Goal: Task Accomplishment & Management: Manage account settings

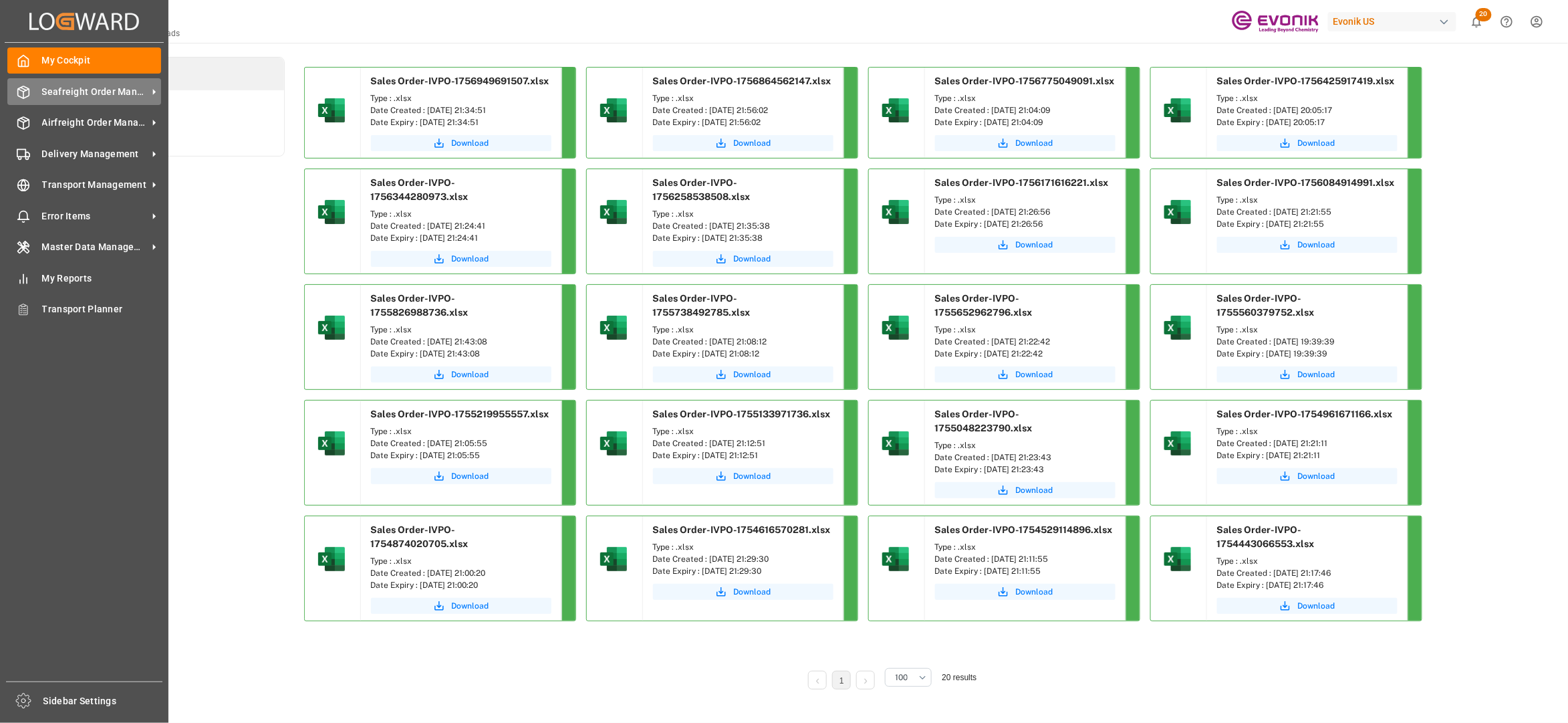
click at [68, 89] on span "Seafreight Order Management" at bounding box center [95, 91] width 105 height 14
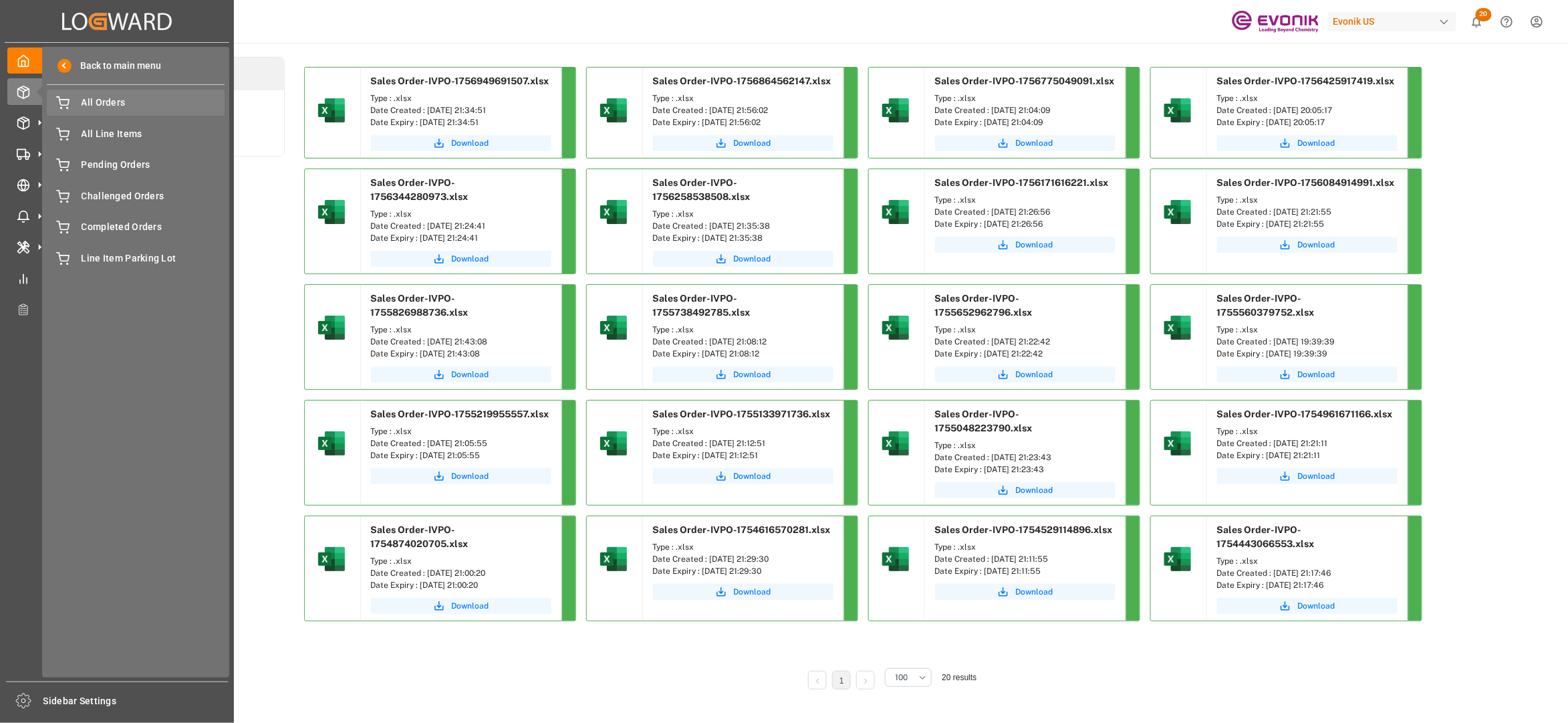
click at [113, 107] on span "All Orders" at bounding box center [154, 102] width 144 height 14
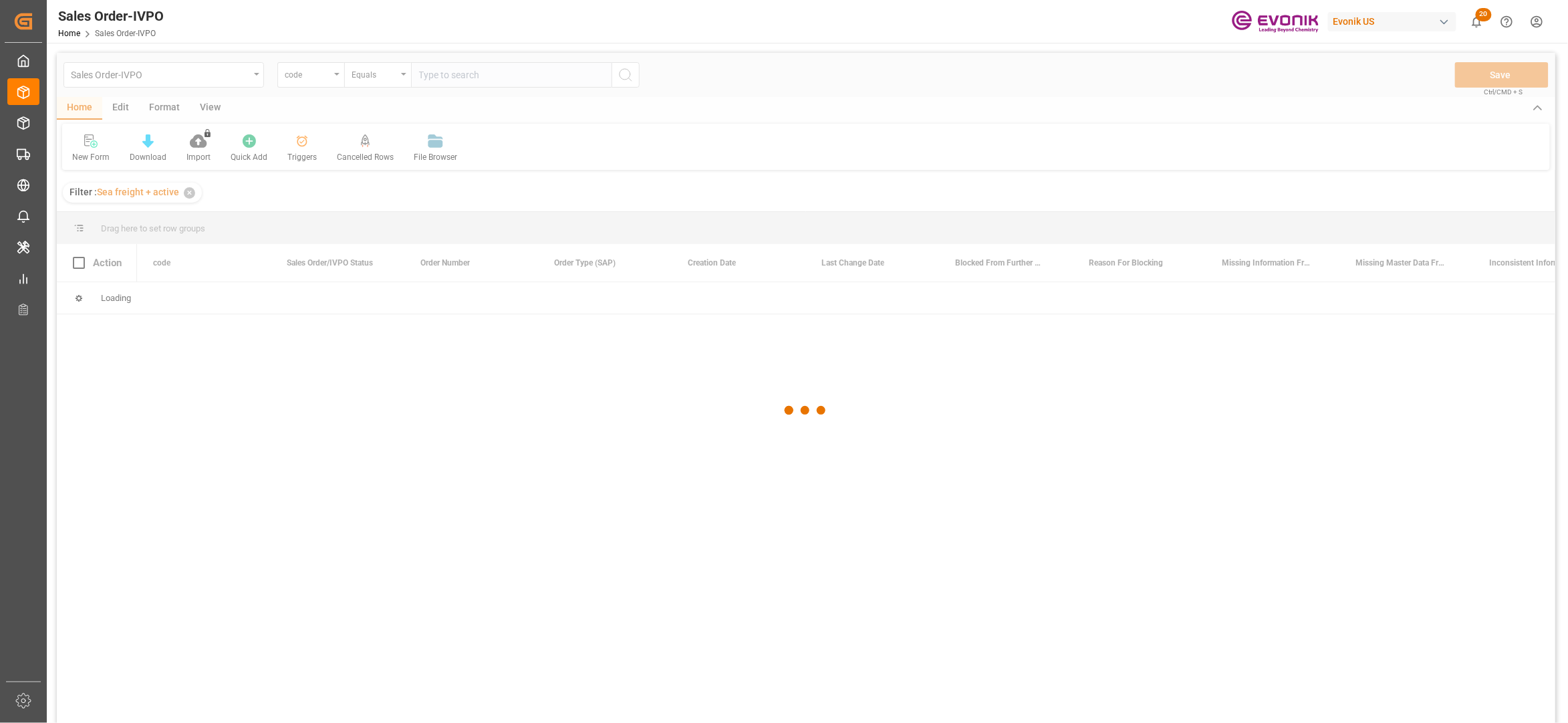
click at [321, 78] on div at bounding box center [806, 410] width 1499 height 715
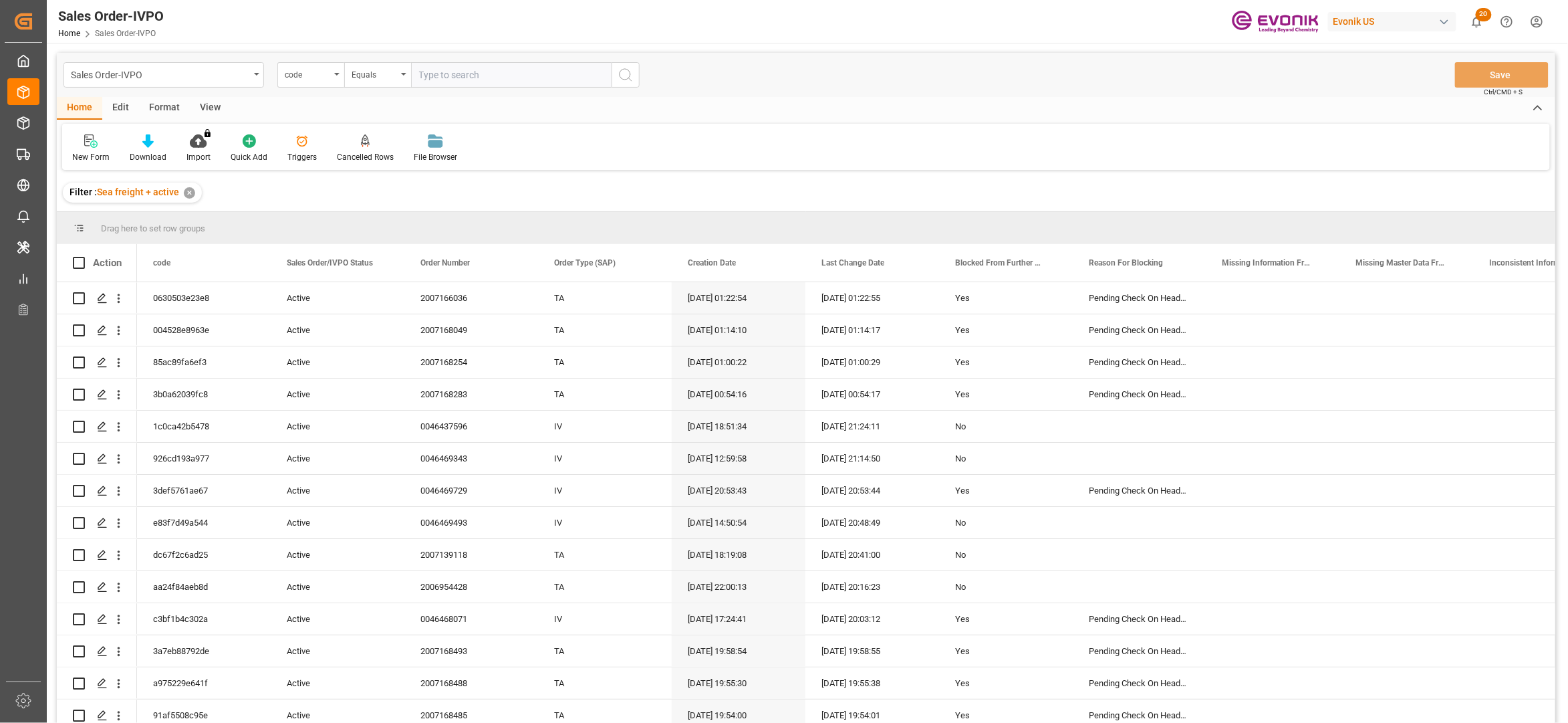
click at [321, 78] on div "code" at bounding box center [307, 73] width 45 height 15
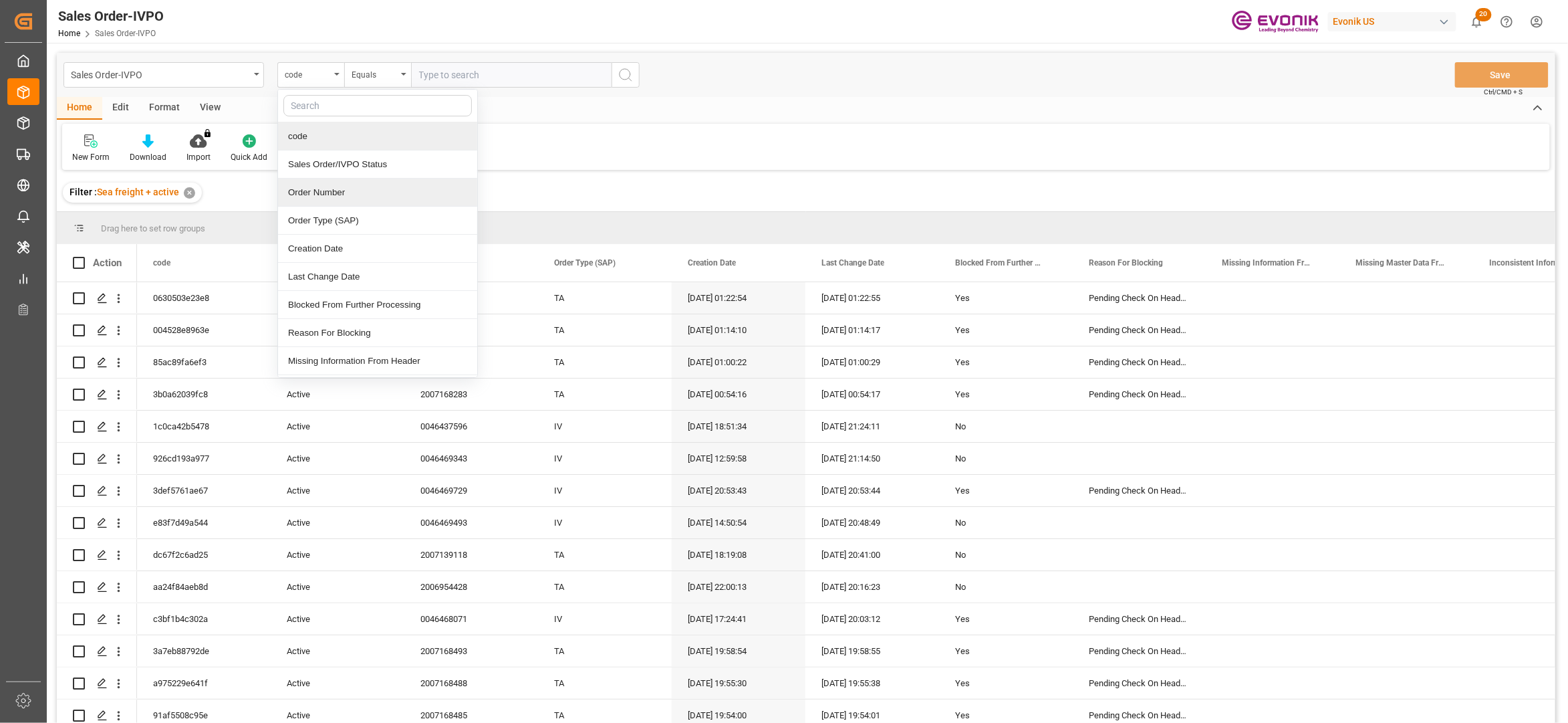
click at [344, 196] on div "Order Number" at bounding box center [377, 192] width 199 height 28
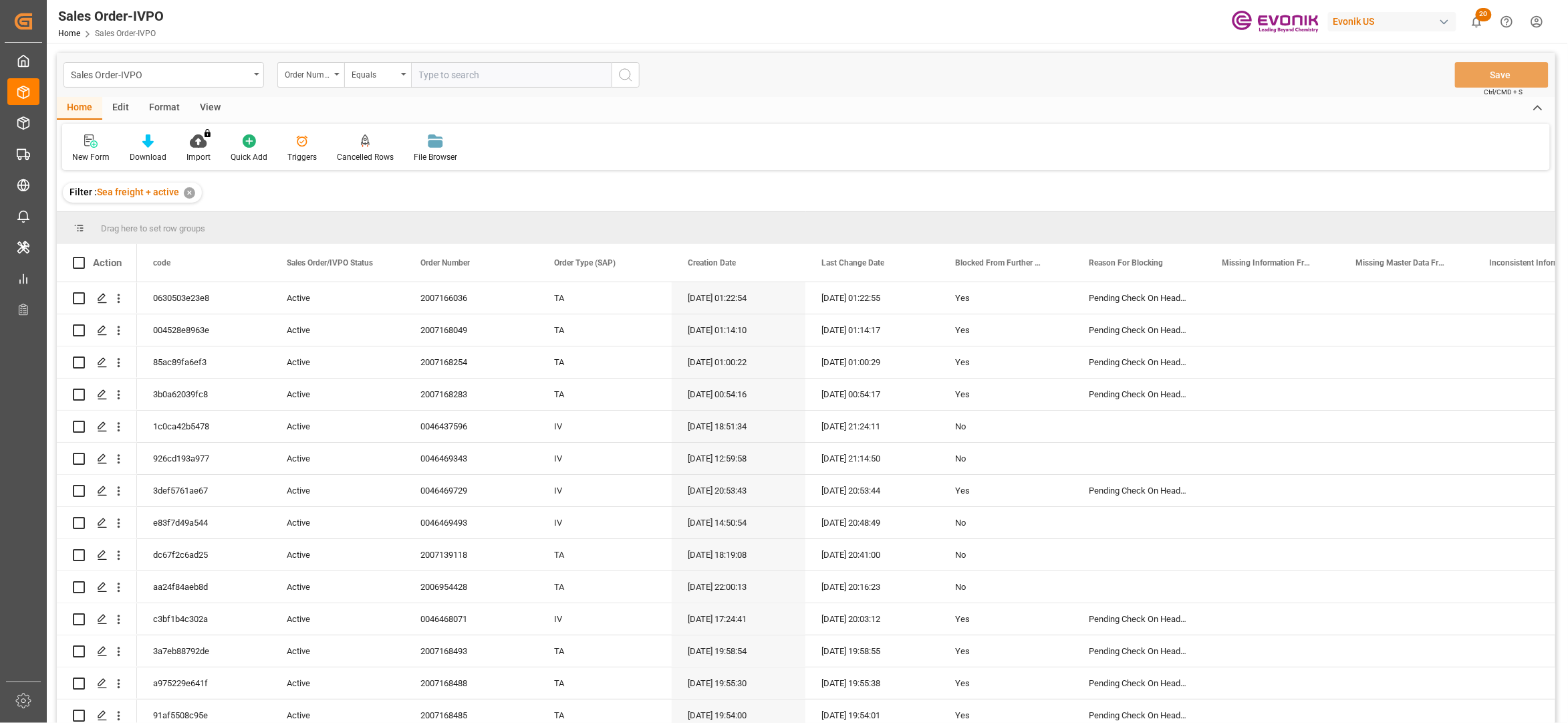
click at [458, 70] on input "text" at bounding box center [511, 75] width 201 height 25
paste input "2007102654"
type input "2007102654"
click at [623, 72] on icon "search button" at bounding box center [626, 75] width 16 height 16
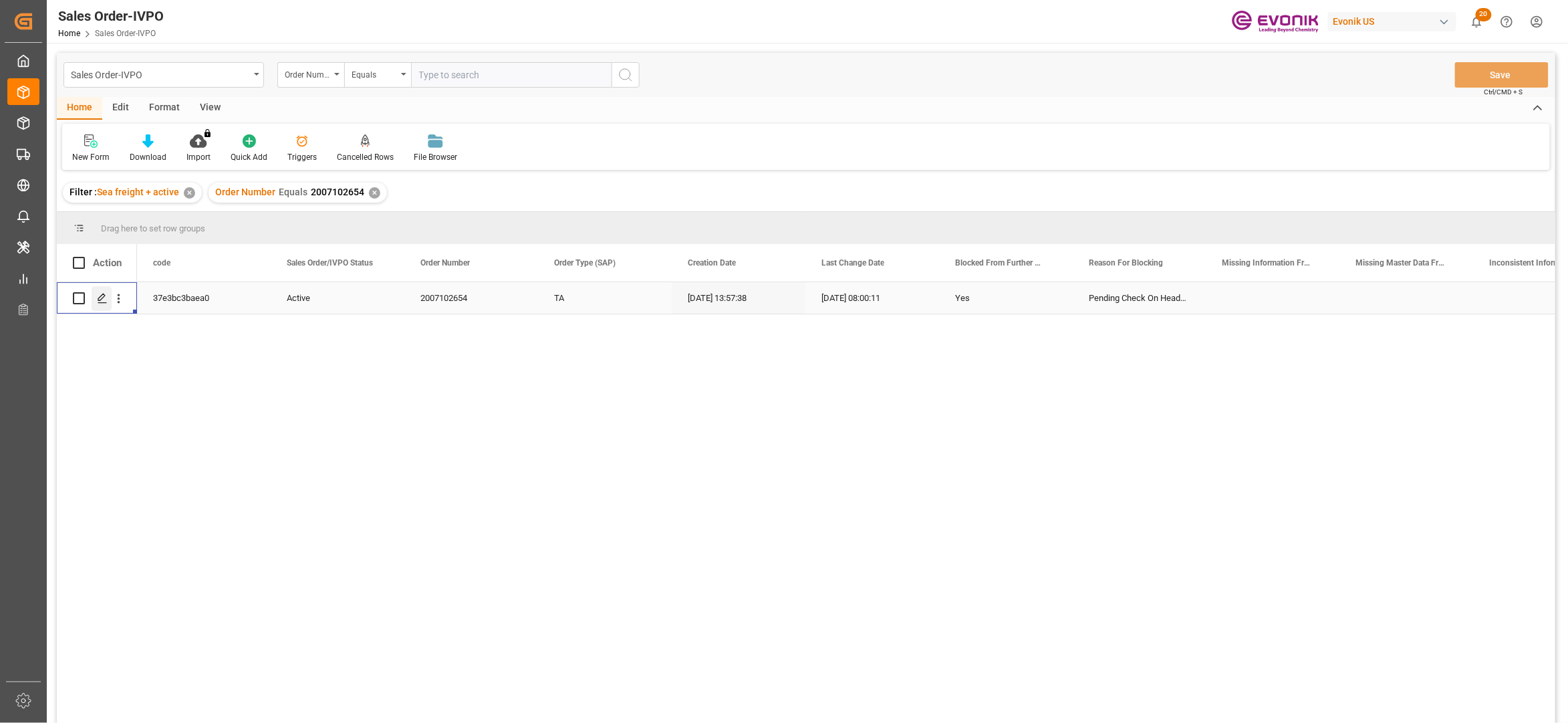
click at [99, 296] on icon "Press SPACE to select this row." at bounding box center [103, 298] width 11 height 11
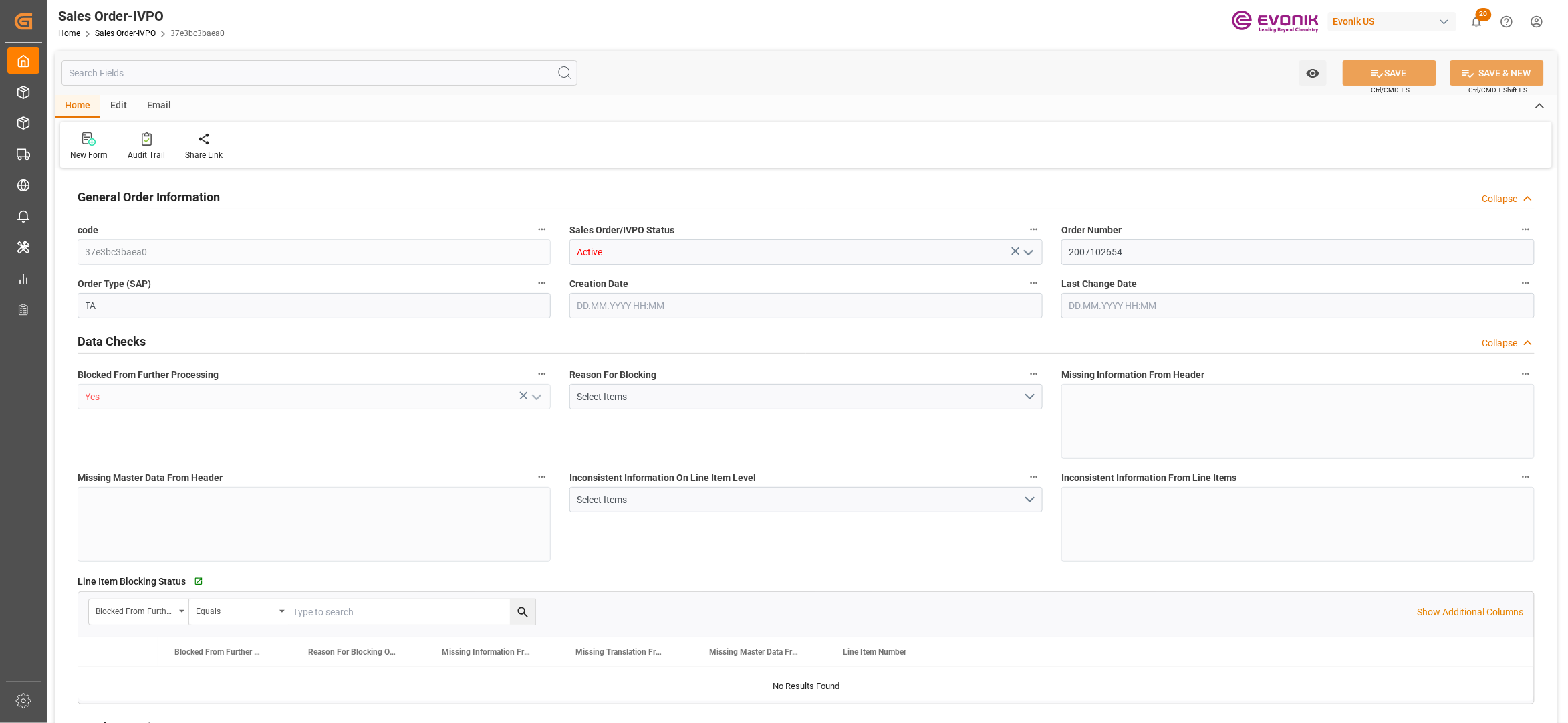
type input "BEANR"
type input "0"
type input "1"
type input "2"
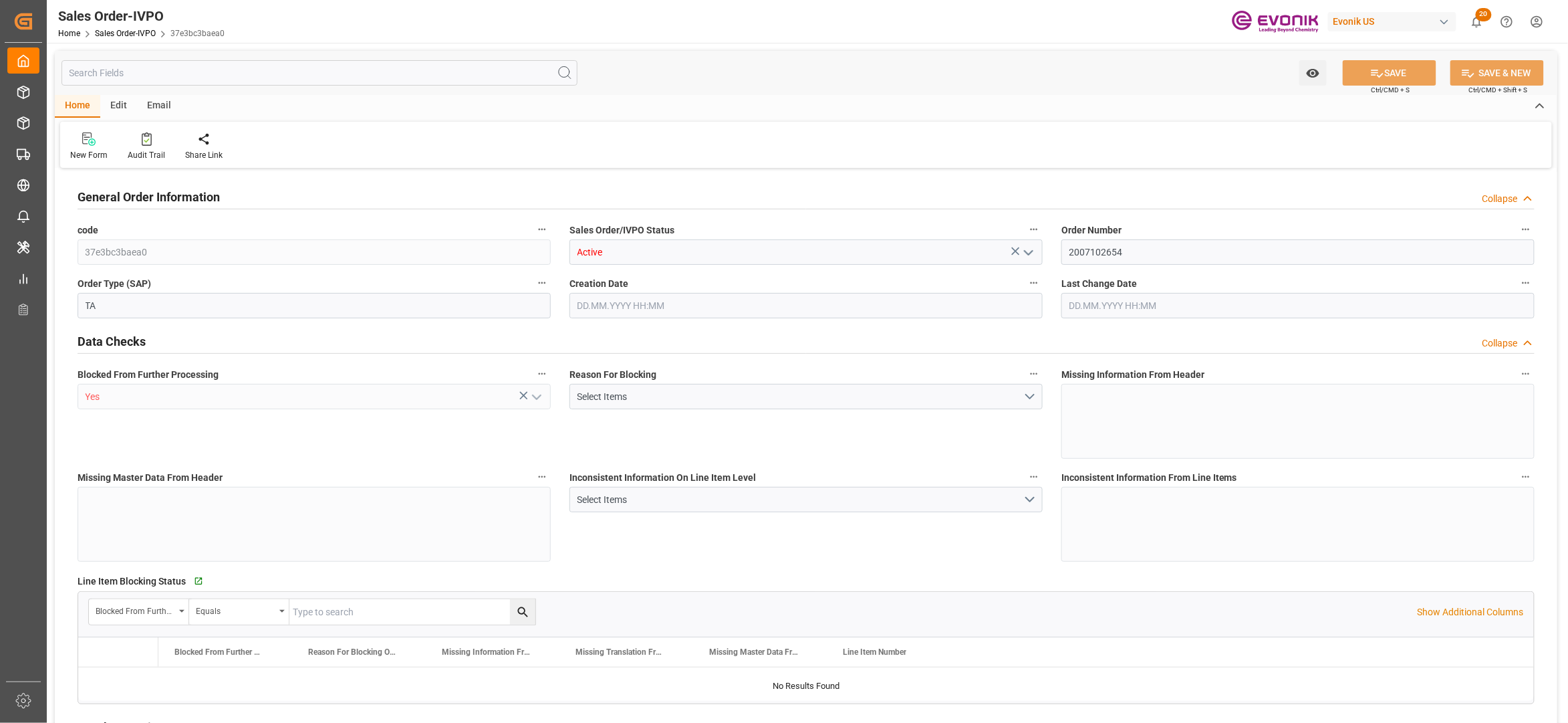
type input "19435.784"
type input "62.7342"
type input "19000"
type input "60"
type input "[DATE] 13:57"
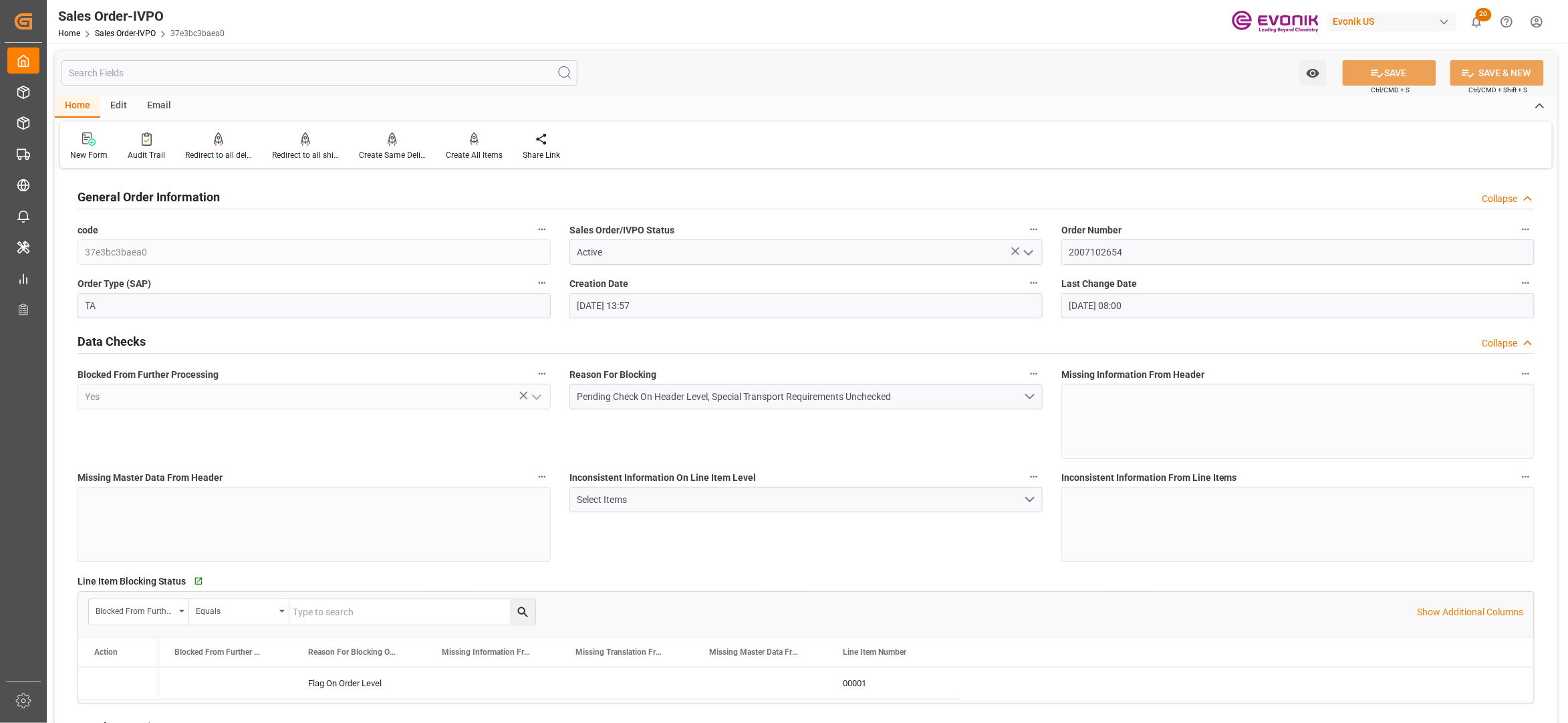
type input "03.09.2025 08:00"
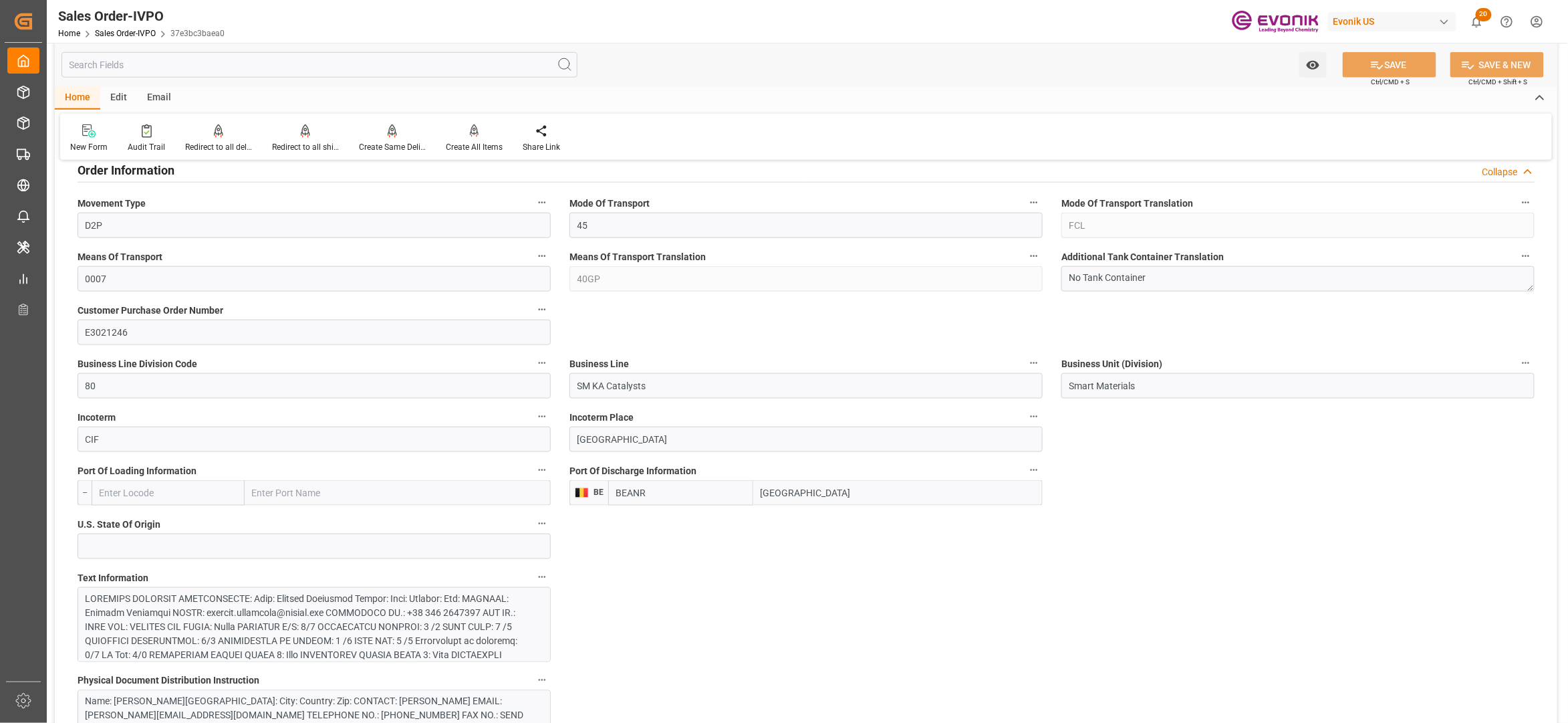
scroll to position [891, 0]
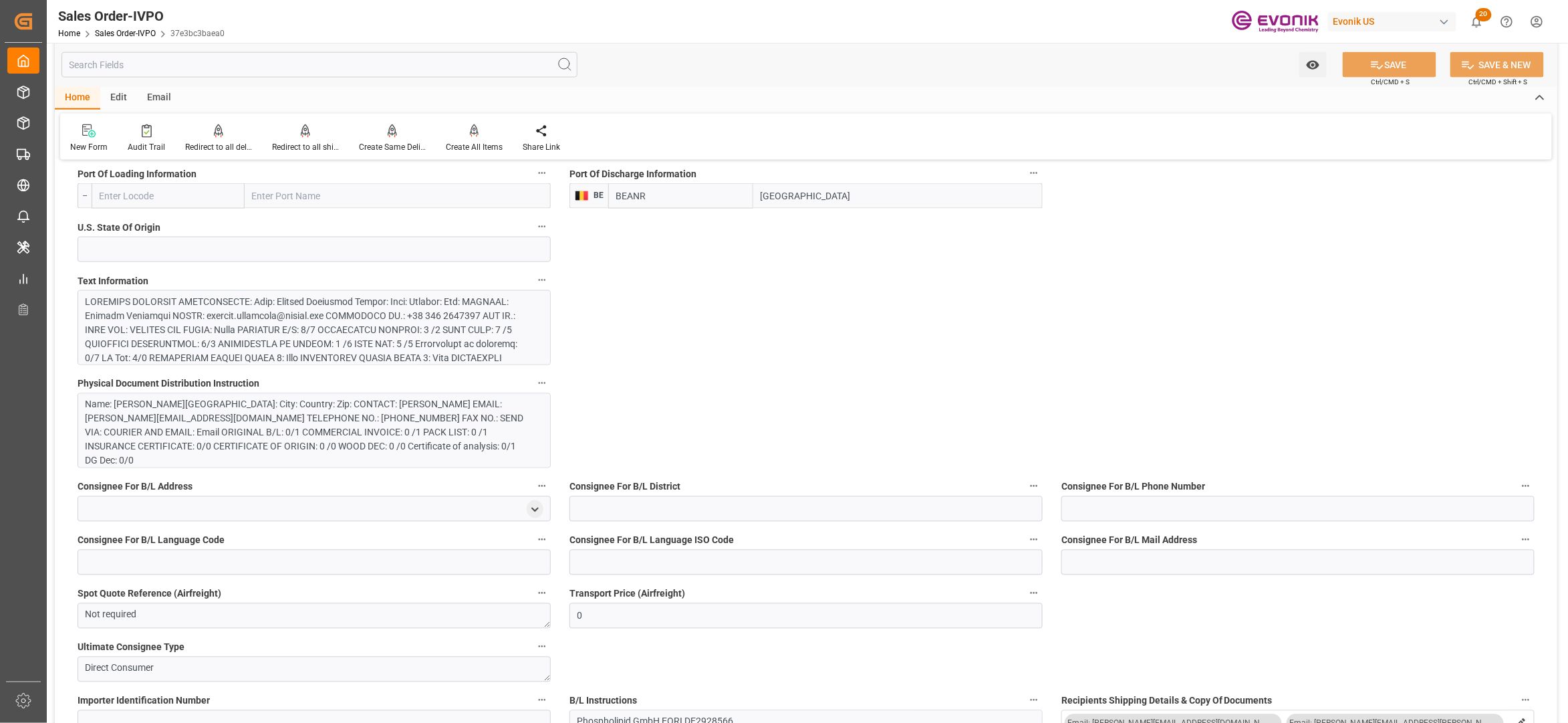
click at [474, 311] on div at bounding box center [307, 386] width 444 height 183
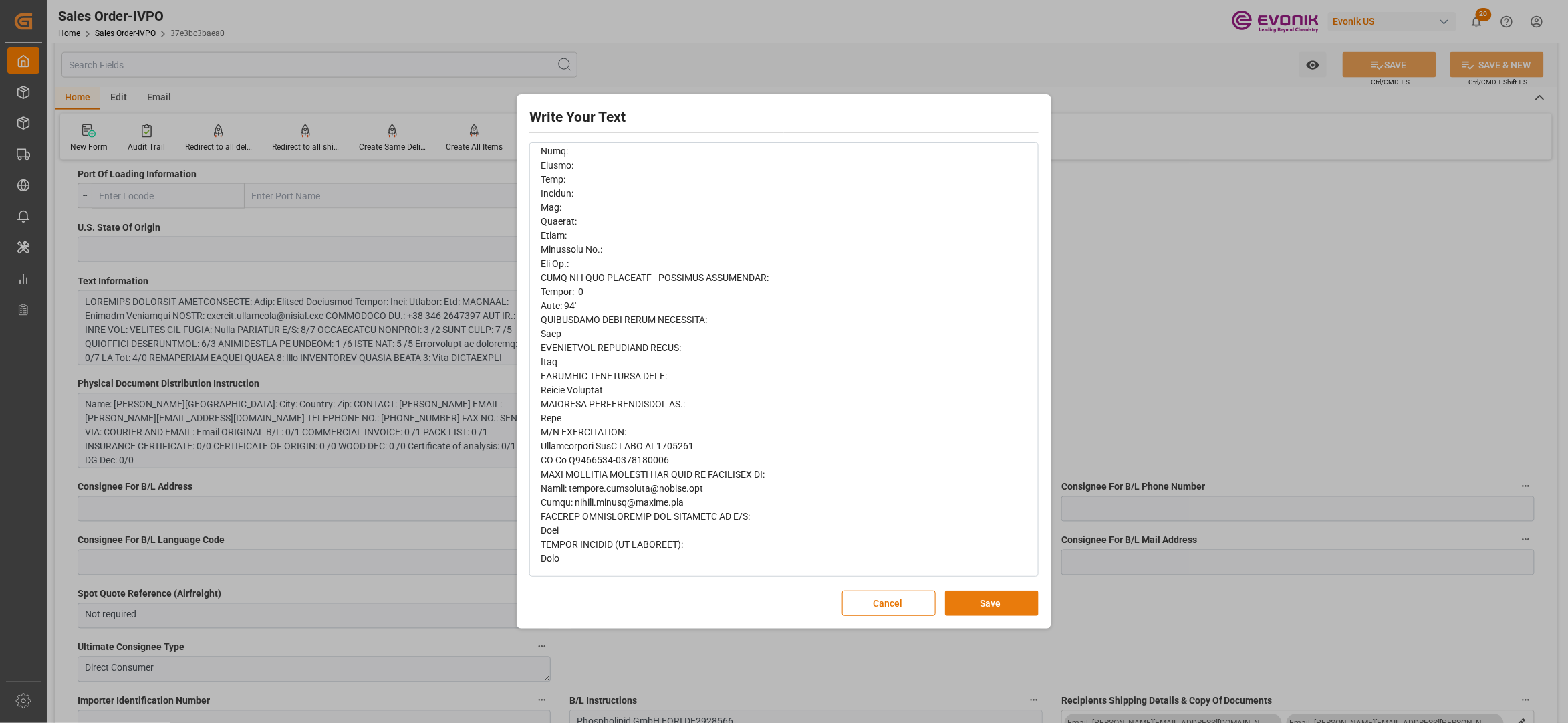
scroll to position [0, 0]
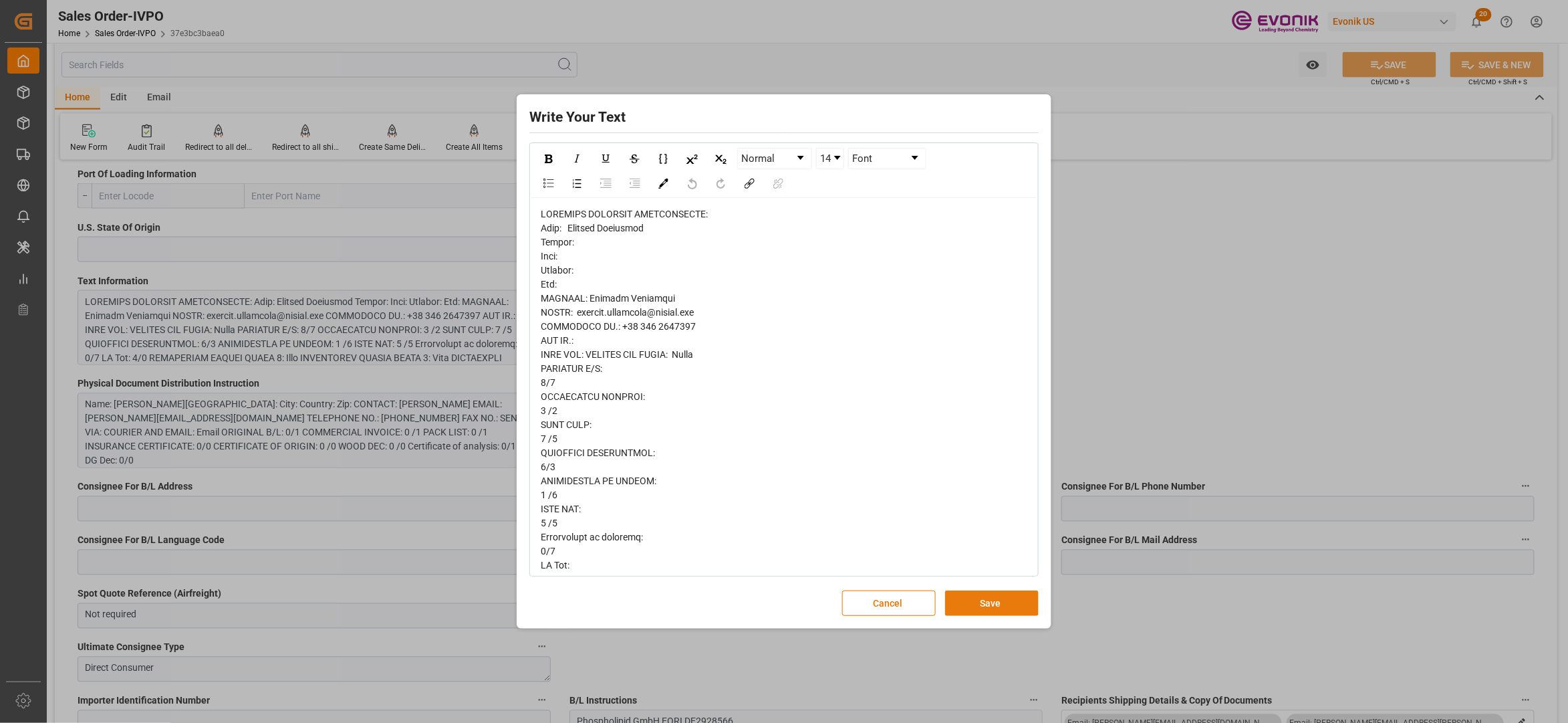
click at [992, 600] on button "Save" at bounding box center [992, 603] width 94 height 25
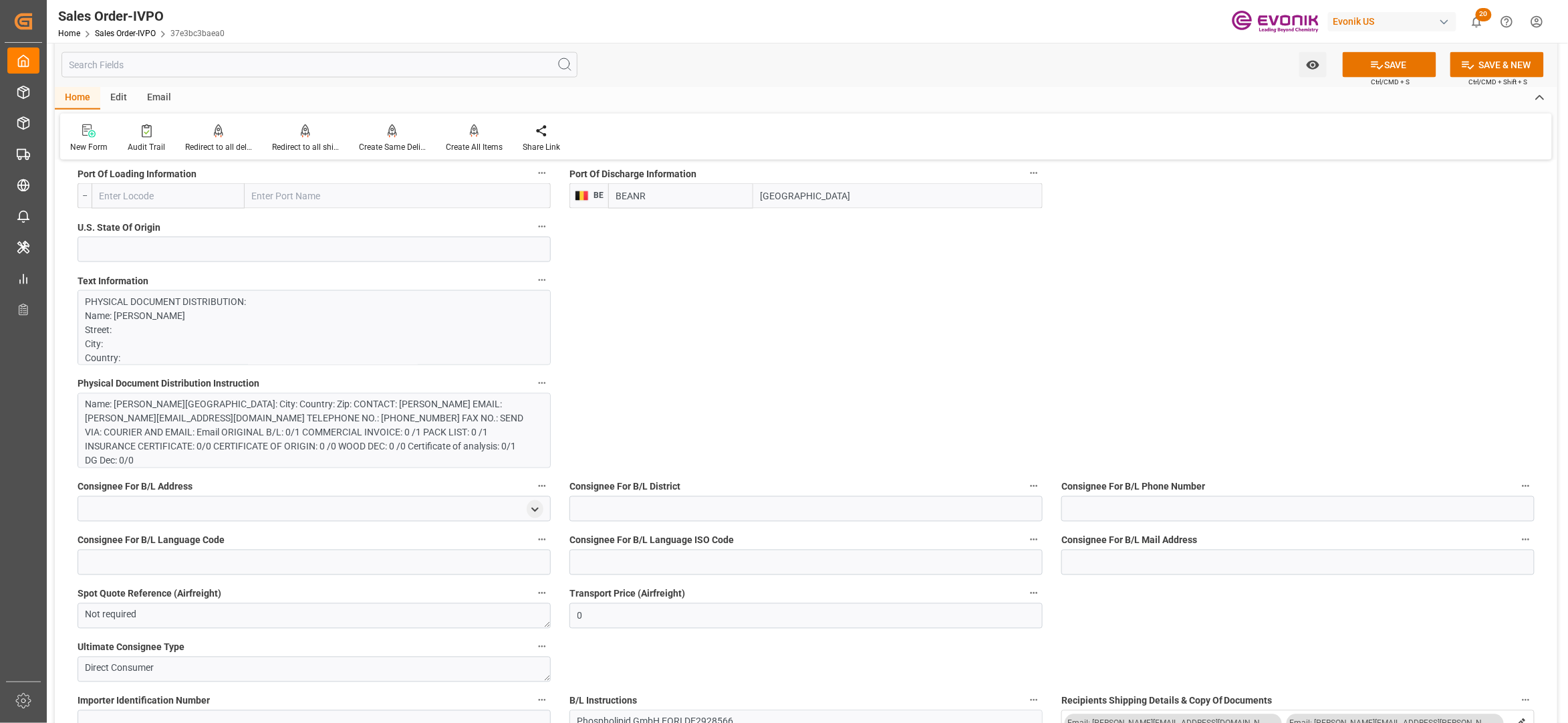
click at [355, 418] on div "Name: [PERSON_NAME][GEOGRAPHIC_DATA]: City: Country: Zip: CONTACT: [PERSON_NAME…" at bounding box center [307, 433] width 444 height 70
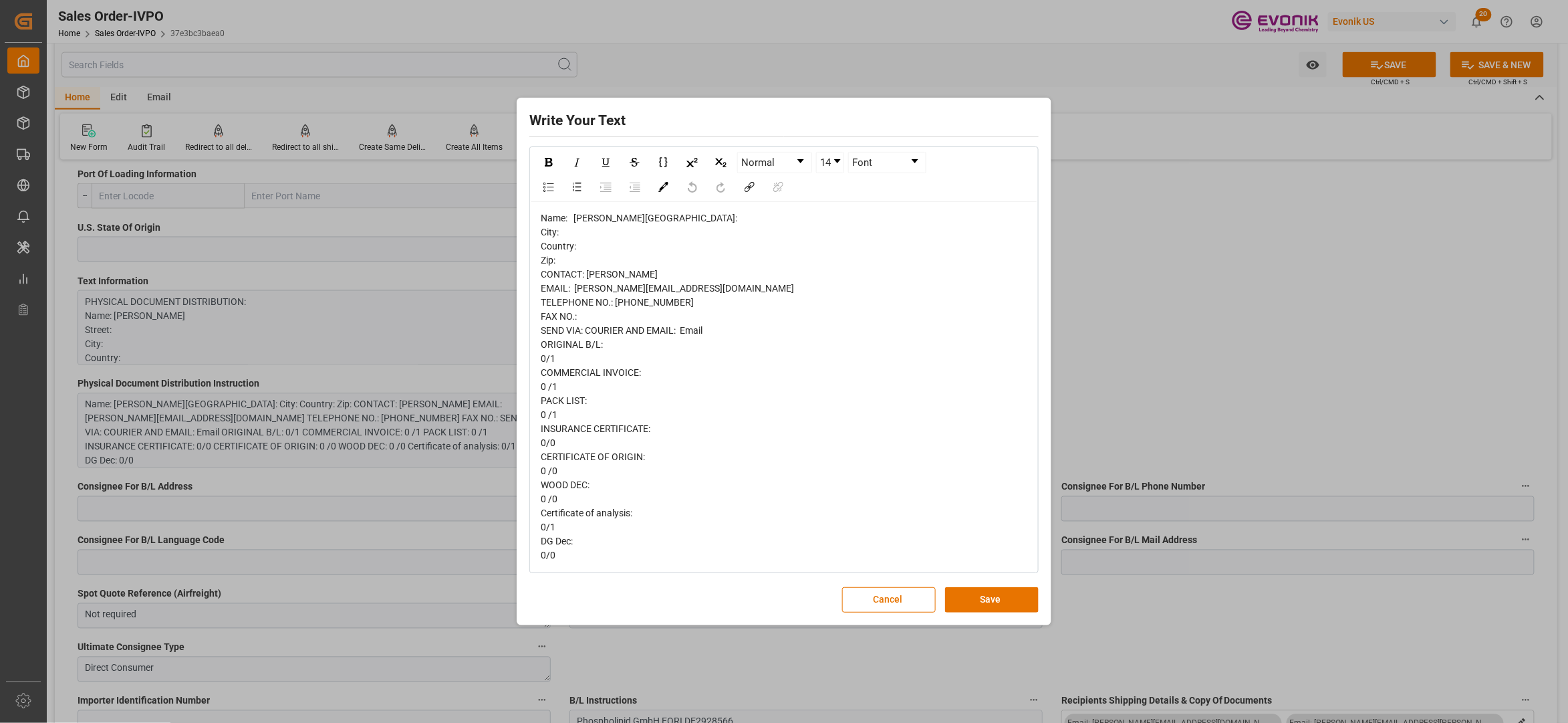
scroll to position [8, 0]
click at [985, 603] on button "Save" at bounding box center [992, 600] width 94 height 25
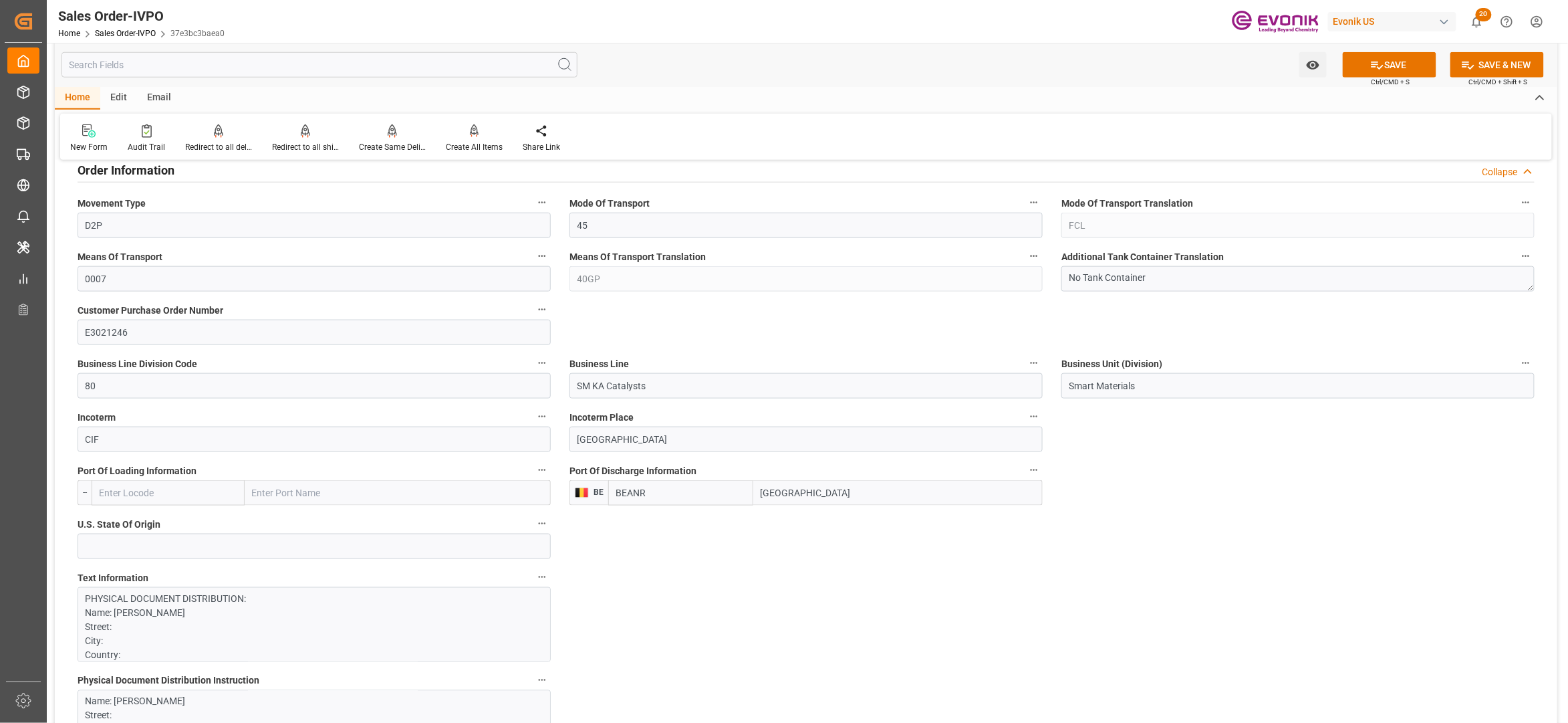
scroll to position [891, 0]
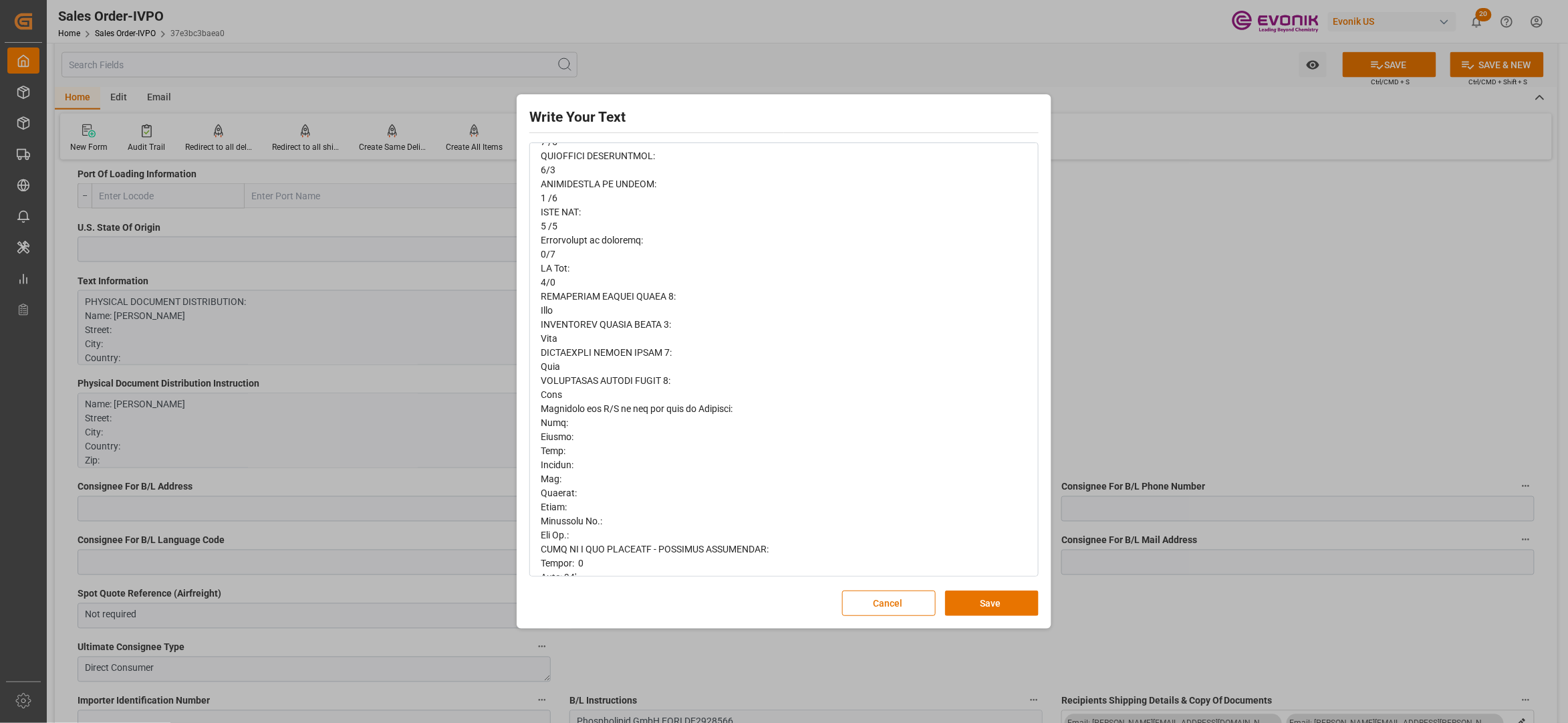
scroll to position [570, 0]
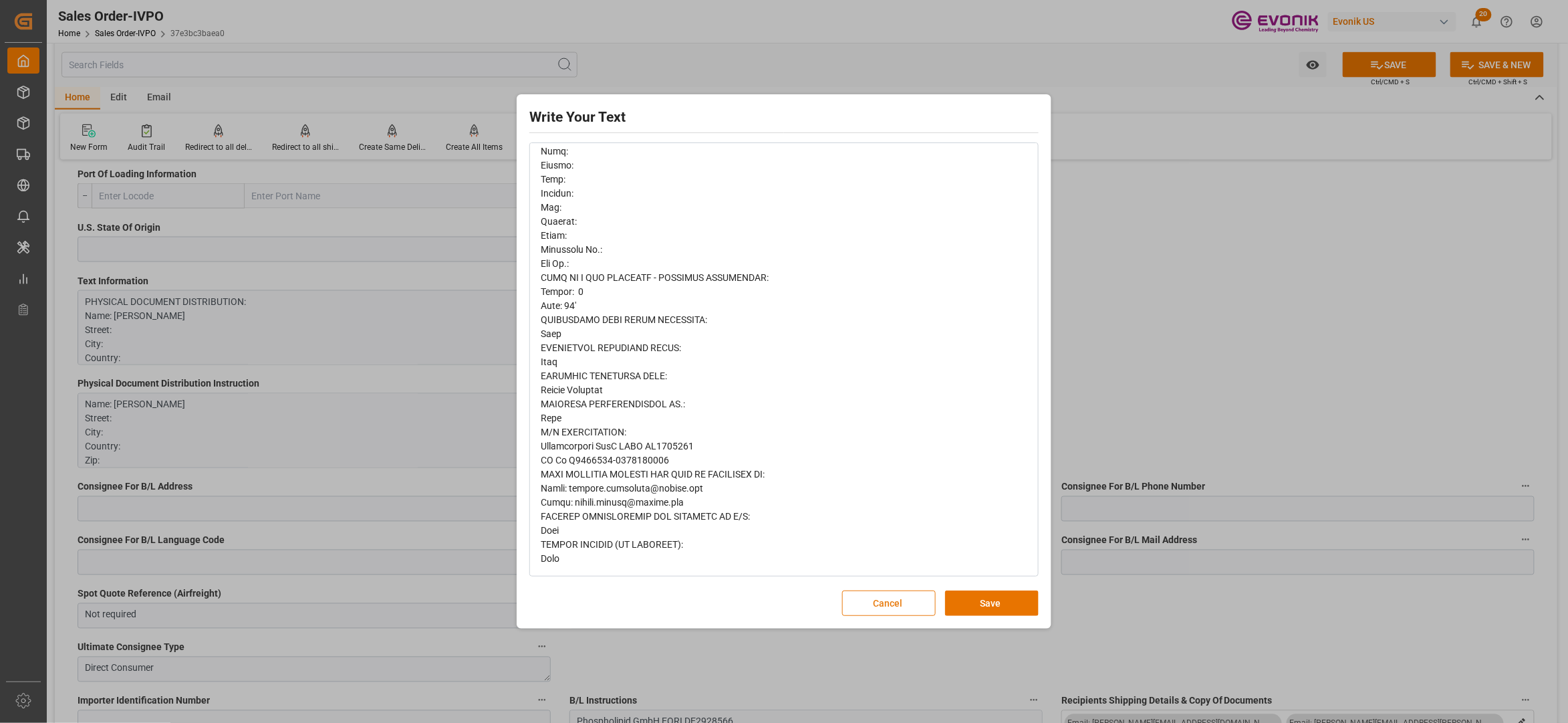
click at [896, 595] on button "Cancel" at bounding box center [889, 603] width 94 height 25
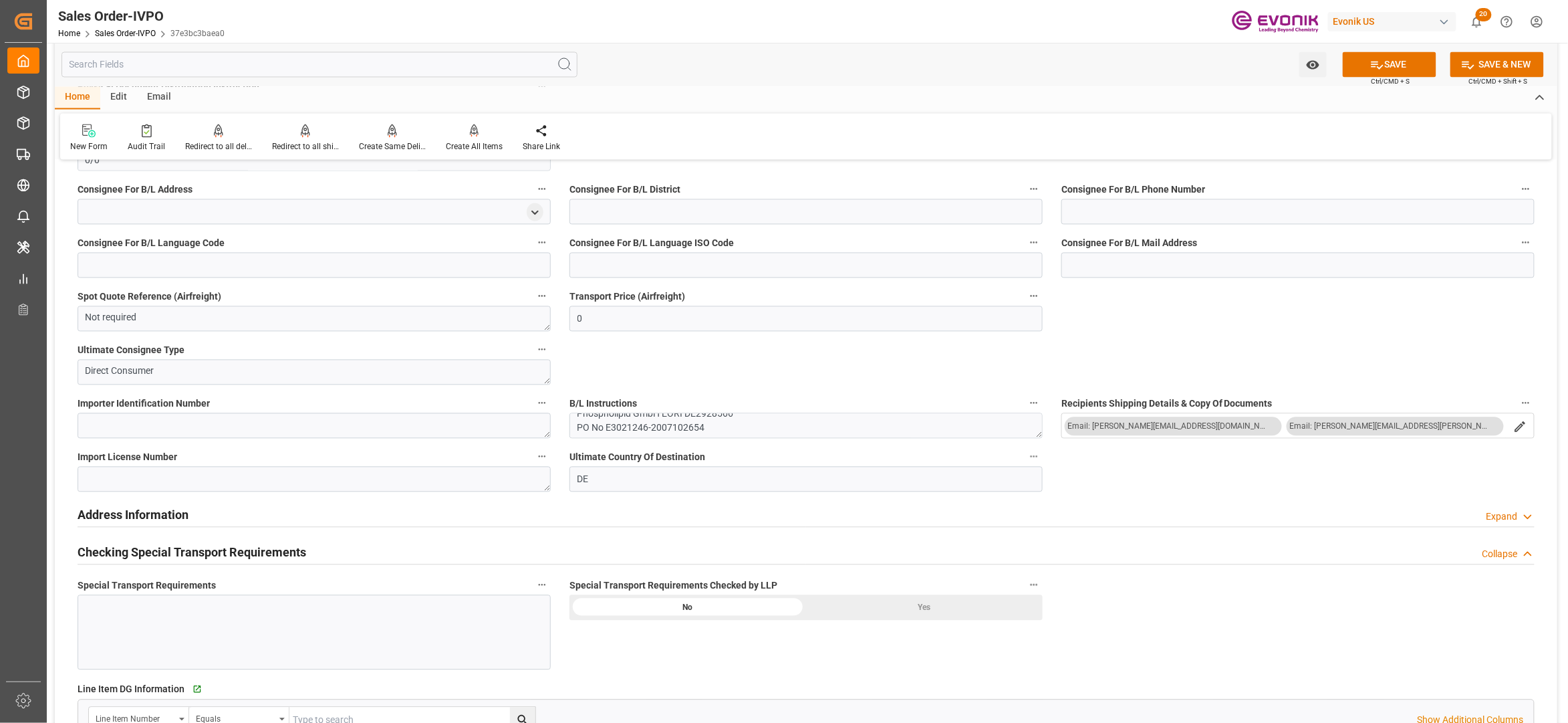
scroll to position [1486, 0]
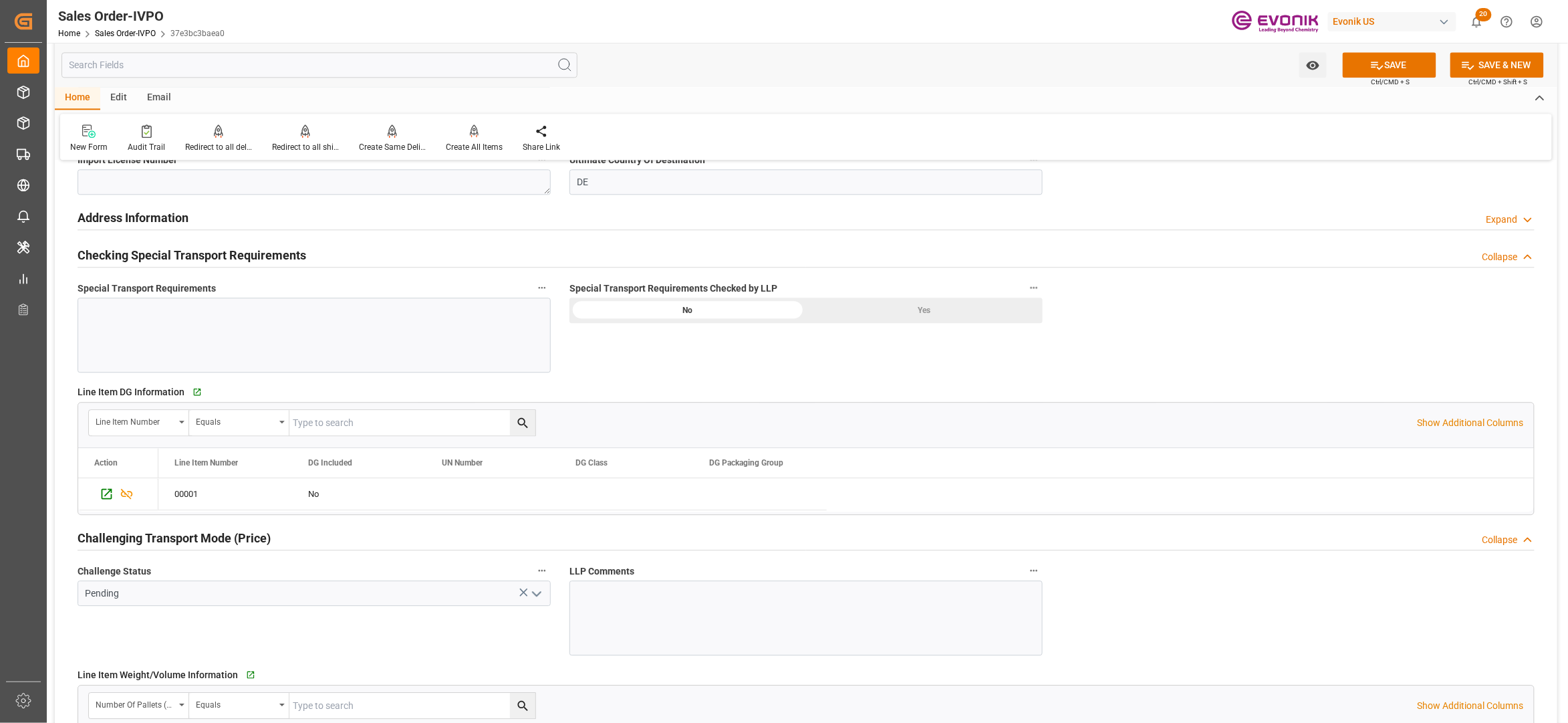
click at [908, 317] on div "Yes" at bounding box center [924, 310] width 236 height 25
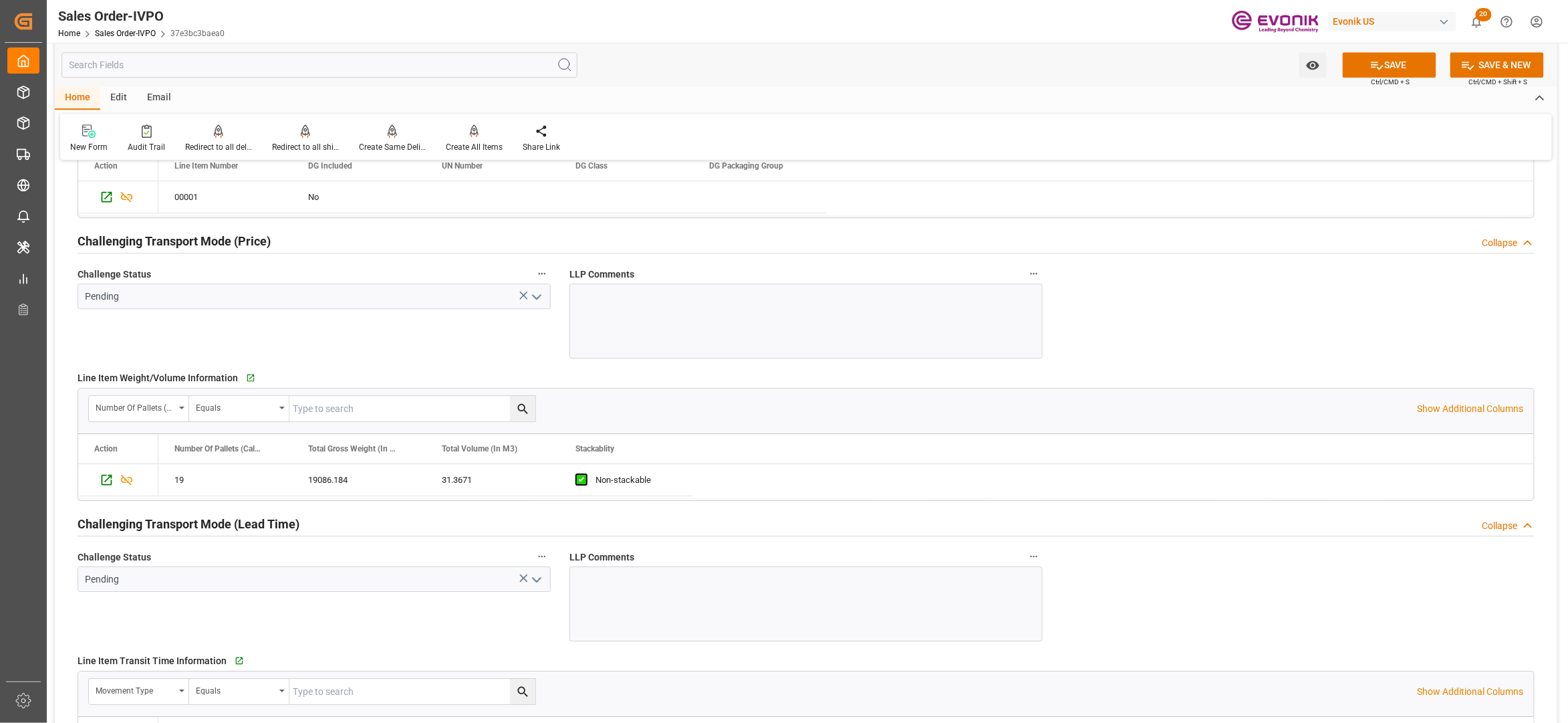
click at [538, 299] on polyline "open menu" at bounding box center [536, 296] width 8 height 4
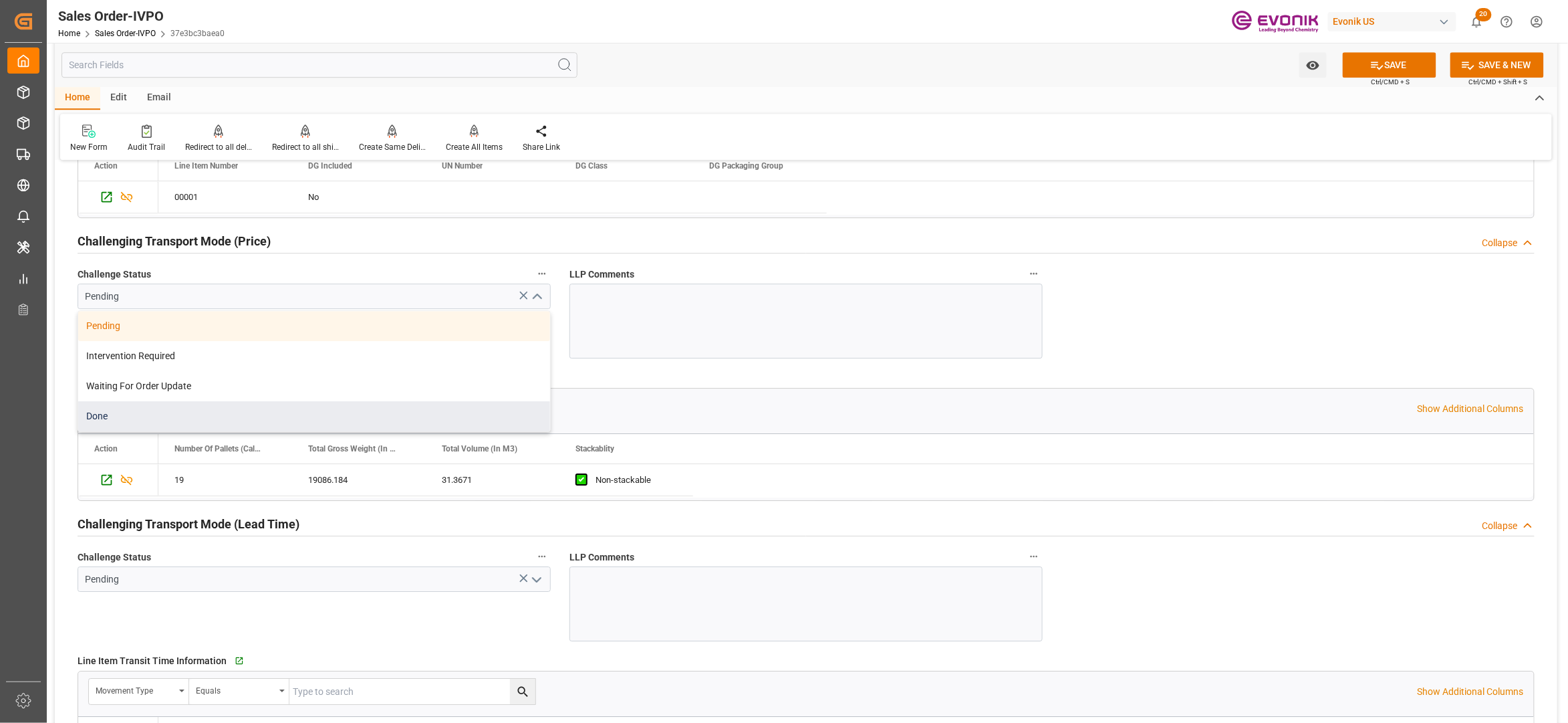
click at [195, 418] on div "Done" at bounding box center [314, 416] width 472 height 30
type input "Done"
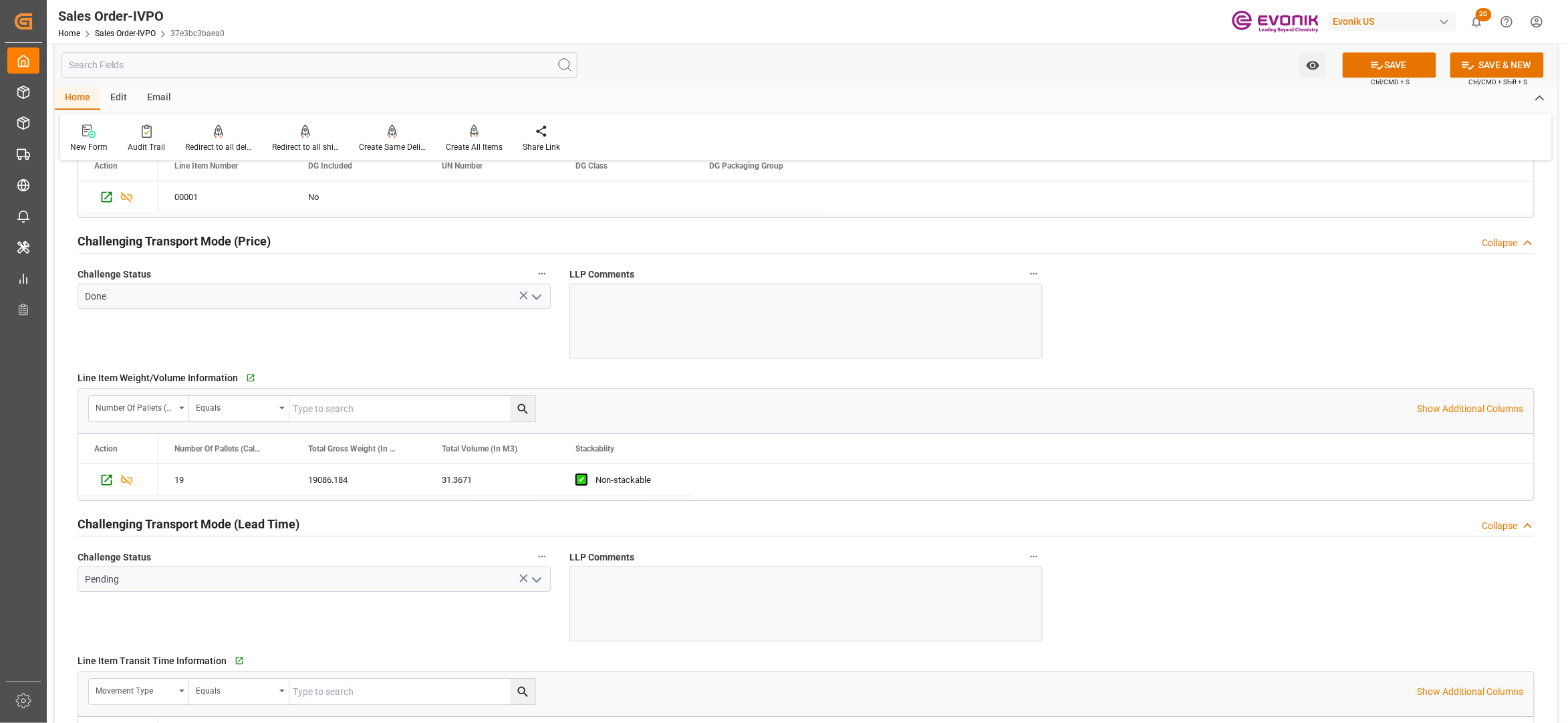
scroll to position [2080, 0]
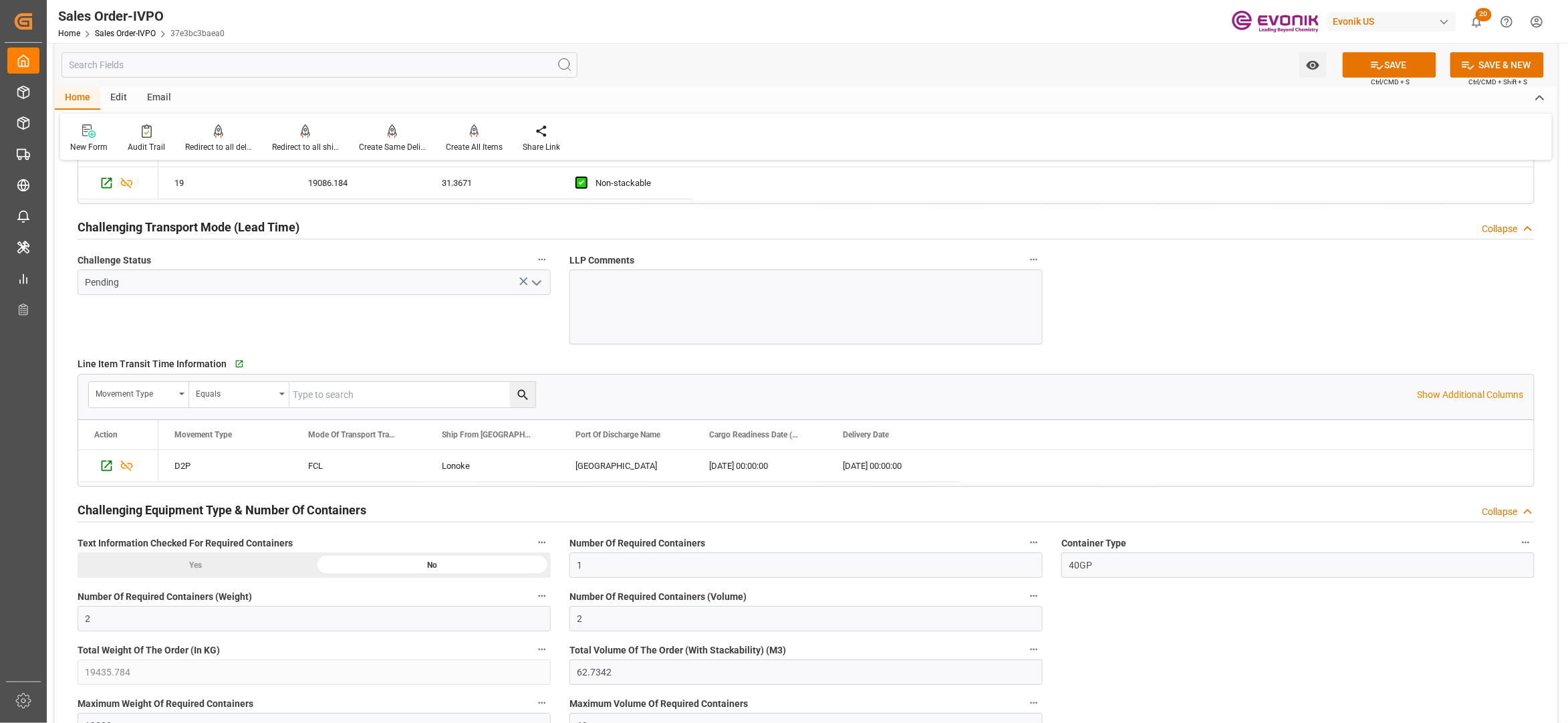
click at [534, 284] on icon "open menu" at bounding box center [537, 283] width 16 height 16
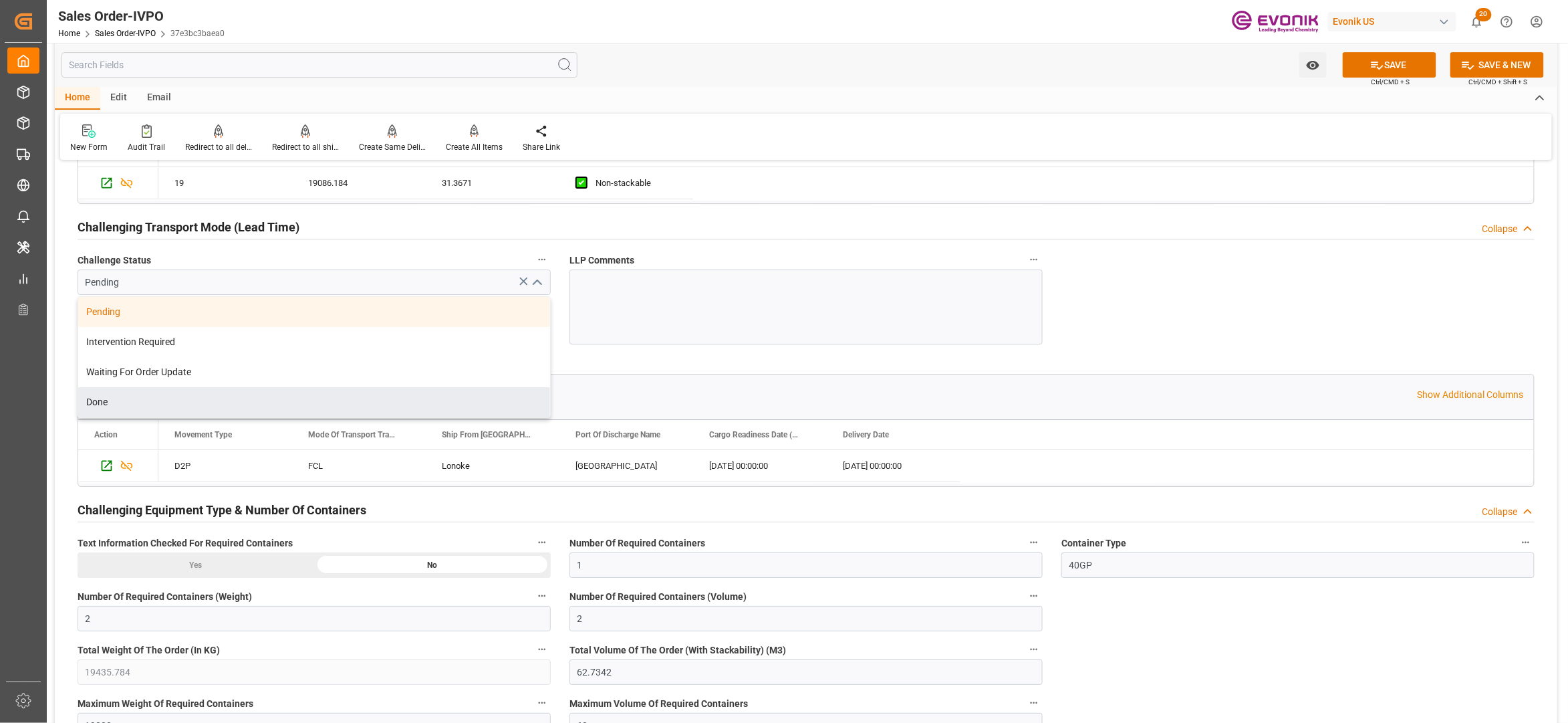
click at [153, 413] on div "Done" at bounding box center [314, 402] width 472 height 30
type input "Done"
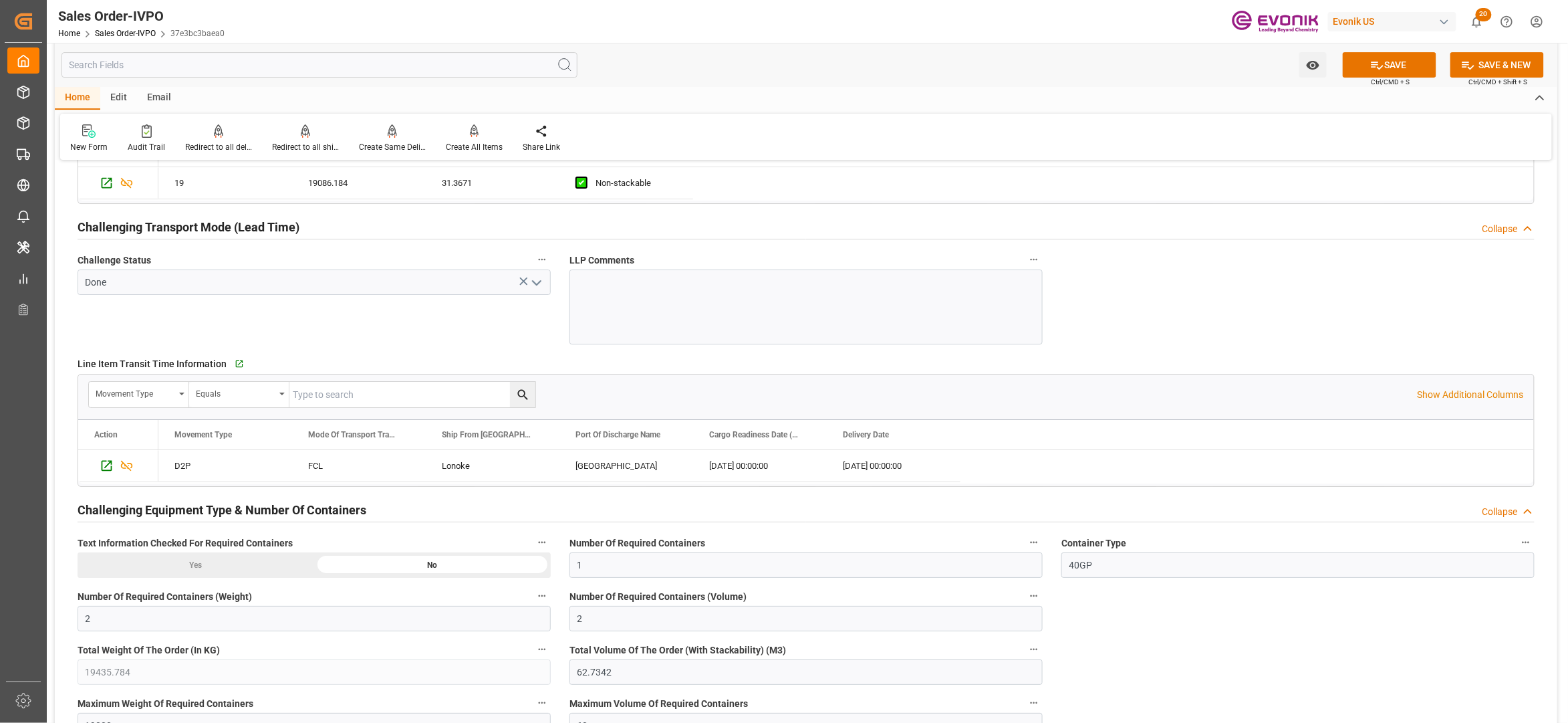
scroll to position [2378, 0]
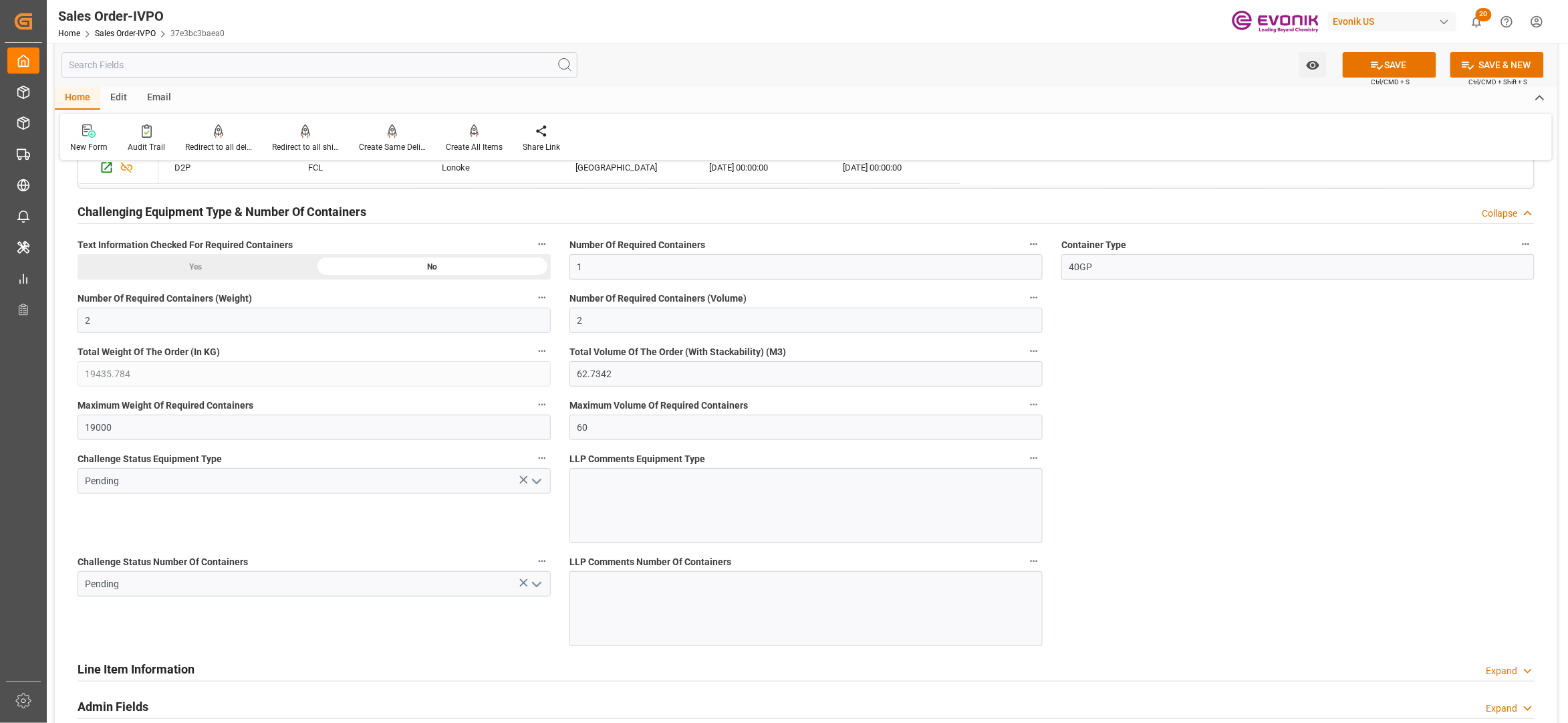
click at [531, 483] on icon "open menu" at bounding box center [537, 482] width 16 height 16
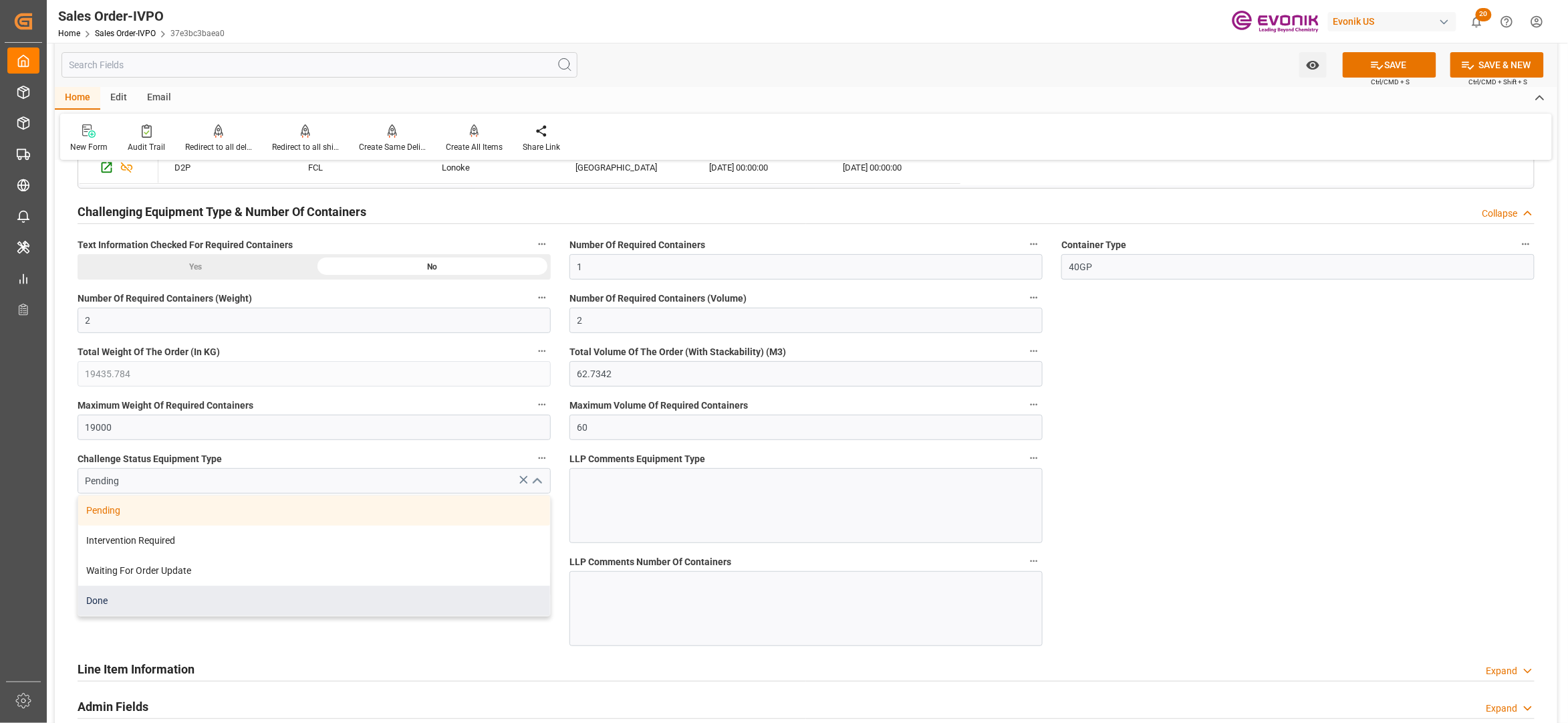
click at [188, 605] on div "Done" at bounding box center [314, 600] width 472 height 30
type input "Done"
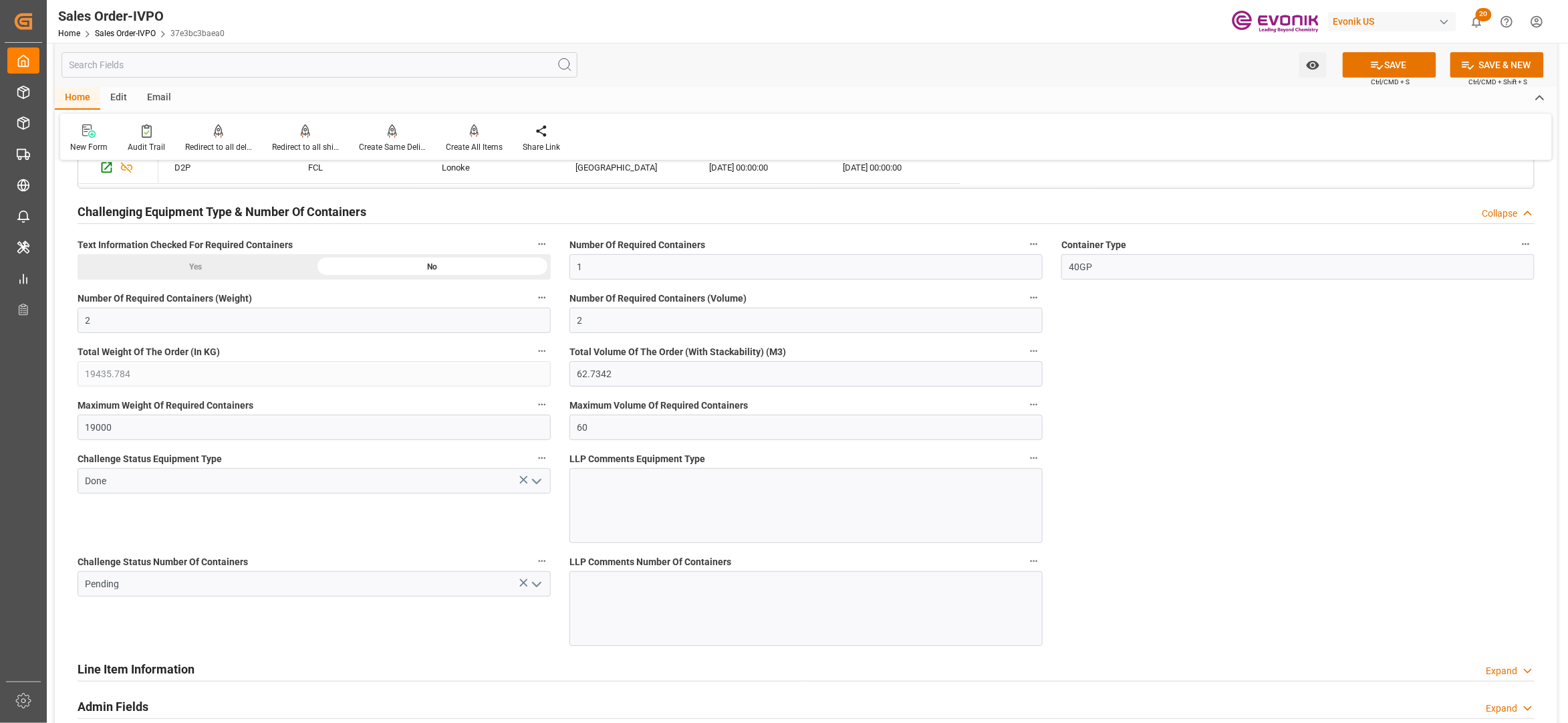
click at [534, 587] on polyline "open menu" at bounding box center [536, 585] width 8 height 4
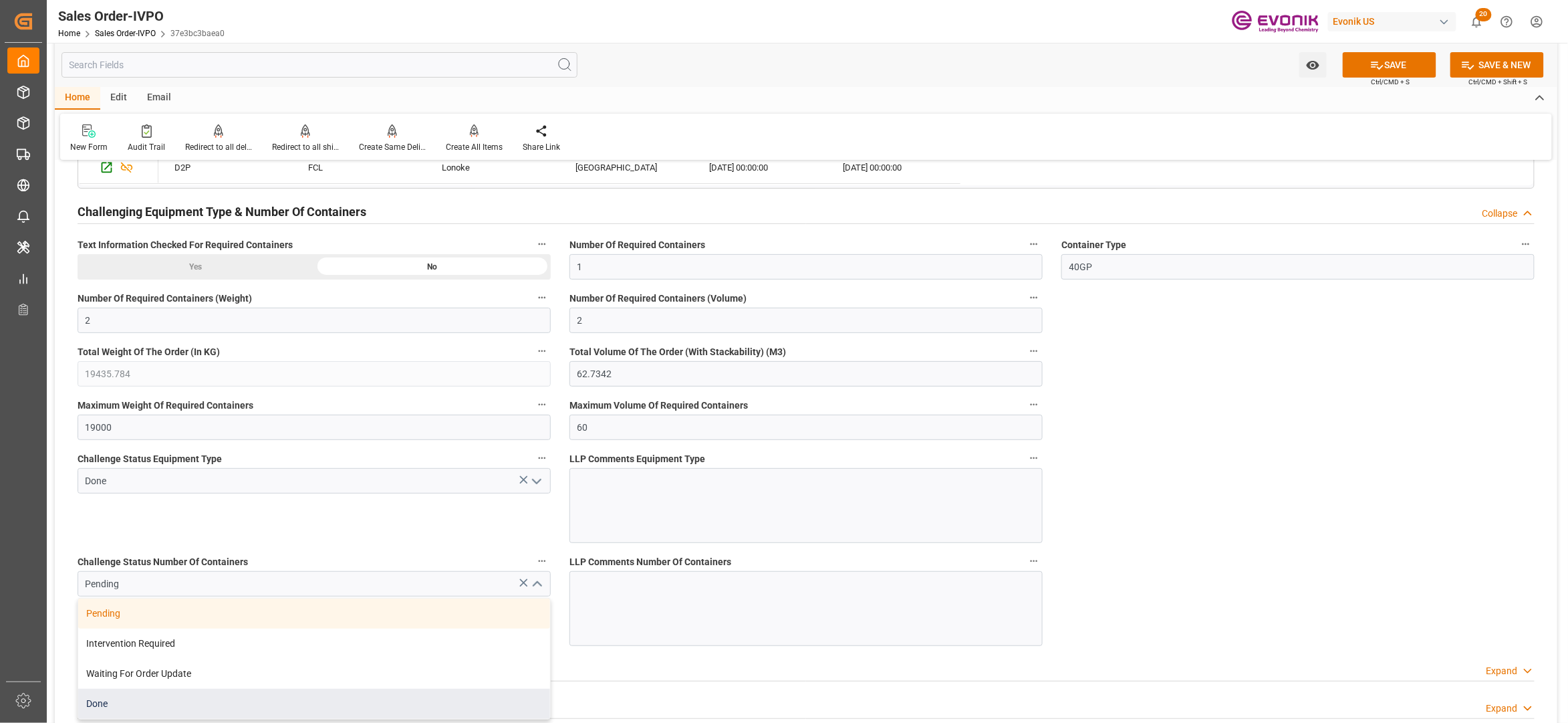
click at [159, 709] on div "Done" at bounding box center [314, 703] width 472 height 30
type input "Done"
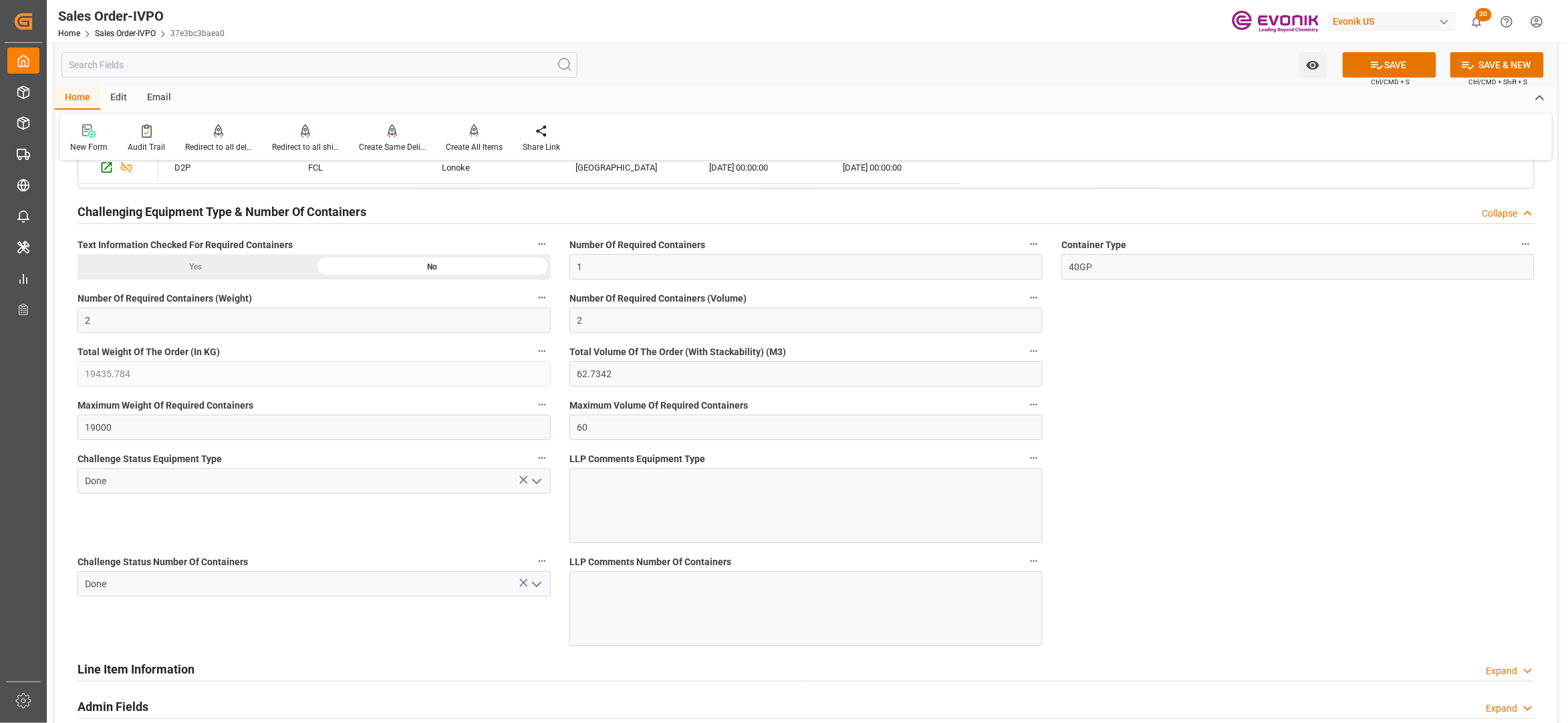
click at [1392, 63] on button "SAVE" at bounding box center [1389, 65] width 94 height 25
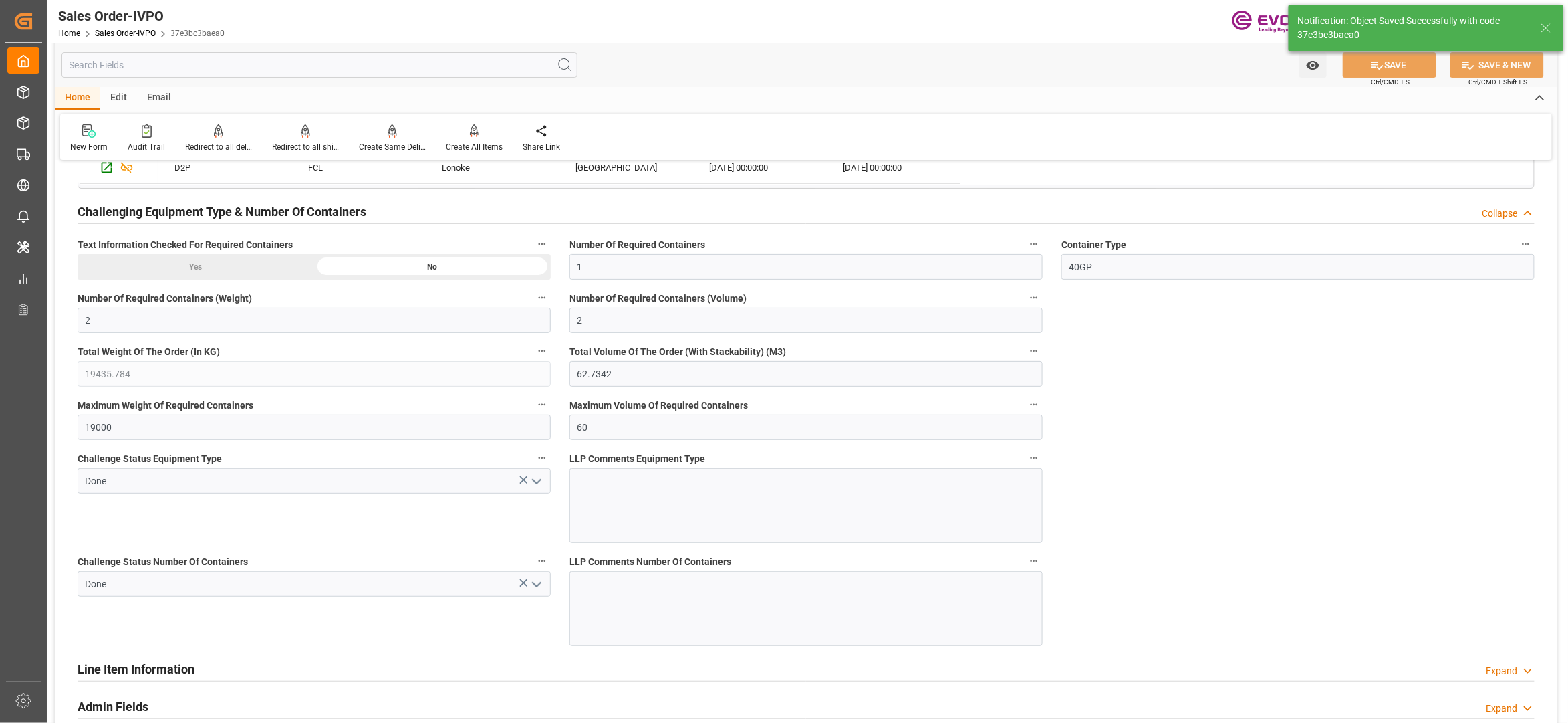
type input "[DATE] 02:37"
type input "No"
click at [466, 139] on div "Create All Items" at bounding box center [474, 138] width 77 height 29
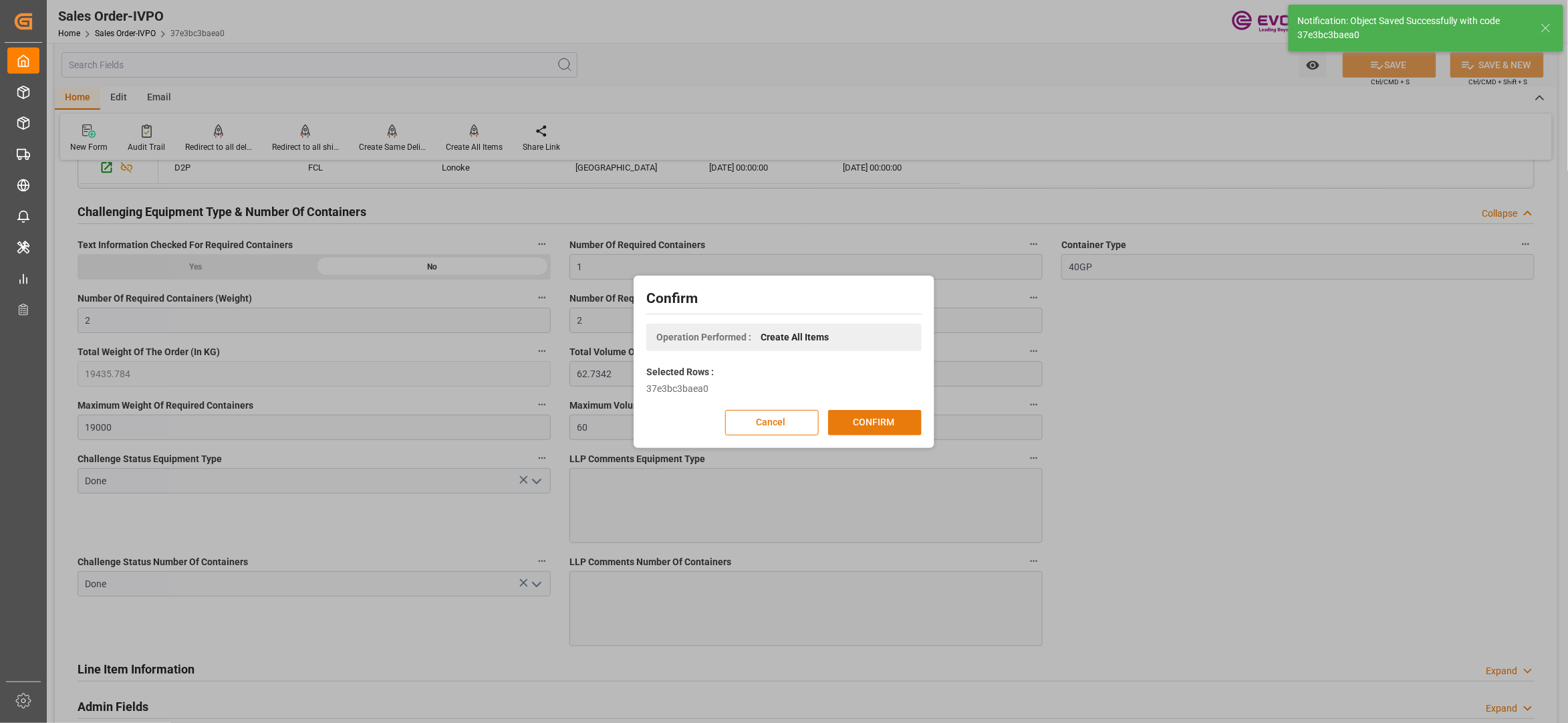
click at [892, 416] on button "CONFIRM" at bounding box center [874, 423] width 94 height 25
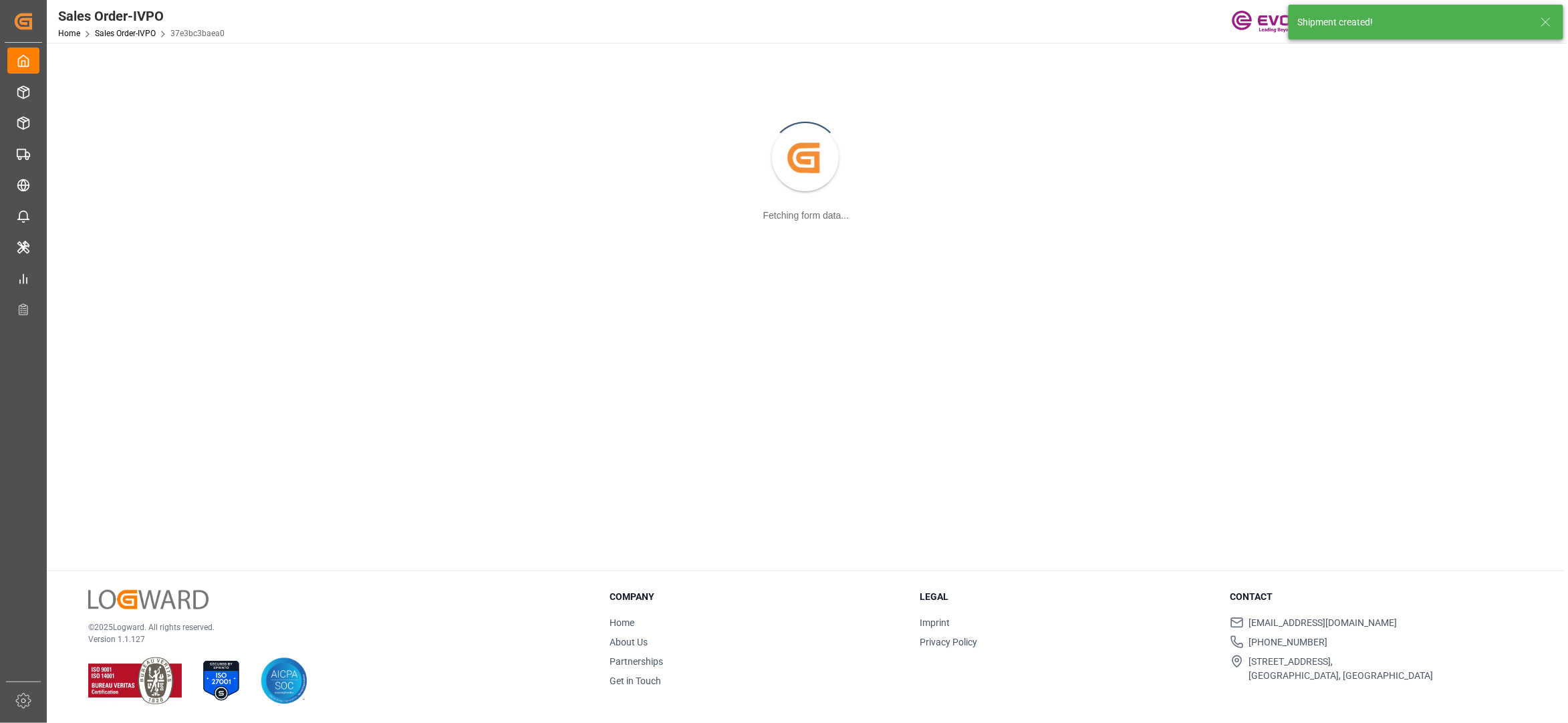
scroll to position [146, 0]
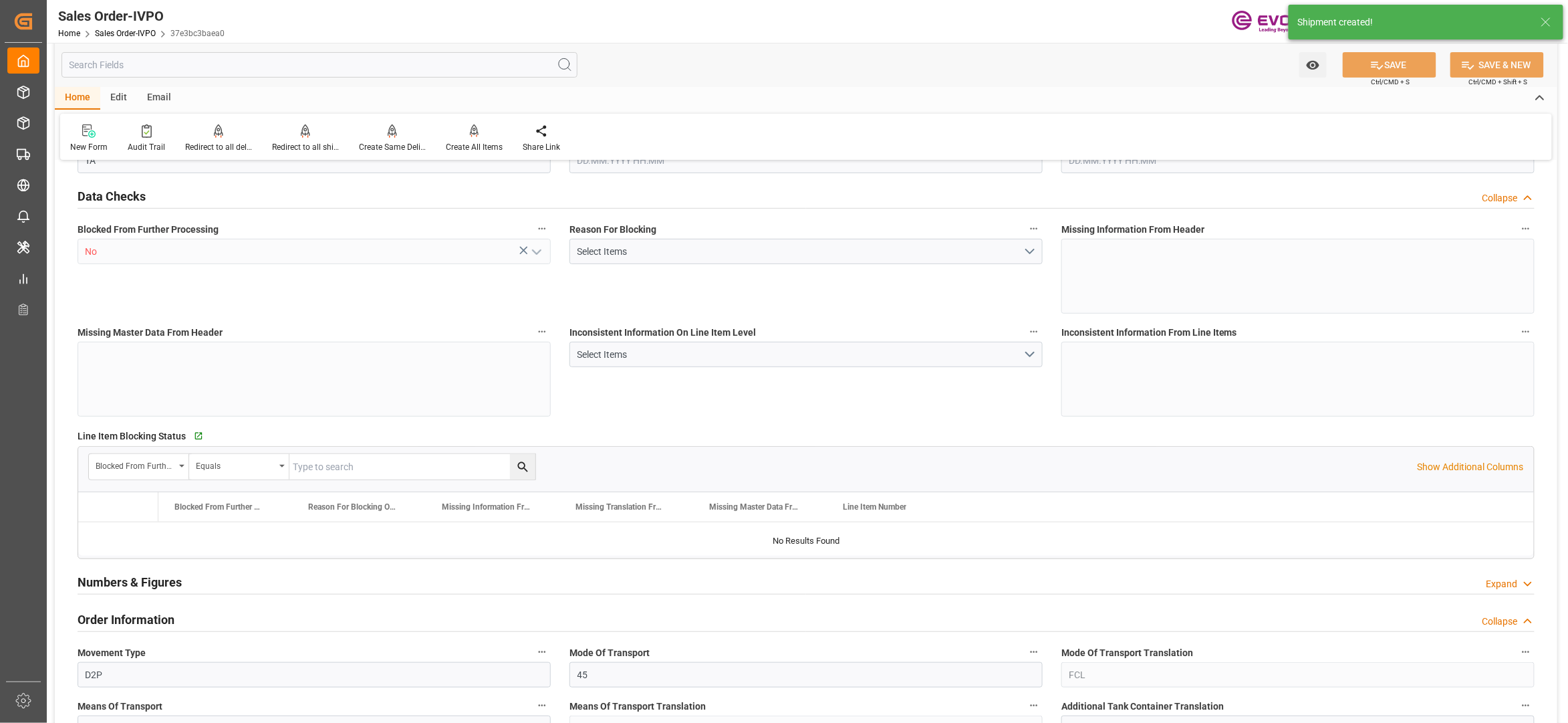
type input "BEANR"
type input "0"
type input "1"
type input "2"
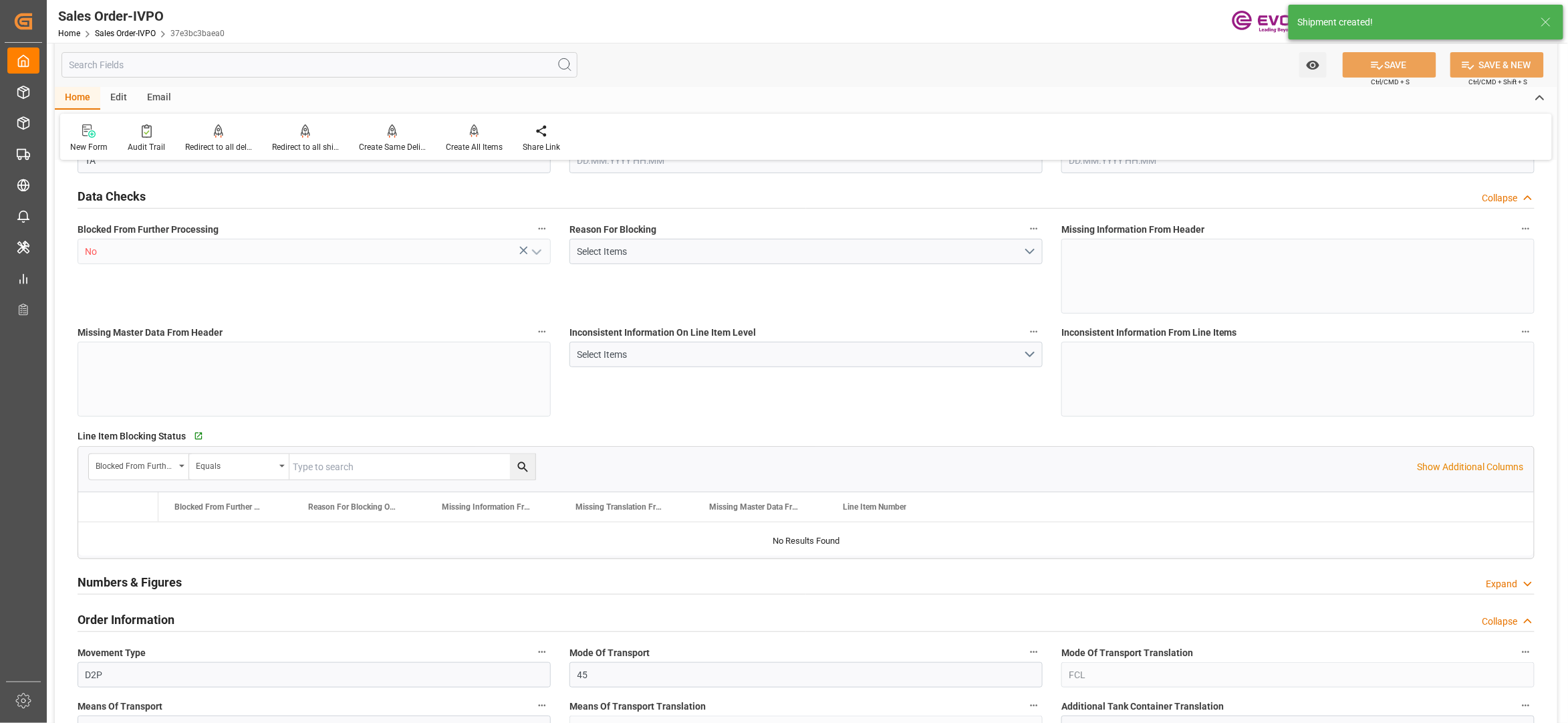
type input "19435.784"
type input "62.7342"
type input "19000"
type input "60"
type input "[DATE] 13:57"
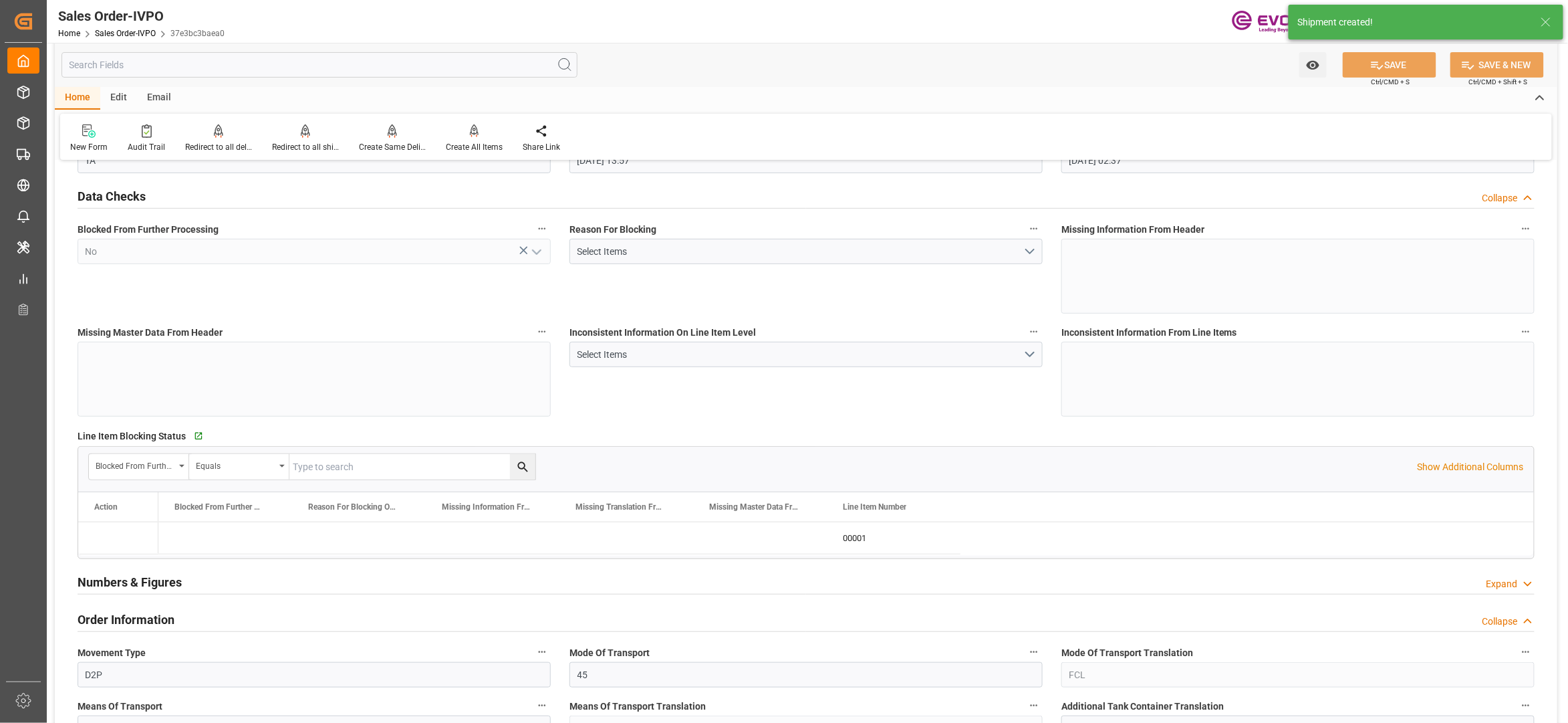
type input "[DATE] 02:37"
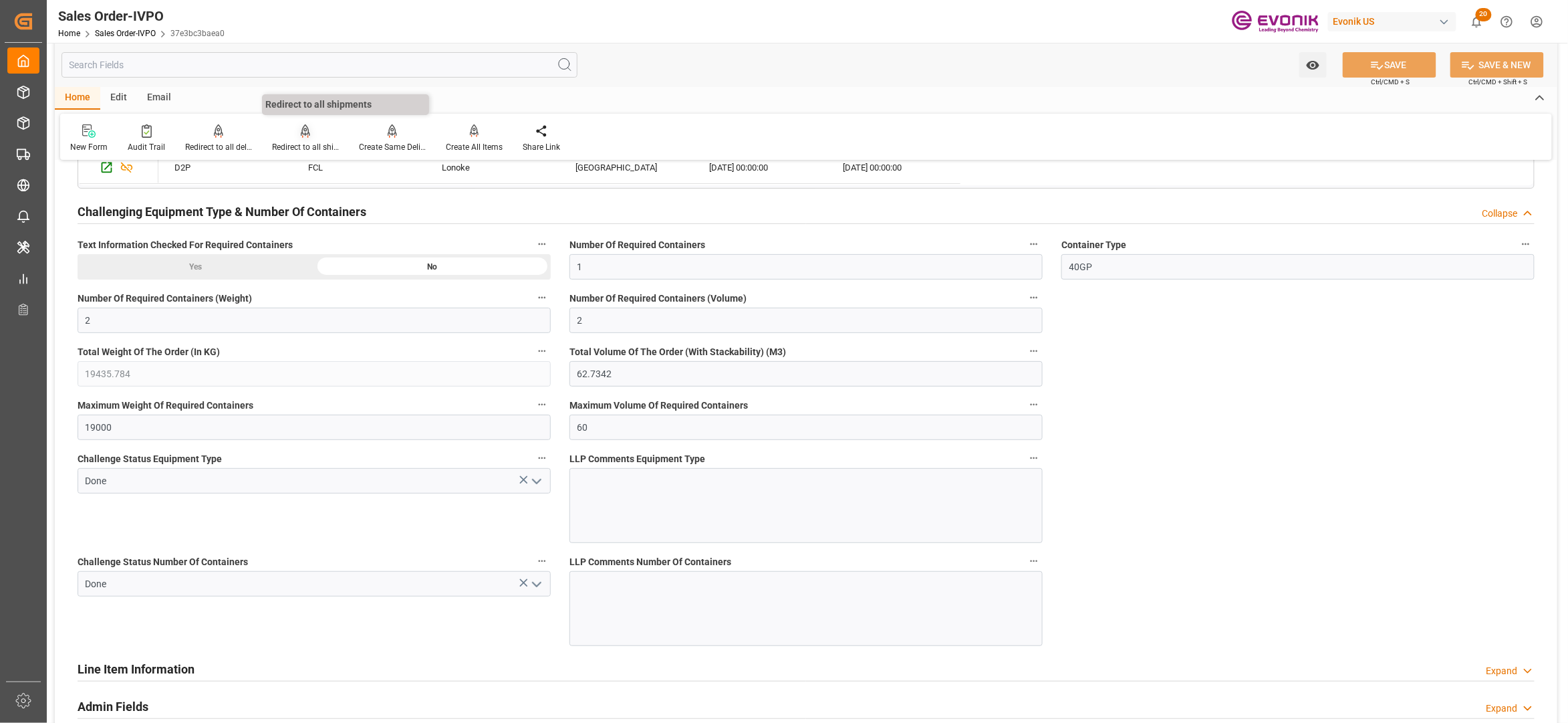
click at [292, 133] on div at bounding box center [305, 130] width 67 height 14
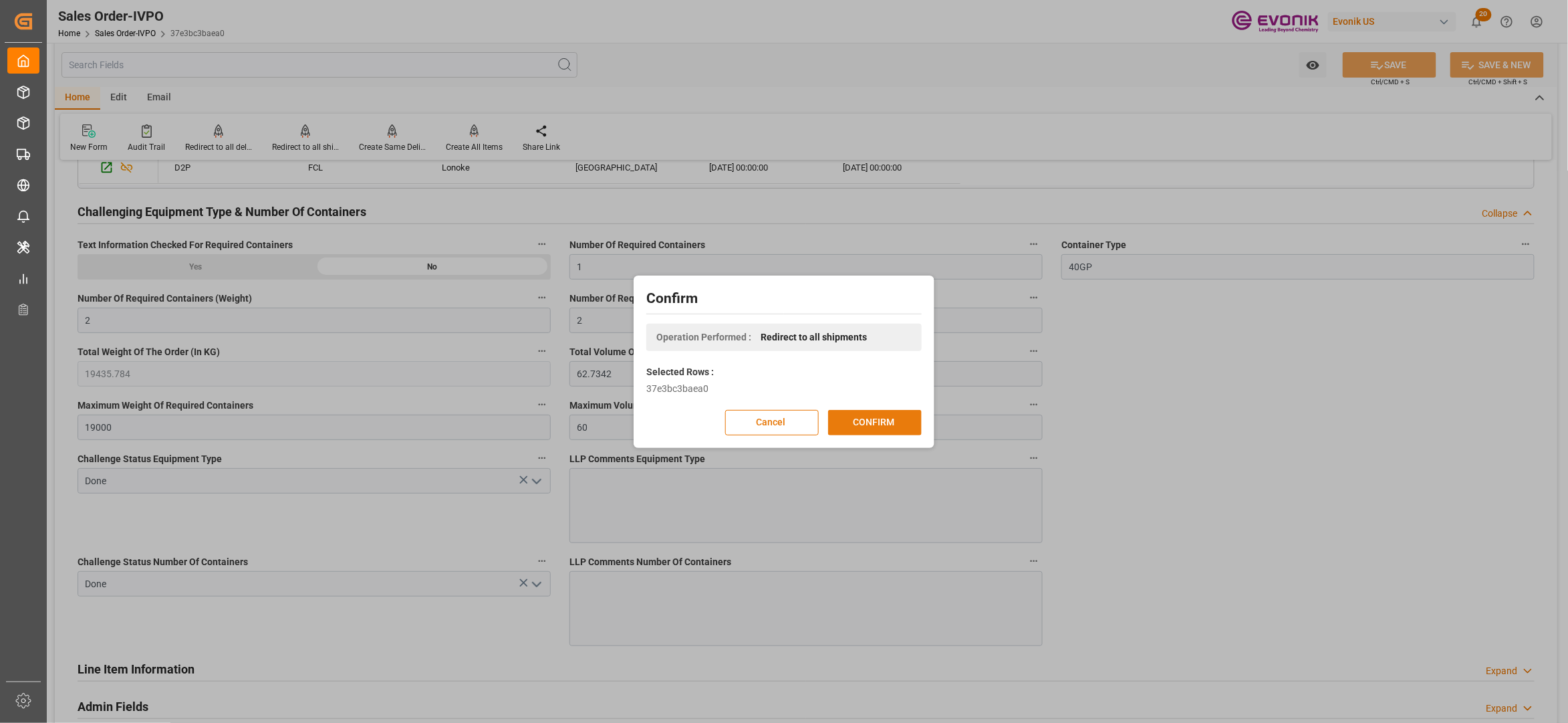
click at [864, 416] on button "CONFIRM" at bounding box center [874, 423] width 94 height 25
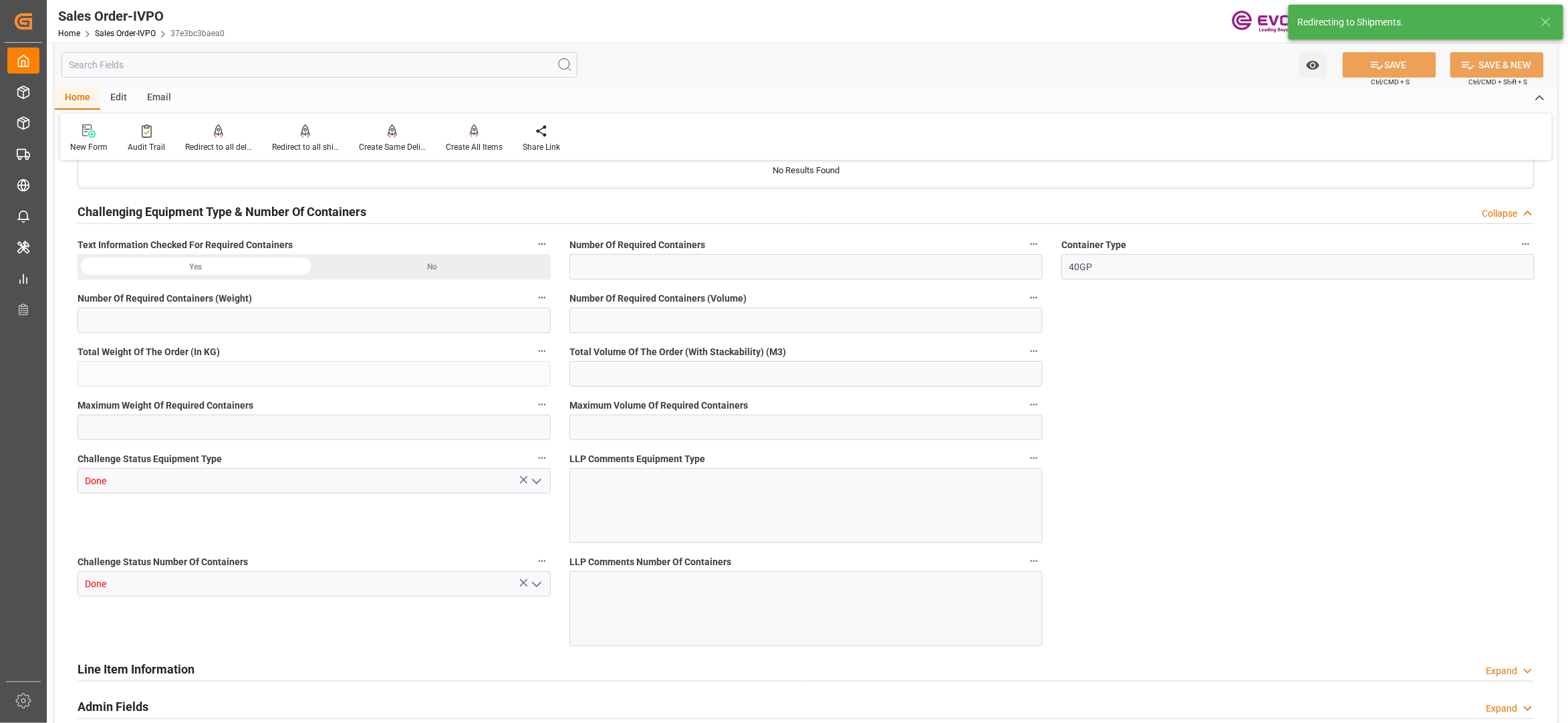
type input "BEANR"
type input "0"
type input "1"
type input "2"
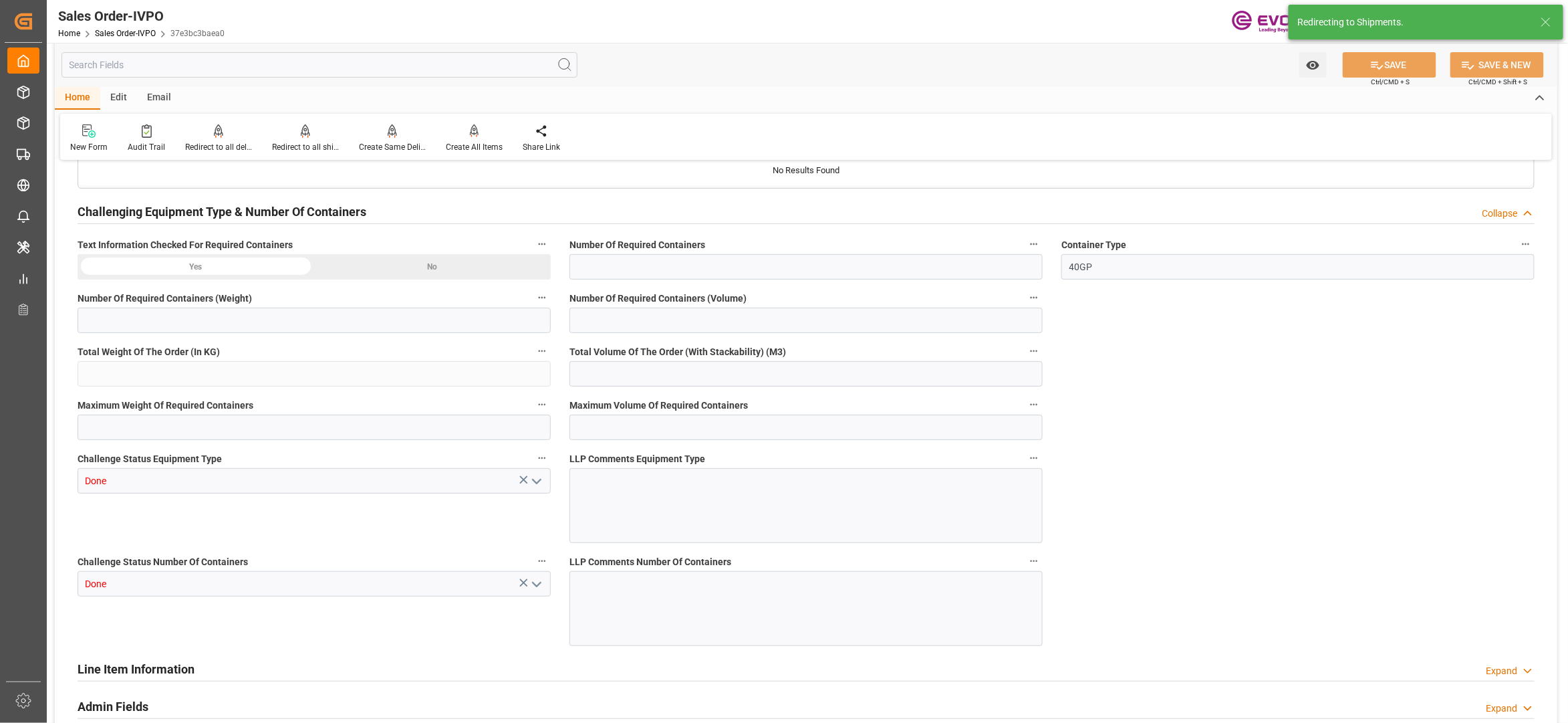
type input "19435.784"
type input "62.7342"
type input "19000"
type input "60"
type input "[DATE] 13:57"
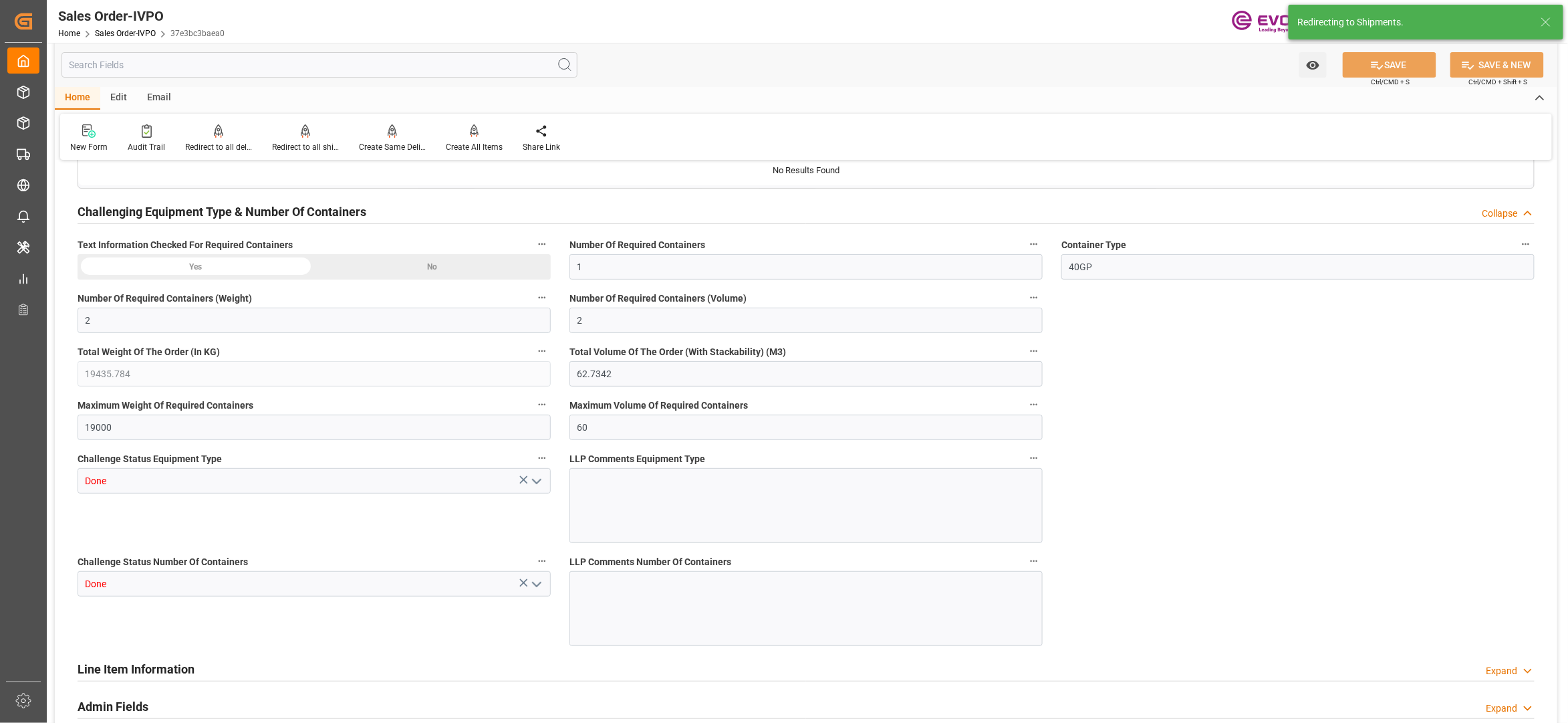
type input "[DATE] 02:37"
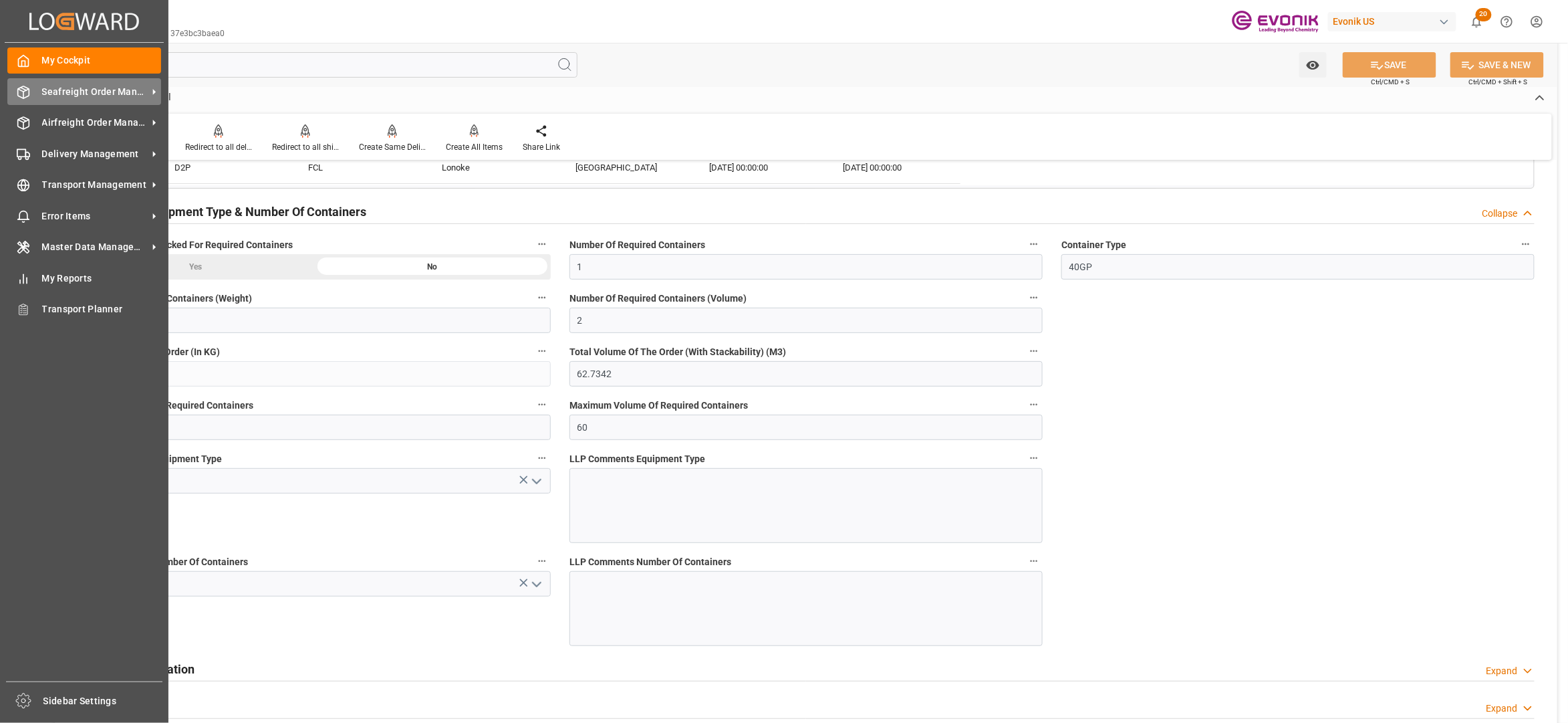
click at [59, 94] on span "Seafreight Order Management" at bounding box center [95, 91] width 105 height 14
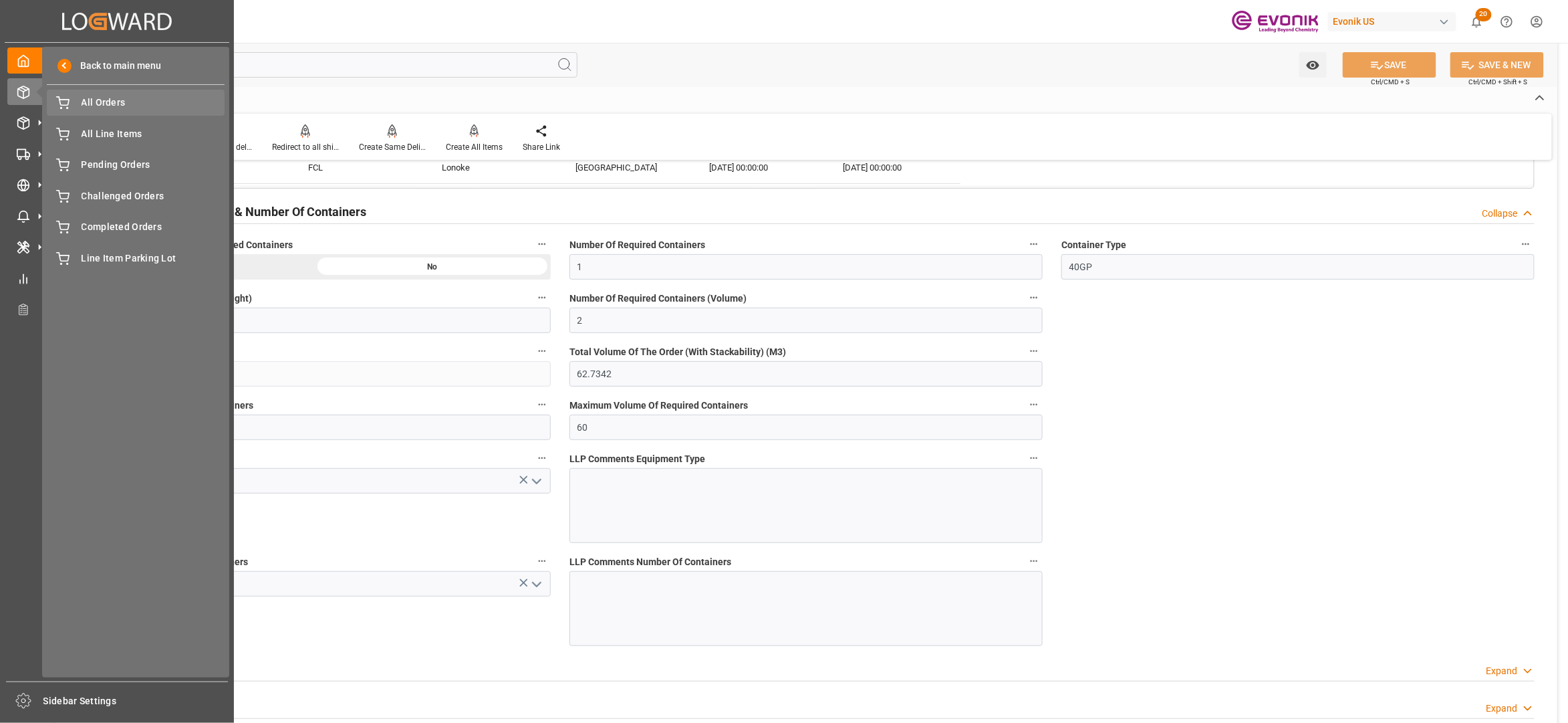
click at [107, 102] on span "All Orders" at bounding box center [154, 102] width 144 height 14
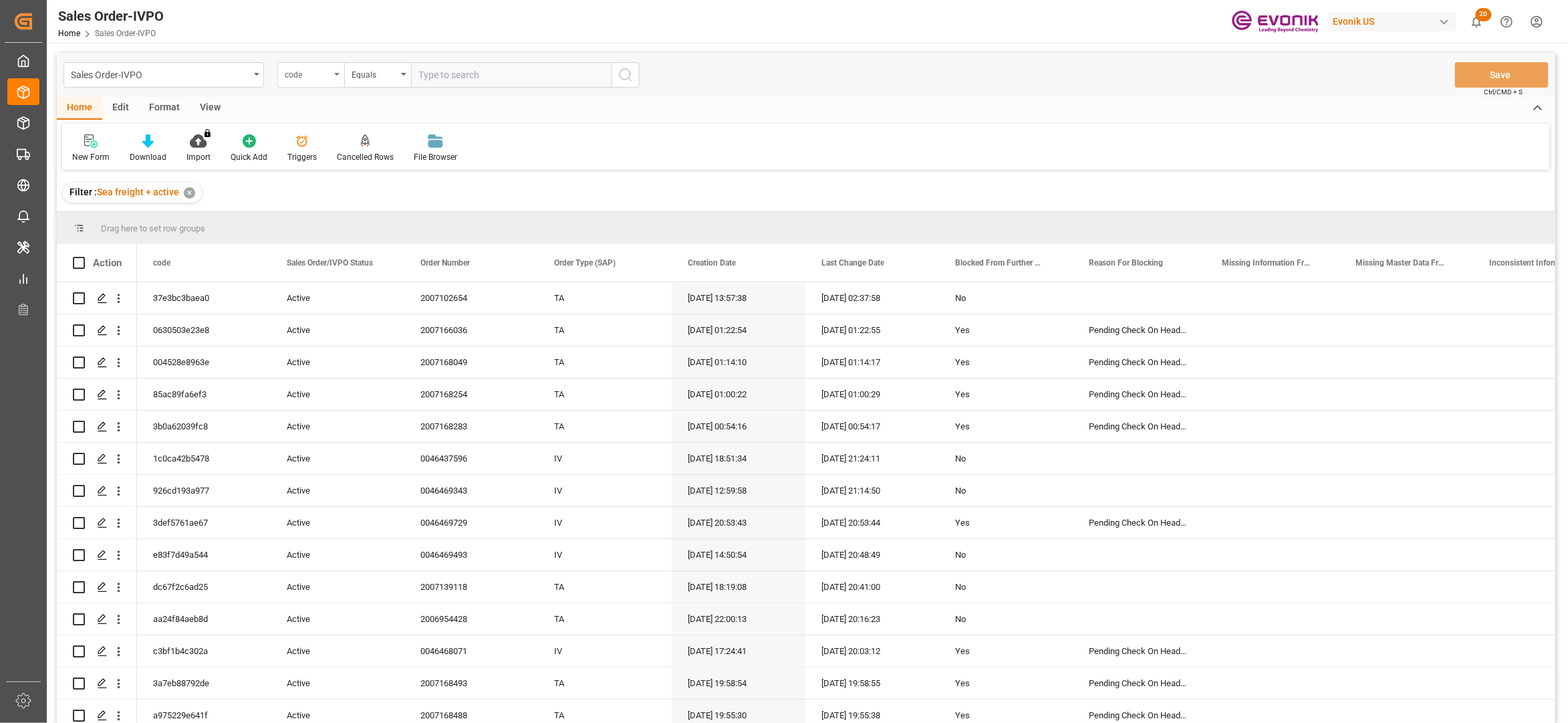
click at [327, 75] on div "code" at bounding box center [307, 73] width 45 height 15
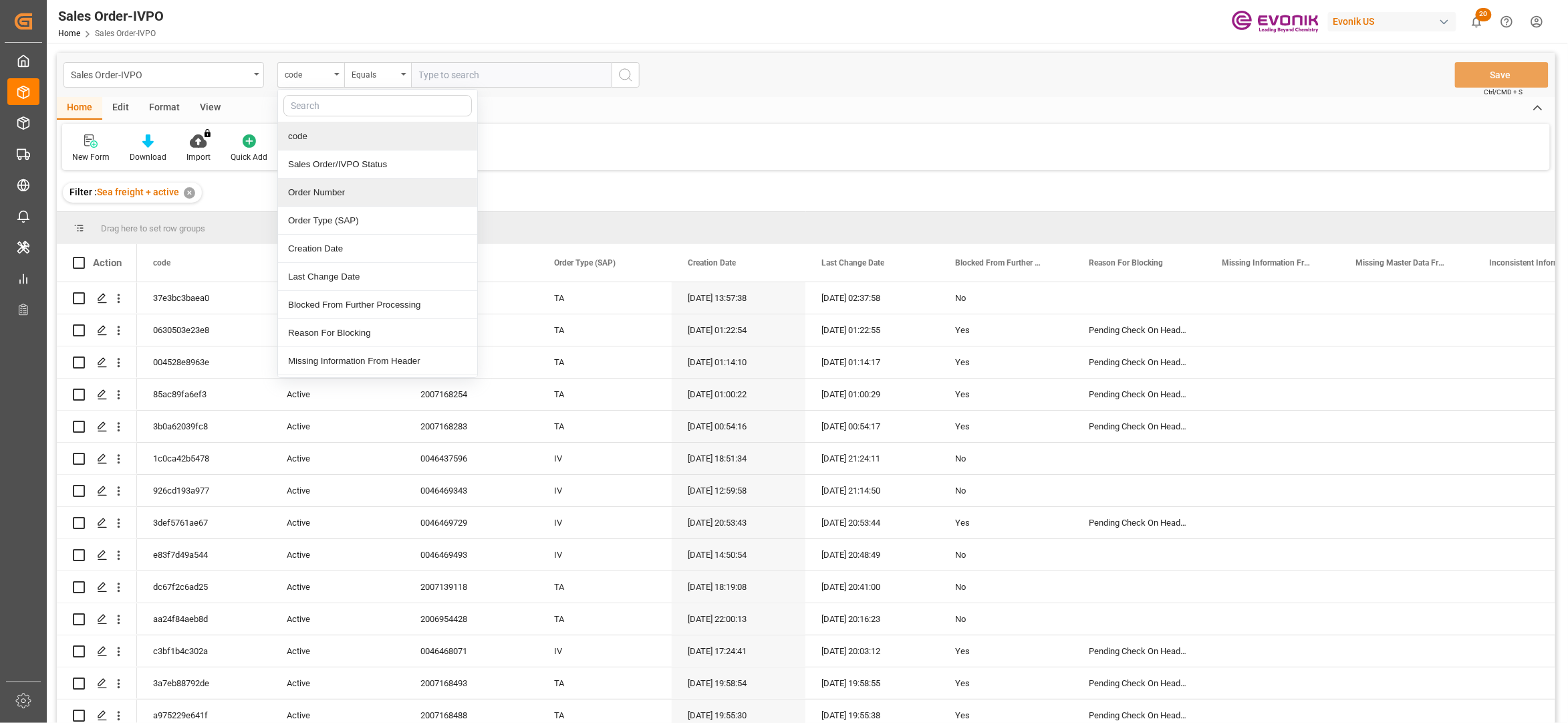
click at [351, 193] on div "Order Number" at bounding box center [377, 192] width 199 height 28
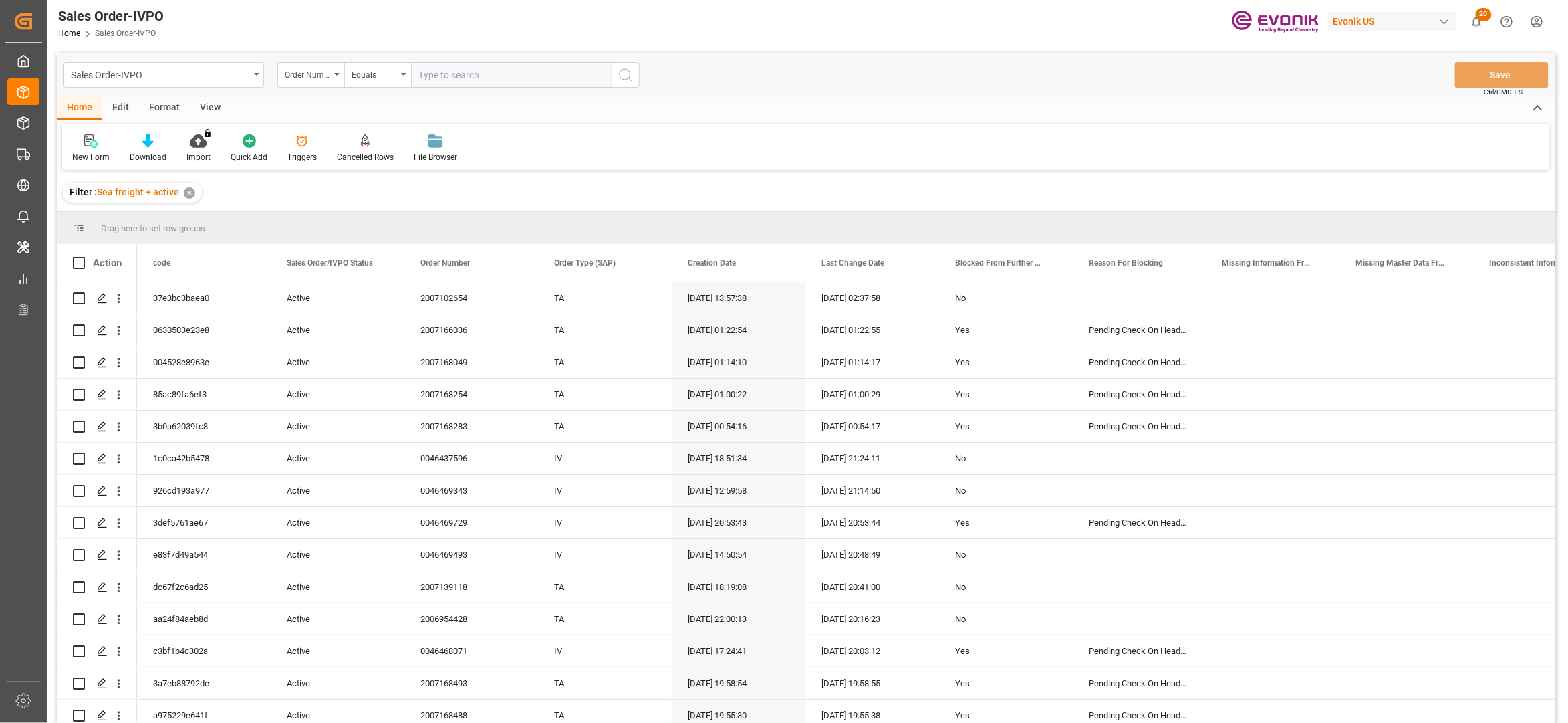
click at [458, 70] on input "text" at bounding box center [511, 75] width 201 height 25
paste input "2007109842"
type input "2007109842"
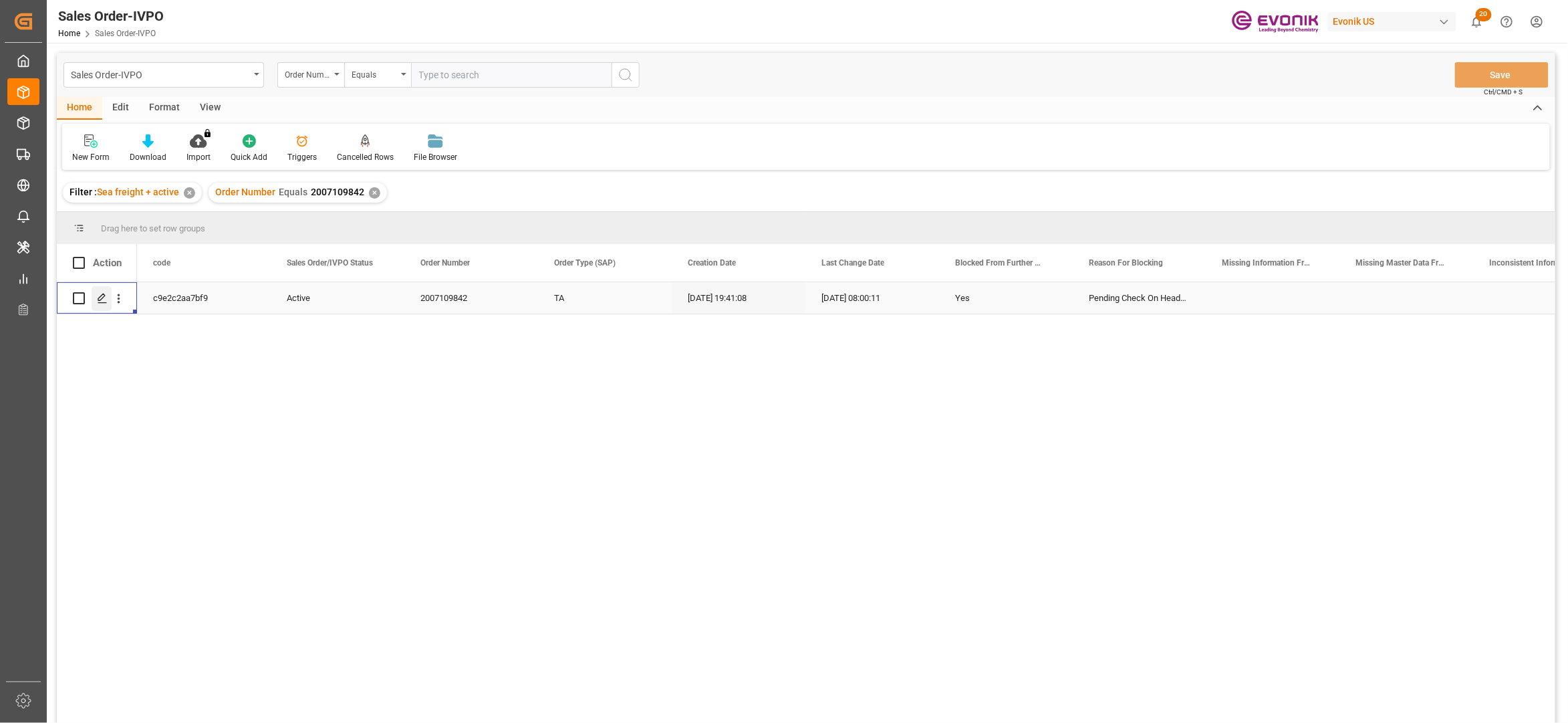
click at [97, 296] on icon "Press SPACE to select this row." at bounding box center [103, 298] width 11 height 11
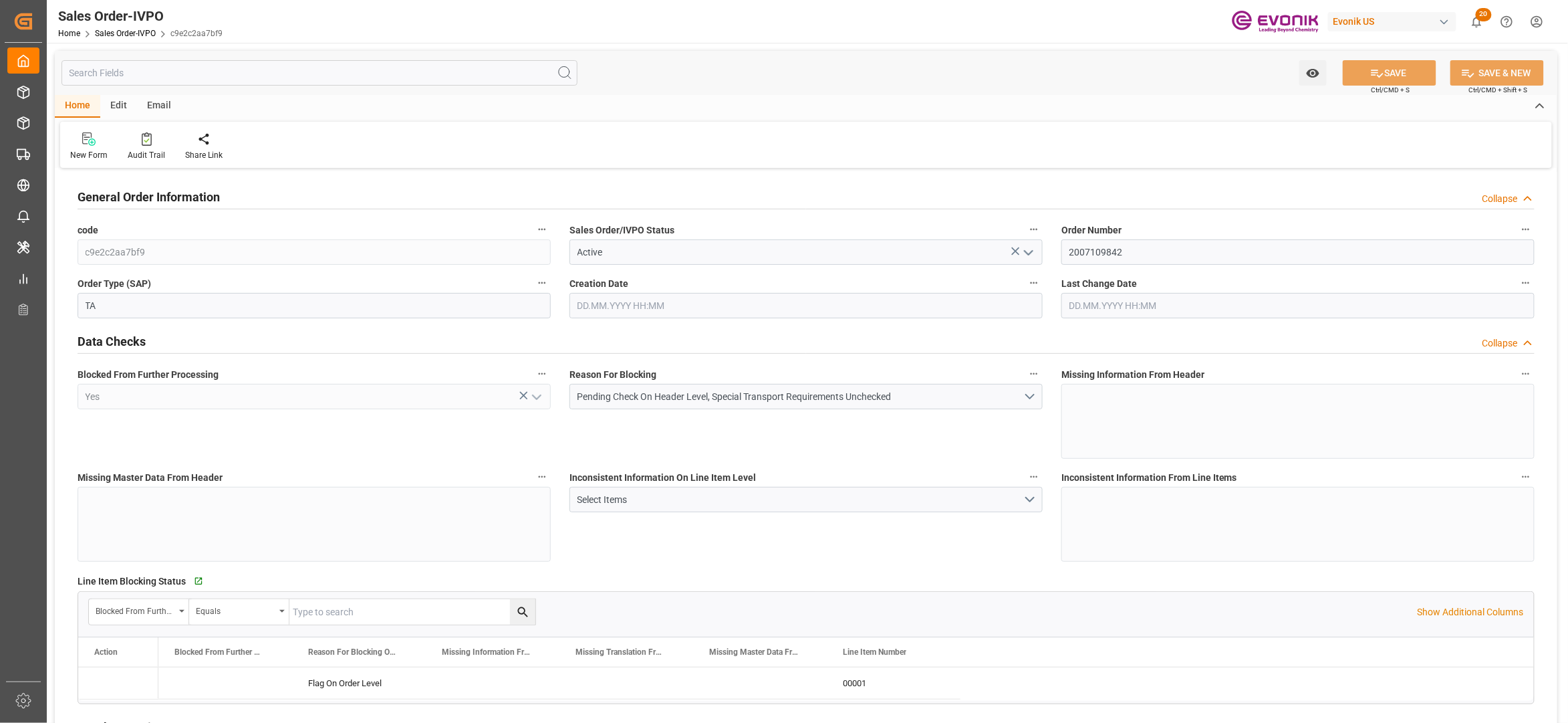
type input "BEANR"
type input "0"
type input "1"
type input "2"
type input "1"
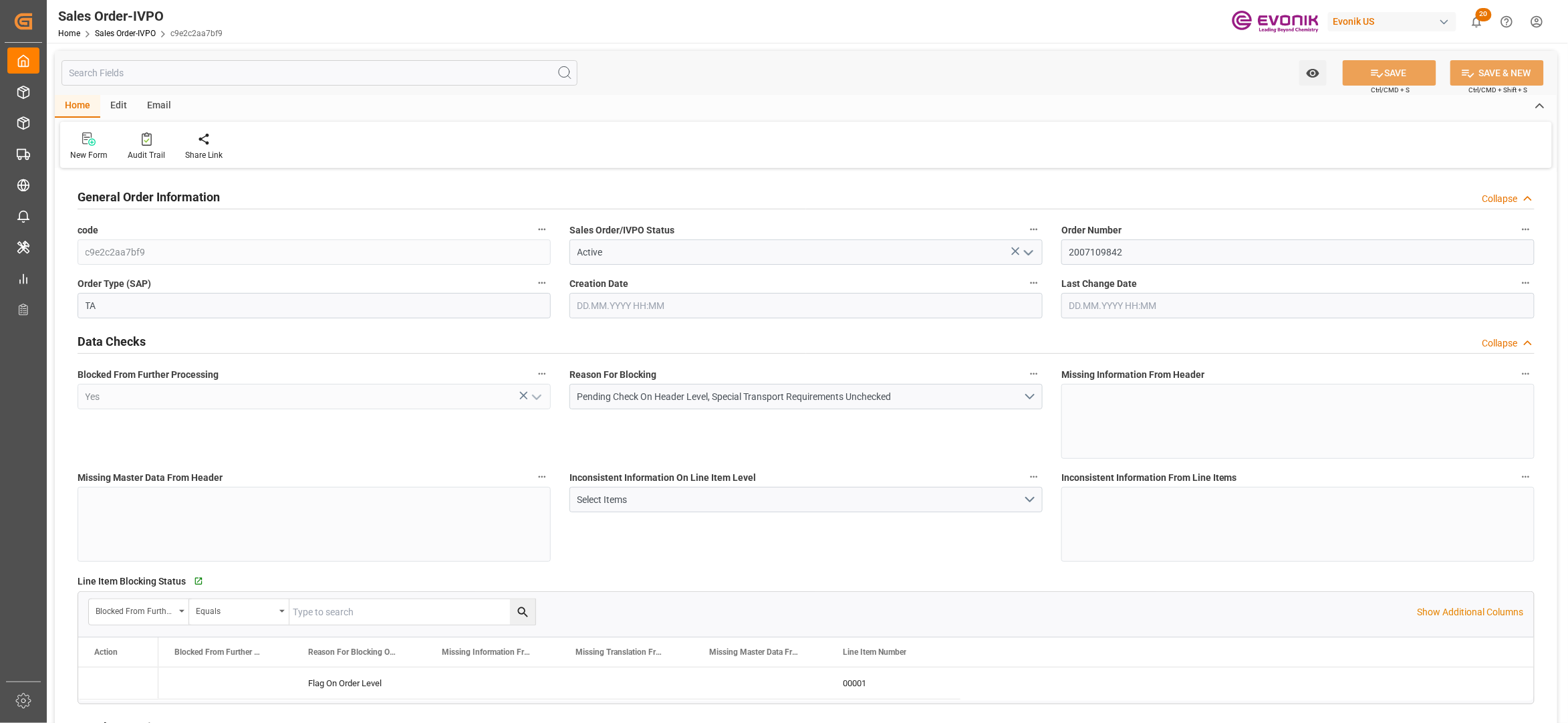
type input "19499.7"
type input "55.1928"
type input "19000"
type input "60"
type input "28.07.2025 19:41"
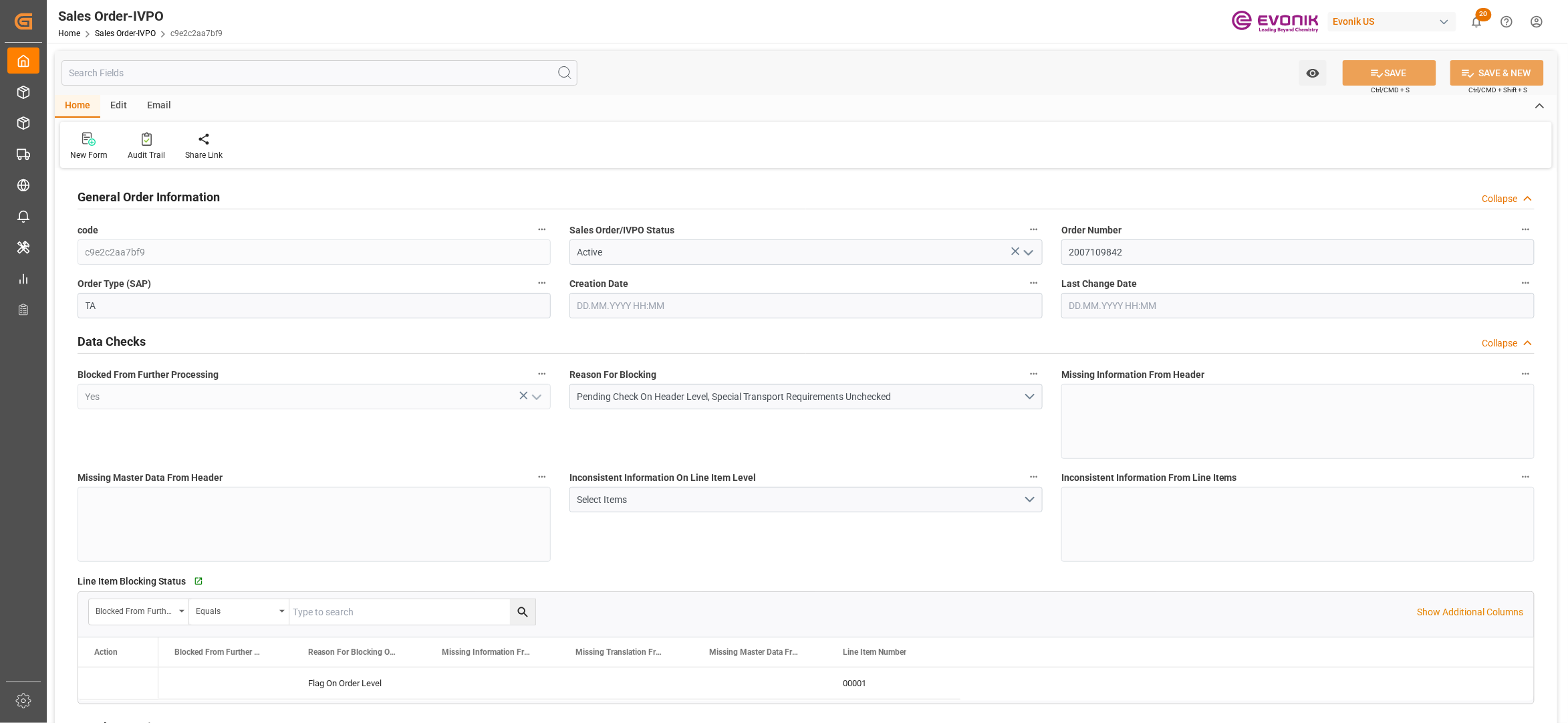
type input "03.09.2025 08:00"
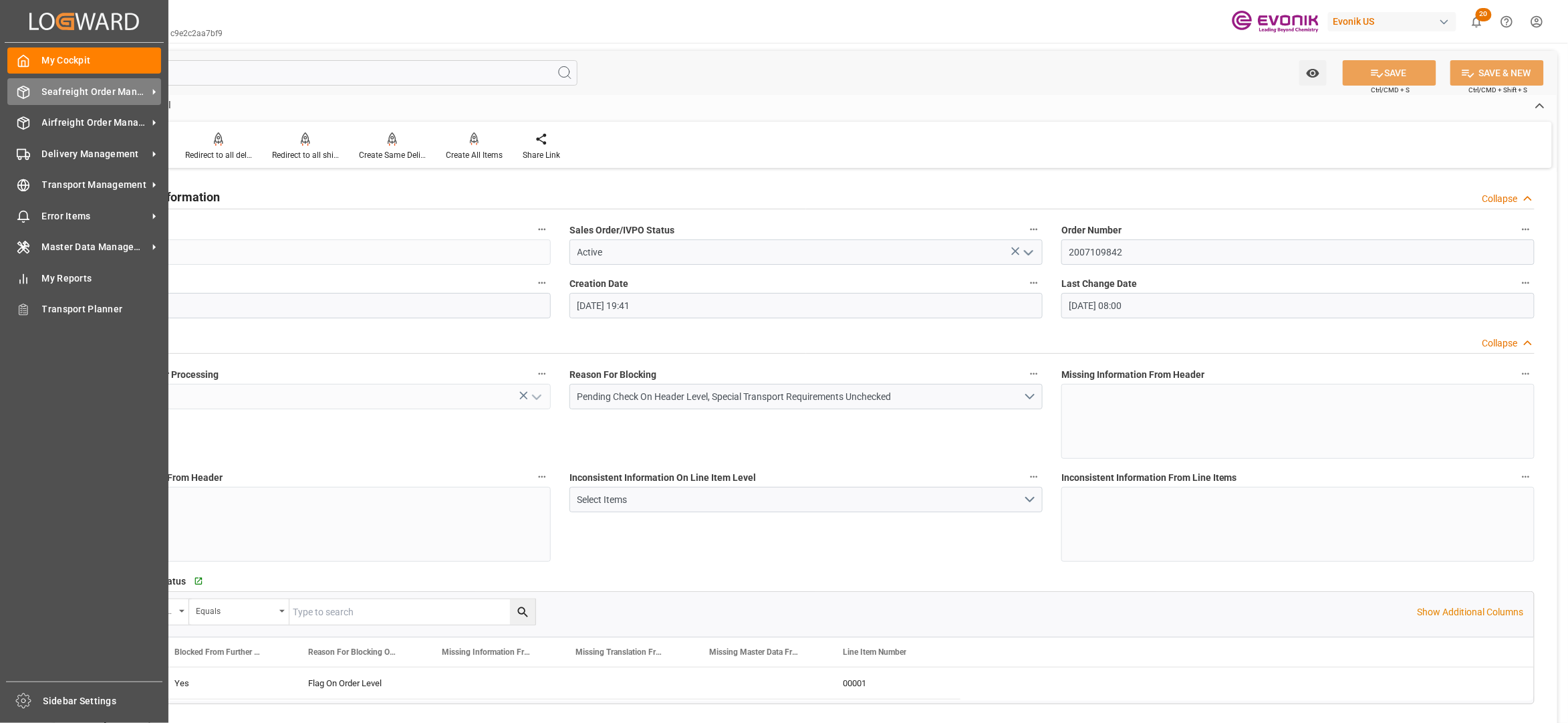
click at [63, 92] on span "Seafreight Order Management" at bounding box center [95, 91] width 105 height 14
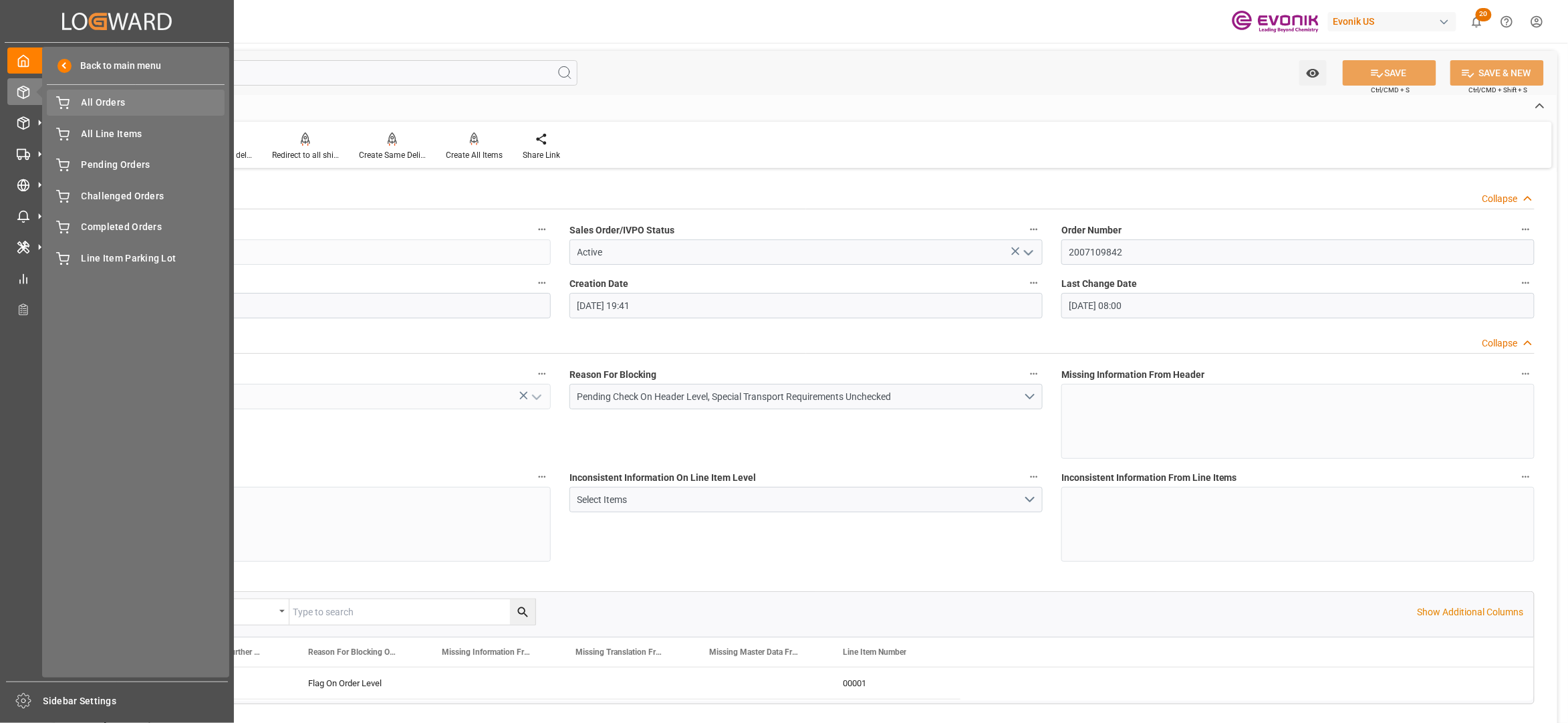
click at [115, 110] on div "All Orders All Orders" at bounding box center [135, 103] width 178 height 26
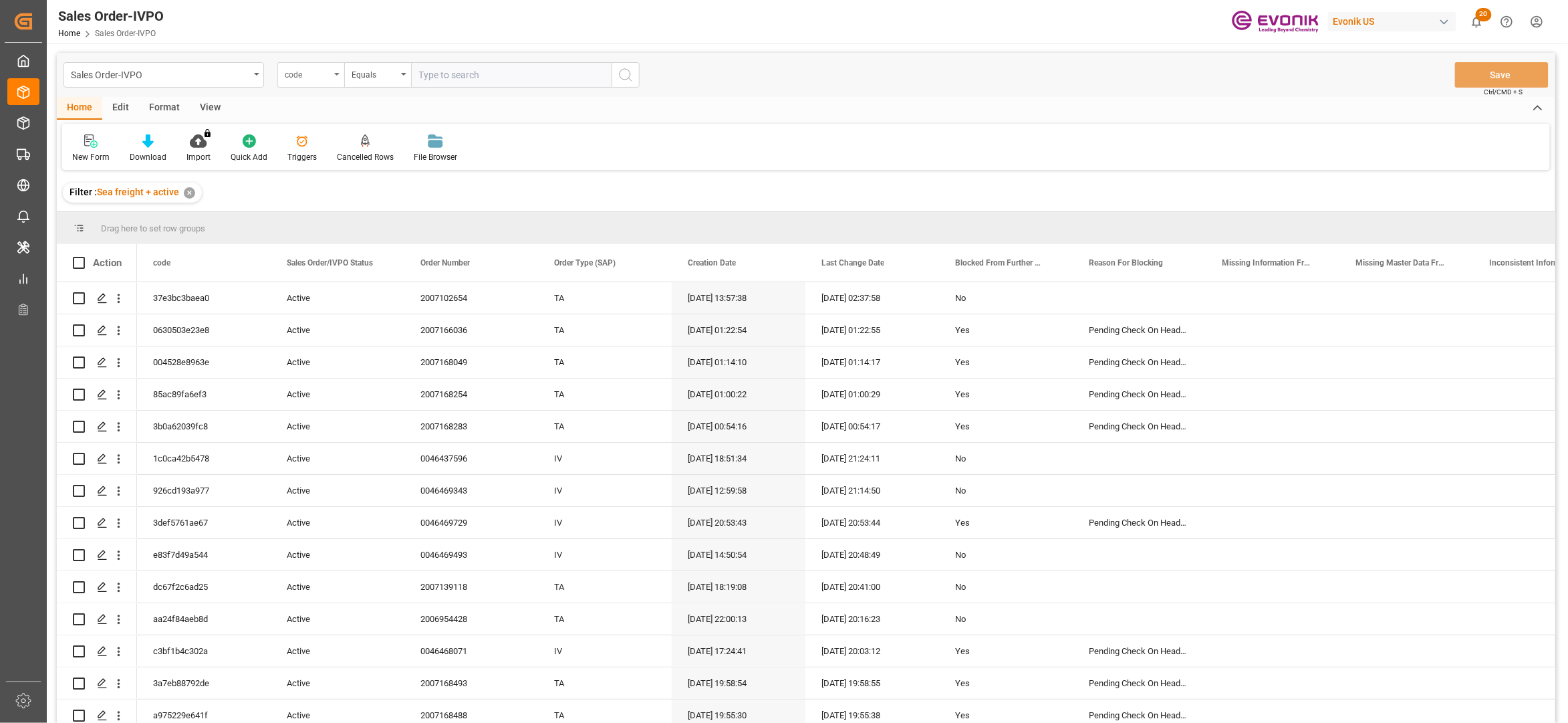
click at [321, 78] on div "code" at bounding box center [307, 73] width 45 height 15
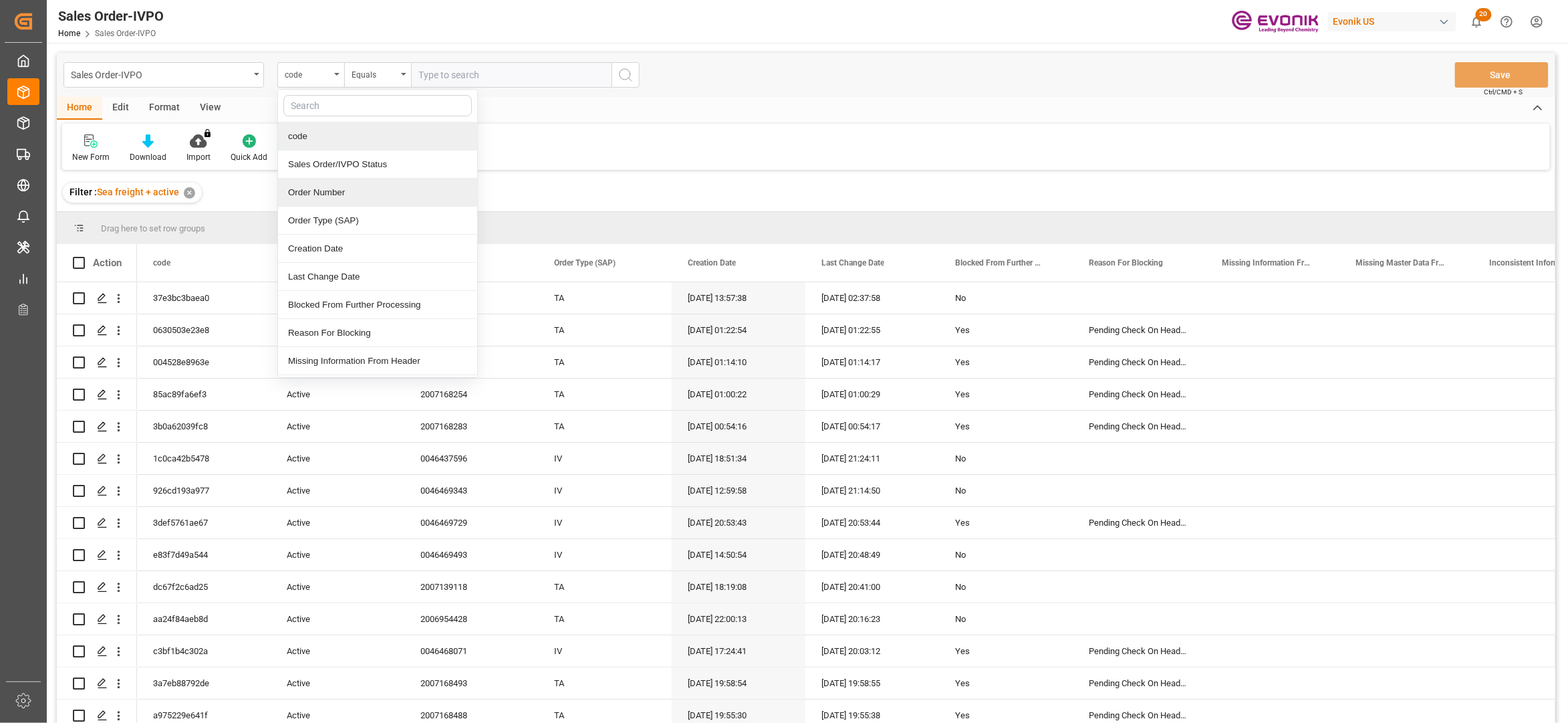
click at [354, 194] on div "Order Number" at bounding box center [377, 192] width 199 height 28
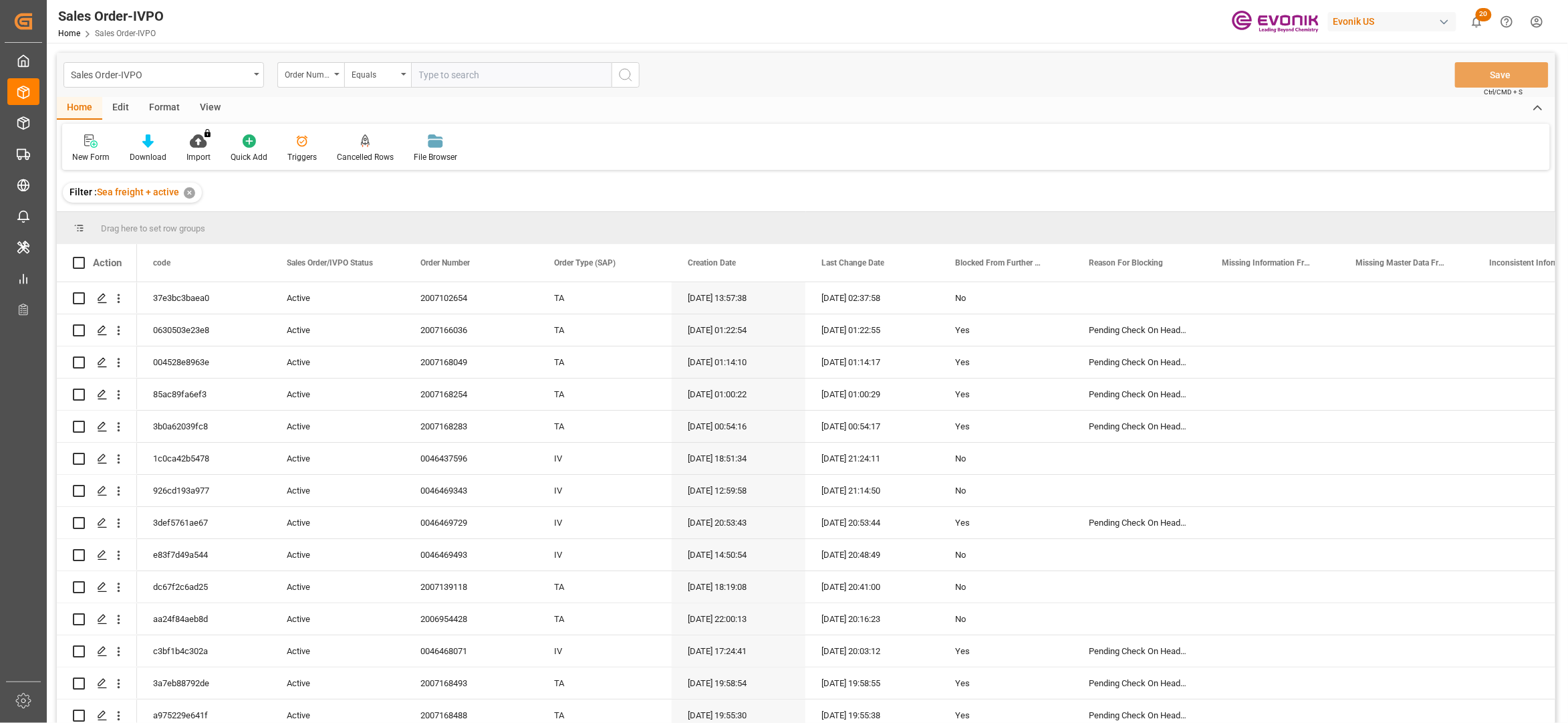
click at [444, 74] on input "text" at bounding box center [511, 75] width 201 height 25
paste input "2007109842"
type input "2007109842"
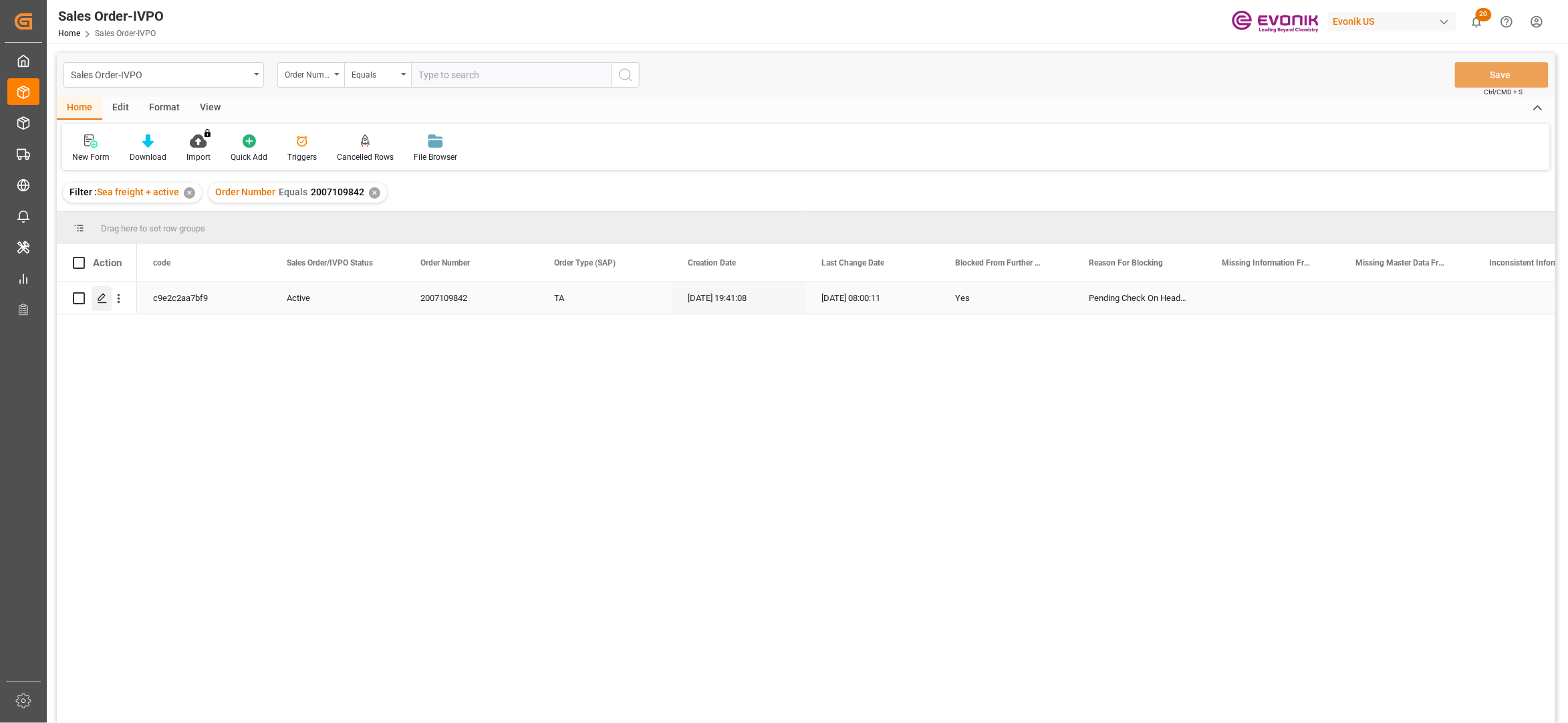
click at [102, 302] on icon "Press SPACE to select this row." at bounding box center [103, 298] width 11 height 11
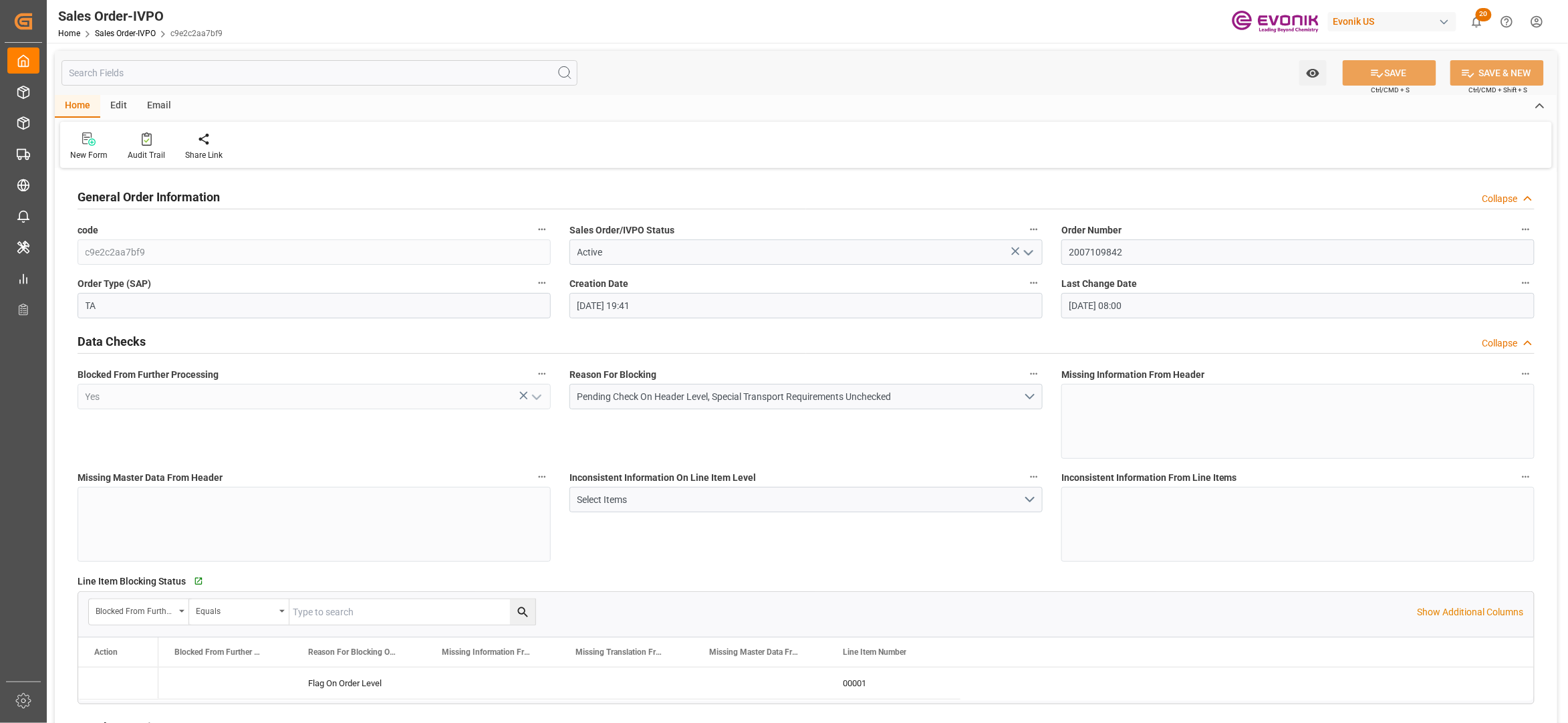
type input "28.07.2025 19:41"
type input "03.09.2025 08:00"
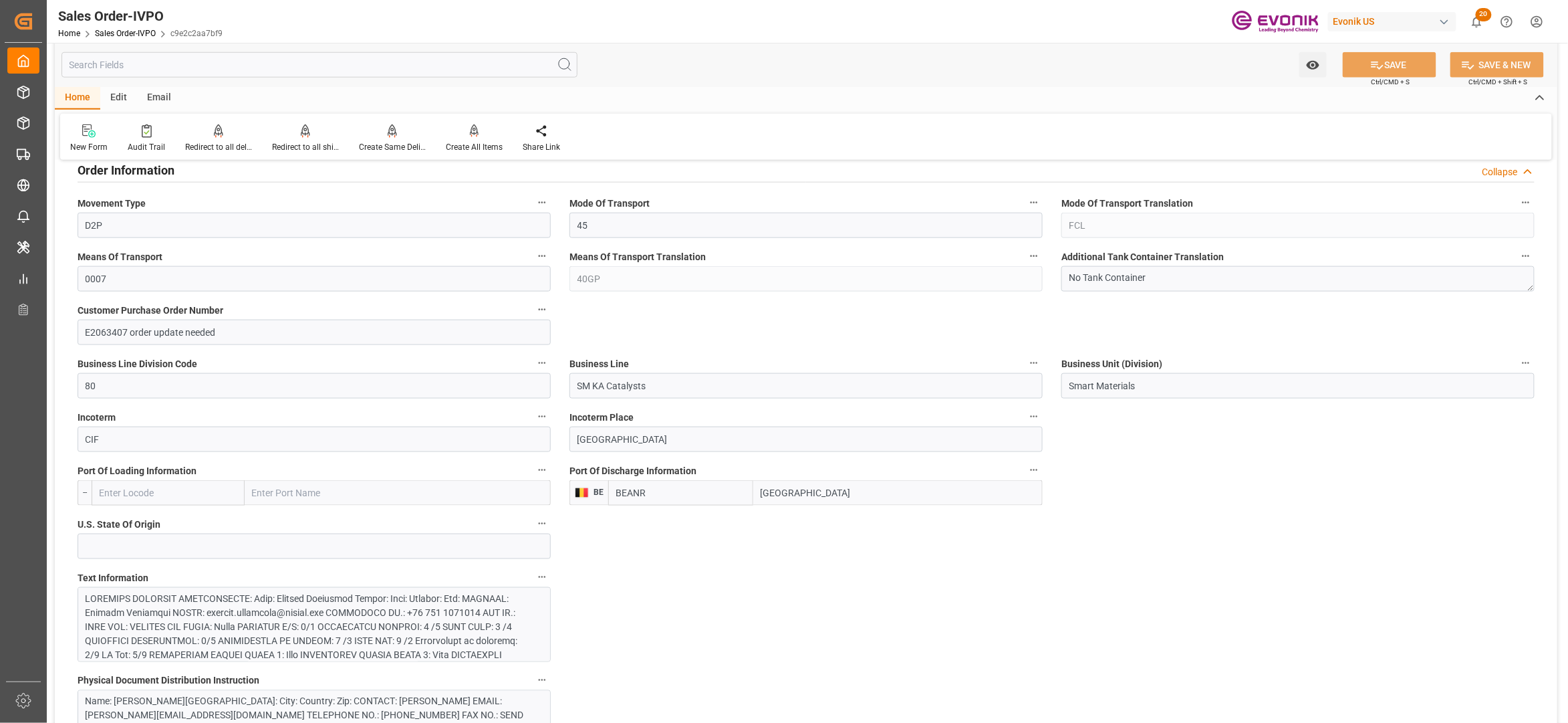
scroll to position [891, 0]
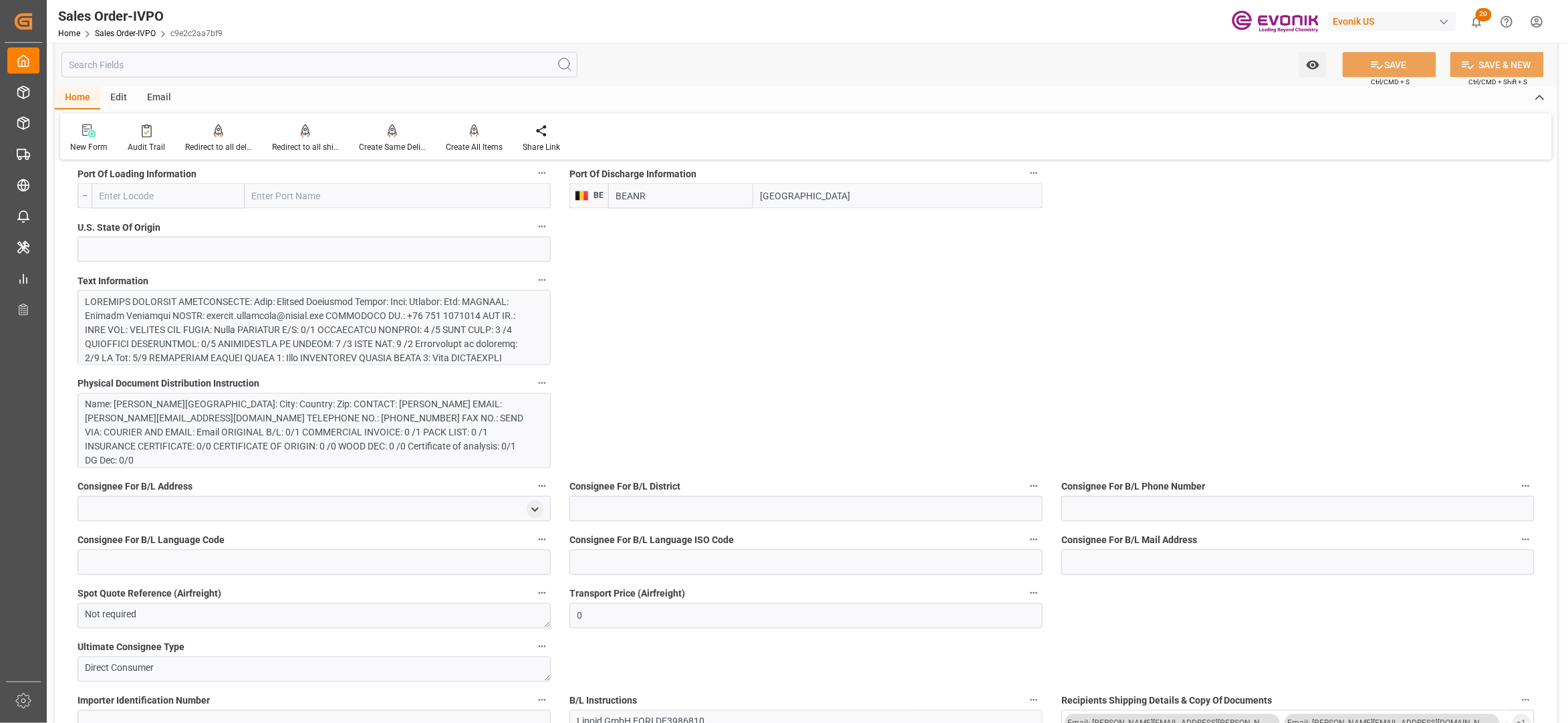
click at [429, 373] on div "Physical Document Distribution Instruction Name: Kerstin Franzelin Street: City…" at bounding box center [314, 421] width 492 height 103
click at [429, 330] on div at bounding box center [307, 386] width 444 height 183
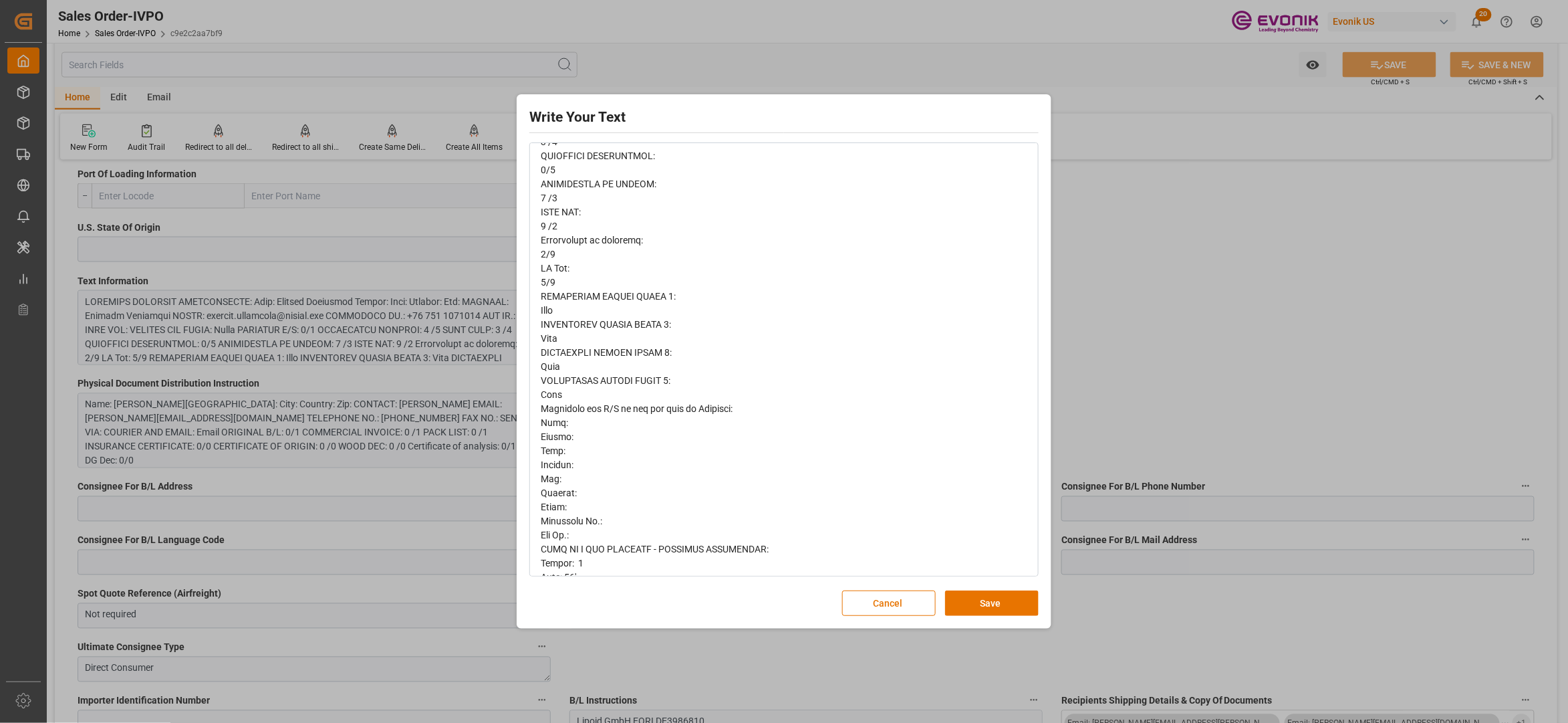
scroll to position [570, 0]
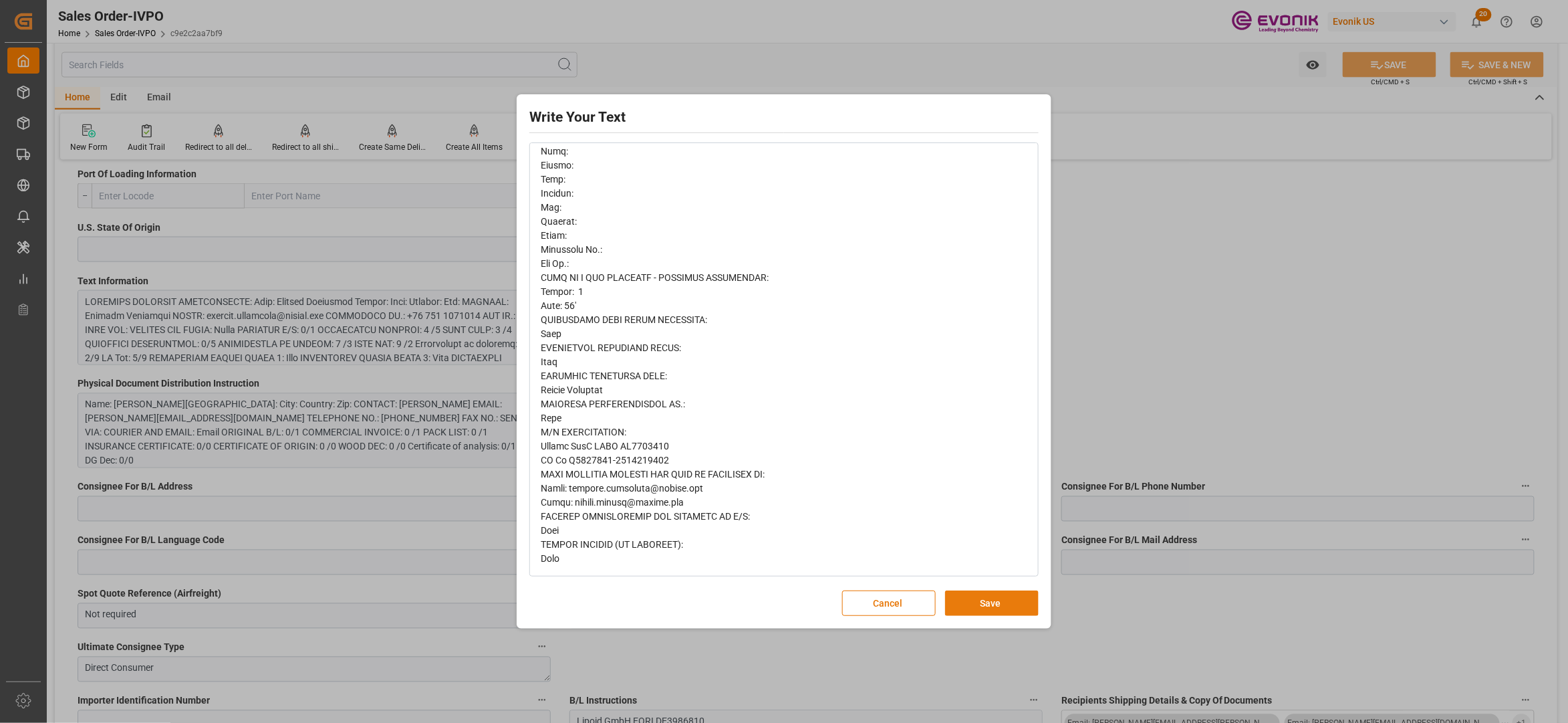
click at [982, 605] on button "Save" at bounding box center [992, 603] width 94 height 25
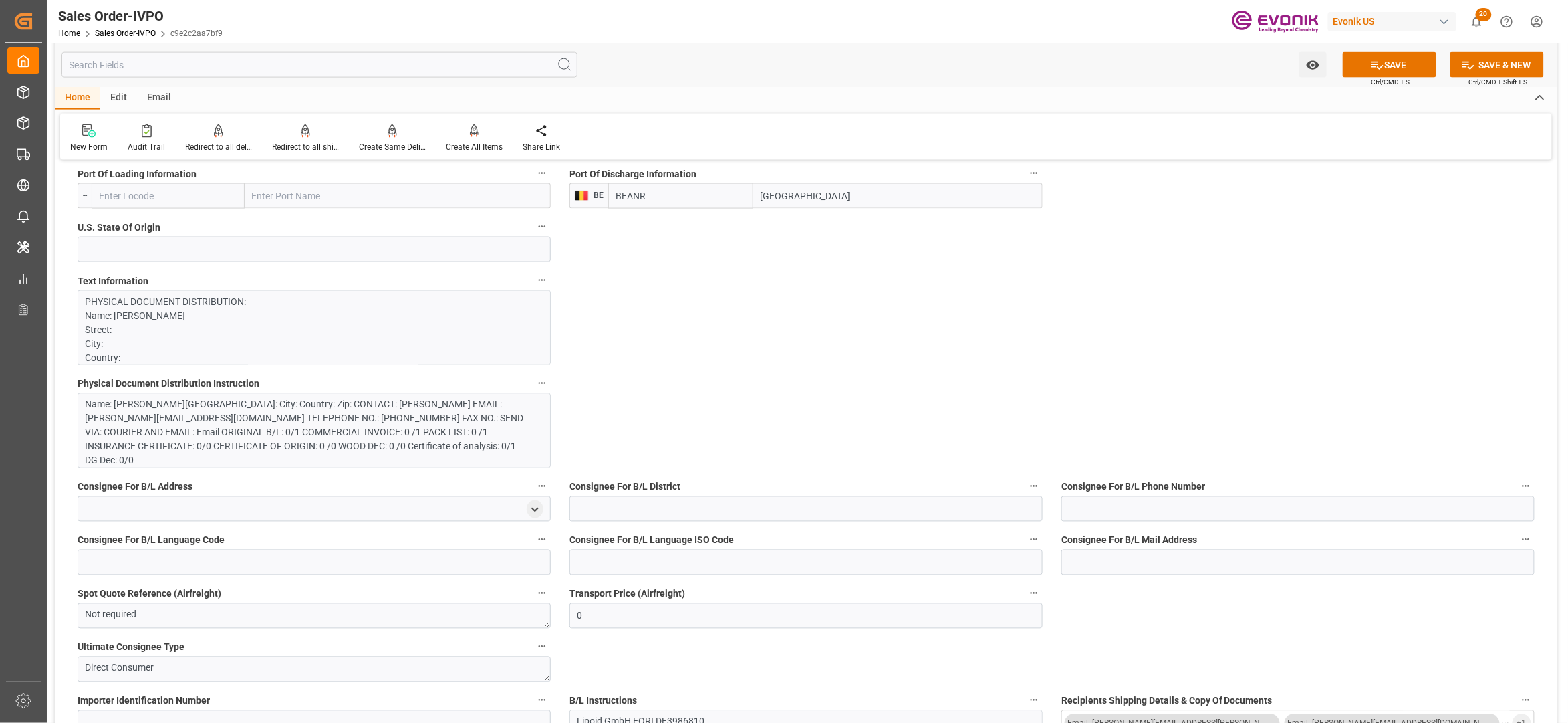
click at [386, 427] on div "Name: [PERSON_NAME][GEOGRAPHIC_DATA]: City: Country: Zip: CONTACT: [PERSON_NAME…" at bounding box center [307, 433] width 444 height 70
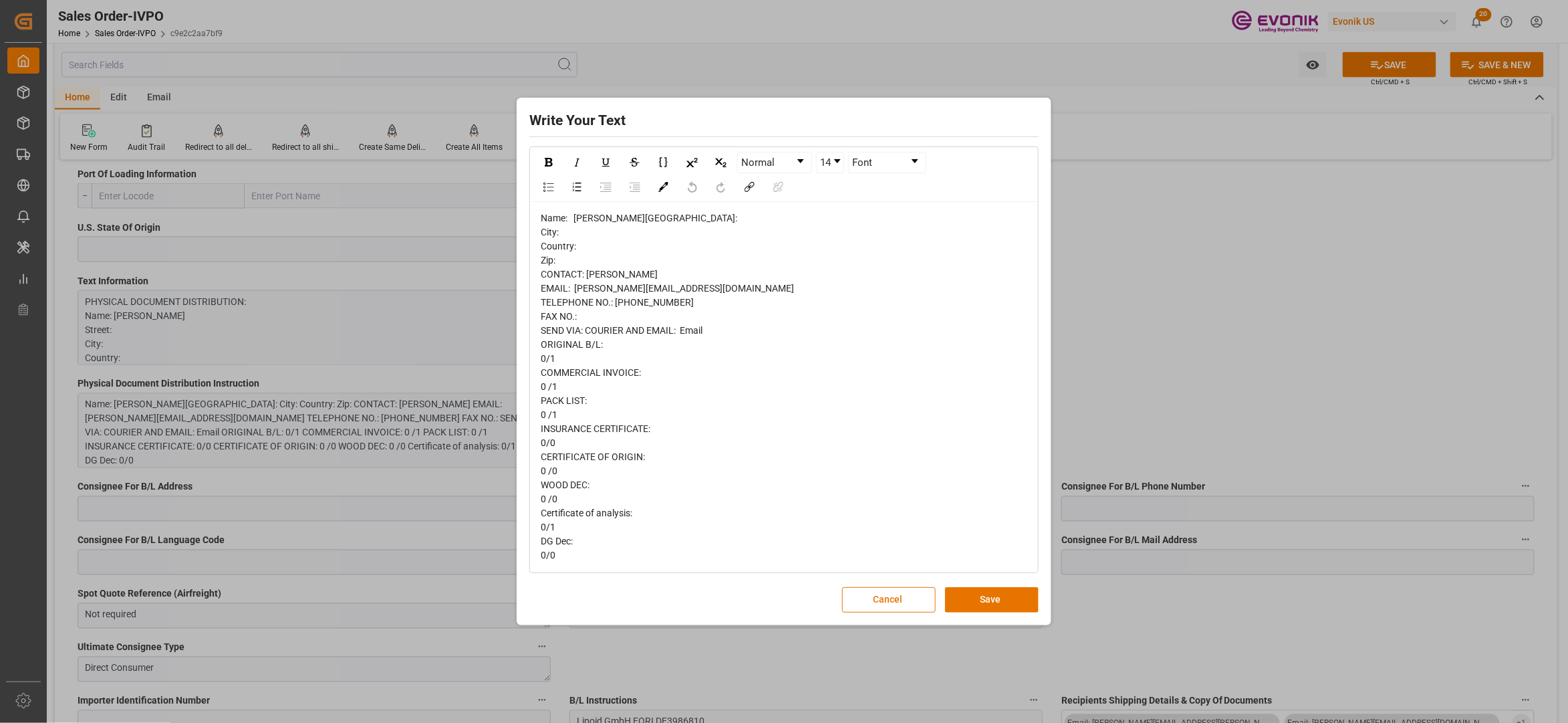
scroll to position [8, 0]
click at [988, 594] on button "Save" at bounding box center [992, 600] width 94 height 25
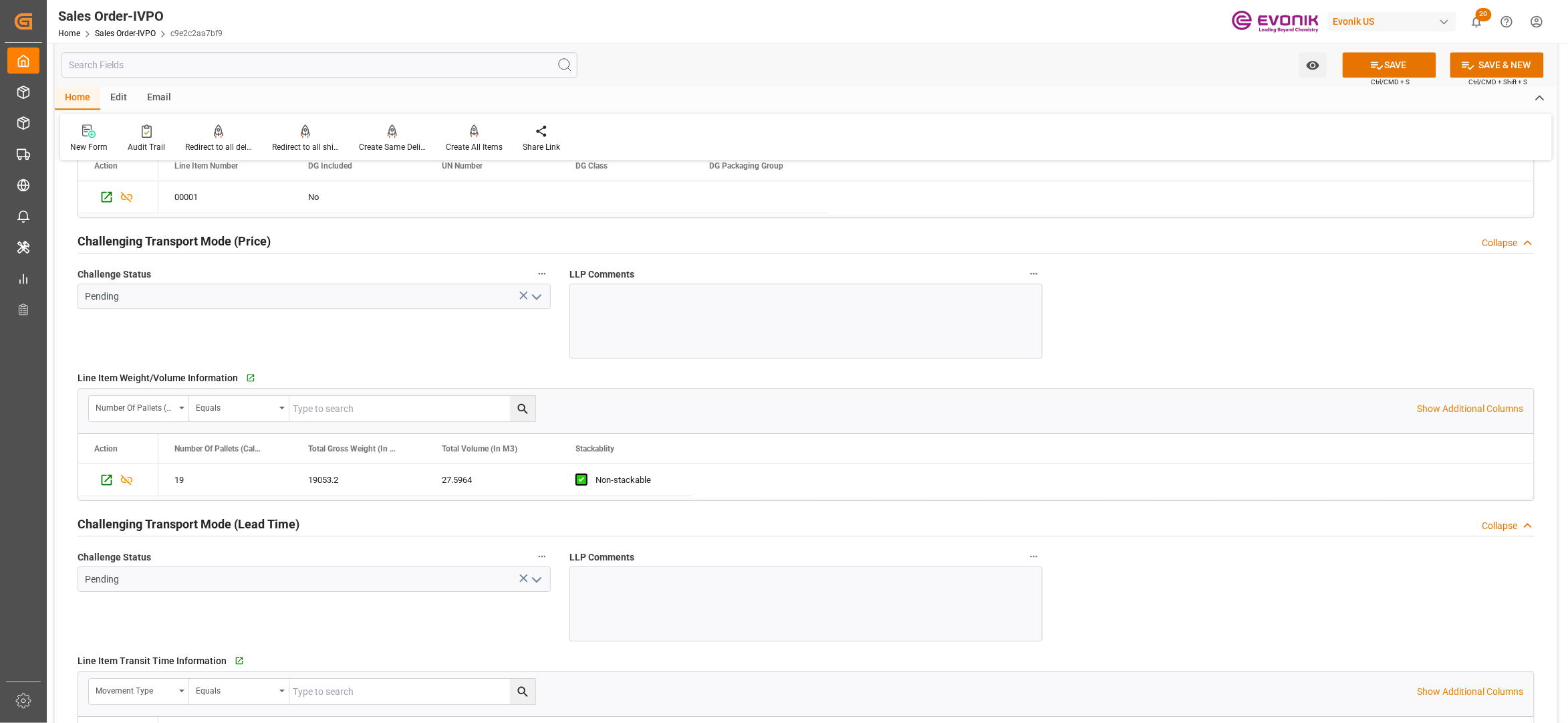
scroll to position [1486, 0]
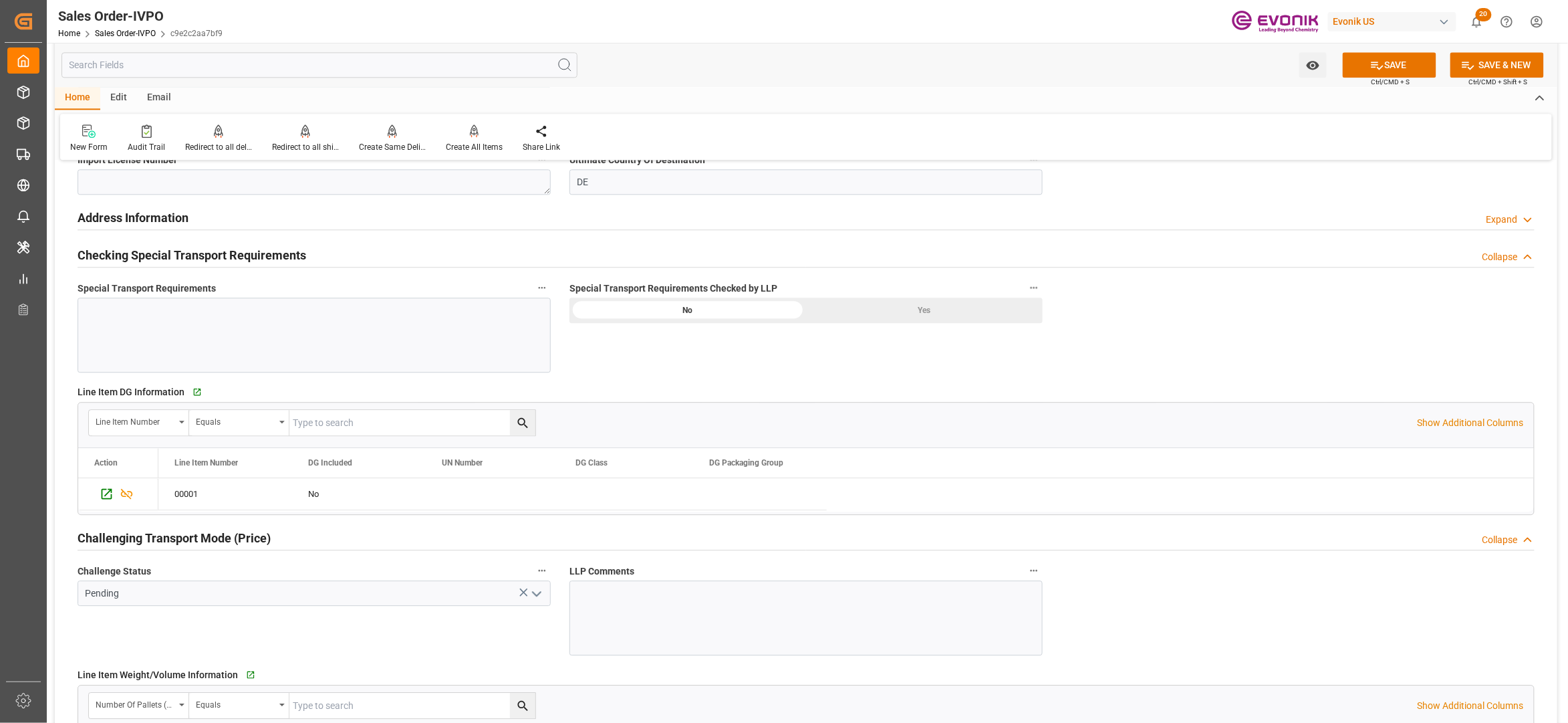
click at [888, 308] on div "Yes" at bounding box center [924, 310] width 236 height 25
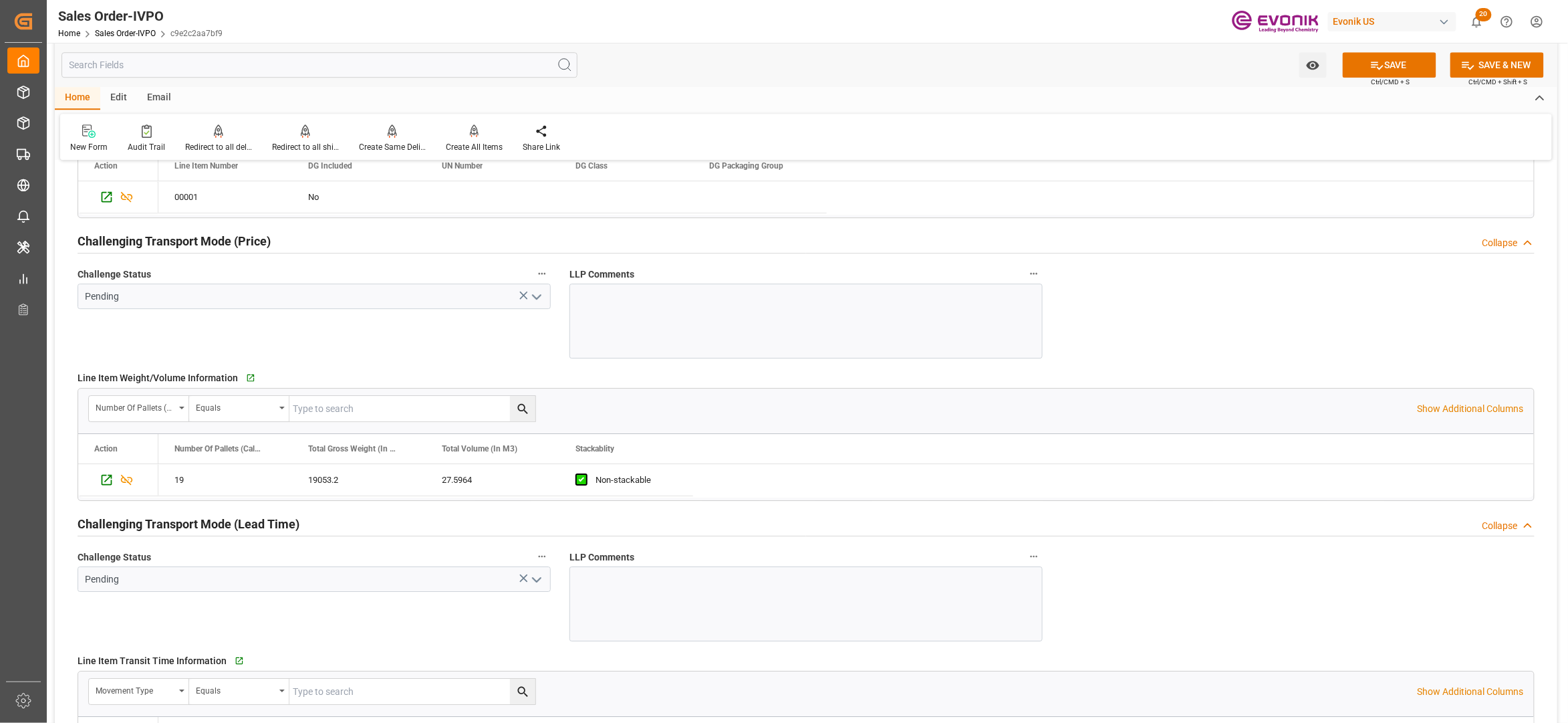
click at [539, 303] on icon "open menu" at bounding box center [537, 297] width 16 height 16
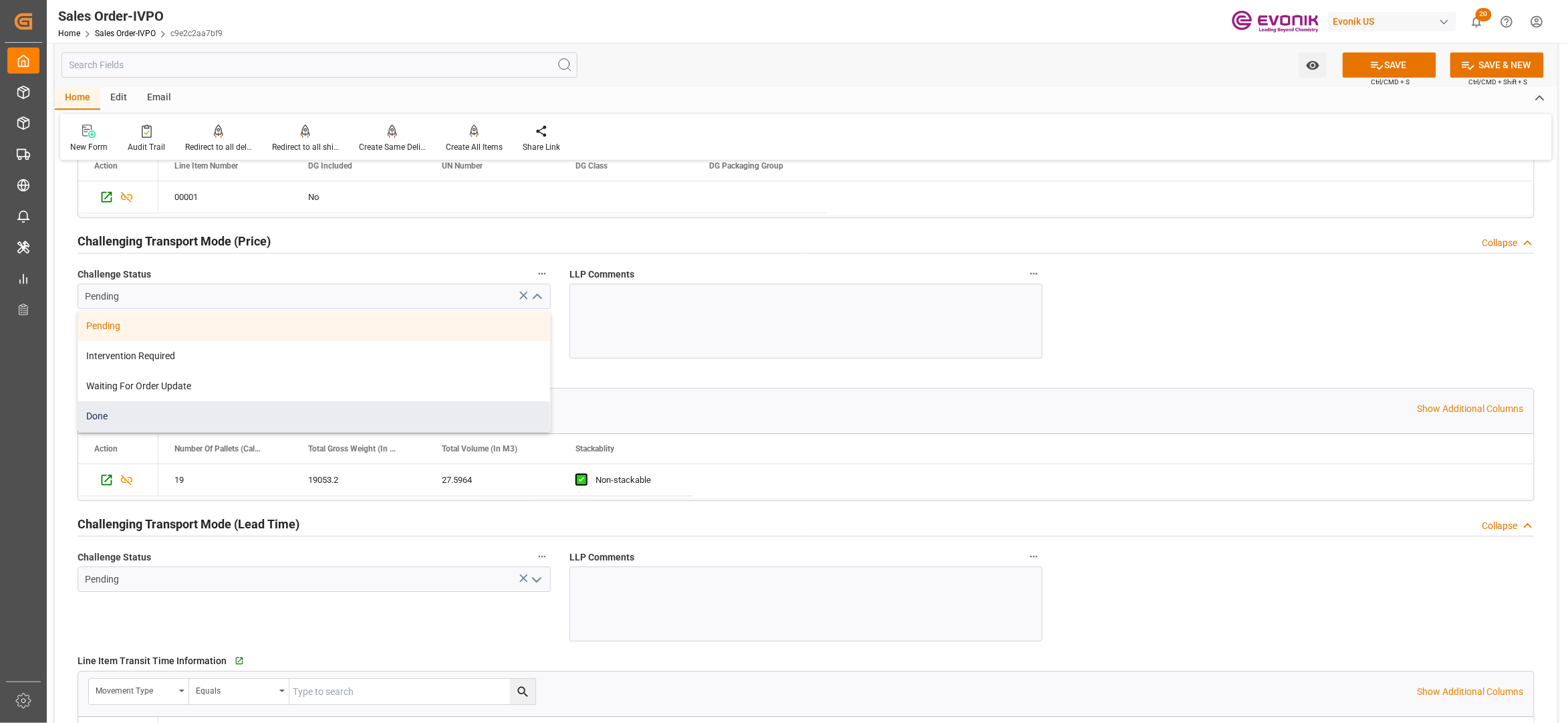
click at [236, 416] on div "Done" at bounding box center [314, 416] width 472 height 30
type input "Done"
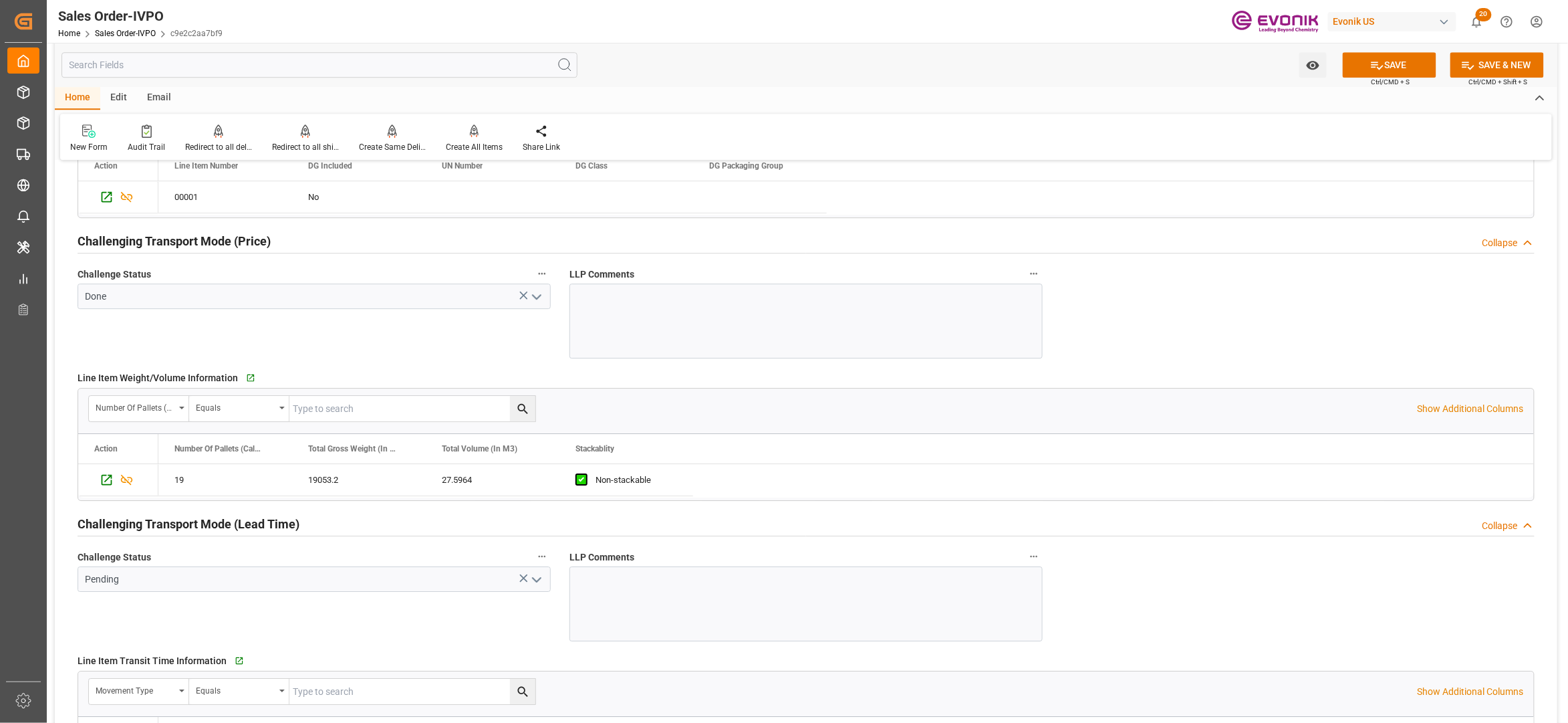
click at [539, 581] on icon "open menu" at bounding box center [537, 580] width 16 height 16
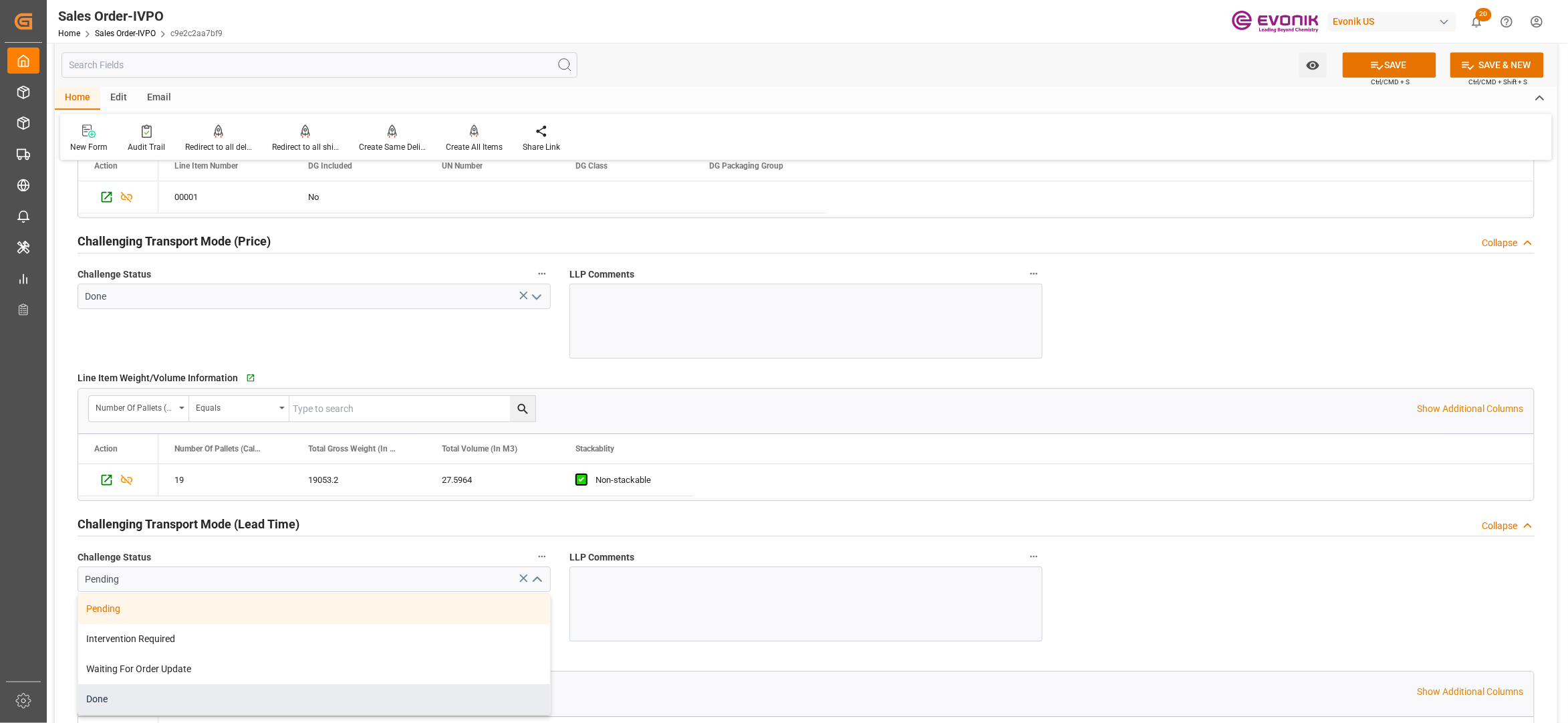
click at [204, 699] on div "Done" at bounding box center [314, 698] width 472 height 30
type input "Done"
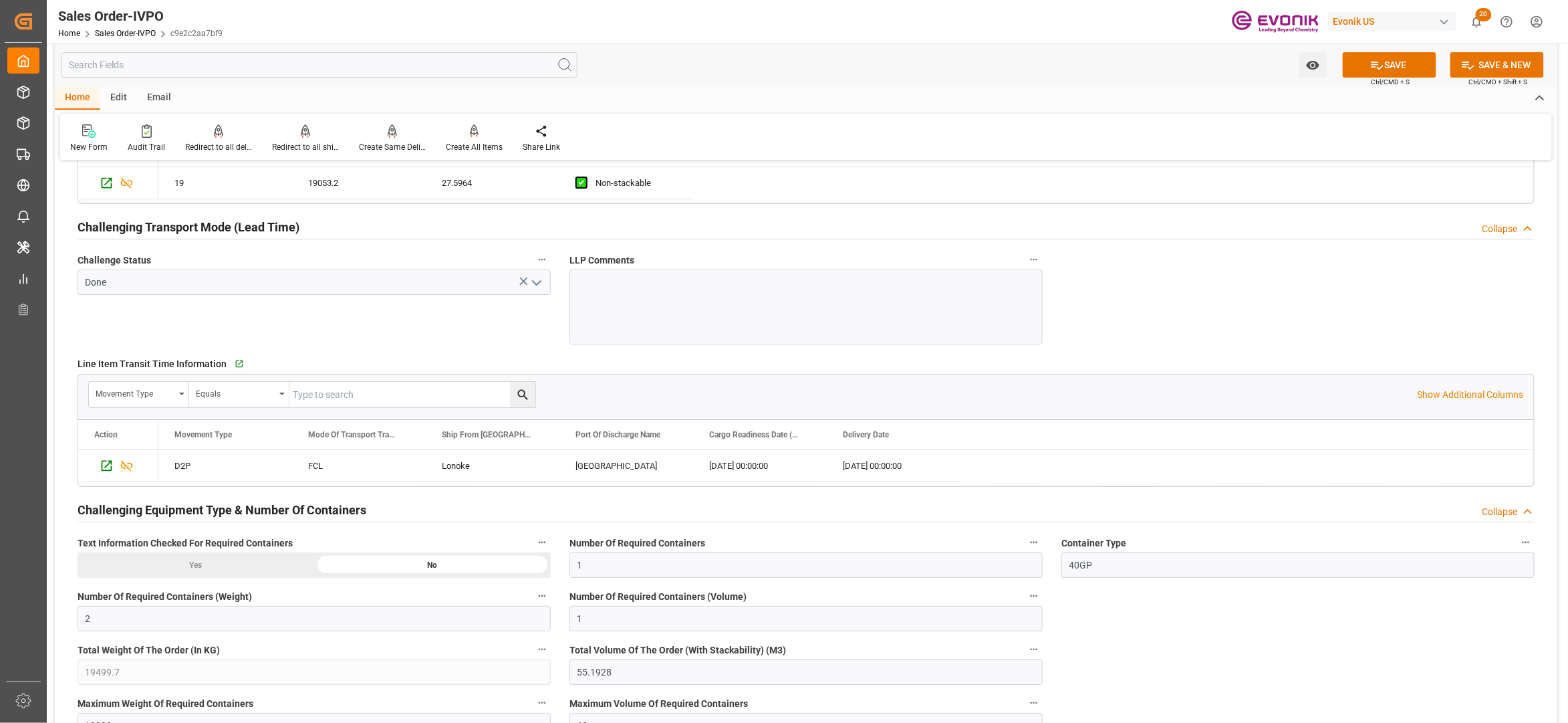
scroll to position [2378, 0]
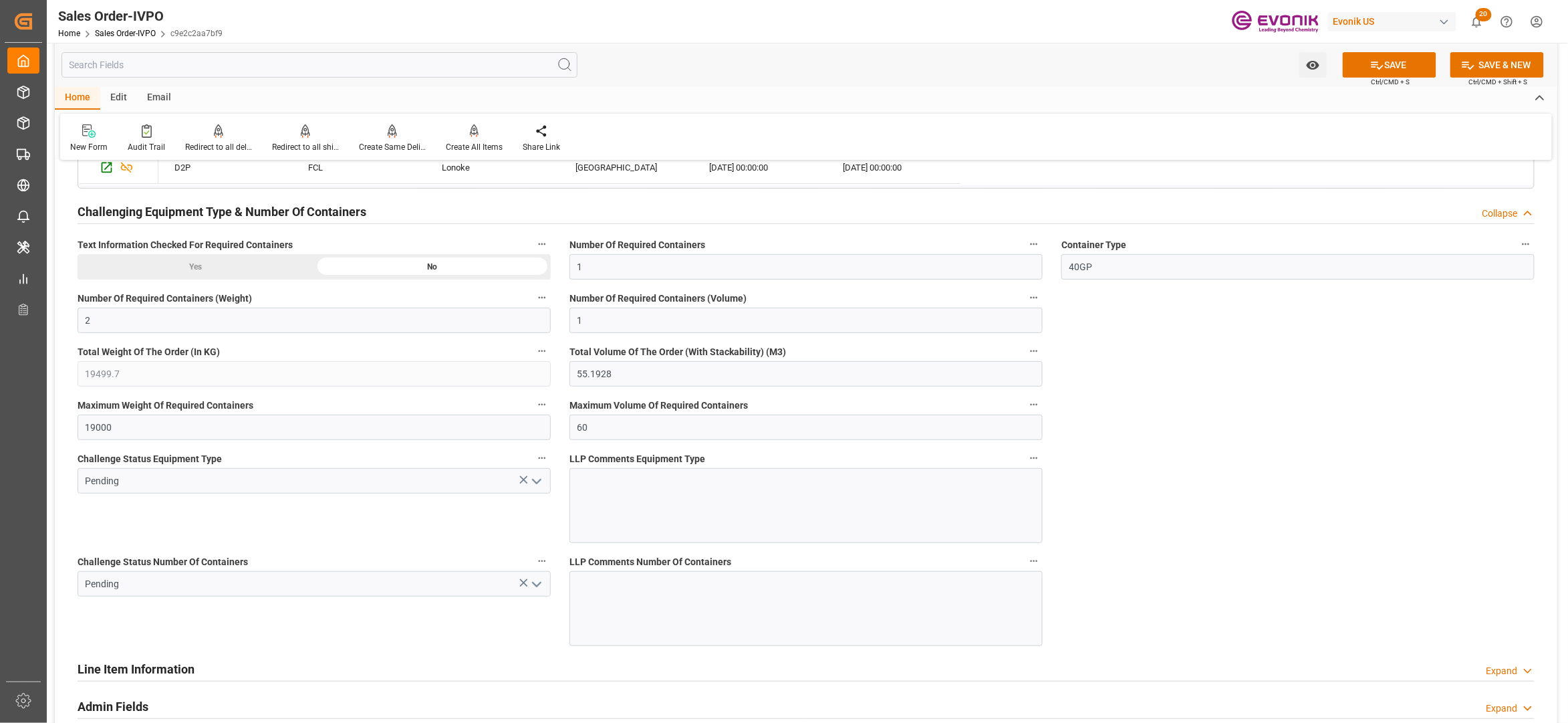
click at [535, 484] on icon "open menu" at bounding box center [537, 482] width 16 height 16
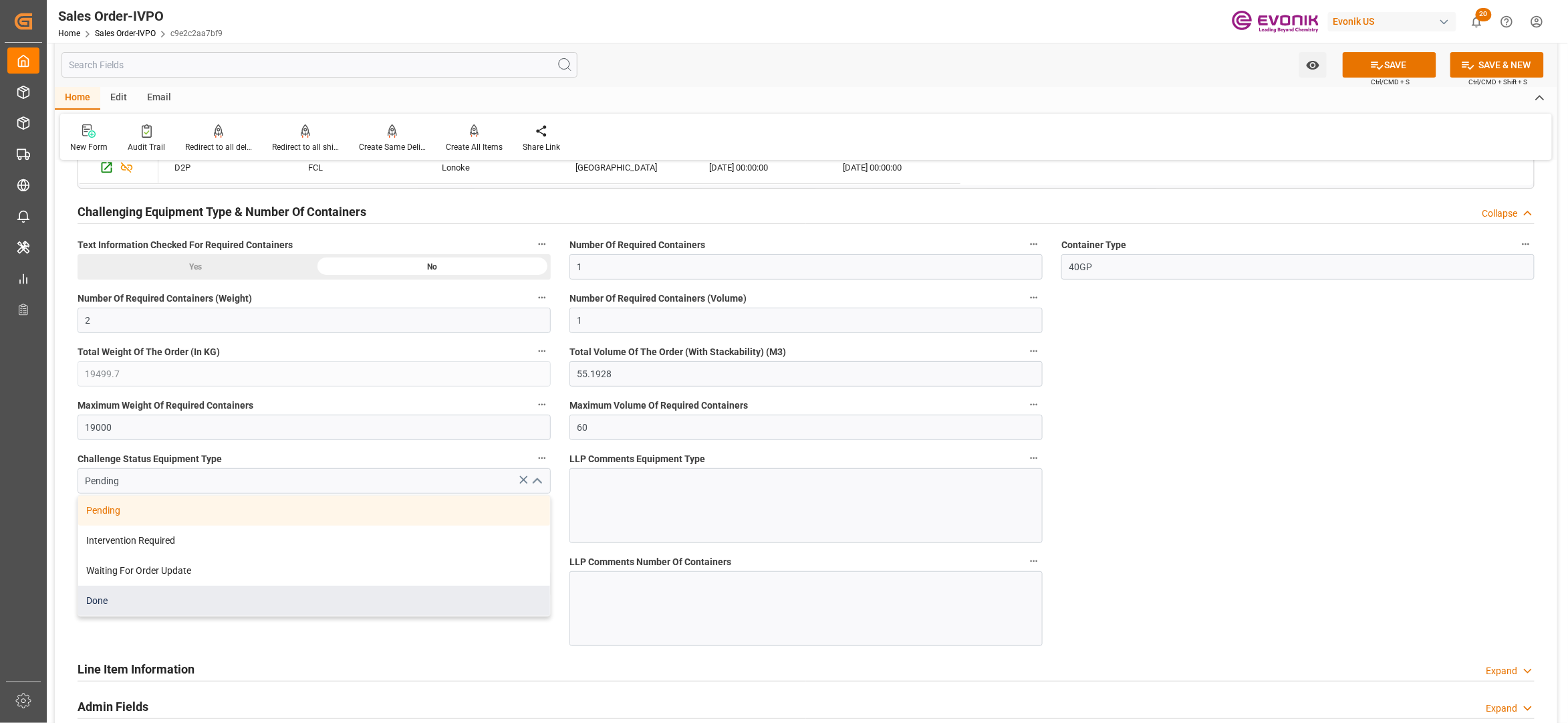
click at [233, 613] on div "Done" at bounding box center [314, 600] width 472 height 30
type input "Done"
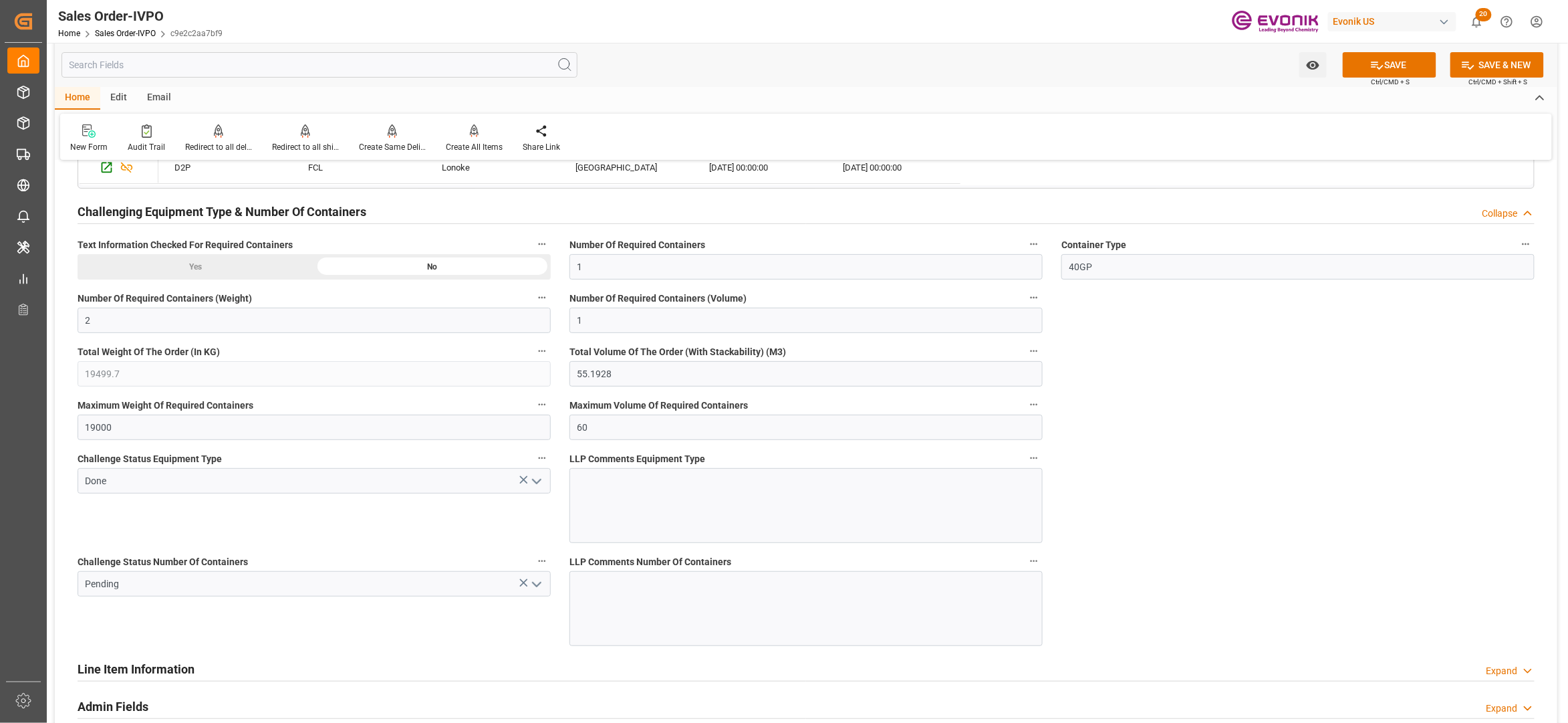
click at [536, 586] on icon "open menu" at bounding box center [537, 585] width 16 height 16
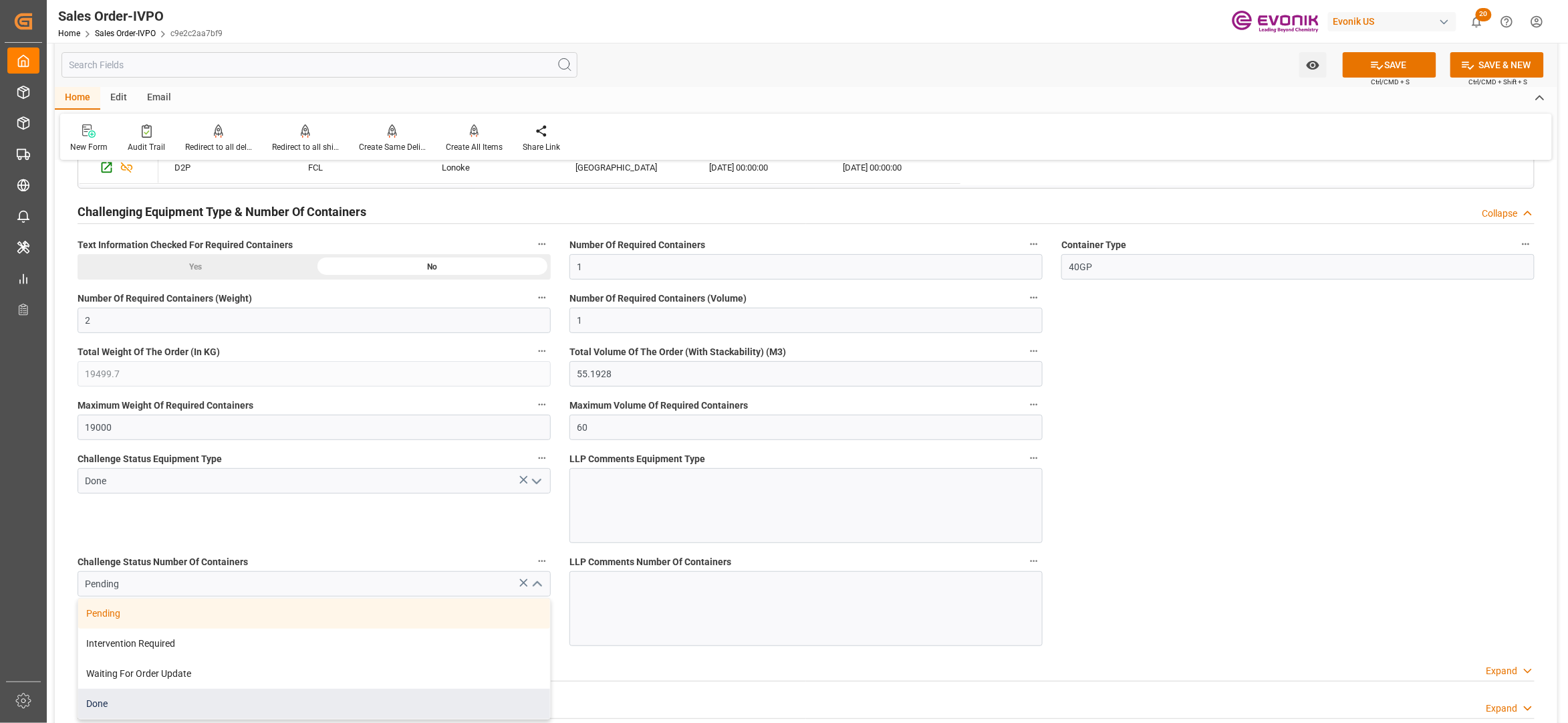
click at [130, 714] on div "Done" at bounding box center [314, 703] width 472 height 30
type input "Done"
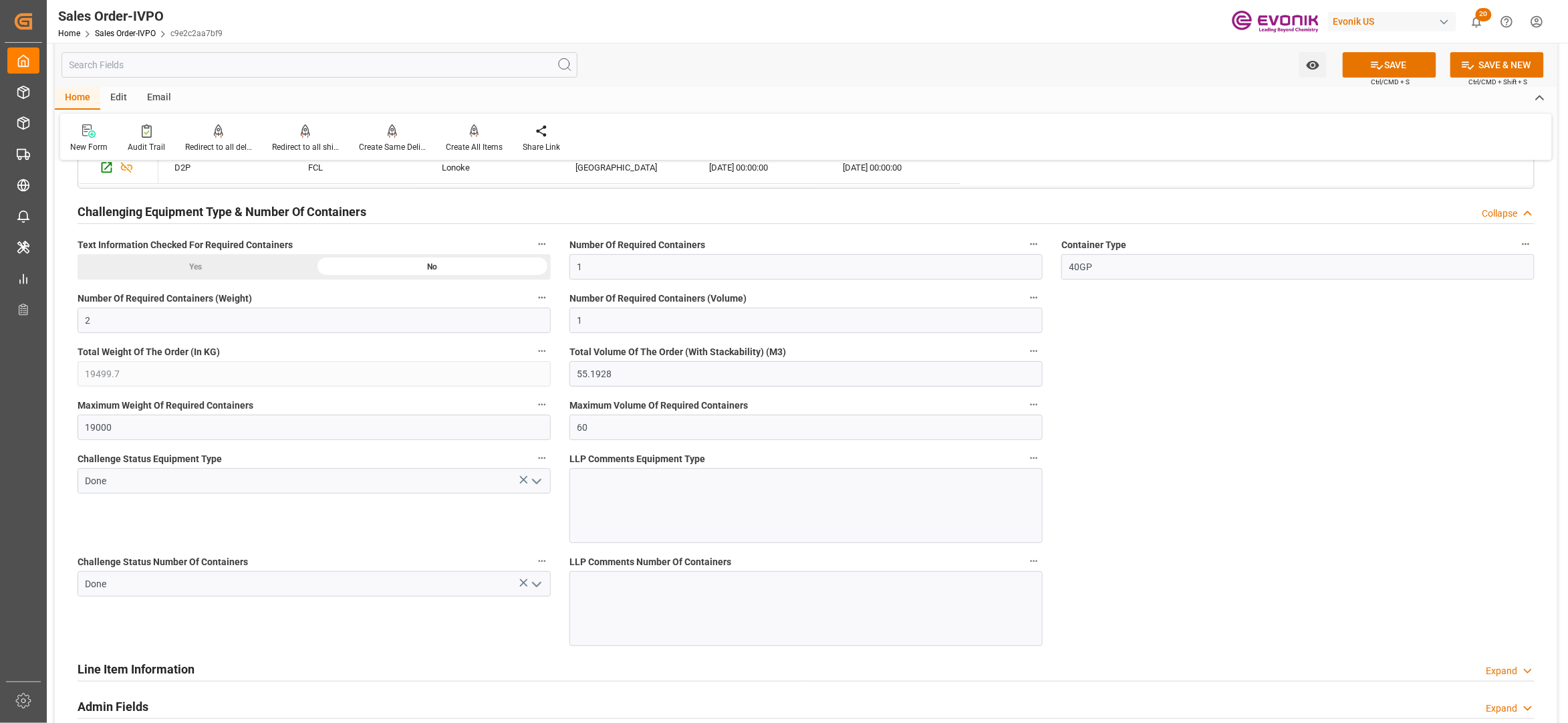
click at [1397, 59] on button "SAVE" at bounding box center [1389, 65] width 94 height 25
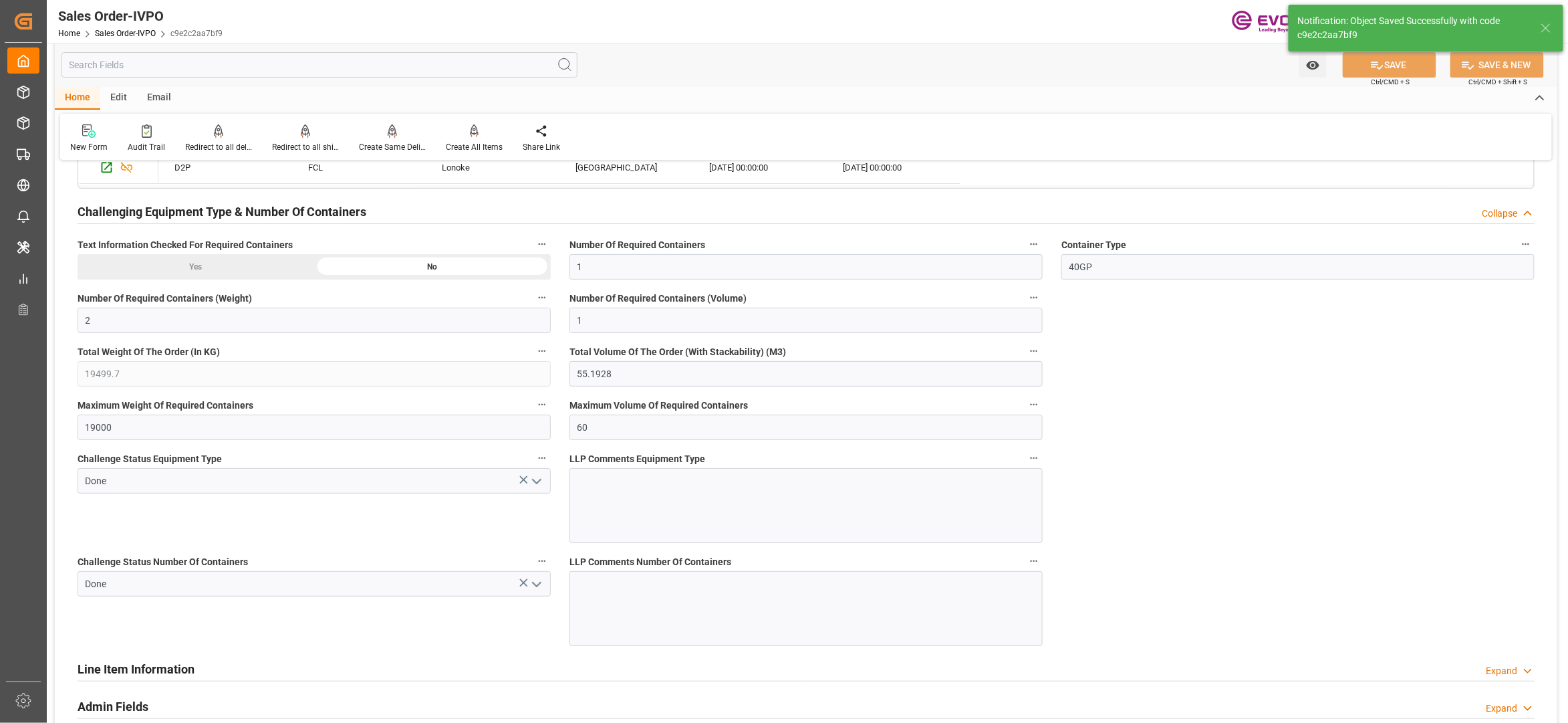
type input "04.09.2025 02:45"
type input "No"
click at [471, 137] on div "Create All Items" at bounding box center [474, 138] width 77 height 29
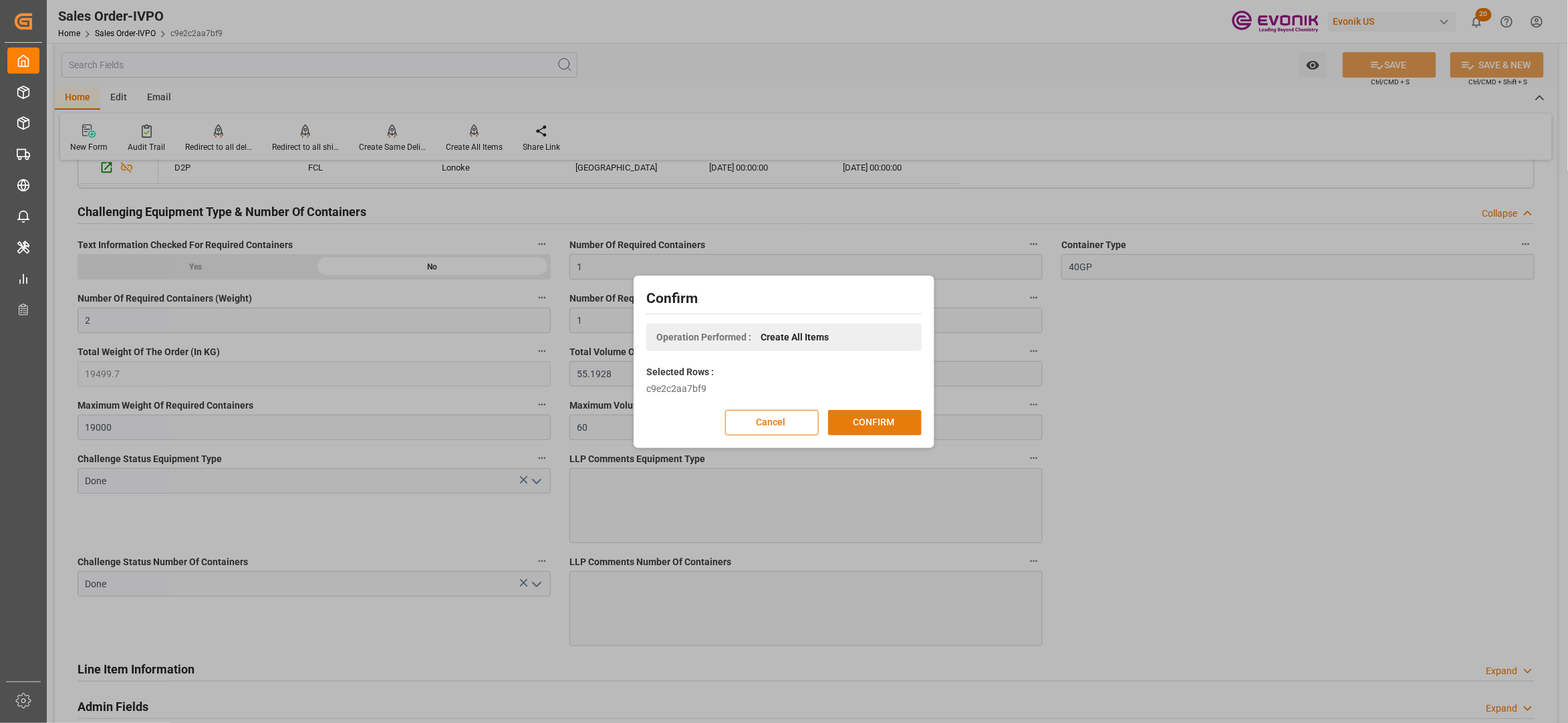
click at [884, 418] on button "CONFIRM" at bounding box center [874, 423] width 94 height 25
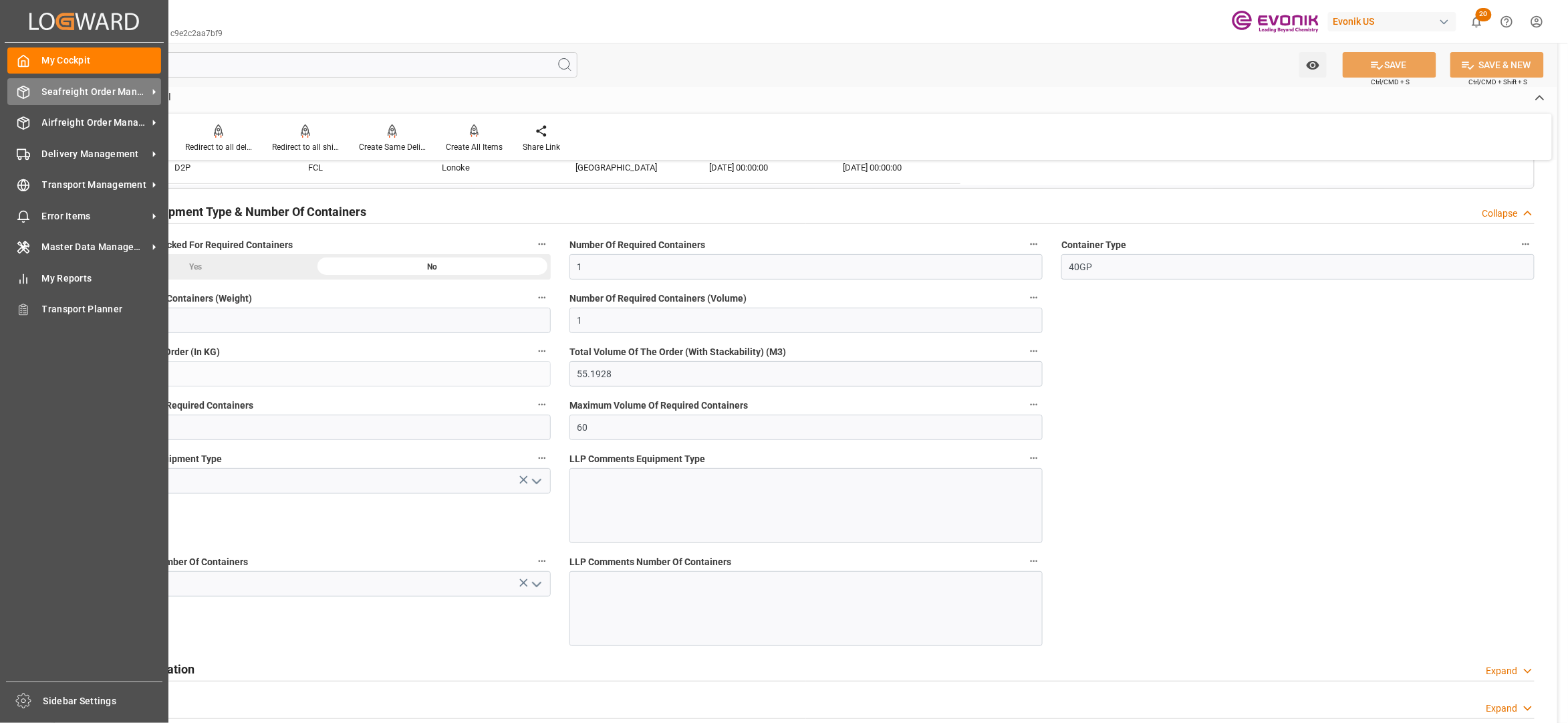
click at [71, 96] on span "Seafreight Order Management" at bounding box center [95, 91] width 105 height 14
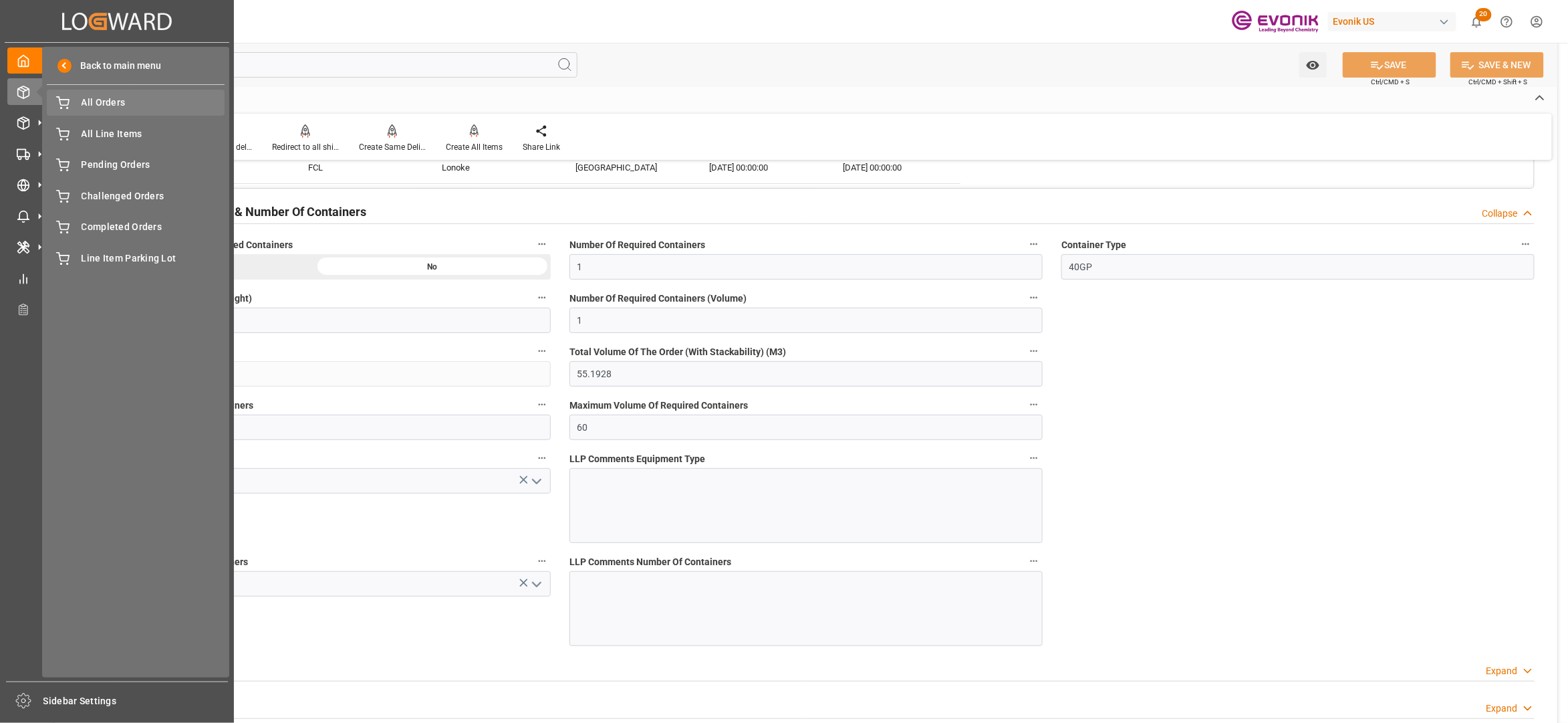
click at [134, 103] on span "All Orders" at bounding box center [154, 102] width 144 height 14
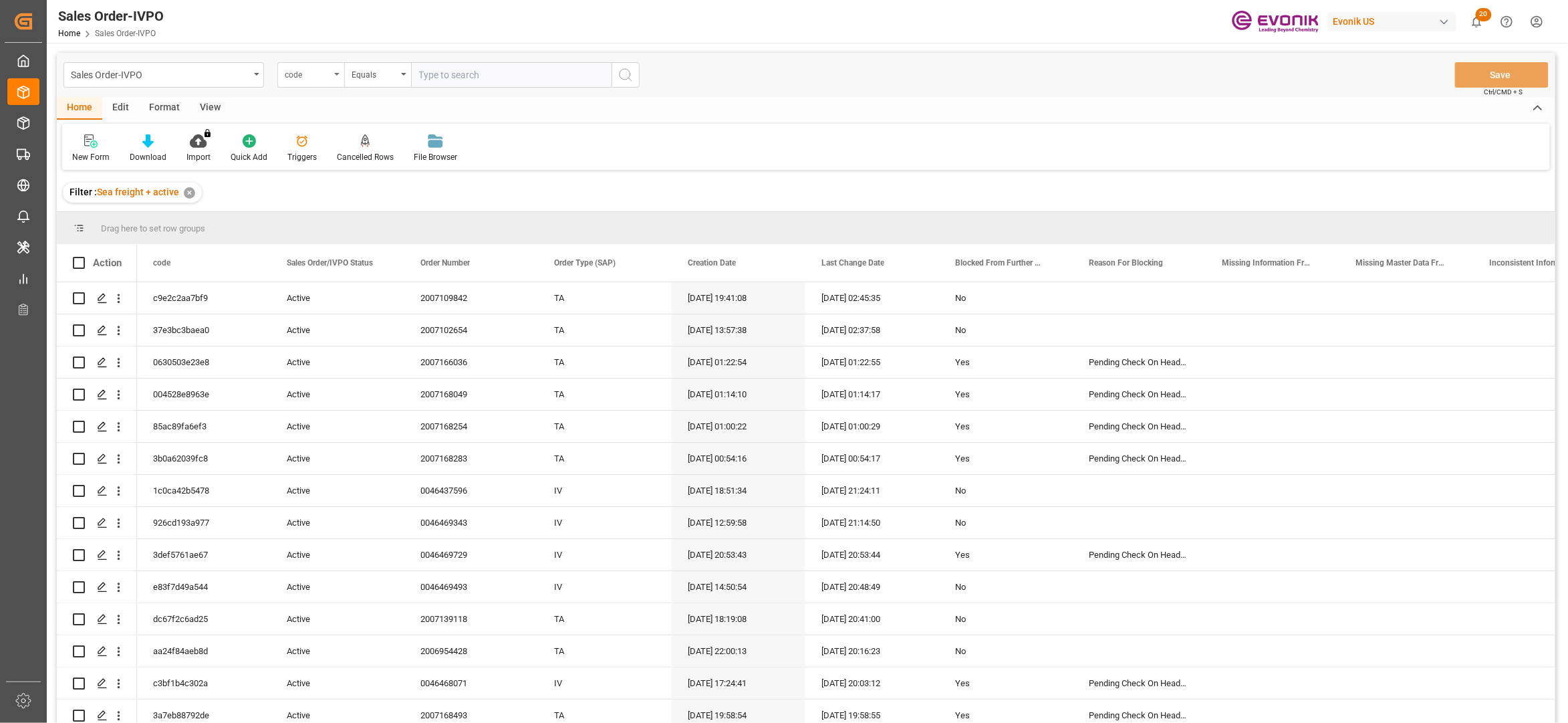
click at [327, 74] on div "code" at bounding box center [307, 73] width 45 height 15
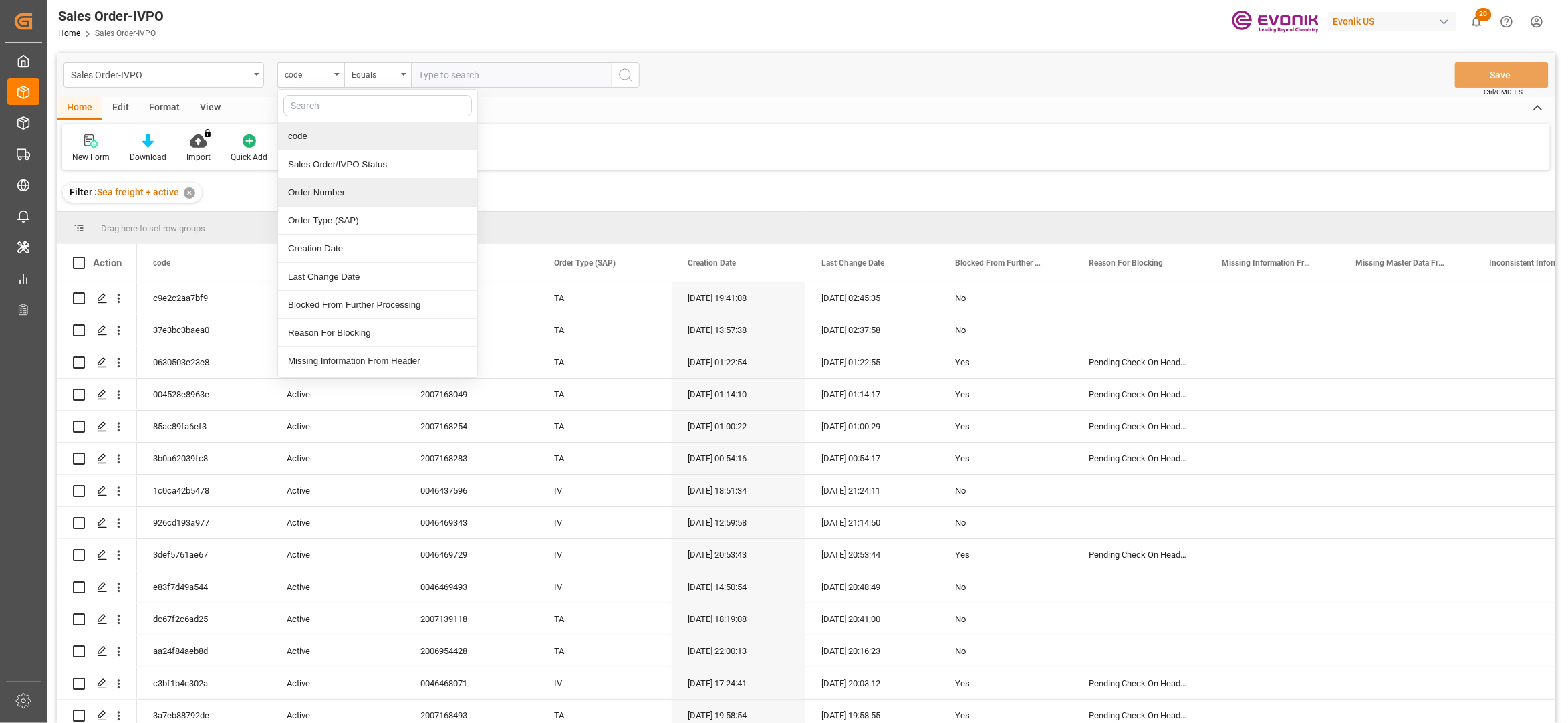
click at [367, 198] on div "Order Number" at bounding box center [377, 192] width 199 height 28
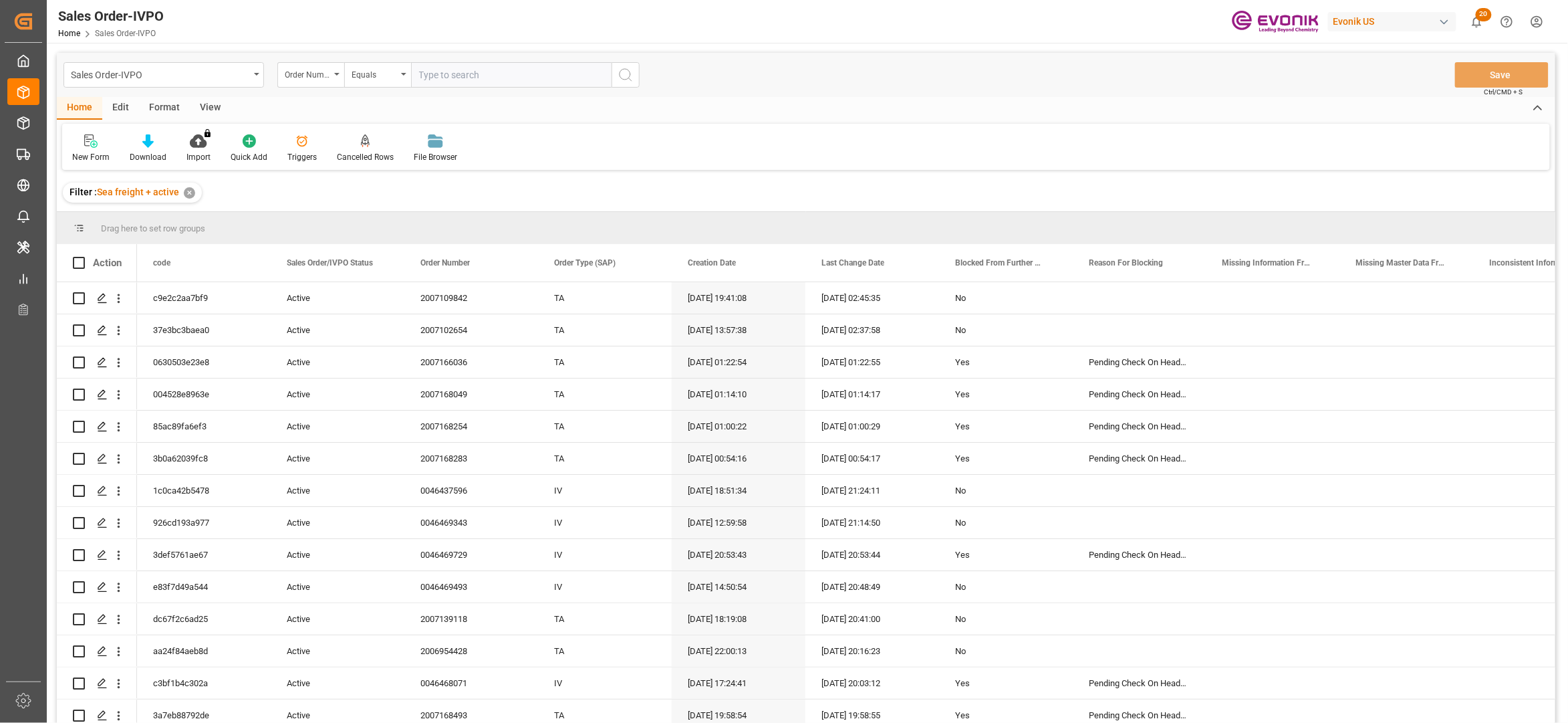
click at [474, 75] on input "text" at bounding box center [511, 75] width 201 height 25
paste input "0046467965"
type input "0046467965"
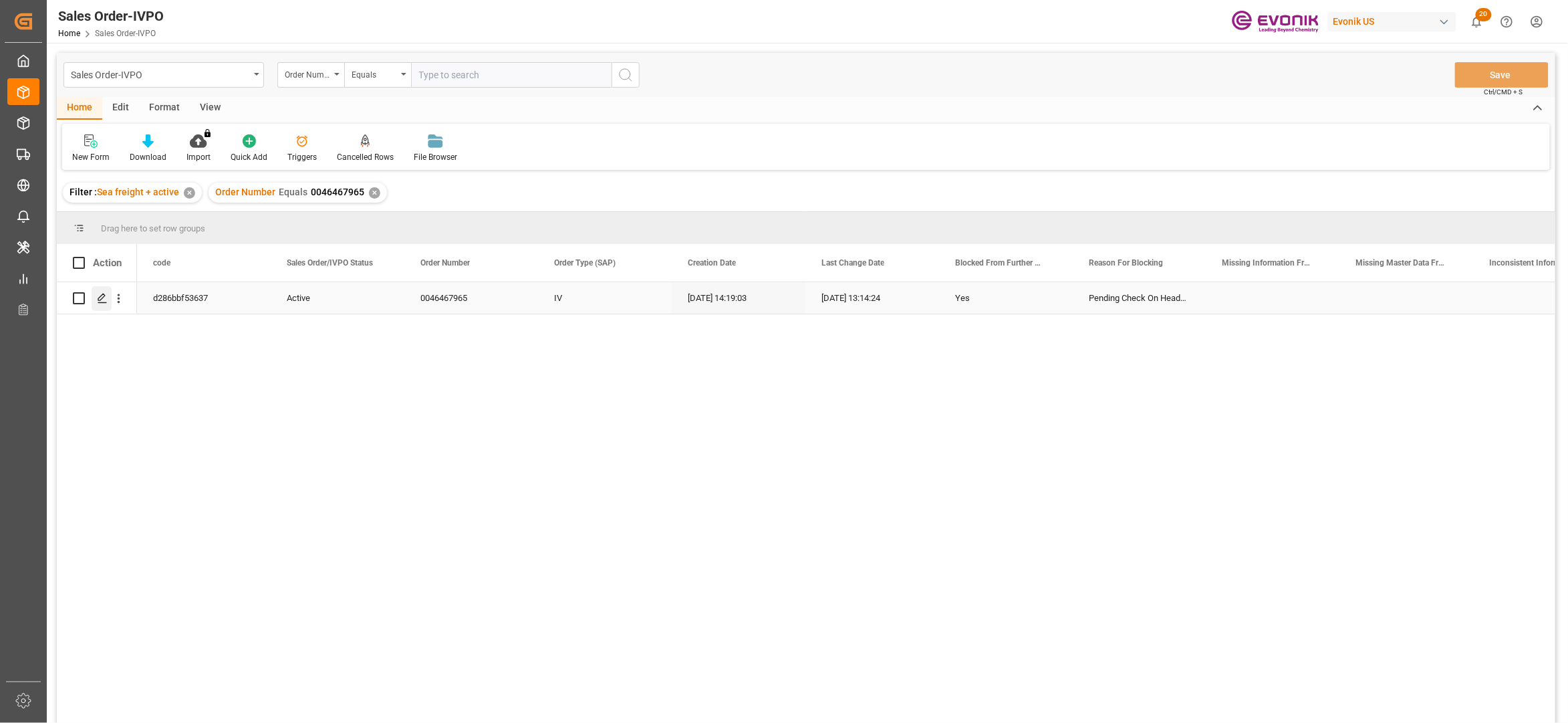
click at [105, 297] on icon "Press SPACE to select this row." at bounding box center [103, 298] width 11 height 11
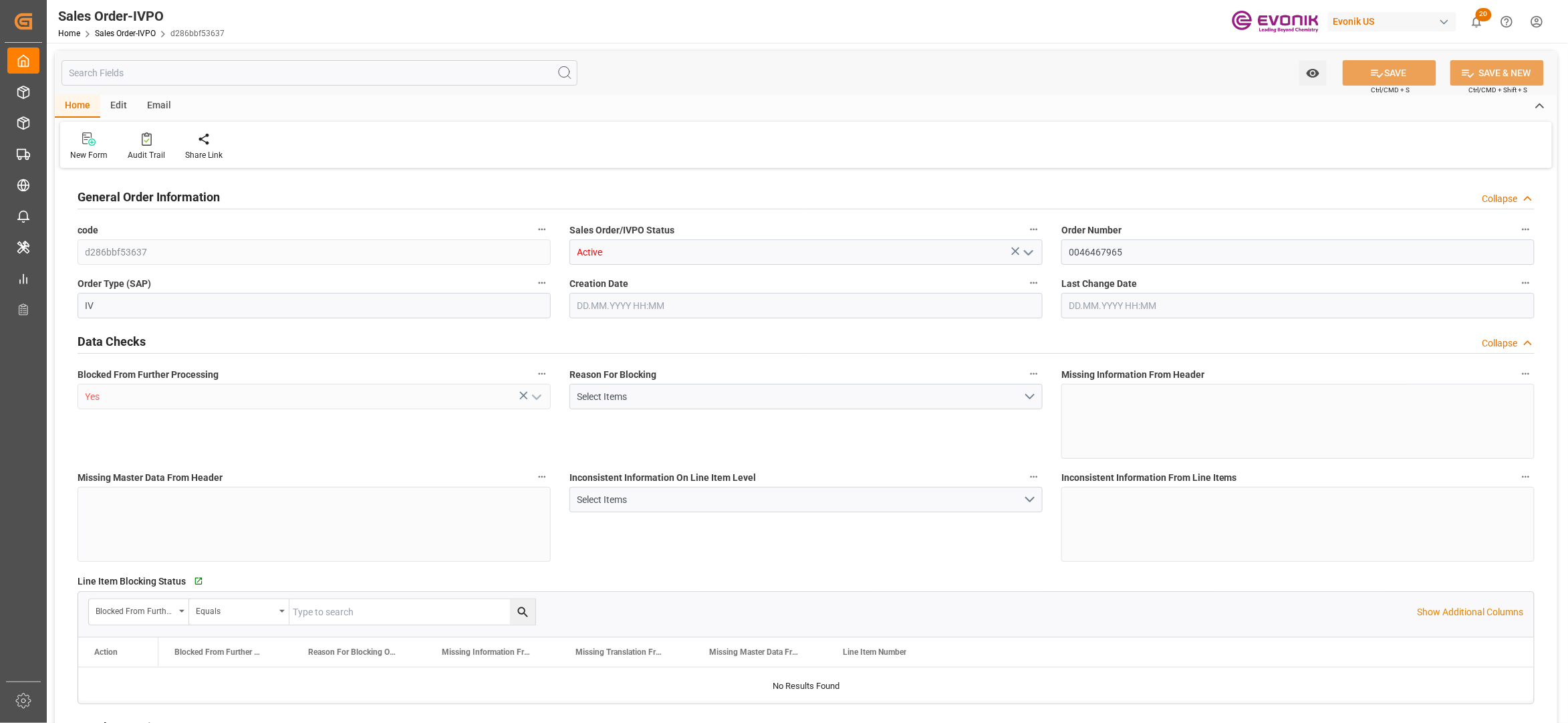
type input "CNHOP"
type input "0"
type input "1"
type input "2"
type input "1"
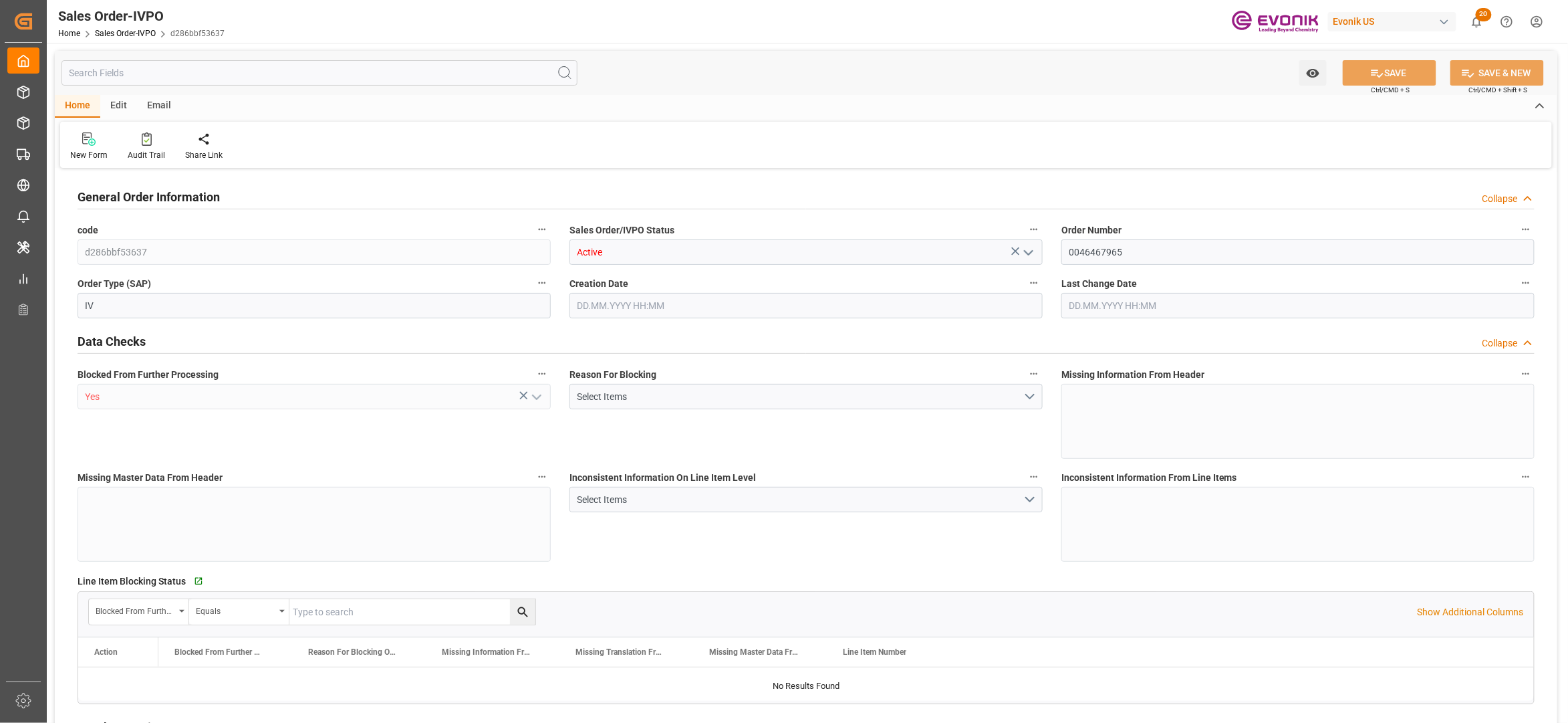
type input "17115.2"
type input "21.7293"
type input "17000"
type input "30"
type input "02.09.2025 14:19"
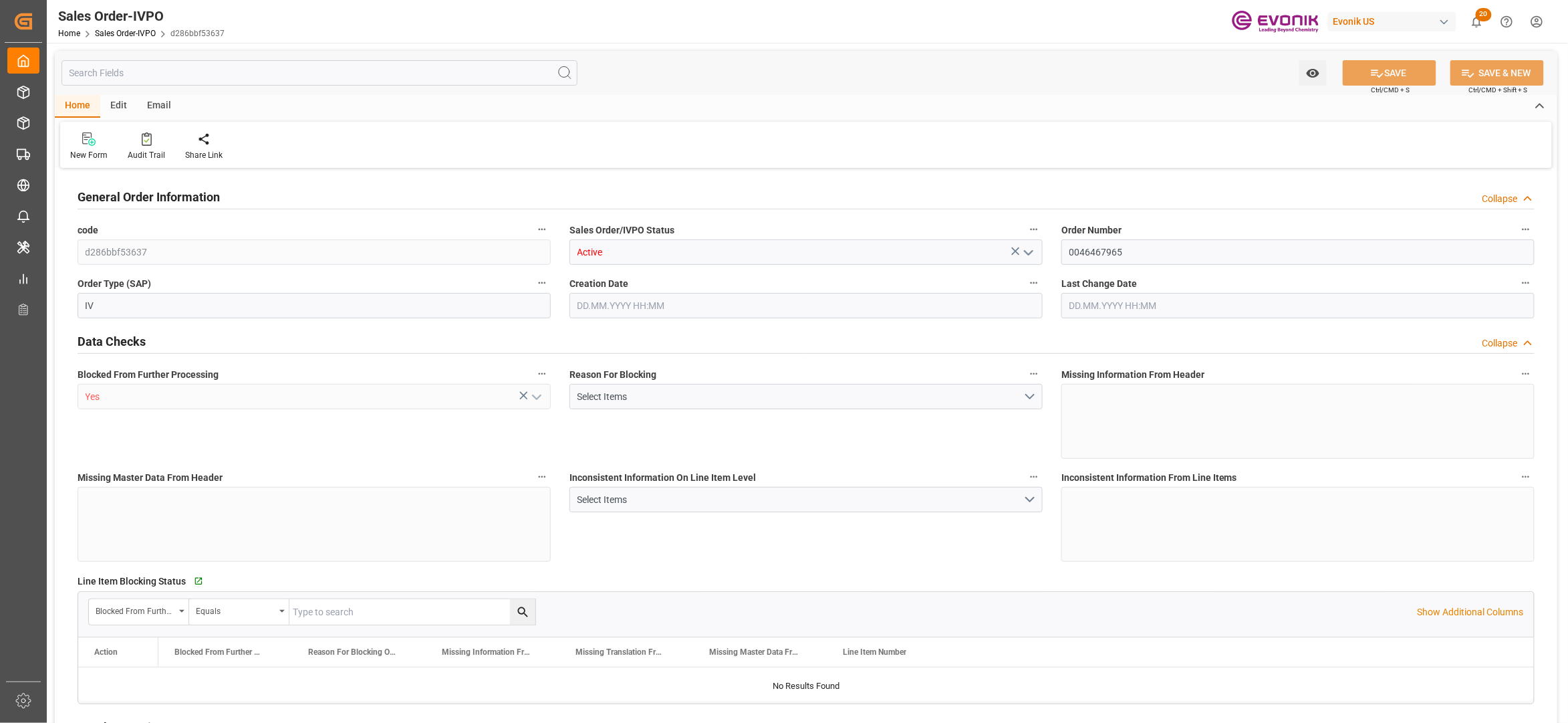
type input "03.09.2025 13:14"
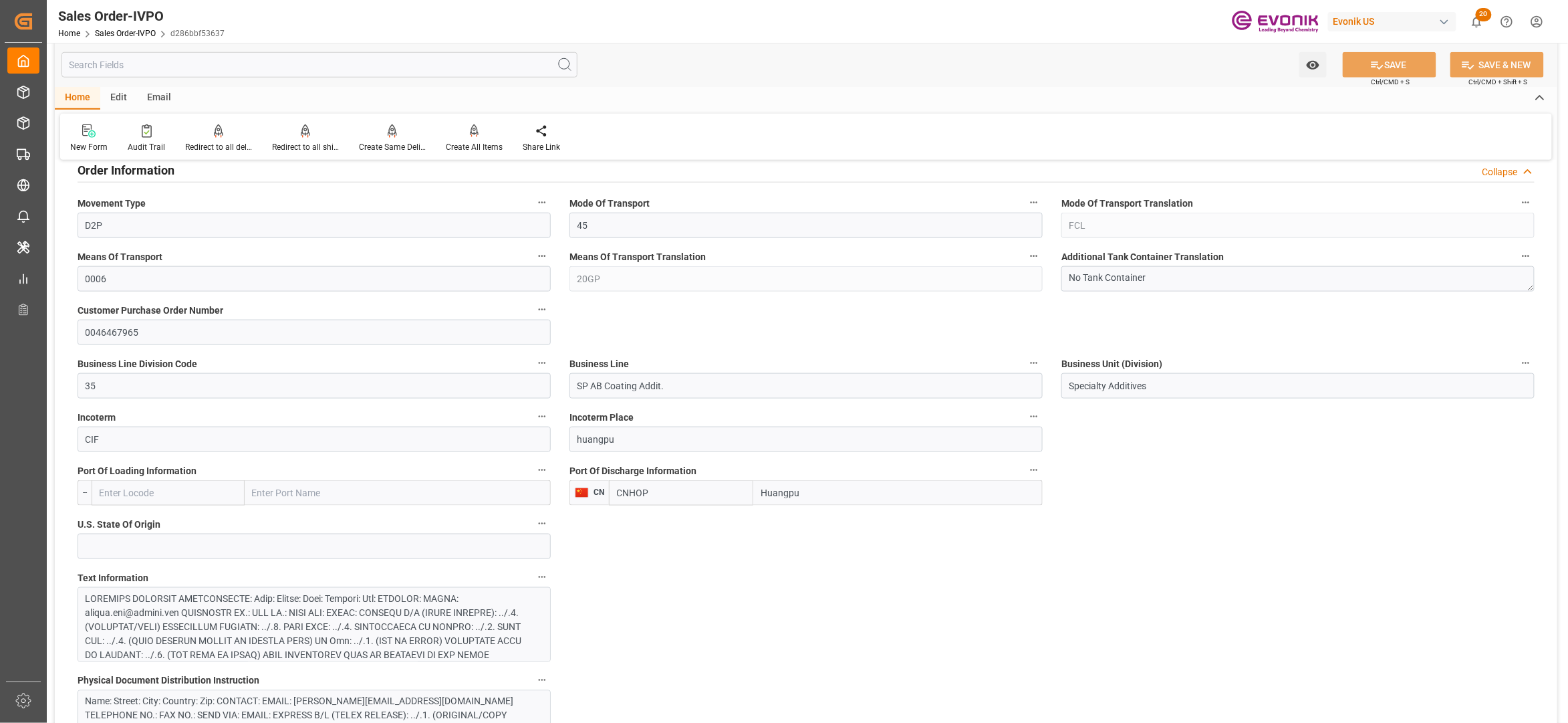
scroll to position [891, 0]
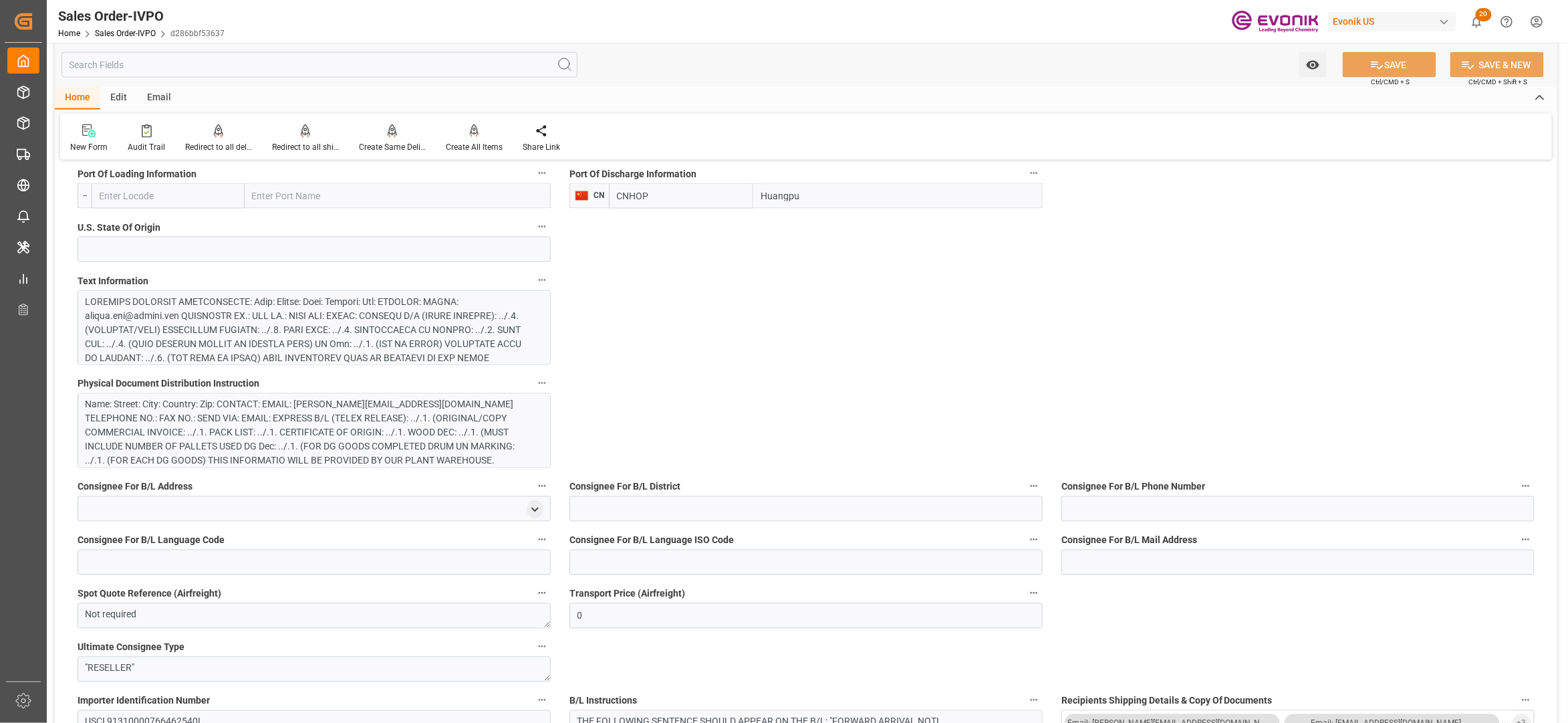
click at [404, 332] on div at bounding box center [307, 442] width 444 height 295
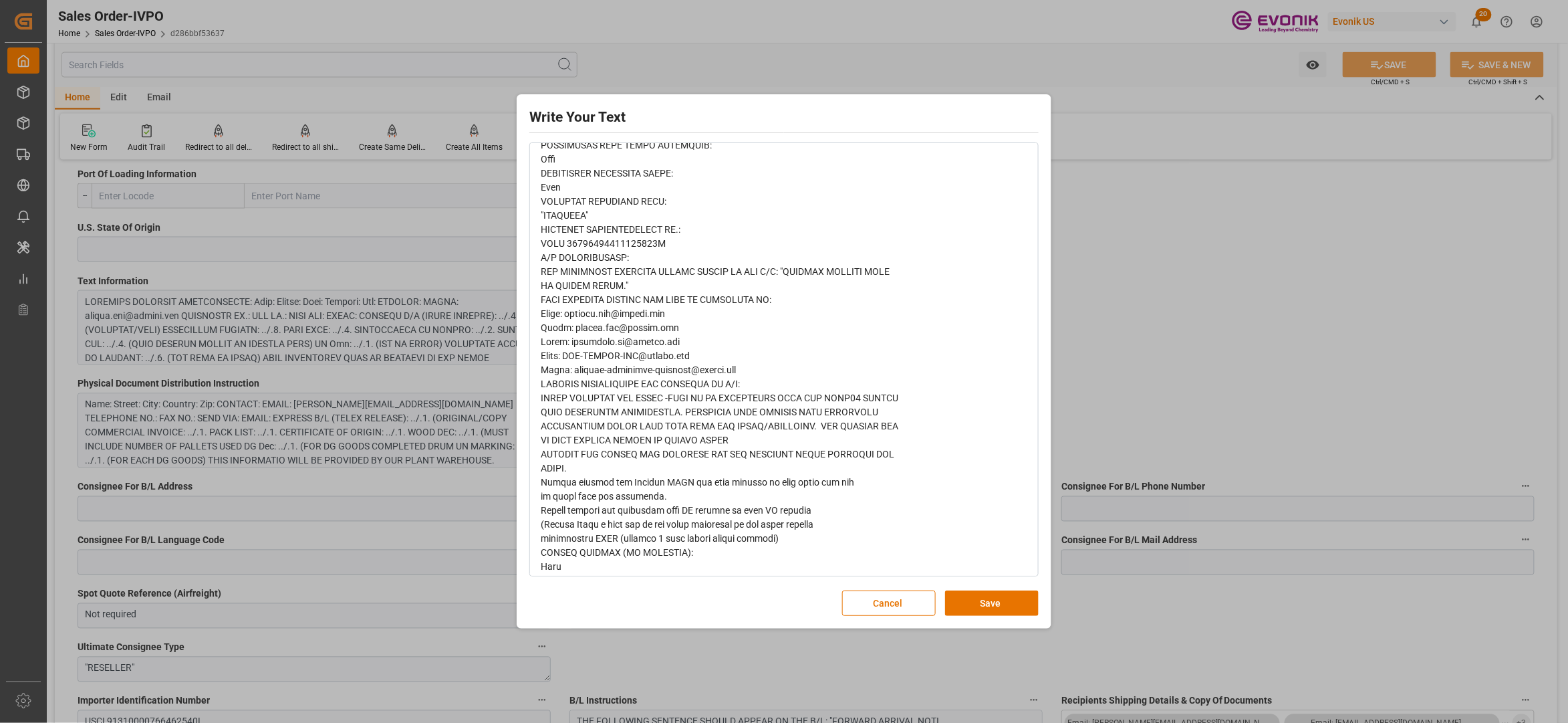
scroll to position [499, 0]
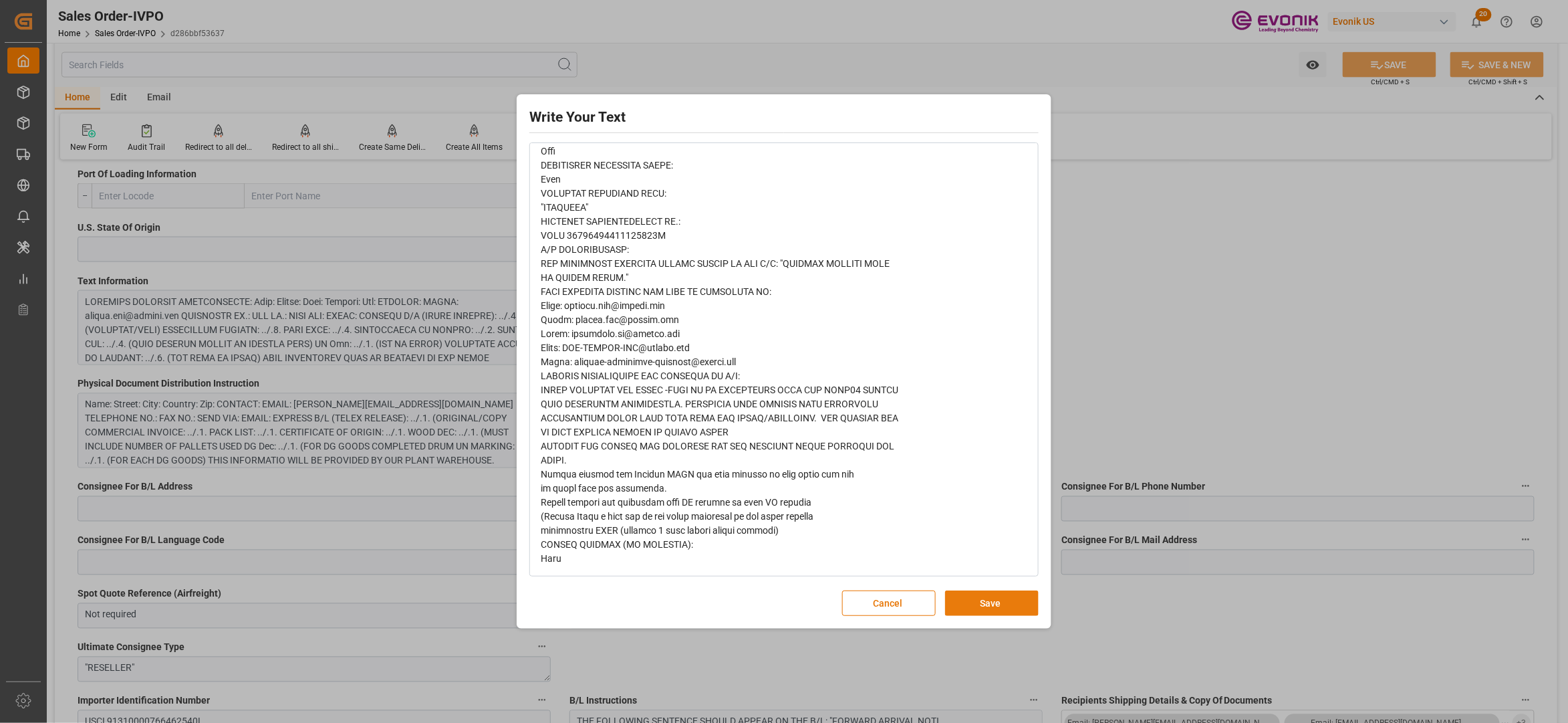
click at [972, 602] on button "Save" at bounding box center [992, 603] width 94 height 25
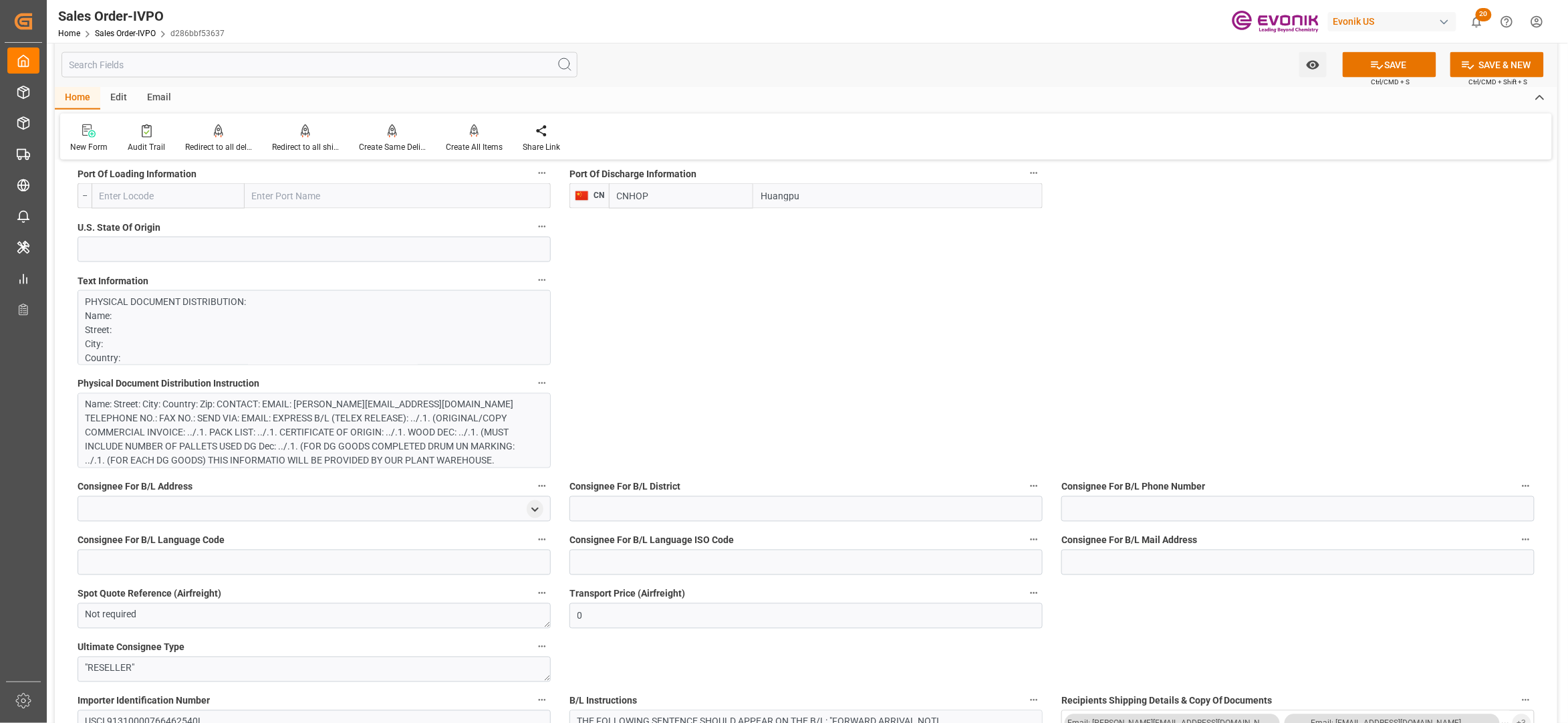
click at [426, 418] on div "Name: Street: City: Country: Zip: CONTACT: EMAIL: jiajia.bao@evonik.com TELEPHO…" at bounding box center [307, 433] width 444 height 70
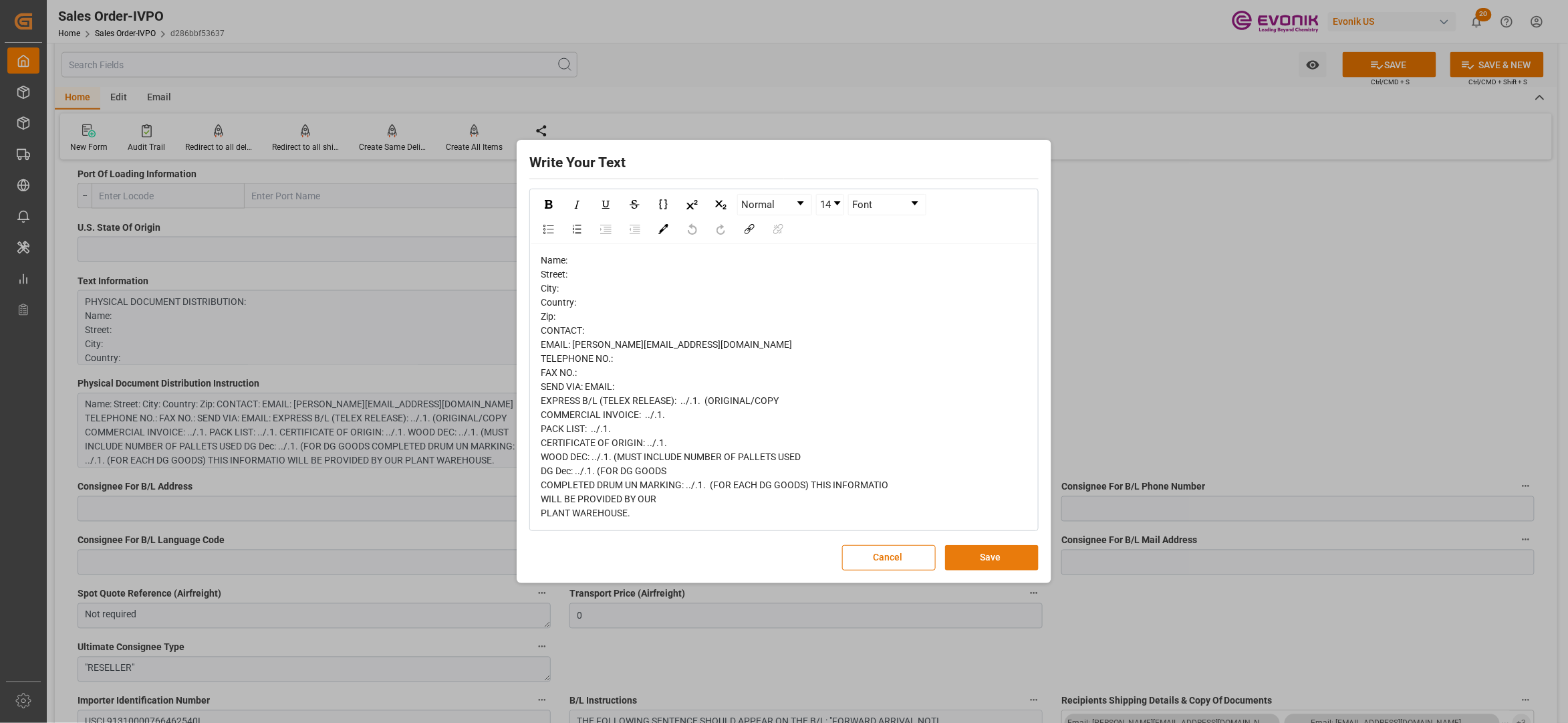
click at [989, 563] on button "Save" at bounding box center [992, 557] width 94 height 25
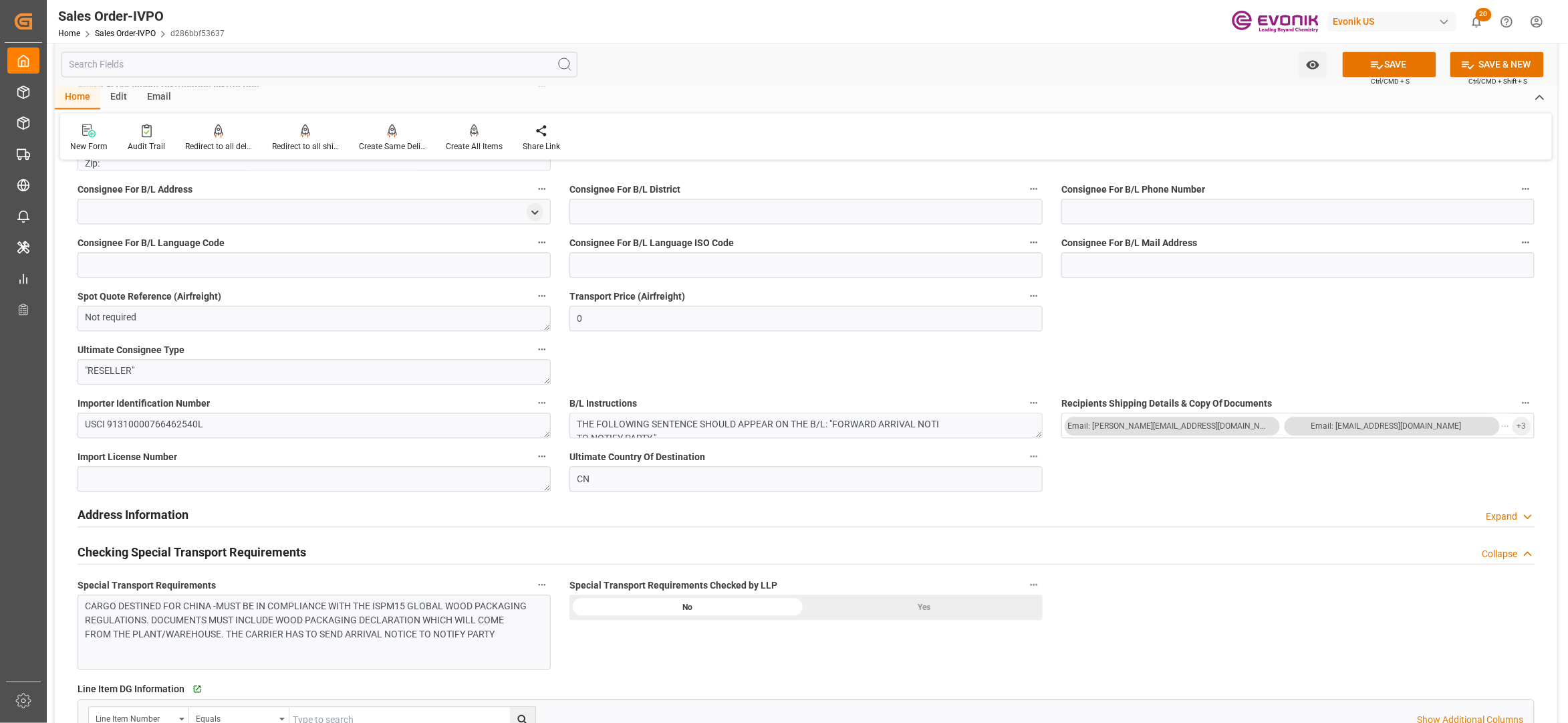
scroll to position [1486, 0]
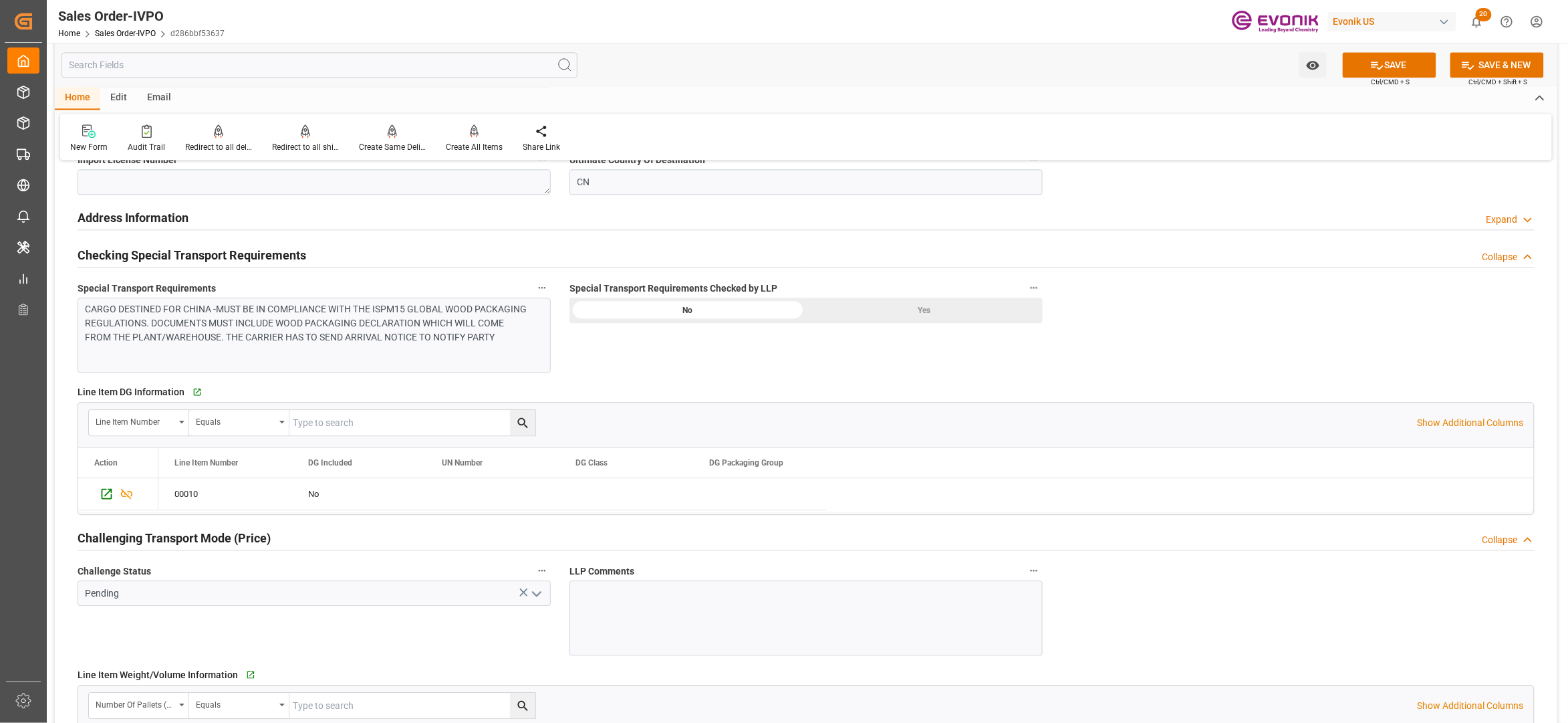
click at [487, 332] on div "CARGO DESTINED FOR CHINA -MUST BE IN COMPLIANCE WITH THE ISPM15 GLOBAL WOOD PAC…" at bounding box center [307, 323] width 444 height 42
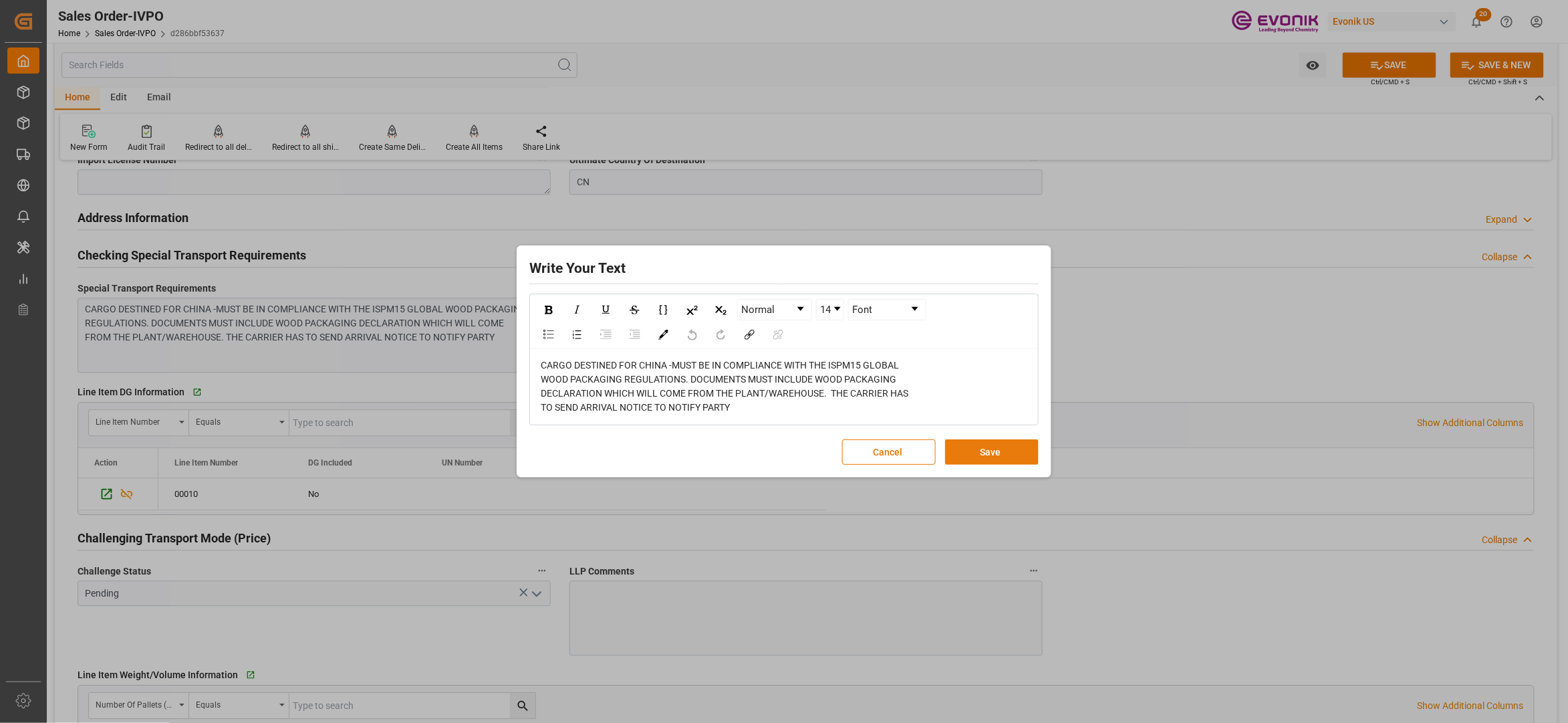
click at [959, 450] on button "Save" at bounding box center [992, 452] width 94 height 25
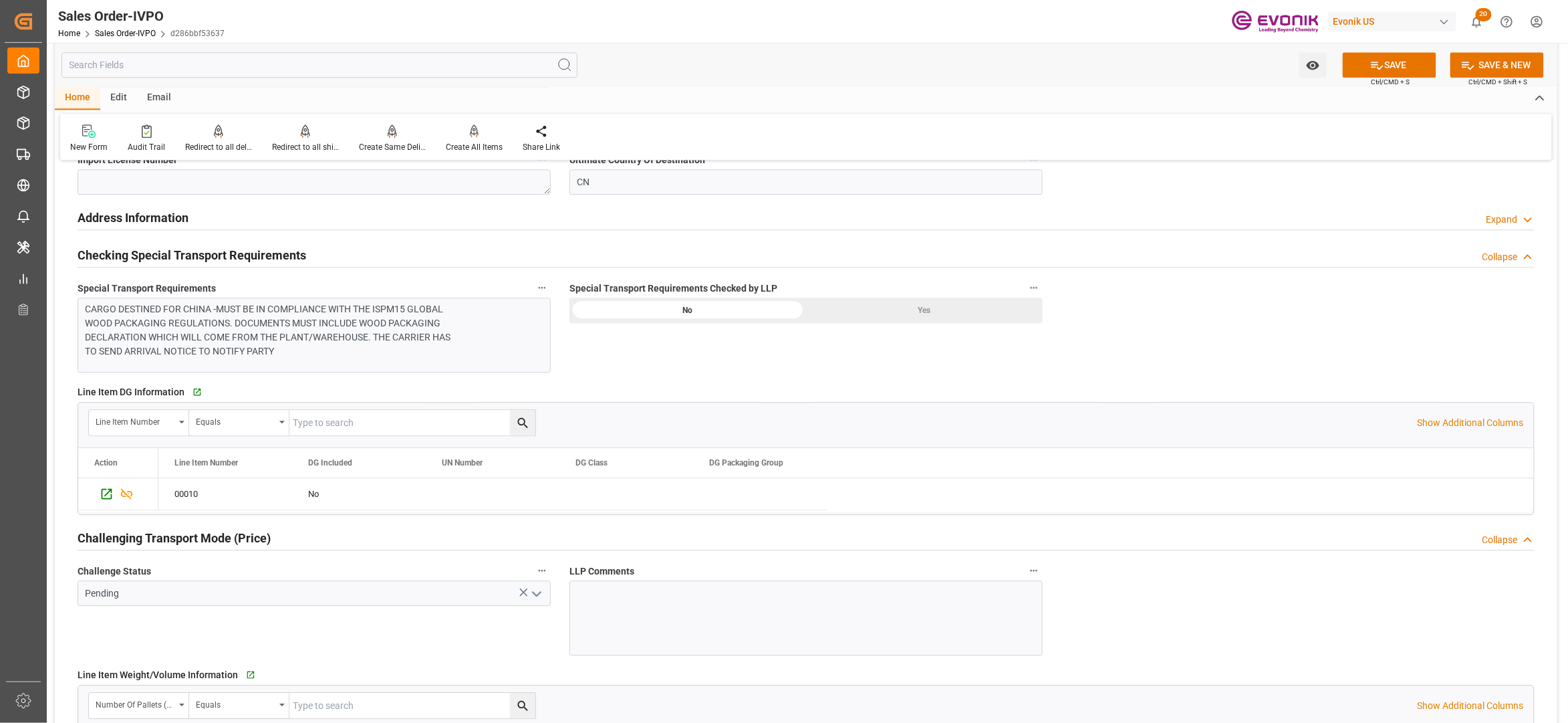
click at [907, 313] on div "Yes" at bounding box center [924, 310] width 236 height 25
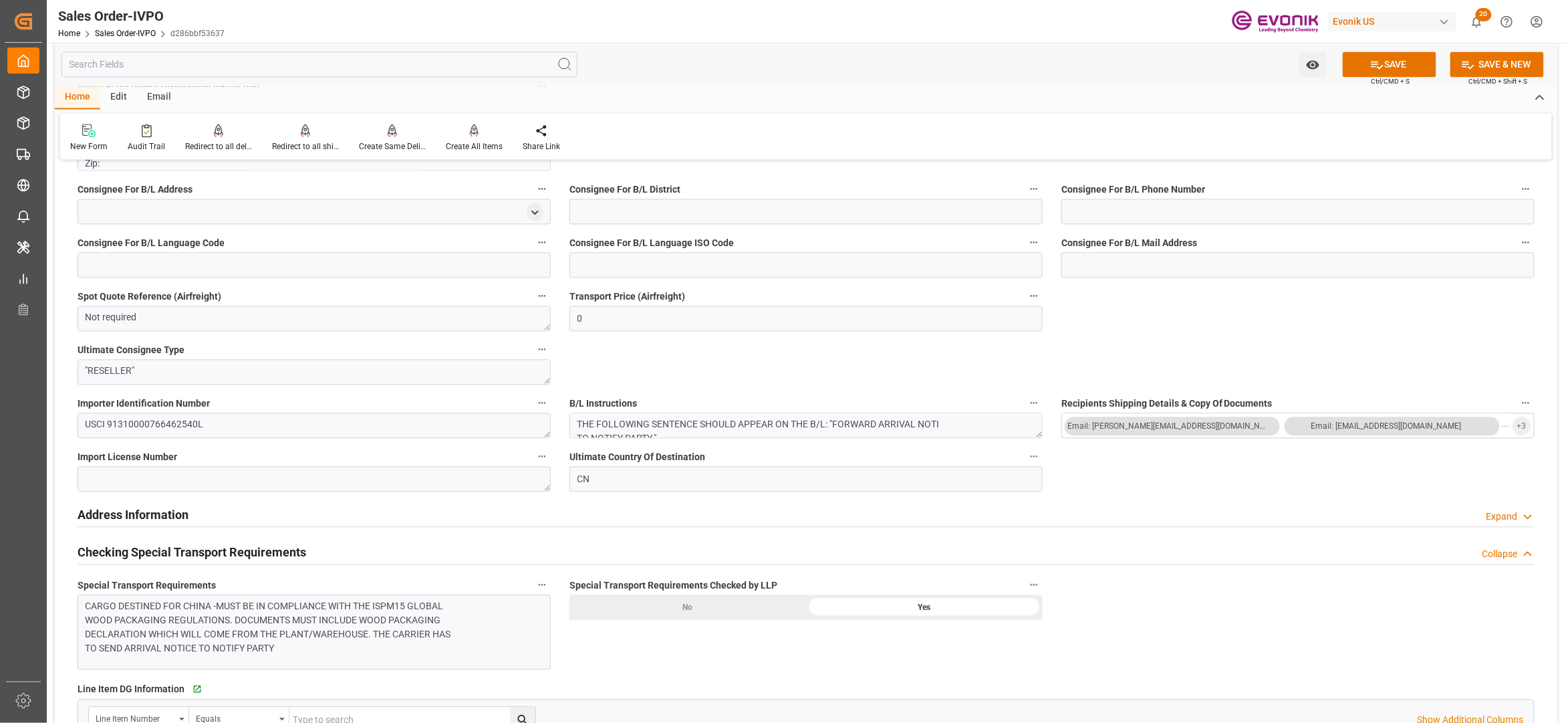
scroll to position [891, 0]
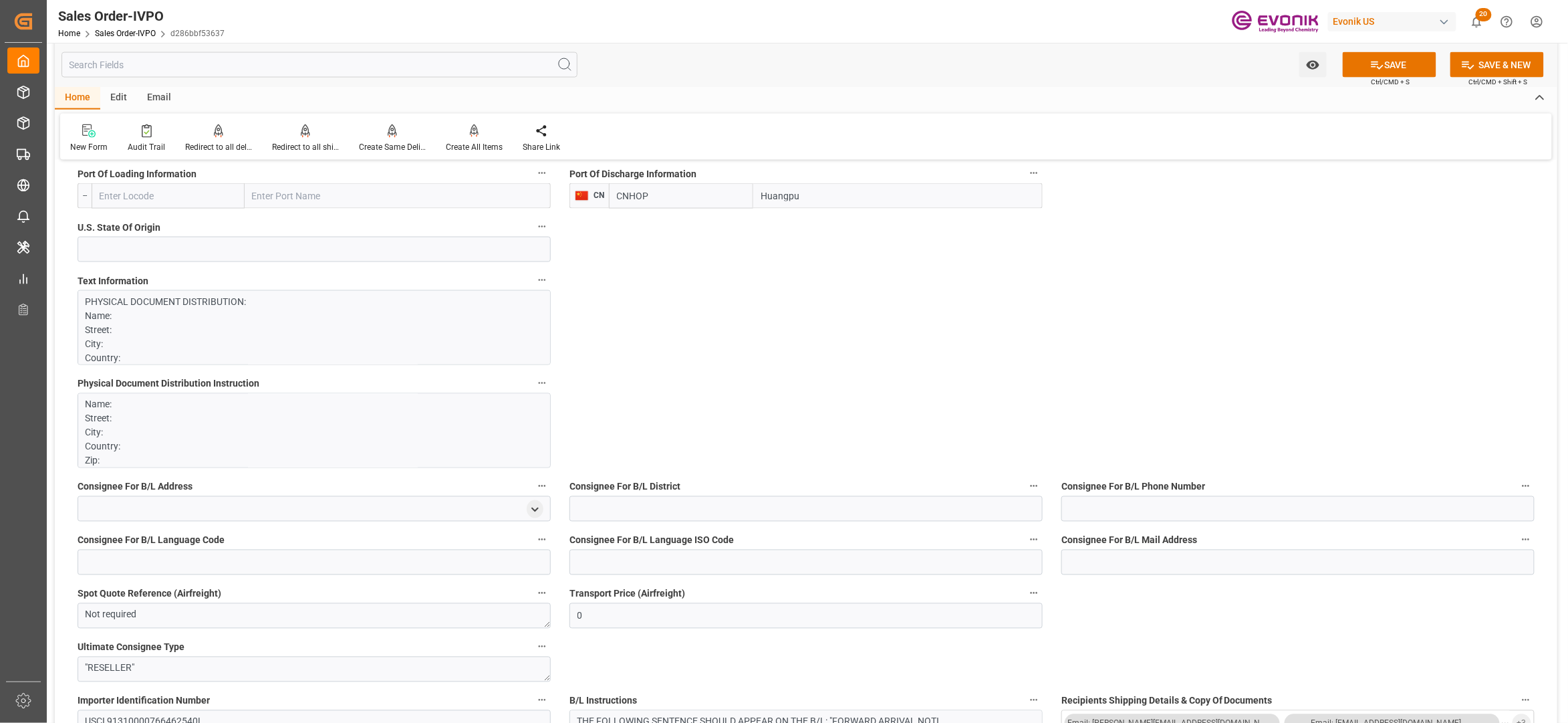
click at [370, 427] on p "Name: Street: City: Country: Zip: CONTACT: EMAIL: jiajia.bao@evonik.com TELEPHO…" at bounding box center [307, 531] width 444 height 266
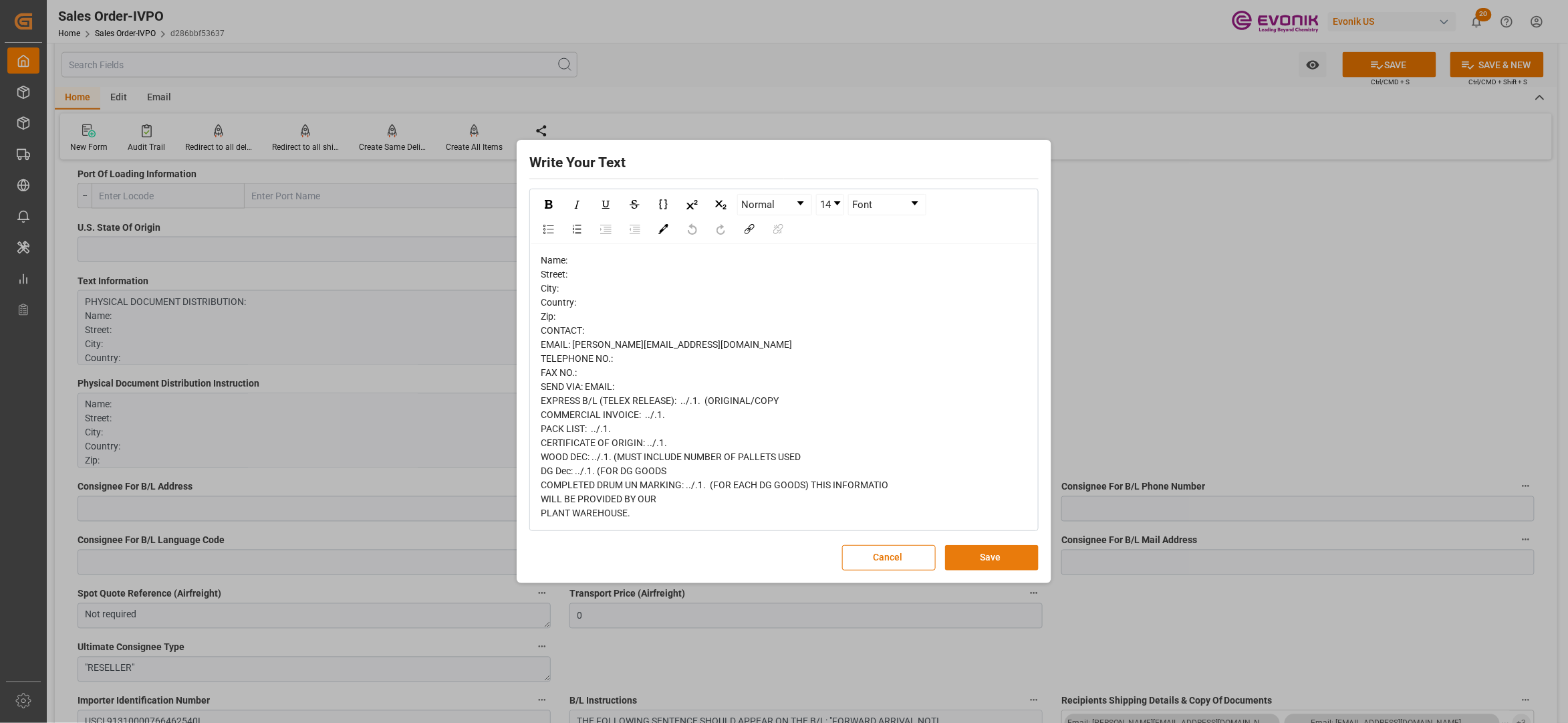
click at [1008, 552] on button "Save" at bounding box center [992, 557] width 94 height 25
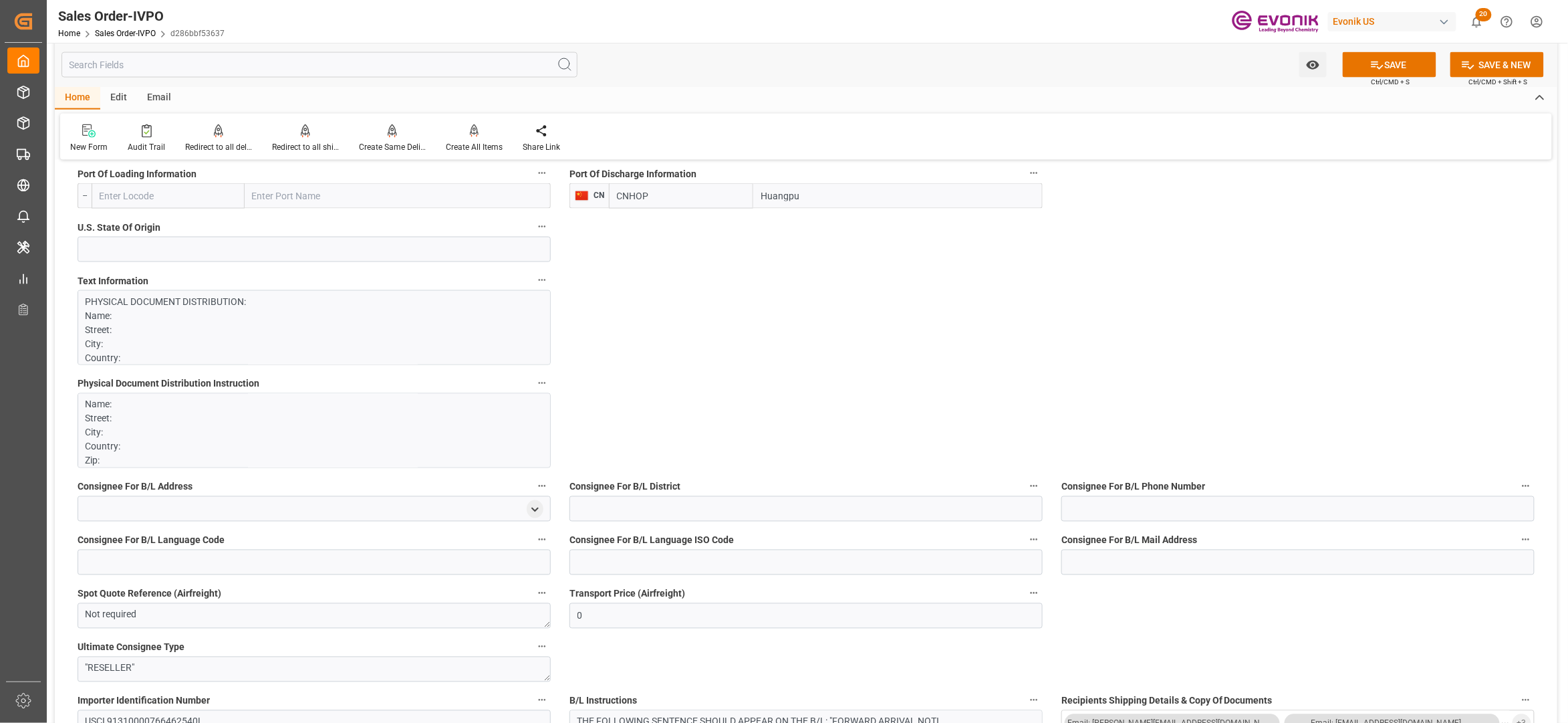
click at [275, 337] on p "PHYSICAL DOCUMENT DISTRIBUTION: Name: Street: City: Country: Zip: CONTACT: EMAI…" at bounding box center [307, 723] width 444 height 857
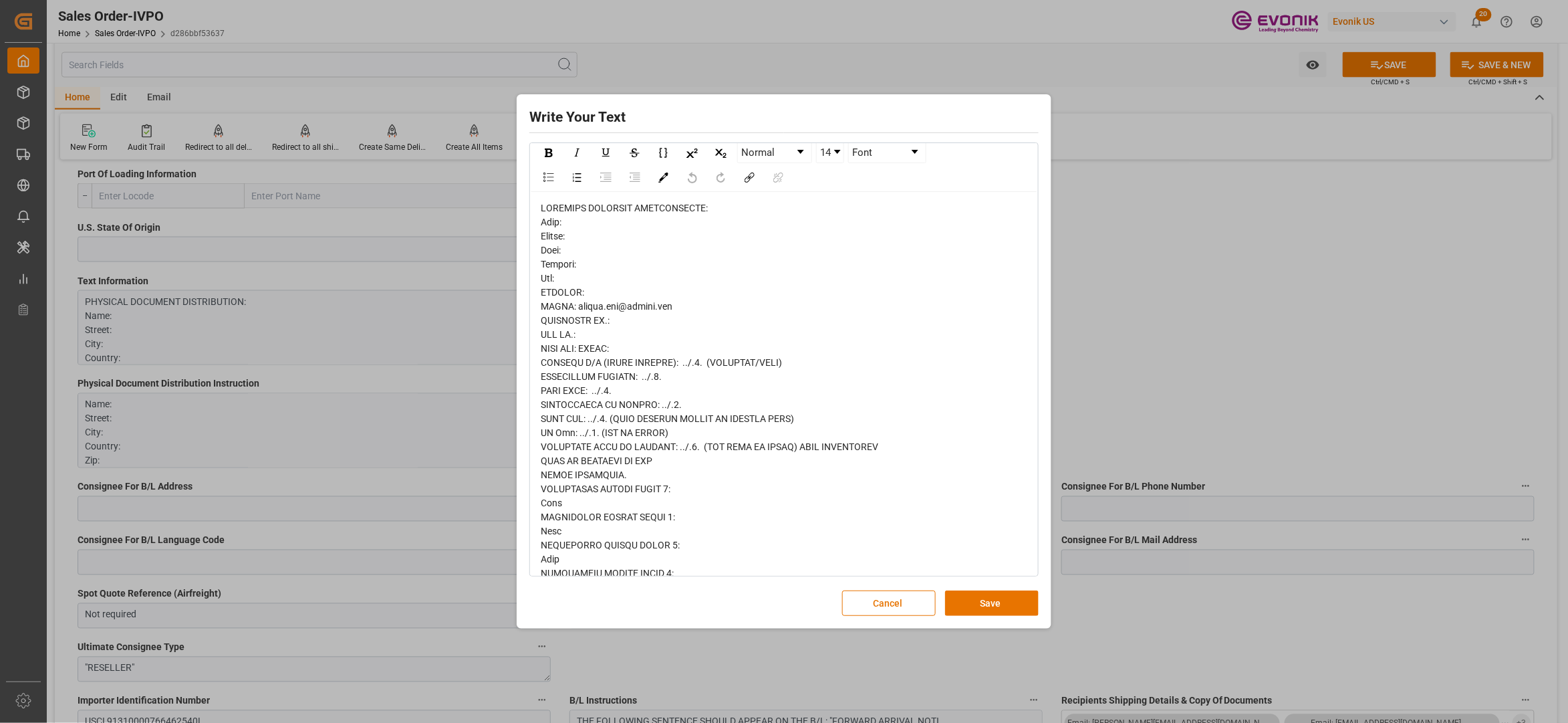
scroll to position [0, 0]
click at [911, 603] on button "Cancel" at bounding box center [889, 603] width 94 height 25
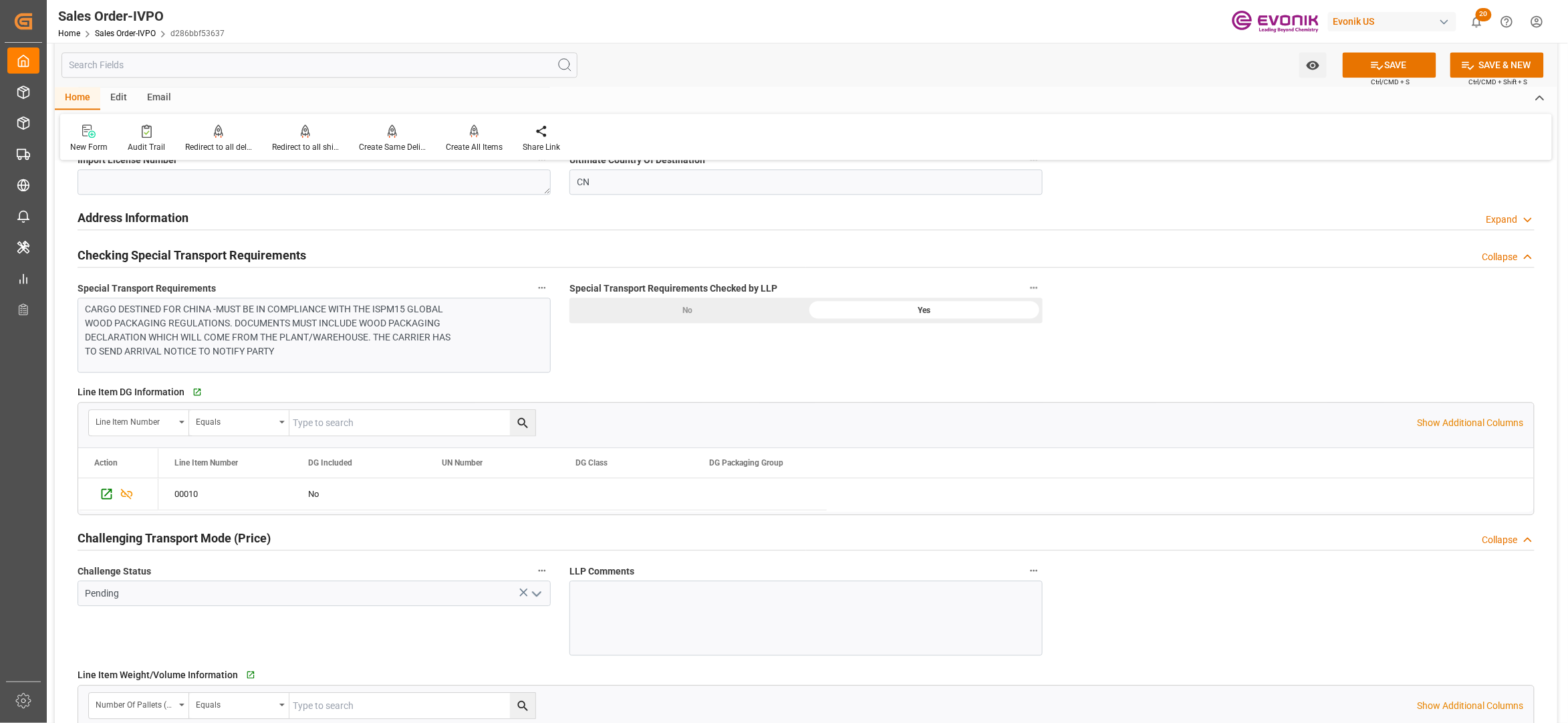
scroll to position [1783, 0]
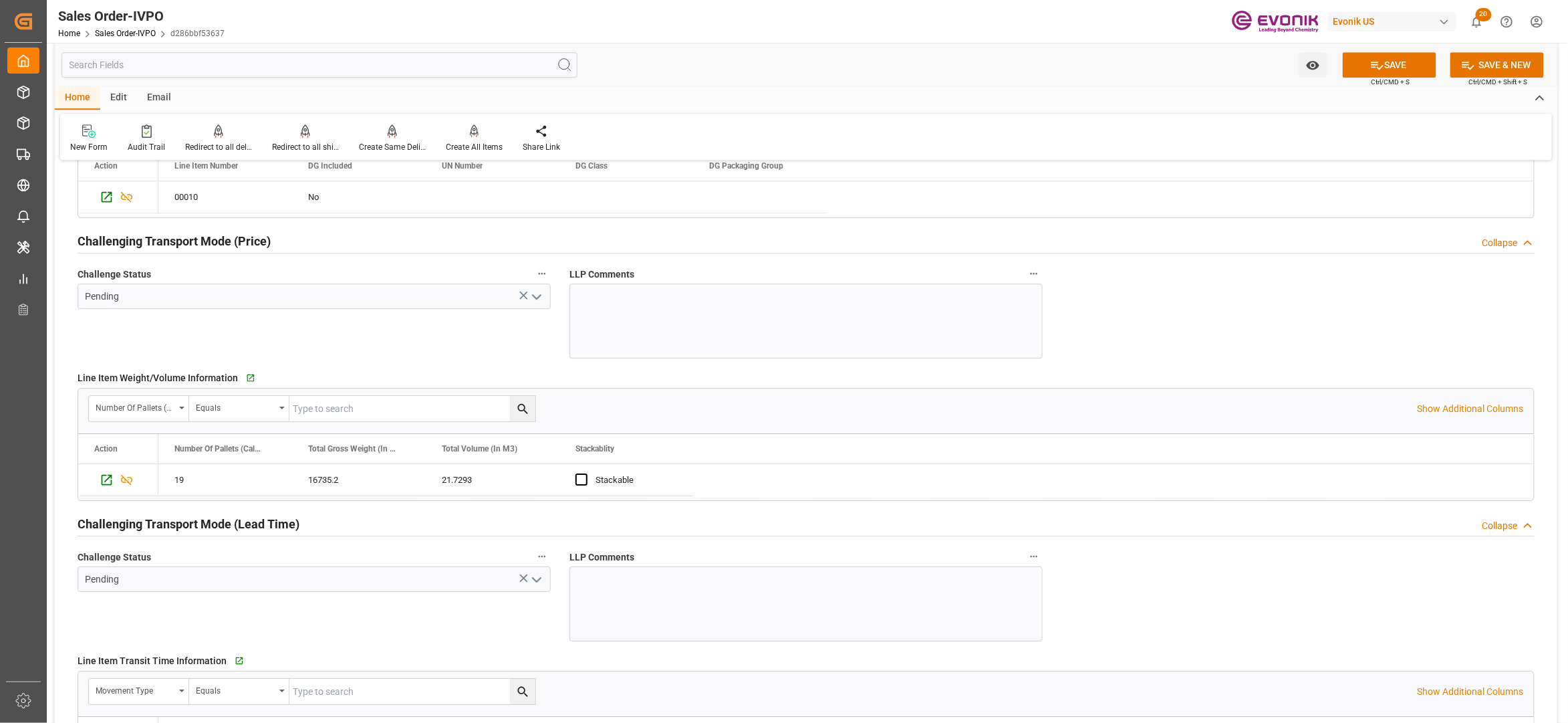
click at [539, 296] on icon "open menu" at bounding box center [537, 297] width 16 height 16
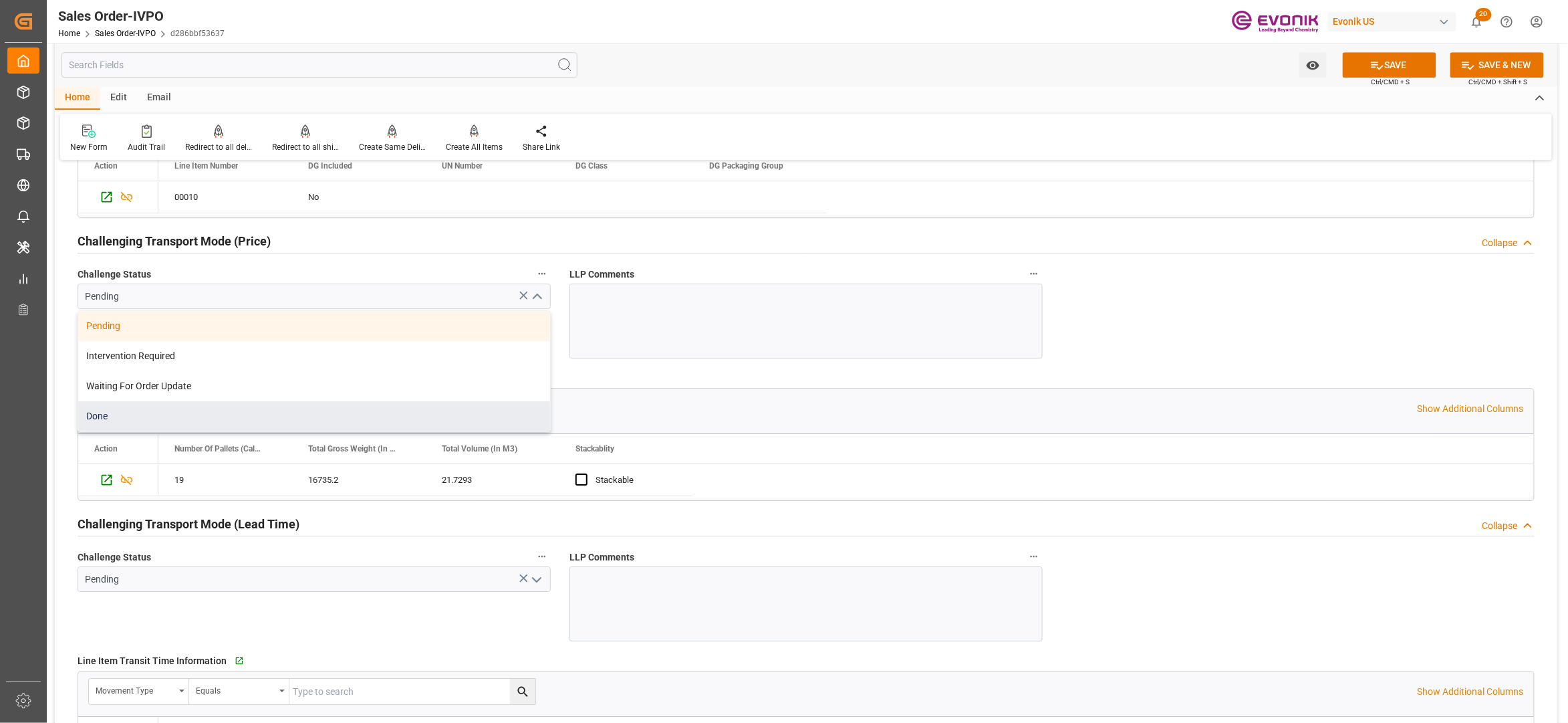
click at [205, 421] on div "Done" at bounding box center [314, 416] width 472 height 30
type input "Done"
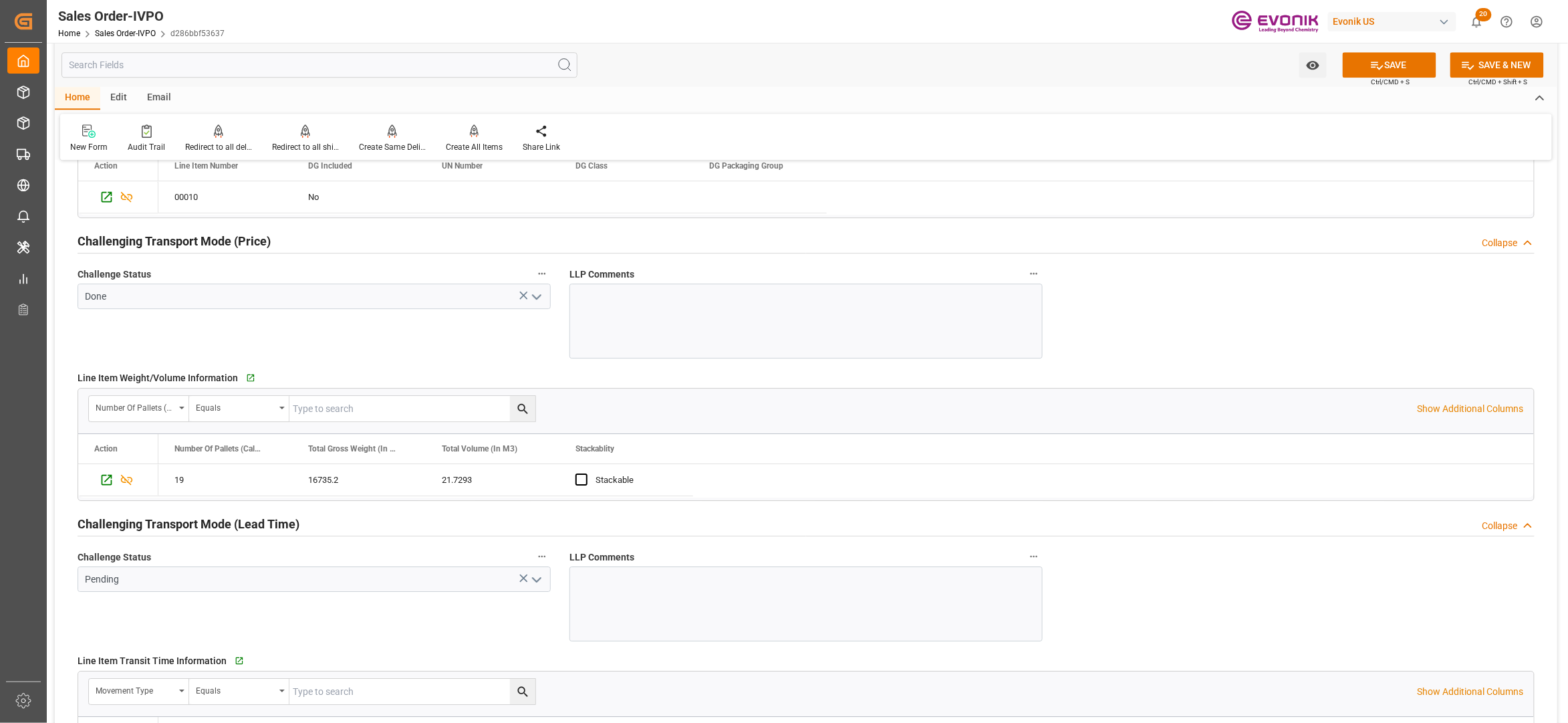
scroll to position [2080, 0]
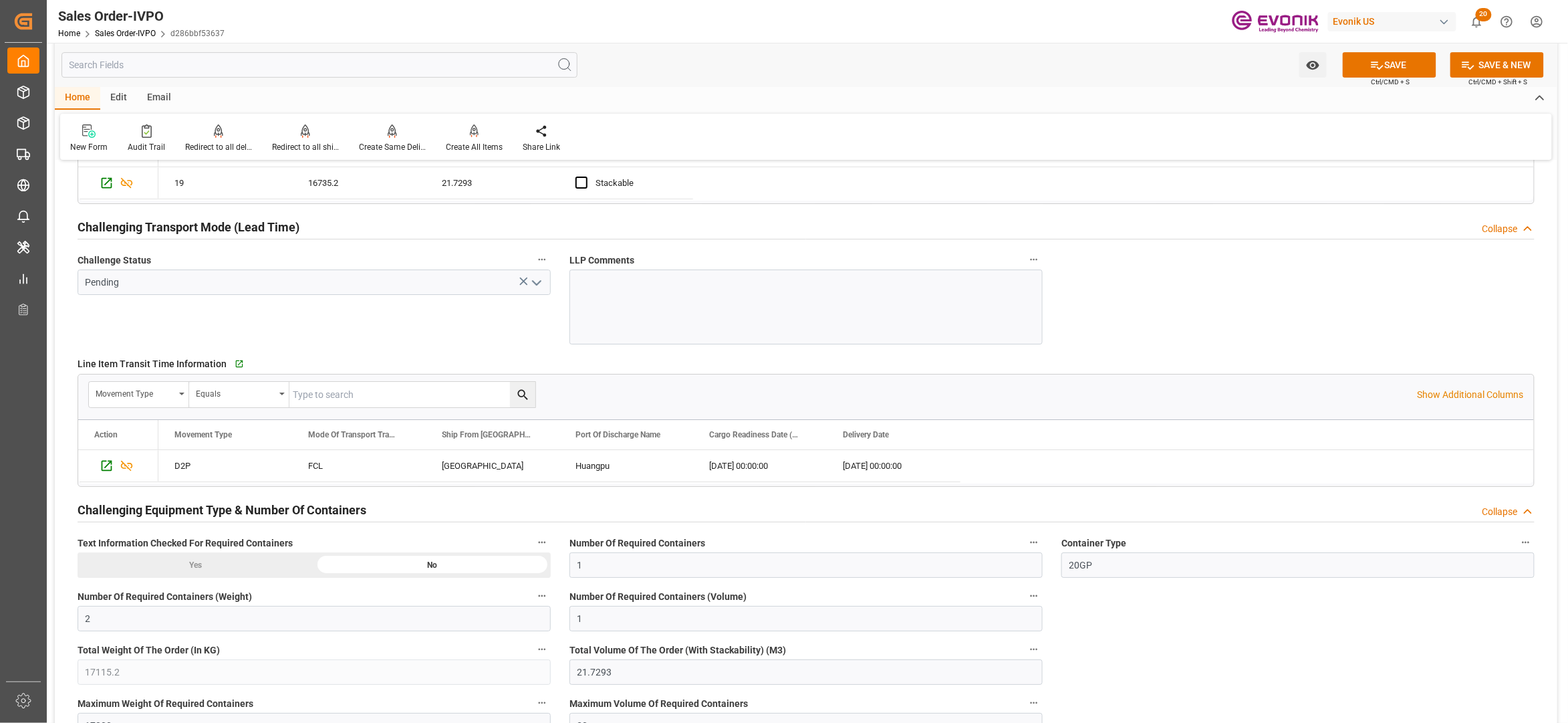
click at [537, 285] on icon "open menu" at bounding box center [537, 283] width 16 height 16
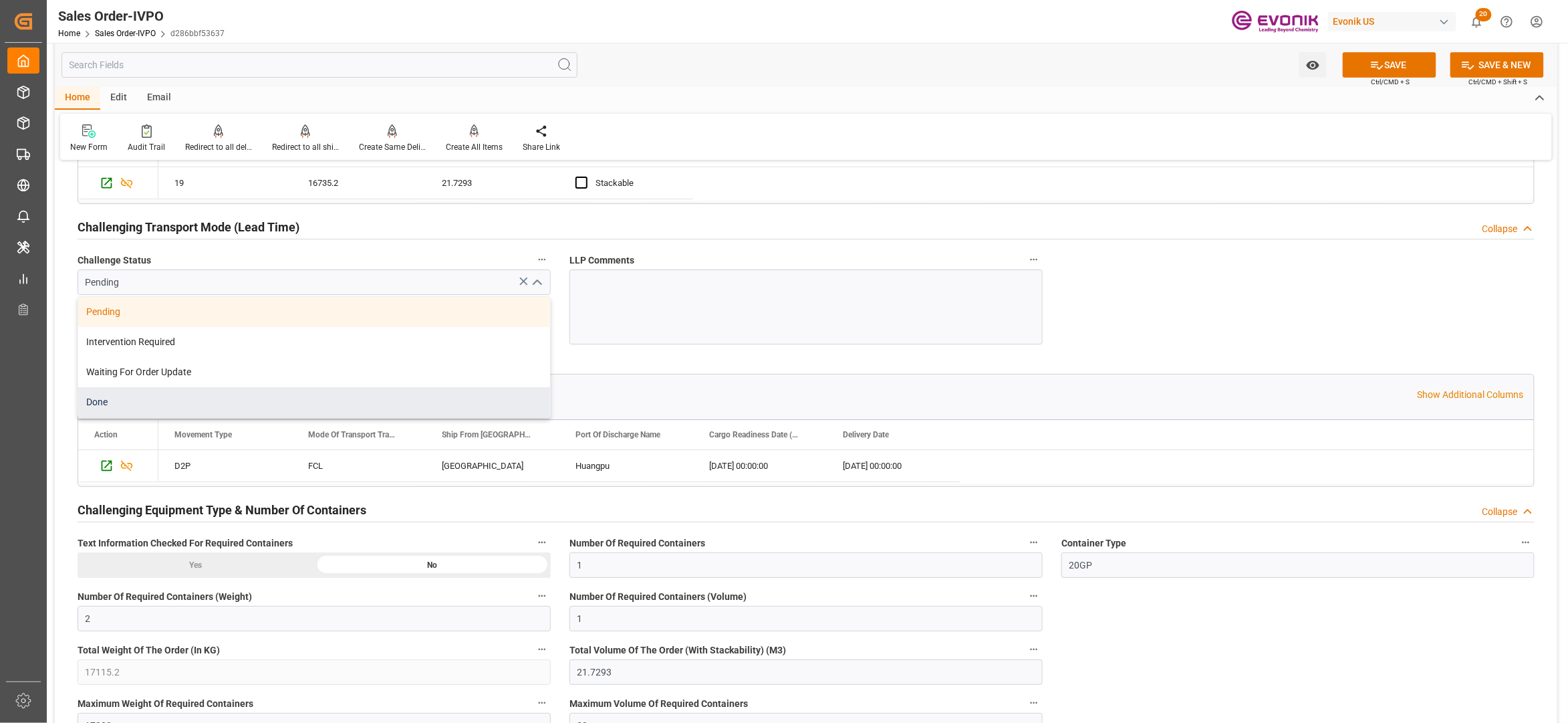
click at [270, 408] on div "Done" at bounding box center [314, 402] width 472 height 30
type input "Done"
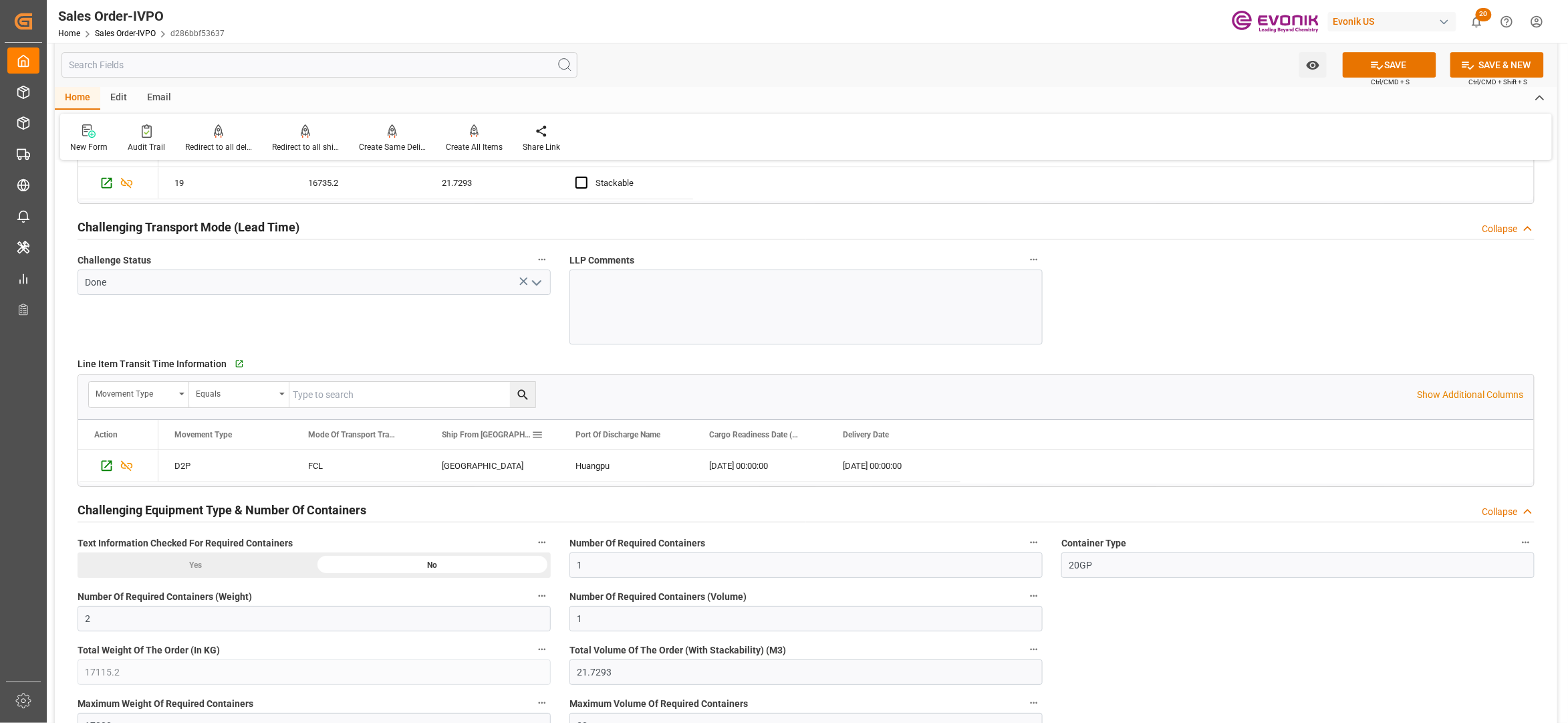
scroll to position [2378, 0]
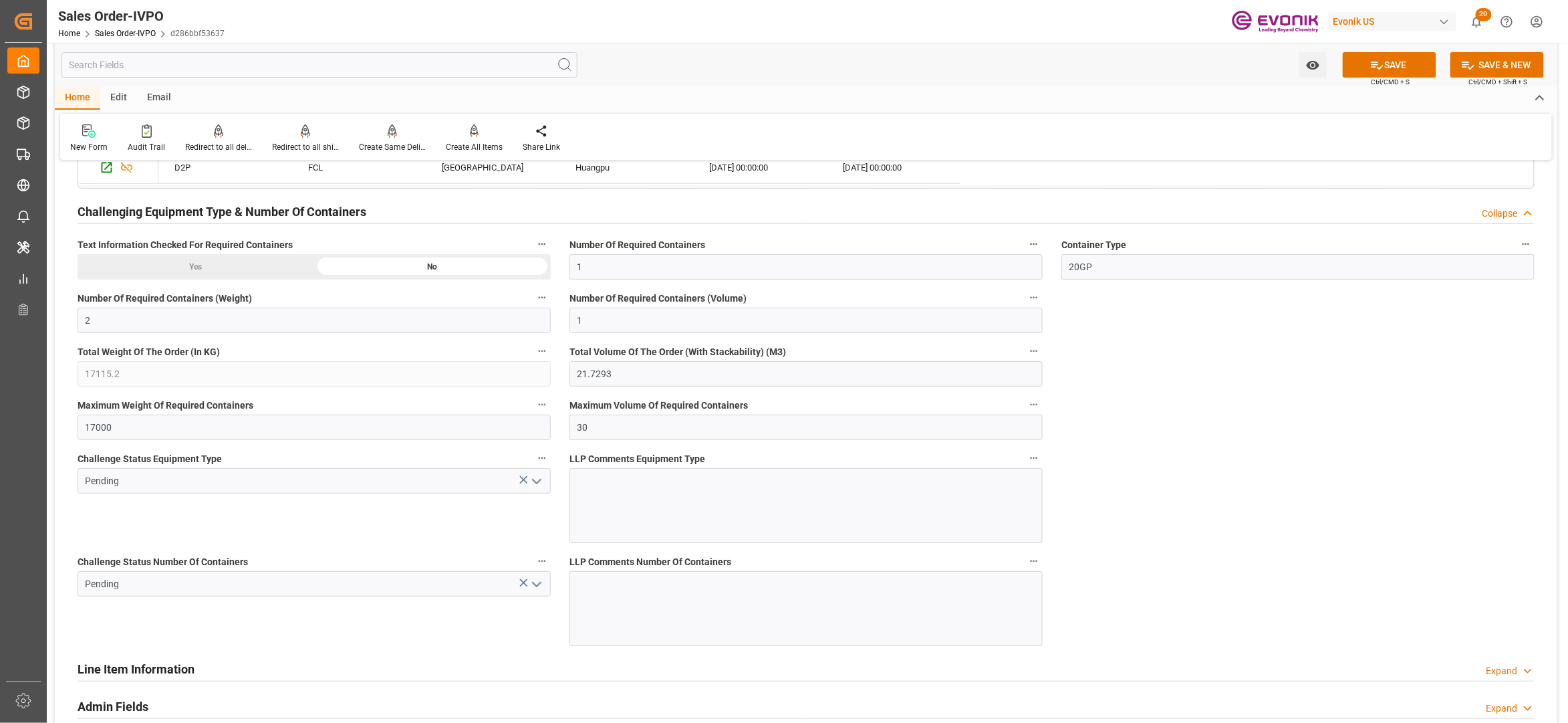
click at [538, 484] on polyline "open menu" at bounding box center [536, 481] width 8 height 4
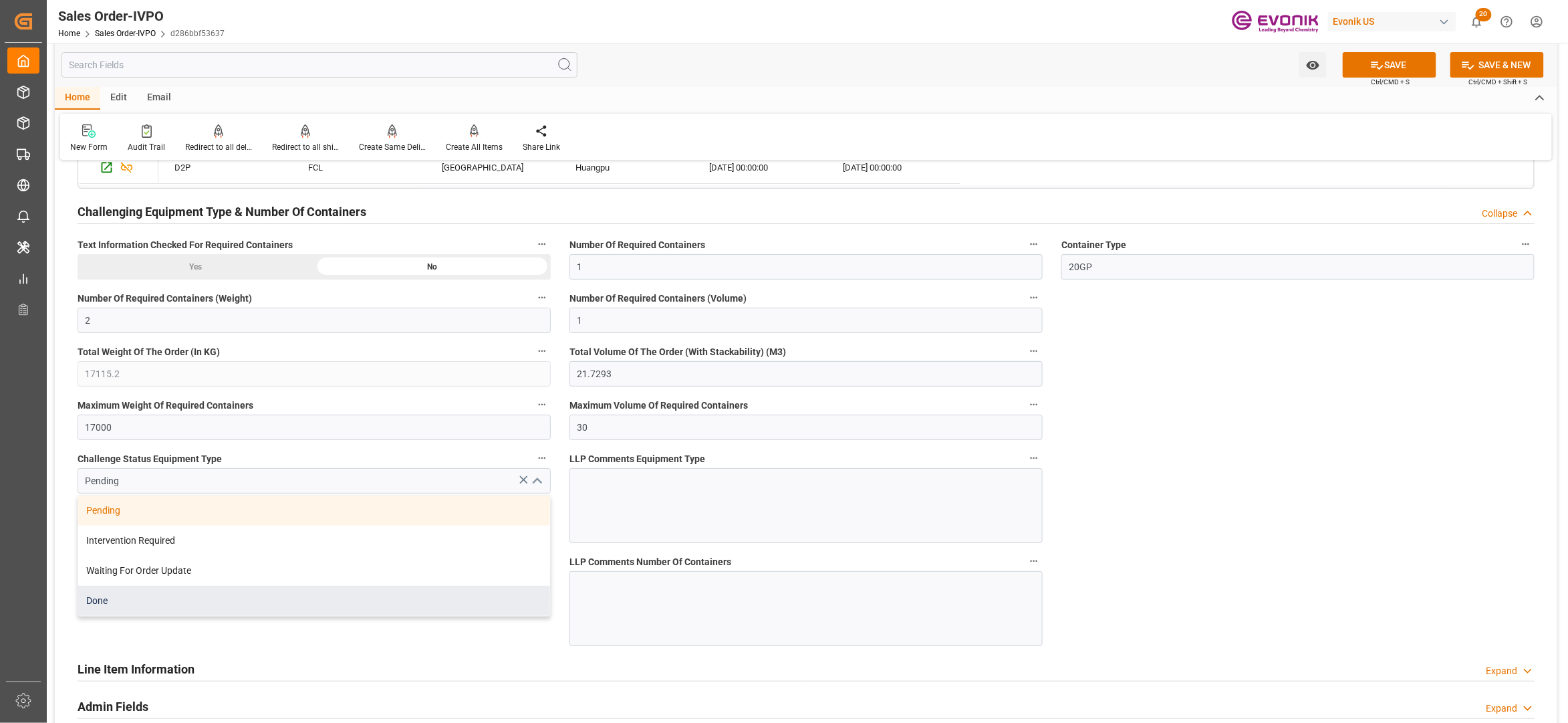
click at [293, 616] on div "Done" at bounding box center [314, 600] width 472 height 30
type input "Done"
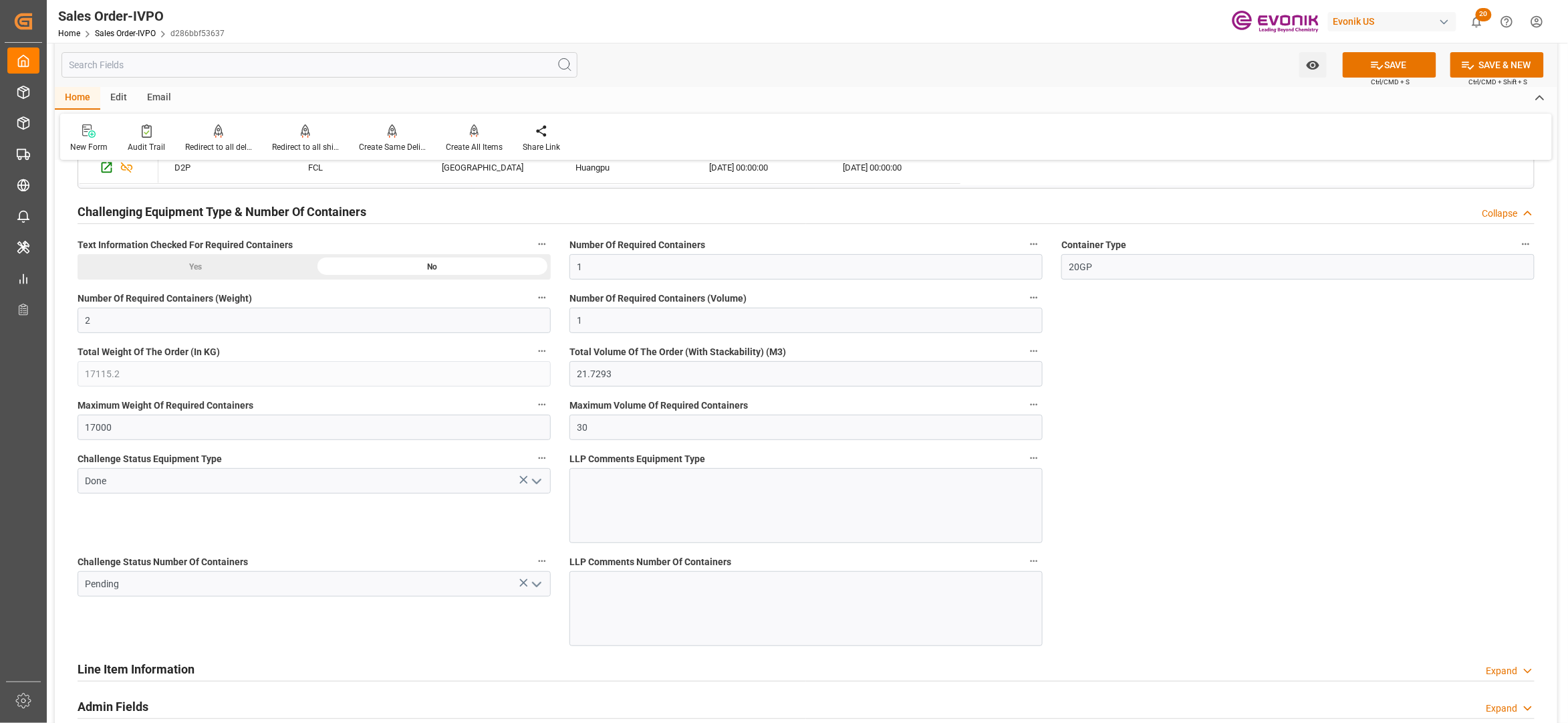
click at [535, 586] on icon "open menu" at bounding box center [537, 585] width 16 height 16
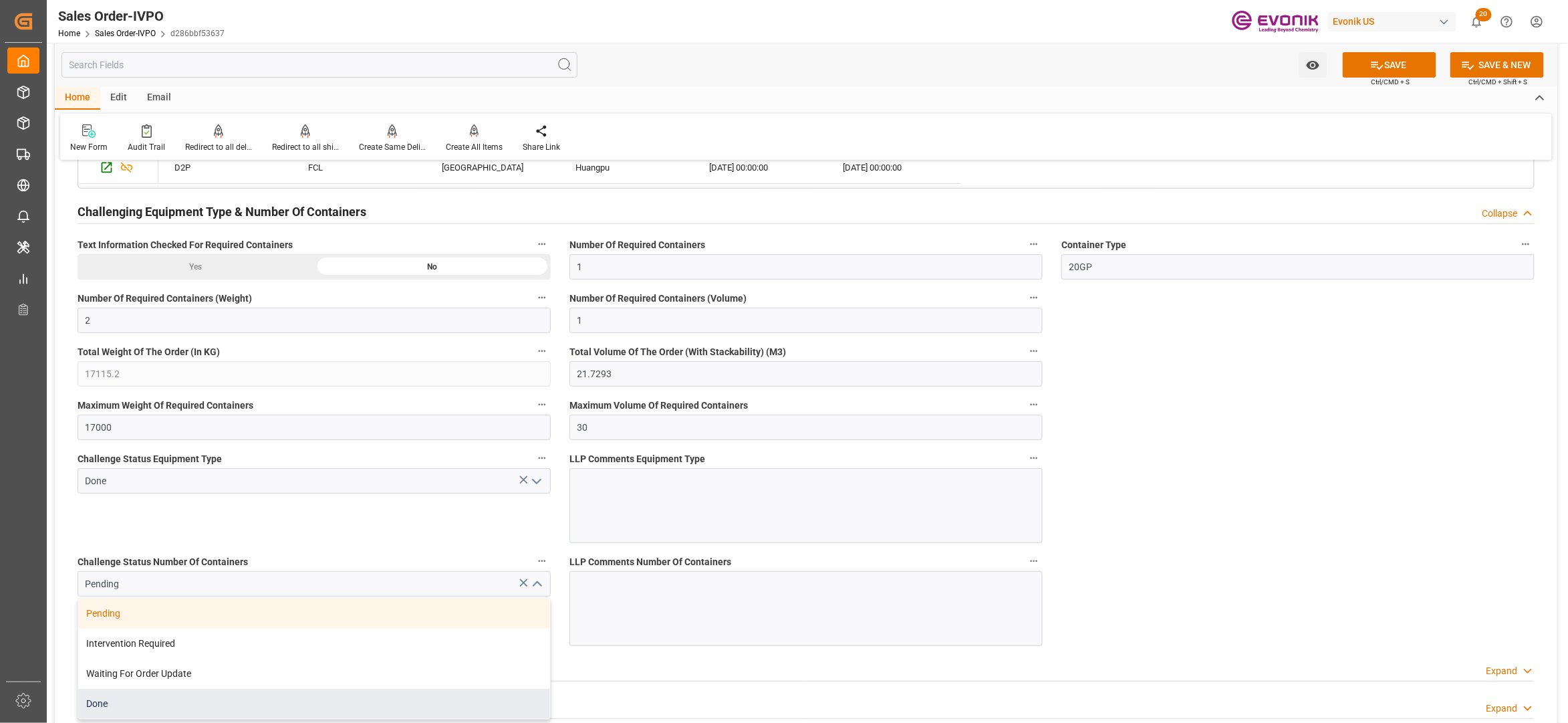
click at [129, 707] on div "Done" at bounding box center [314, 703] width 472 height 30
type input "Done"
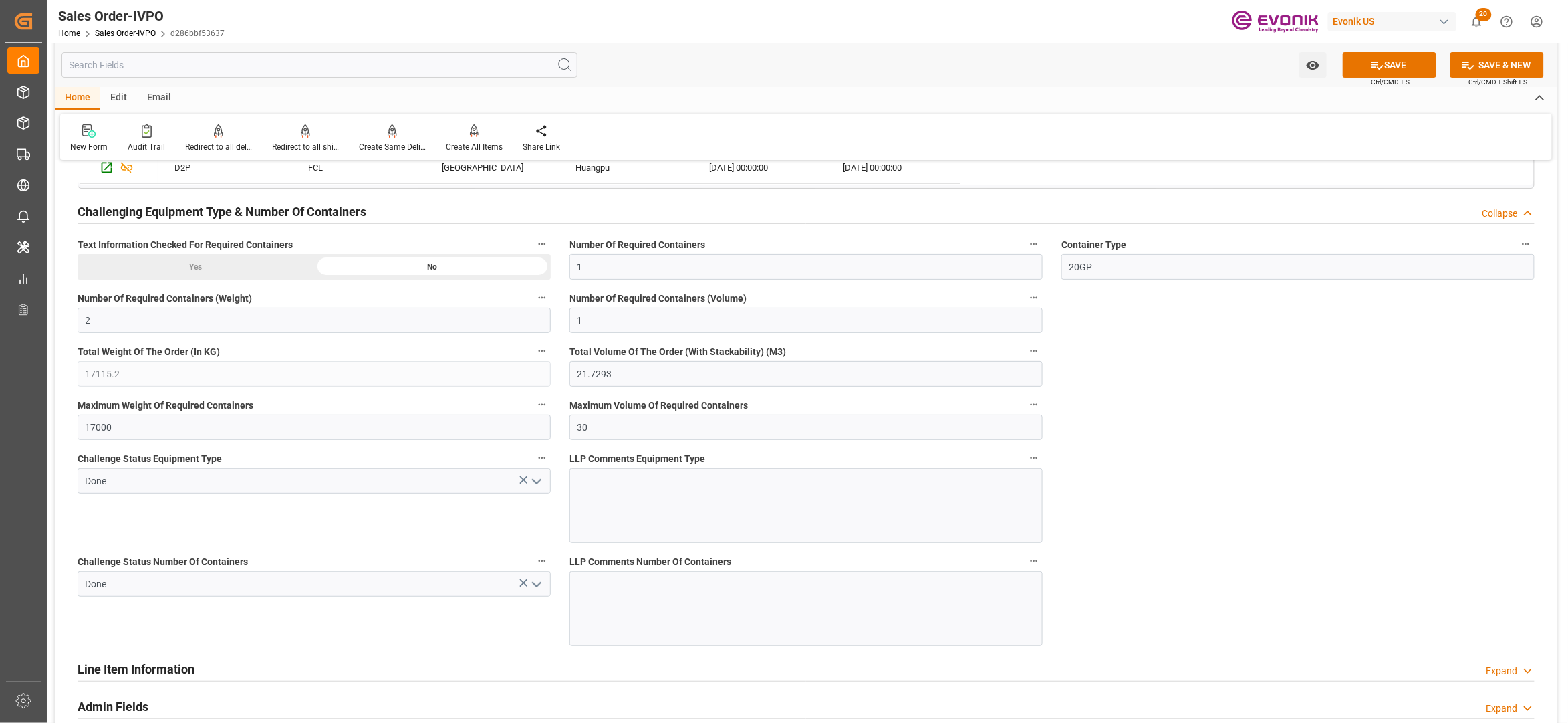
click at [1410, 62] on button "SAVE" at bounding box center [1389, 65] width 94 height 25
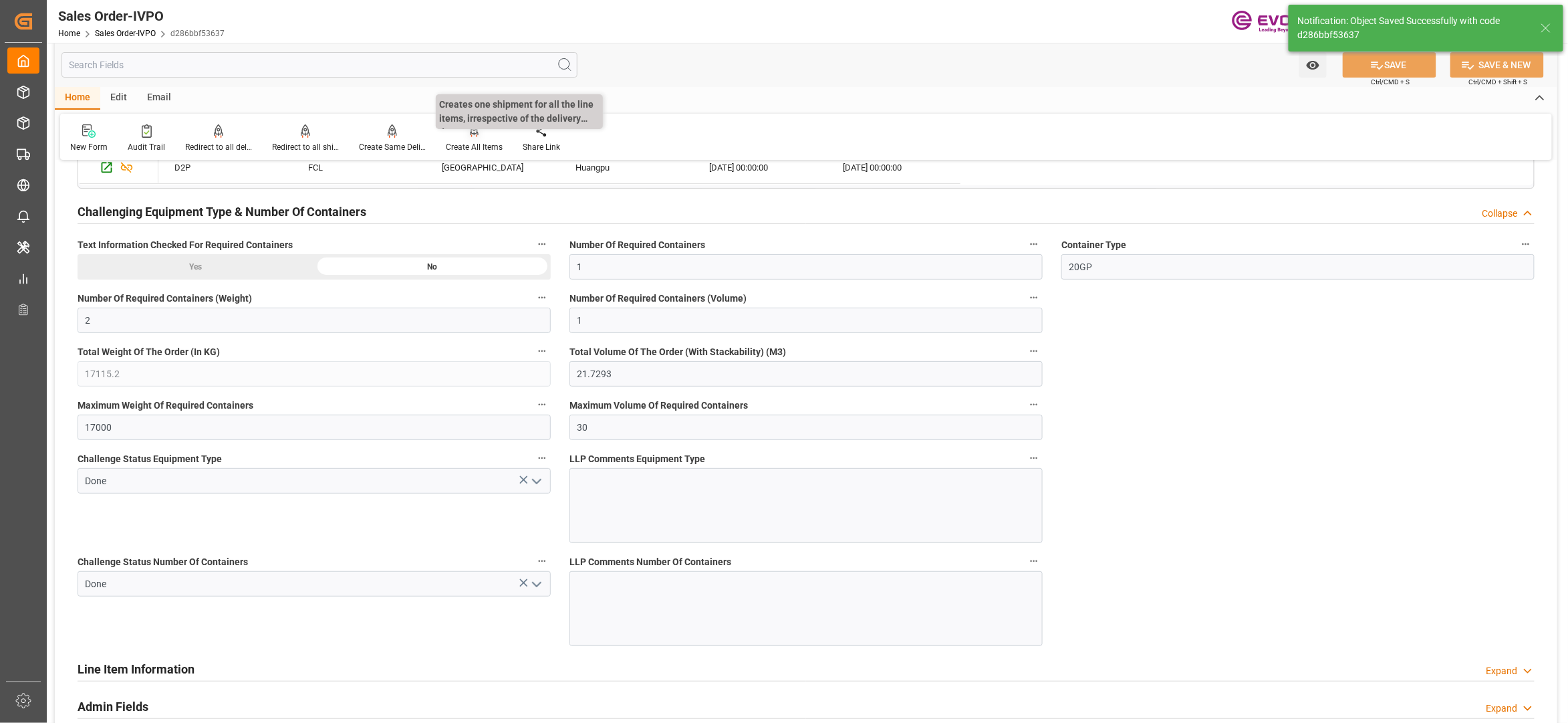
type input "[DATE] 02:55"
type input "No"
click at [479, 136] on div at bounding box center [474, 130] width 57 height 14
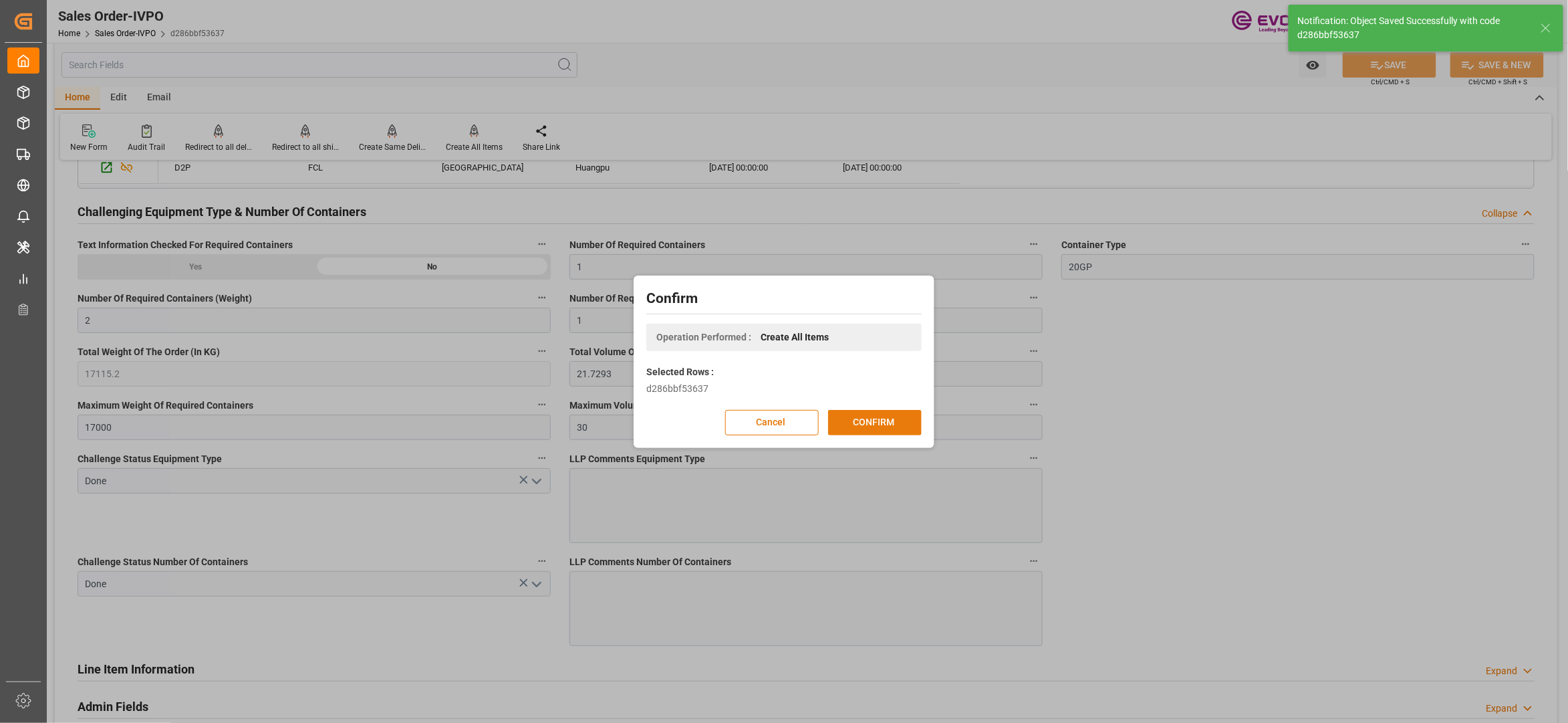
click at [884, 420] on button "CONFIRM" at bounding box center [874, 423] width 94 height 25
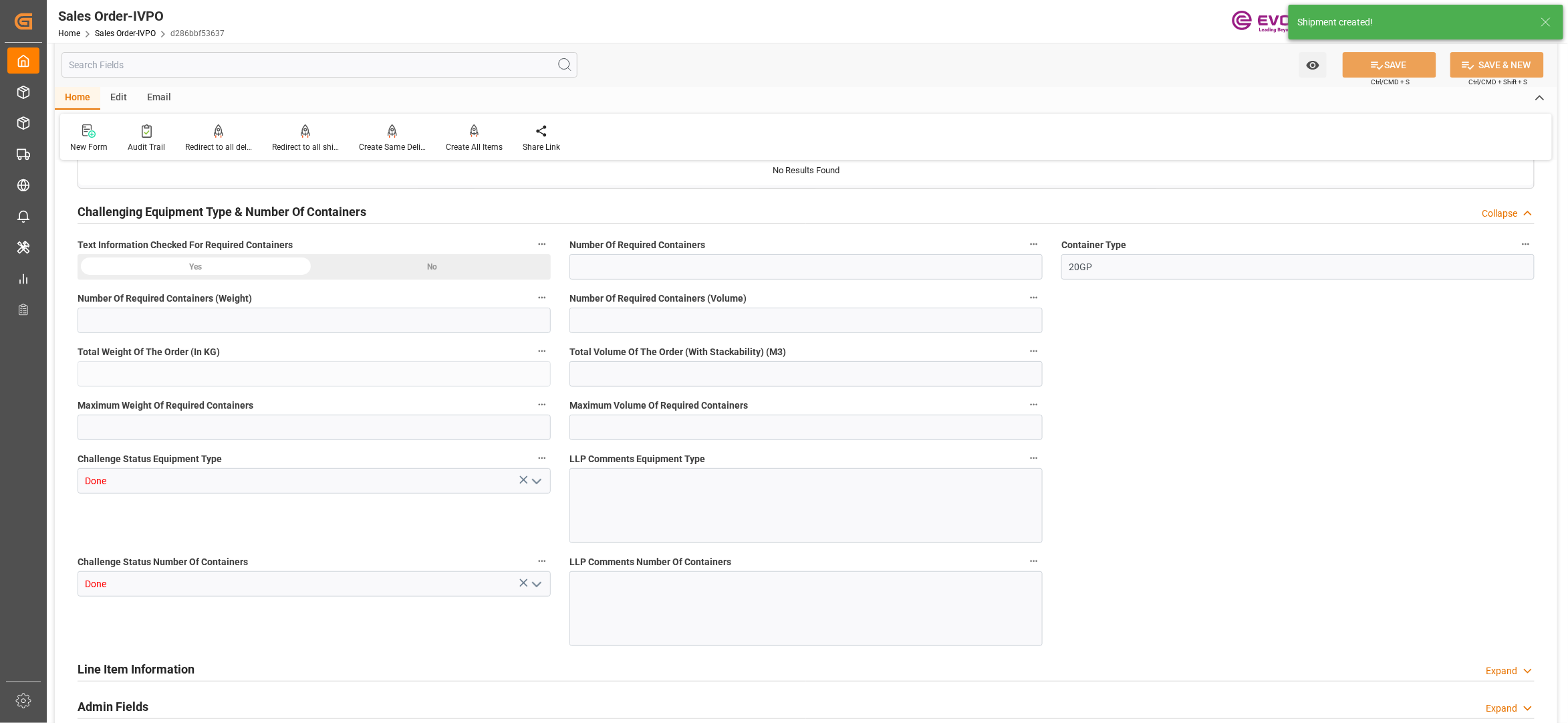
type input "CNHOP"
type input "0"
type input "1"
type input "2"
type input "1"
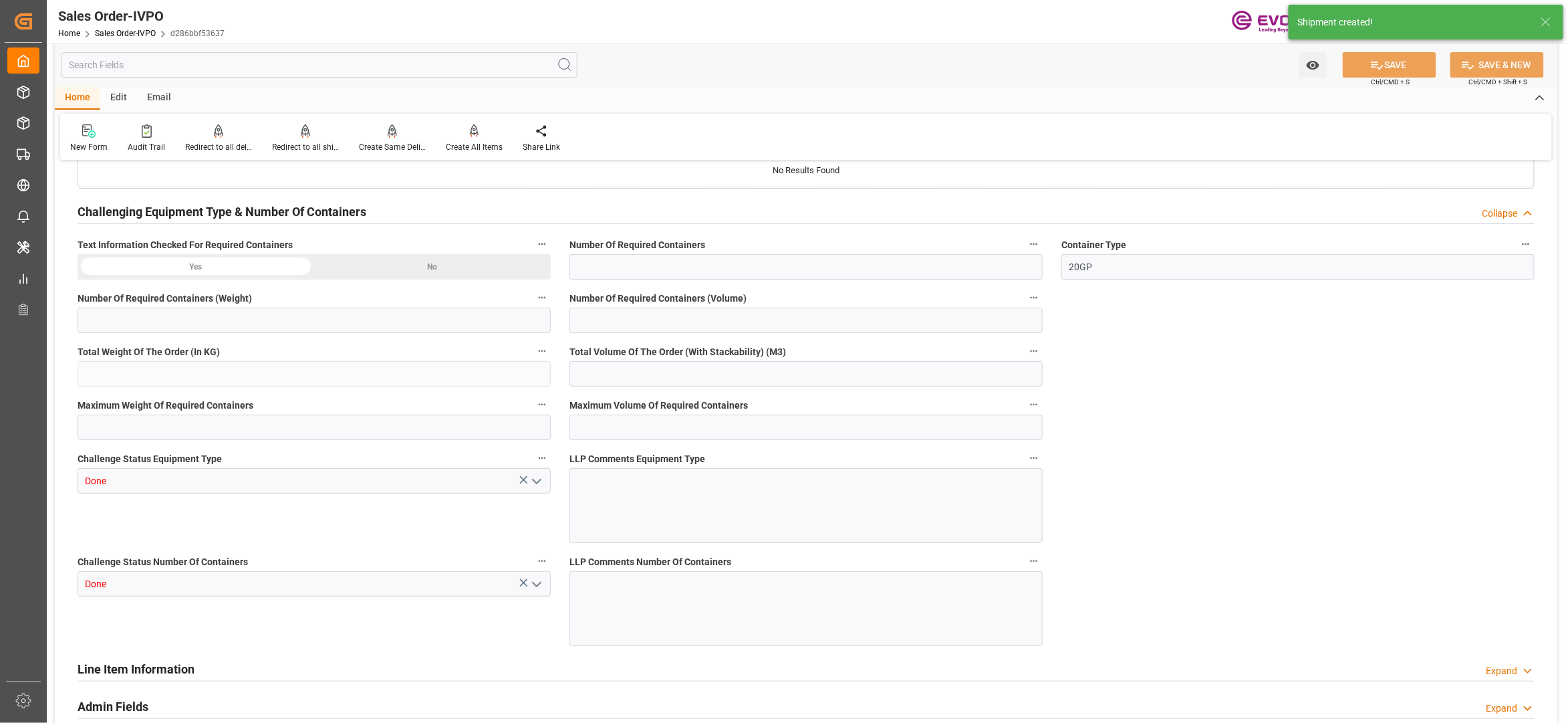
type input "17115.2"
type input "21.7293"
type input "17000"
type input "30"
type input "02.09.2025 14:19"
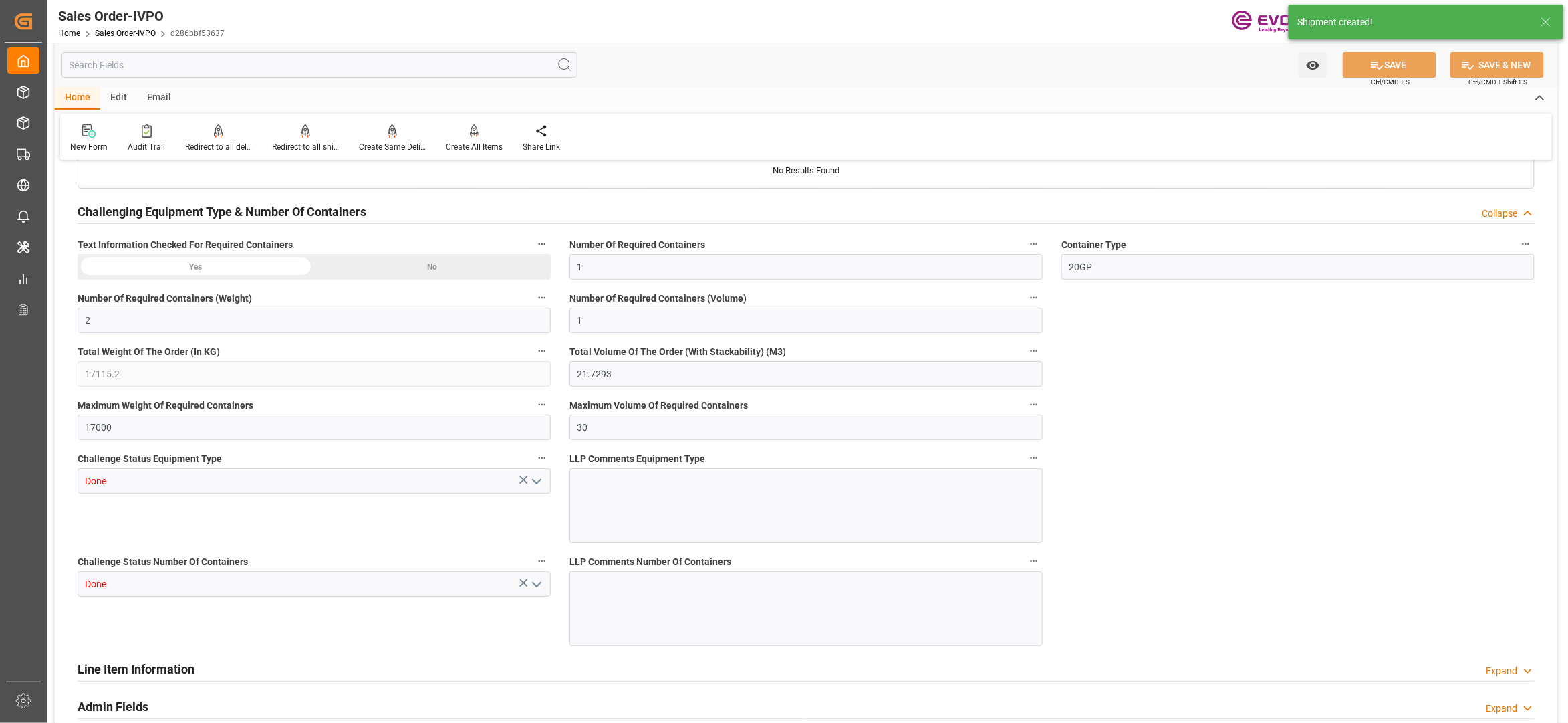
type input "[DATE] 02:55"
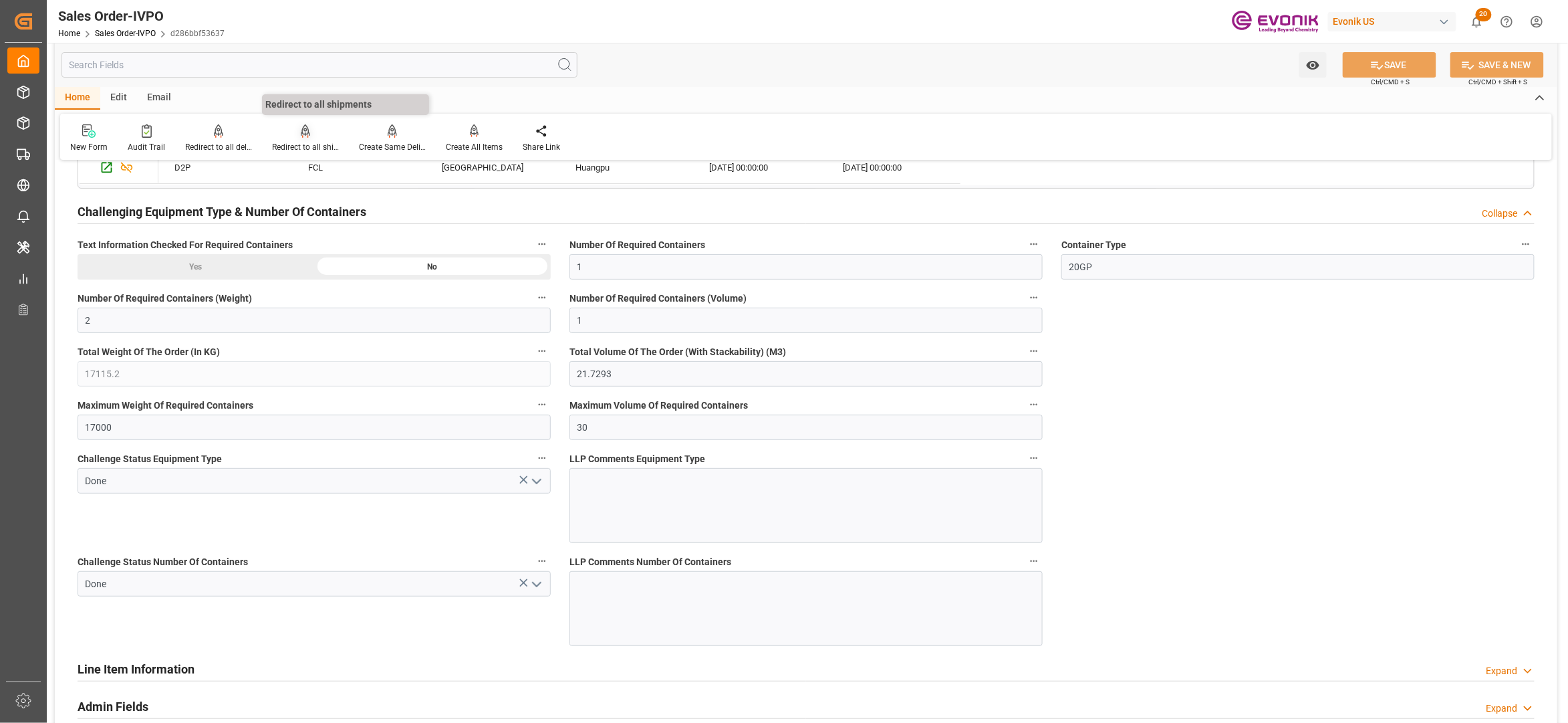
click at [311, 136] on div at bounding box center [305, 130] width 67 height 14
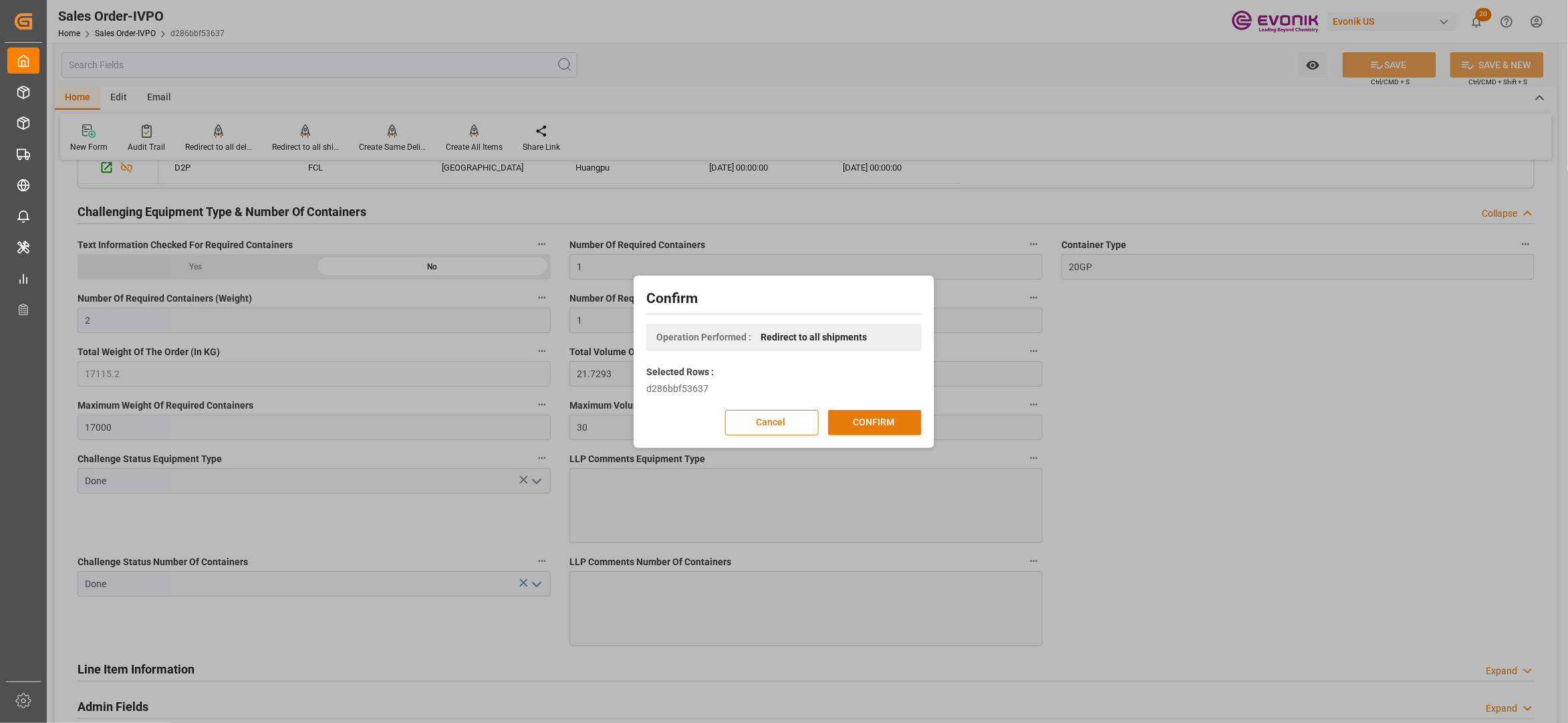
click at [868, 421] on button "CONFIRM" at bounding box center [874, 423] width 94 height 25
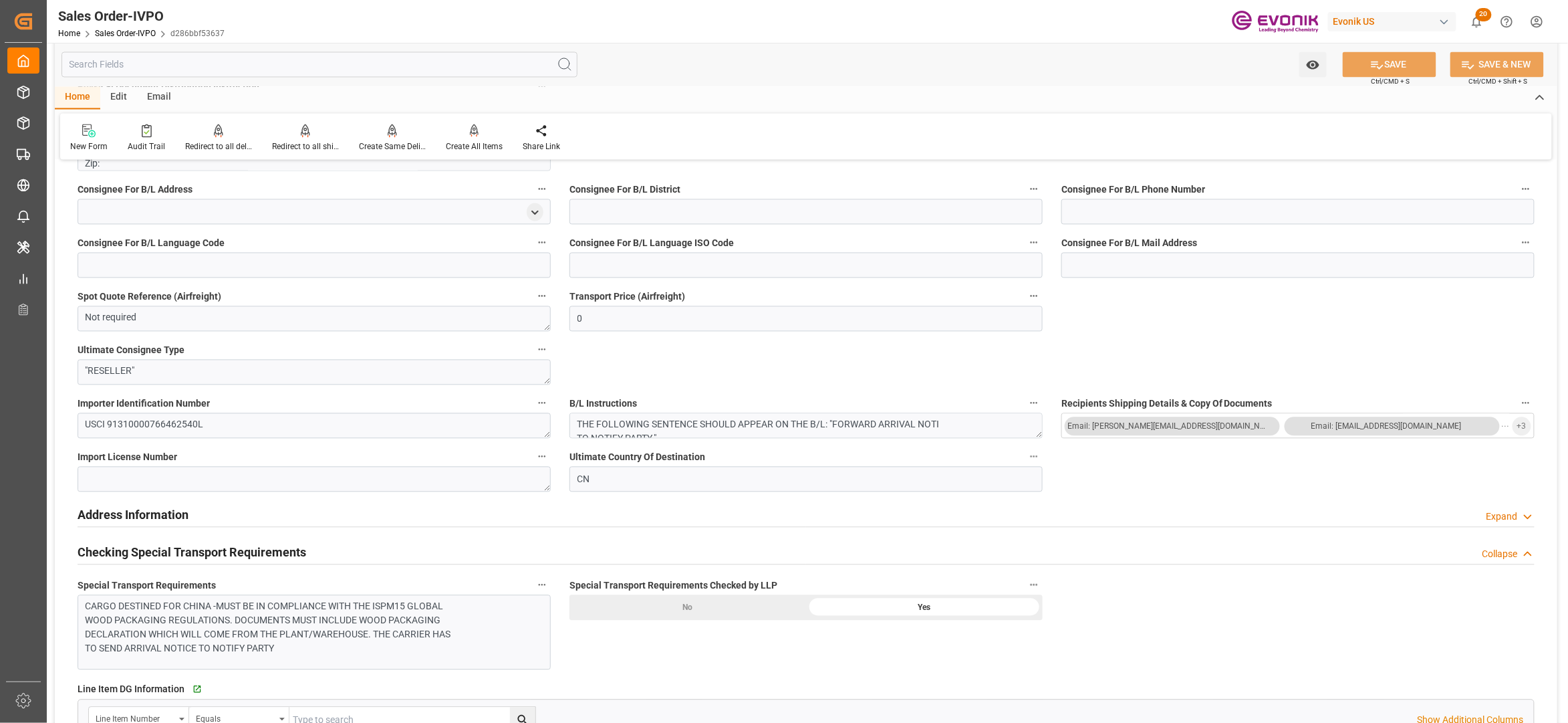
scroll to position [0, 0]
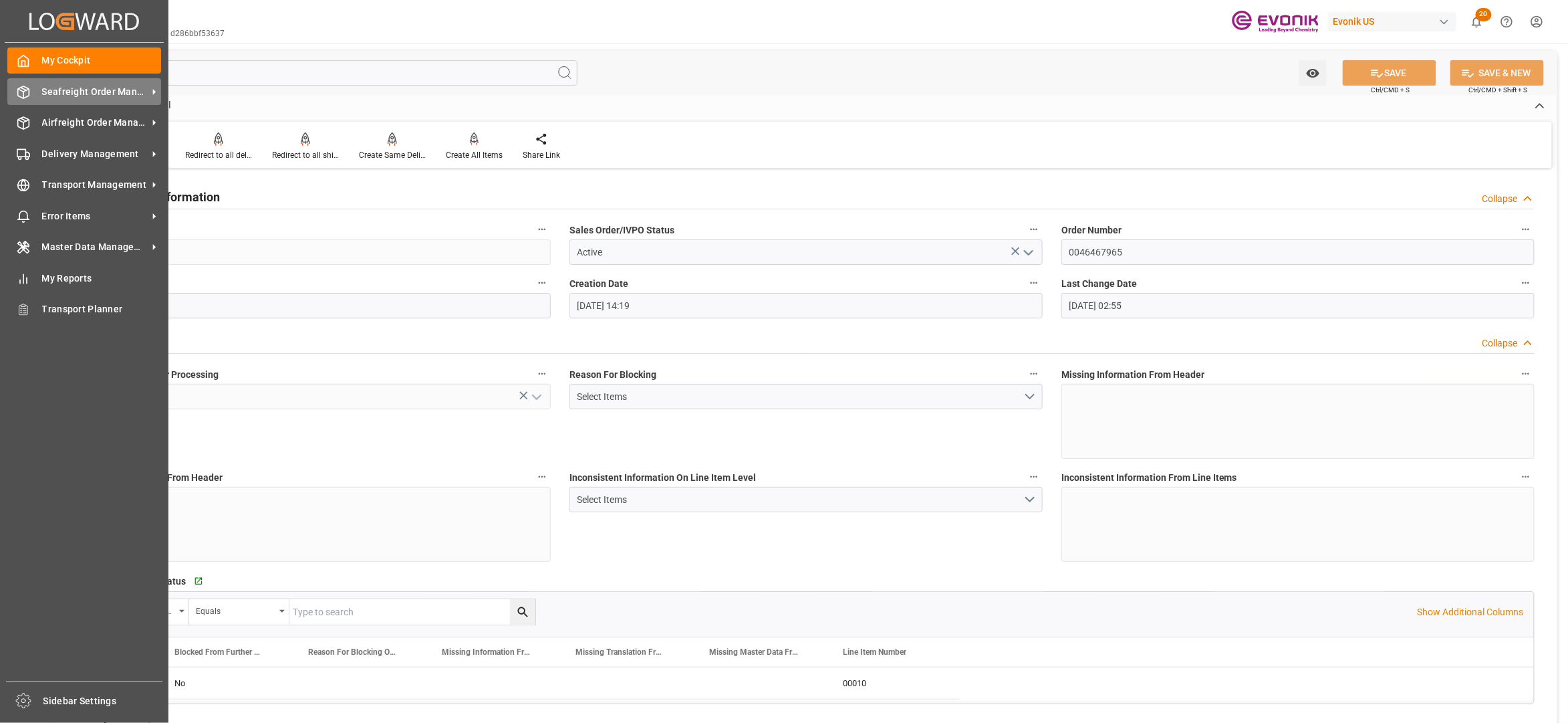
click at [55, 96] on span "Seafreight Order Management" at bounding box center [95, 91] width 105 height 14
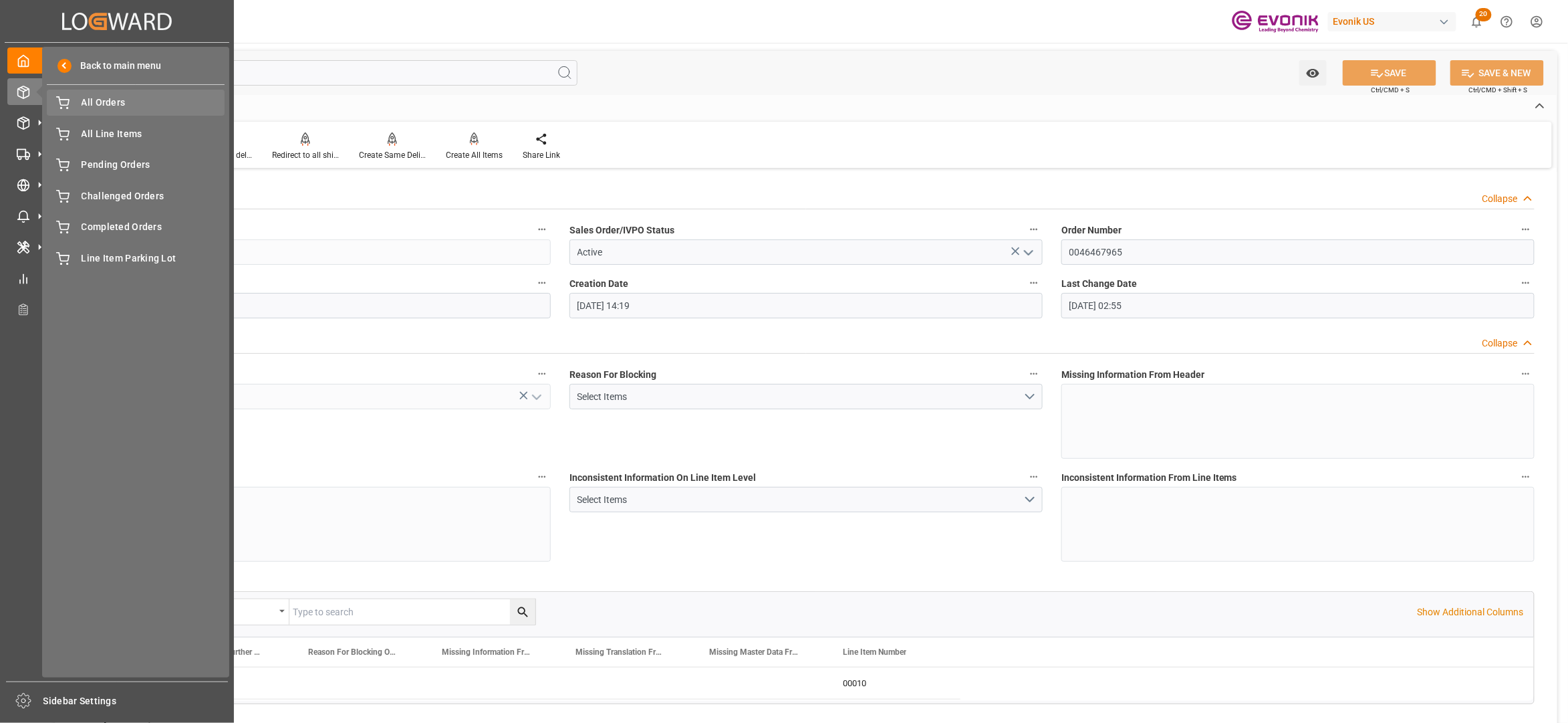
click at [131, 113] on div "All Orders All Orders" at bounding box center [135, 103] width 178 height 26
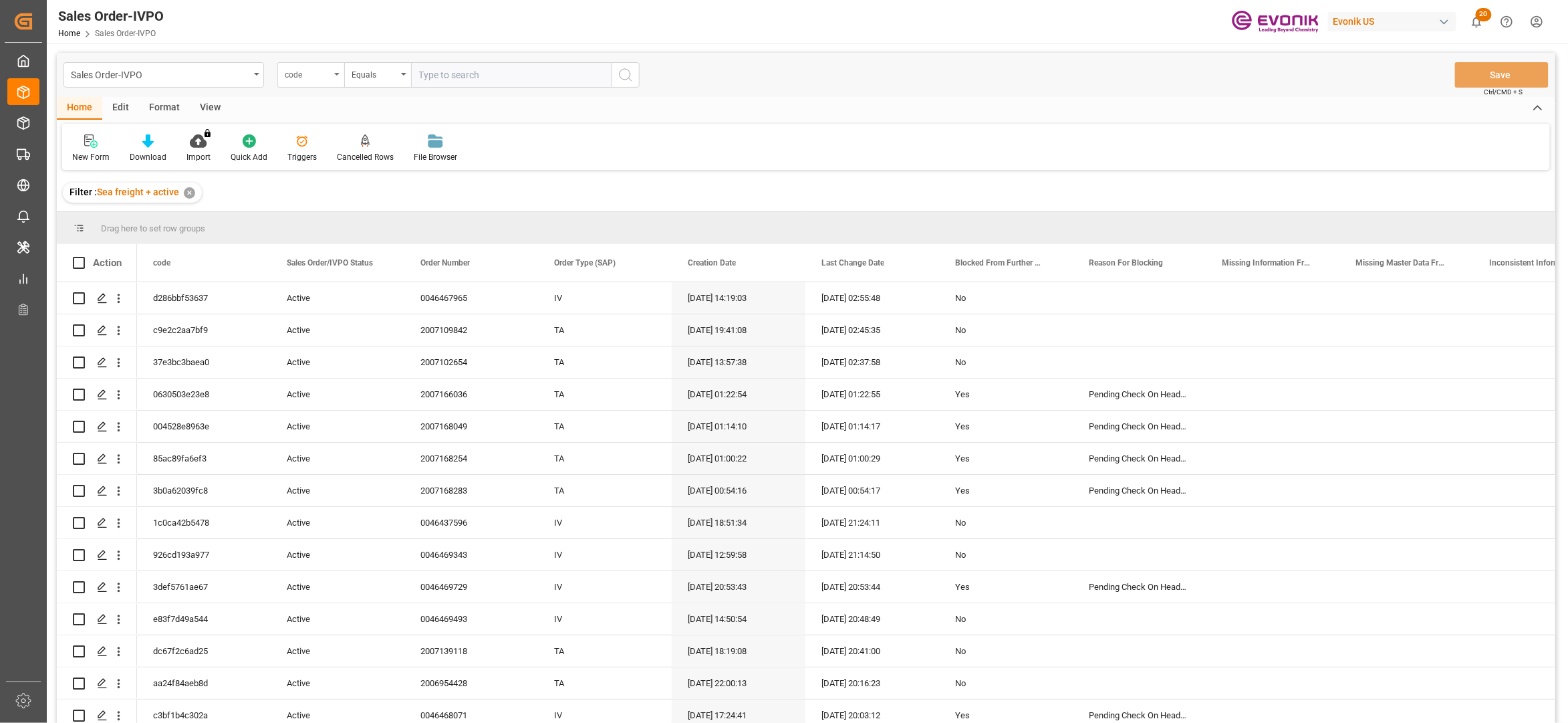
click at [325, 71] on div "code" at bounding box center [307, 73] width 45 height 15
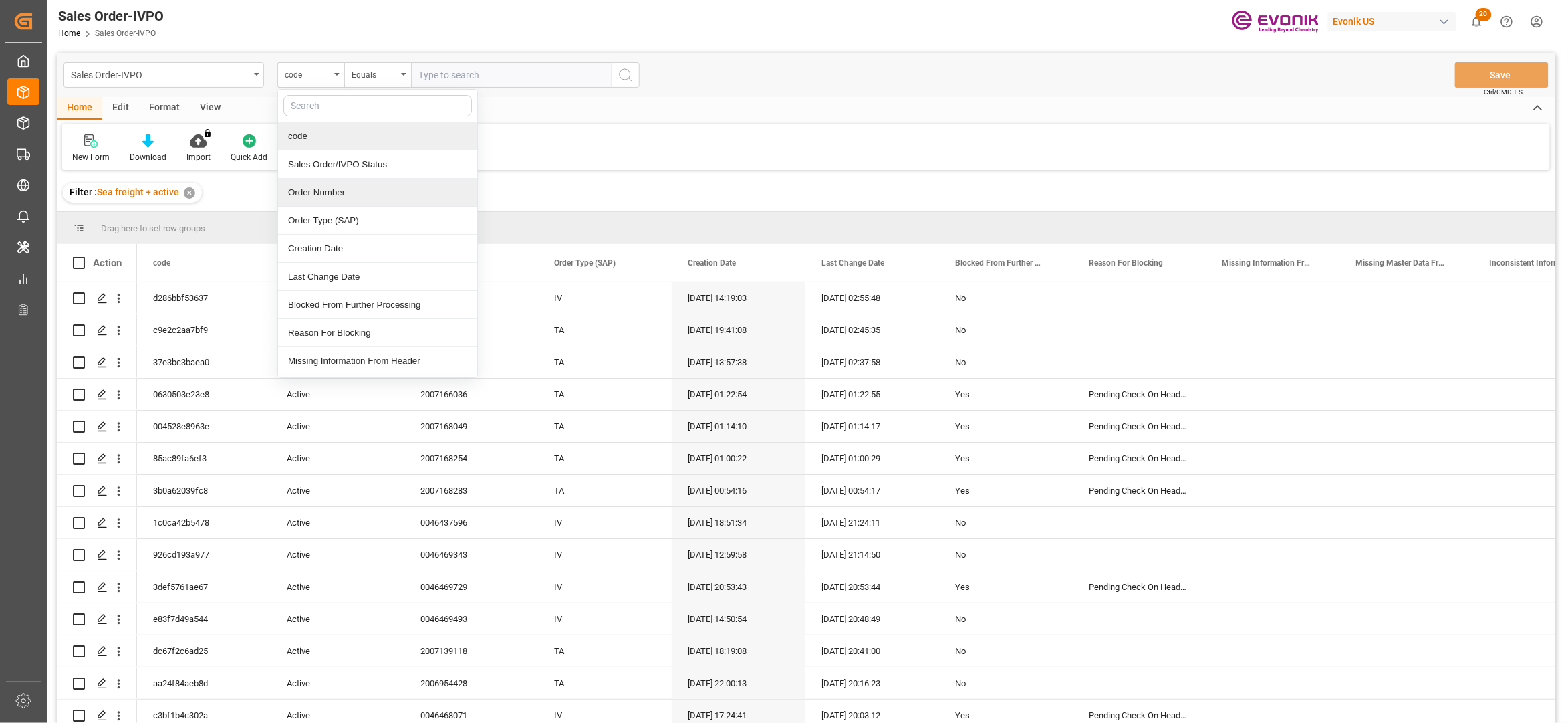
click at [337, 190] on div "Order Number" at bounding box center [377, 192] width 199 height 28
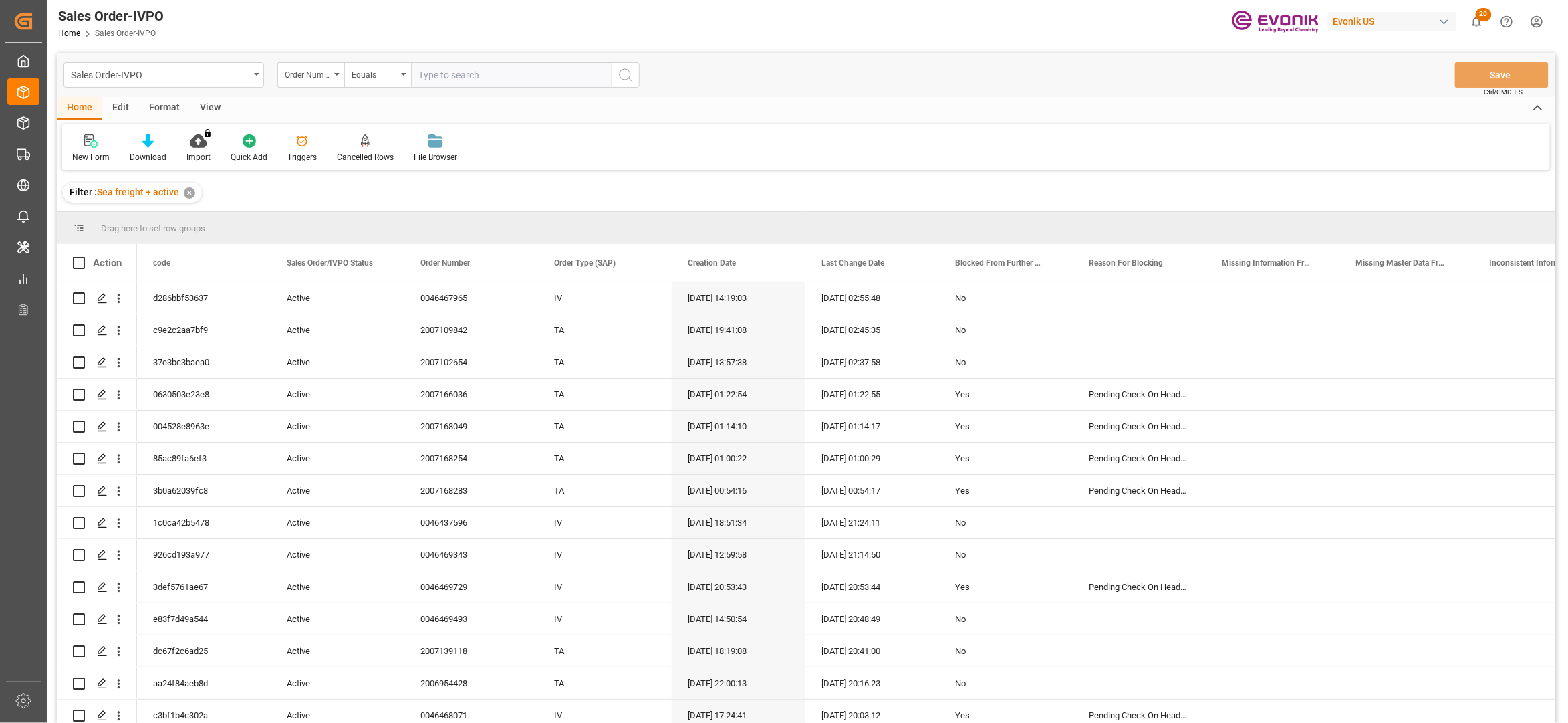
click at [479, 70] on input "text" at bounding box center [511, 75] width 201 height 25
paste input "0046467969"
type input "0046467969"
click at [631, 76] on icon "search button" at bounding box center [626, 75] width 16 height 16
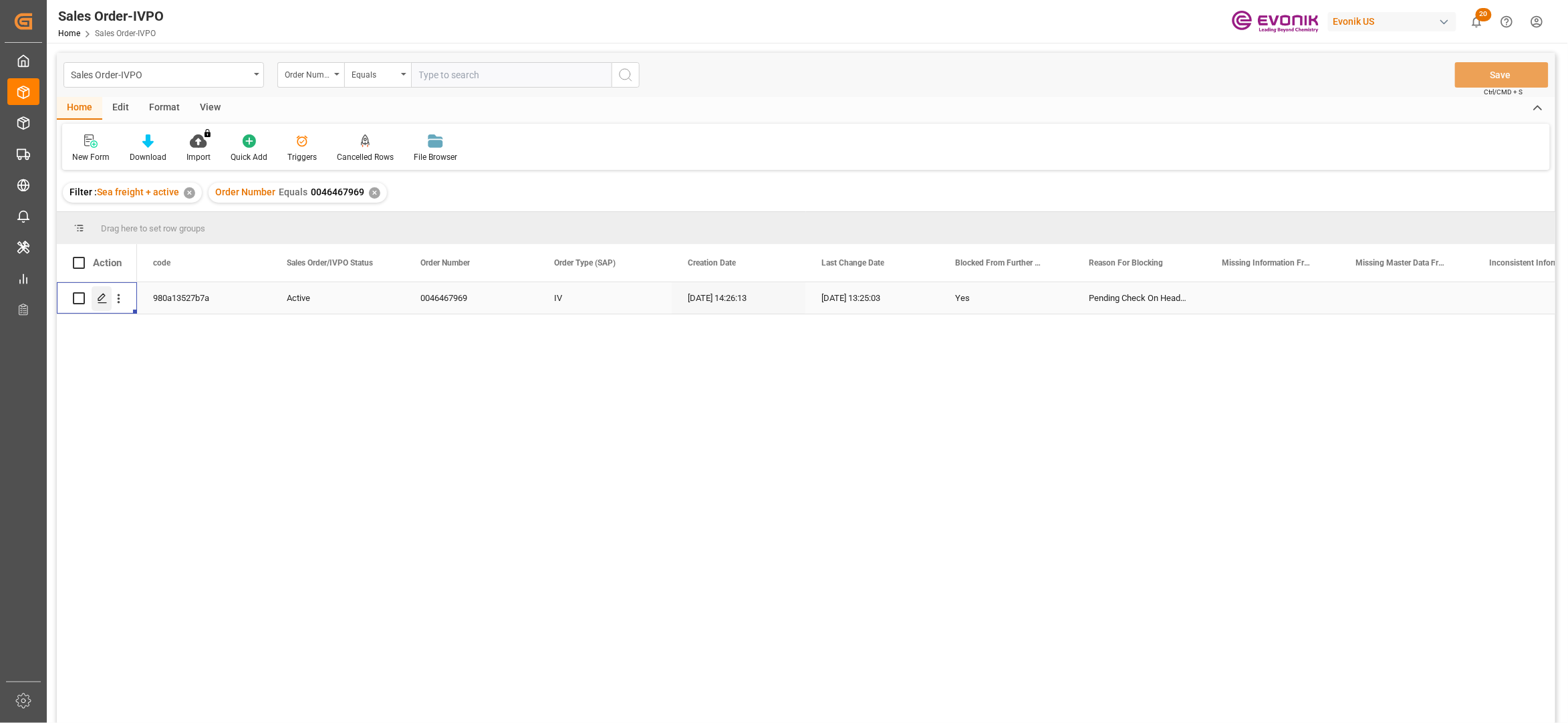
click at [102, 290] on div "Press SPACE to select this row." at bounding box center [102, 298] width 20 height 25
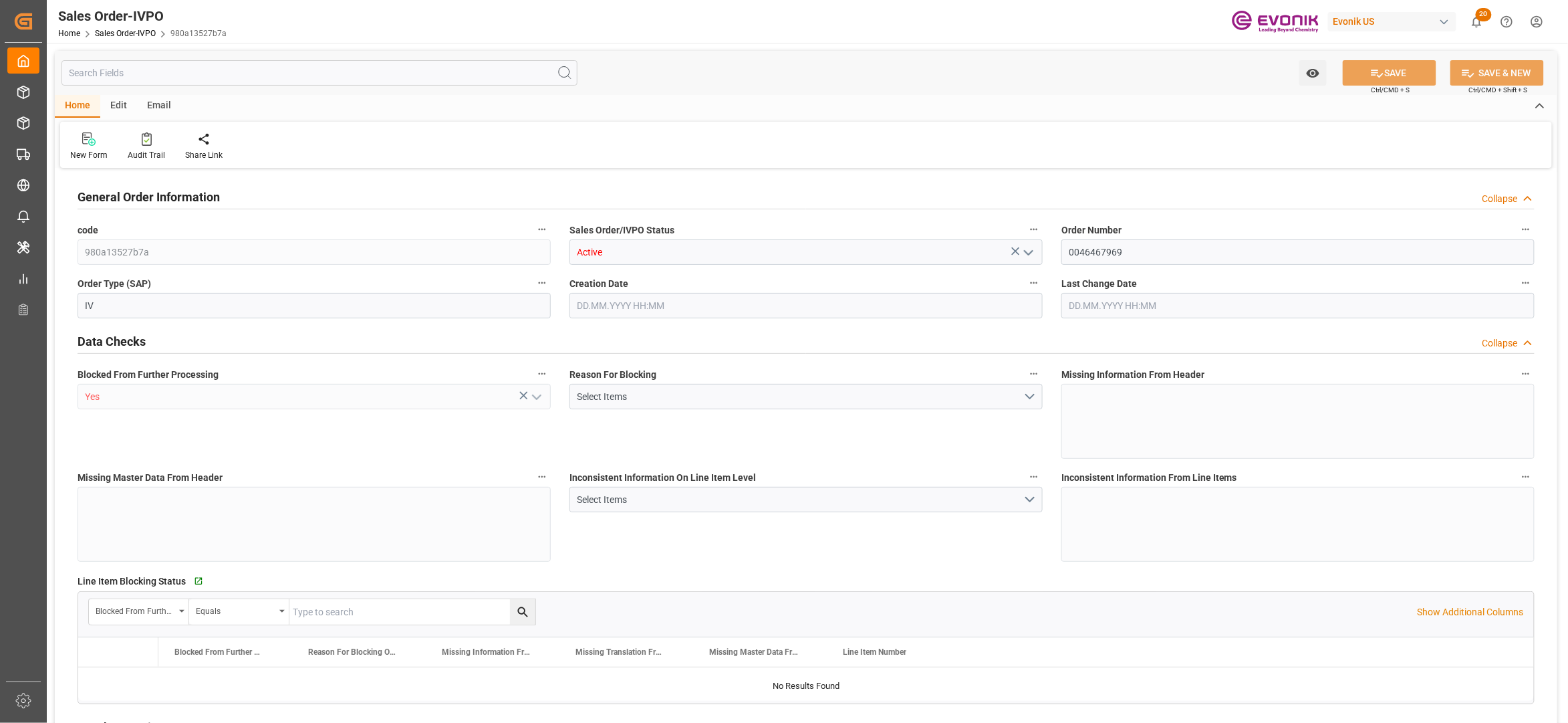
type input "CNHOP"
type input "0"
type input "1"
type input "2"
type input "1"
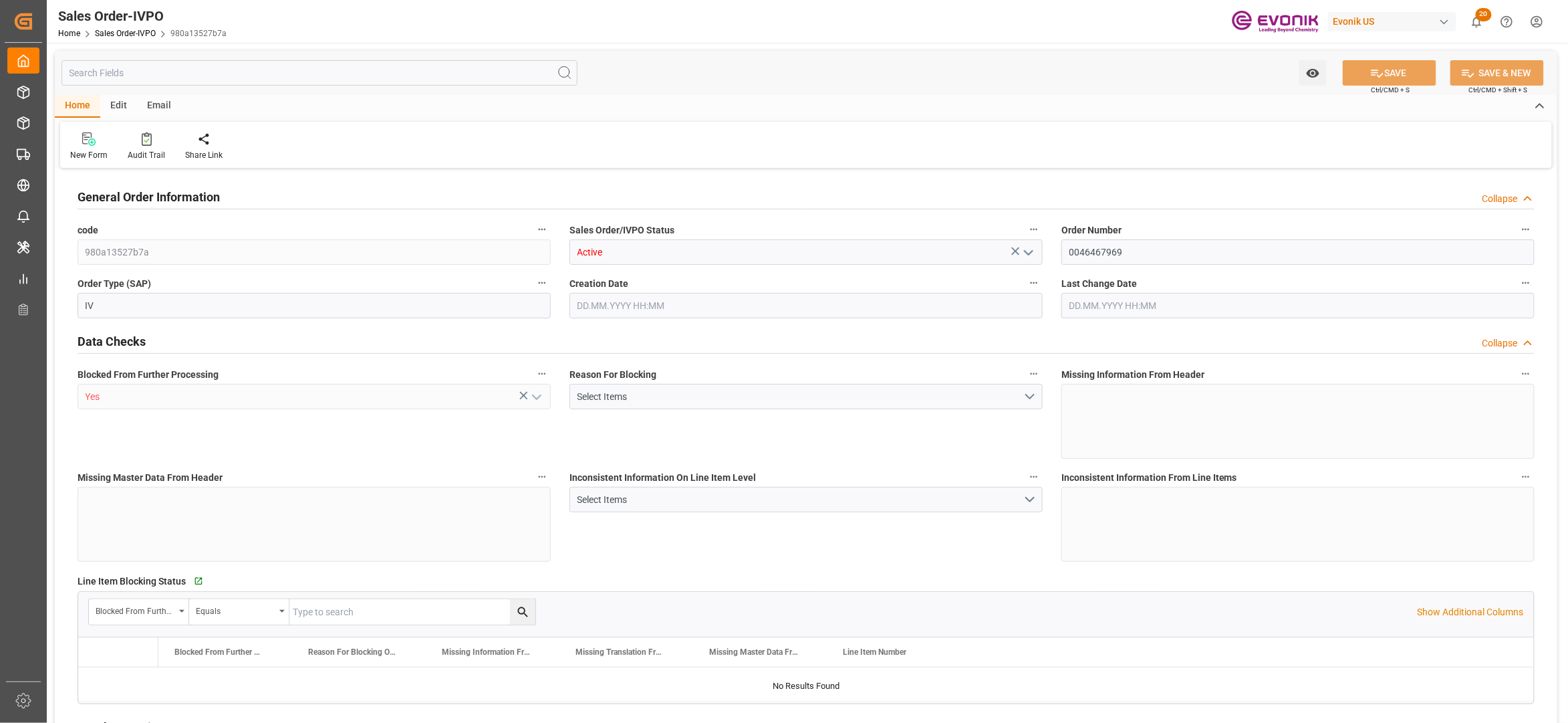
type input "17115.2"
type input "21.7293"
type input "17000"
type input "30"
type input "02.09.2025 14:26"
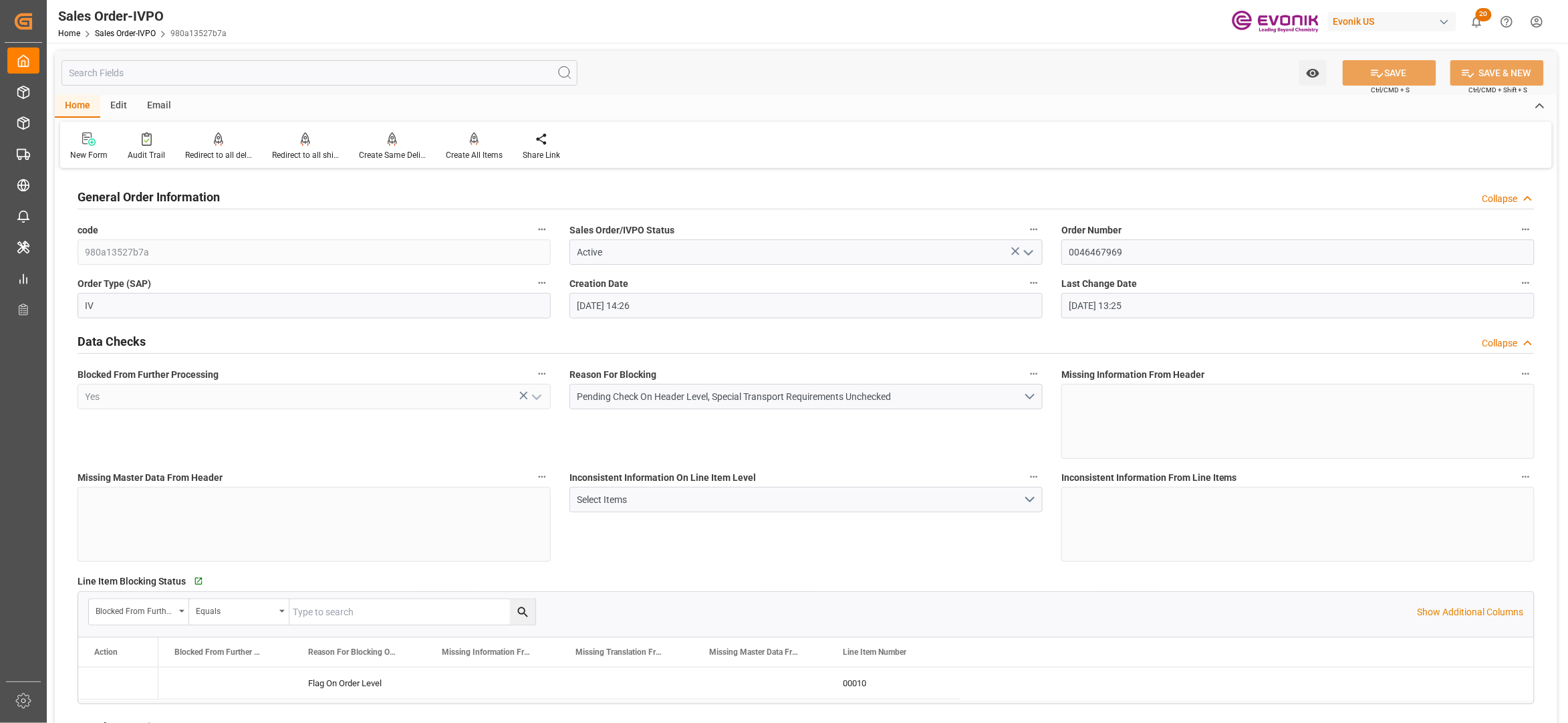
type input "03.09.2025 13:25"
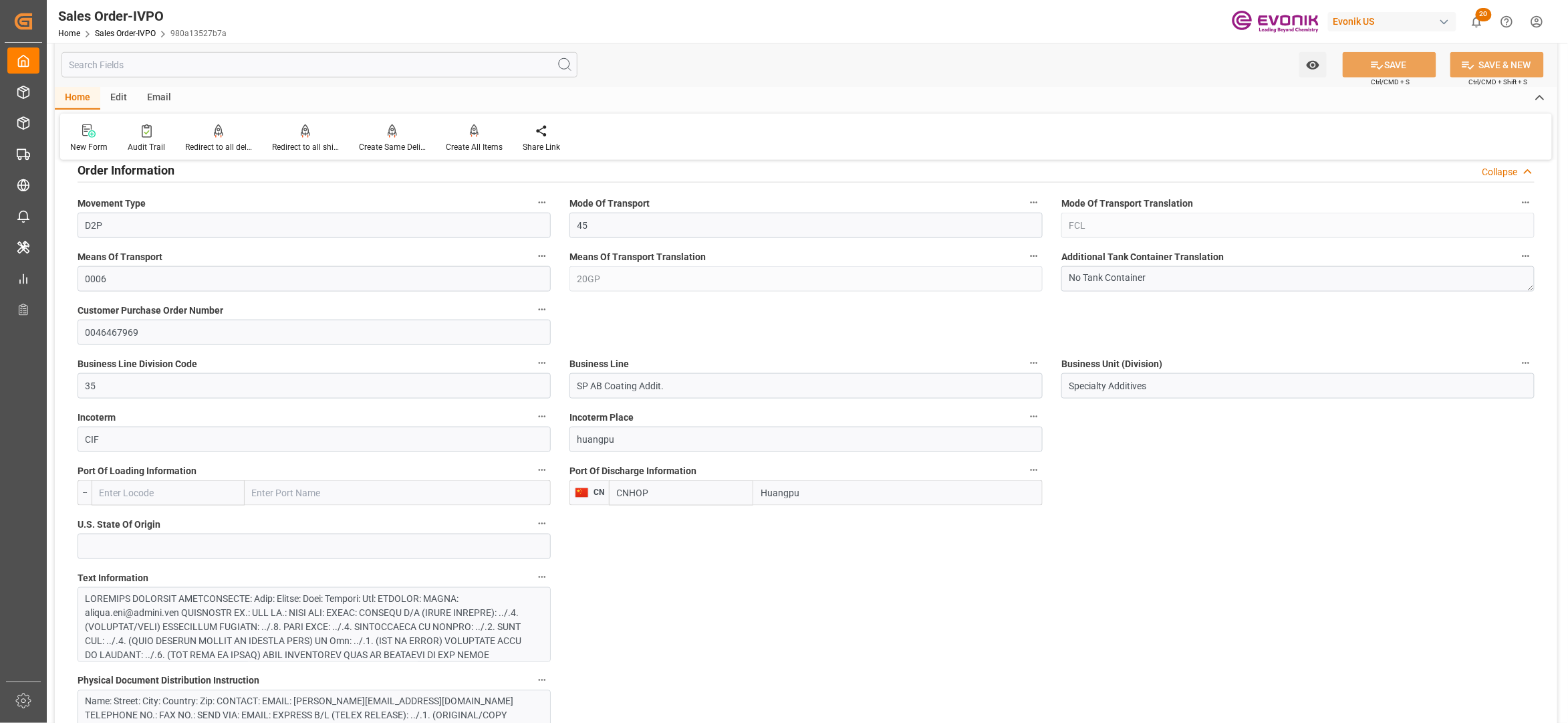
scroll to position [891, 0]
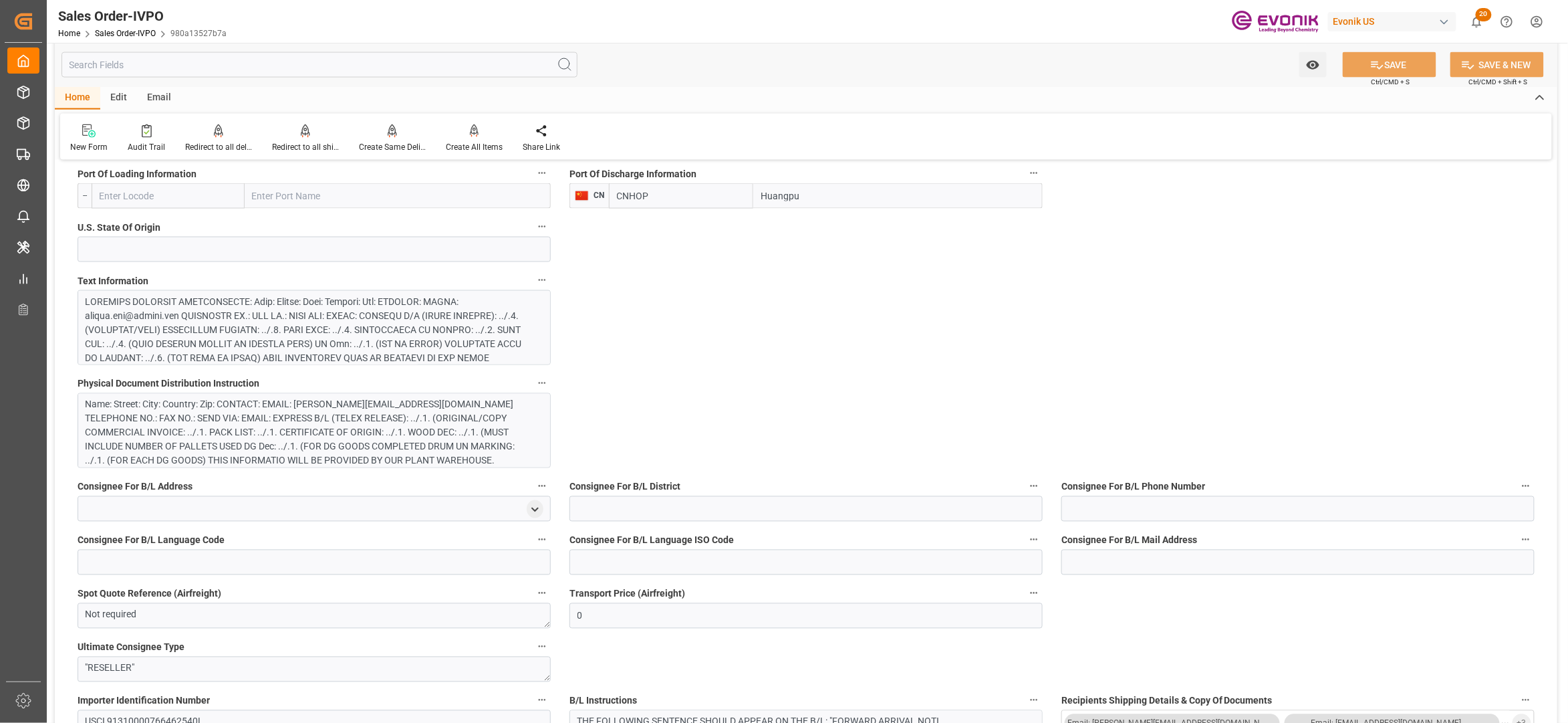
click at [437, 317] on div at bounding box center [307, 442] width 444 height 295
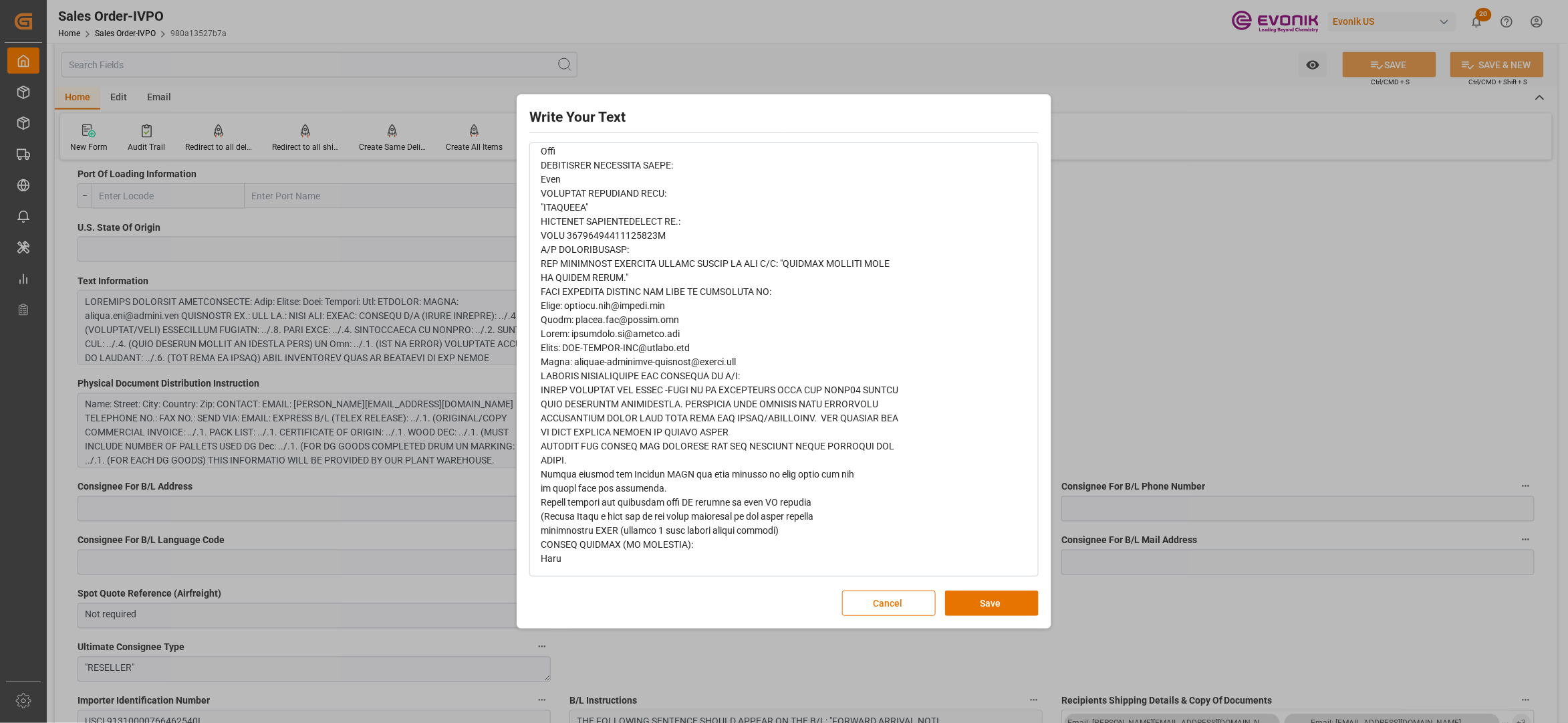
scroll to position [202, 0]
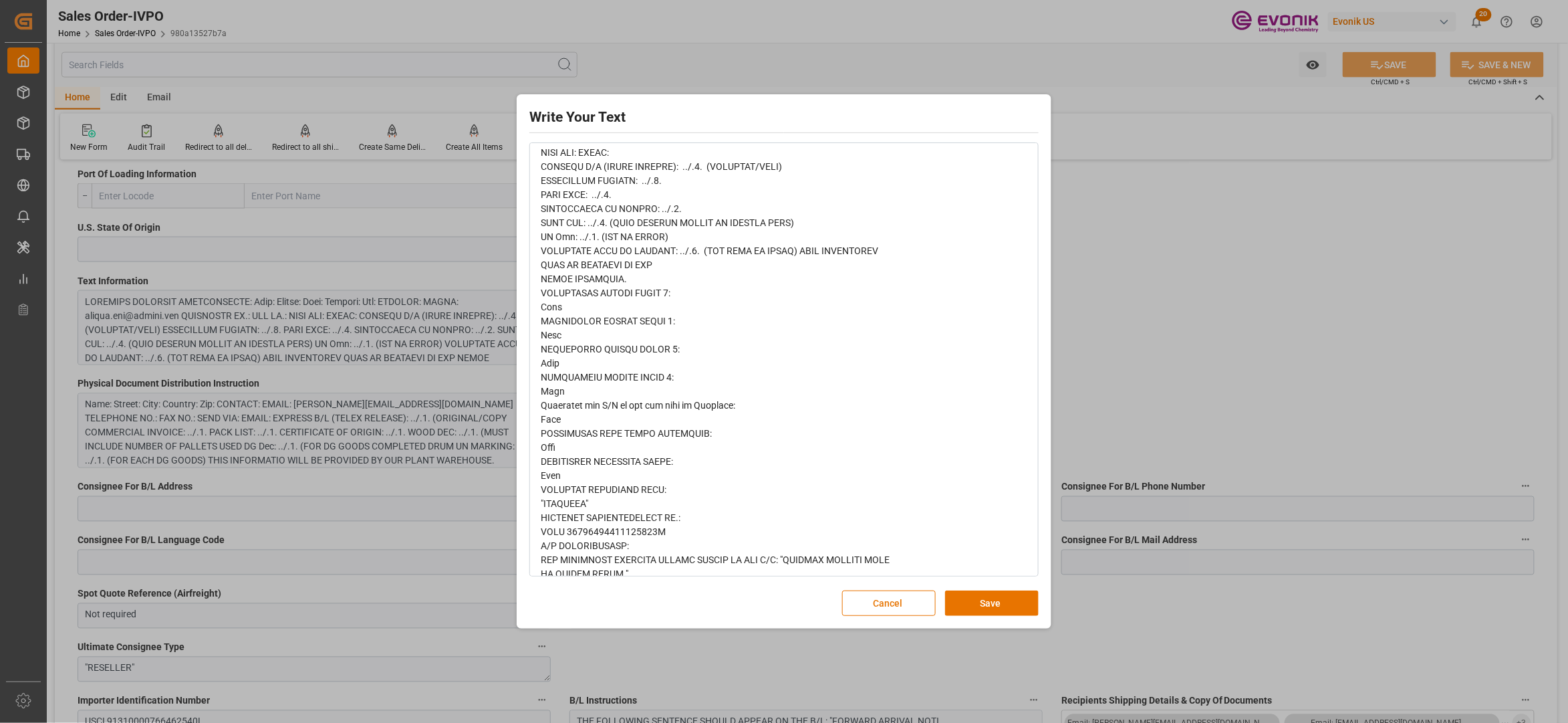
click at [570, 536] on span "rdw-editor" at bounding box center [719, 433] width 357 height 853
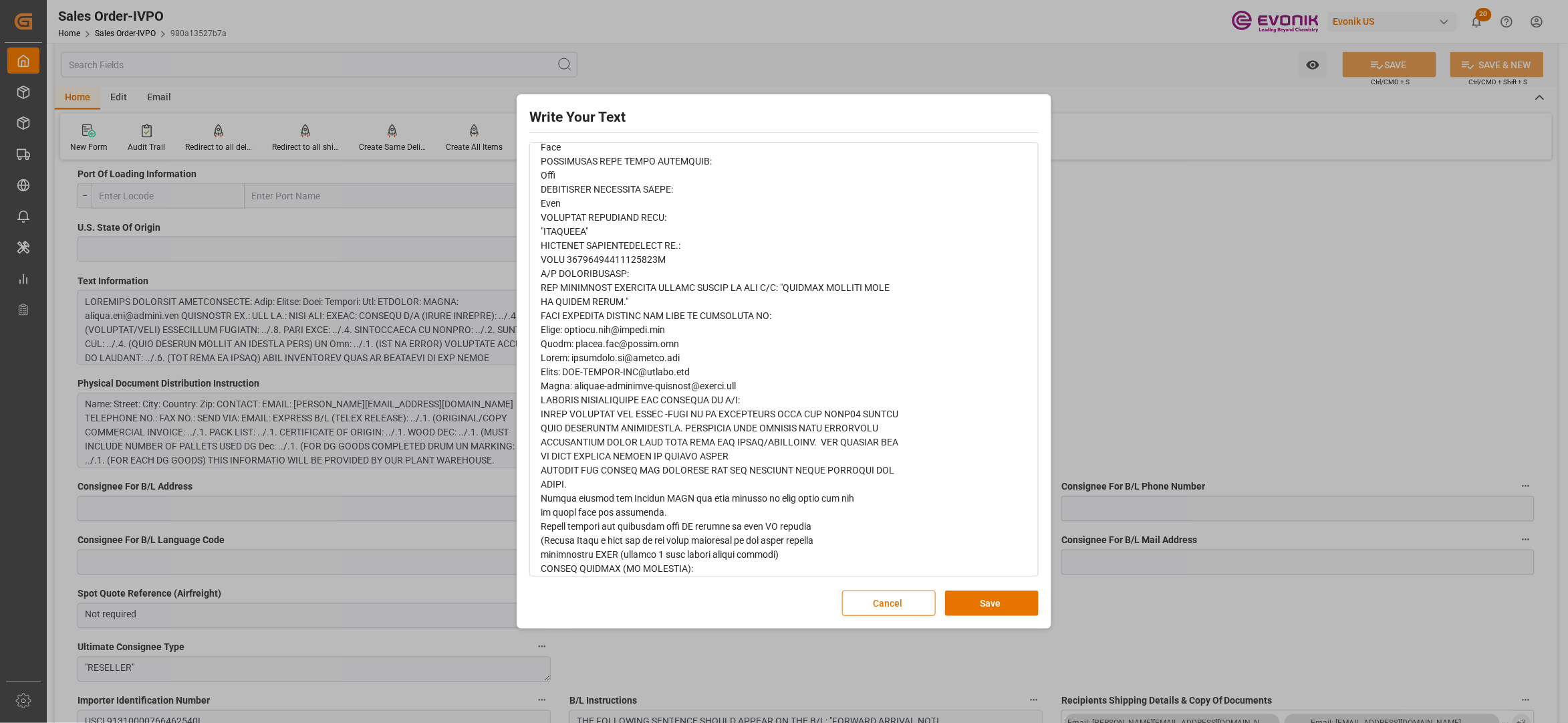
scroll to position [488, 0]
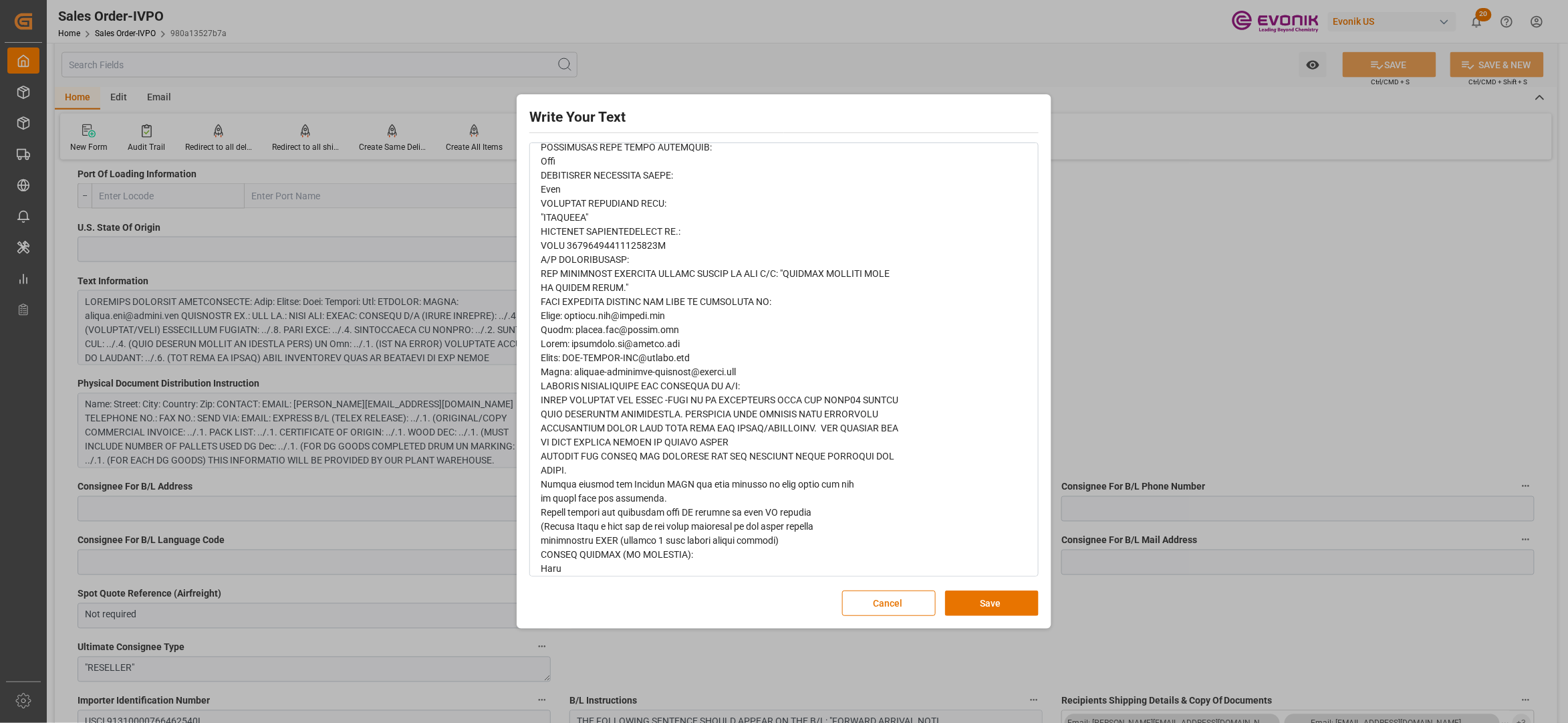
click at [986, 618] on div "Write Your Text Normal 14 Font Cancel Save" at bounding box center [784, 361] width 528 height 527
click at [976, 603] on button "Save" at bounding box center [992, 603] width 94 height 25
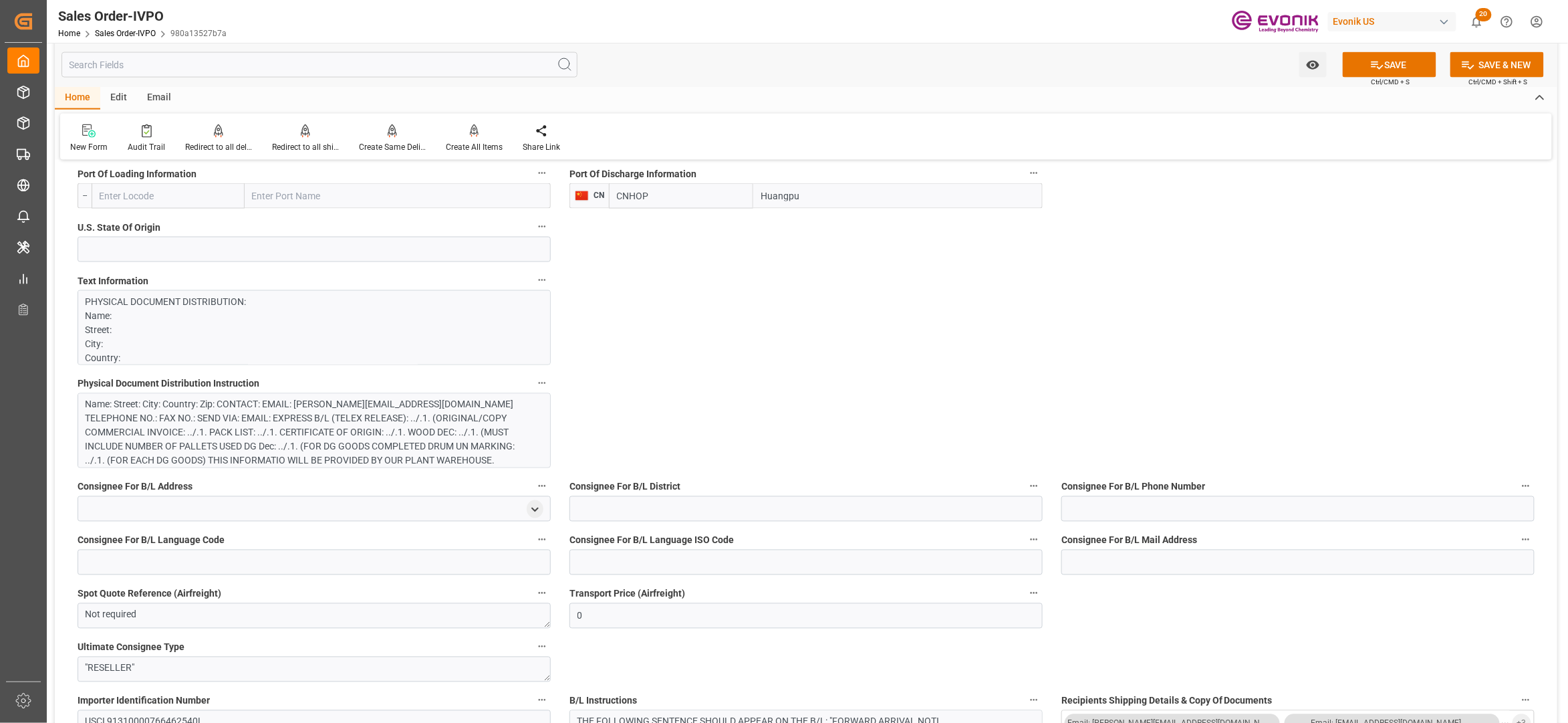
click at [410, 437] on div "Name: Street: City: Country: Zip: CONTACT: EMAIL: [PERSON_NAME][EMAIL_ADDRESS][…" at bounding box center [307, 433] width 444 height 70
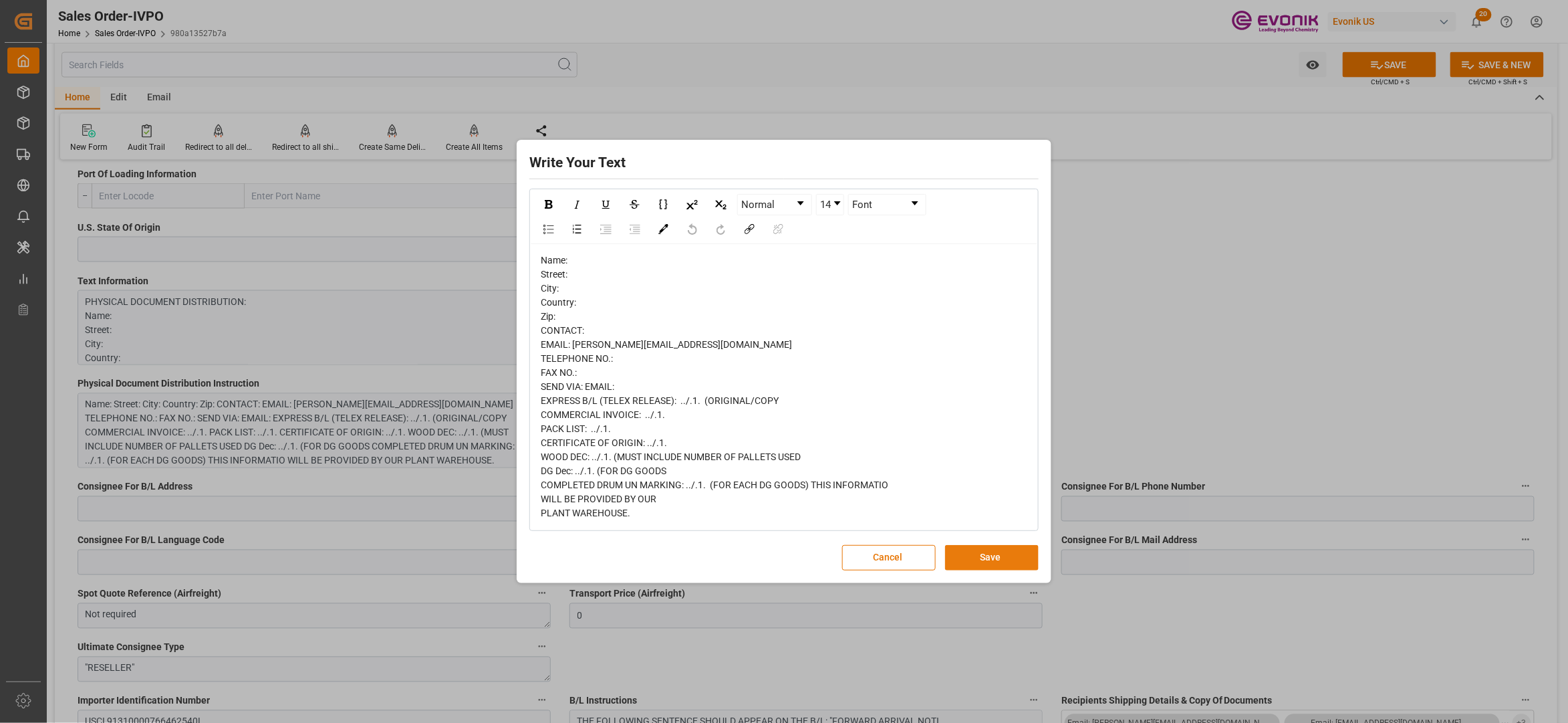
click at [982, 559] on button "Save" at bounding box center [992, 557] width 94 height 25
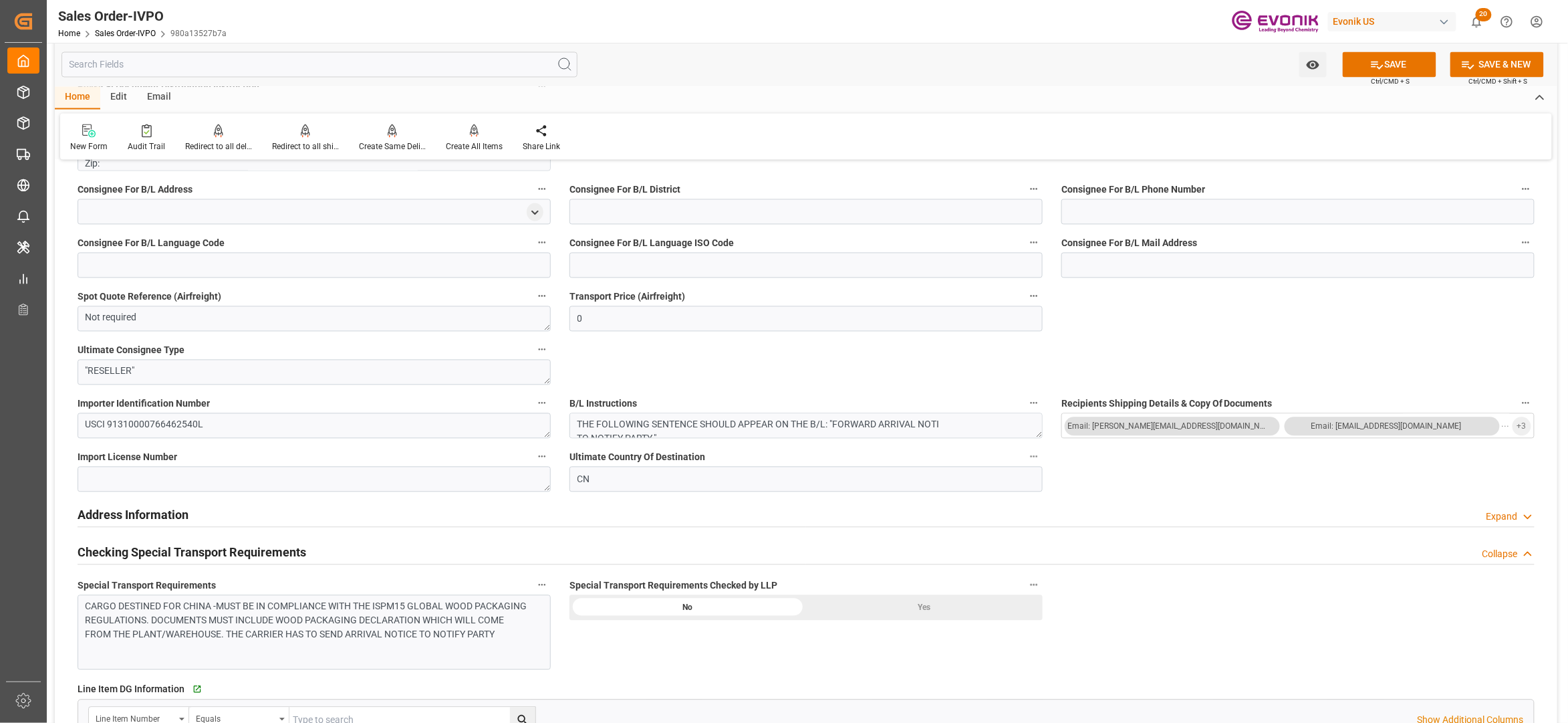
scroll to position [1486, 0]
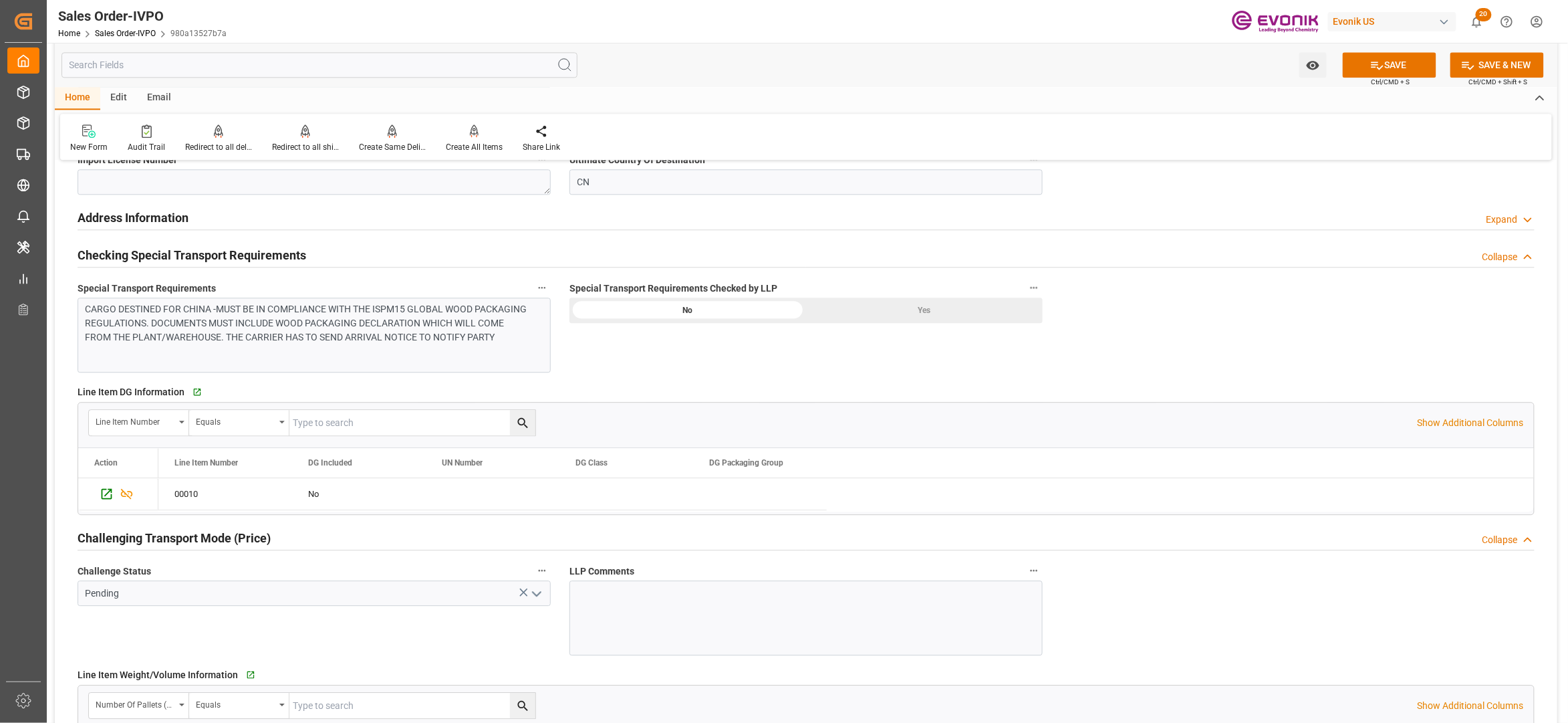
click at [480, 329] on div "CARGO DESTINED FOR CHINA -MUST BE IN COMPLIANCE WITH THE ISPM15 GLOBAL WOOD PAC…" at bounding box center [307, 323] width 444 height 42
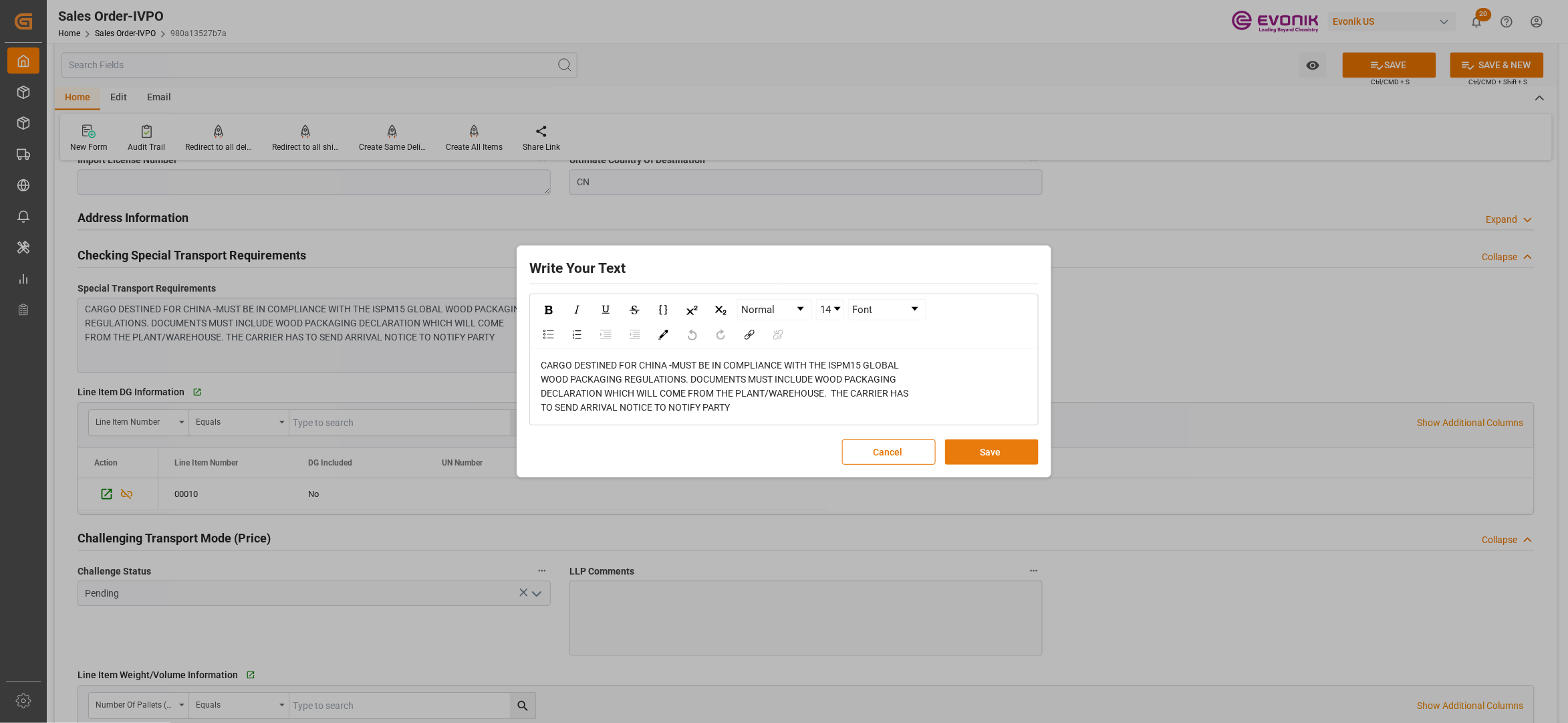
click at [979, 456] on button "Save" at bounding box center [992, 452] width 94 height 25
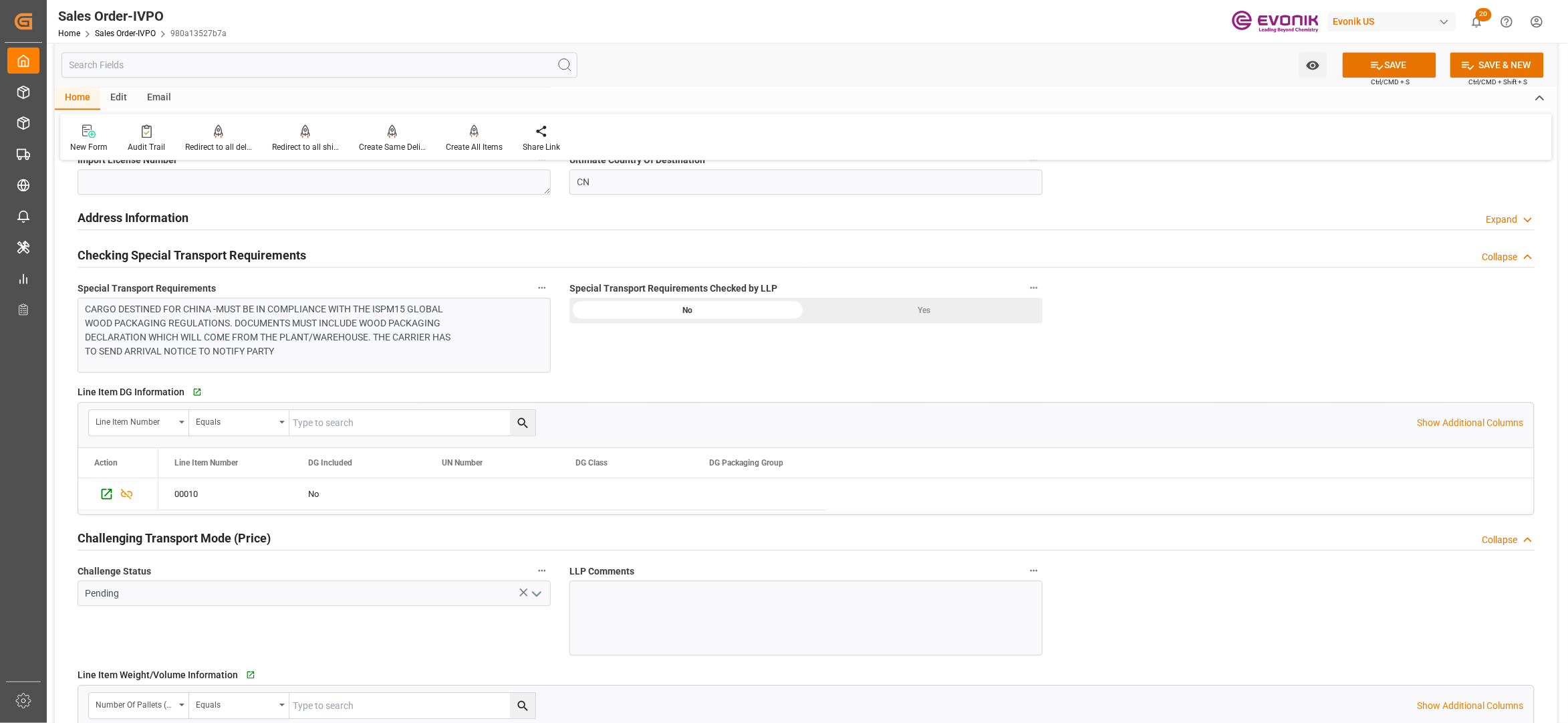
click at [897, 313] on div "Yes" at bounding box center [924, 310] width 236 height 25
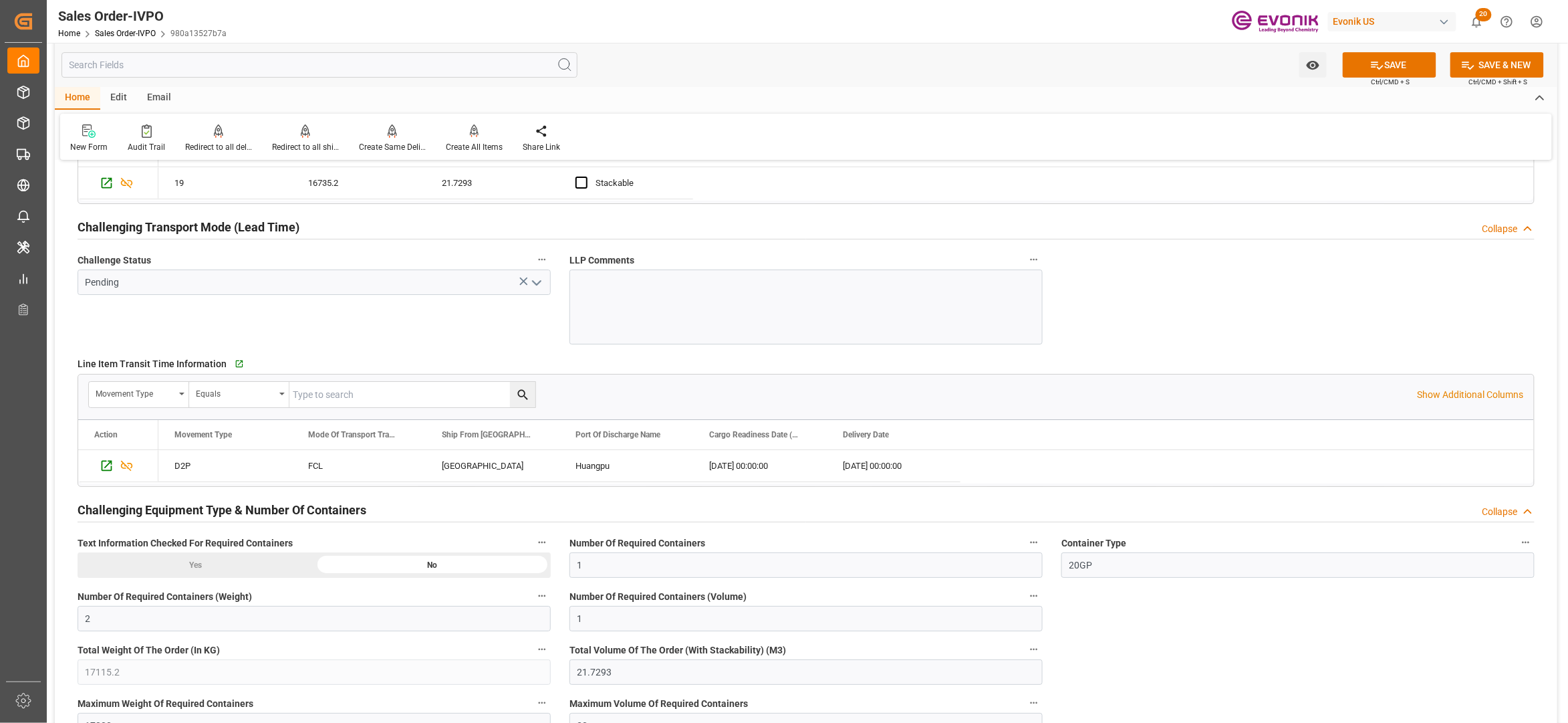
scroll to position [1783, 0]
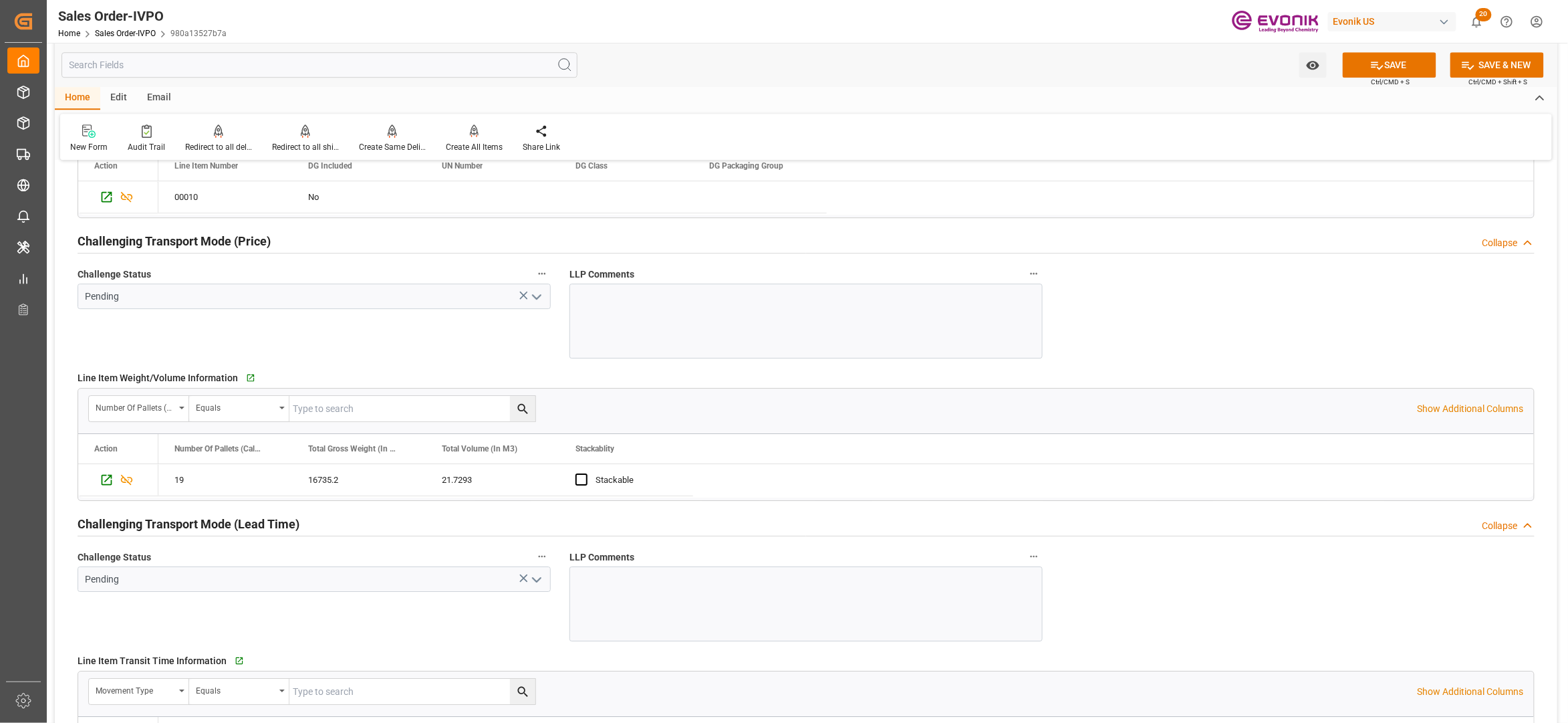
click at [537, 299] on icon "open menu" at bounding box center [537, 297] width 16 height 16
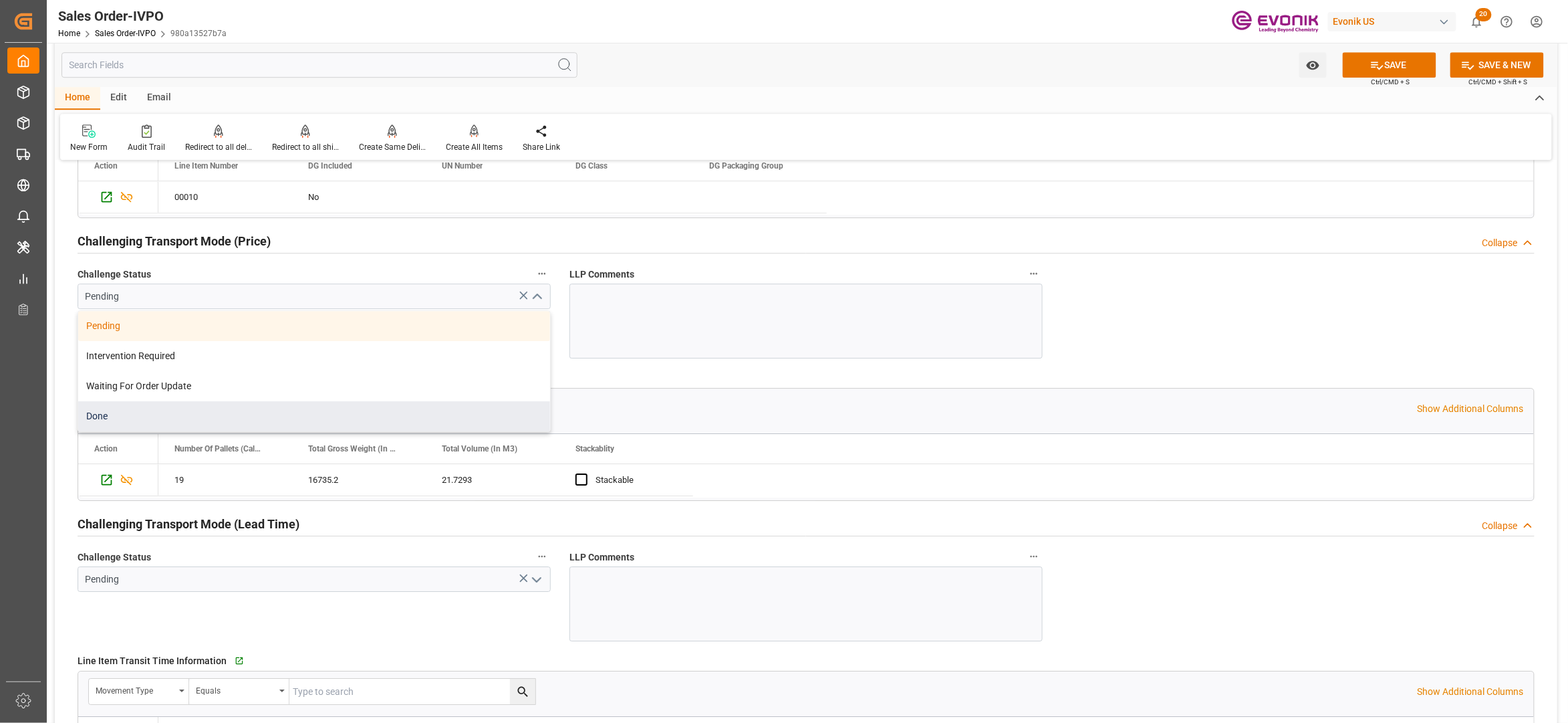
click at [183, 416] on div "Done" at bounding box center [314, 416] width 472 height 30
type input "Done"
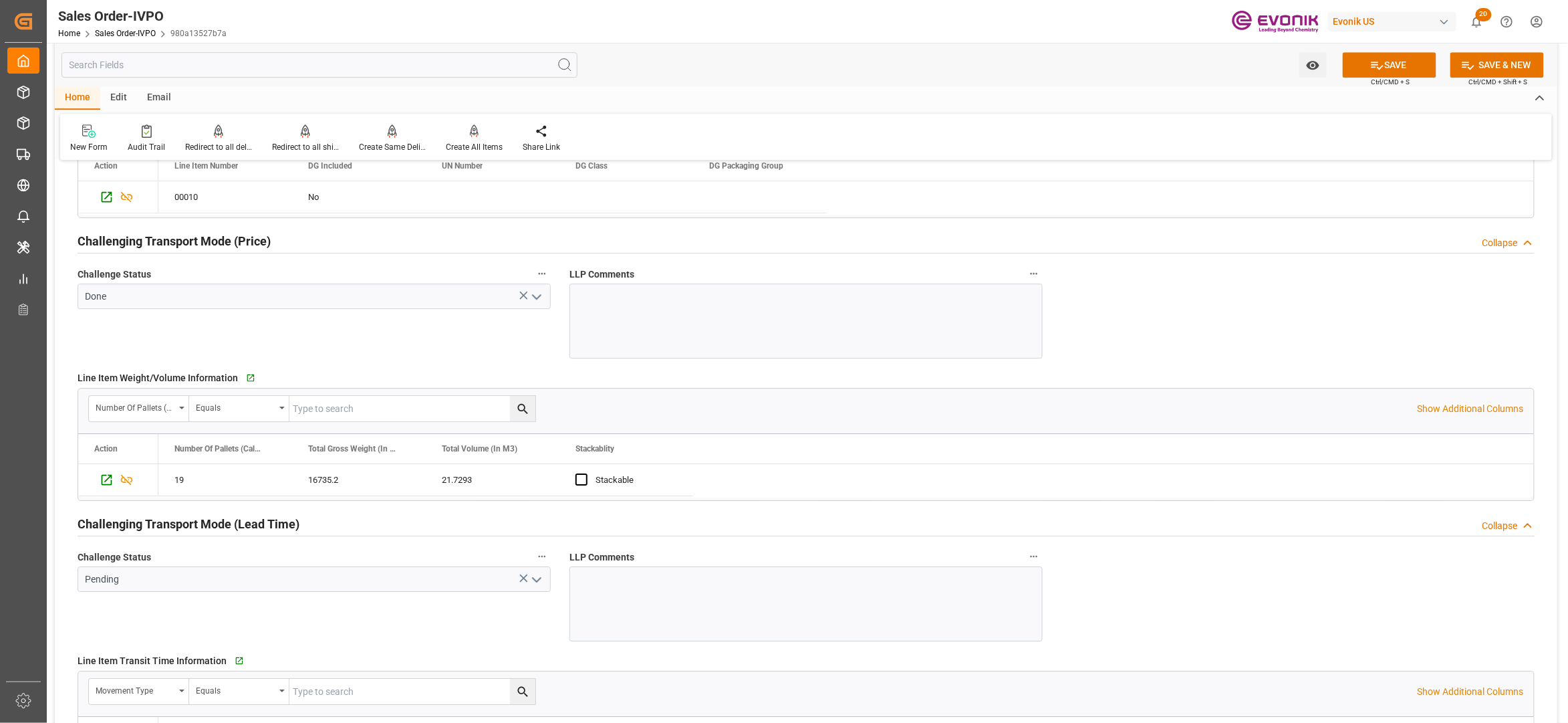
click at [536, 587] on icon "open menu" at bounding box center [537, 580] width 16 height 16
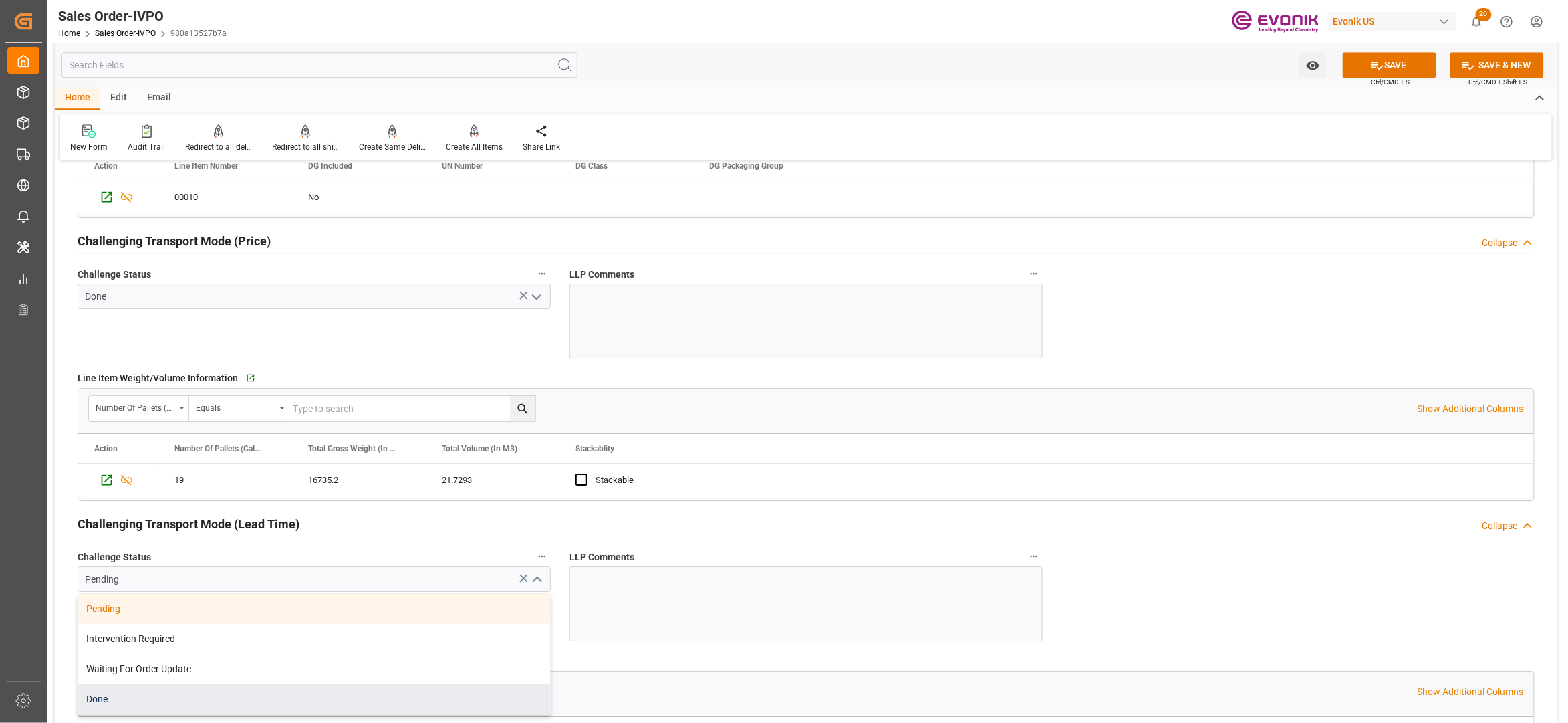
scroll to position [2080, 0]
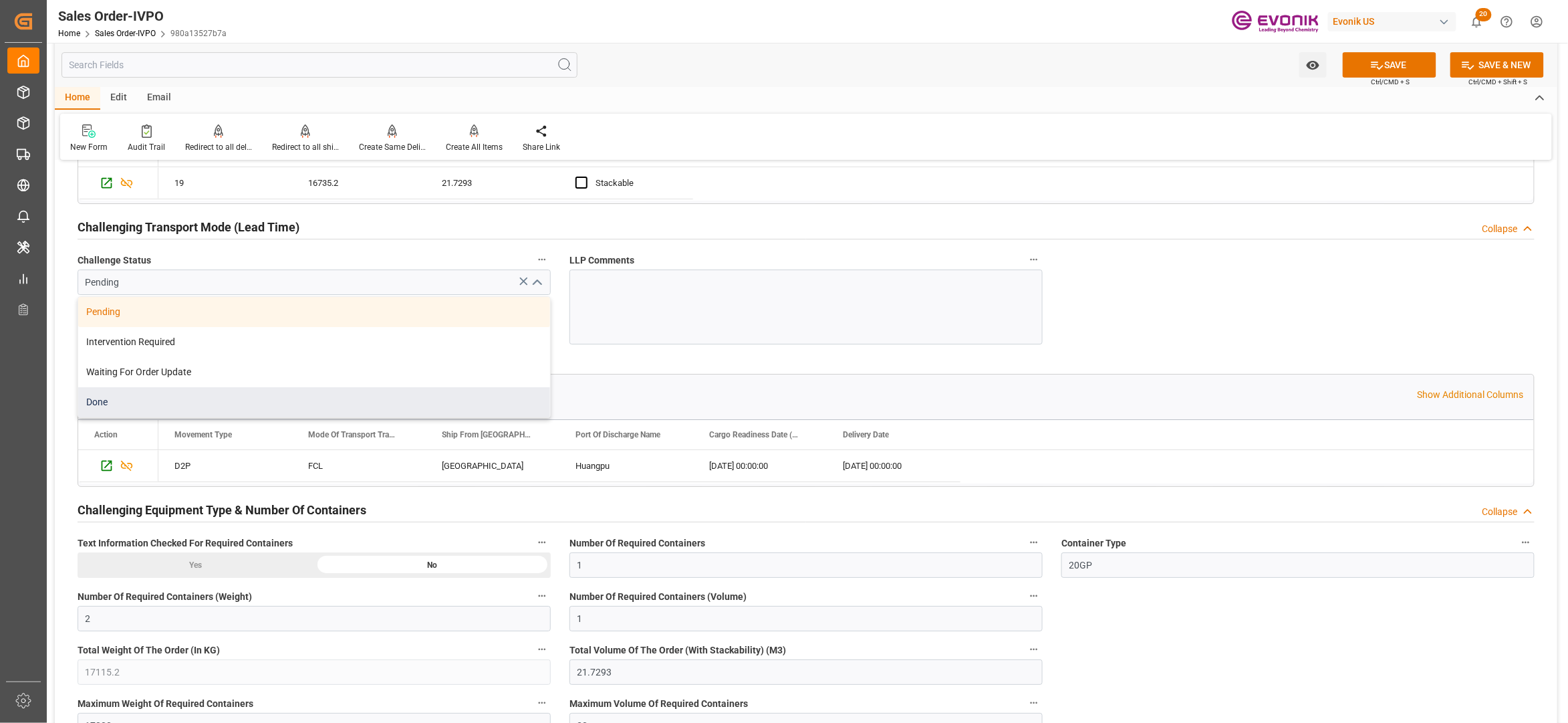
click at [351, 409] on div "Done" at bounding box center [314, 402] width 472 height 30
type input "Done"
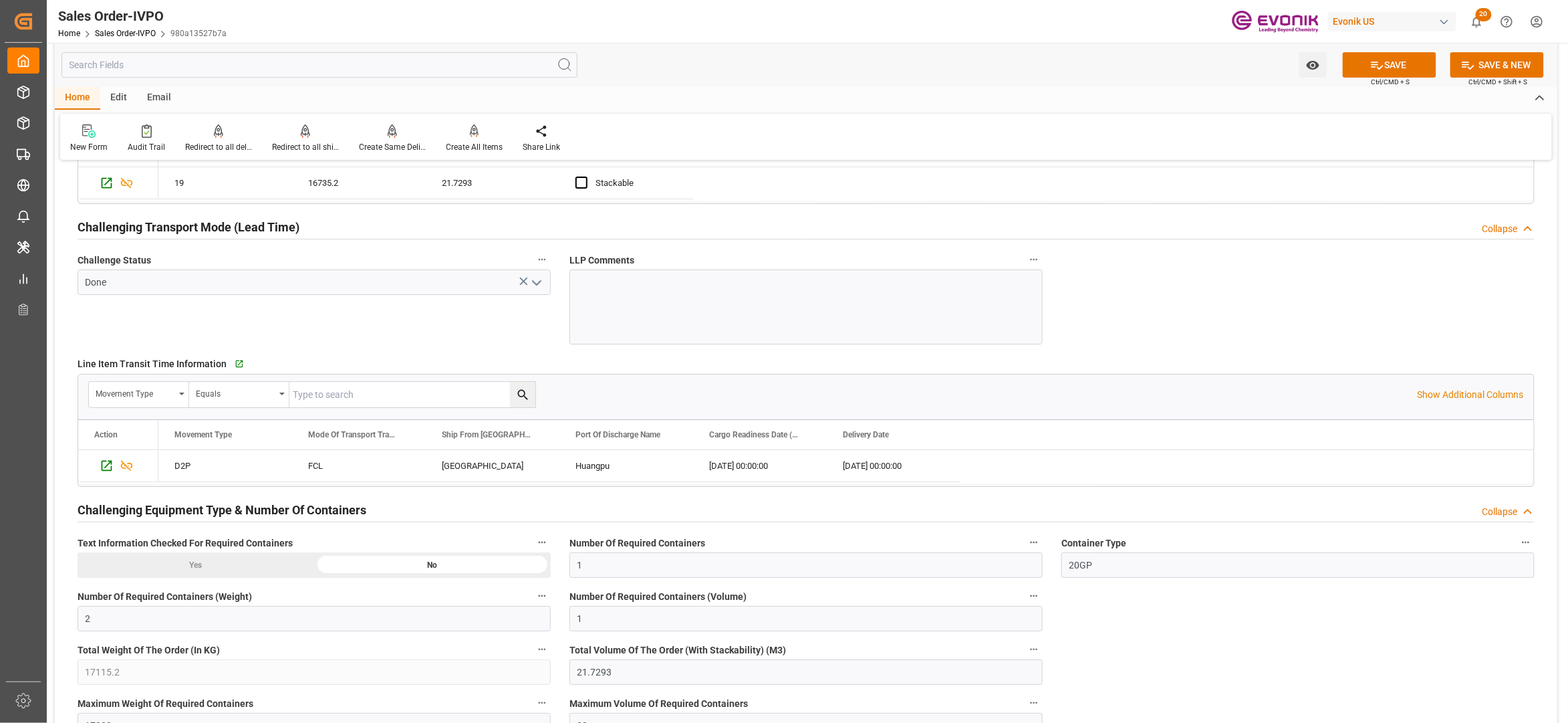
scroll to position [2378, 0]
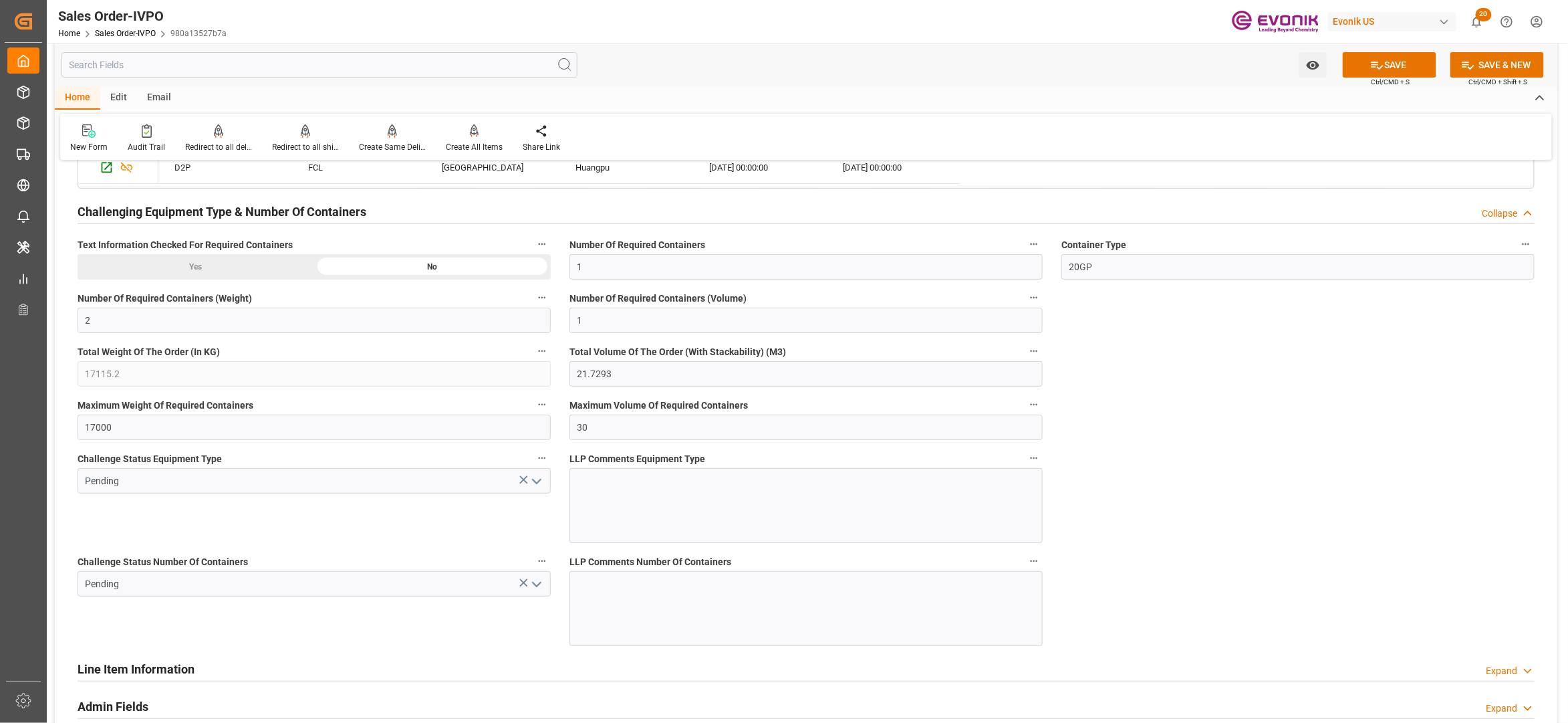
click at [538, 484] on icon "open menu" at bounding box center [537, 482] width 16 height 16
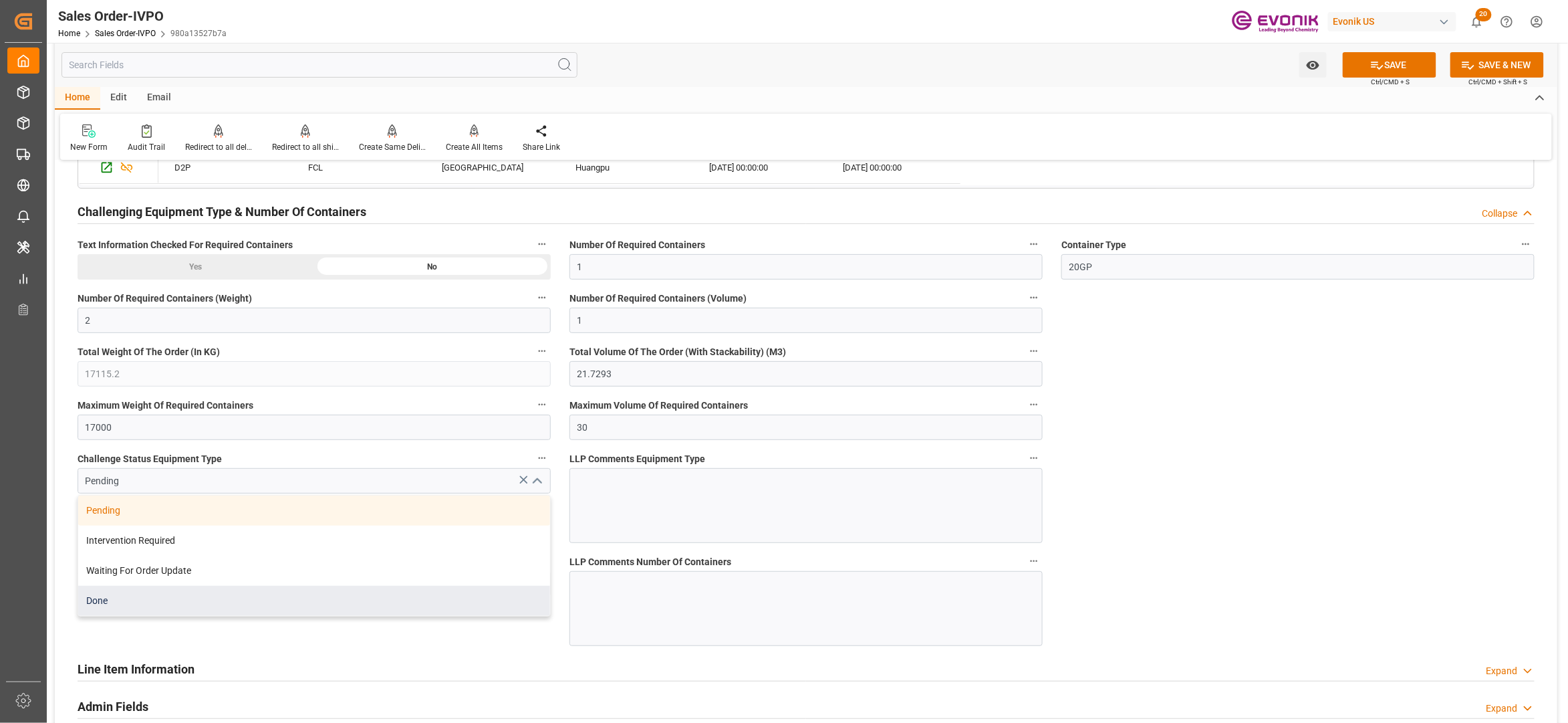
click at [198, 613] on div "Done" at bounding box center [314, 600] width 472 height 30
type input "Done"
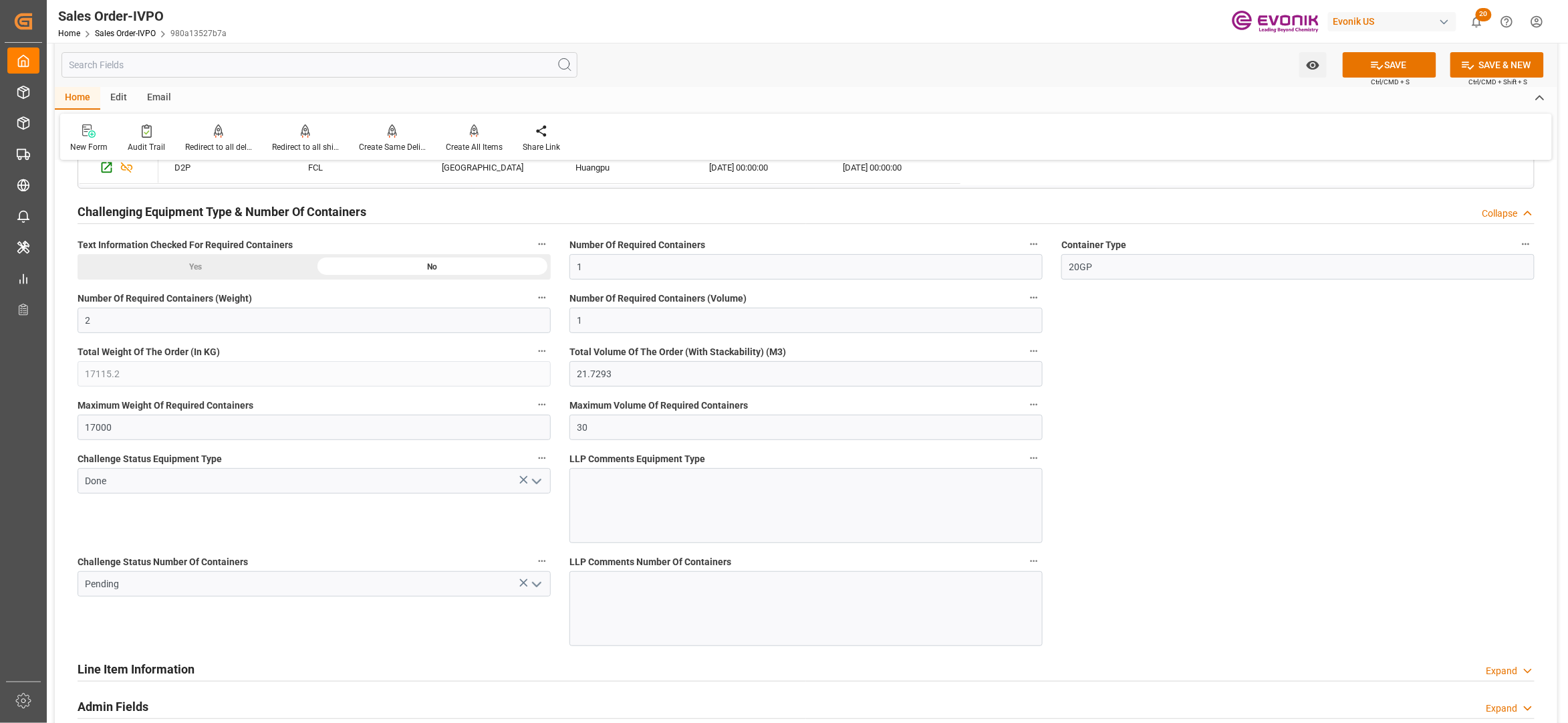
click at [538, 593] on icon "open menu" at bounding box center [537, 585] width 16 height 16
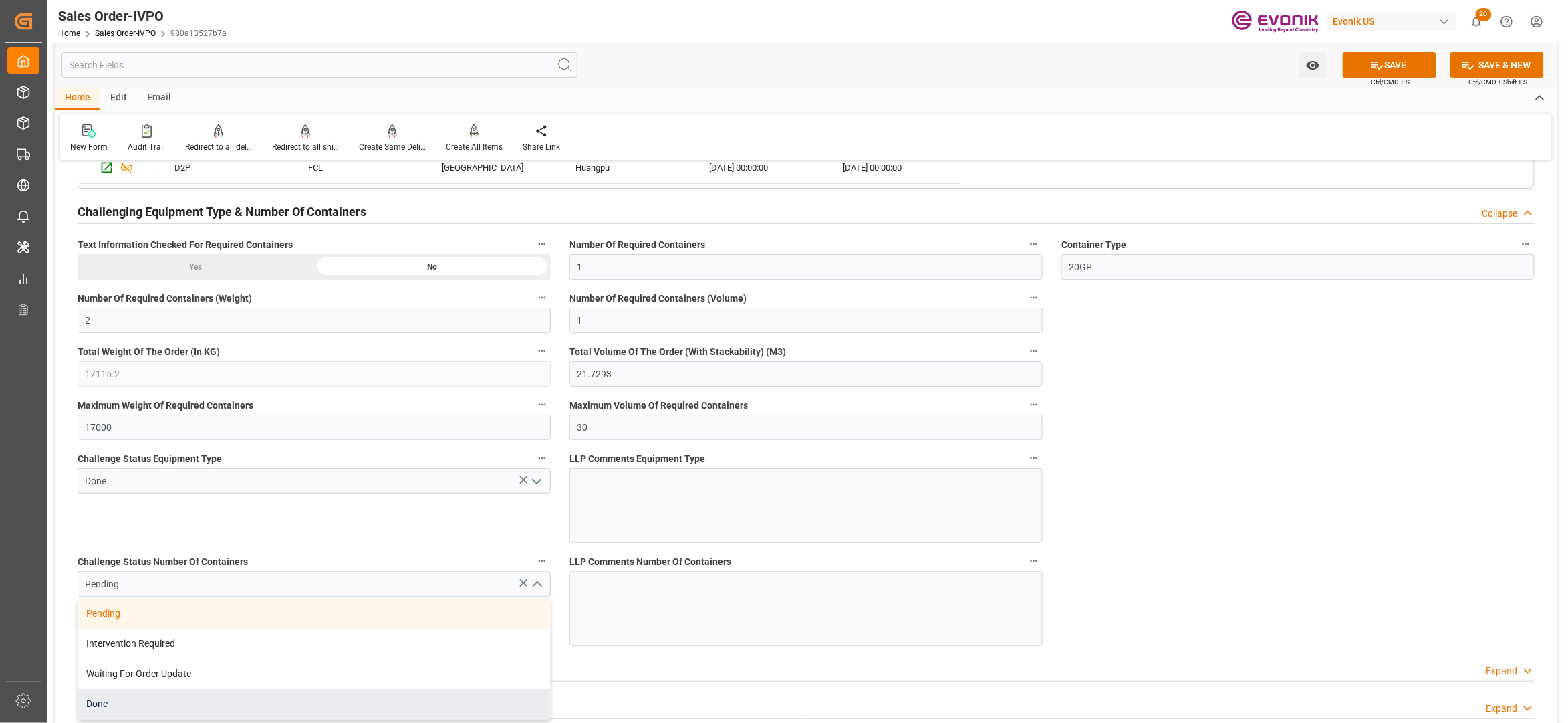
click at [178, 707] on div "Done" at bounding box center [314, 703] width 472 height 30
type input "Done"
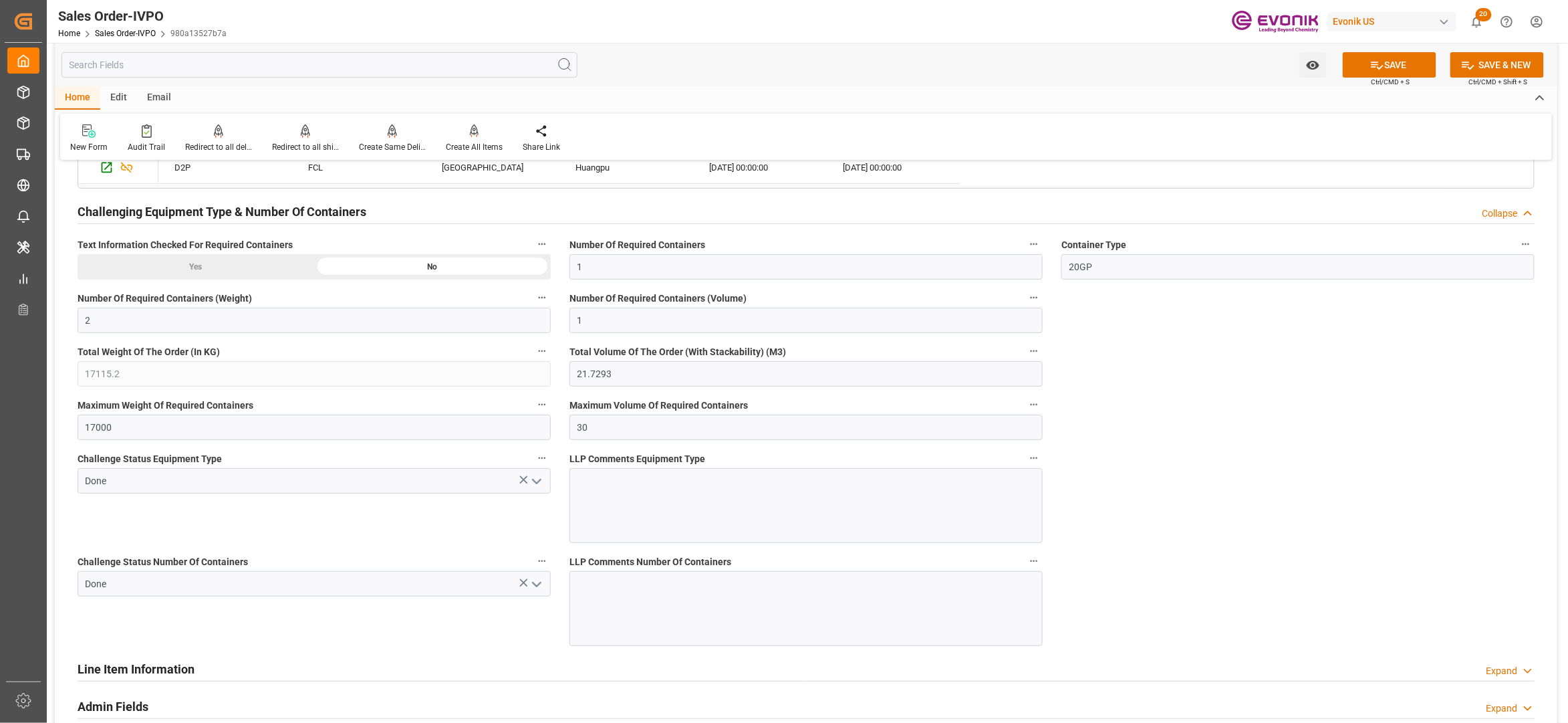
click at [1383, 67] on button "SAVE" at bounding box center [1389, 65] width 94 height 25
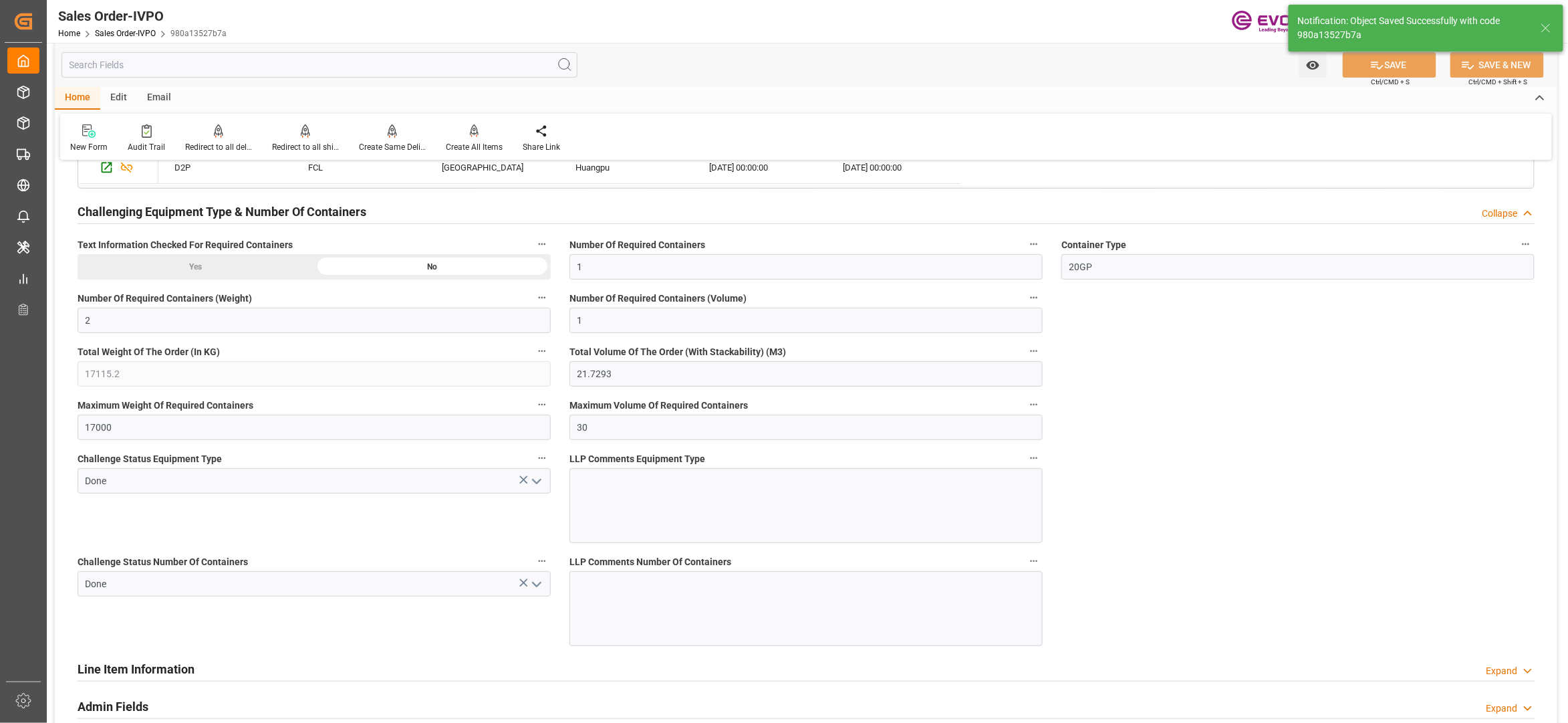
type input "[DATE] 03:03"
type input "No"
click at [464, 137] on div "Create All Items" at bounding box center [474, 138] width 77 height 29
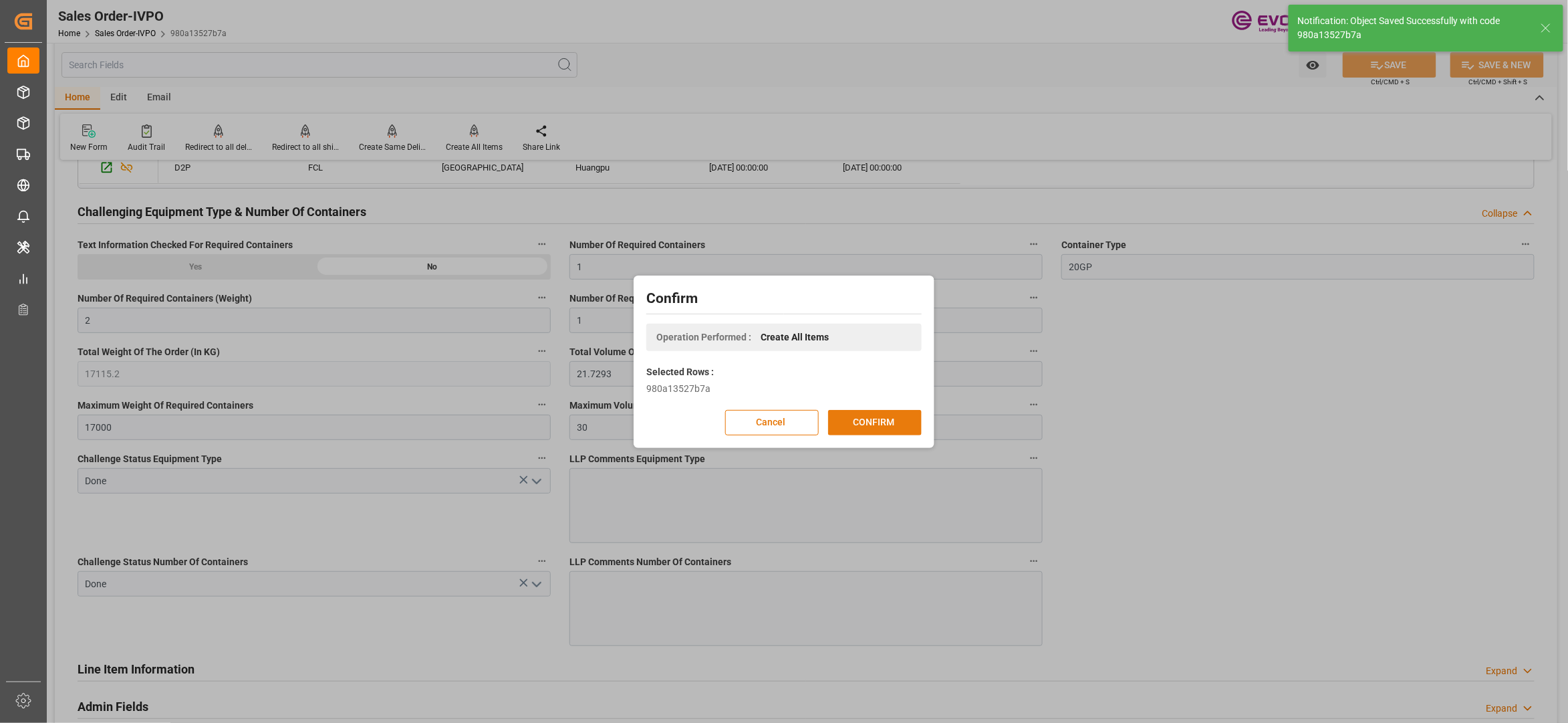
click at [891, 426] on button "CONFIRM" at bounding box center [874, 423] width 94 height 25
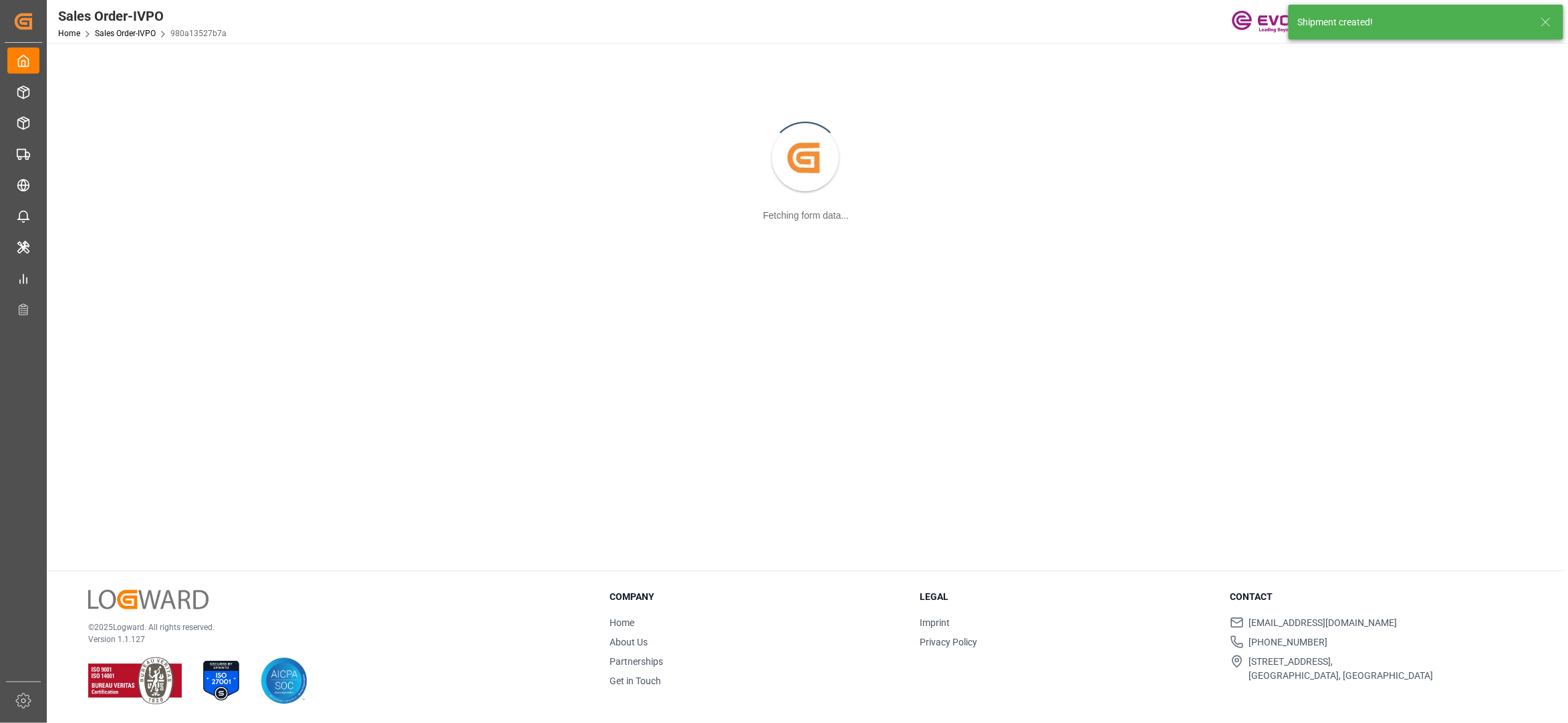
scroll to position [146, 0]
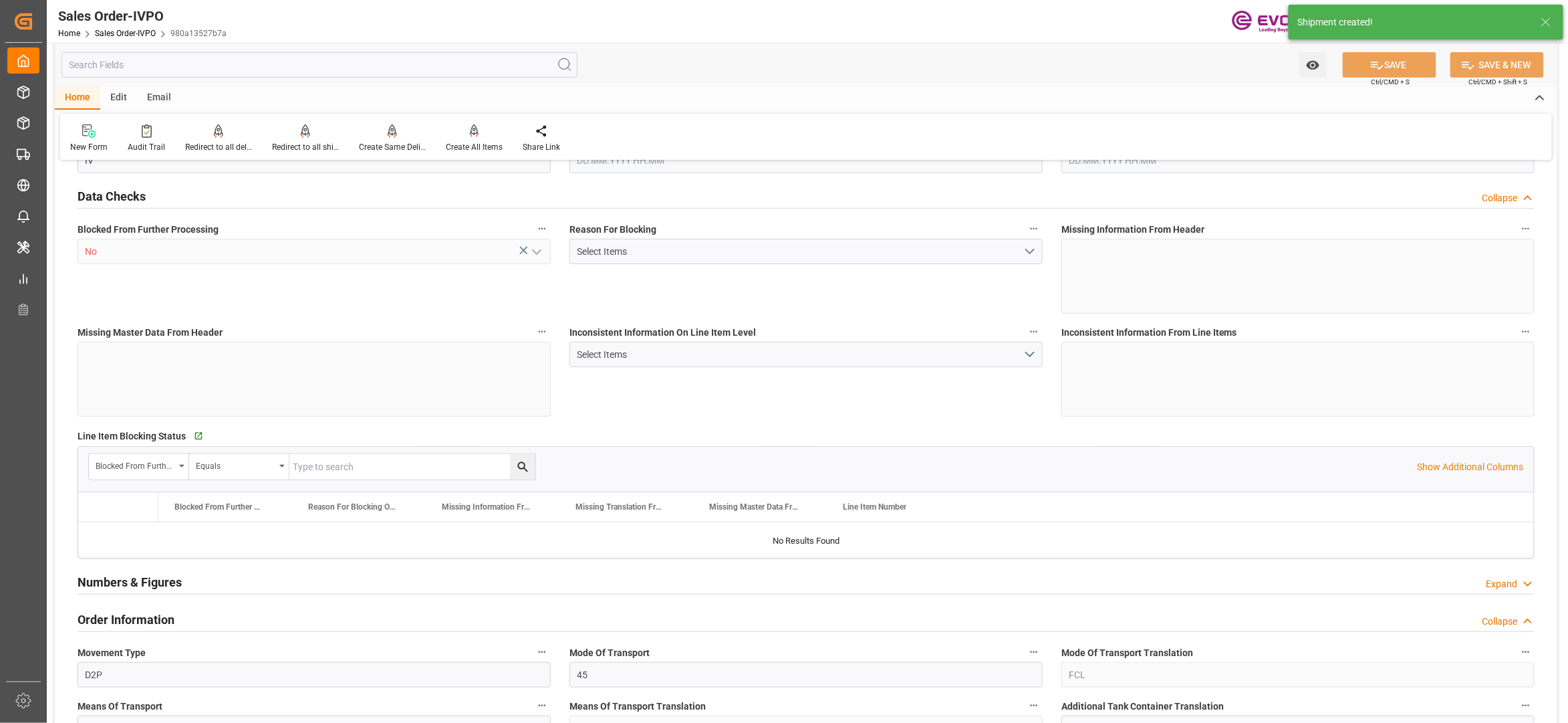
type input "CNHOP"
type input "0"
type input "1"
type input "2"
type input "1"
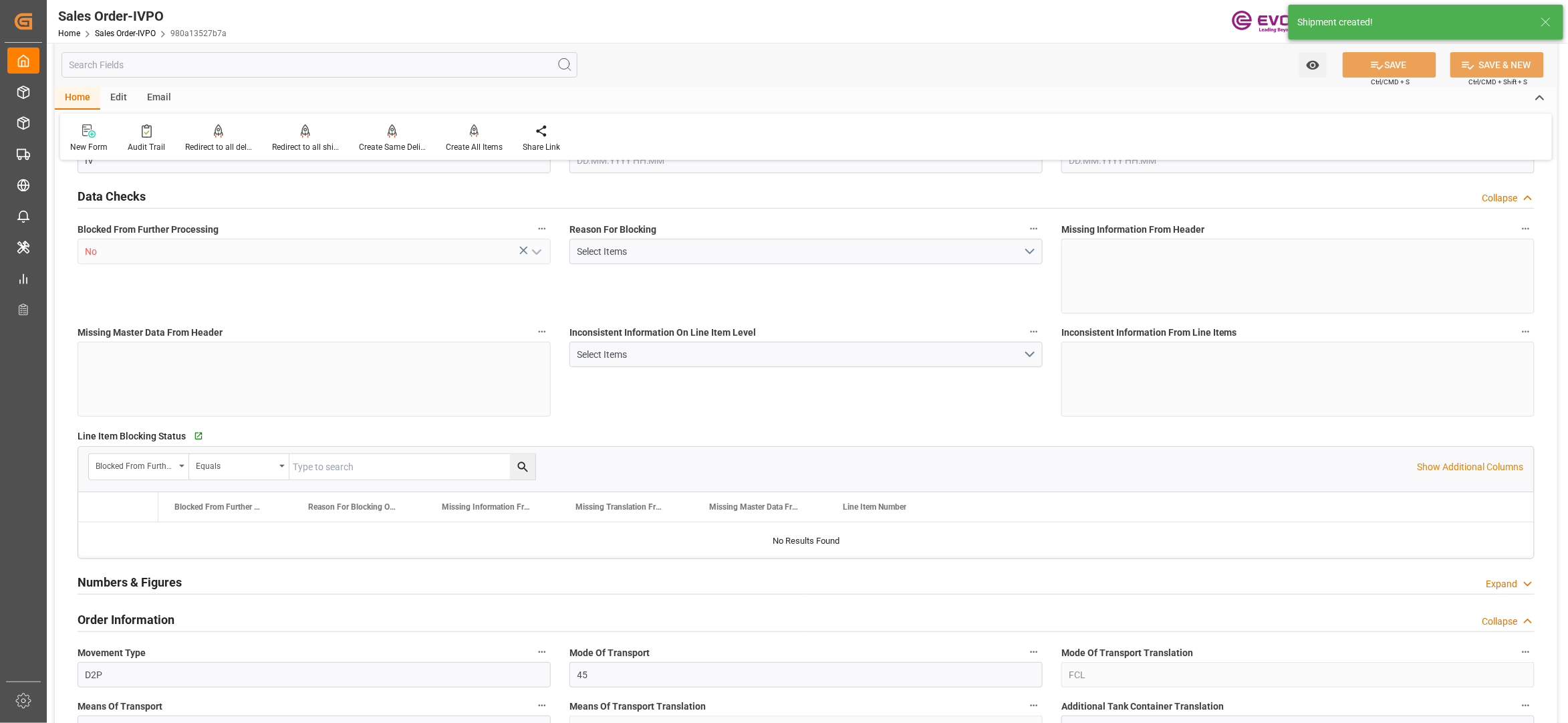
type input "17115.2"
type input "21.7293"
type input "17000"
type input "30"
type input "02.09.2025 14:26"
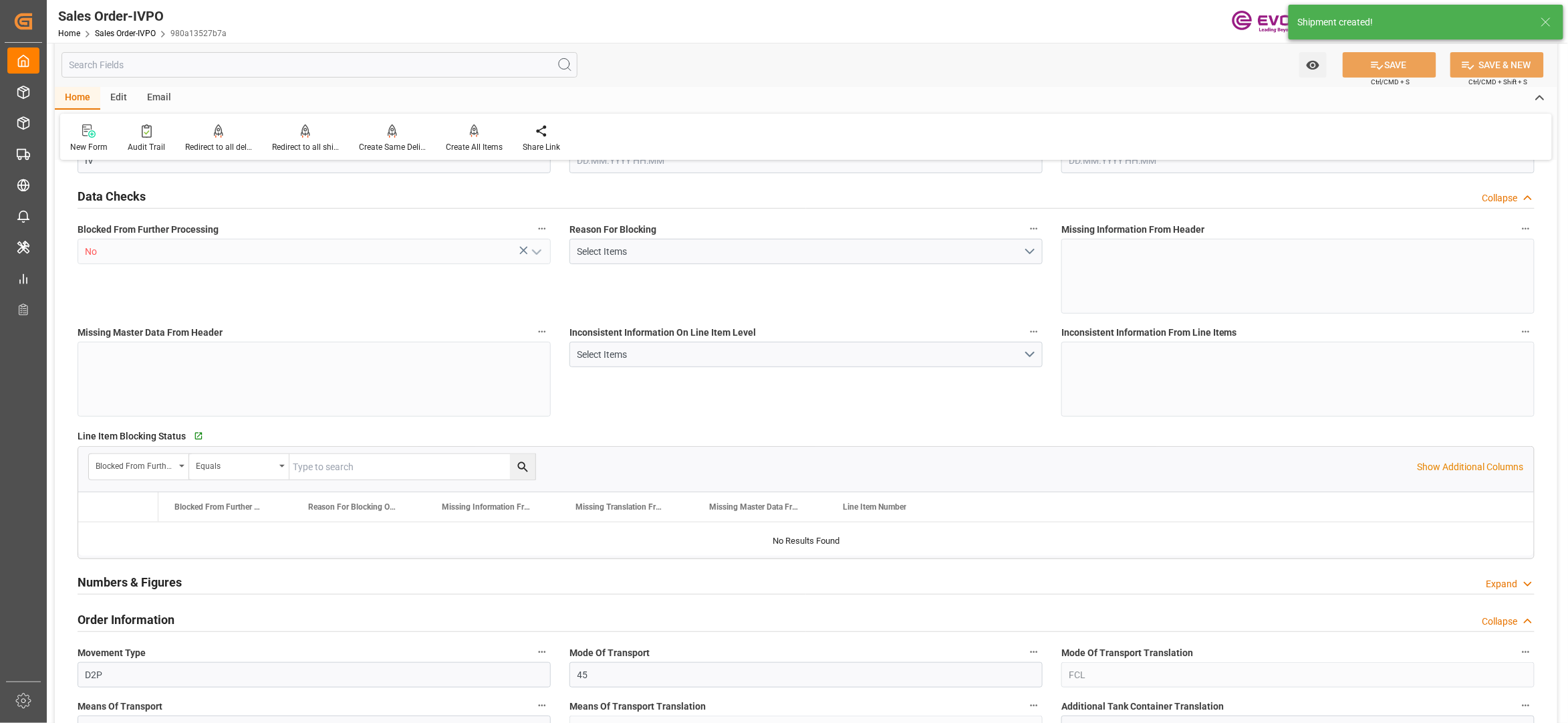
type input "[DATE] 03:04"
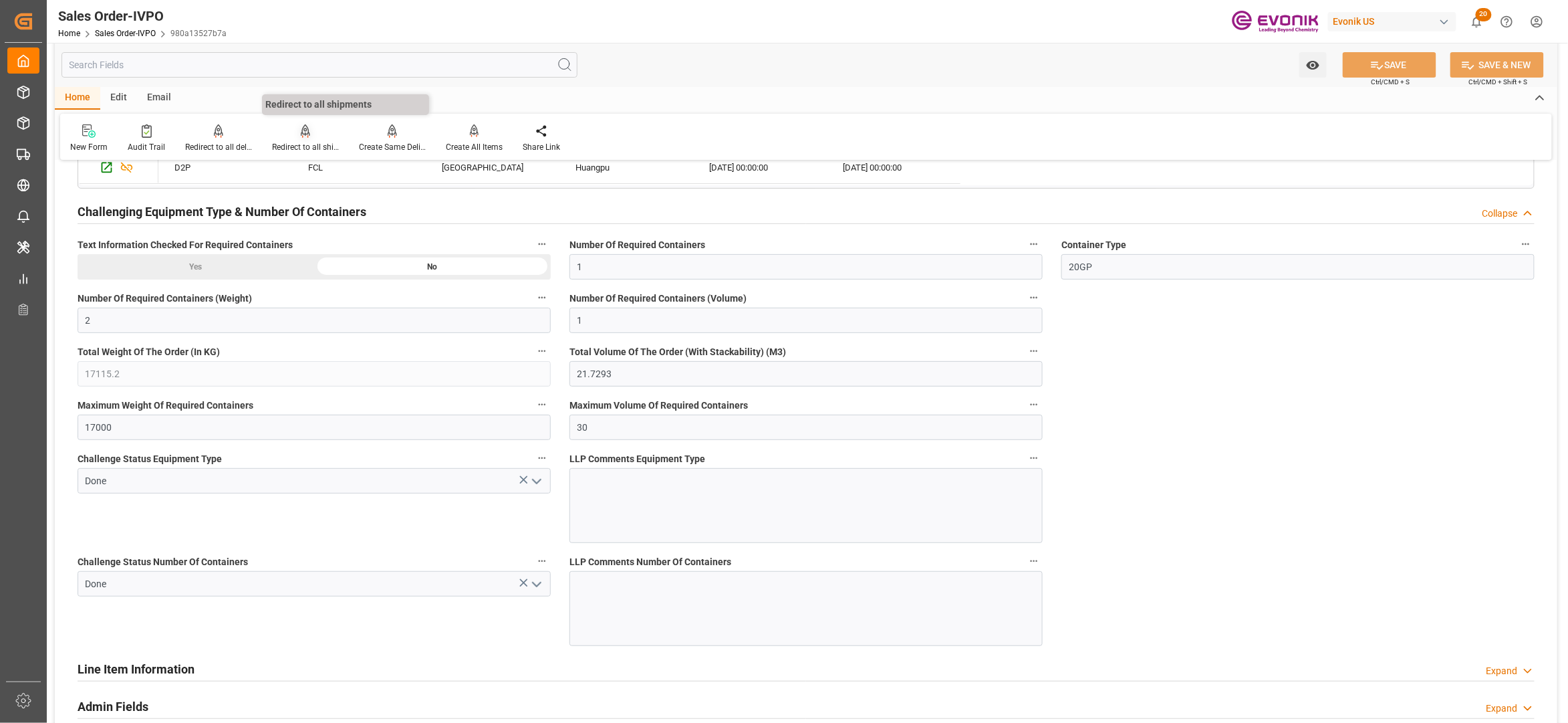
click at [304, 143] on div "Redirect to all shipments" at bounding box center [305, 146] width 67 height 12
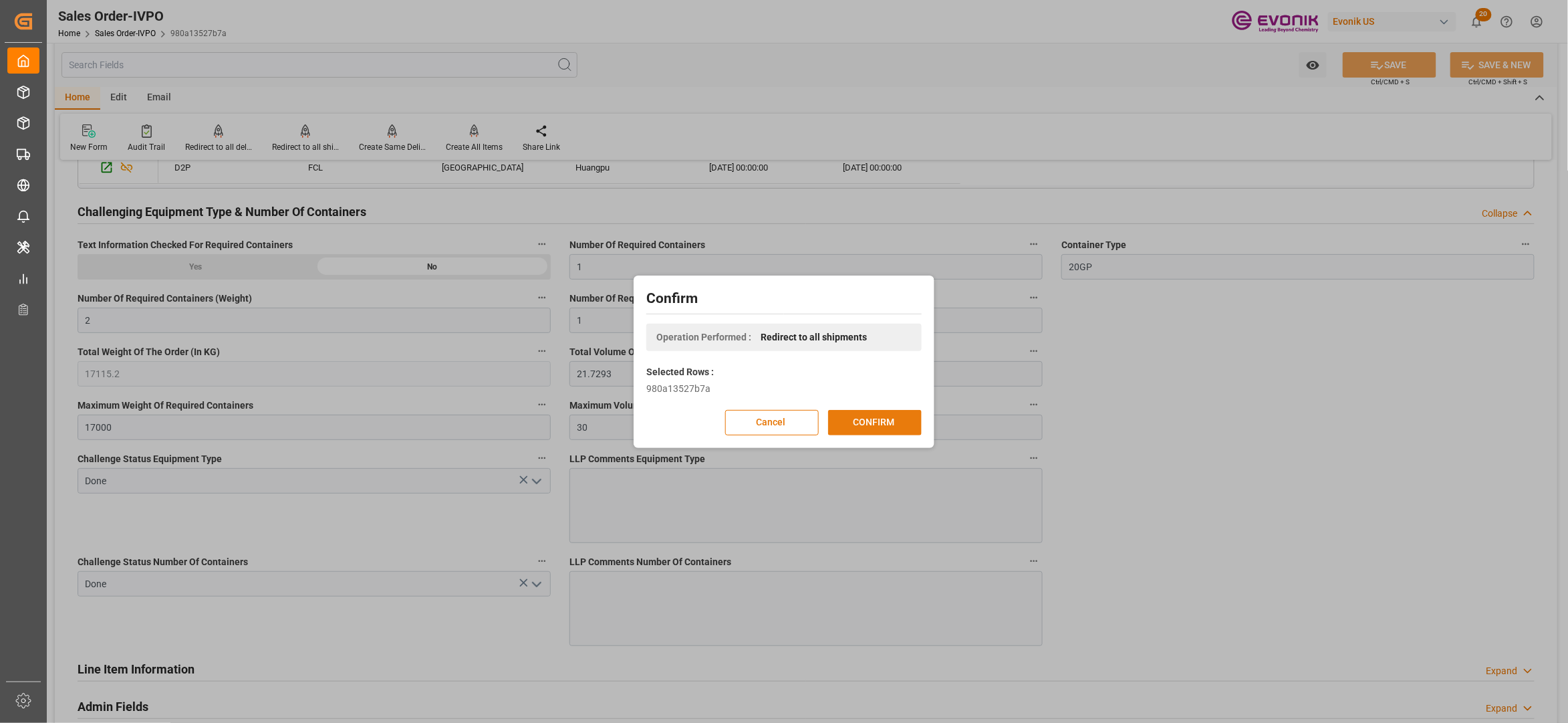
click at [860, 424] on button "CONFIRM" at bounding box center [874, 423] width 94 height 25
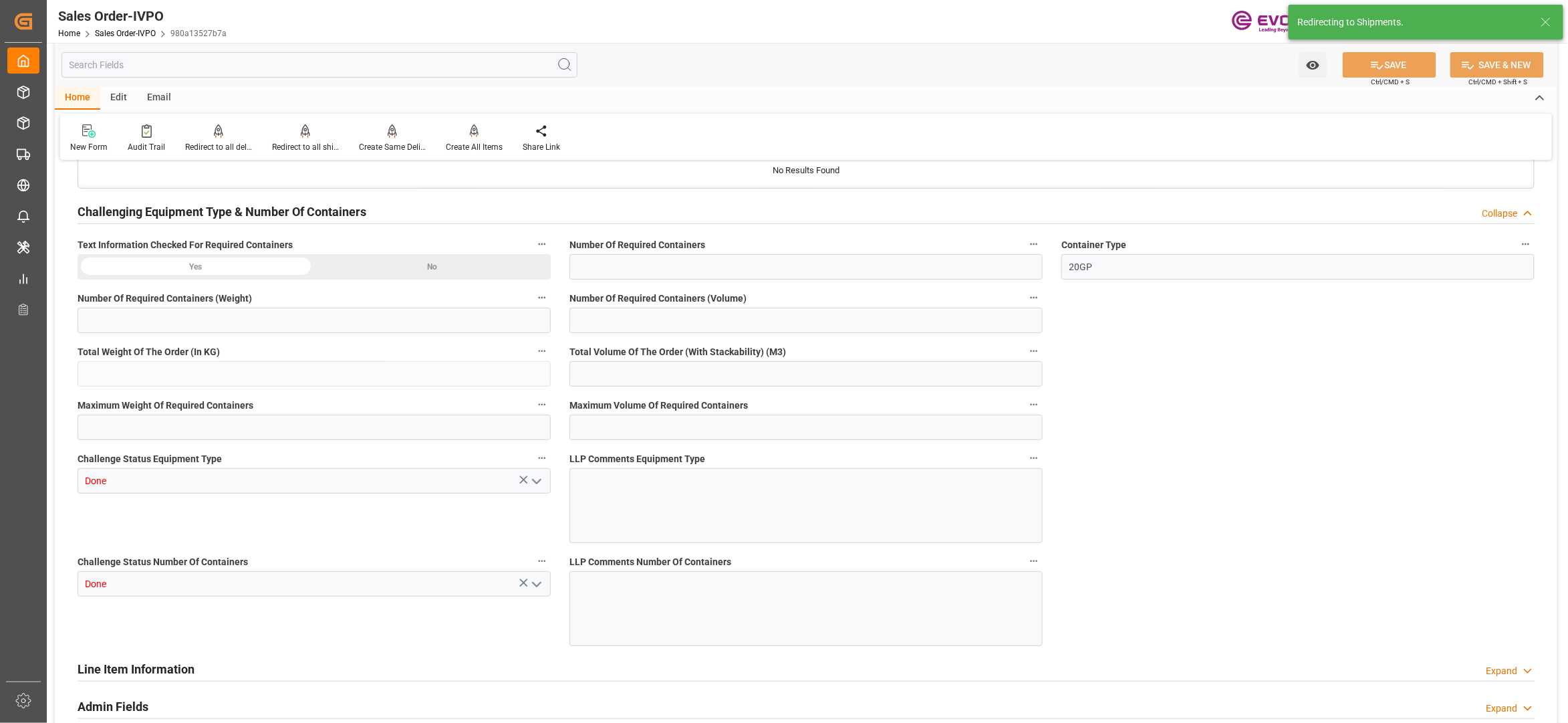
type input "CNHOP"
type input "0"
type input "1"
type input "2"
type input "1"
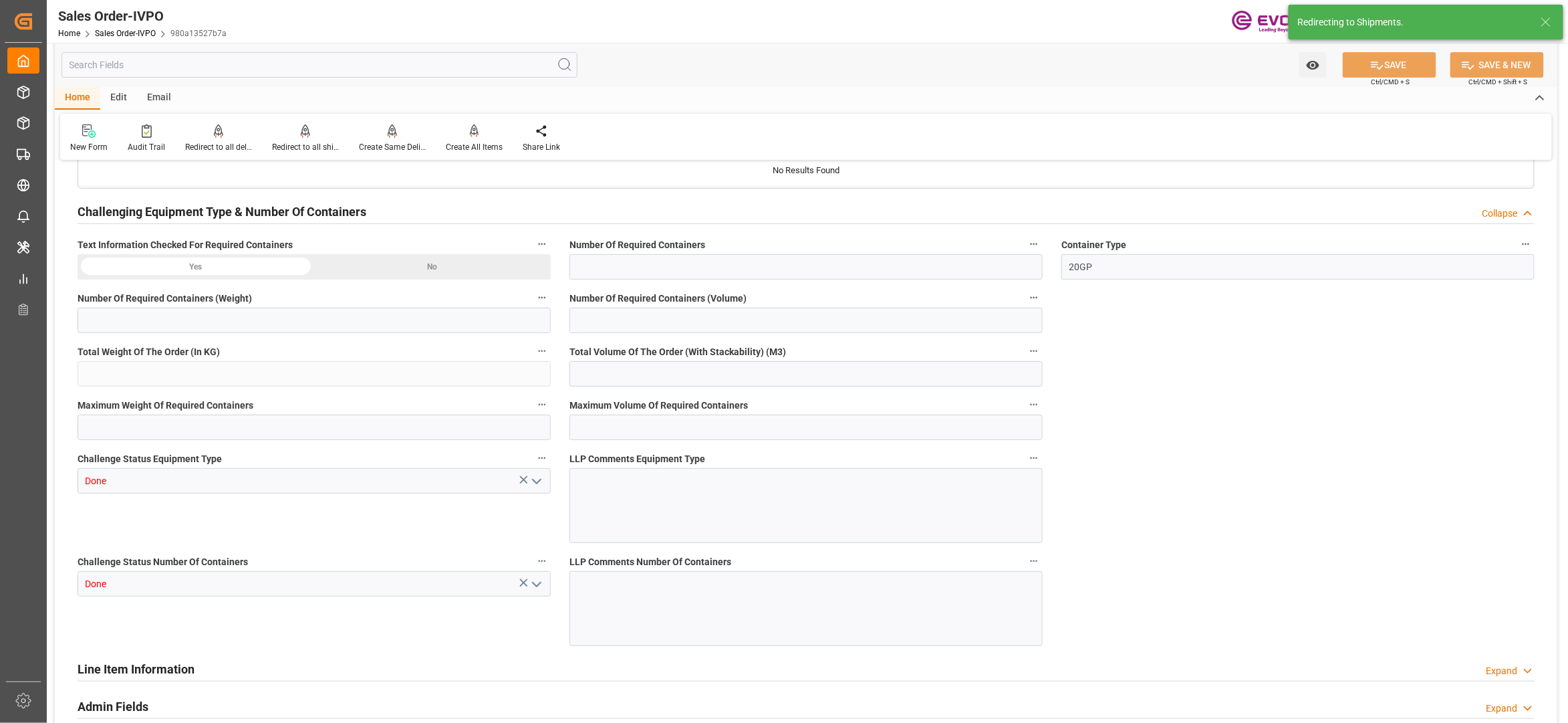
type input "17115.2"
type input "21.7293"
type input "17000"
type input "30"
type input "02.09.2025 14:26"
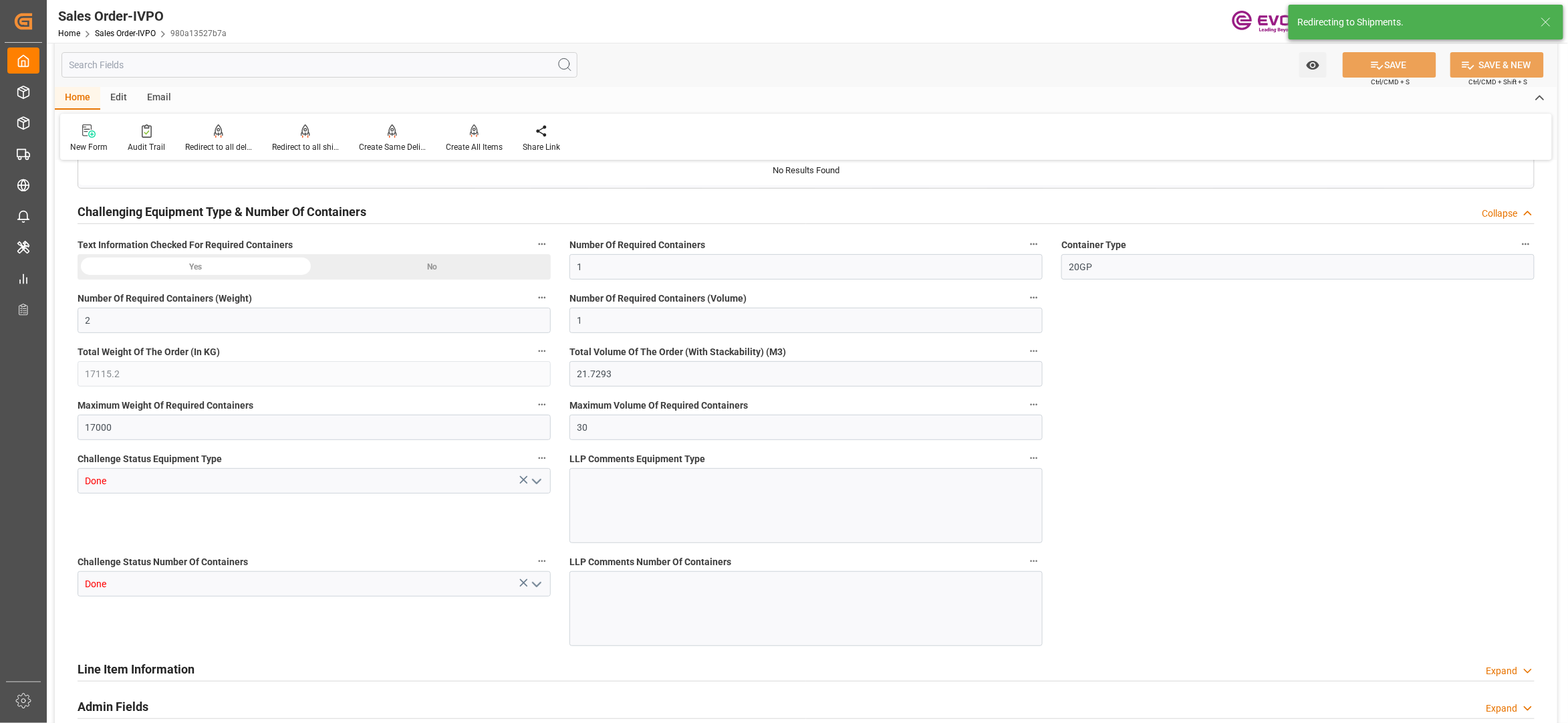
type input "[DATE] 03:04"
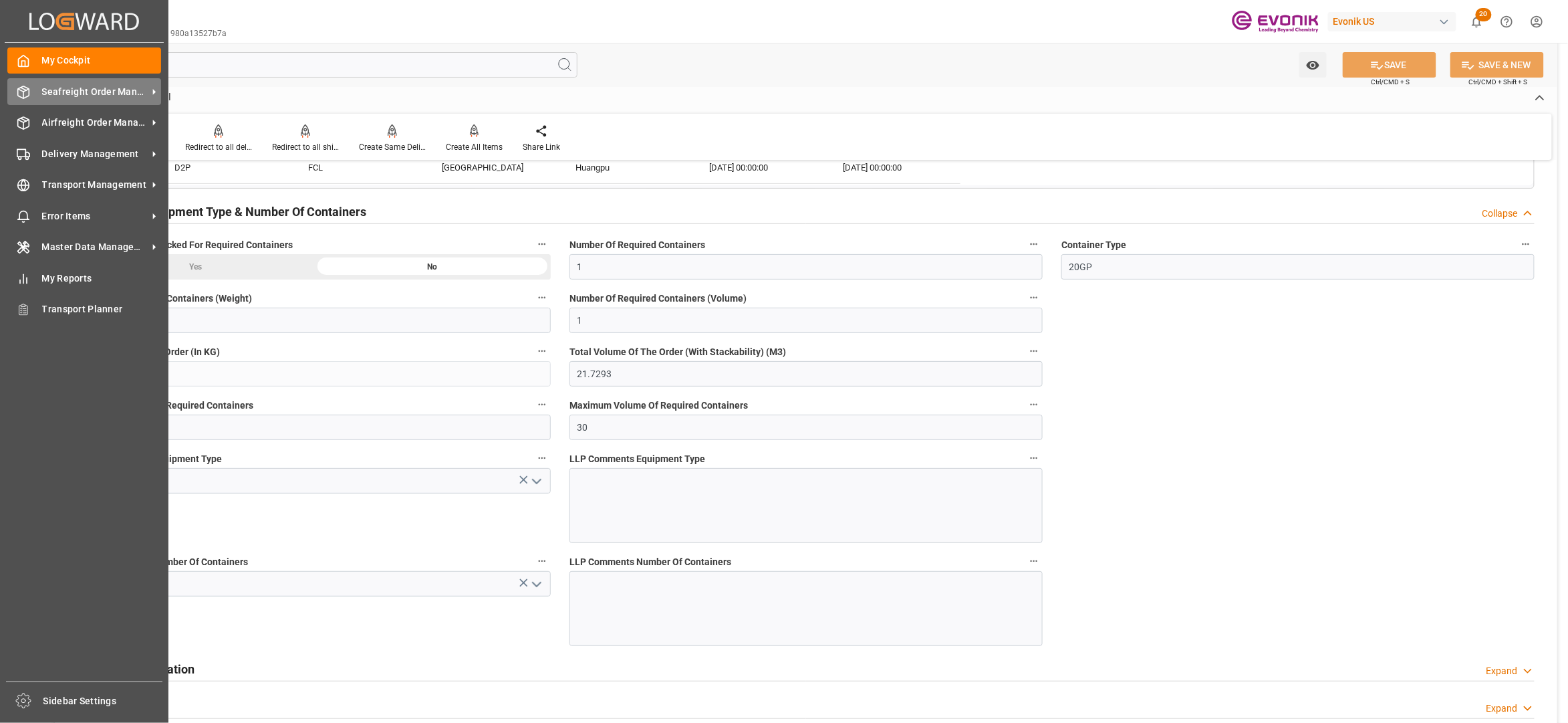
click at [85, 94] on span "Seafreight Order Management" at bounding box center [95, 91] width 105 height 14
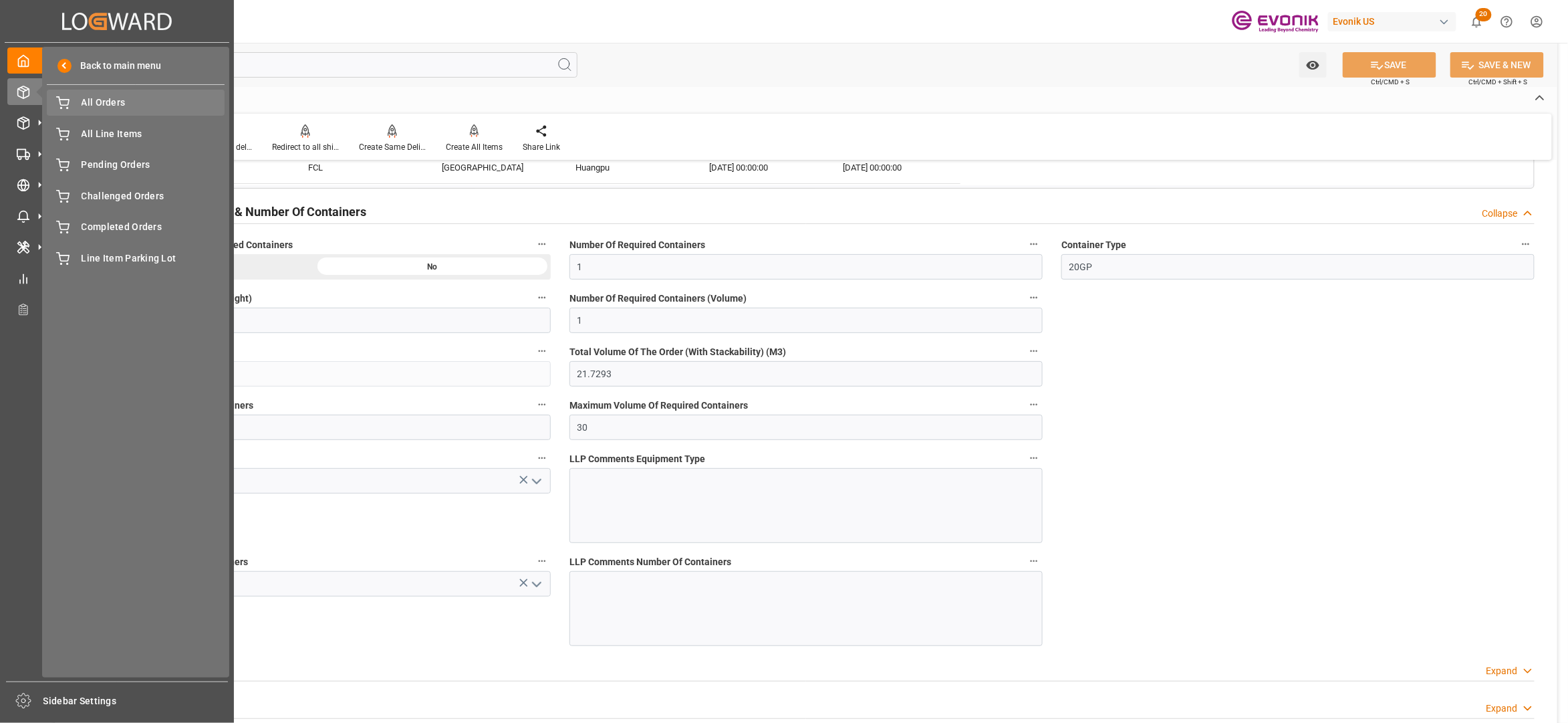
click at [107, 103] on span "All Orders" at bounding box center [154, 102] width 144 height 14
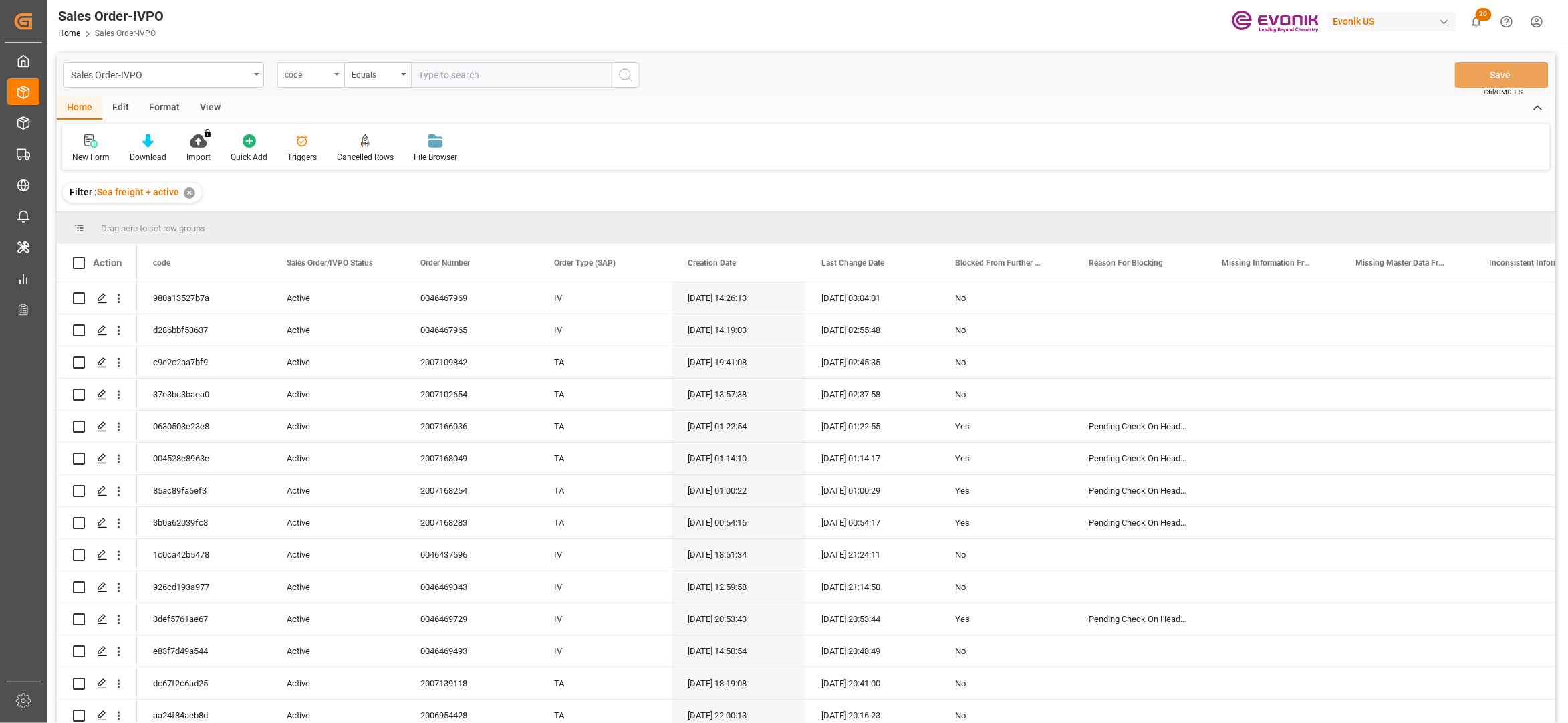
click at [324, 72] on div "code" at bounding box center [307, 73] width 45 height 15
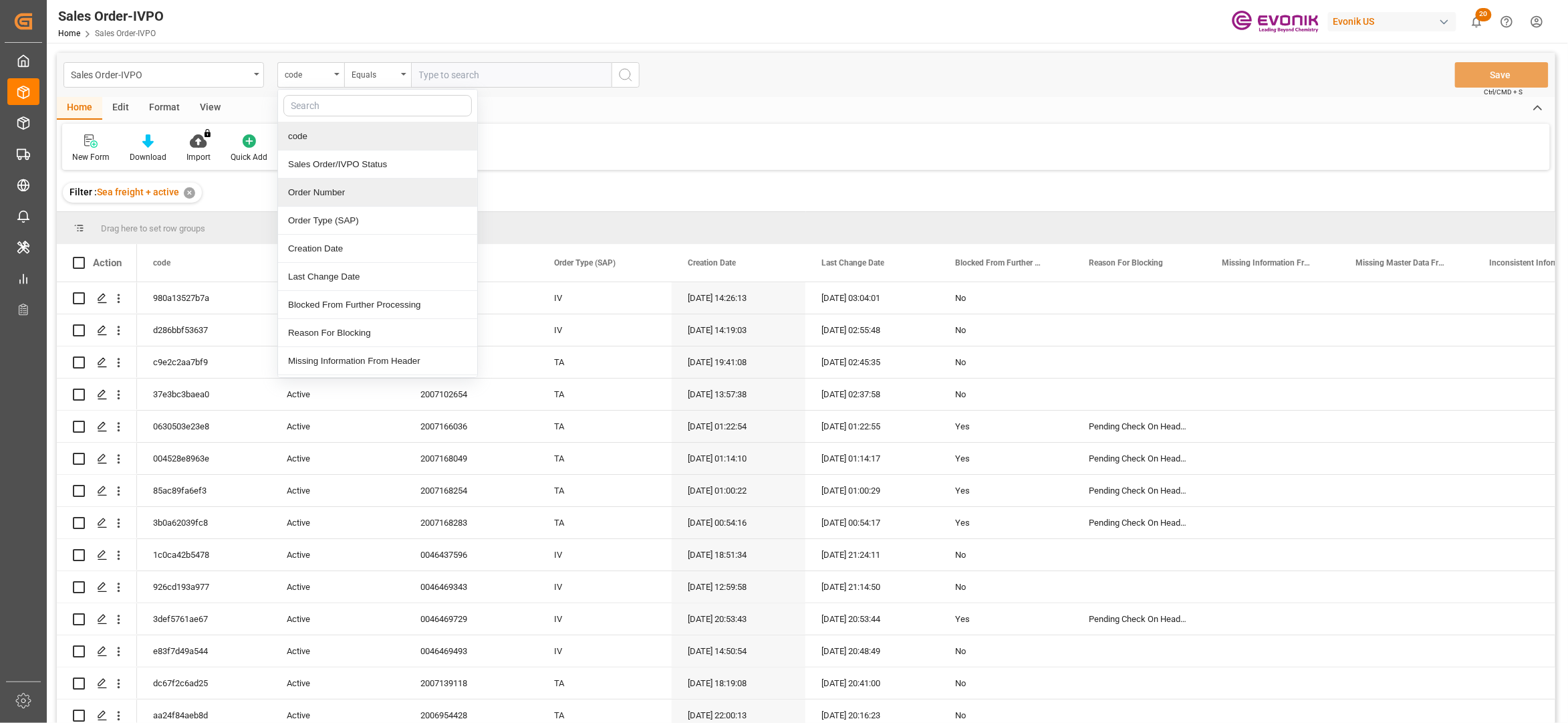
click at [353, 193] on div "Order Number" at bounding box center [377, 192] width 199 height 28
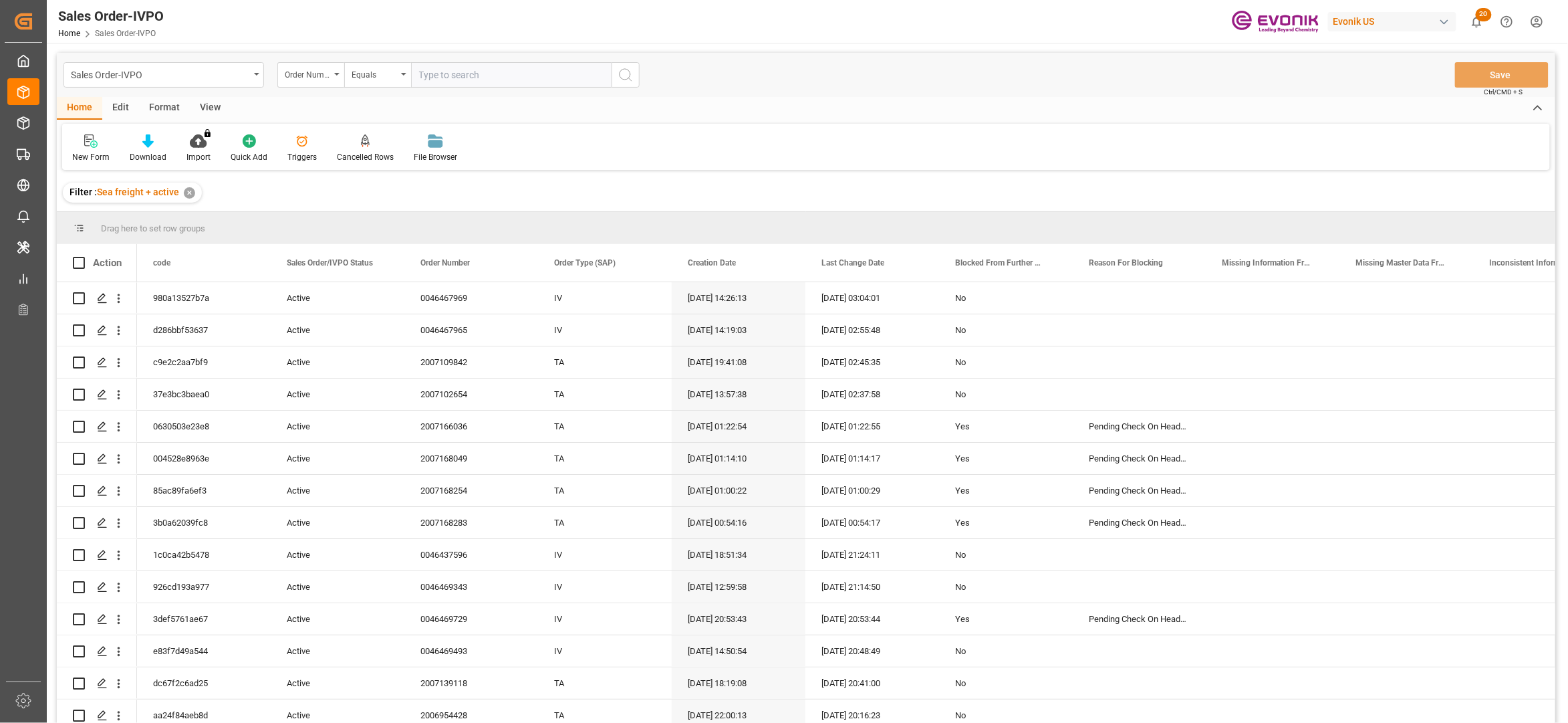
click at [444, 70] on input "text" at bounding box center [511, 75] width 201 height 25
paste input "2007135633"
type input "2007135633"
click at [634, 76] on button "search button" at bounding box center [625, 75] width 28 height 25
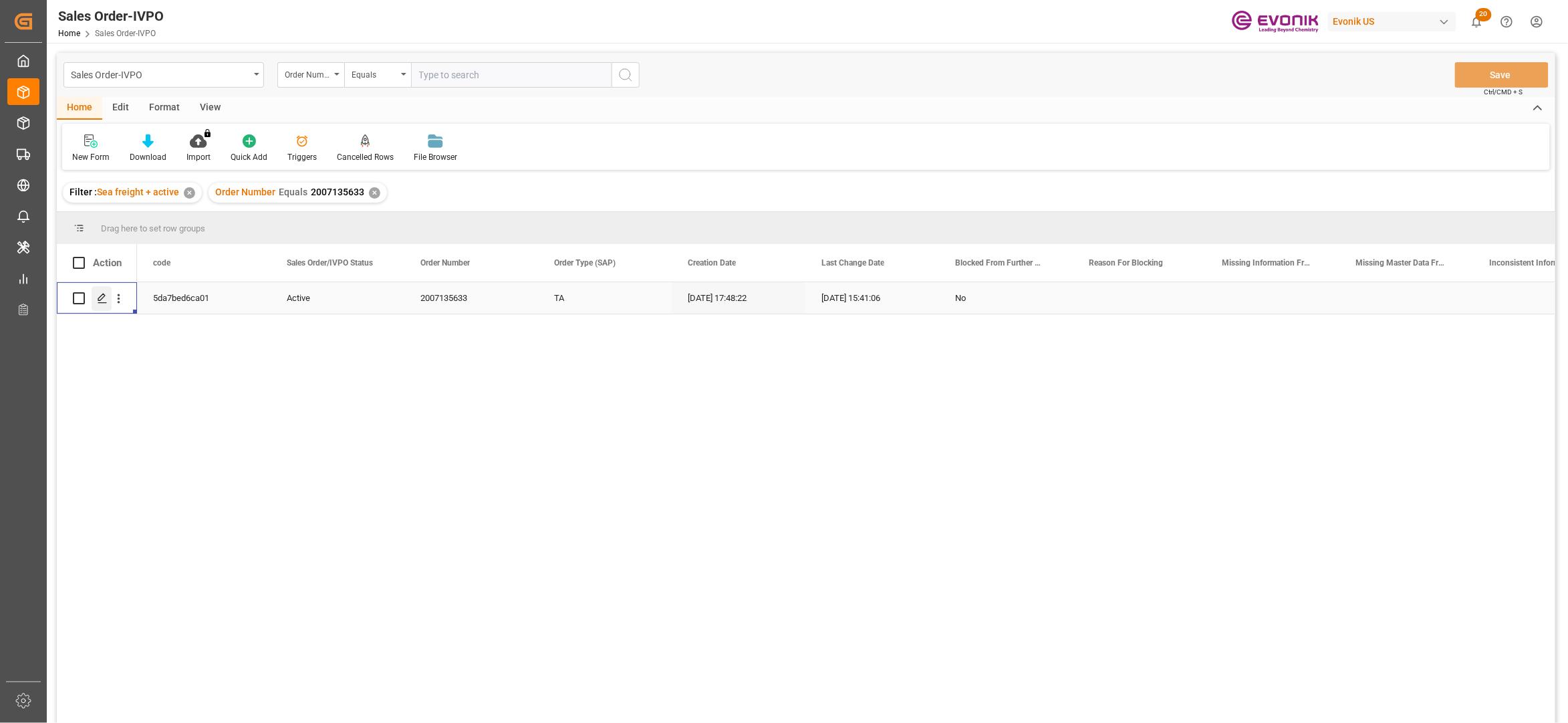
click at [105, 296] on polygon "Press SPACE to select this row." at bounding box center [101, 297] width 6 height 6
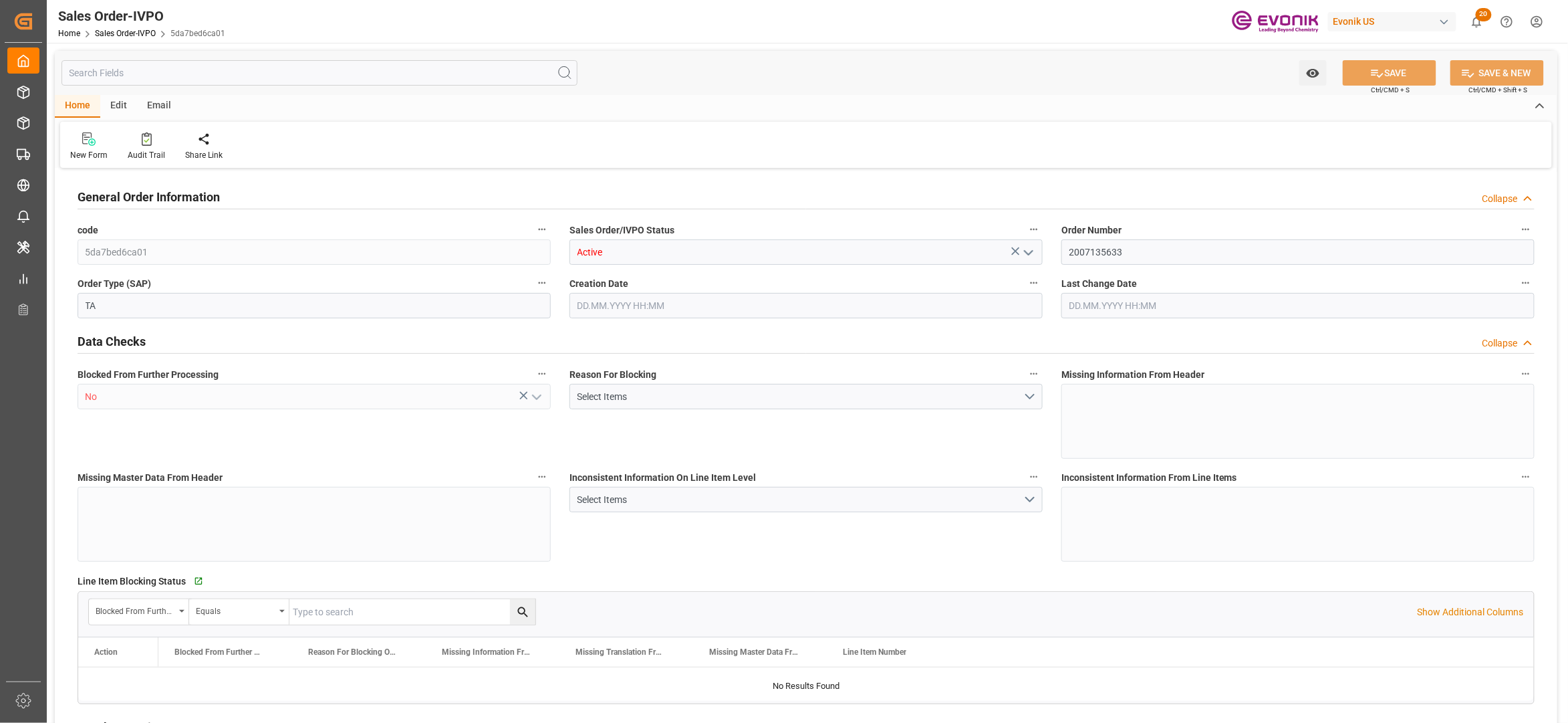
type input "ECPSJ"
type input "0"
type input "1"
type input "2"
type input "1"
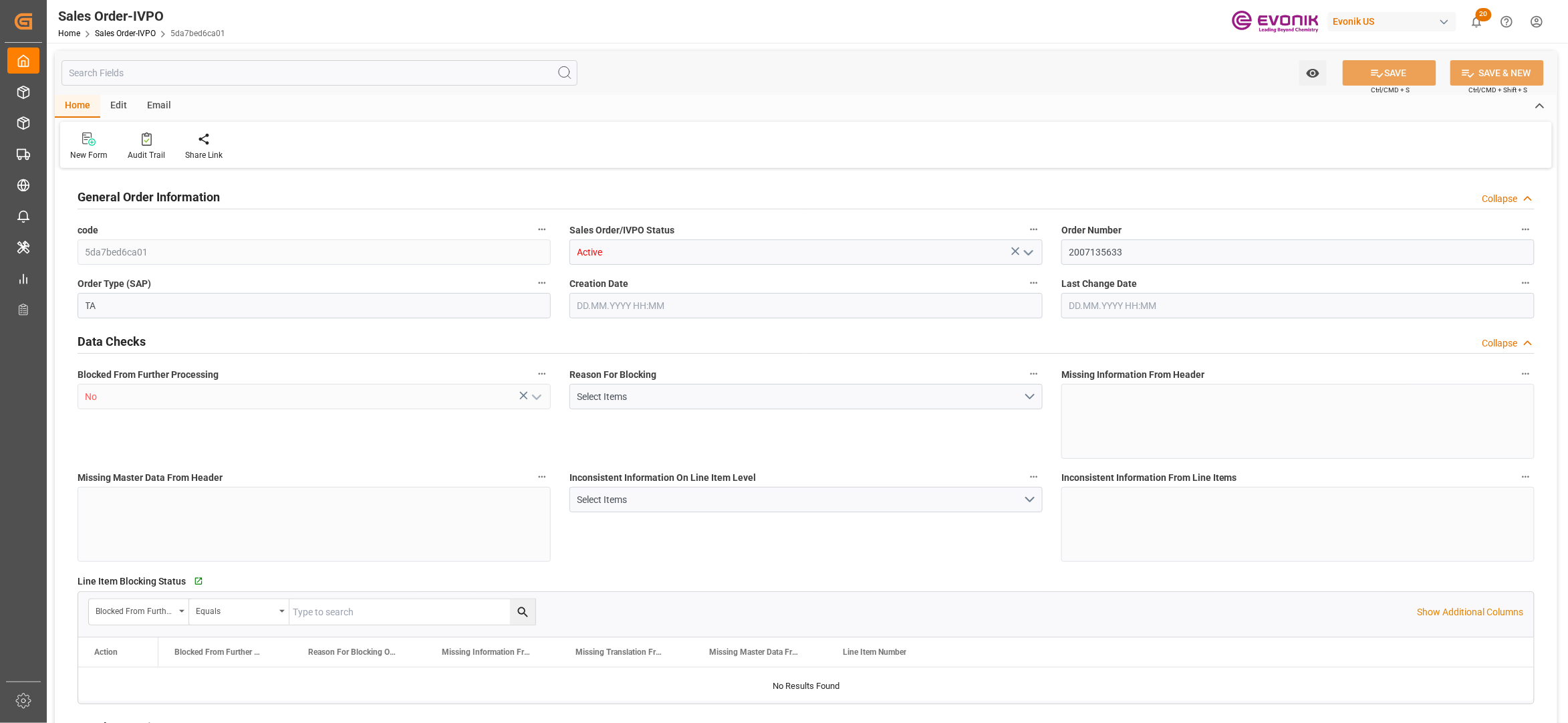
type input "20548"
type input "55.4848"
type input "19000"
type input "60"
type input "13.08.2025 17:48"
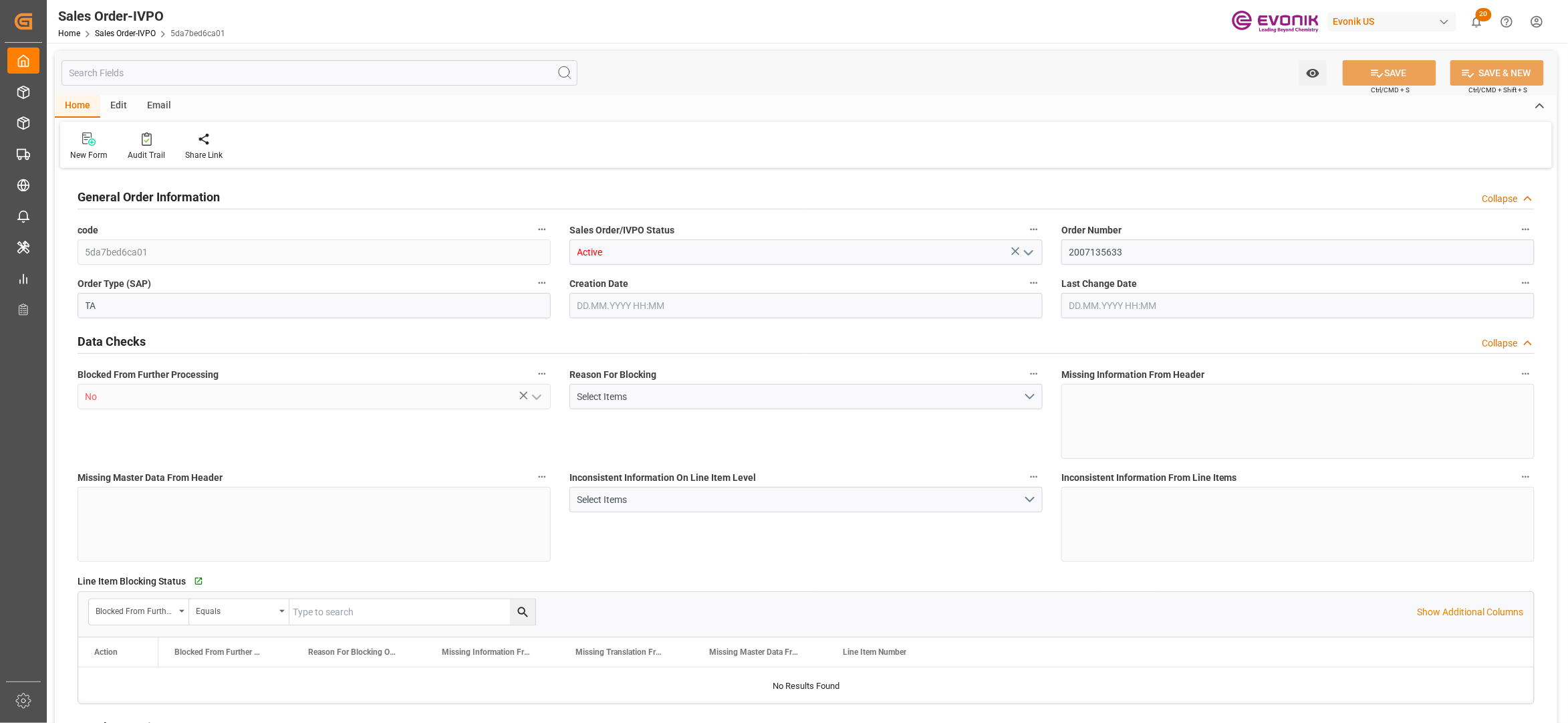
type input "03.09.2025 15:41"
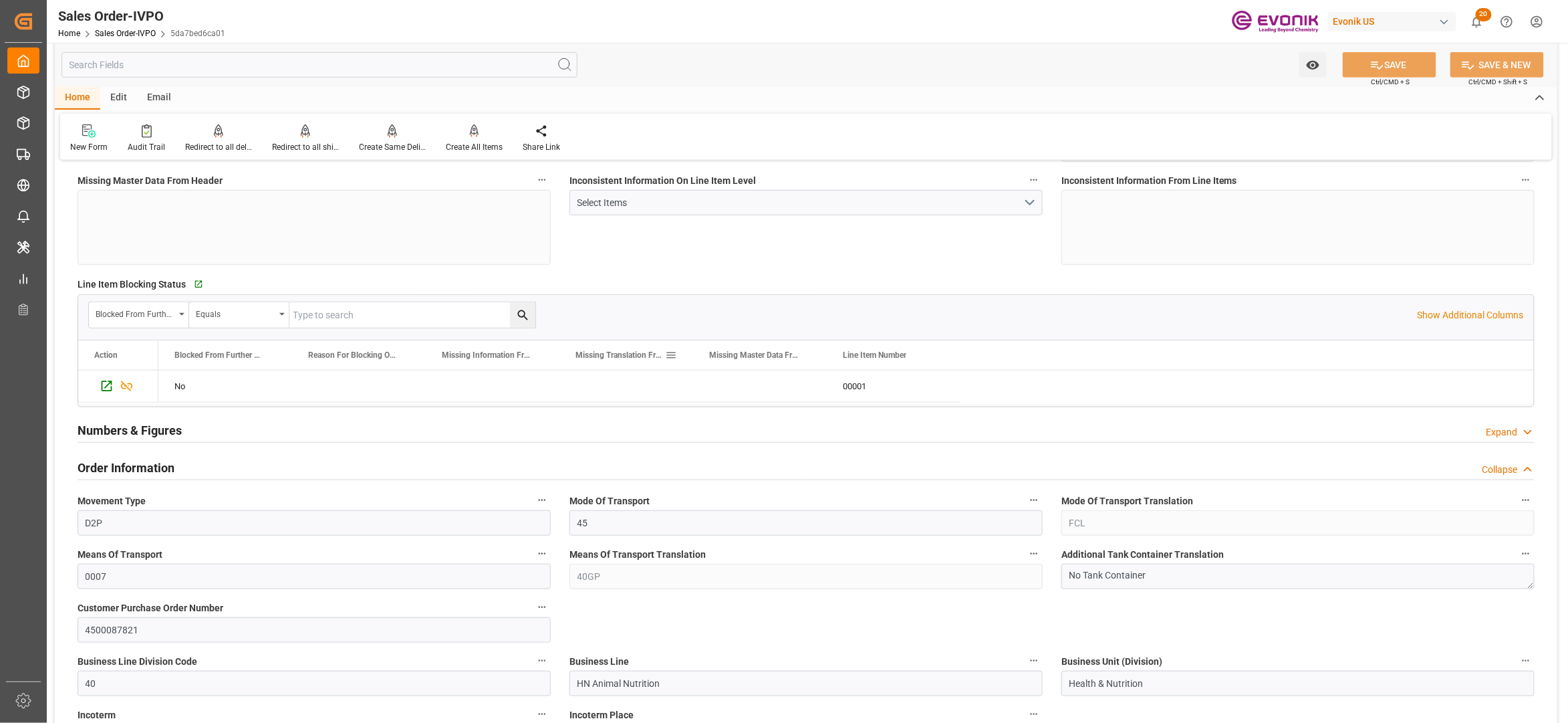
scroll to position [595, 0]
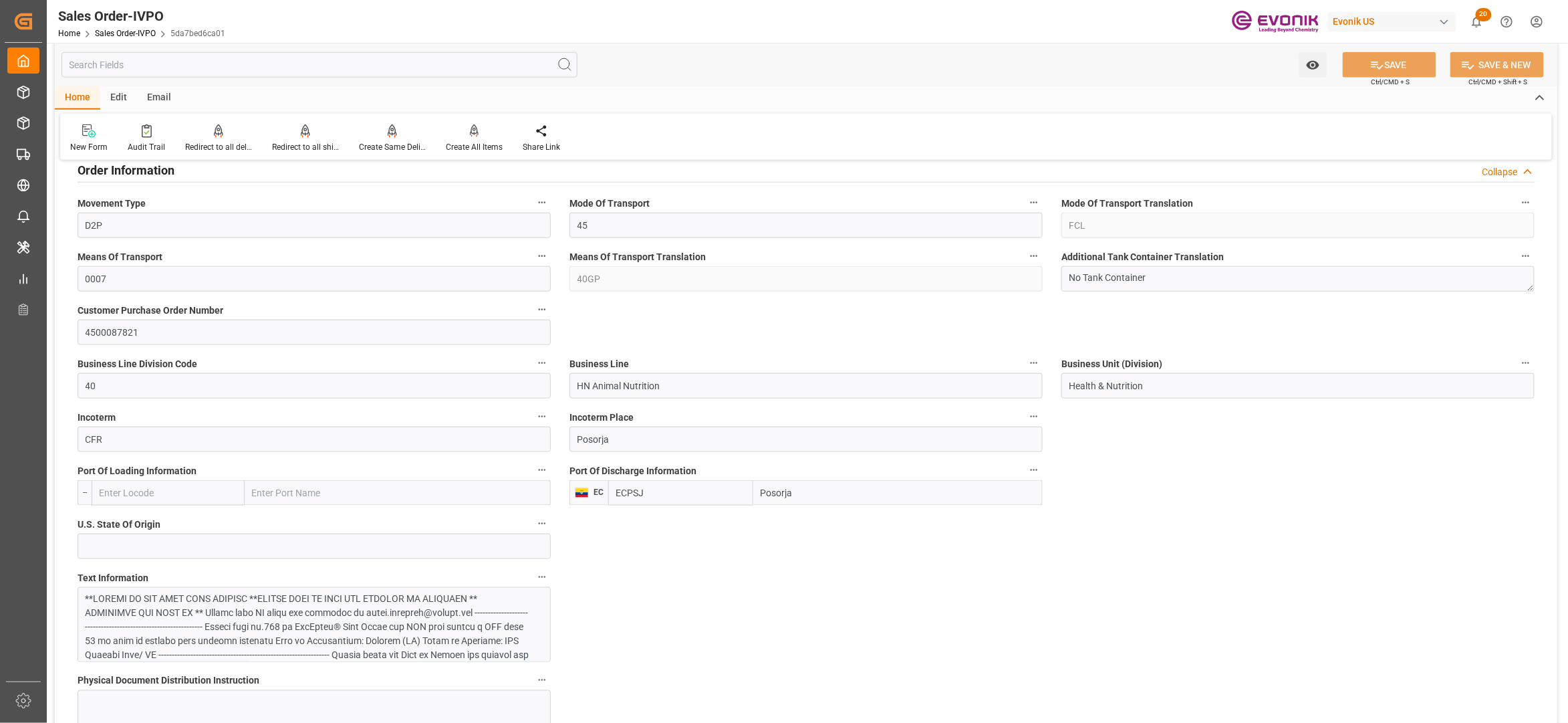
click at [627, 493] on input "ECPSJ" at bounding box center [681, 493] width 145 height 25
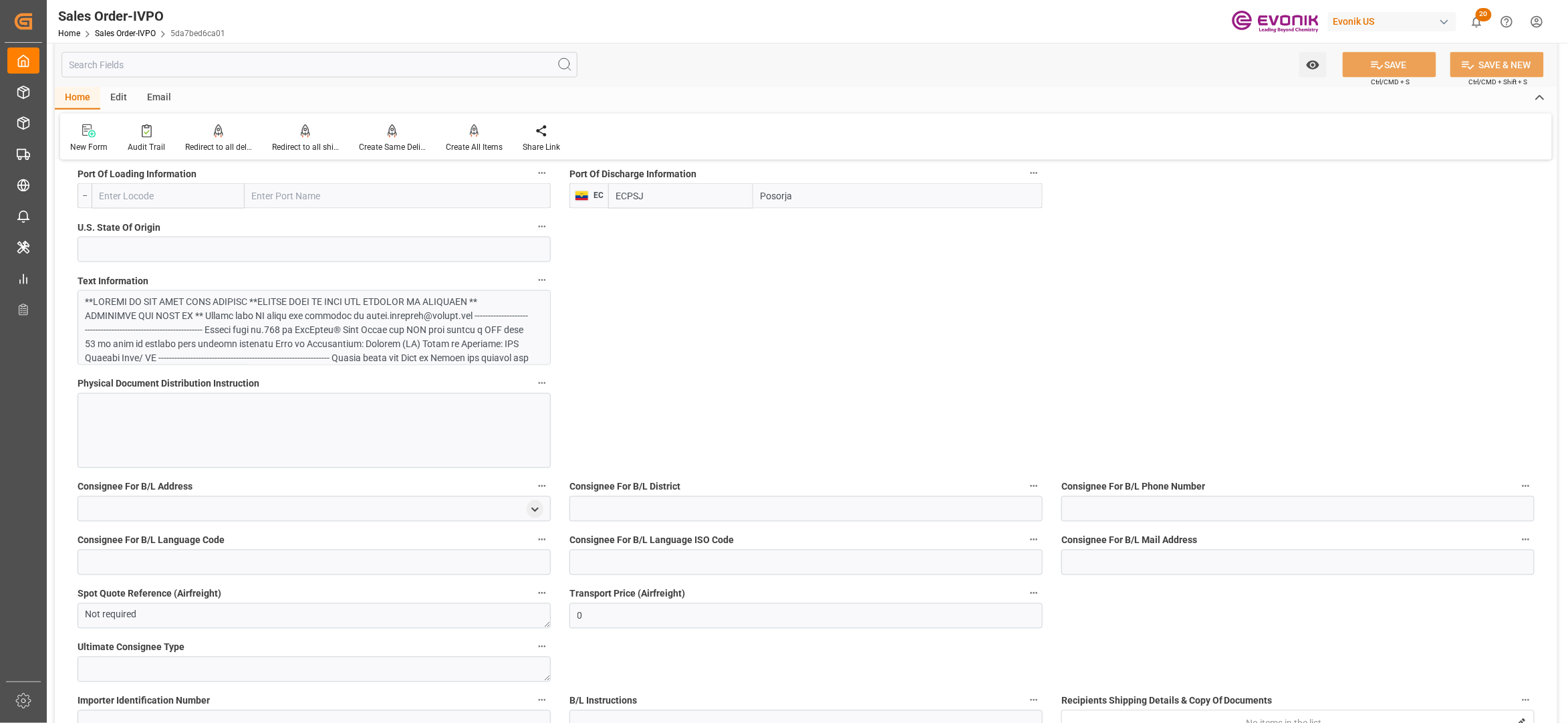
click at [402, 352] on div at bounding box center [307, 427] width 444 height 266
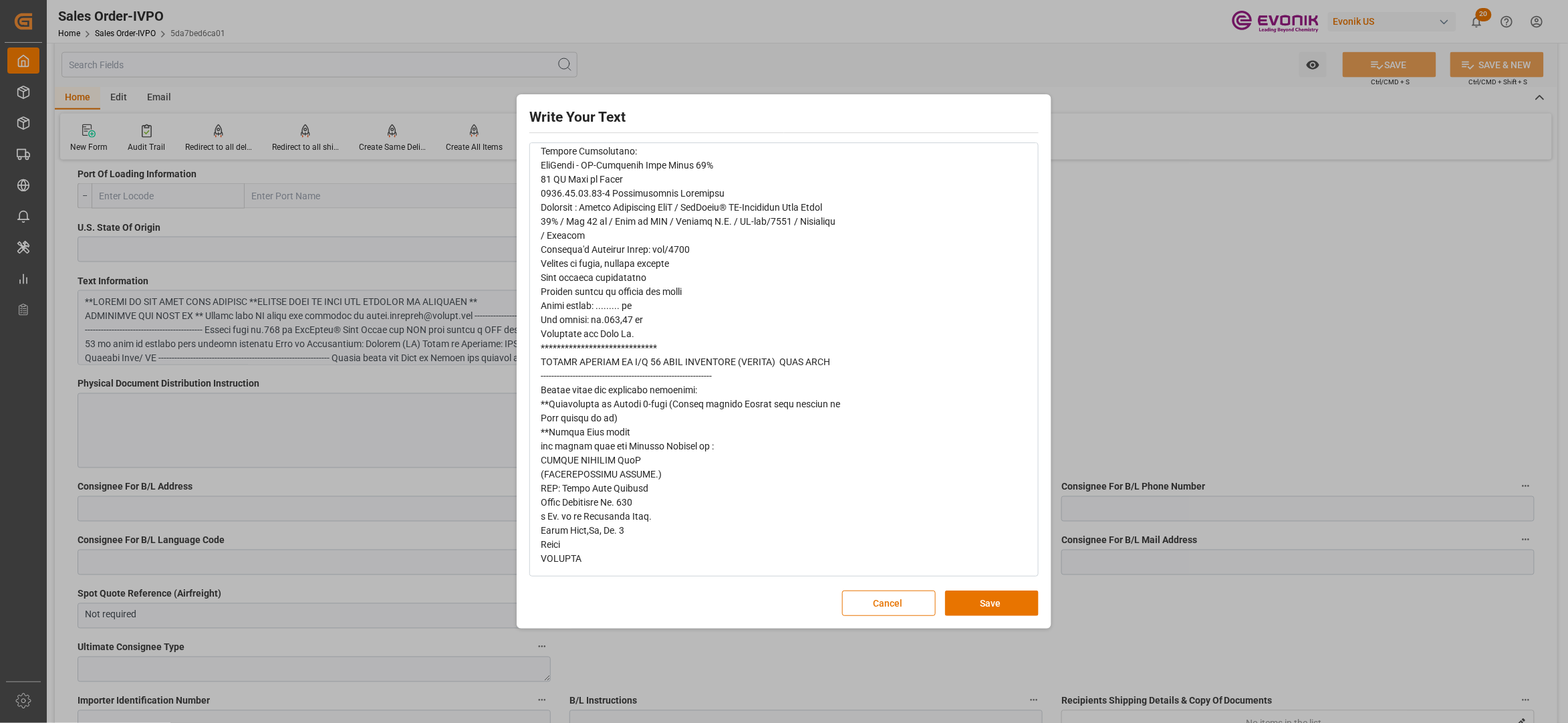
scroll to position [0, 0]
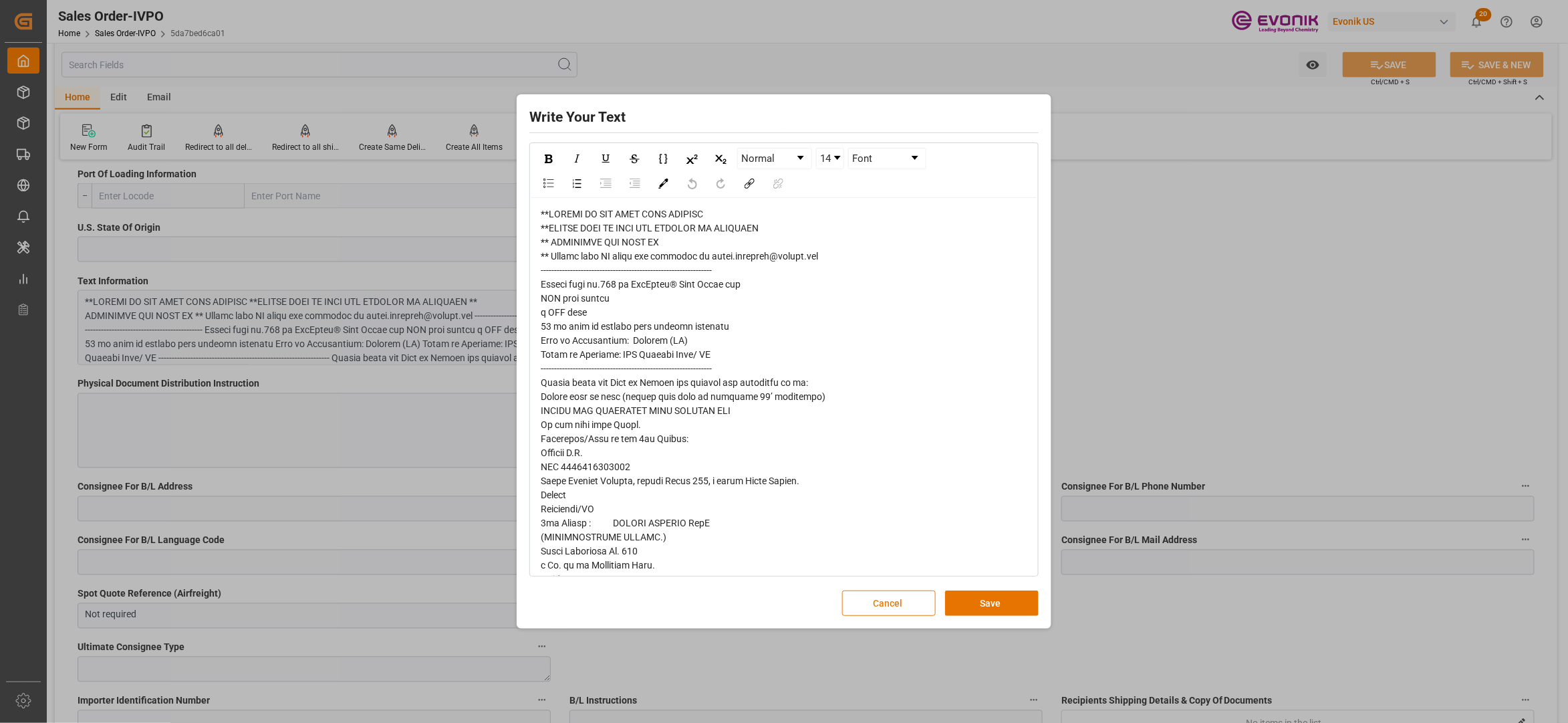
click at [888, 602] on button "Cancel" at bounding box center [889, 603] width 94 height 25
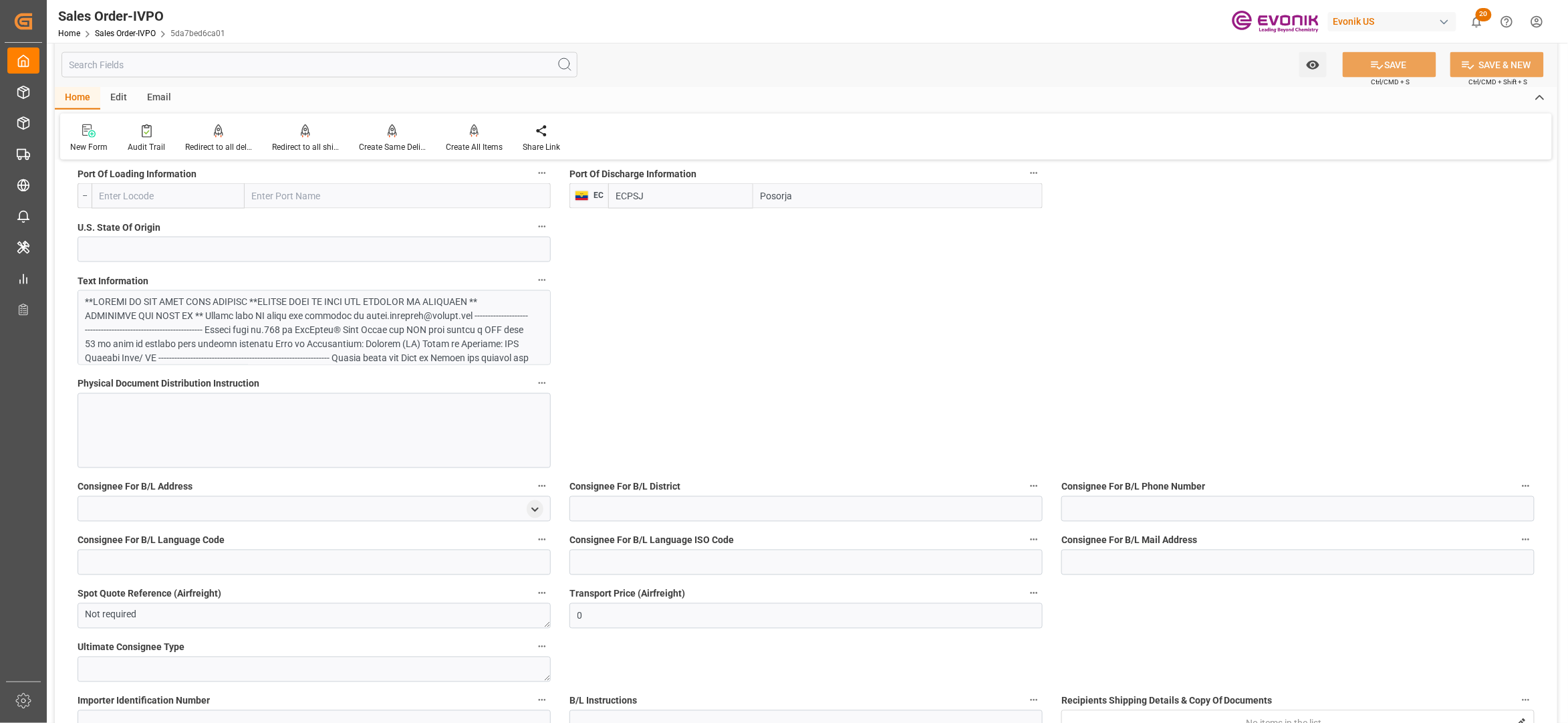
click at [325, 416] on div at bounding box center [314, 430] width 474 height 75
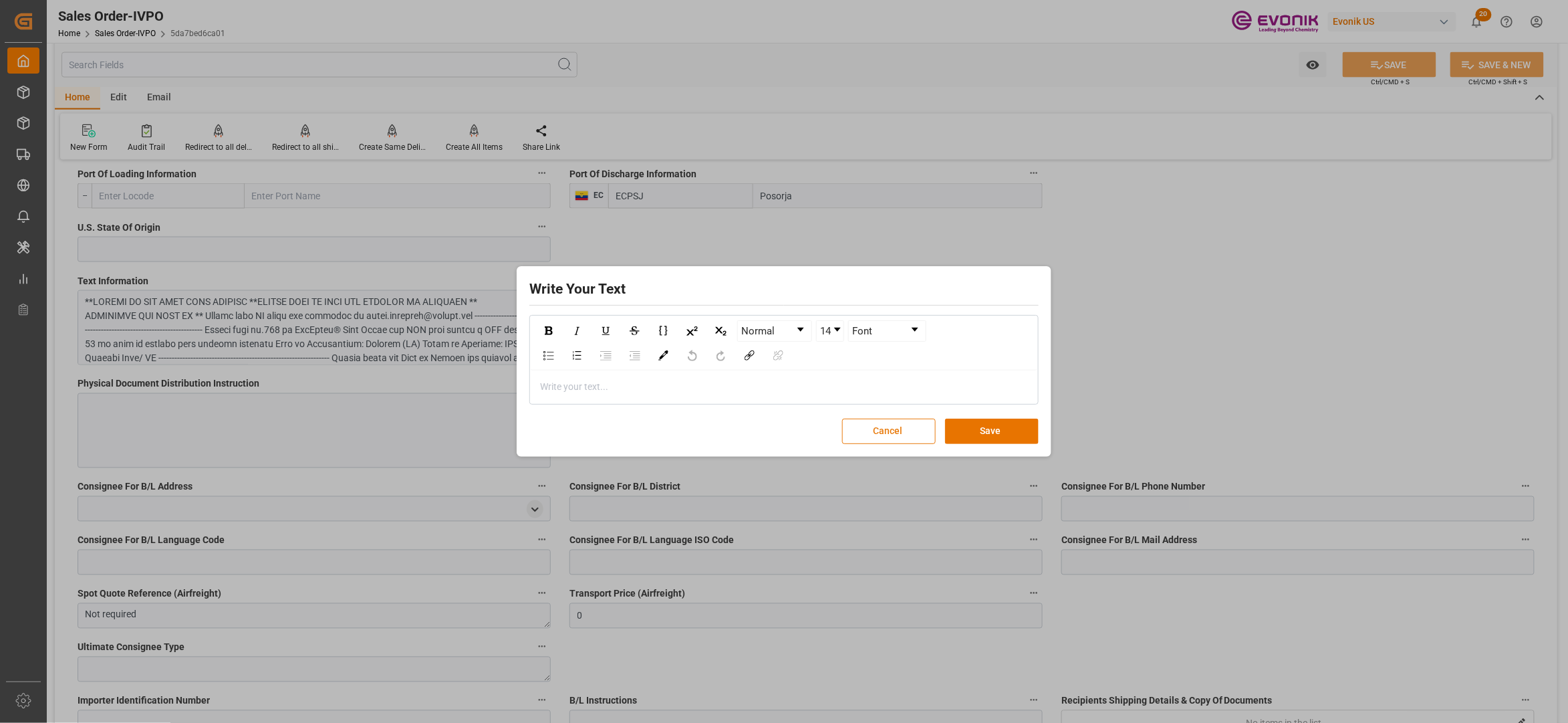
click at [875, 442] on button "Cancel" at bounding box center [889, 431] width 94 height 25
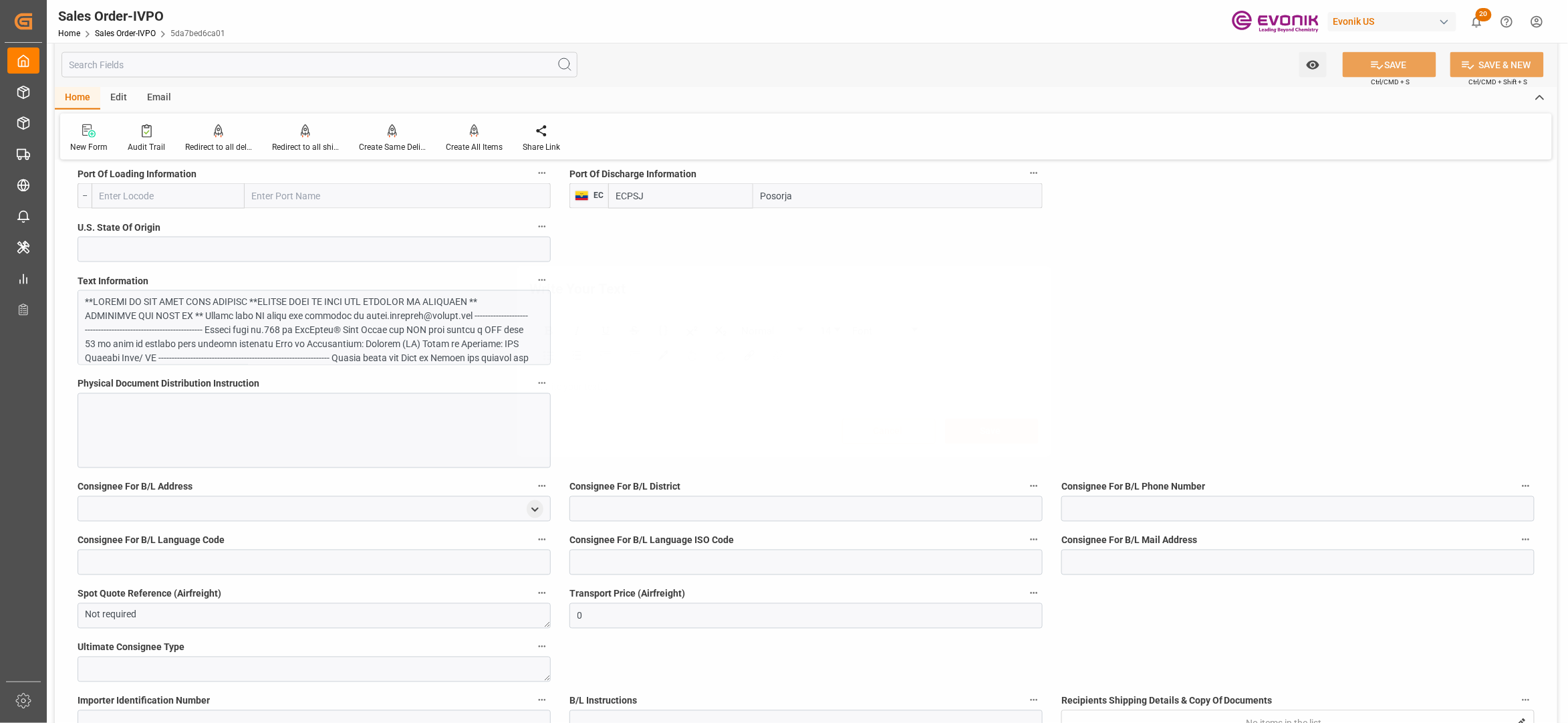
click at [408, 330] on div at bounding box center [307, 427] width 444 height 266
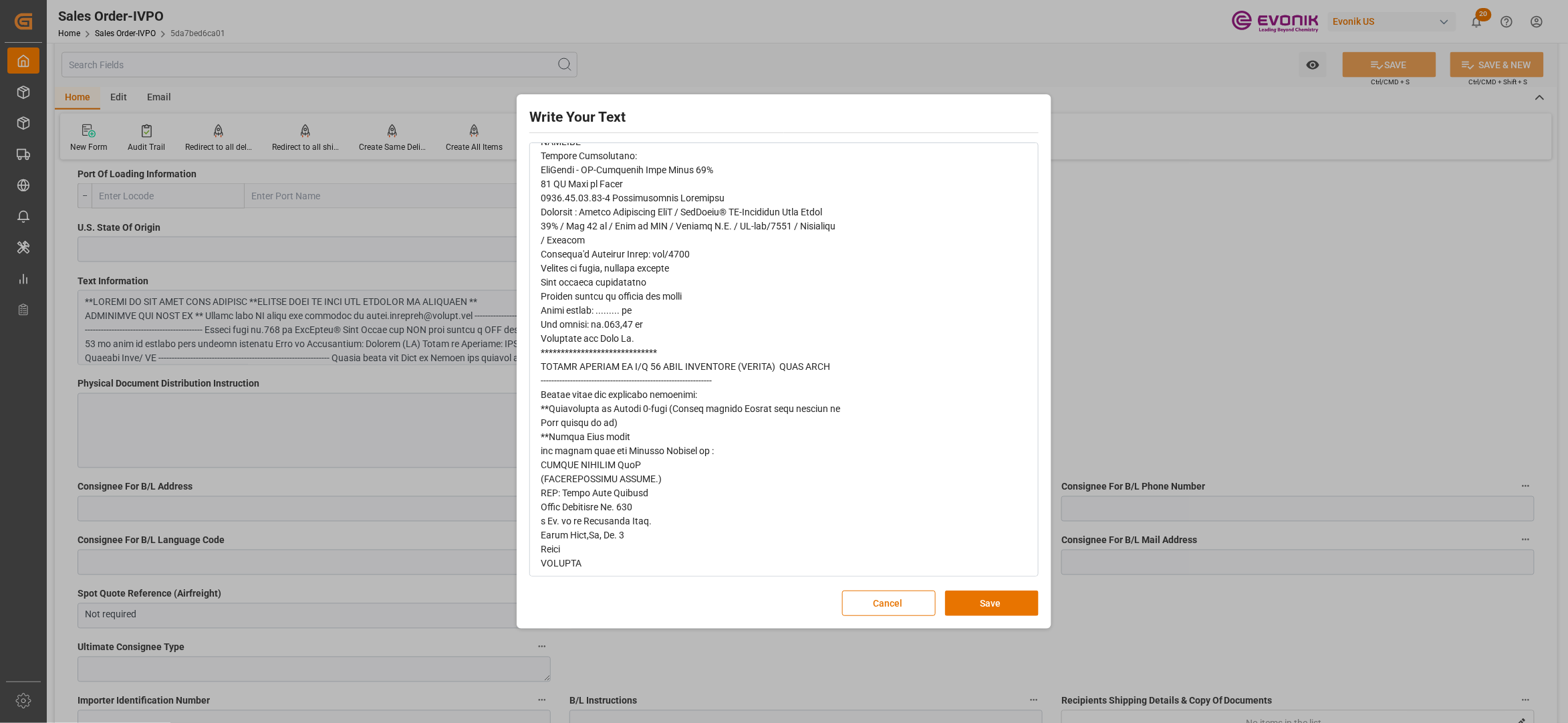
scroll to position [471, 0]
click at [881, 605] on button "Cancel" at bounding box center [889, 603] width 94 height 25
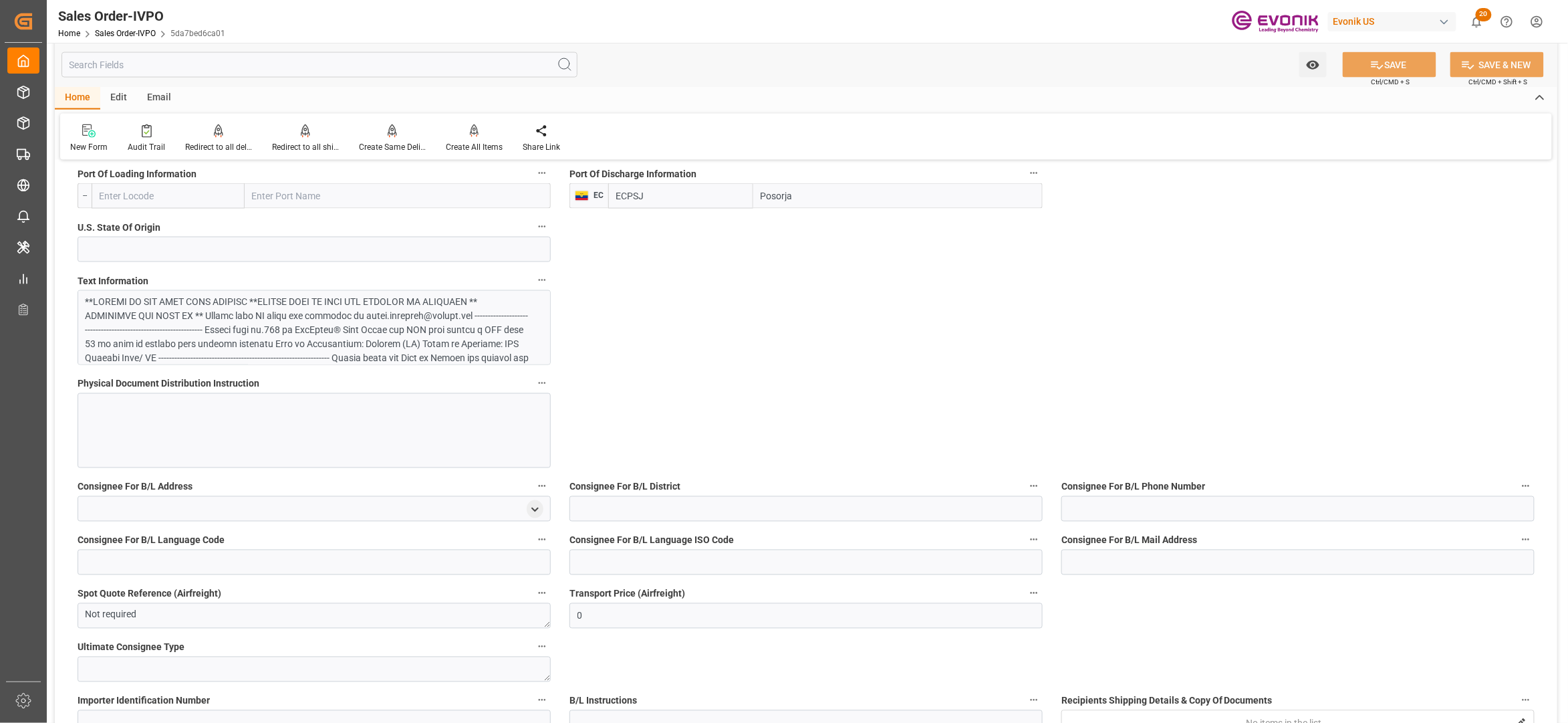
click at [447, 318] on div at bounding box center [307, 427] width 444 height 266
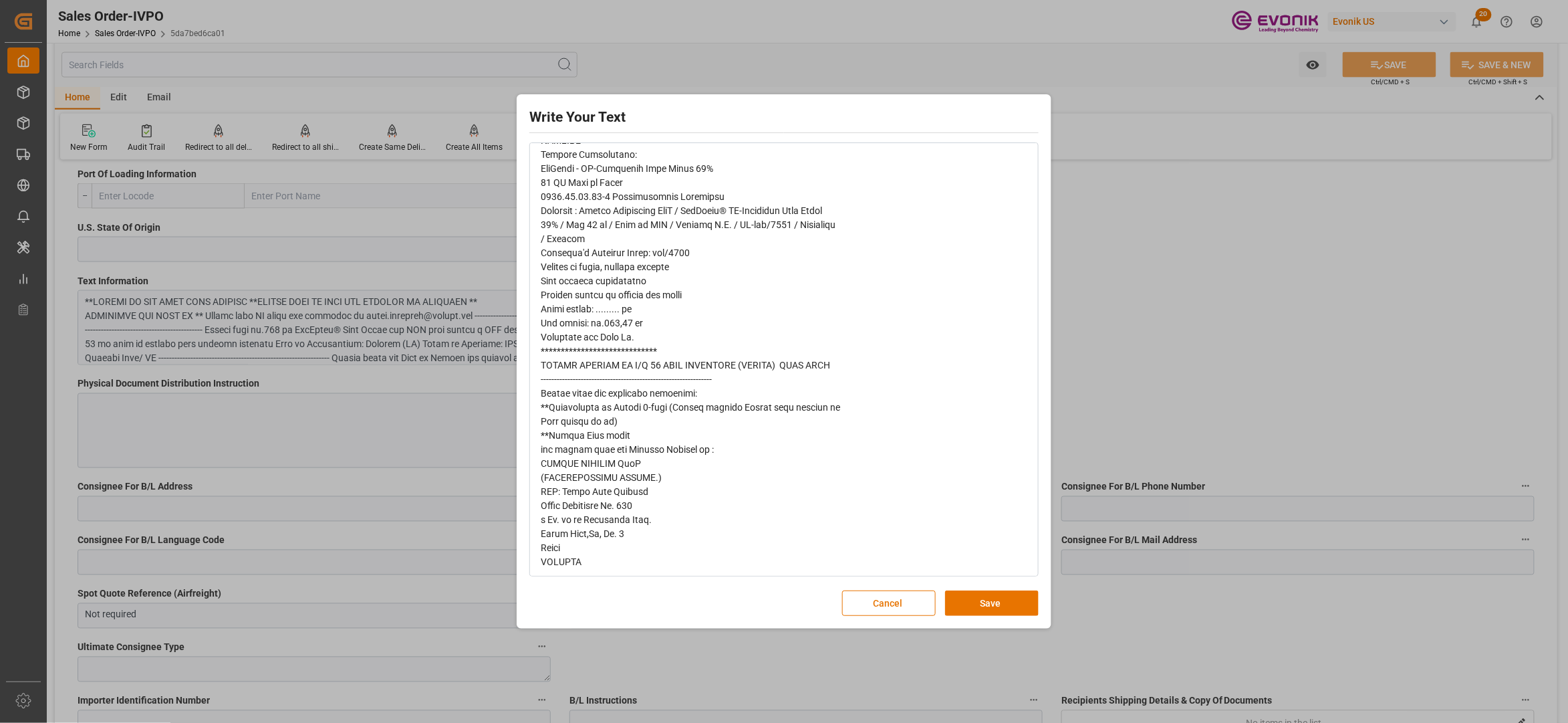
scroll to position [471, 0]
click at [875, 606] on button "Cancel" at bounding box center [889, 603] width 94 height 25
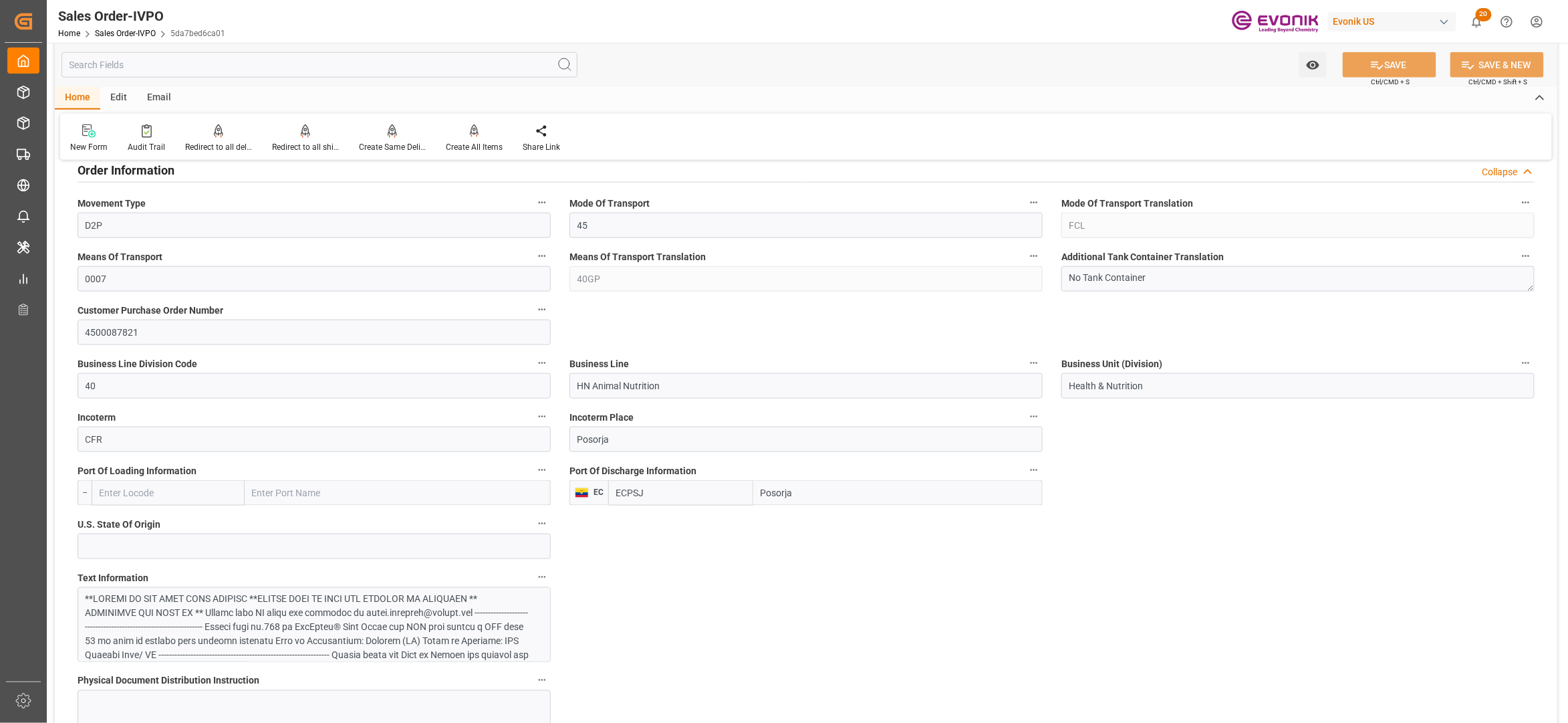
scroll to position [0, 0]
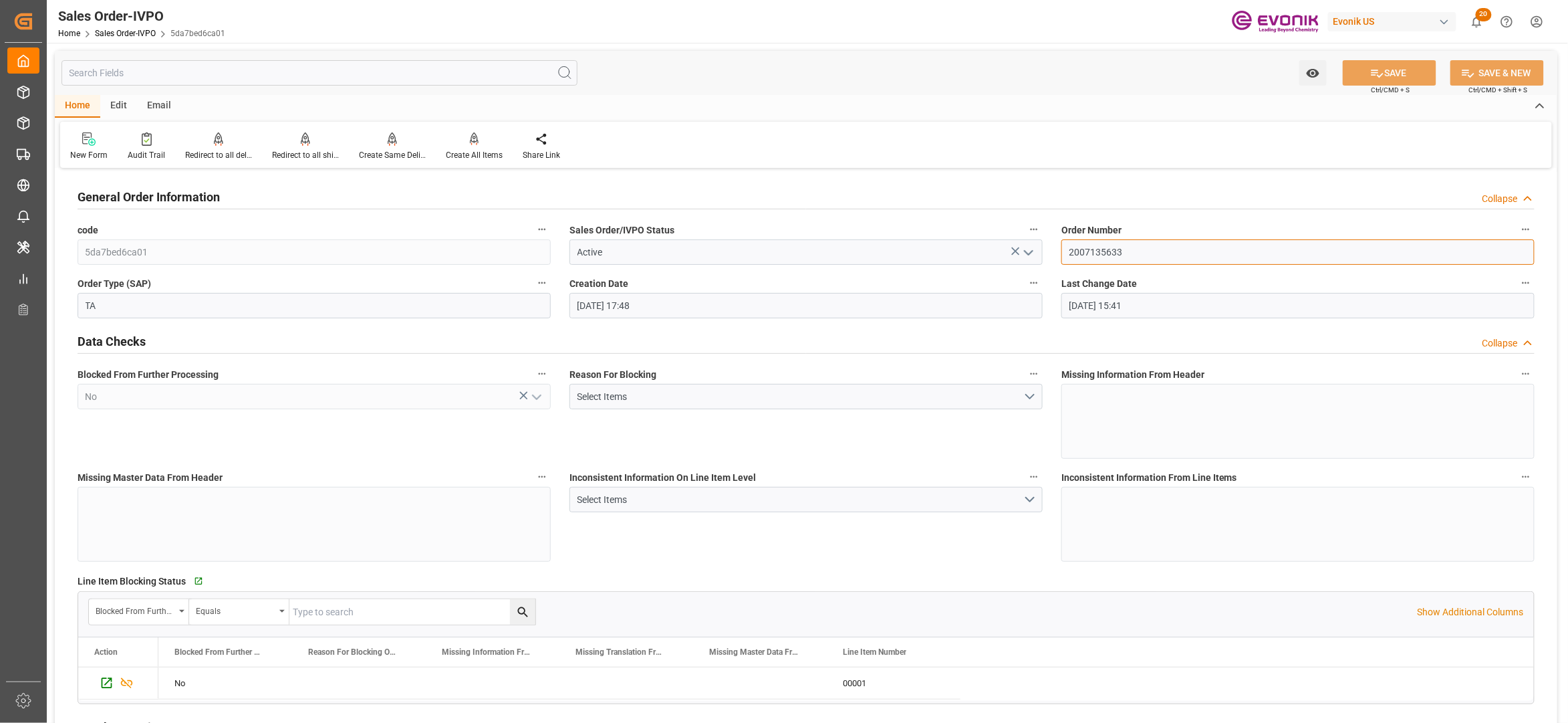
click at [1104, 250] on input "2007135633" at bounding box center [1298, 252] width 474 height 25
click at [1024, 193] on div "General Order Information Collapse" at bounding box center [805, 196] width 1457 height 25
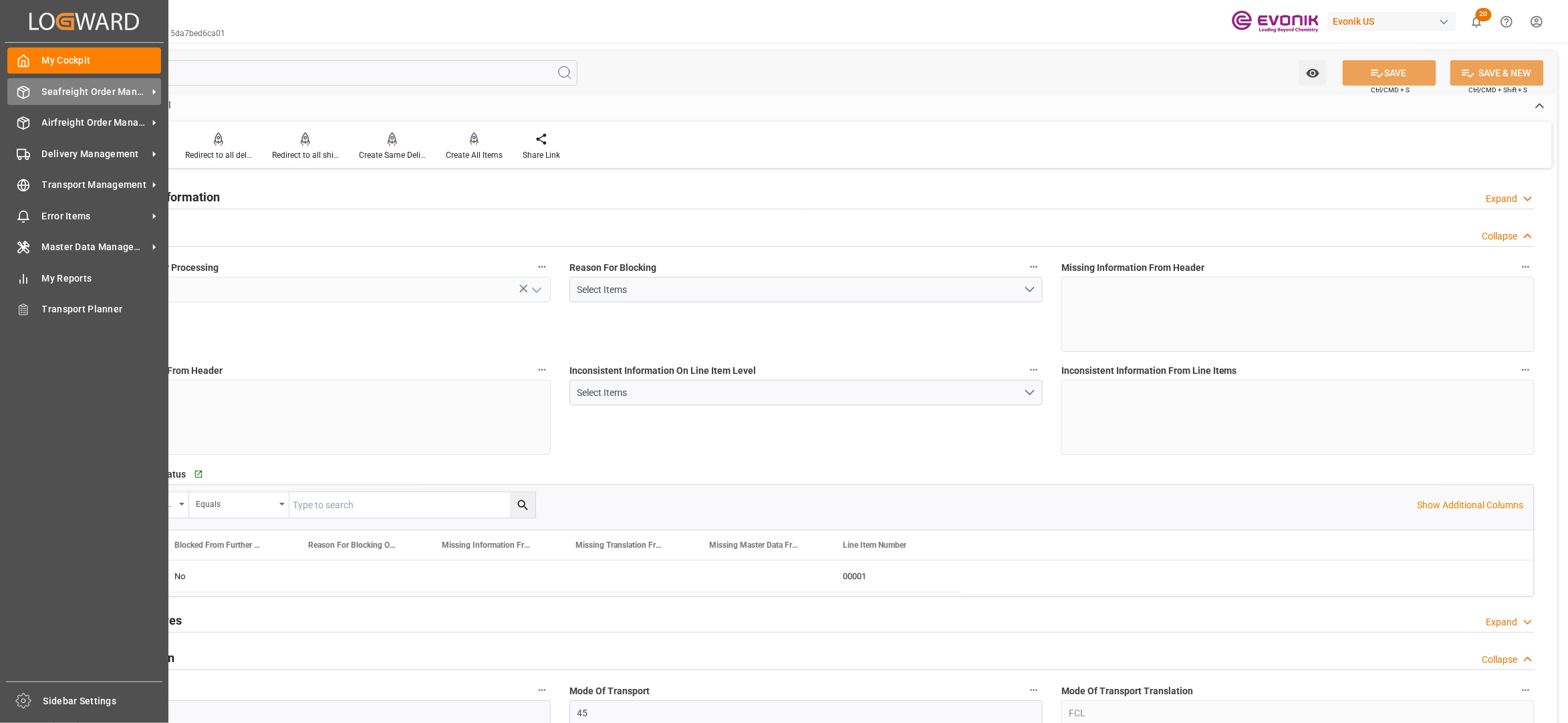
click at [46, 99] on div "Seafreight Order Management Seafreight Order Management" at bounding box center [84, 91] width 154 height 26
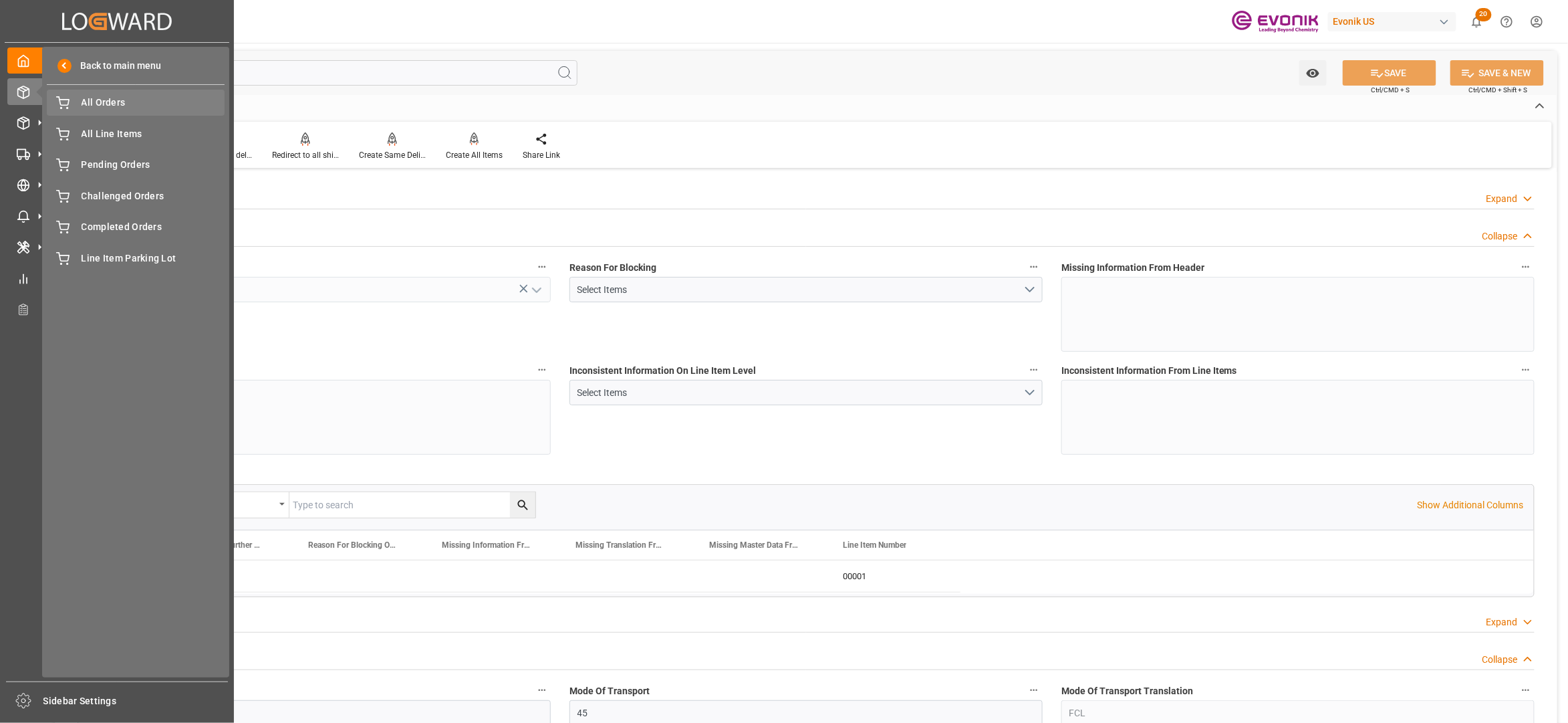
click at [103, 113] on div "All Orders All Orders" at bounding box center [135, 103] width 178 height 26
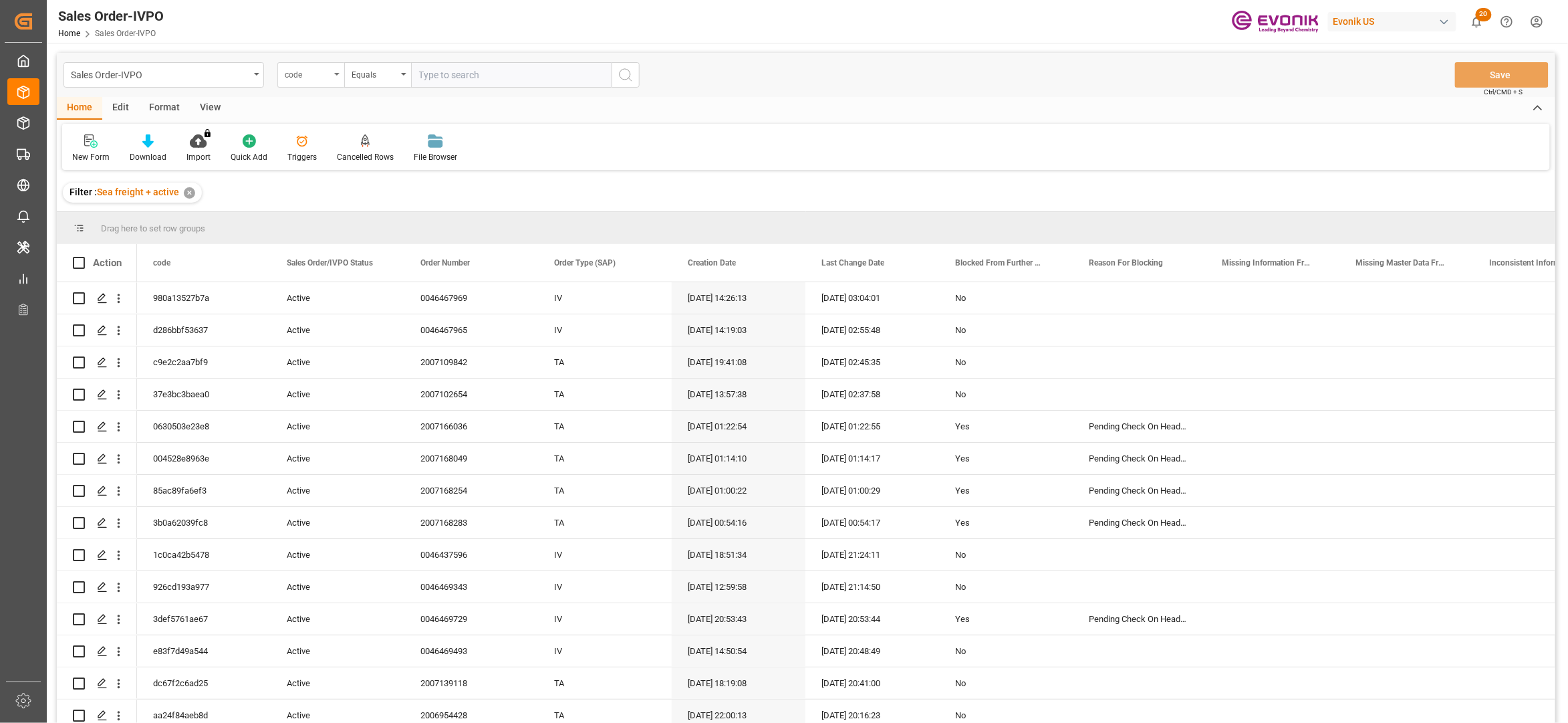
click at [308, 74] on div "code" at bounding box center [307, 73] width 45 height 15
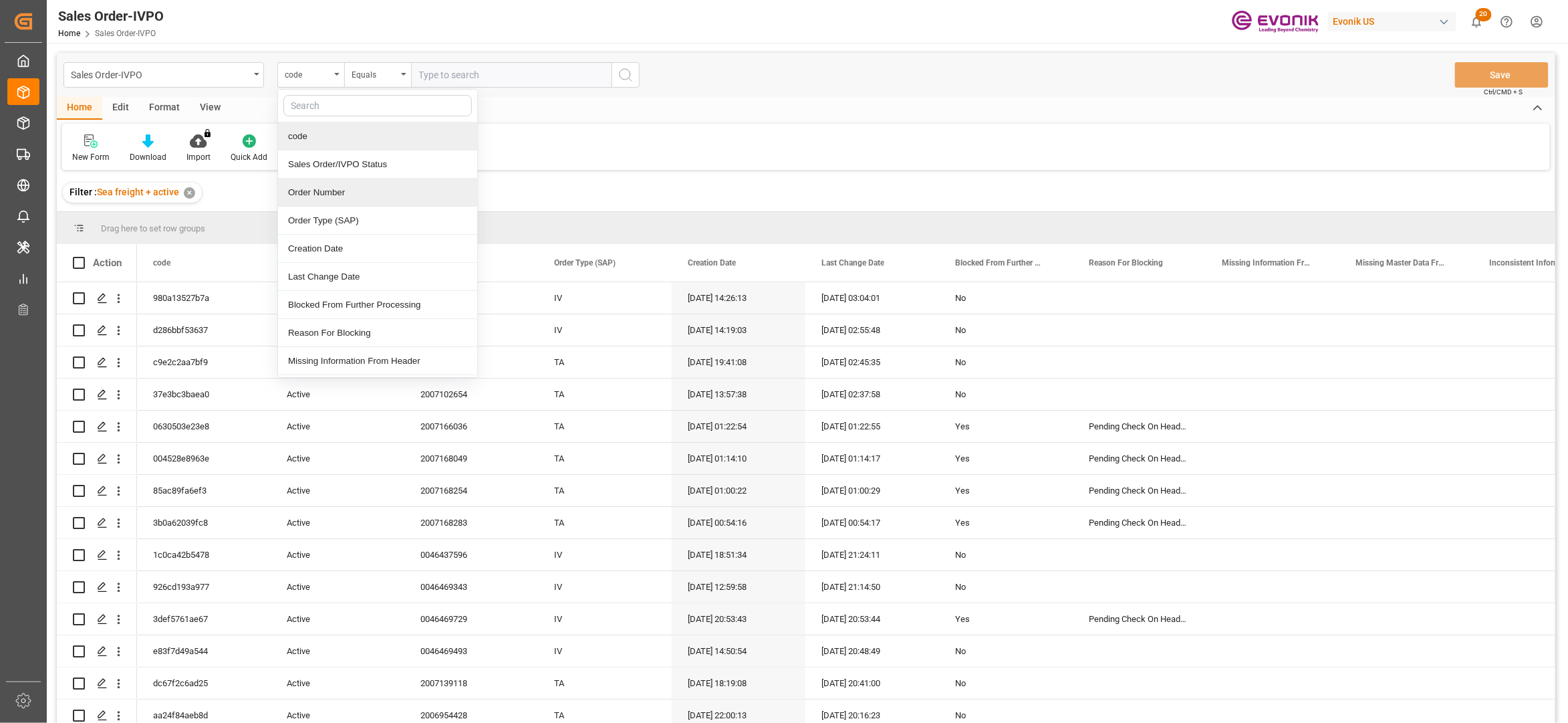
click at [360, 194] on div "Order Number" at bounding box center [377, 192] width 199 height 28
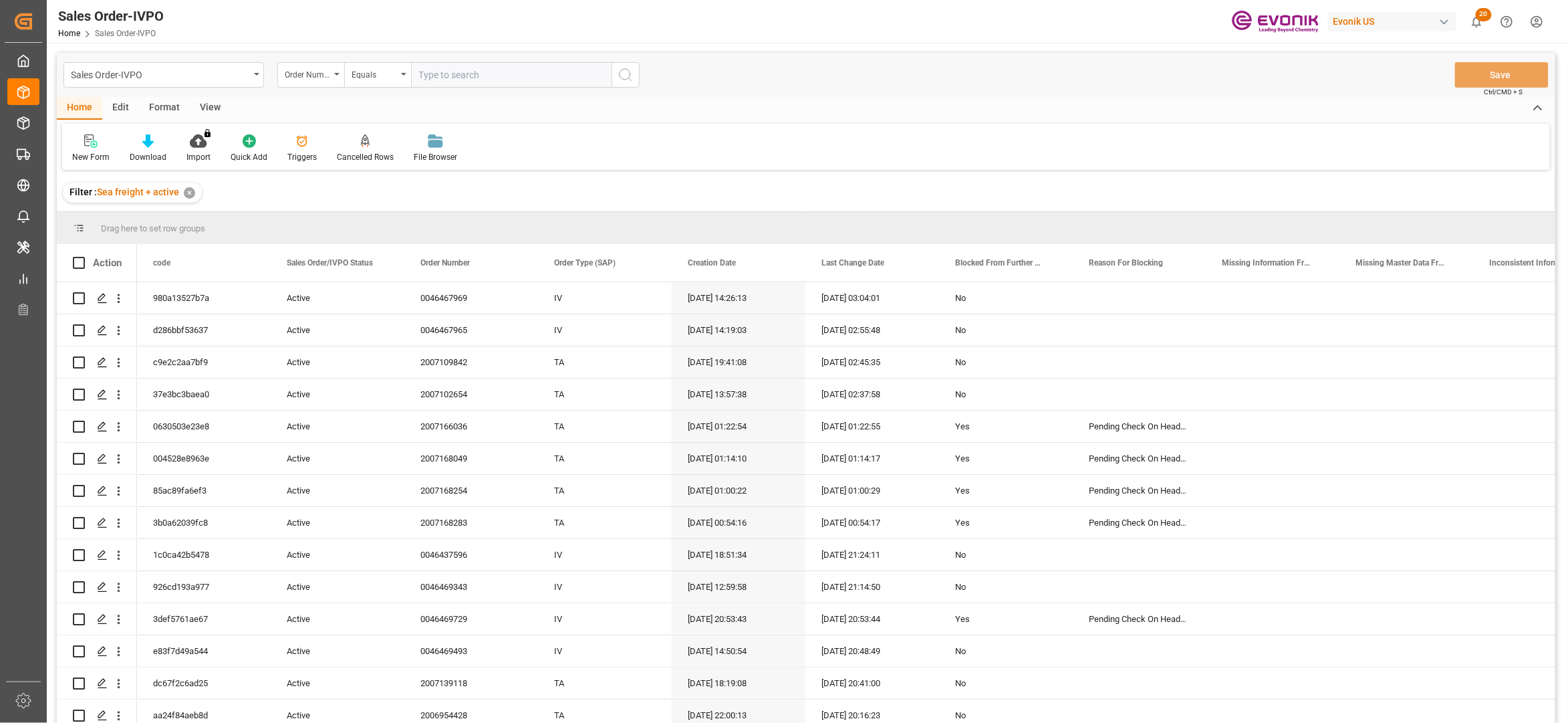
click at [456, 76] on input "text" at bounding box center [511, 75] width 201 height 25
paste input "0046439326"
type input "0046439326"
click at [634, 80] on button "search button" at bounding box center [625, 75] width 28 height 25
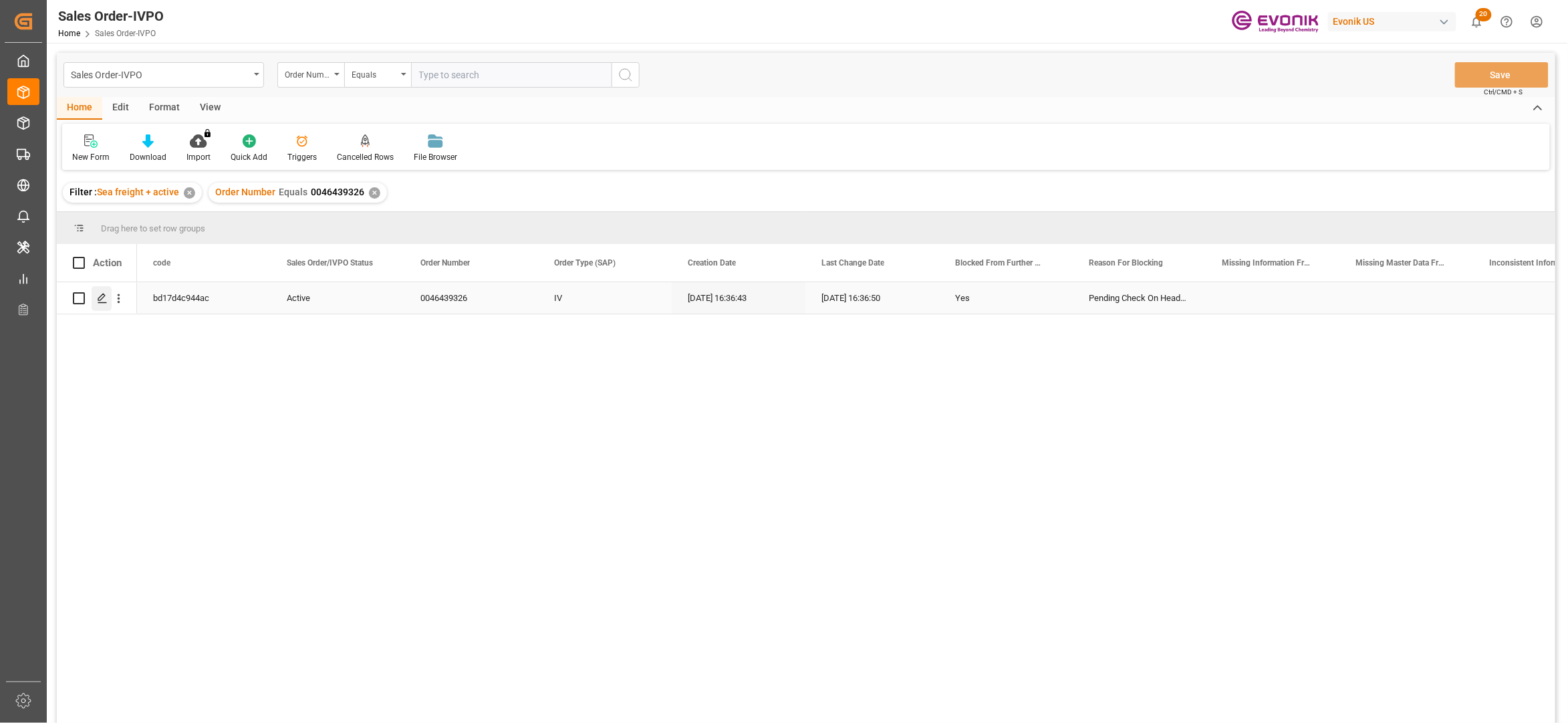
click at [103, 298] on icon "Press SPACE to select this row." at bounding box center [103, 298] width 11 height 11
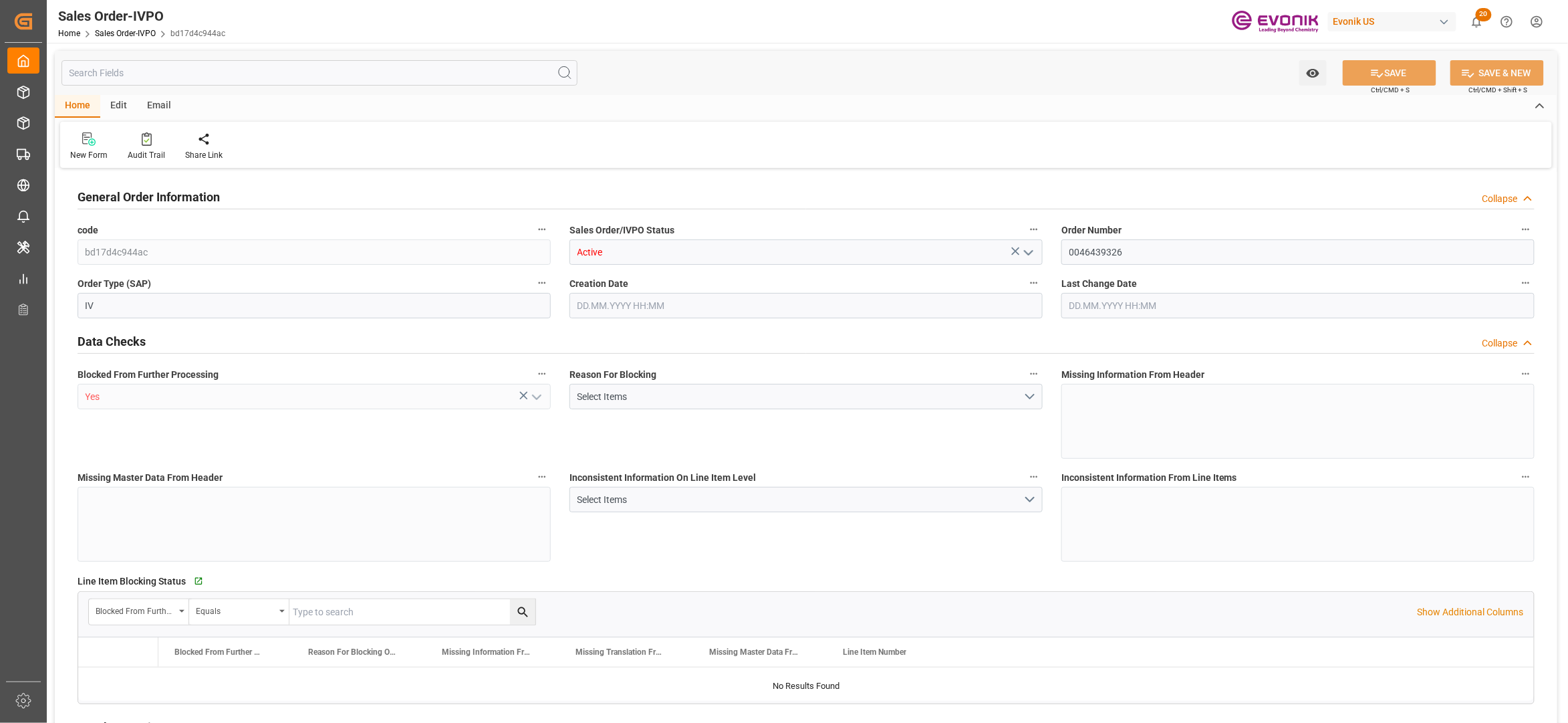
type input "BEANR"
type input "0"
type input "1"
type input "13292.992"
type input "03.09.2025 16:36"
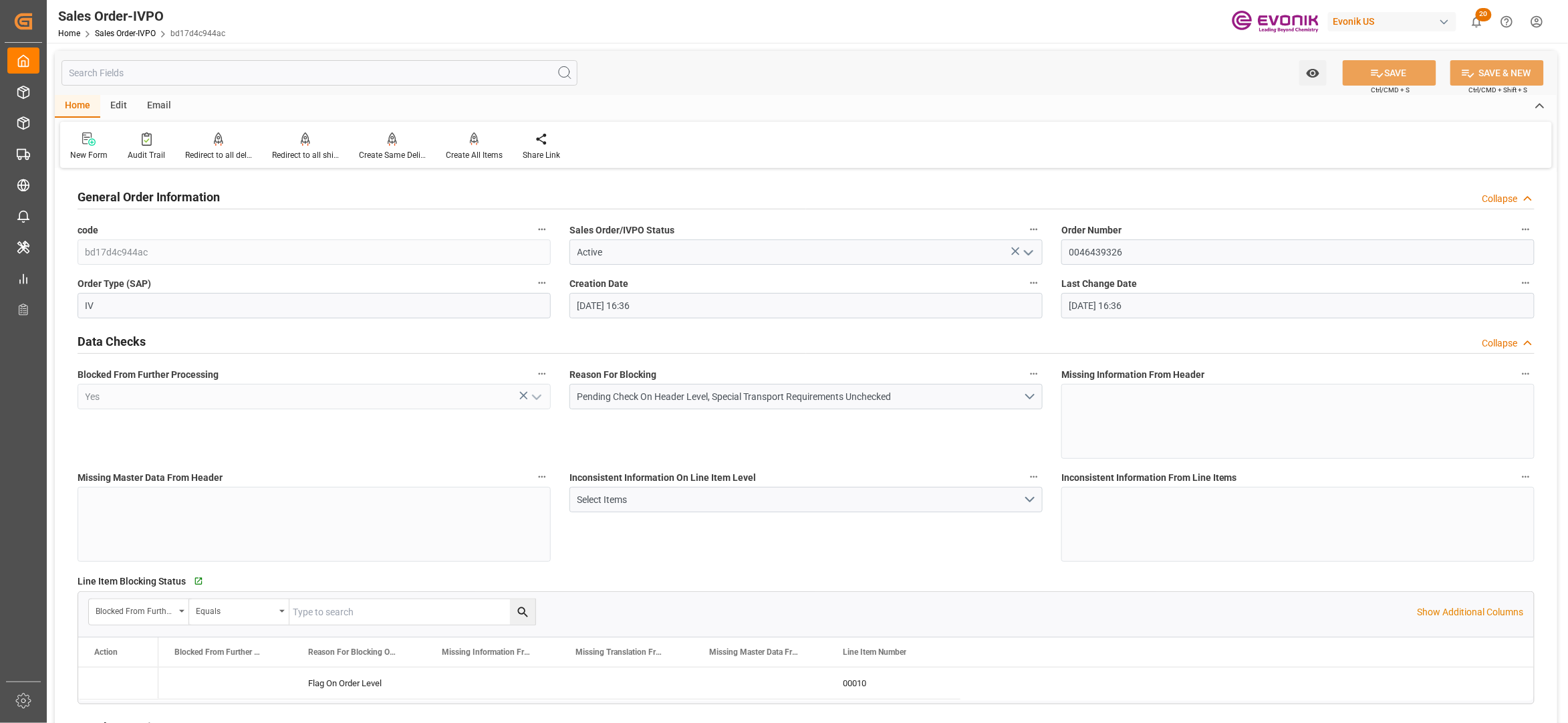
type input "03.09.2025 16:36"
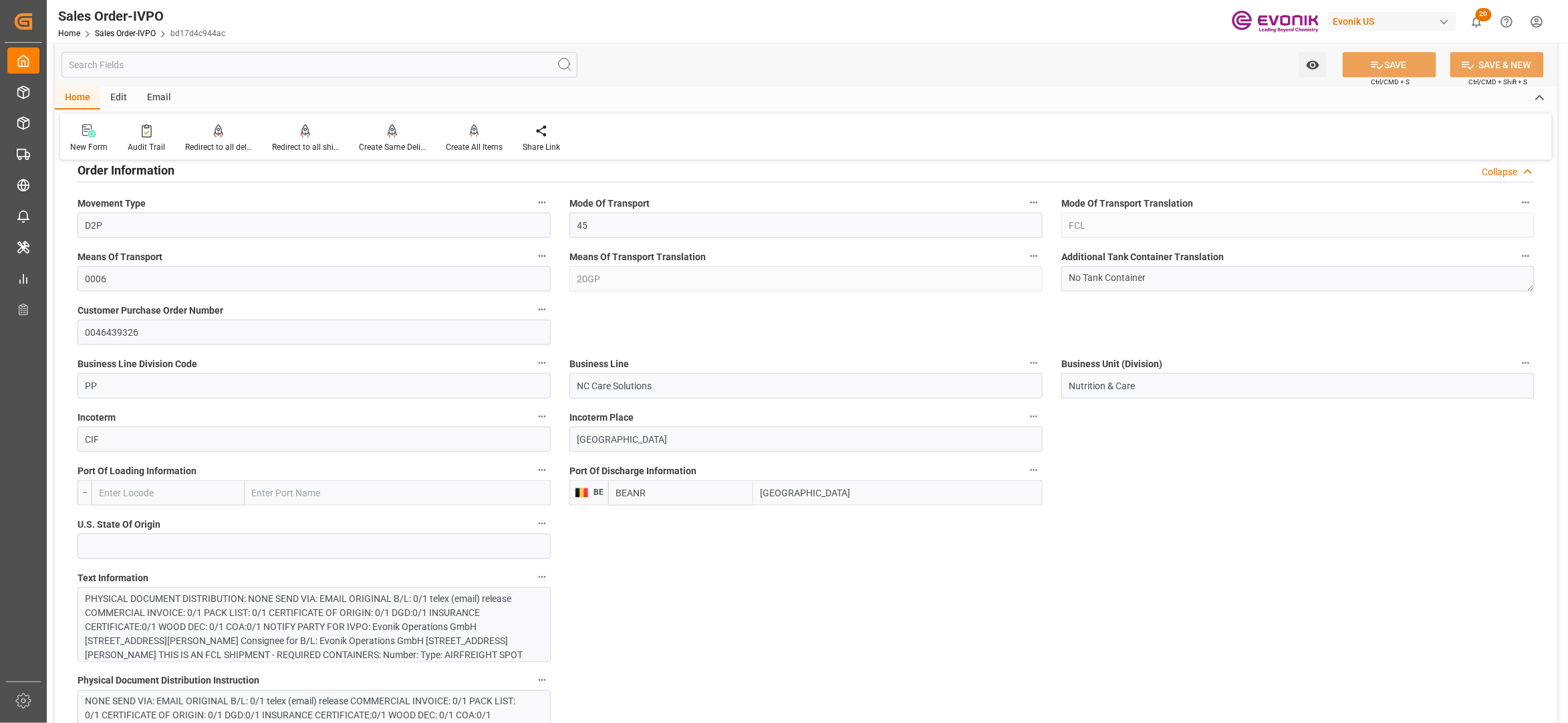
scroll to position [891, 0]
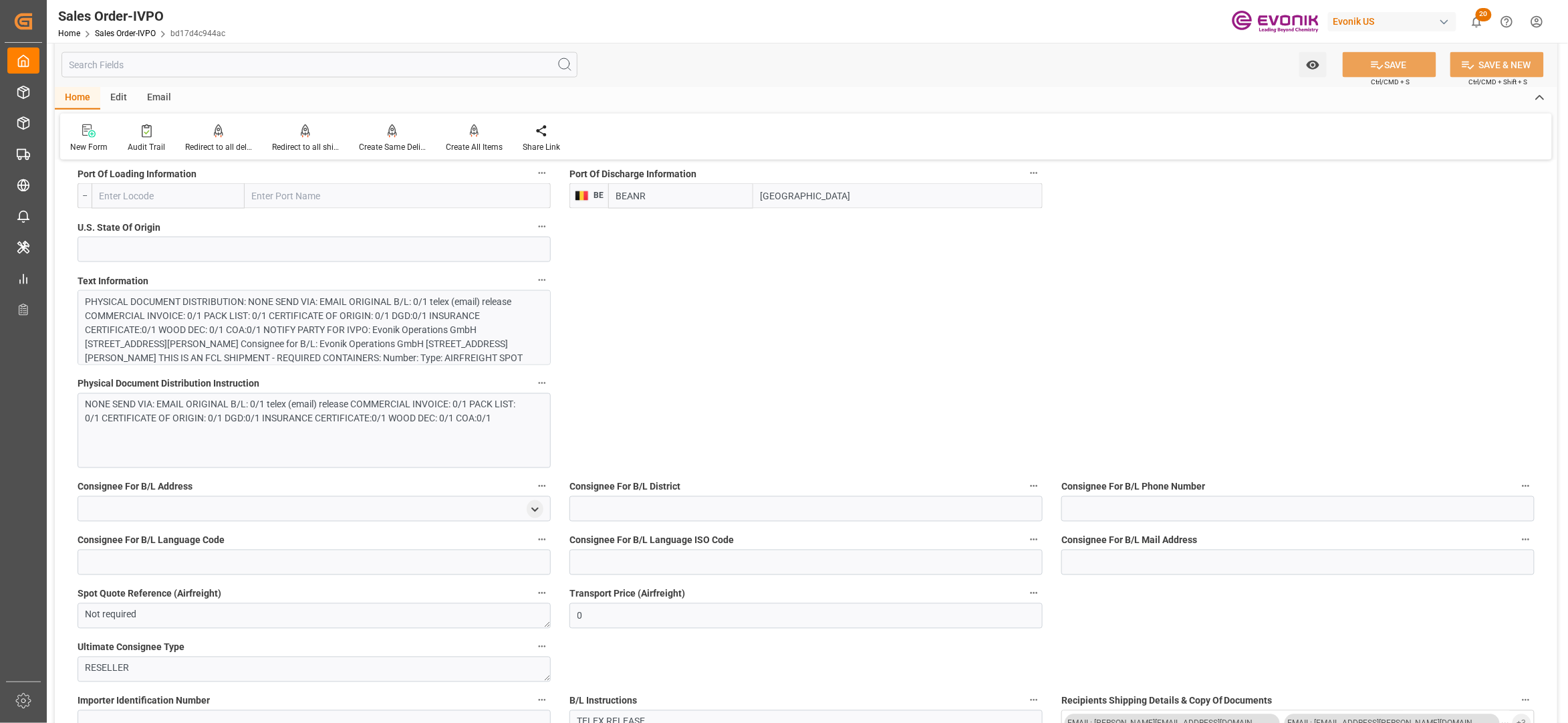
click at [425, 318] on div "PHYSICAL DOCUMENT DISTRIBUTION: NONE SEND VIA: EMAIL ORIGINAL B/L: 0/1 telex (e…" at bounding box center [307, 386] width 444 height 183
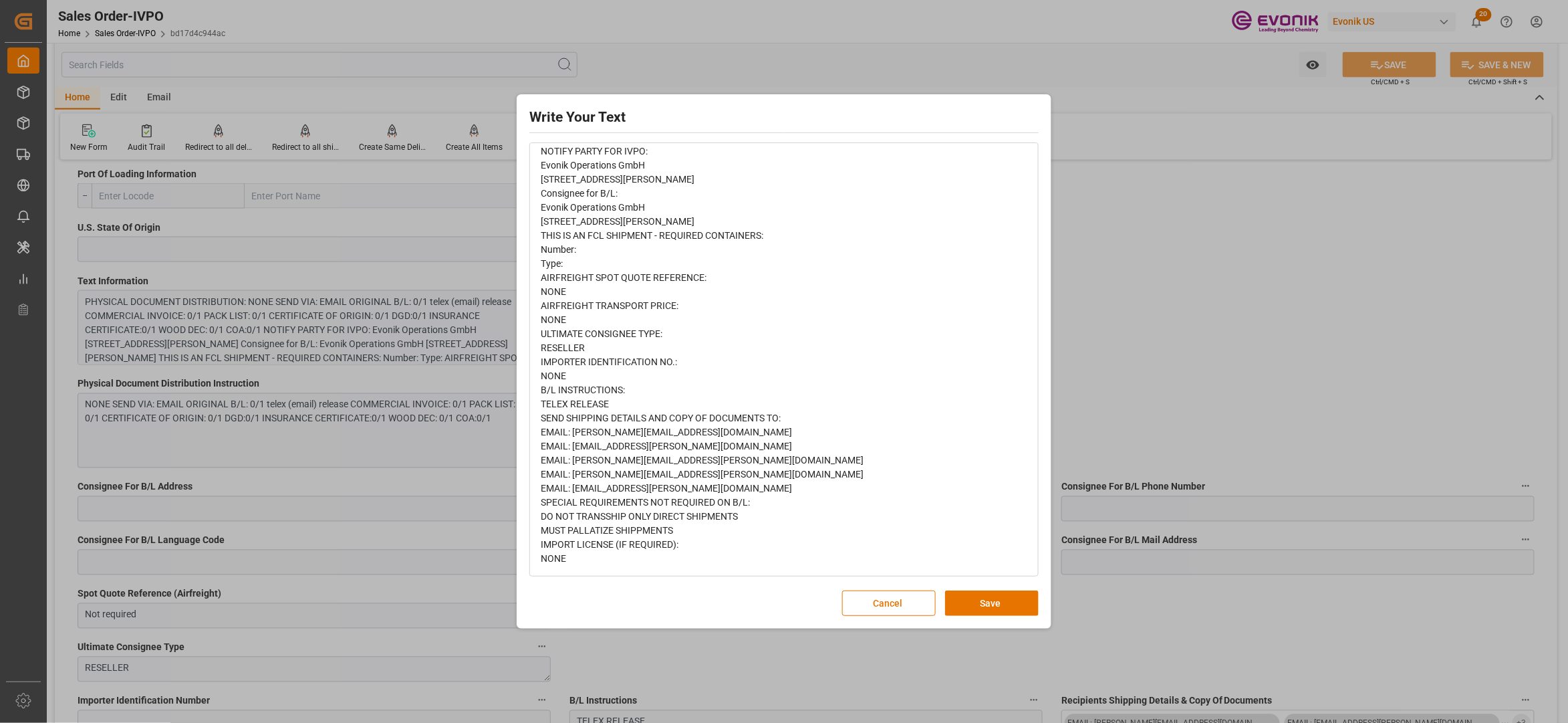
scroll to position [275, 0]
click at [976, 611] on button "Save" at bounding box center [992, 603] width 94 height 25
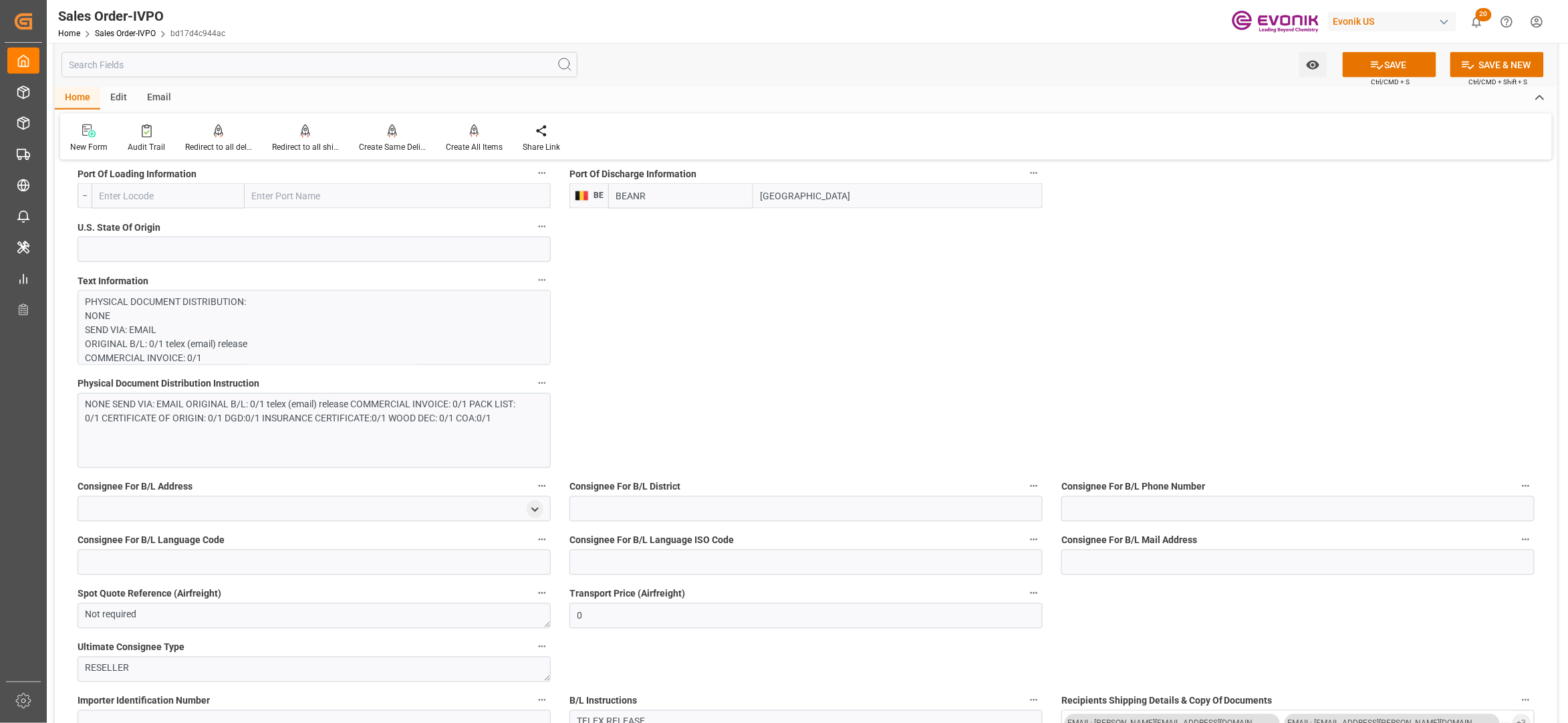
drag, startPoint x: 469, startPoint y: 436, endPoint x: 476, endPoint y: 436, distance: 7.0
click at [476, 436] on div "NONE SEND VIA: EMAIL ORIGINAL B/L: 0/1 telex (email) release COMMERCIAL INVOICE…" at bounding box center [314, 430] width 474 height 75
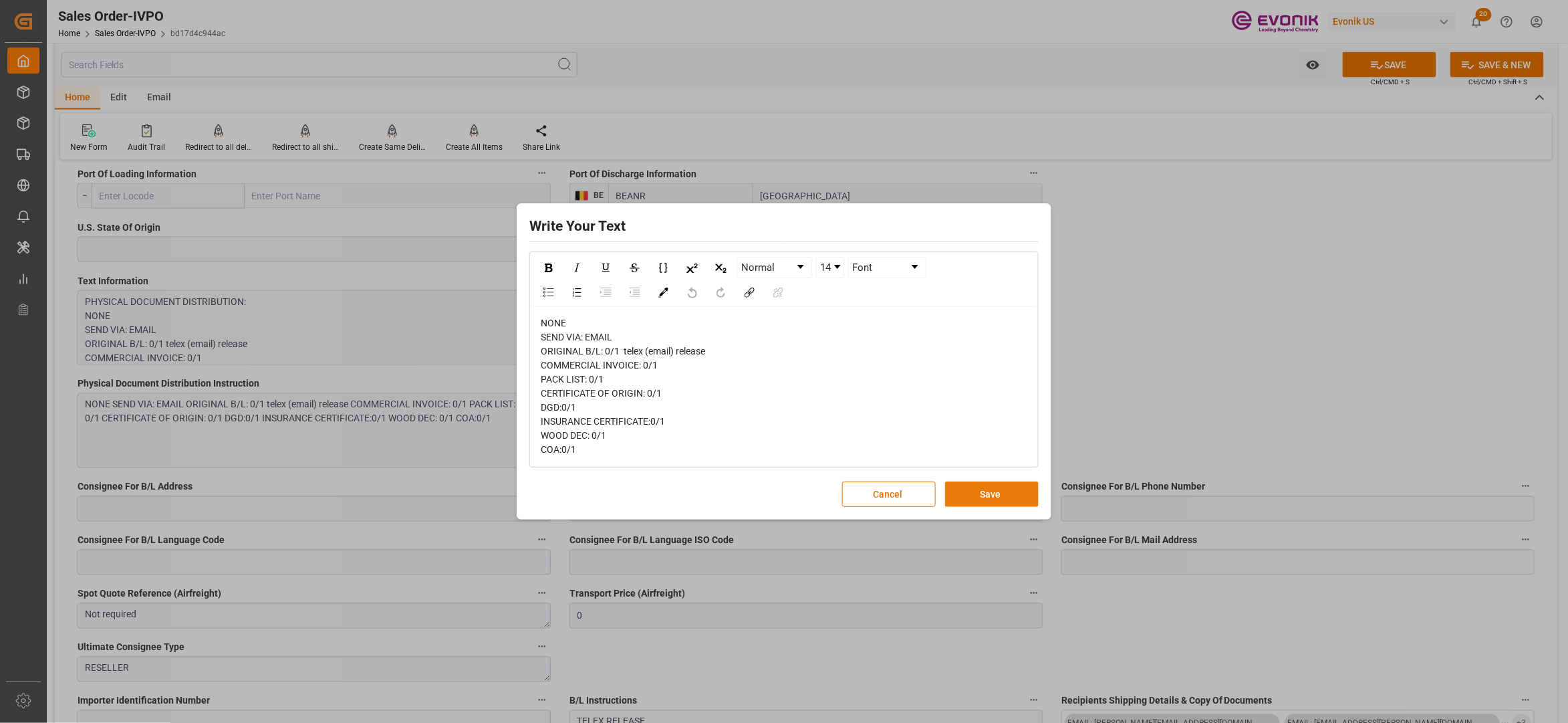
click at [960, 501] on button "Save" at bounding box center [992, 494] width 94 height 25
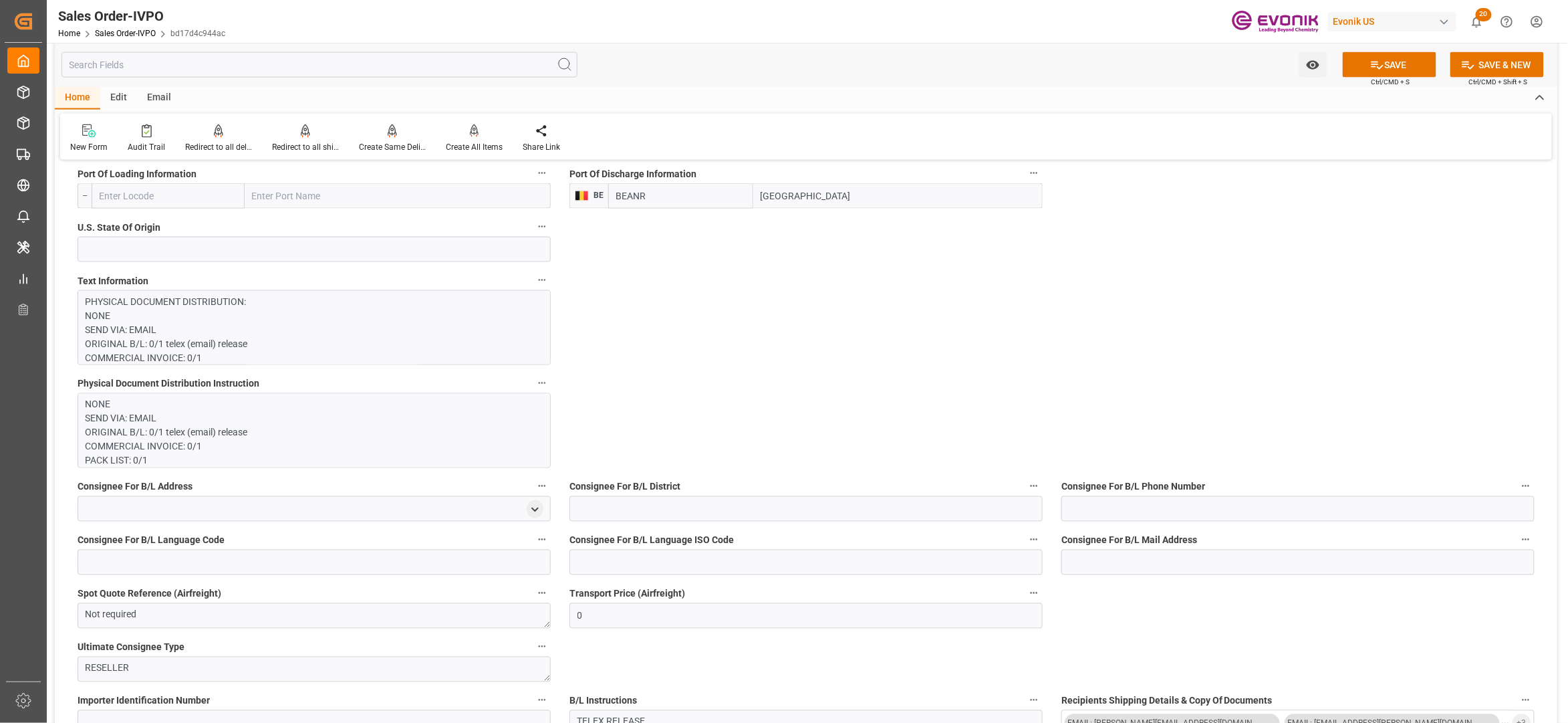
click at [309, 337] on p "PHYSICAL DOCUMENT DISTRIBUTION: NONE SEND VIA: EMAIL ORIGINAL B/L: 0/1 telex (e…" at bounding box center [307, 610] width 444 height 632
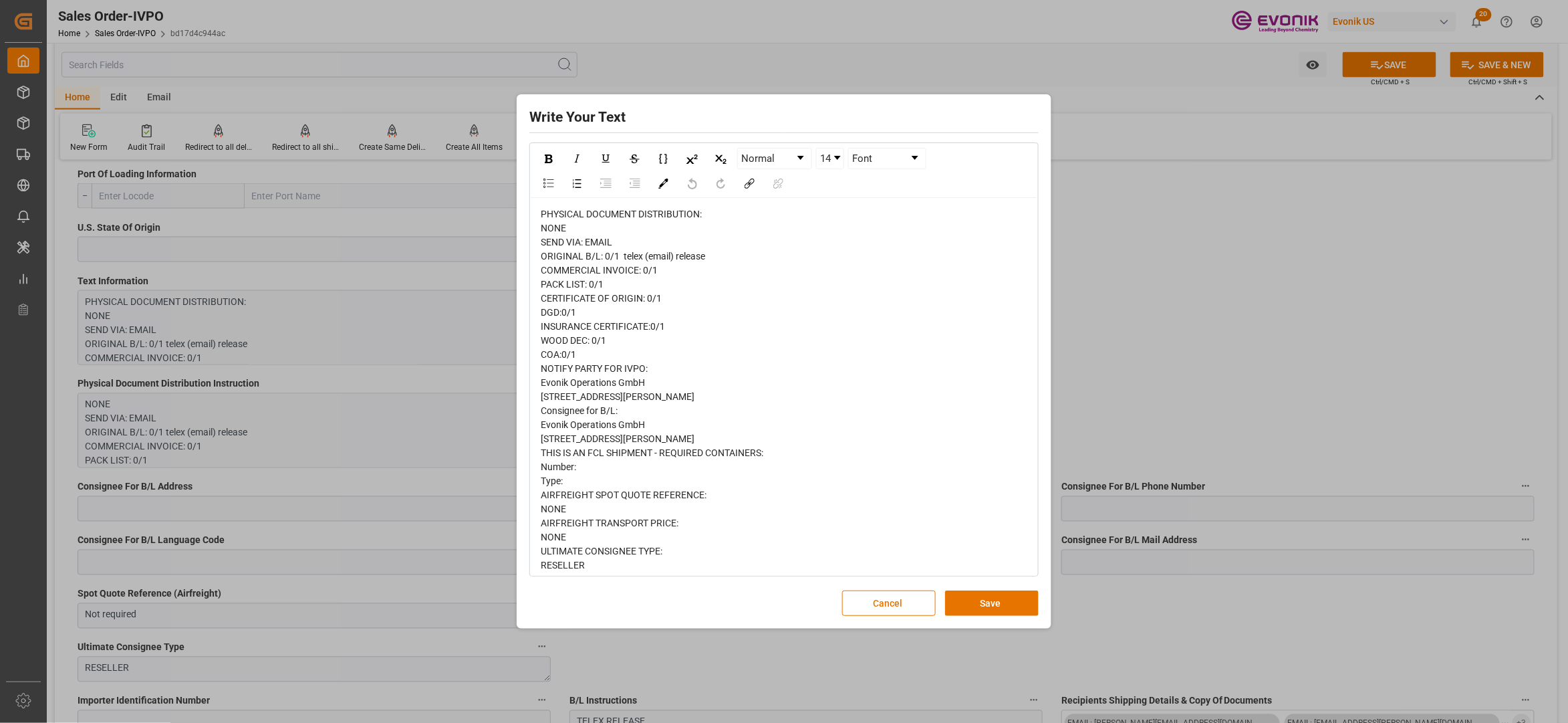
scroll to position [275, 0]
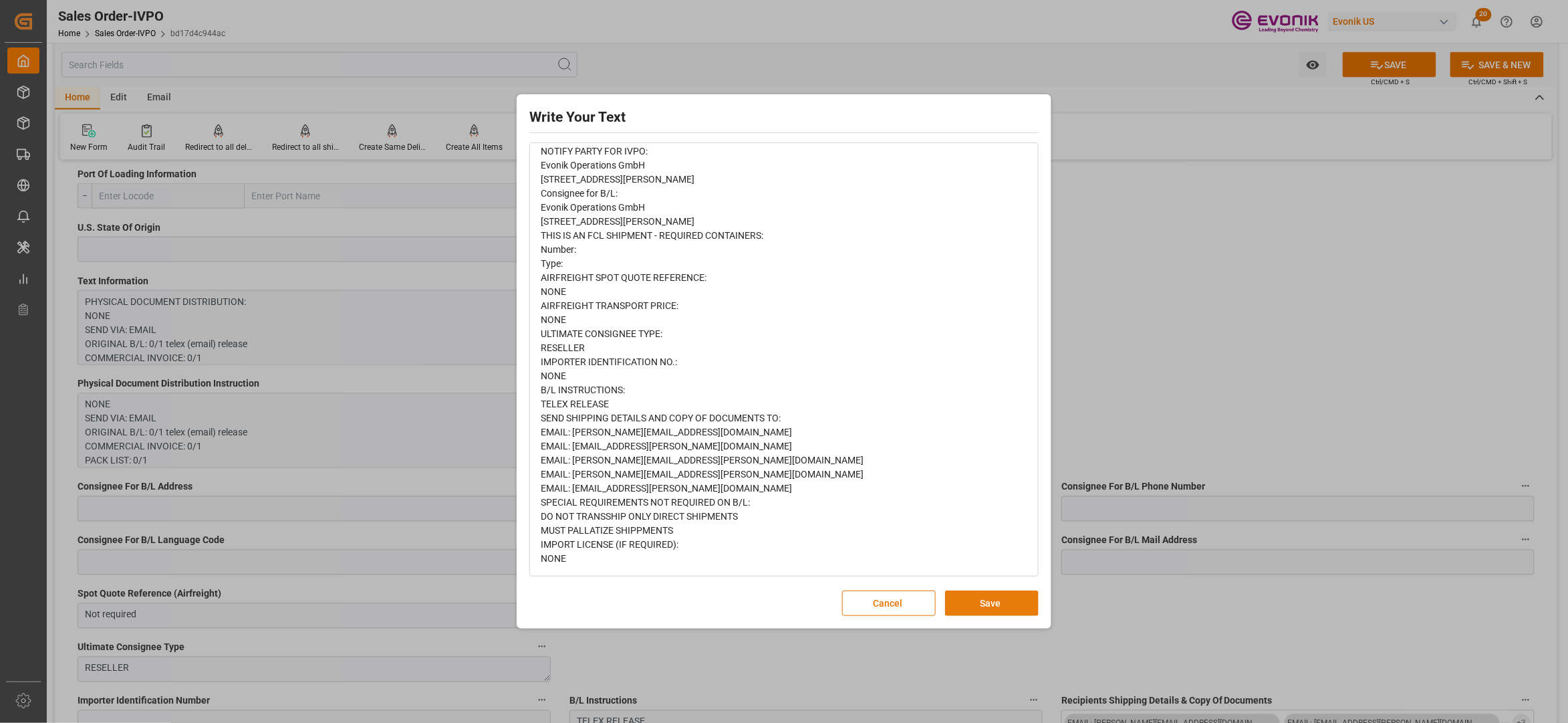
click at [992, 603] on button "Save" at bounding box center [992, 603] width 94 height 25
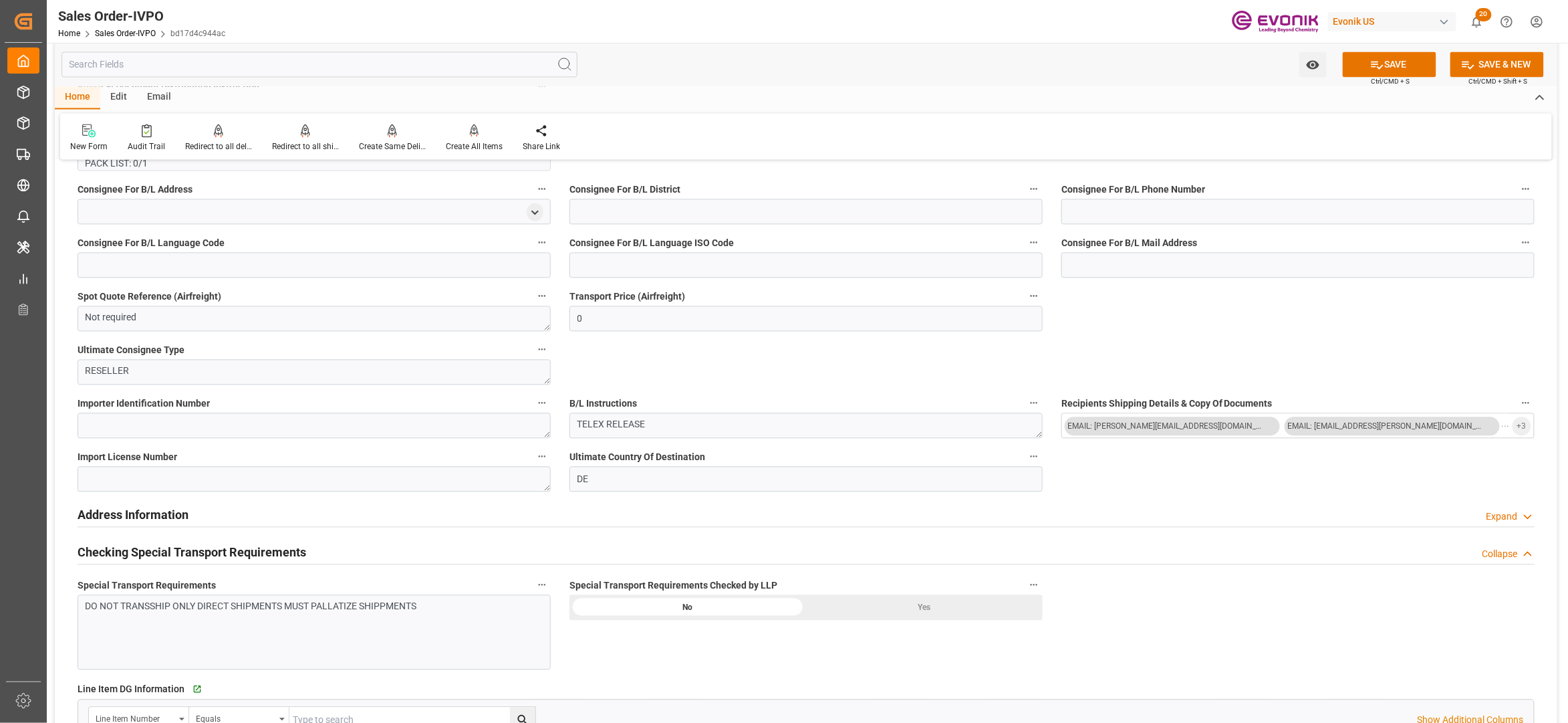
scroll to position [1486, 0]
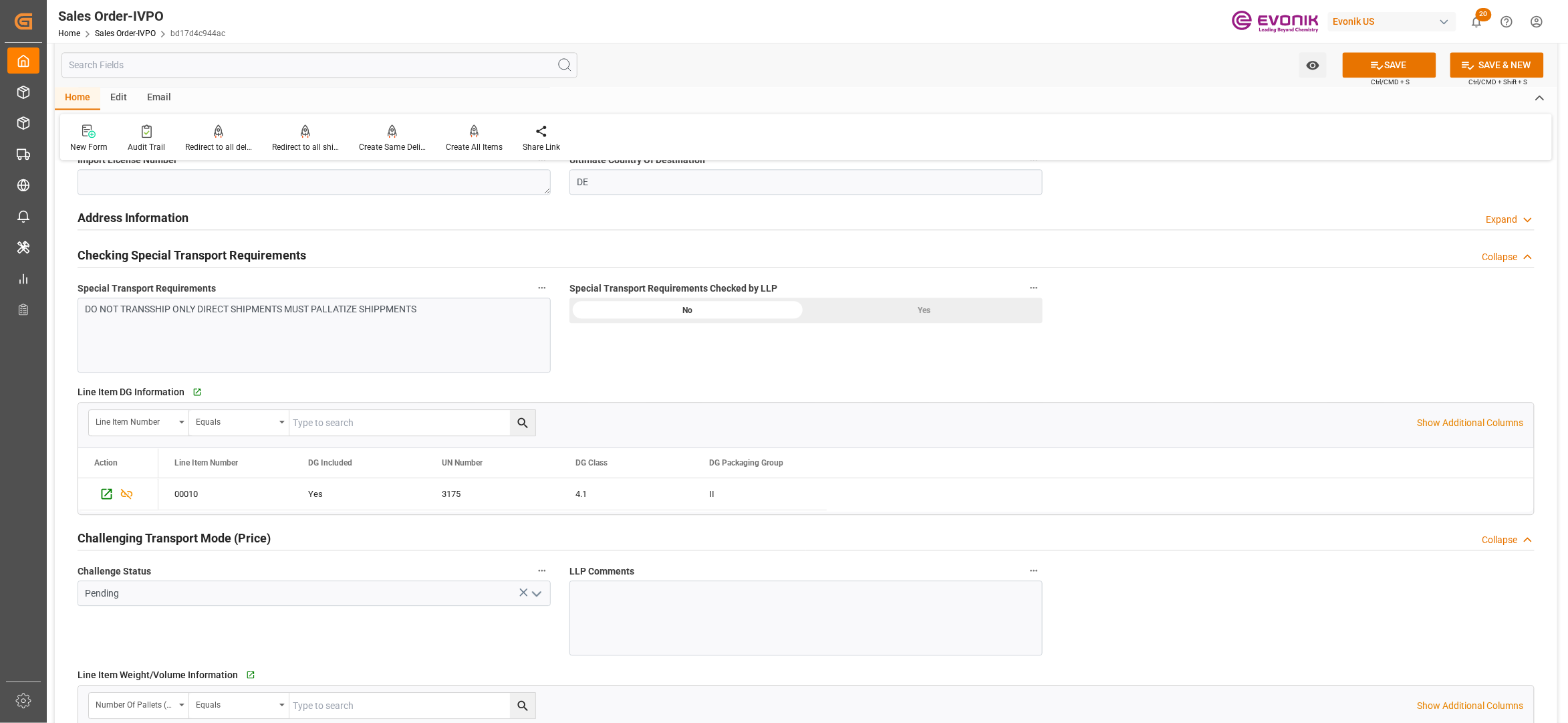
click at [913, 311] on div "Yes" at bounding box center [924, 310] width 236 height 25
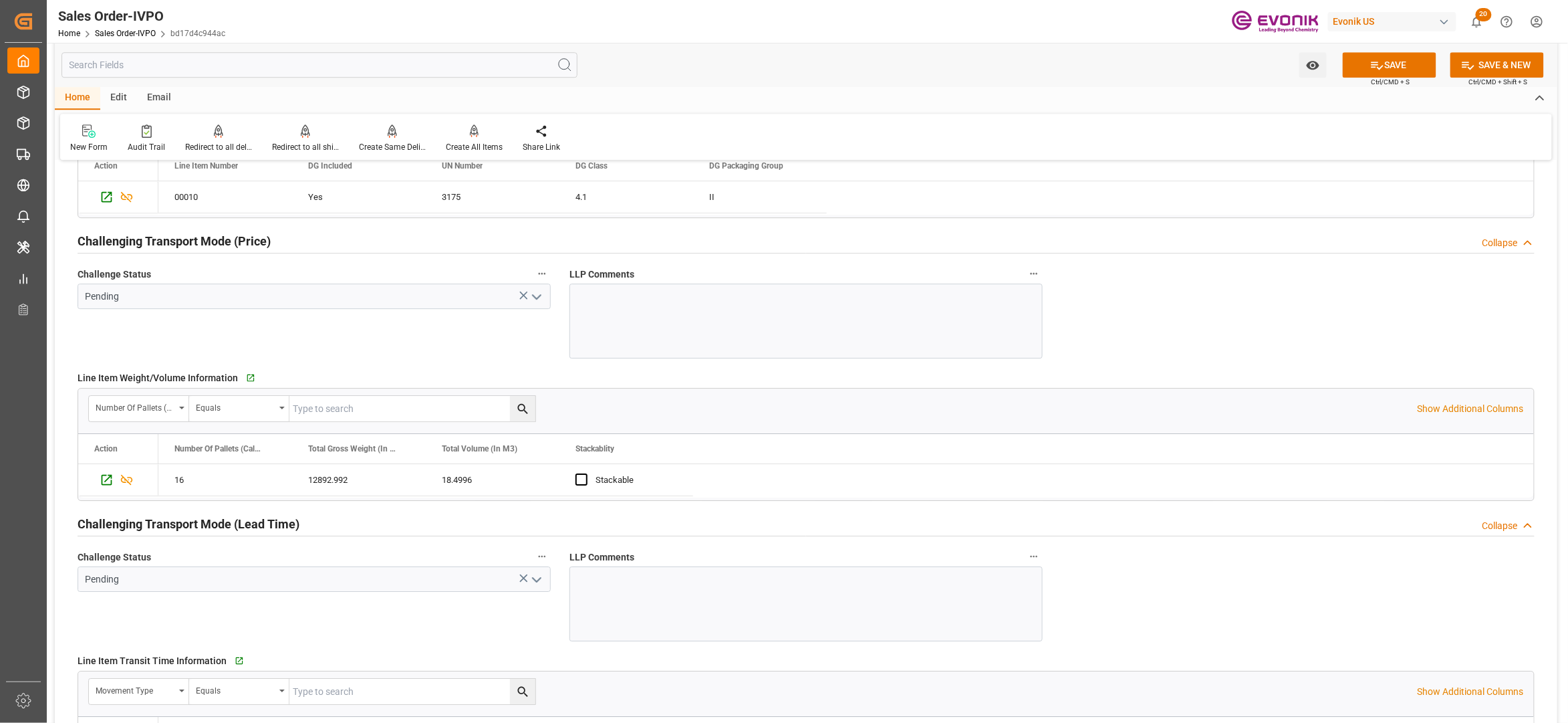
click at [535, 293] on icon "open menu" at bounding box center [537, 297] width 16 height 16
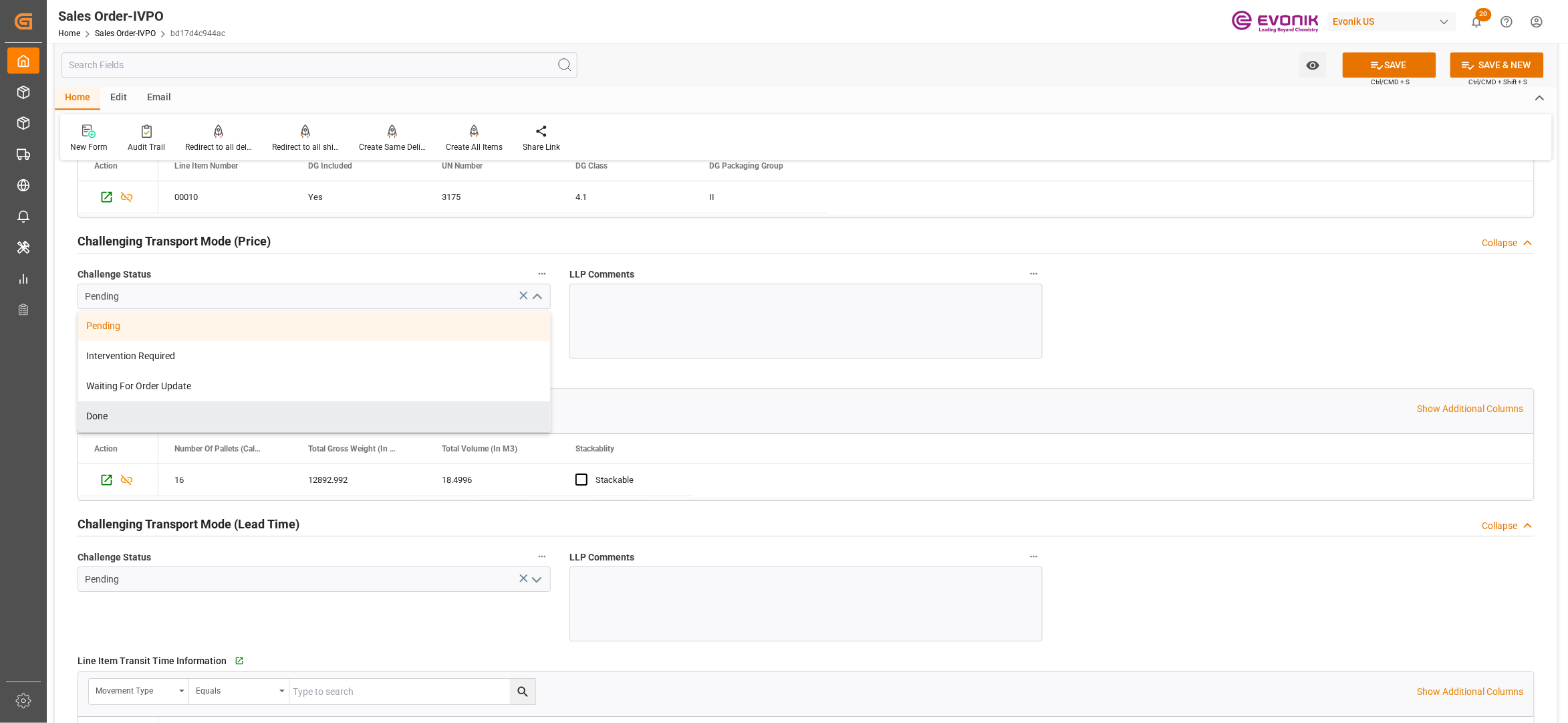
click at [168, 421] on div "Done" at bounding box center [314, 416] width 472 height 30
type input "Done"
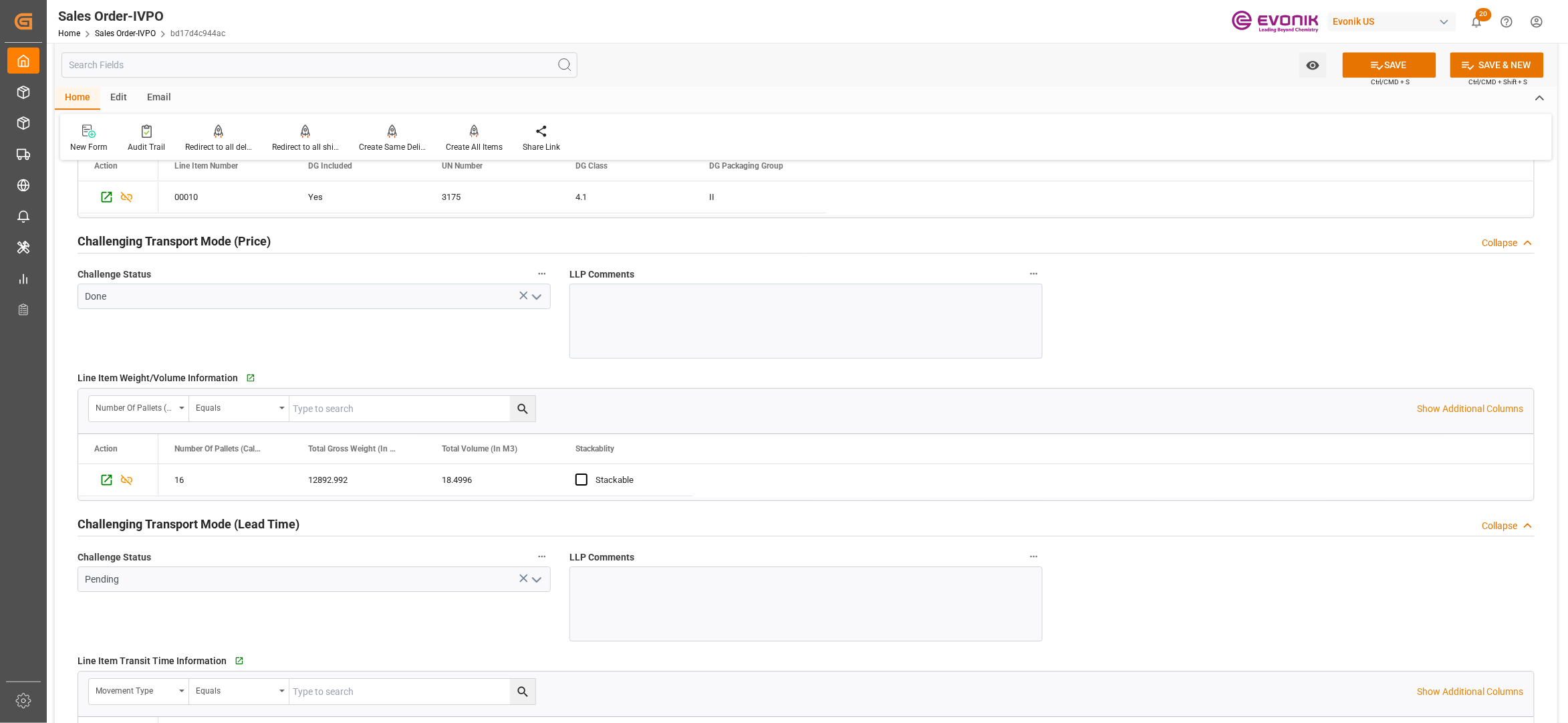
scroll to position [2080, 0]
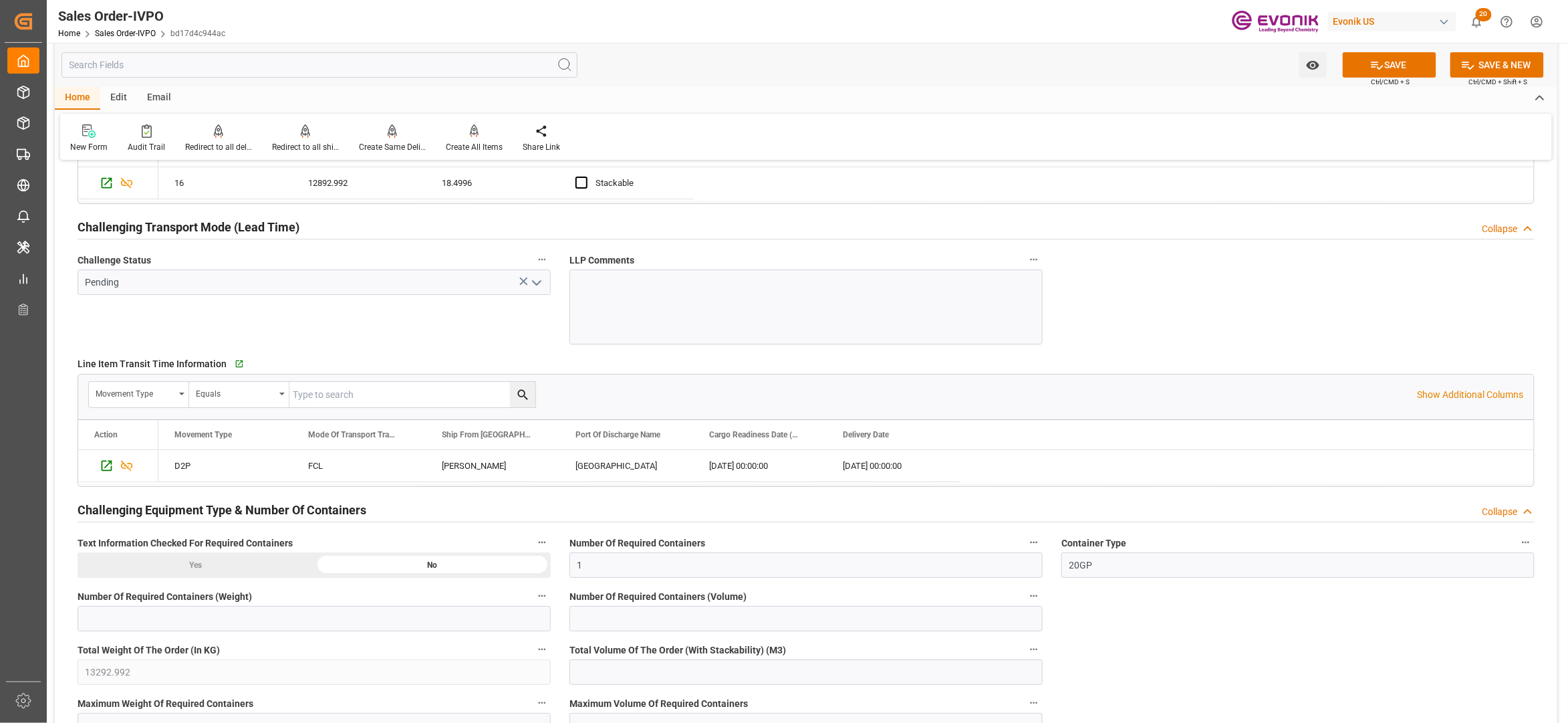
click at [535, 286] on icon "open menu" at bounding box center [537, 283] width 16 height 16
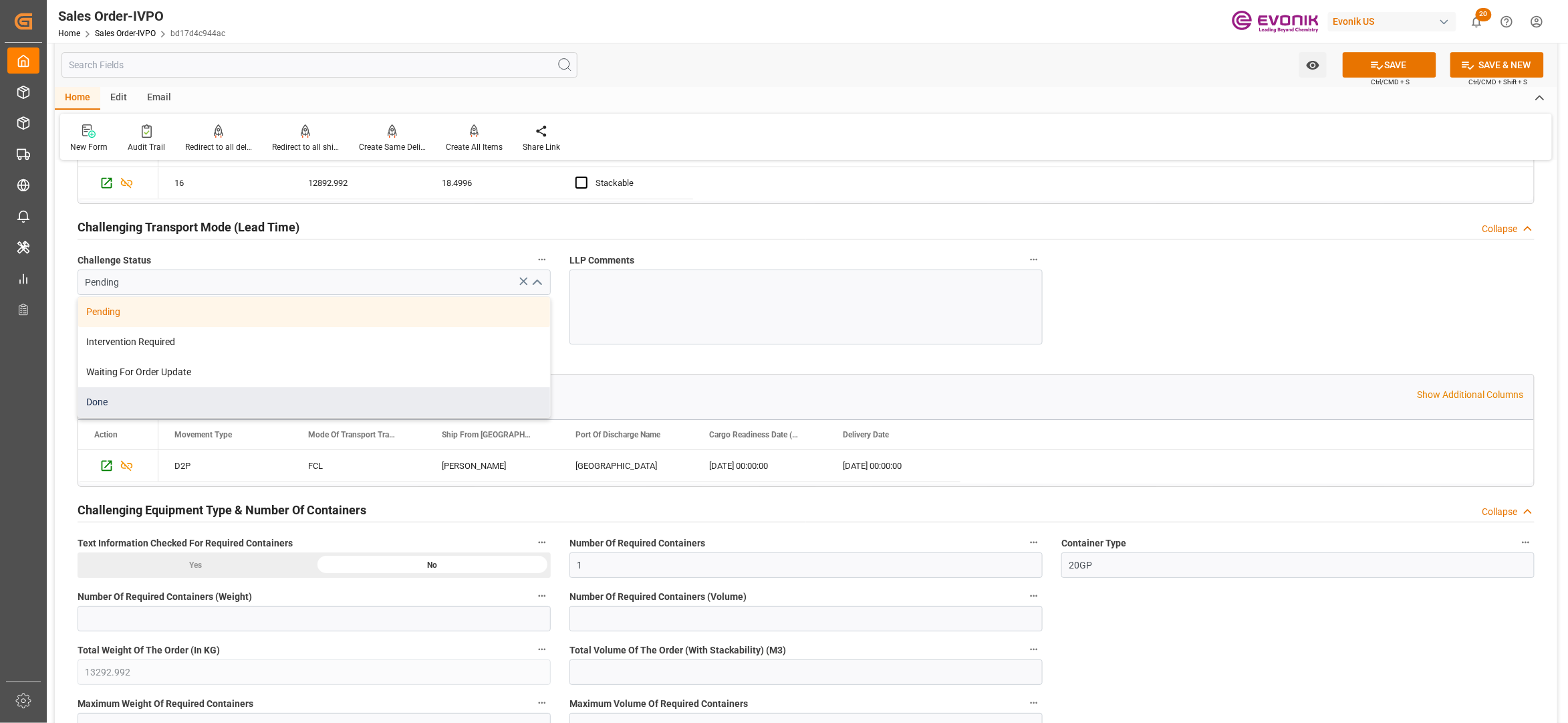
click at [143, 410] on div "Done" at bounding box center [314, 402] width 472 height 30
type input "Done"
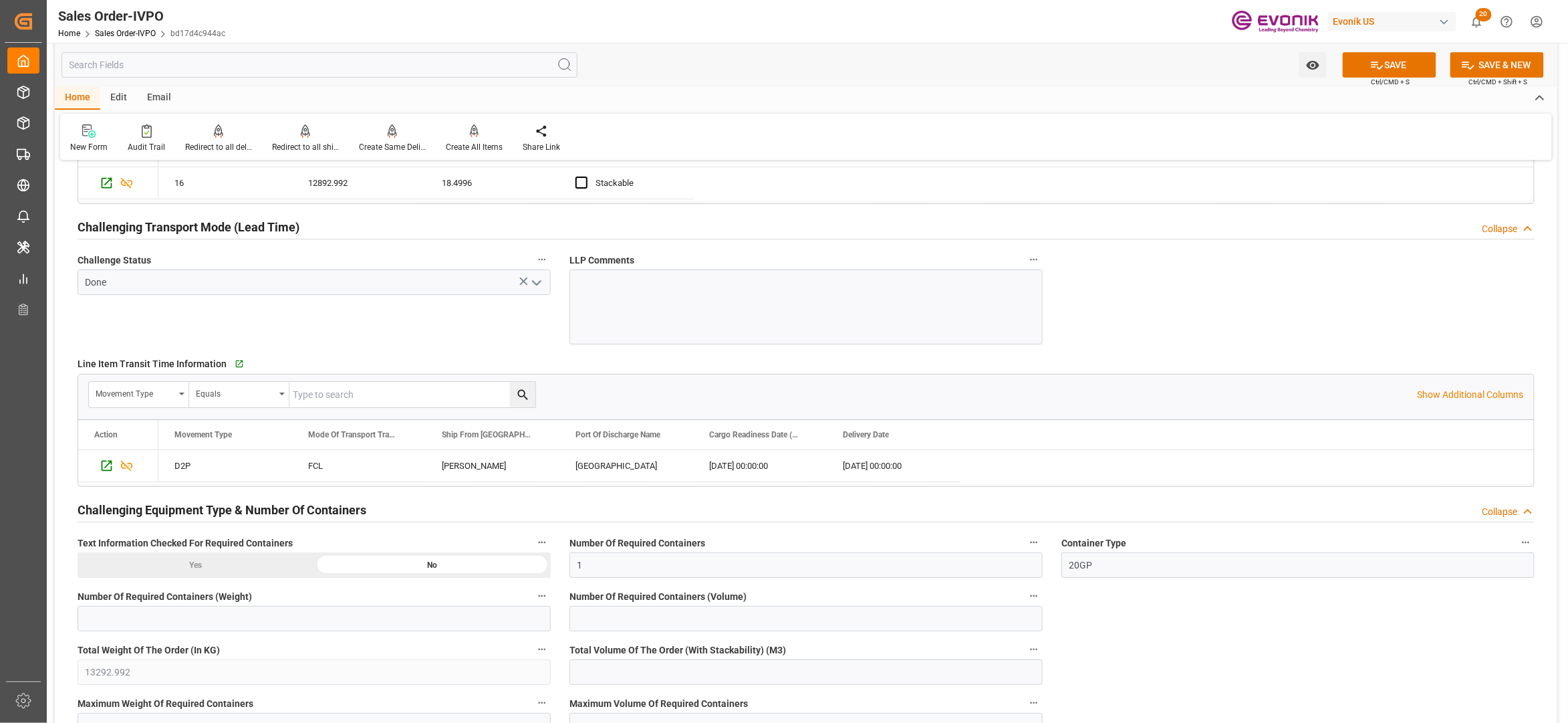
scroll to position [2378, 0]
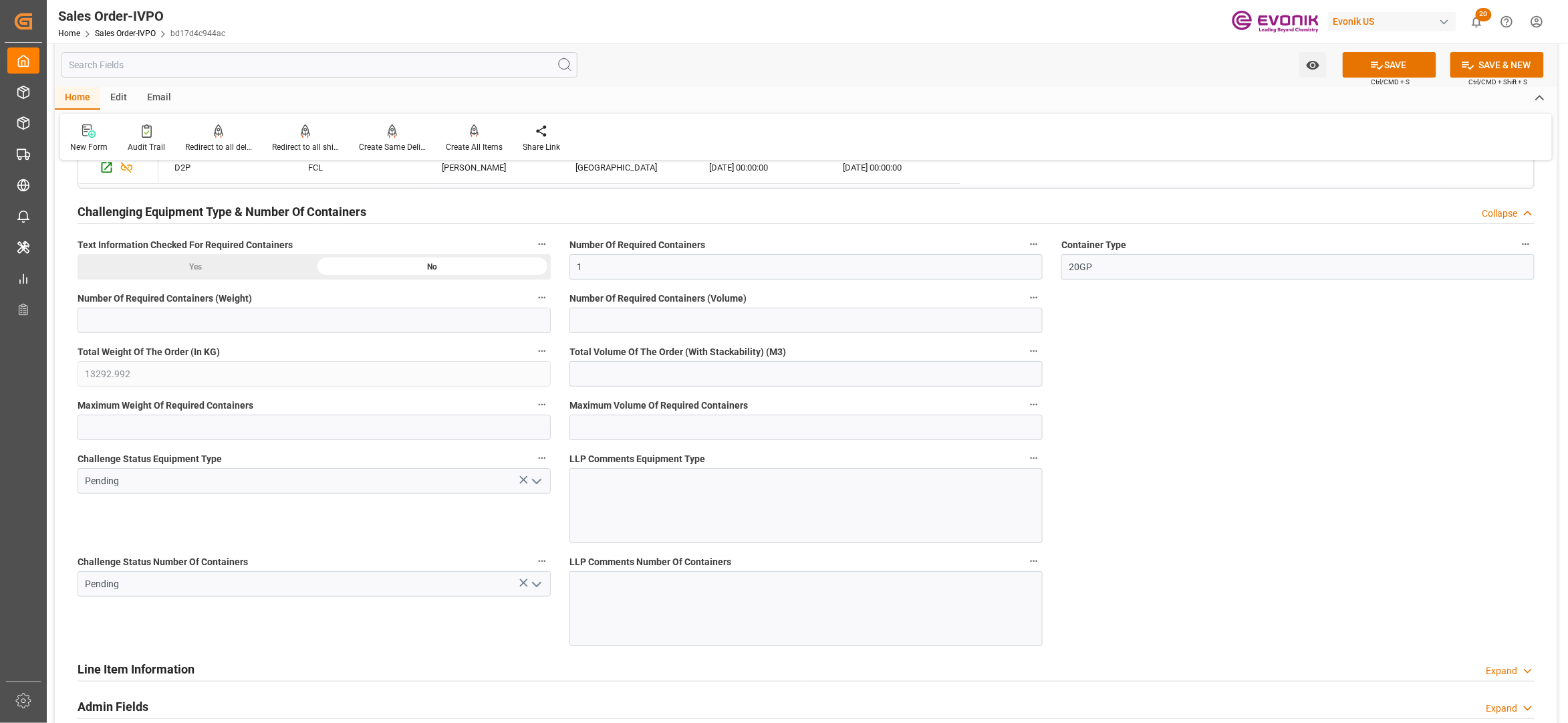
click at [537, 486] on icon "open menu" at bounding box center [537, 482] width 16 height 16
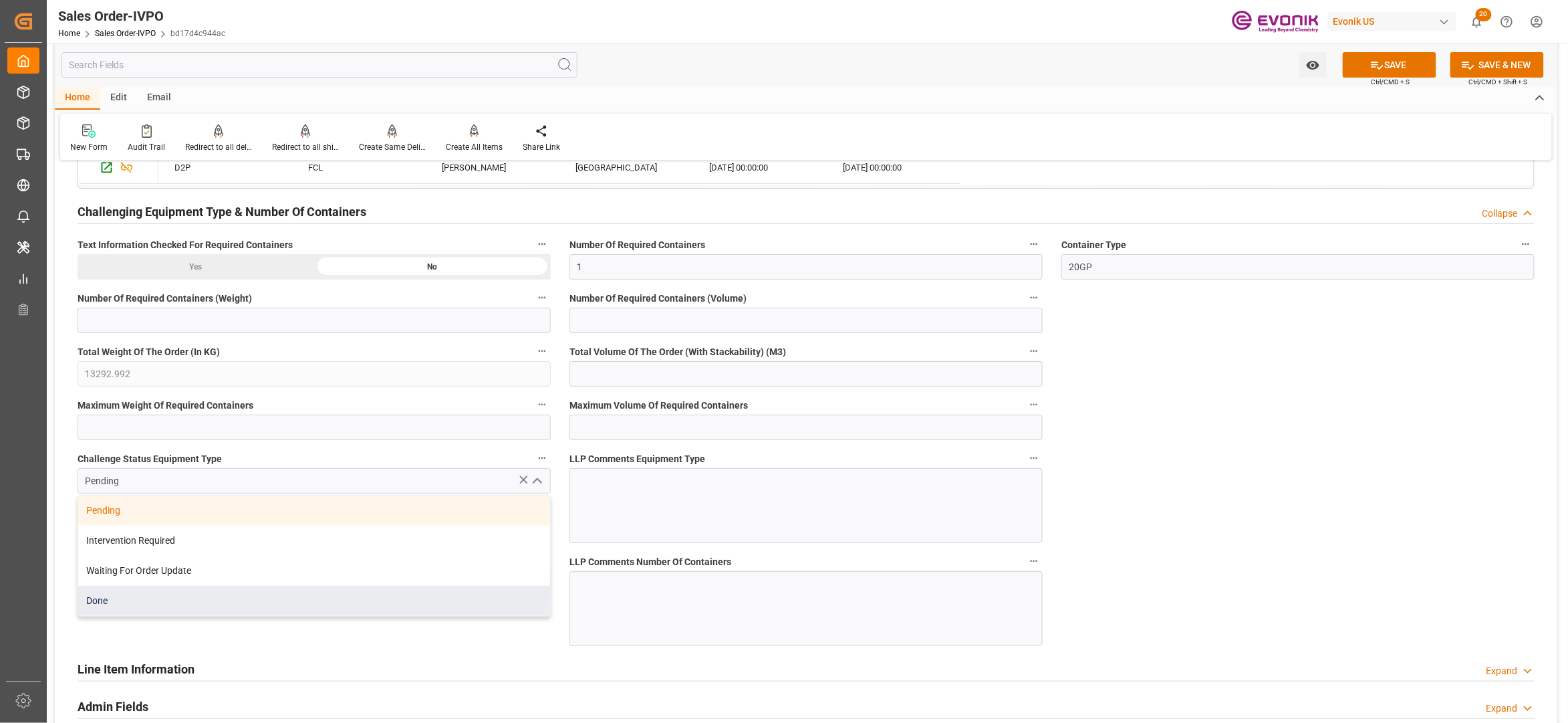
click at [191, 600] on div "Done" at bounding box center [314, 600] width 472 height 30
type input "Done"
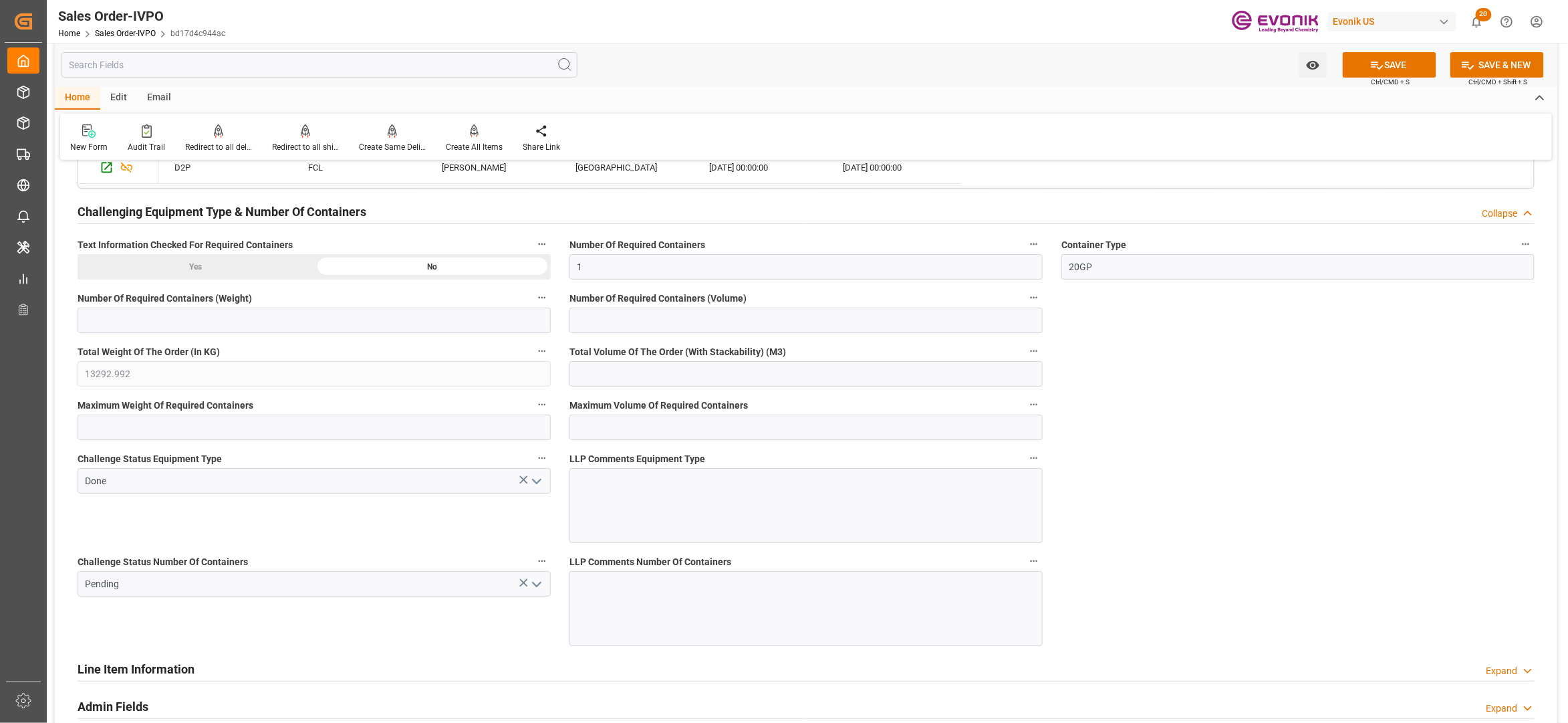
click at [541, 587] on icon "open menu" at bounding box center [537, 585] width 16 height 16
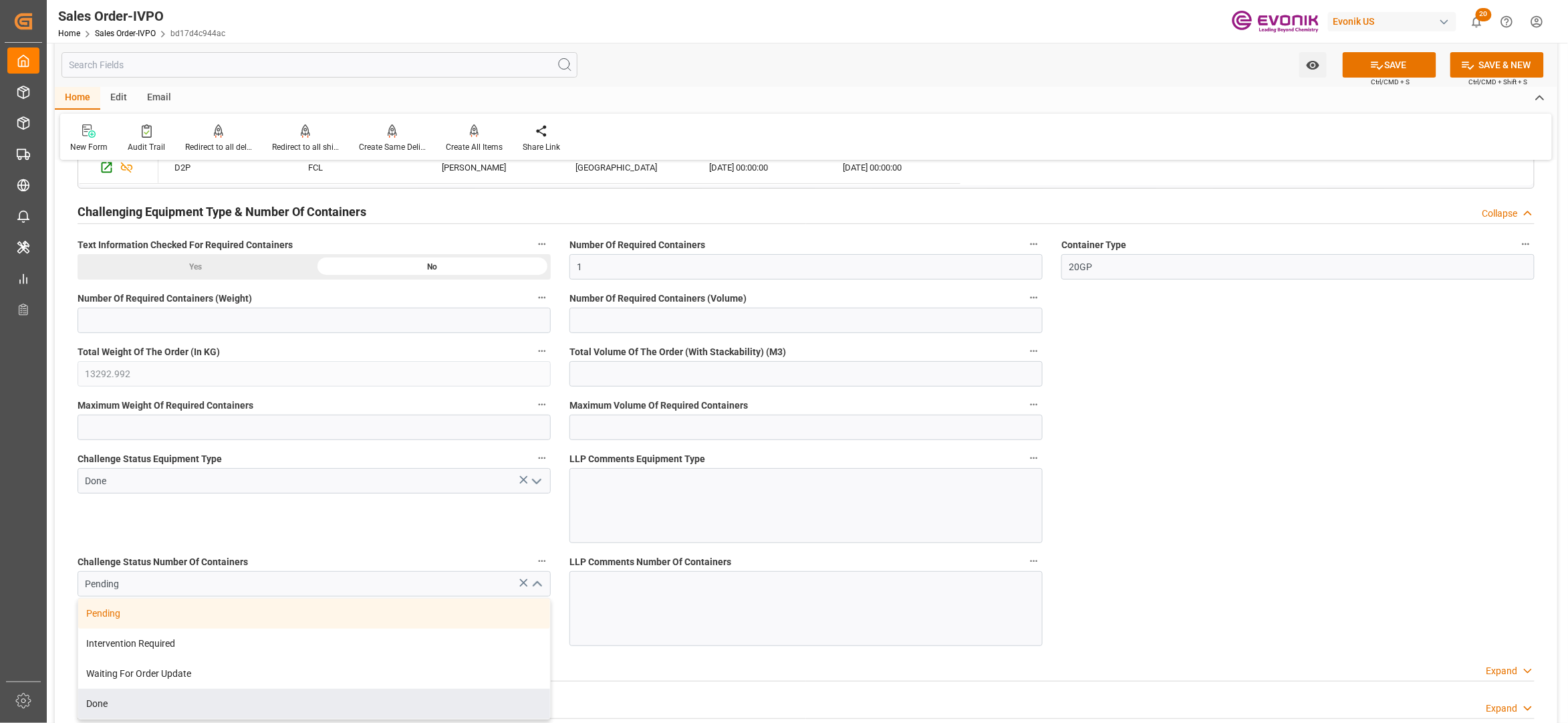
click at [125, 710] on div "Done" at bounding box center [314, 703] width 472 height 30
type input "Done"
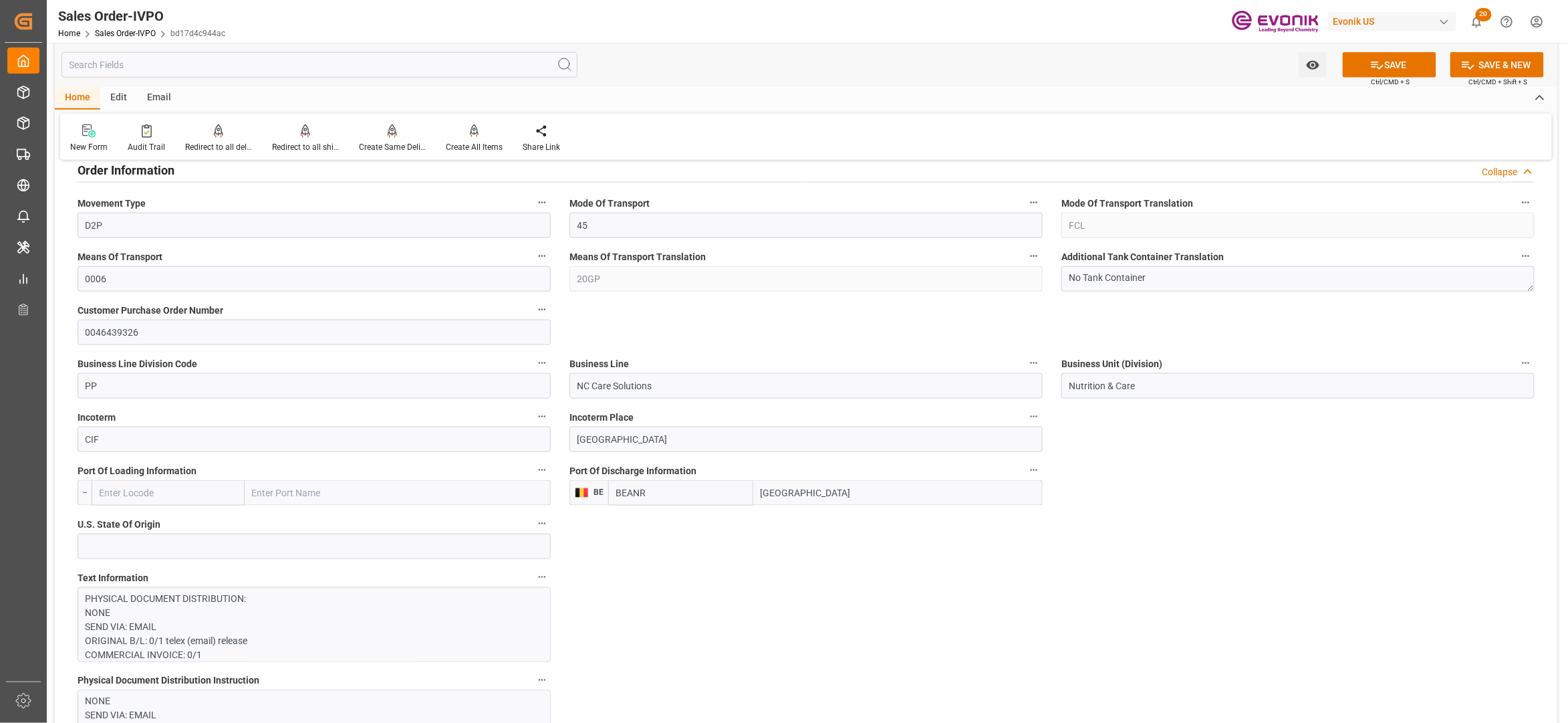
scroll to position [891, 0]
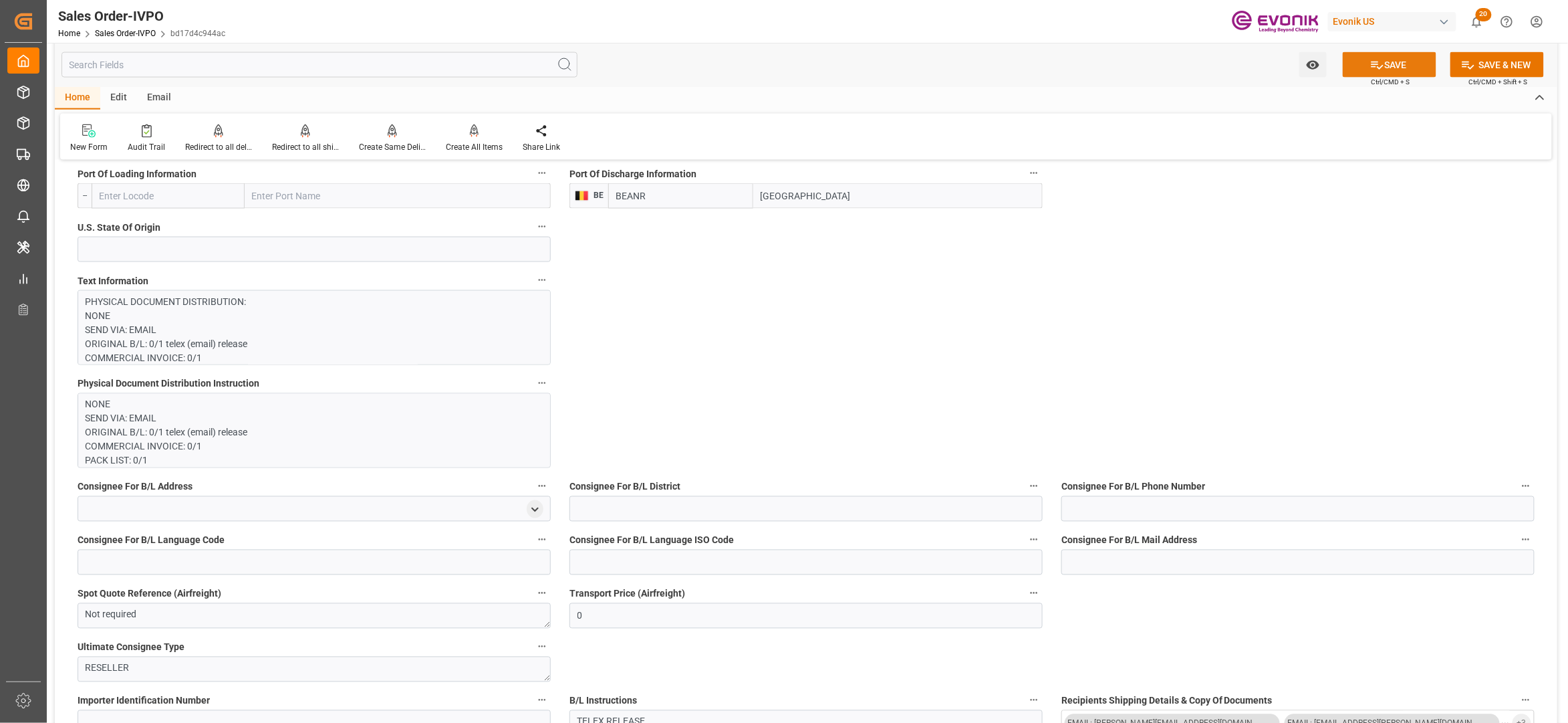
click at [1383, 68] on button "SAVE" at bounding box center [1389, 65] width 94 height 25
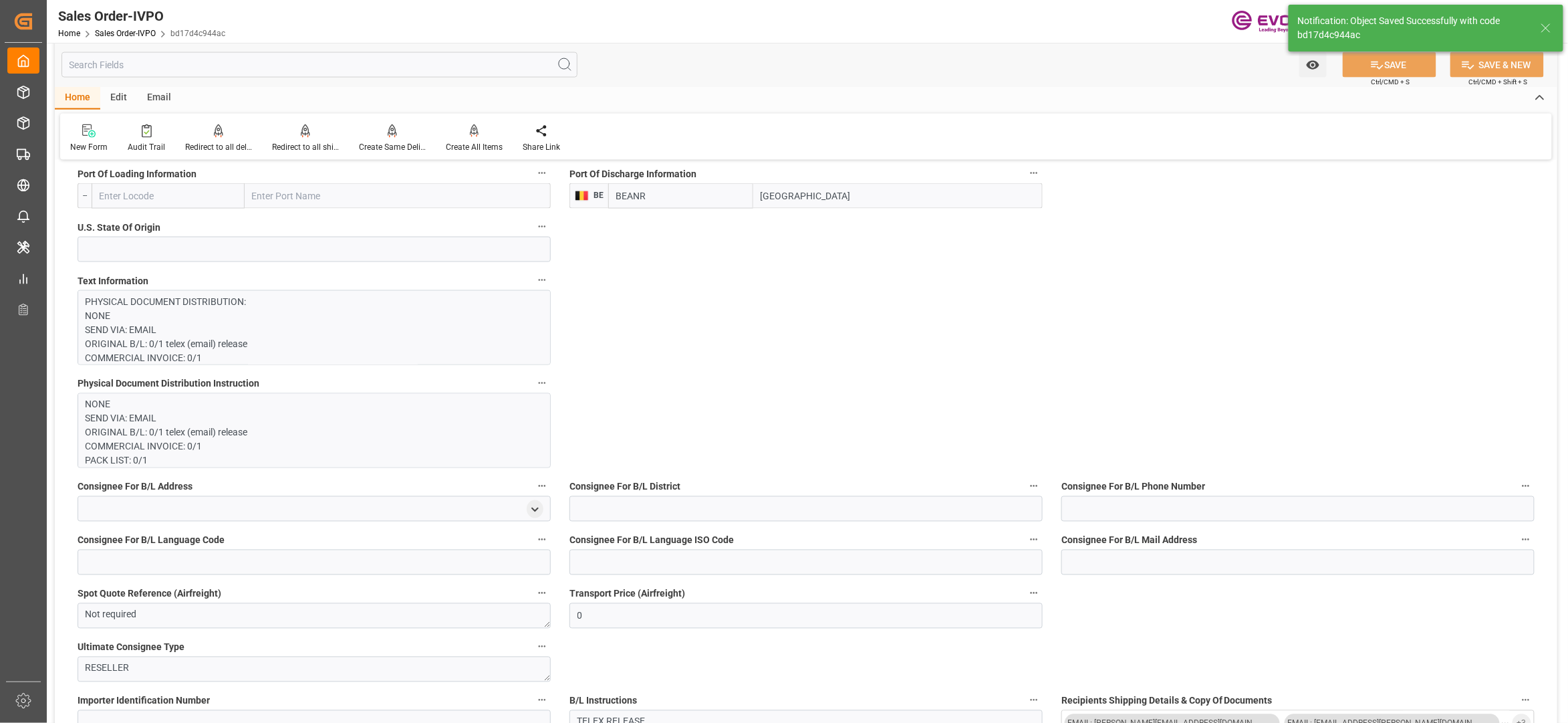
type input "04.09.2025 03:19"
type input "No"
type input "1"
type input "18.4996"
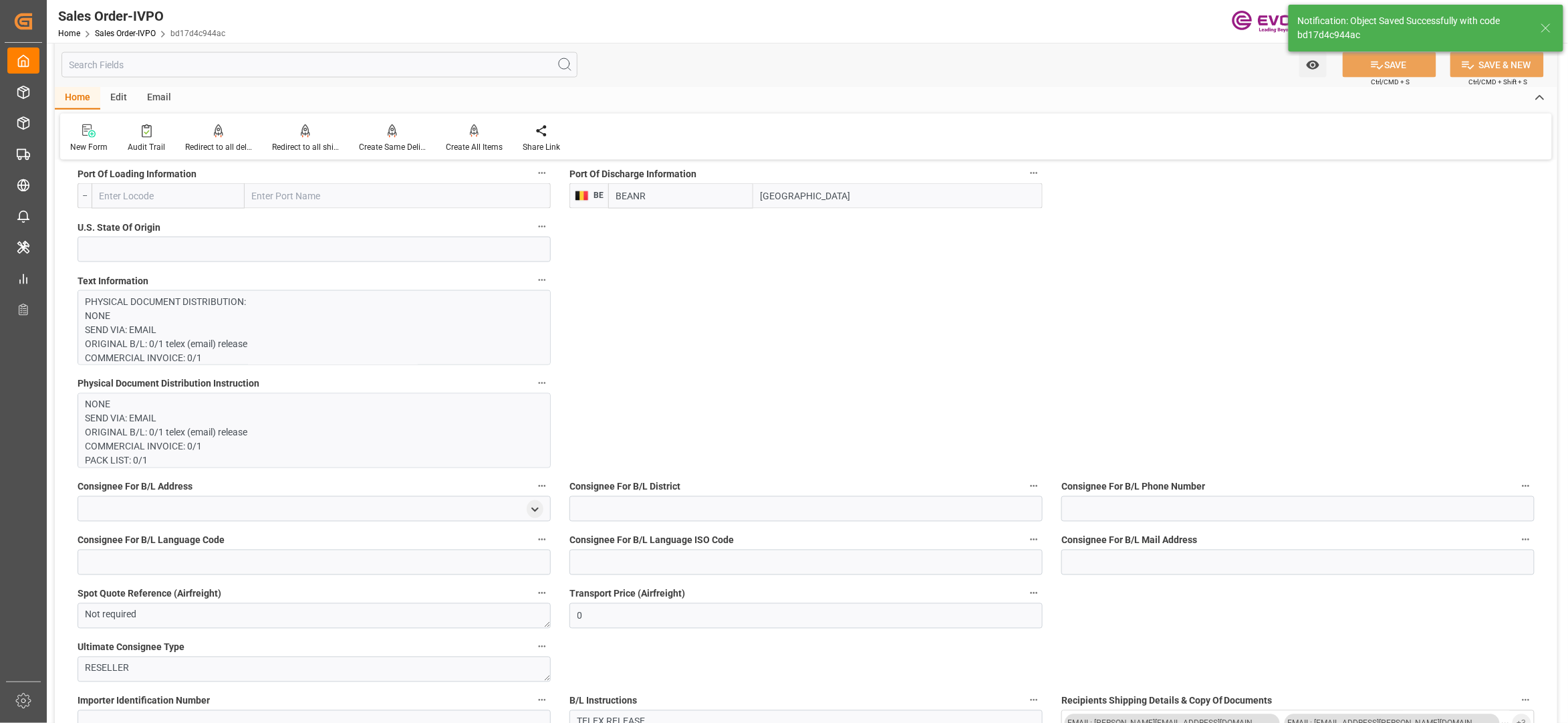
type input "17000"
type input "30"
click at [337, 322] on p "PHYSICAL DOCUMENT DISTRIBUTION: NONE SEND VIA: EMAIL ORIGINAL B/L: 0/1 telex (e…" at bounding box center [307, 610] width 444 height 632
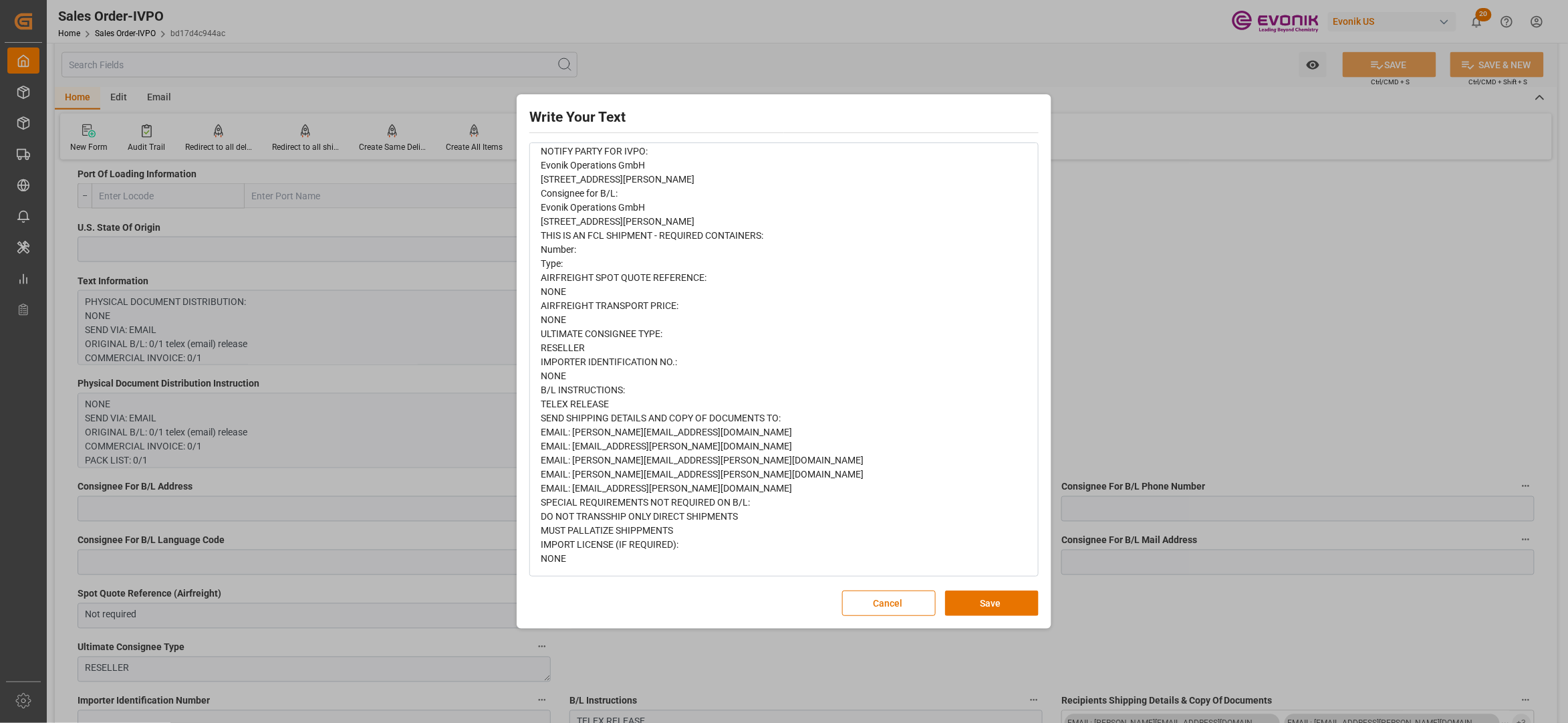
scroll to position [275, 0]
click at [903, 603] on button "Cancel" at bounding box center [889, 603] width 94 height 25
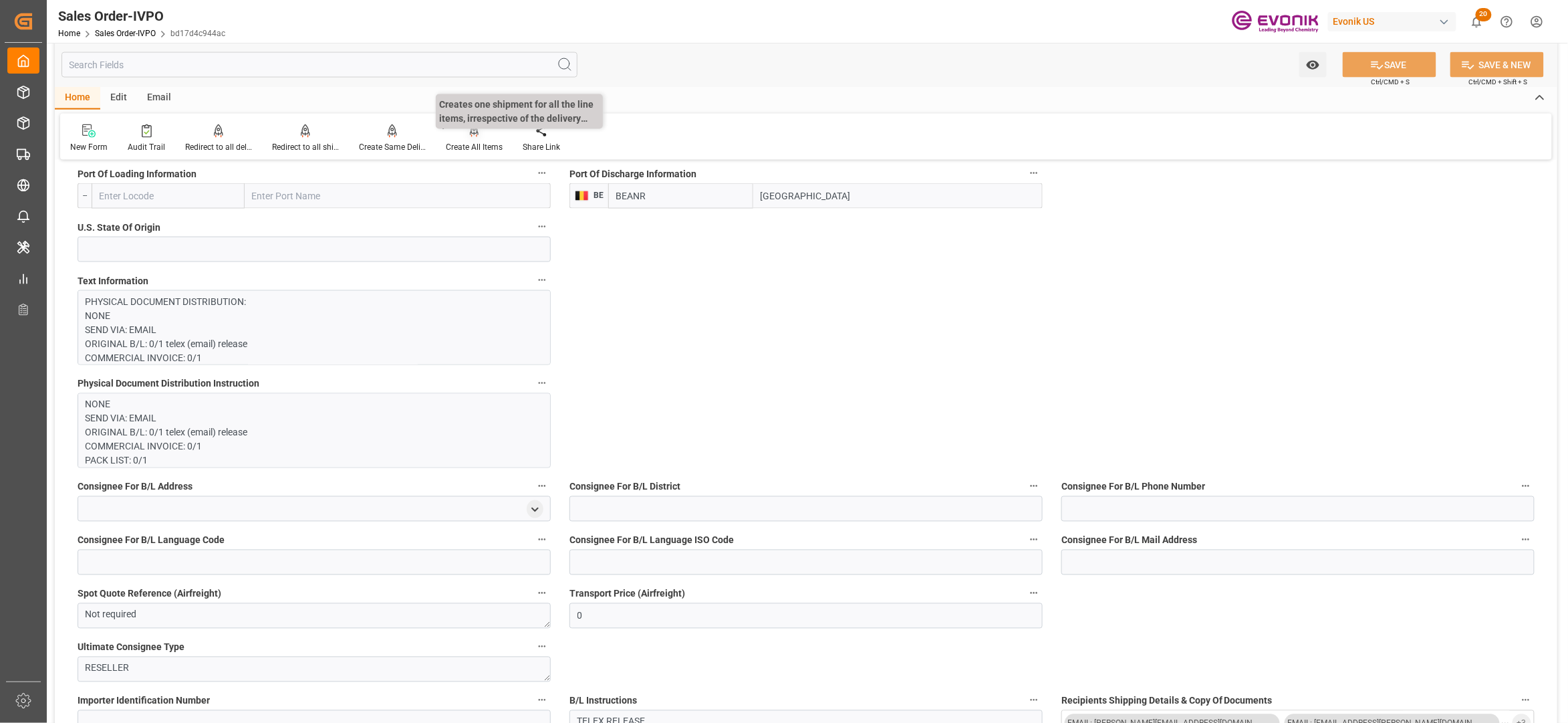
click at [468, 143] on div "Create All Items" at bounding box center [474, 146] width 57 height 12
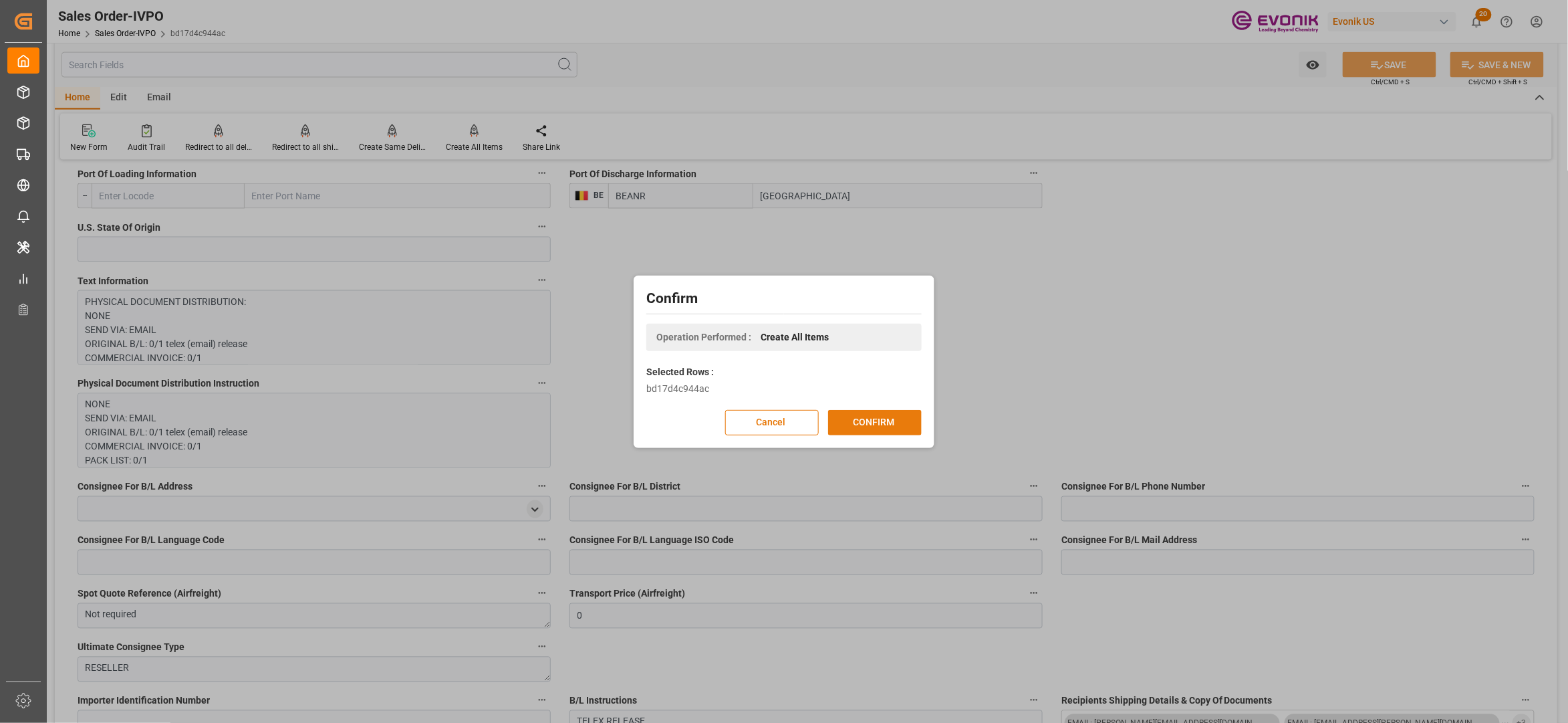
click at [885, 416] on button "CONFIRM" at bounding box center [874, 423] width 94 height 25
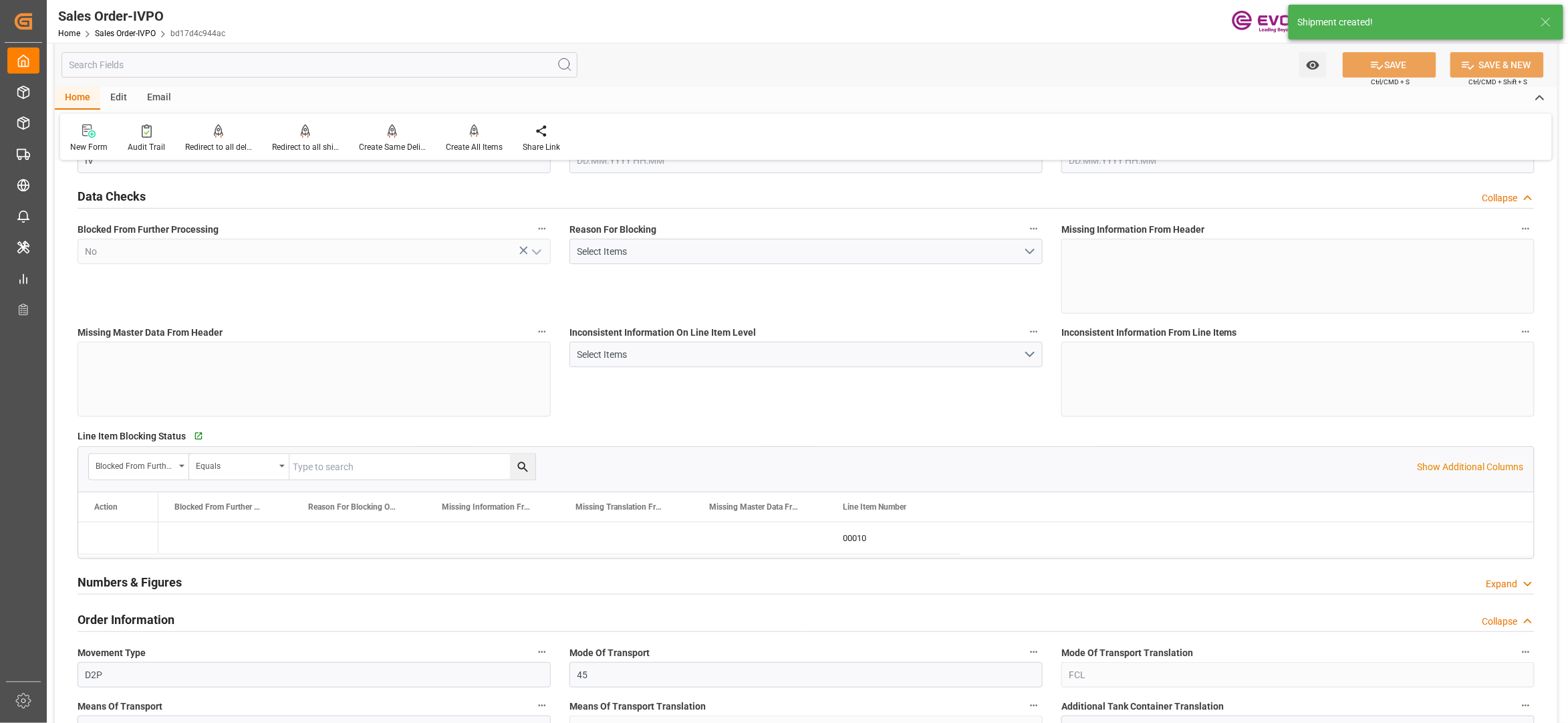
type input "BEANR"
type input "0"
type input "1"
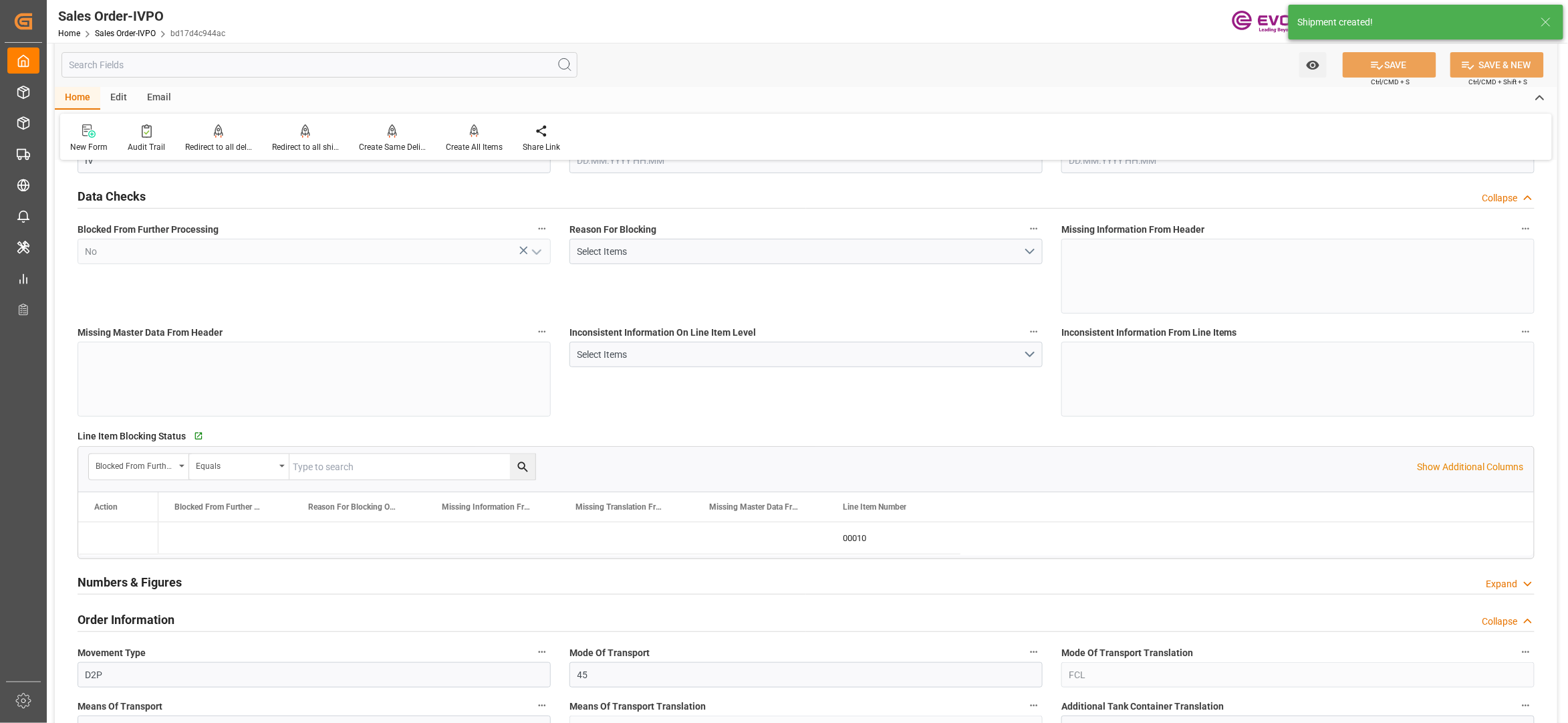
type input "13292.992"
type input "18.4996"
type input "17000"
type input "30"
type input "03.09.2025 16:36"
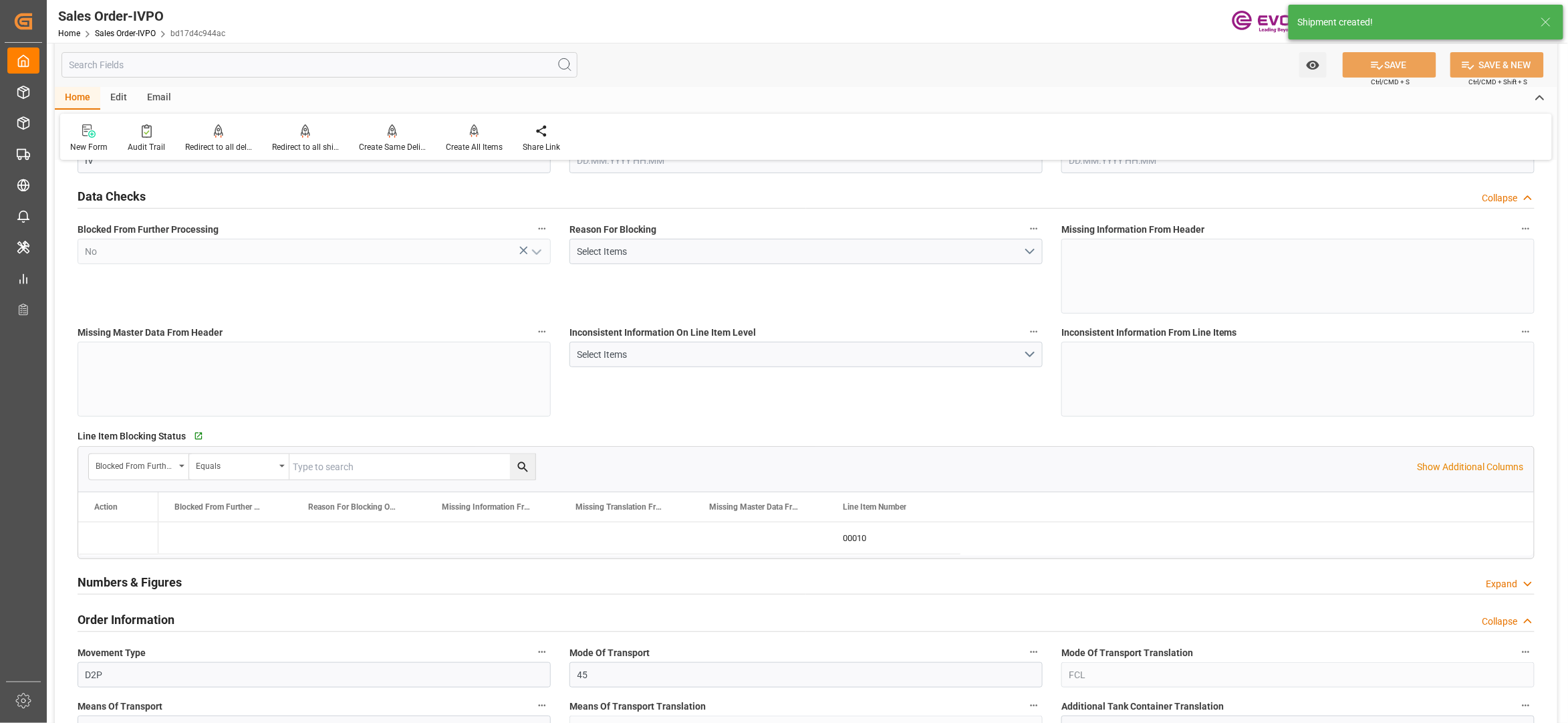
type input "04.09.2025 03:19"
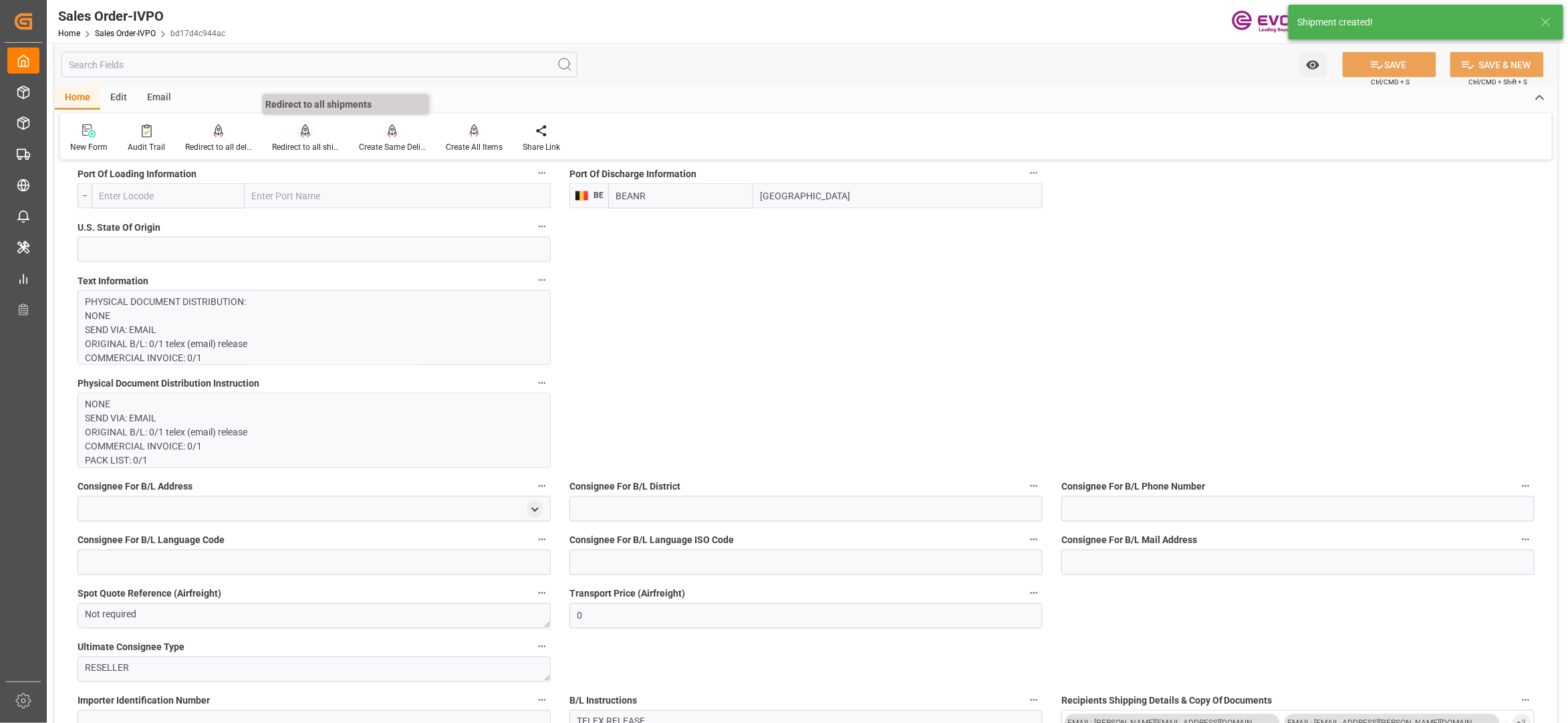
click at [293, 130] on div at bounding box center [305, 130] width 67 height 14
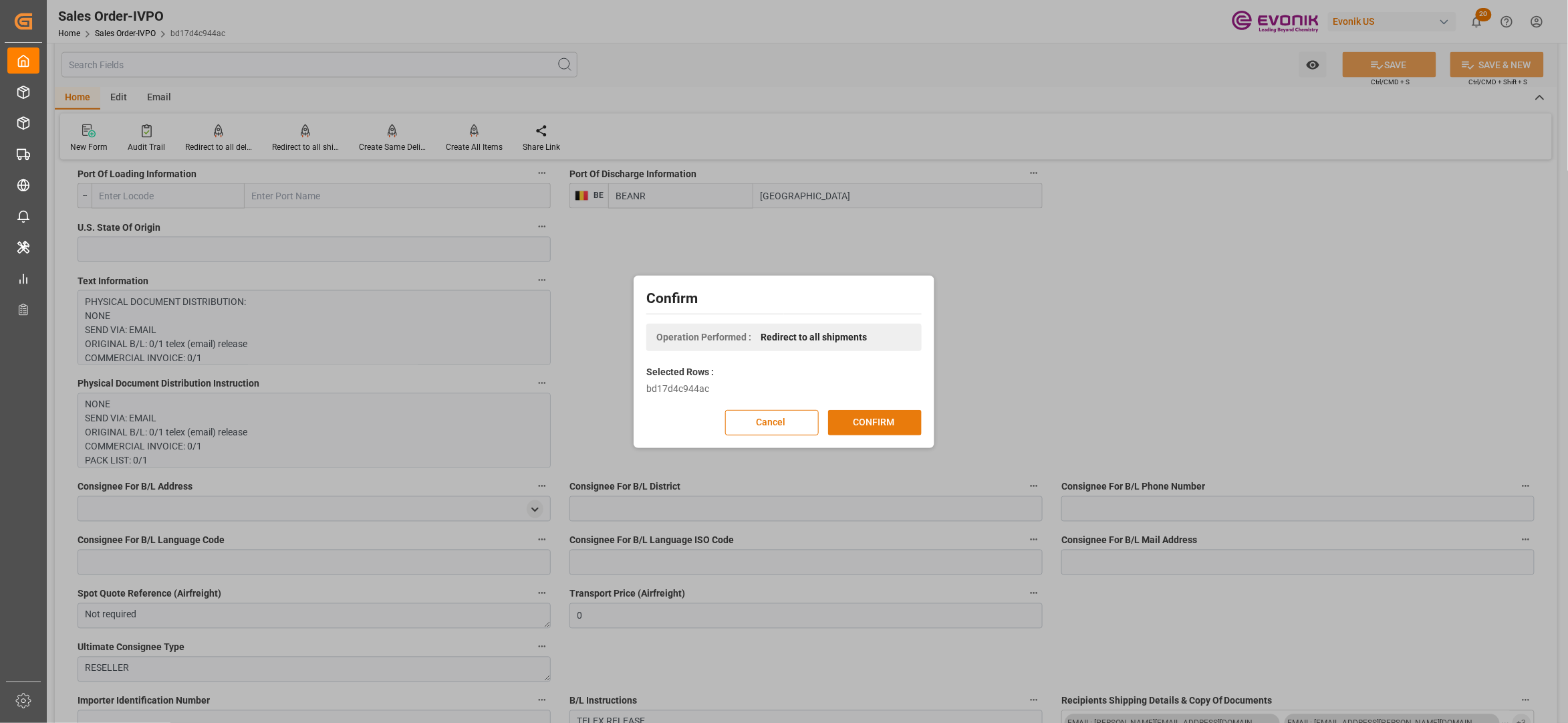
click at [861, 424] on button "CONFIRM" at bounding box center [874, 423] width 94 height 25
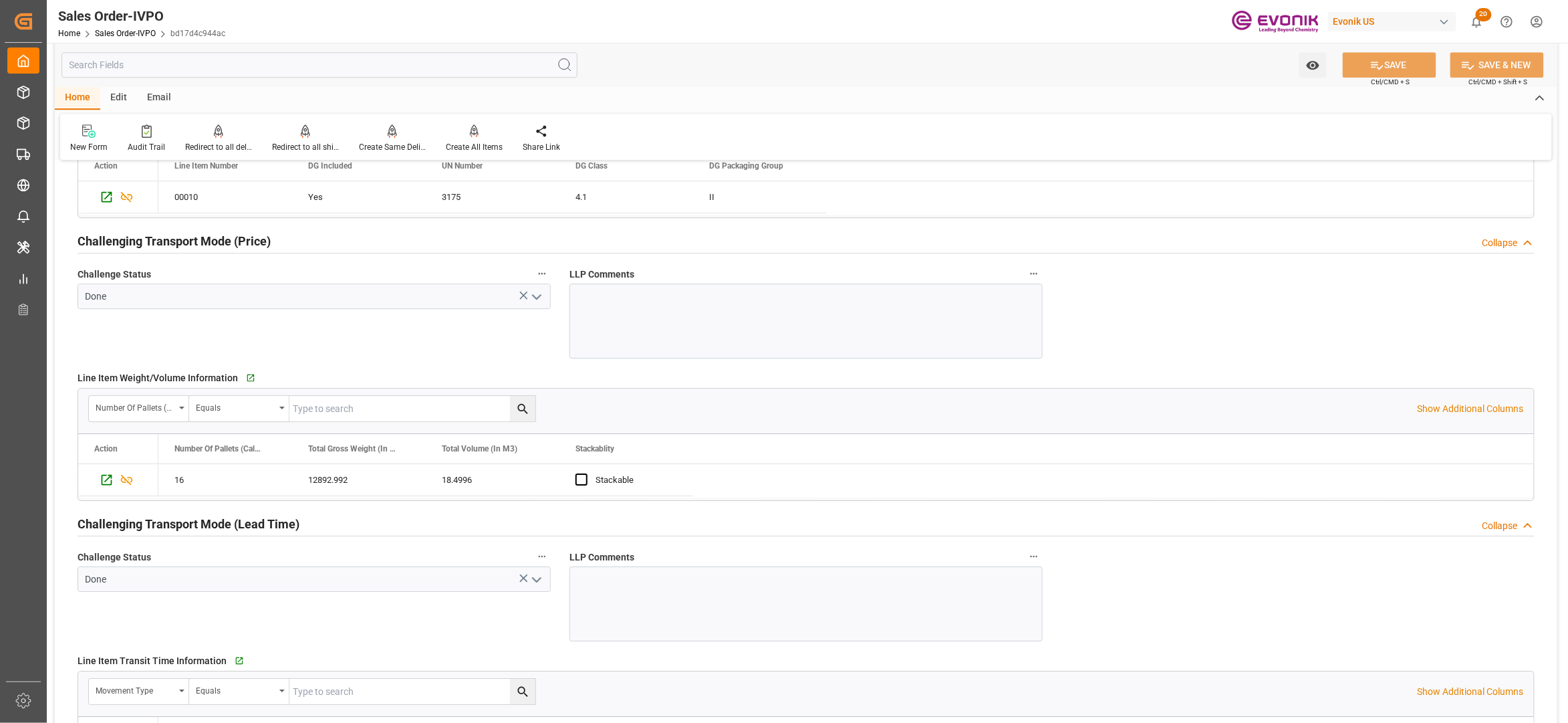
scroll to position [2080, 0]
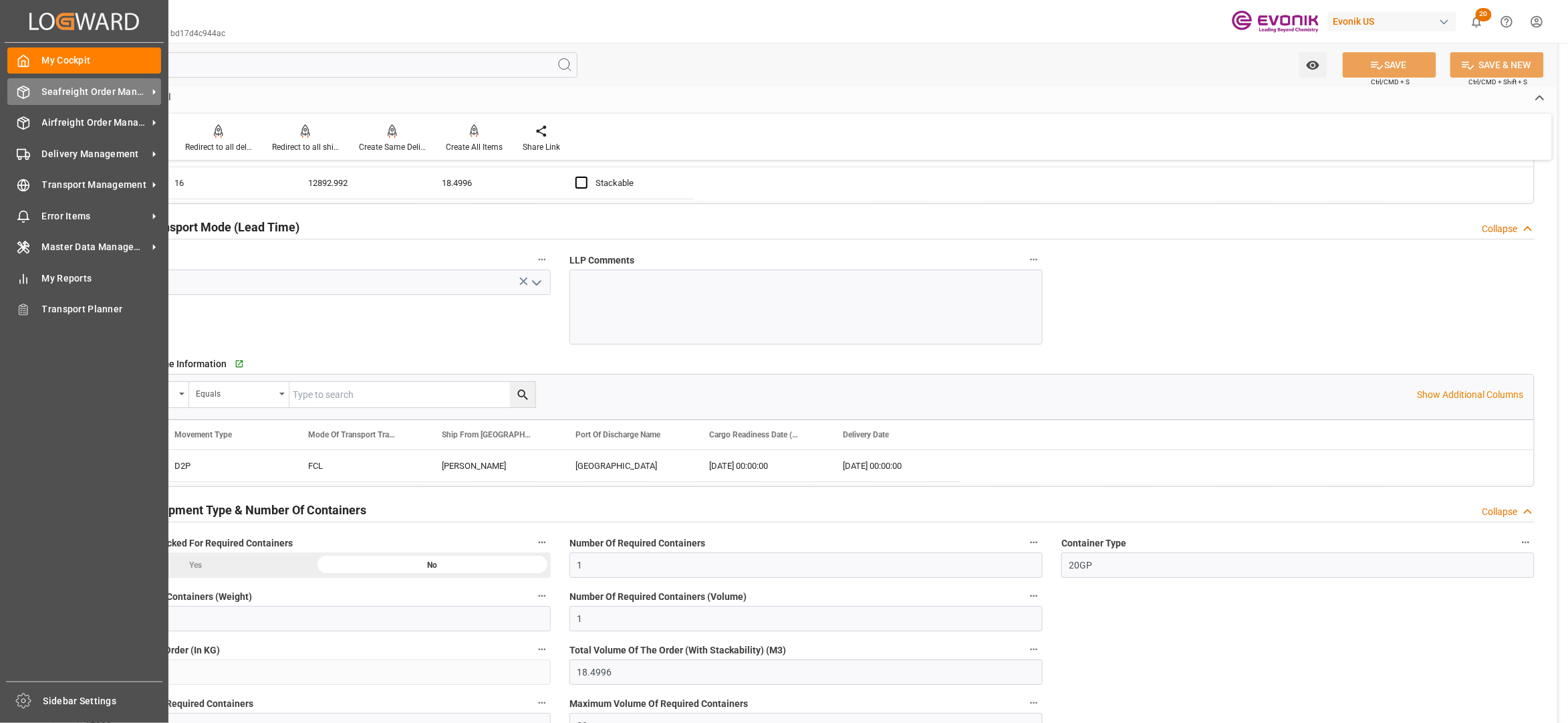
click at [65, 94] on span "Seafreight Order Management" at bounding box center [95, 91] width 105 height 14
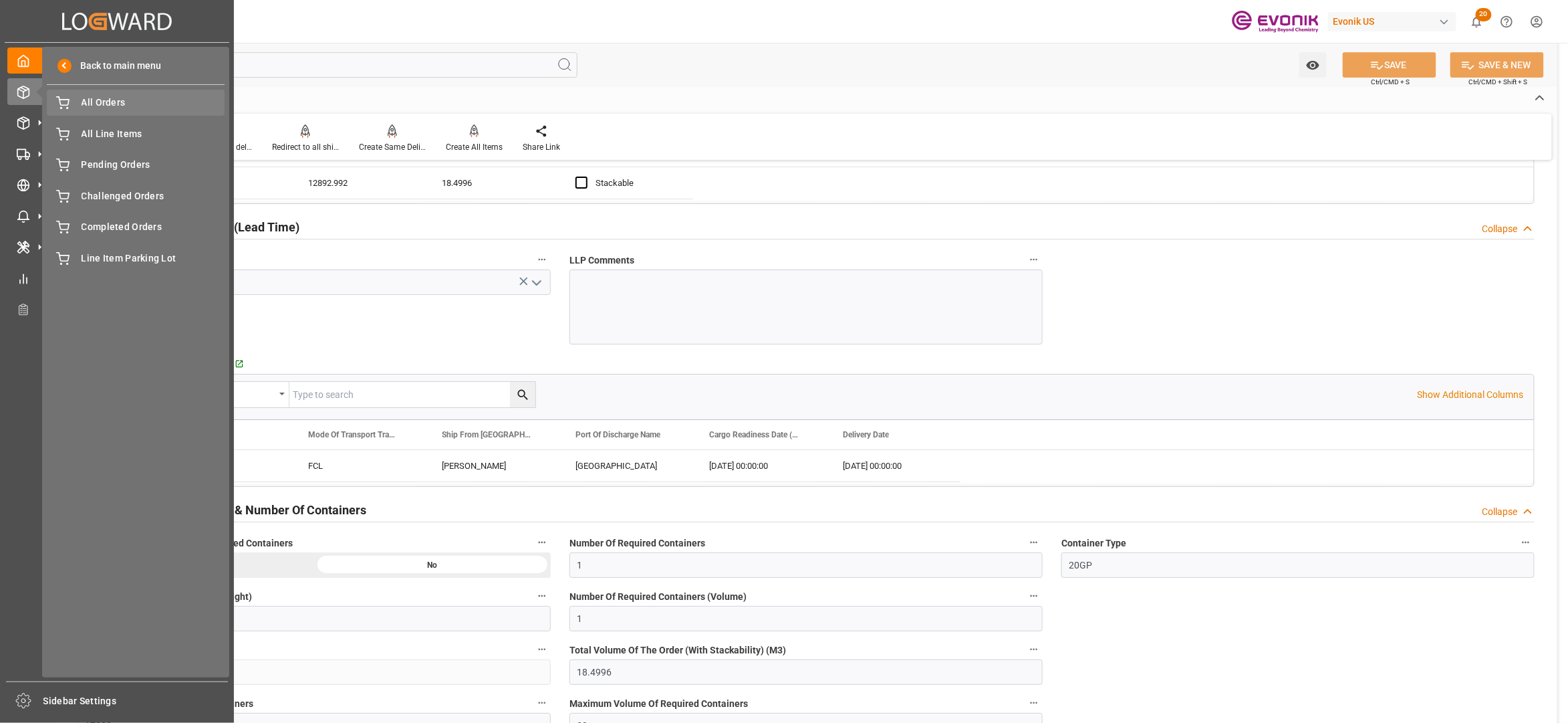
click at [113, 105] on span "All Orders" at bounding box center [154, 102] width 144 height 14
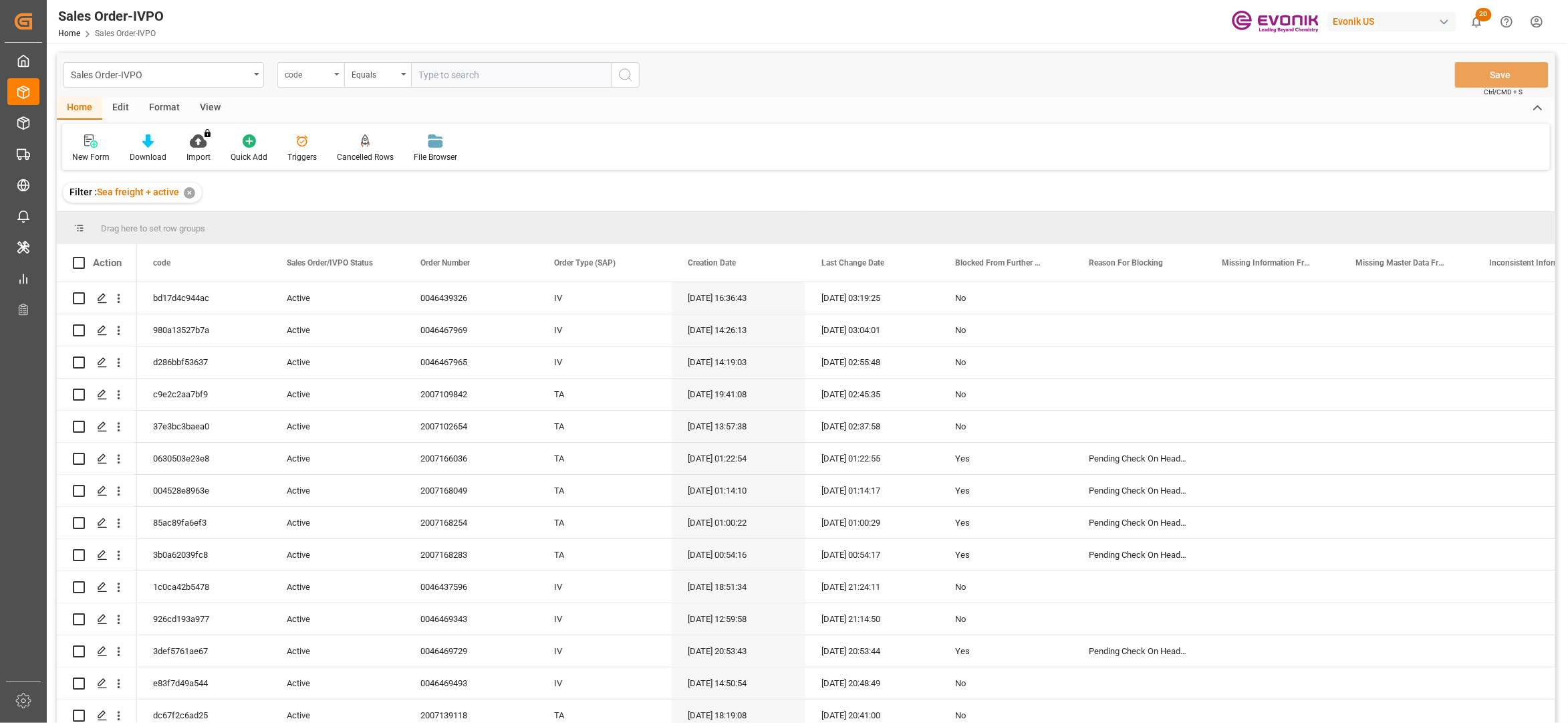
click at [330, 70] on div "code" at bounding box center [307, 73] width 45 height 15
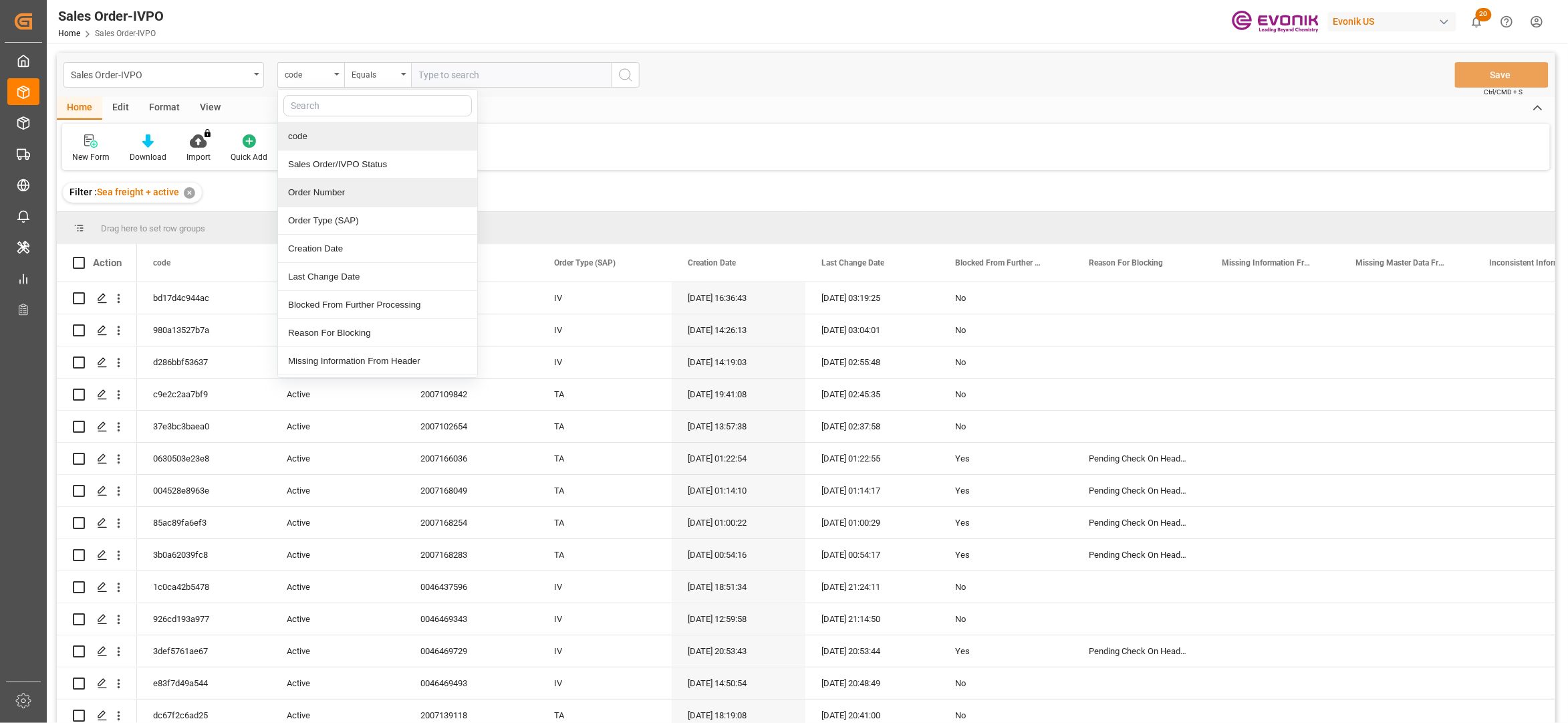
click at [343, 194] on div "Order Number" at bounding box center [377, 192] width 199 height 28
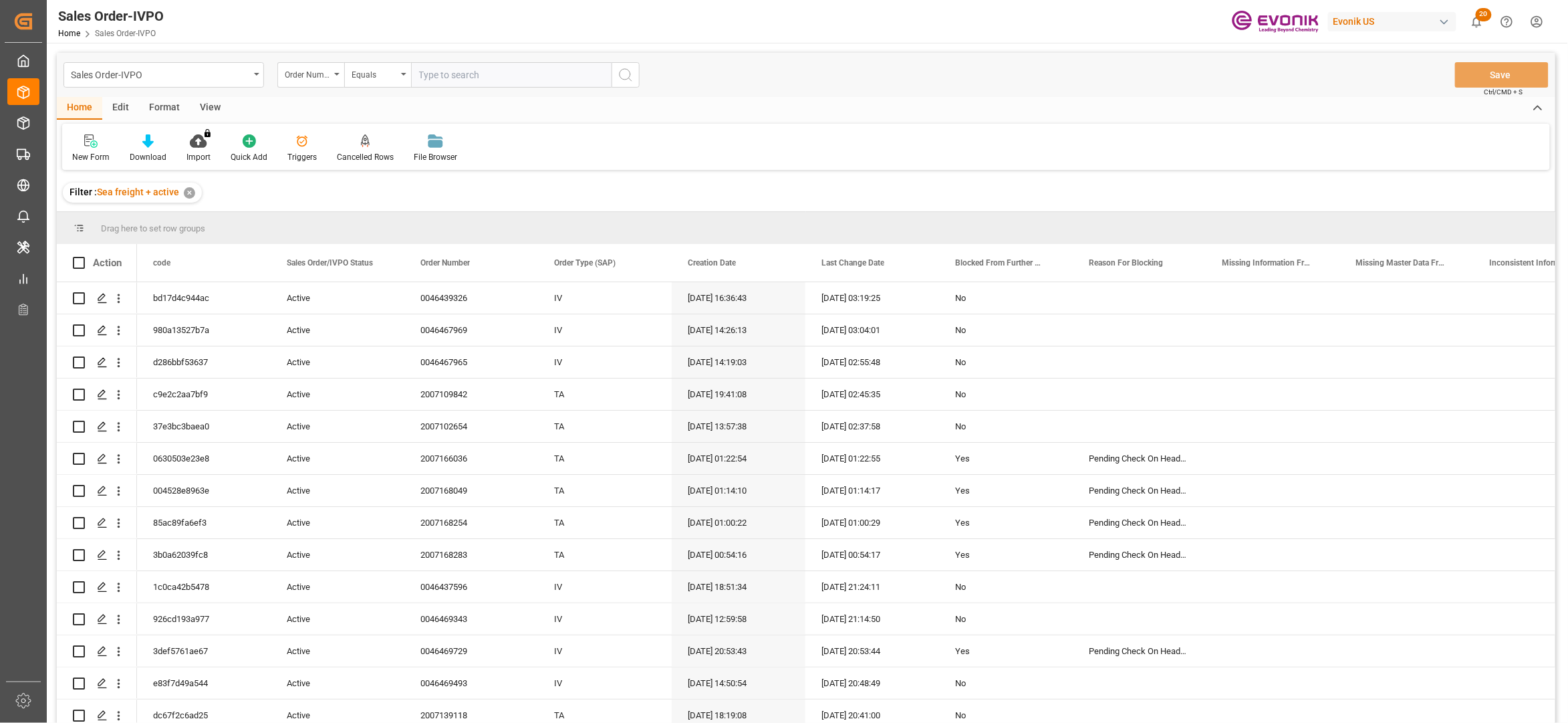
click at [461, 78] on input "text" at bounding box center [511, 75] width 201 height 25
paste input "2007166100"
type input "2007166100"
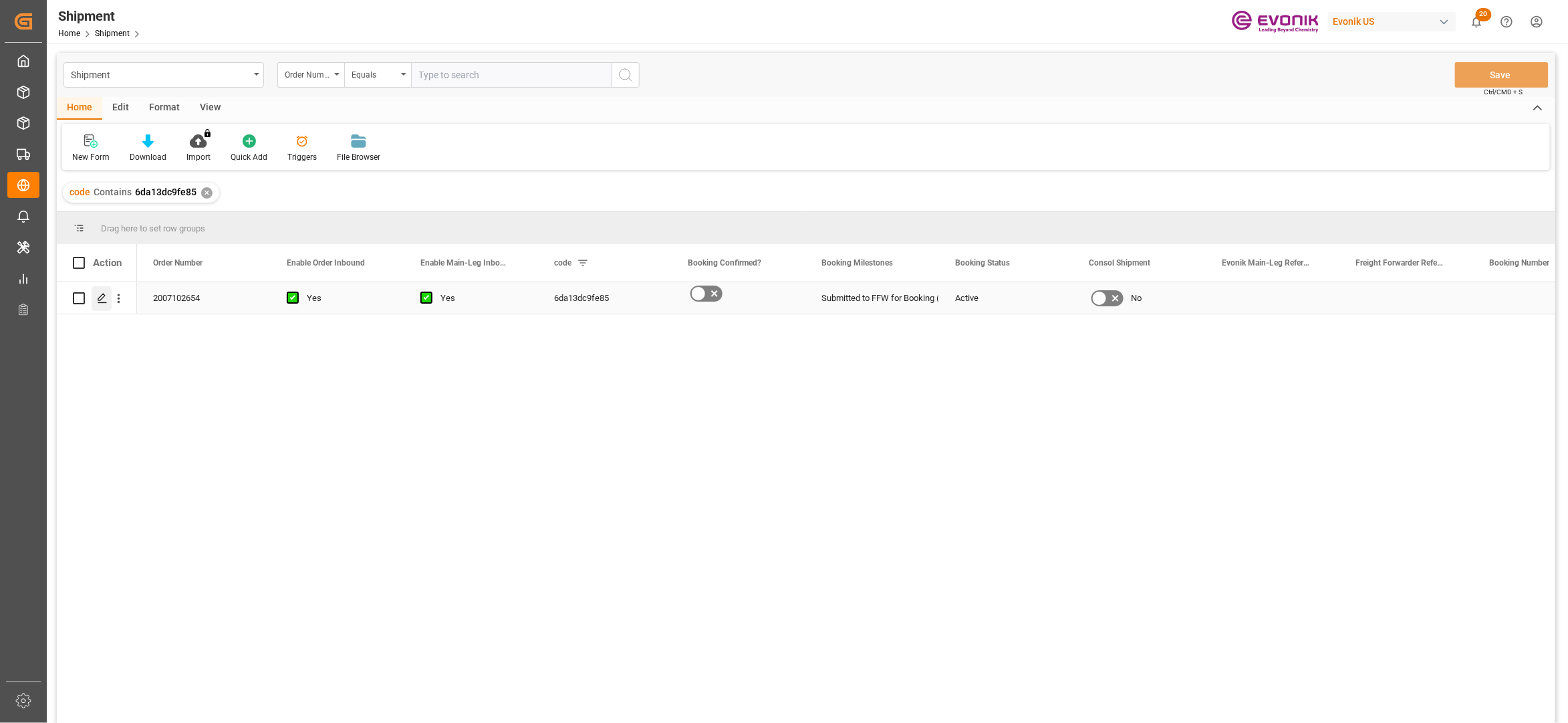
click at [105, 297] on icon "Press SPACE to select this row." at bounding box center [103, 298] width 11 height 11
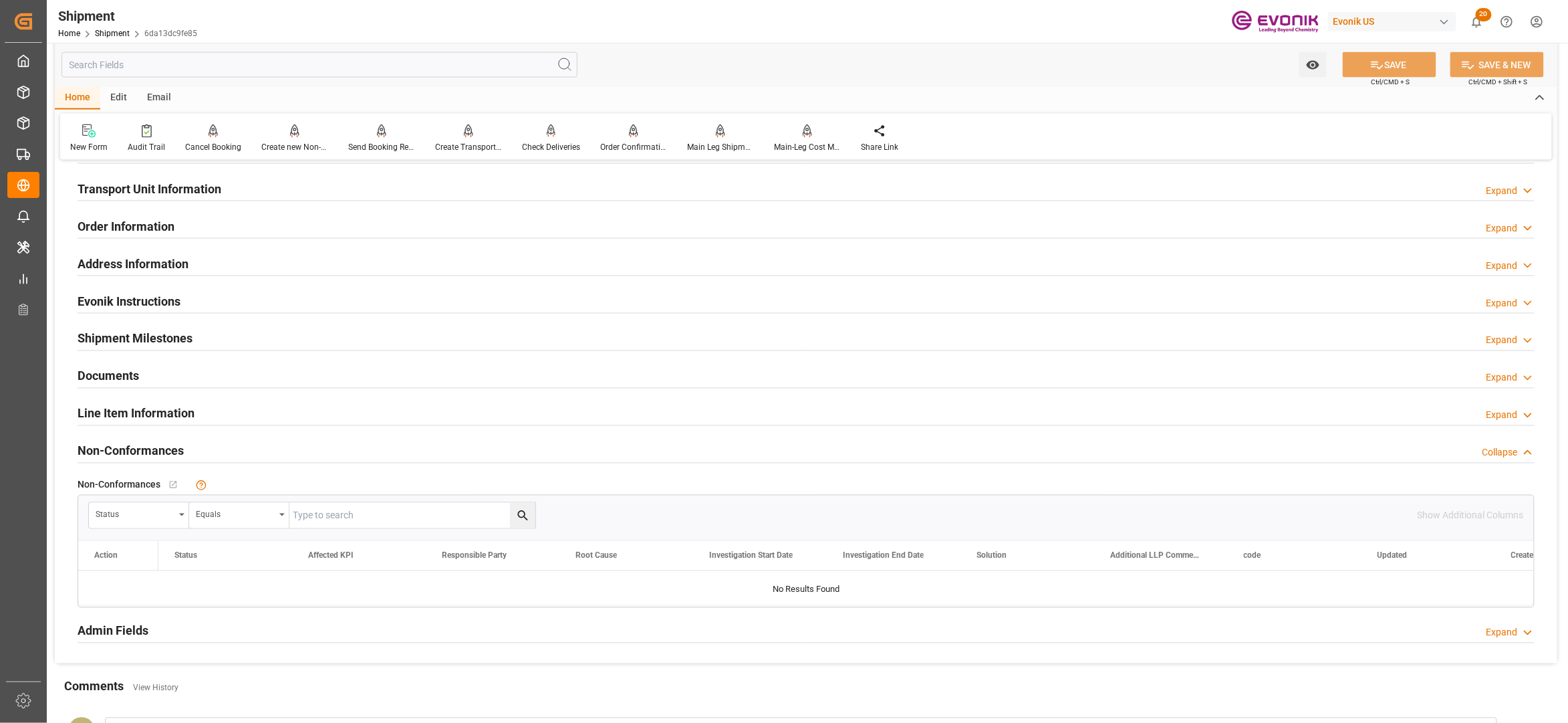
scroll to position [595, 0]
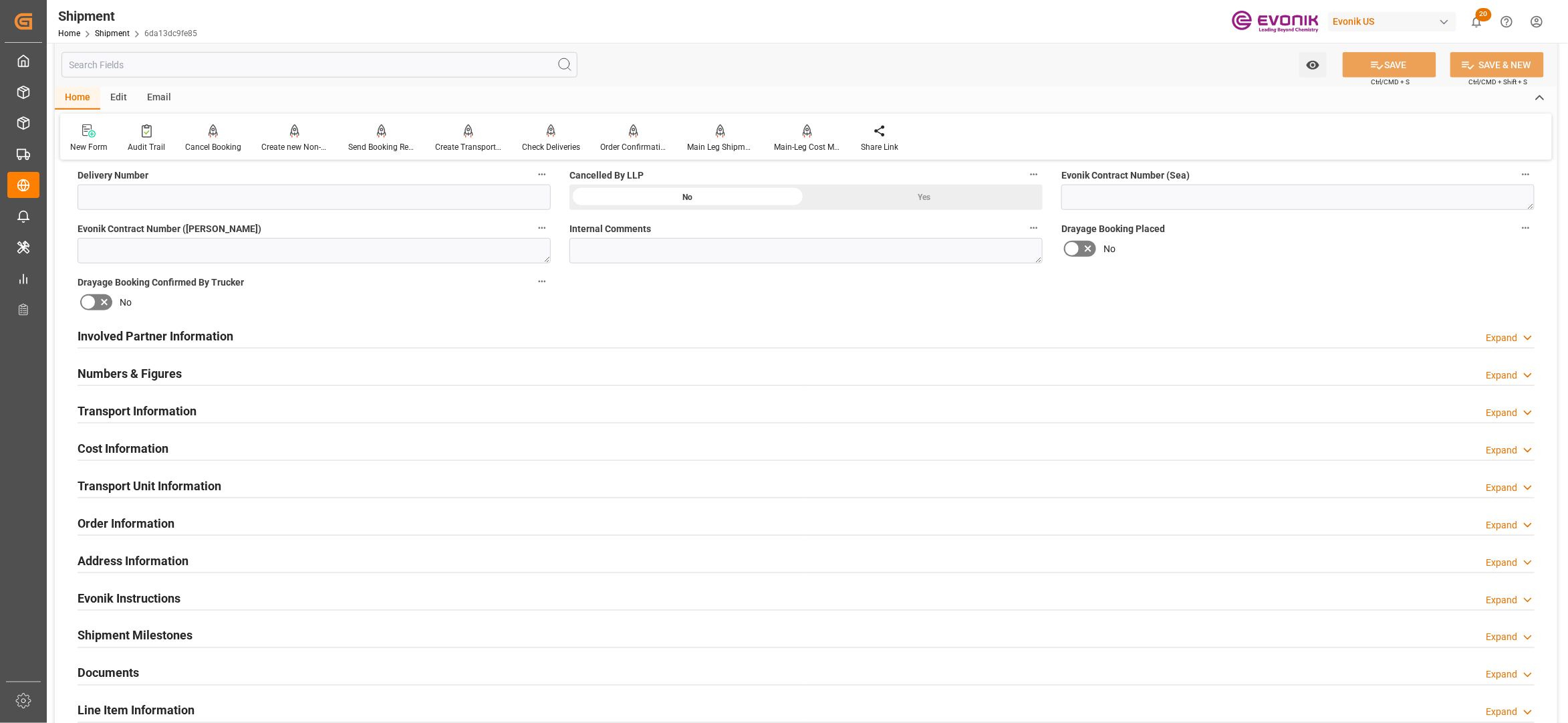
click at [773, 333] on div "Involved Partner Information Expand" at bounding box center [805, 335] width 1457 height 25
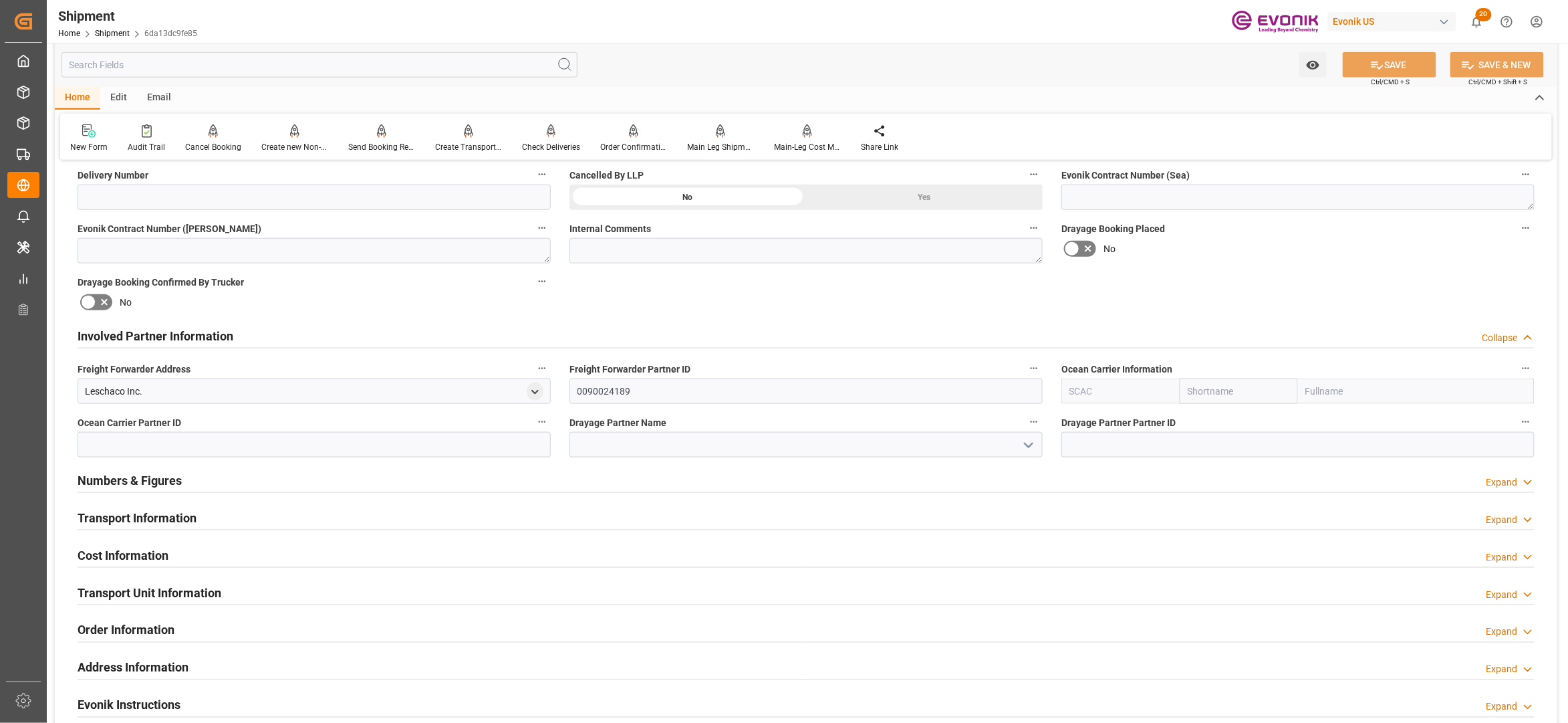
click at [1216, 390] on input "text" at bounding box center [1239, 391] width 118 height 25
type input "hapag"
click at [1213, 420] on b "Hapag Lloyd" at bounding box center [1224, 427] width 72 height 25
type input "HLCU"
type input "Hapag Lloyd"
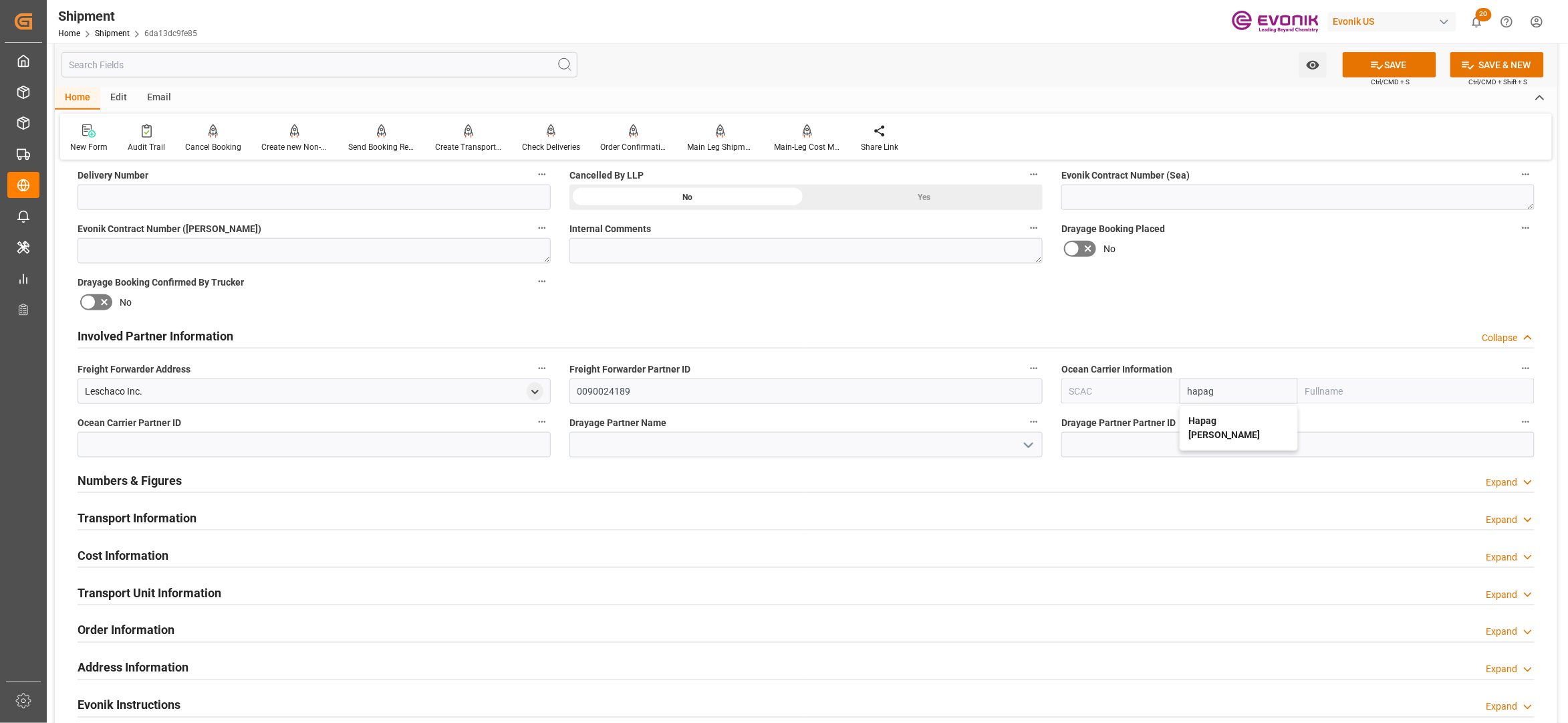
type input "Hapag Lloyd Aktiengesellschaft"
type input "Hapag Lloyd"
click at [1225, 304] on div "Booking Confirmation Milestone Bar Collapse Submitted to FFW for Booking (Pendi…" at bounding box center [805, 322] width 1503 height 1490
click at [1381, 67] on button "SAVE" at bounding box center [1389, 65] width 94 height 25
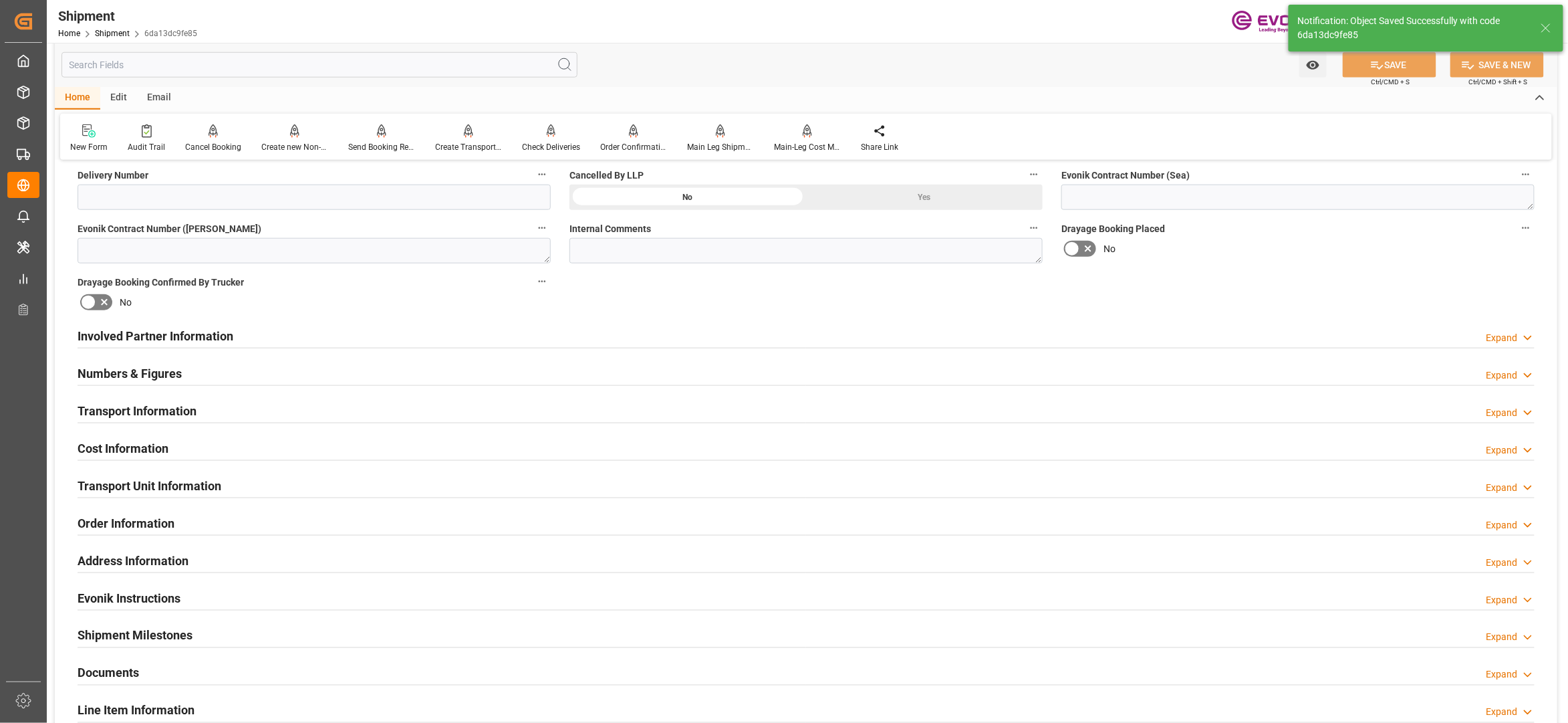
click at [702, 335] on div "Involved Partner Information Expand" at bounding box center [805, 335] width 1457 height 25
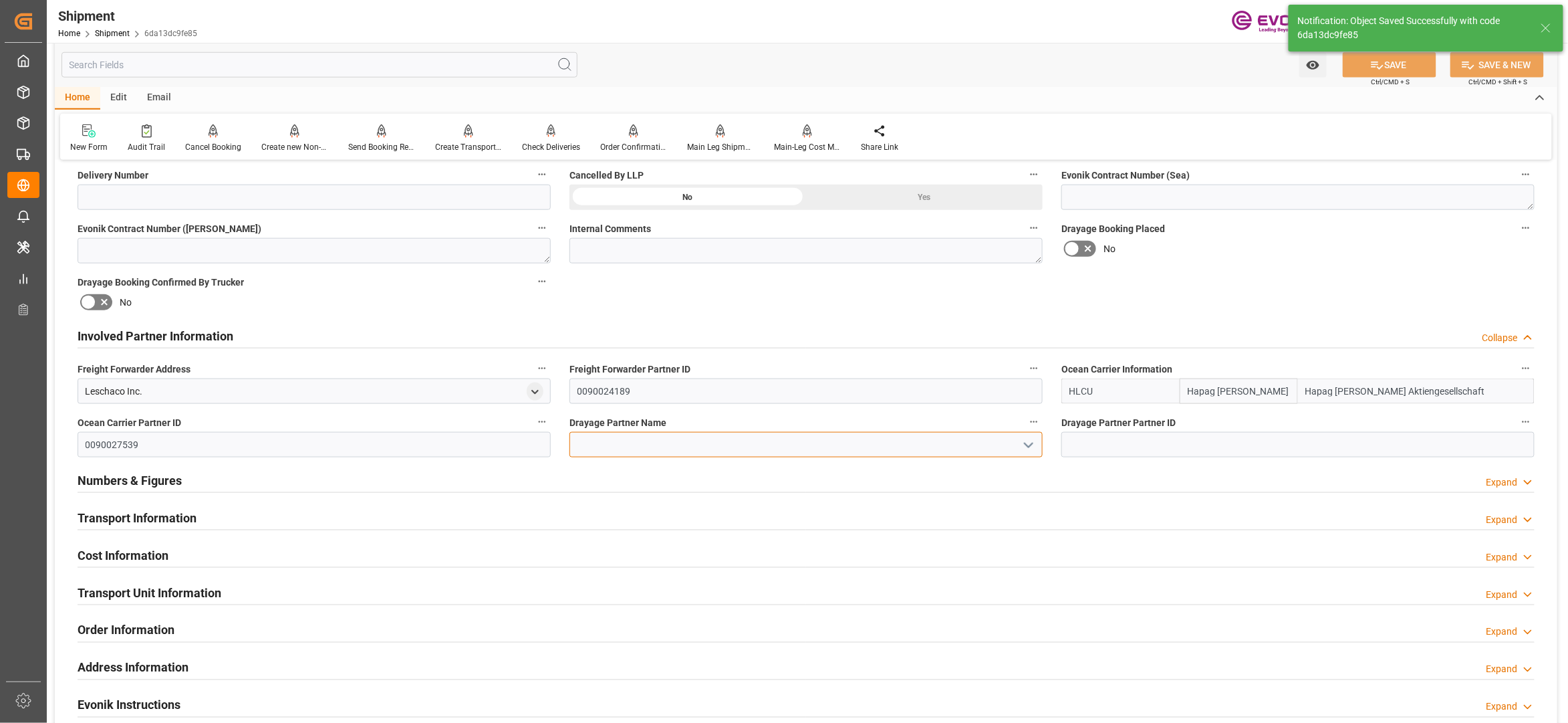
click at [611, 447] on input at bounding box center [806, 445] width 474 height 25
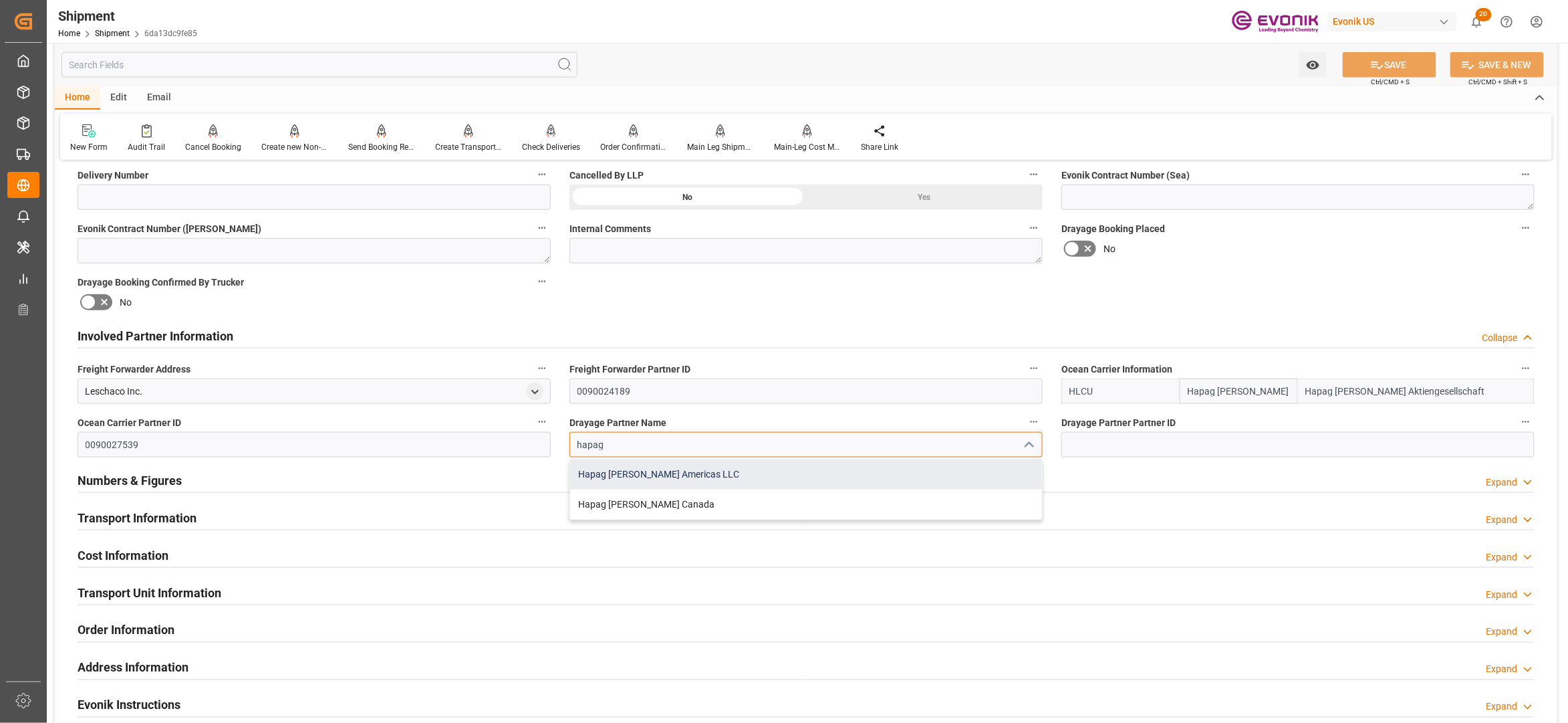
click at [648, 479] on div "Hapag Lloyd Americas LLC" at bounding box center [805, 474] width 472 height 30
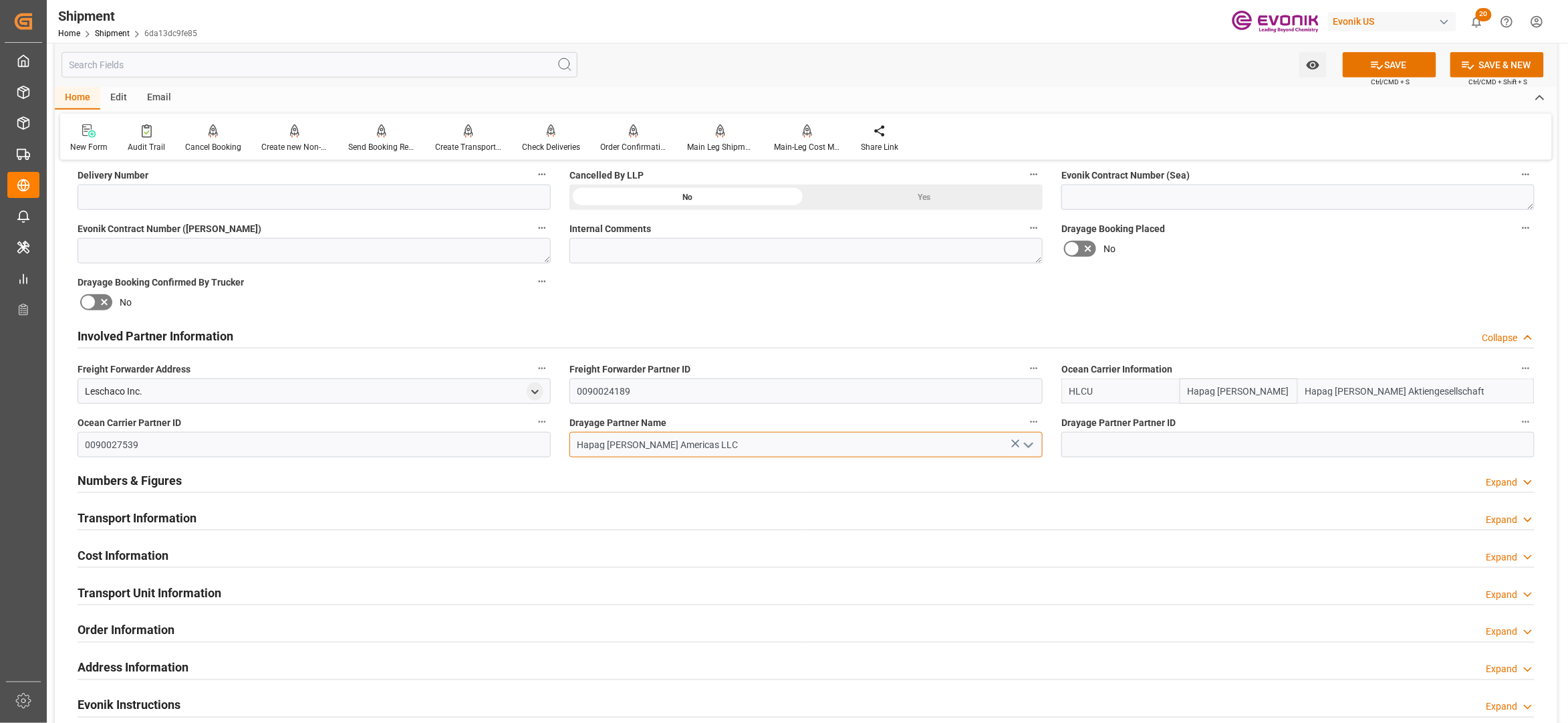
type input "Hapag Lloyd Americas LLC"
click at [1182, 284] on div "Booking Confirmation Milestone Bar Collapse Submitted to FFW for Booking (Pendi…" at bounding box center [805, 322] width 1503 height 1490
click at [1397, 63] on button "SAVE" at bounding box center [1389, 65] width 94 height 25
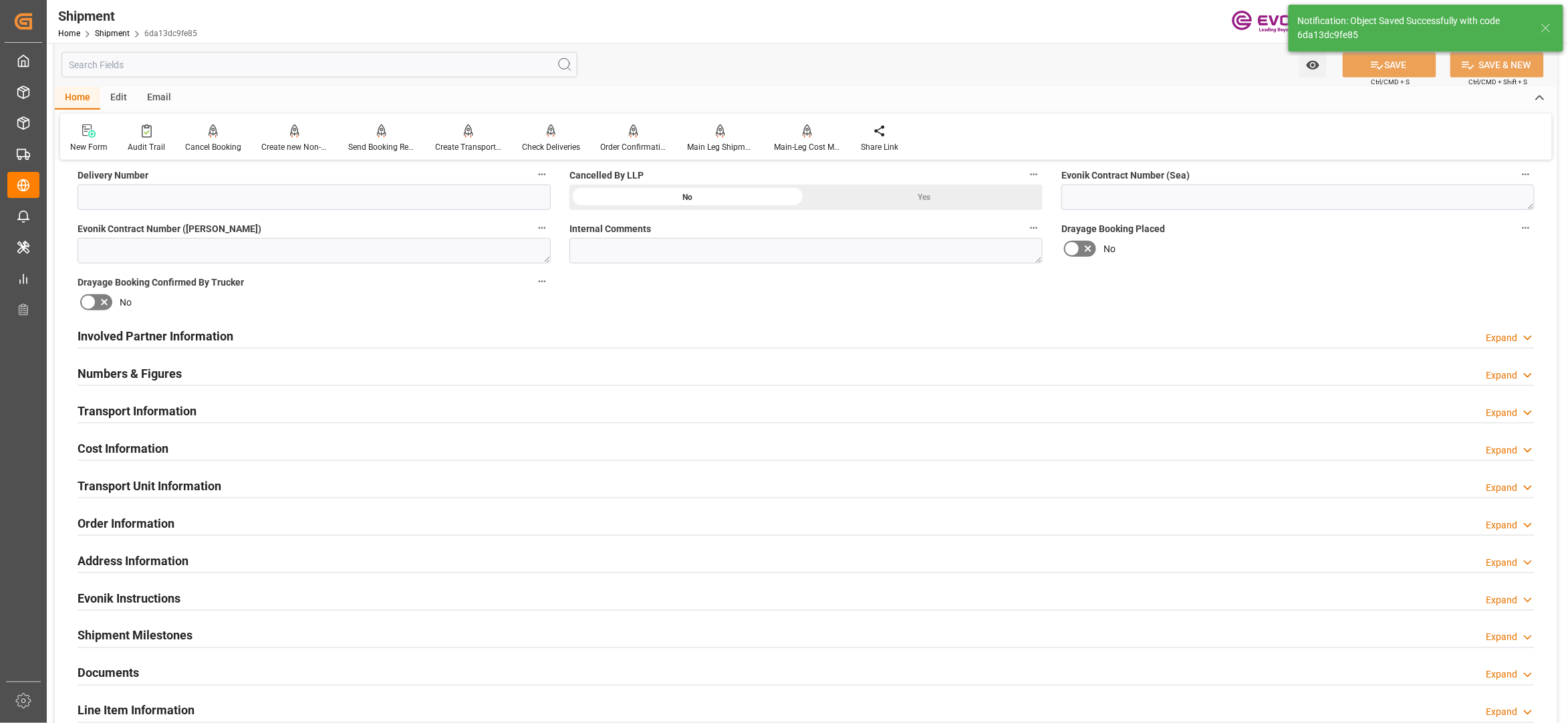
type input "0090027539"
click at [616, 335] on div "Involved Partner Information Expand" at bounding box center [805, 335] width 1457 height 25
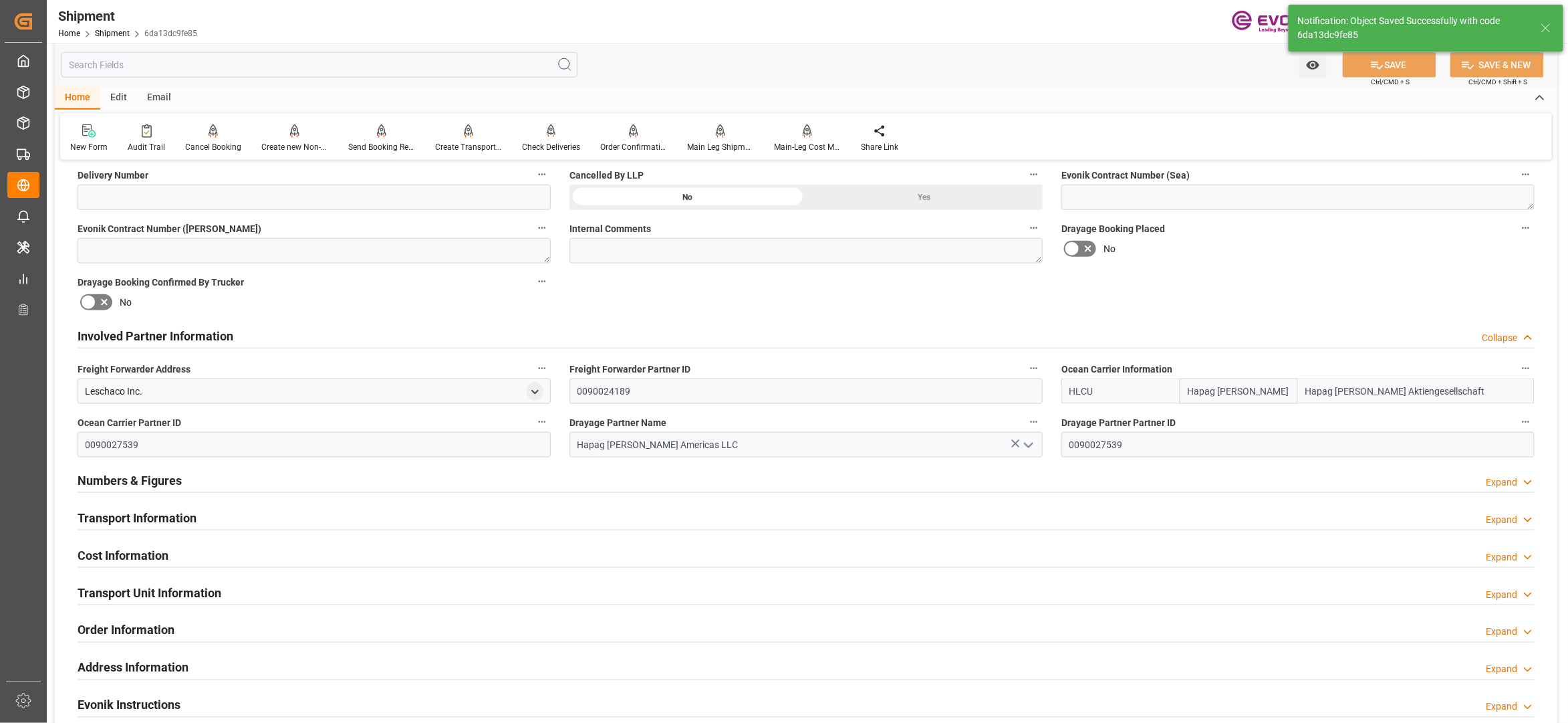
click at [585, 522] on div "Transport Information Expand" at bounding box center [805, 517] width 1457 height 25
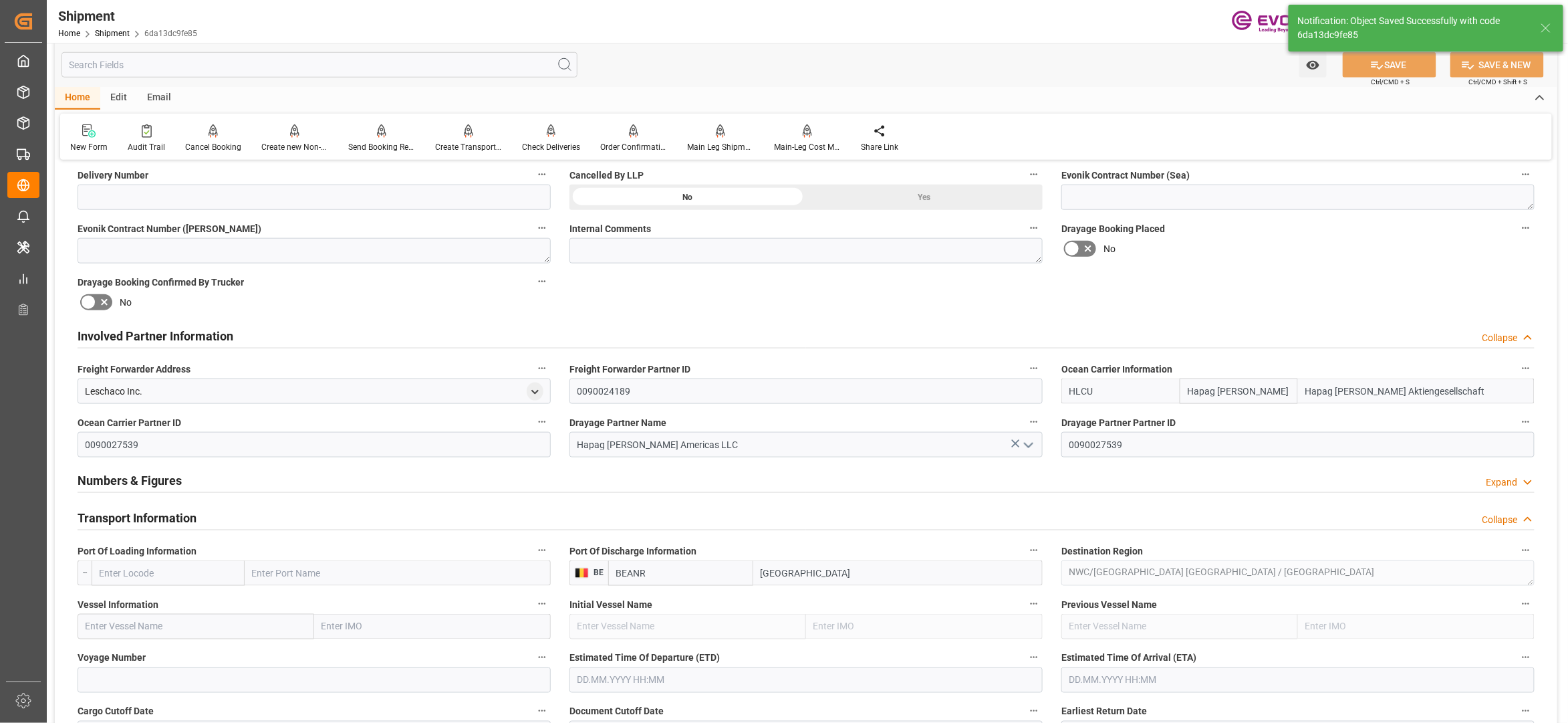
scroll to position [891, 0]
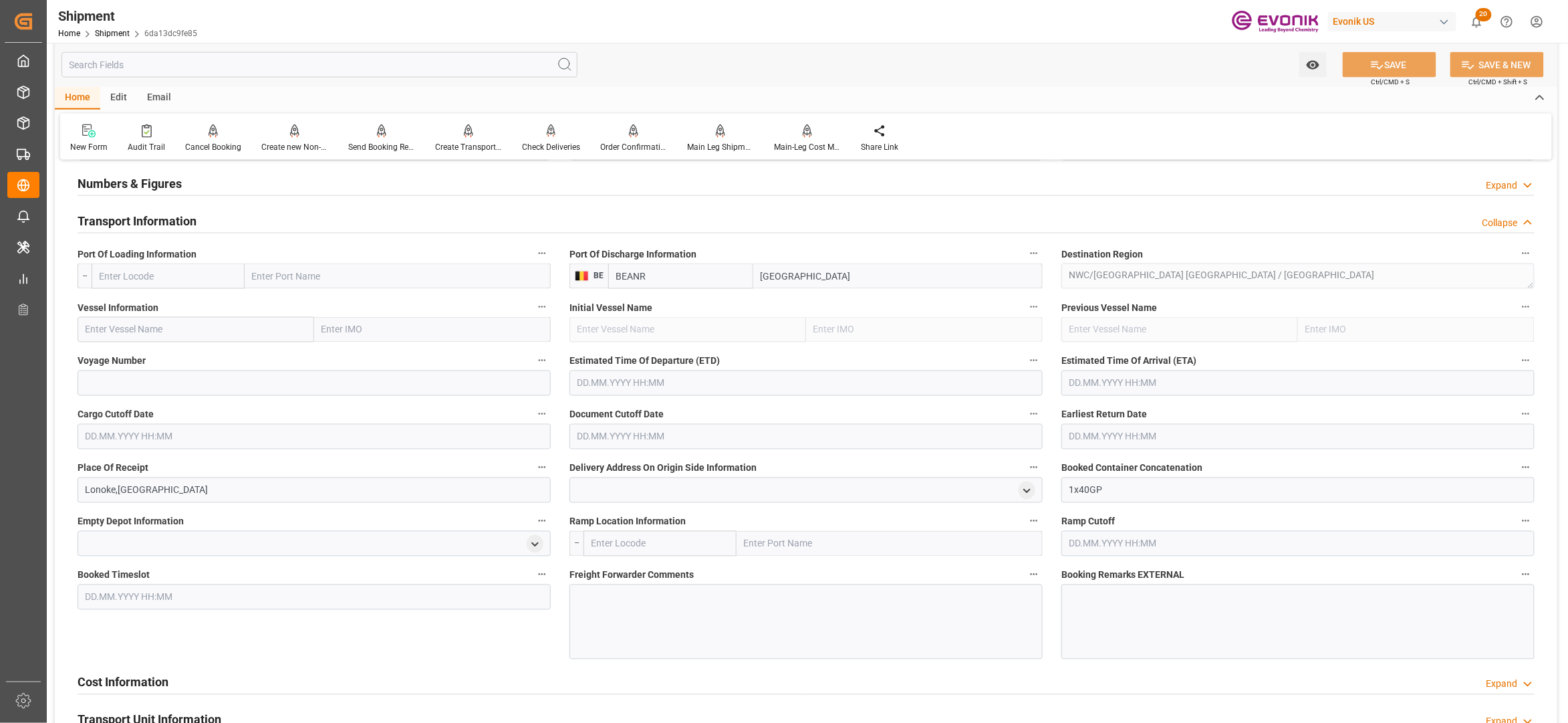
click at [201, 276] on input "text" at bounding box center [168, 276] width 153 height 25
click at [162, 340] on span "USSAV - Savannah" at bounding box center [137, 336] width 75 height 11
type input "USSAV"
type input "Savannah"
type input "USSAV"
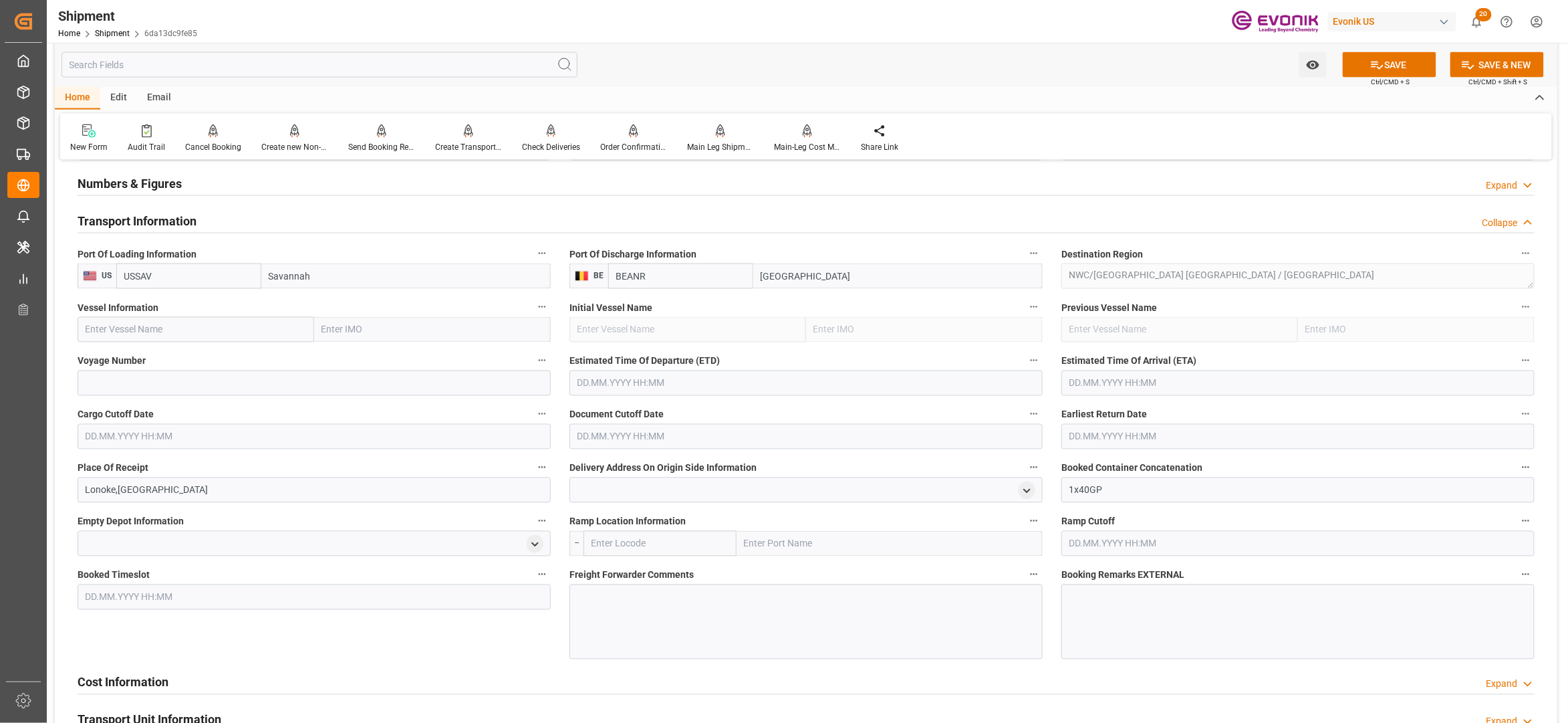
click at [214, 330] on input "text" at bounding box center [195, 330] width 236 height 25
click at [164, 333] on input "text" at bounding box center [195, 330] width 236 height 25
paste input "KIEL EXPRESS / 543E"
click at [174, 329] on input "KIEL EXPRESS / 543E" at bounding box center [195, 330] width 236 height 25
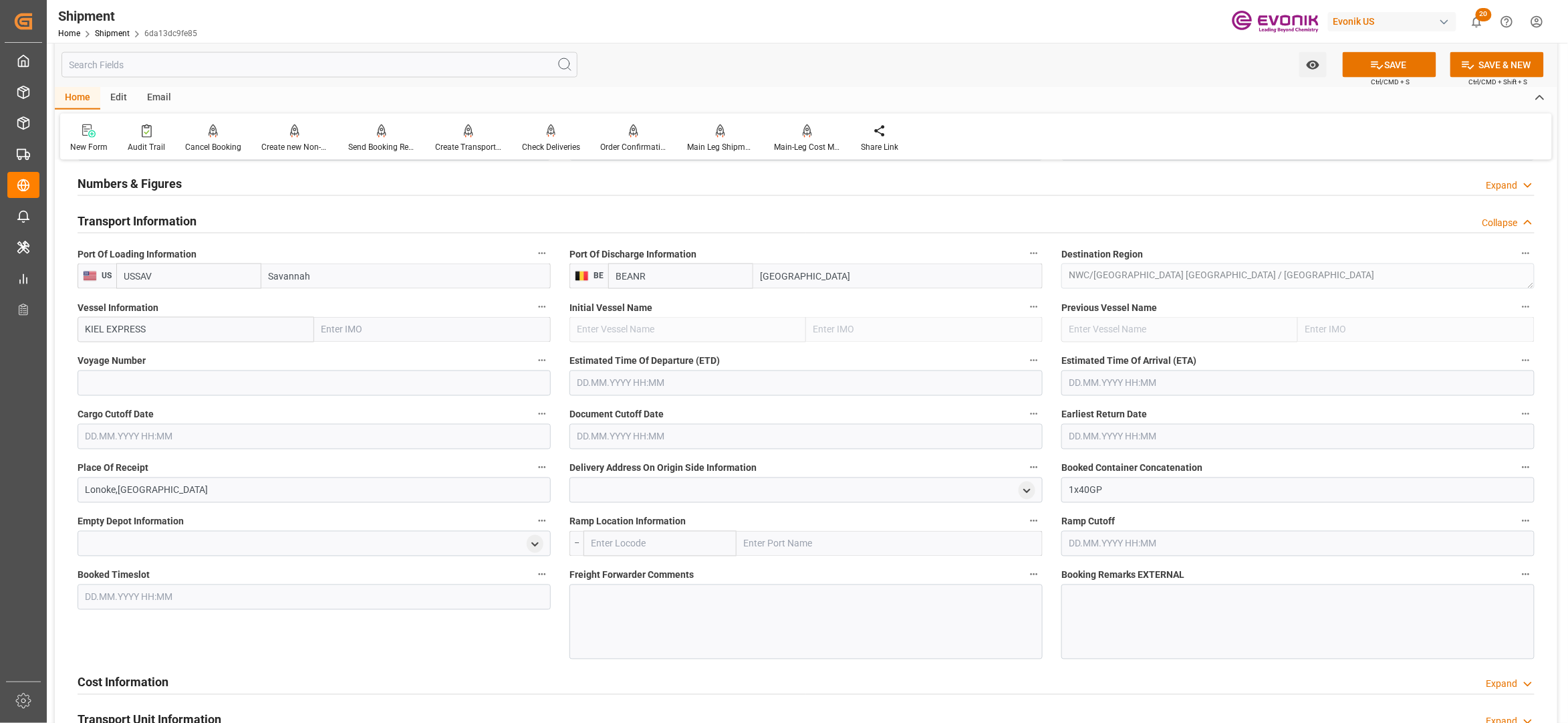
type input "KIEL EXPRESS"
click at [171, 362] on span "KIEL EXPRESS - 9229855" at bounding box center [137, 359] width 103 height 11
type input "9229855"
type input "KIEL EXPRESS"
click at [170, 380] on input at bounding box center [314, 383] width 474 height 25
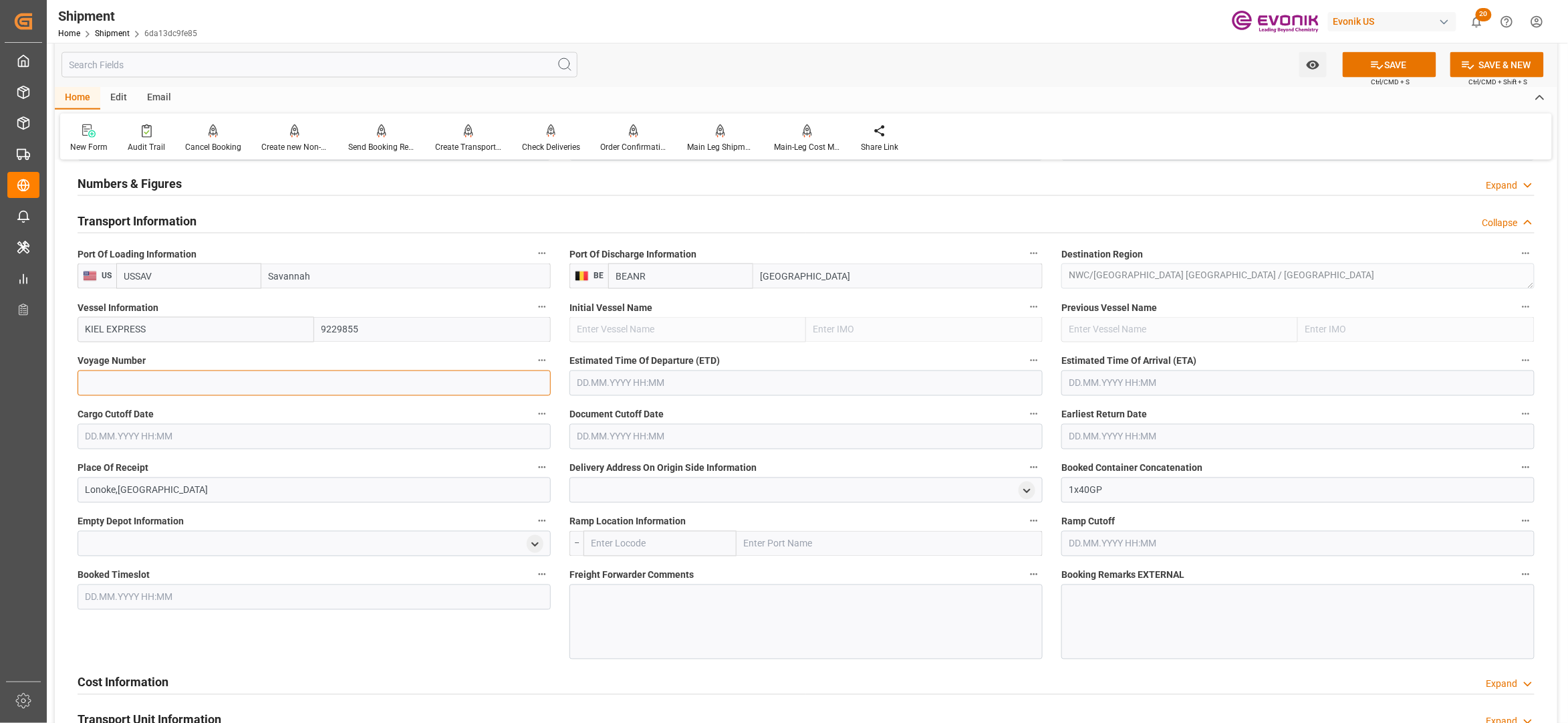
paste input "543E"
type input "543E"
click at [676, 387] on input "text" at bounding box center [806, 383] width 474 height 25
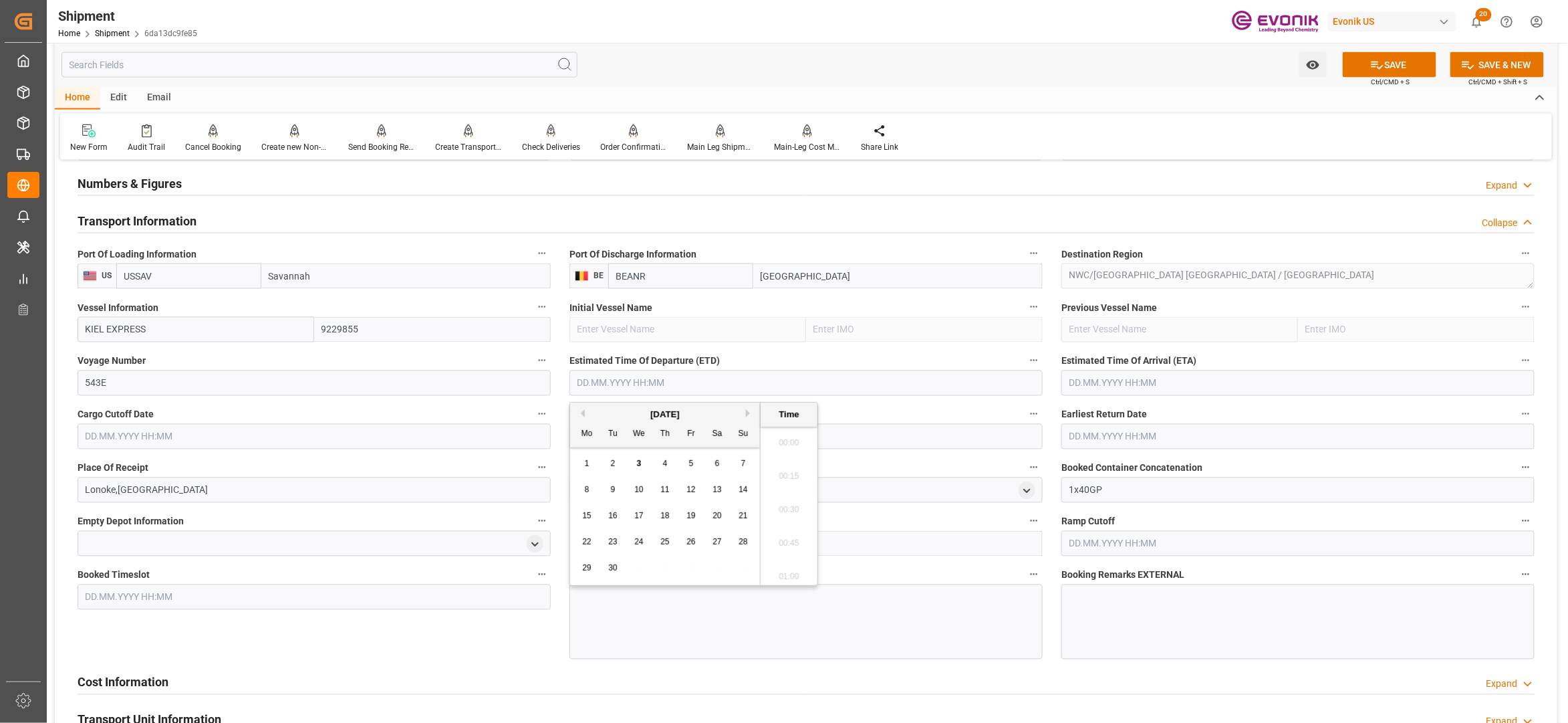
scroll to position [2947, 0]
click at [749, 413] on button "Next Month" at bounding box center [750, 413] width 8 height 8
click at [589, 565] on span "27" at bounding box center [587, 567] width 9 height 9
type input "27.10.2025 00:00"
click at [1084, 387] on input "text" at bounding box center [1298, 383] width 474 height 25
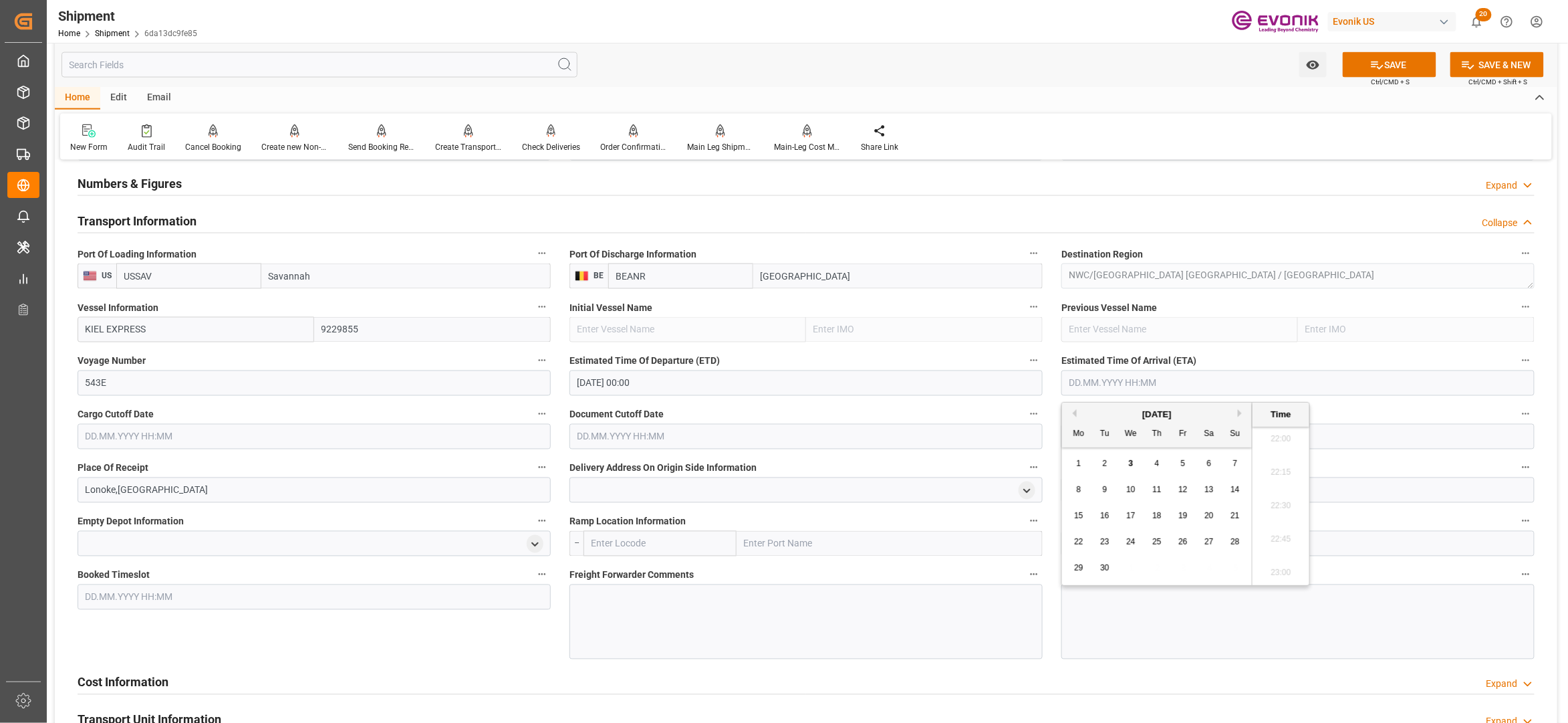
click at [1131, 488] on span "10" at bounding box center [1131, 489] width 9 height 9
click at [413, 440] on input "text" at bounding box center [314, 437] width 474 height 25
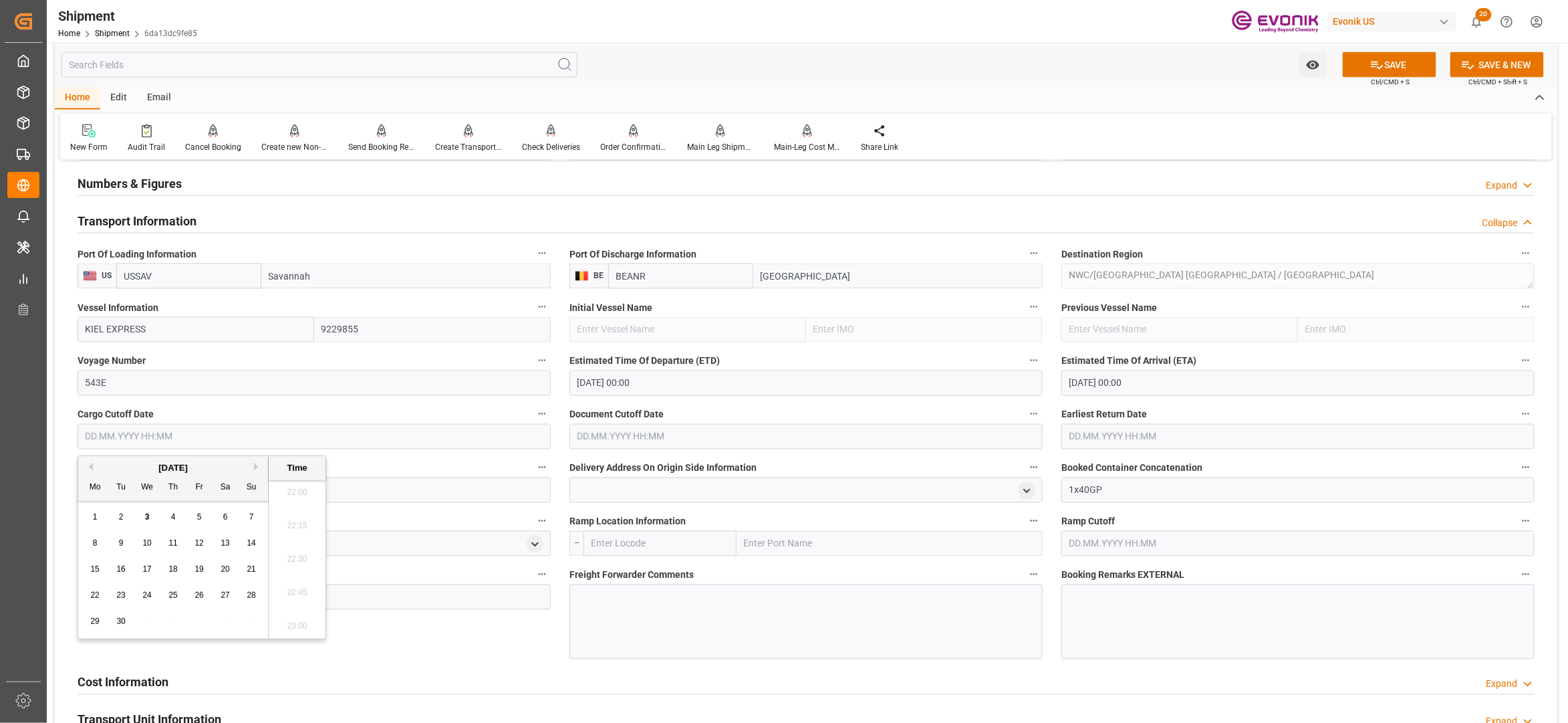
click at [1185, 388] on input "10.09.2025 00:00" at bounding box center [1298, 383] width 474 height 25
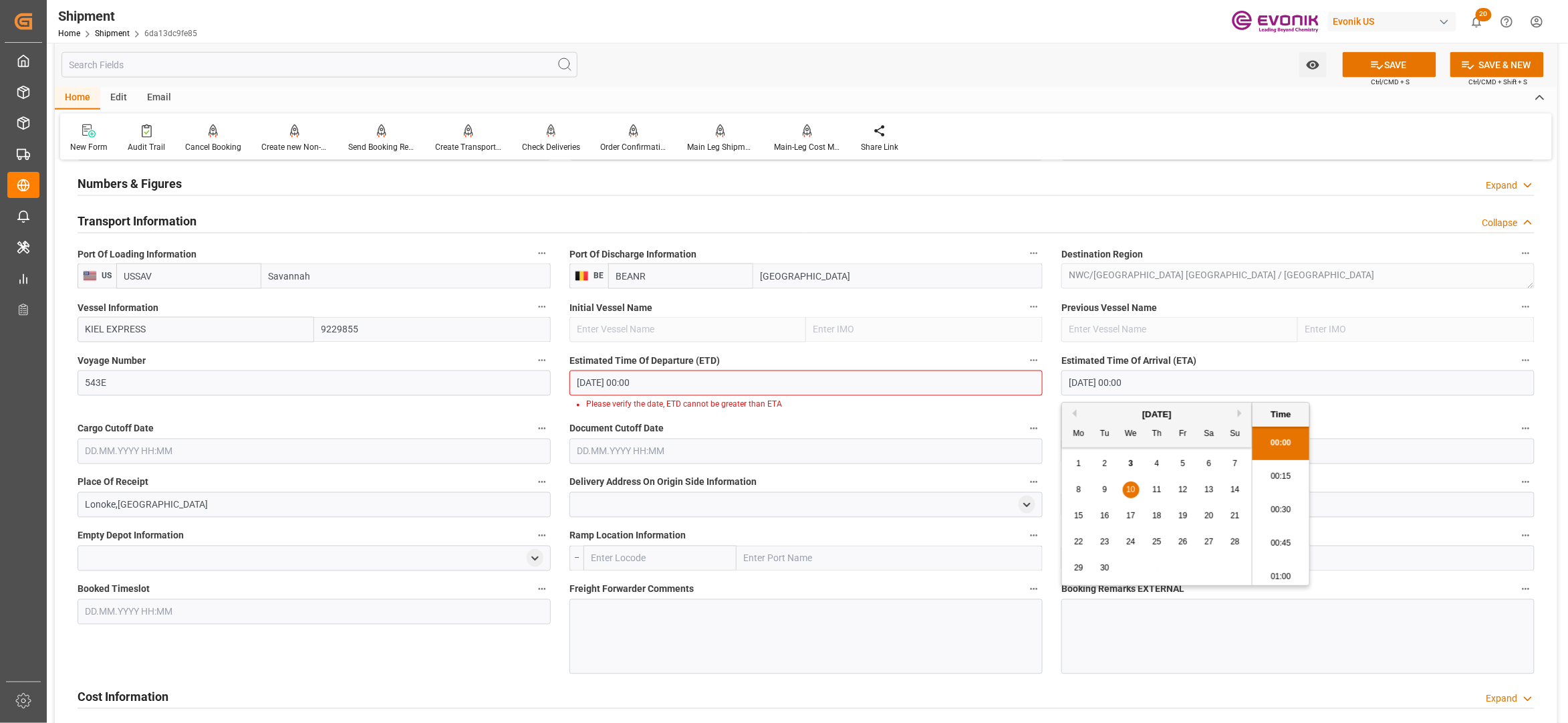
click at [1239, 413] on button "Next Month" at bounding box center [1242, 413] width 8 height 8
click at [1242, 413] on button "Next Month" at bounding box center [1242, 413] width 8 height 8
click at [1077, 514] on span "10" at bounding box center [1079, 516] width 9 height 9
type input "10.11.2025 00:00"
click at [969, 380] on input "27.10.2025 00:00" at bounding box center [806, 383] width 474 height 25
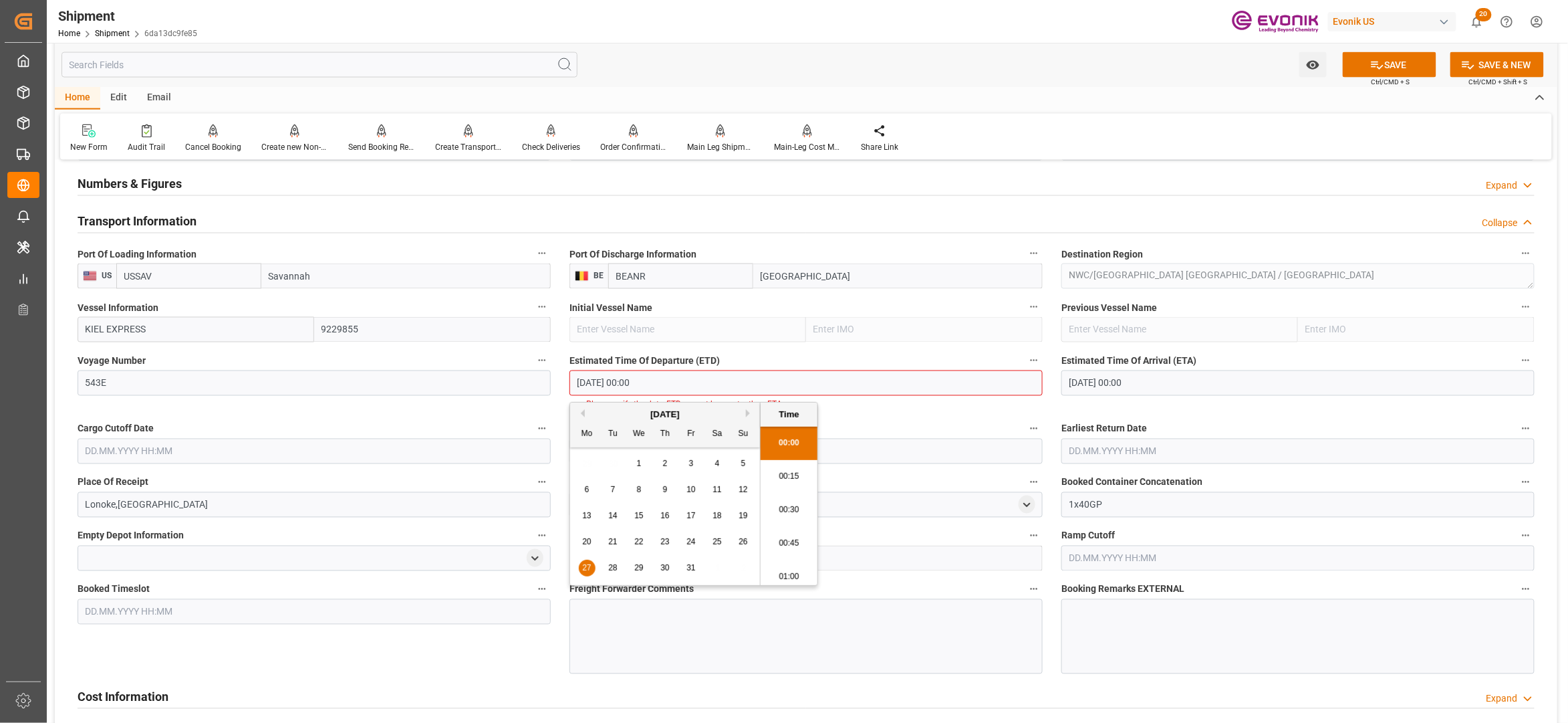
click at [613, 565] on span "28" at bounding box center [613, 567] width 9 height 9
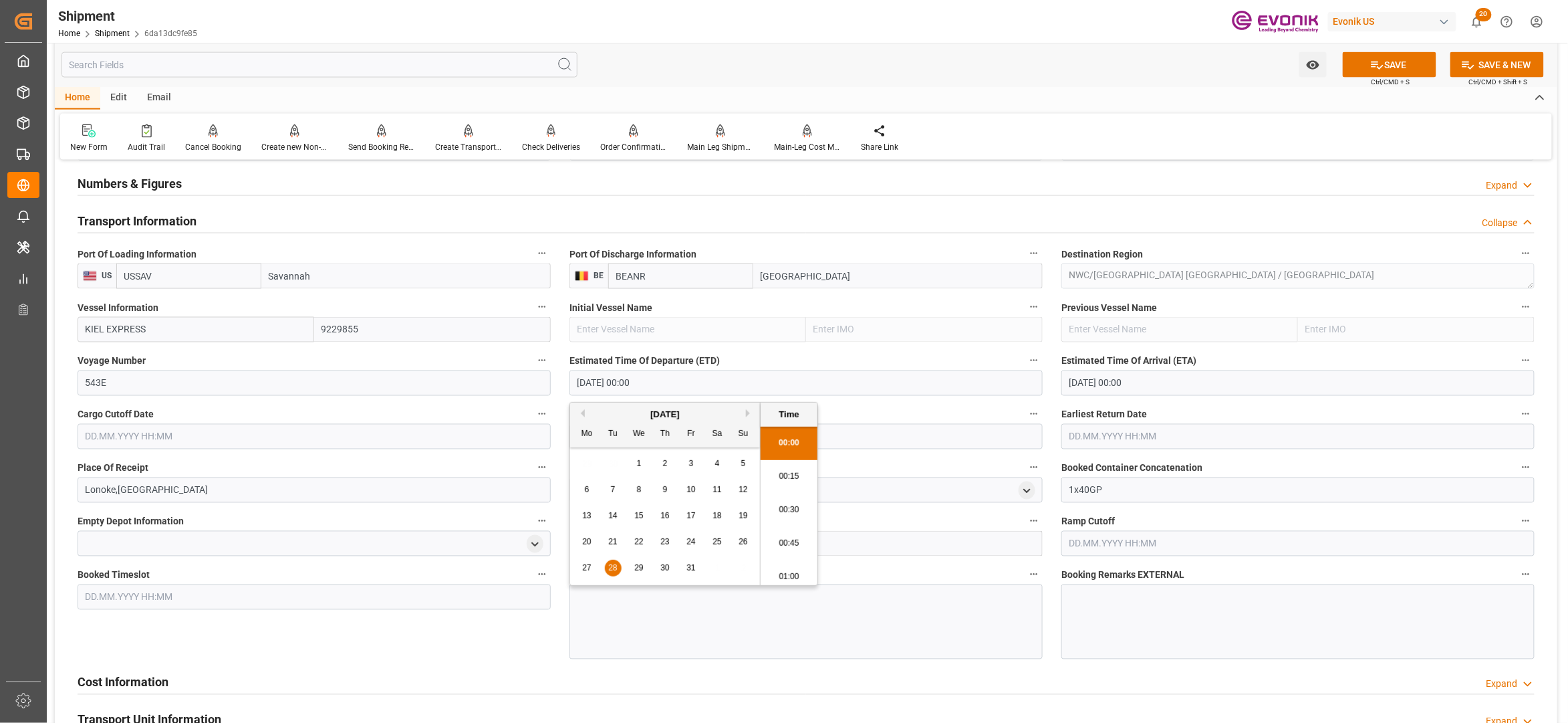
click at [694, 384] on input "28.10.2025 00:00" at bounding box center [806, 383] width 474 height 25
click at [583, 563] on span "27" at bounding box center [587, 567] width 9 height 9
type input "27.10.2025 00:00"
click at [452, 432] on input "text" at bounding box center [314, 437] width 474 height 25
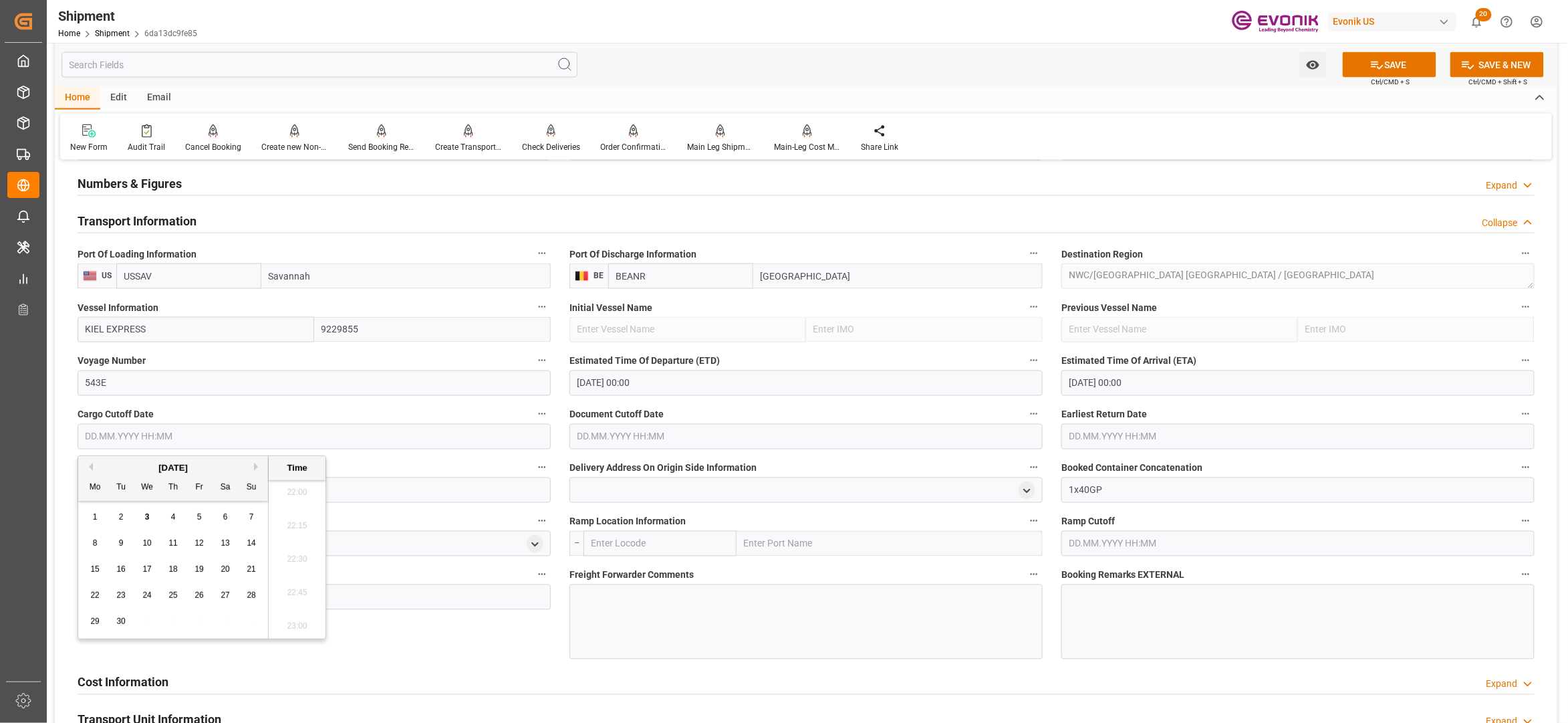
click at [256, 468] on button "Next Month" at bounding box center [257, 467] width 8 height 8
click at [145, 547] on span "8" at bounding box center [147, 543] width 5 height 9
type input "08.10.2025 00:00"
click at [687, 436] on input "text" at bounding box center [806, 437] width 474 height 25
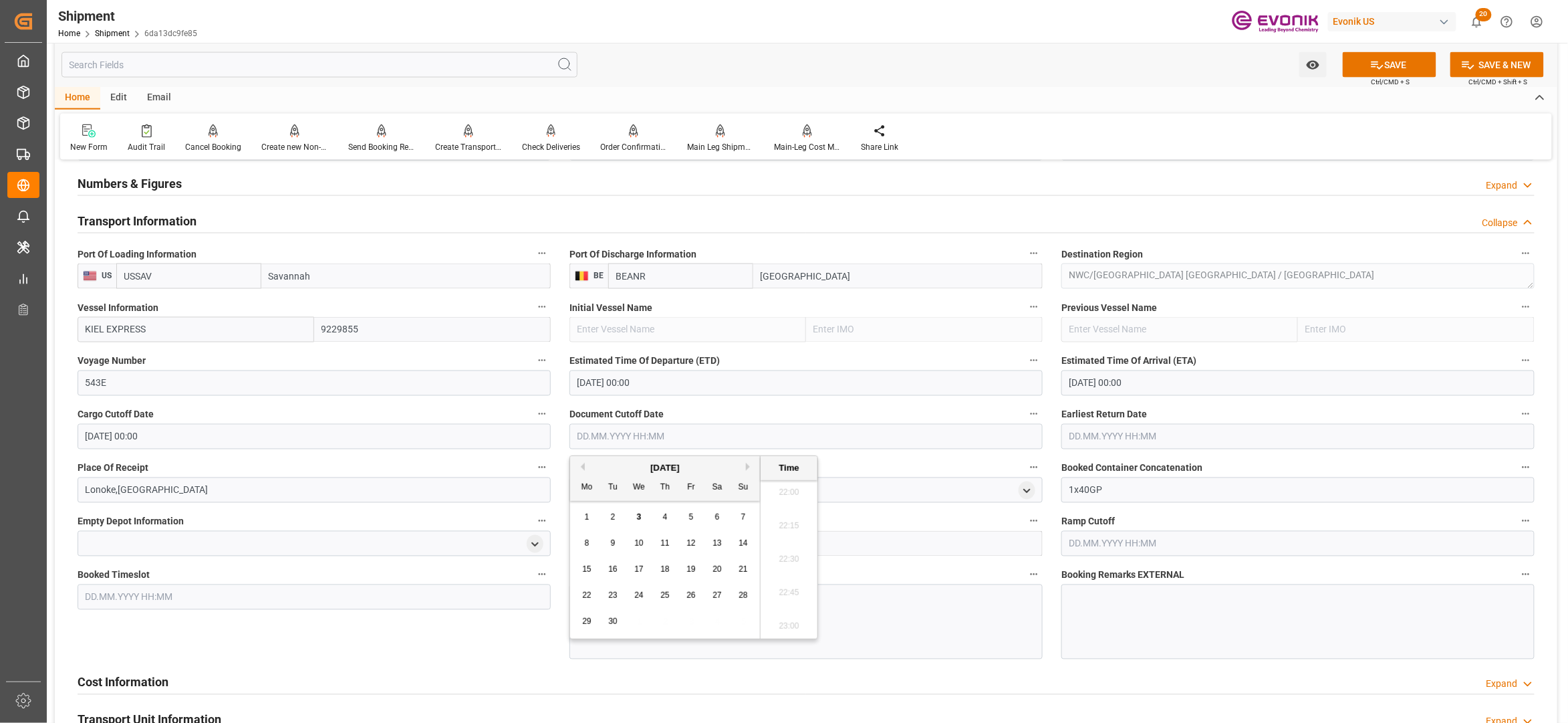
click at [750, 464] on button "Next Month" at bounding box center [750, 467] width 8 height 8
click at [641, 543] on span "8" at bounding box center [639, 543] width 5 height 9
type input "08.10.2025 00:00"
click at [1143, 431] on input "text" at bounding box center [1298, 437] width 474 height 25
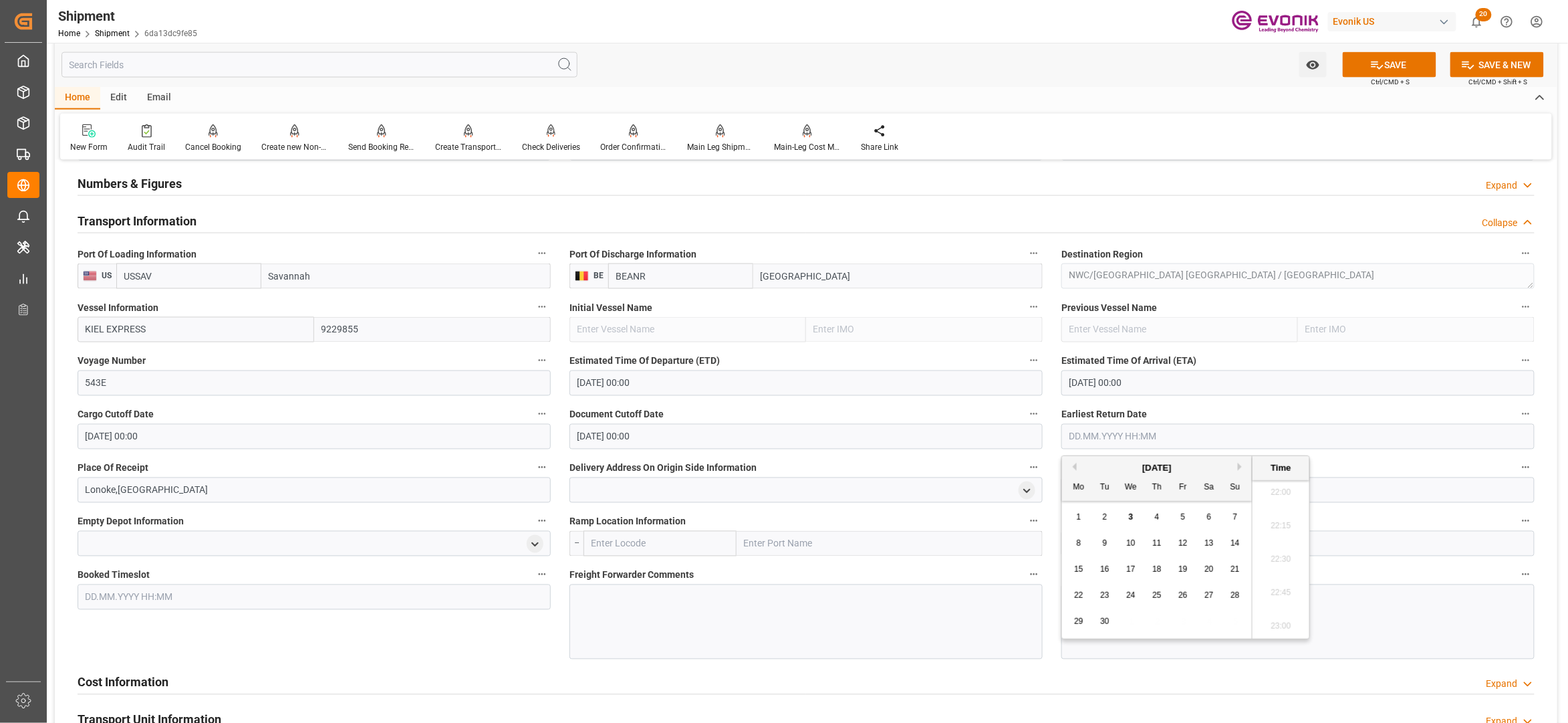
click at [1242, 469] on button "Next Month" at bounding box center [1242, 467] width 8 height 8
click at [1129, 539] on span "8" at bounding box center [1131, 543] width 5 height 9
type input "08.10.2025 00:00"
click at [509, 631] on div "Booked Timeslot" at bounding box center [314, 612] width 492 height 103
click at [1404, 59] on button "SAVE" at bounding box center [1389, 65] width 94 height 25
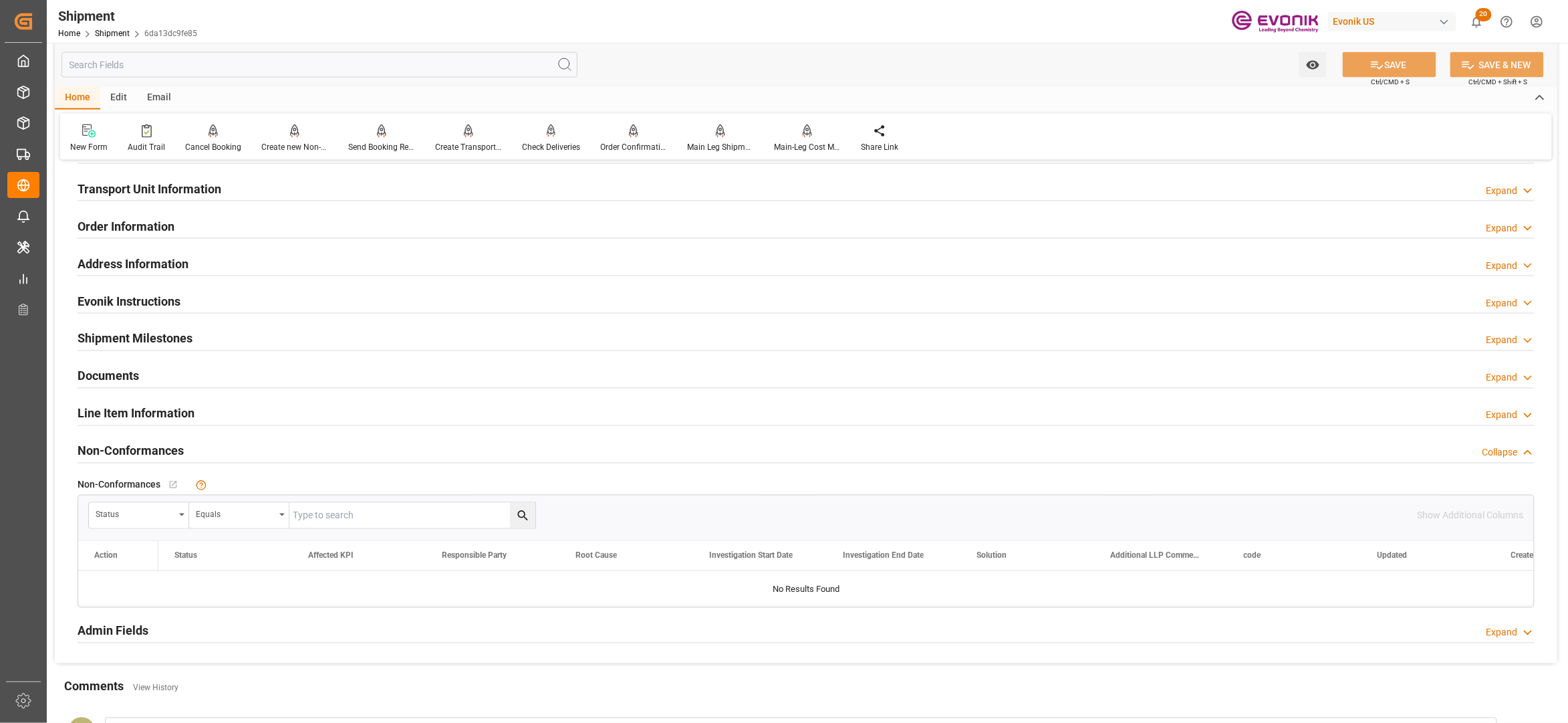
scroll to position [595, 0]
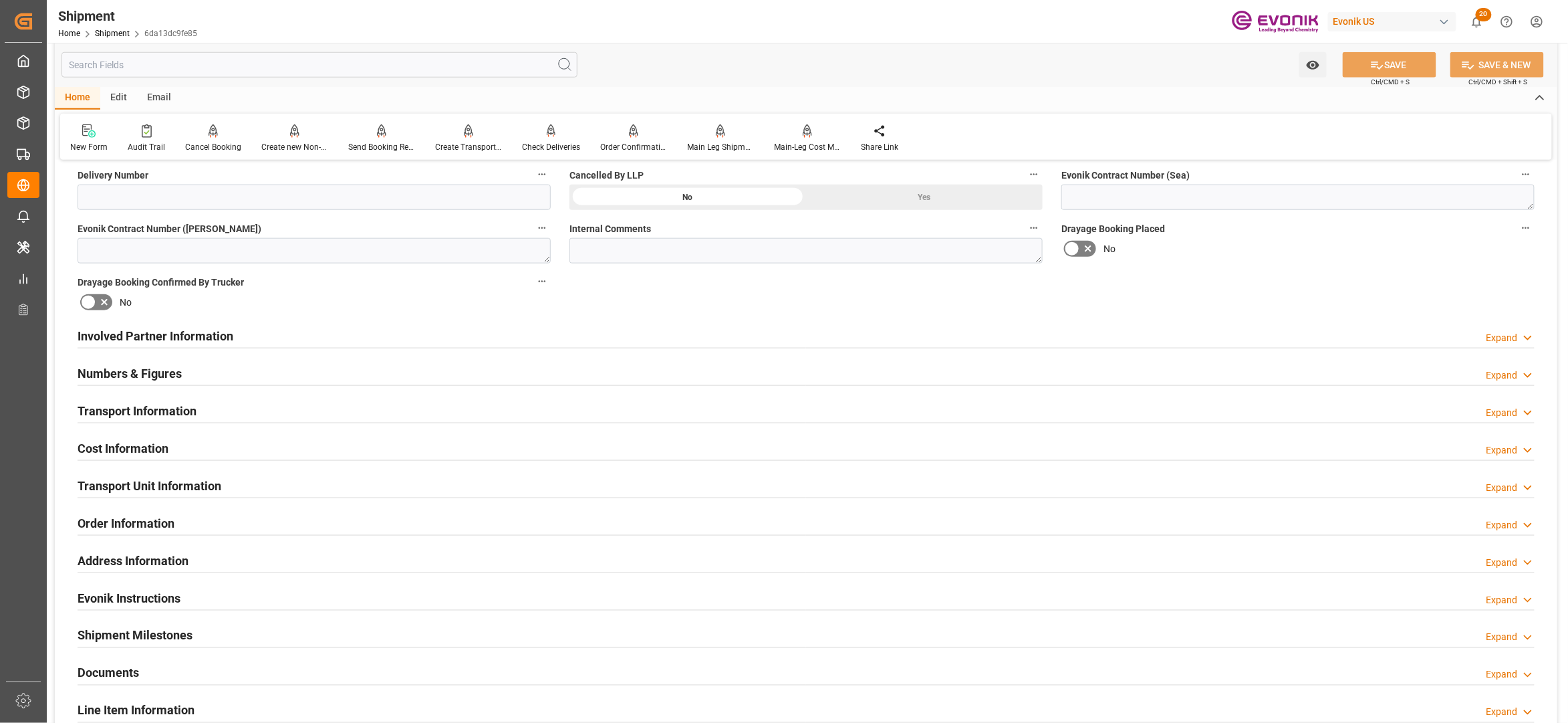
click at [217, 446] on div "Cost Information Expand" at bounding box center [805, 447] width 1457 height 25
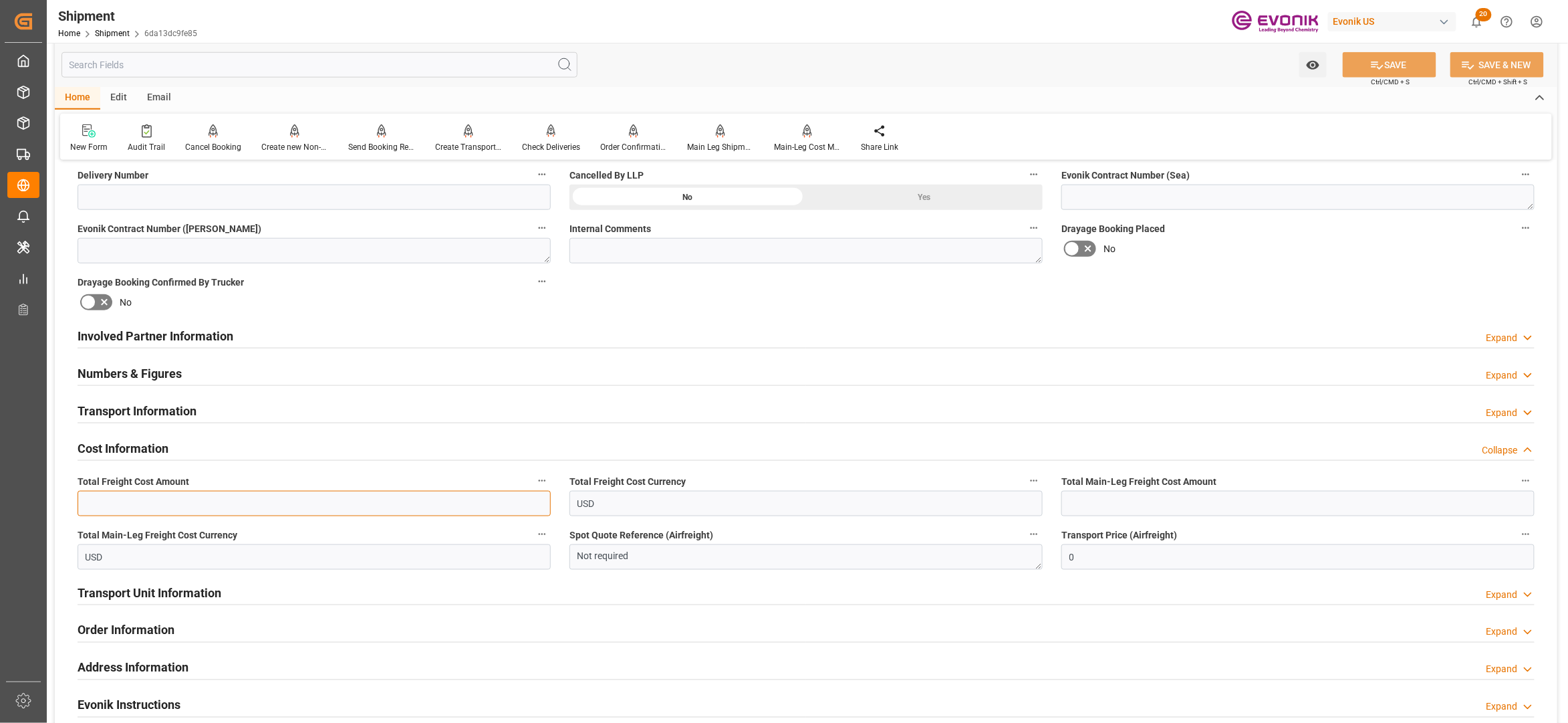
click at [199, 506] on input "text" at bounding box center [314, 504] width 474 height 25
paste input "3024"
type input "3024"
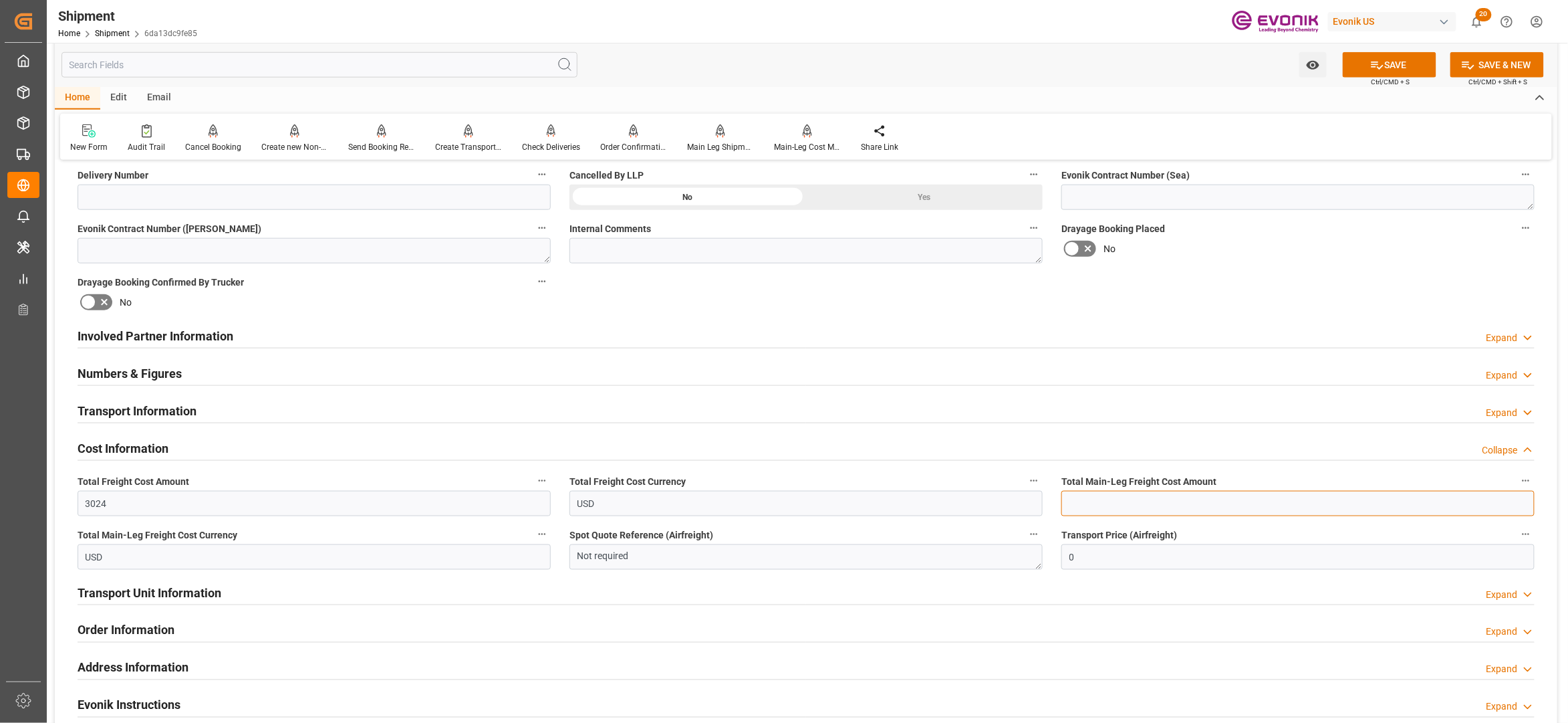
click at [1111, 504] on input "text" at bounding box center [1298, 504] width 474 height 25
paste input "3024"
type input "3024"
click at [1333, 259] on div "Drayage Booking Placed No" at bounding box center [1298, 241] width 492 height 54
click at [1411, 59] on button "SAVE" at bounding box center [1389, 65] width 94 height 25
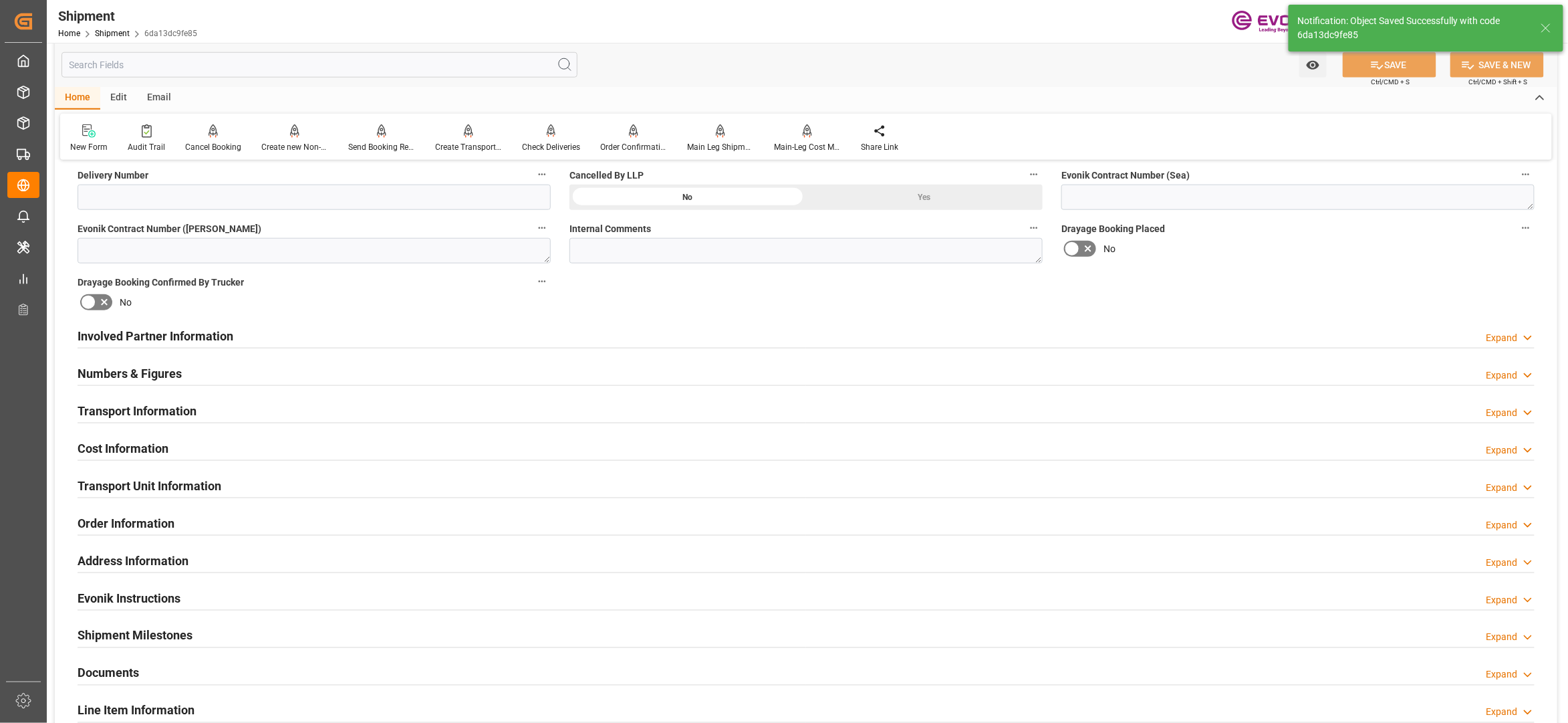
click at [662, 338] on div "Involved Partner Information Expand" at bounding box center [805, 335] width 1457 height 25
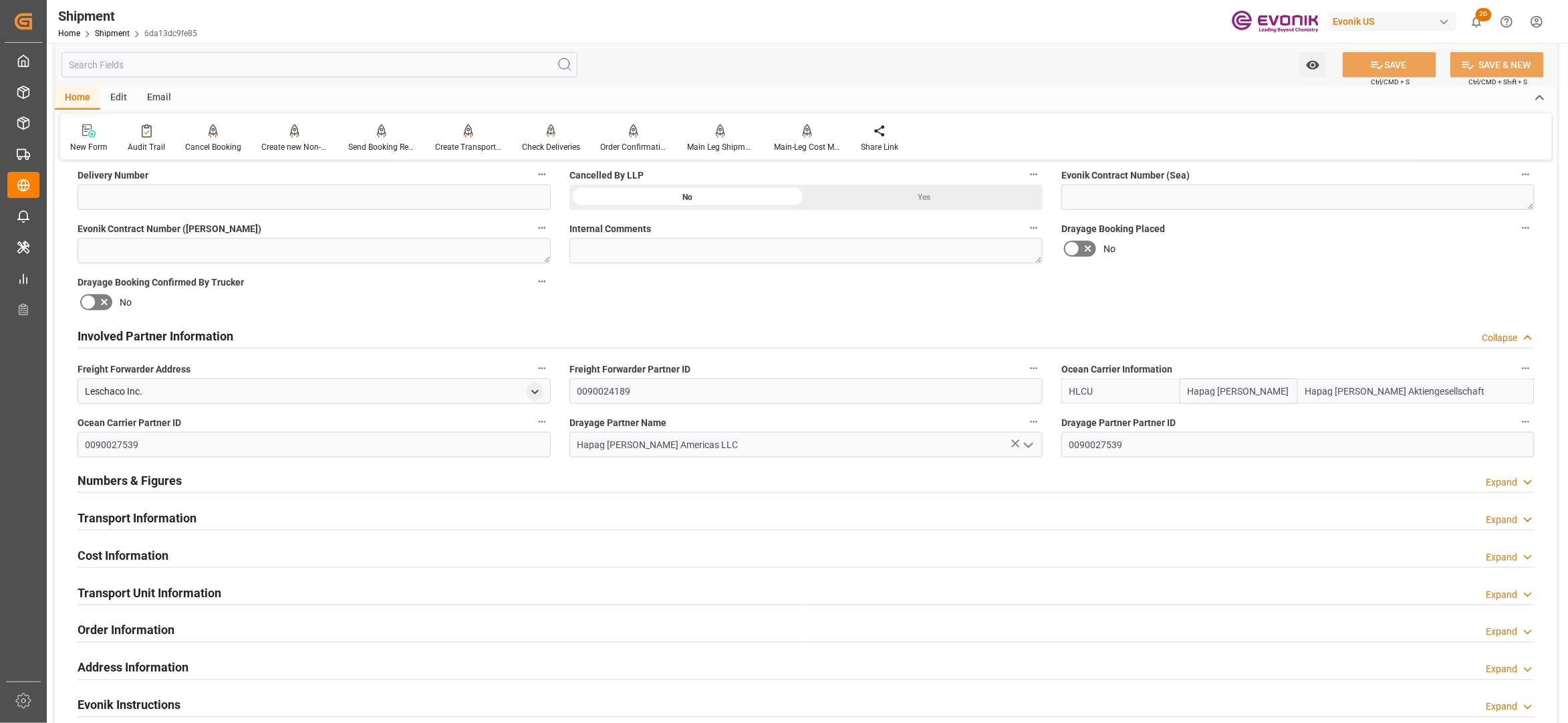
click at [562, 525] on div "Transport Information Expand" at bounding box center [805, 517] width 1457 height 25
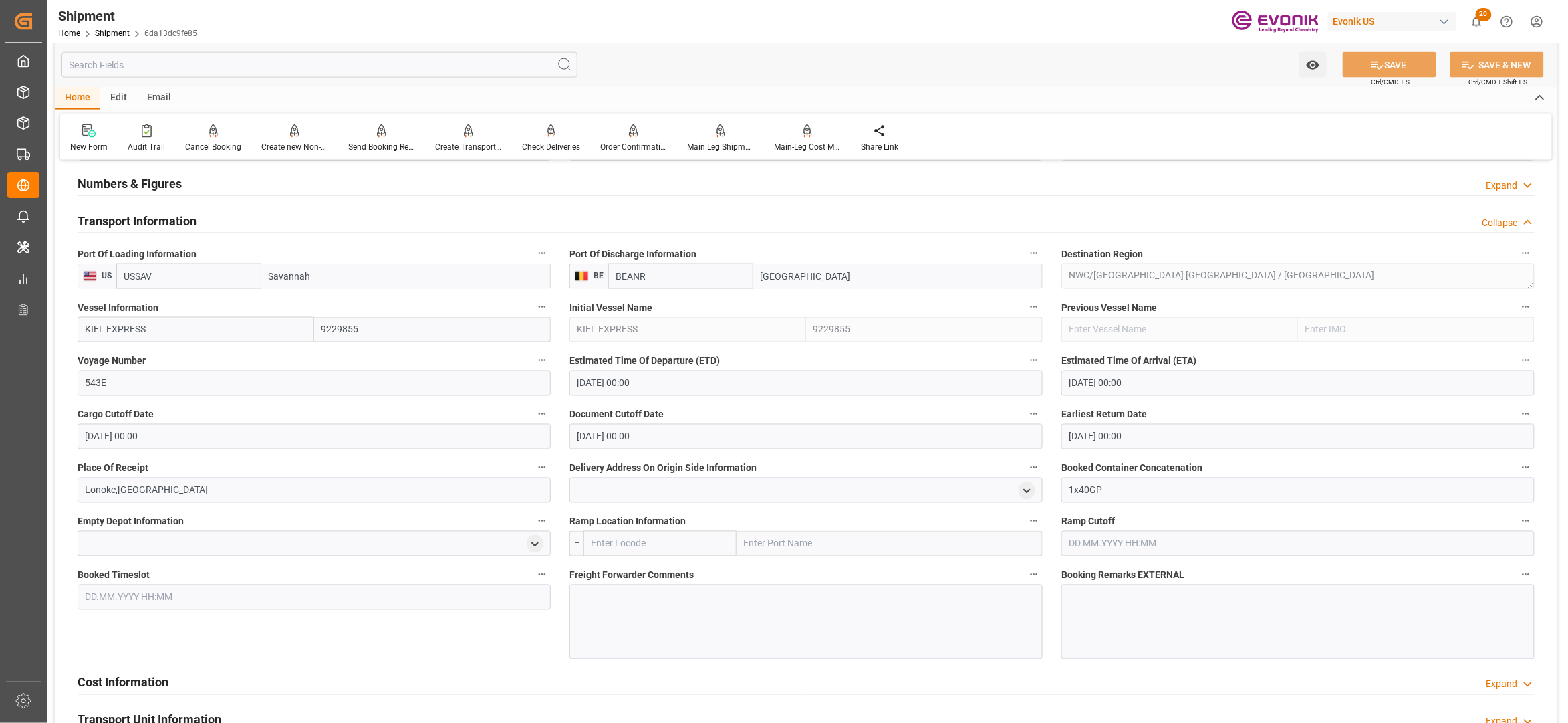
scroll to position [1189, 0]
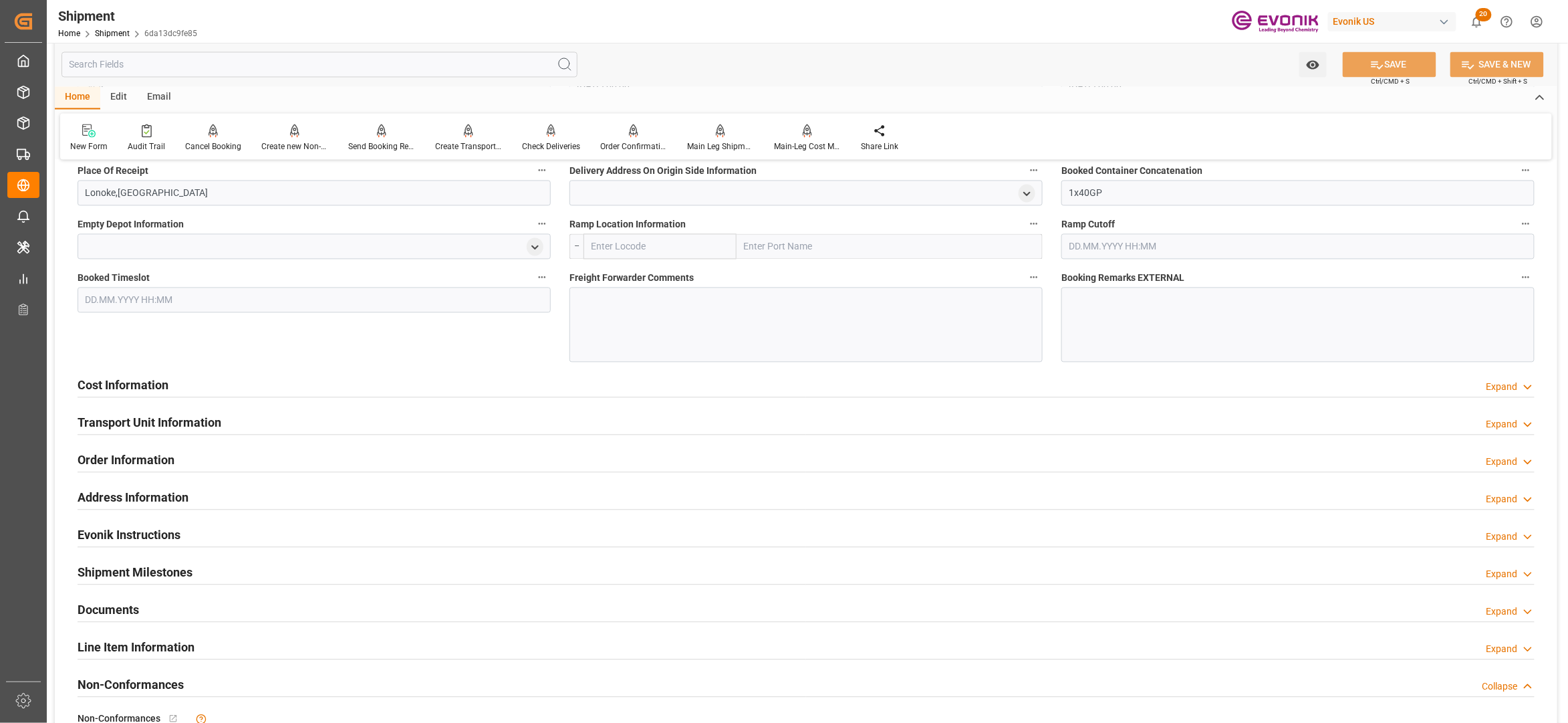
click at [584, 390] on div "Cost Information Expand" at bounding box center [805, 385] width 1457 height 25
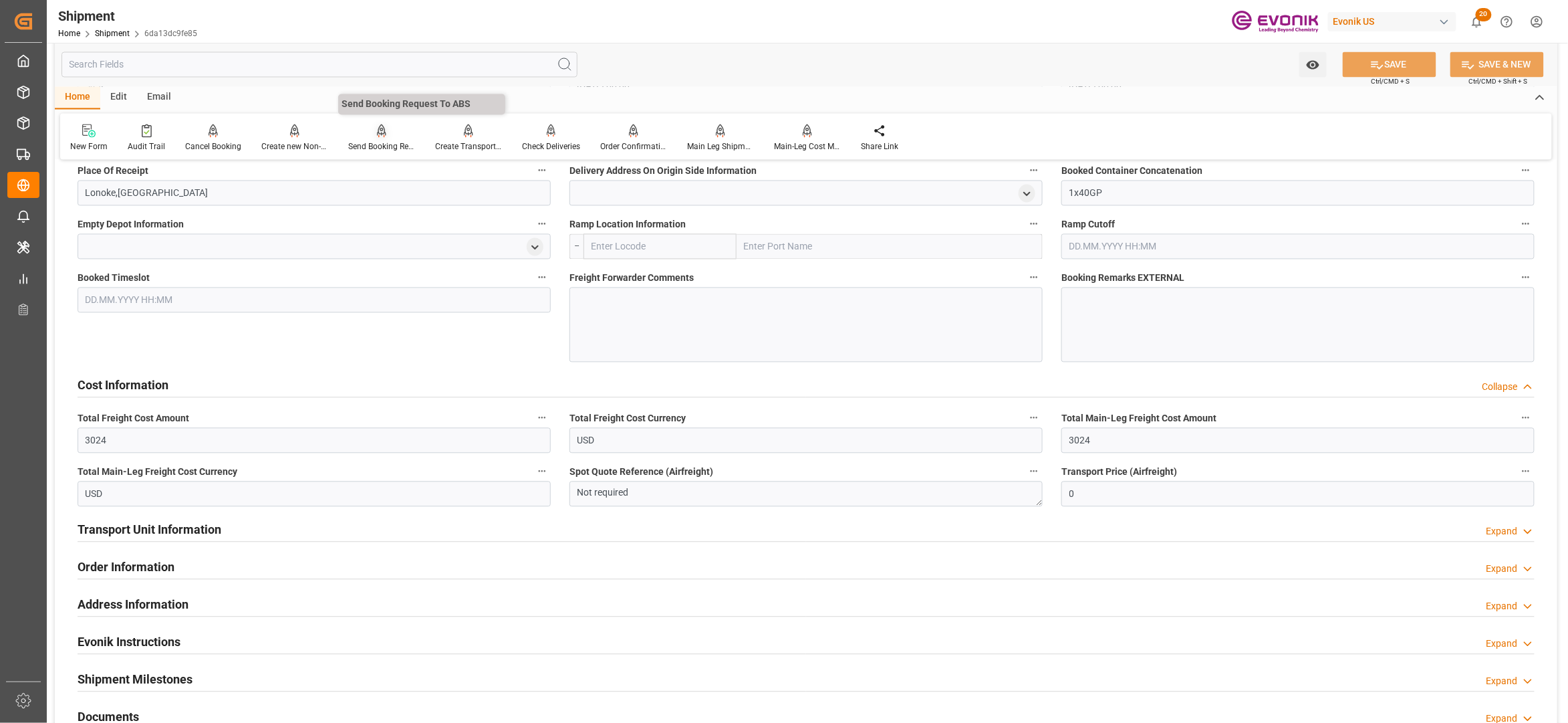
click at [375, 142] on div "Send Booking Request To ABS" at bounding box center [382, 146] width 67 height 12
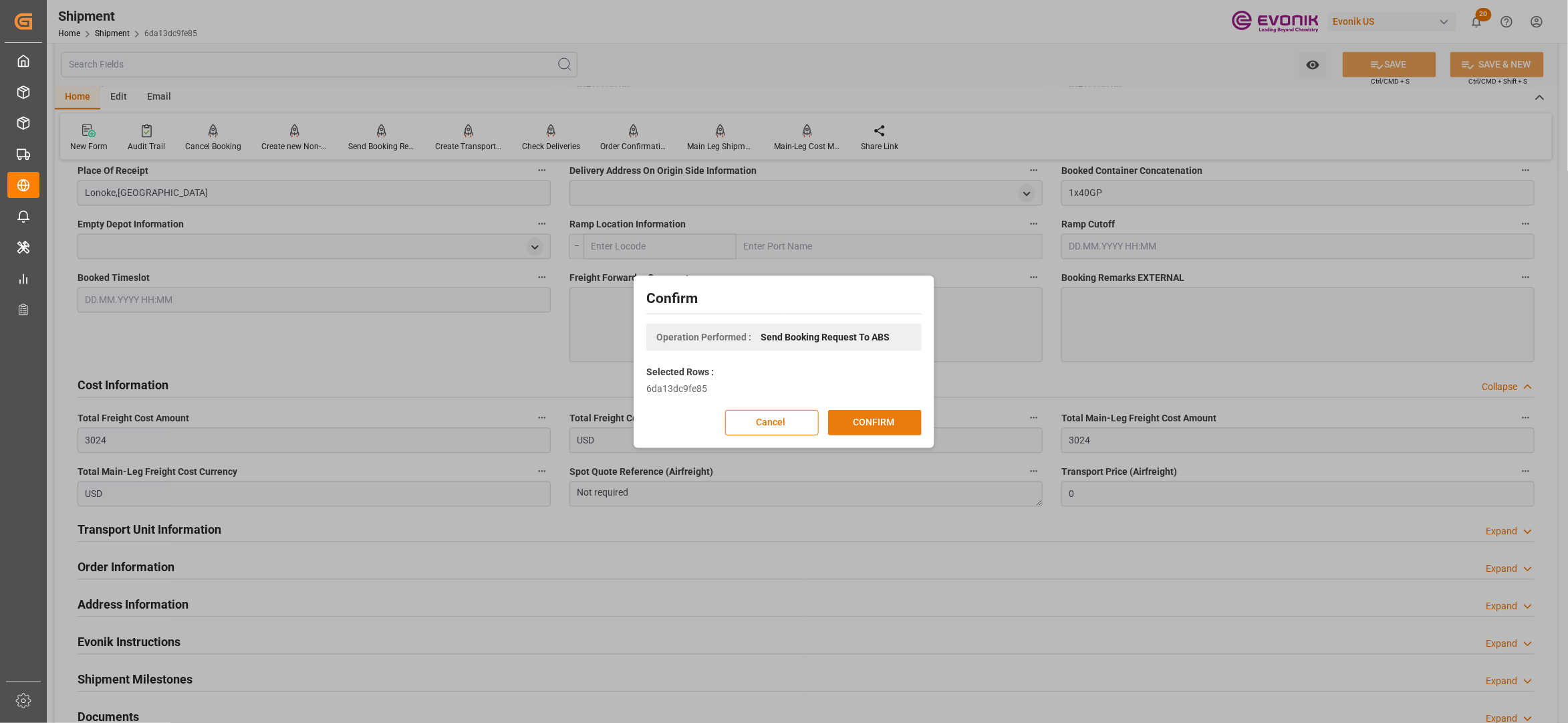
click at [878, 416] on button "CONFIRM" at bounding box center [874, 423] width 94 height 25
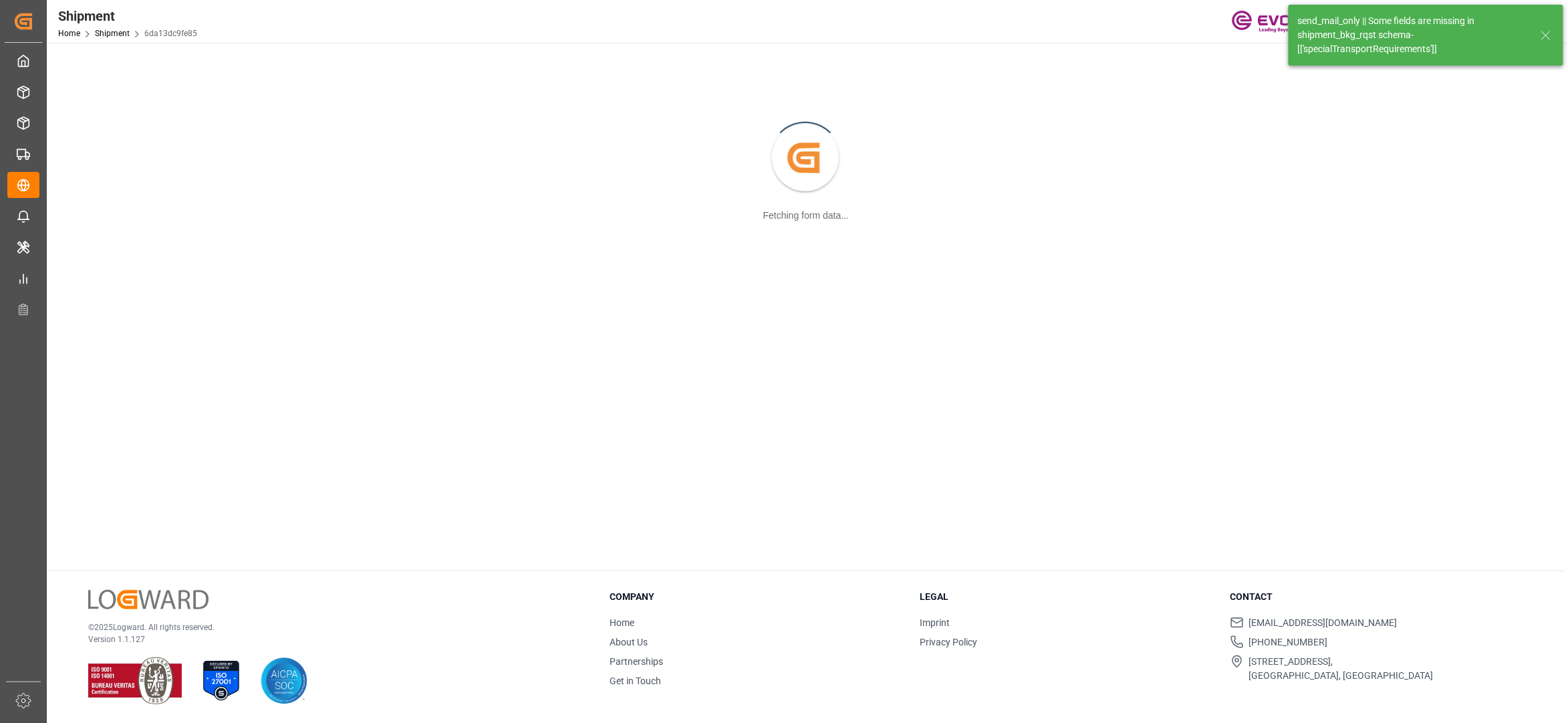
scroll to position [146, 0]
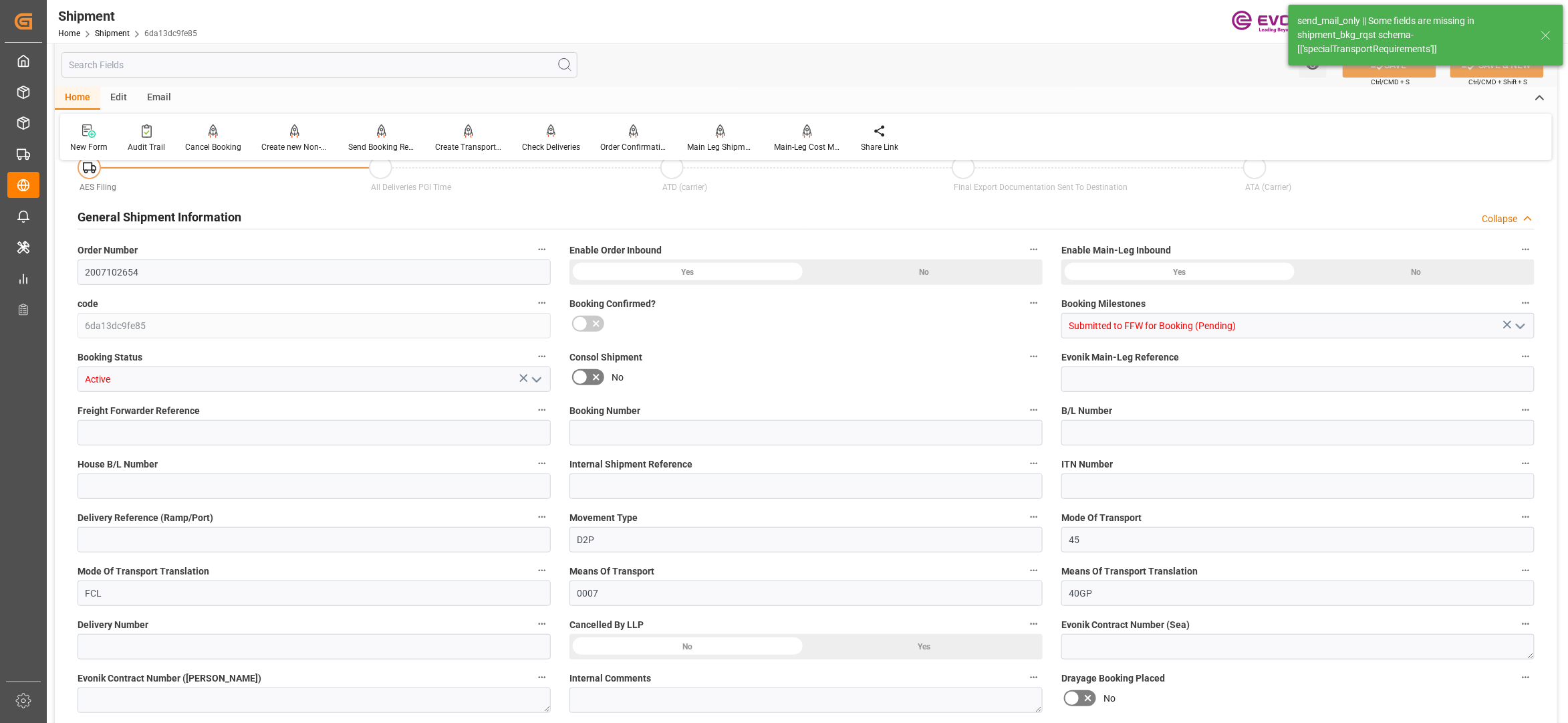
type input "38"
type input "BG"
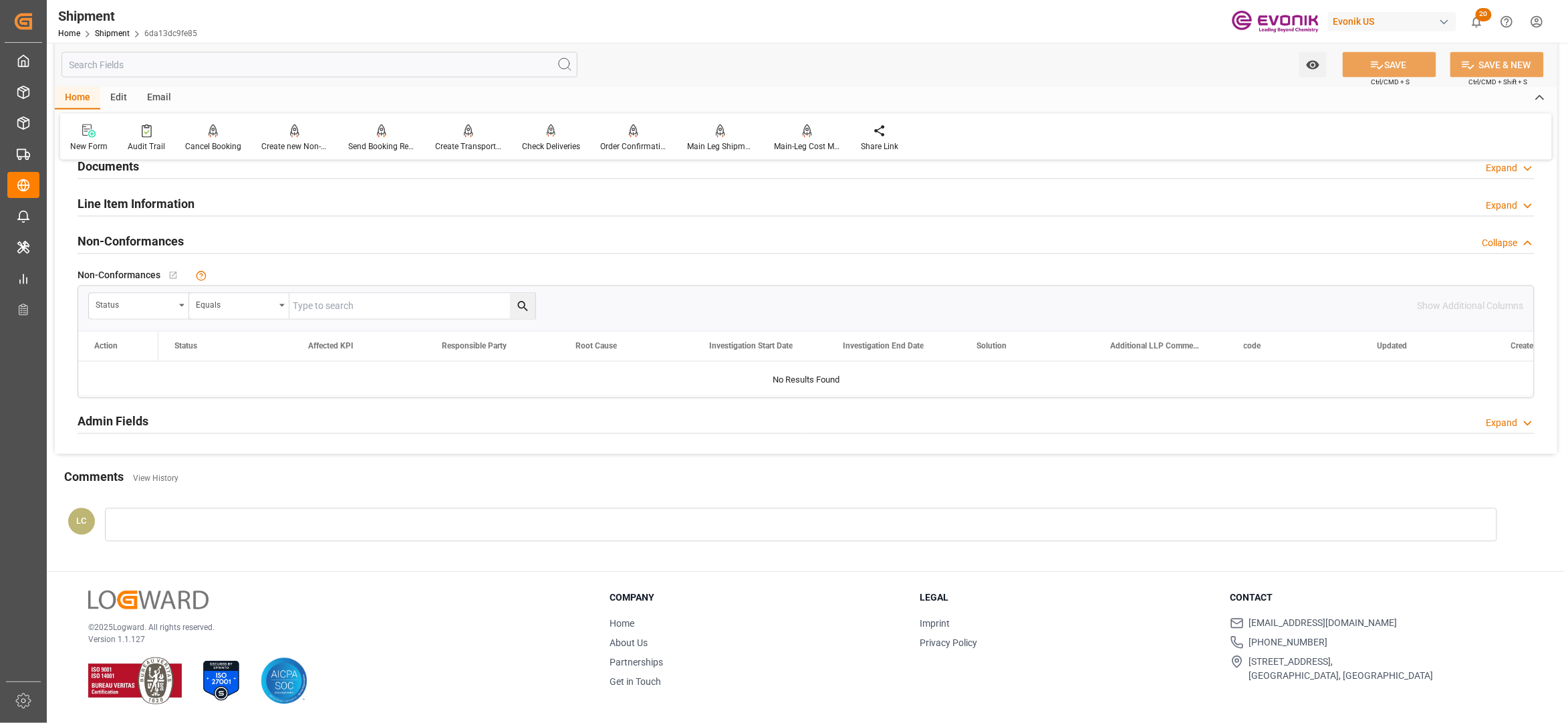
click at [245, 204] on div "Line Item Information Expand" at bounding box center [805, 204] width 1457 height 25
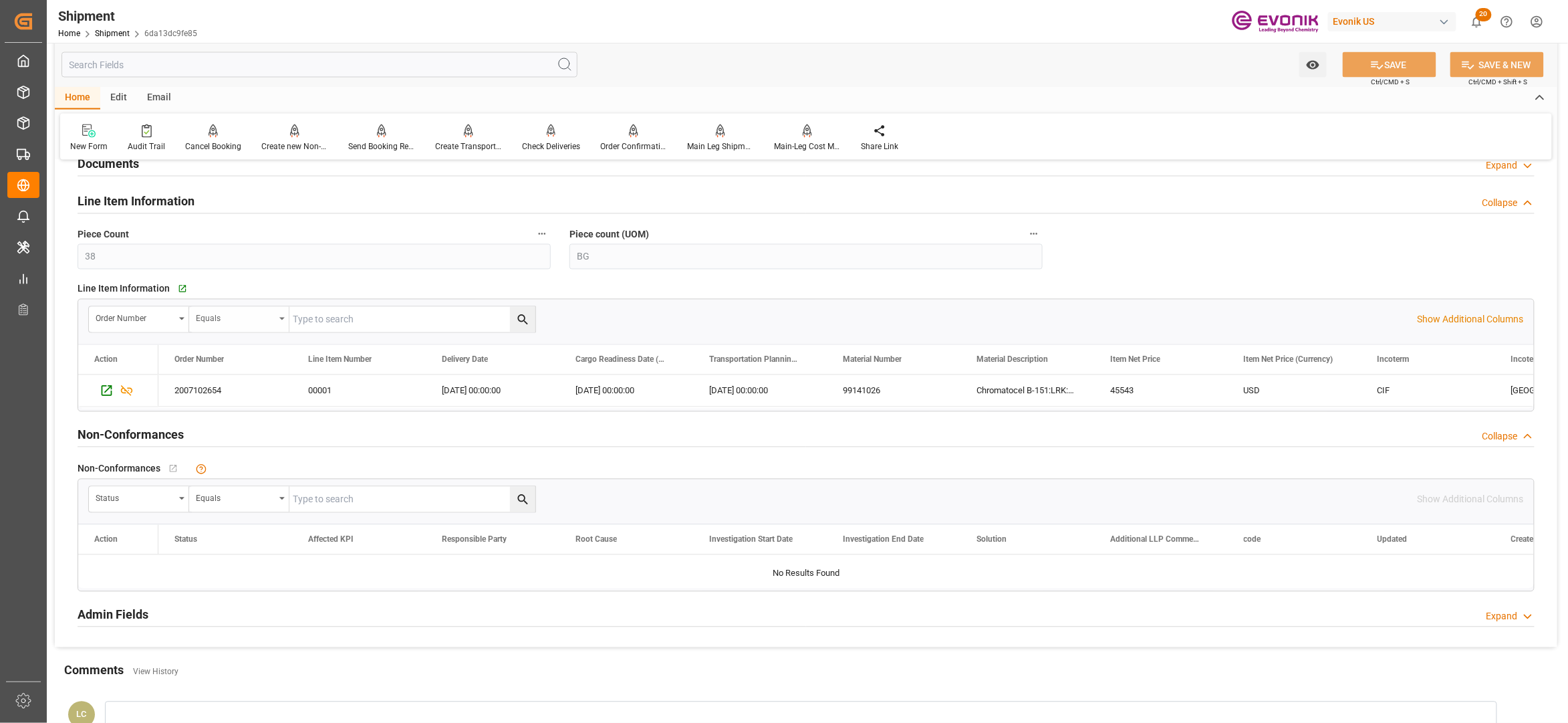
scroll to position [1189, 0]
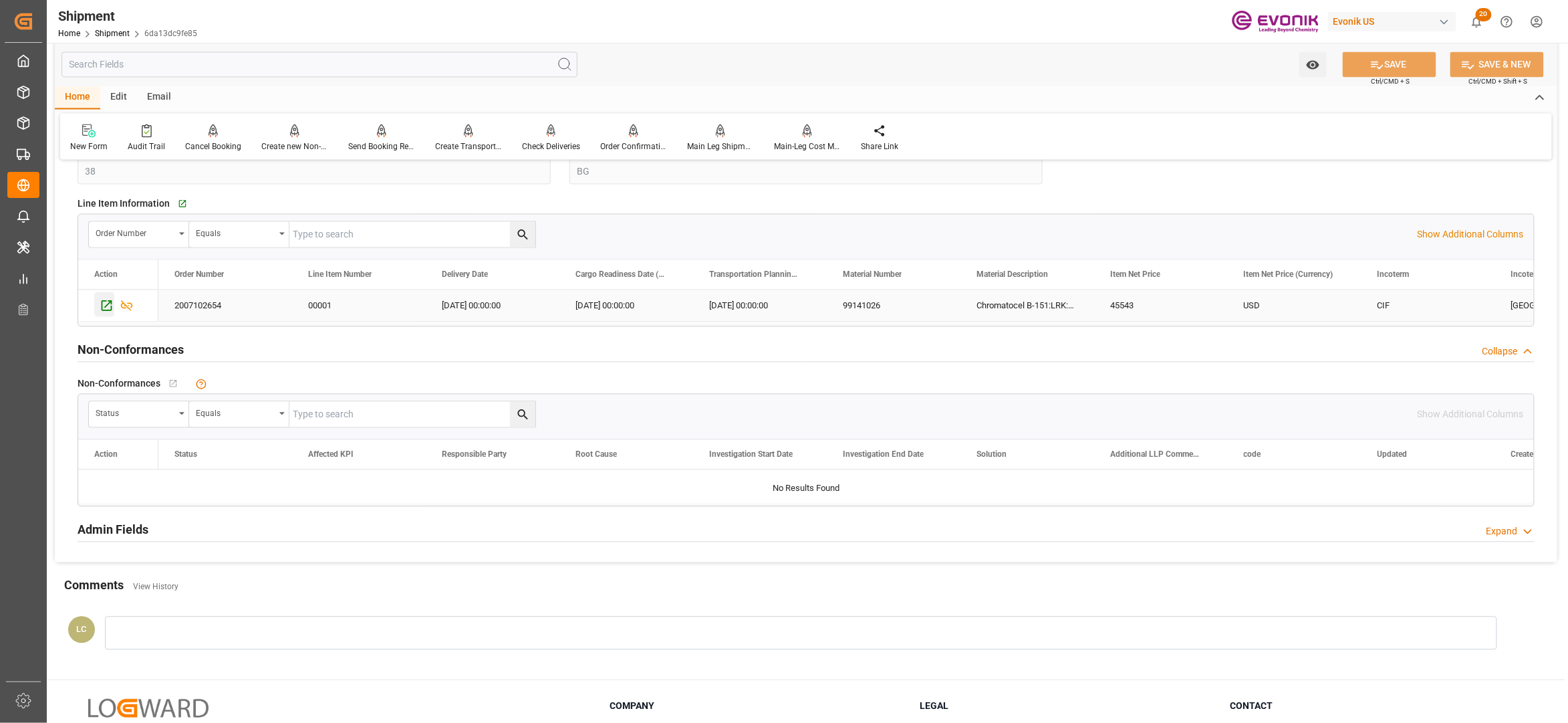
click at [103, 308] on icon "Press SPACE to select this row." at bounding box center [106, 306] width 14 height 14
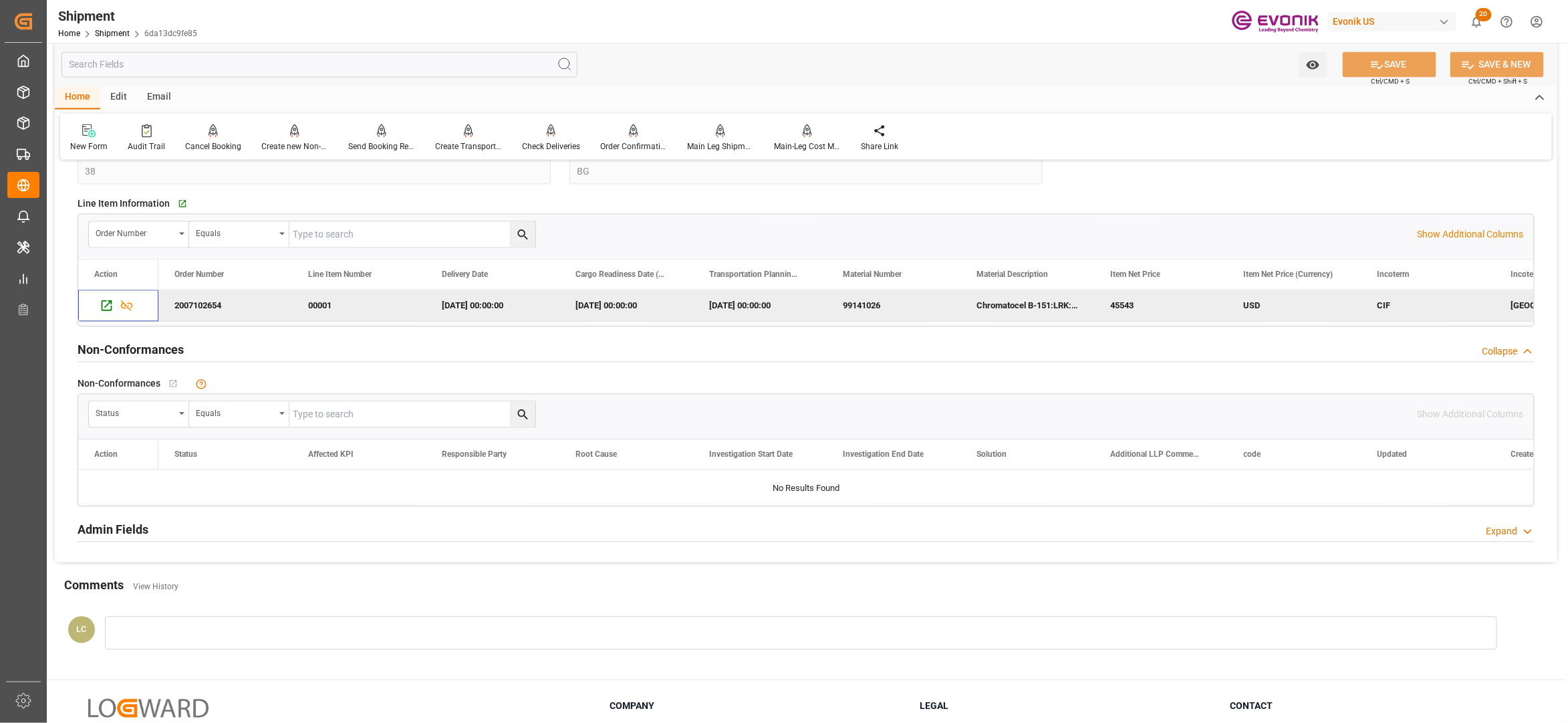
click at [305, 69] on input "text" at bounding box center [320, 65] width 516 height 25
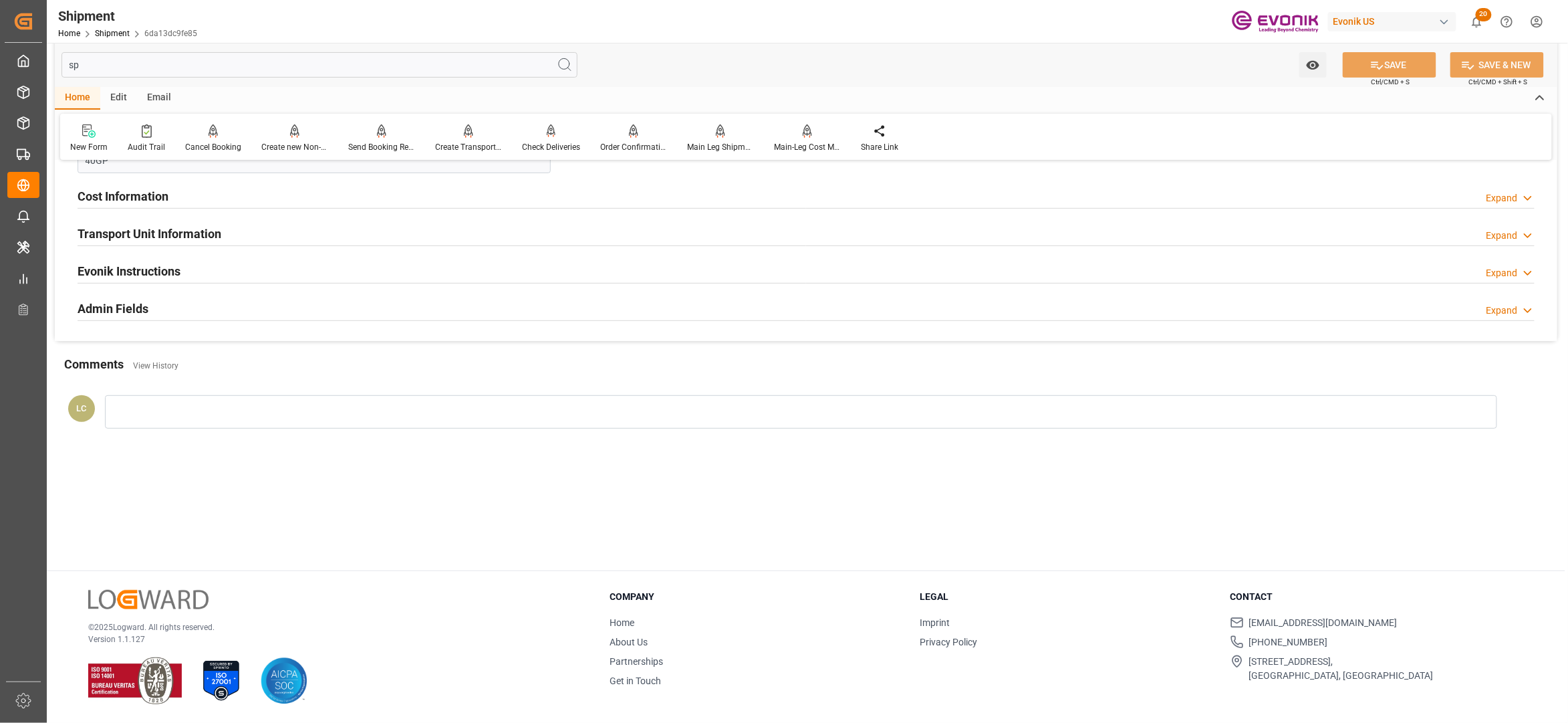
scroll to position [0, 0]
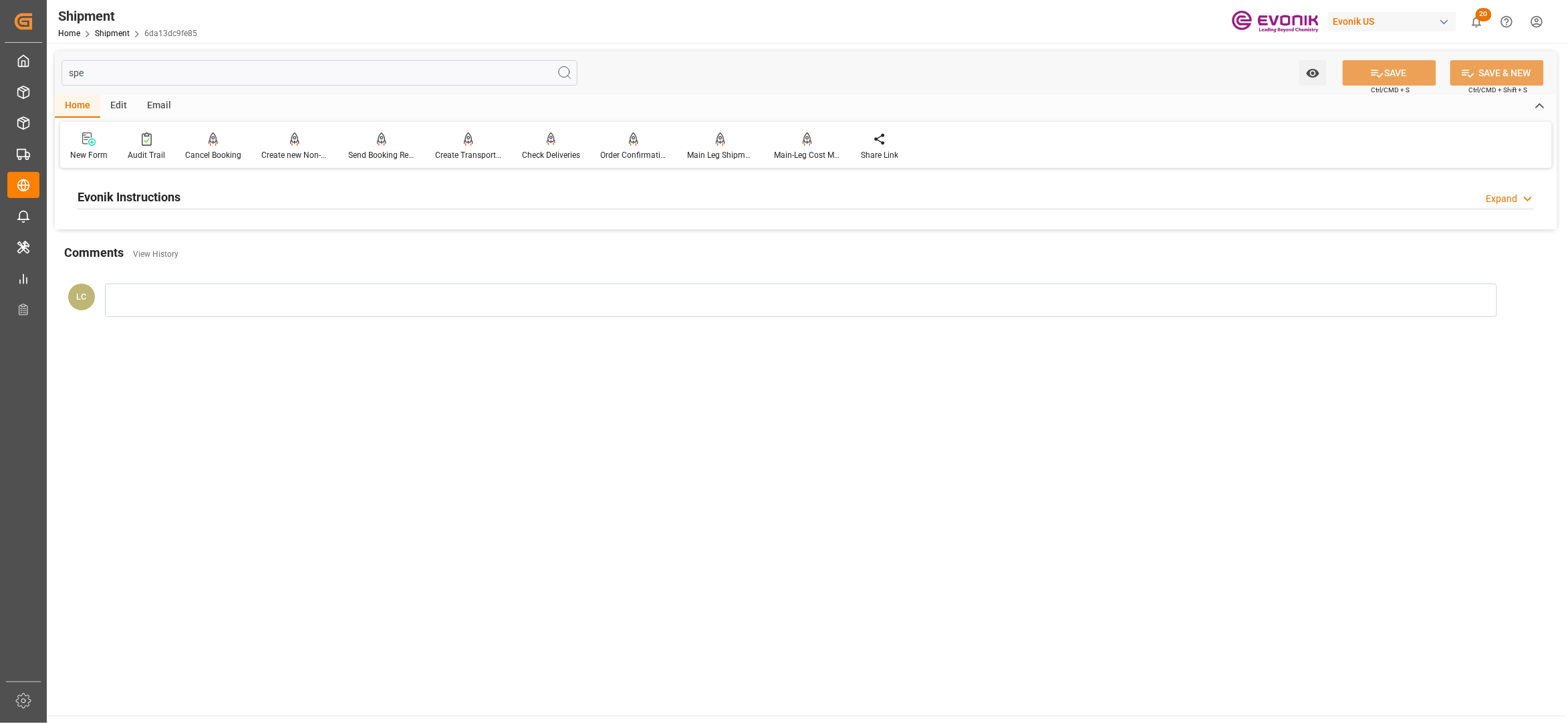
type input "spe"
click at [458, 201] on div "Evonik Instructions Expand" at bounding box center [805, 196] width 1457 height 25
click at [391, 275] on div at bounding box center [314, 276] width 474 height 75
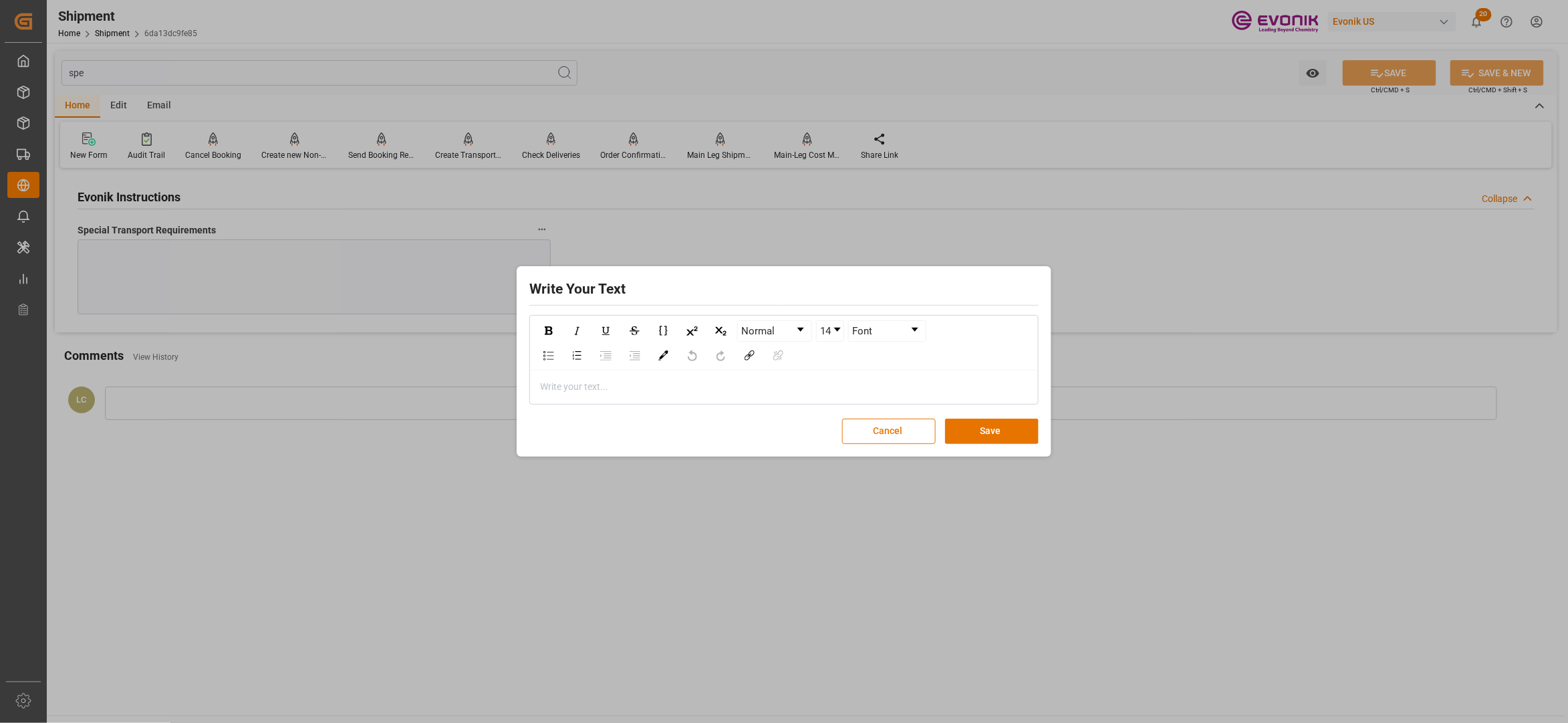
click at [701, 393] on div "rdw-editor" at bounding box center [784, 387] width 487 height 14
click at [986, 434] on button "Save" at bounding box center [992, 431] width 94 height 25
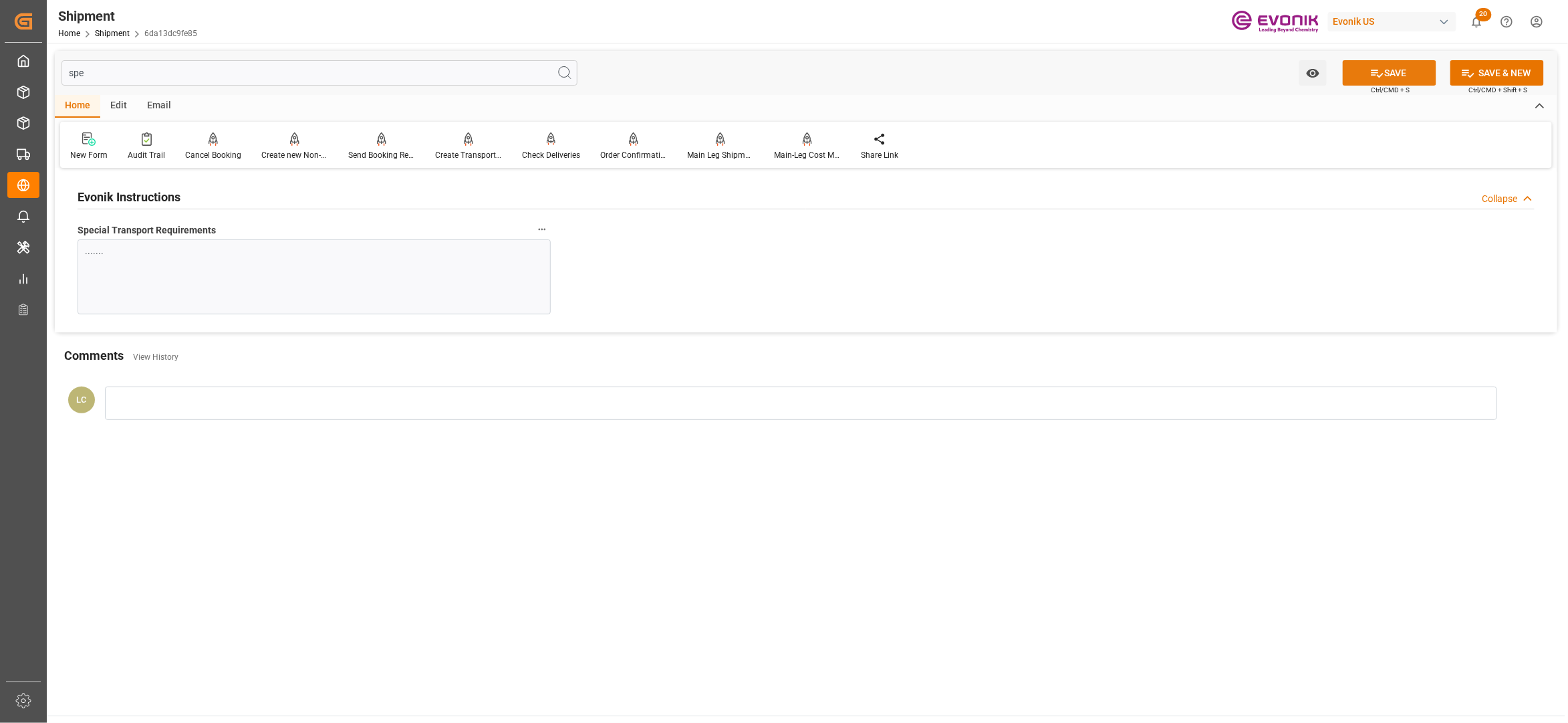
click at [1383, 74] on button "SAVE" at bounding box center [1389, 73] width 94 height 25
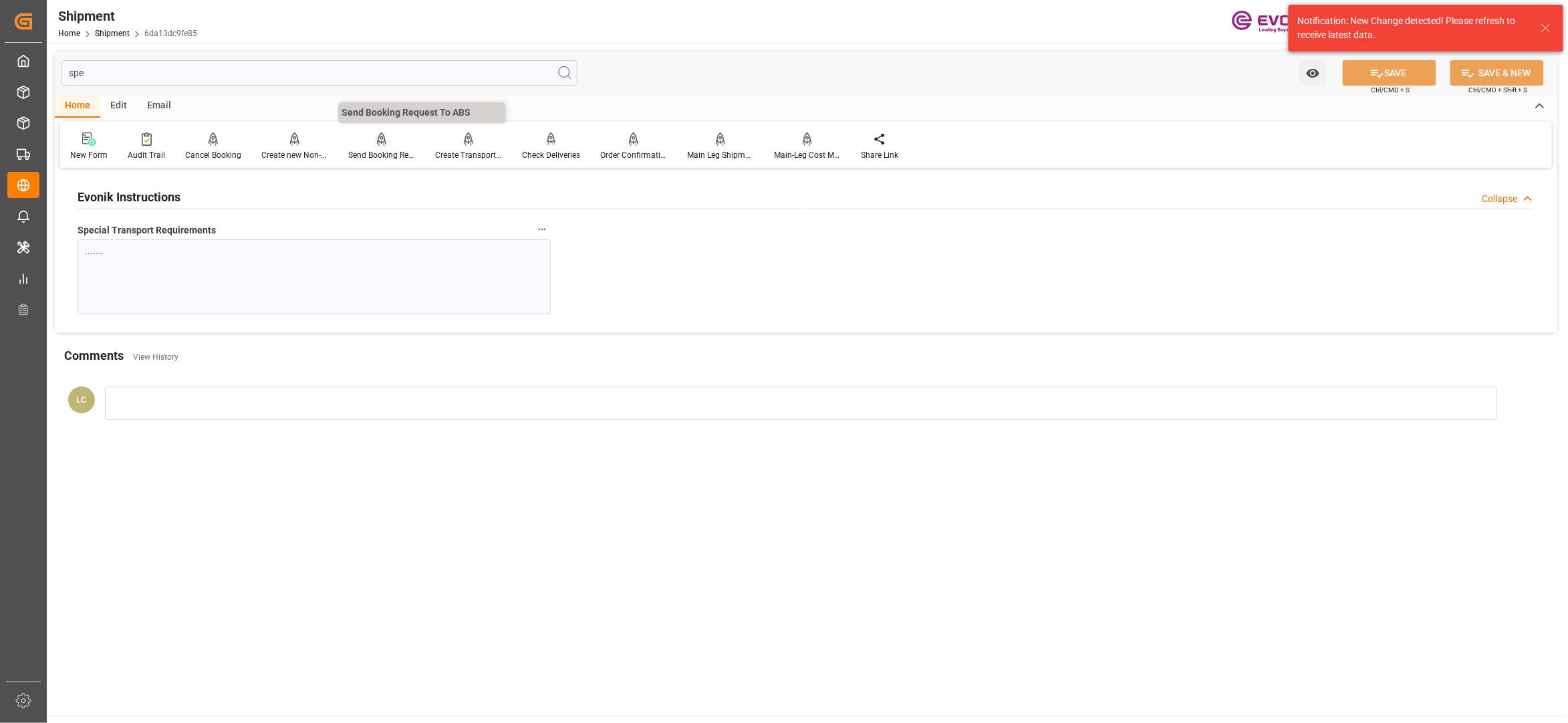
click at [378, 145] on icon at bounding box center [382, 139] width 9 height 14
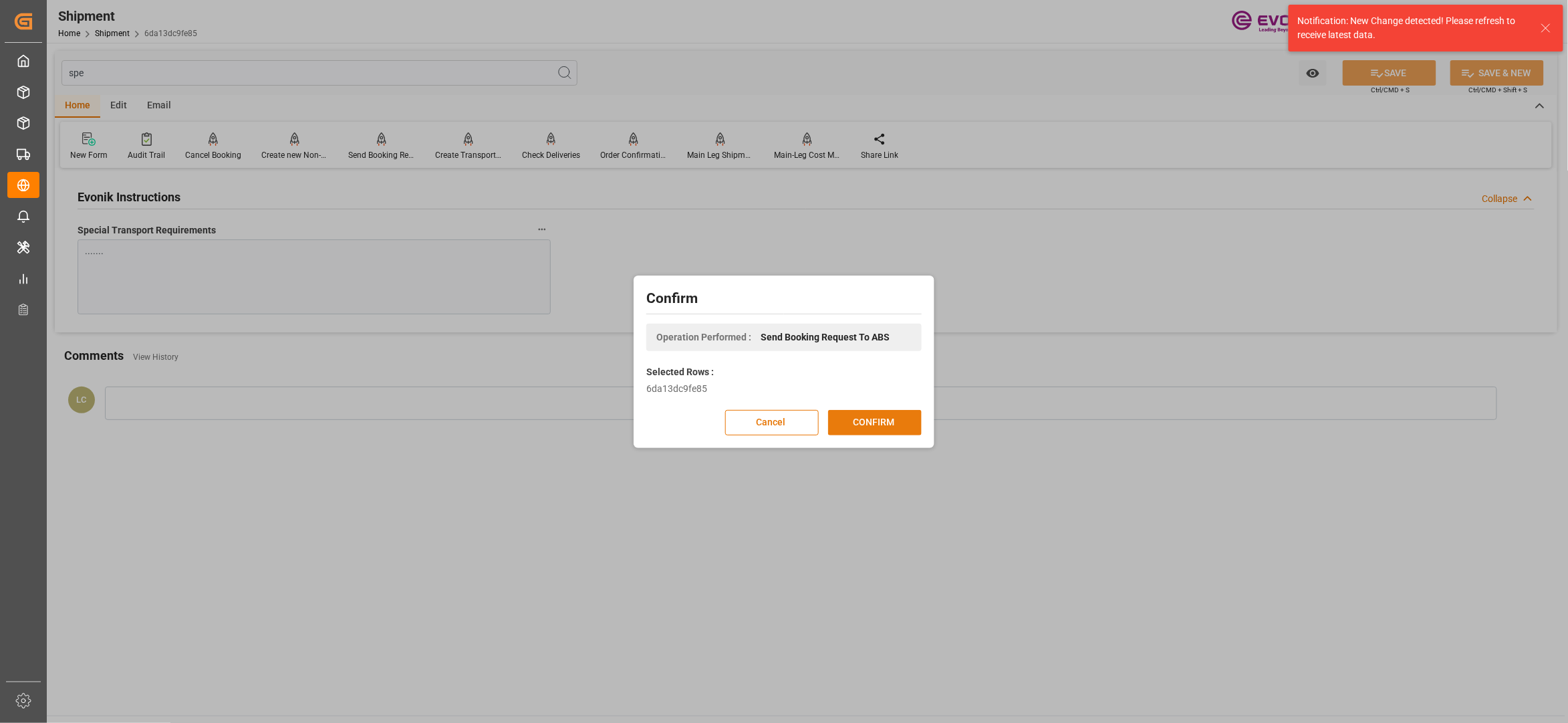
click at [873, 418] on button "CONFIRM" at bounding box center [874, 423] width 94 height 25
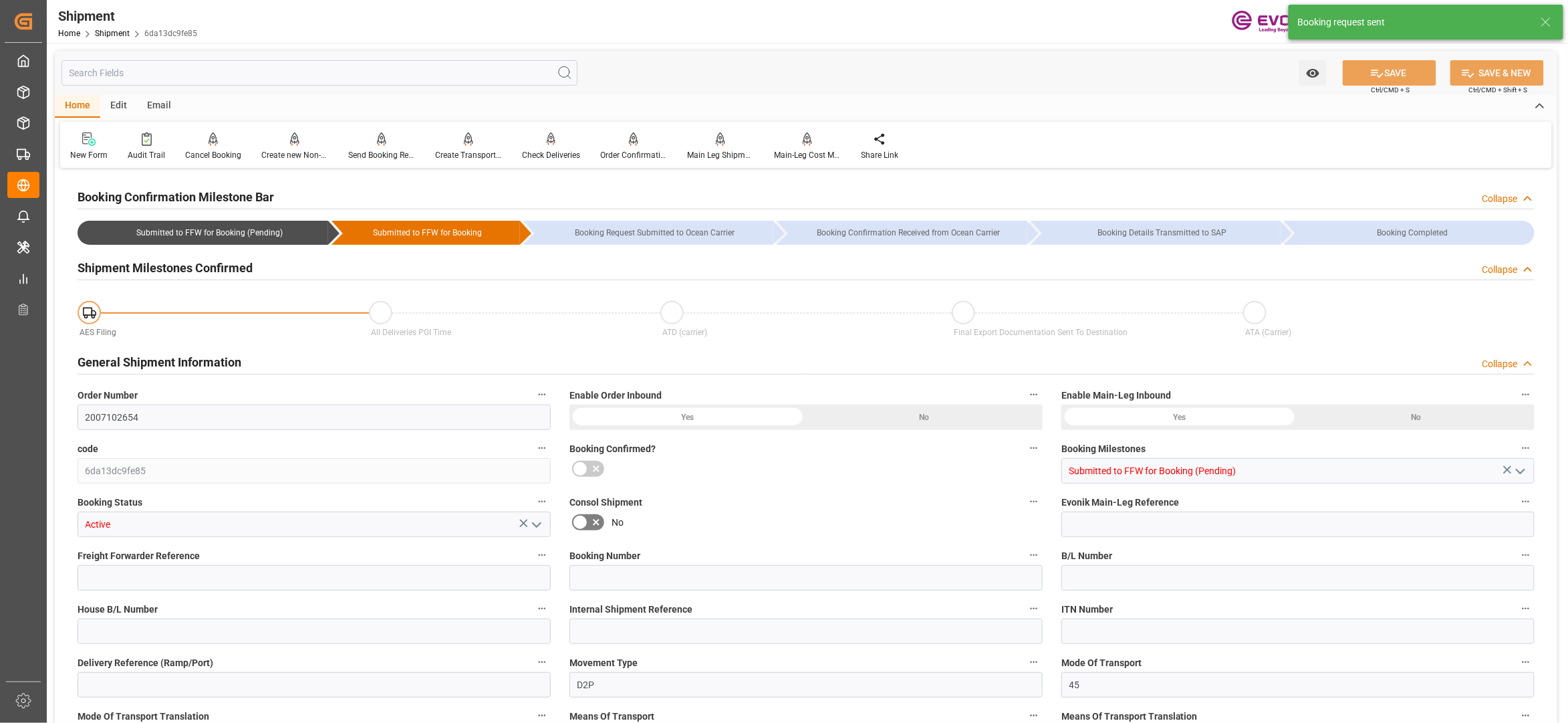
type input "Hapag Lloyd"
type input "Hapag Lloyd Aktiengesellschaft"
type input "19"
type input "349.6"
type input "19435.784"
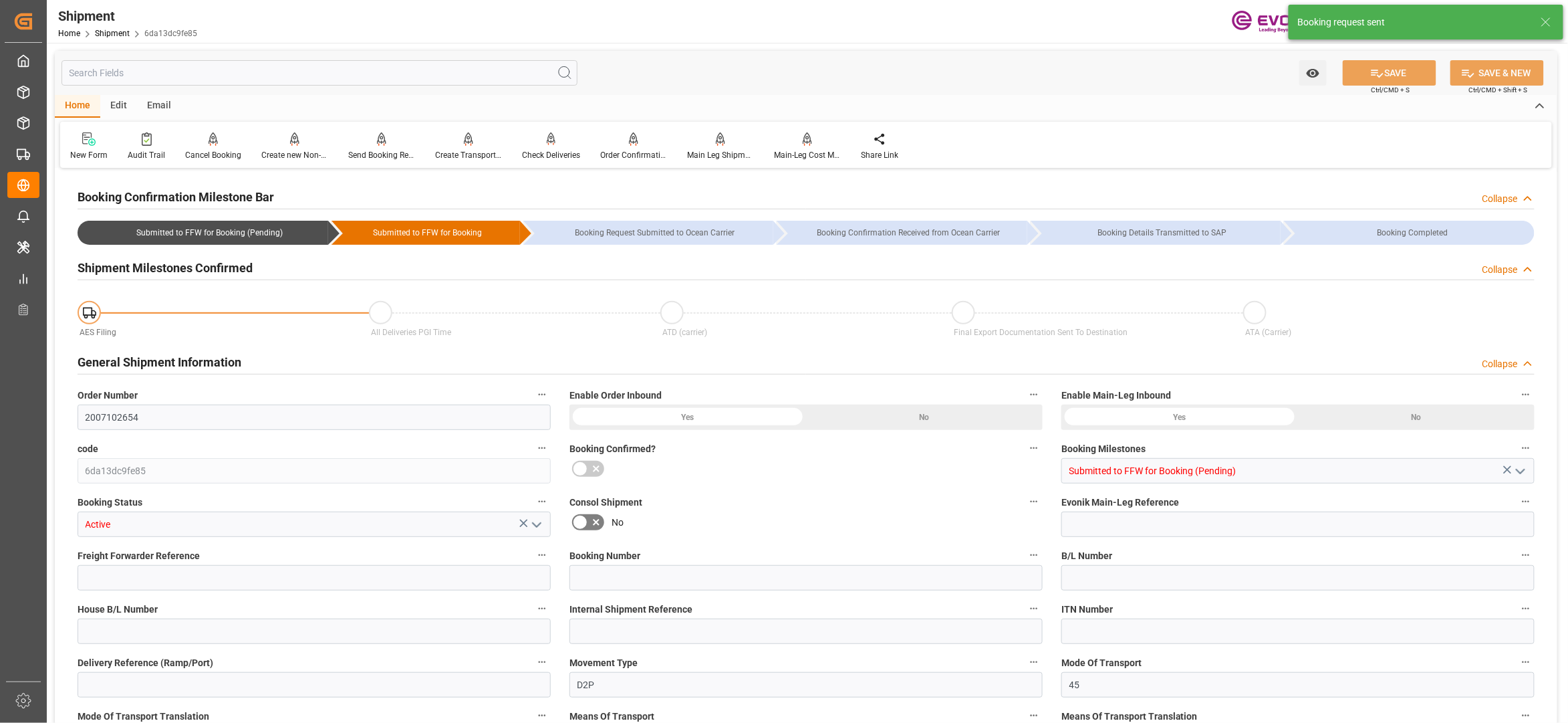
type input "34.2399"
type input "USSAV"
type input "BEANR"
type input "9229855"
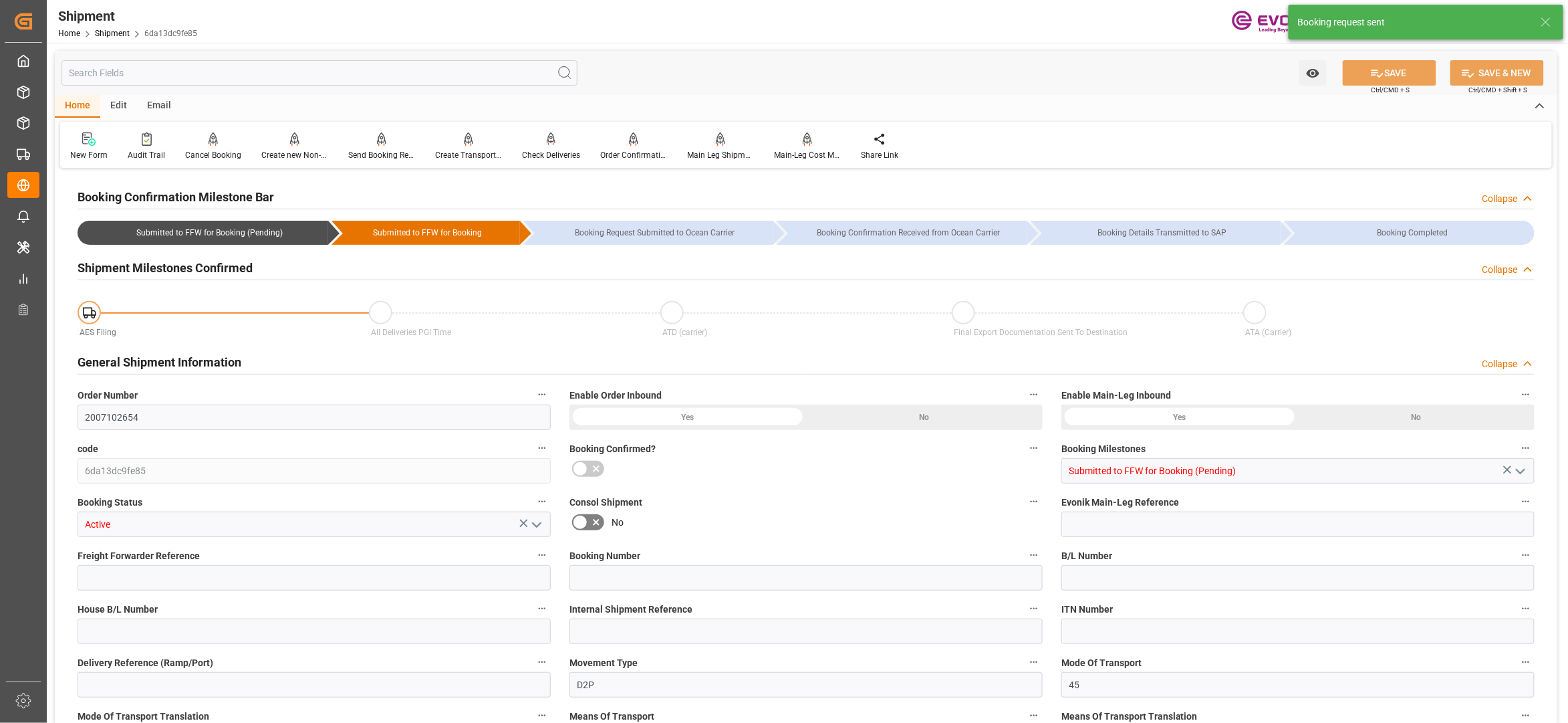
type input "3024"
type input "0"
type input "38"
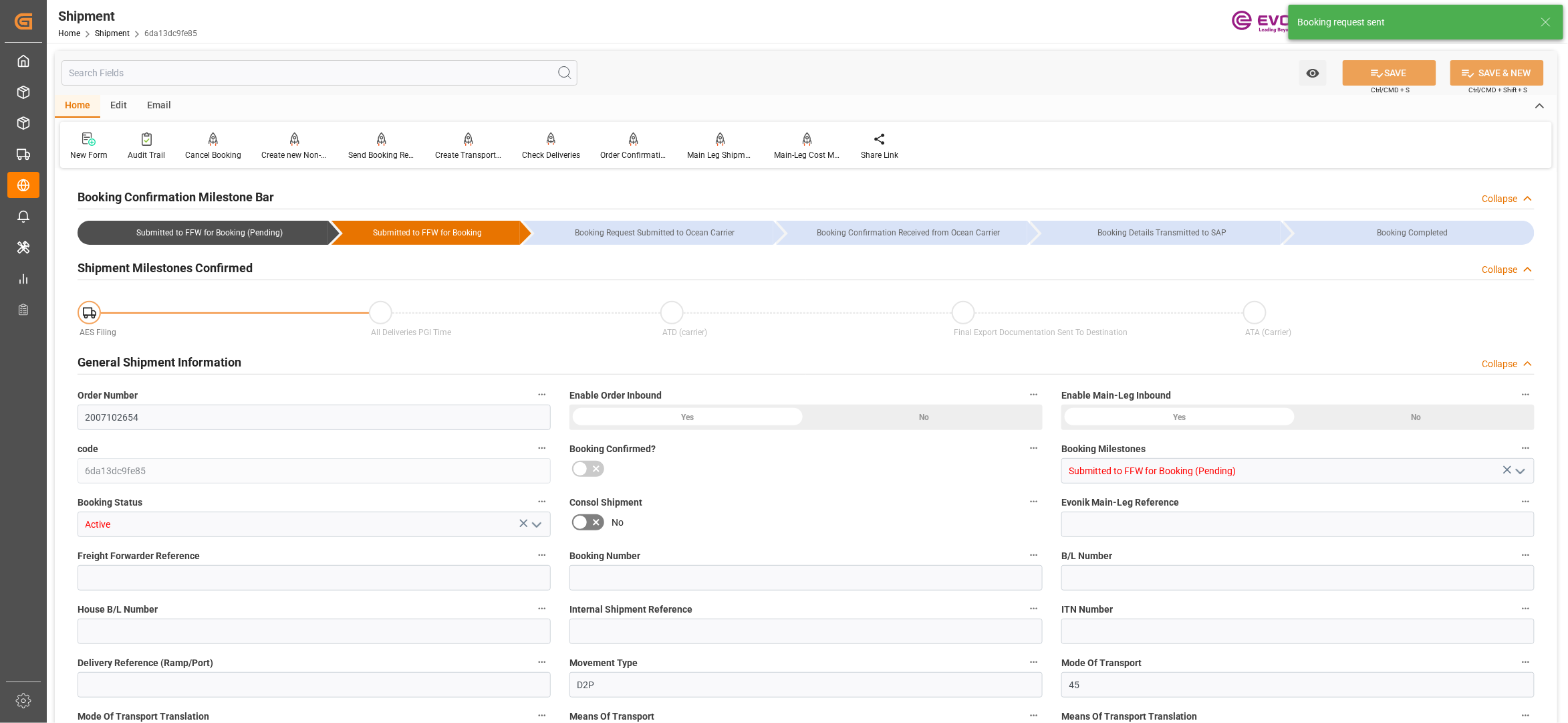
type input "BG"
type input "0"
type input "Hapag Lloyd"
type input "Hapag Lloyd Aktiengesellschaft"
type input "27.10.2025 00:00"
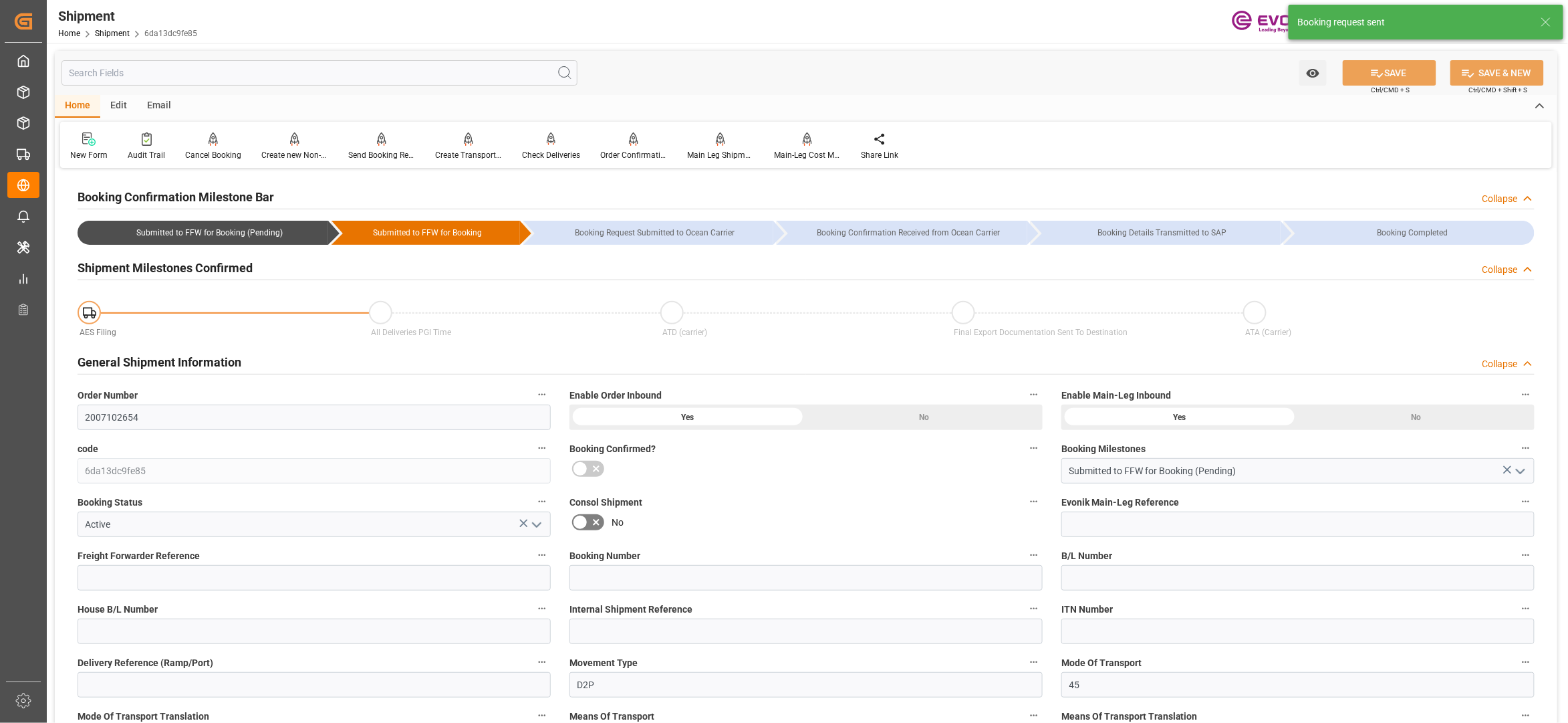
type input "10.11.2025 00:00"
type input "08.10.2025 00:00"
type input "[DATE]"
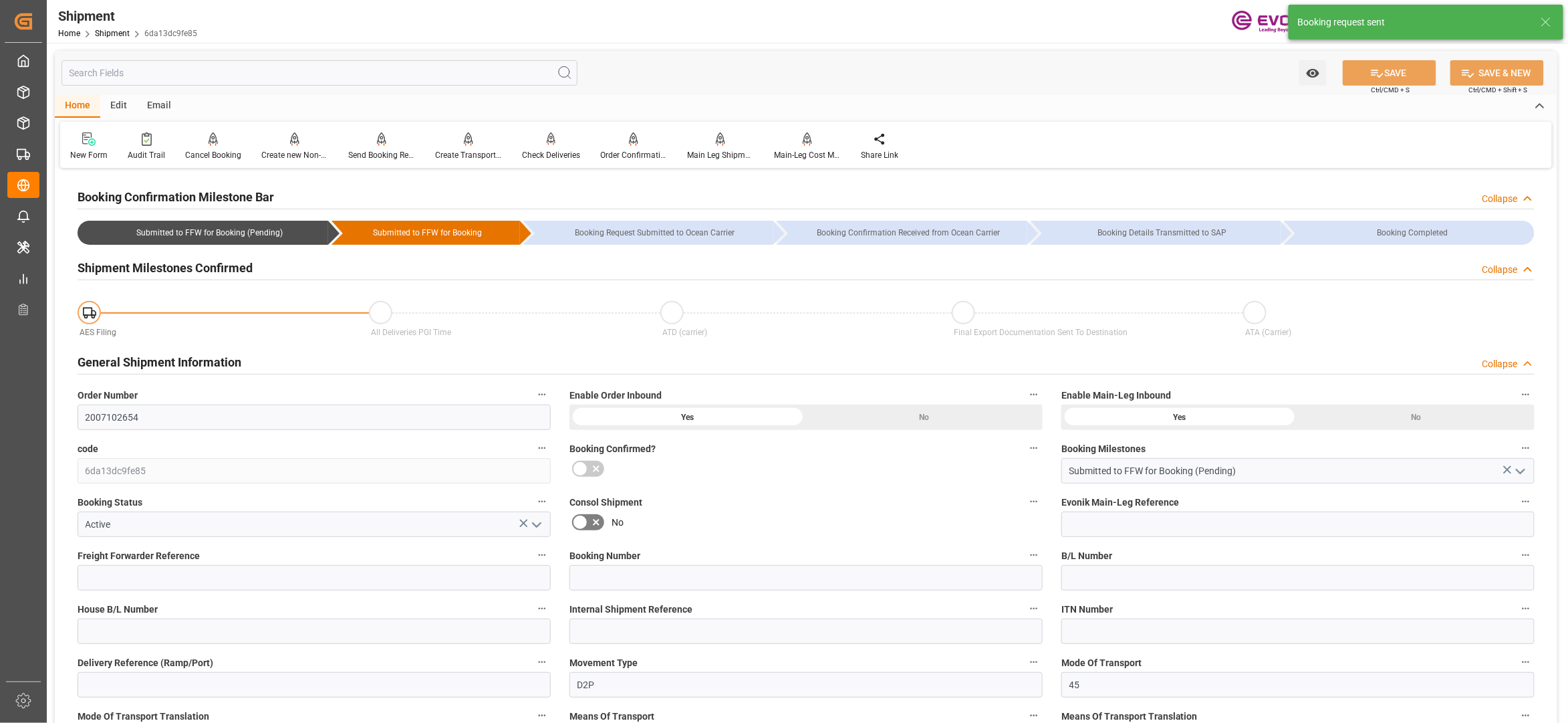
type input "04.09.2025 02:41"
type input "04.09.2025 02:37"
type input "04.09.2025 02:41"
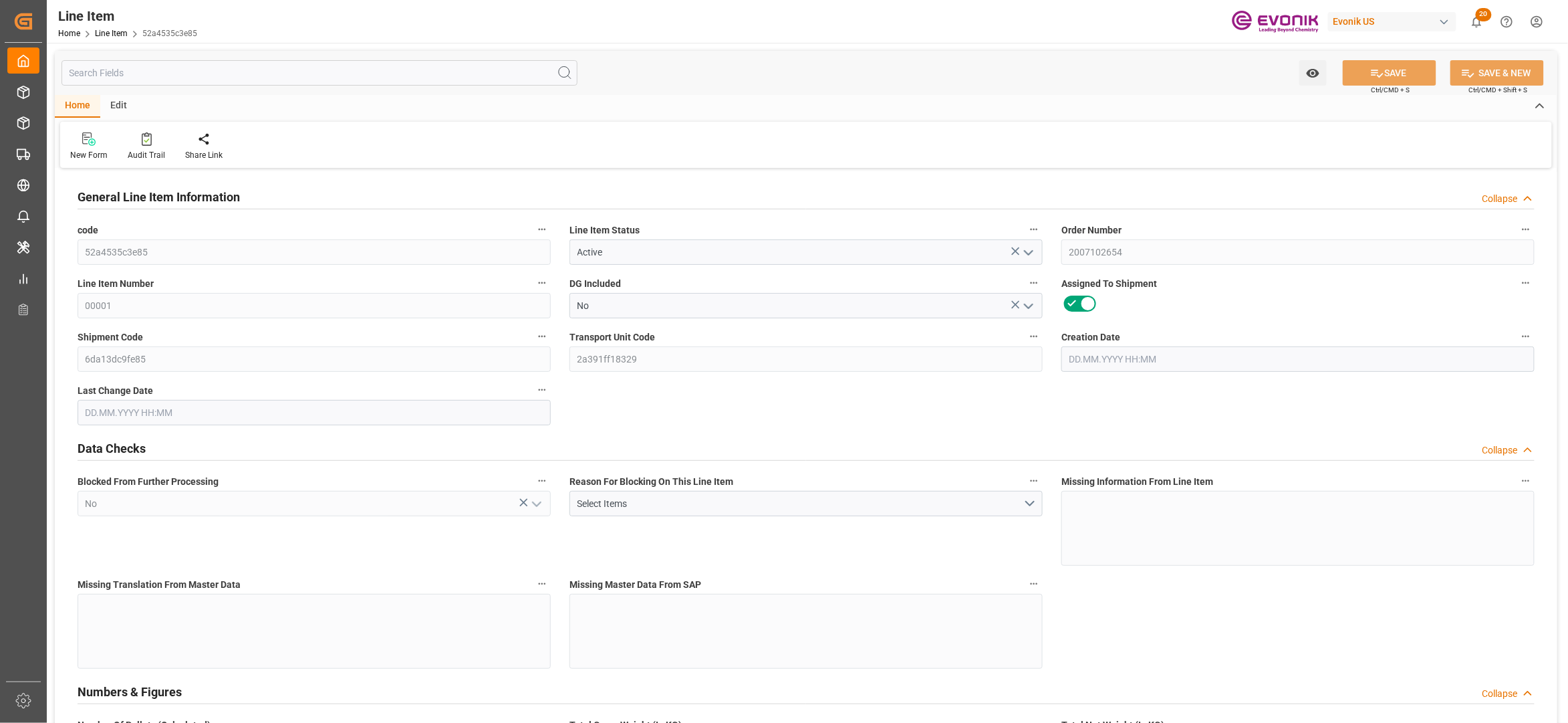
type input "19"
type input "19086.184"
type input "19000"
type input "31.3671"
type input "38"
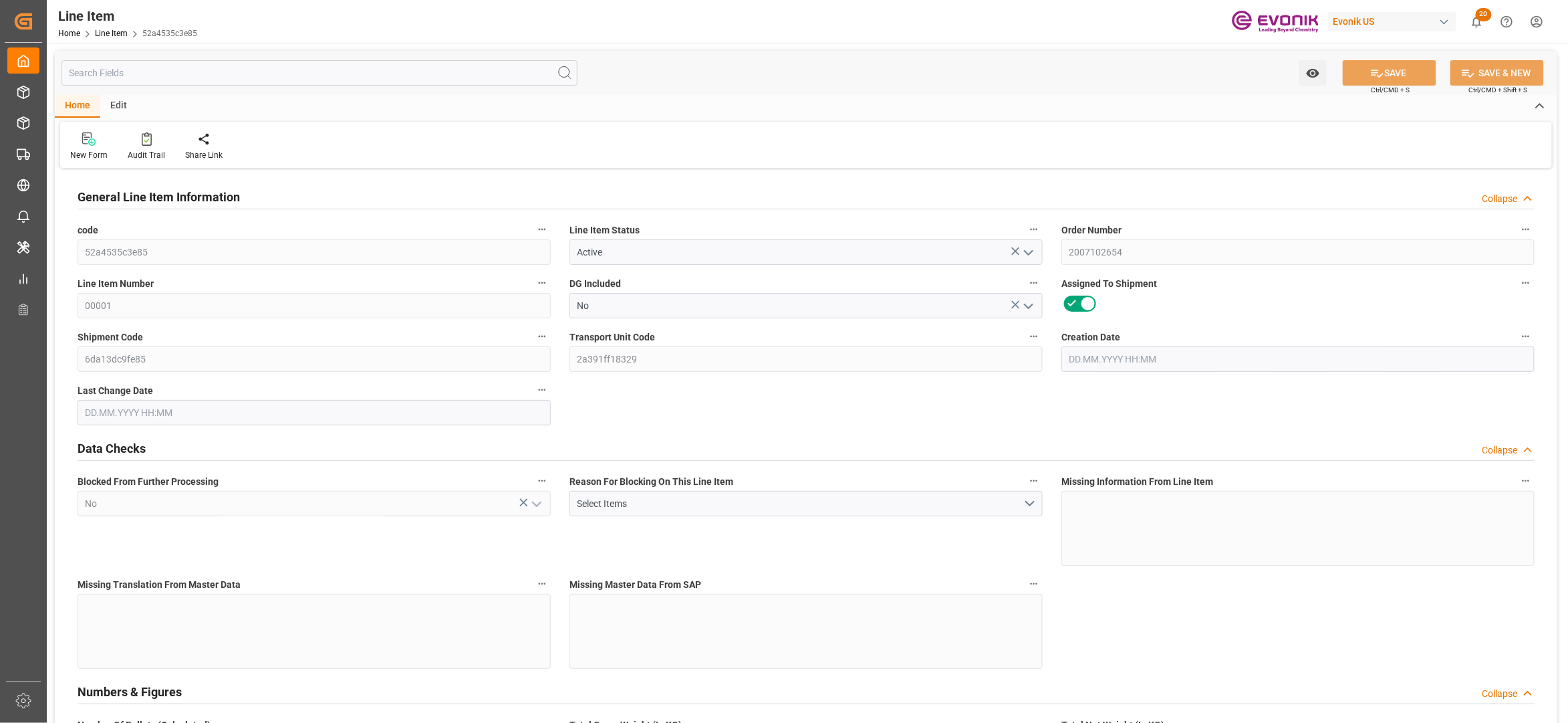
type input "45543"
type input "38"
type input "19000"
type input "19086.184"
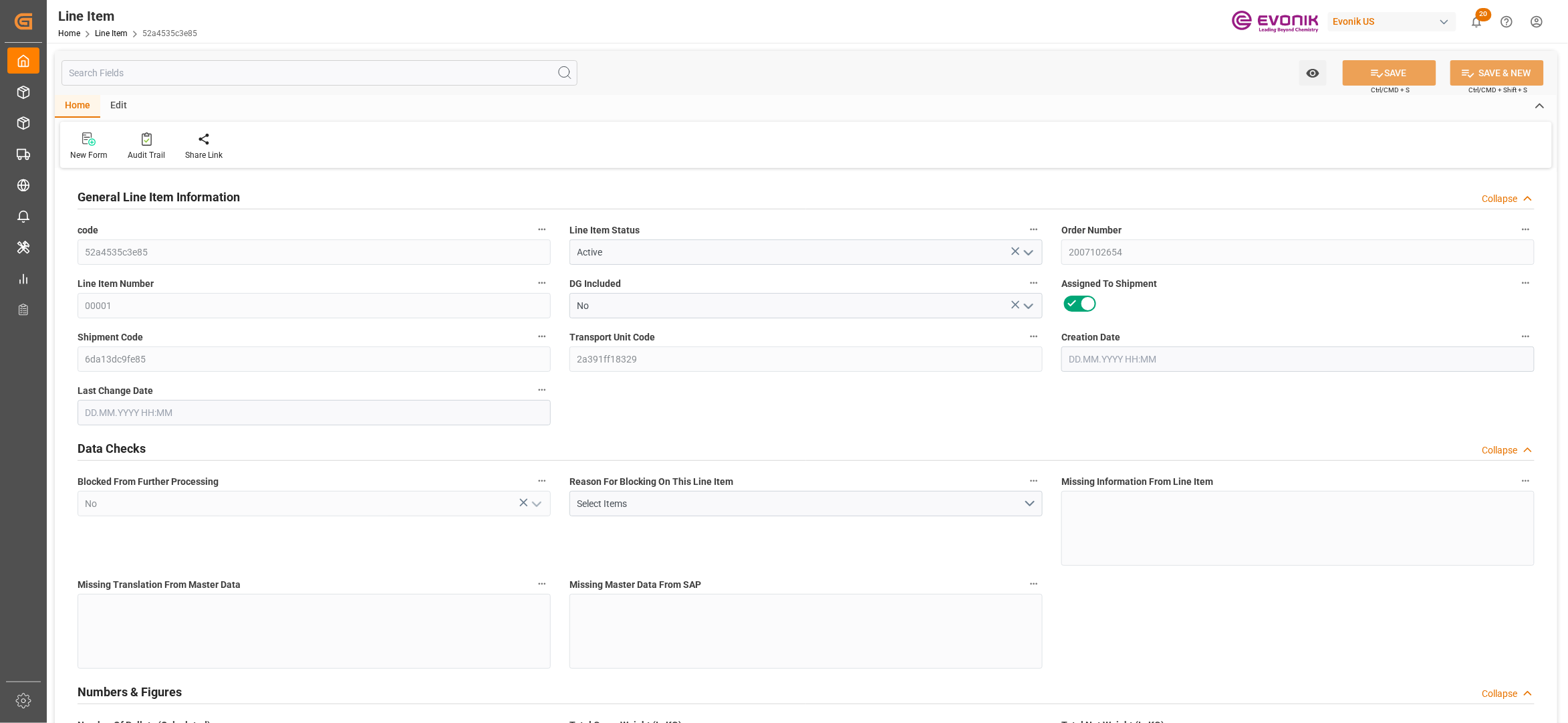
type input "19435.784"
type input "19000"
type input "31.3671"
type input "31367.1"
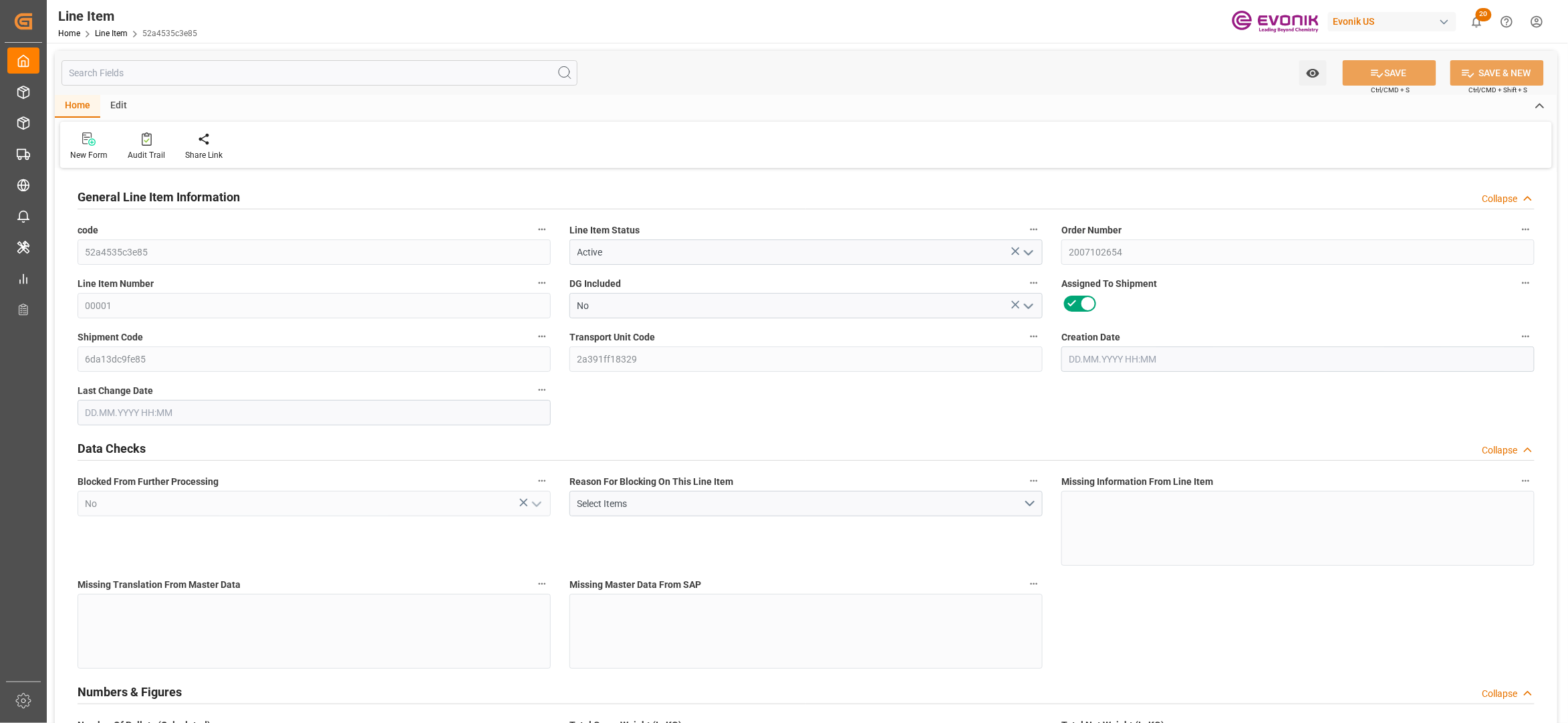
type input "0"
type input "[DATE] 13:57"
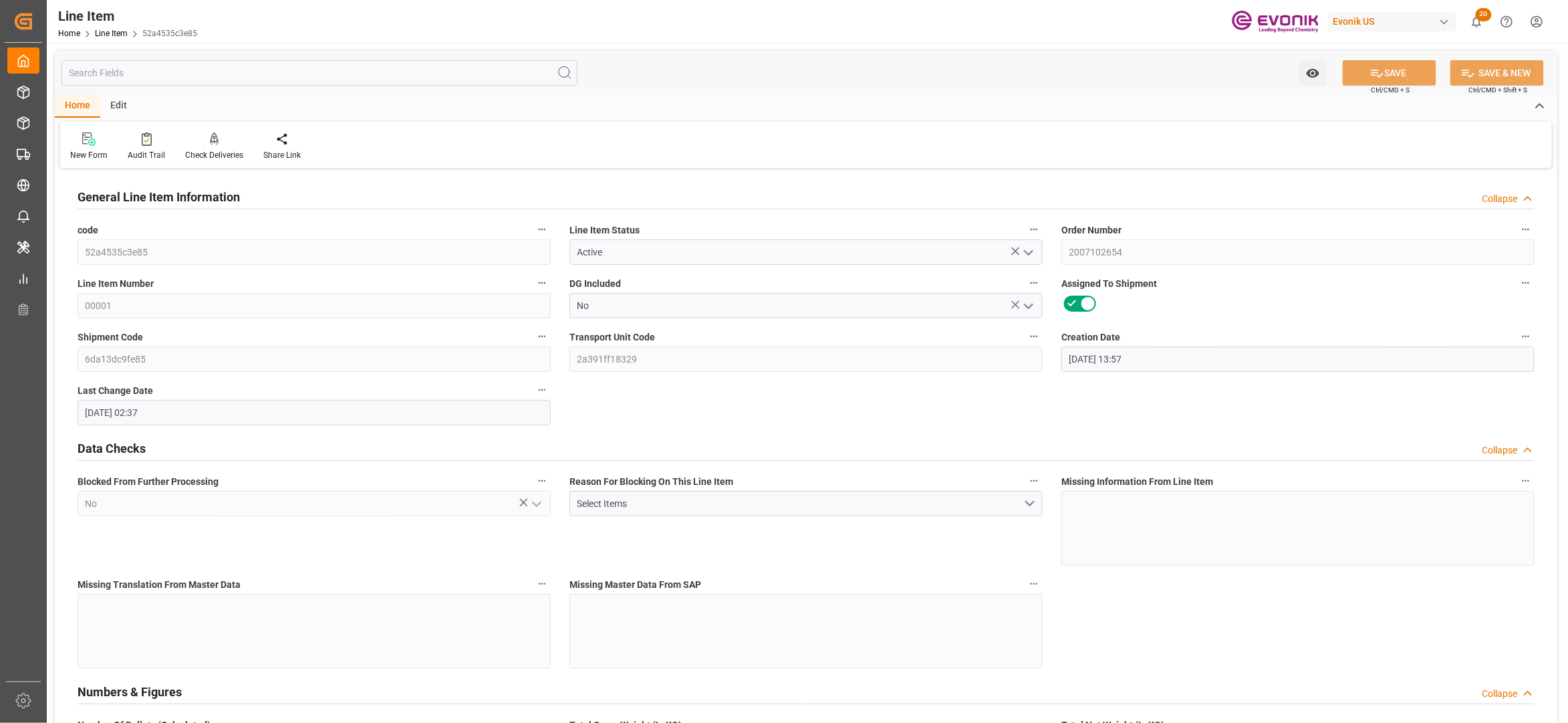
type input "04.09.2025 02:37"
type input "[DATE]"
click at [289, 74] on input "text" at bounding box center [320, 73] width 516 height 25
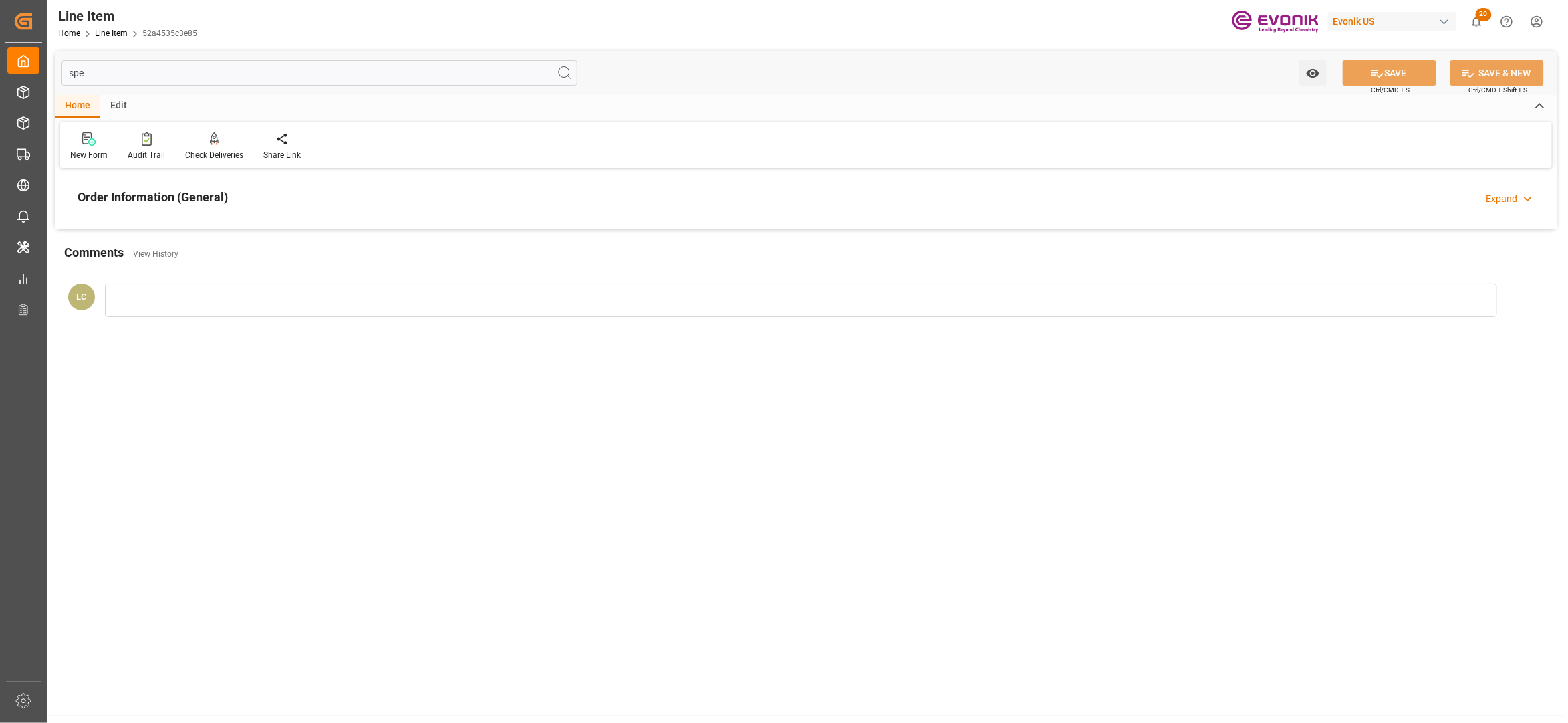
type input "spe"
click at [337, 191] on div "Order Information (General) Expand" at bounding box center [805, 196] width 1457 height 25
click at [335, 275] on div at bounding box center [314, 276] width 474 height 75
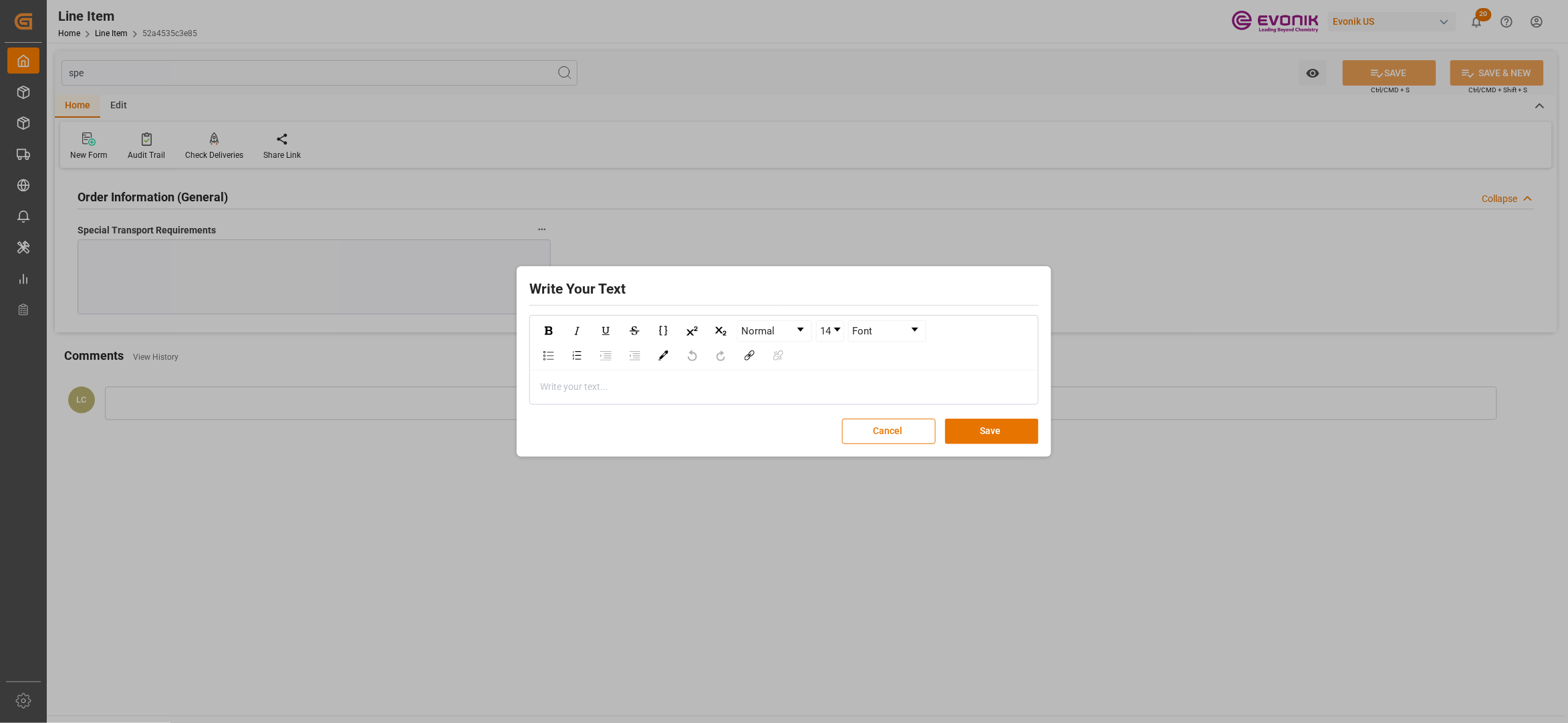
click at [562, 388] on div "rdw-editor" at bounding box center [784, 387] width 487 height 14
click at [1022, 431] on button "Save" at bounding box center [992, 431] width 94 height 25
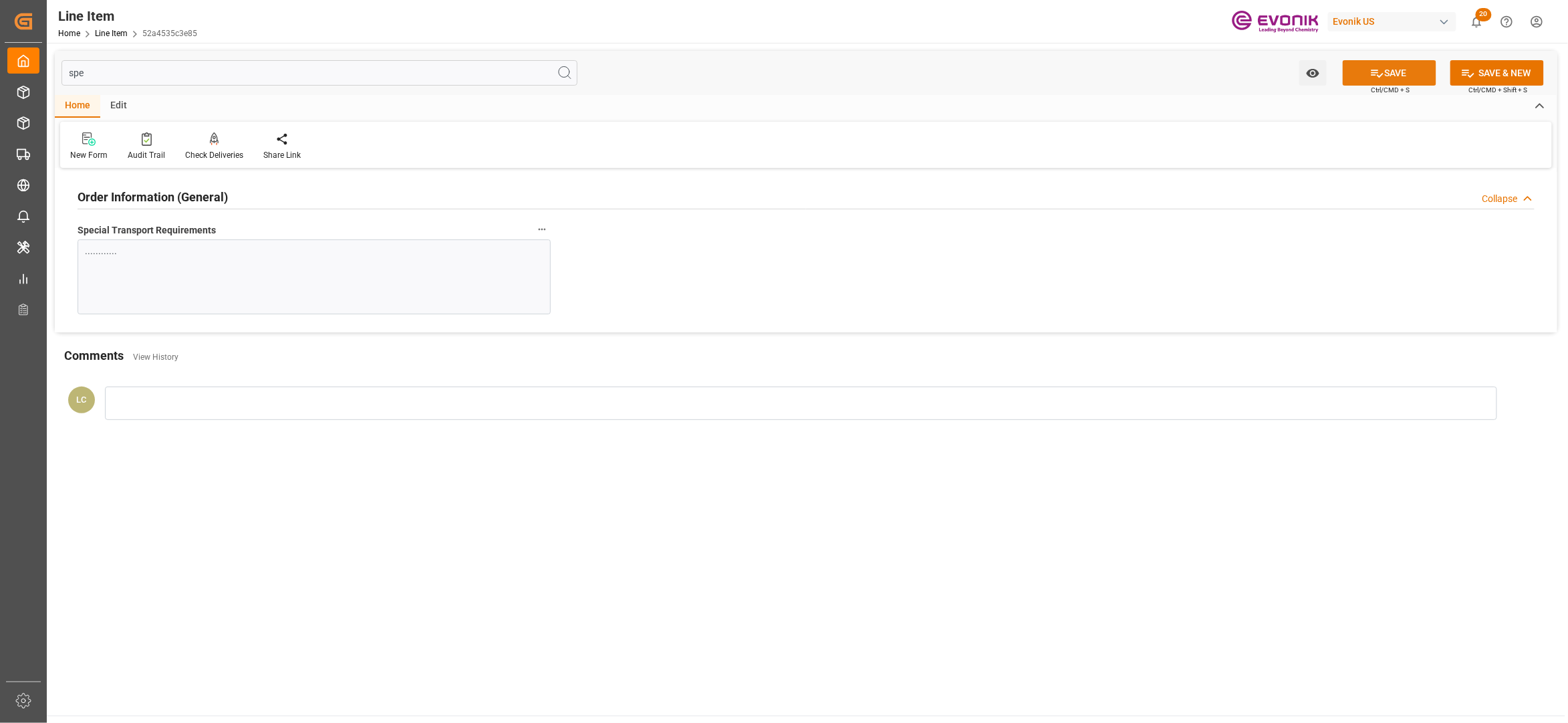
click at [1381, 73] on button "SAVE" at bounding box center [1389, 73] width 94 height 25
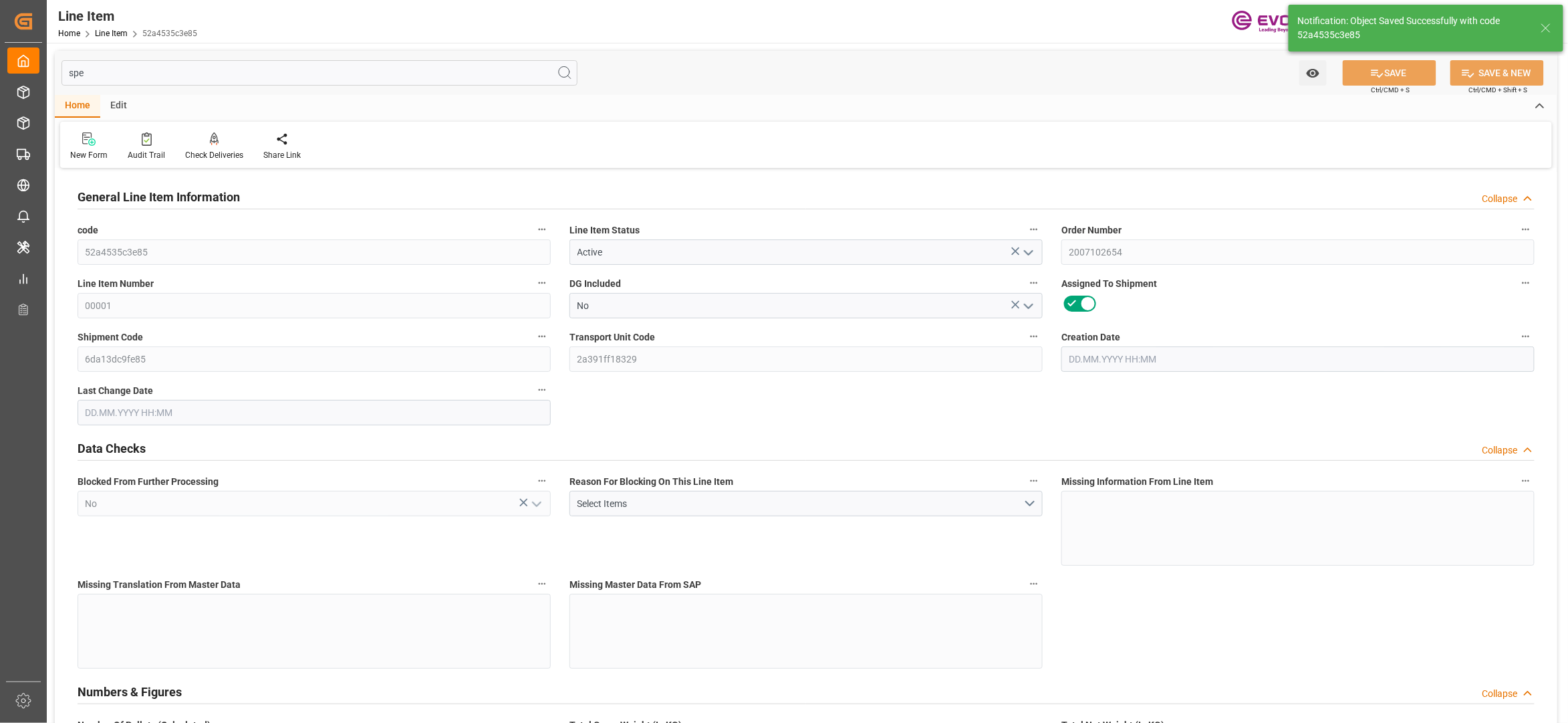
type input "19"
type input "19086.184"
type input "19000"
type input "31.3671"
type input "38"
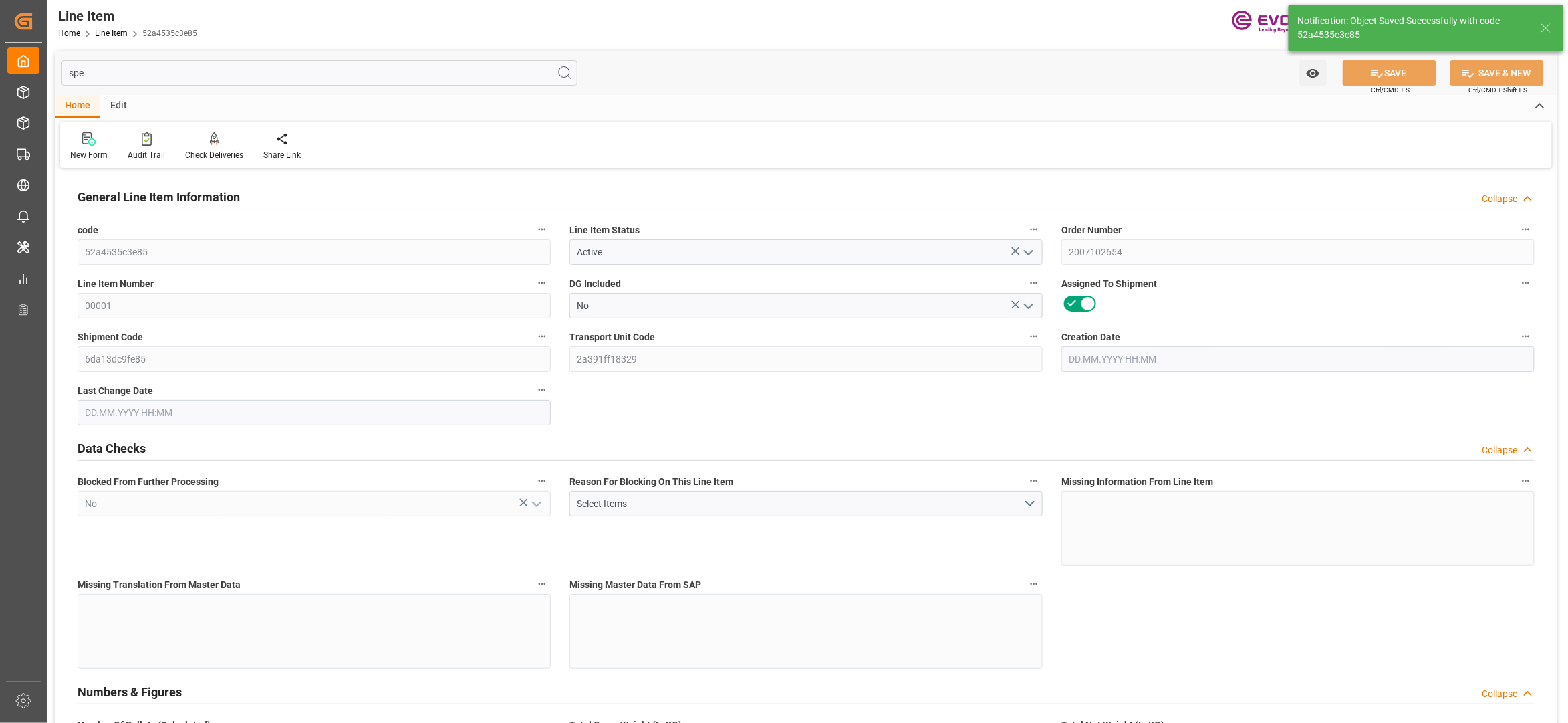
type input "45543"
type input "38"
type input "19000"
type input "19086.184"
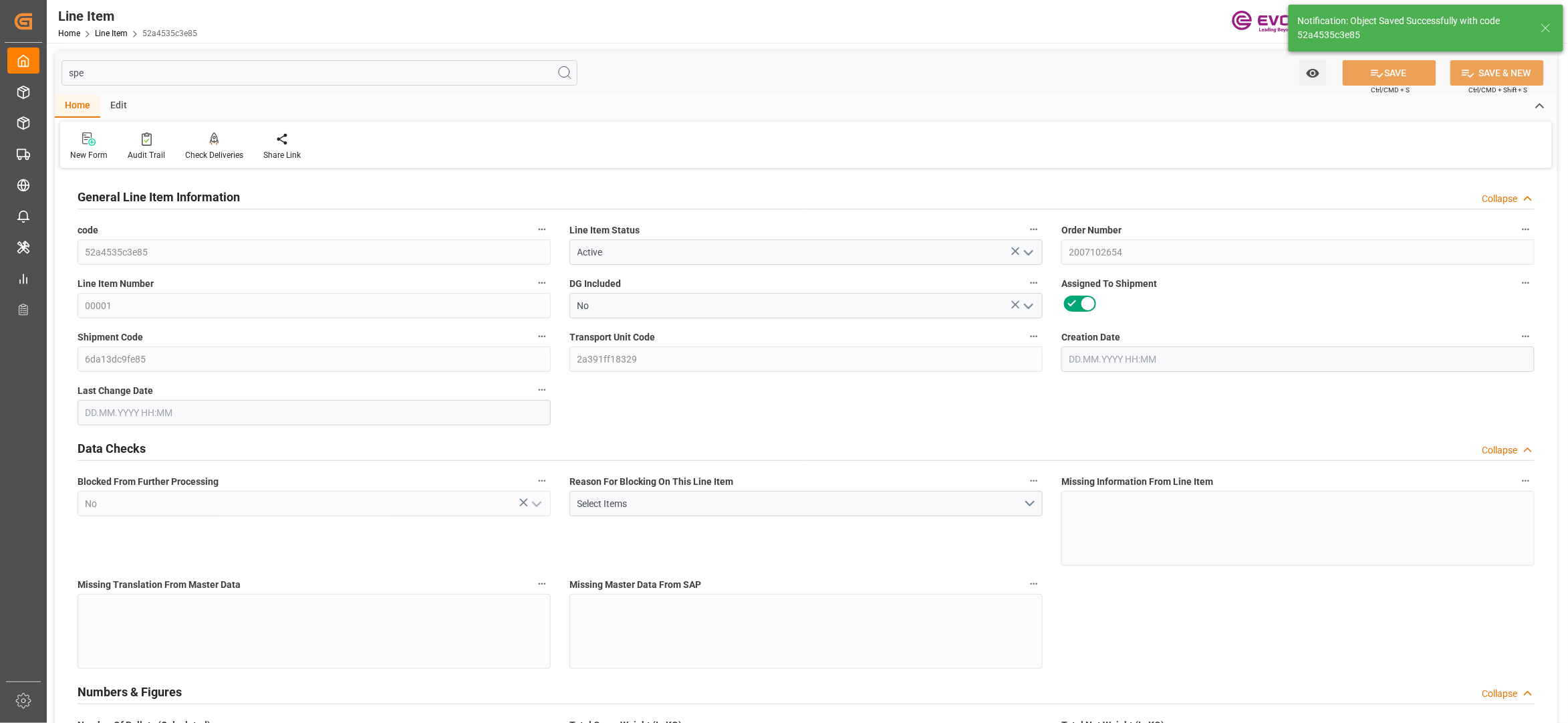
type input "19435.784"
type input "19000"
type input "31.3671"
type input "31367.1"
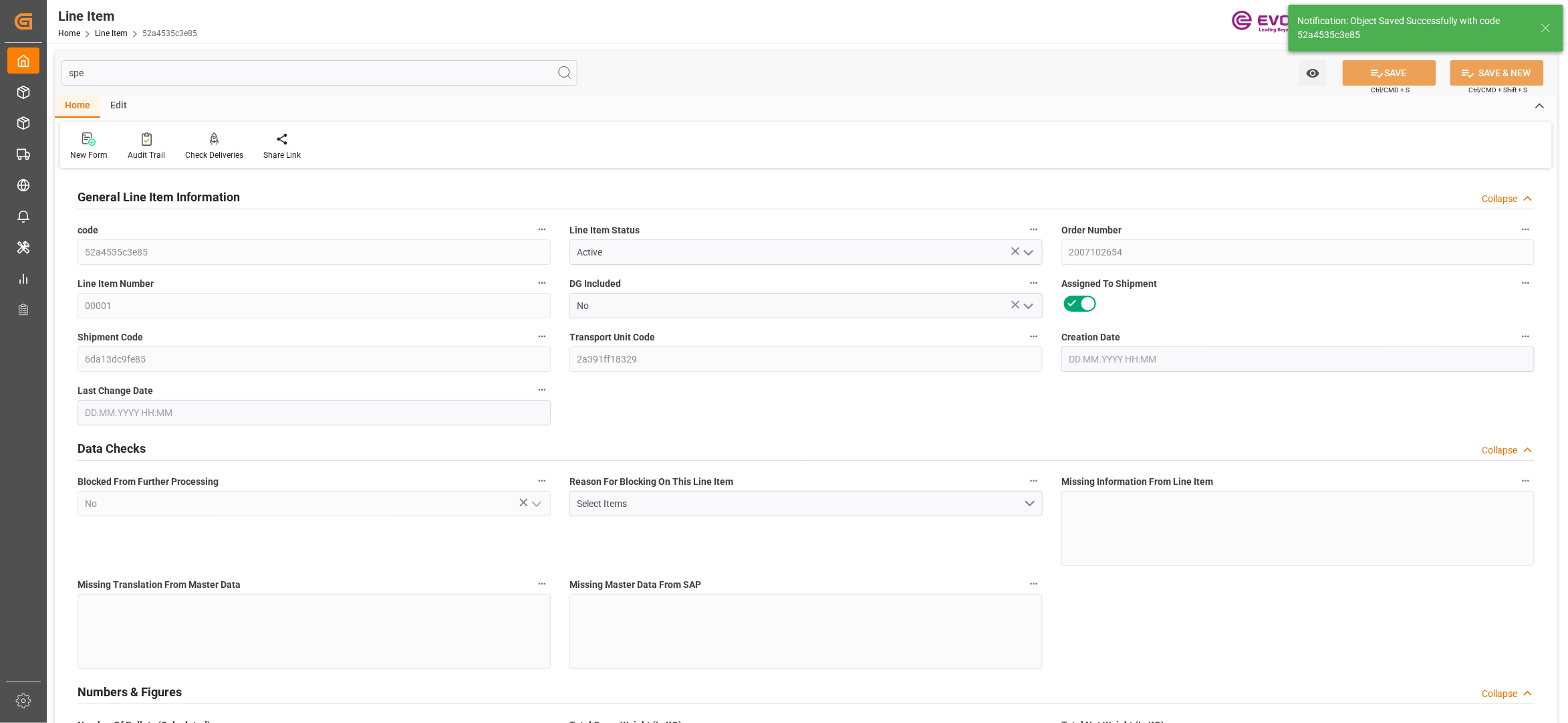
type input "0"
type input "29.07.2025 13:57"
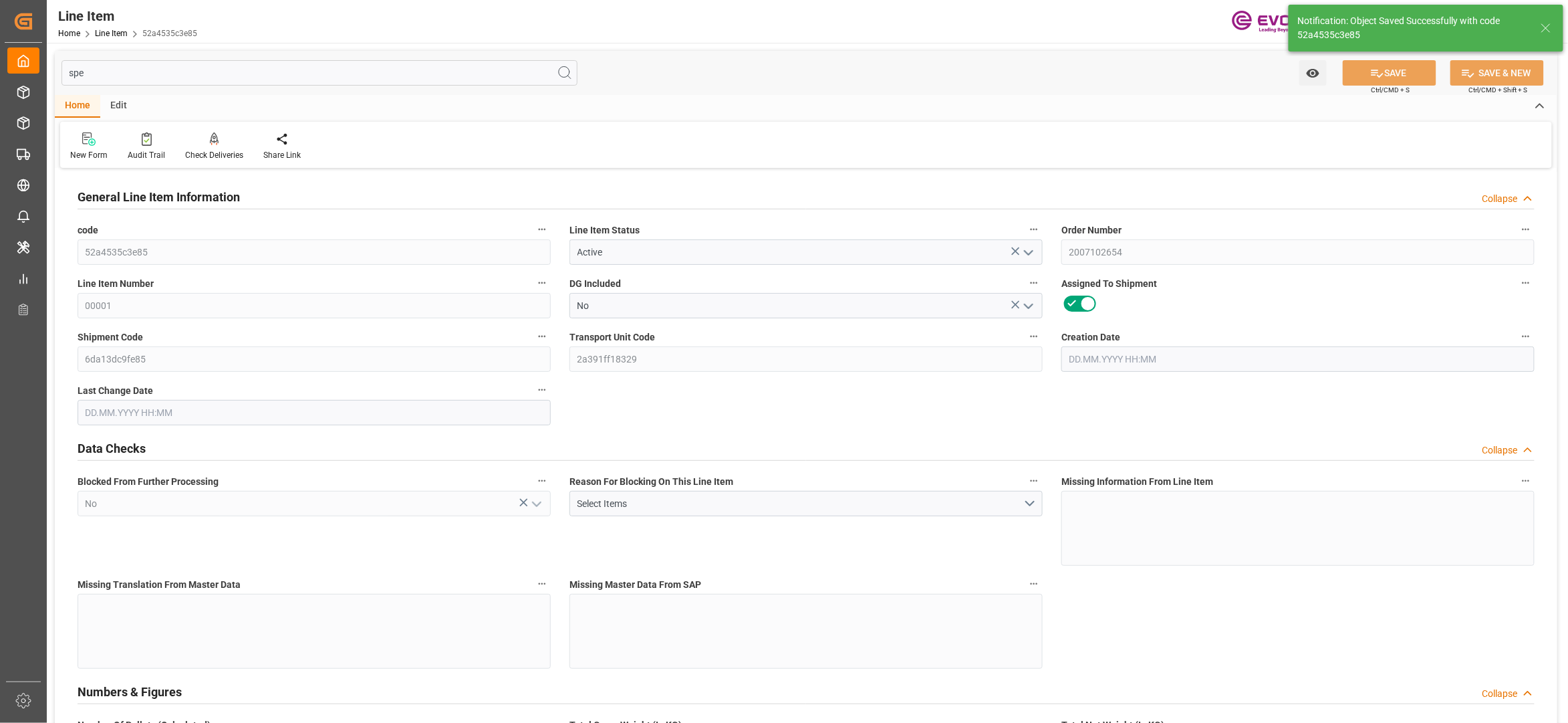
type input "04.09.2025 02:41"
type input "12.11.2025"
type input "08.10.2025"
type input "01.10.2025"
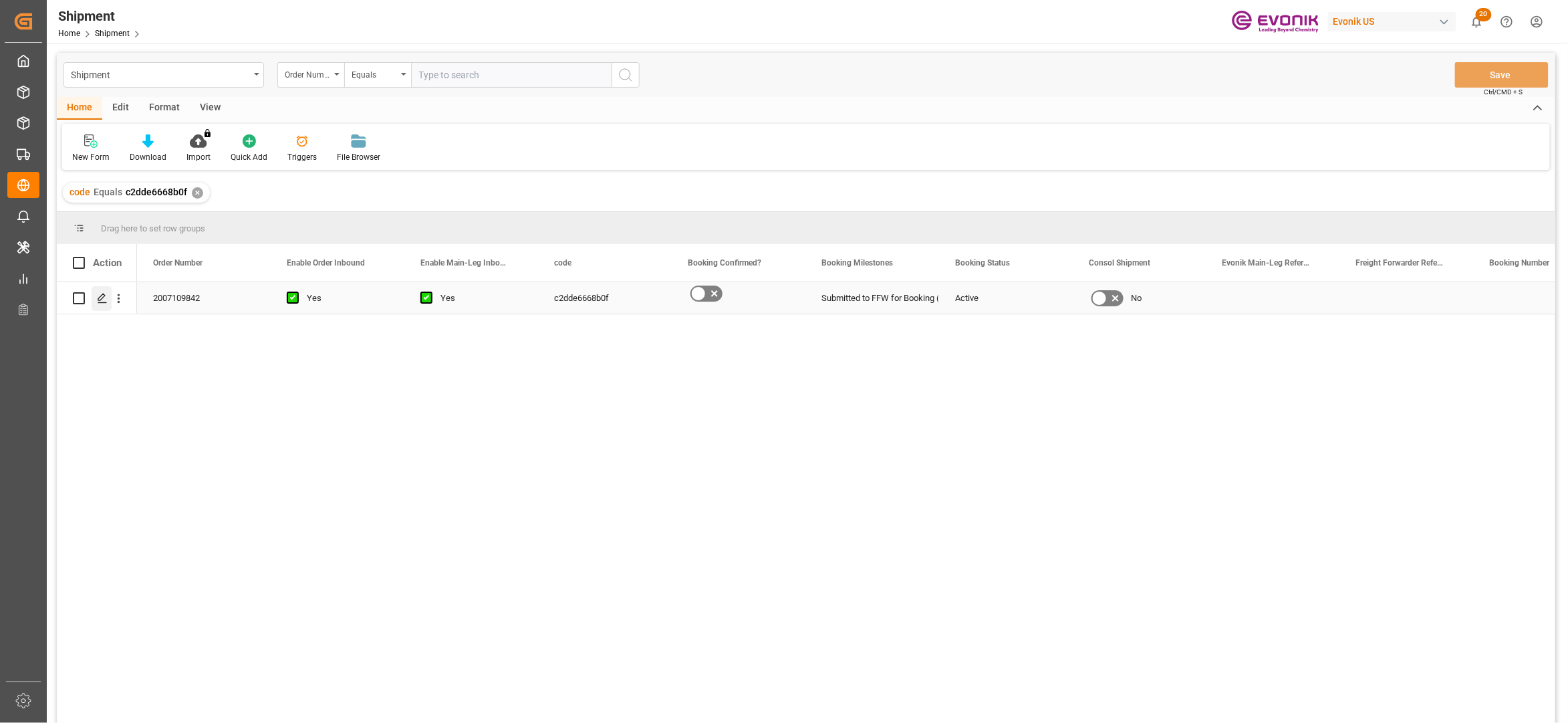
click at [105, 296] on polygon "Press SPACE to select this row." at bounding box center [101, 297] width 6 height 6
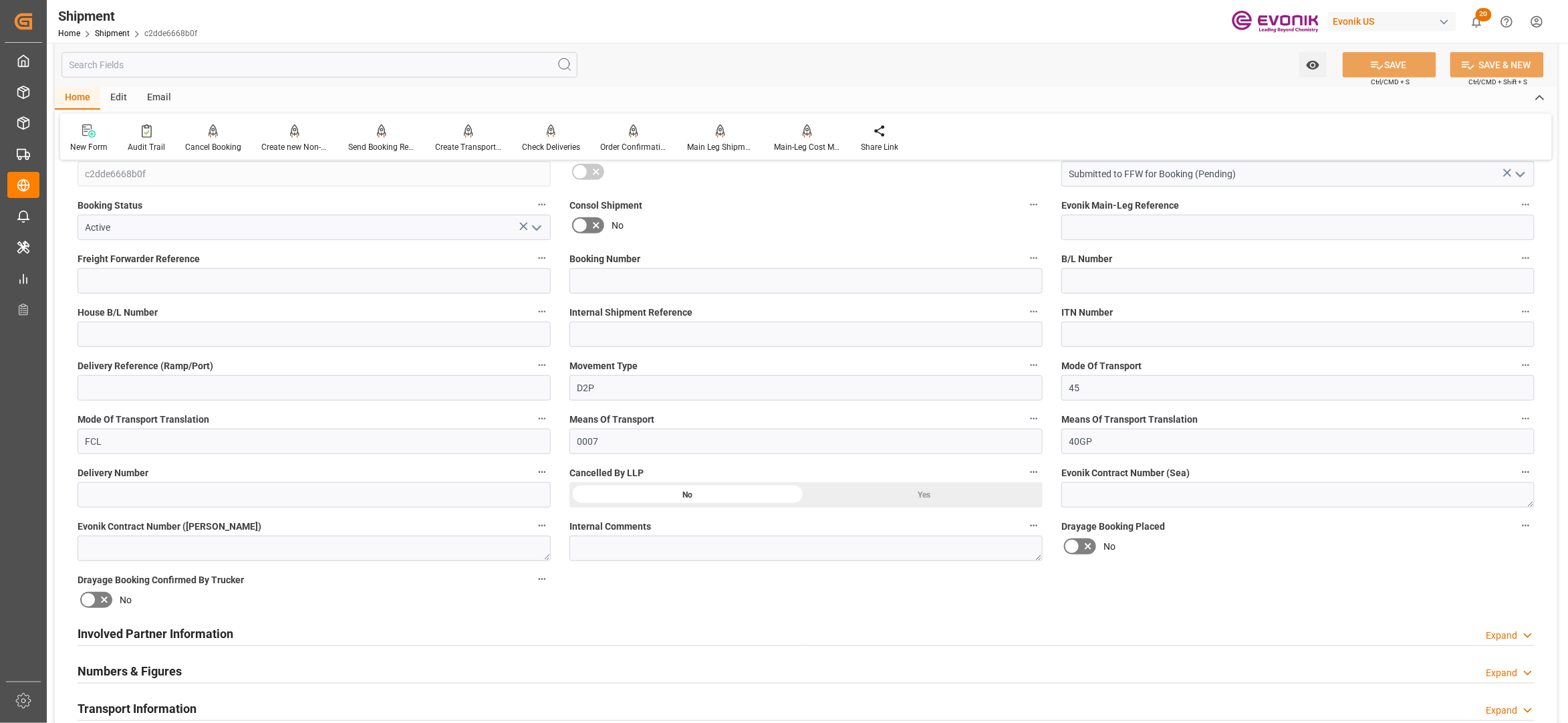
scroll to position [595, 0]
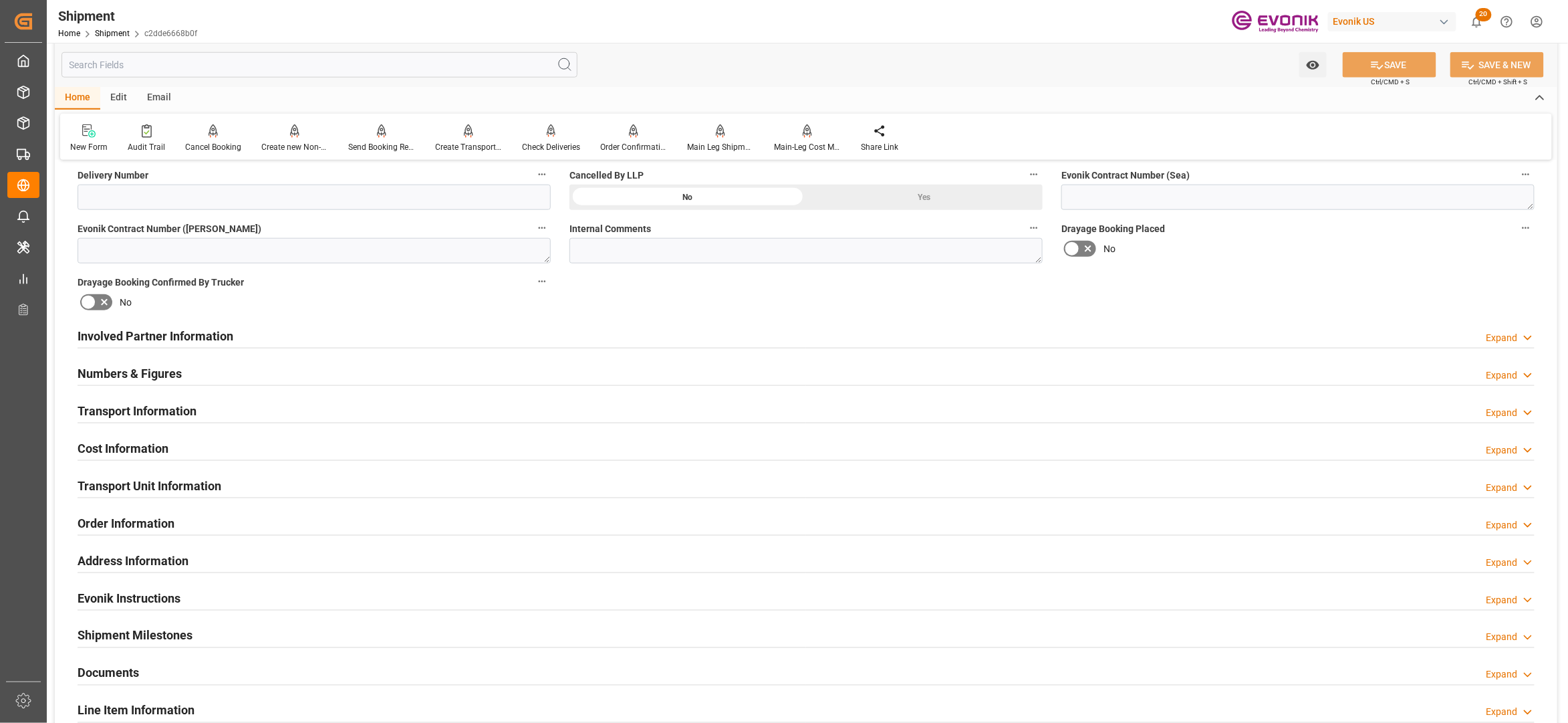
click at [765, 337] on div "Involved Partner Information Expand" at bounding box center [805, 335] width 1457 height 25
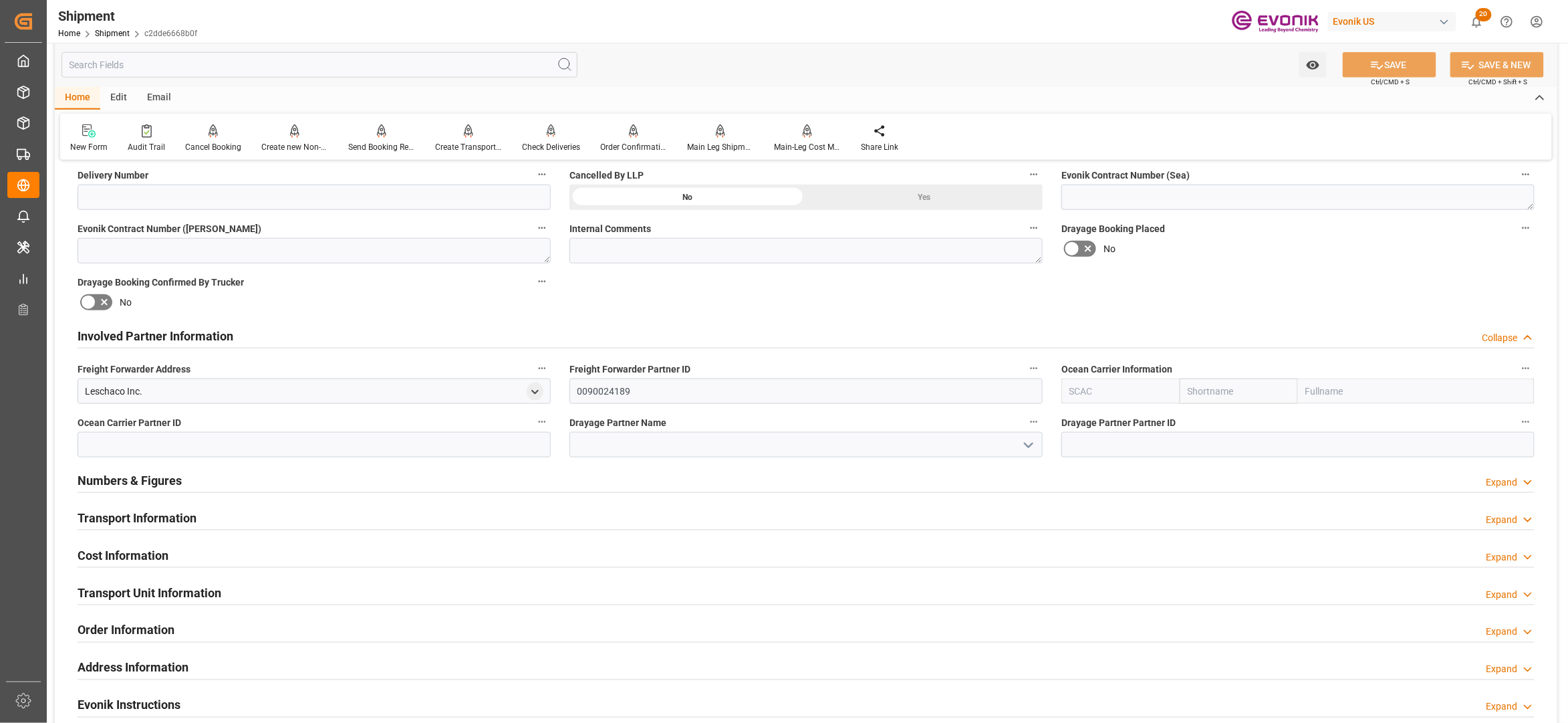
click at [1212, 399] on input "text" at bounding box center [1239, 391] width 118 height 25
type input "้"
type input "hapag"
click at [1227, 421] on b "Hapag Lloyd" at bounding box center [1224, 427] width 72 height 25
type input "HLCU"
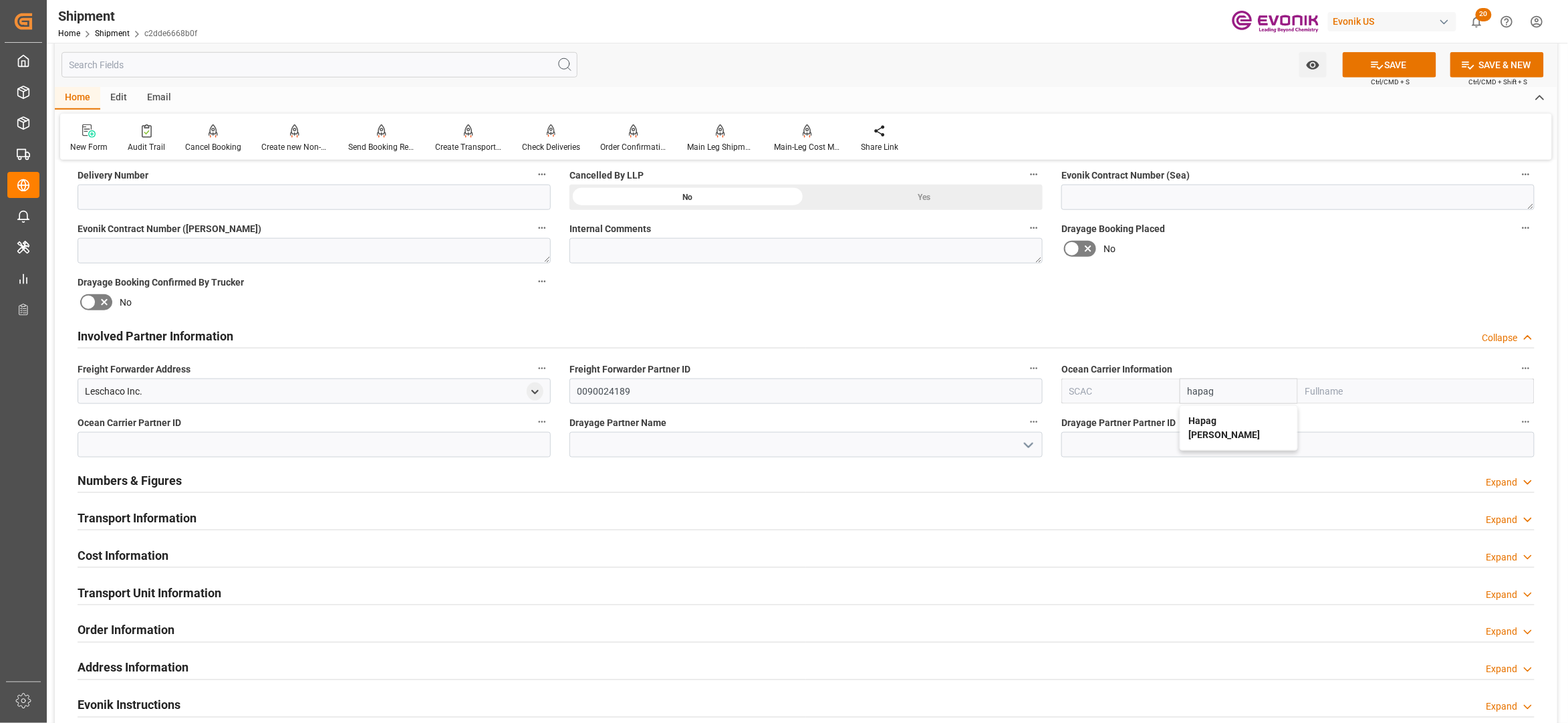
type input "Hapag Lloyd"
type input "Hapag Lloyd Aktiengesellschaft"
type input "Hapag Lloyd"
click at [1207, 289] on div "Booking Confirmation Milestone Bar Collapse Submitted to FFW for Booking (Pendi…" at bounding box center [805, 322] width 1503 height 1490
click at [1377, 67] on icon at bounding box center [1377, 65] width 12 height 8
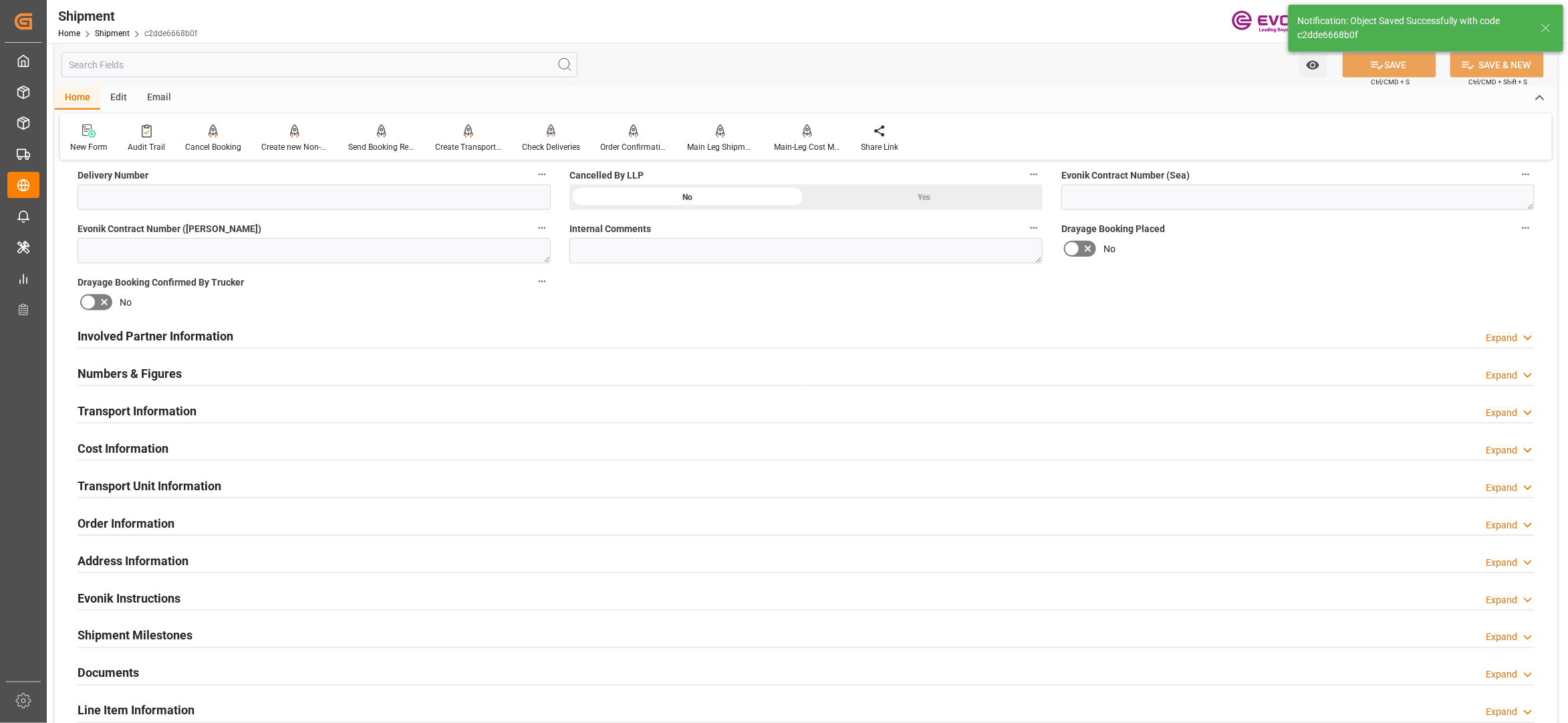
type input "0090027539"
click at [653, 337] on div "Involved Partner Information Expand" at bounding box center [805, 335] width 1457 height 25
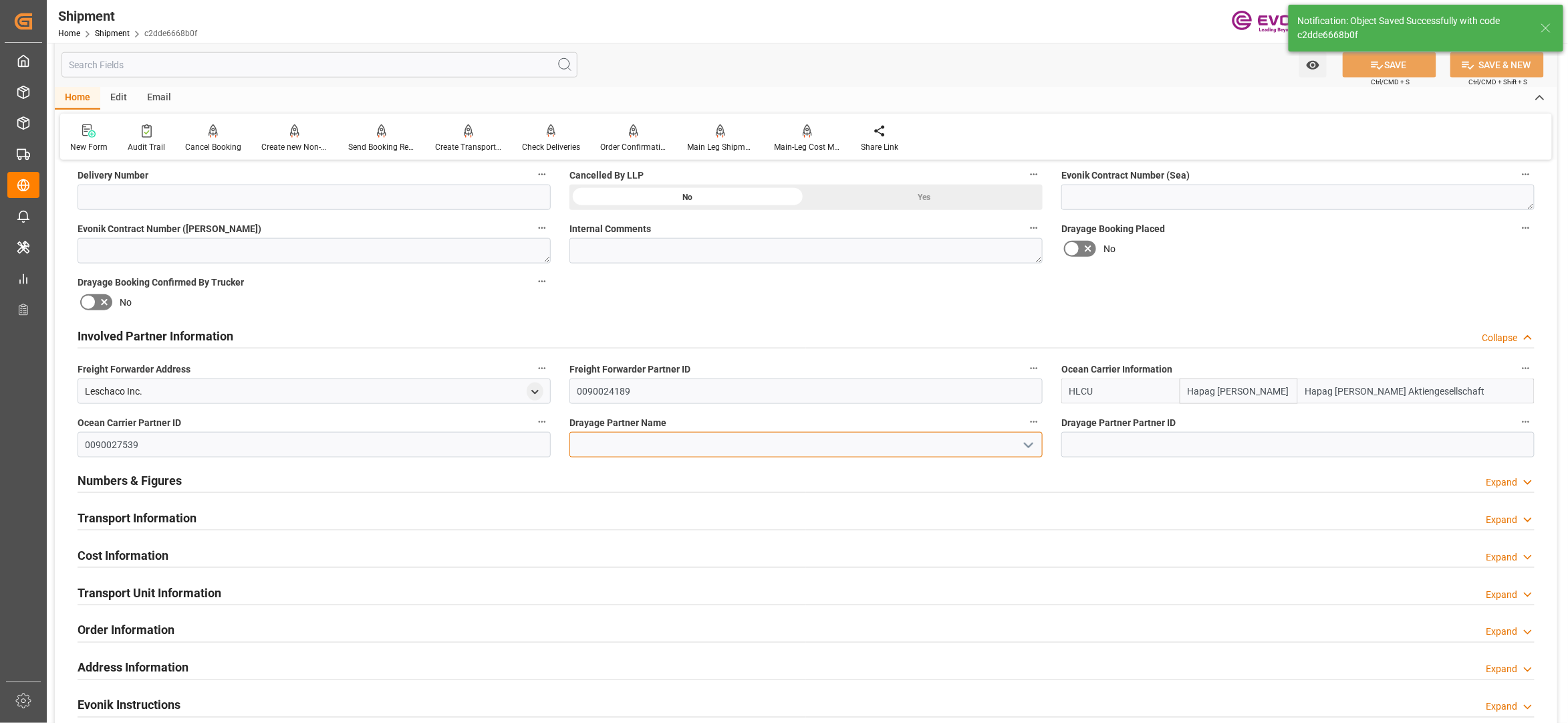
click at [613, 442] on input at bounding box center [806, 445] width 474 height 25
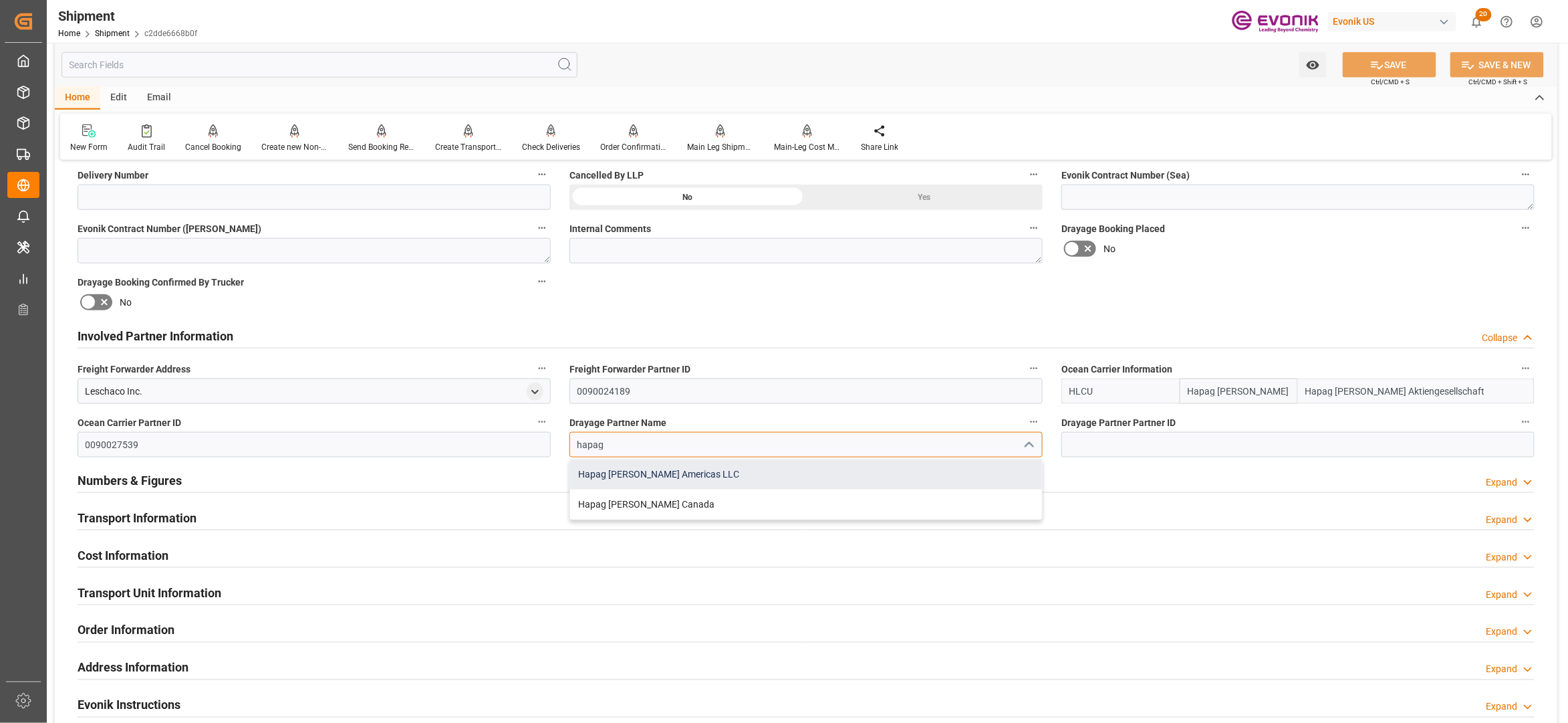
click at [653, 471] on div "Hapag Lloyd Americas LLC" at bounding box center [805, 474] width 472 height 30
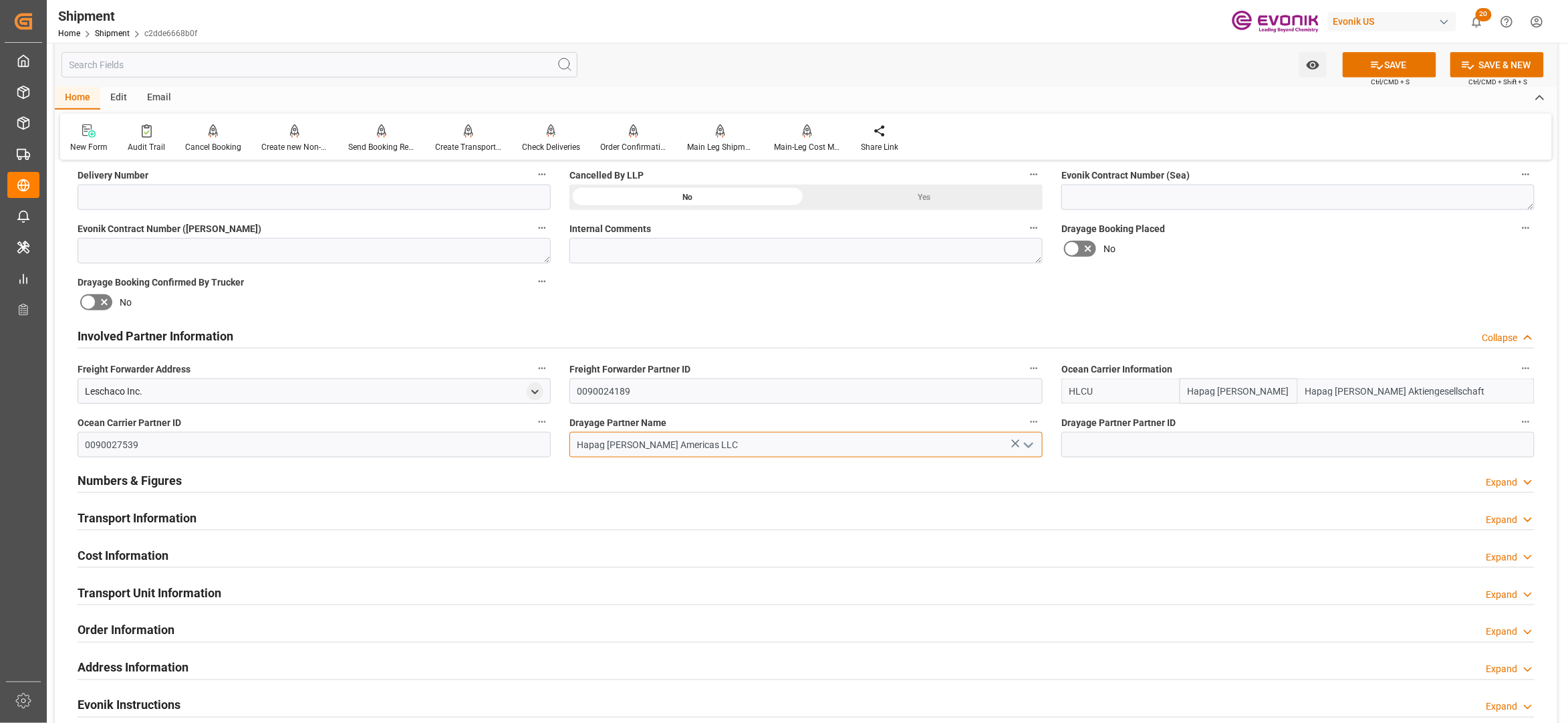
type input "Hapag Lloyd Americas LLC"
click at [1209, 289] on div "Booking Confirmation Milestone Bar Collapse Submitted to FFW for Booking (Pendi…" at bounding box center [805, 322] width 1503 height 1490
click at [1413, 62] on button "SAVE" at bounding box center [1389, 65] width 94 height 25
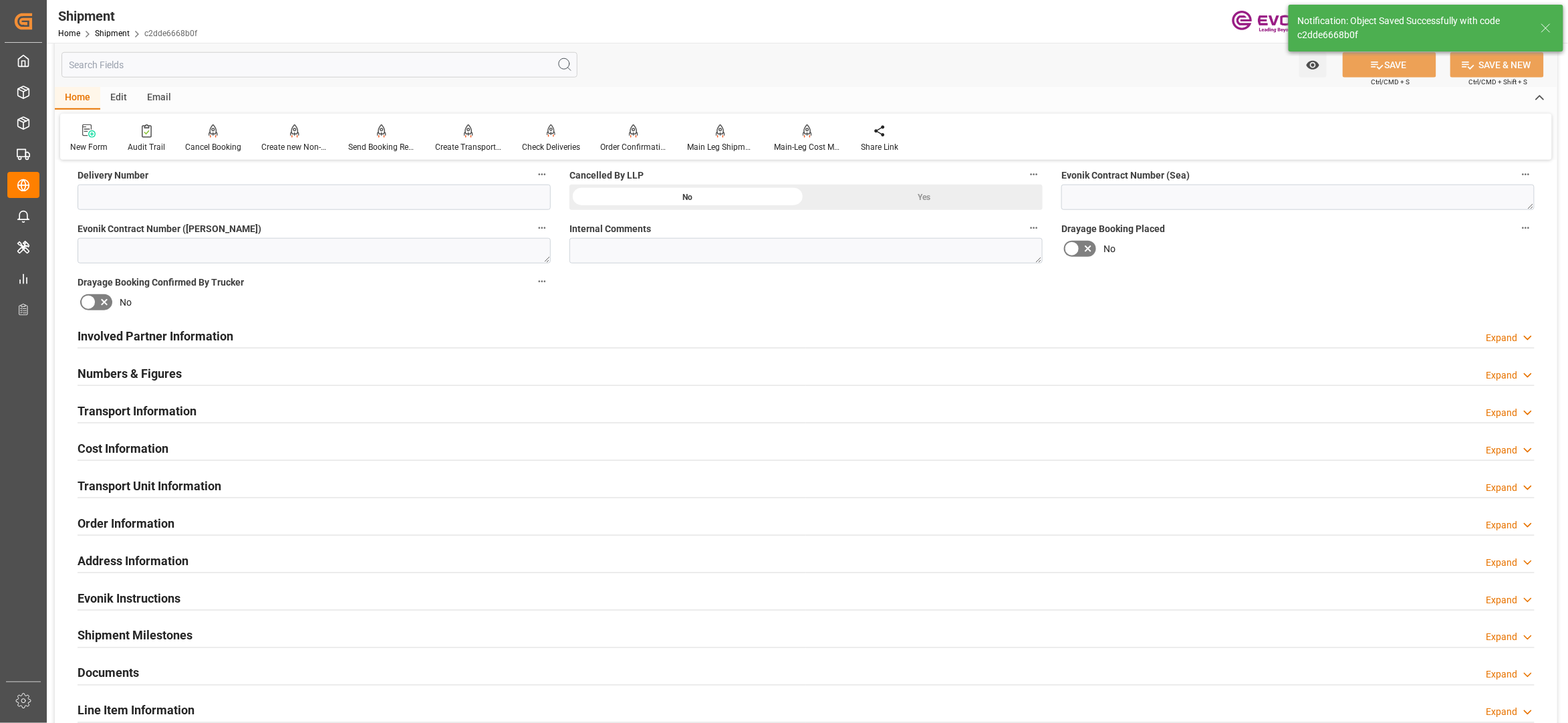
type input "0090027539"
click at [641, 335] on div "Involved Partner Information Expand" at bounding box center [805, 335] width 1457 height 25
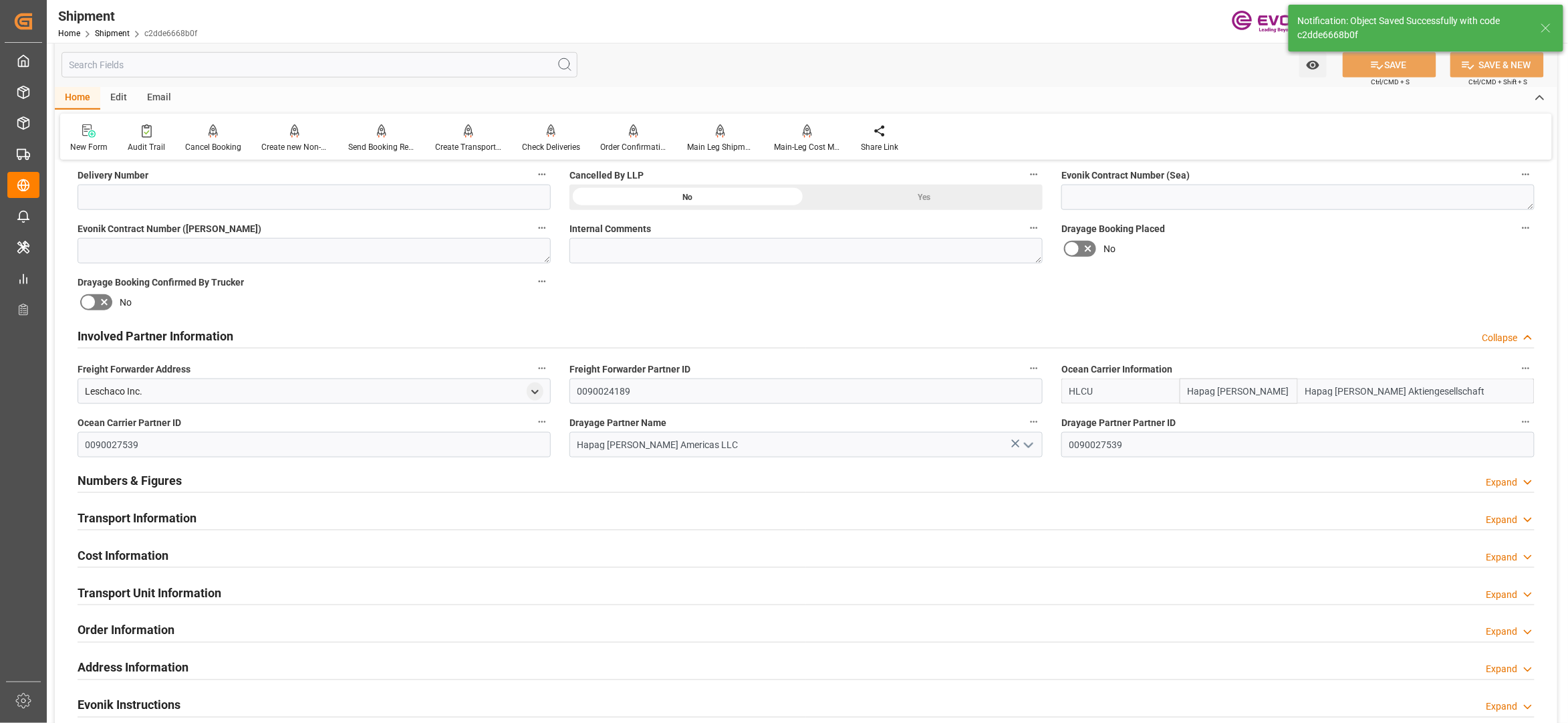
click at [519, 522] on div "Transport Information Expand" at bounding box center [805, 517] width 1457 height 25
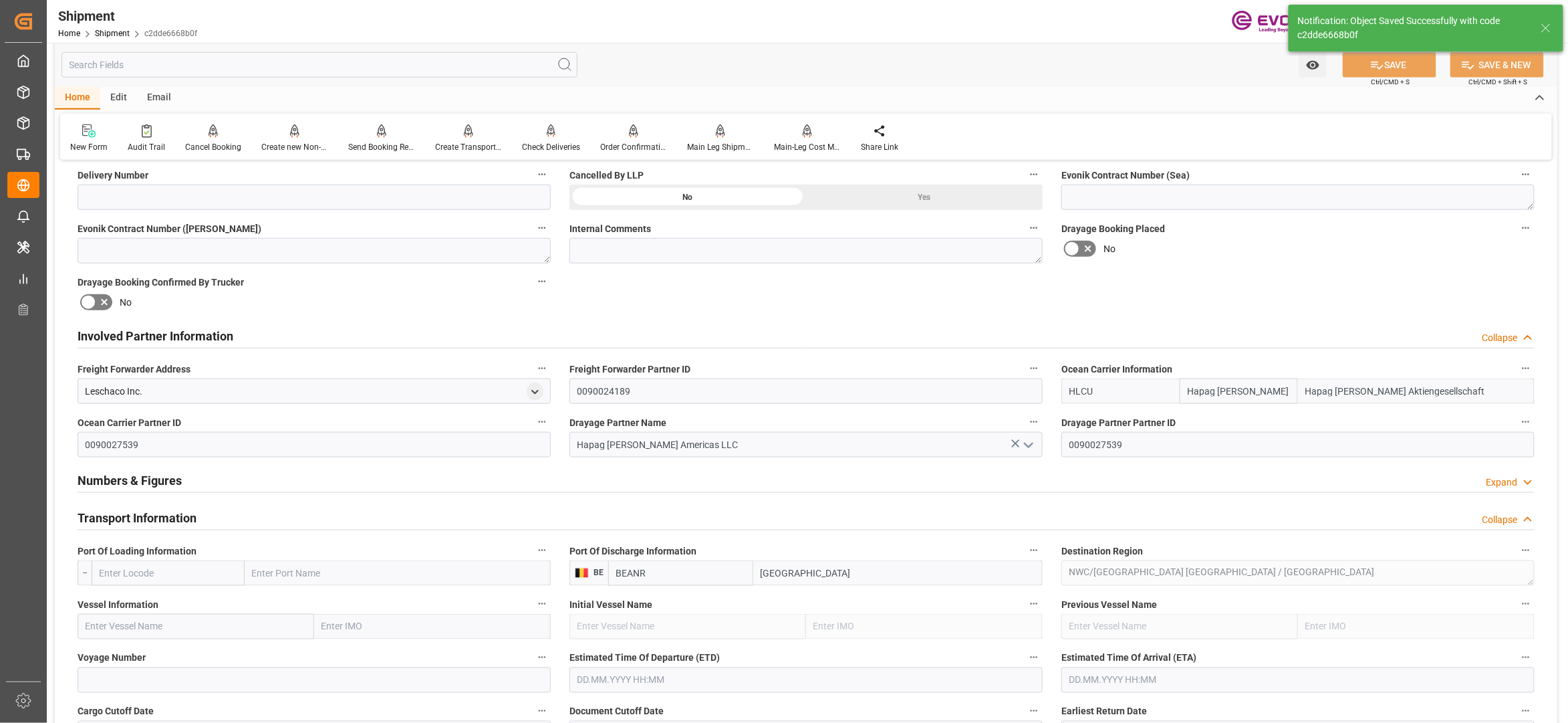
scroll to position [1189, 0]
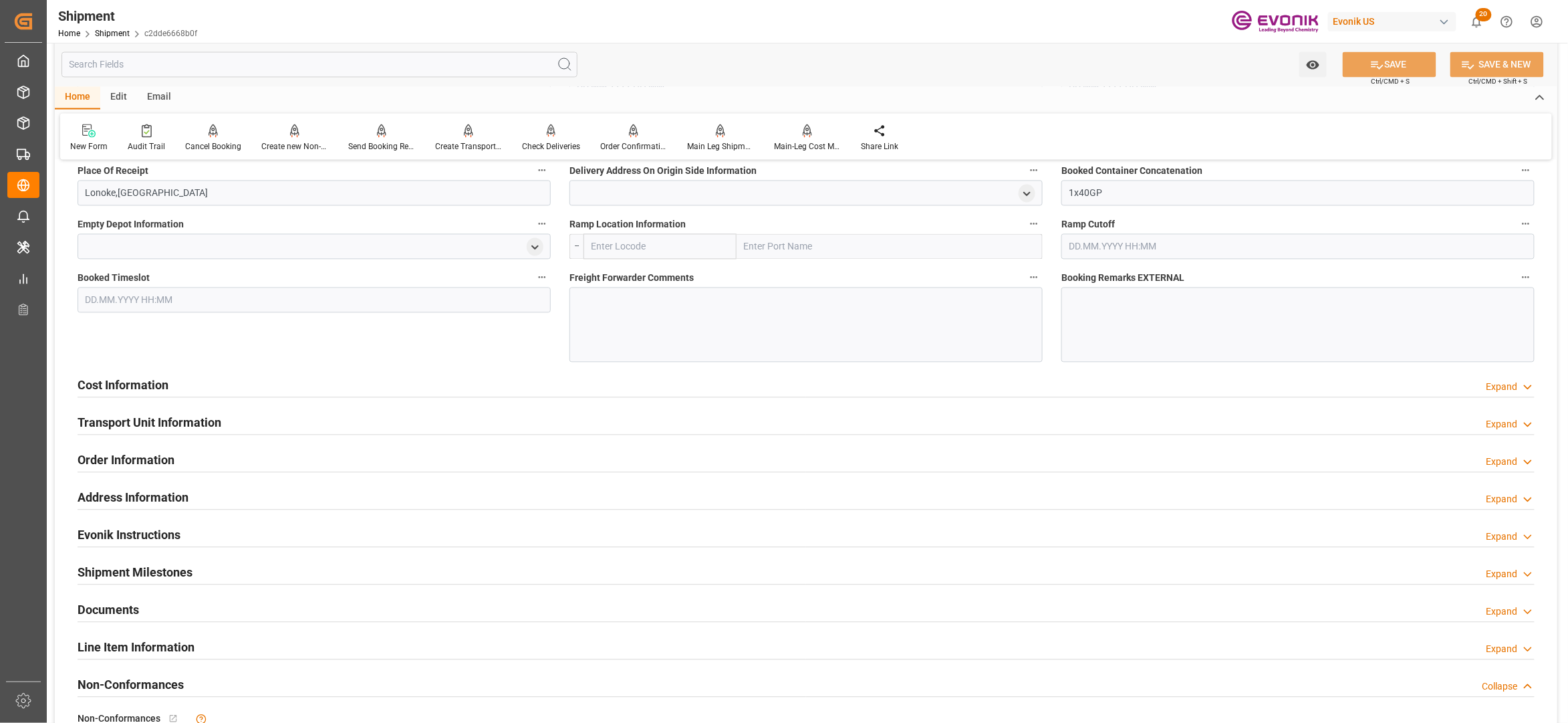
click at [428, 426] on div "Transport Unit Information Expand" at bounding box center [805, 422] width 1457 height 25
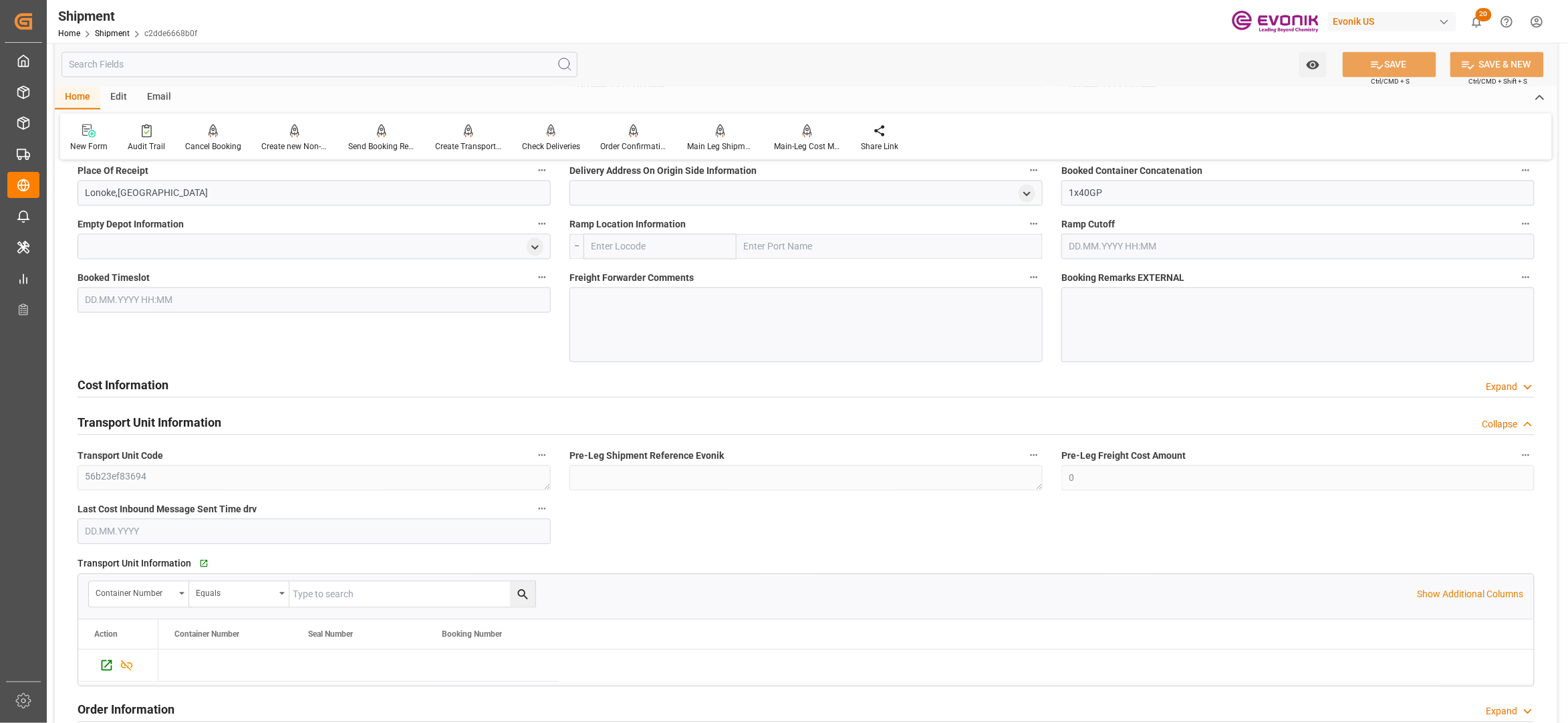
scroll to position [891, 0]
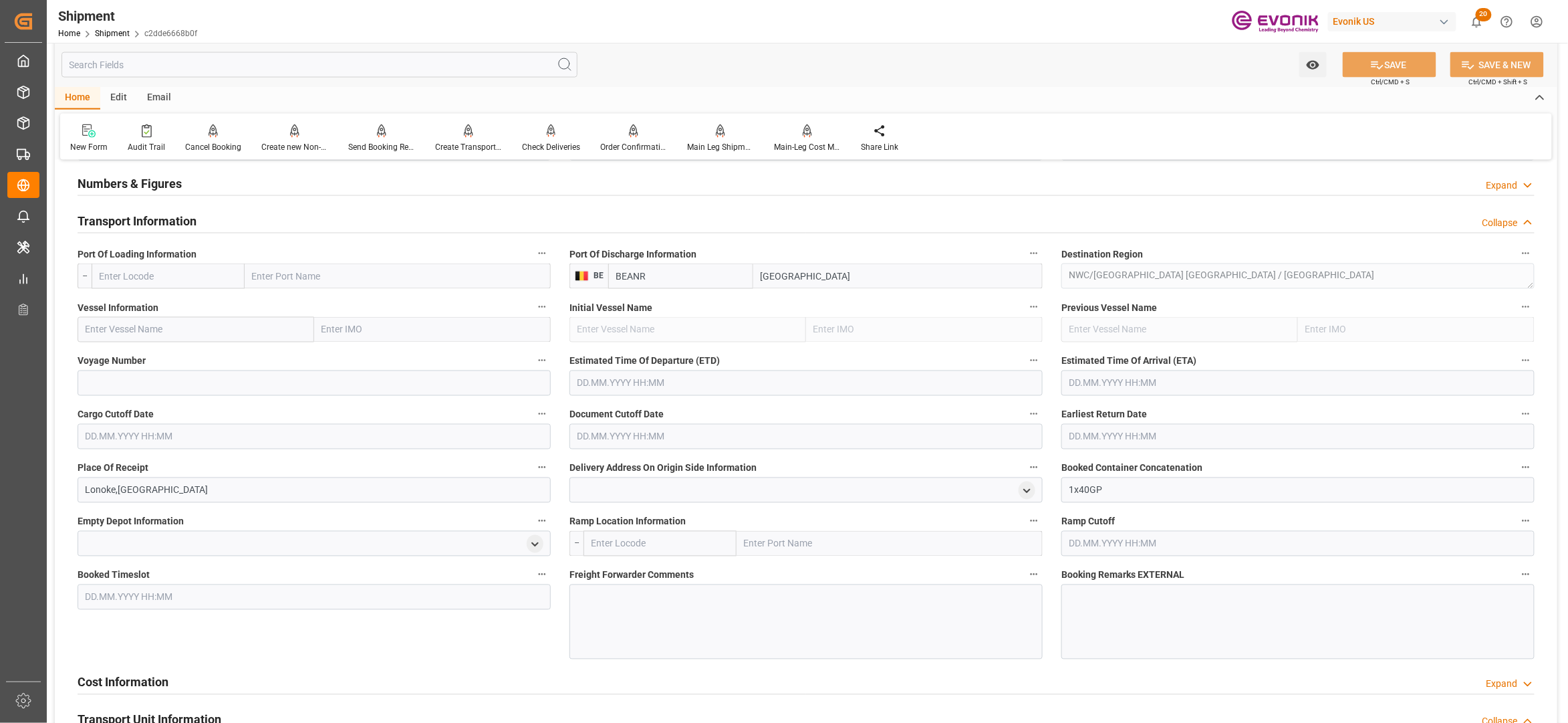
click at [195, 274] on input "text" at bounding box center [168, 276] width 153 height 25
click at [140, 343] on div "USSAV - Savannah" at bounding box center [136, 336] width 90 height 30
type input "USSAV"
type input "Savannah"
type input "USSAV"
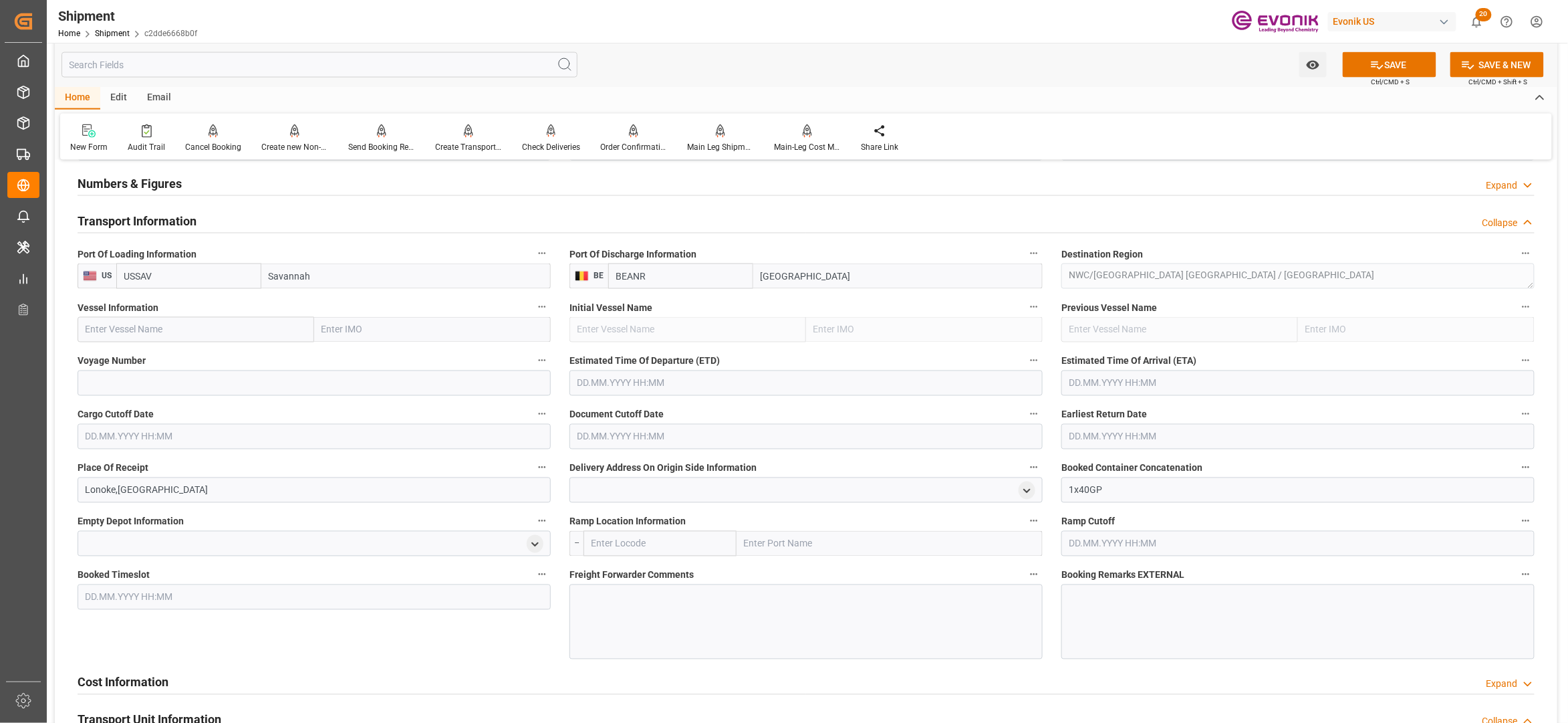
click at [191, 327] on input "text" at bounding box center [195, 330] width 236 height 25
paste input "KIEL EXPRESS / 543E"
click at [173, 329] on input "KIEL EXPRESS / 543E" at bounding box center [195, 330] width 236 height 25
click at [170, 356] on span "KIEL EXPRESS - 9229855" at bounding box center [137, 359] width 103 height 11
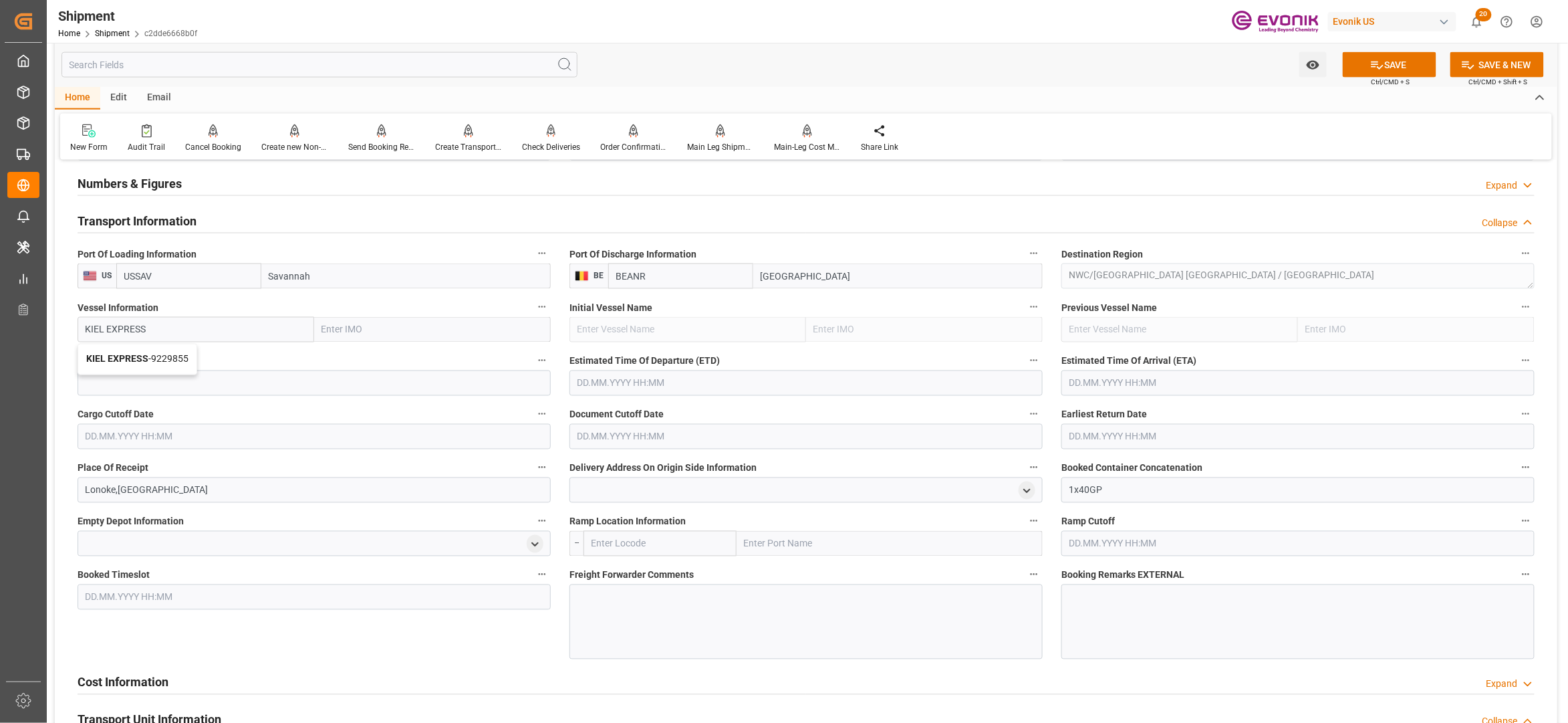
type input "KIEL EXPRESS"
type input "9229855"
type input "KIEL EXPRESS"
click at [195, 381] on input at bounding box center [314, 383] width 474 height 25
paste input "543E"
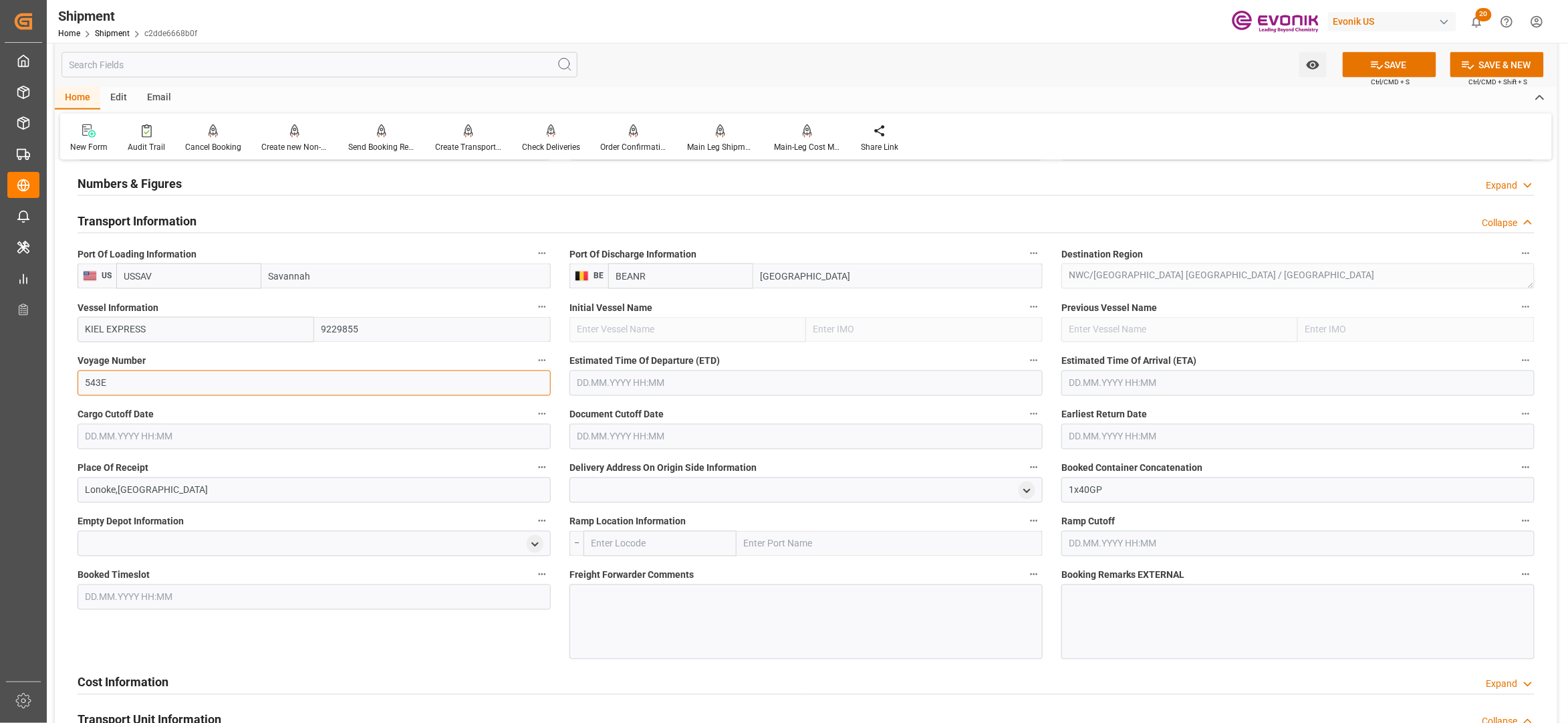
type input "543E"
click at [666, 376] on input "text" at bounding box center [806, 383] width 474 height 25
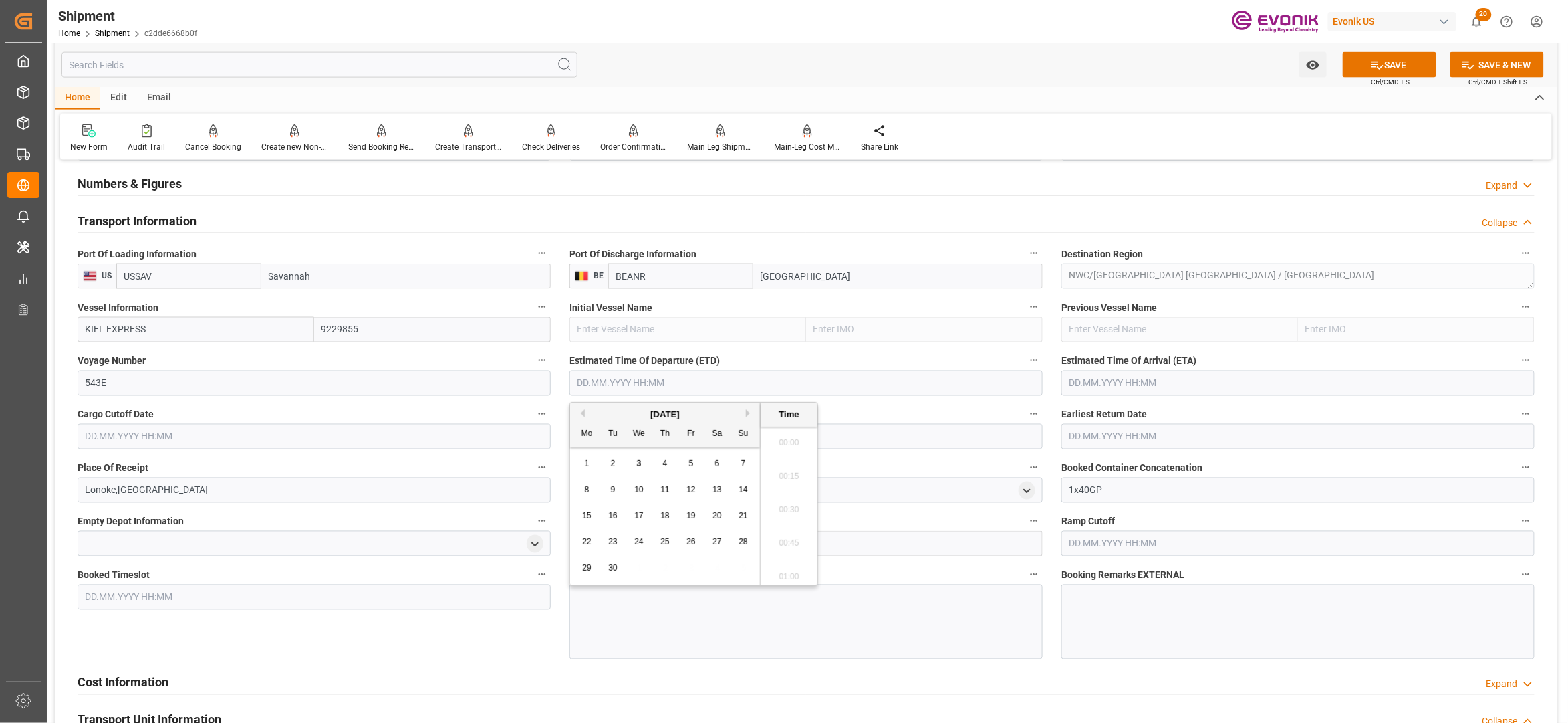
scroll to position [2980, 0]
click at [749, 413] on button "Next Month" at bounding box center [750, 413] width 8 height 8
click at [586, 565] on span "27" at bounding box center [587, 567] width 9 height 9
type input "27.10.2025 00:00"
click at [1128, 380] on input "text" at bounding box center [1298, 383] width 474 height 25
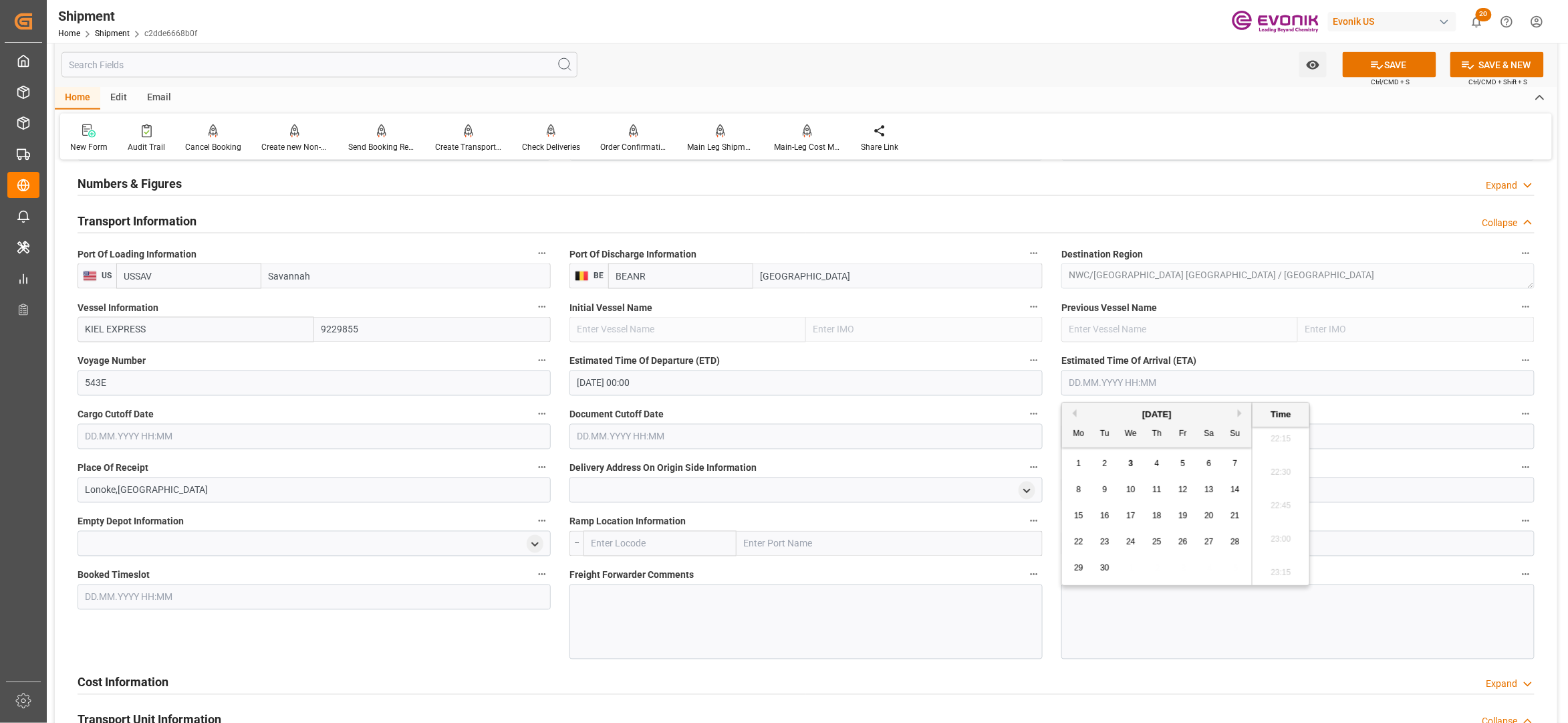
click at [1244, 412] on button "Next Month" at bounding box center [1242, 413] width 8 height 8
click at [1076, 512] on span "10" at bounding box center [1079, 516] width 9 height 9
type input "10.11.2025 00:00"
click at [476, 435] on input "text" at bounding box center [314, 437] width 474 height 25
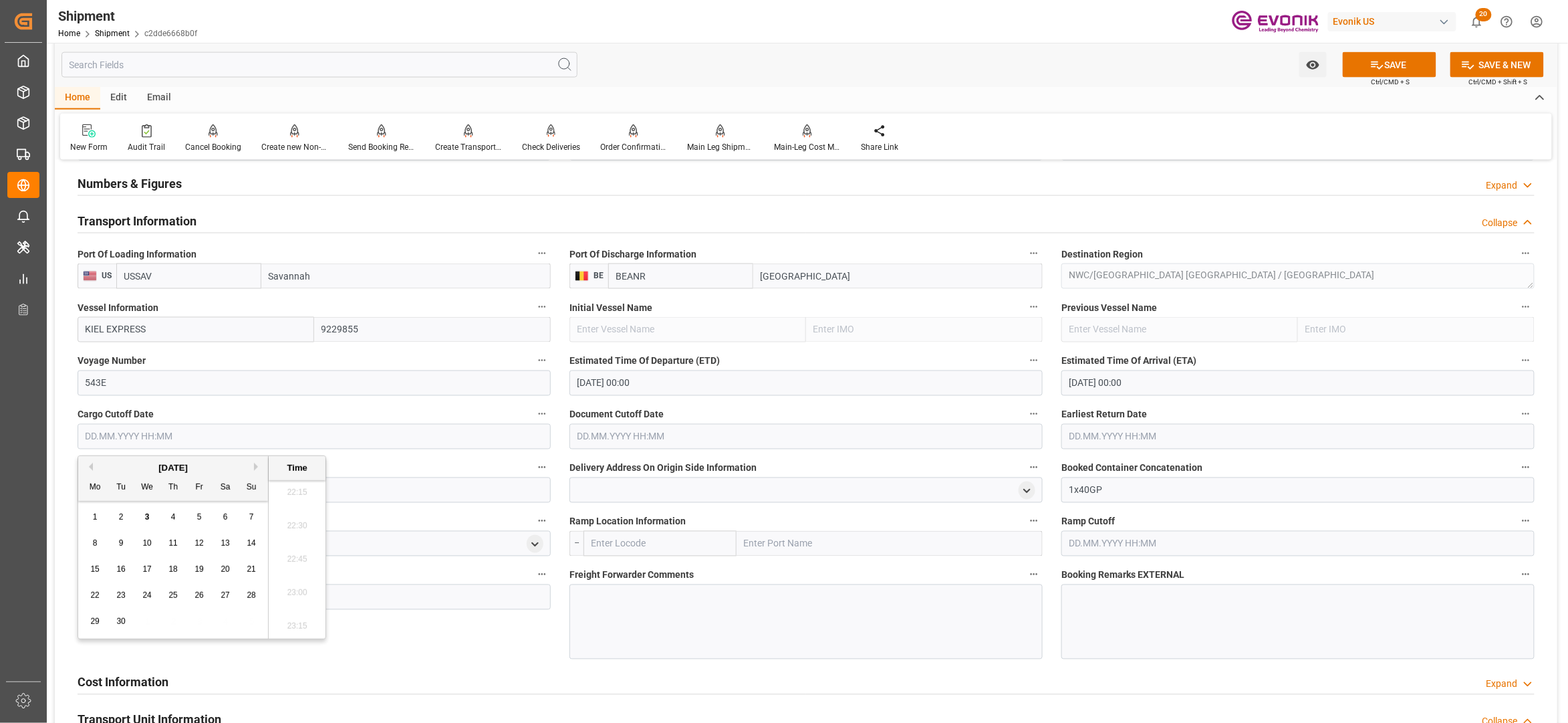
click at [256, 464] on button "Next Month" at bounding box center [257, 467] width 8 height 8
drag, startPoint x: 143, startPoint y: 537, endPoint x: 160, endPoint y: 539, distance: 17.1
click at [145, 538] on div "8" at bounding box center [147, 544] width 16 height 16
type input "08.10.2025 00:00"
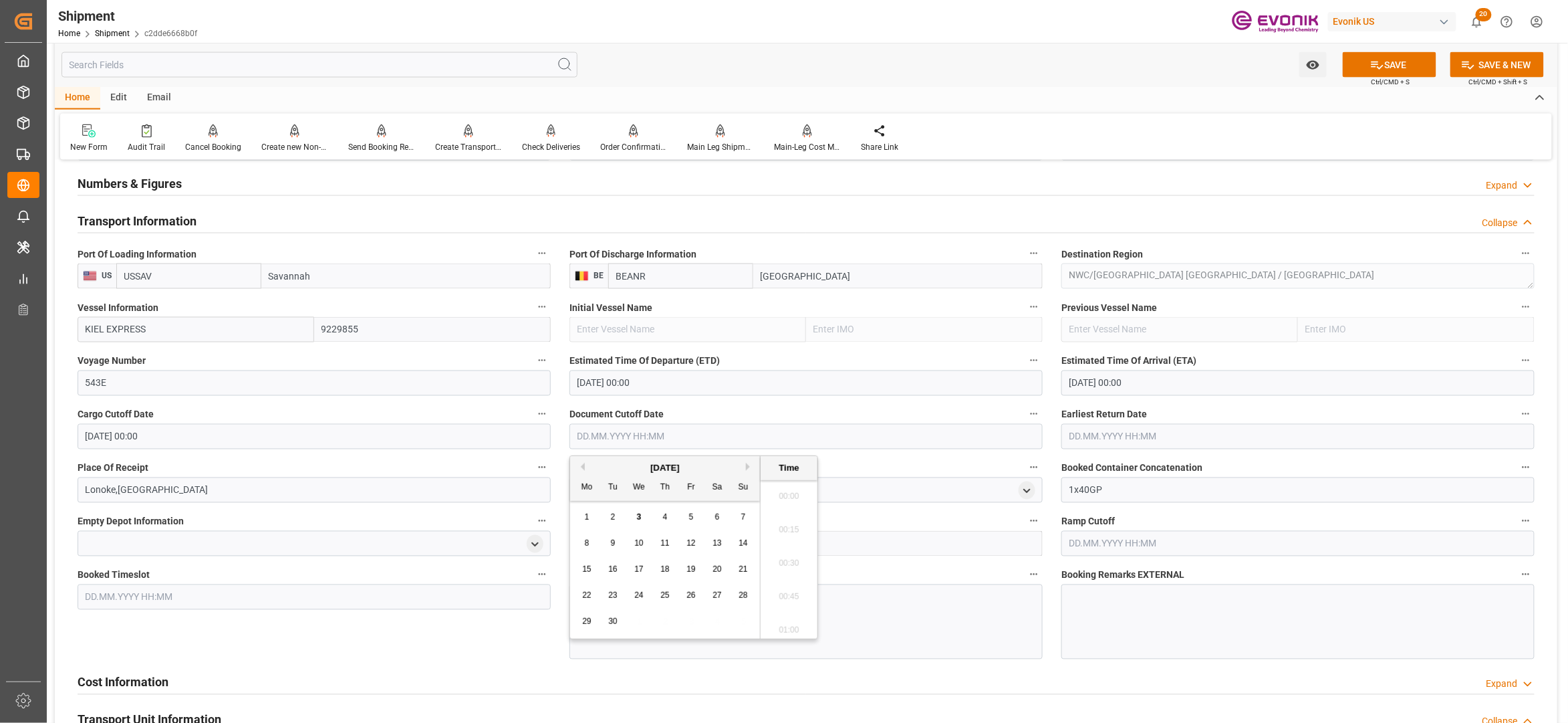
click at [645, 431] on input "text" at bounding box center [806, 437] width 474 height 25
click at [749, 468] on button "Next Month" at bounding box center [750, 467] width 8 height 8
click at [638, 543] on span "8" at bounding box center [639, 543] width 5 height 9
type input "08.10.2025 00:00"
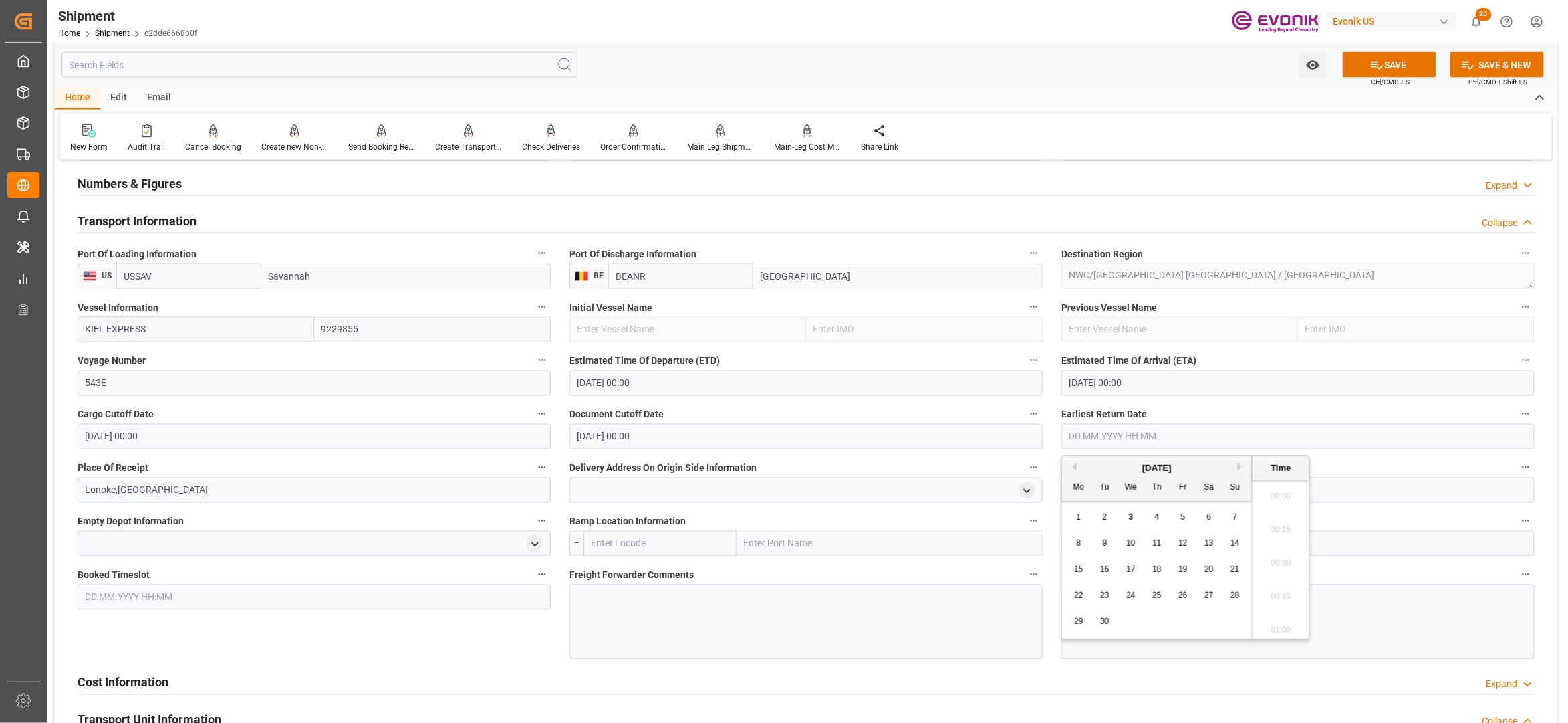
click at [1108, 431] on input "text" at bounding box center [1298, 437] width 474 height 25
click at [1243, 467] on button "Next Month" at bounding box center [1242, 467] width 8 height 8
click at [1130, 546] on span "8" at bounding box center [1131, 543] width 5 height 9
type input "08.10.2025 00:00"
click at [483, 635] on div "Booked Timeslot" at bounding box center [314, 612] width 492 height 103
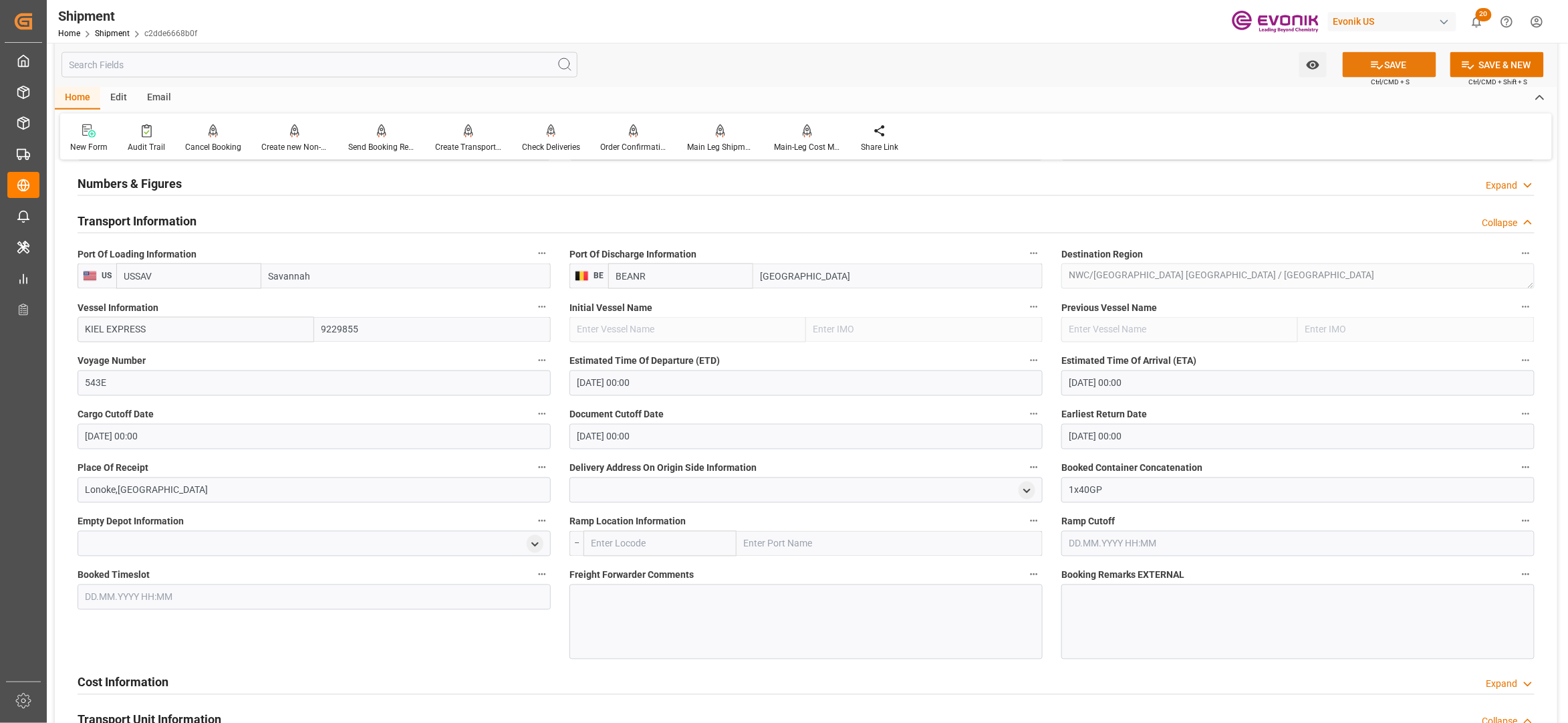
click at [1389, 72] on button "SAVE" at bounding box center [1389, 65] width 94 height 25
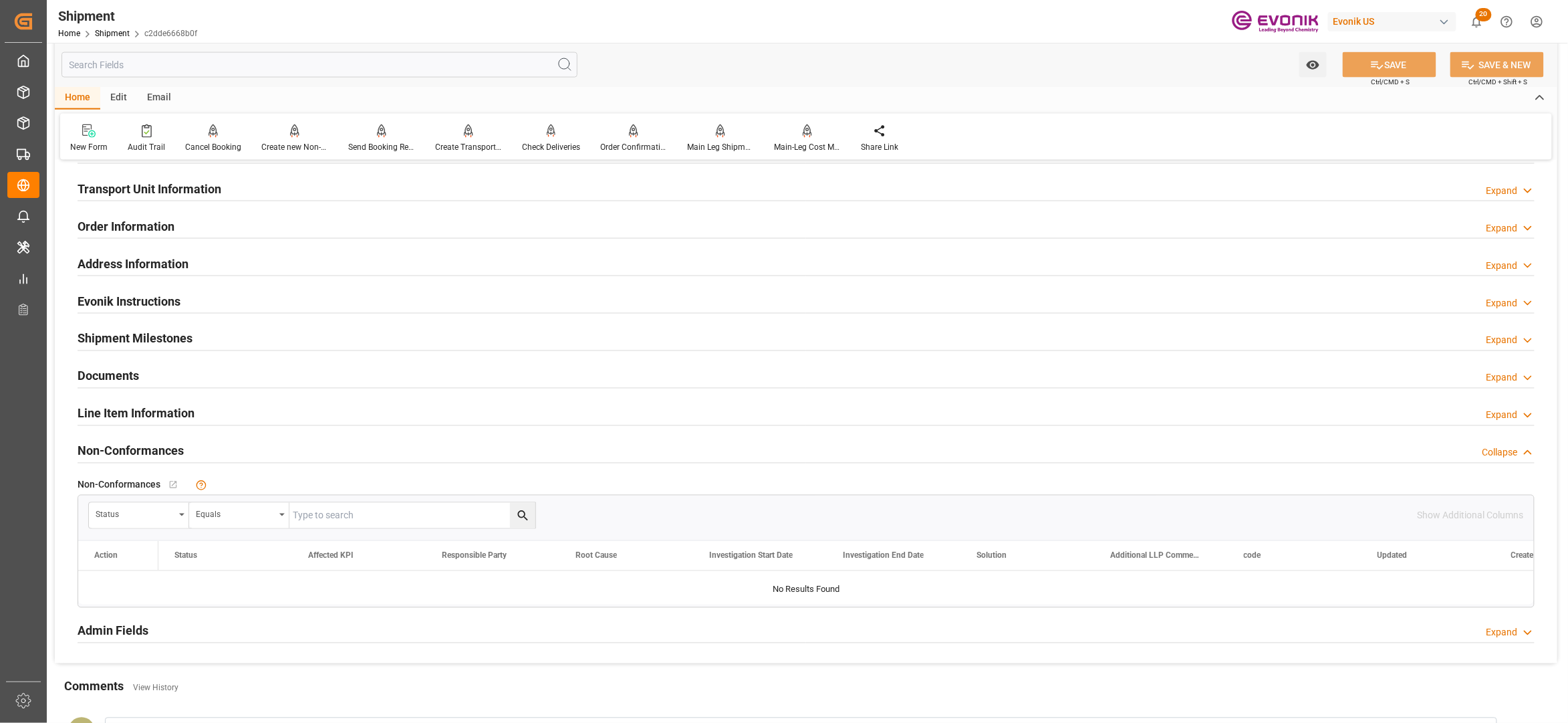
scroll to position [595, 0]
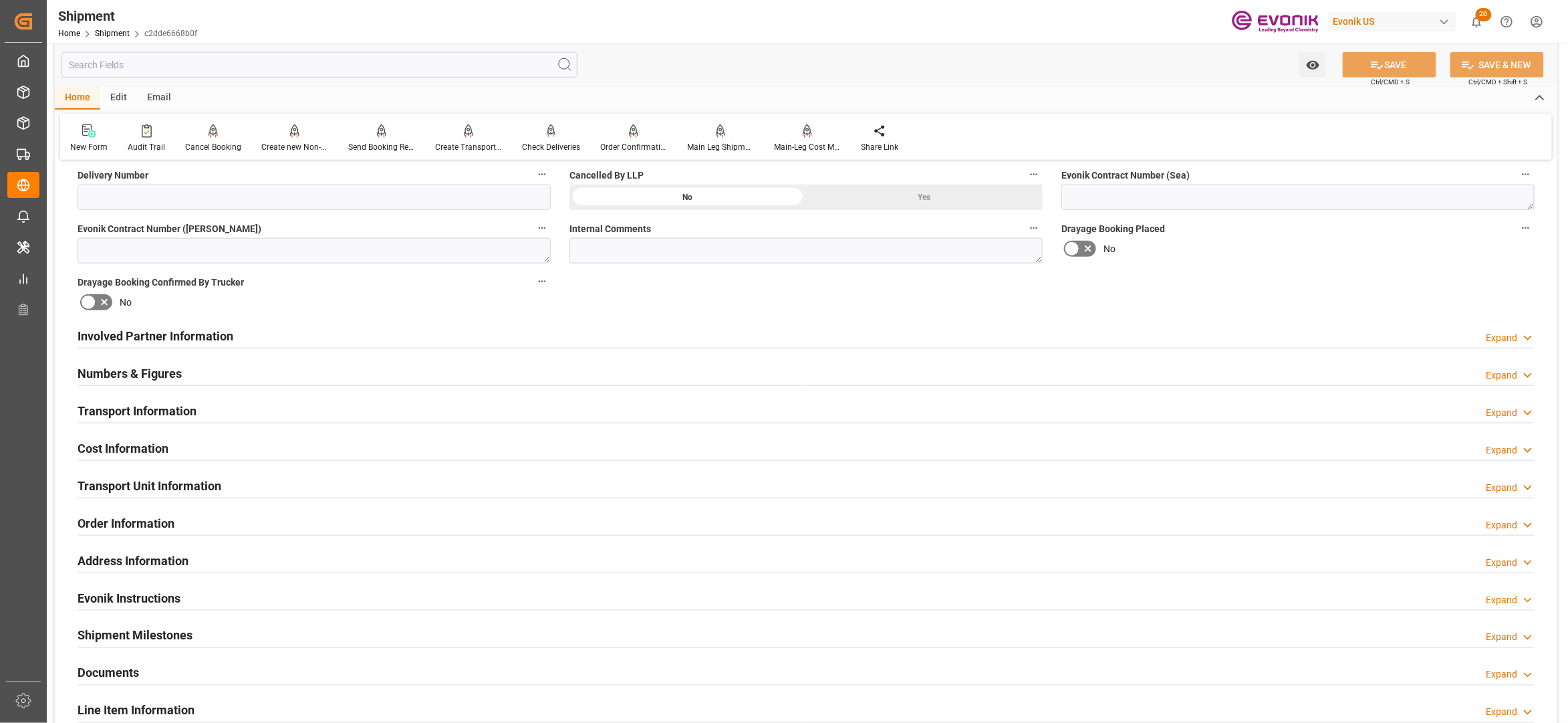
click at [218, 443] on div "Cost Information Expand" at bounding box center [805, 447] width 1457 height 25
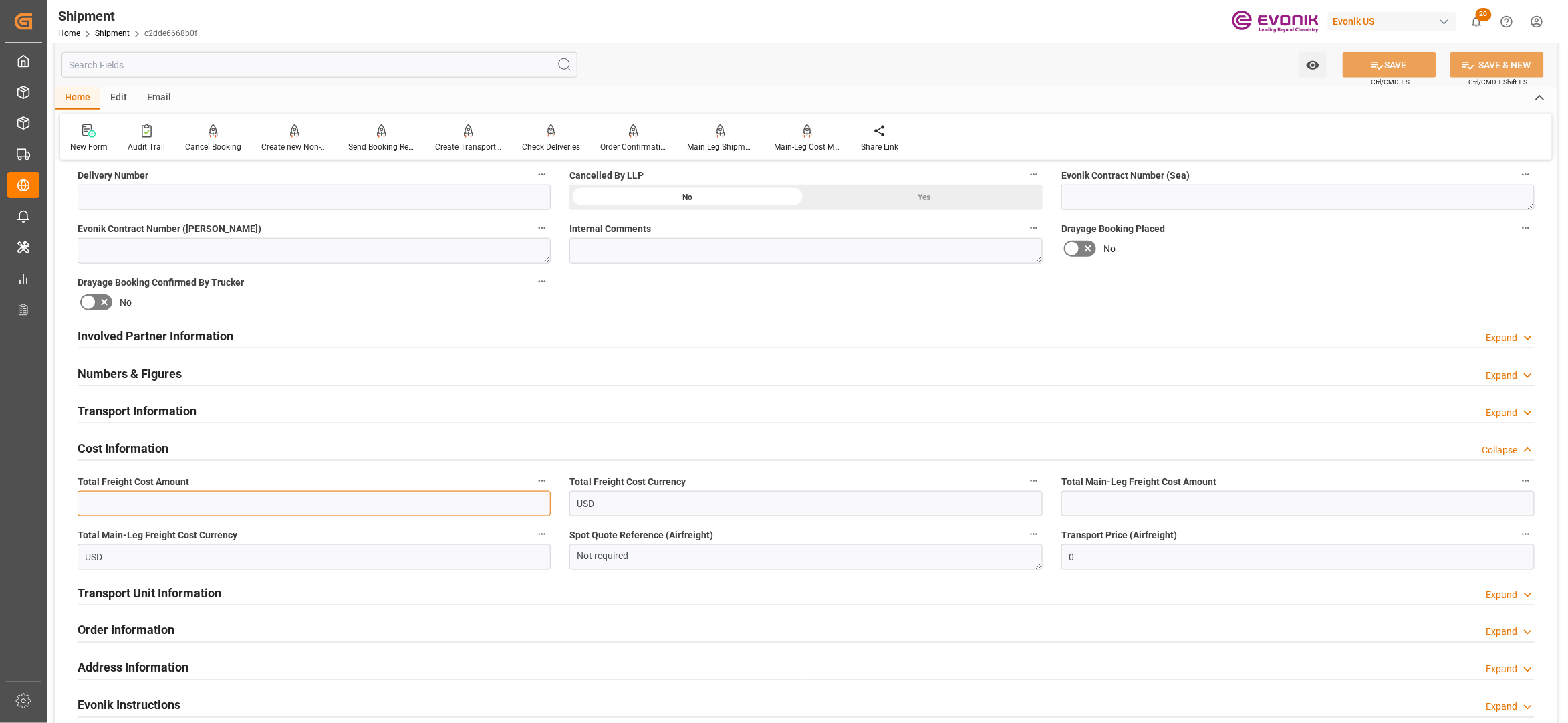
click at [208, 497] on input "text" at bounding box center [314, 504] width 474 height 25
paste input "3024"
type input "3024"
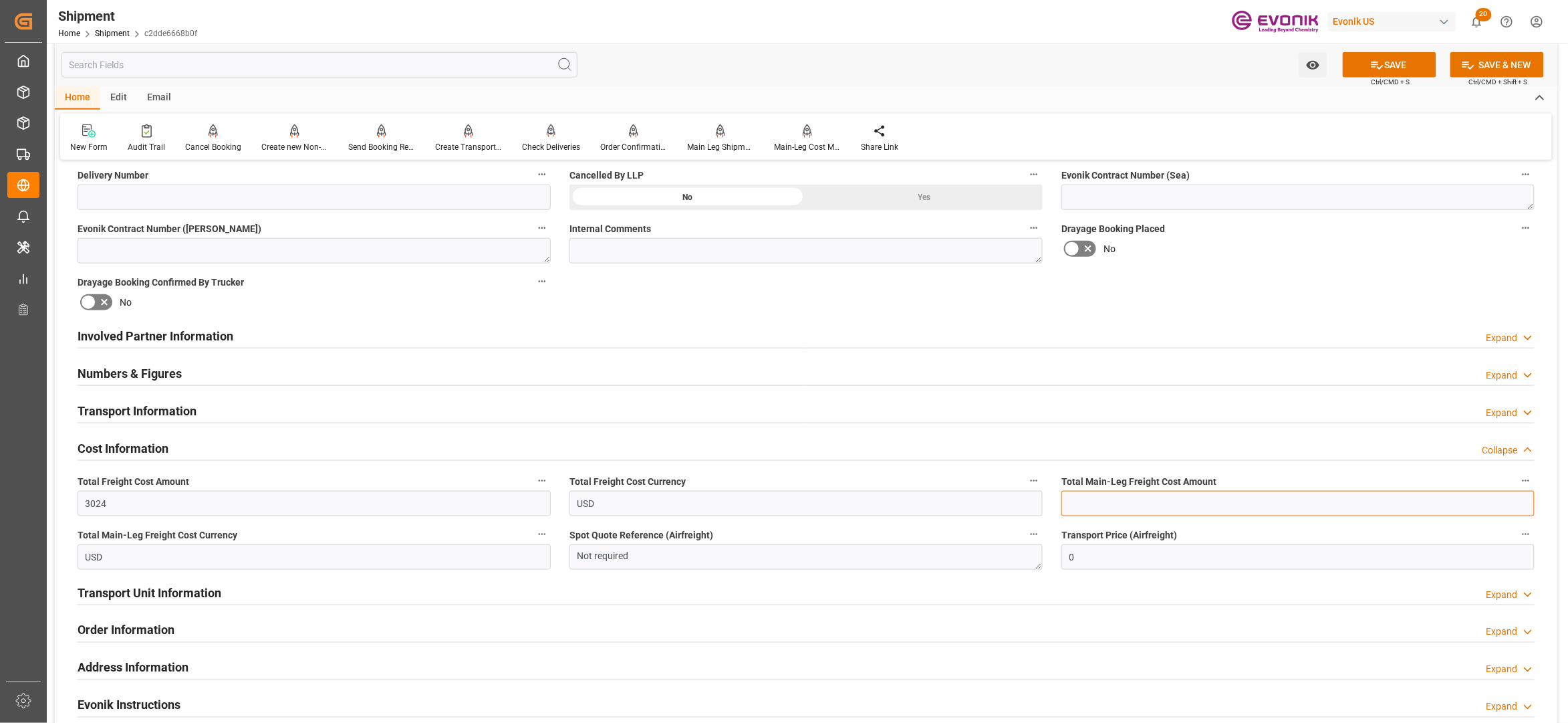
click at [1093, 501] on input "text" at bounding box center [1298, 504] width 474 height 25
paste input "3024"
type input "3024"
click at [1274, 269] on div "Booking Confirmation Milestone Bar Collapse Submitted to FFW for Booking (Pendi…" at bounding box center [805, 322] width 1503 height 1490
click at [1389, 67] on button "SAVE" at bounding box center [1389, 65] width 94 height 25
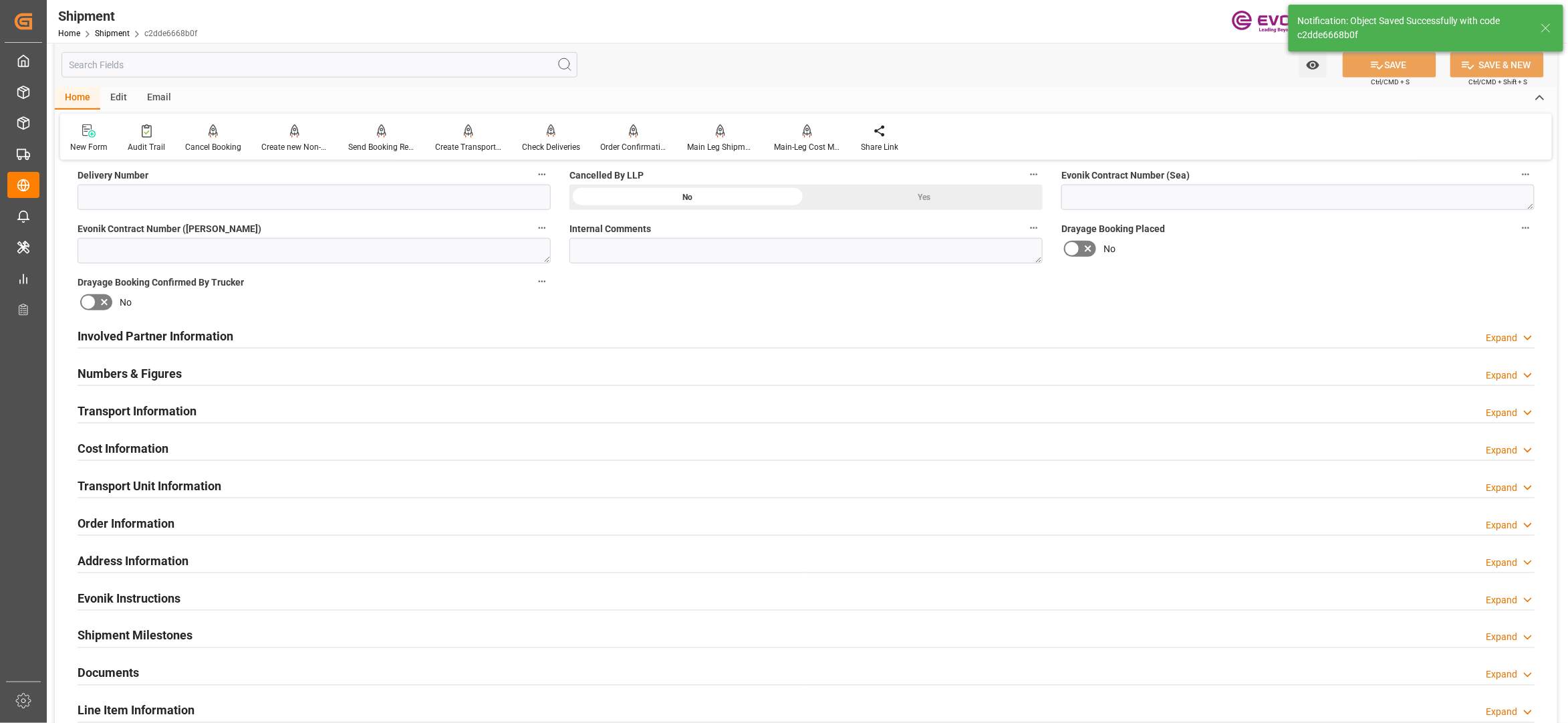
click at [717, 333] on div "Involved Partner Information Expand" at bounding box center [805, 335] width 1457 height 25
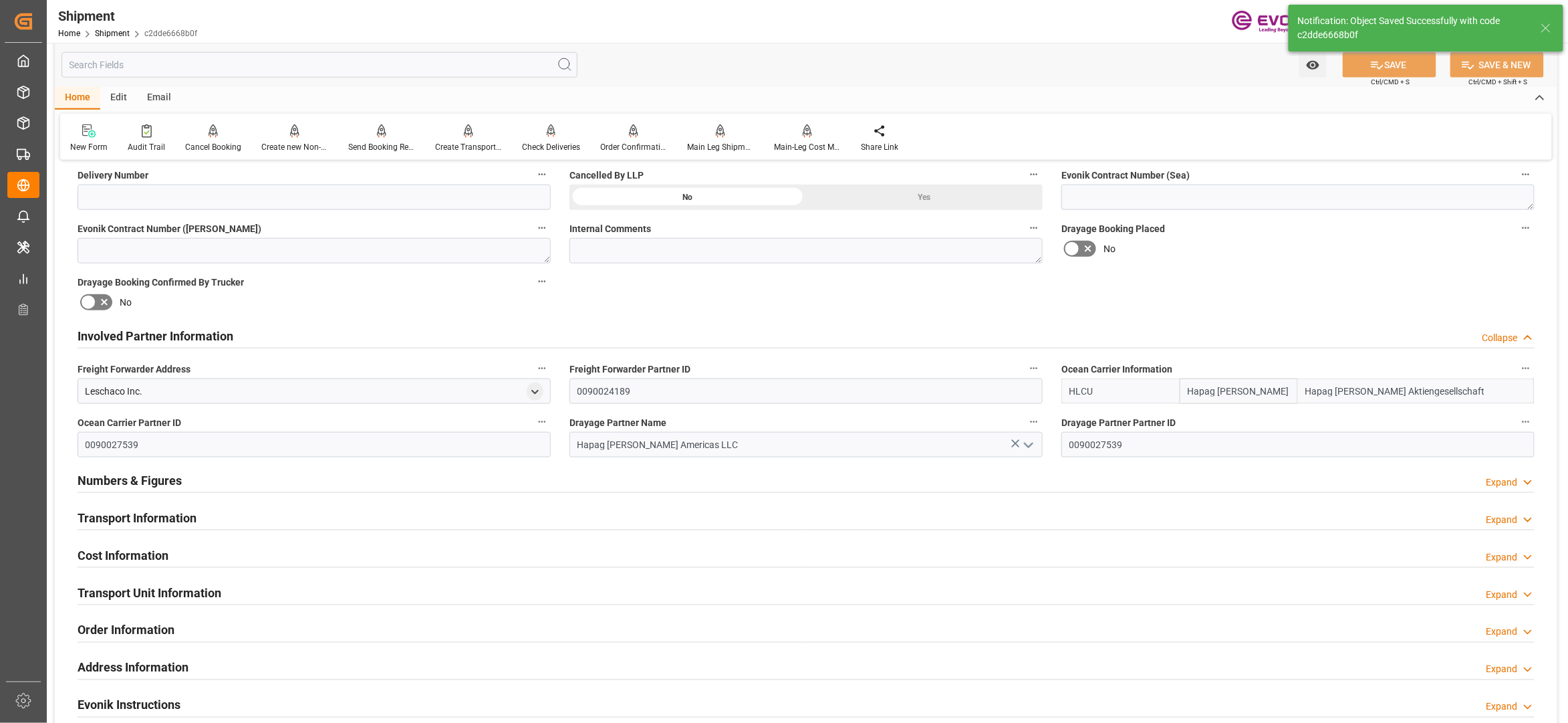
click at [504, 517] on div "Transport Information Expand" at bounding box center [805, 517] width 1457 height 25
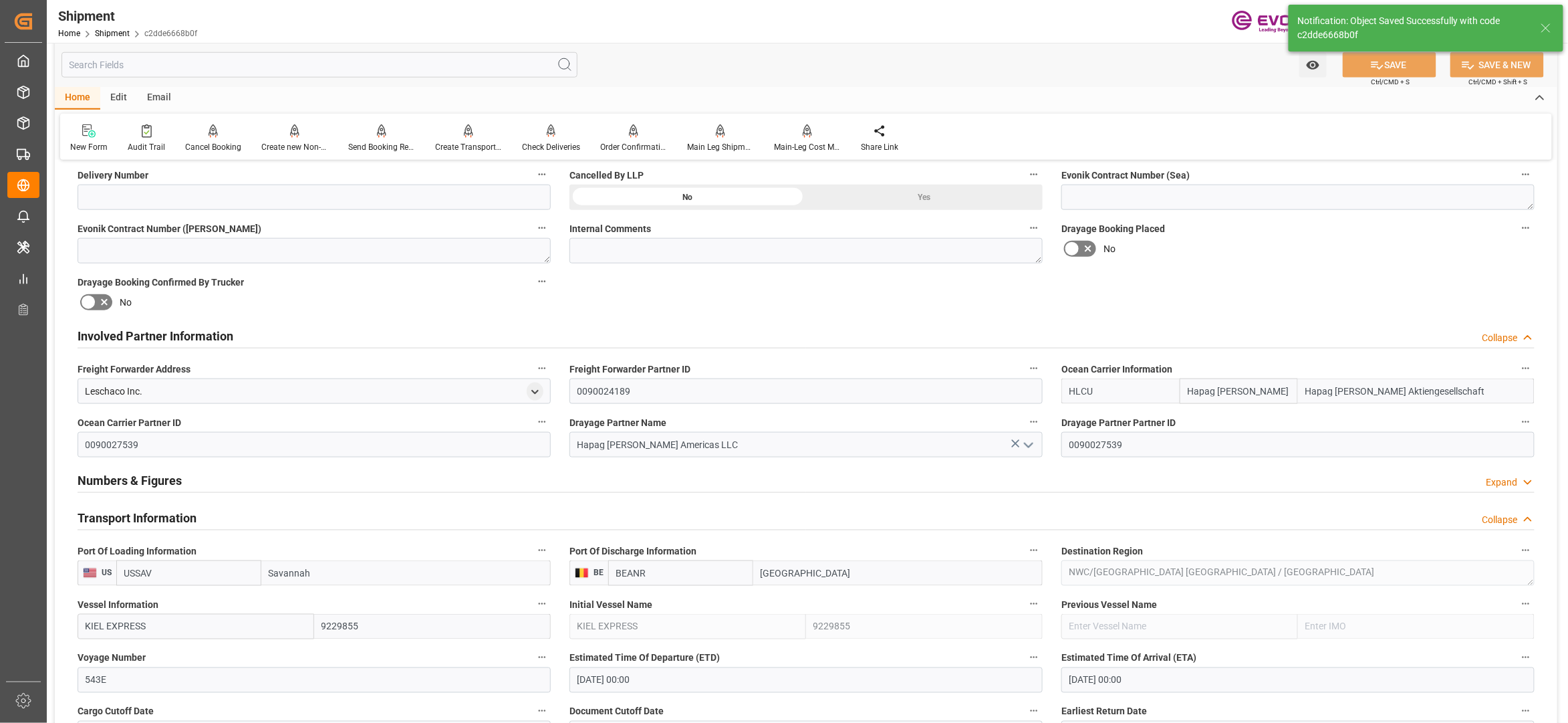
scroll to position [891, 0]
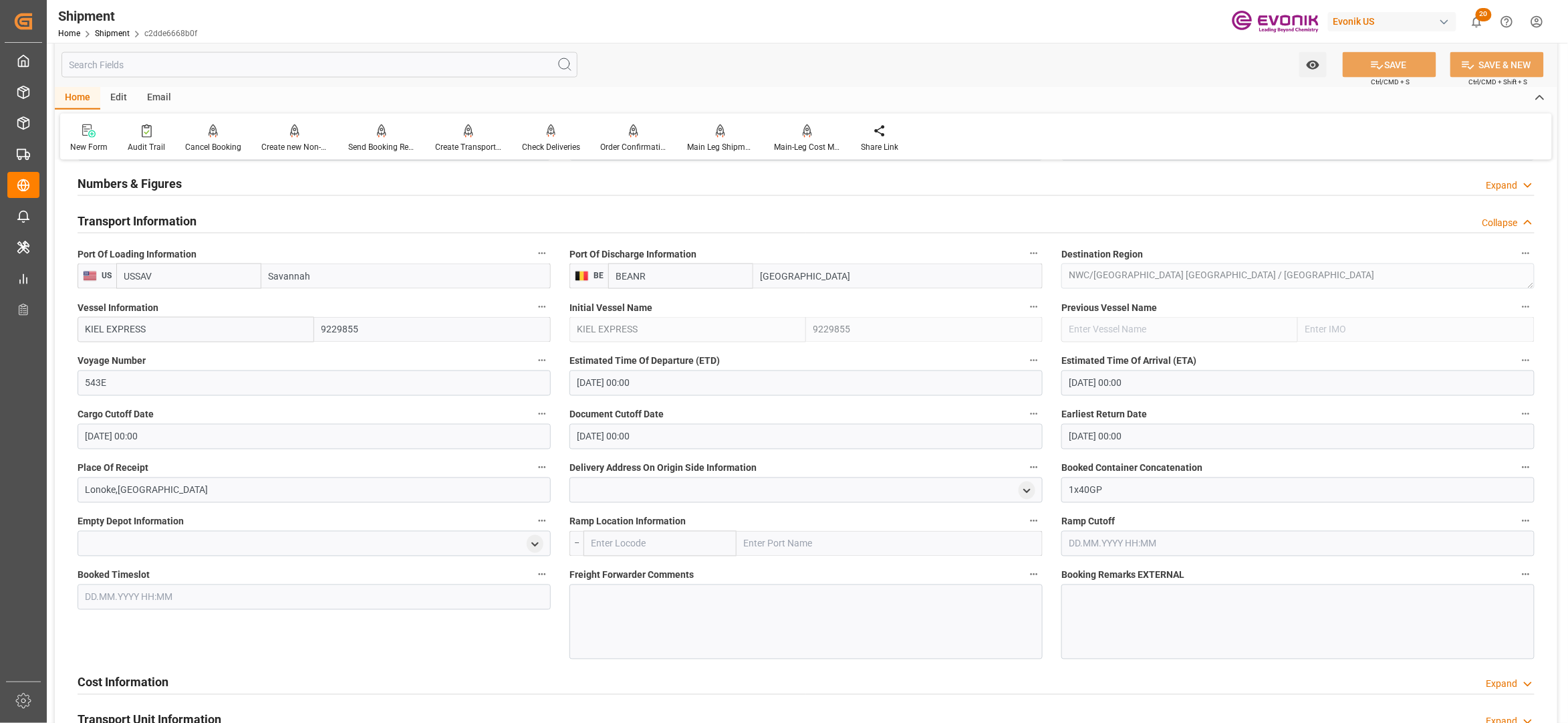
click at [278, 665] on div "Cost Information Expand" at bounding box center [806, 682] width 1476 height 37
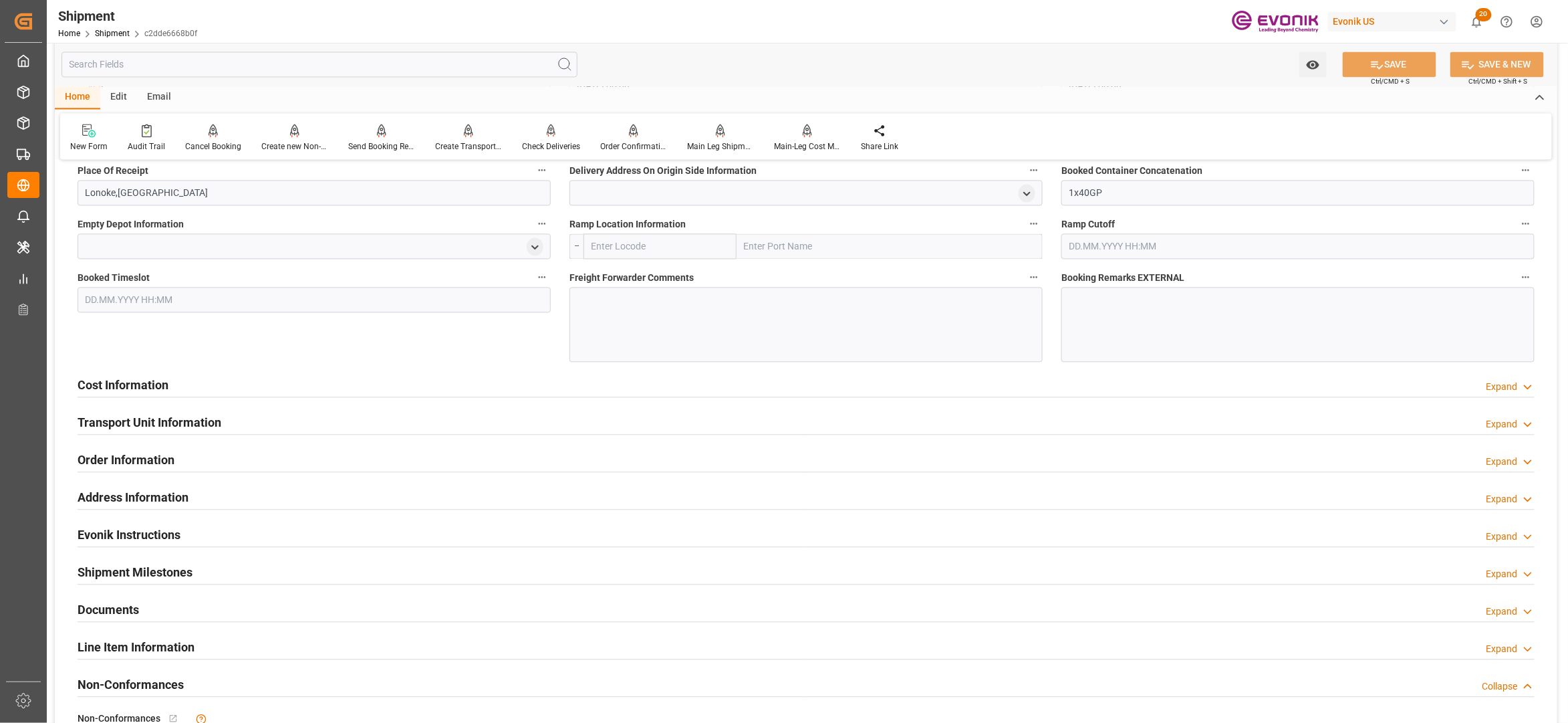
click at [524, 388] on div "Cost Information Expand" at bounding box center [805, 385] width 1457 height 25
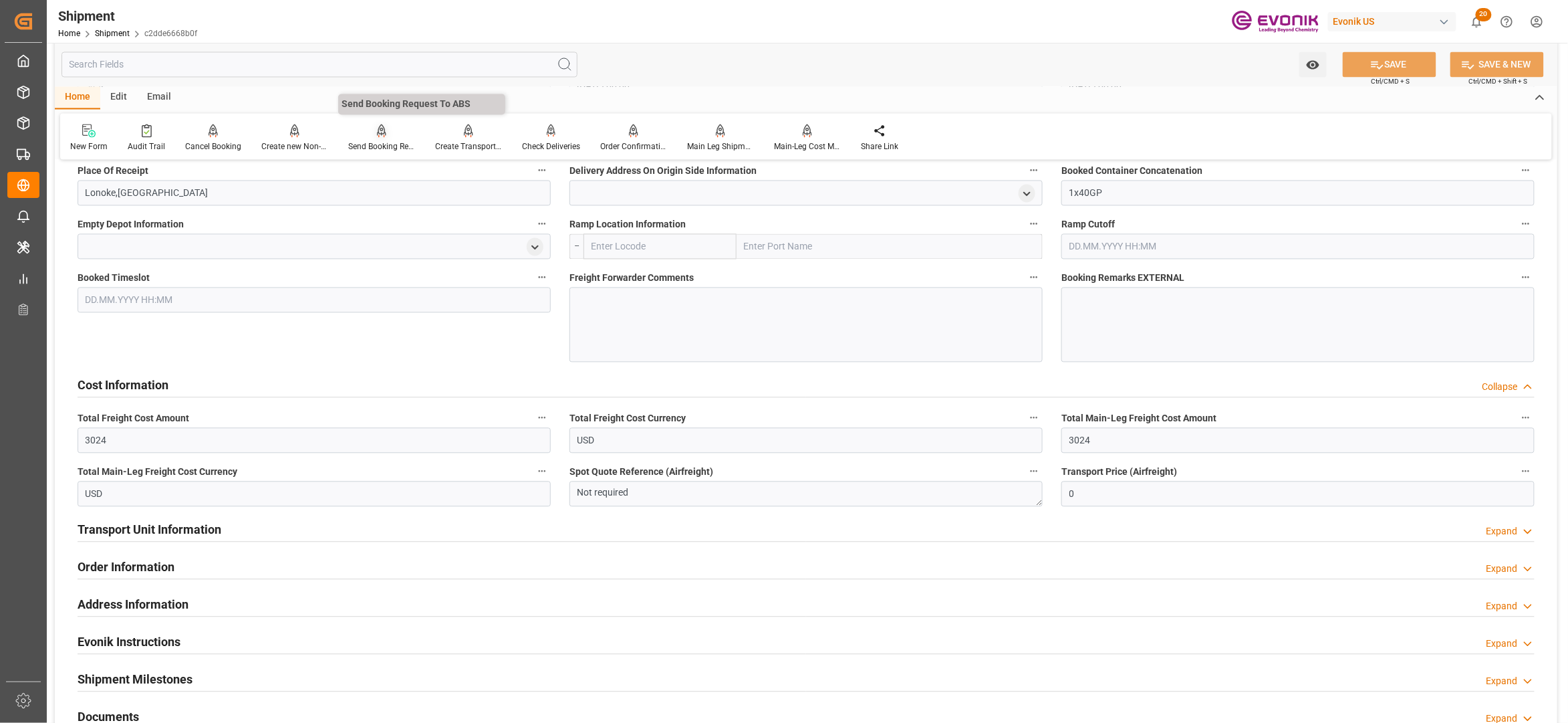
click at [380, 136] on icon at bounding box center [382, 131] width 9 height 14
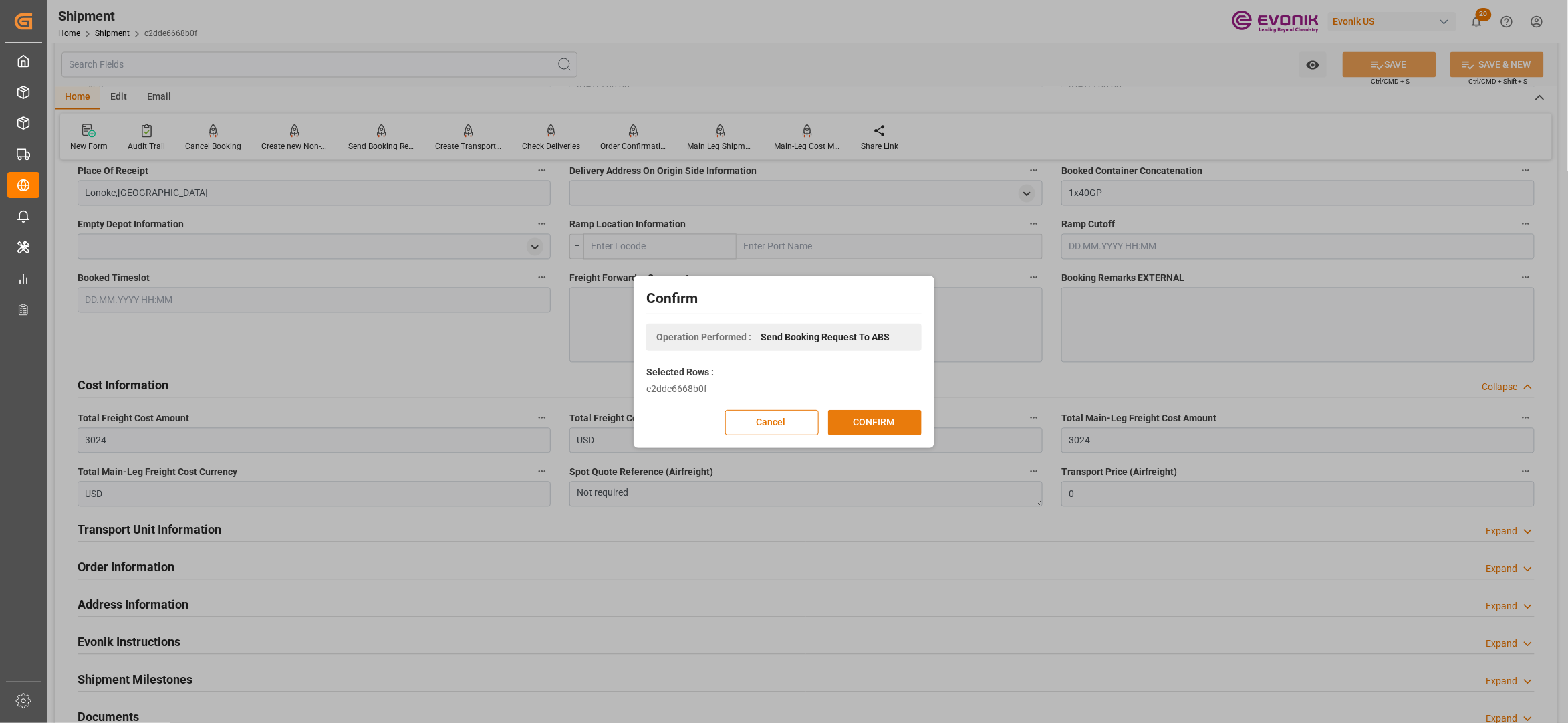
click at [873, 416] on button "CONFIRM" at bounding box center [874, 423] width 94 height 25
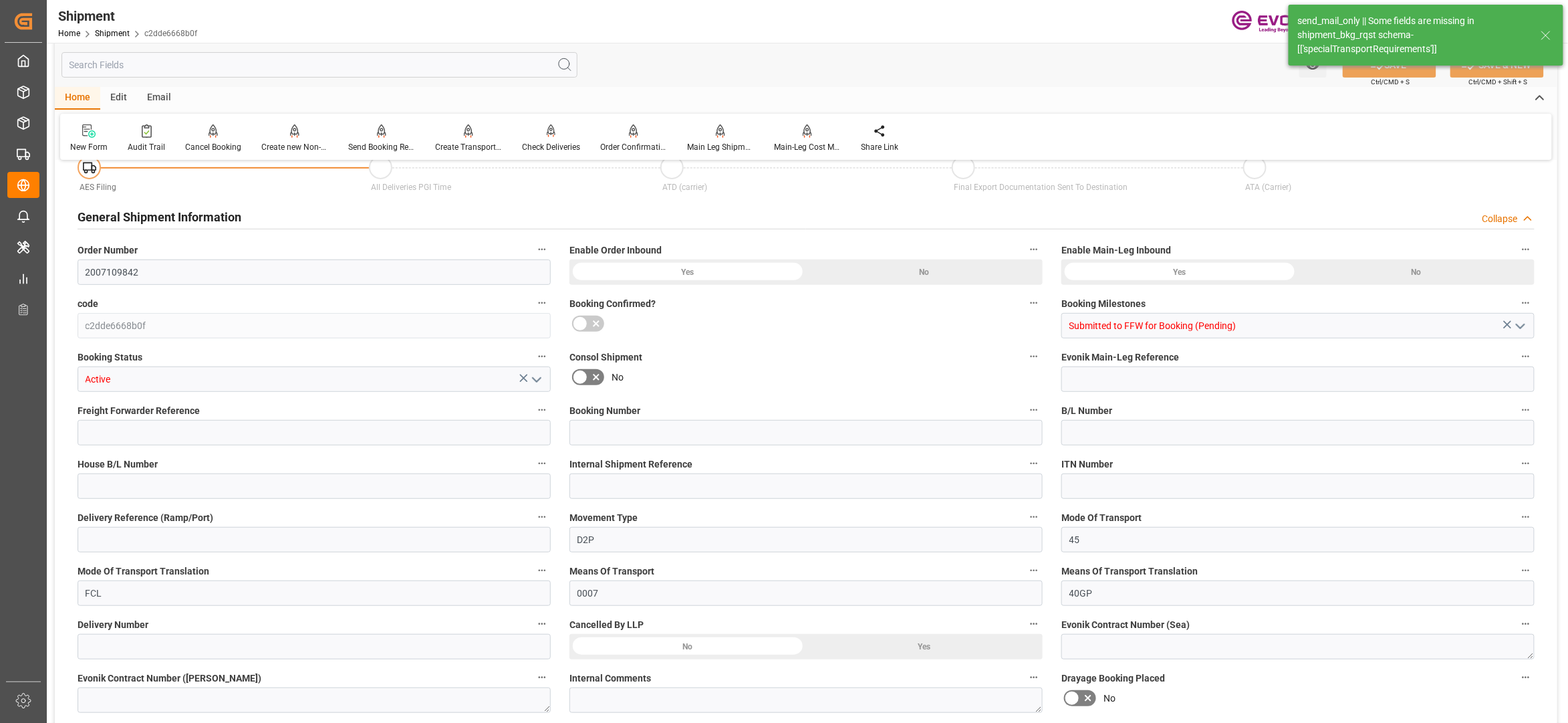
type input "760"
type input "BG"
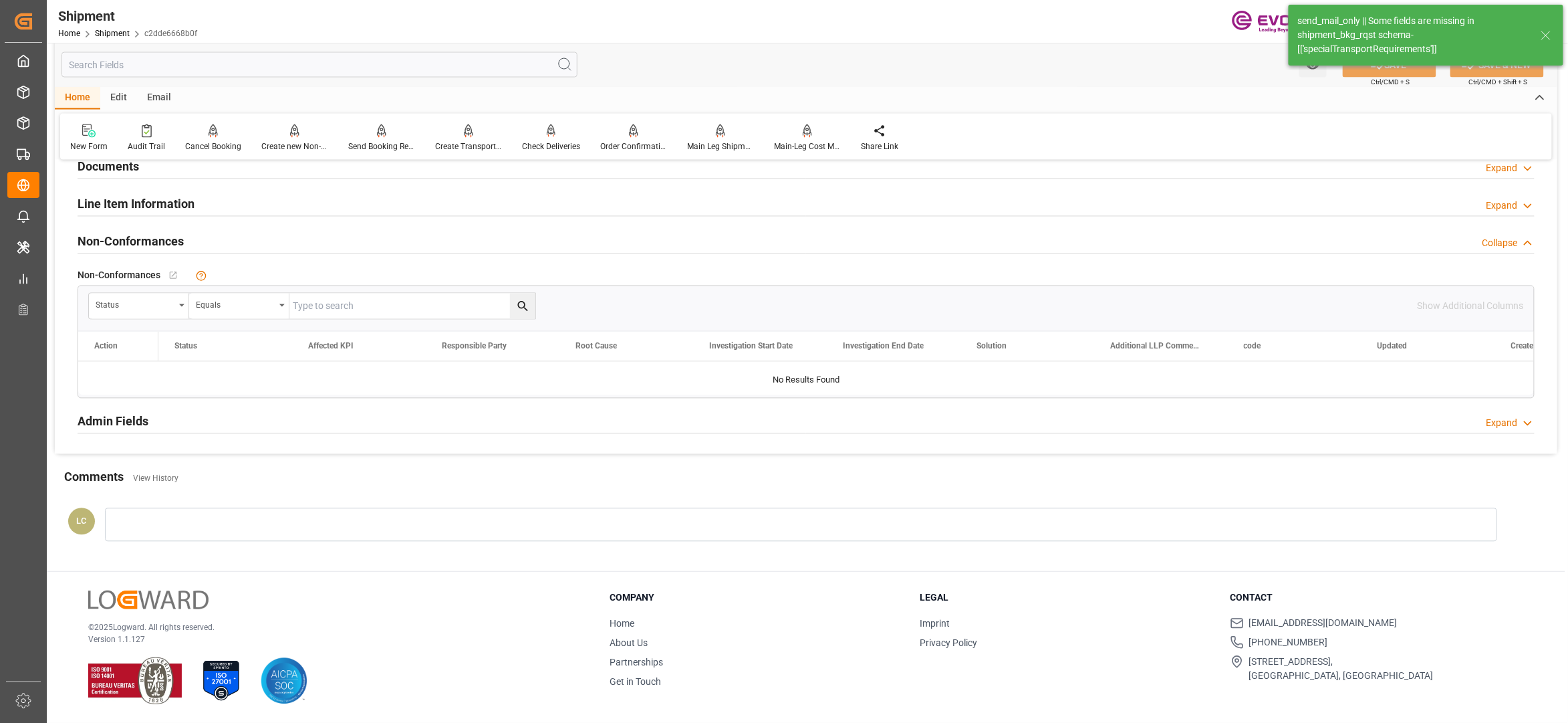
scroll to position [807, 0]
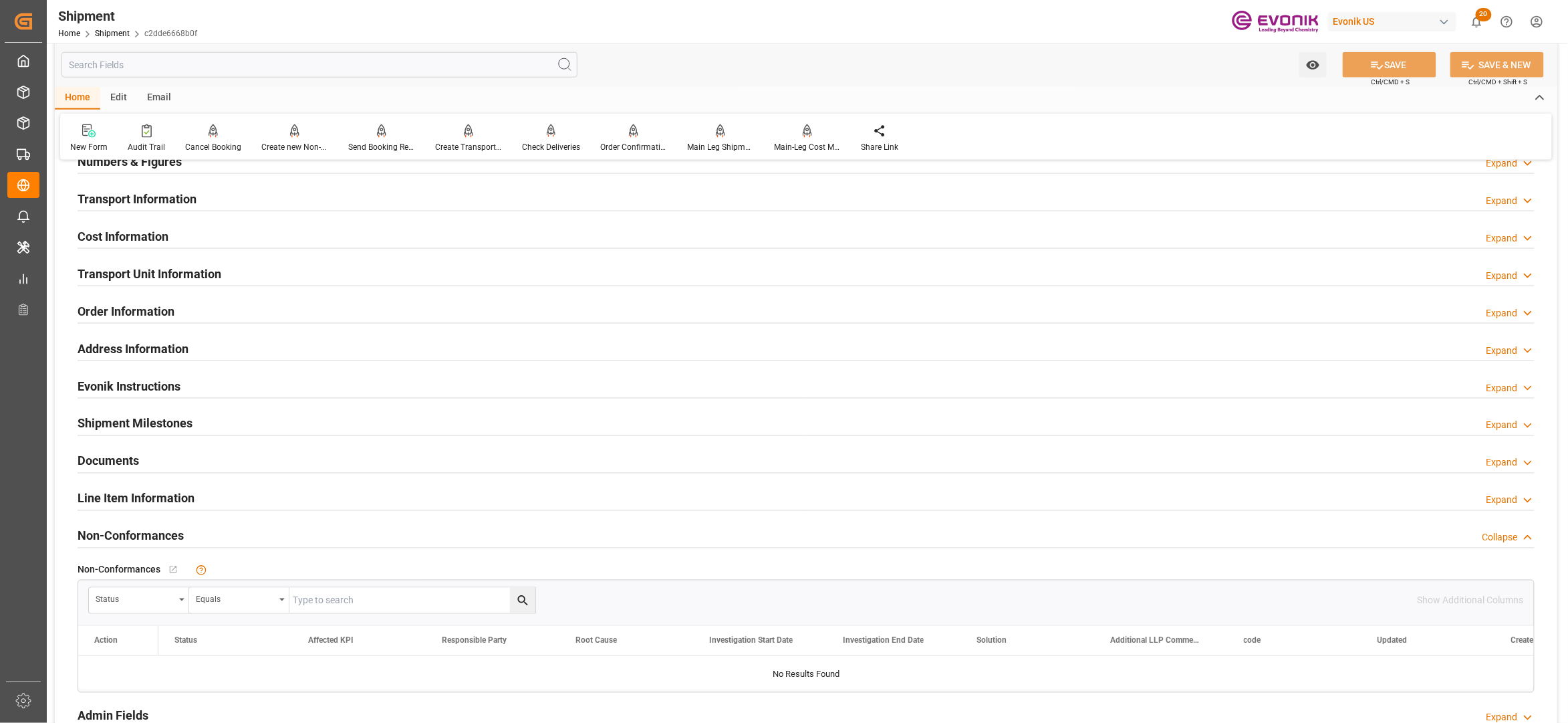
click at [249, 504] on div "Line Item Information Expand" at bounding box center [805, 497] width 1457 height 25
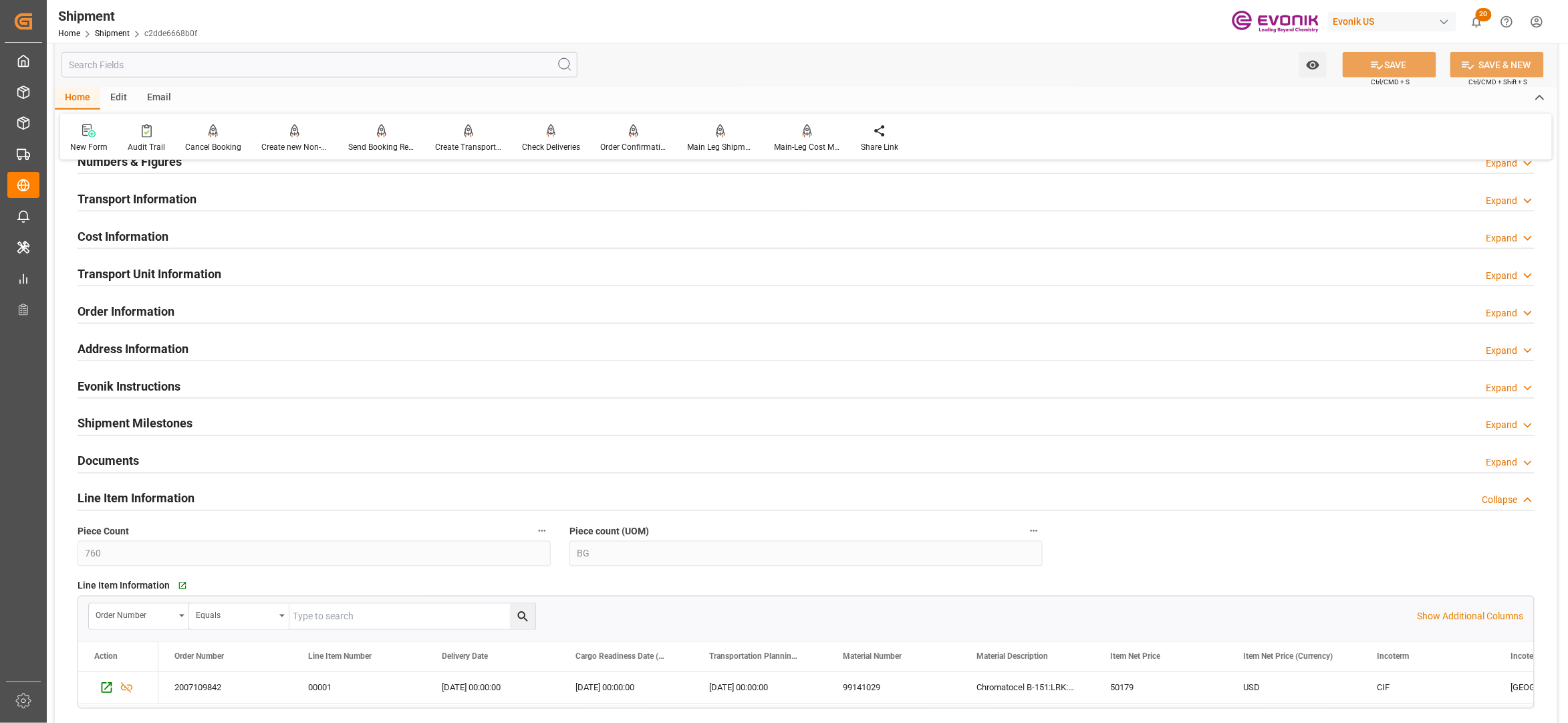
scroll to position [1103, 0]
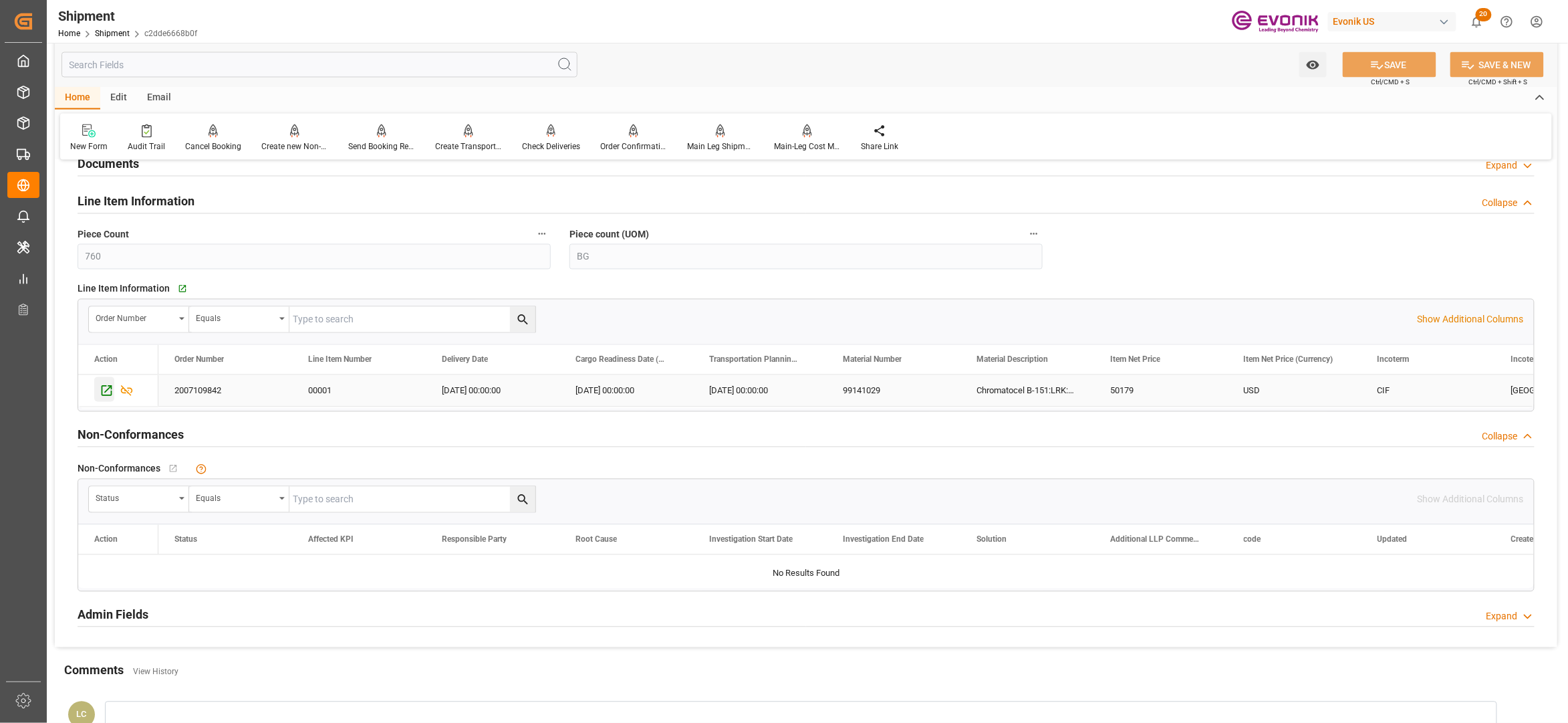
click at [105, 397] on icon "Press SPACE to select this row." at bounding box center [106, 390] width 14 height 14
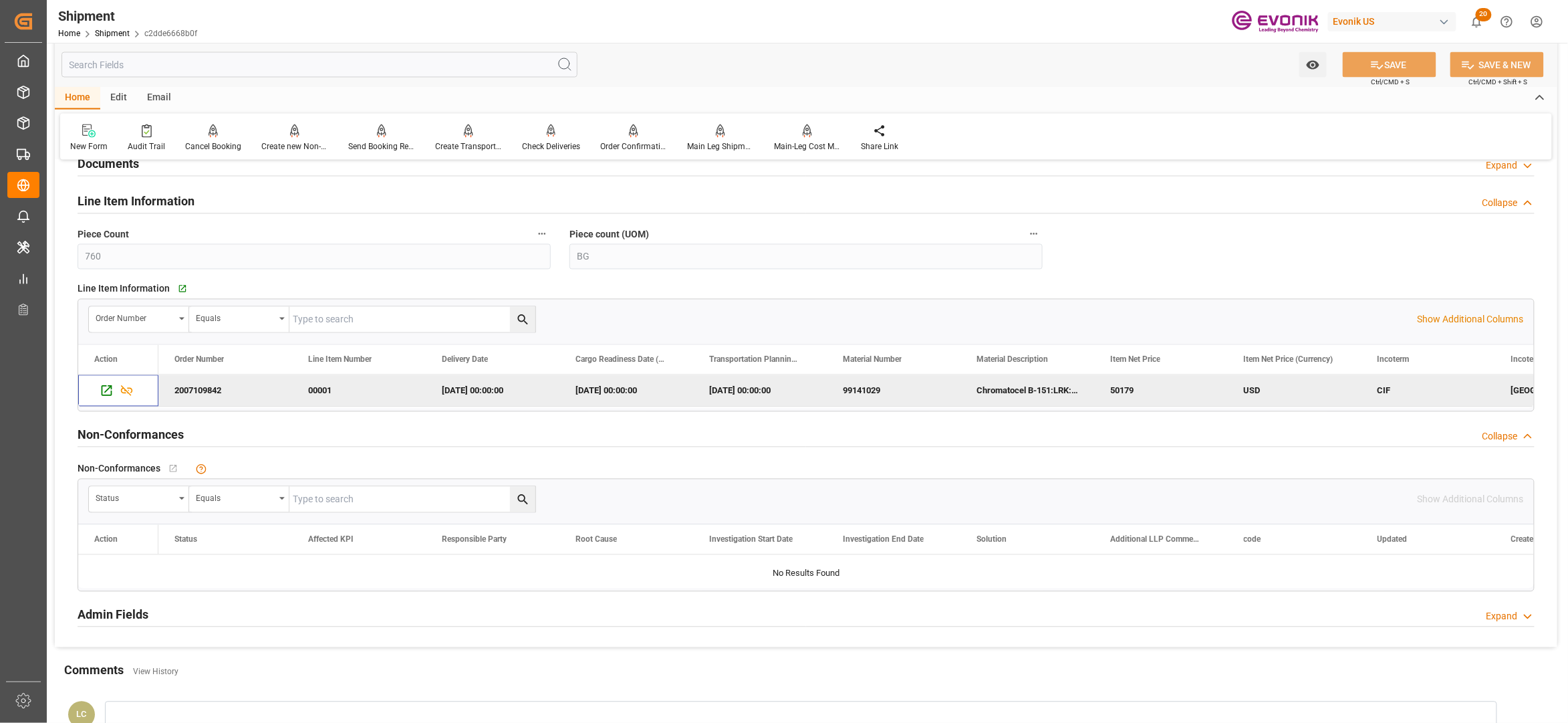
click at [214, 62] on input "text" at bounding box center [320, 65] width 516 height 25
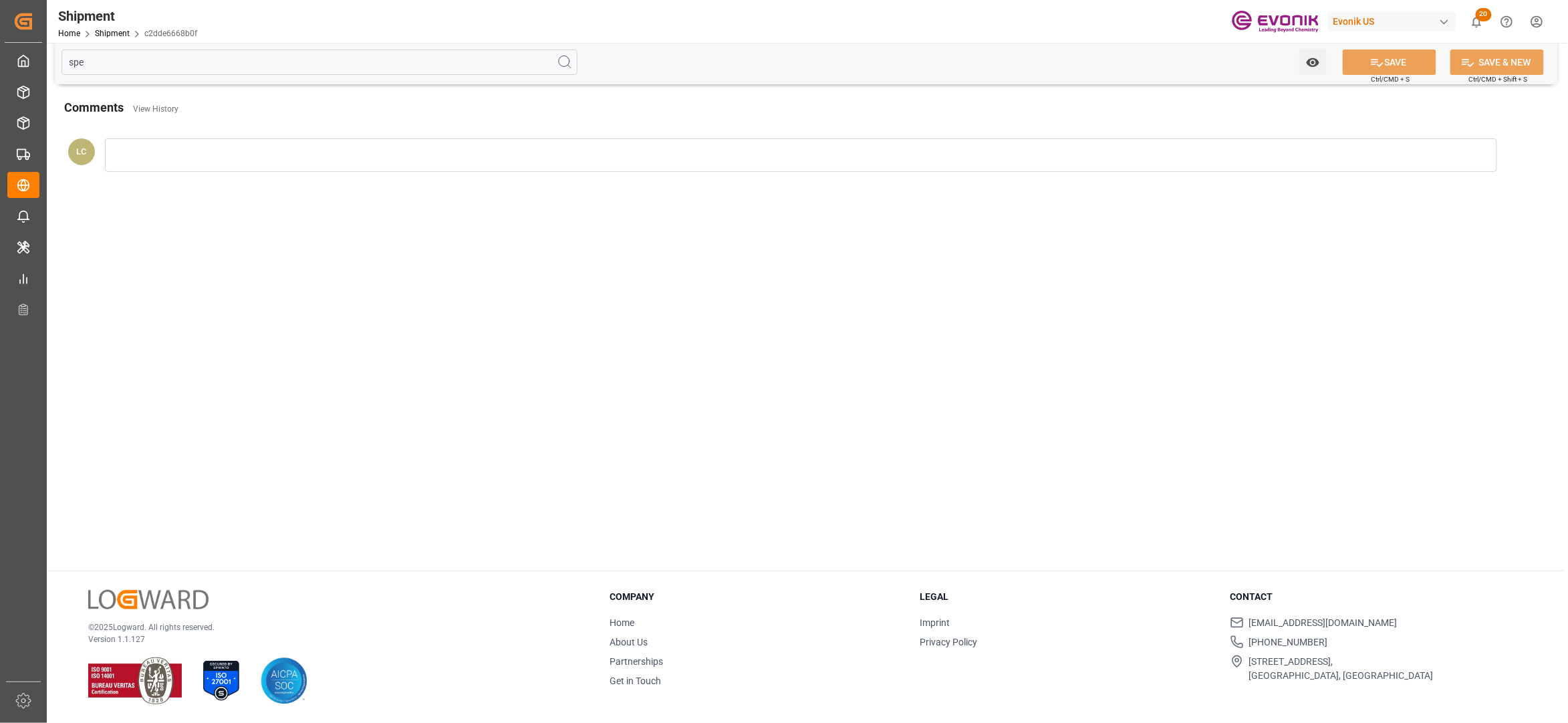
scroll to position [0, 0]
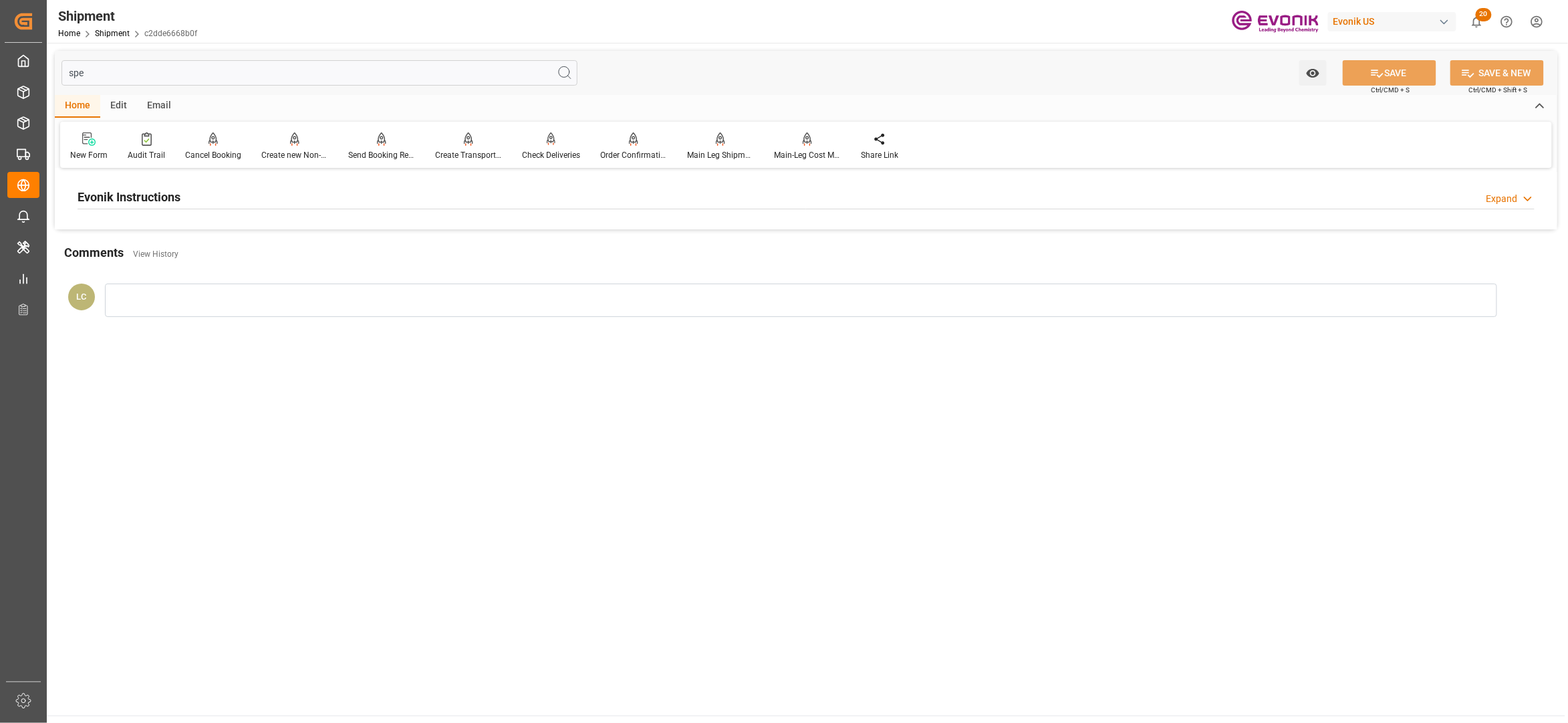
type input "spe"
click at [281, 206] on div "Evonik Instructions Expand" at bounding box center [805, 196] width 1457 height 25
click at [205, 257] on div at bounding box center [314, 276] width 474 height 75
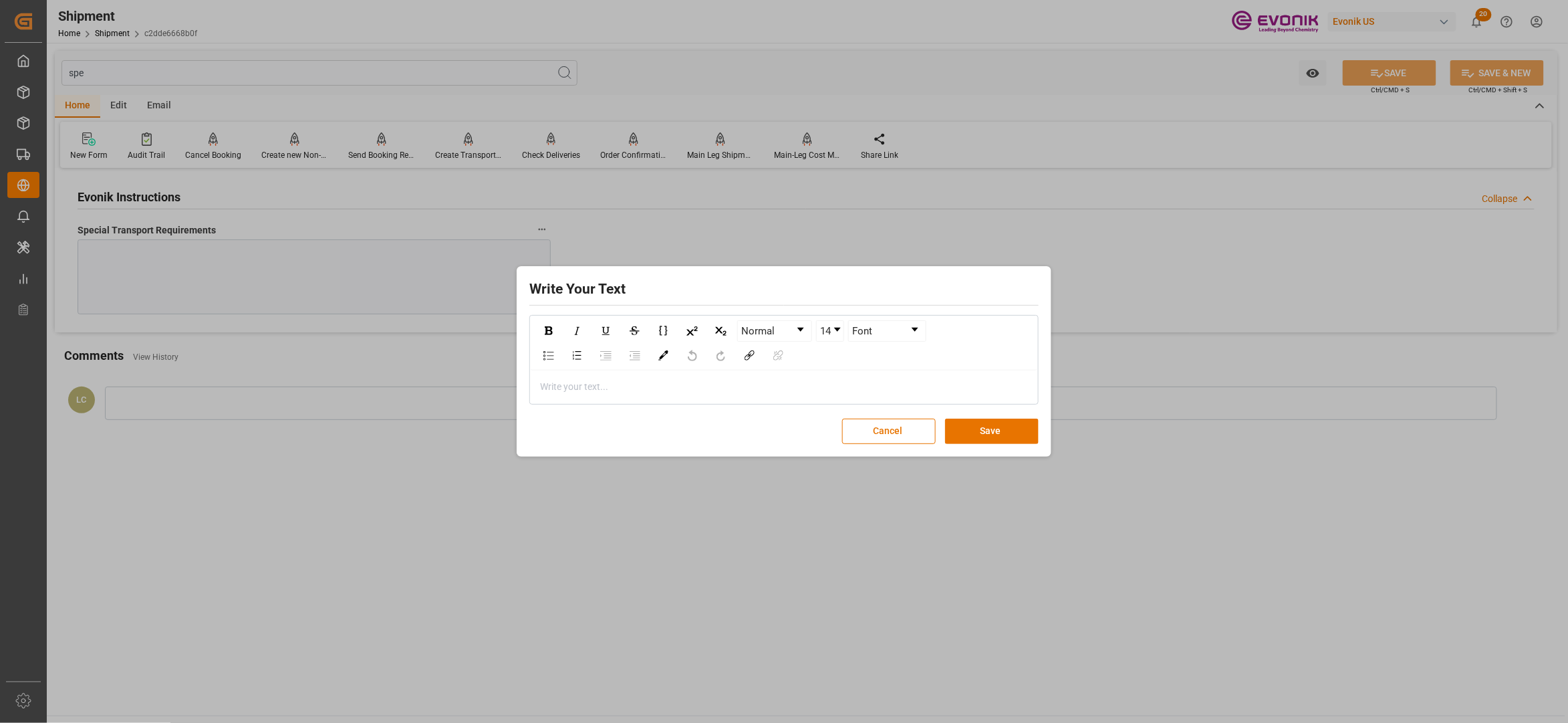
click at [564, 386] on div "rdw-editor" at bounding box center [784, 387] width 487 height 14
click at [1011, 432] on button "Save" at bounding box center [992, 431] width 94 height 25
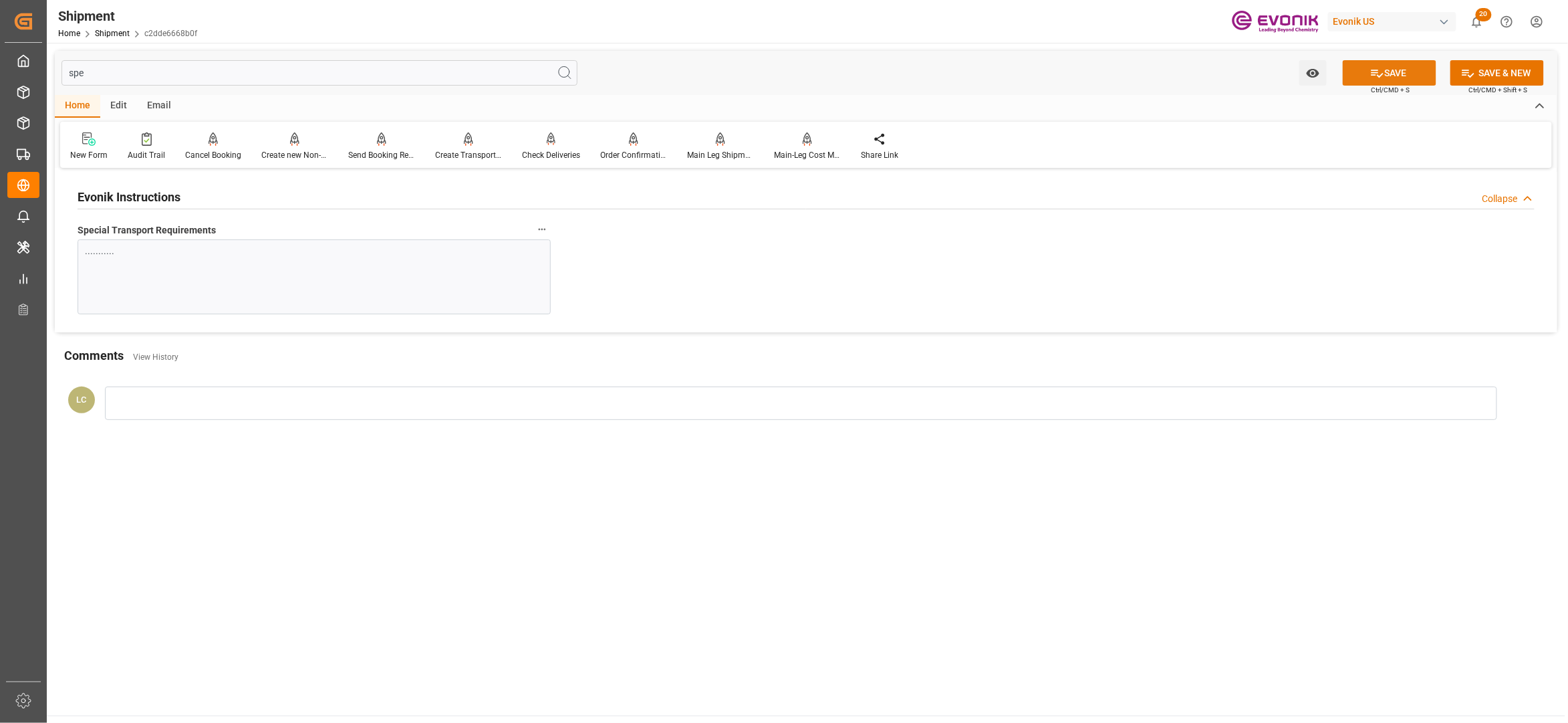
click at [1412, 70] on button "SAVE" at bounding box center [1389, 73] width 94 height 25
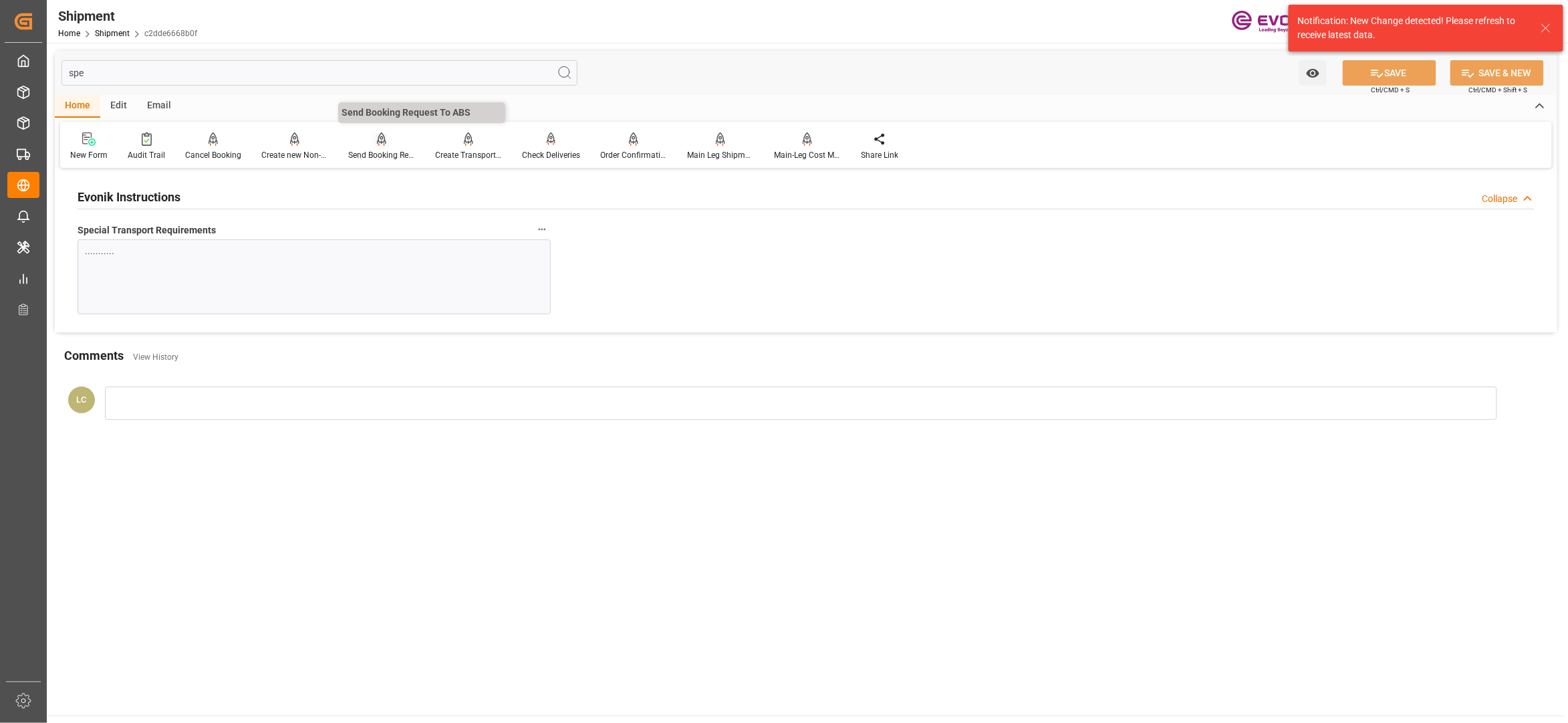
click at [370, 143] on div at bounding box center [382, 138] width 67 height 14
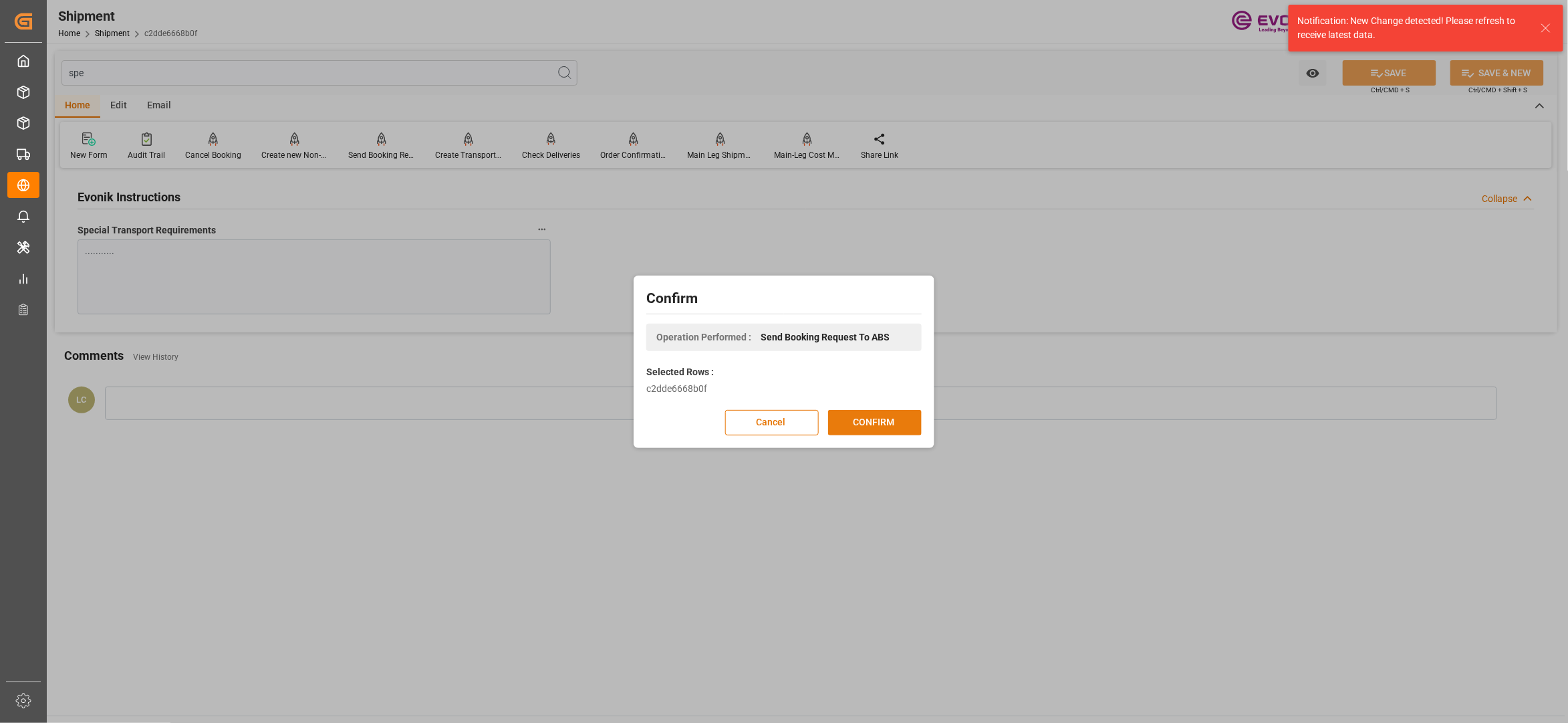
click at [874, 418] on button "CONFIRM" at bounding box center [874, 423] width 94 height 25
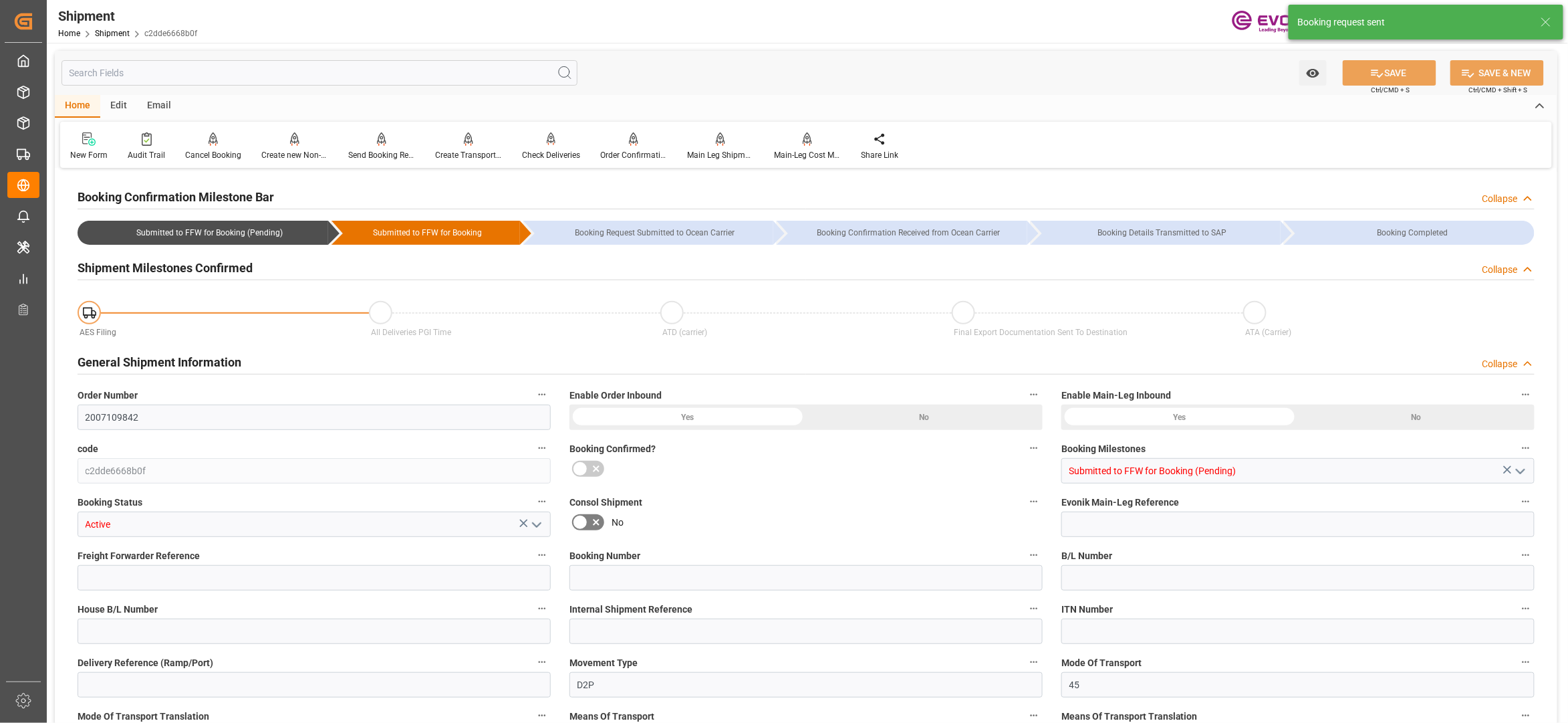
type input "Hapag Lloyd"
type input "Hapag Lloyd Aktiengesellschaft"
type input "19"
type input "446.5"
type input "19499.7"
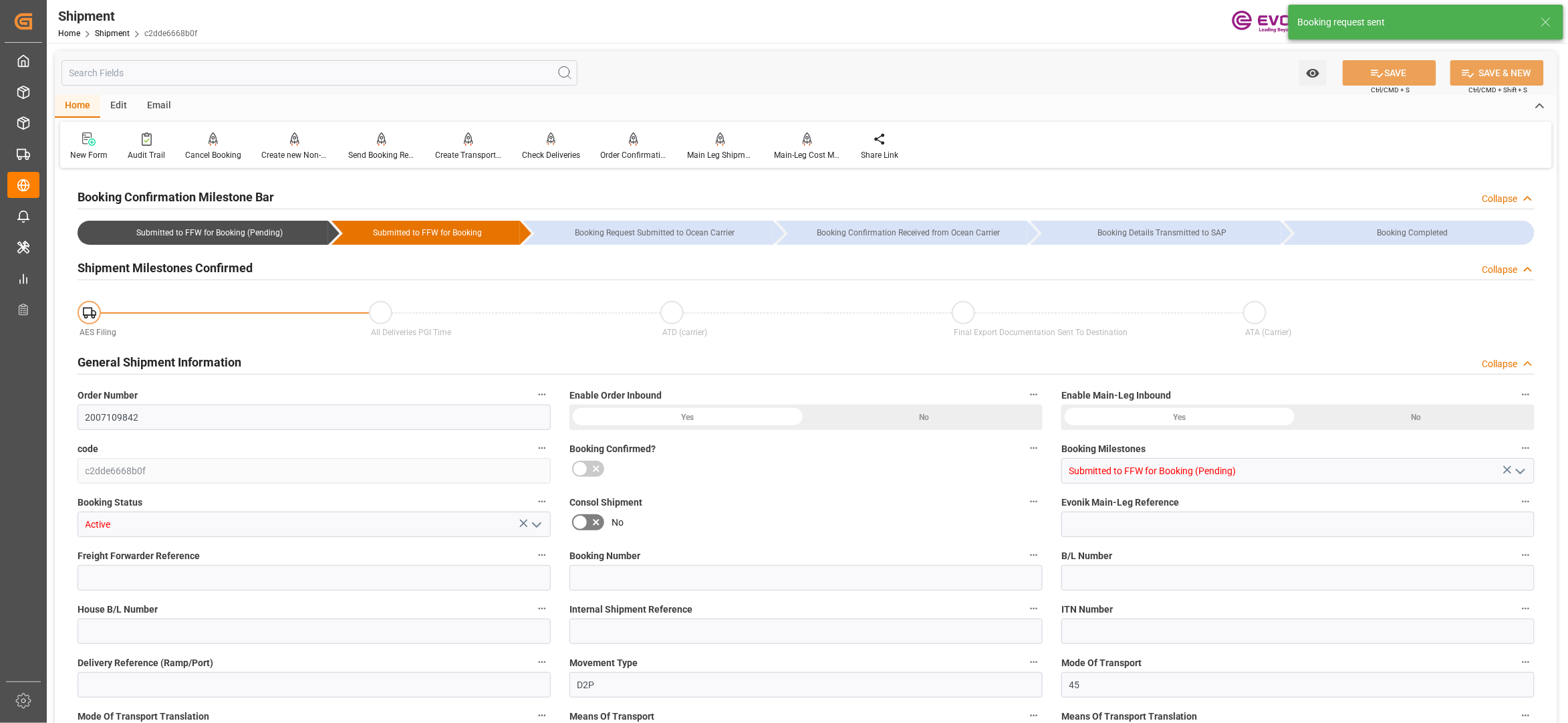
type input "31.0031"
type input "USSAV"
type input "BEANR"
type input "9229855"
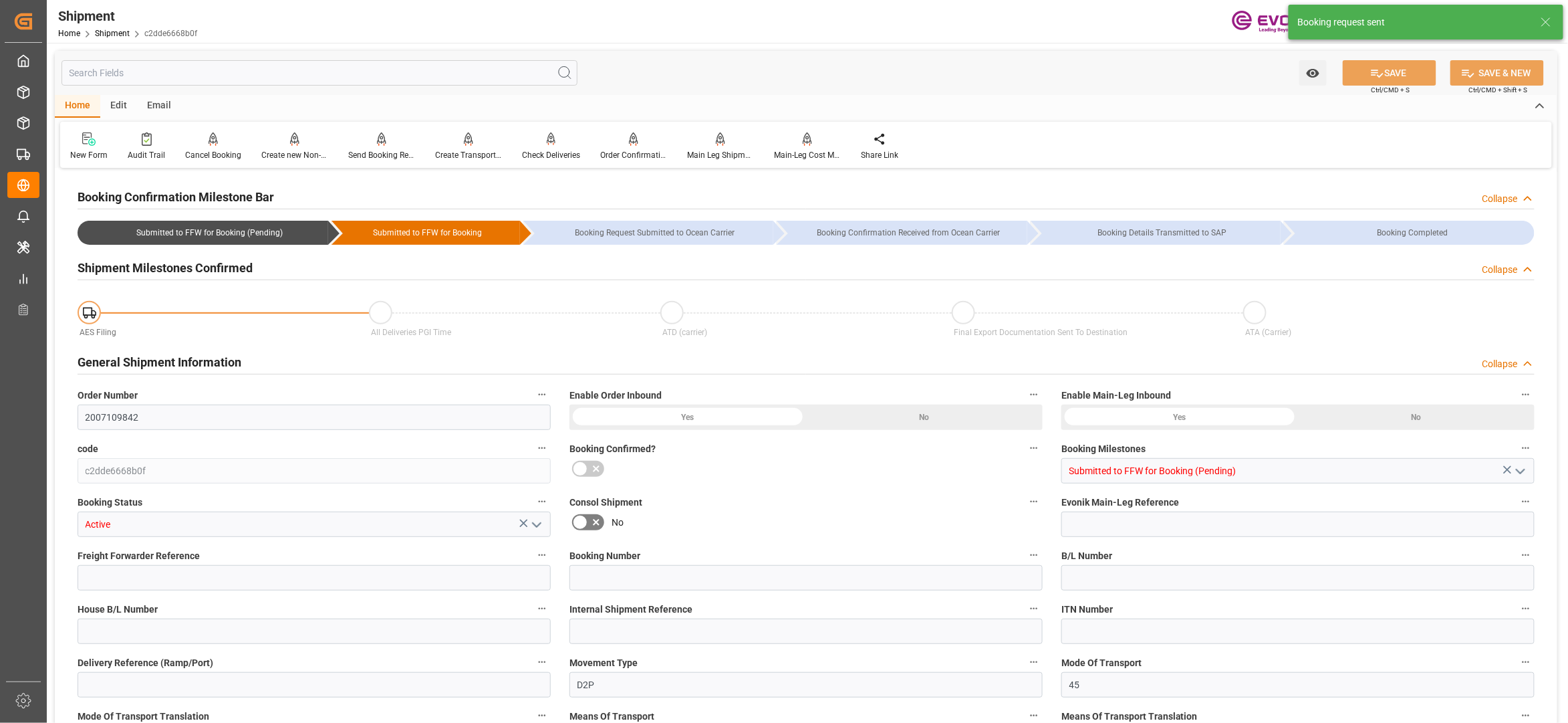
type input "3024"
type input "0"
type input "760"
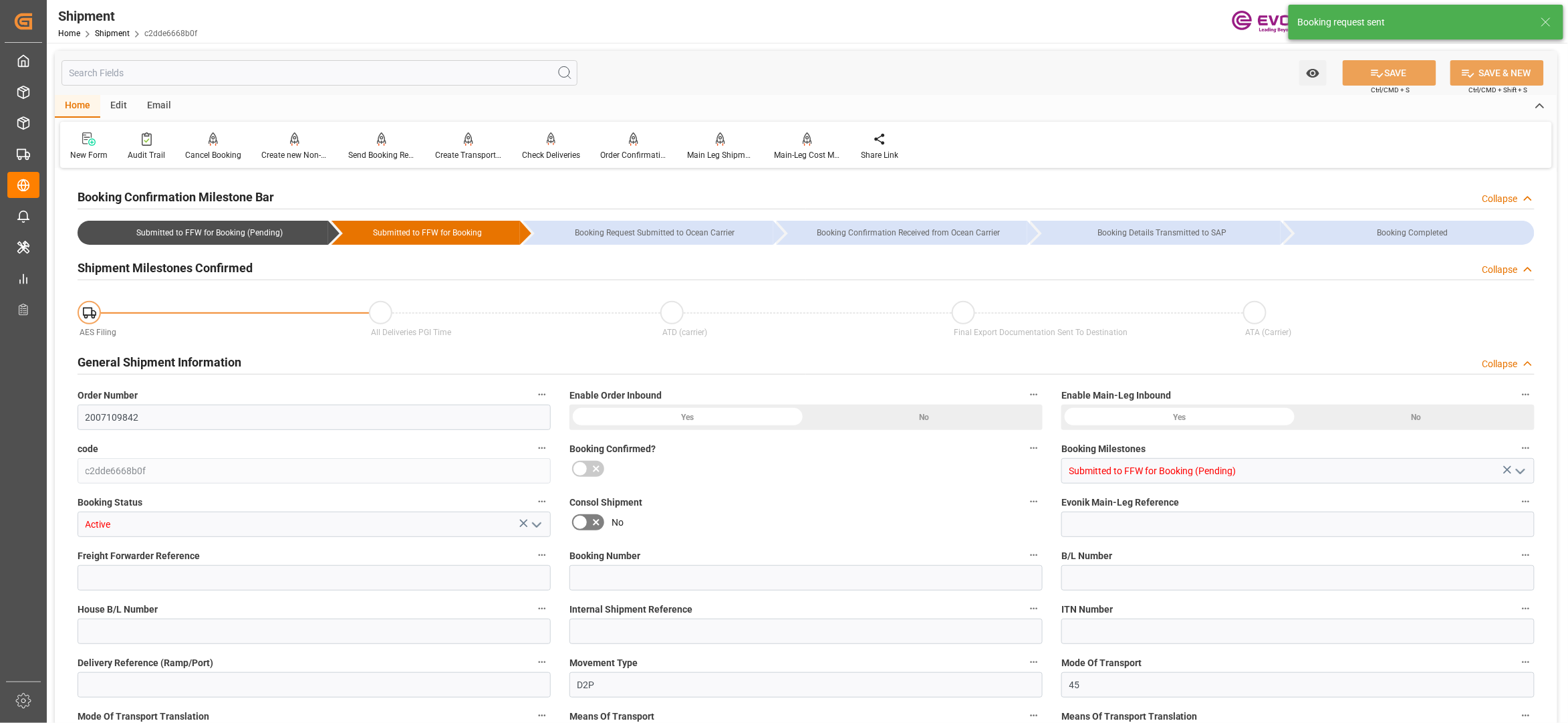
type input "BG"
type input "0"
type input "Hapag Lloyd"
type input "Hapag Lloyd Aktiengesellschaft"
type input "27.10.2025 00:00"
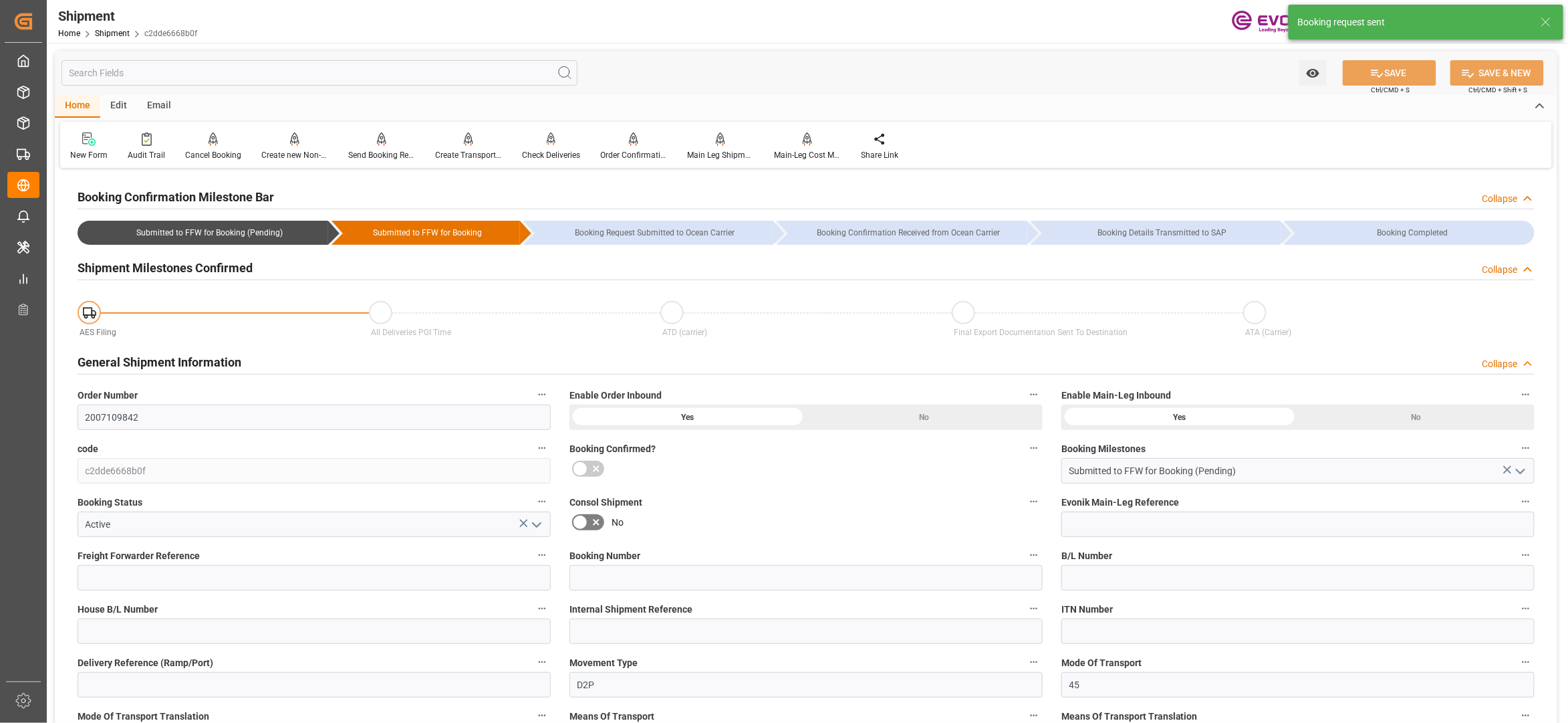
type input "10.11.2025 00:00"
type input "08.10.2025 00:00"
type input "[DATE]"
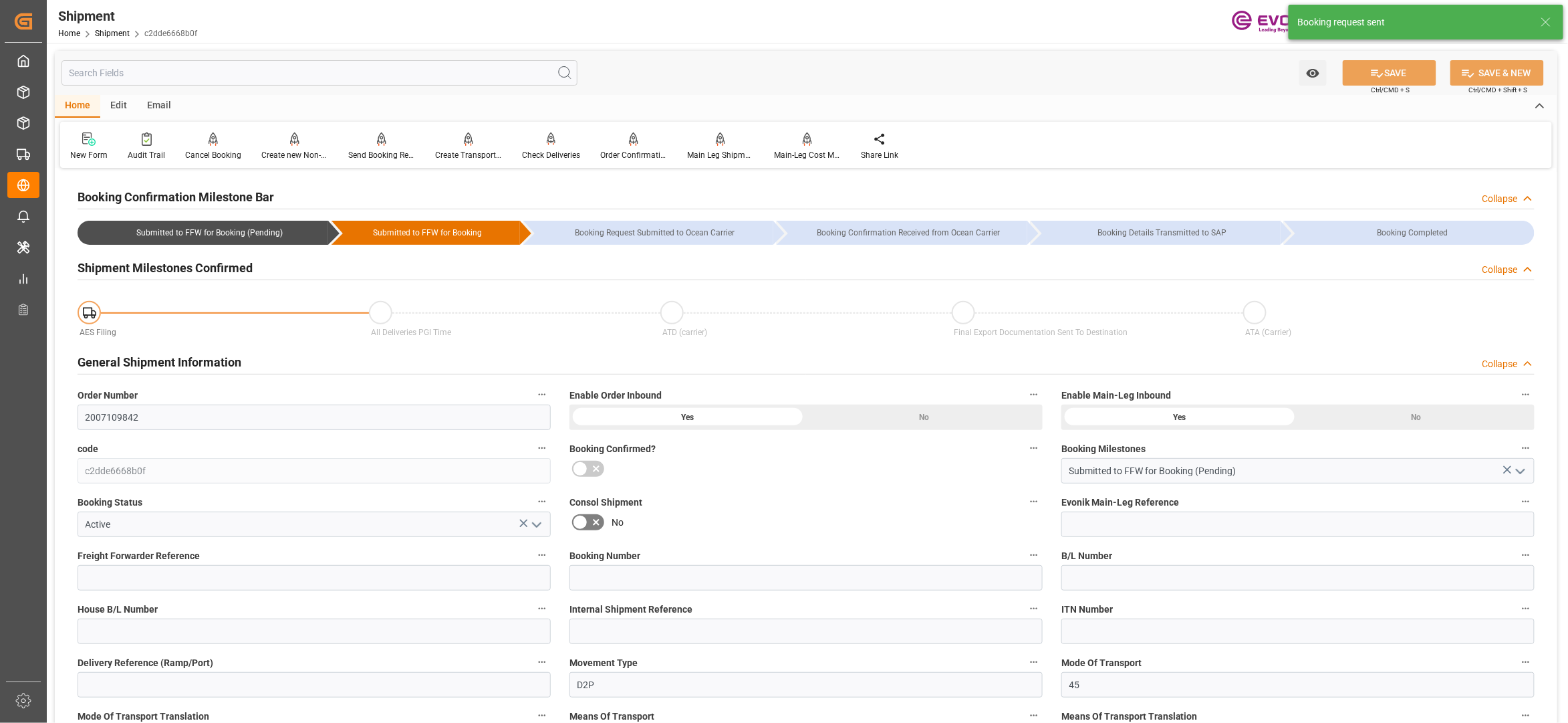
type input "04.09.2025 02:49"
type input "04.09.2025 02:45"
type input "04.09.2025 02:49"
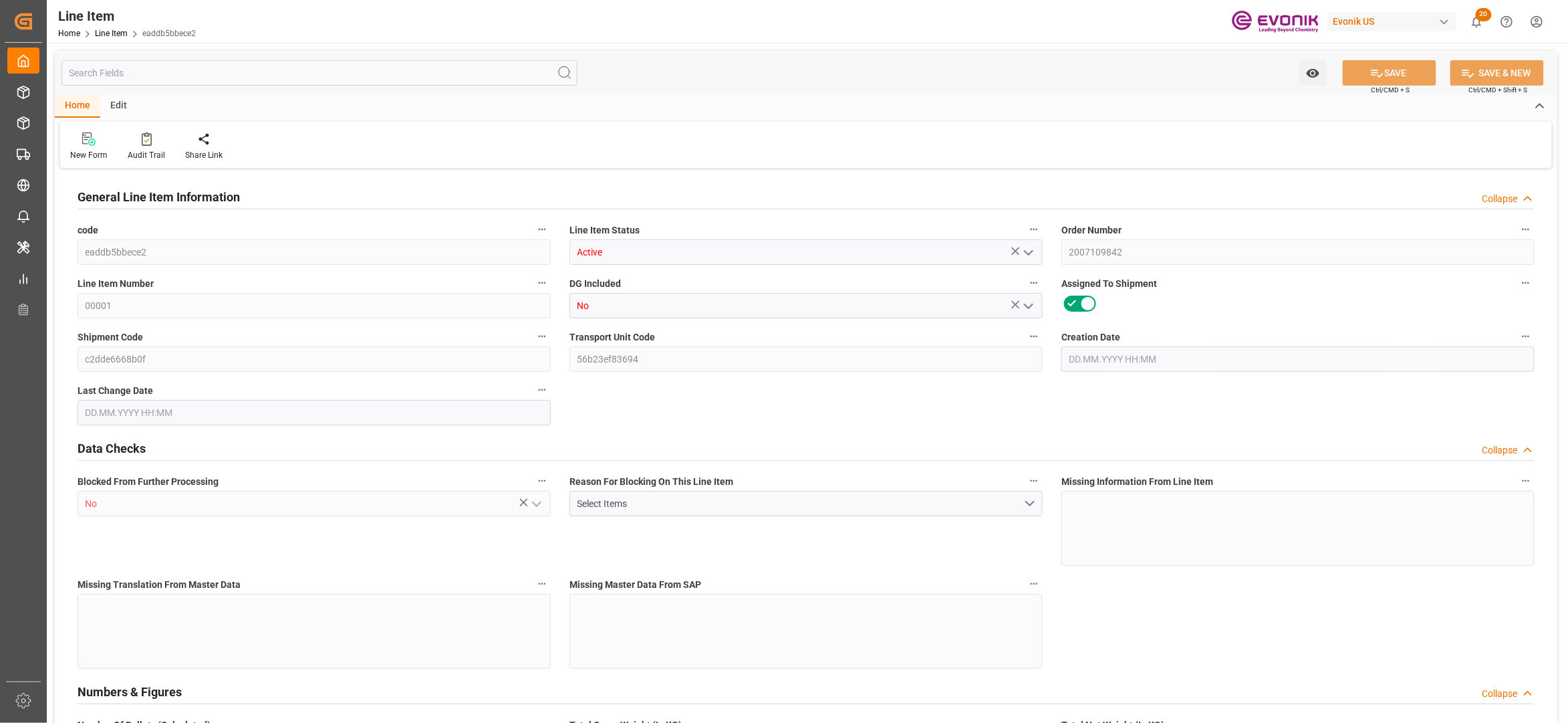
type input "19"
type input "19053.2"
type input "19000"
type input "27.5964"
type input "760"
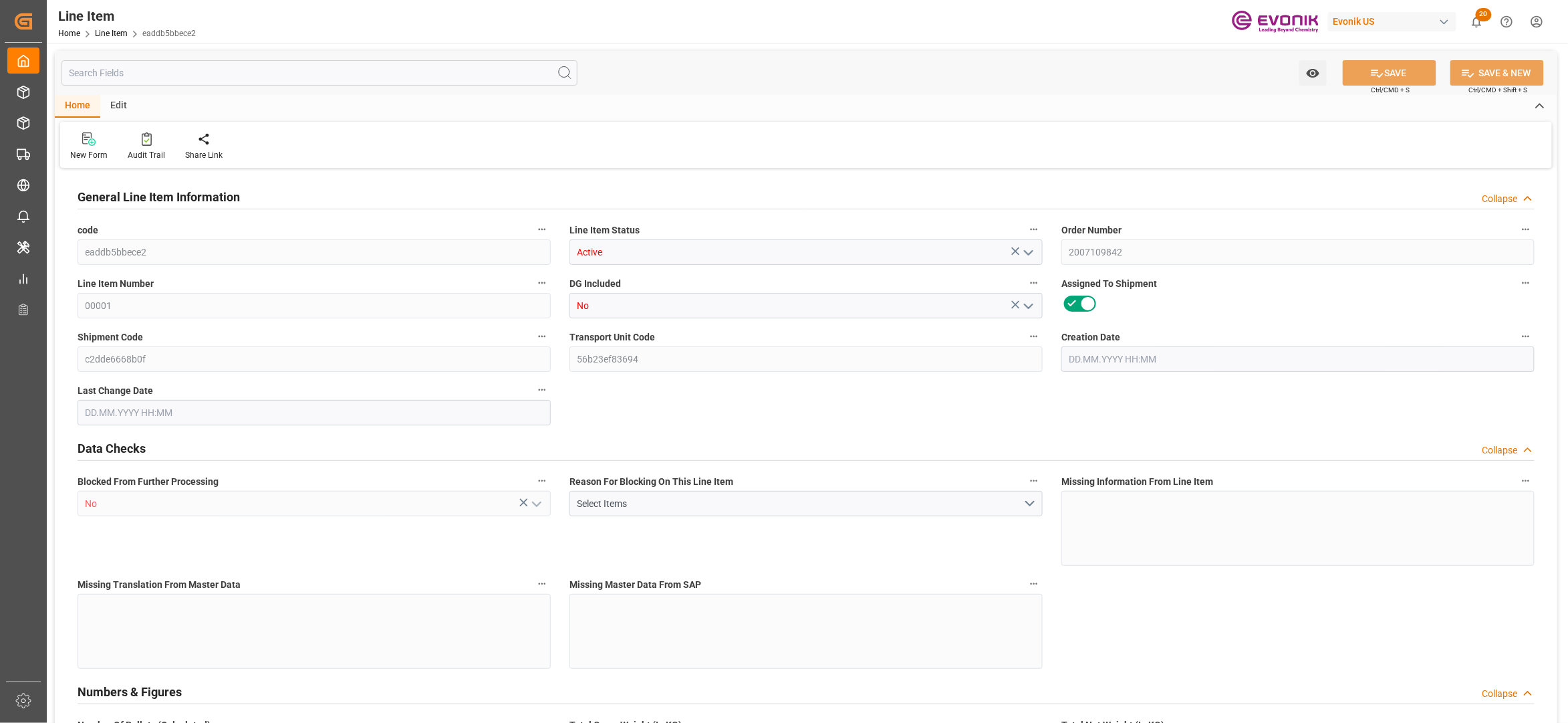
type input "50179"
type input "760"
type input "19000"
type input "19053.2"
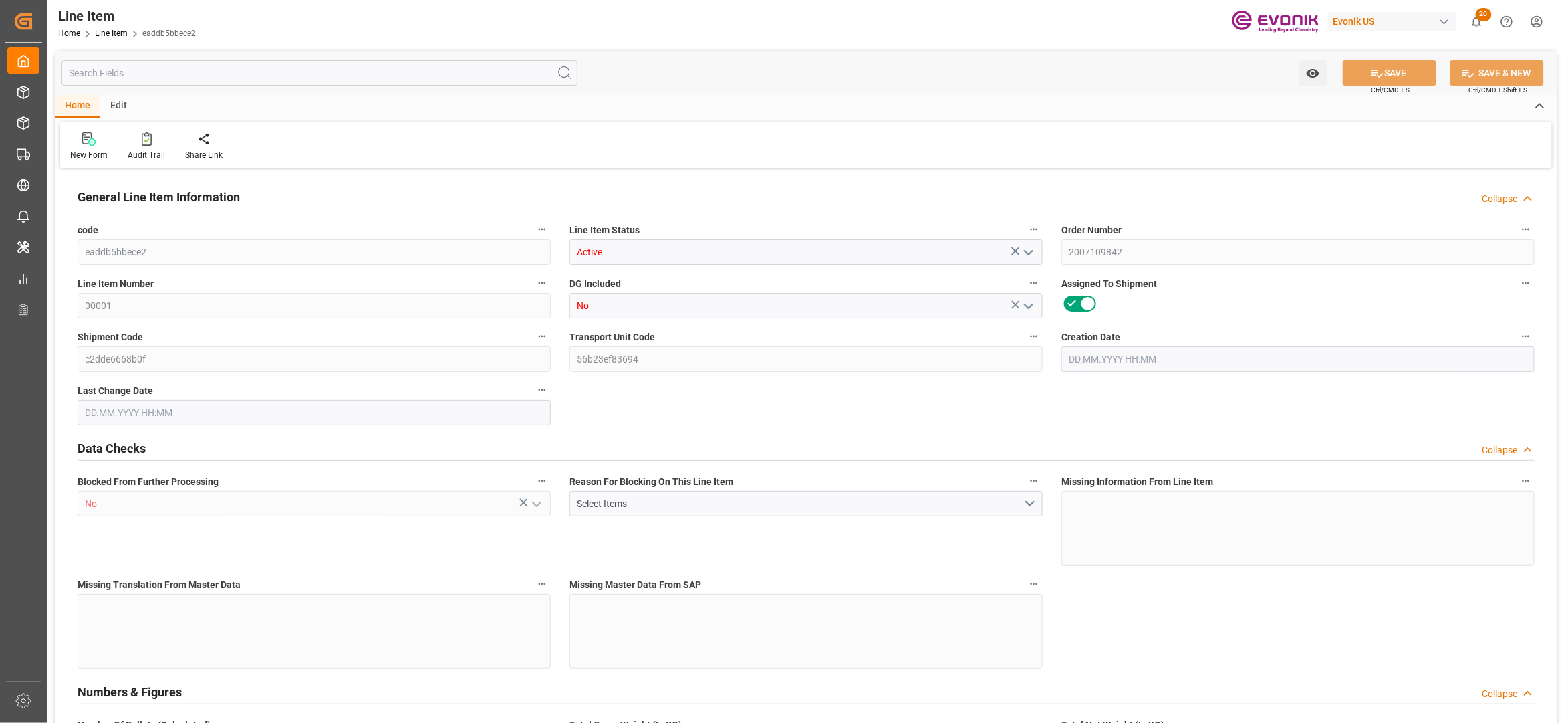
type input "19499.7"
type input "19000"
type input "27.5964"
type input "27596.36"
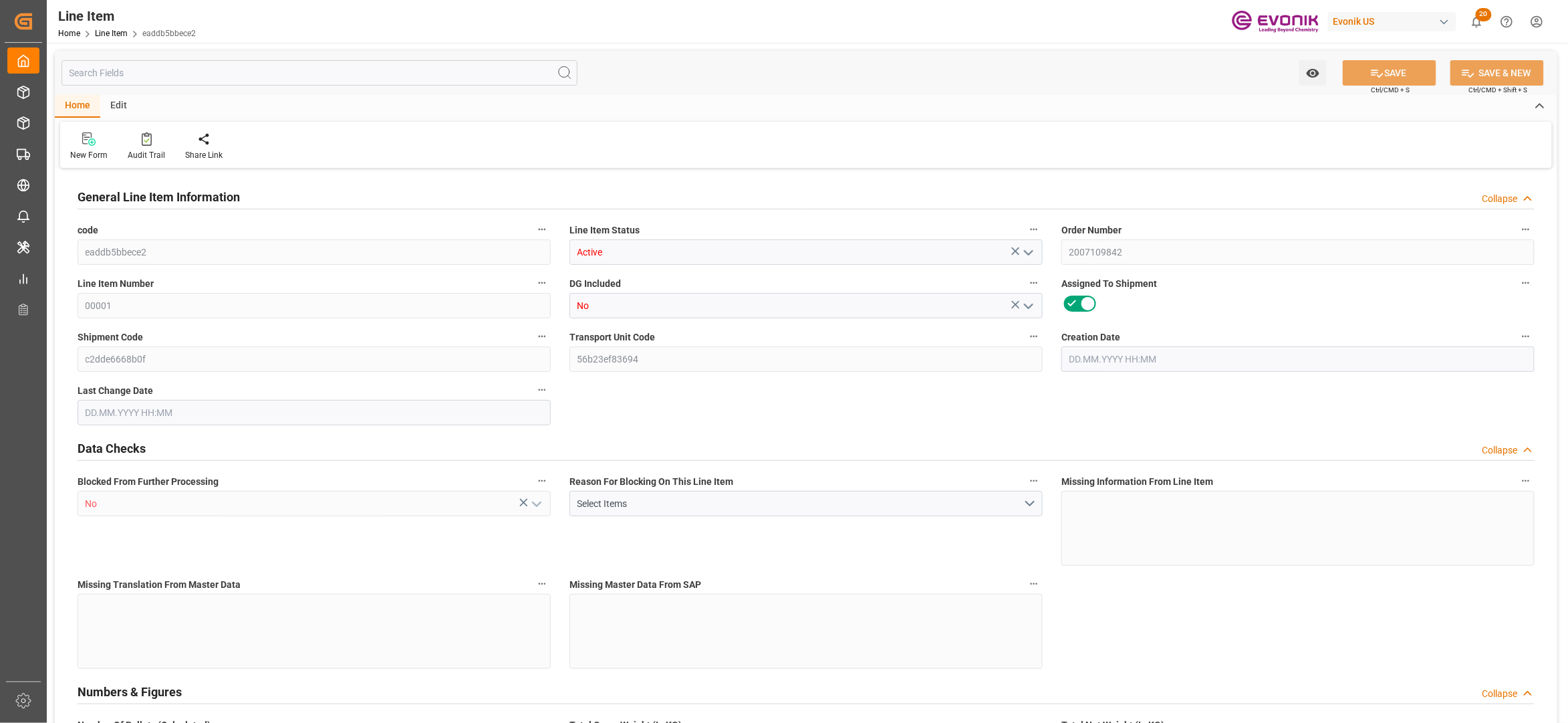
type input "0"
type input "BEANR"
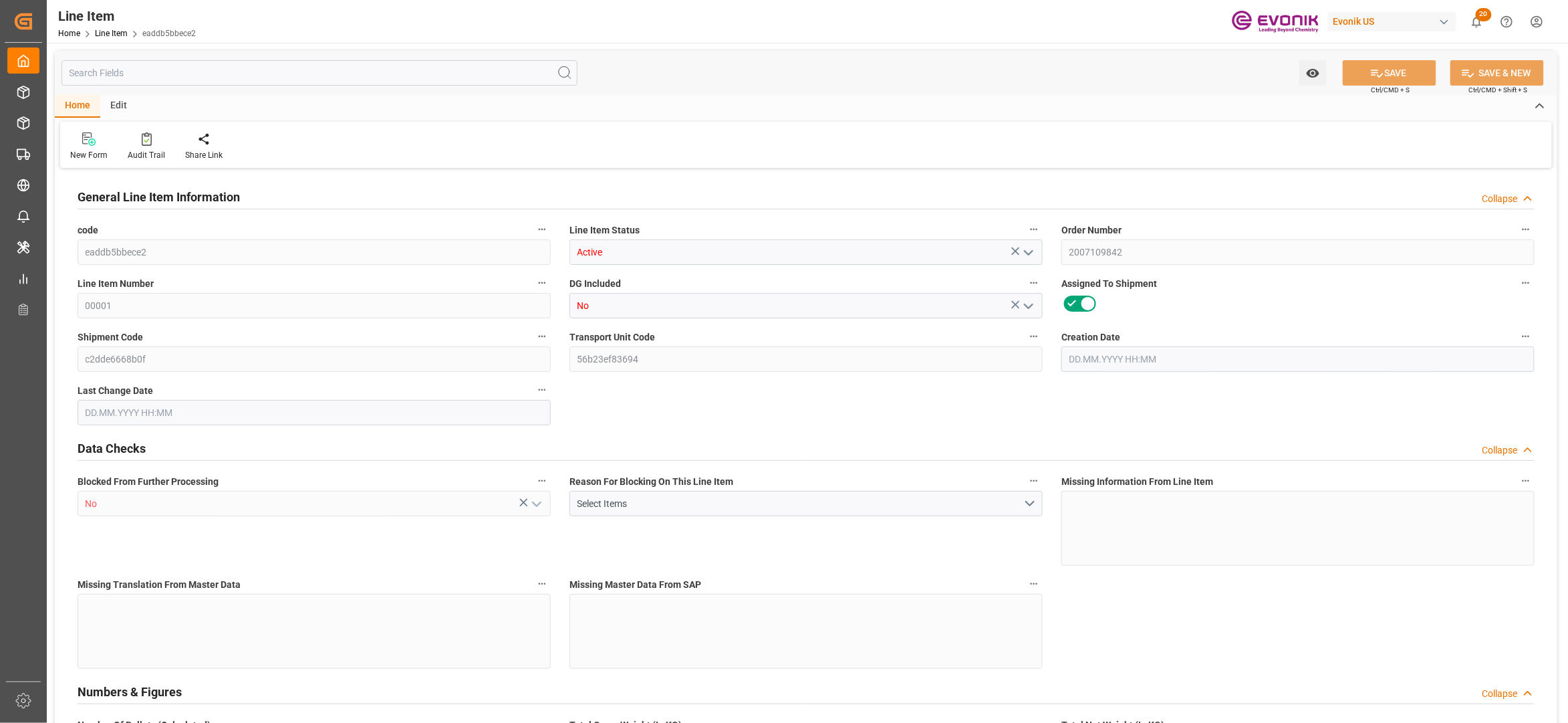
type input "0"
type input "25.07"
type input "40"
type input "23.5"
type input "0.1793"
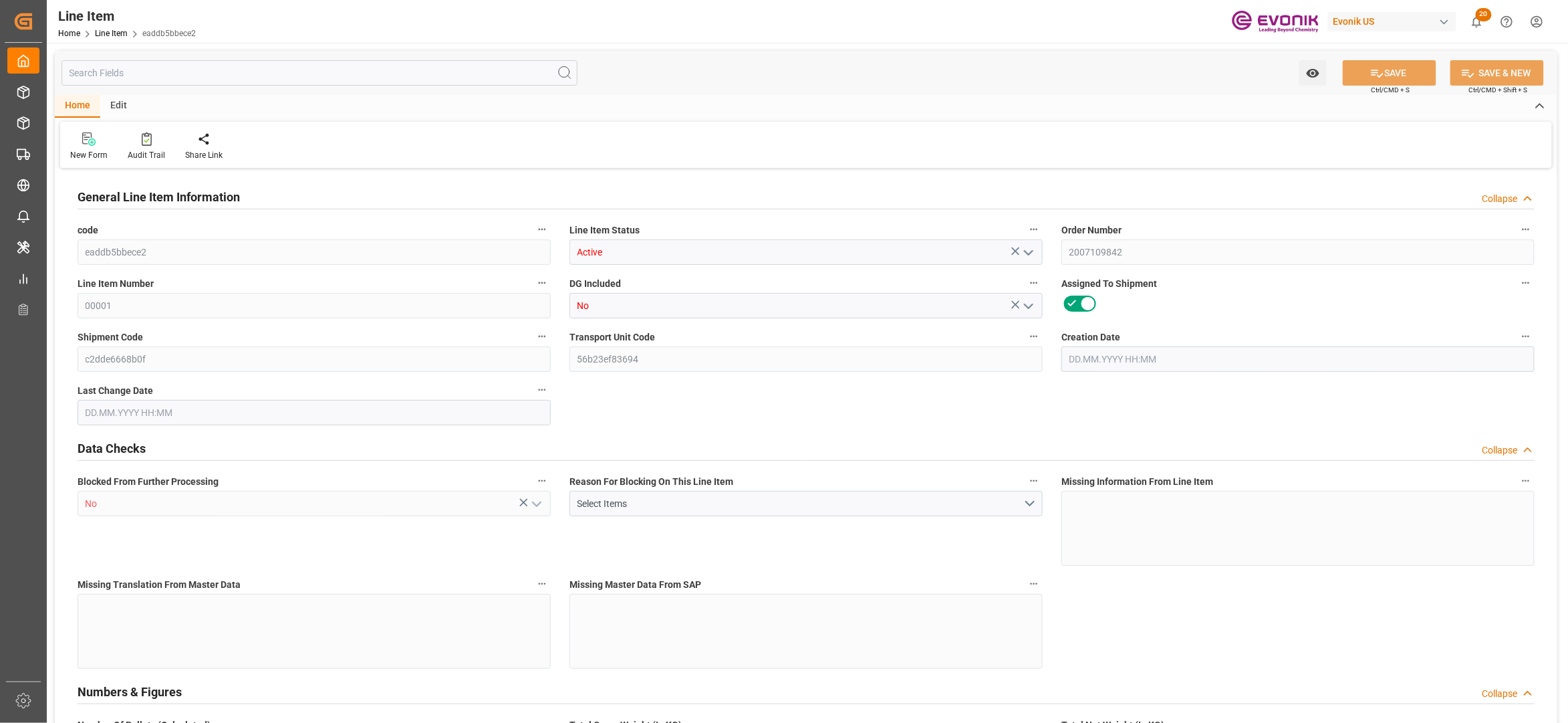
type input "114"
type input "13.8"
type input "25.07"
type input "28.264"
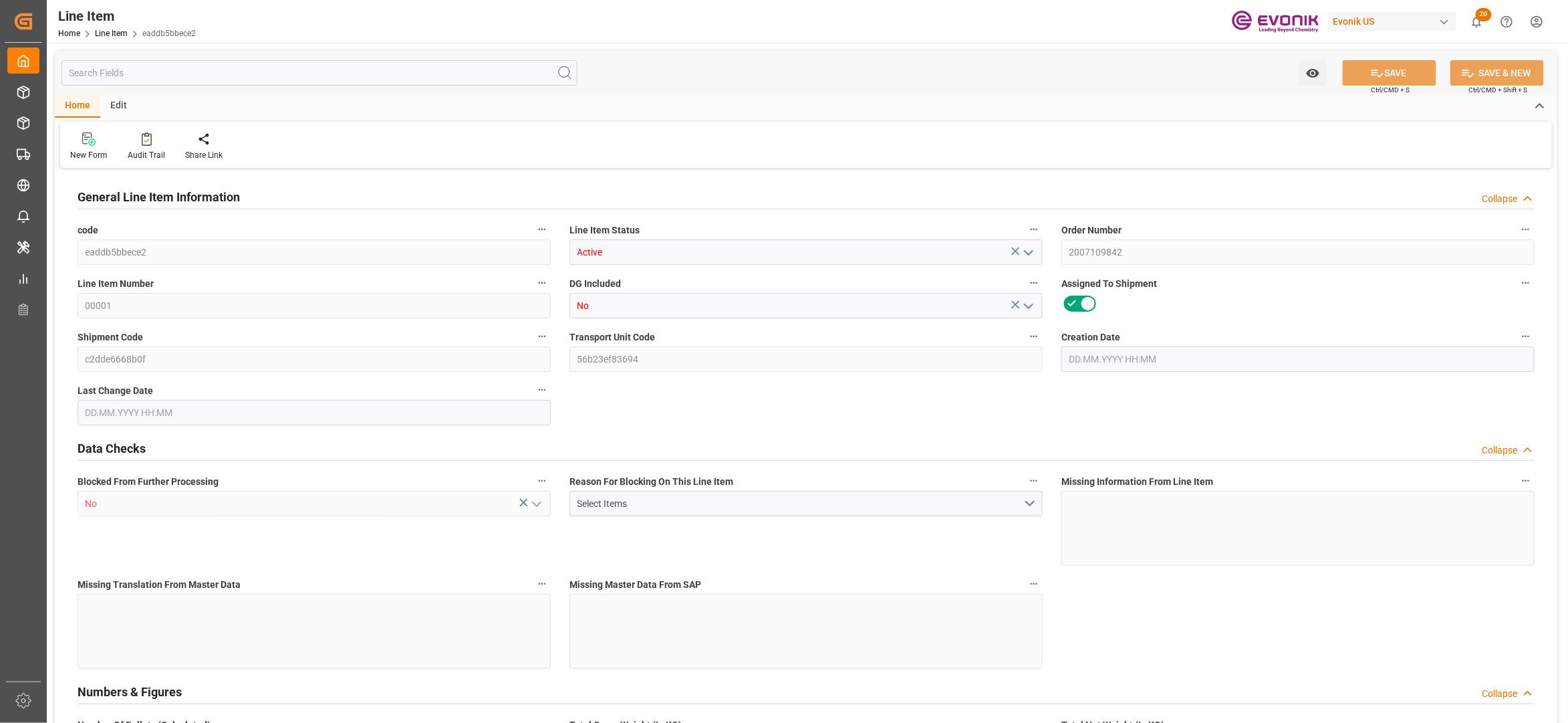
type input "23.5"
type input "179.345"
type input "28"
type input "14"
type input "4.4"
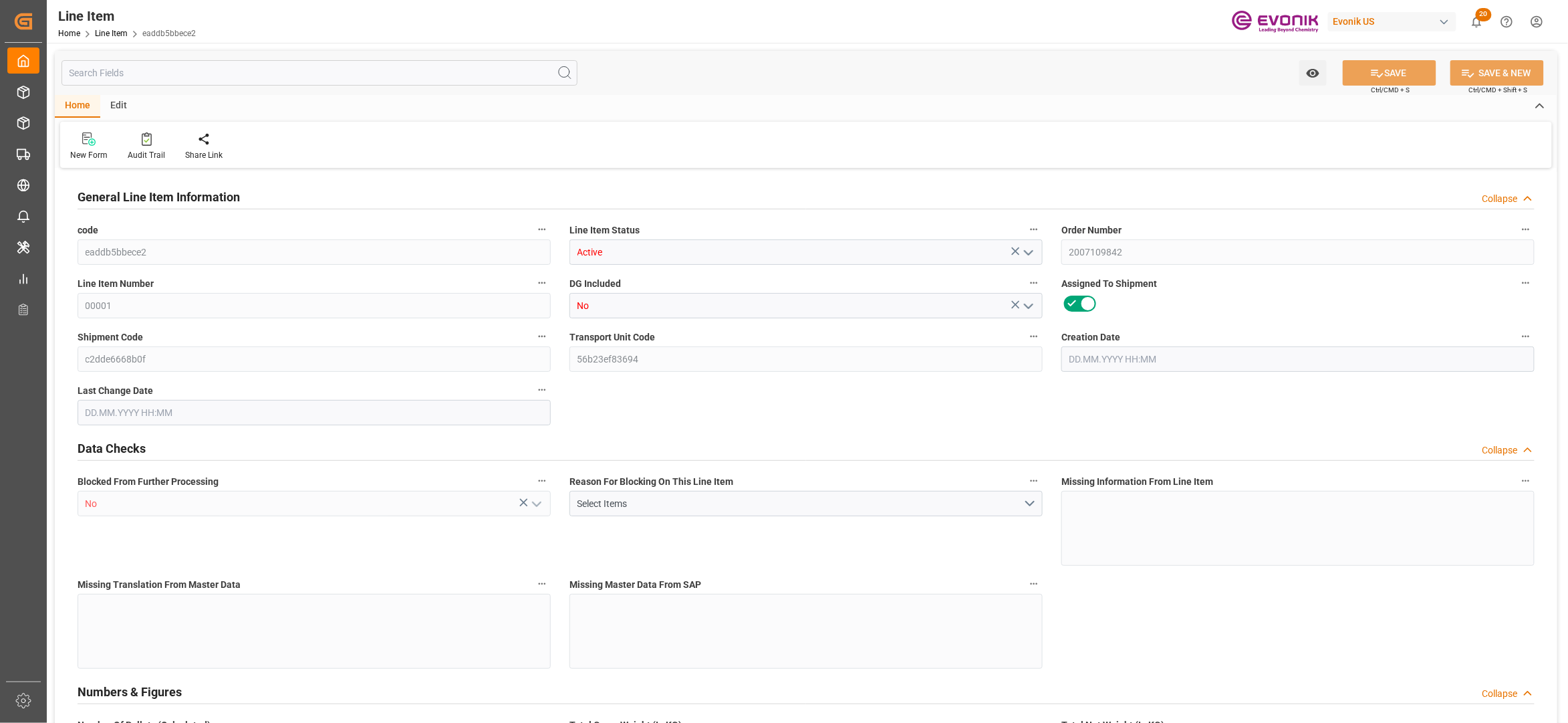
type input "1140"
type input "138"
type input "24.976"
type input "19"
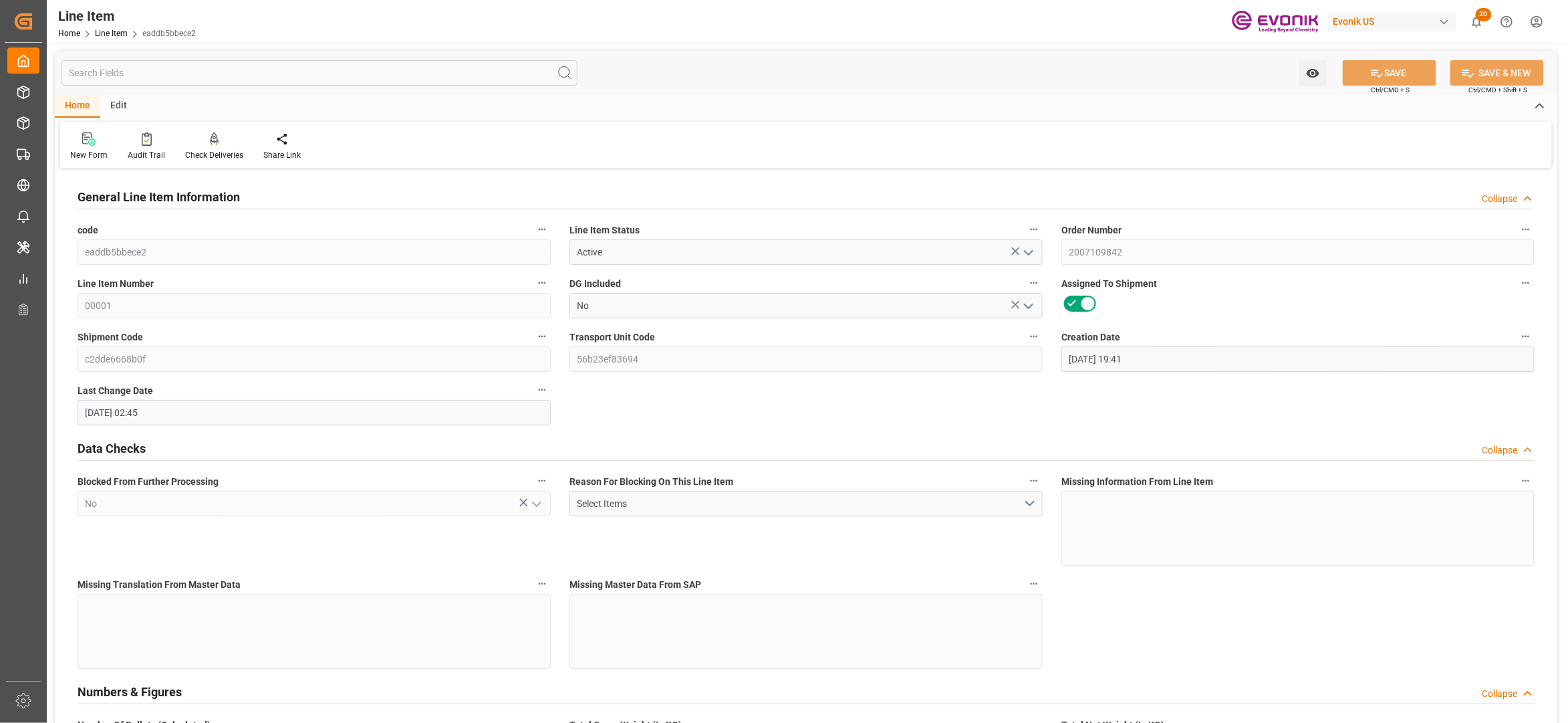
type input "28.07.2025 19:41"
type input "04.09.2025 02:45"
type input "12.11.2025"
type input "08.10.2025"
type input "01.10.2025"
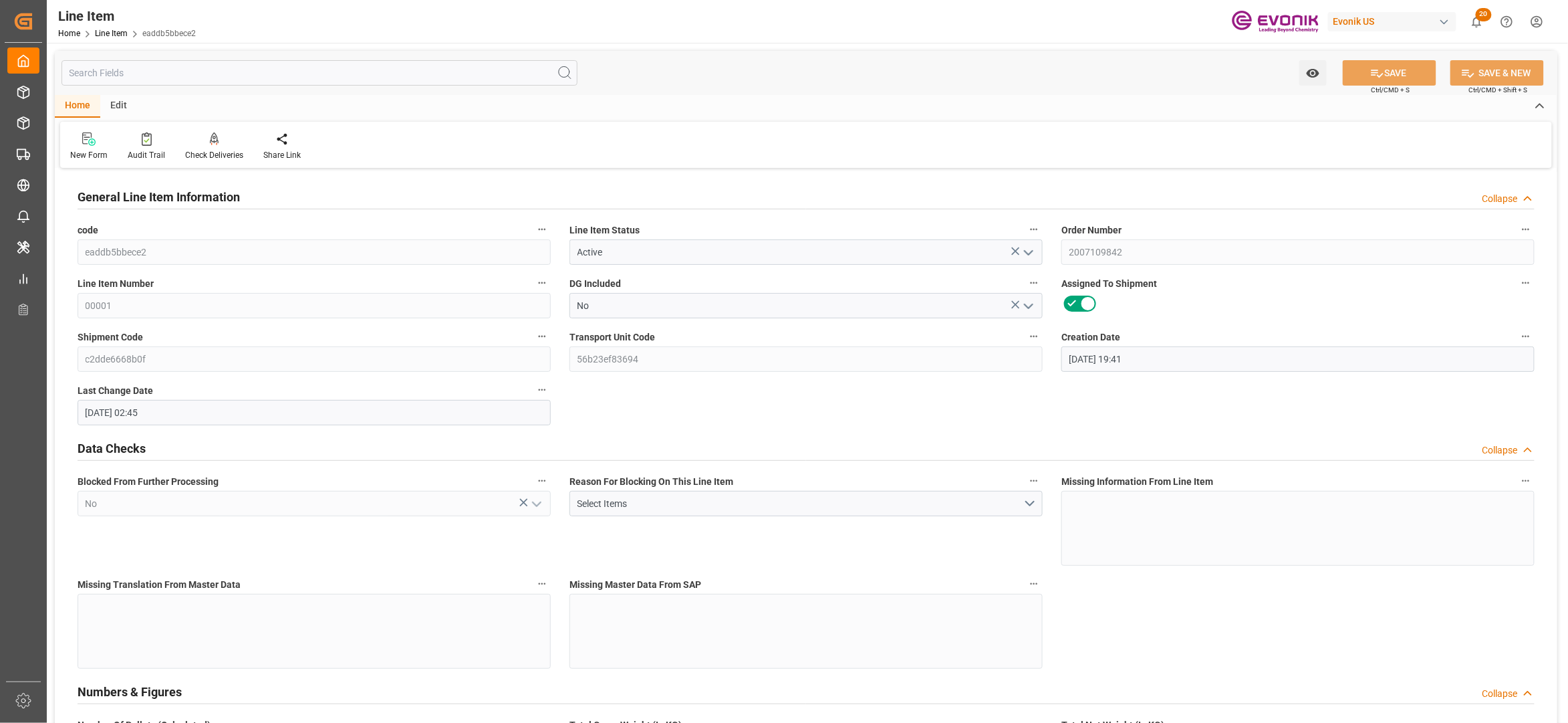
click at [154, 72] on input "text" at bounding box center [320, 73] width 516 height 25
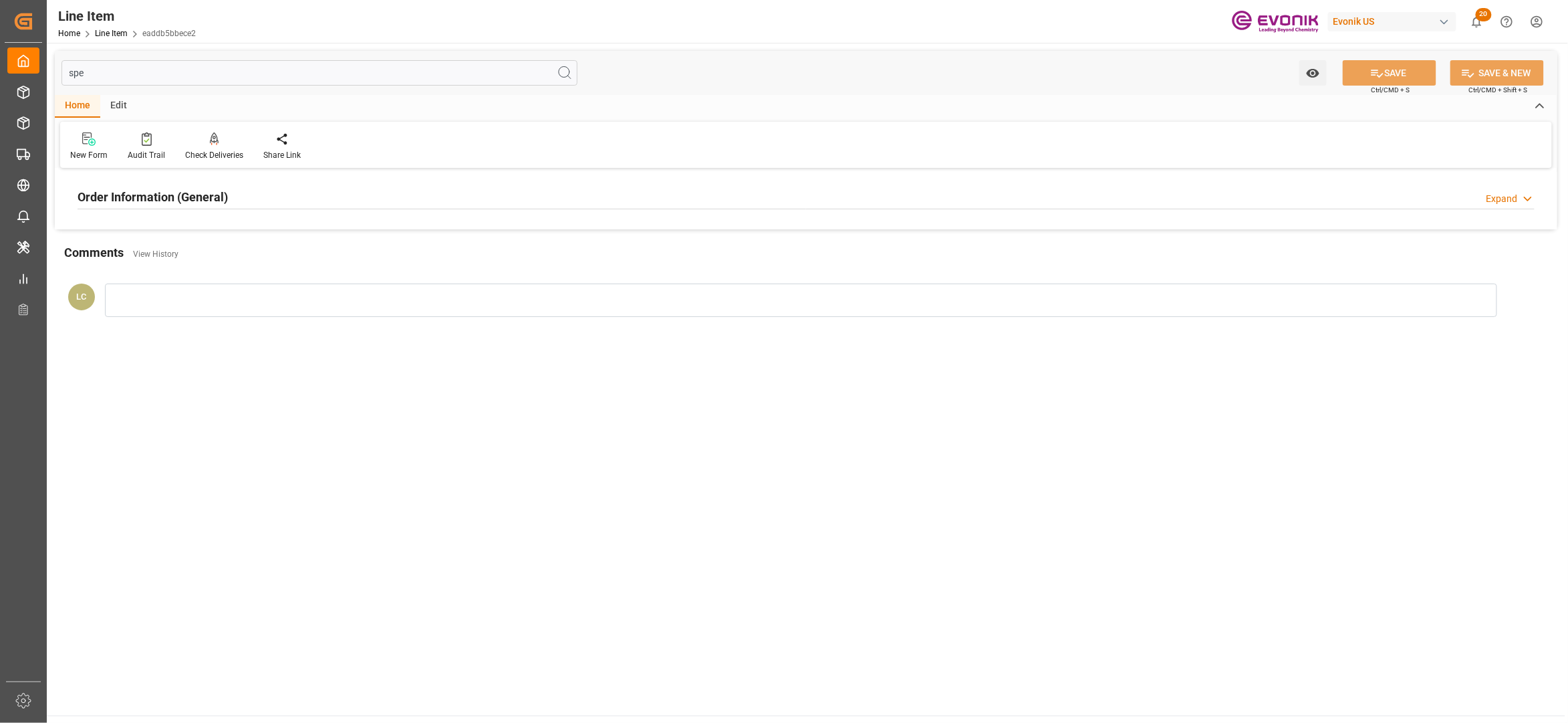
type input "spe"
click at [326, 198] on div "Order Information (General) Expand" at bounding box center [805, 196] width 1457 height 25
click at [410, 273] on div at bounding box center [314, 276] width 474 height 75
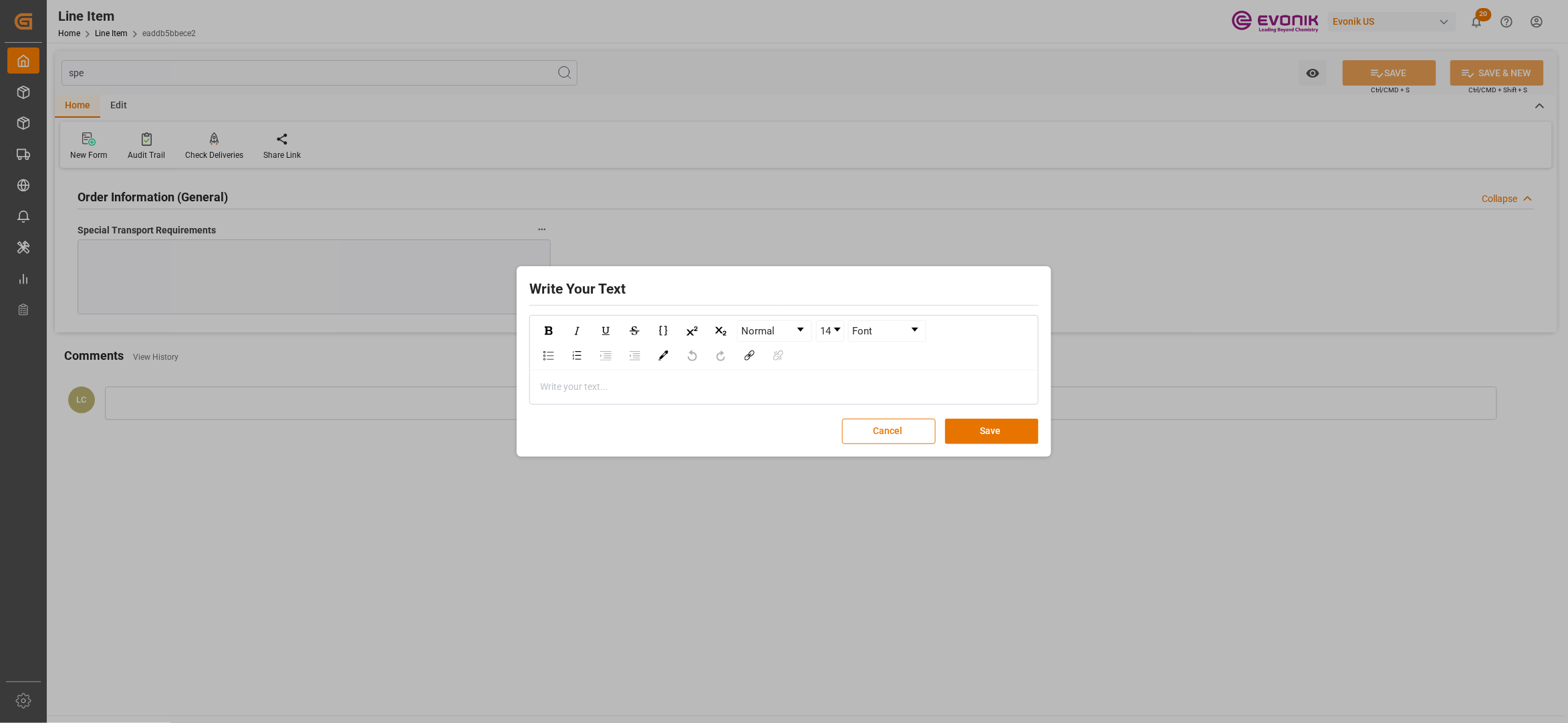
click at [655, 393] on div "rdw-editor" at bounding box center [784, 387] width 487 height 14
click at [995, 431] on button "Save" at bounding box center [992, 431] width 94 height 25
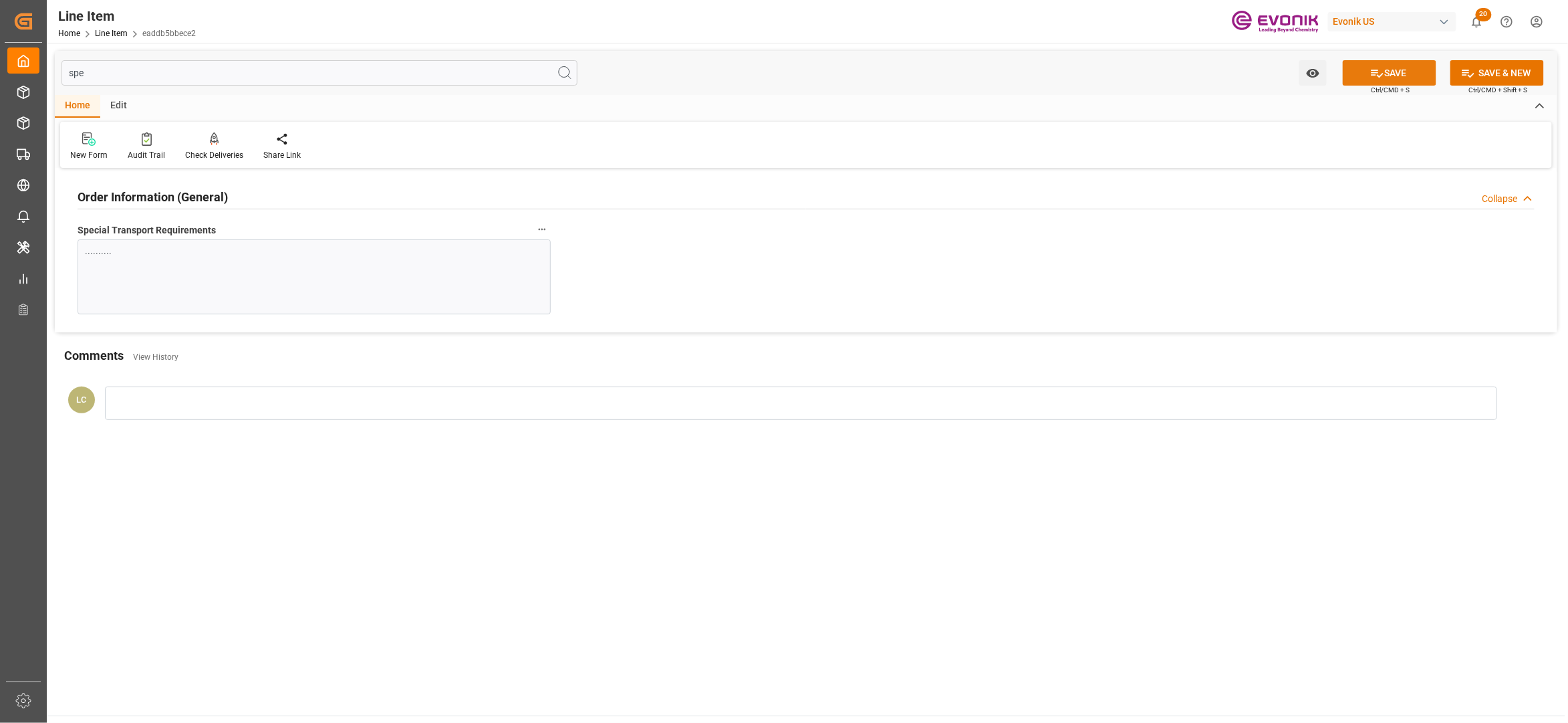
click at [1388, 70] on button "SAVE" at bounding box center [1389, 73] width 94 height 25
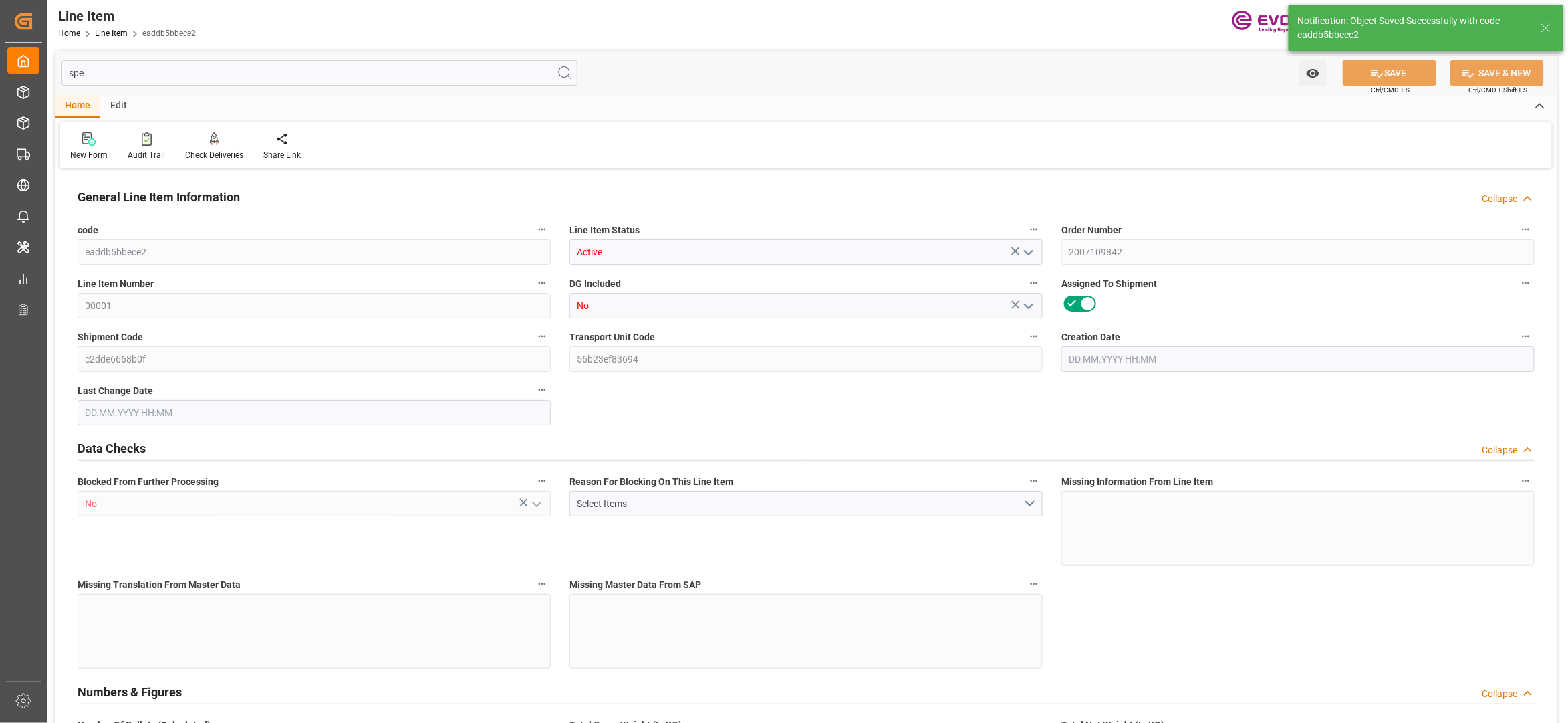
type input "19"
type input "19053.2"
type input "19000"
type input "27.5964"
type input "760"
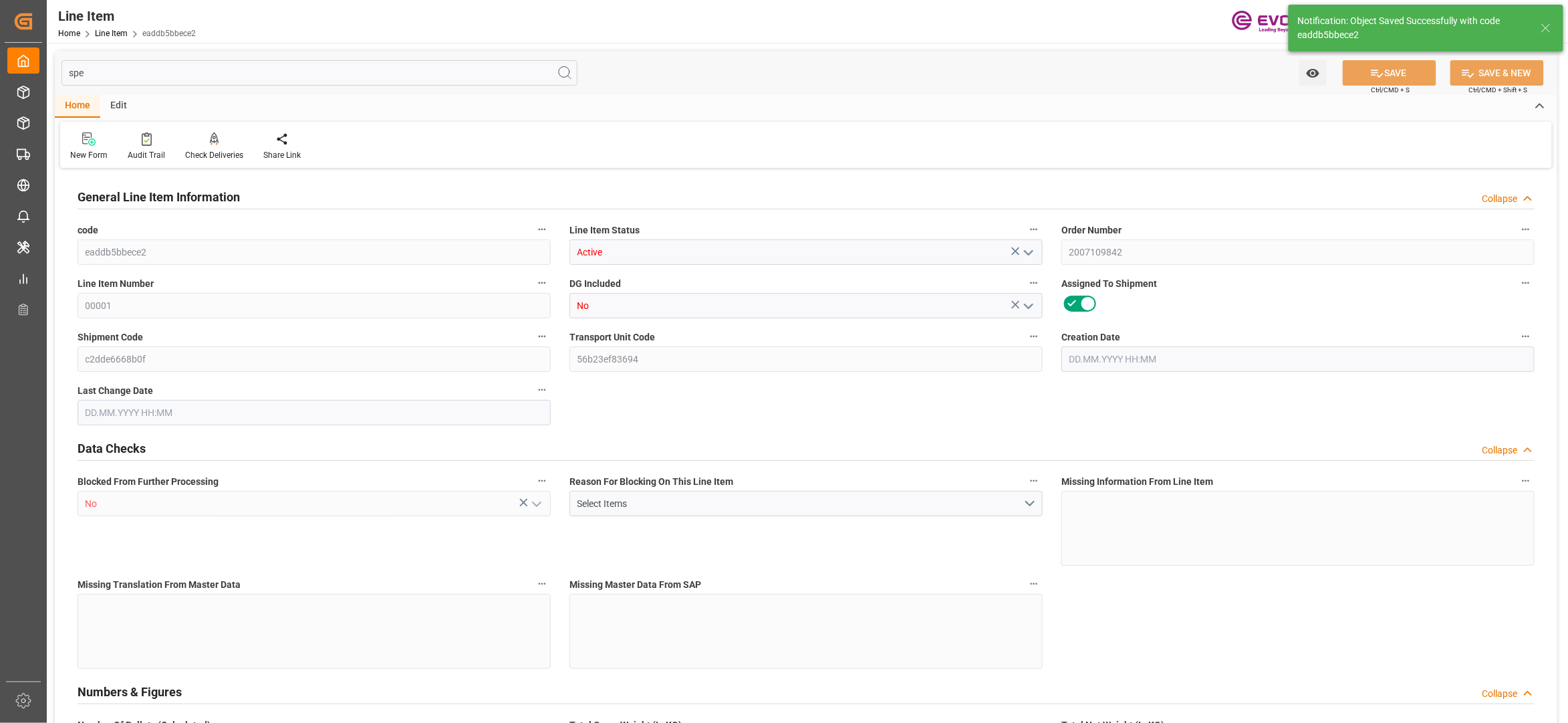
type input "50179"
type input "760"
type input "19000"
type input "19053.2"
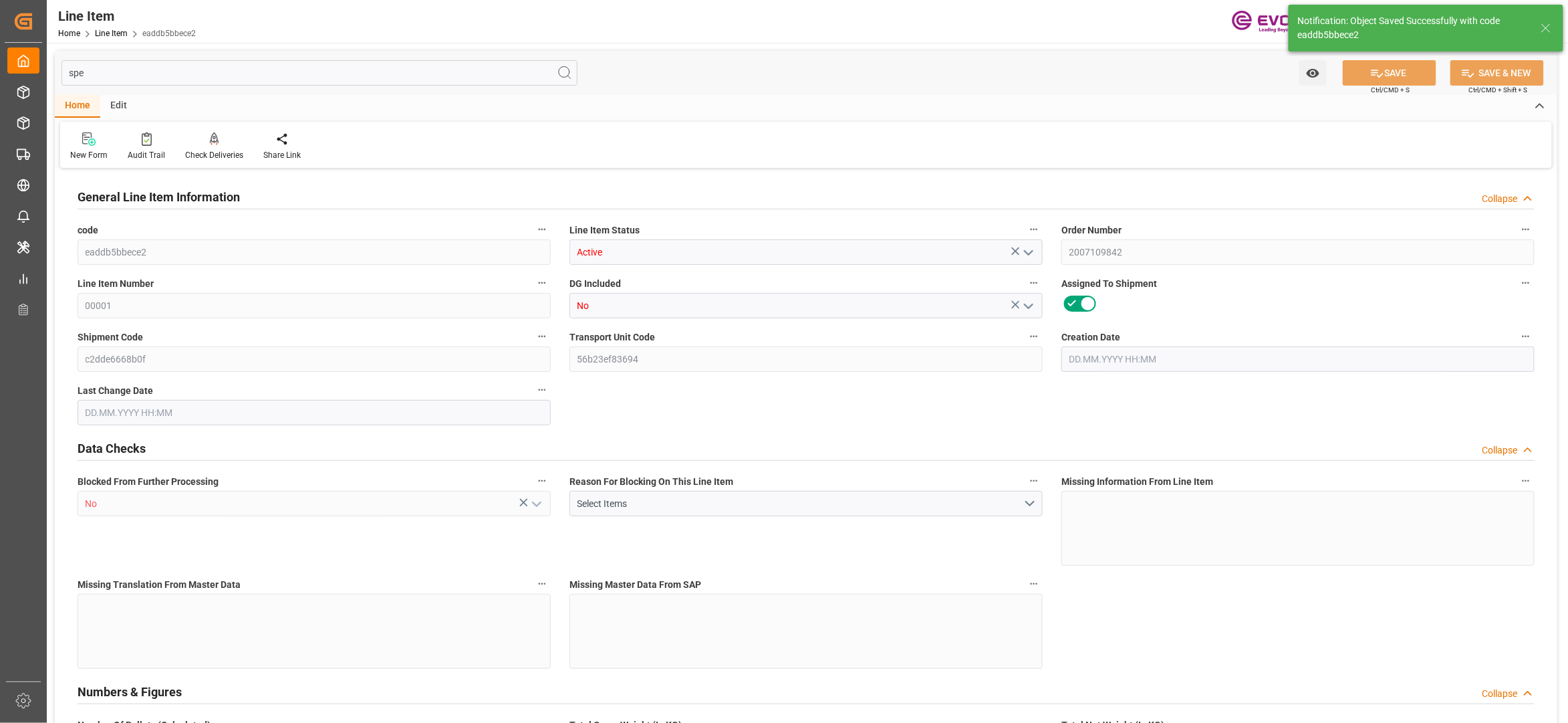
type input "19499.7"
type input "19000"
type input "27.5964"
type input "27596.36"
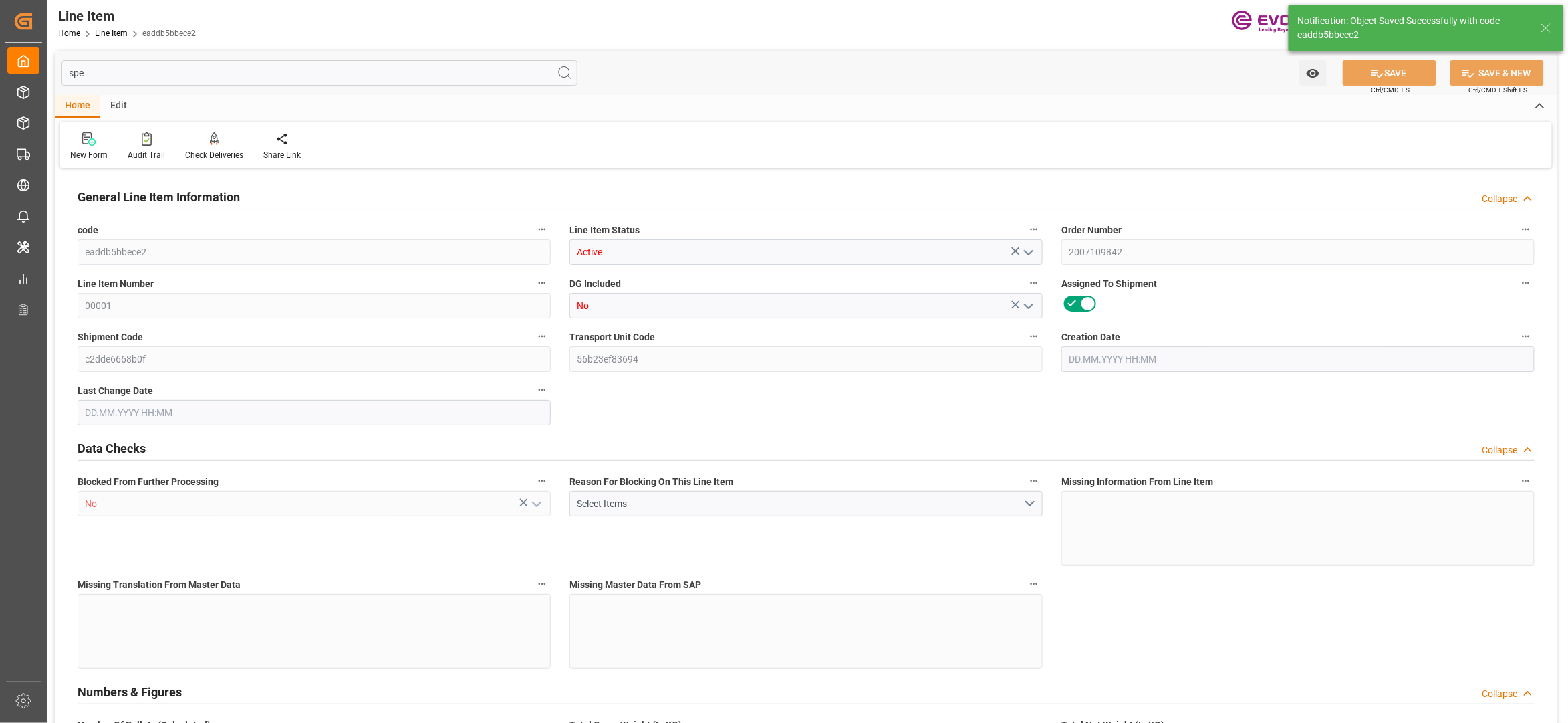
type input "0"
type input "28.07.2025 19:41"
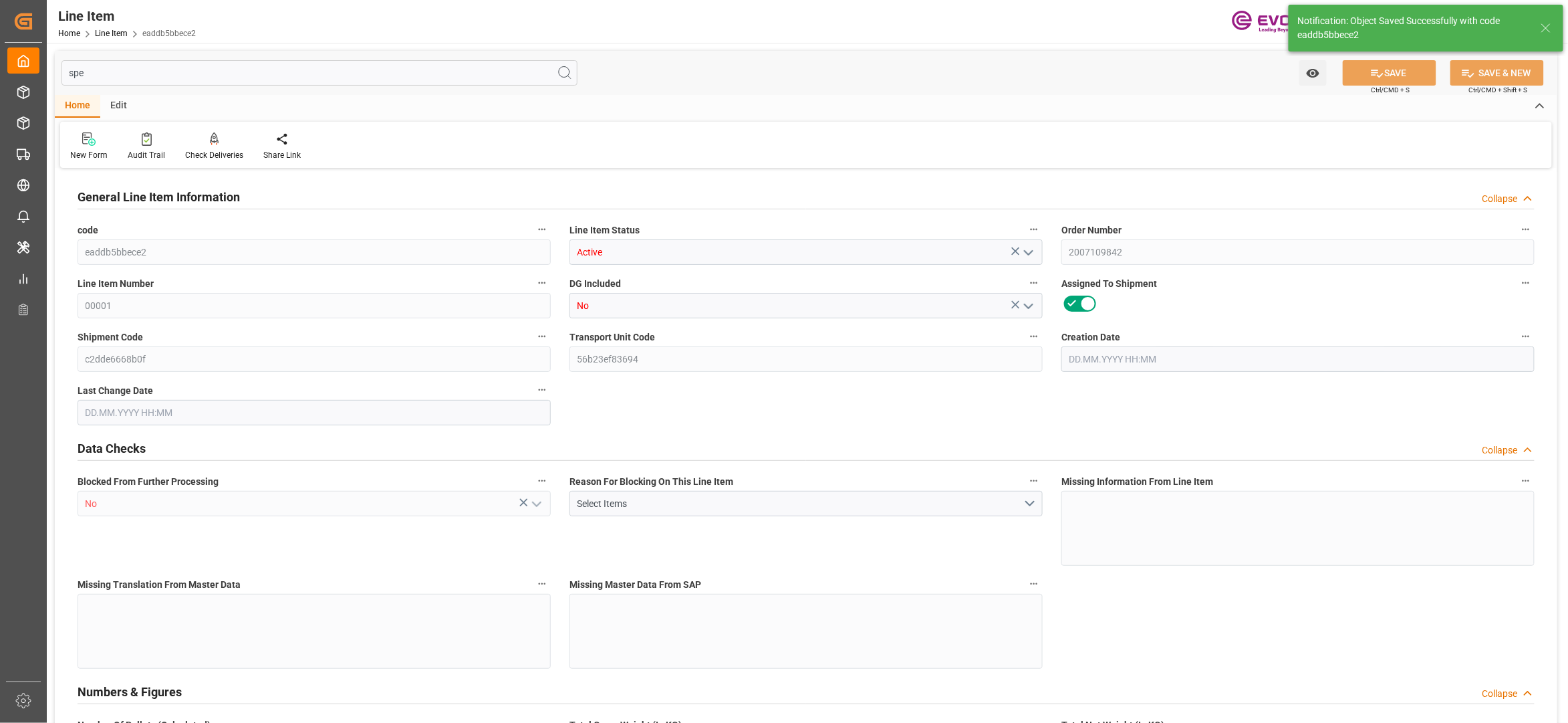
type input "04.09.2025 02:48"
type input "12.11.2025"
type input "08.10.2025"
type input "01.10.2025"
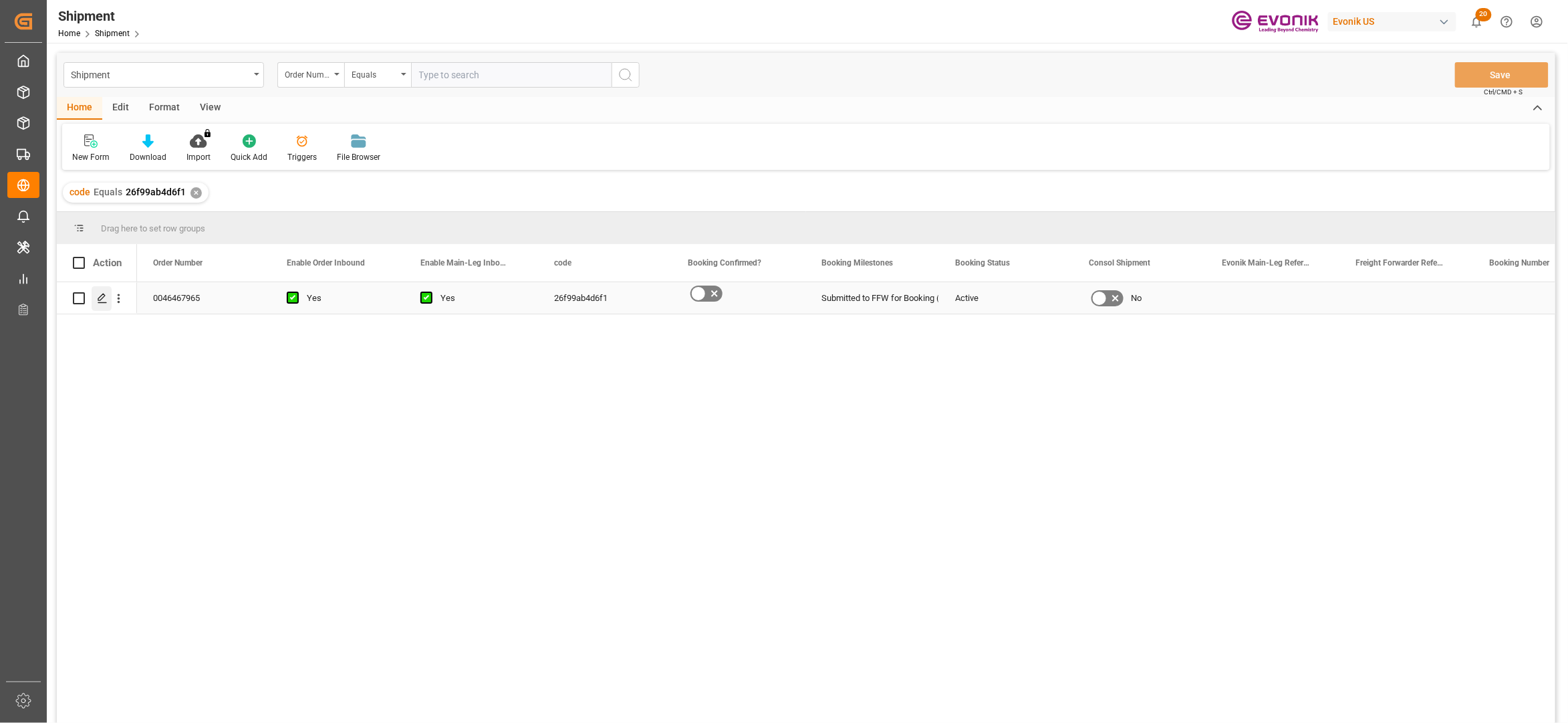
click at [108, 297] on div "Press SPACE to select this row." at bounding box center [102, 298] width 20 height 25
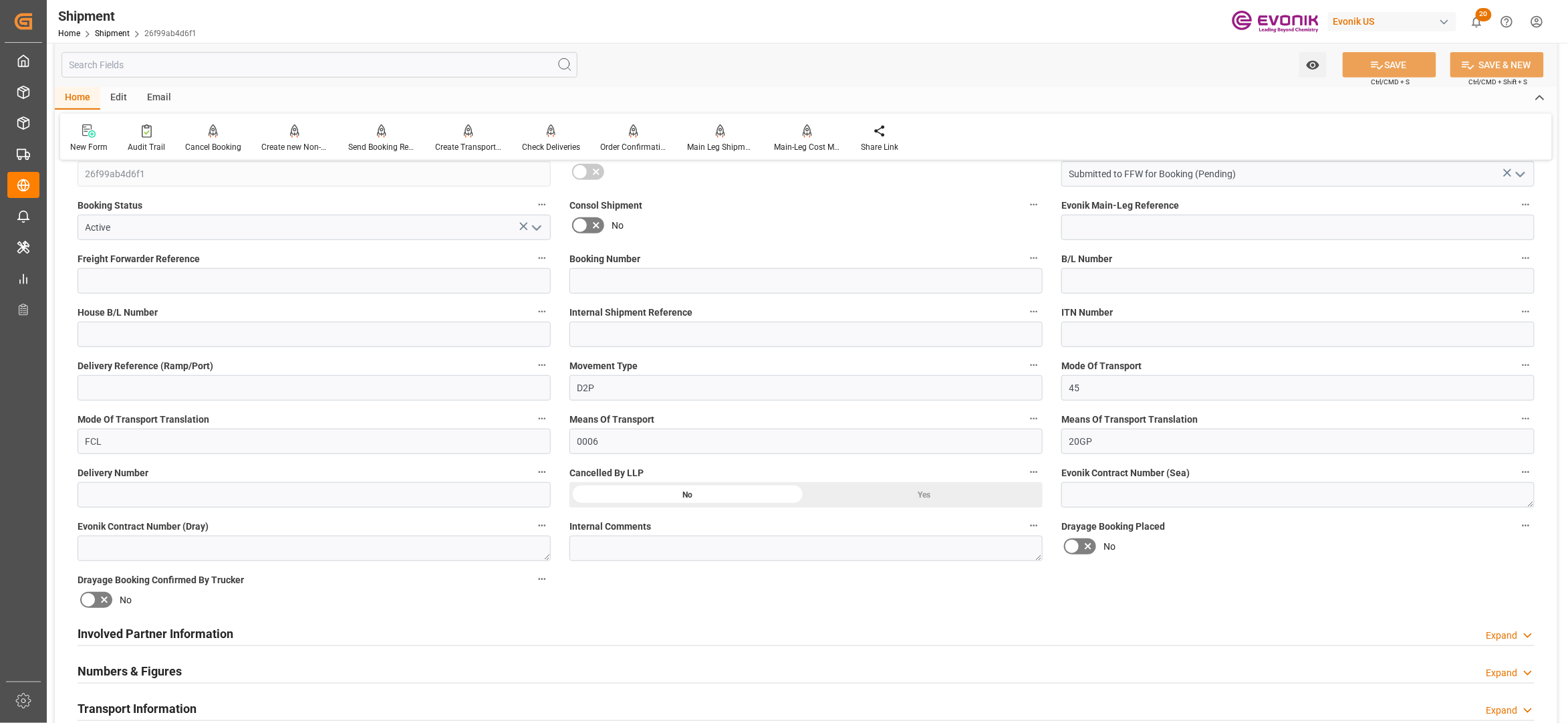
scroll to position [595, 0]
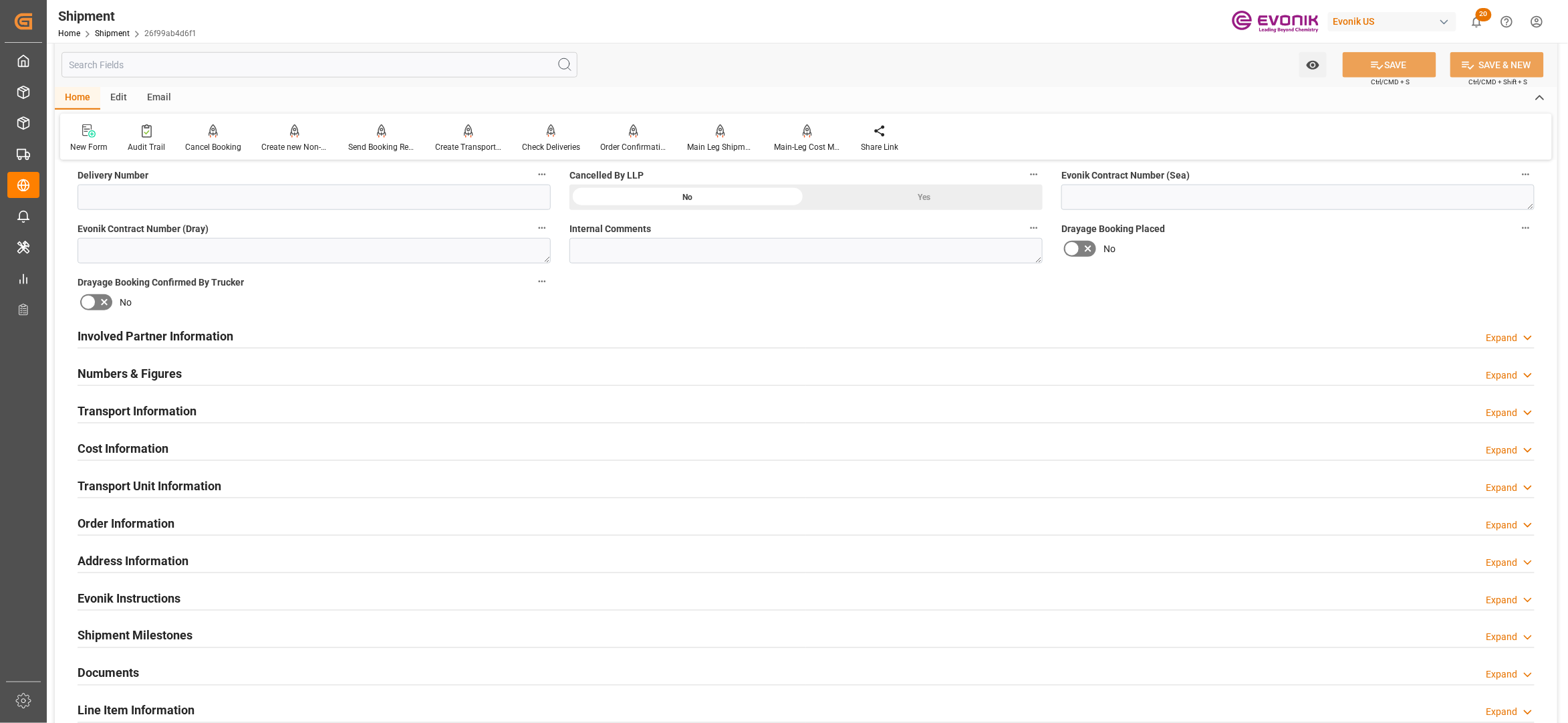
click at [654, 337] on div "Involved Partner Information Expand" at bounding box center [805, 335] width 1457 height 25
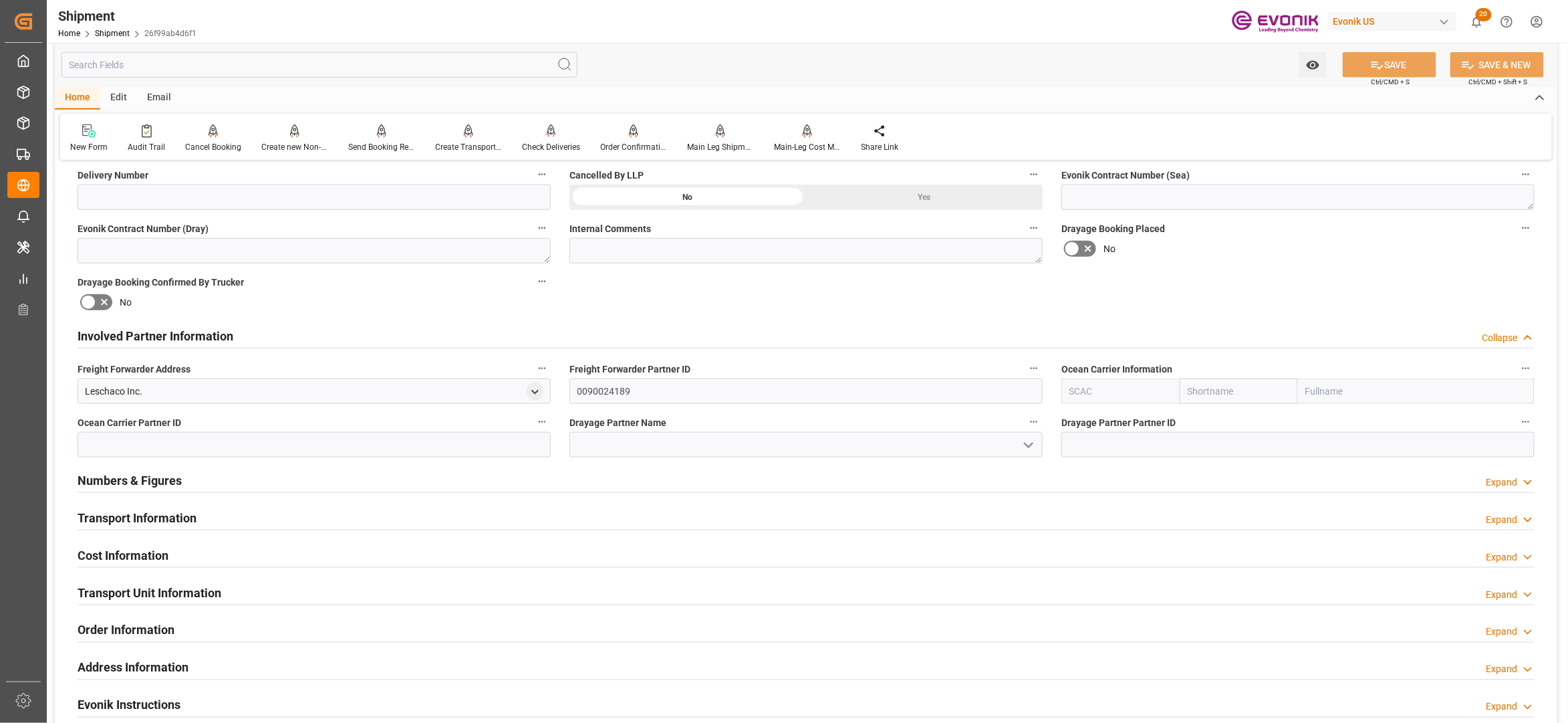
click at [1234, 388] on input "text" at bounding box center [1239, 391] width 118 height 25
type input "hapag"
click at [1218, 426] on div "Hapag [PERSON_NAME]" at bounding box center [1239, 427] width 117 height 45
type input "HLCU"
type input "Hapag [PERSON_NAME]"
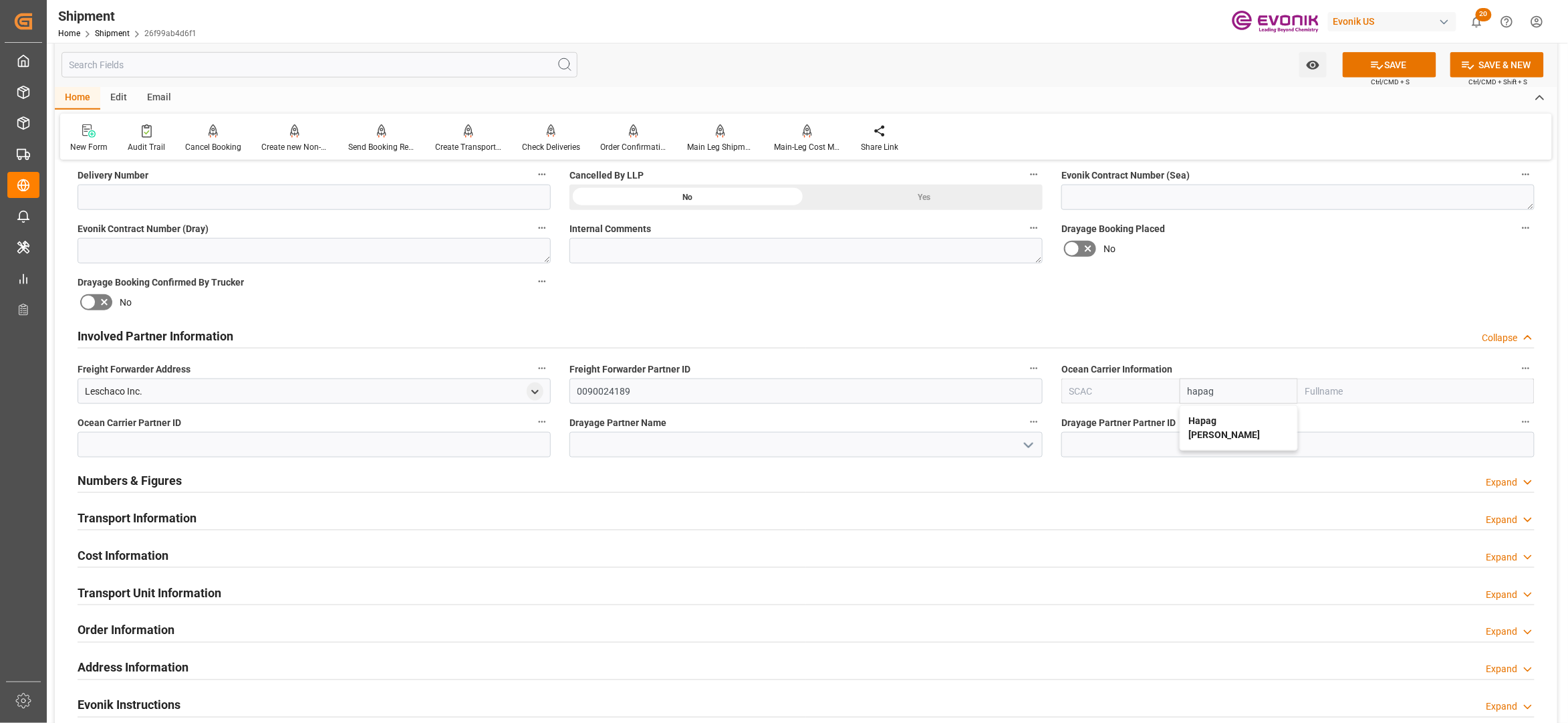
type input "Hapag [PERSON_NAME] Aktiengesellschaft"
type input "Hapag [PERSON_NAME]"
click at [1244, 308] on div "Booking Confirmation Milestone Bar Collapse Submitted to FFW for Booking (Pendi…" at bounding box center [805, 322] width 1503 height 1490
click at [1393, 65] on button "SAVE" at bounding box center [1389, 65] width 94 height 25
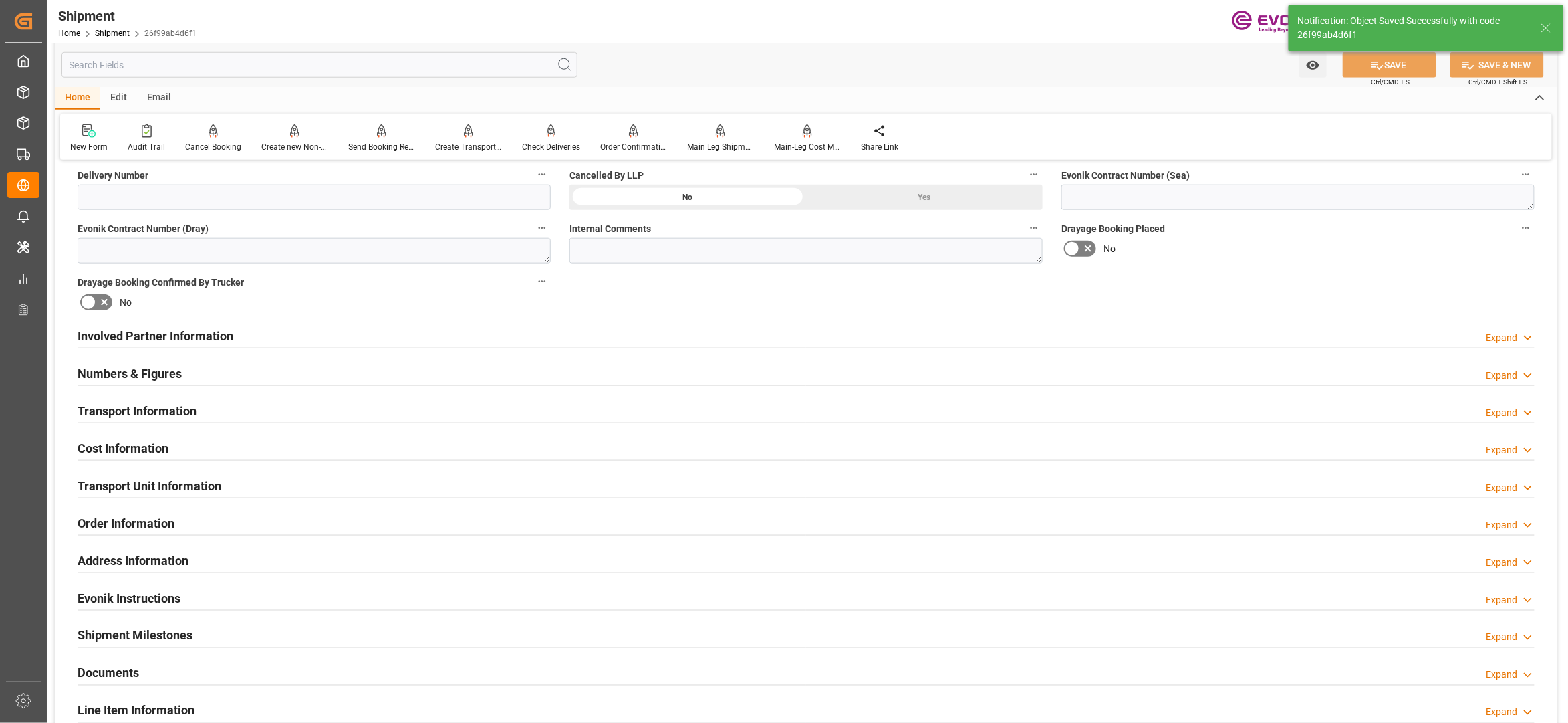
type input "0090027539"
click at [720, 336] on div "Involved Partner Information Expand" at bounding box center [805, 335] width 1457 height 25
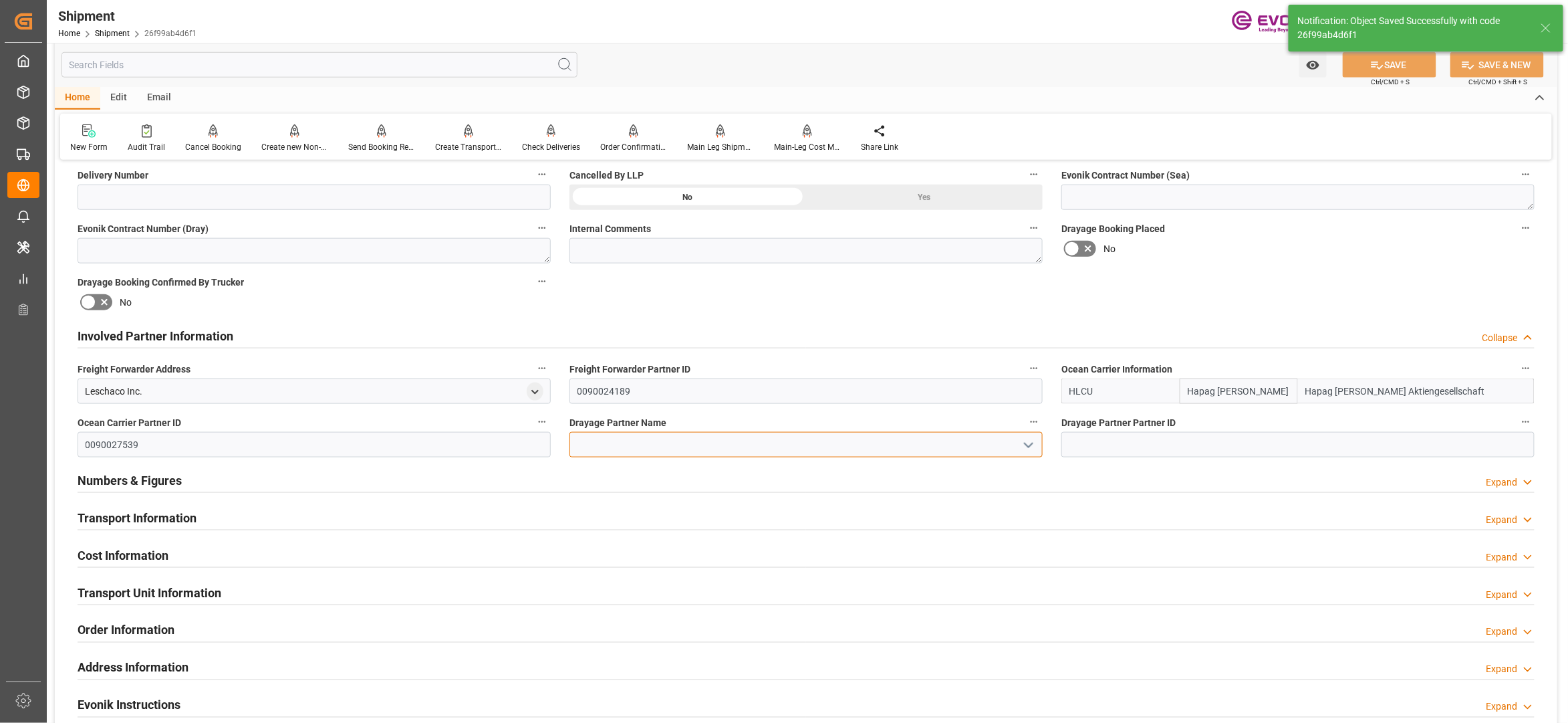
click at [685, 442] on input at bounding box center [806, 445] width 474 height 25
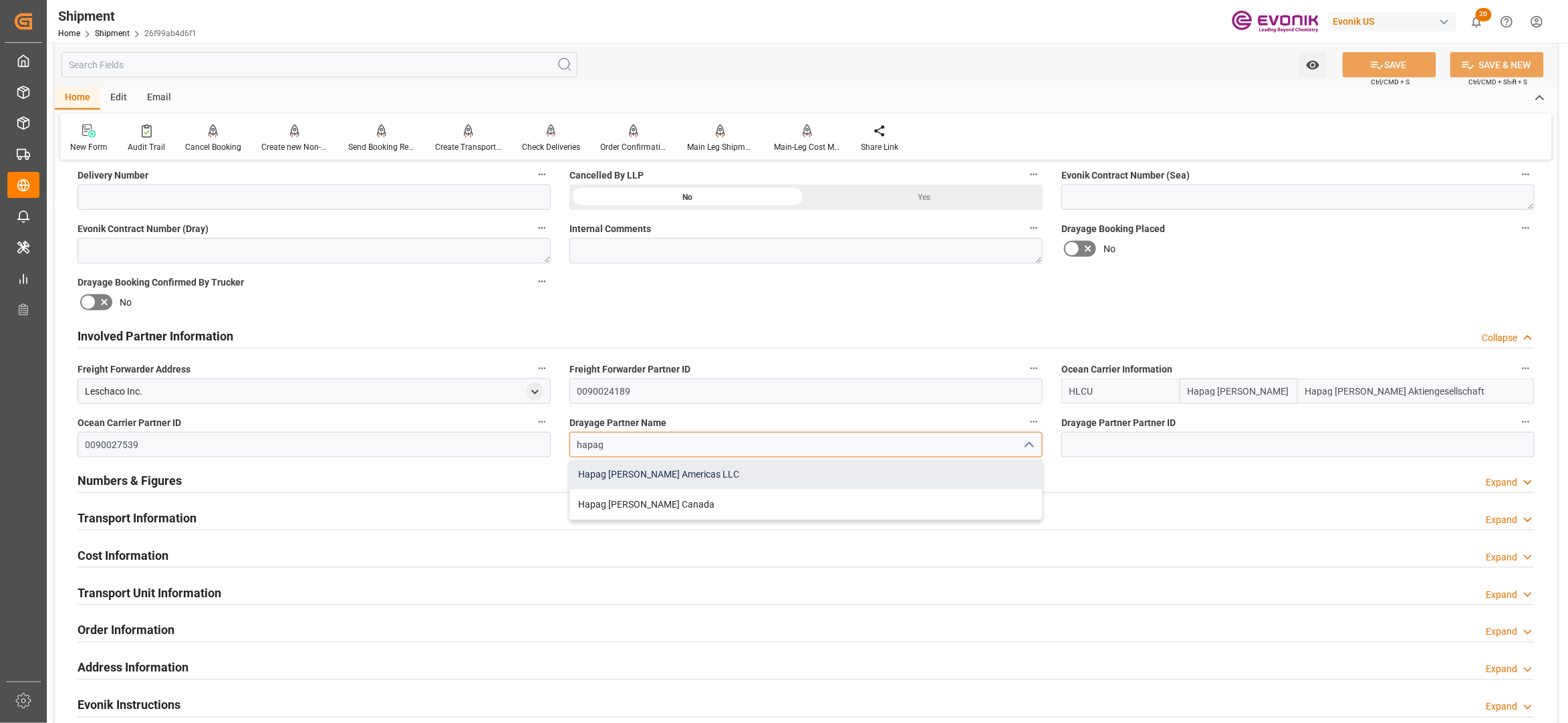
click at [723, 468] on div "Hapag [PERSON_NAME] Americas LLC" at bounding box center [805, 474] width 472 height 30
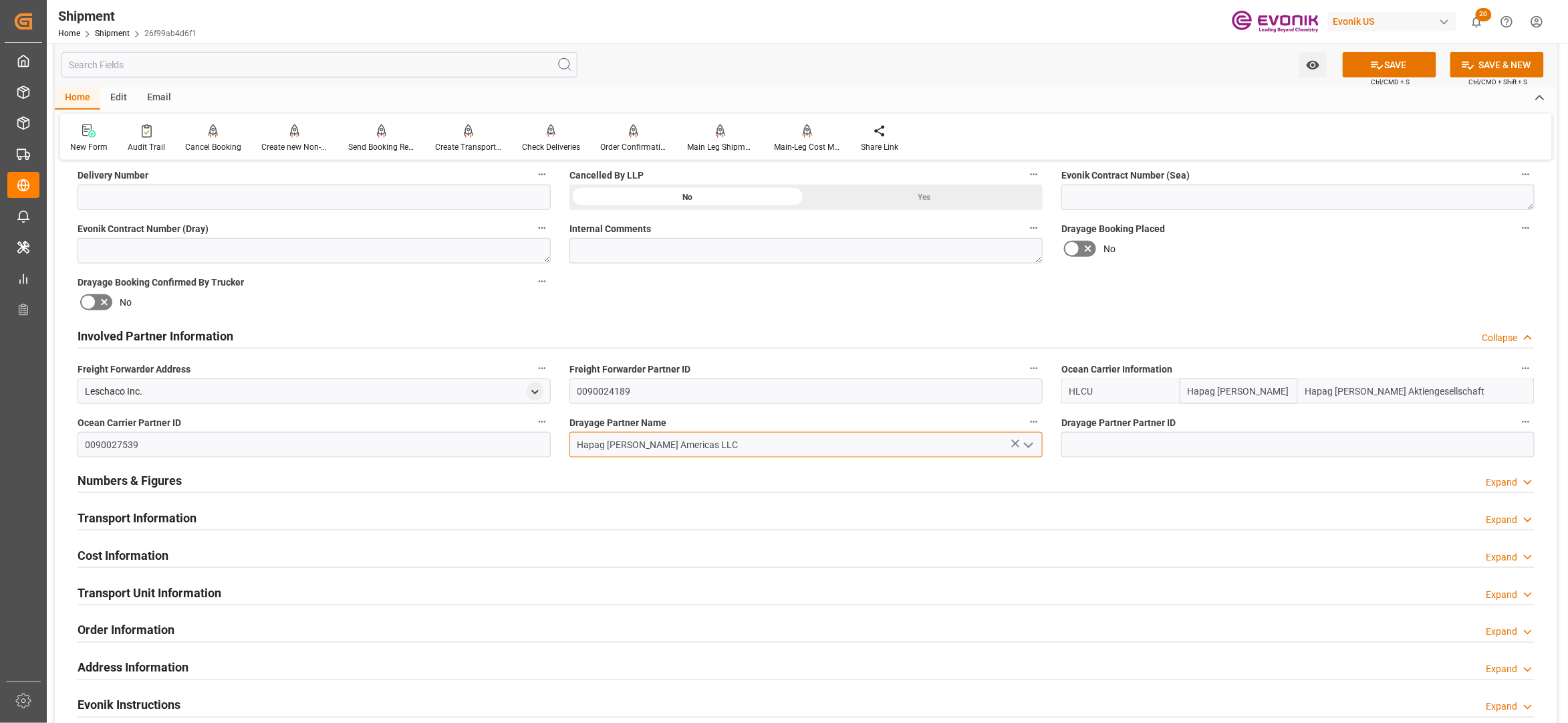
type input "Hapag [PERSON_NAME] Americas LLC"
click at [1253, 275] on div "Booking Confirmation Milestone Bar Collapse Submitted to FFW for Booking (Pendi…" at bounding box center [805, 322] width 1503 height 1490
click at [1396, 67] on button "SAVE" at bounding box center [1389, 65] width 94 height 25
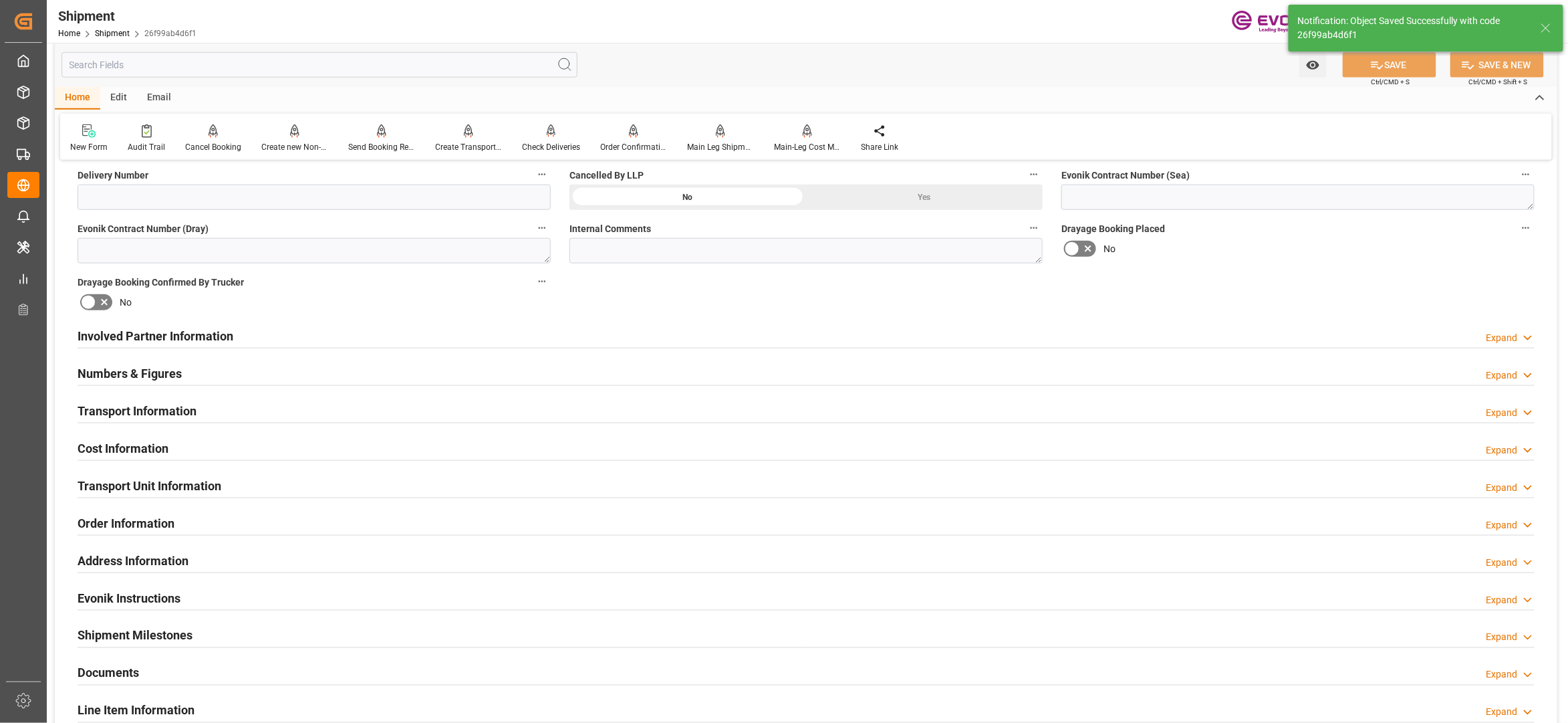
type input "0090027539"
click at [704, 333] on div "Involved Partner Information Expand" at bounding box center [805, 335] width 1457 height 25
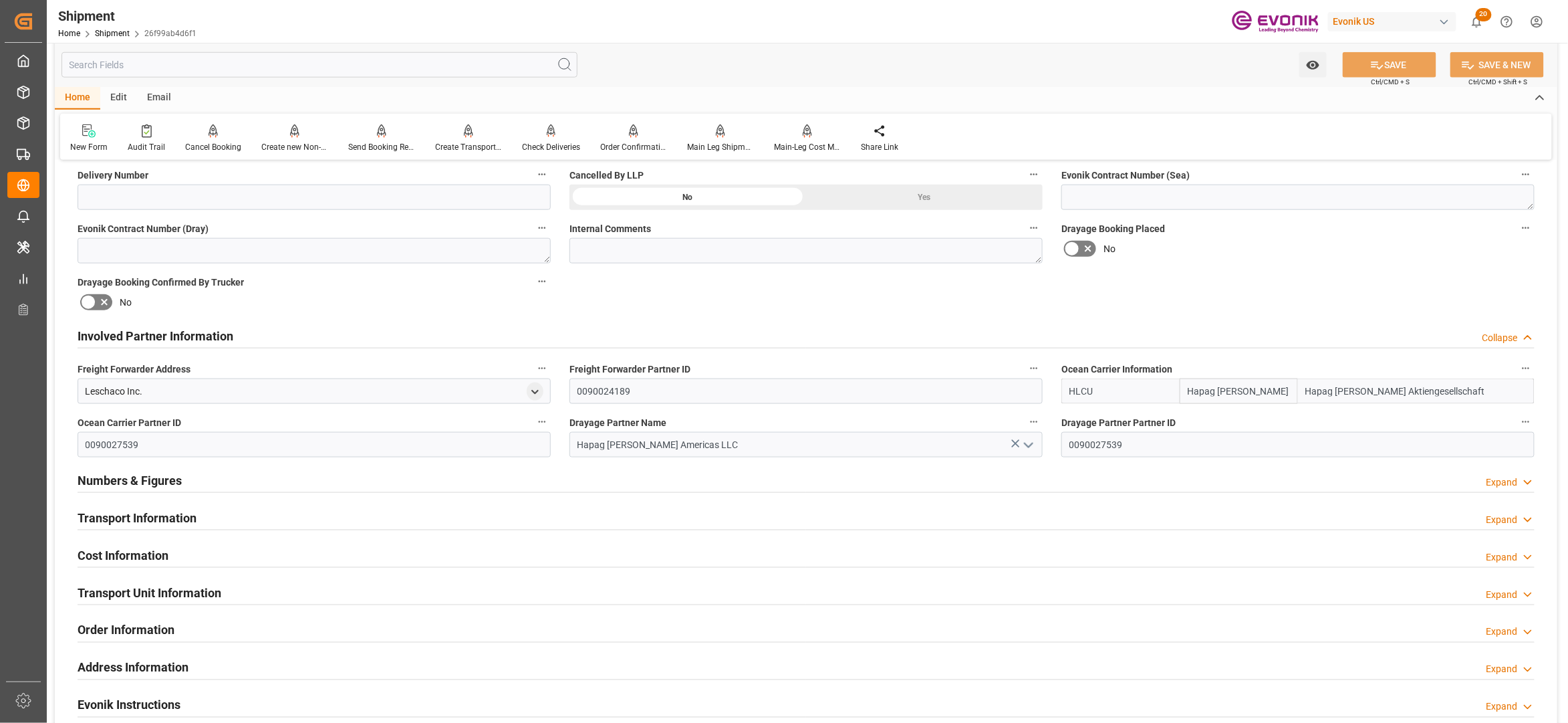
click at [530, 515] on div "Transport Information Expand" at bounding box center [805, 517] width 1457 height 25
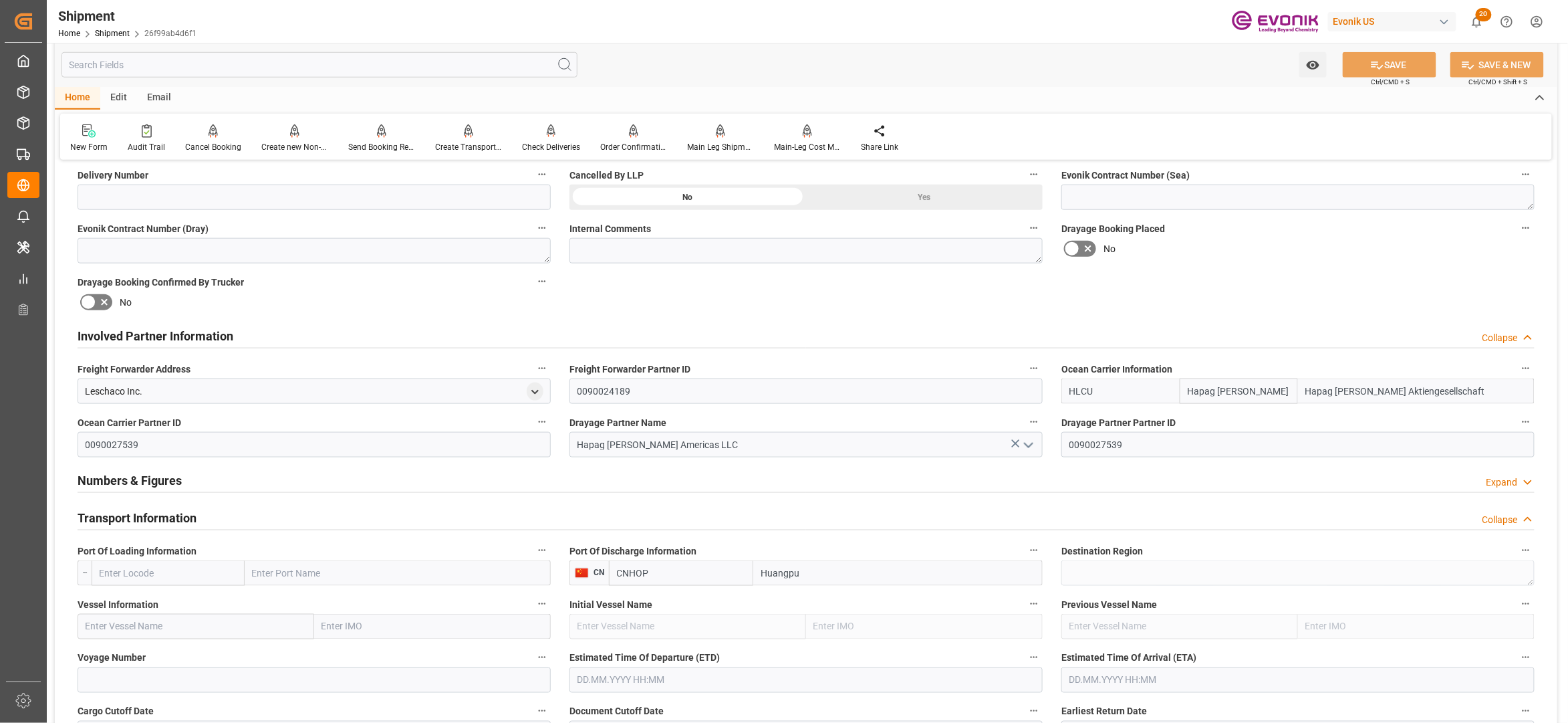
scroll to position [891, 0]
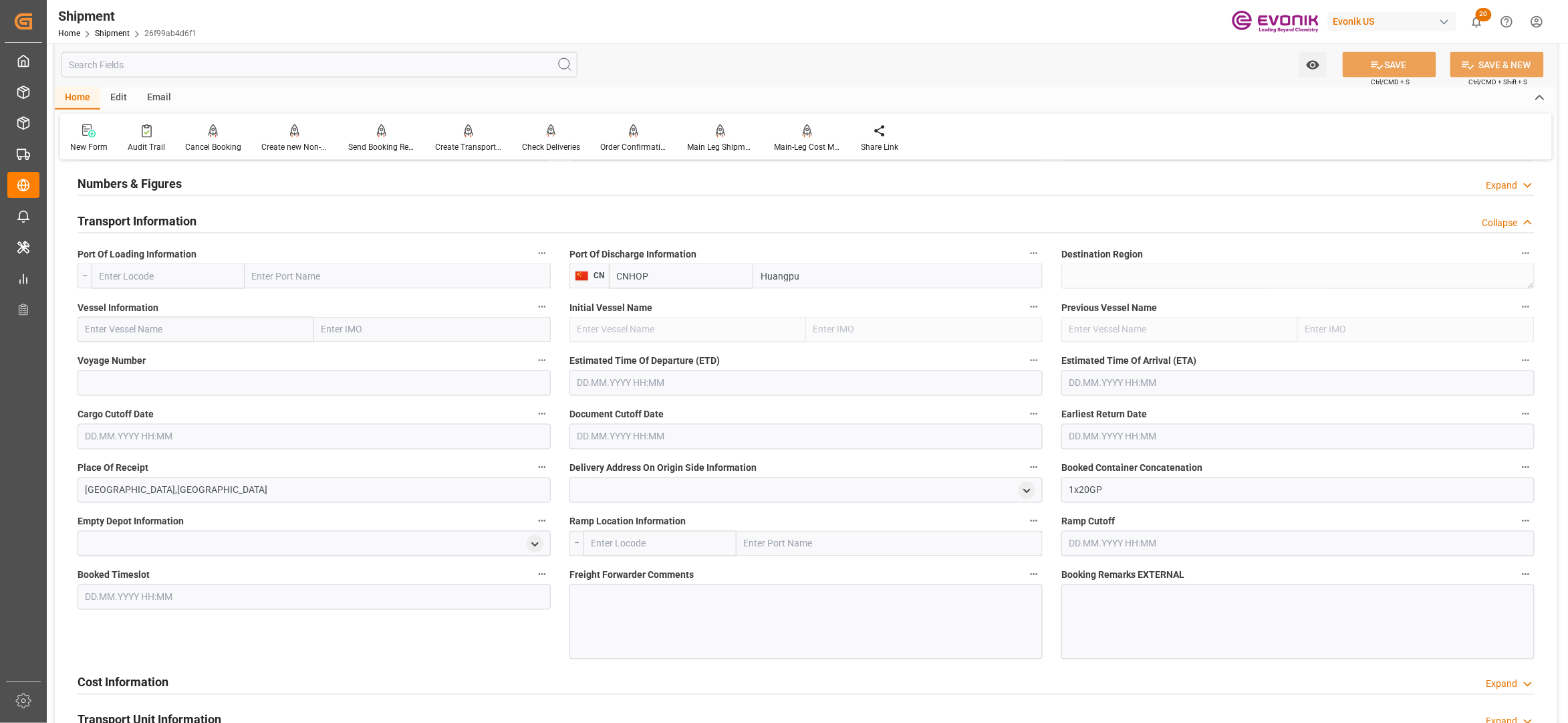
click at [185, 281] on input "text" at bounding box center [168, 276] width 153 height 25
click at [154, 327] on div "USSAV - Savannah" at bounding box center [136, 336] width 90 height 30
type input "USSAV"
type input "Savannah"
type input "USSAV"
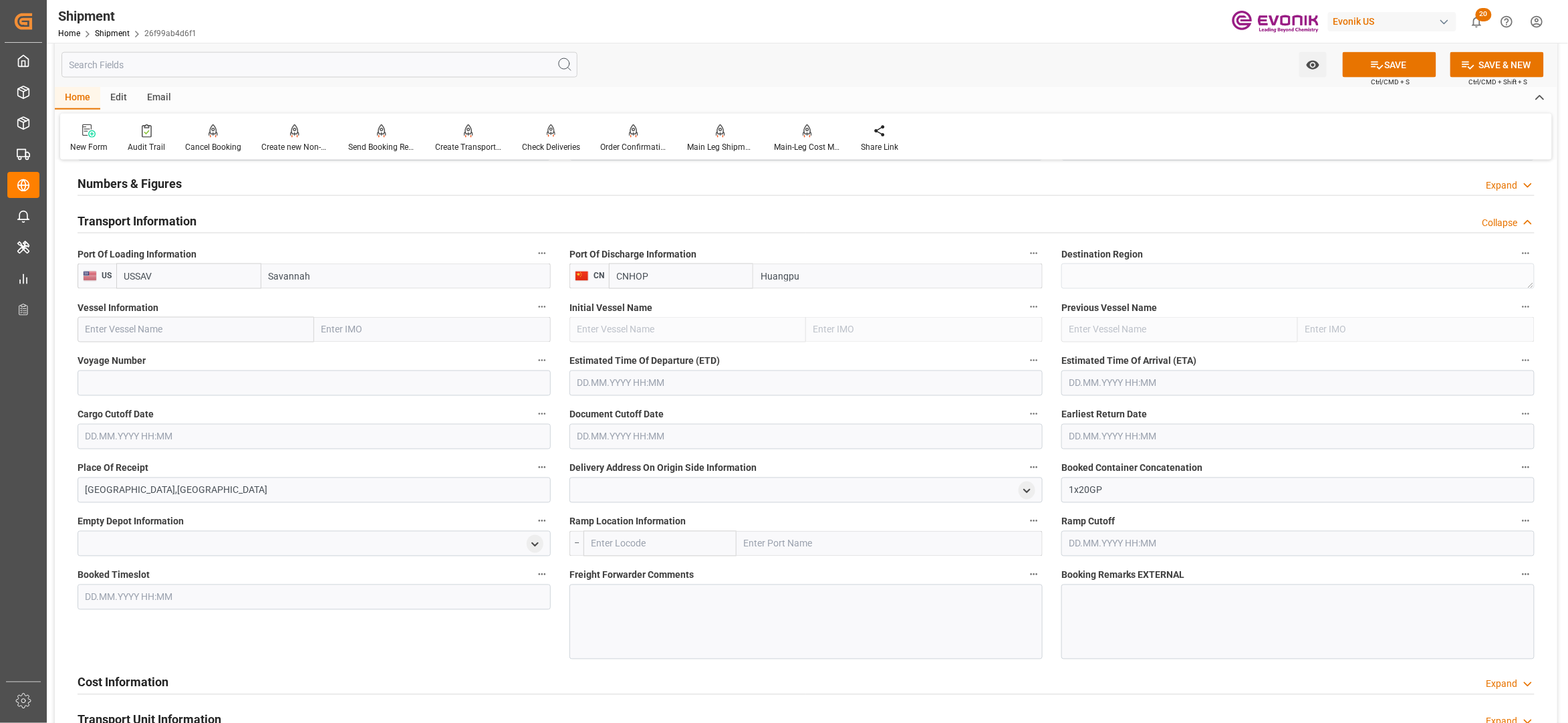
click at [206, 327] on input "text" at bounding box center [195, 330] width 236 height 25
click at [244, 322] on input "text" at bounding box center [195, 330] width 236 height 25
paste input "WAN HAI A08 / W013"
click at [169, 329] on input "WAN HAI A08 / W013" at bounding box center [195, 330] width 236 height 25
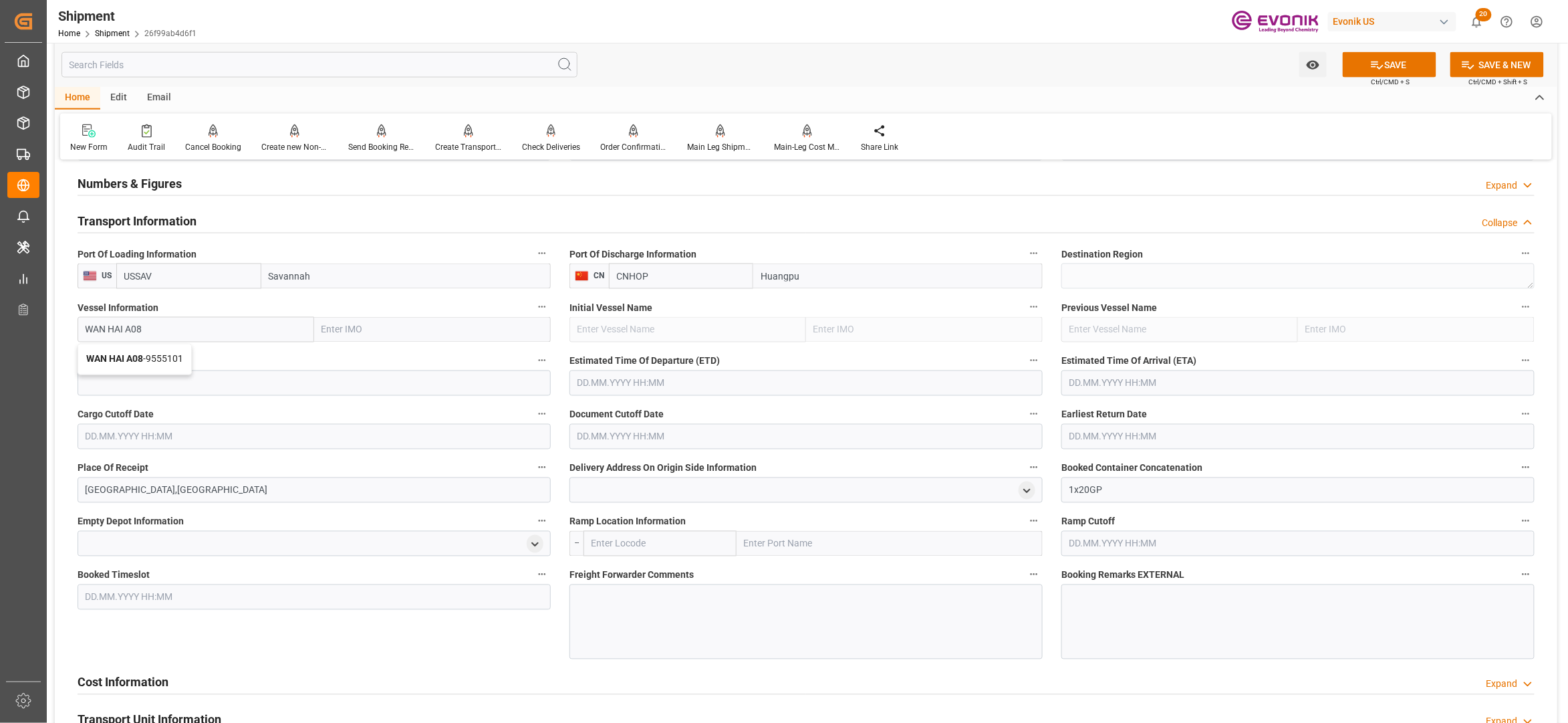
click at [168, 357] on span "WAN HAI A08 - 9555101" at bounding box center [135, 359] width 97 height 11
type input "WAN HAI A08"
type input "9555101"
type input "WAN HAI A08"
click at [165, 387] on input at bounding box center [314, 383] width 474 height 25
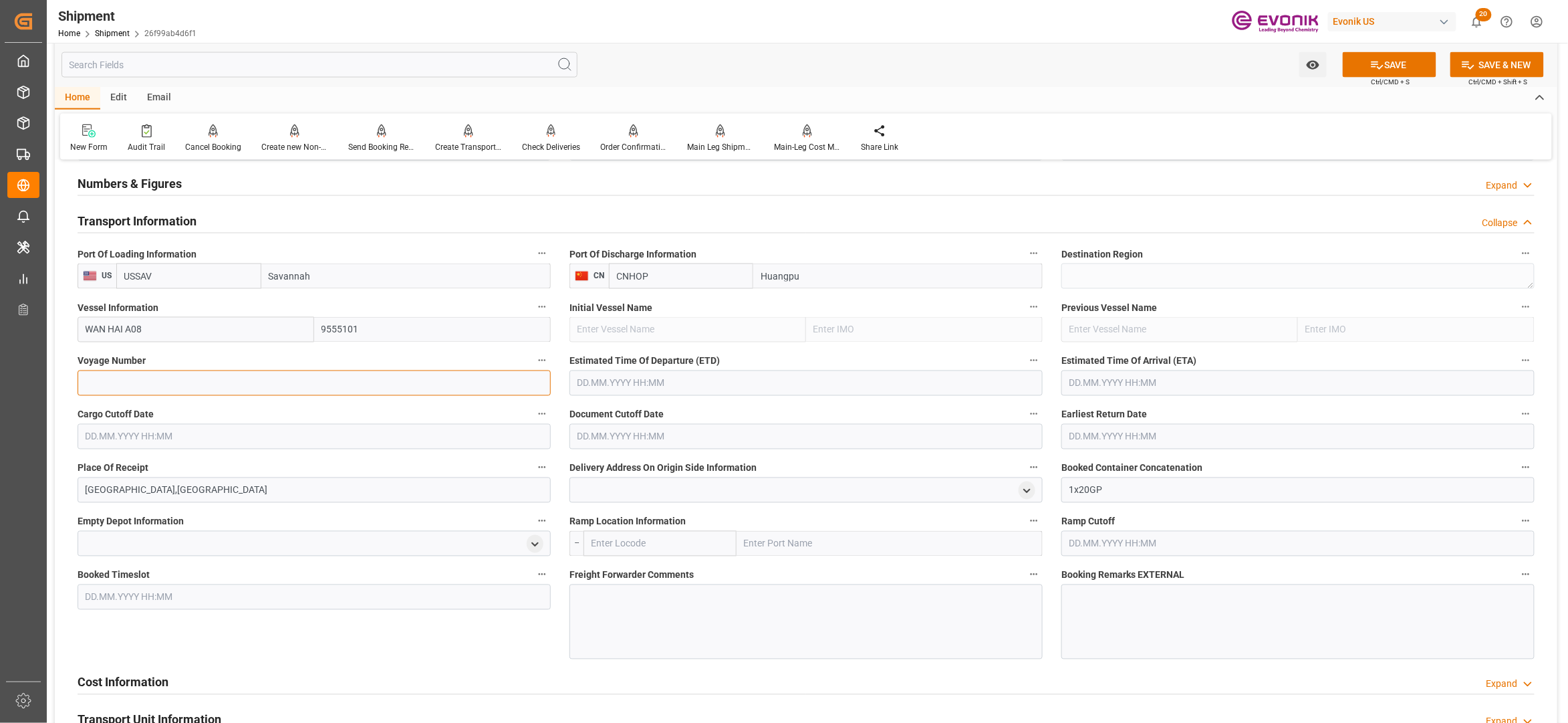
paste input "W013"
type input "W013"
click at [707, 376] on input "text" at bounding box center [806, 383] width 474 height 25
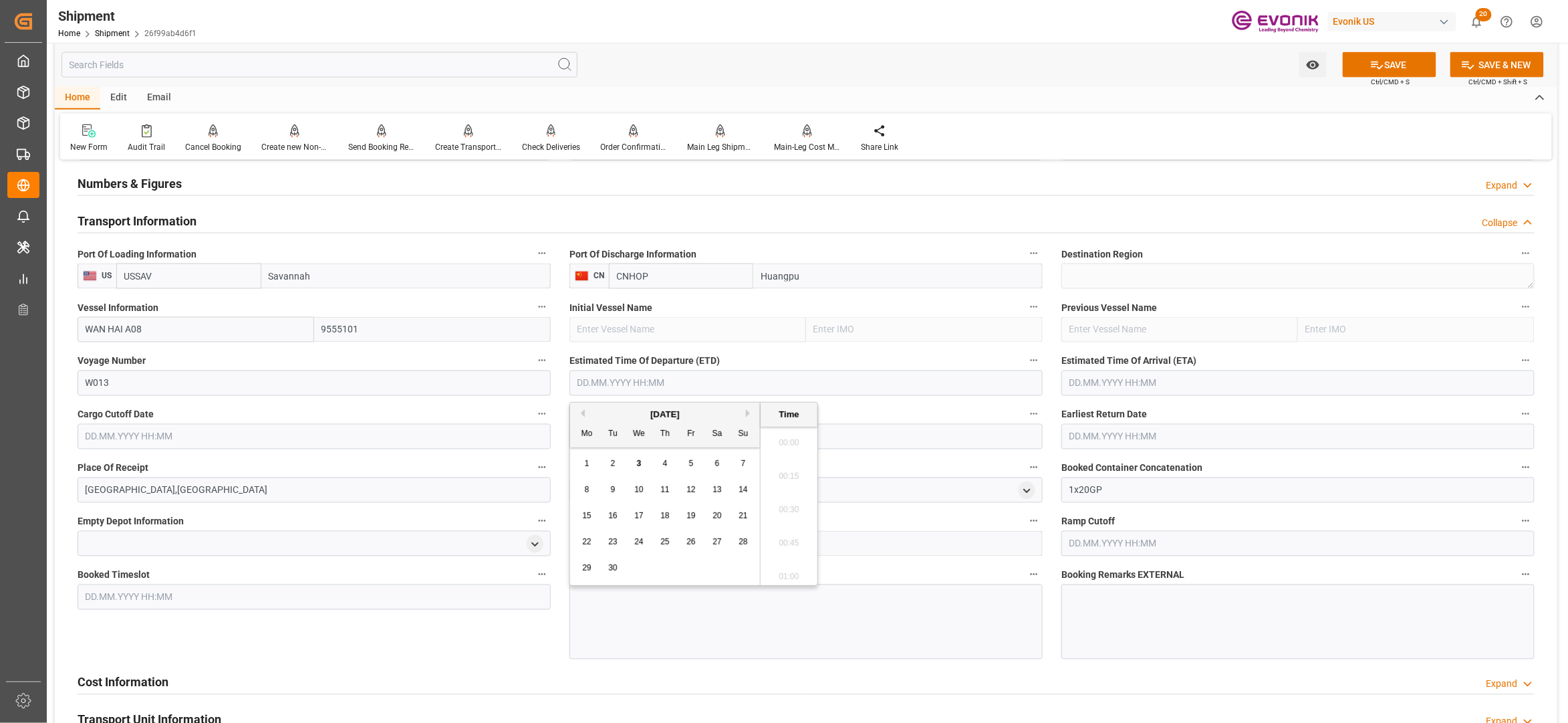
scroll to position [2980, 0]
click at [634, 538] on span "24" at bounding box center [639, 542] width 9 height 9
type input "[DATE] 00:00"
click at [1095, 386] on input "text" at bounding box center [1298, 383] width 474 height 25
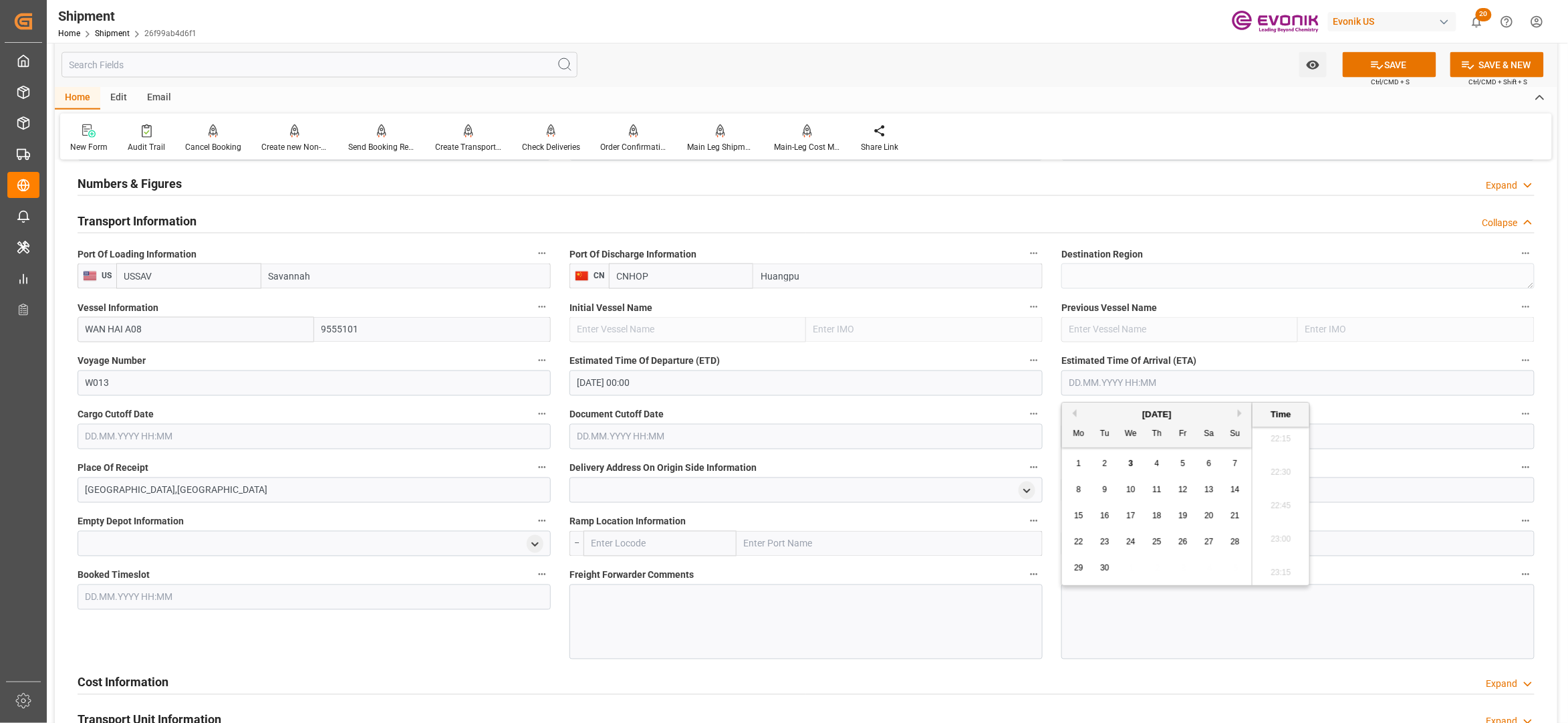
click at [1244, 412] on button "Next Month" at bounding box center [1242, 413] width 8 height 8
click at [1075, 417] on div "[DATE]" at bounding box center [1157, 415] width 190 height 14
click at [1076, 413] on div "[DATE]" at bounding box center [1157, 415] width 190 height 14
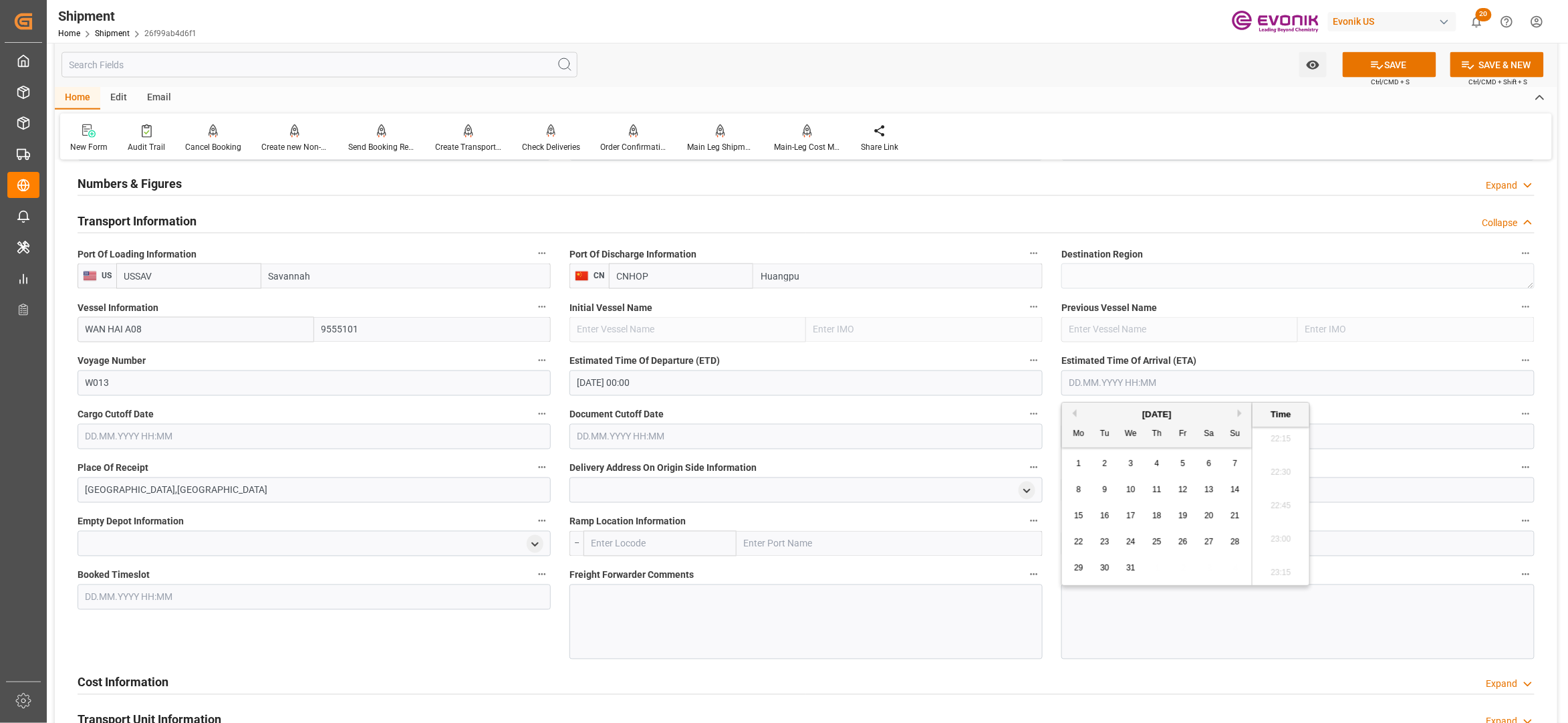
click at [1073, 413] on button "Previous Month" at bounding box center [1073, 413] width 8 height 8
click at [1133, 488] on span "5" at bounding box center [1131, 489] width 5 height 9
type input "[DATE] 00:00"
click at [391, 437] on input "text" at bounding box center [314, 437] width 474 height 25
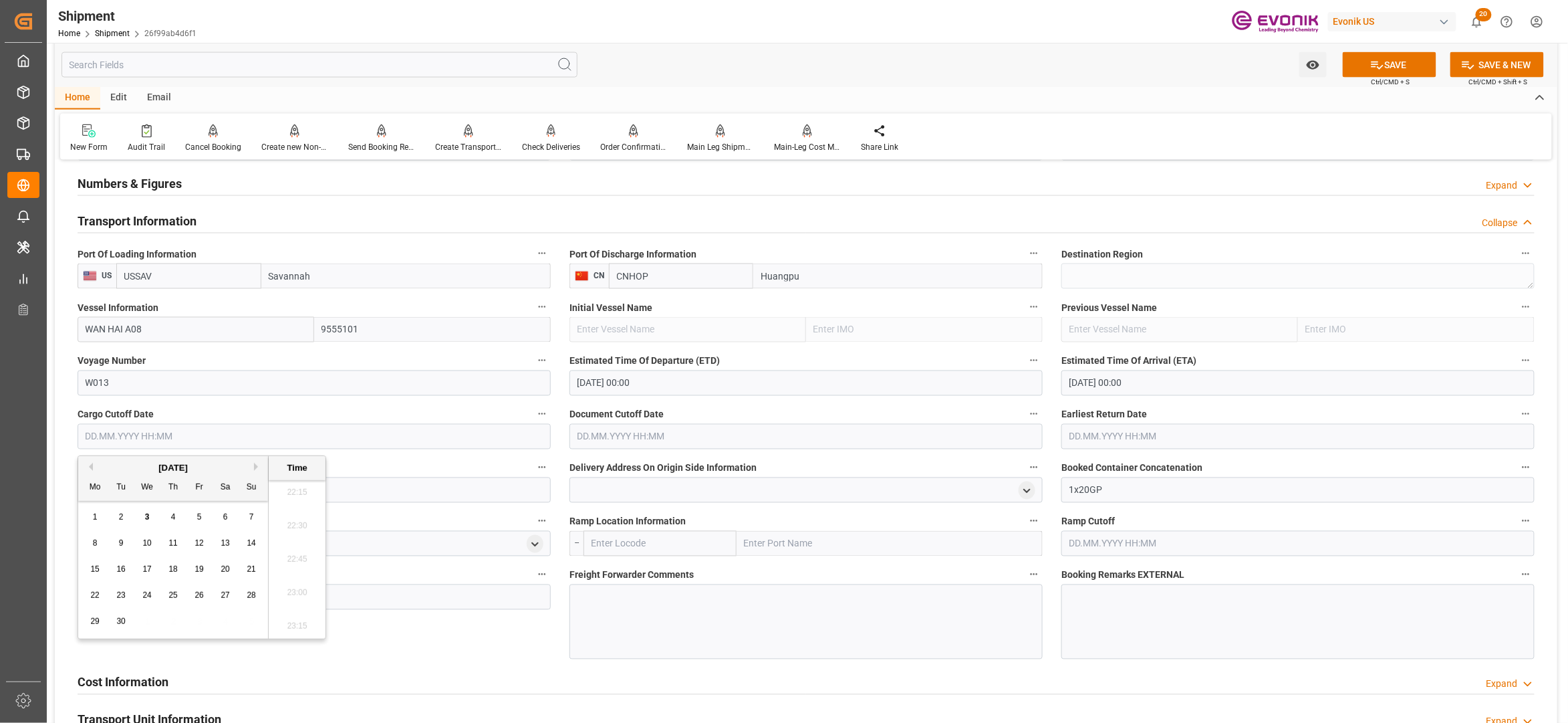
click at [143, 544] on span "10" at bounding box center [147, 543] width 9 height 9
type input "[DATE] 00:00"
click at [607, 437] on input "text" at bounding box center [806, 437] width 474 height 25
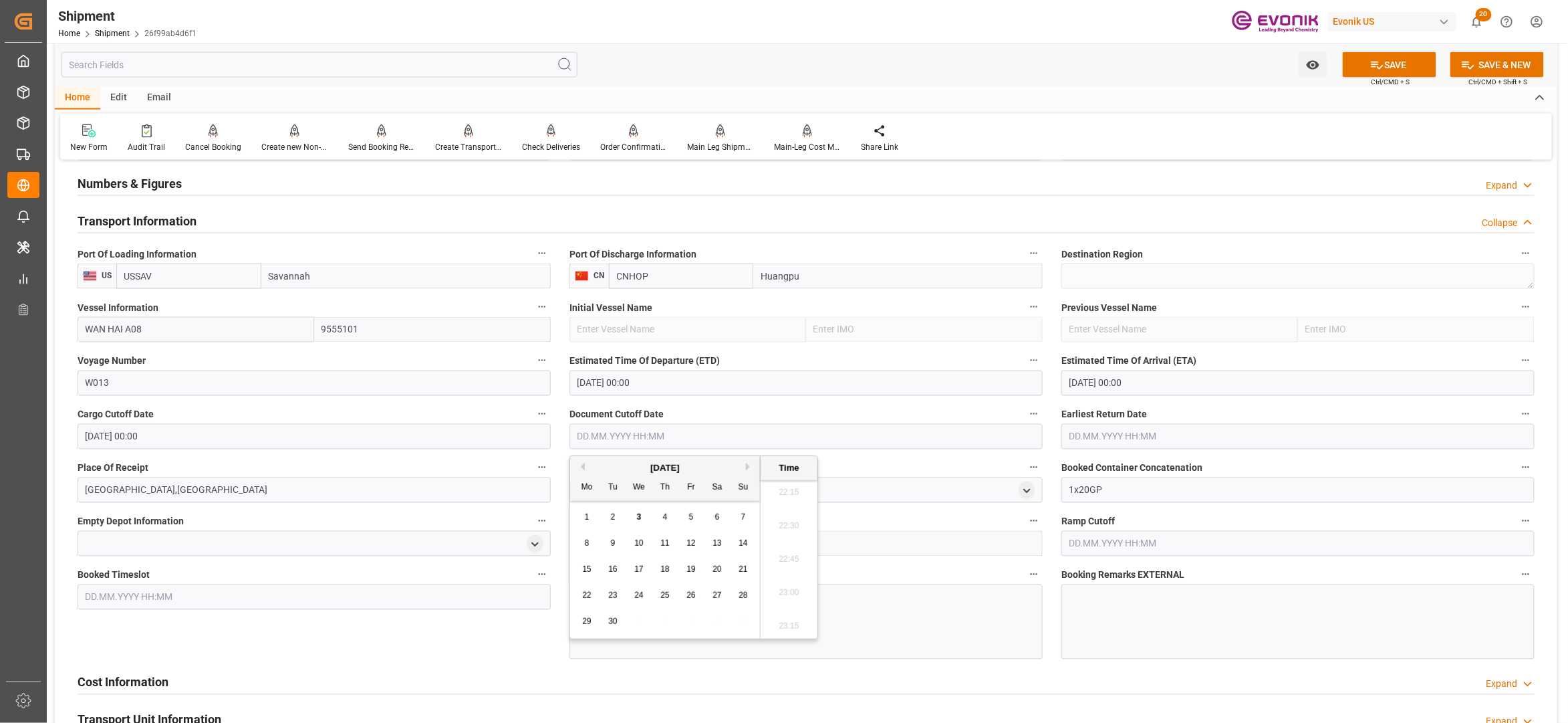
click at [640, 544] on span "10" at bounding box center [639, 543] width 9 height 9
type input "[DATE] 00:00"
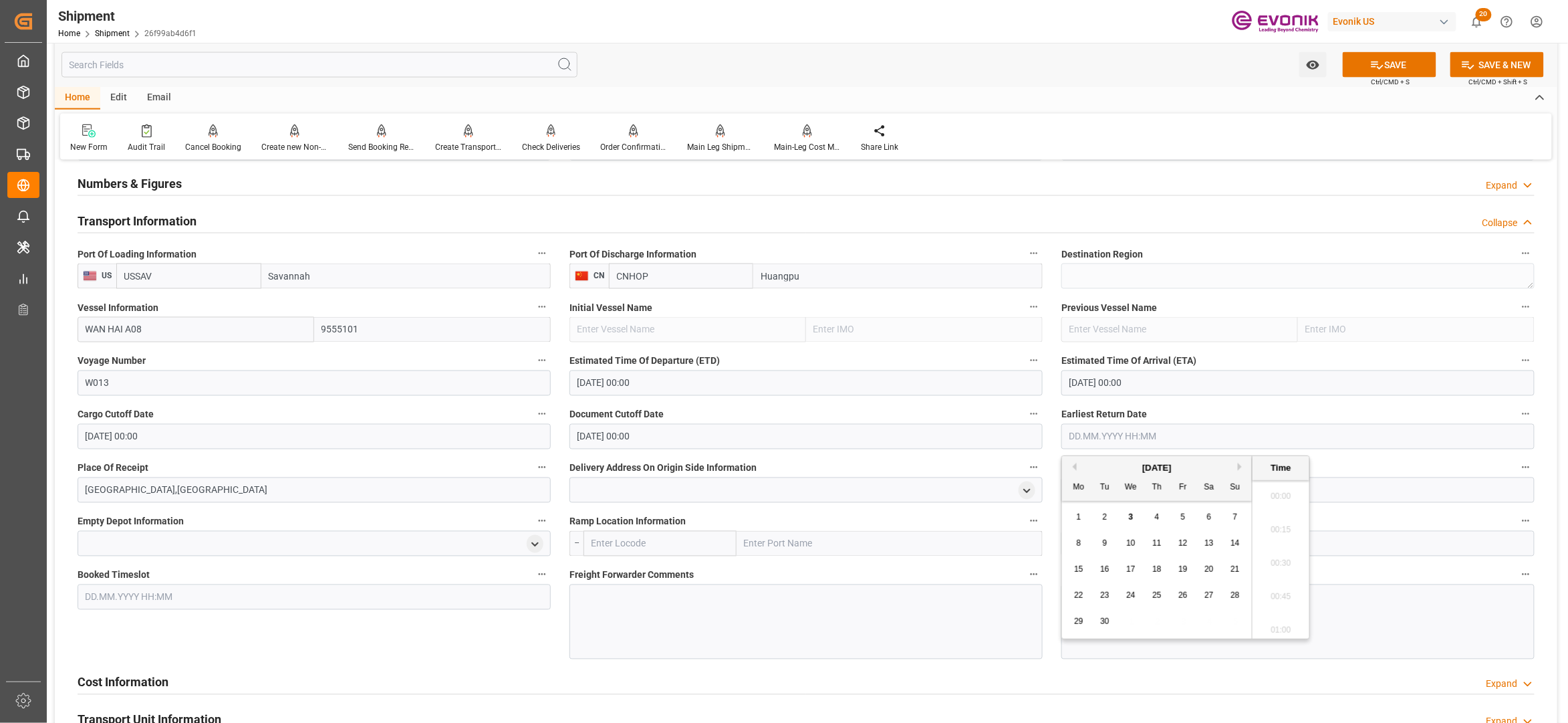
click at [1123, 434] on input "text" at bounding box center [1298, 437] width 474 height 25
click at [1129, 542] on span "10" at bounding box center [1131, 543] width 9 height 9
type input "[DATE] 00:00"
click at [480, 616] on div "Booked Timeslot" at bounding box center [314, 612] width 492 height 103
click at [1363, 69] on button "SAVE" at bounding box center [1389, 65] width 94 height 25
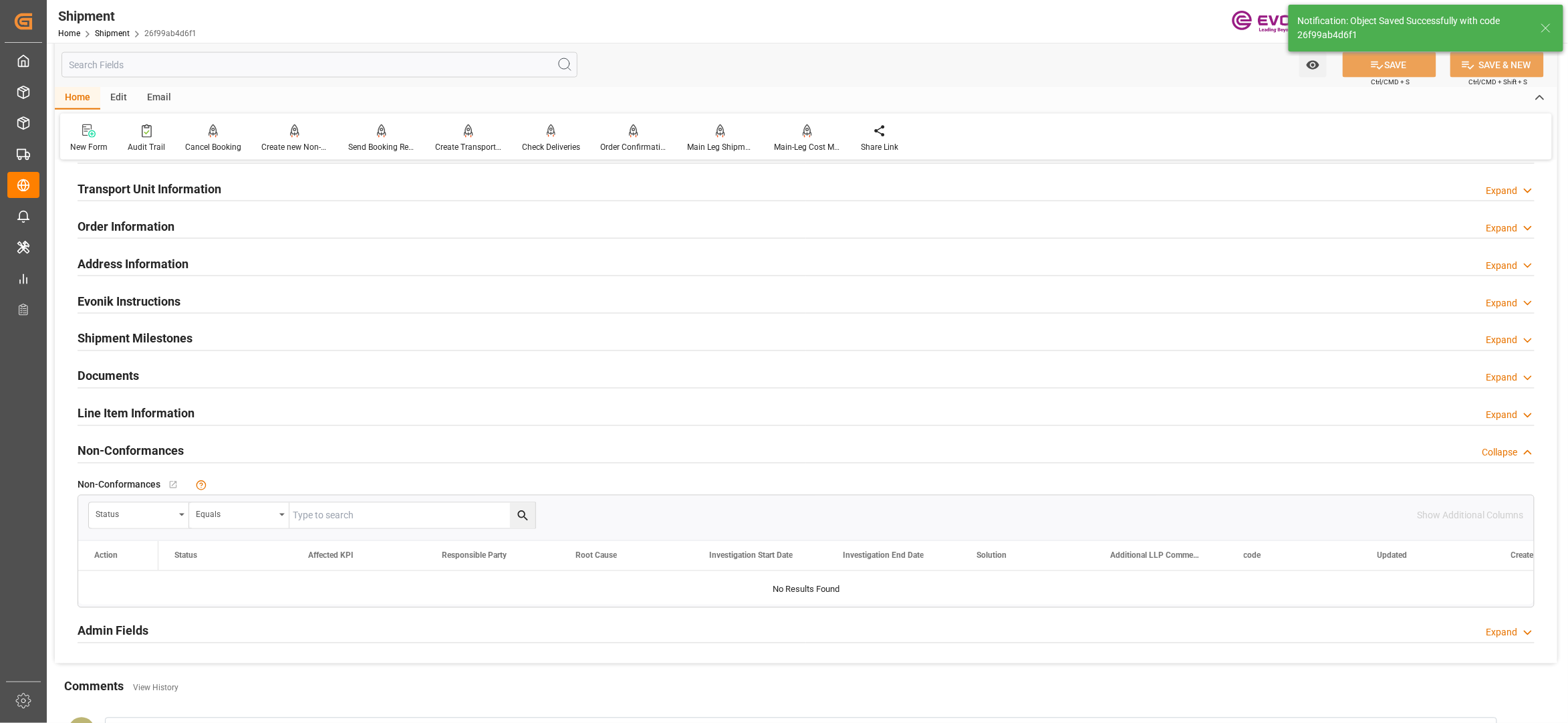
scroll to position [595, 0]
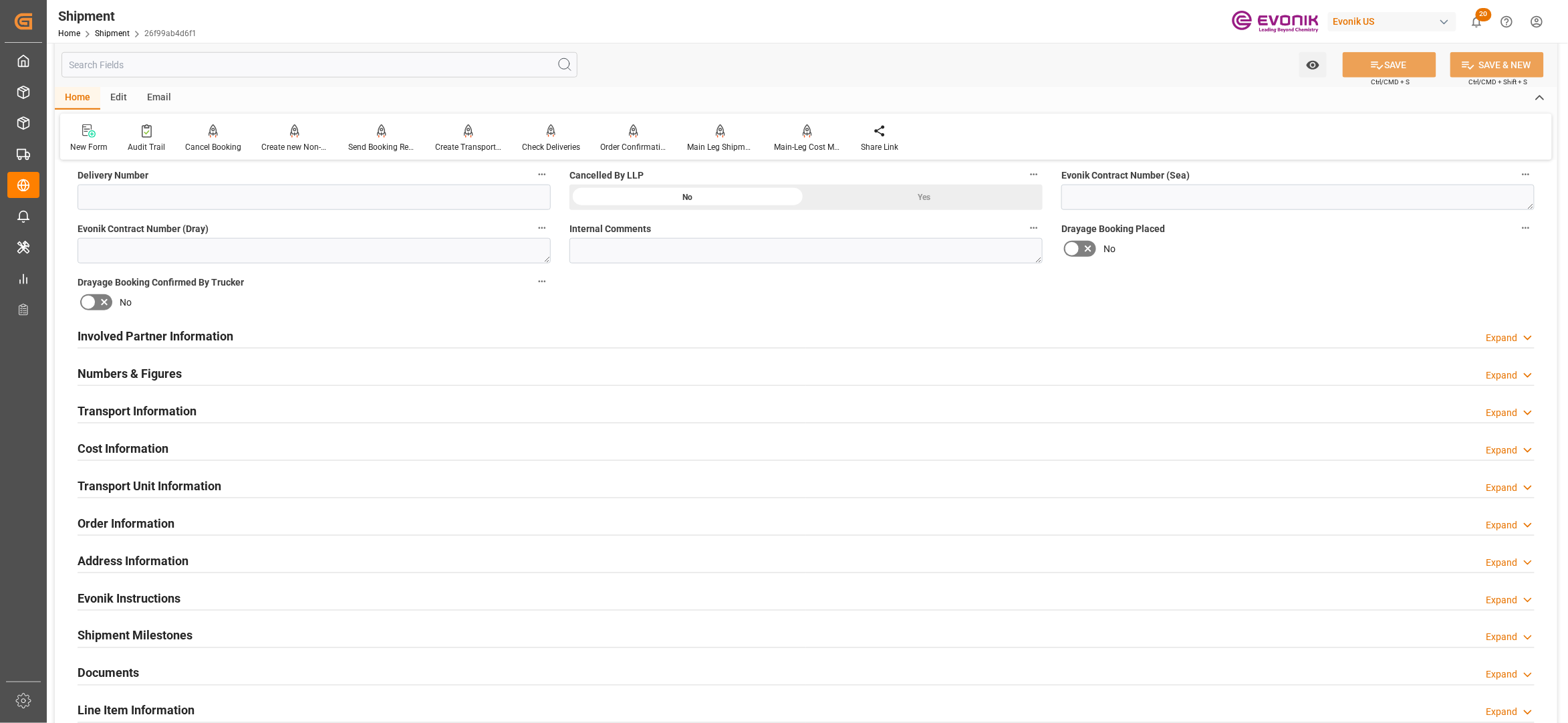
click at [231, 450] on div "Cost Information Expand" at bounding box center [805, 447] width 1457 height 25
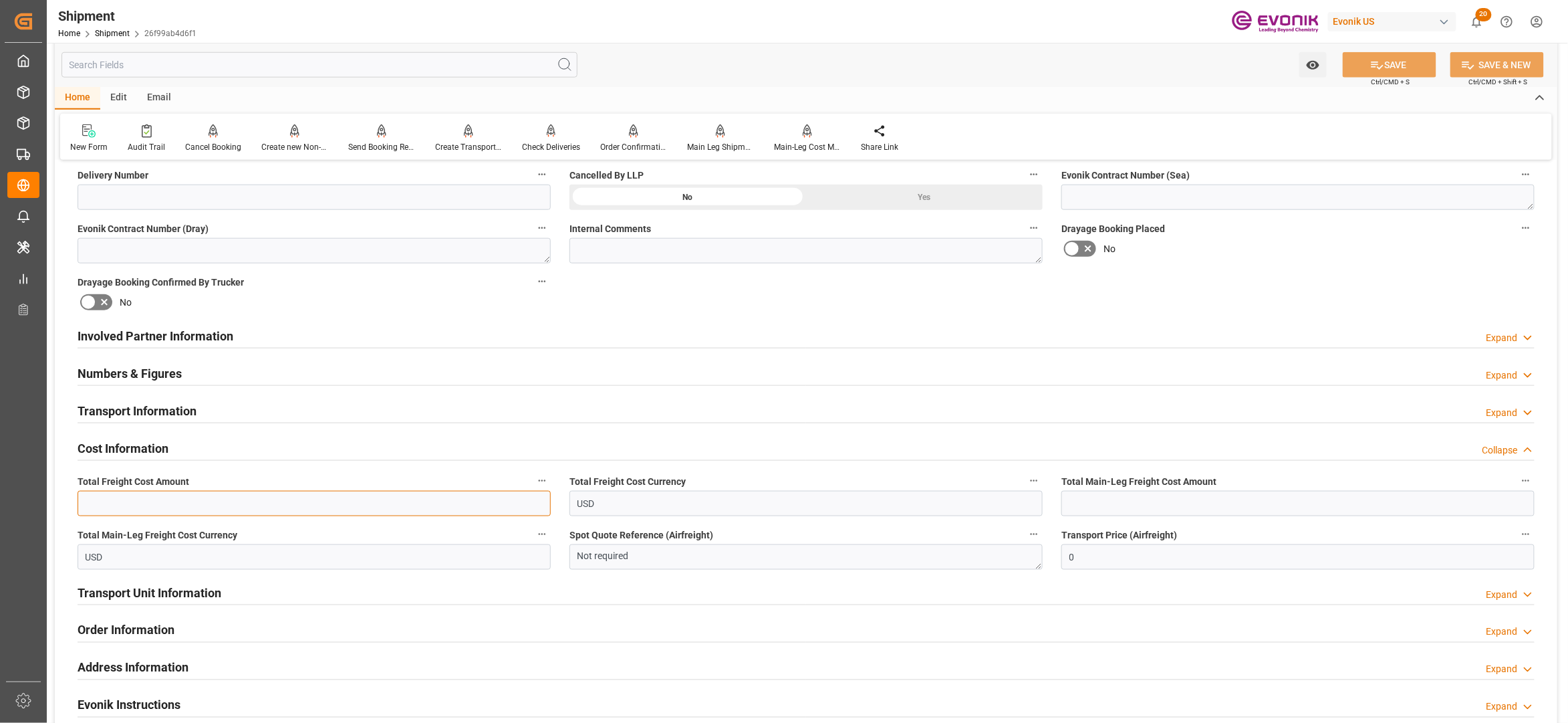
click at [182, 507] on input "text" at bounding box center [314, 504] width 474 height 25
paste input "2043"
type input "2043"
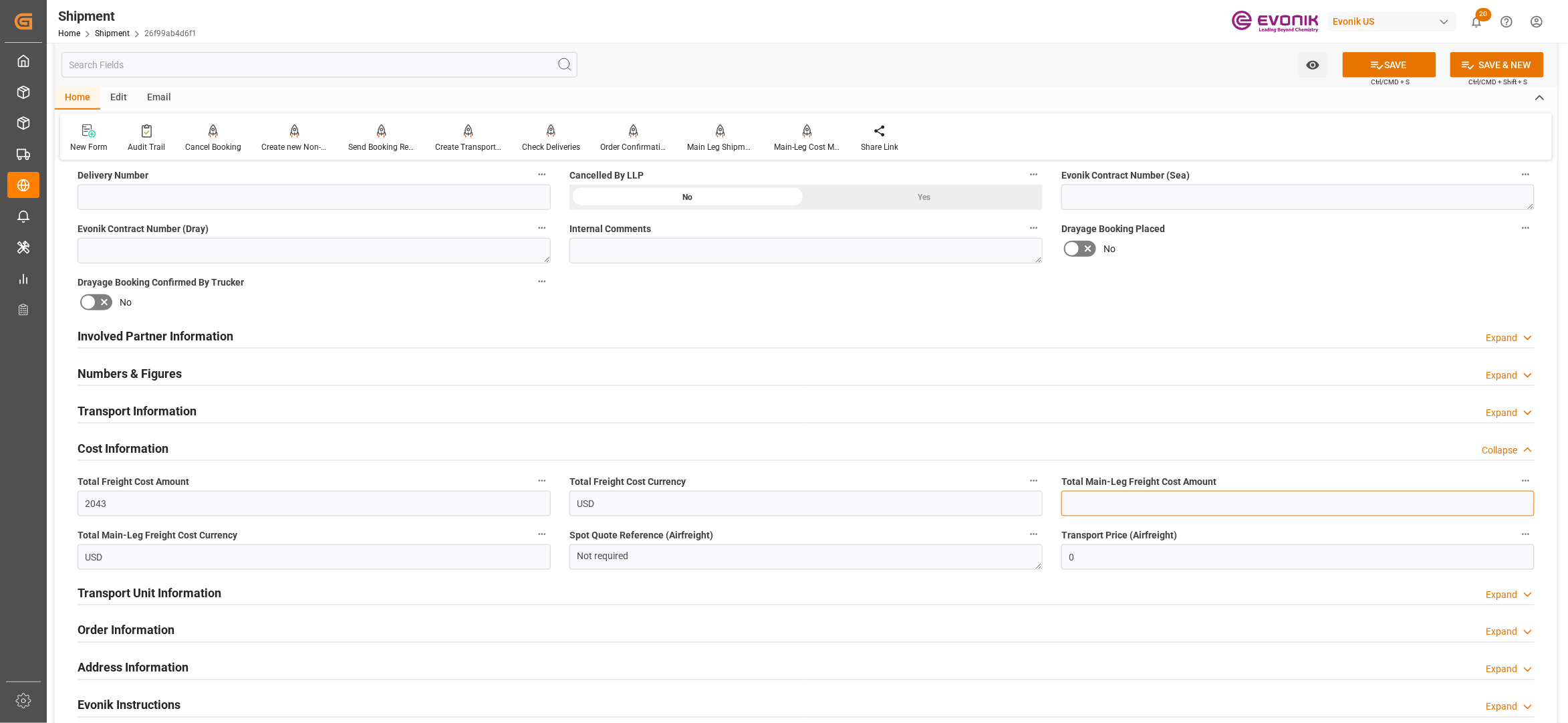
click at [1094, 503] on input "text" at bounding box center [1298, 504] width 474 height 25
paste input "2043"
type input "2043"
click at [1267, 271] on div "Booking Confirmation Milestone Bar Collapse Submitted to FFW for Booking (Pendi…" at bounding box center [805, 322] width 1503 height 1490
click at [1391, 65] on button "SAVE" at bounding box center [1389, 65] width 94 height 25
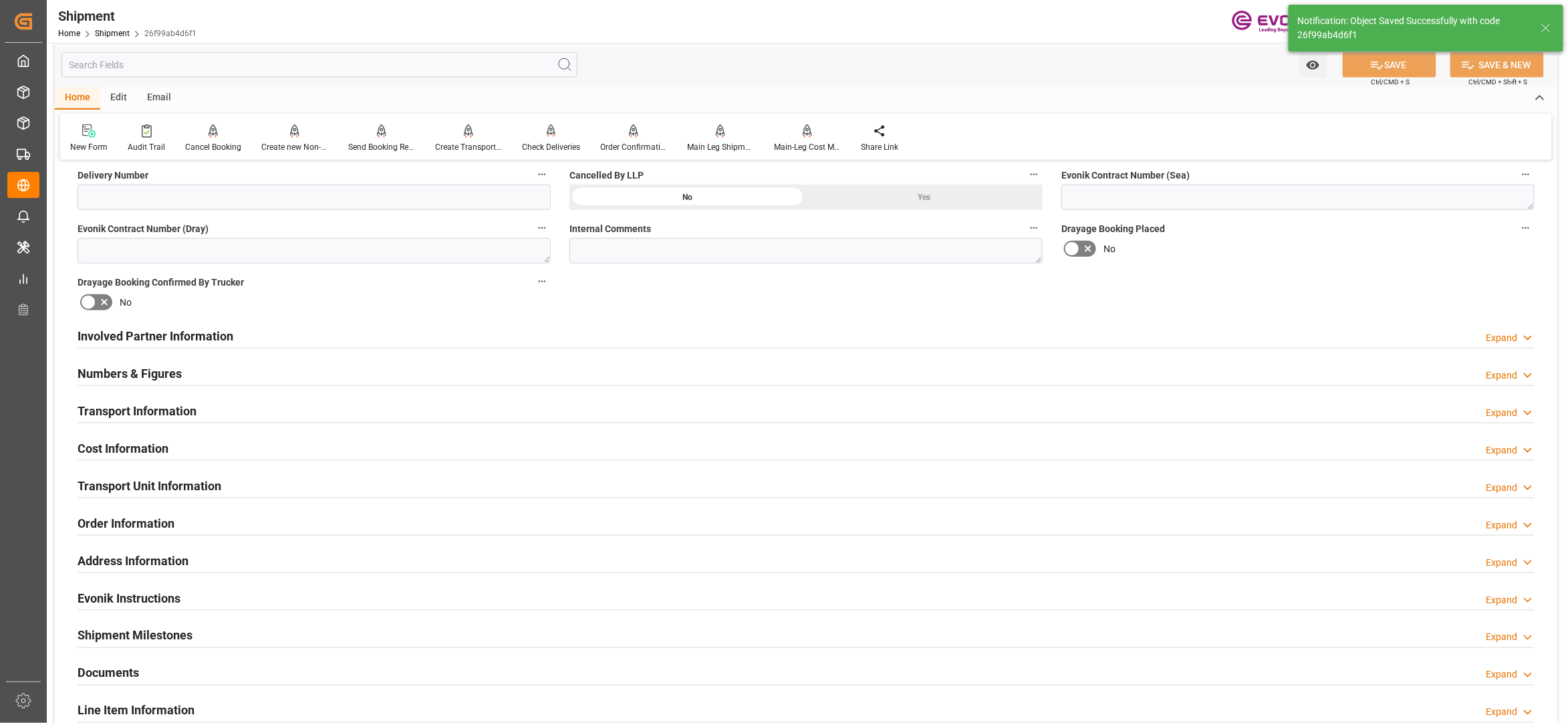
click at [442, 329] on div "Involved Partner Information Expand" at bounding box center [805, 335] width 1457 height 25
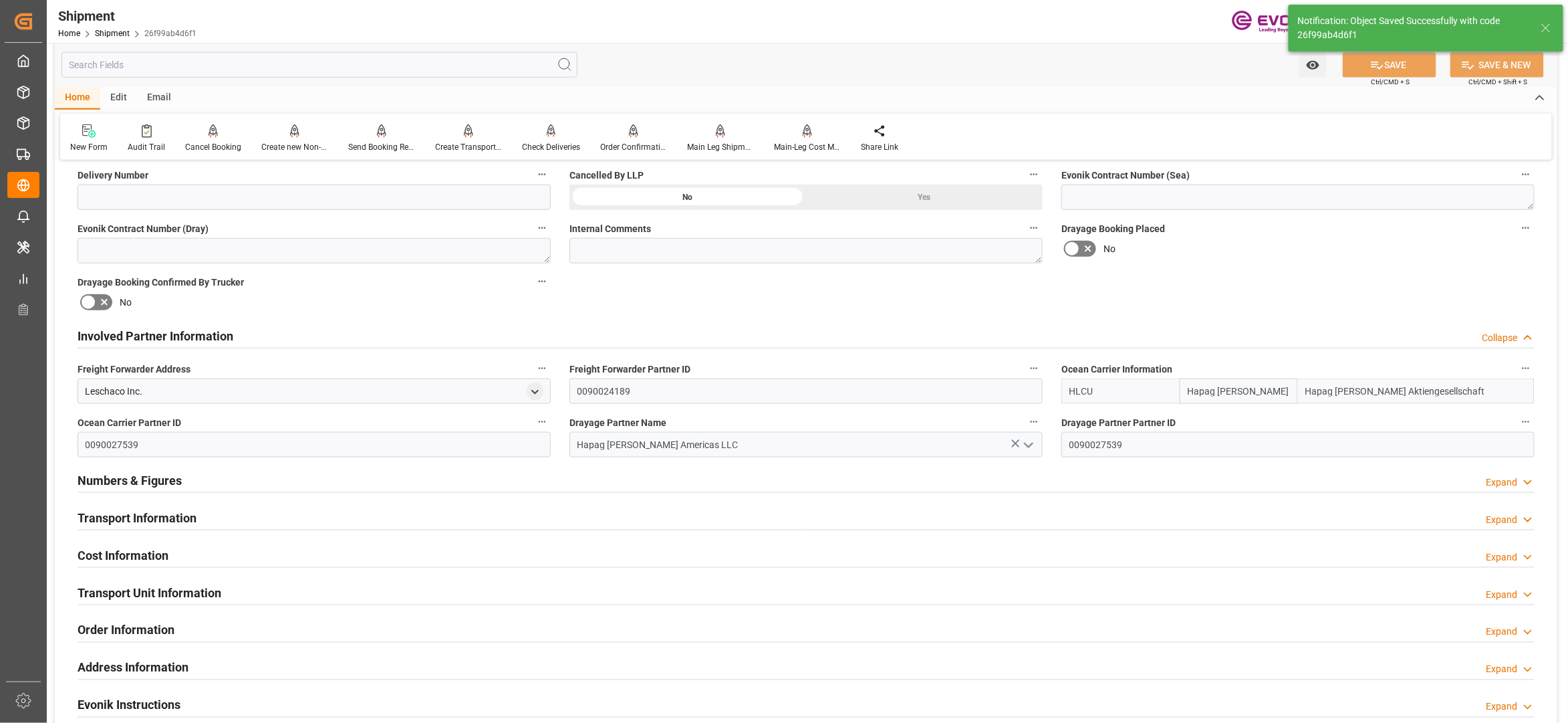
click at [481, 517] on div "Transport Information Expand" at bounding box center [805, 517] width 1457 height 25
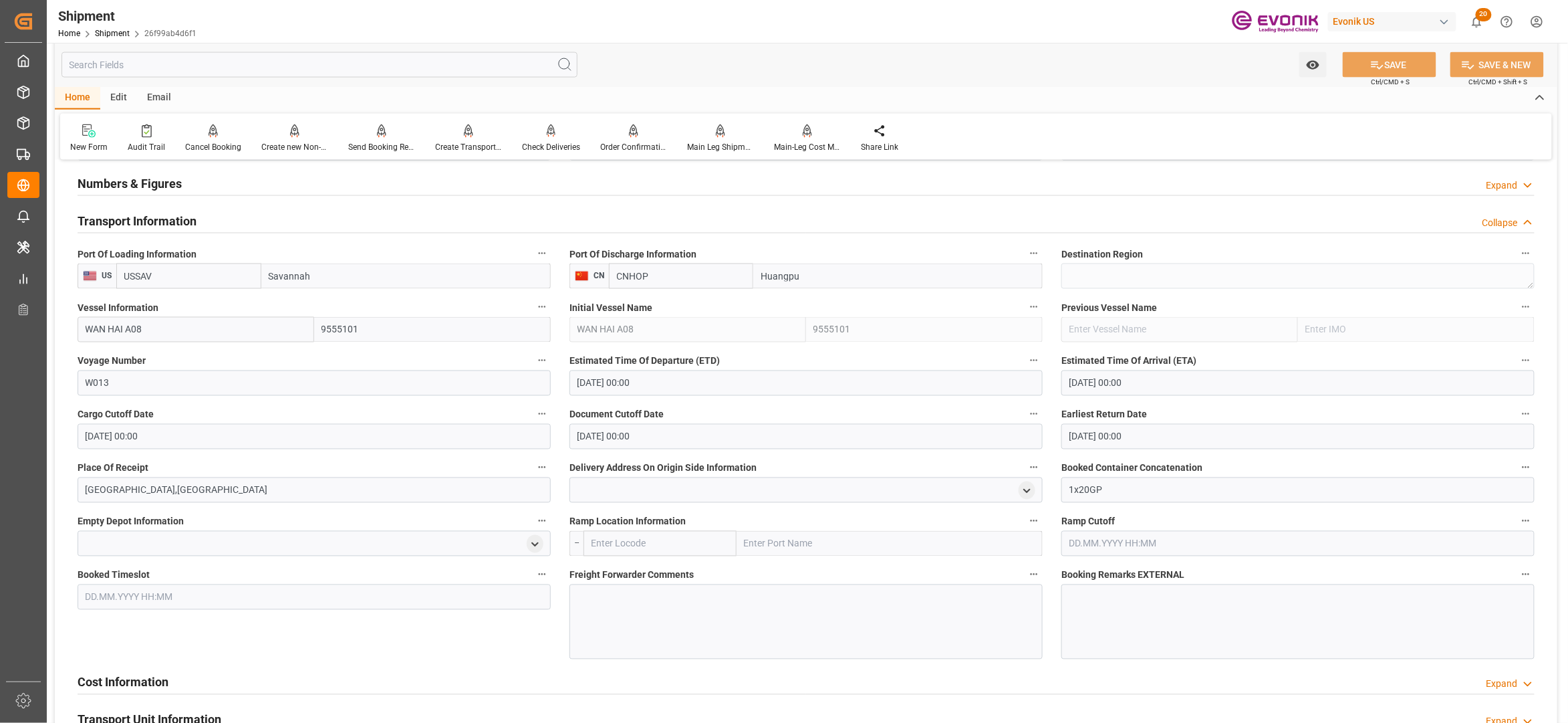
scroll to position [1189, 0]
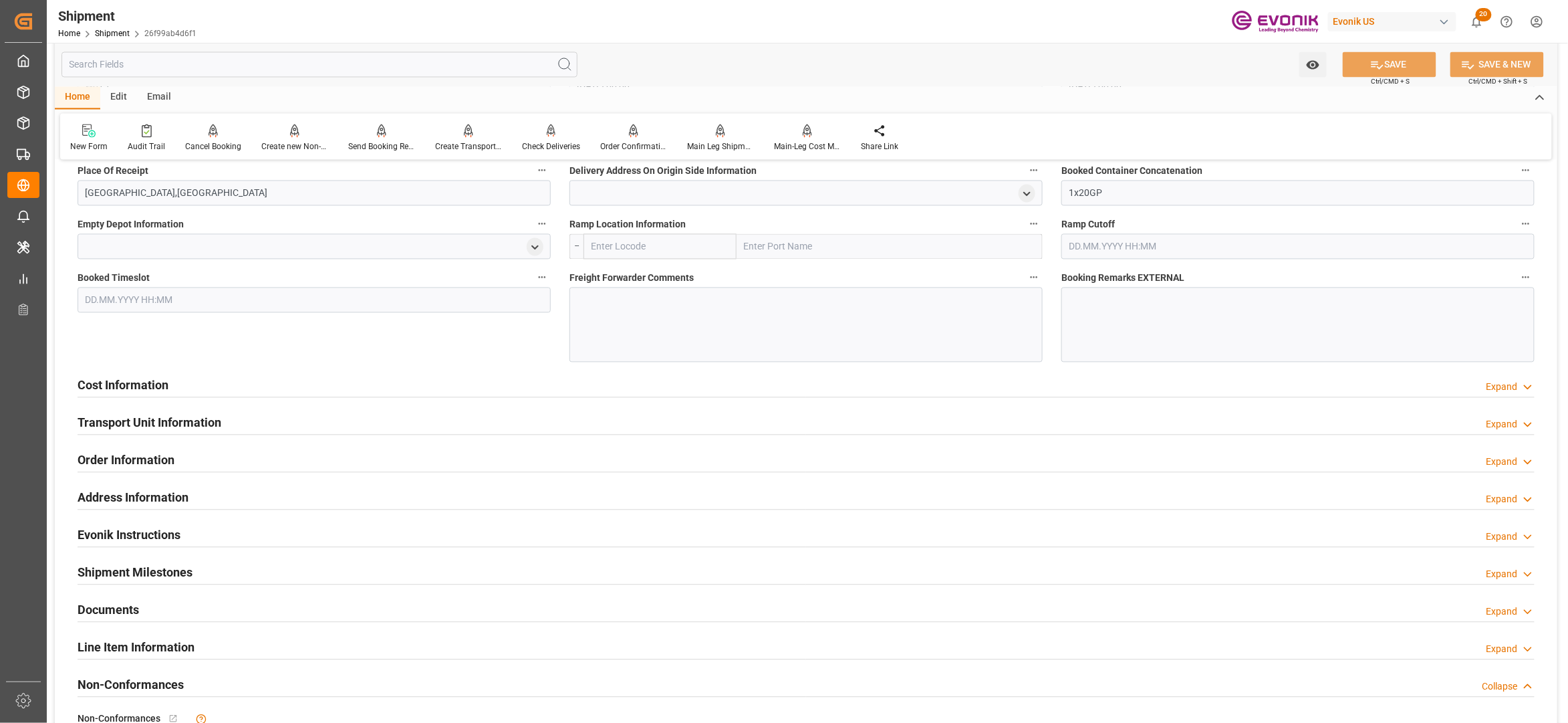
click at [585, 386] on div "Cost Information Expand" at bounding box center [805, 385] width 1457 height 25
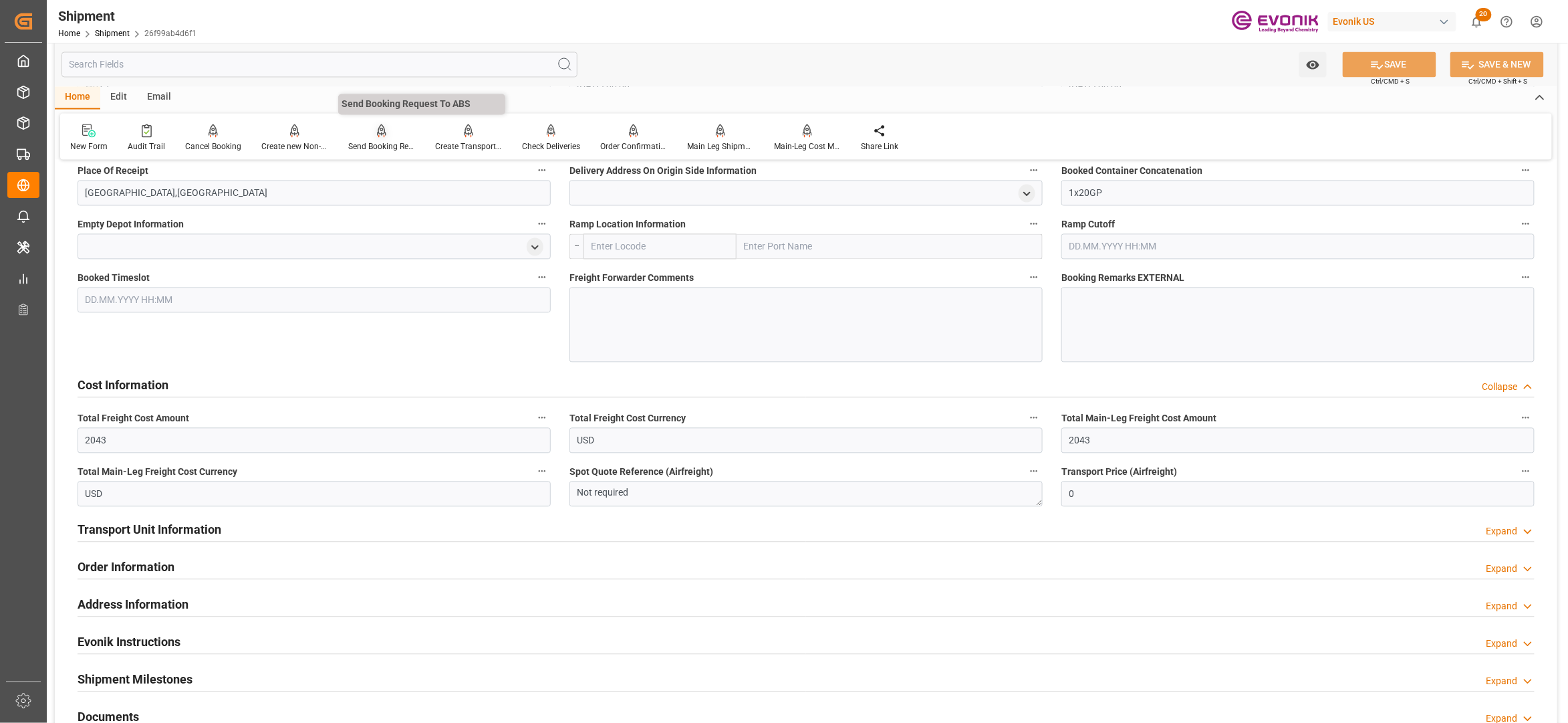
click at [378, 140] on div "Send Booking Request To ABS" at bounding box center [382, 138] width 87 height 29
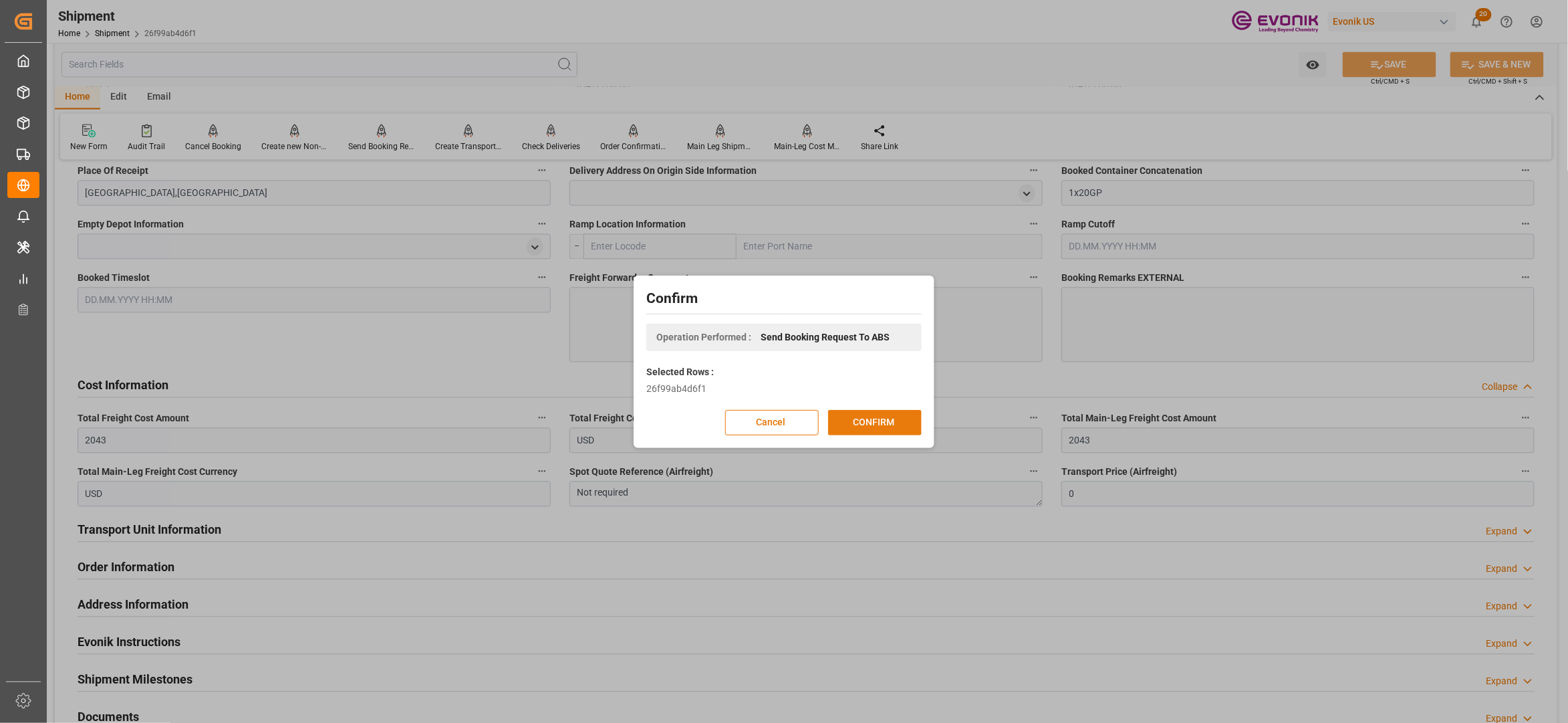
click at [869, 428] on button "CONFIRM" at bounding box center [874, 423] width 94 height 25
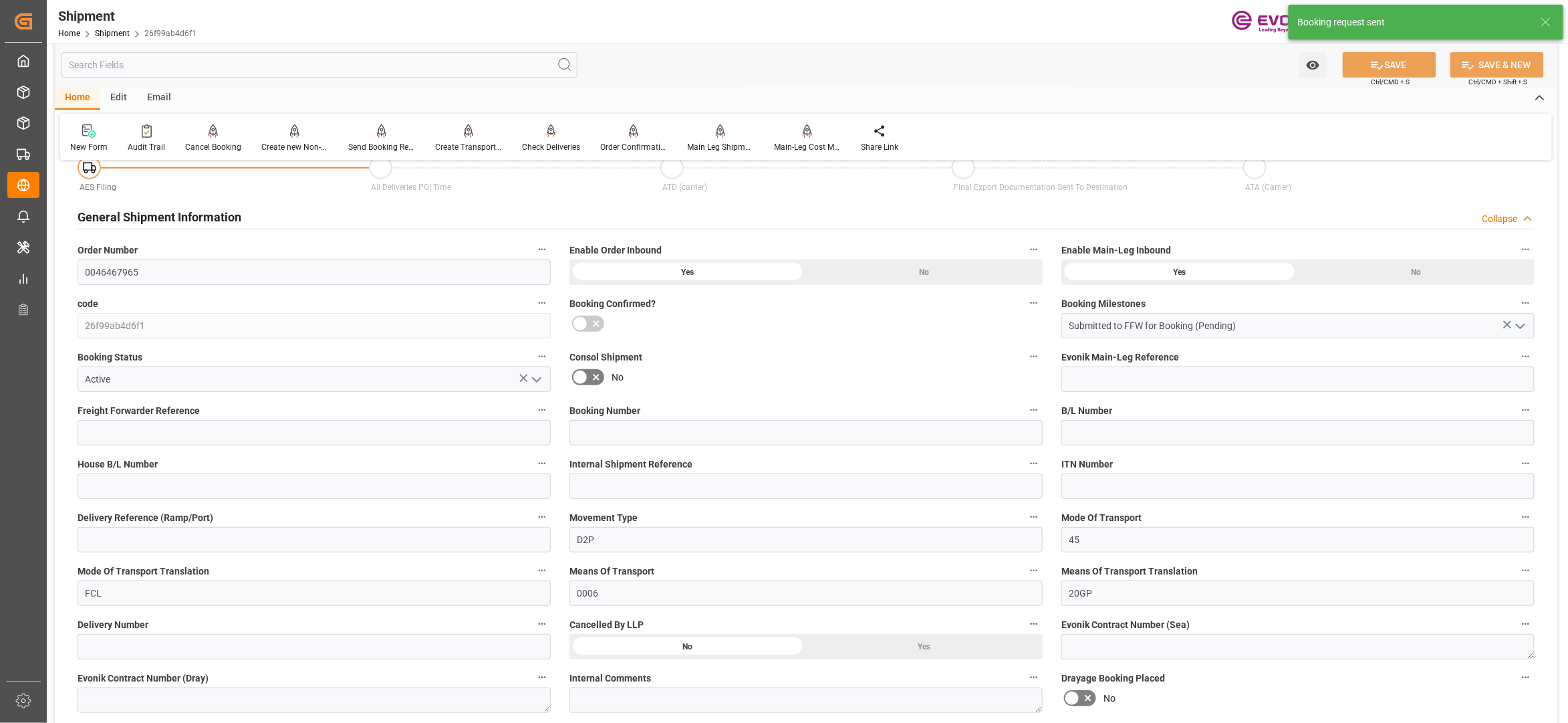
scroll to position [1103, 0]
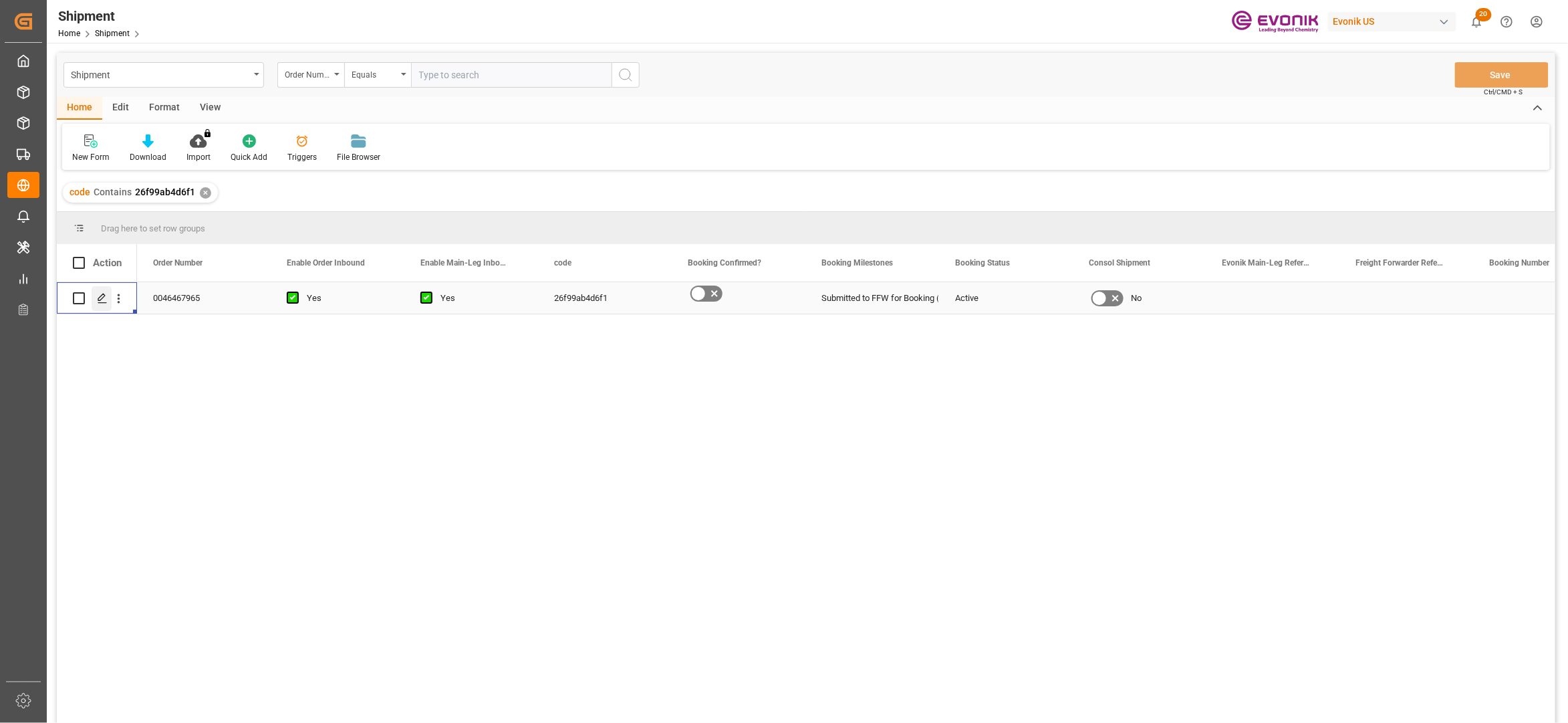
click at [100, 301] on icon "Press SPACE to select this row." at bounding box center [103, 298] width 11 height 11
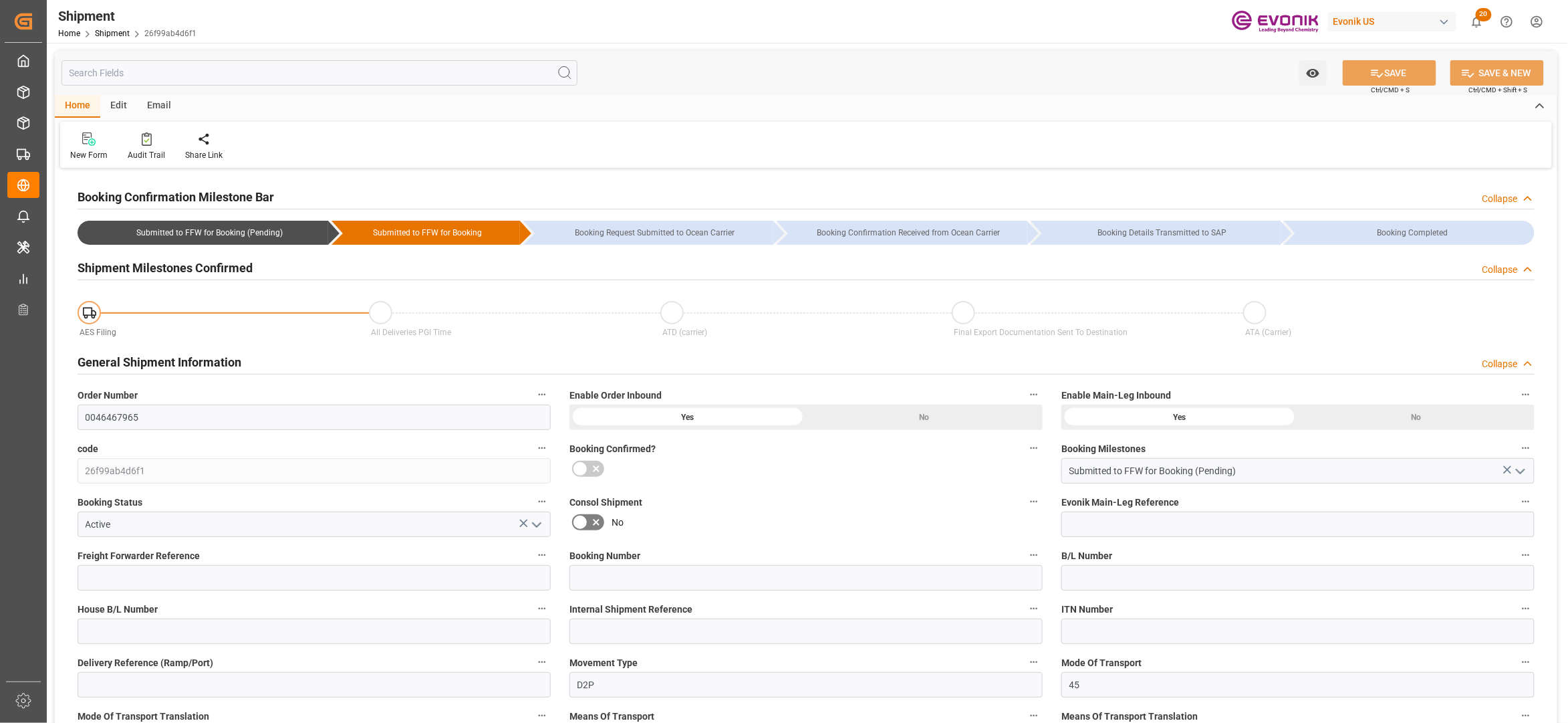
type input "24.09.2025 00:00"
type input "05.11.2025 00:00"
type input "10.09.2025 00:00"
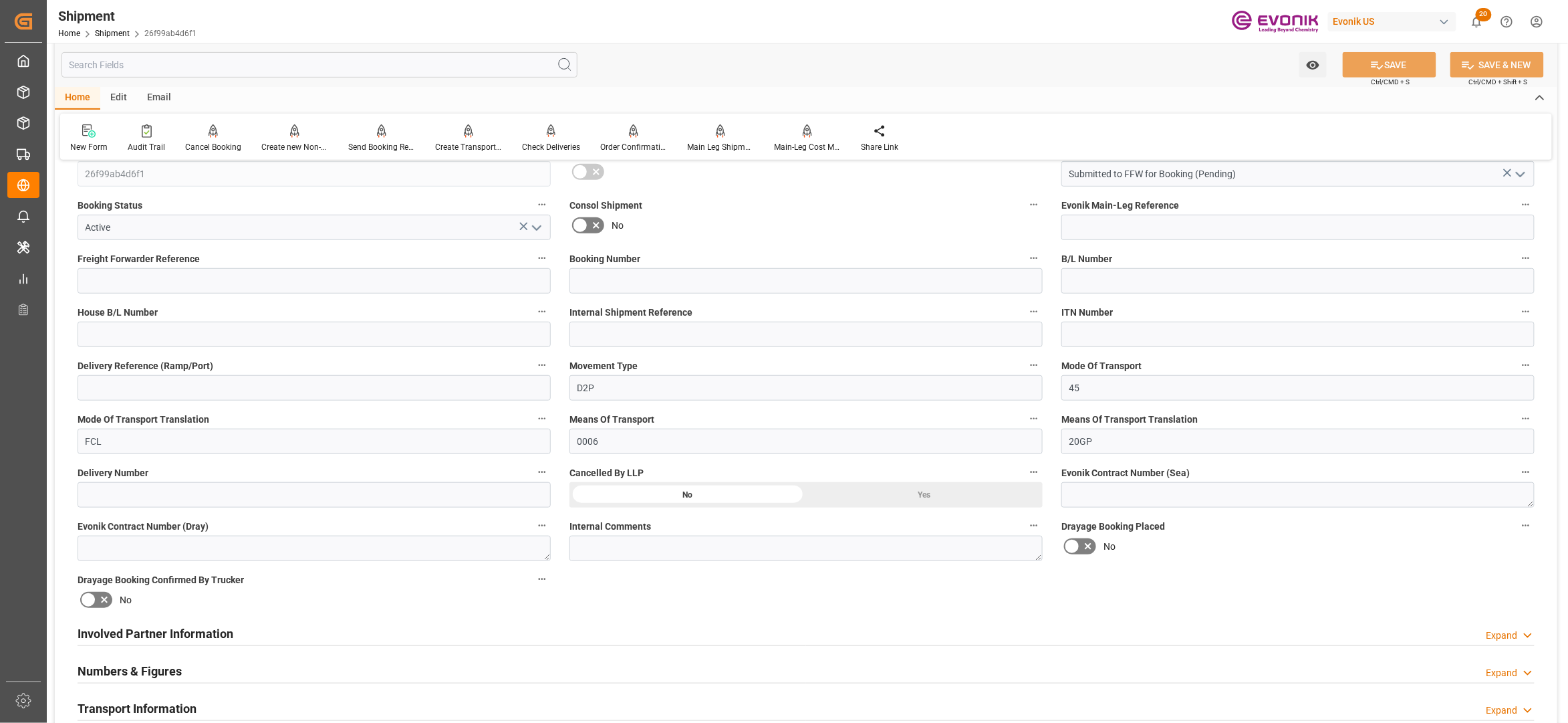
scroll to position [595, 0]
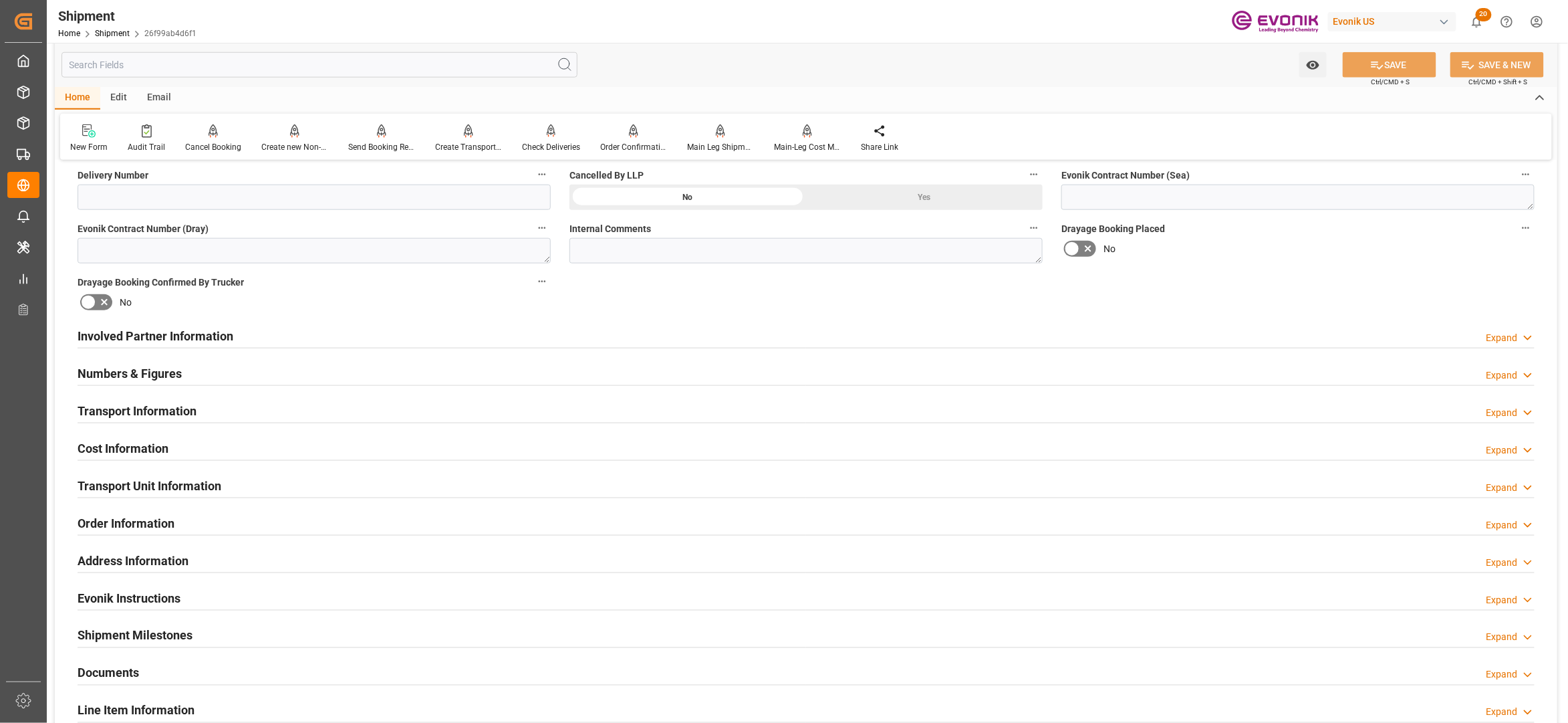
click at [424, 407] on div "Transport Information Expand" at bounding box center [805, 410] width 1457 height 25
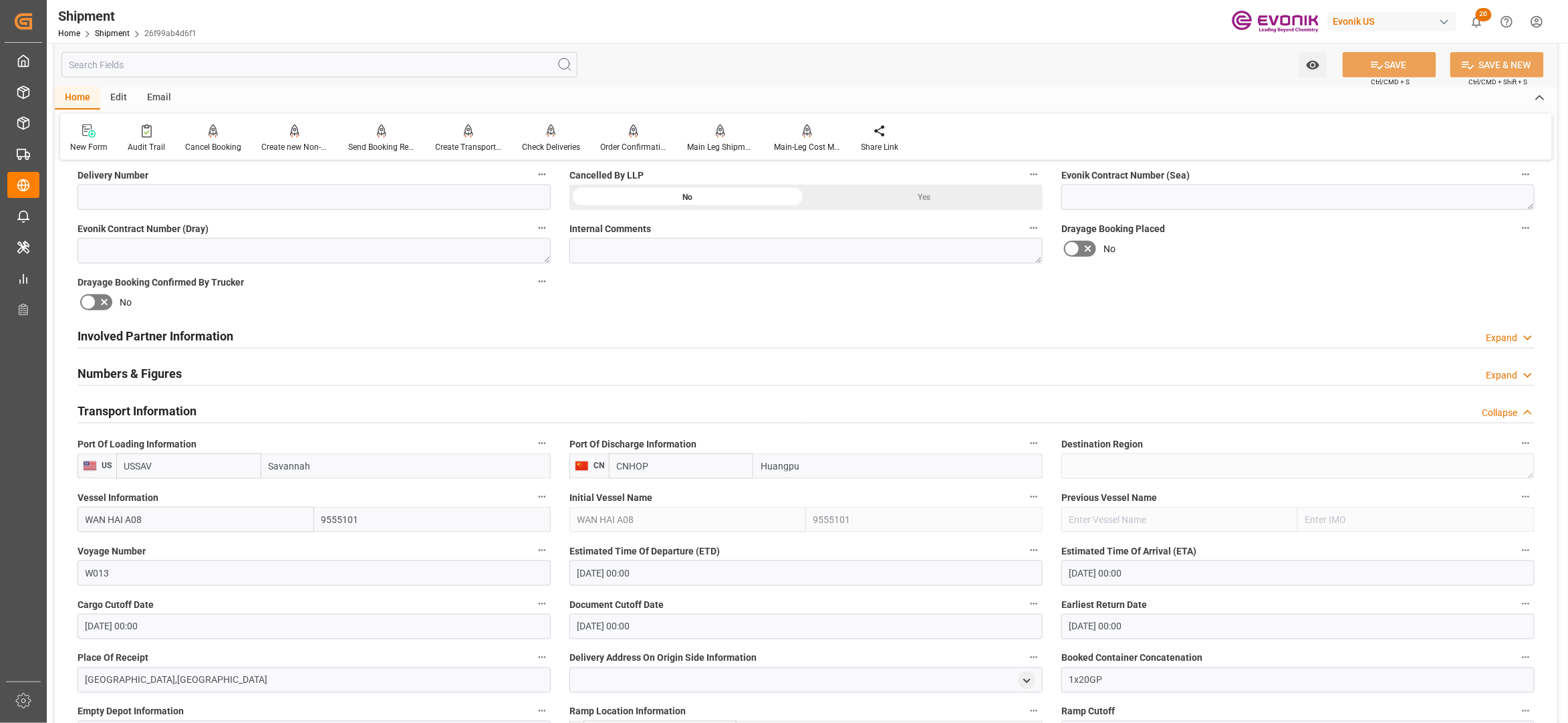
scroll to position [891, 0]
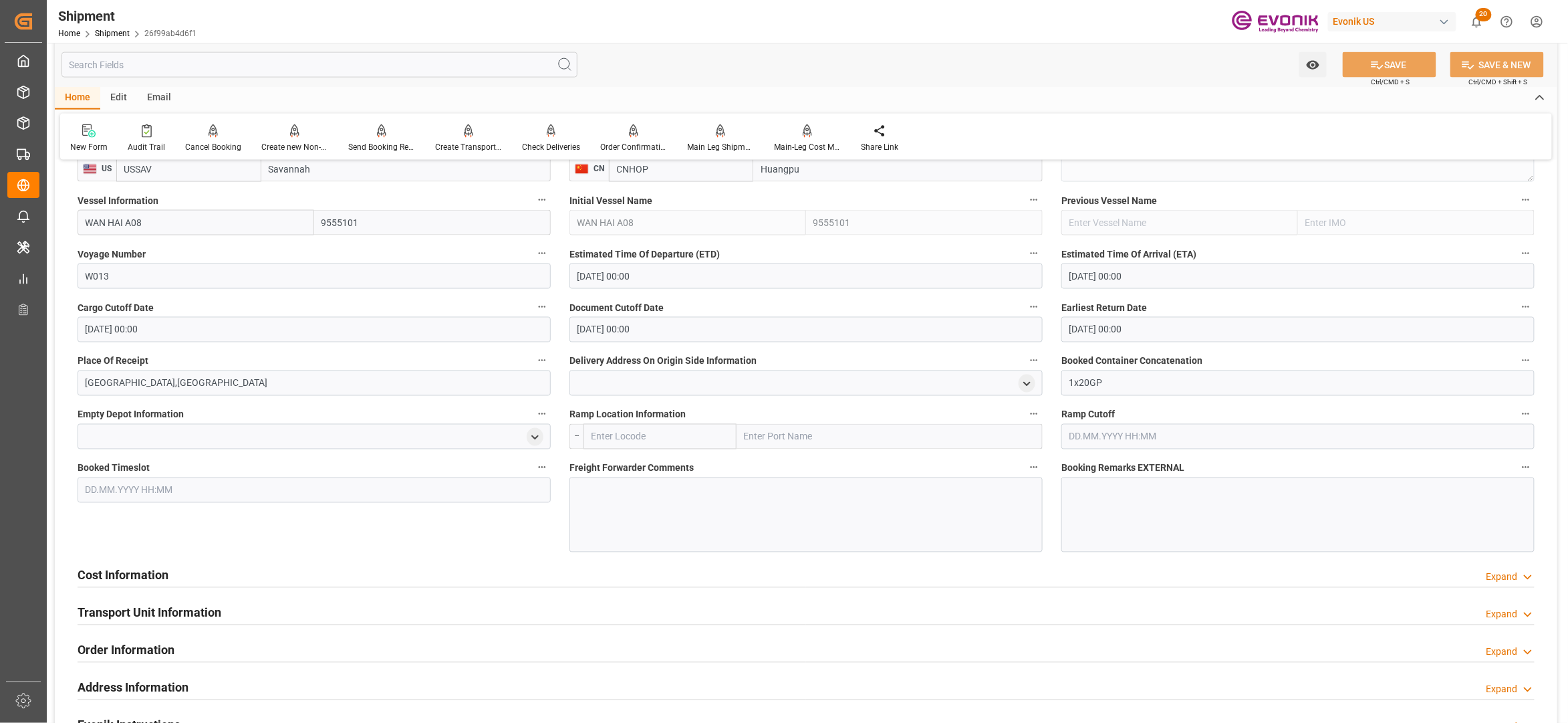
click at [602, 494] on div at bounding box center [806, 515] width 474 height 75
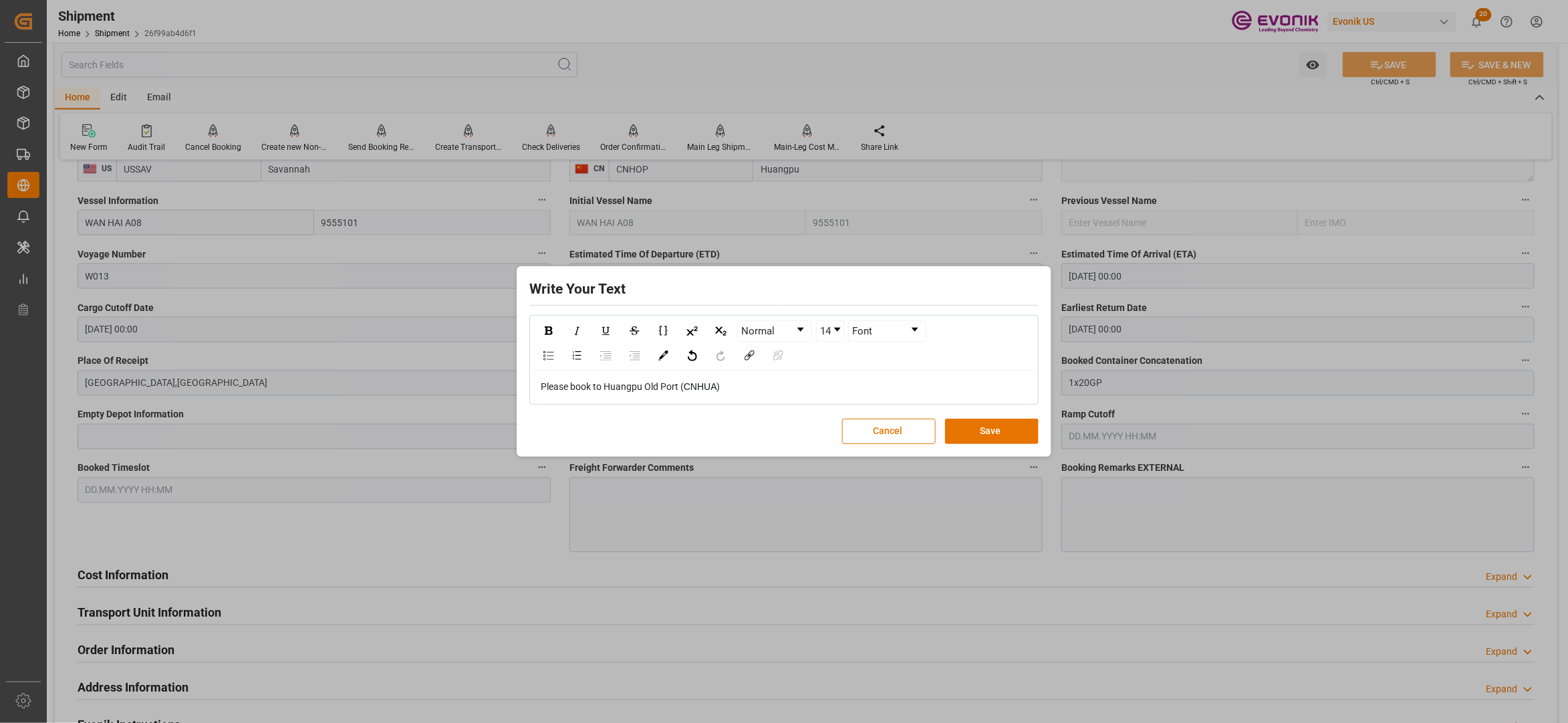
click at [603, 384] on span "Please book to Huangpu Old Port (" at bounding box center [612, 387] width 143 height 11
click at [746, 386] on div "Please book to Huangpu Old Port ( CNHUA )" at bounding box center [784, 387] width 487 height 14
click at [604, 384] on span "Please book to Huangpu Old Port (" at bounding box center [612, 387] width 143 height 11
click at [594, 381] on span "Please book to Huangpu Old Port (" at bounding box center [612, 387] width 143 height 11
click at [599, 383] on span "Please book eith Hapag to Huangpu Old Port (" at bounding box center [636, 387] width 191 height 11
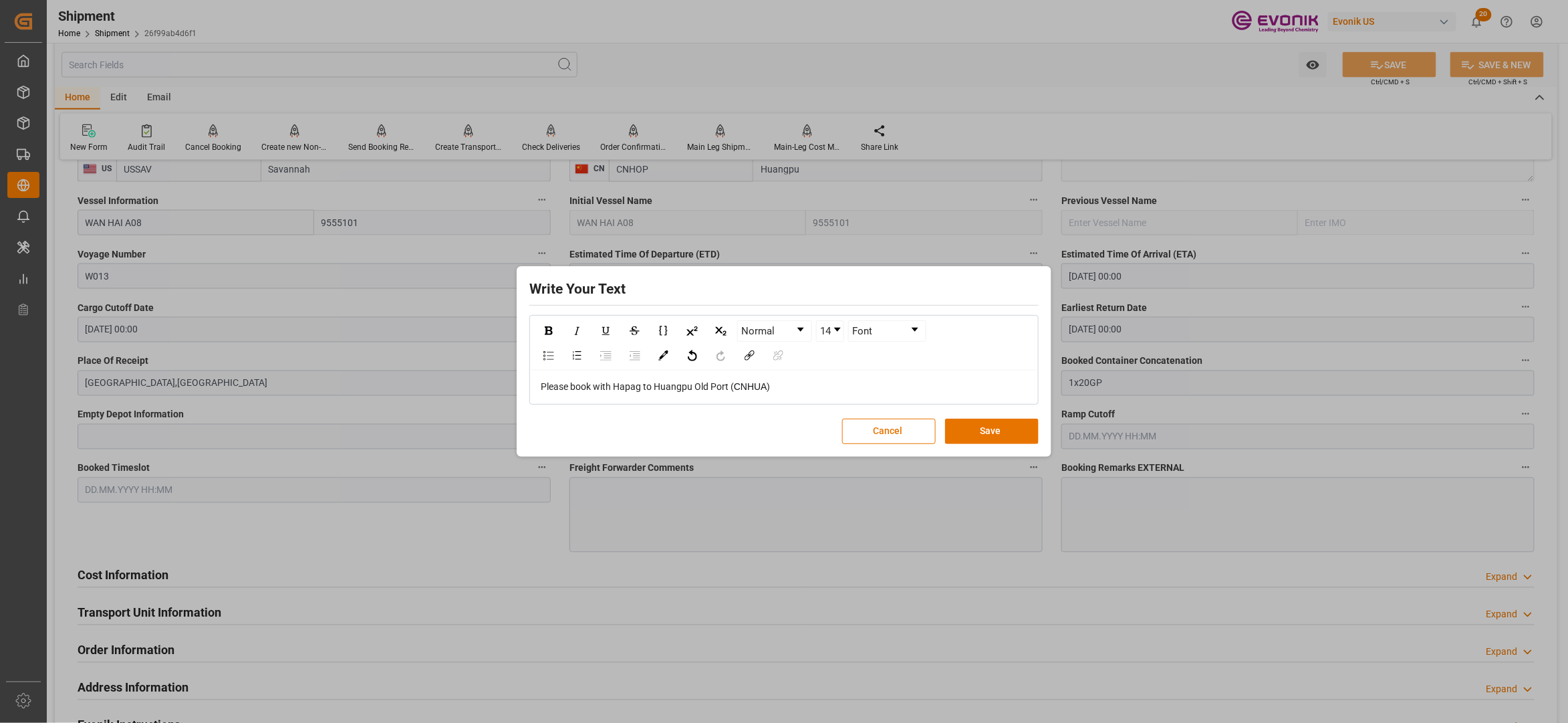
click at [794, 387] on div "Please book with Hapag to Huangpu Old Port ( CNHUA )" at bounding box center [784, 387] width 487 height 14
click at [994, 424] on button "Save" at bounding box center [992, 431] width 94 height 25
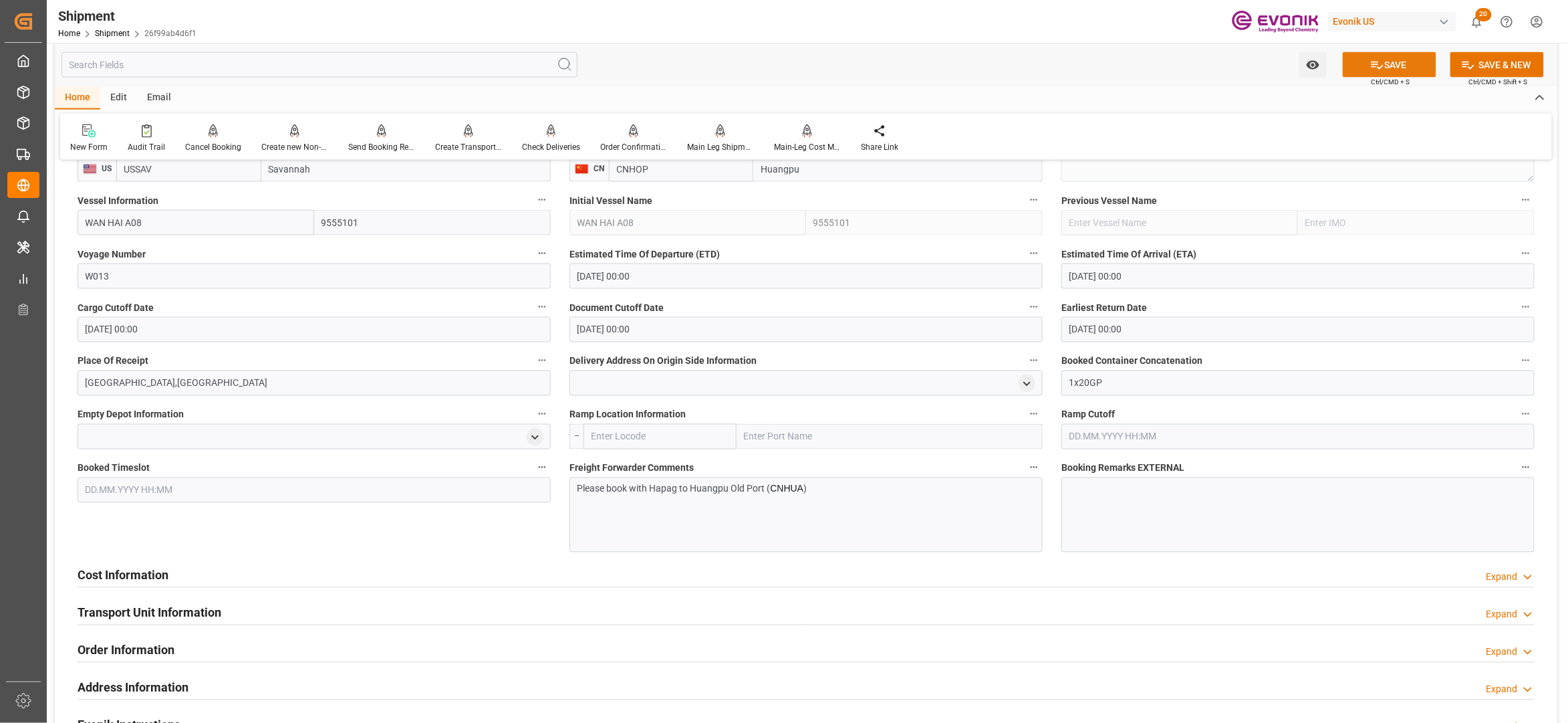
click at [1385, 65] on button "SAVE" at bounding box center [1389, 65] width 94 height 25
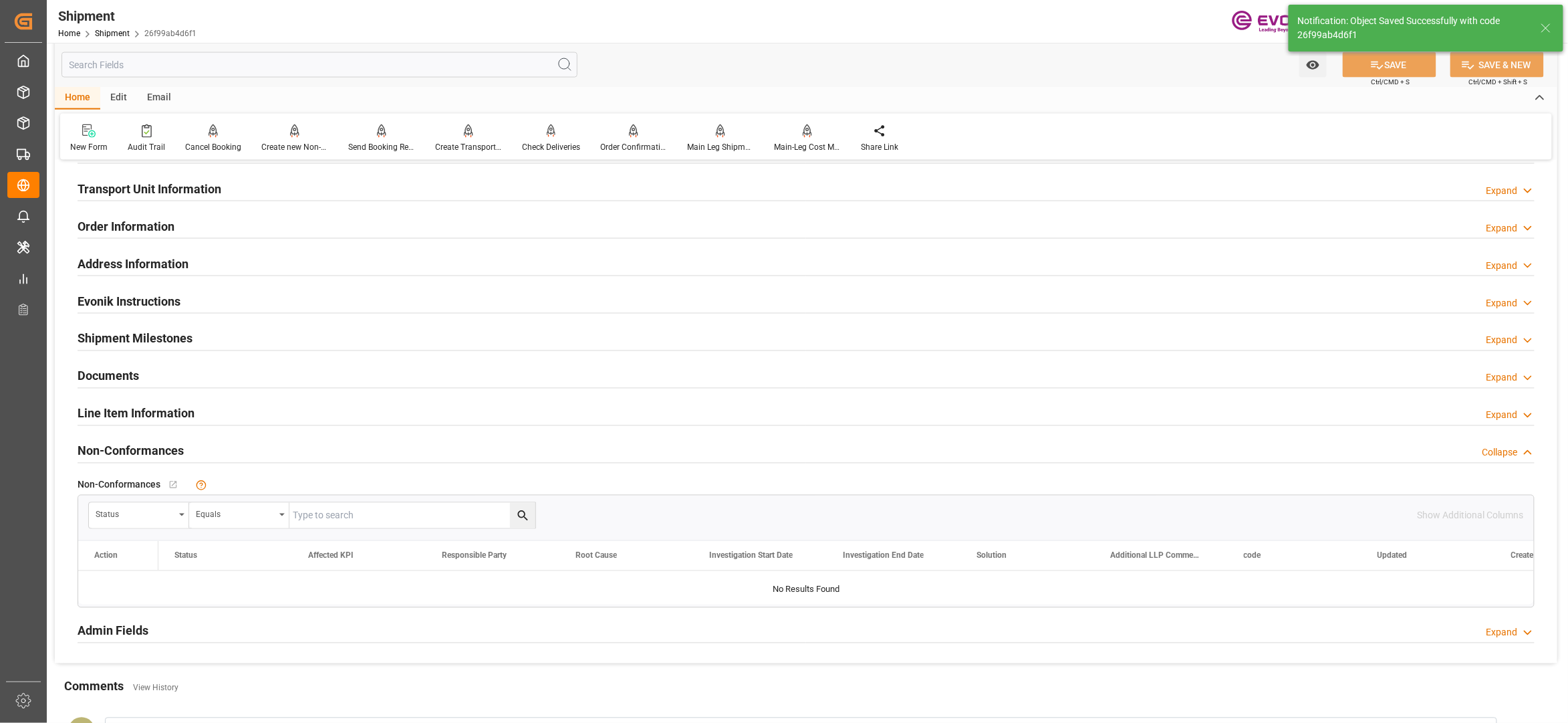
type input "Submitted to FFW for Booking"
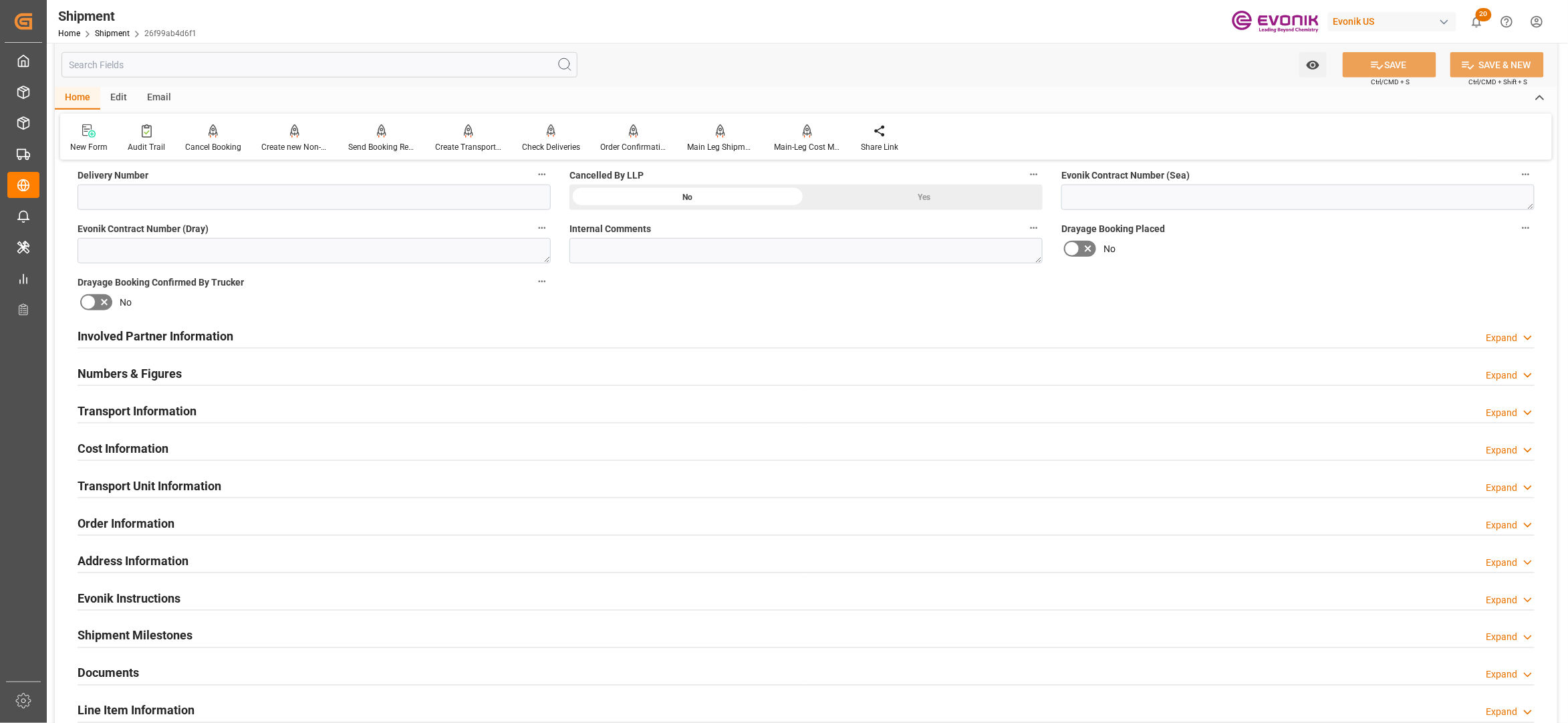
click at [378, 408] on div "Transport Information Expand" at bounding box center [805, 410] width 1457 height 25
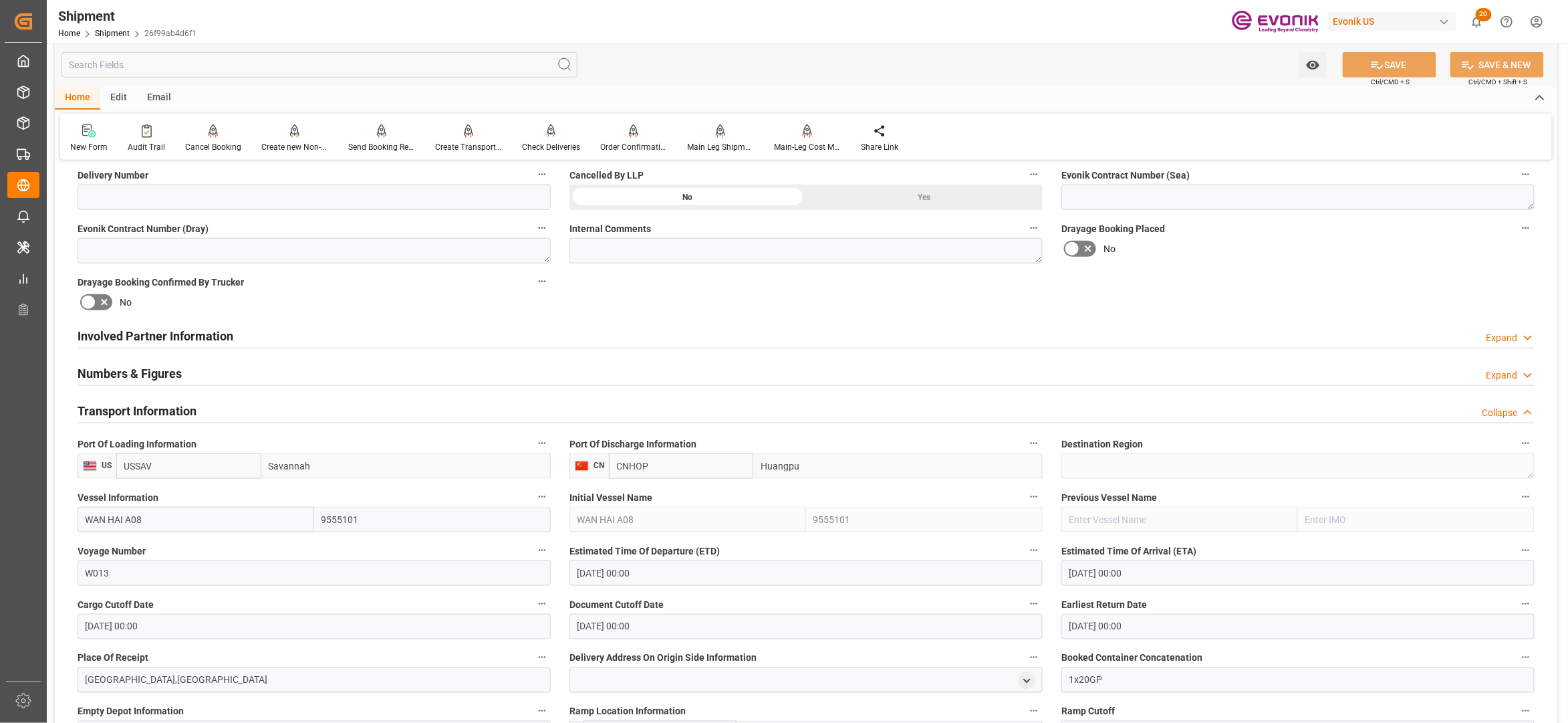
scroll to position [891, 0]
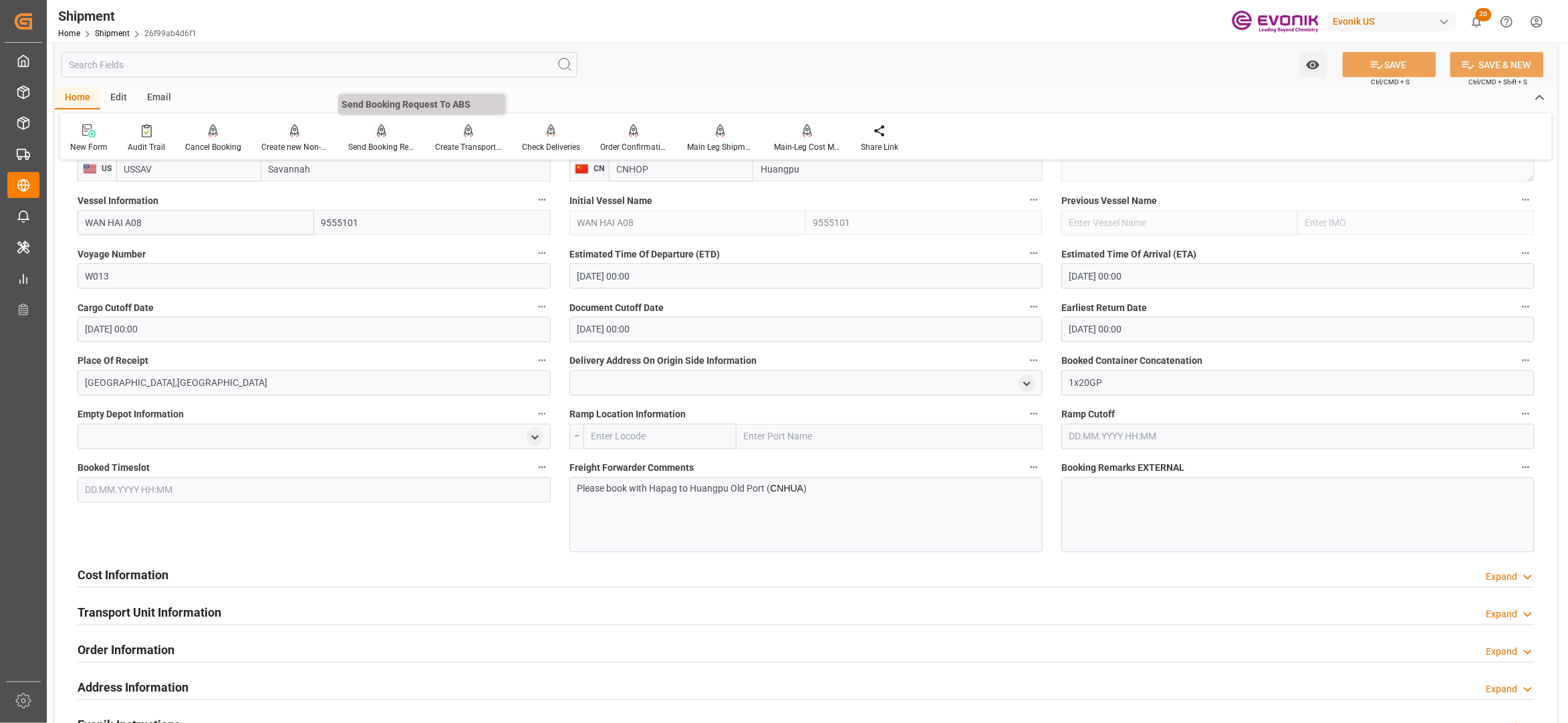
click at [378, 130] on icon at bounding box center [382, 130] width 9 height 12
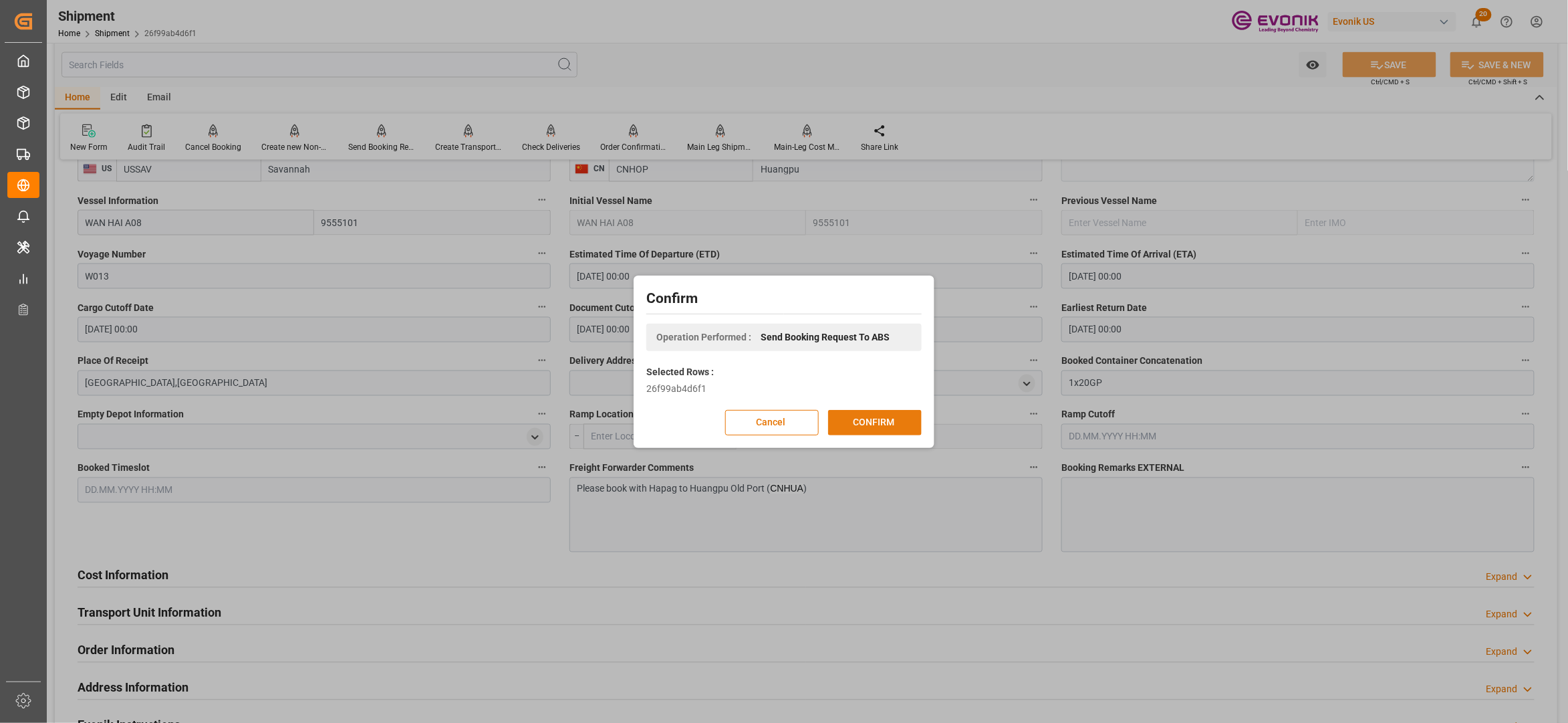
click at [872, 423] on button "CONFIRM" at bounding box center [874, 423] width 94 height 25
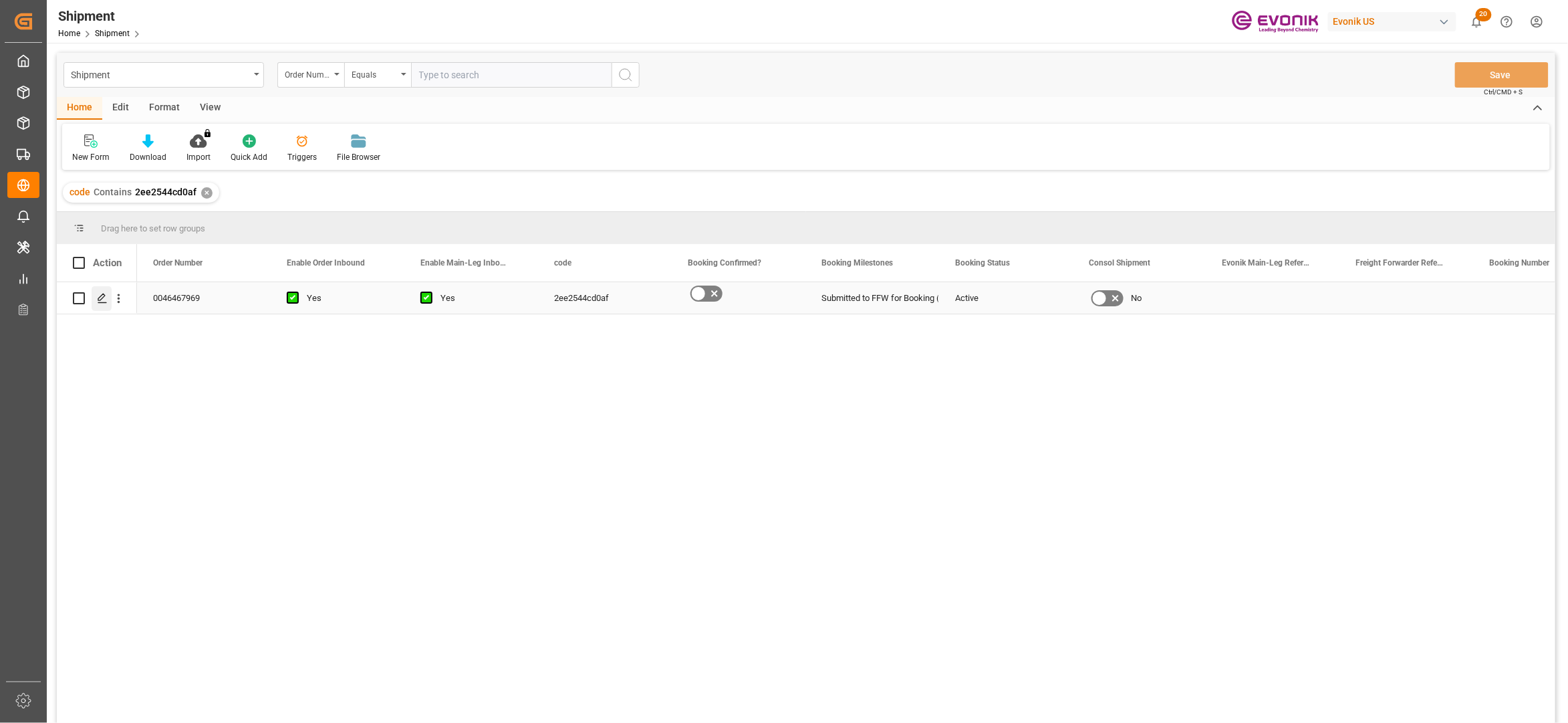
click at [105, 302] on icon "Press SPACE to select this row." at bounding box center [103, 298] width 11 height 11
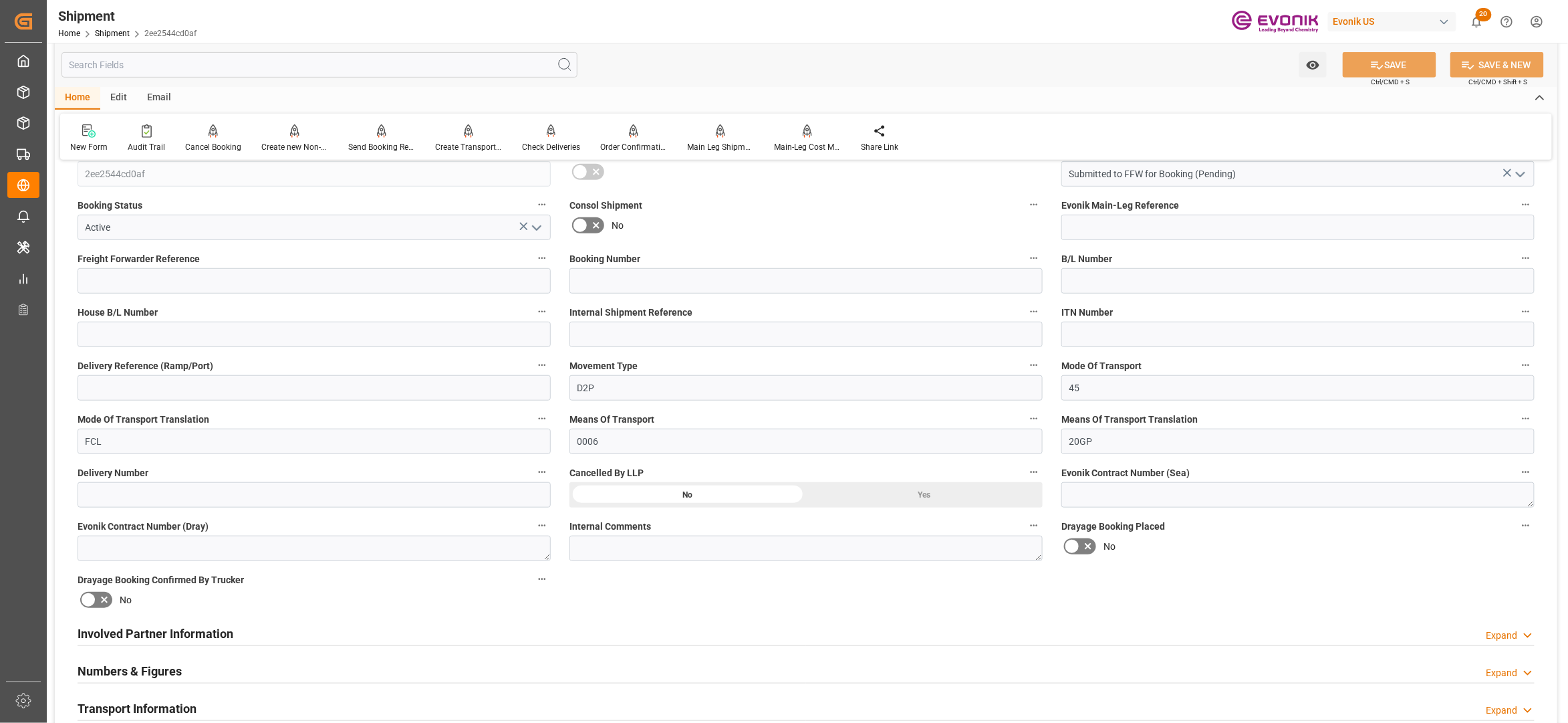
scroll to position [595, 0]
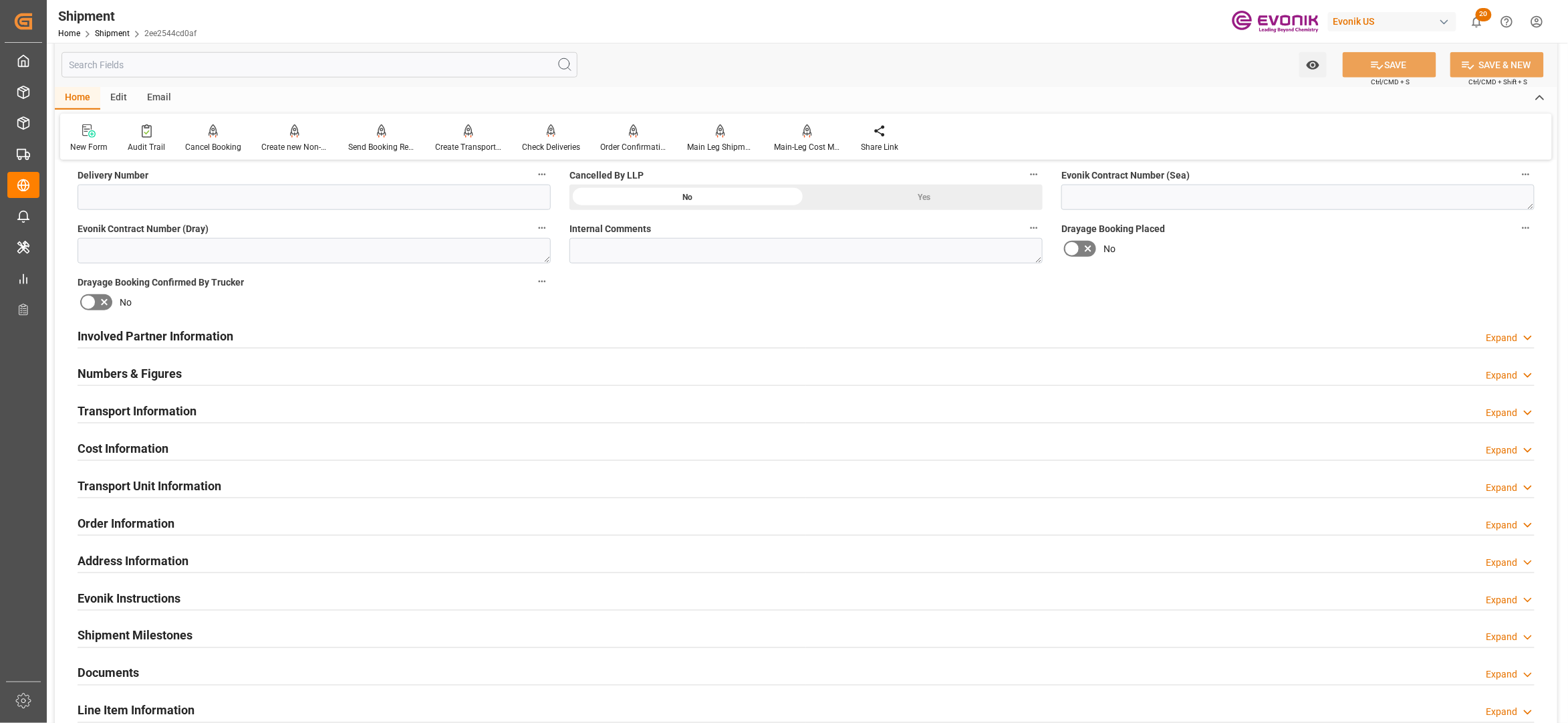
click at [662, 337] on div "Involved Partner Information Expand" at bounding box center [805, 335] width 1457 height 25
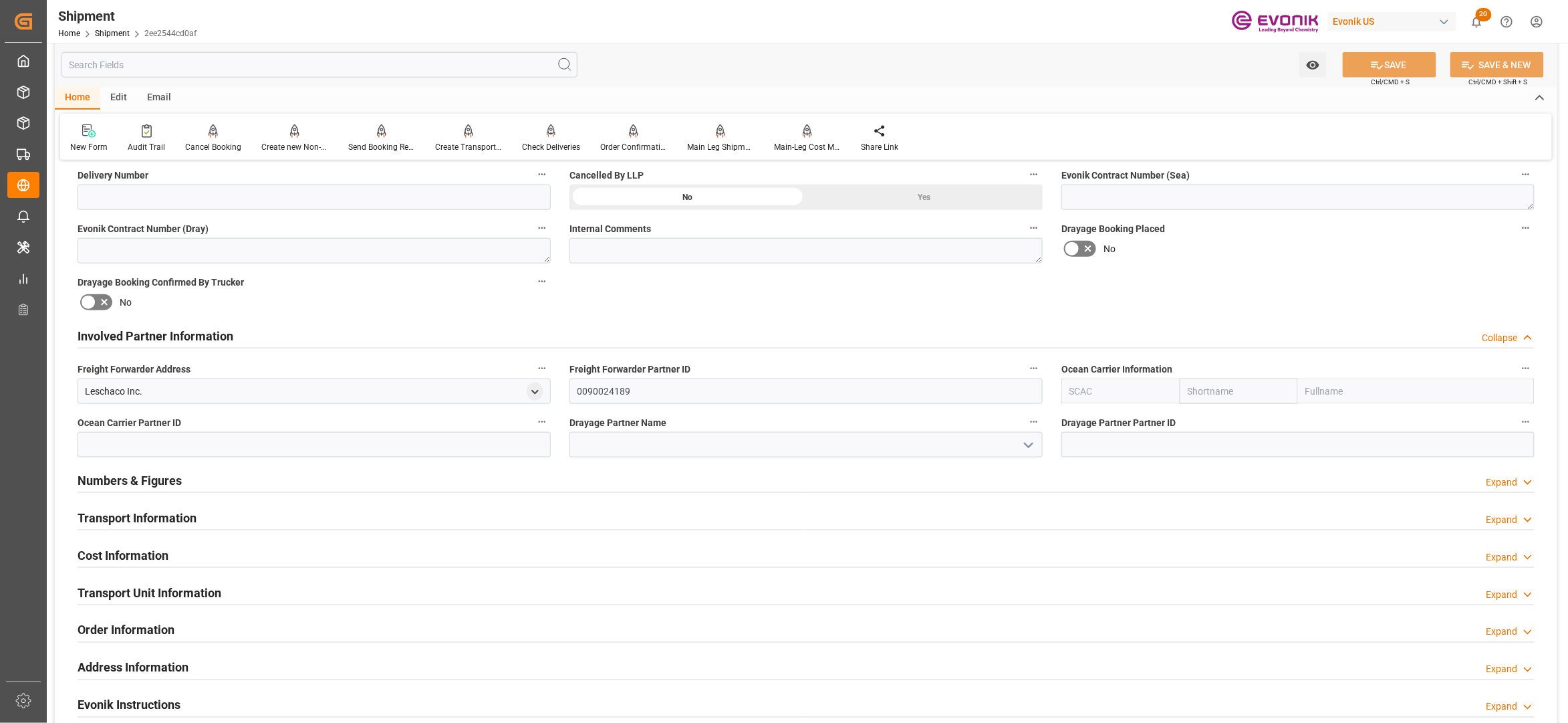
click at [1210, 386] on input "text" at bounding box center [1239, 391] width 118 height 25
type input "hapag"
click at [1222, 428] on div "Hapag [PERSON_NAME]" at bounding box center [1239, 427] width 117 height 45
type input "HLCU"
type input "Hapag [PERSON_NAME]"
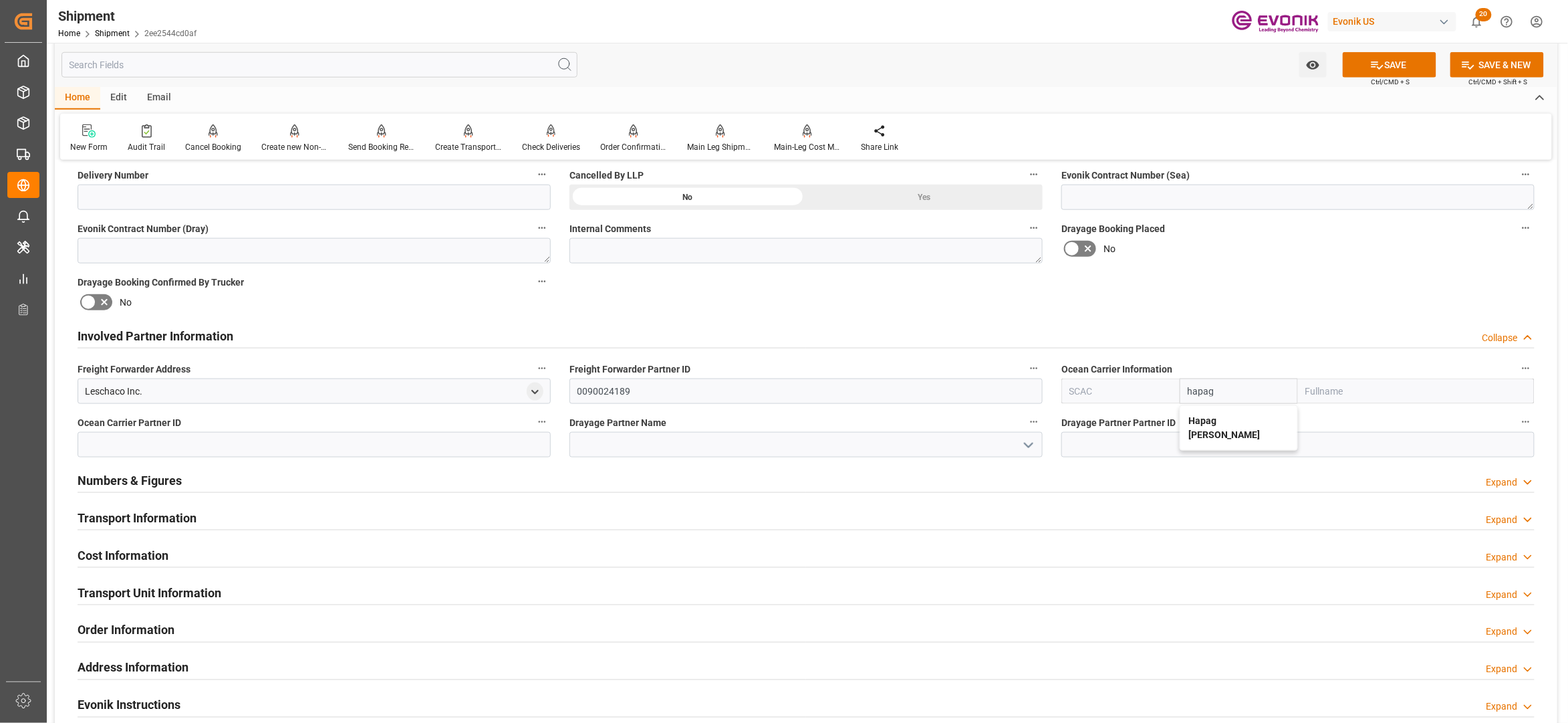
type input "Hapag [PERSON_NAME] Aktiengesellschaft"
type input "Hapag [PERSON_NAME]"
click at [1266, 316] on div "Booking Confirmation Milestone Bar Collapse Submitted to FFW for Booking (Pendi…" at bounding box center [805, 322] width 1503 height 1490
click at [1392, 67] on button "SAVE" at bounding box center [1389, 65] width 94 height 25
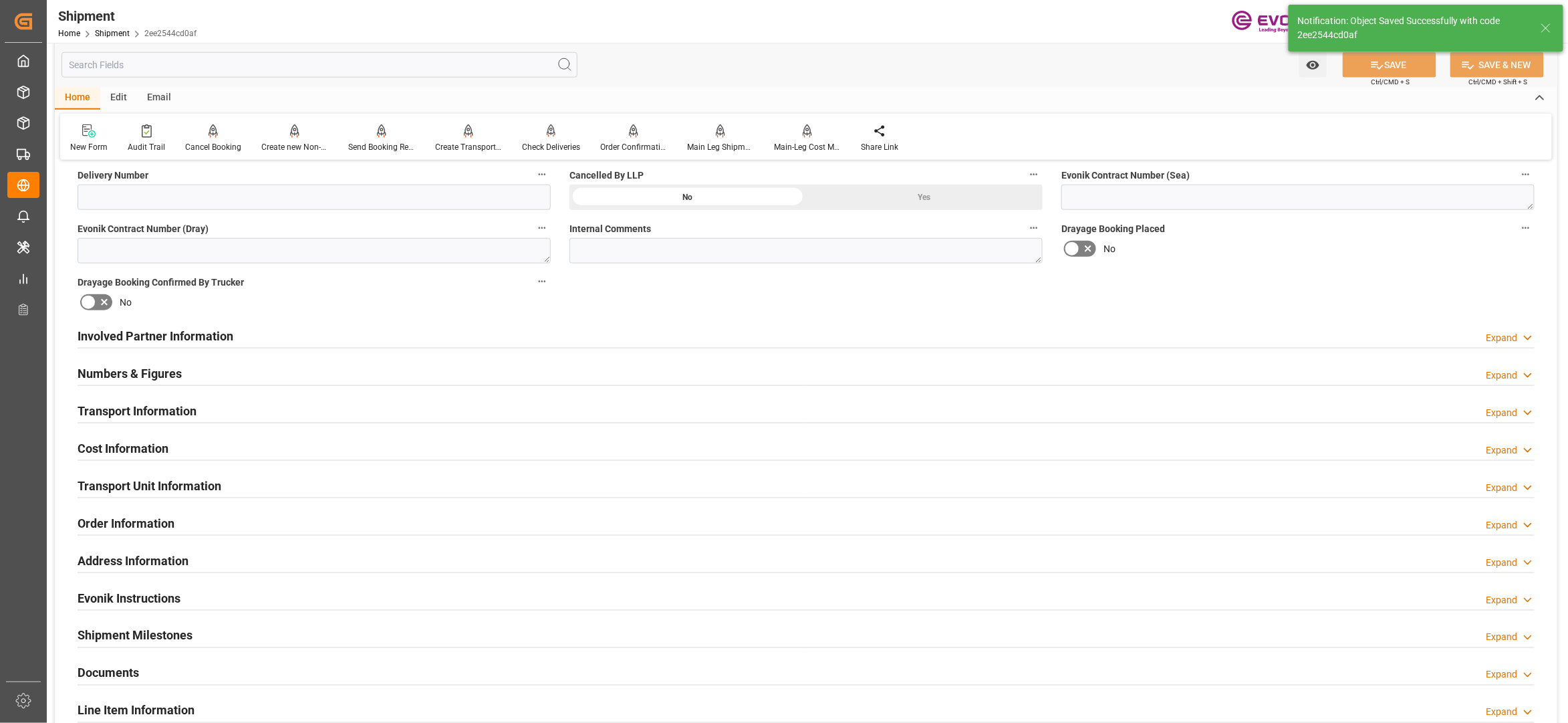
type input "0090027539"
click at [704, 335] on div "Involved Partner Information Expand" at bounding box center [805, 335] width 1457 height 25
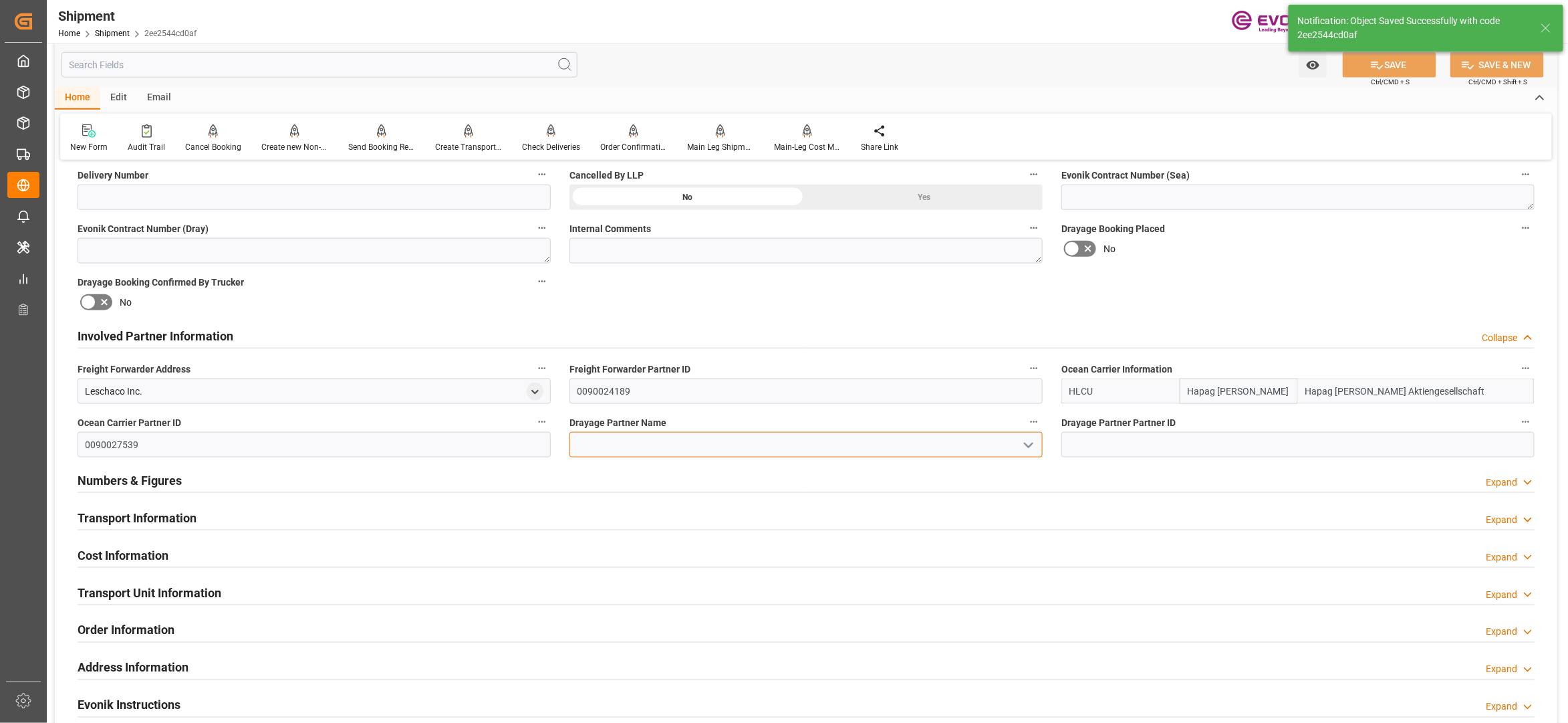
click at [619, 442] on input at bounding box center [806, 445] width 474 height 25
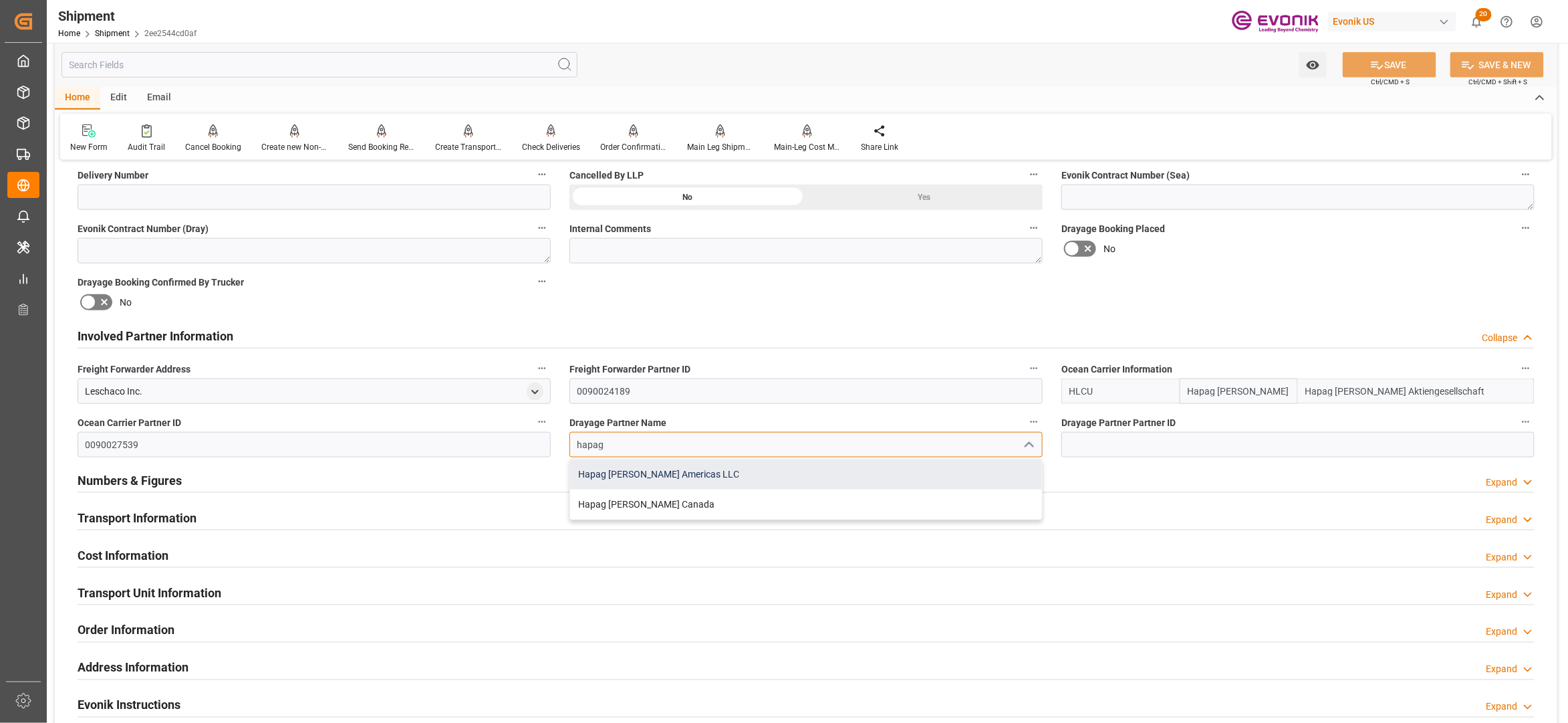
click at [693, 474] on div "Hapag [PERSON_NAME] Americas LLC" at bounding box center [805, 474] width 472 height 30
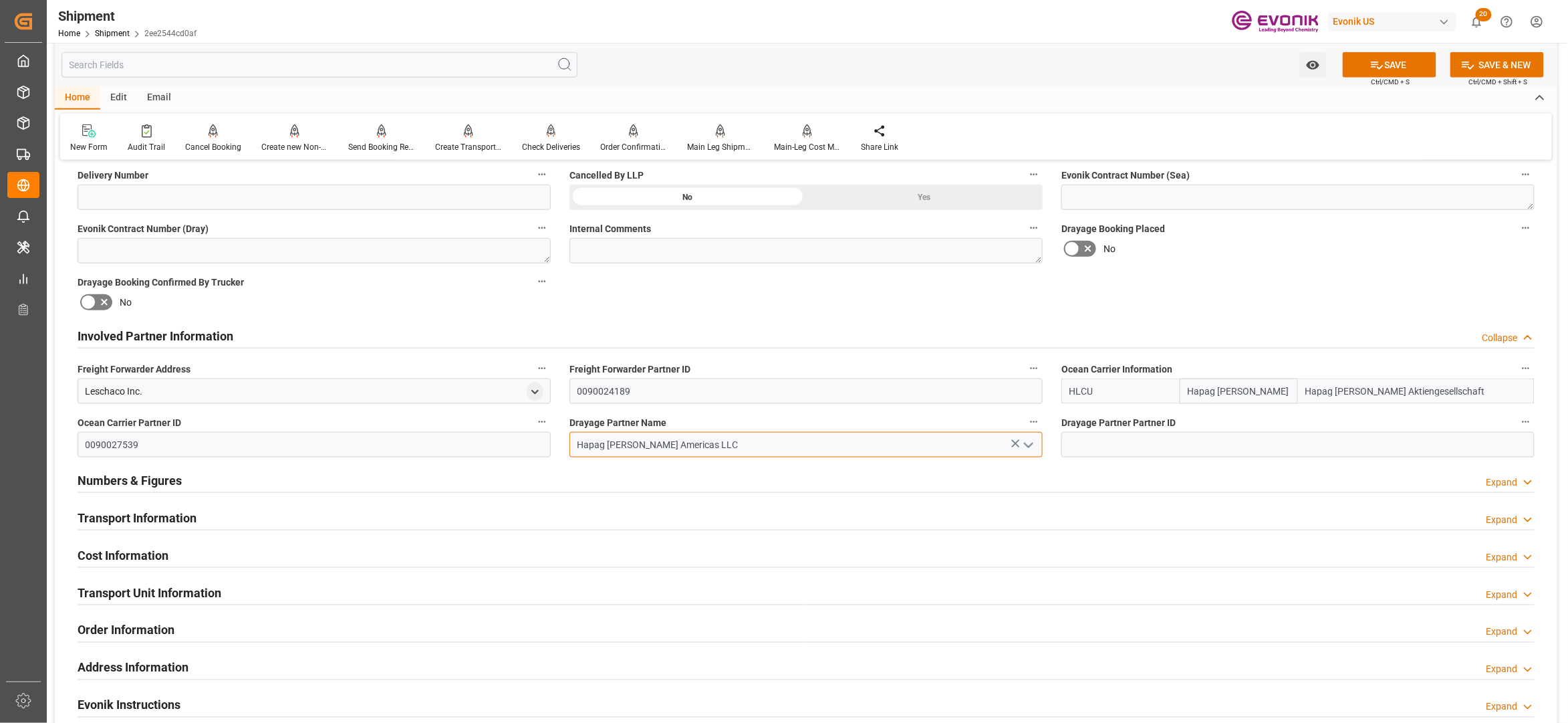
type input "Hapag [PERSON_NAME] Americas LLC"
click at [1257, 289] on div "Booking Confirmation Milestone Bar Collapse Submitted to FFW for Booking (Pendi…" at bounding box center [805, 322] width 1503 height 1490
click at [1397, 67] on button "SAVE" at bounding box center [1389, 65] width 94 height 25
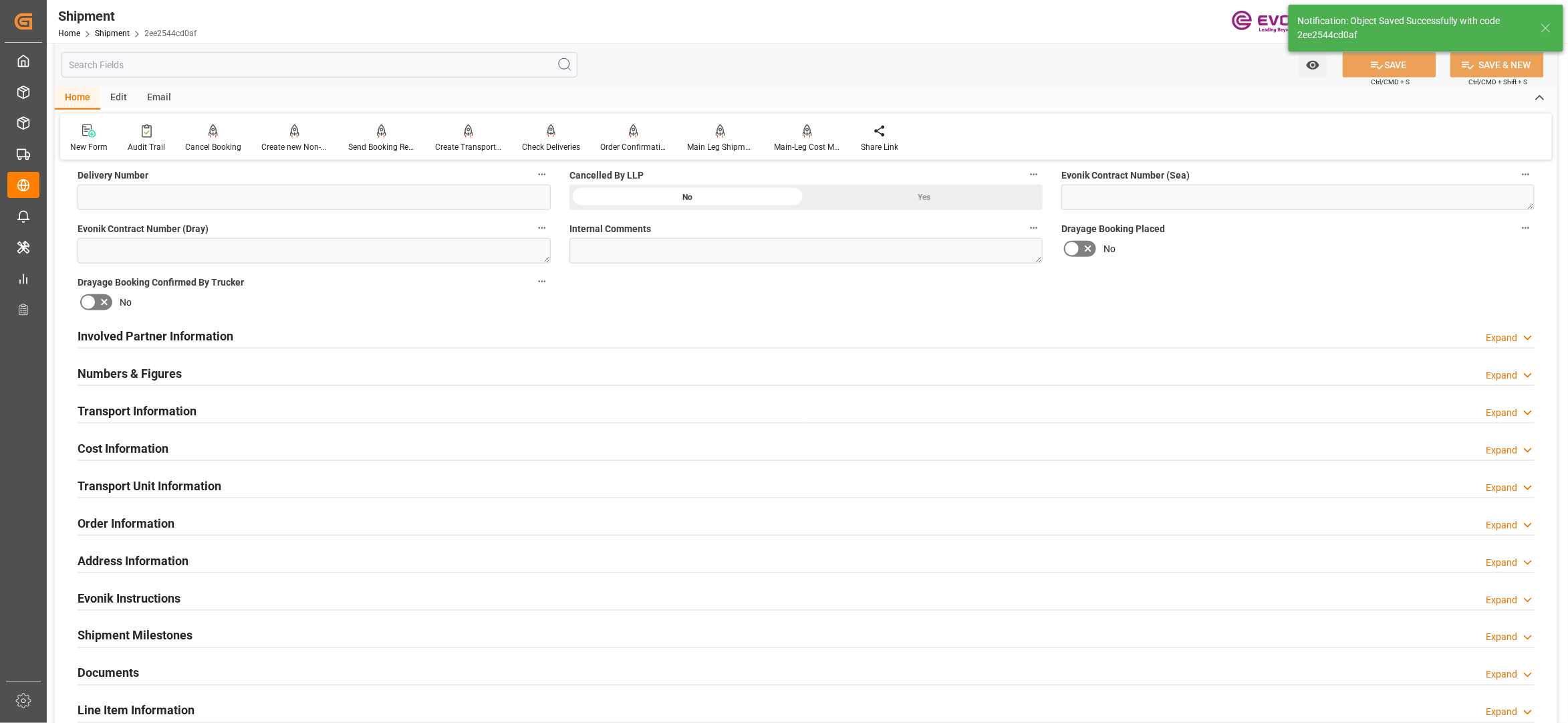
type input "0090027539"
click at [658, 332] on div "Involved Partner Information Expand" at bounding box center [805, 335] width 1457 height 25
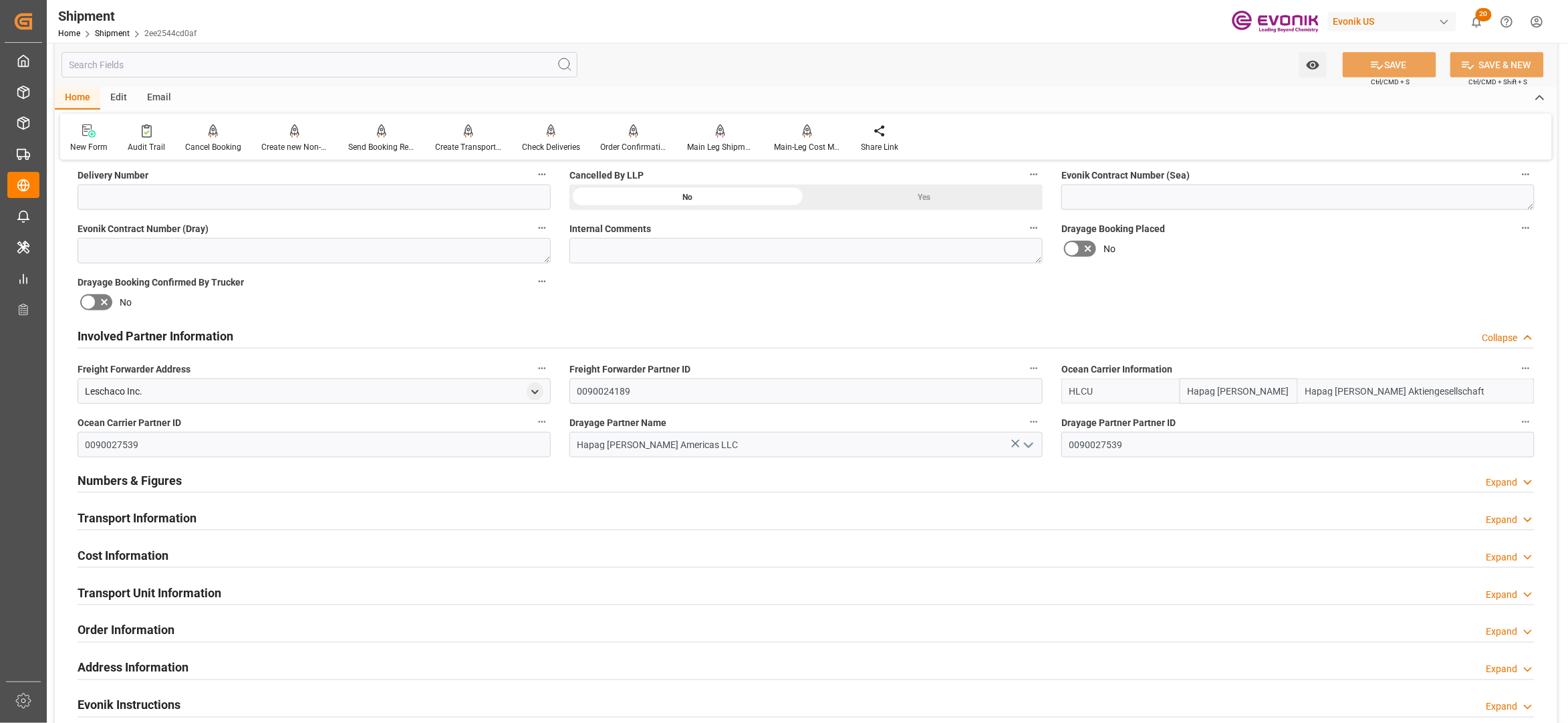
click at [325, 519] on div "Transport Information Expand" at bounding box center [805, 517] width 1457 height 25
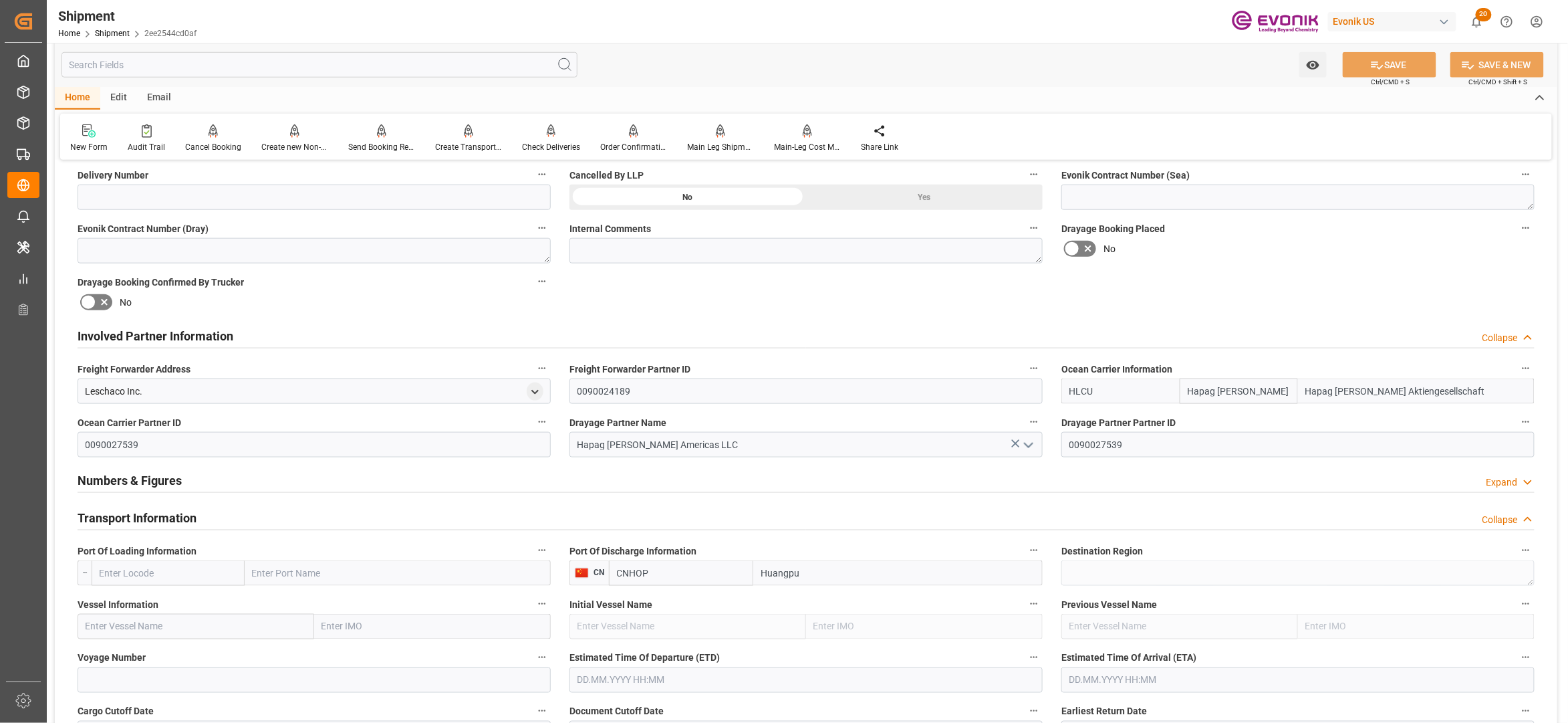
scroll to position [891, 0]
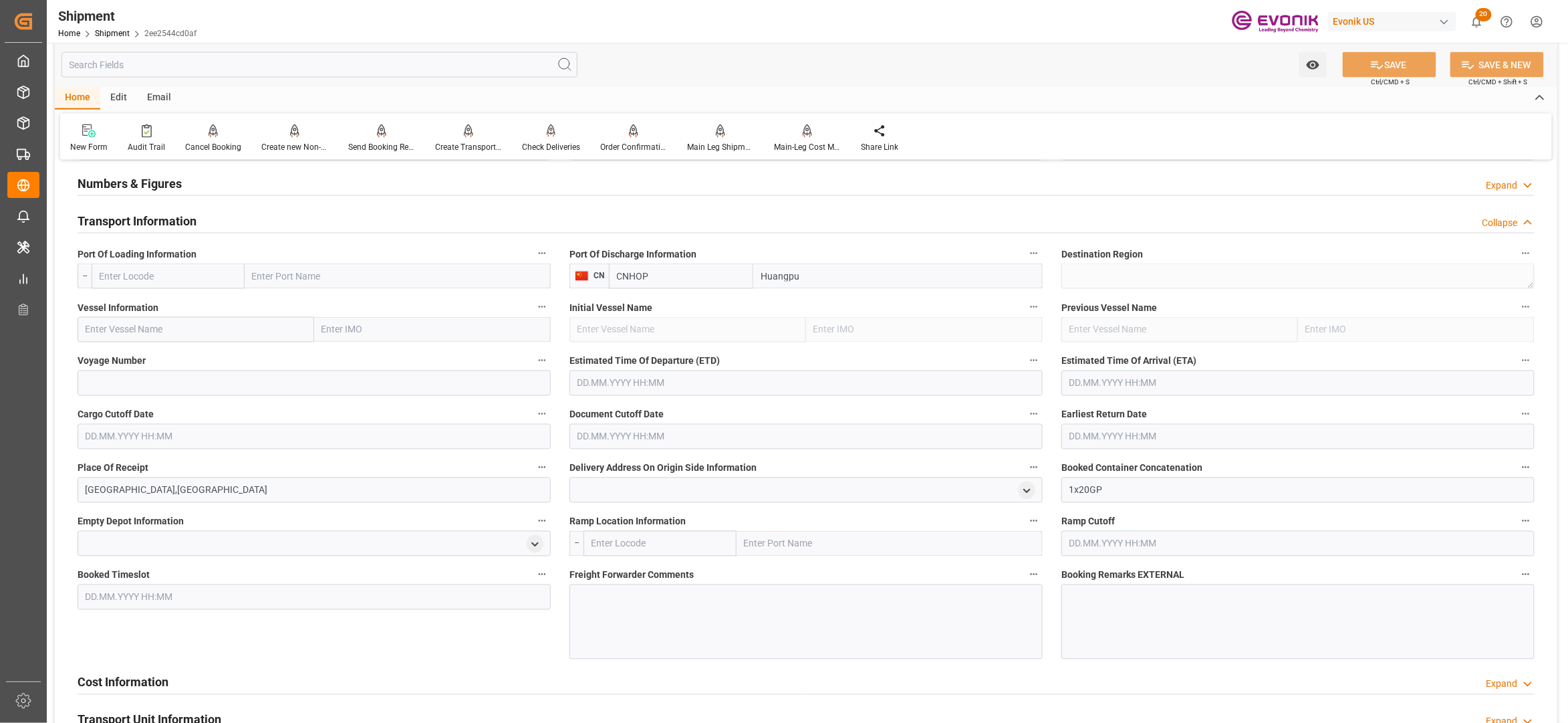
click at [174, 275] on input "text" at bounding box center [168, 276] width 153 height 25
click at [153, 335] on span "USSAV - Savannah" at bounding box center [137, 336] width 75 height 11
type input "USSAV"
type input "Savannah"
type input "USSAV"
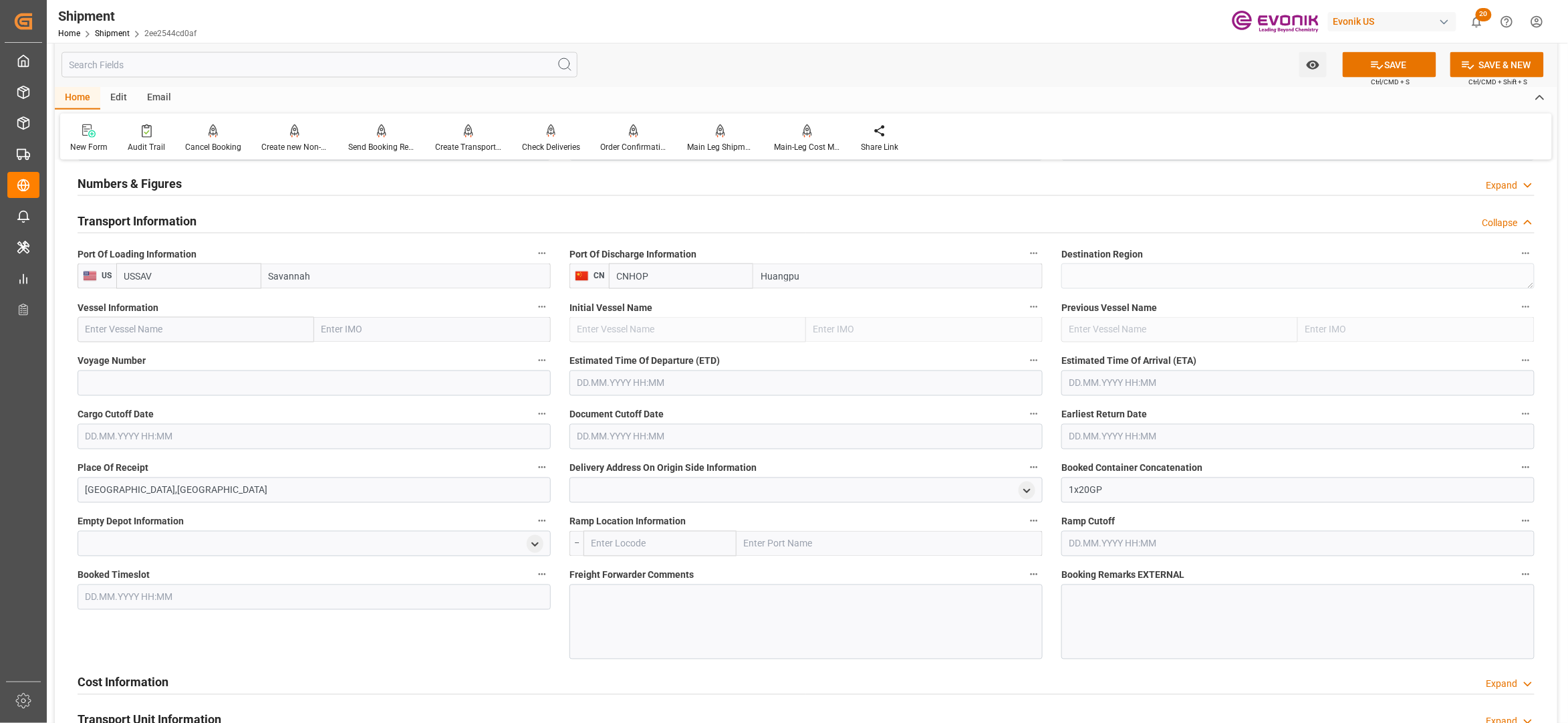
click at [211, 327] on input "text" at bounding box center [195, 330] width 236 height 25
click at [225, 330] on input "text" at bounding box center [195, 330] width 236 height 25
paste input "PRAGUE EXPRESS / 2531W"
click at [194, 335] on input "PRAGUE EXPRESS / 2531W" at bounding box center [195, 330] width 236 height 25
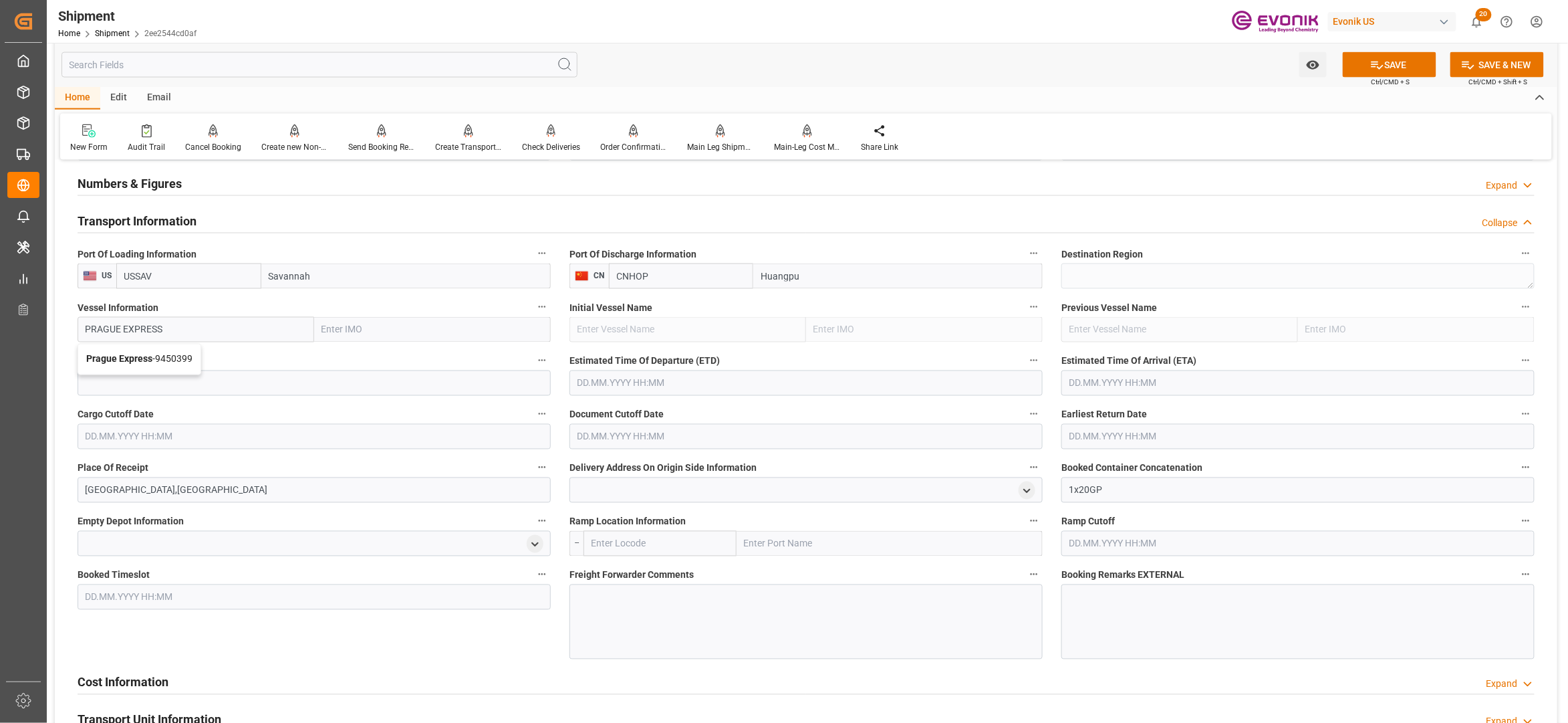
click at [188, 355] on span "Prague Express - 9450399" at bounding box center [139, 359] width 106 height 11
type input "Prague Express"
type input "9450399"
type input "Prague Express"
click at [201, 388] on input at bounding box center [314, 383] width 474 height 25
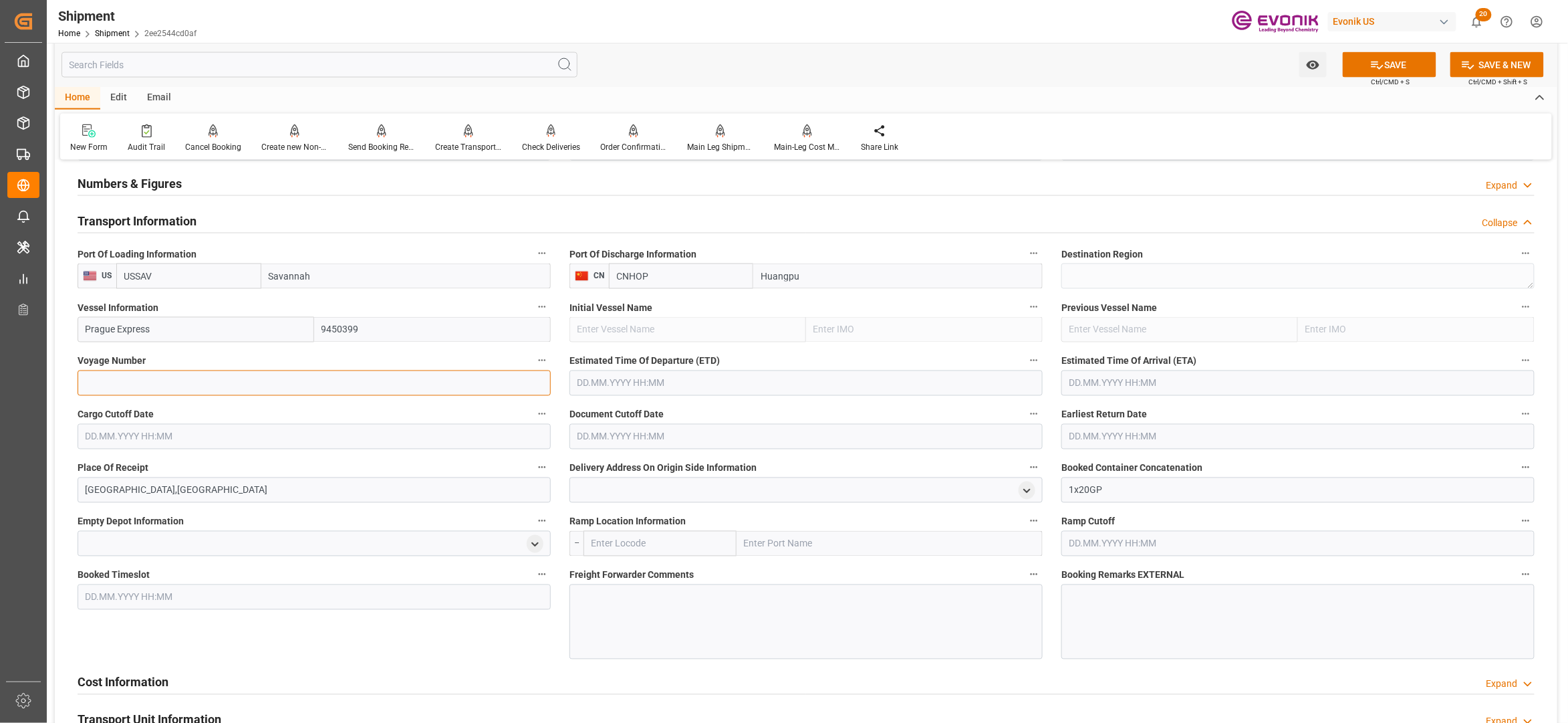
paste input "2531W"
type input "2531W"
click at [614, 383] on input "text" at bounding box center [806, 383] width 474 height 25
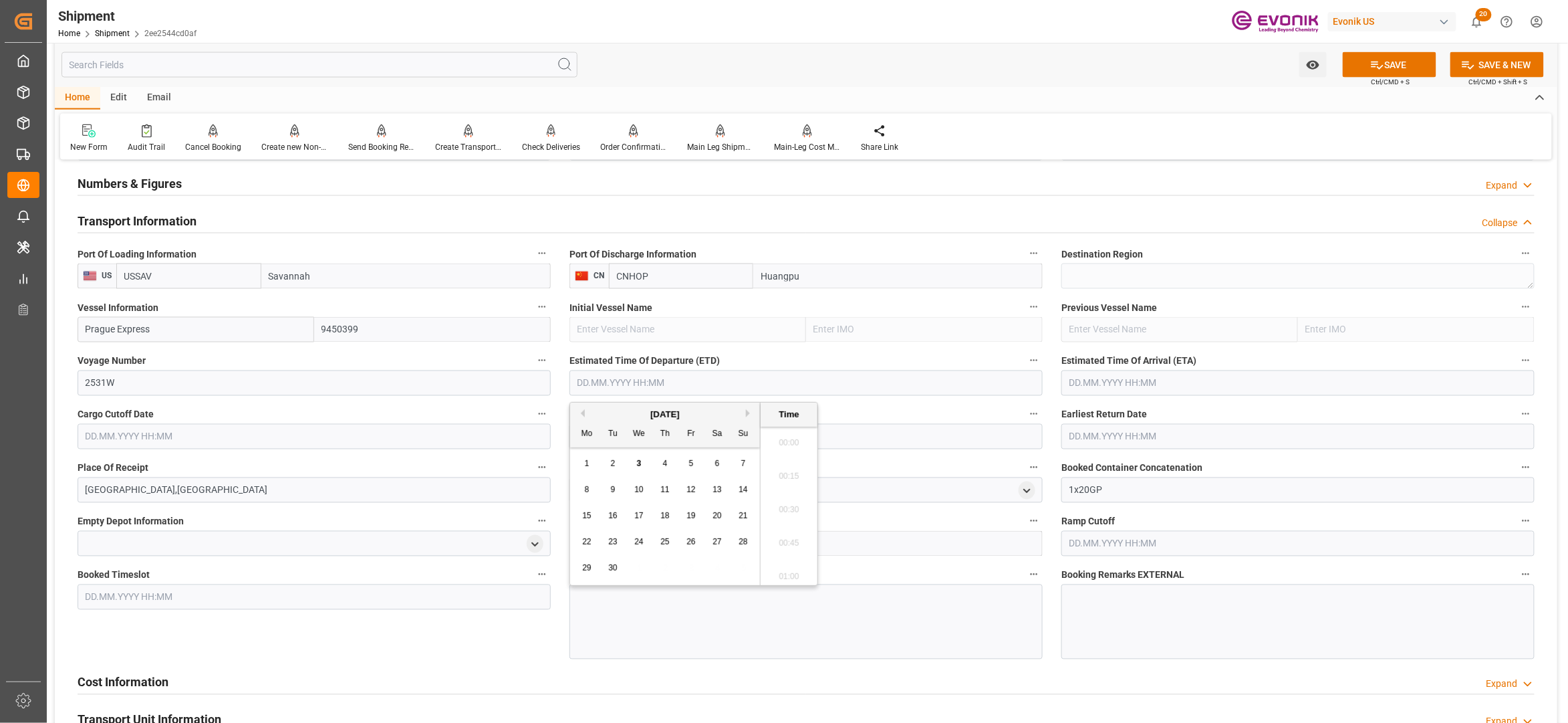
scroll to position [3014, 0]
click at [717, 538] on span "27" at bounding box center [717, 542] width 9 height 9
type input "[DATE] 00:00"
click at [1176, 390] on input "text" at bounding box center [1298, 383] width 474 height 25
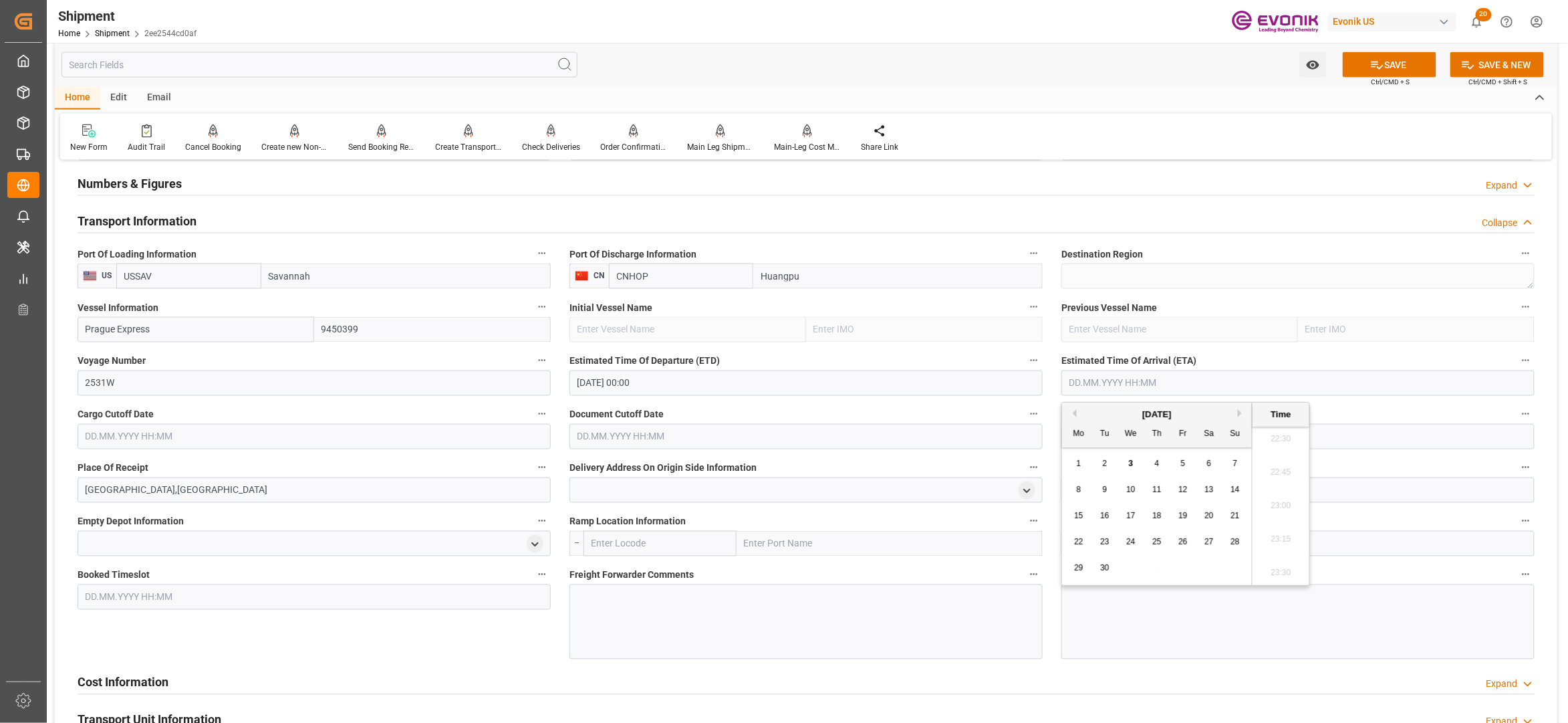
click at [1244, 413] on button "Next Month" at bounding box center [1242, 413] width 8 height 8
click at [1133, 517] on span "12" at bounding box center [1131, 516] width 9 height 9
type input "[DATE] 00:00"
click at [500, 437] on input "text" at bounding box center [314, 437] width 474 height 25
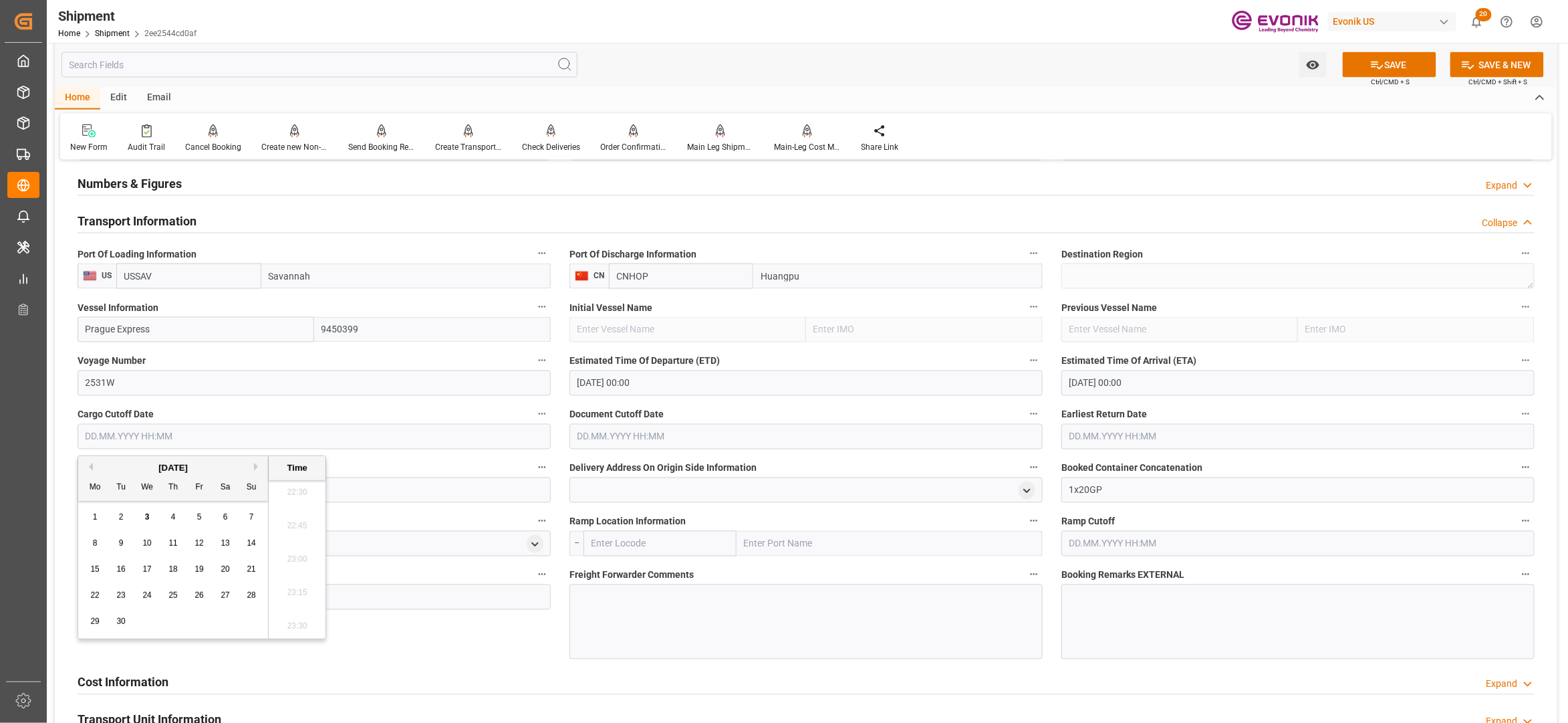
drag, startPoint x: 204, startPoint y: 539, endPoint x: 212, endPoint y: 539, distance: 8.0
click at [204, 539] on div "12" at bounding box center [199, 544] width 16 height 16
type input "[DATE] 00:00"
click at [648, 437] on input "text" at bounding box center [806, 437] width 474 height 25
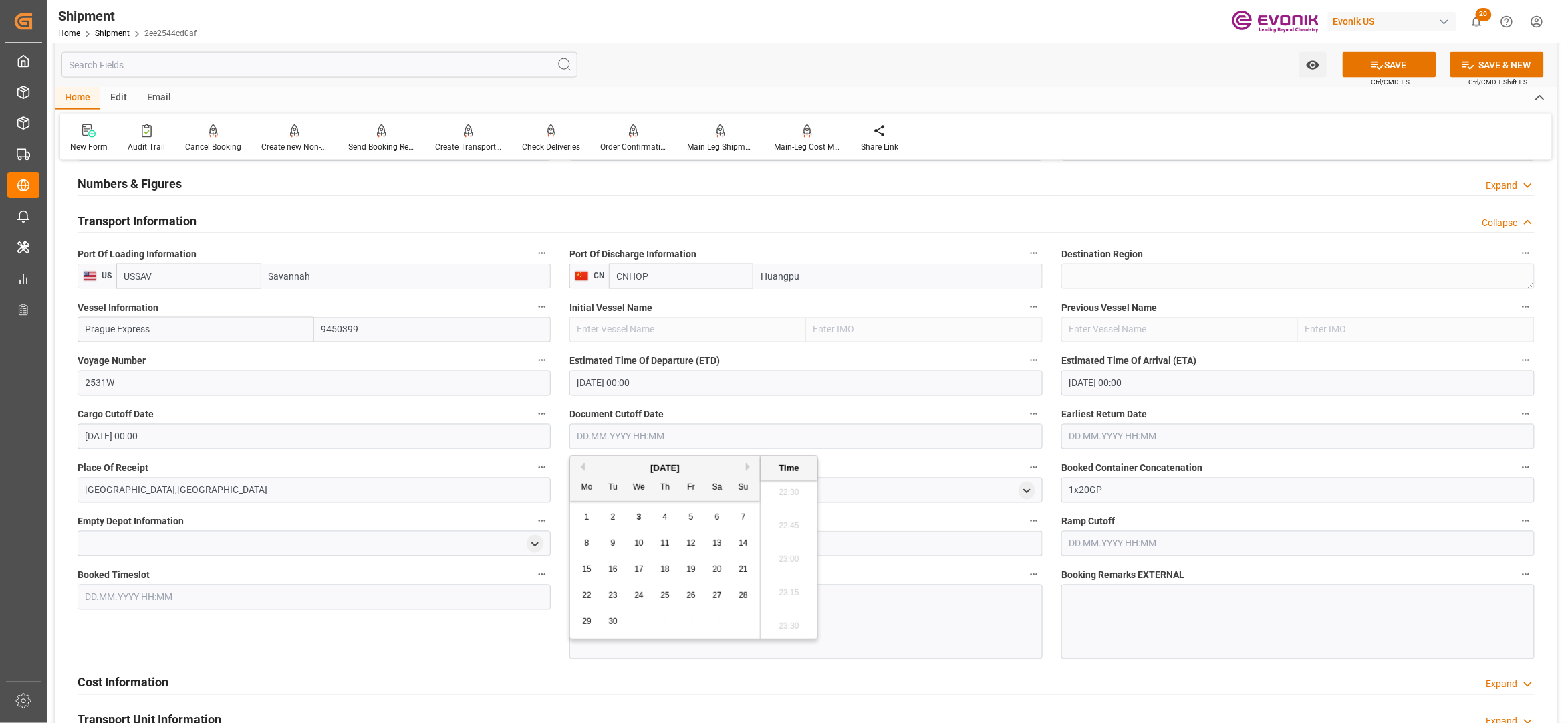
click at [688, 538] on span "12" at bounding box center [691, 543] width 9 height 9
type input "[DATE] 00:00"
click at [1104, 436] on input "text" at bounding box center [1298, 437] width 474 height 25
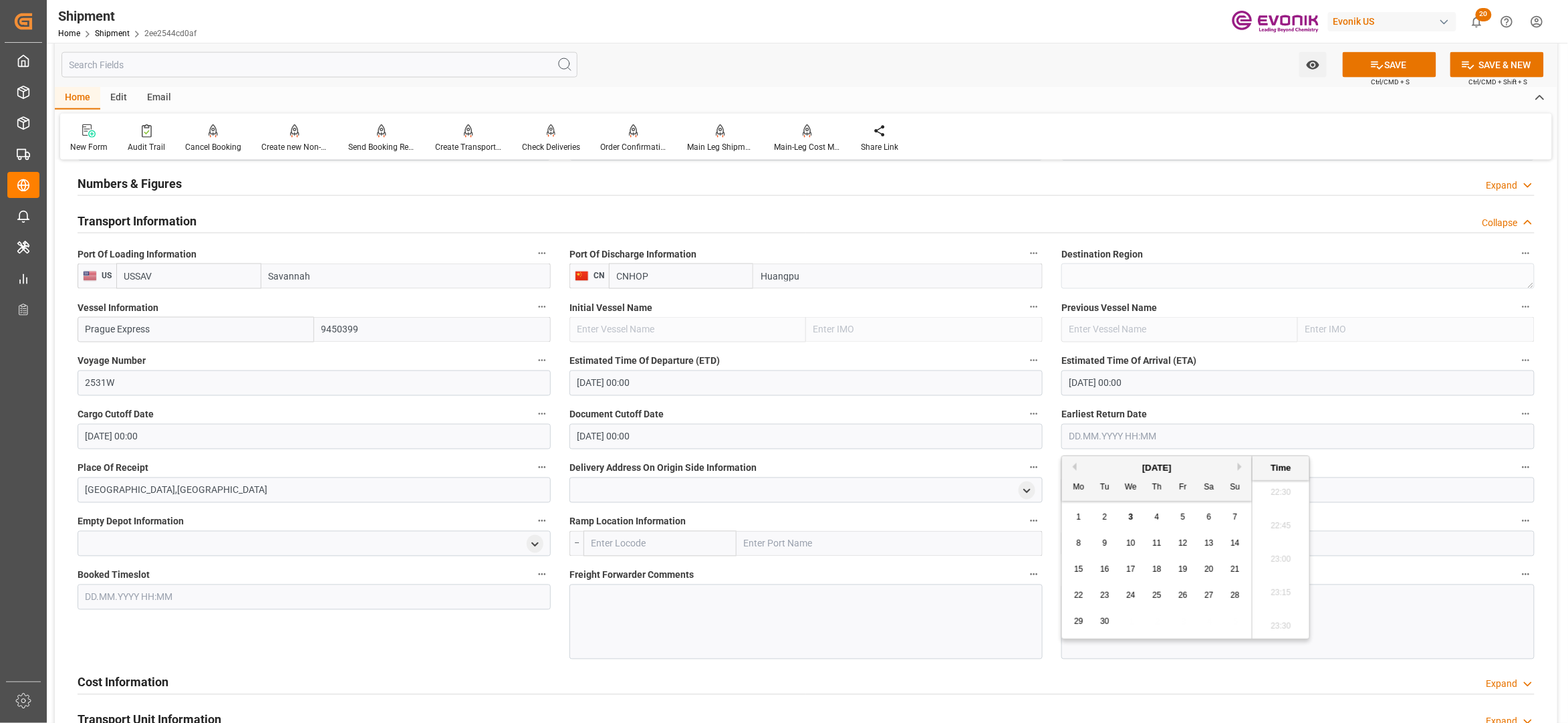
click at [1179, 539] on span "12" at bounding box center [1183, 543] width 9 height 9
type input "[DATE] 00:00"
click at [465, 636] on div "Booked Timeslot" at bounding box center [314, 612] width 492 height 103
click at [645, 600] on div at bounding box center [806, 622] width 474 height 75
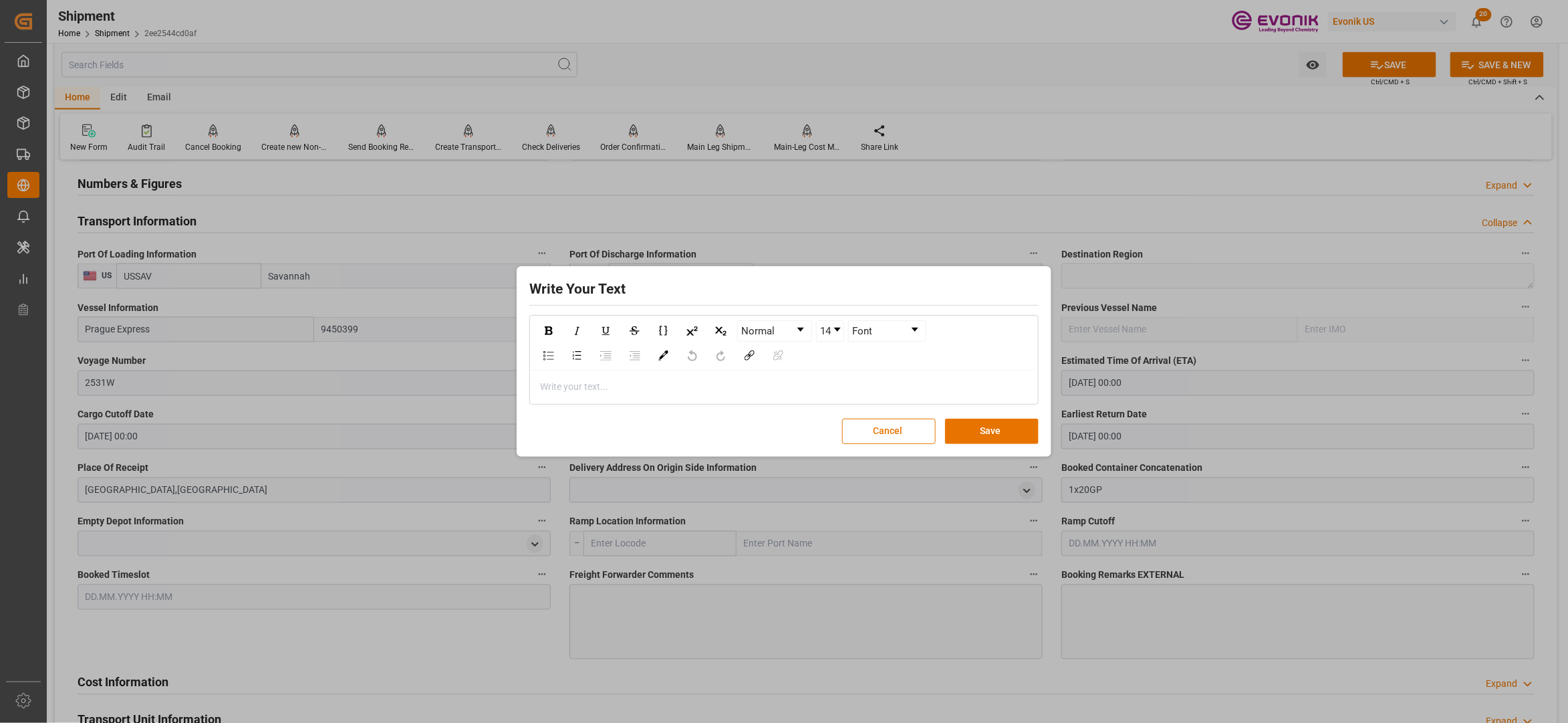
click at [634, 386] on div "rdw-editor" at bounding box center [784, 387] width 487 height 14
click at [980, 434] on button "Save" at bounding box center [992, 431] width 94 height 25
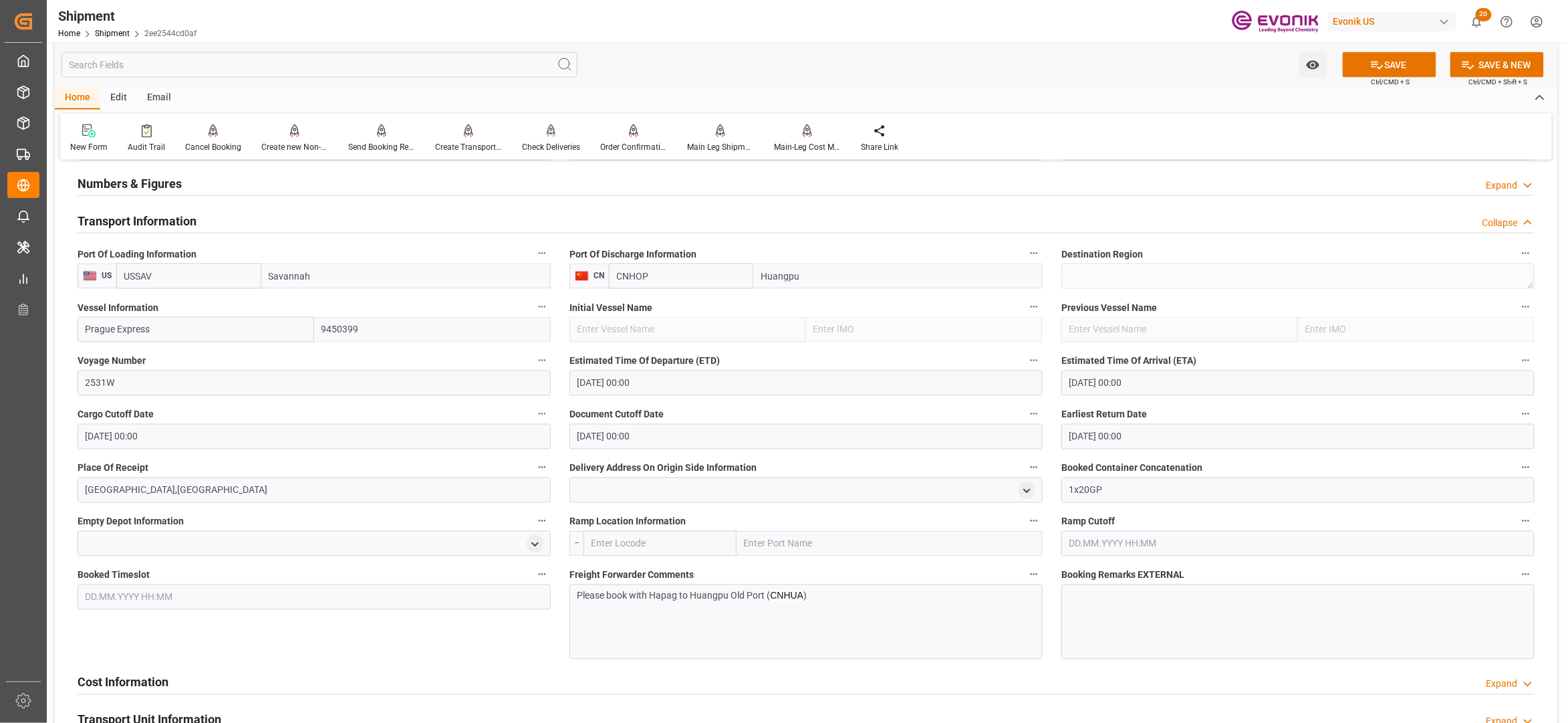
click at [834, 634] on div "Please book with Hapag to Huangpu Old Port ( CNHUA )" at bounding box center [806, 622] width 474 height 75
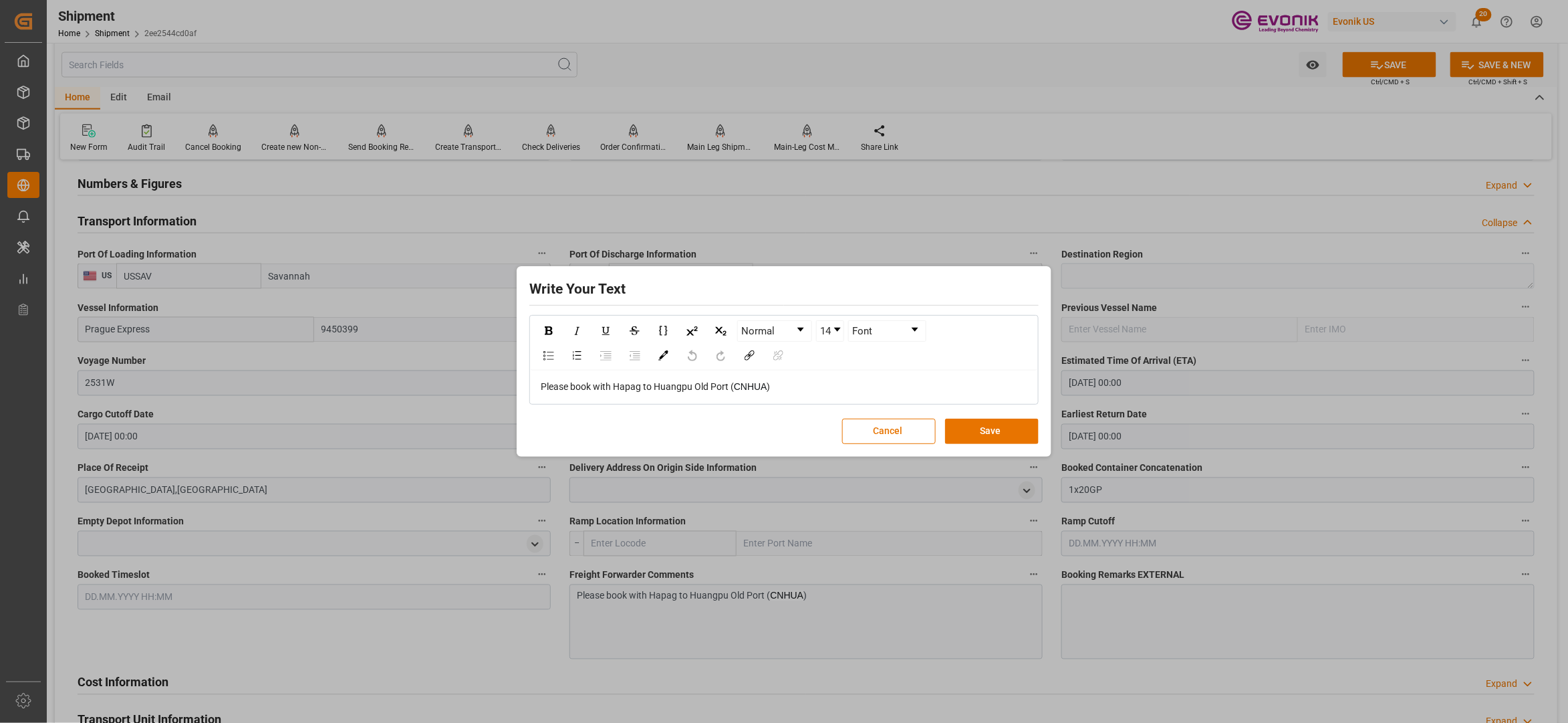
click at [769, 386] on span ")" at bounding box center [769, 387] width 4 height 11
click at [1004, 420] on button "Save" at bounding box center [992, 431] width 94 height 25
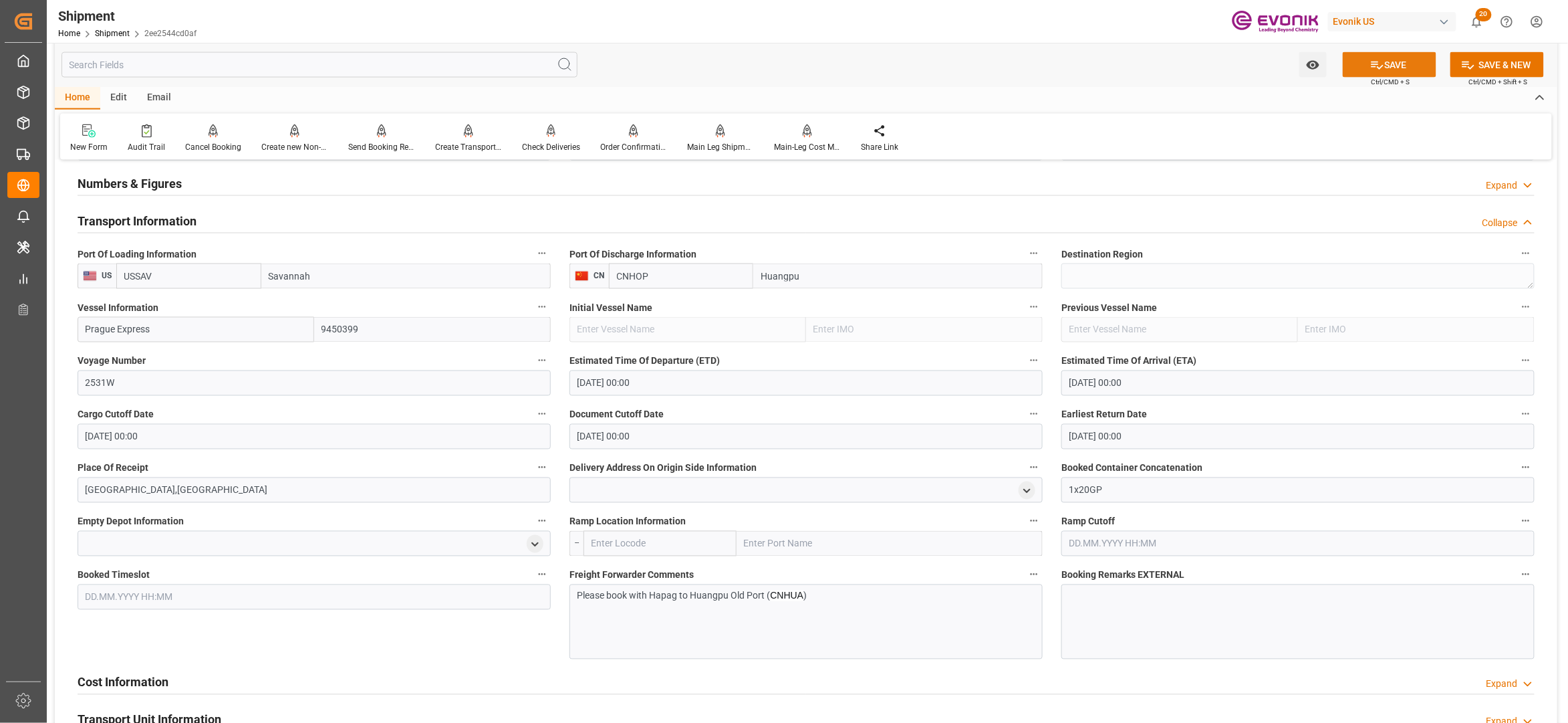
click at [1383, 73] on button "SAVE" at bounding box center [1389, 65] width 94 height 25
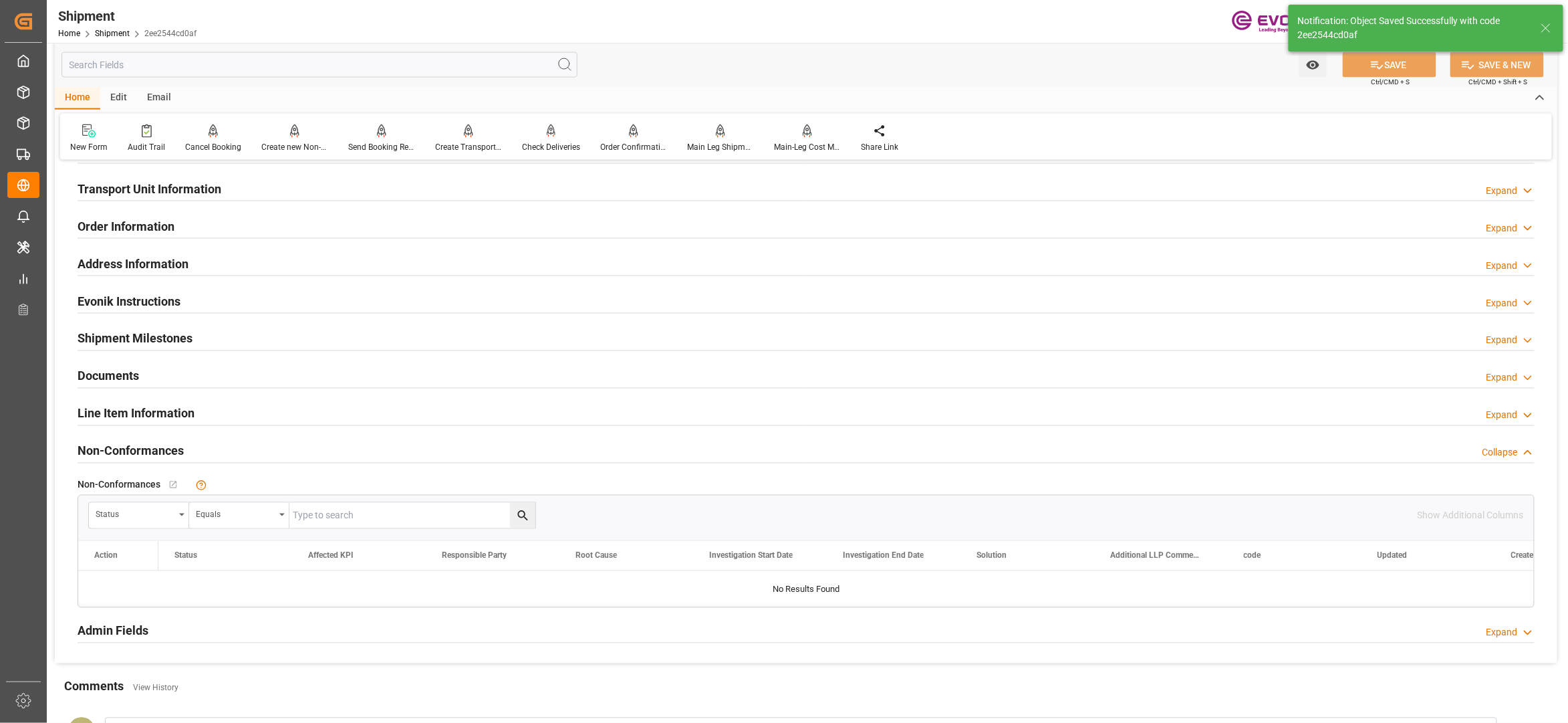
scroll to position [595, 0]
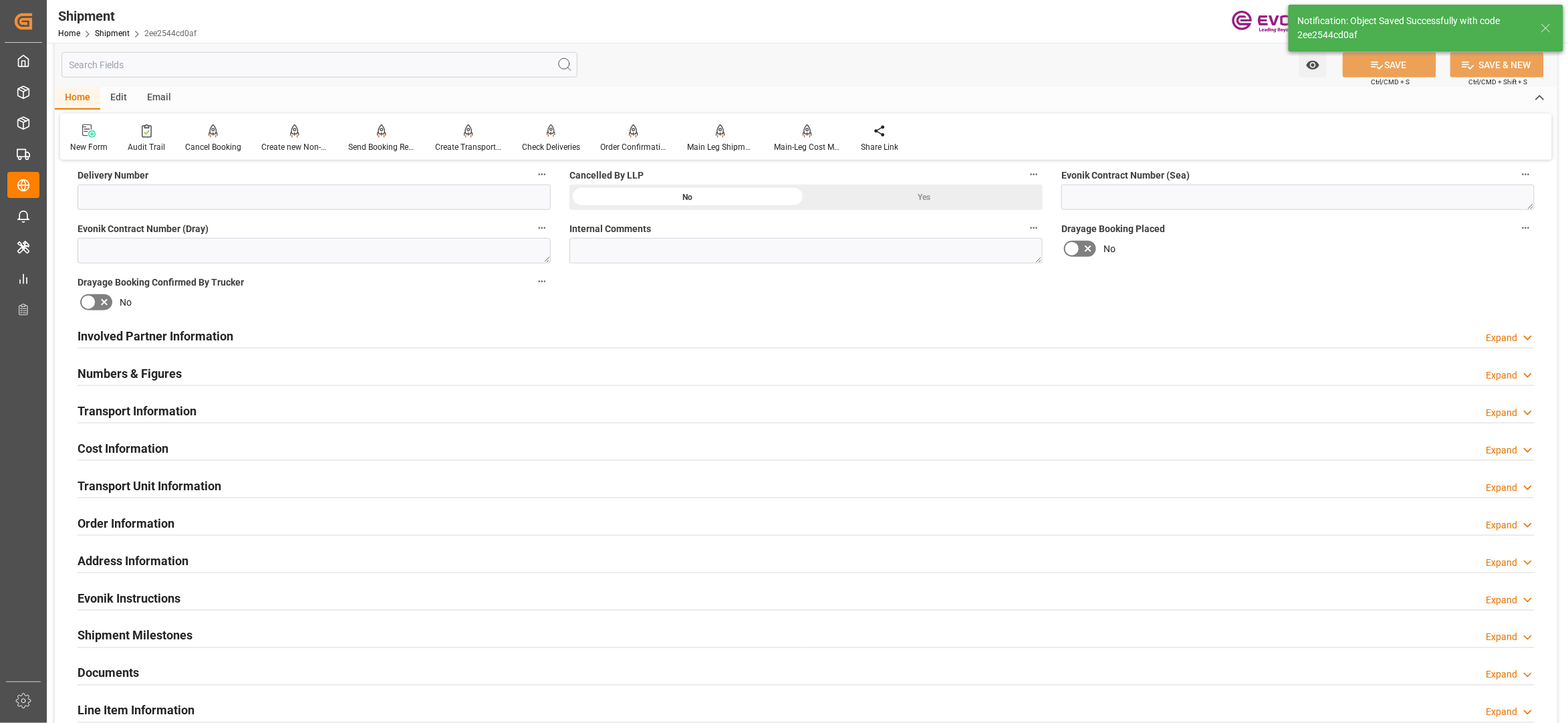
click at [287, 453] on div "Cost Information Expand" at bounding box center [805, 447] width 1457 height 25
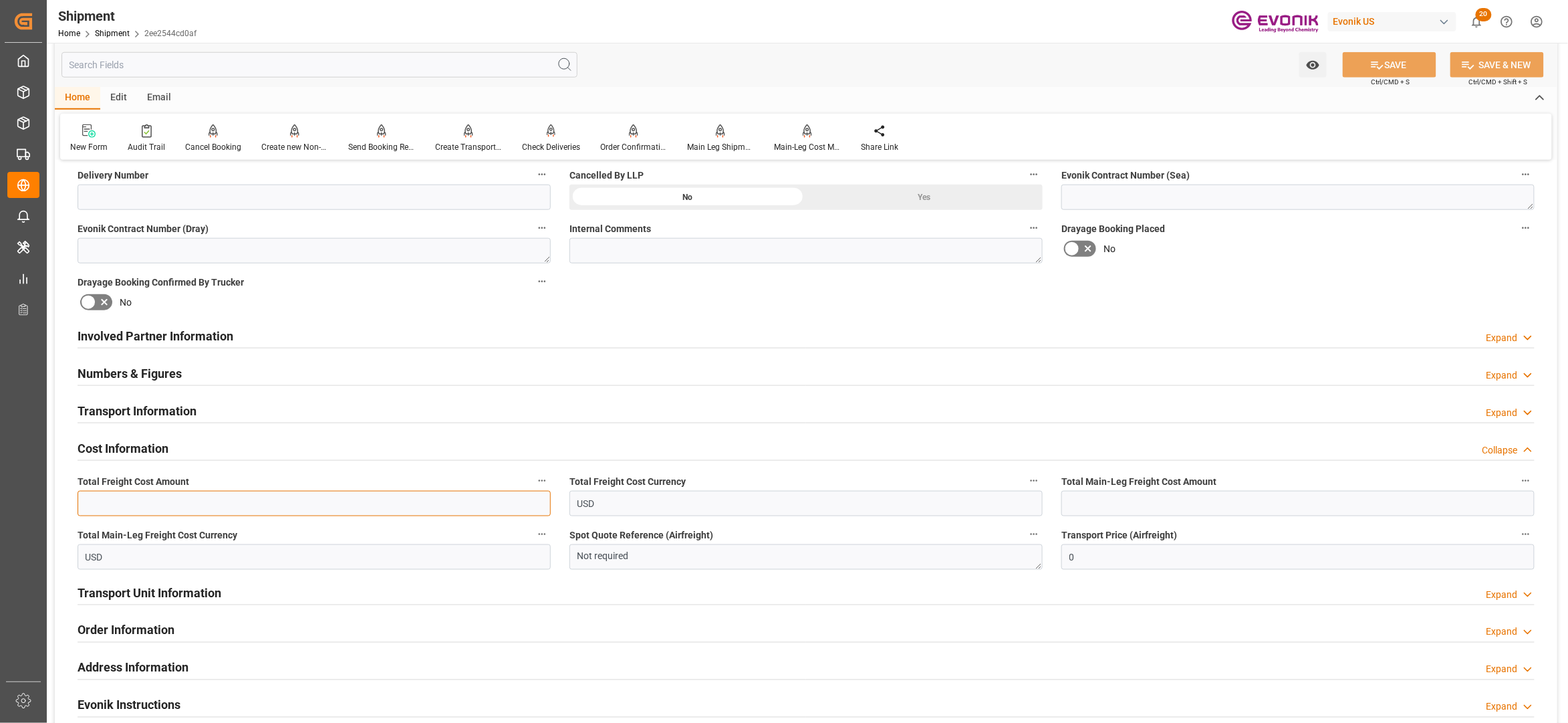
click at [220, 500] on input "text" at bounding box center [314, 504] width 474 height 25
paste input "2043"
type input "2043"
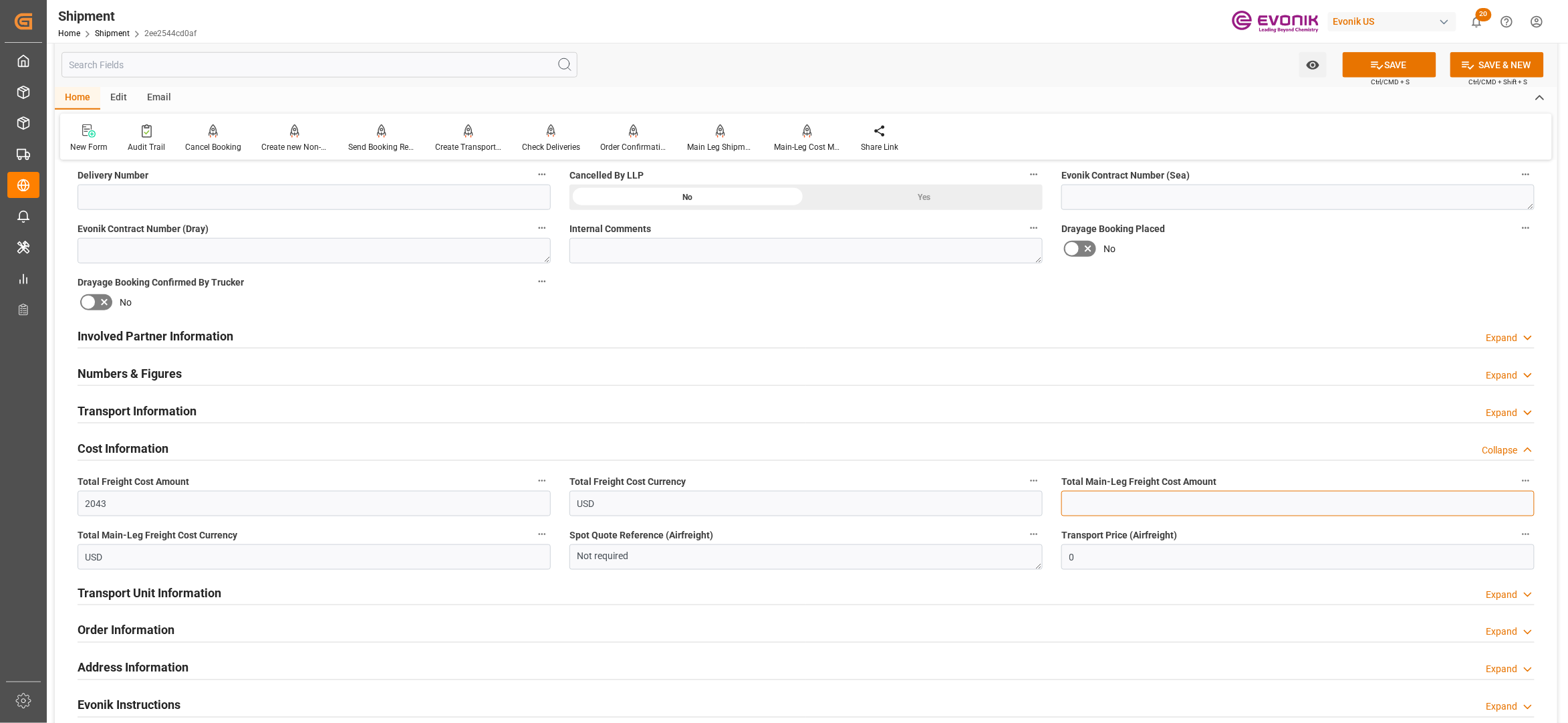
click at [1076, 506] on input "text" at bounding box center [1298, 504] width 474 height 25
paste input "2043"
type input "2043"
click at [1305, 276] on div "Booking Confirmation Milestone Bar Collapse Submitted to FFW for Booking (Pendi…" at bounding box center [805, 322] width 1503 height 1490
click at [1396, 62] on button "SAVE" at bounding box center [1389, 65] width 94 height 25
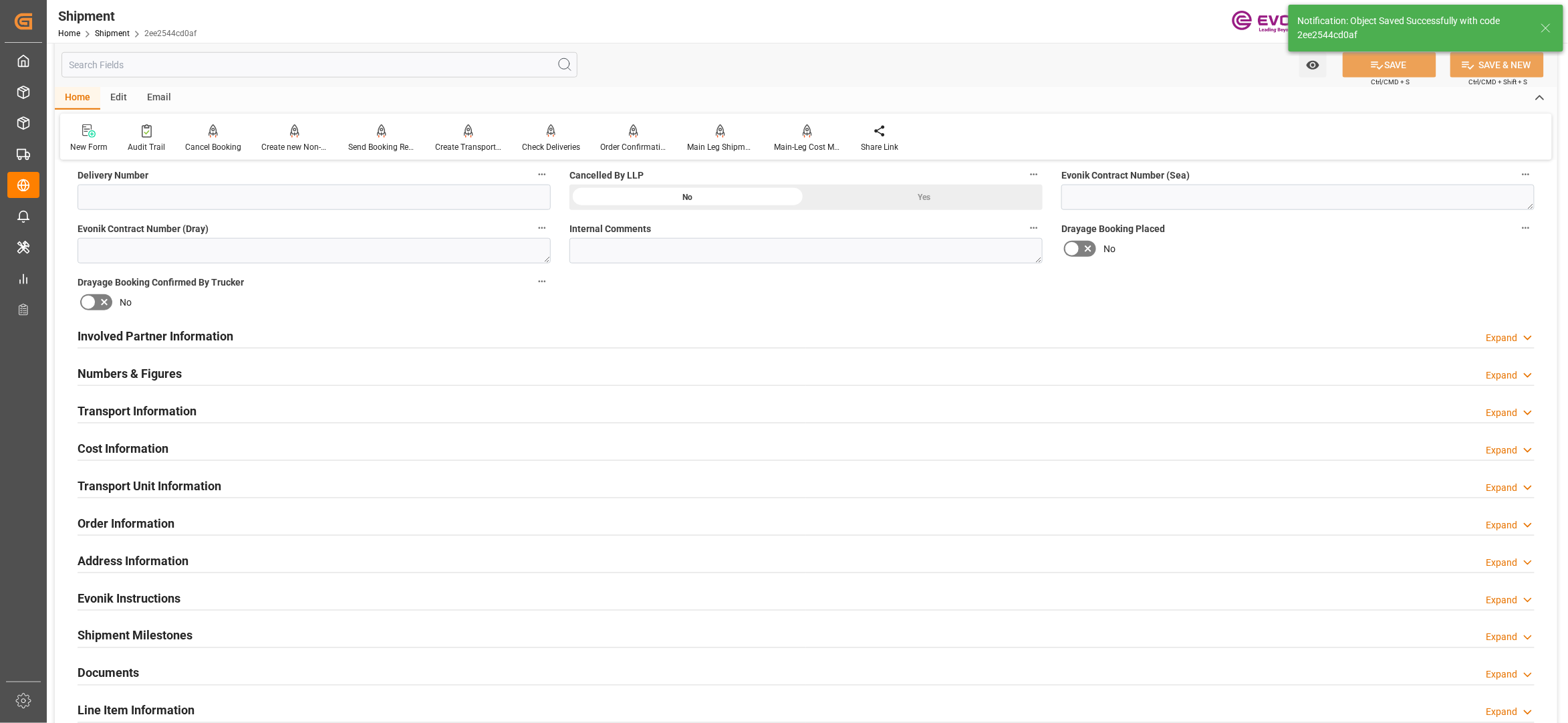
click at [524, 337] on div "Involved Partner Information Expand" at bounding box center [805, 335] width 1457 height 25
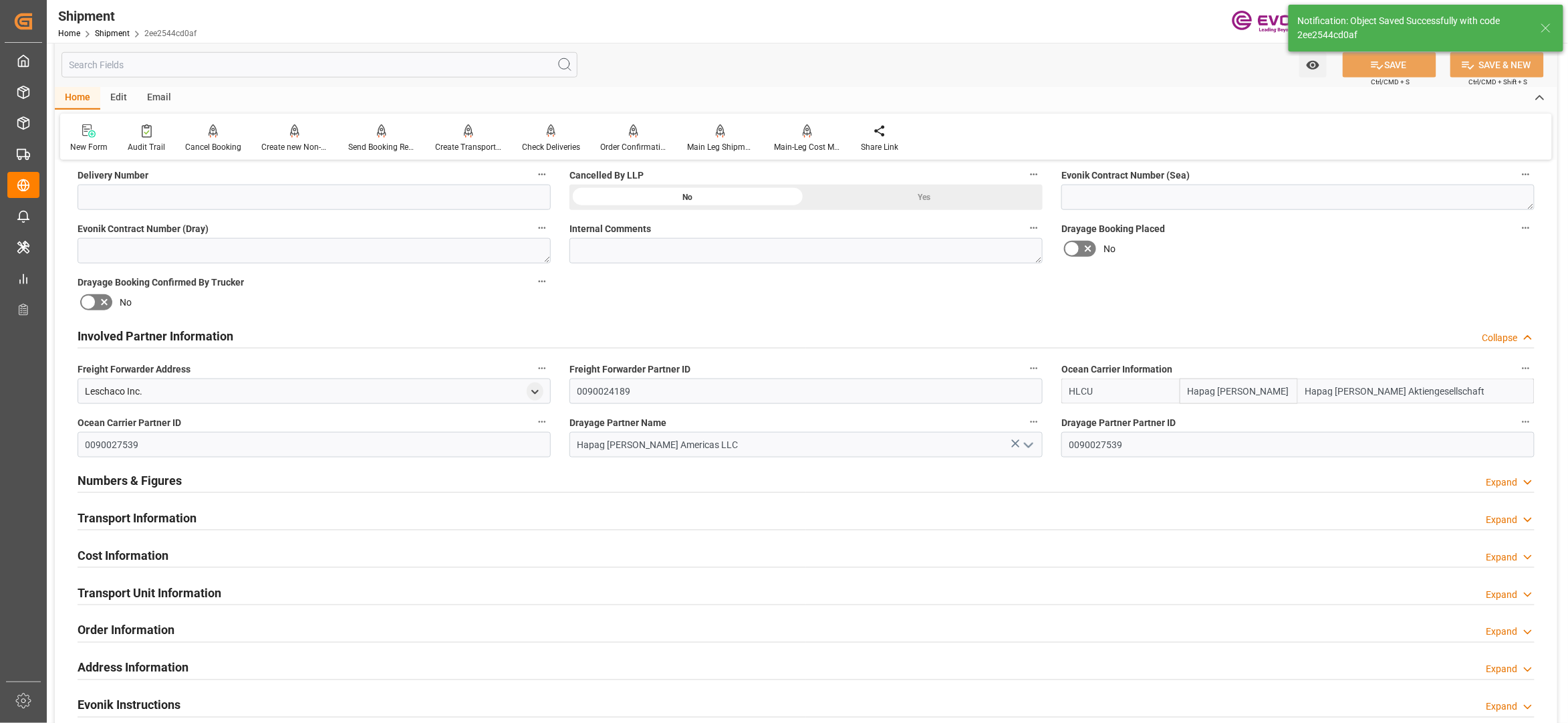
click at [435, 514] on div "Transport Information Expand" at bounding box center [805, 517] width 1457 height 25
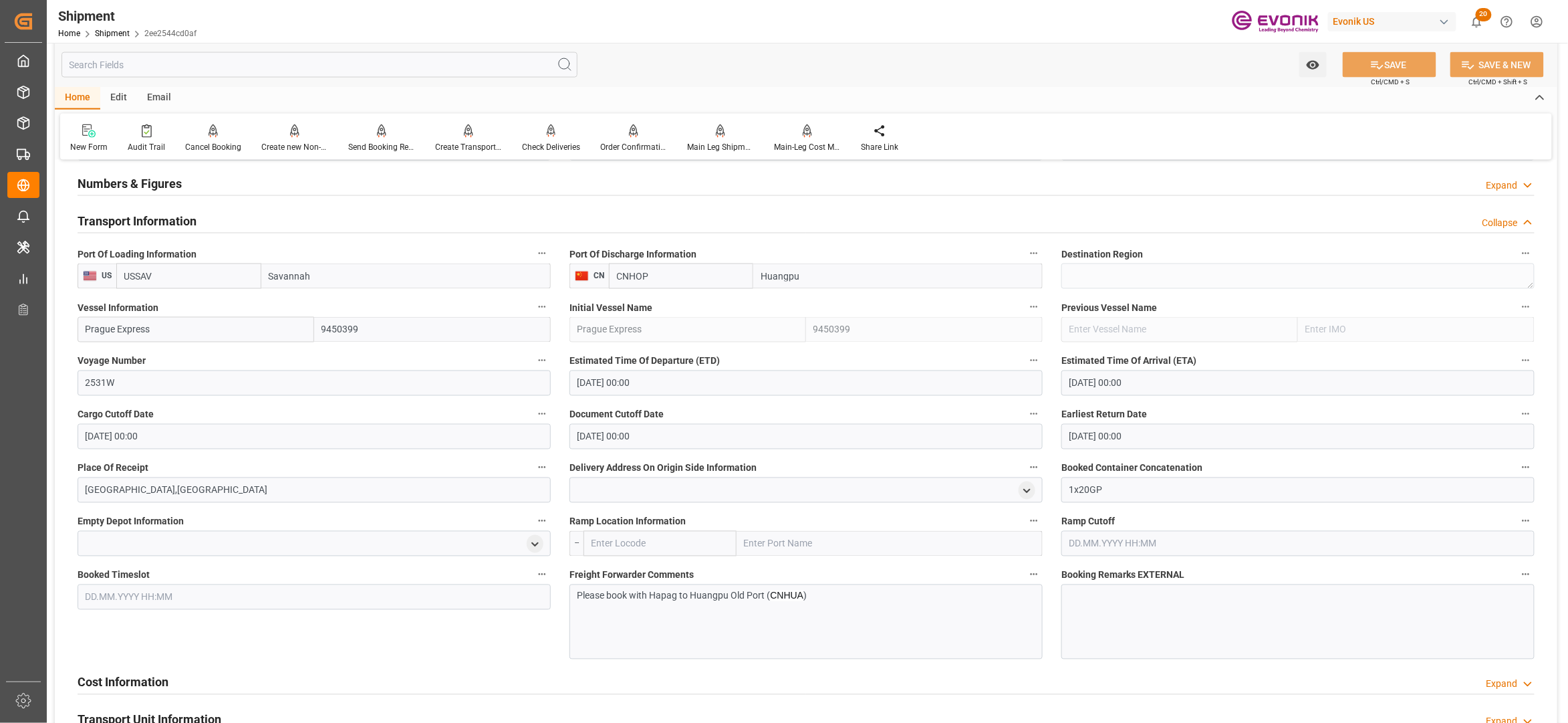
scroll to position [1189, 0]
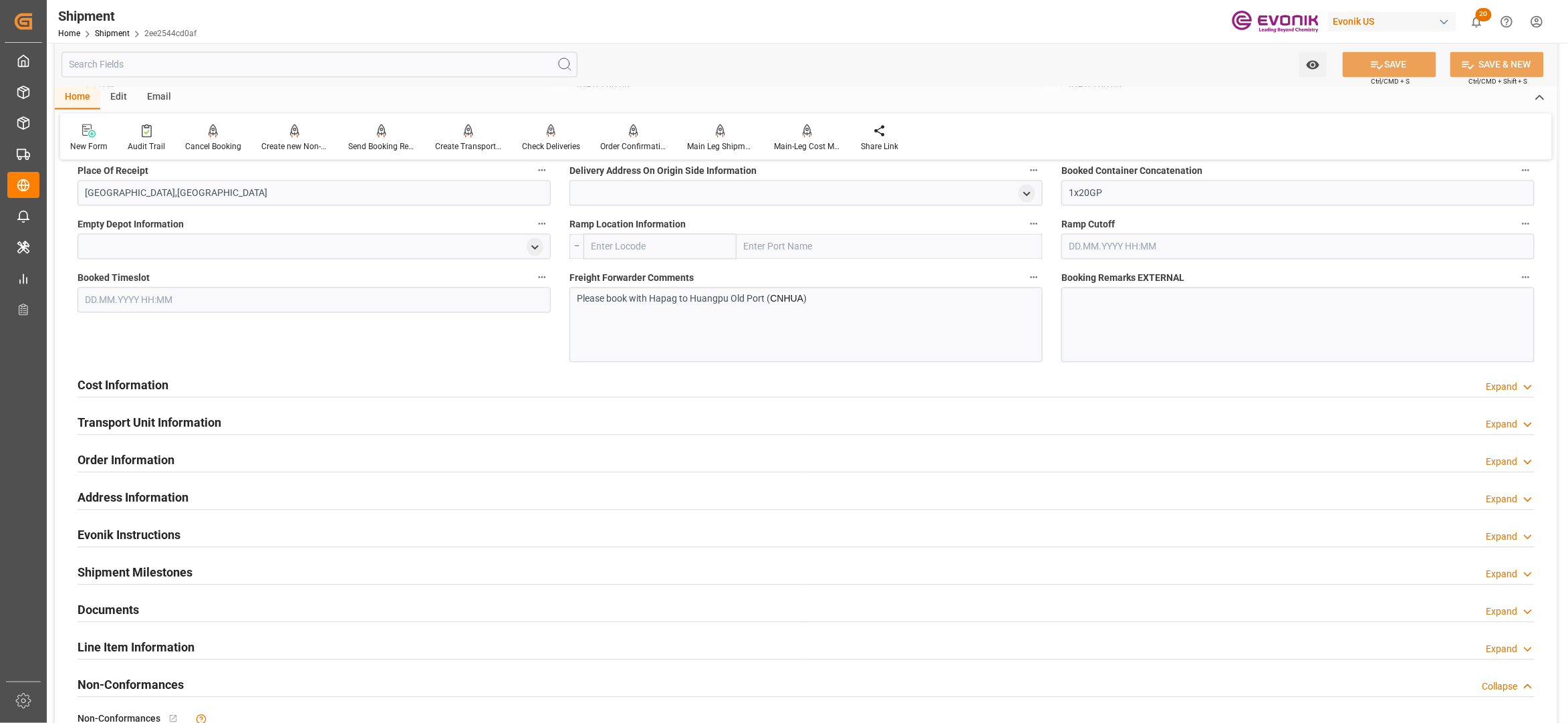
click at [425, 389] on div "Cost Information Expand" at bounding box center [805, 385] width 1457 height 25
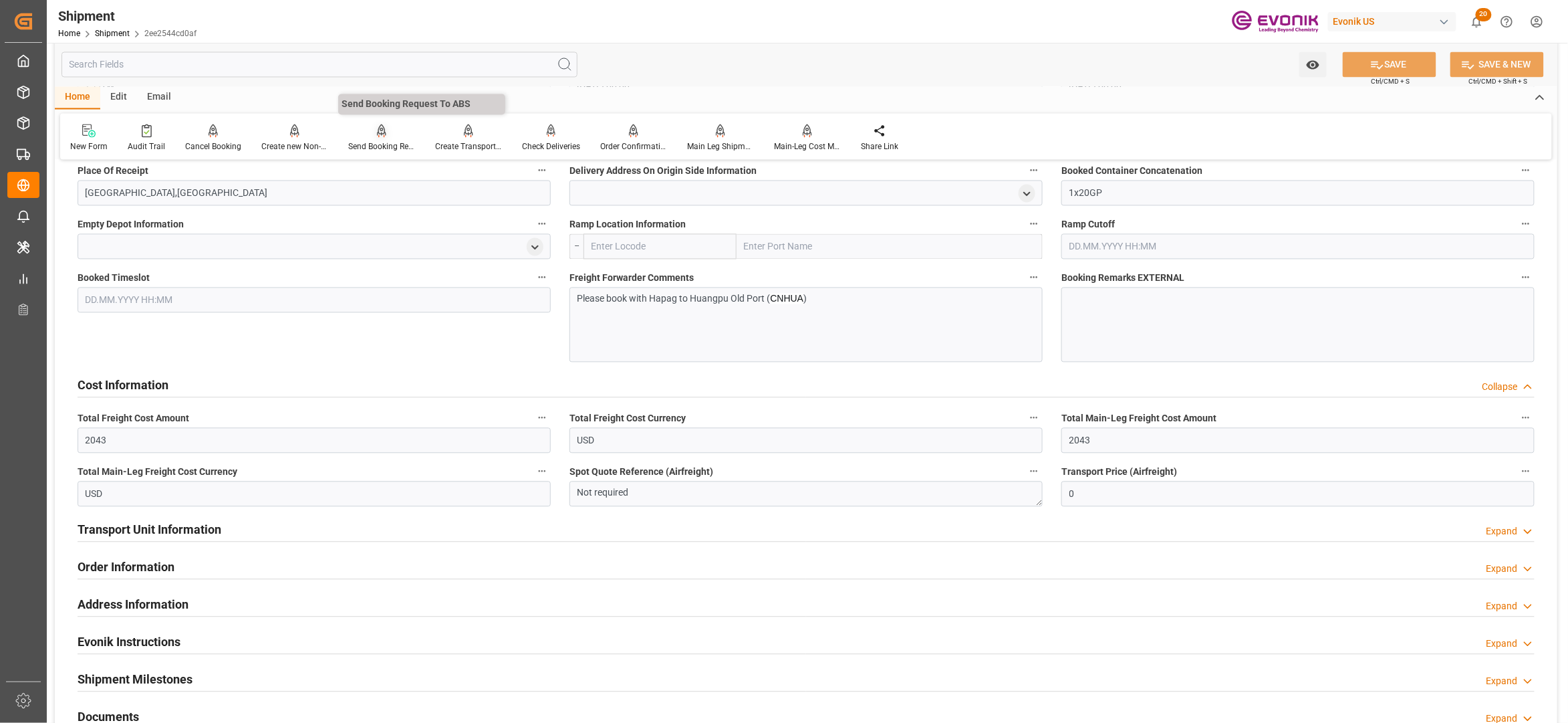
click at [375, 137] on div "Send Booking Request To ABS" at bounding box center [382, 138] width 87 height 29
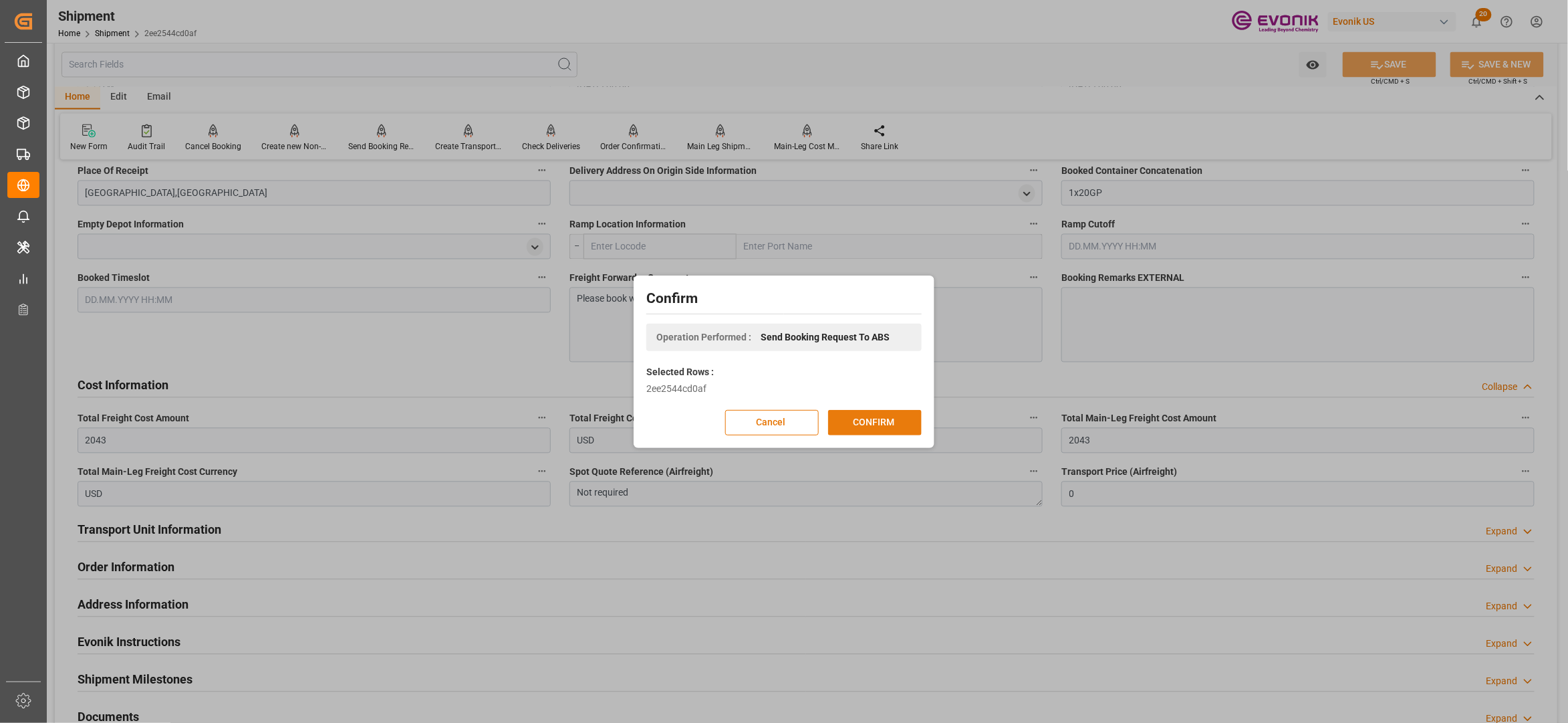
click at [883, 416] on button "CONFIRM" at bounding box center [874, 423] width 94 height 25
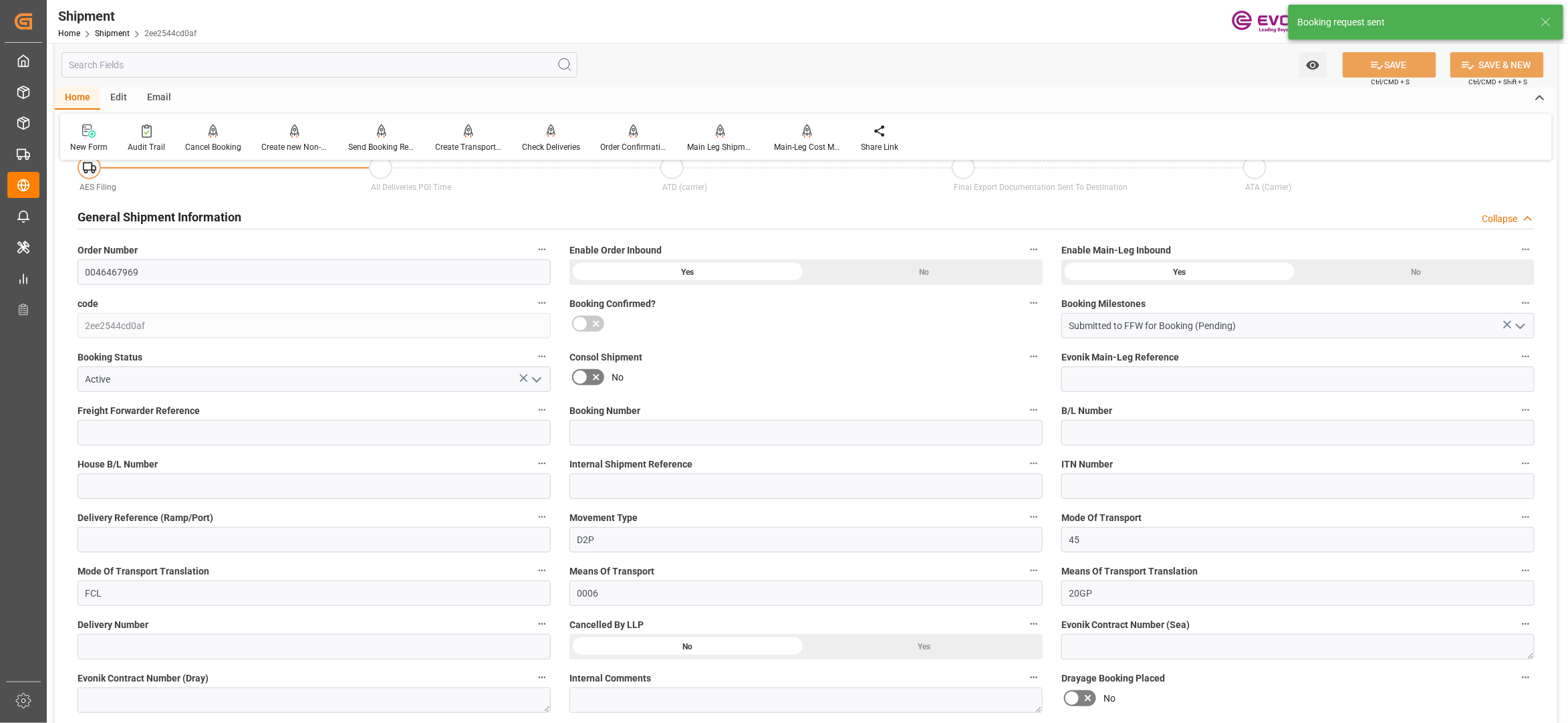
scroll to position [1103, 0]
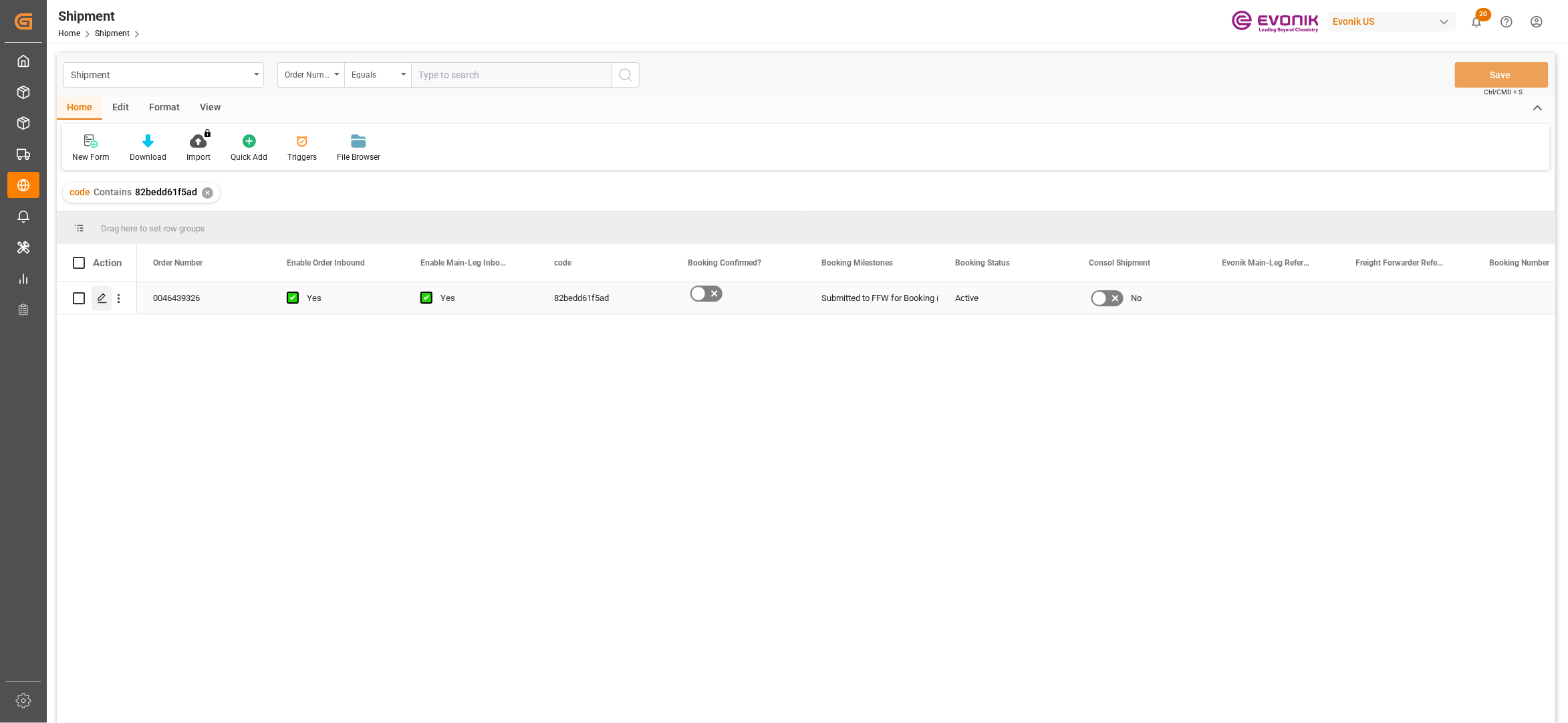
click at [105, 295] on polygon "Press SPACE to select this row." at bounding box center [101, 297] width 6 height 6
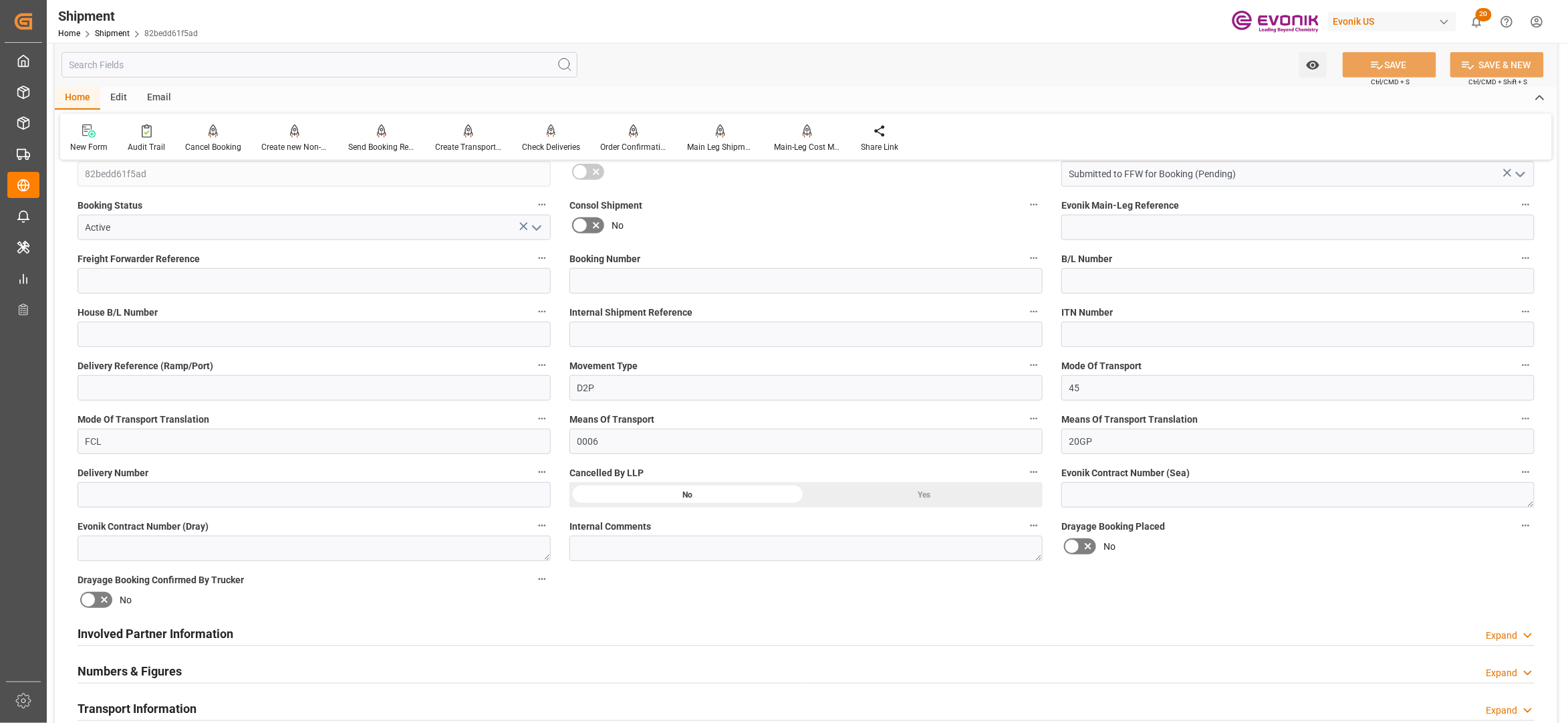
scroll to position [595, 0]
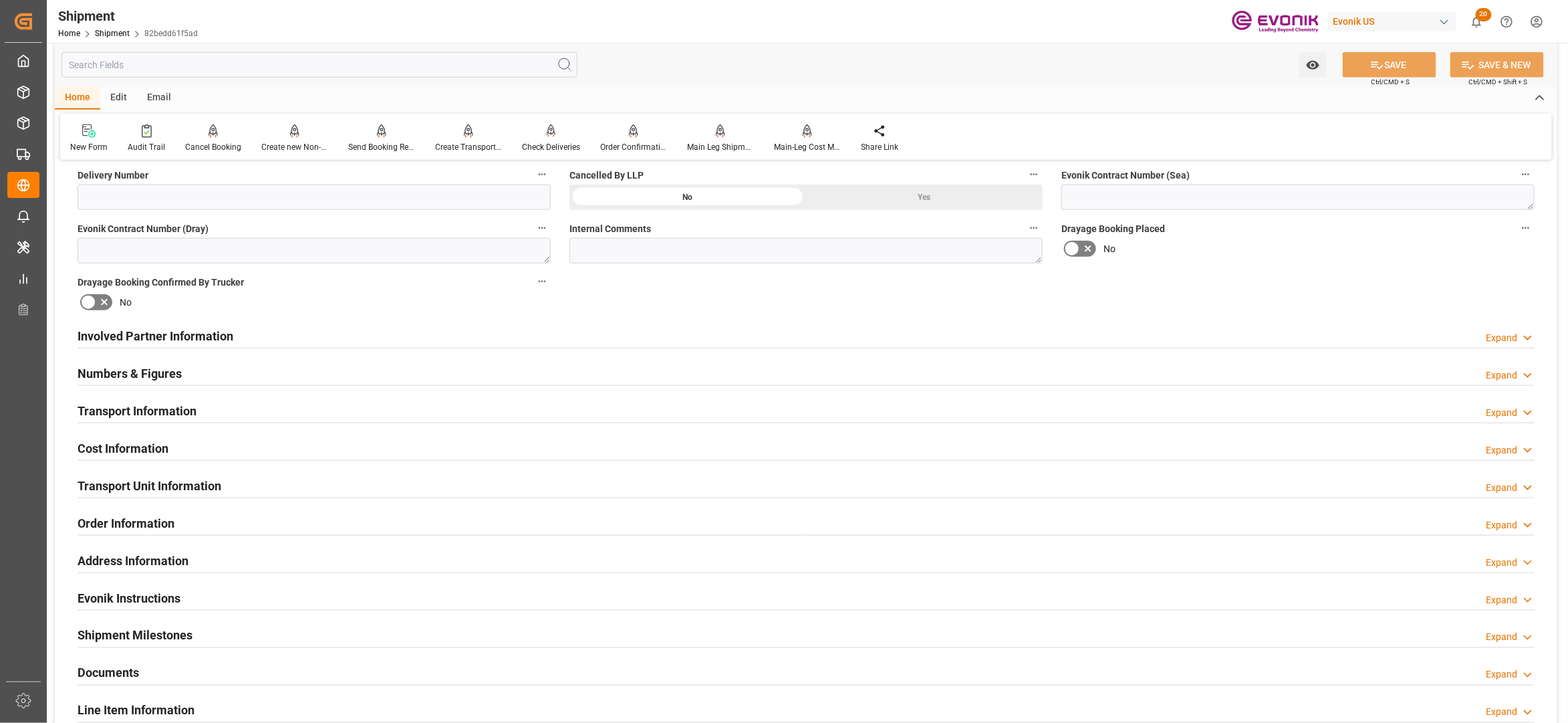
click at [706, 332] on div "Involved Partner Information Expand" at bounding box center [805, 335] width 1457 height 25
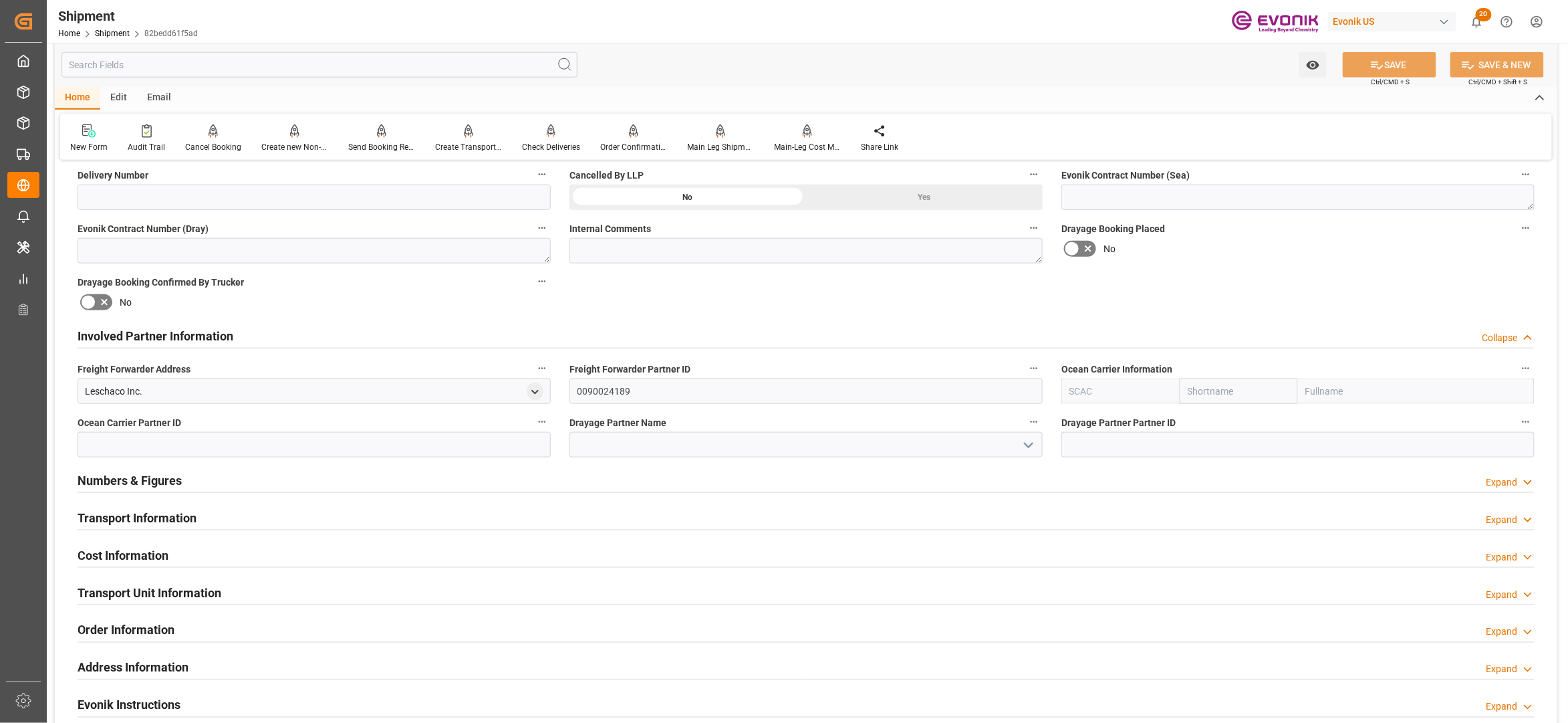
click at [1207, 395] on input "text" at bounding box center [1239, 391] width 118 height 25
type input "น"
type input "one"
click at [1220, 421] on div "ONE" at bounding box center [1204, 420] width 48 height 30
type input "ONEY"
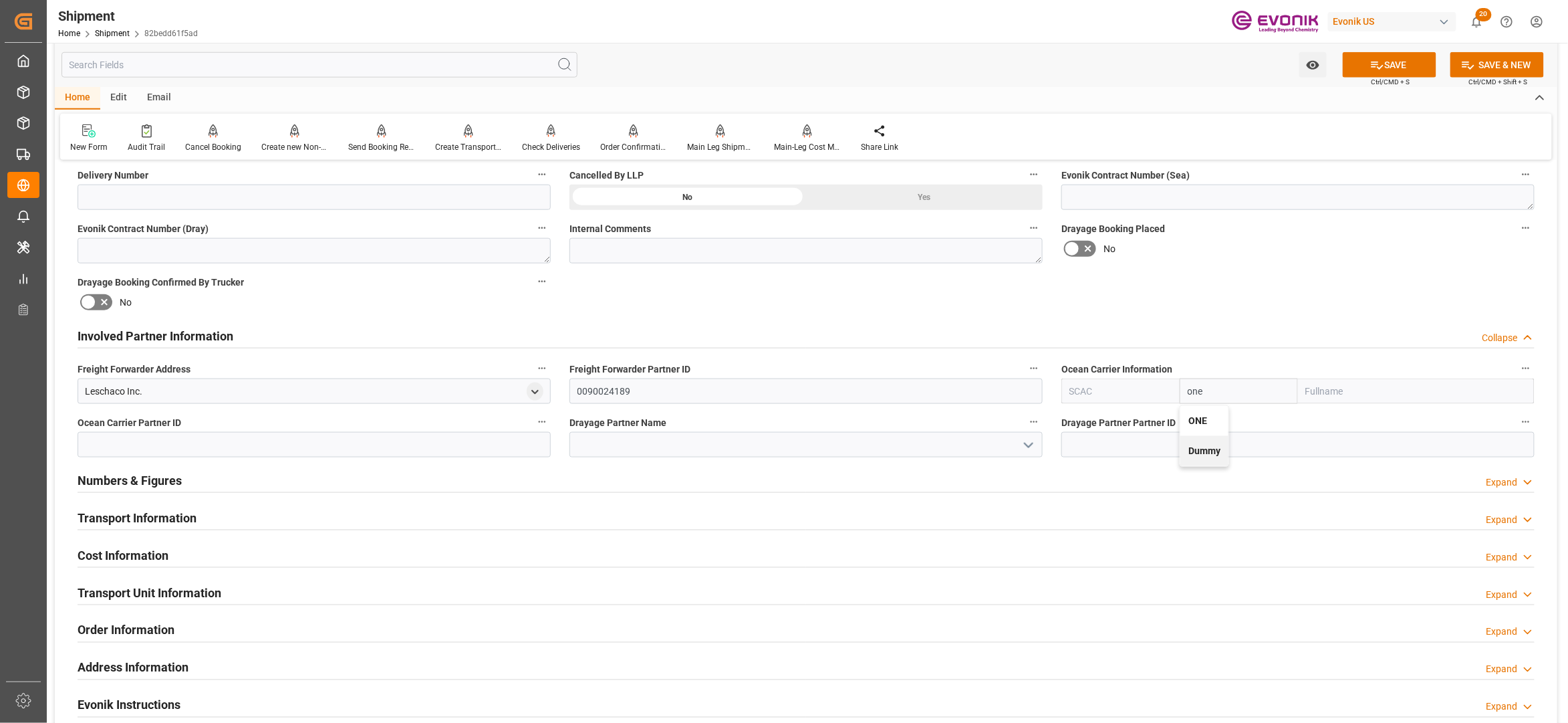
type input "ONE"
type input "Ocean Network Express"
type input "ONE"
click at [1237, 284] on div "Booking Confirmation Milestone Bar Collapse Submitted to FFW for Booking (Pendi…" at bounding box center [805, 322] width 1503 height 1490
click at [1388, 57] on button "SAVE" at bounding box center [1389, 65] width 94 height 25
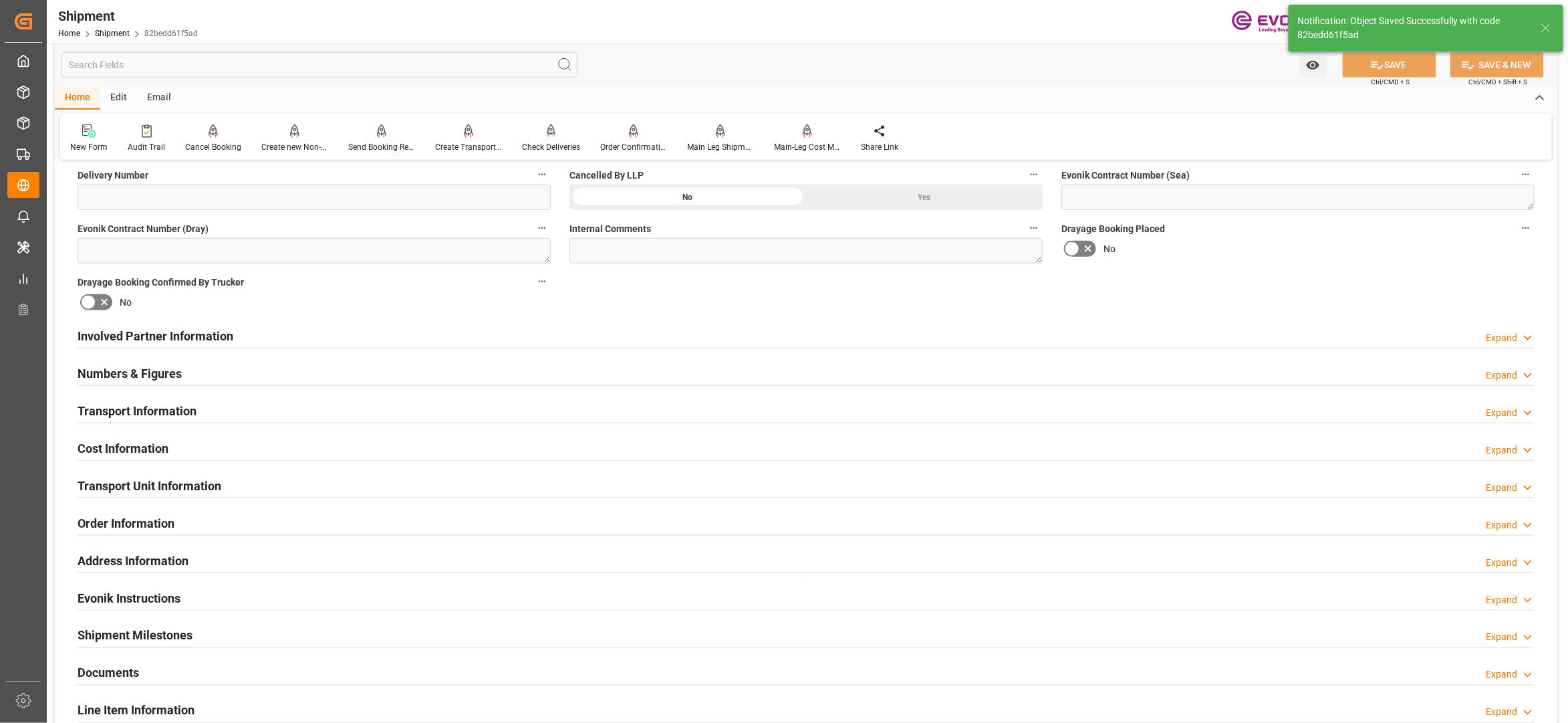
click at [801, 335] on div "Involved Partner Information Expand" at bounding box center [805, 335] width 1457 height 25
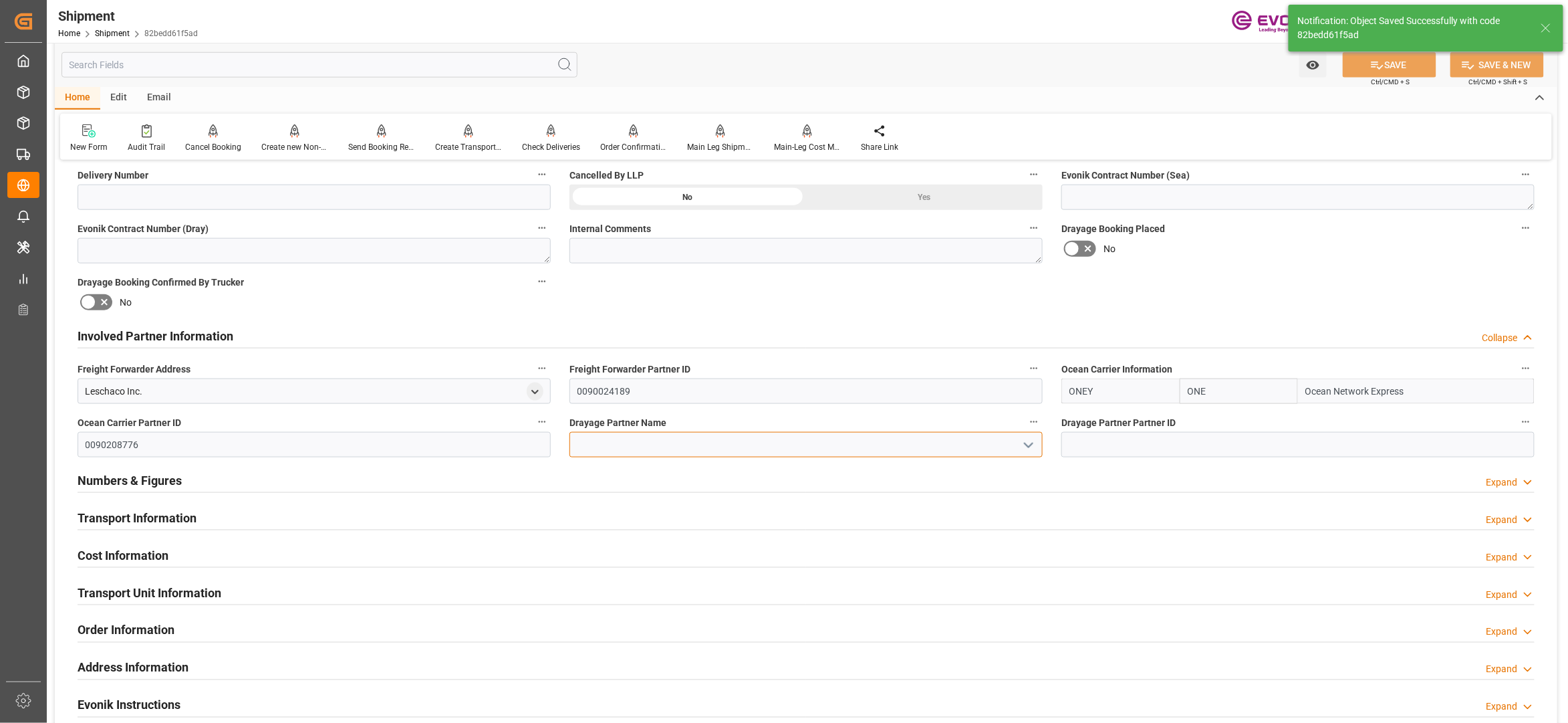
click at [607, 450] on input at bounding box center [806, 445] width 474 height 25
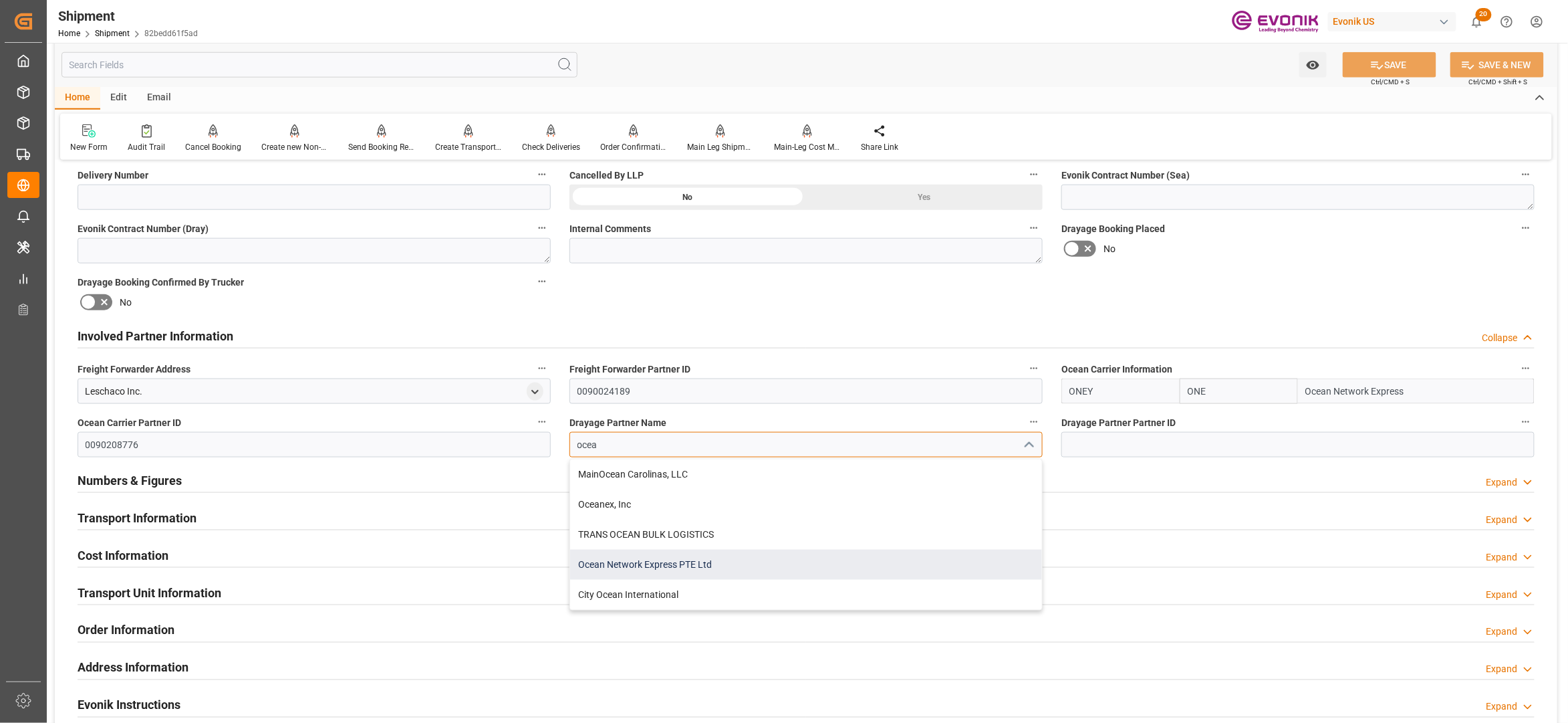
click at [717, 573] on div "Ocean Network Express PTE Ltd" at bounding box center [805, 565] width 472 height 30
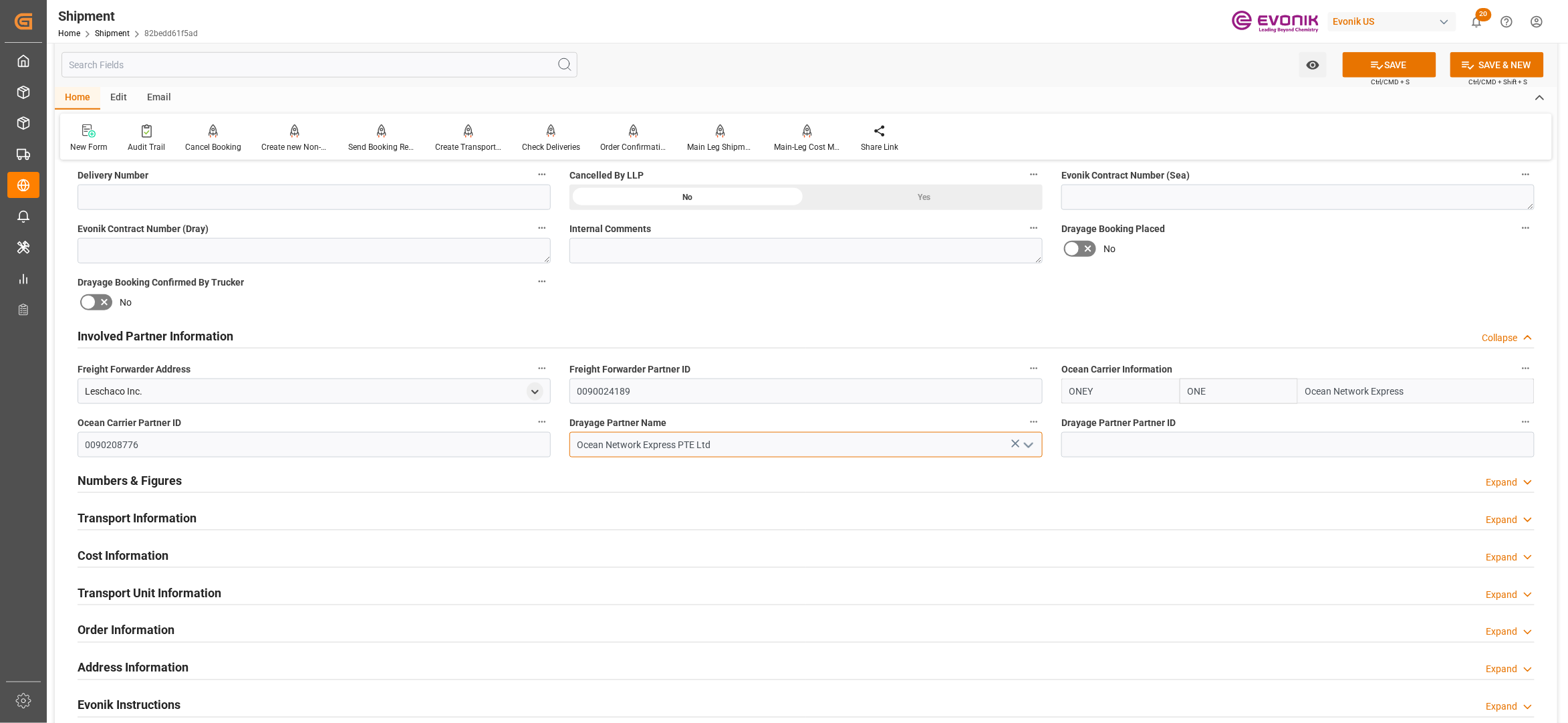
type input "Ocean Network Express PTE Ltd"
click at [1353, 289] on div "Booking Confirmation Milestone Bar Collapse Submitted to FFW for Booking (Pendi…" at bounding box center [805, 322] width 1503 height 1490
click at [1413, 67] on button "SAVE" at bounding box center [1389, 65] width 94 height 25
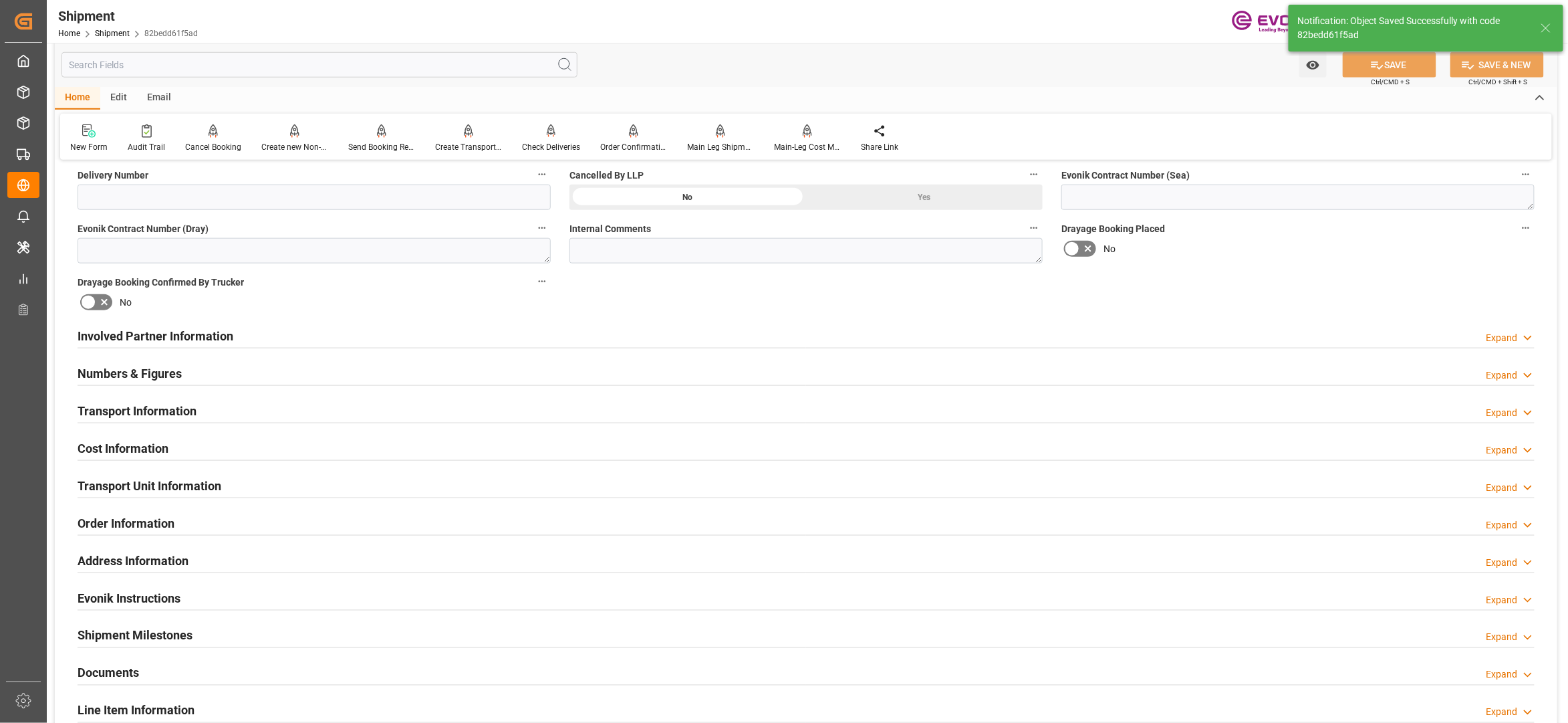
type input "0090208776"
click at [556, 338] on div "Involved Partner Information Expand" at bounding box center [805, 335] width 1457 height 25
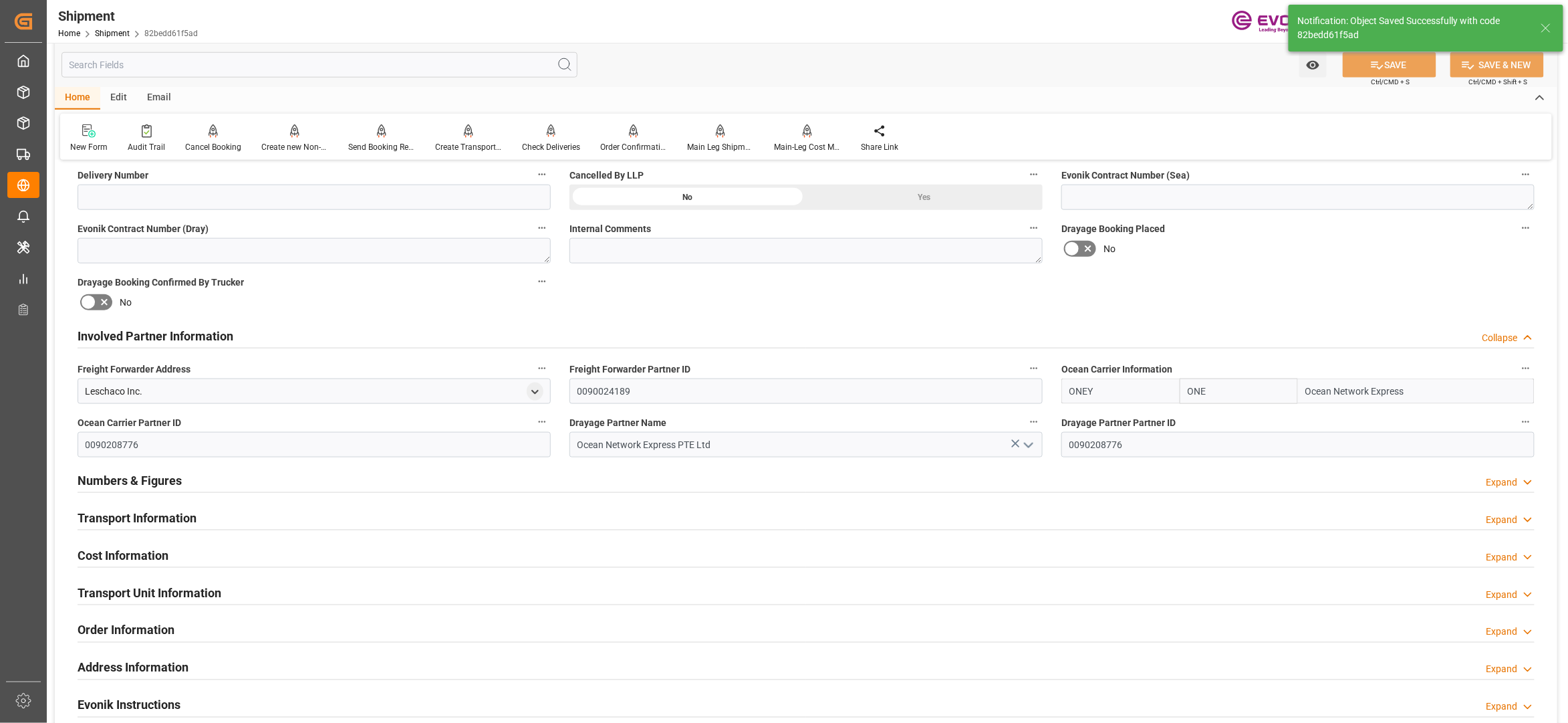
click at [375, 511] on div "Transport Information Expand" at bounding box center [805, 517] width 1457 height 25
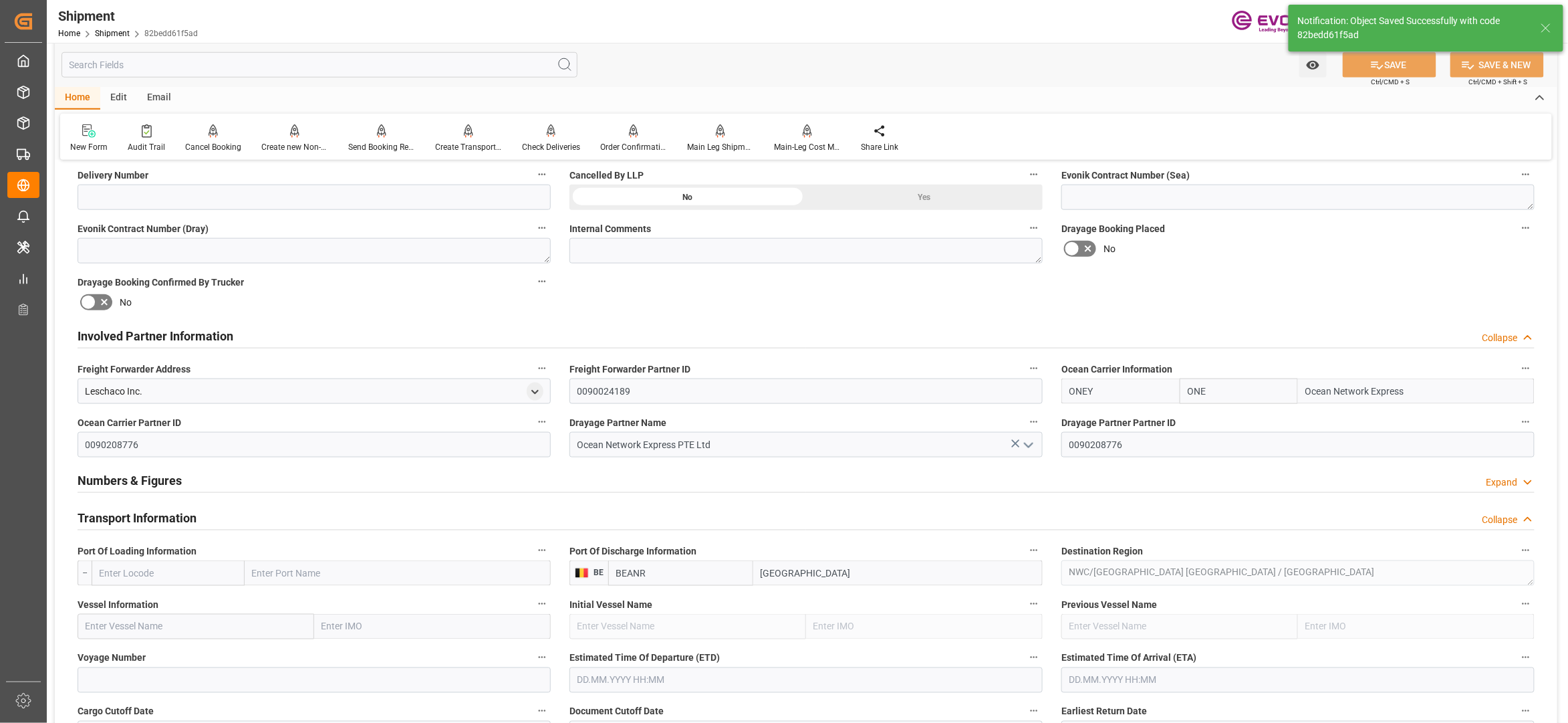
scroll to position [891, 0]
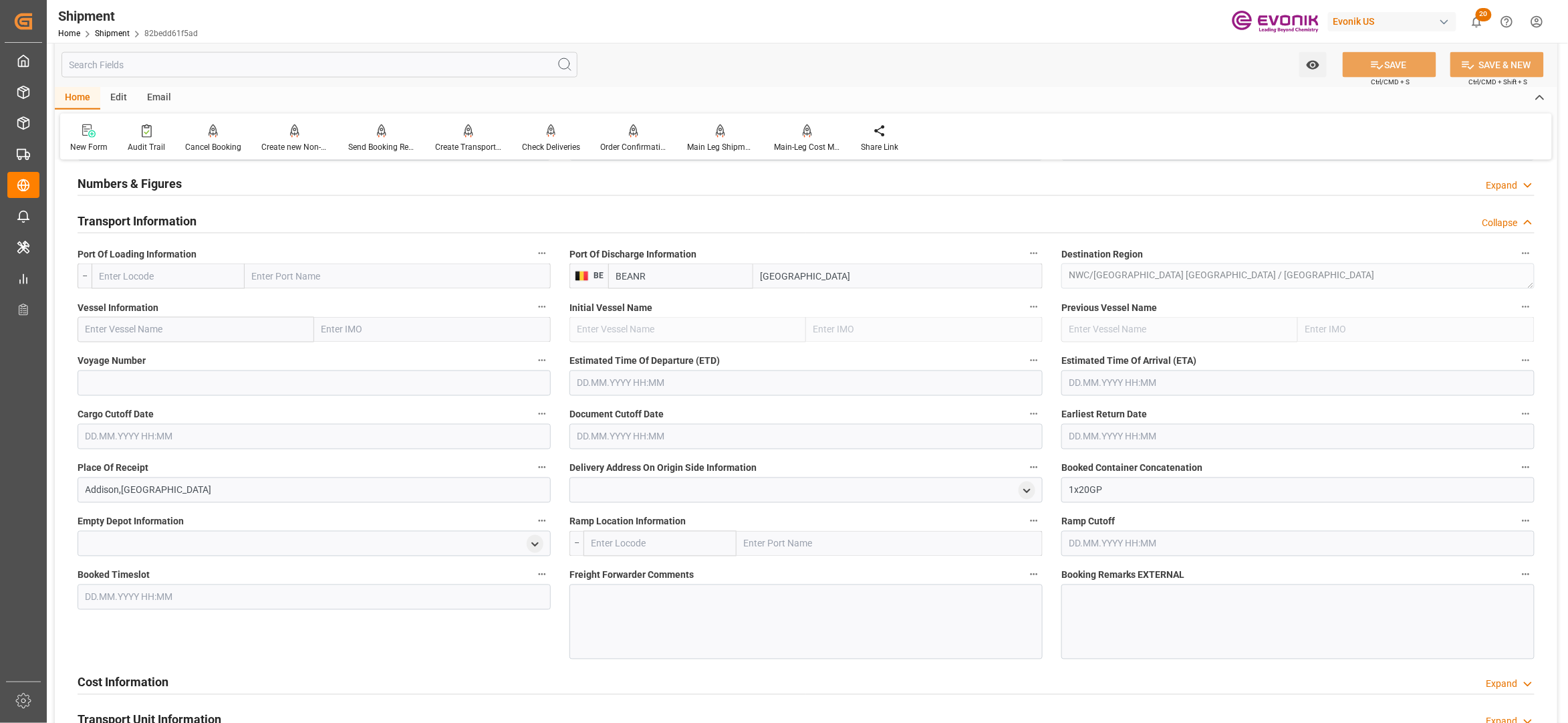
click at [196, 270] on input "text" at bounding box center [168, 276] width 153 height 25
click at [158, 300] on span "USORF - [GEOGRAPHIC_DATA]" at bounding box center [161, 306] width 123 height 11
type input "USORF"
type input "[GEOGRAPHIC_DATA]"
type input "USORF"
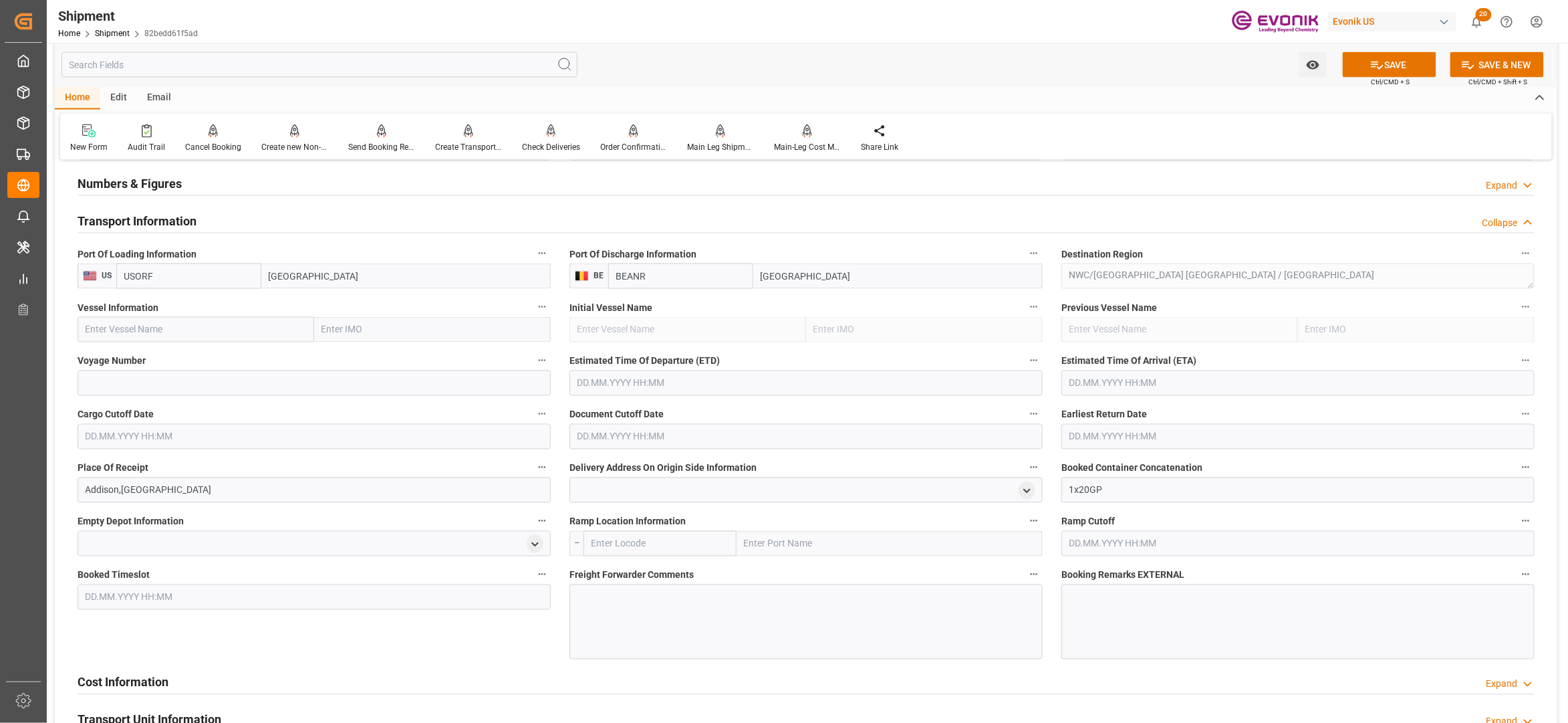
click at [204, 335] on input "text" at bounding box center [195, 330] width 236 height 25
paste input "CMA CGM FIDELIO 0LBKIE1MA"
click at [190, 330] on input "CMA CGM FIDELIO 0LBKIE1MA" at bounding box center [195, 330] width 236 height 25
drag, startPoint x: 179, startPoint y: 356, endPoint x: 191, endPoint y: 364, distance: 14.4
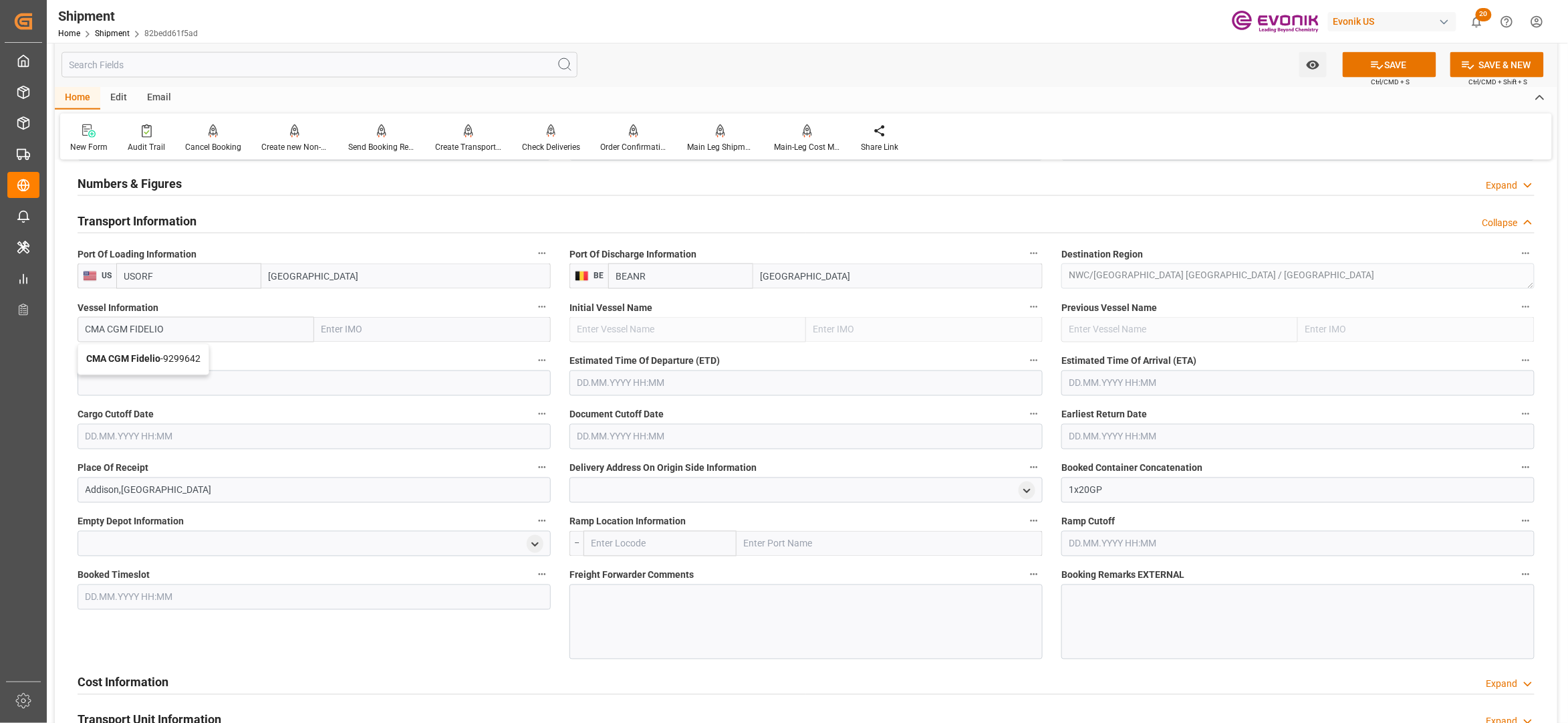
click at [179, 358] on span "CMA CGM Fidelio - 9299642" at bounding box center [144, 359] width 115 height 11
type input "CMA CGM Fidelio"
type input "9299642"
type input "CMA CGM Fidelio"
click at [185, 384] on input at bounding box center [314, 383] width 474 height 25
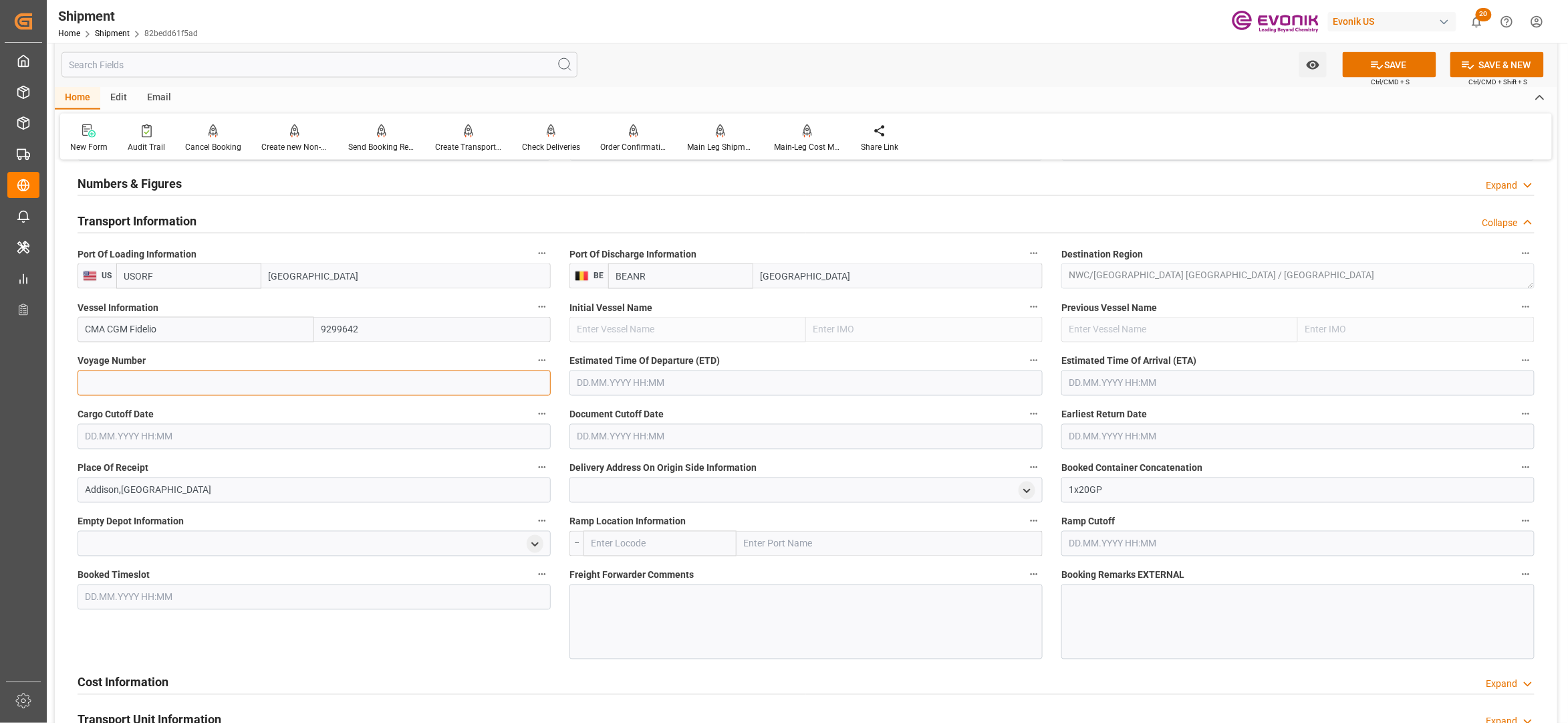
paste input "0LBKIE1MA"
type input "0LBKIE1MA"
click at [752, 380] on input "text" at bounding box center [806, 383] width 474 height 25
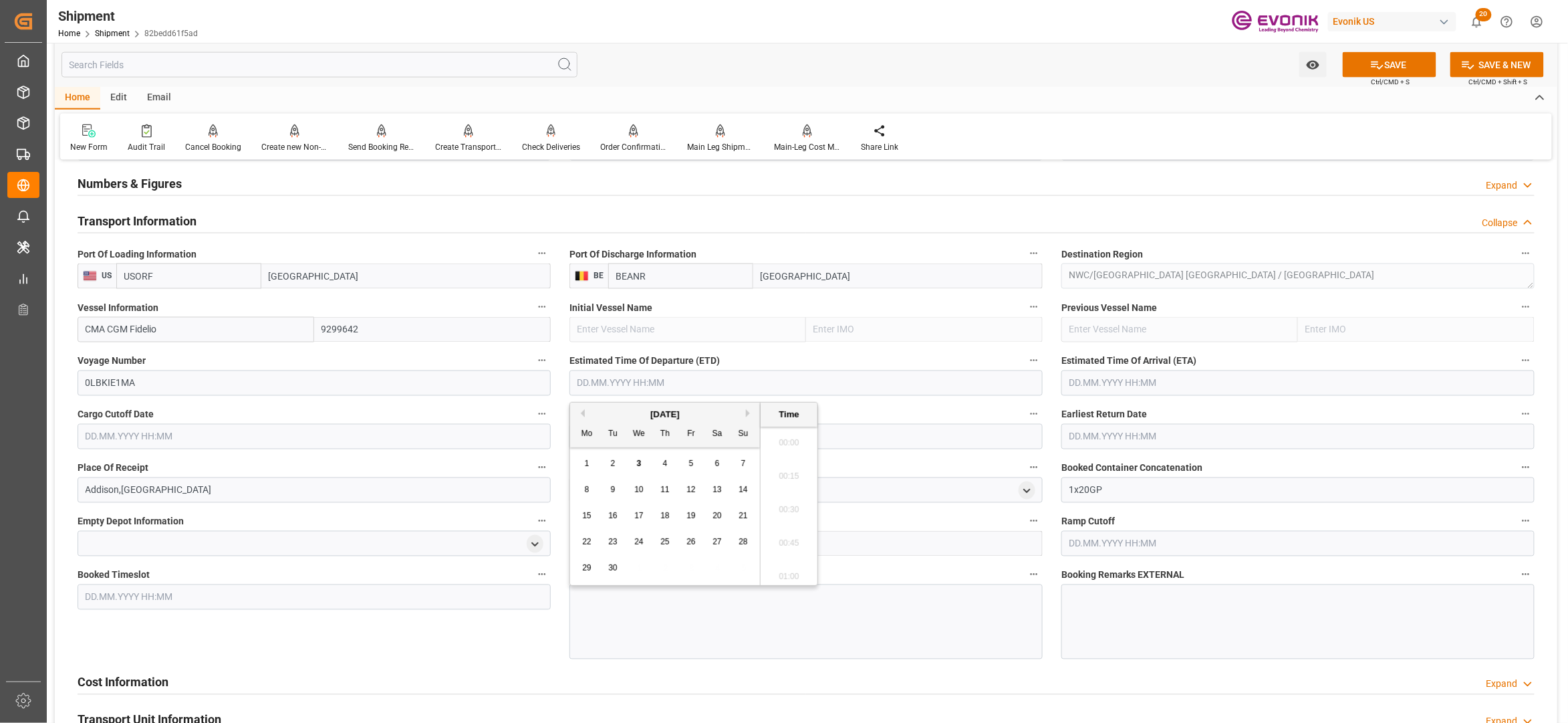
scroll to position [3048, 0]
click at [691, 544] on span "26" at bounding box center [691, 542] width 9 height 9
type input "[DATE] 00:00"
click at [1127, 388] on input "text" at bounding box center [1298, 383] width 474 height 25
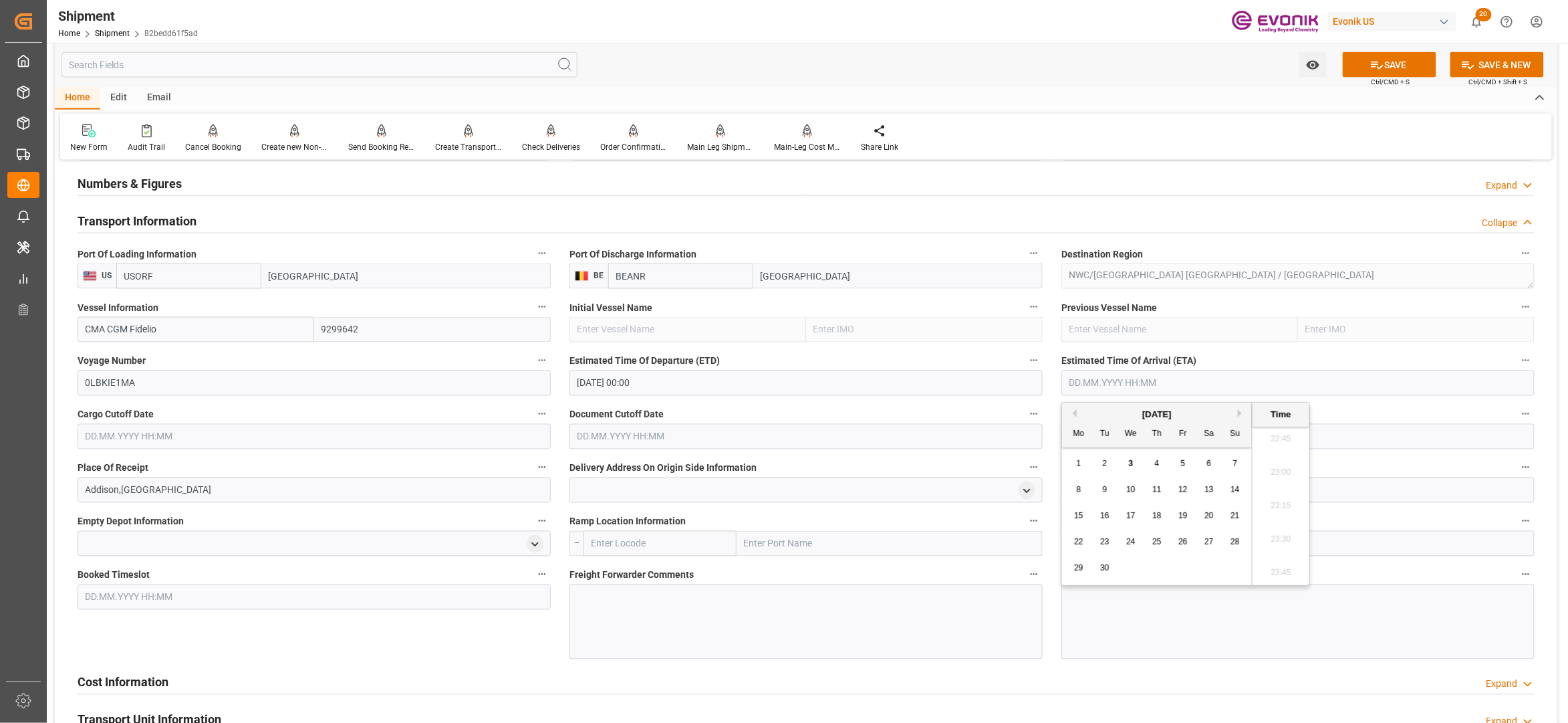
click at [1244, 409] on button "Next Month" at bounding box center [1242, 413] width 8 height 8
click at [1234, 490] on span "12" at bounding box center [1235, 489] width 9 height 9
type input "12.10.2025 00:00"
click at [423, 437] on input "text" at bounding box center [314, 437] width 474 height 25
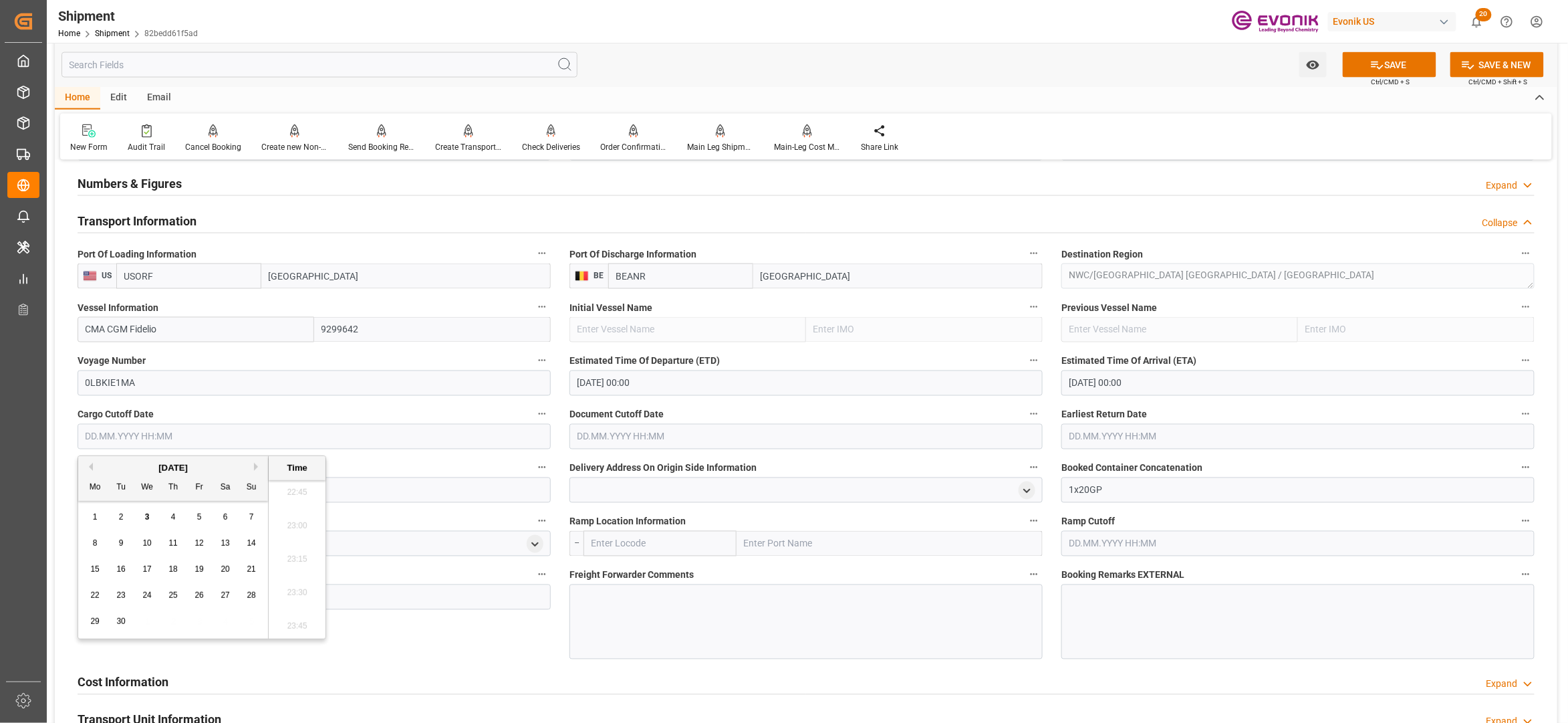
drag, startPoint x: 148, startPoint y: 542, endPoint x: 158, endPoint y: 542, distance: 10.0
click at [148, 542] on span "10" at bounding box center [147, 543] width 9 height 9
type input "10.09.2025 00:00"
click at [633, 434] on input "text" at bounding box center [806, 437] width 474 height 25
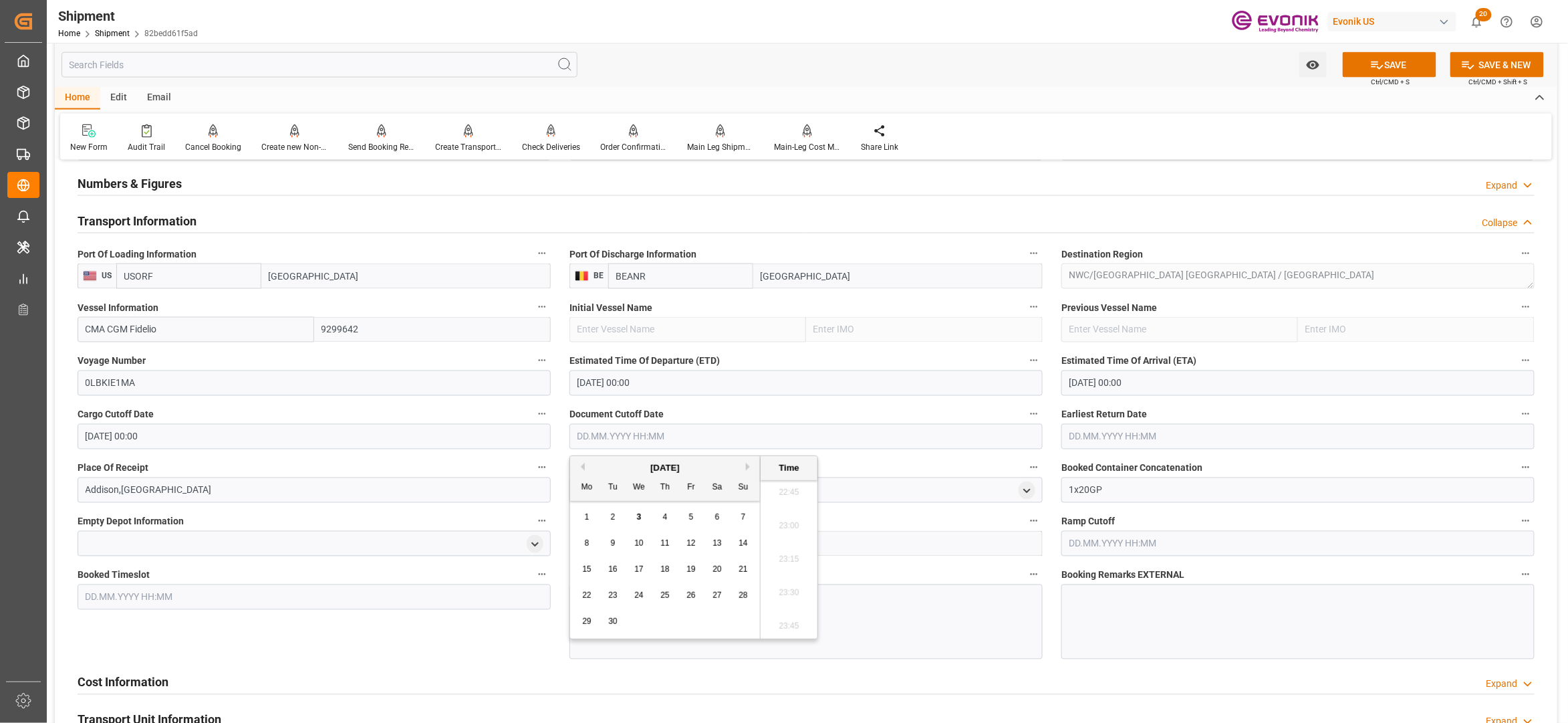
click at [644, 543] on div "10" at bounding box center [639, 544] width 16 height 16
type input "10.09.2025 00:00"
click at [1111, 429] on input "text" at bounding box center [1298, 437] width 474 height 25
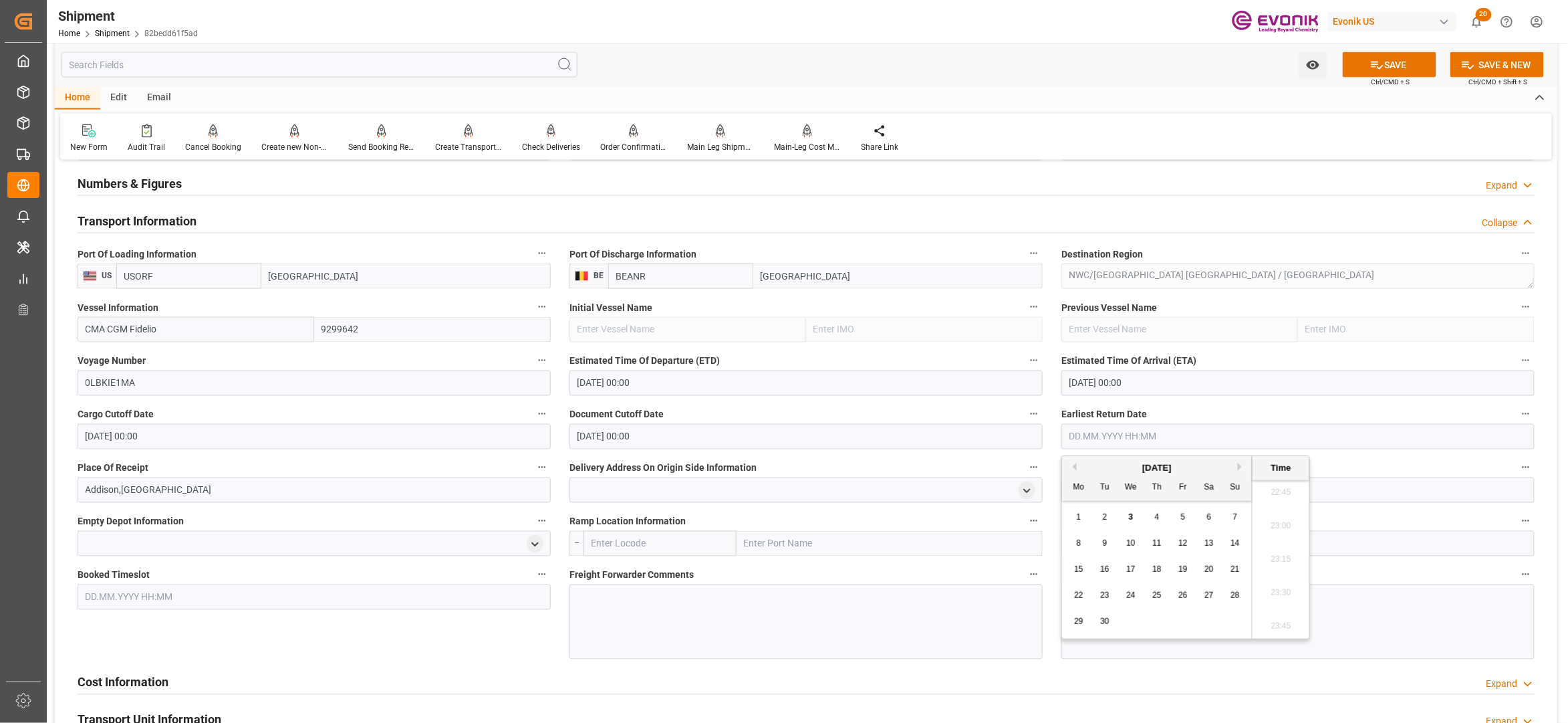
click at [1135, 545] on span "10" at bounding box center [1131, 543] width 9 height 9
type input "10.09.2025 00:00"
click at [457, 646] on div "Booked Timeslot" at bounding box center [314, 612] width 492 height 103
click at [1388, 65] on button "SAVE" at bounding box center [1389, 65] width 94 height 25
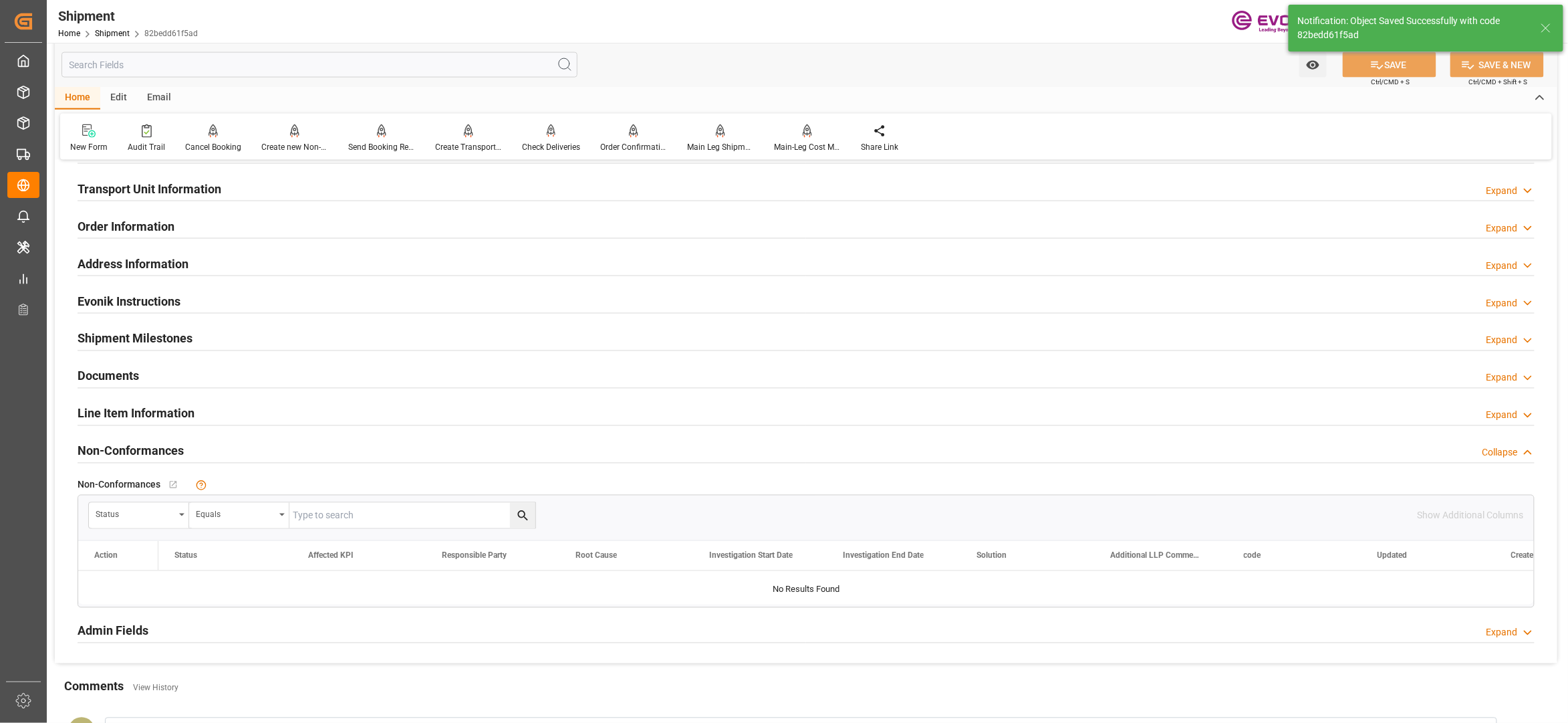
scroll to position [595, 0]
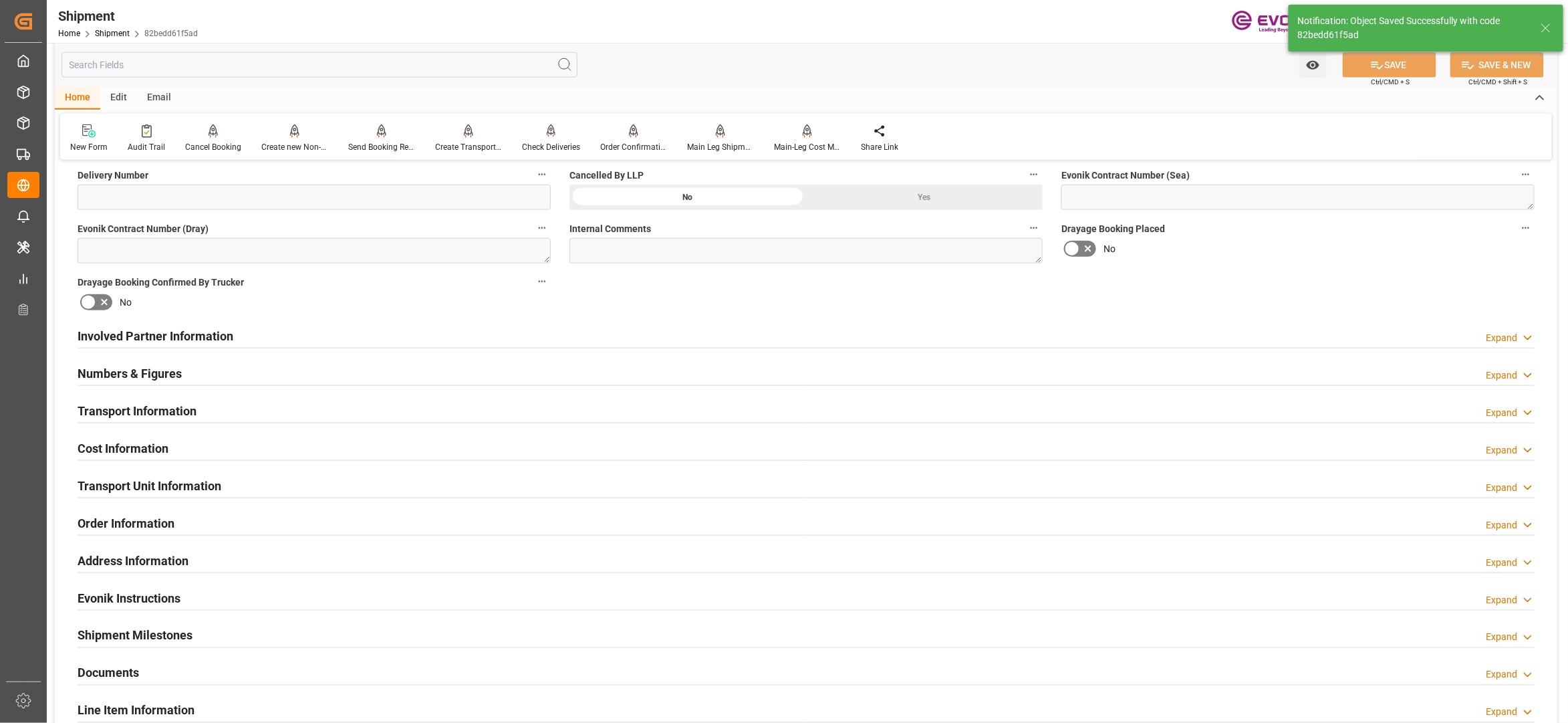
click at [312, 437] on div "Cost Information Expand" at bounding box center [805, 447] width 1457 height 25
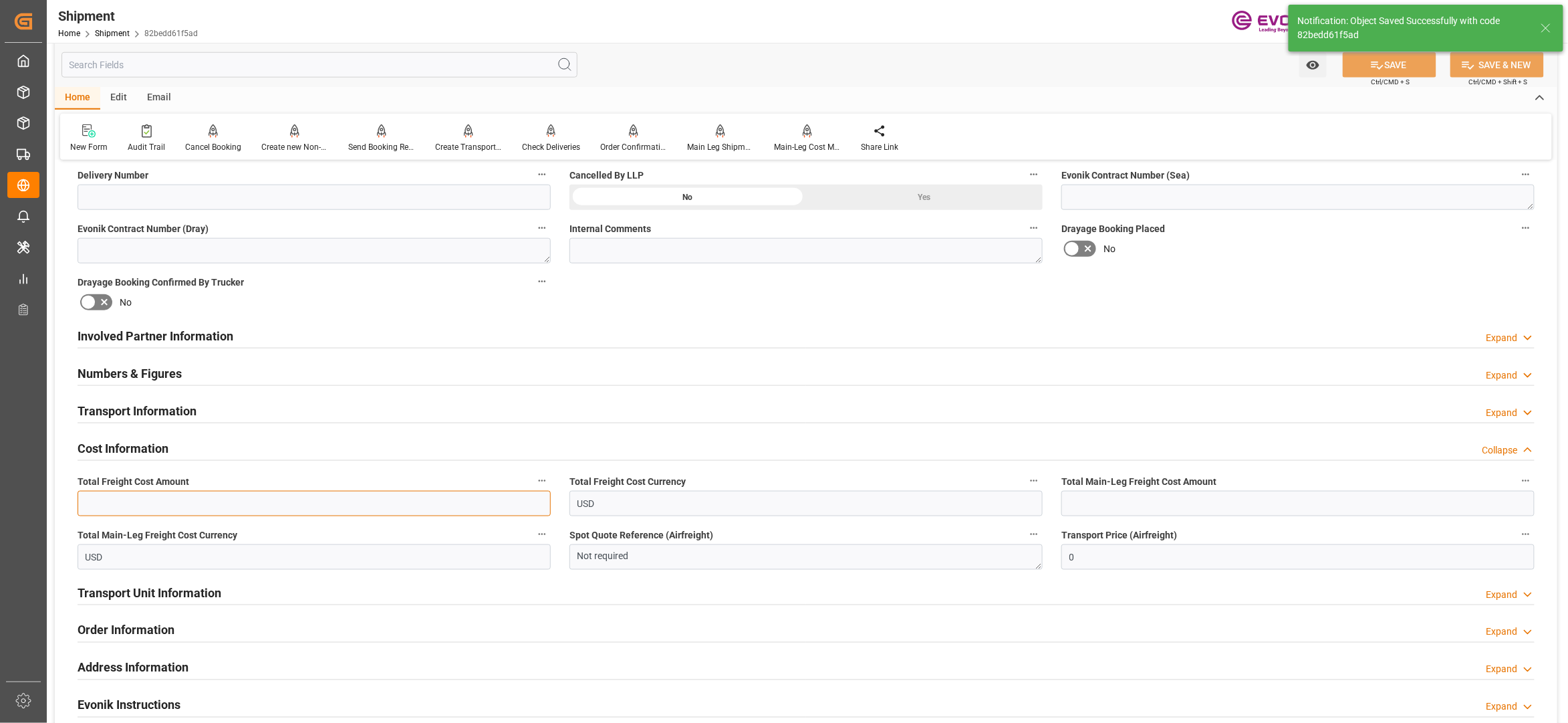
click at [229, 504] on input "text" at bounding box center [314, 504] width 474 height 25
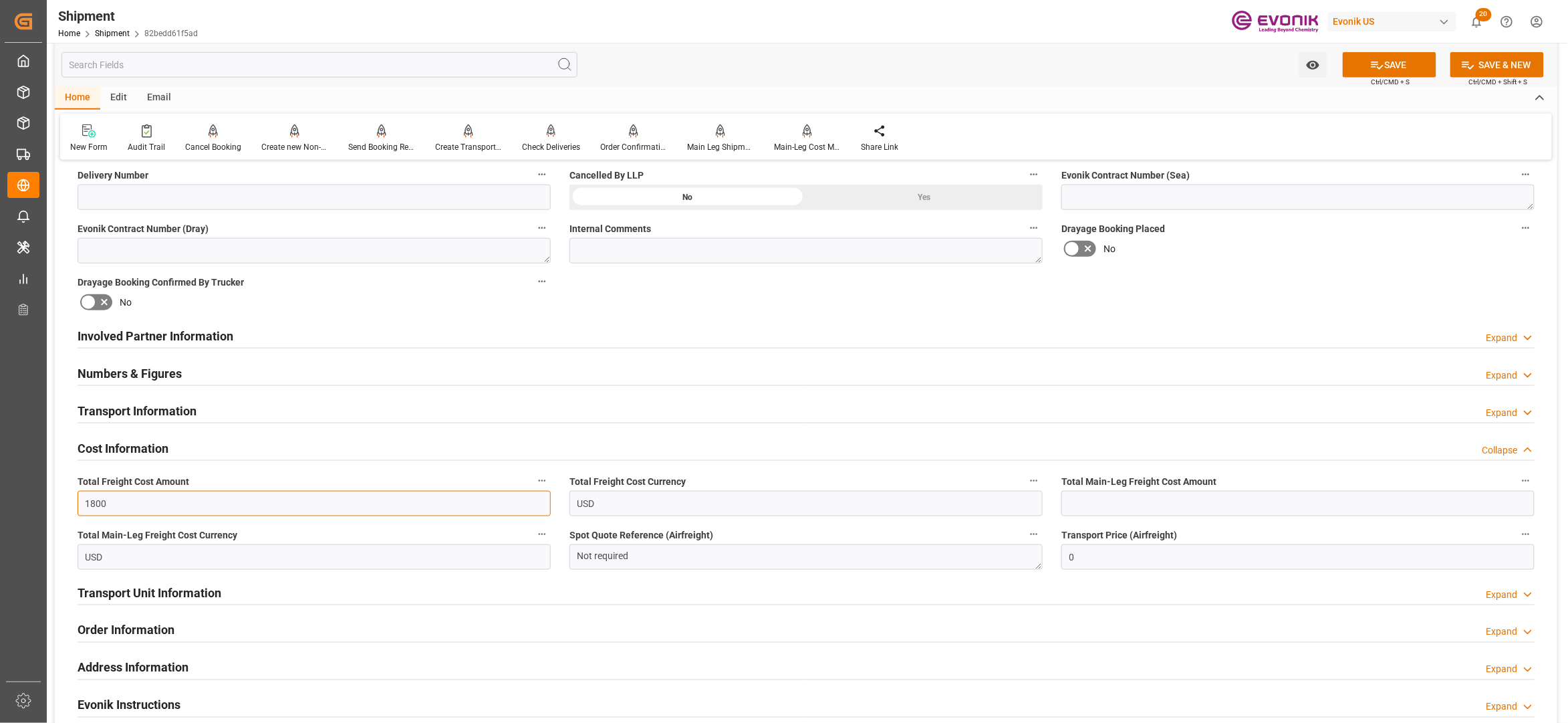
type input "1800"
click at [1156, 499] on input "text" at bounding box center [1298, 504] width 474 height 25
type input "1800"
click at [1228, 266] on div "Drayage Booking Placed No" at bounding box center [1298, 241] width 492 height 54
click at [1421, 67] on button "SAVE" at bounding box center [1389, 65] width 94 height 25
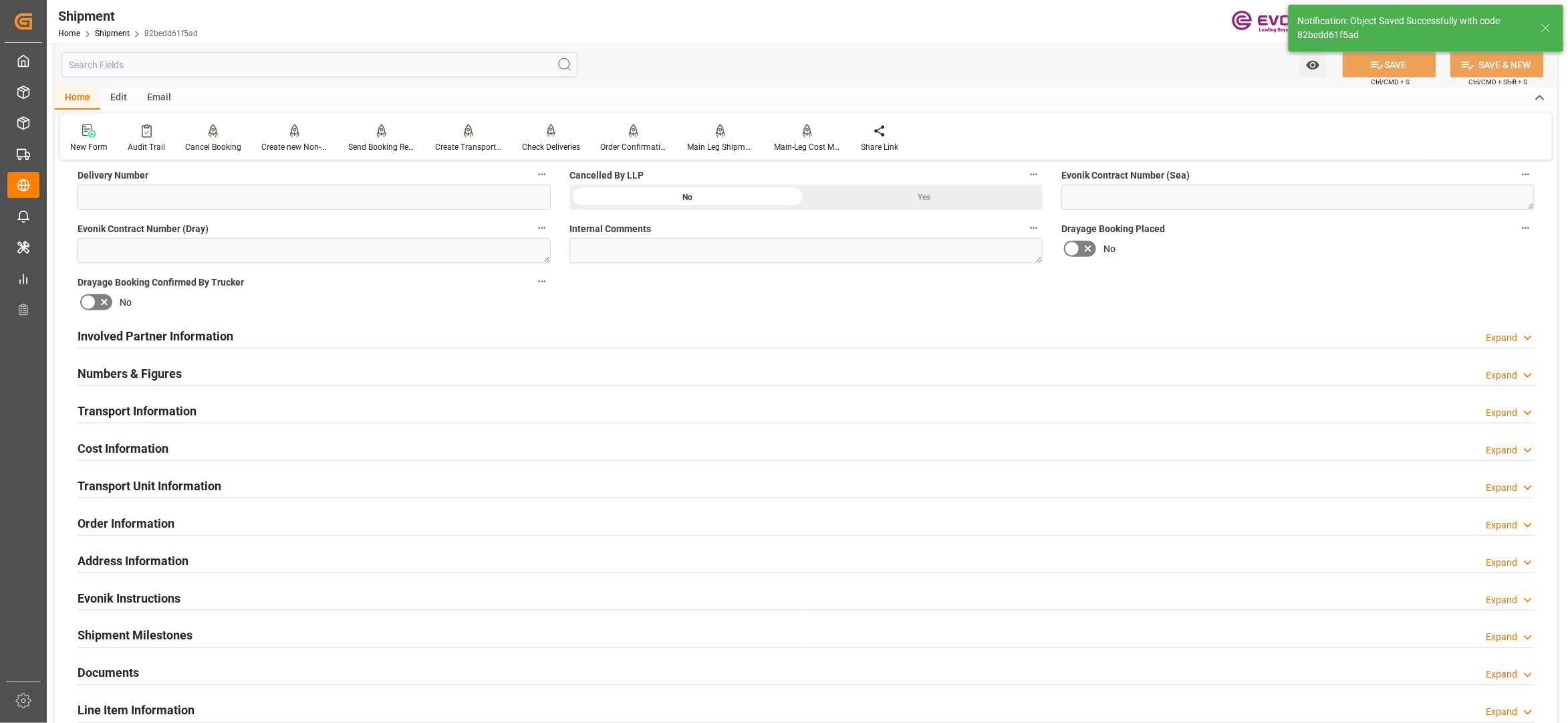
scroll to position [891, 0]
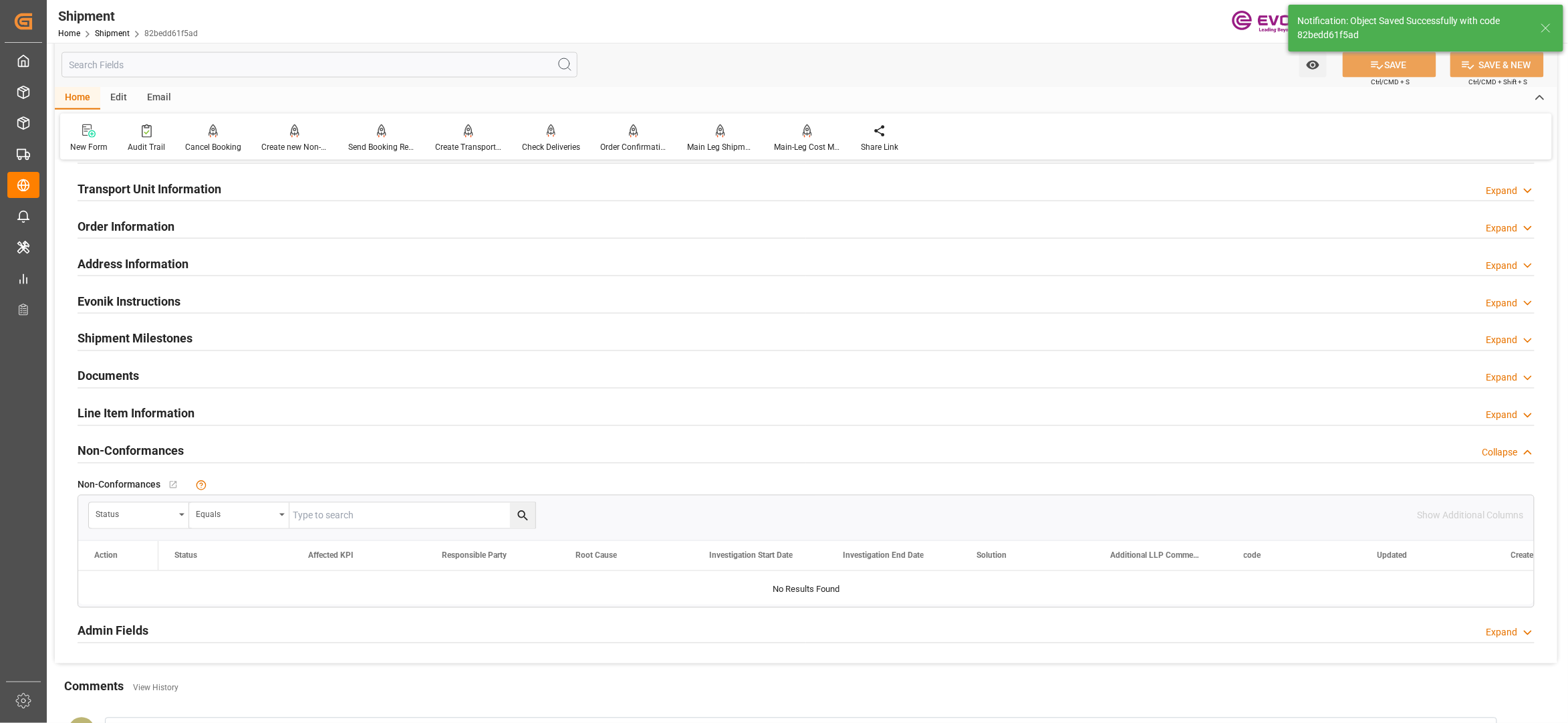
click at [332, 409] on div "Line Item Information Expand" at bounding box center [805, 413] width 1457 height 25
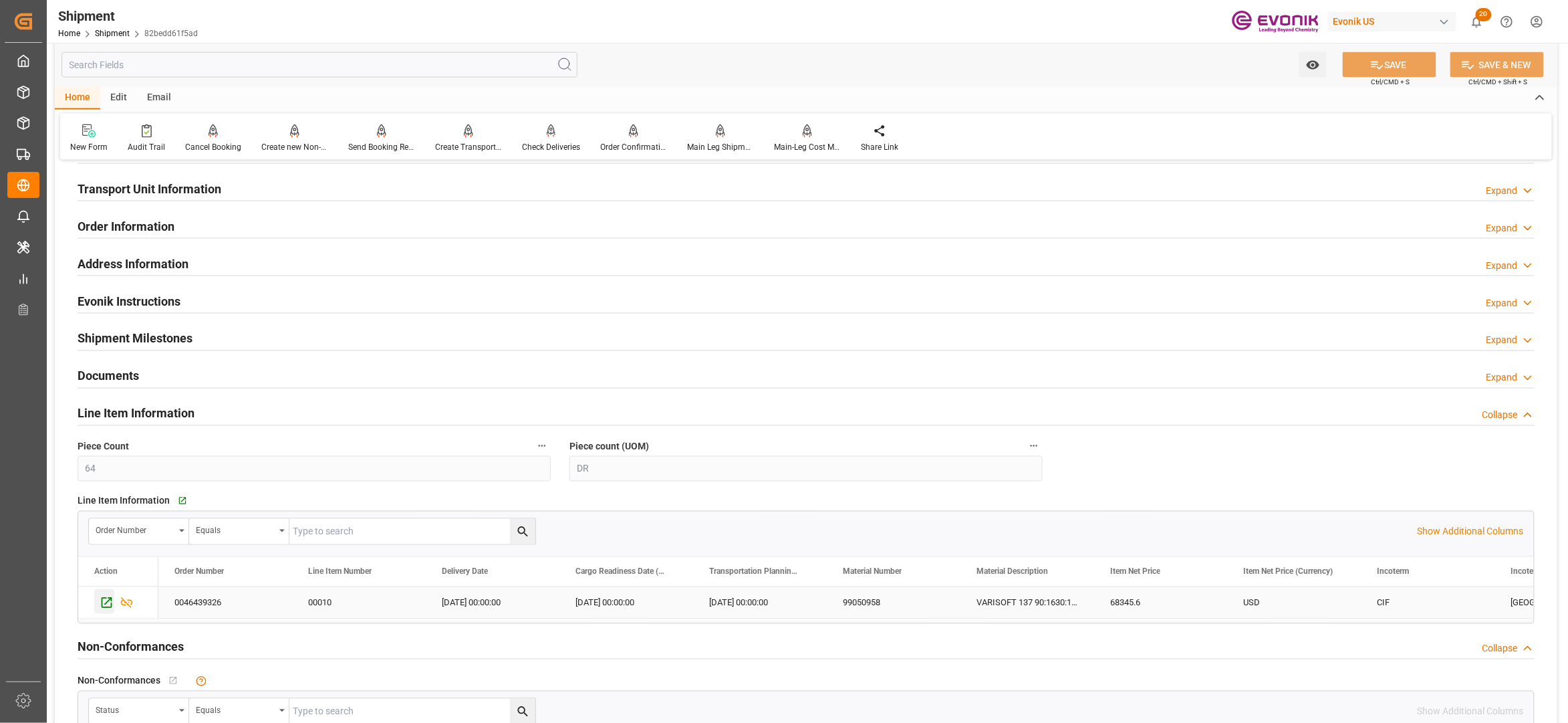
click at [103, 608] on icon "Press SPACE to select this row." at bounding box center [106, 602] width 14 height 14
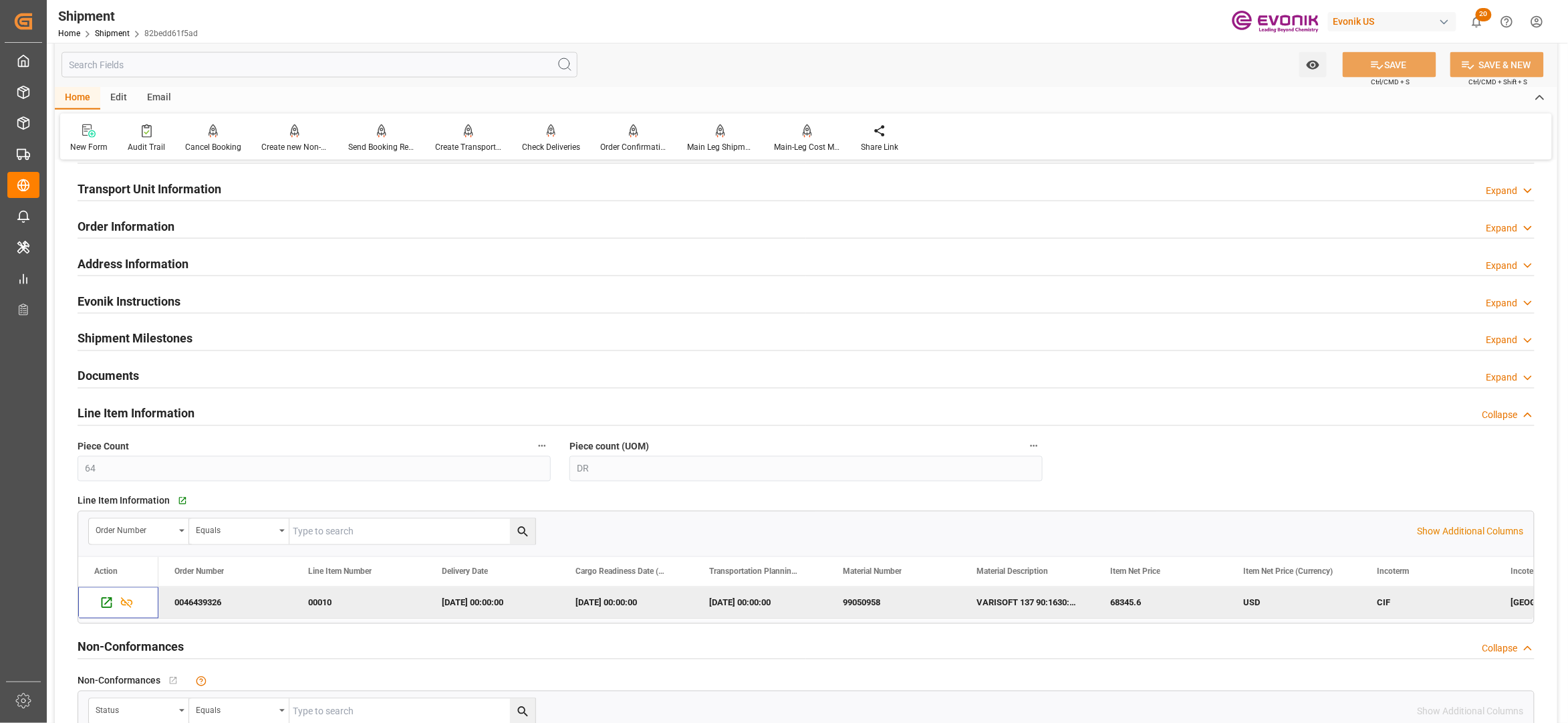
scroll to position [595, 0]
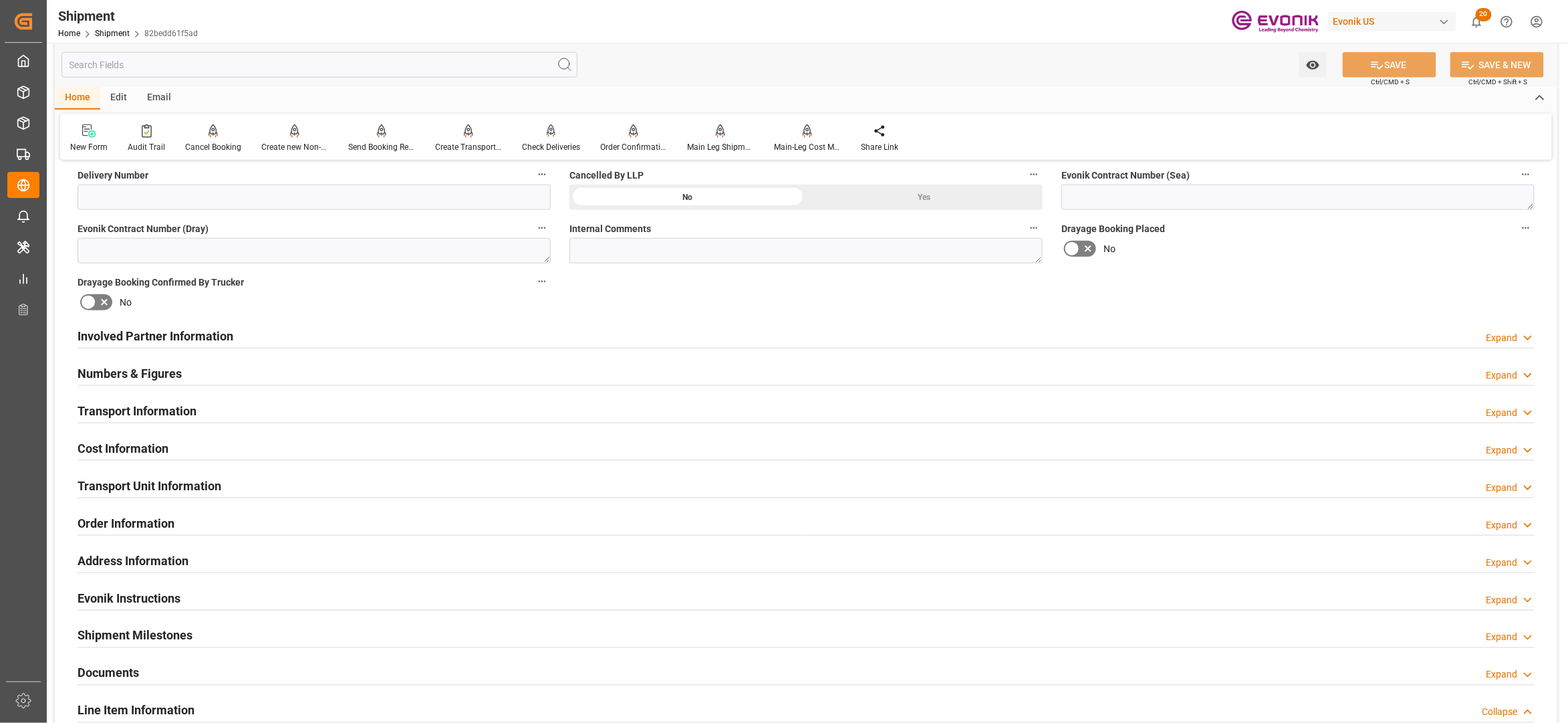
click at [504, 335] on div "Involved Partner Information Expand" at bounding box center [805, 335] width 1457 height 25
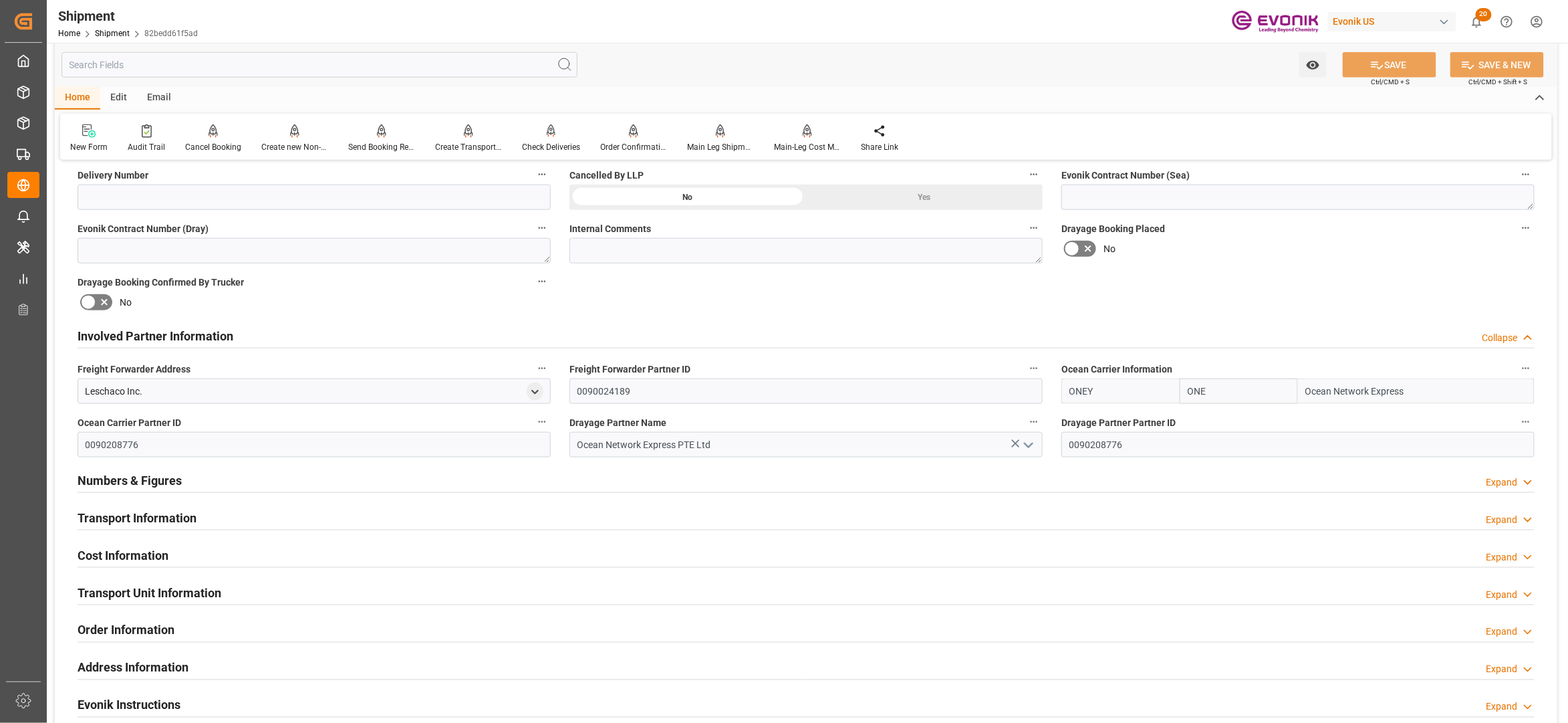
click at [516, 517] on div "Transport Information Expand" at bounding box center [805, 517] width 1457 height 25
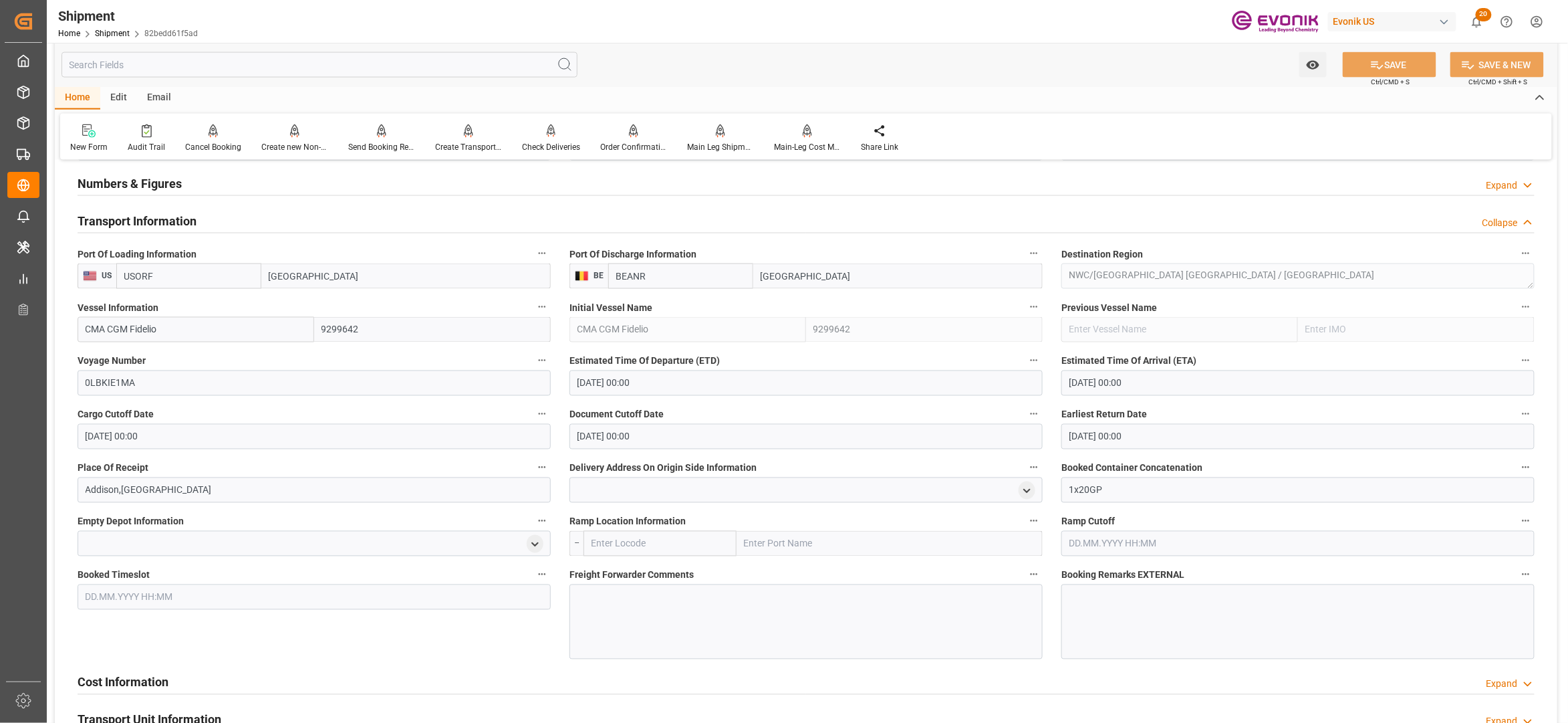
scroll to position [1189, 0]
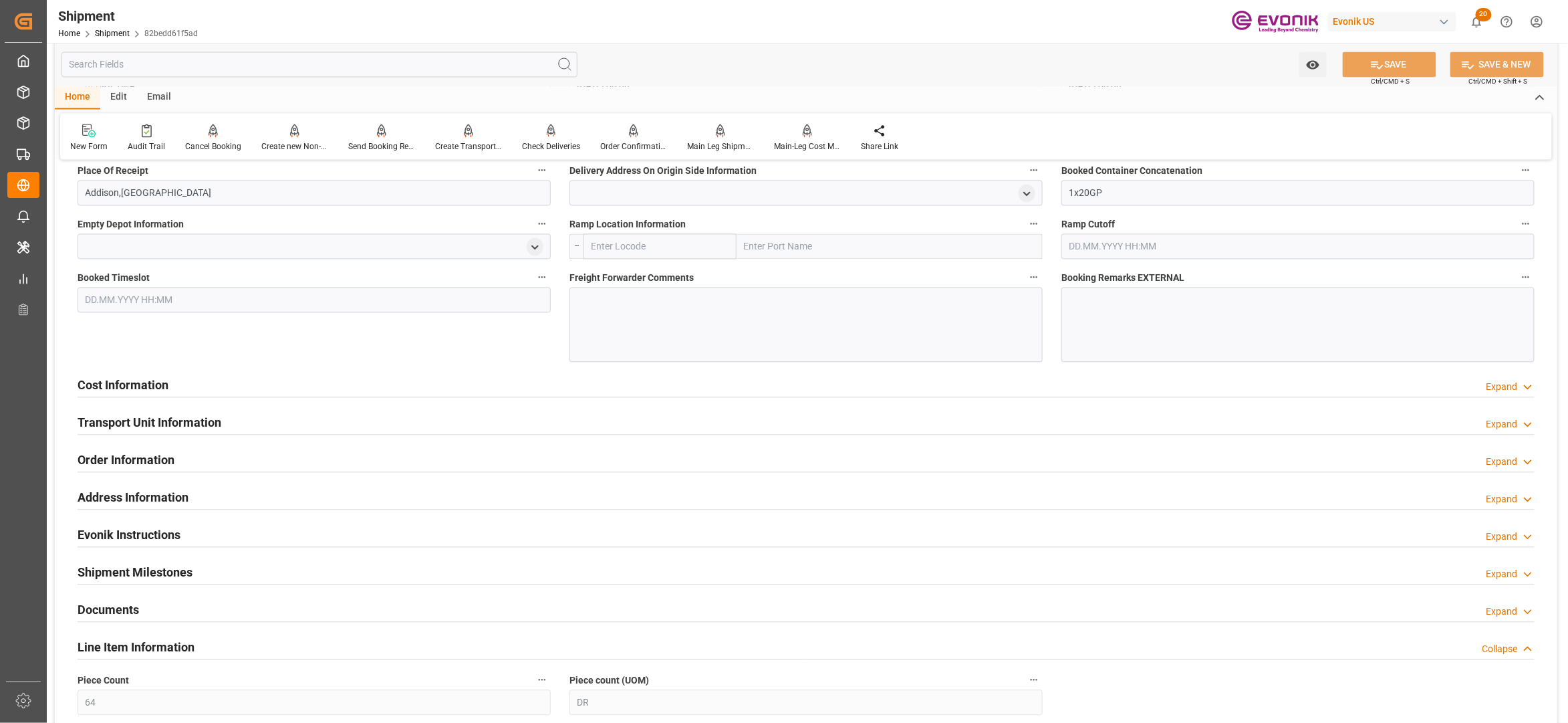
click at [527, 387] on div "Cost Information Expand" at bounding box center [805, 385] width 1457 height 25
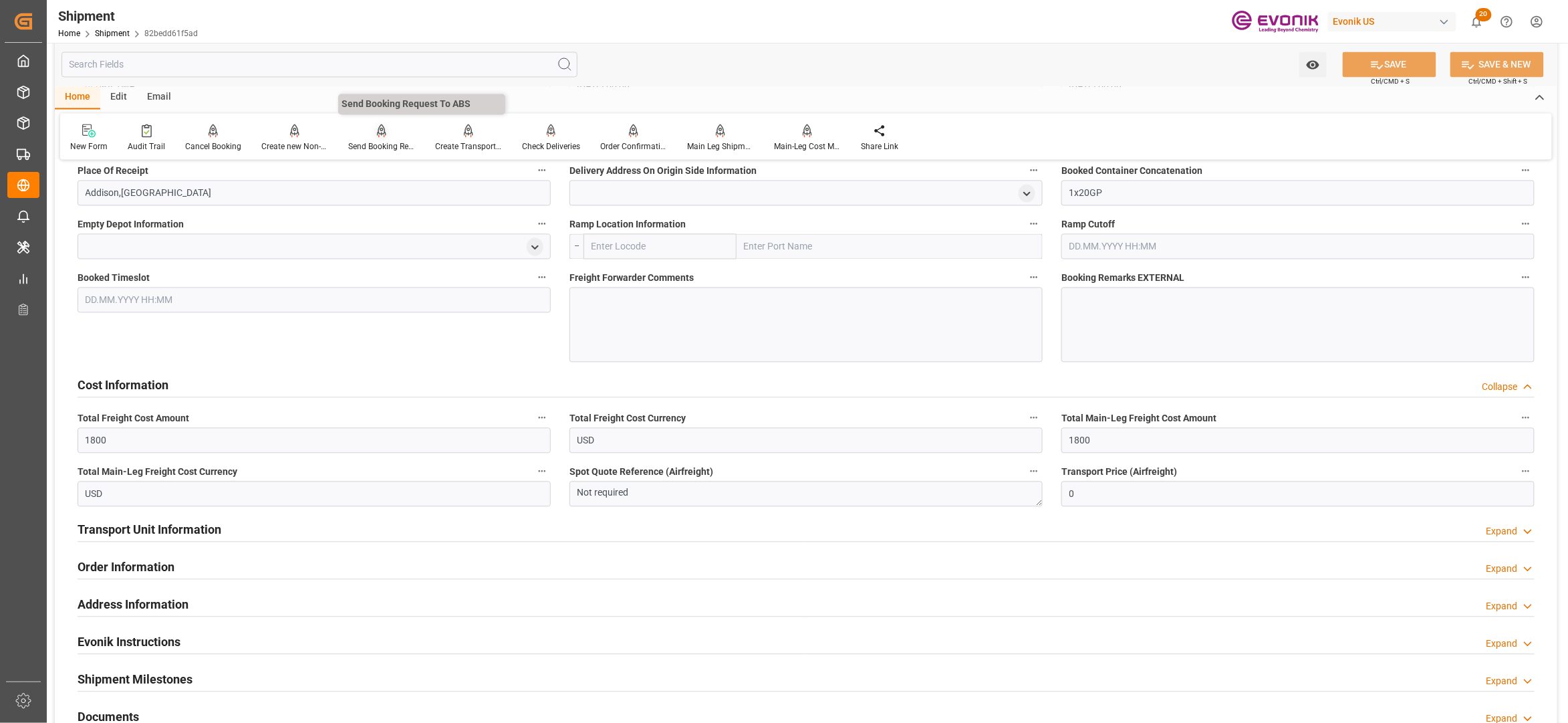
click at [381, 134] on icon at bounding box center [382, 130] width 9 height 12
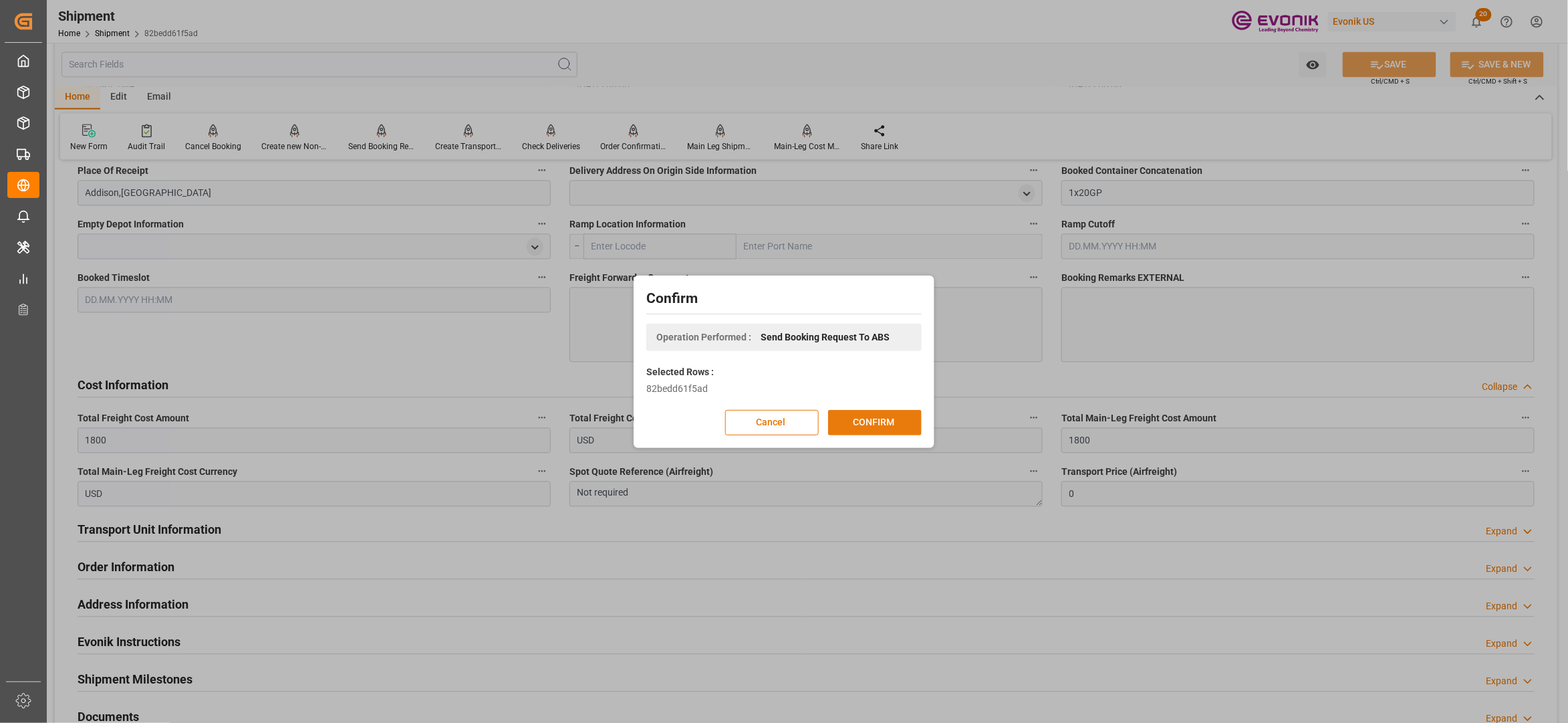
click at [883, 411] on button "CONFIRM" at bounding box center [874, 423] width 94 height 25
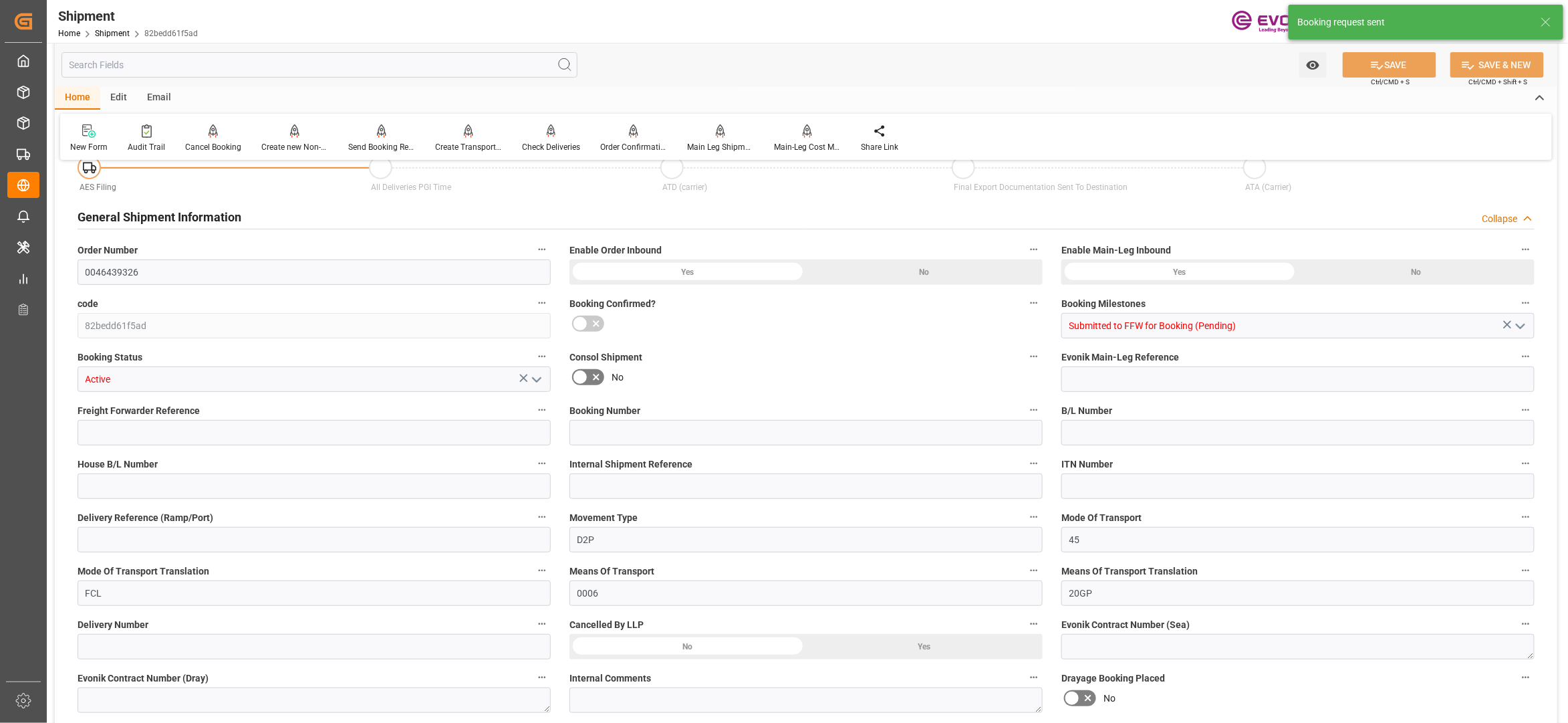
scroll to position [1103, 0]
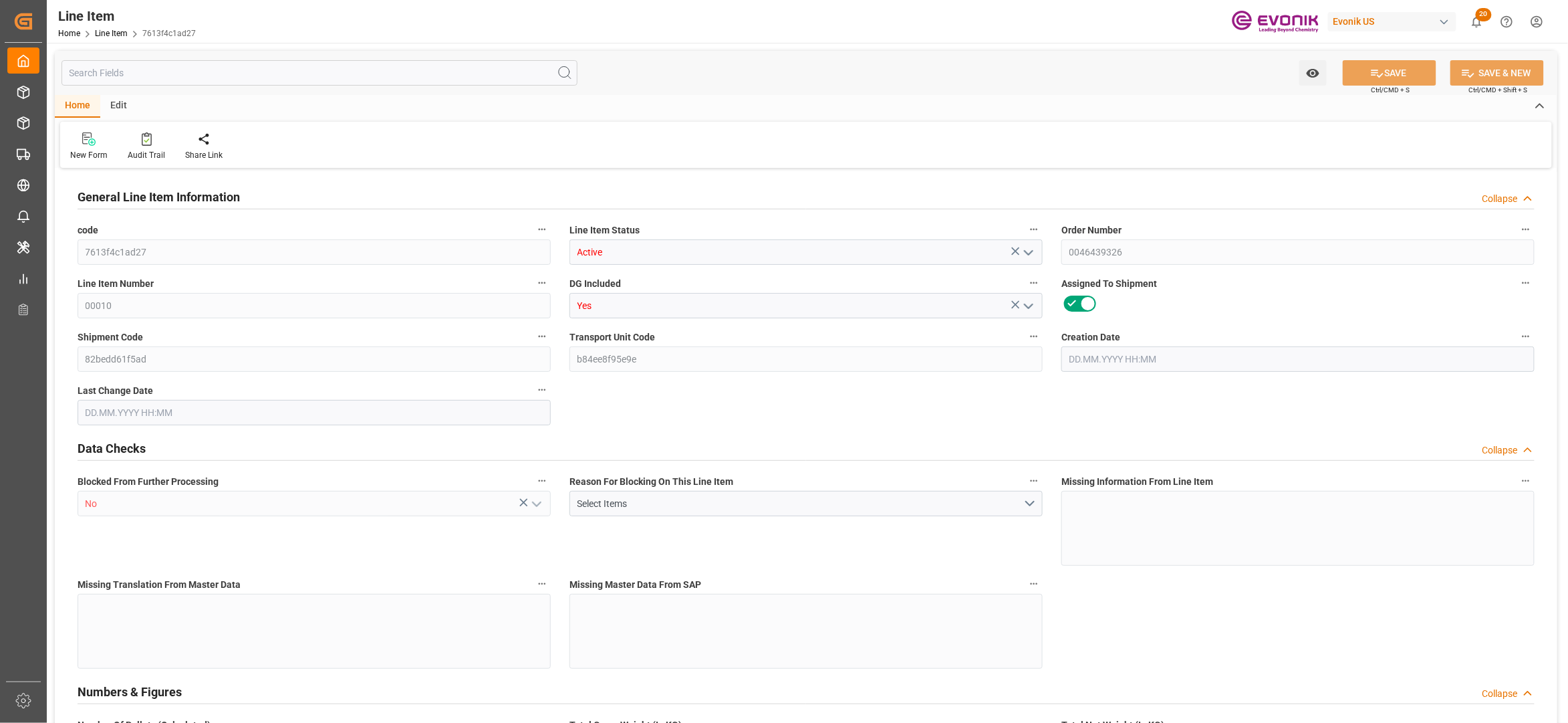
type input "16"
type input "12892.992"
type input "11584"
type input "18.4996"
type input "64"
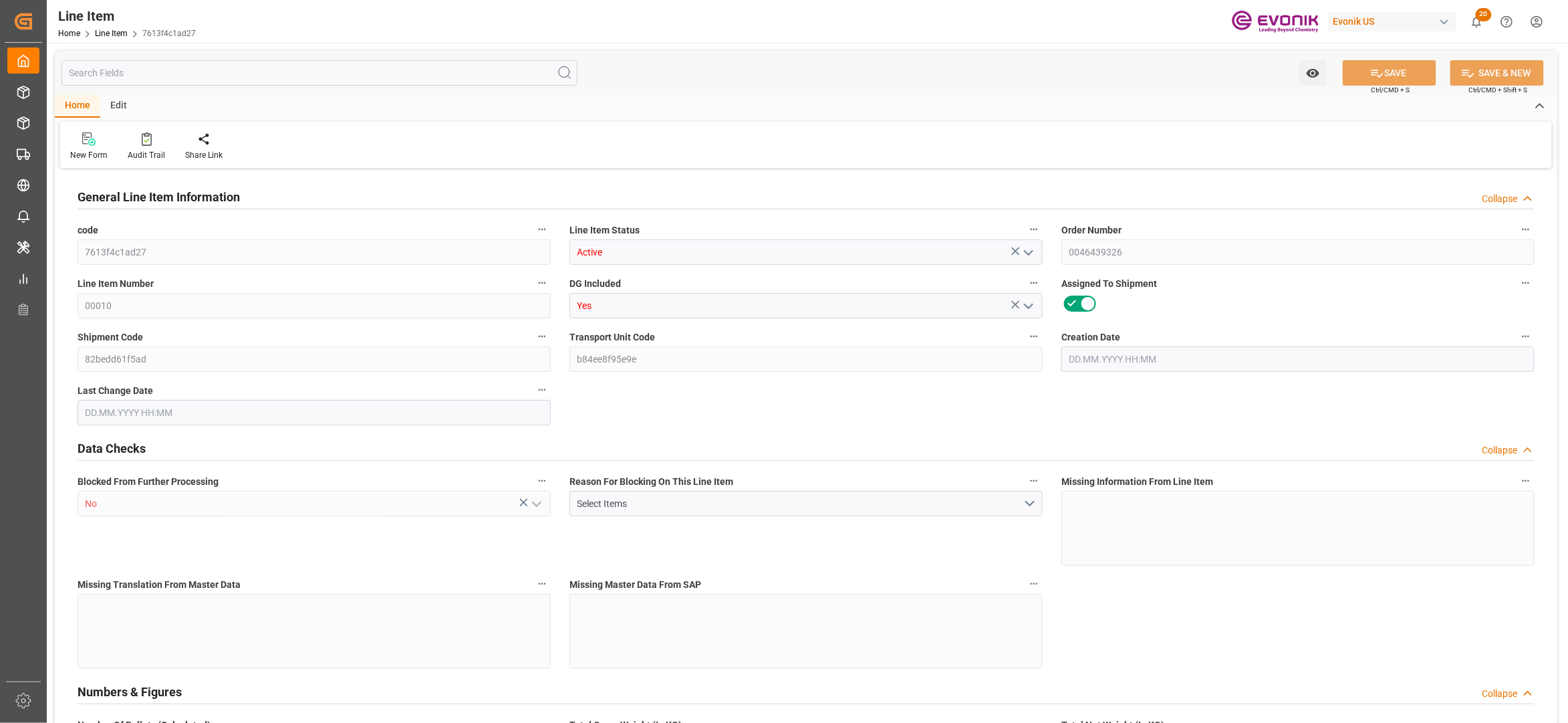
type input "68345.6"
type input "64"
type input "11584"
type input "12892.992"
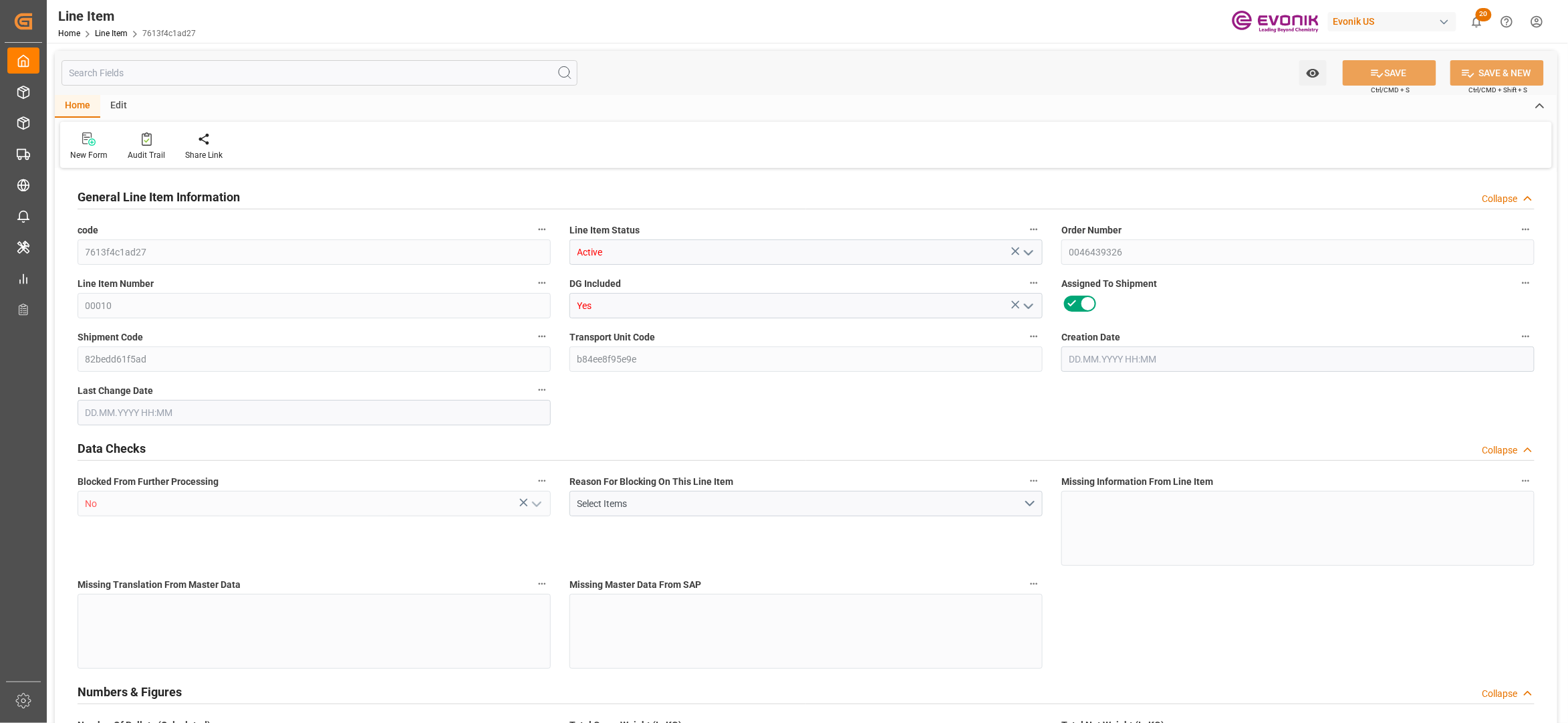
type input "13292.992"
type input "11584"
type input "18.4996"
type input "18499.648"
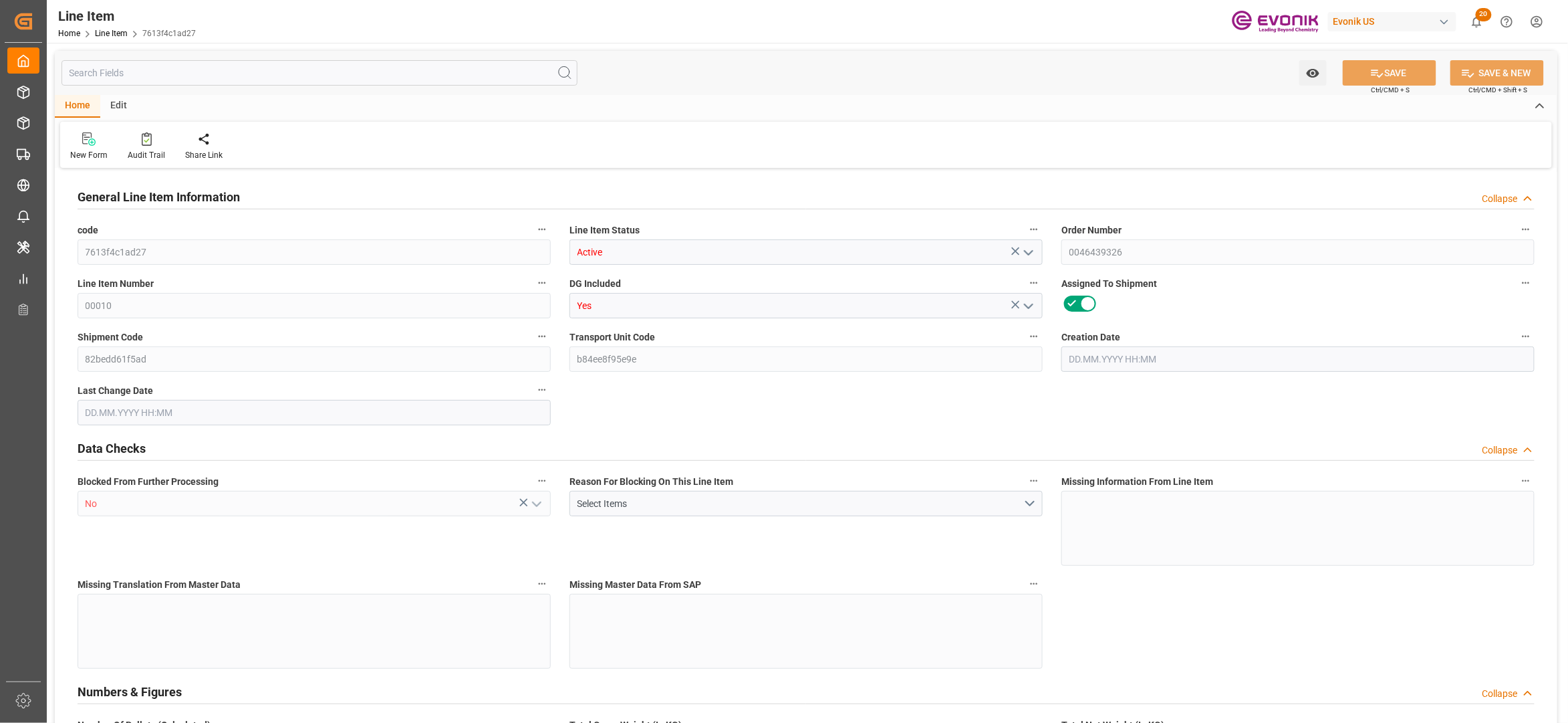
type input "0"
type input "[DATE] 16:36"
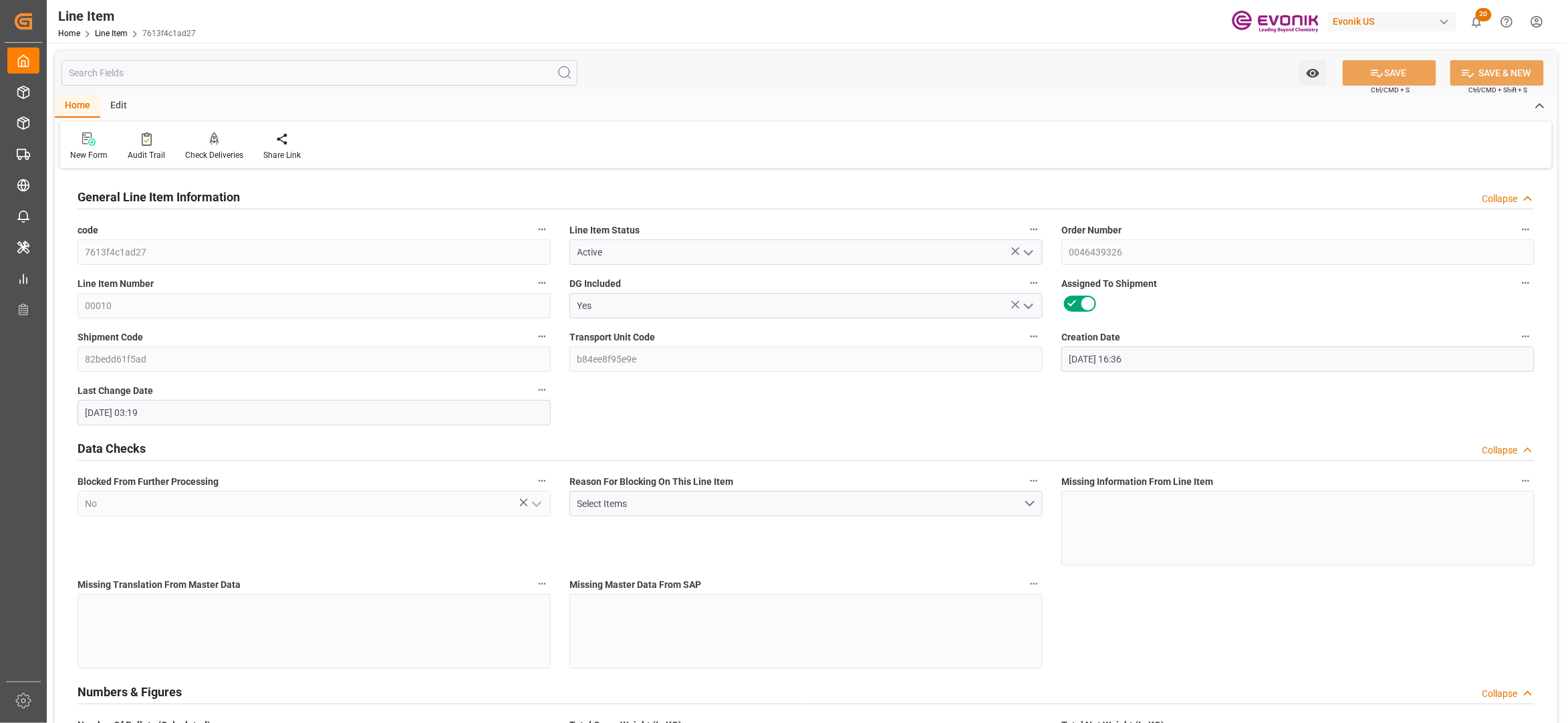
type input "[DATE] 03:19"
type input "[DATE]"
click at [247, 67] on input "text" at bounding box center [320, 73] width 516 height 25
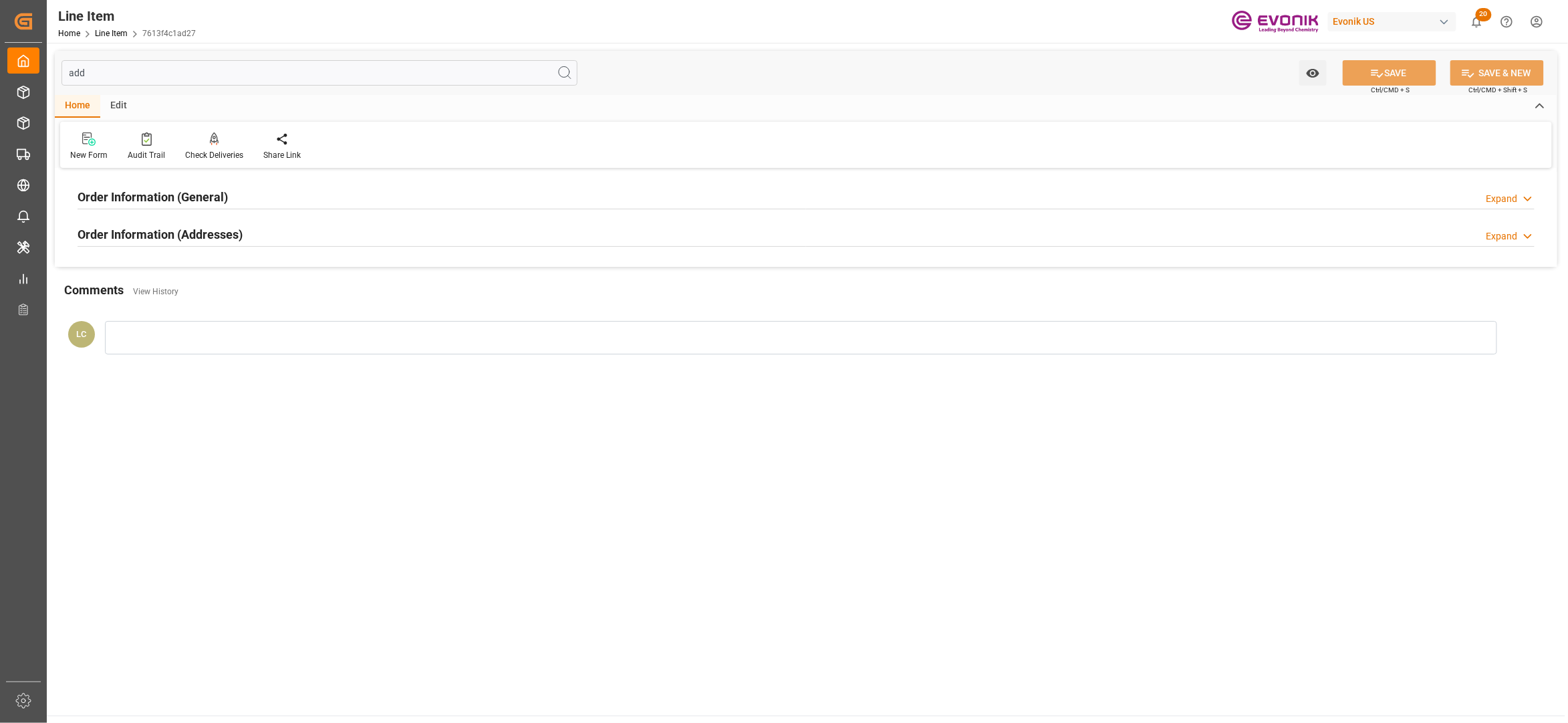
click at [425, 236] on div "Order Information (Addresses) Expand" at bounding box center [805, 234] width 1457 height 25
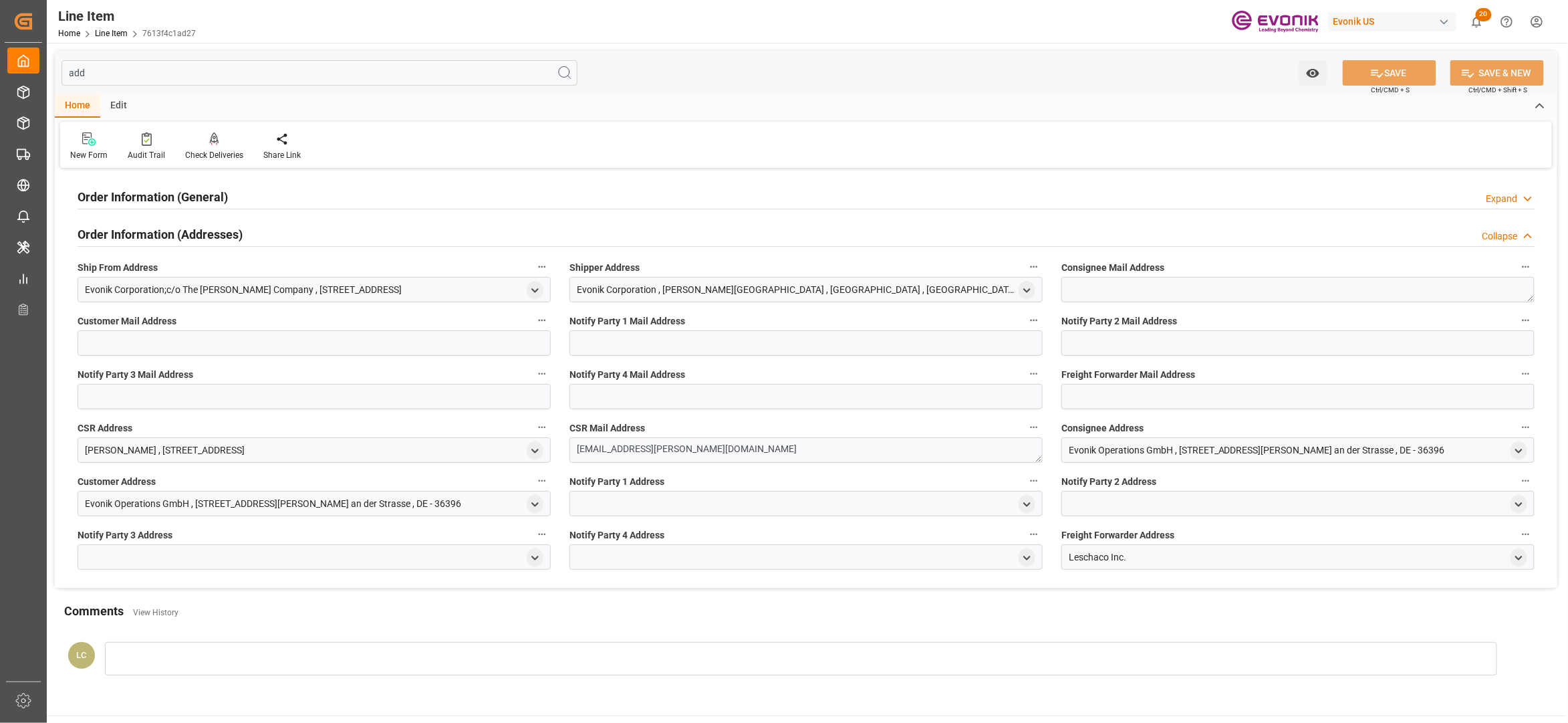
click at [119, 81] on input "add" at bounding box center [320, 73] width 516 height 25
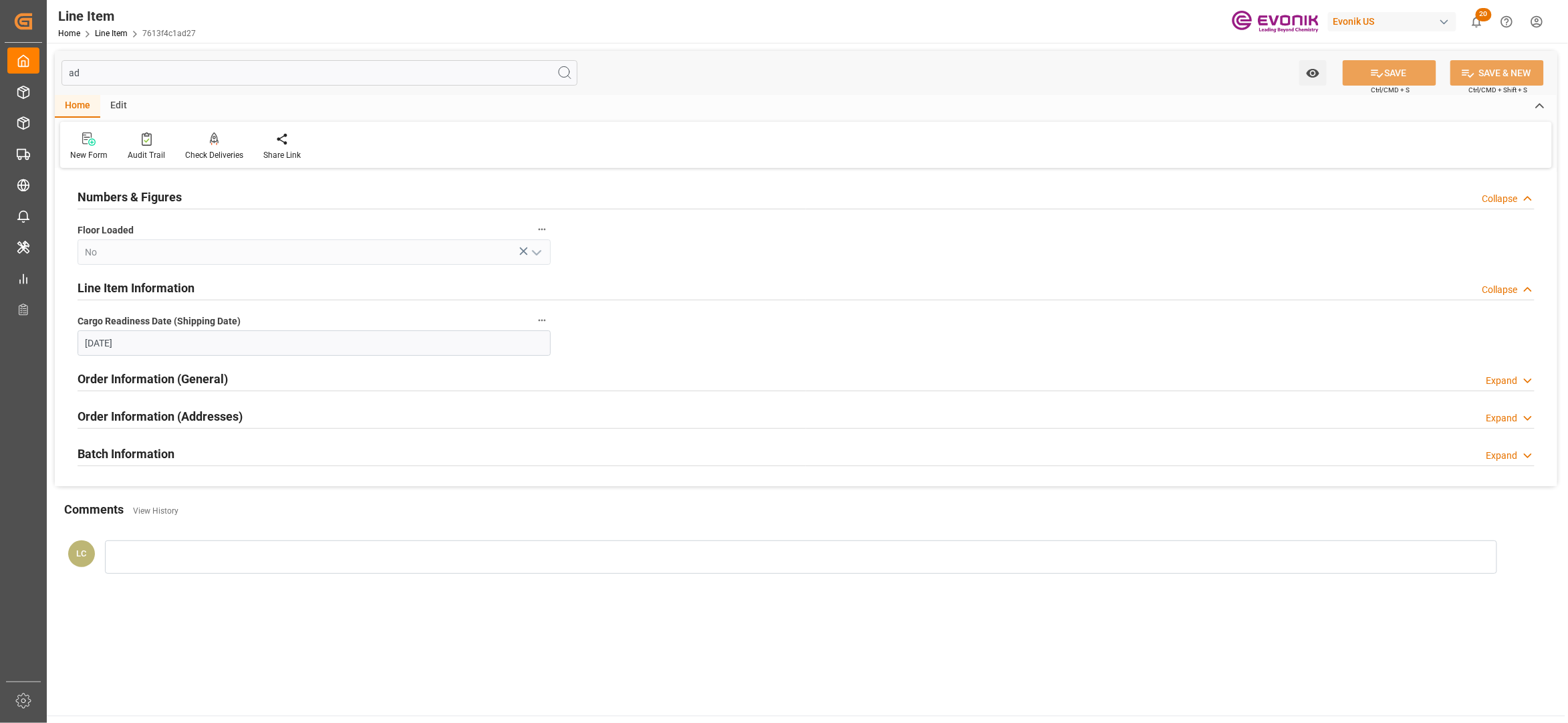
type input "a"
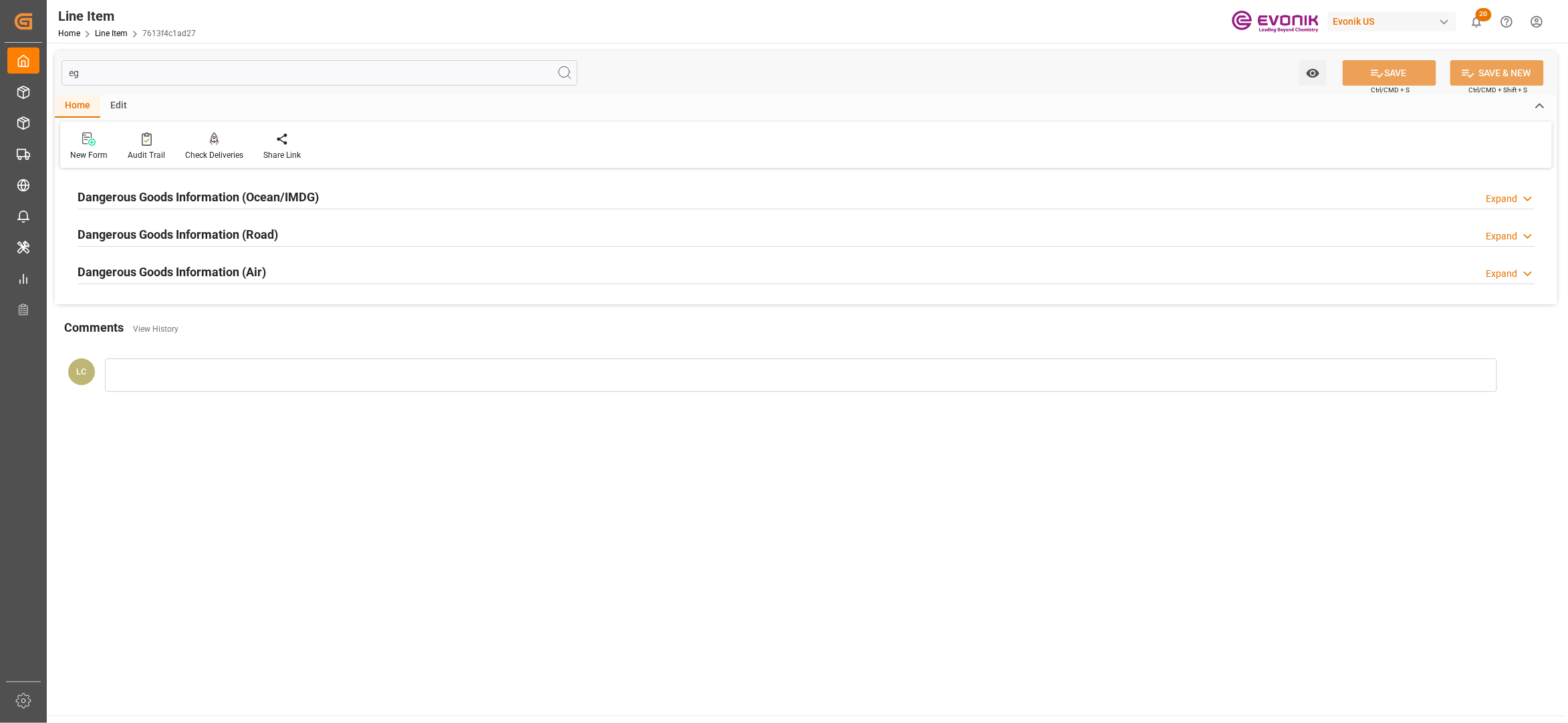
type input "eg"
click at [346, 198] on div "Dangerous Goods Information (Ocean/IMDG) Expand" at bounding box center [805, 196] width 1457 height 25
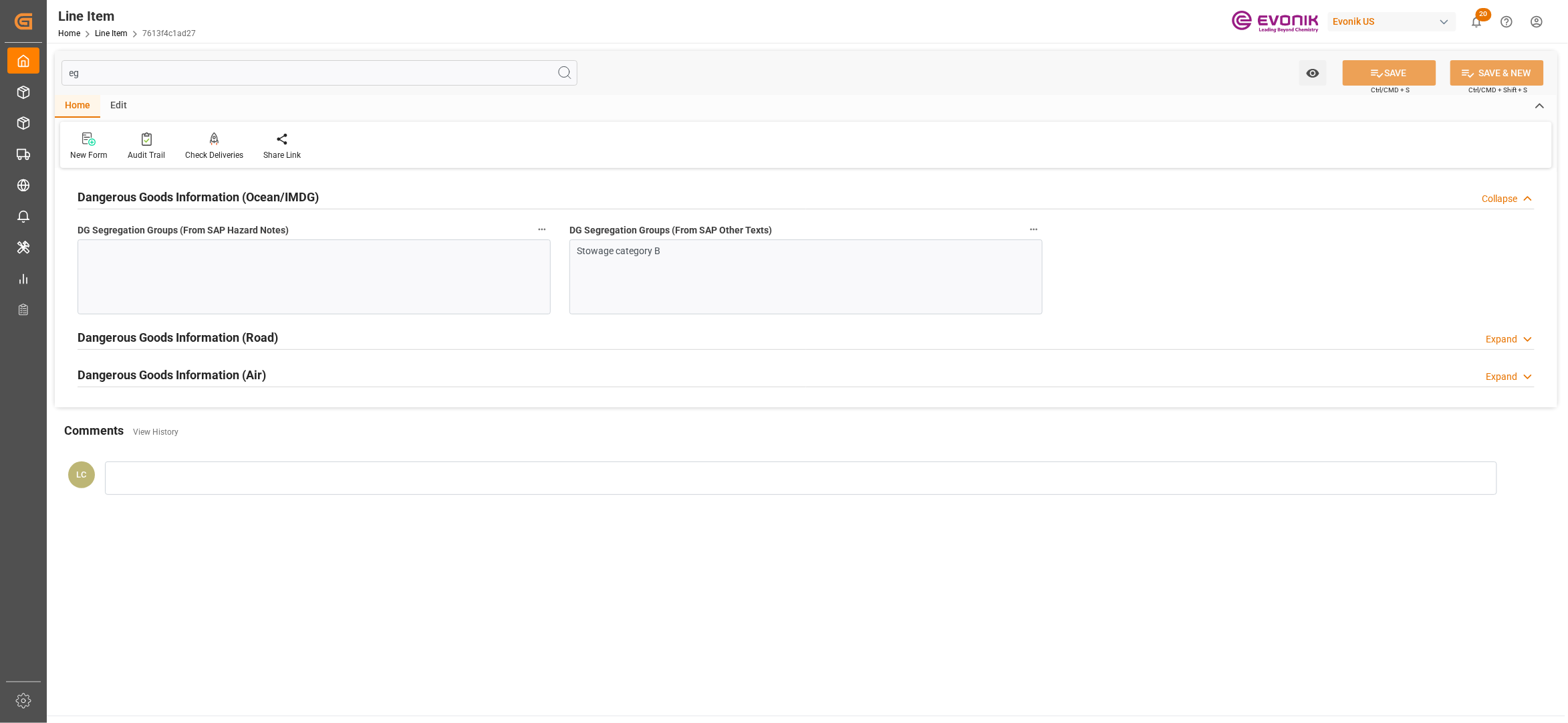
click at [633, 285] on div "Stowage category B" at bounding box center [806, 276] width 474 height 75
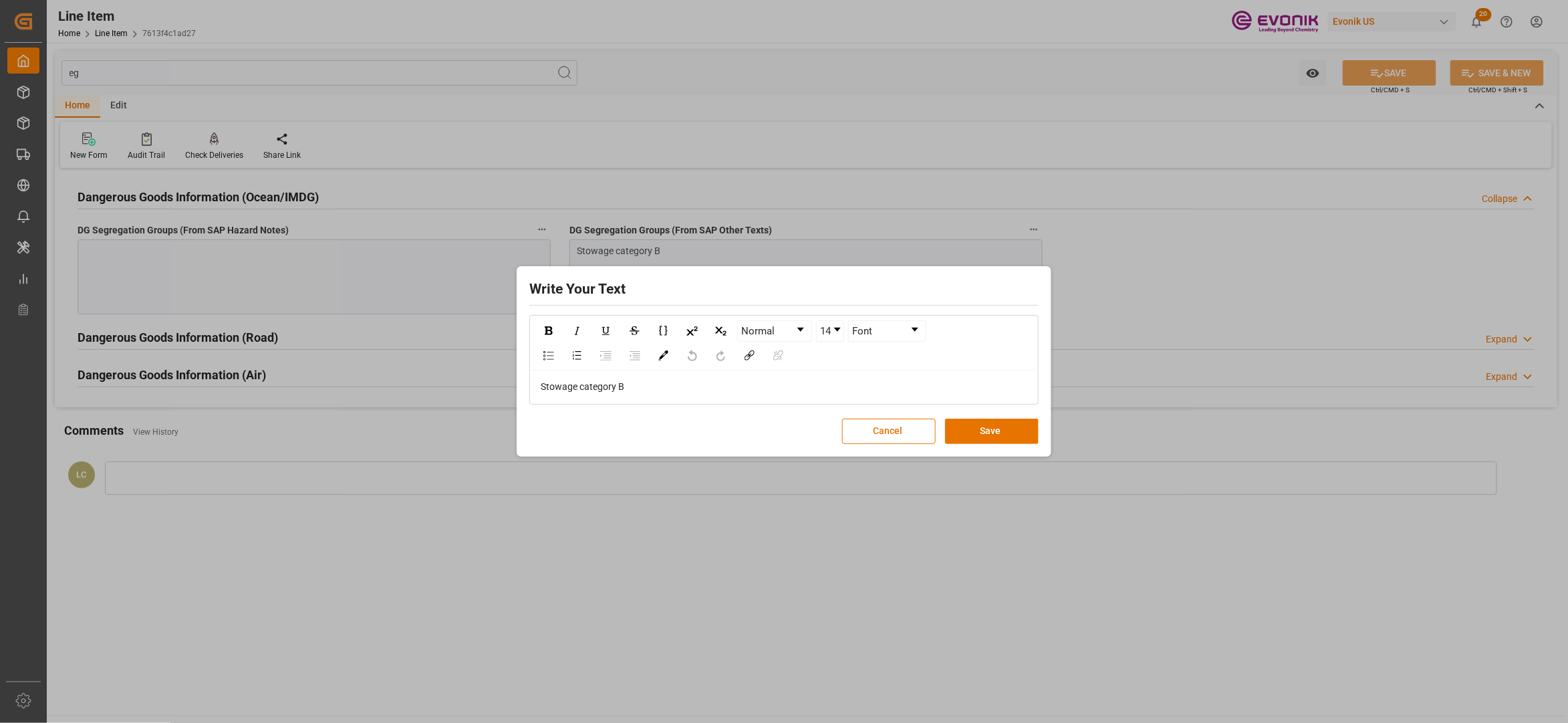
click at [630, 377] on div "Stowage category B" at bounding box center [784, 387] width 506 height 33
click at [640, 388] on div "Stowage category B" at bounding box center [784, 387] width 487 height 14
drag, startPoint x: 662, startPoint y: 388, endPoint x: 519, endPoint y: 378, distance: 143.3
click at [517, 376] on div "Write Your Text Normal 14 Font Stowage category B Cancel Save" at bounding box center [784, 362] width 534 height 191
copy span "Stowage category B"
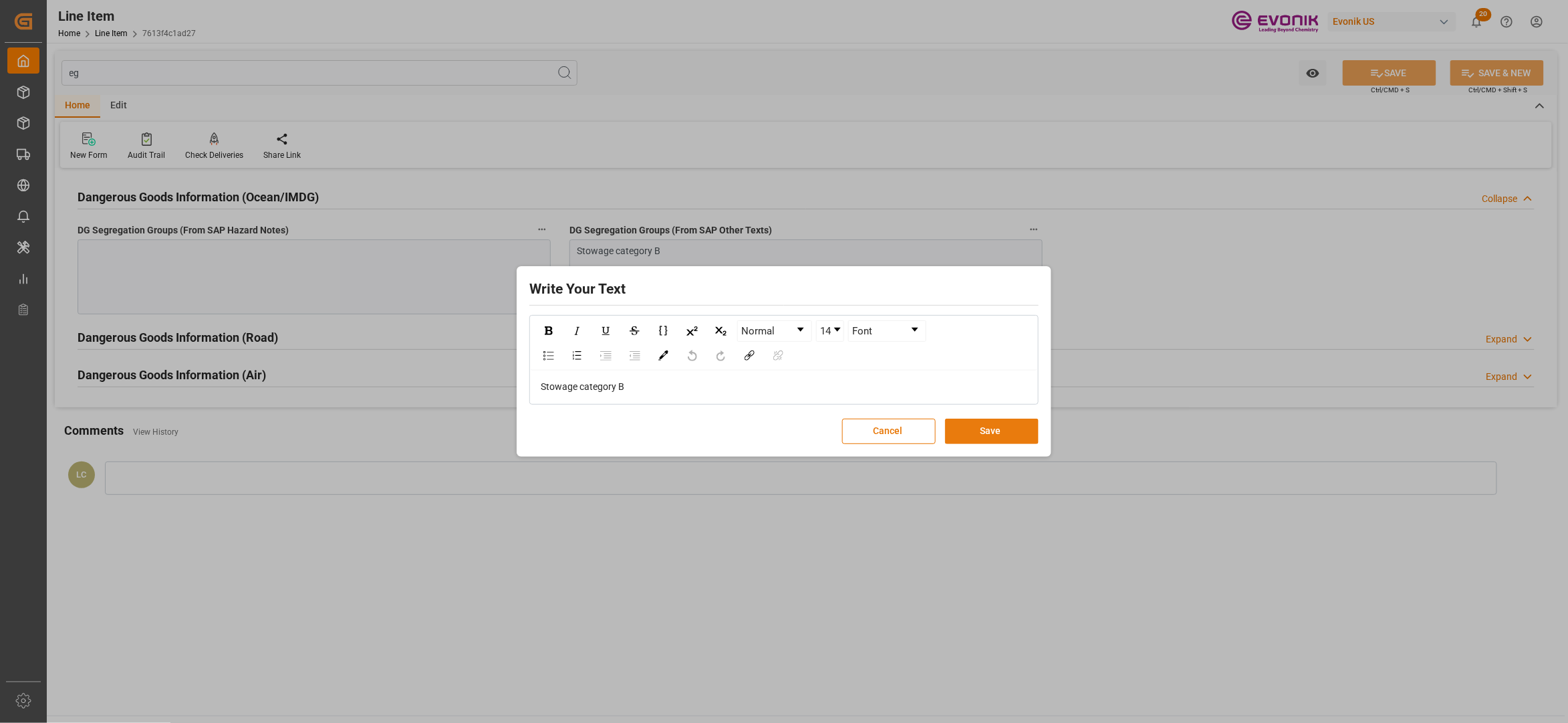
click at [995, 435] on button "Save" at bounding box center [992, 431] width 94 height 25
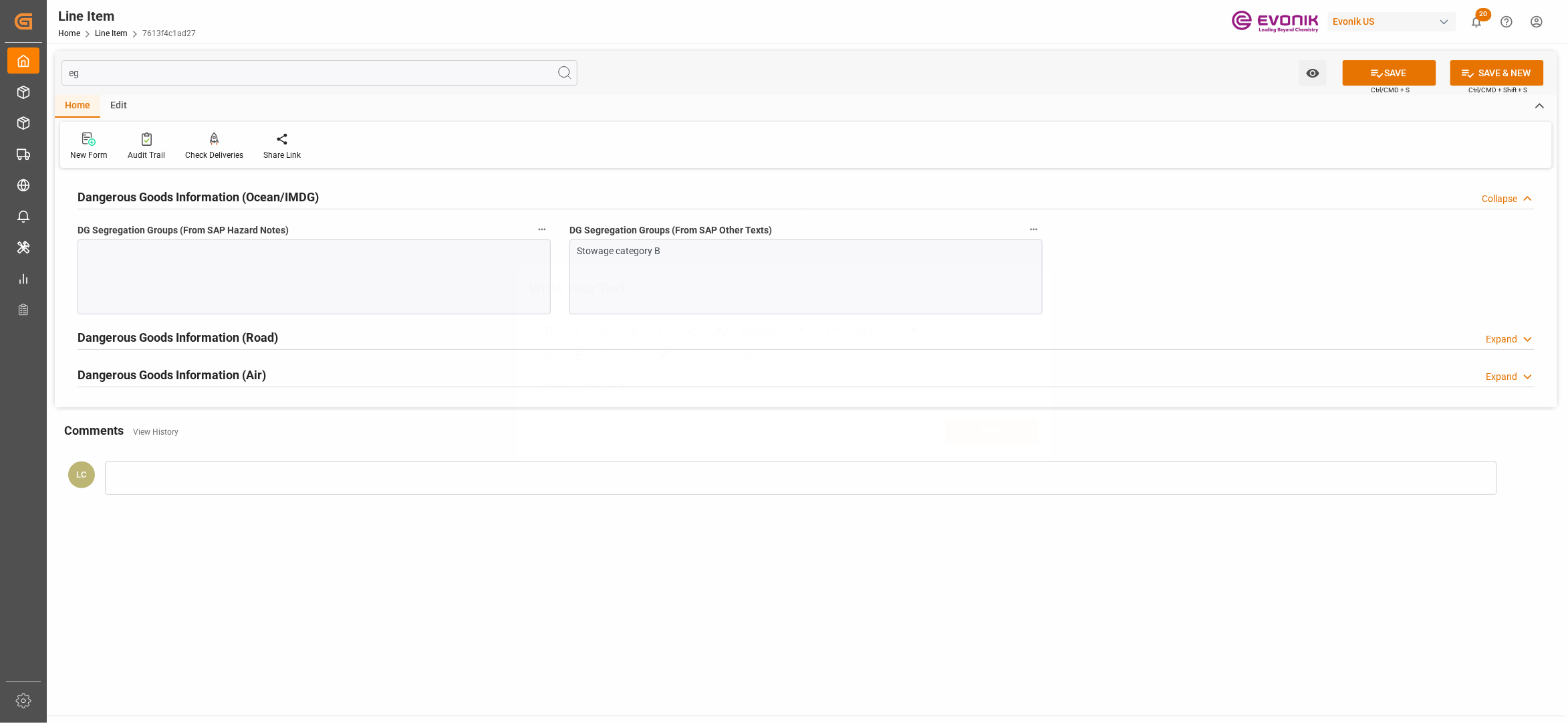
click at [246, 272] on div at bounding box center [314, 276] width 474 height 75
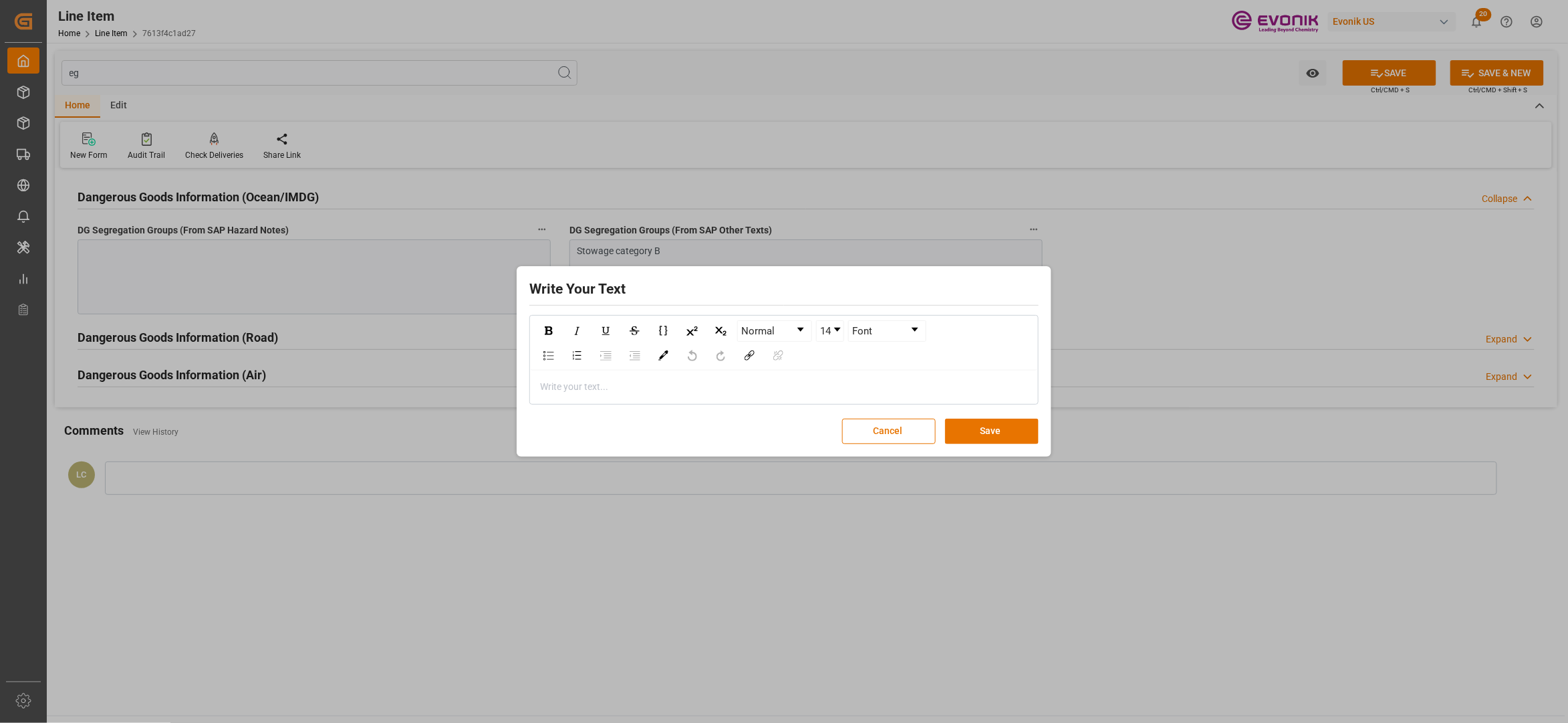
click at [567, 384] on div "rdw-editor" at bounding box center [784, 387] width 487 height 14
drag, startPoint x: 1012, startPoint y: 423, endPoint x: 1034, endPoint y: 408, distance: 26.6
click at [1012, 423] on button "Save" at bounding box center [992, 431] width 94 height 25
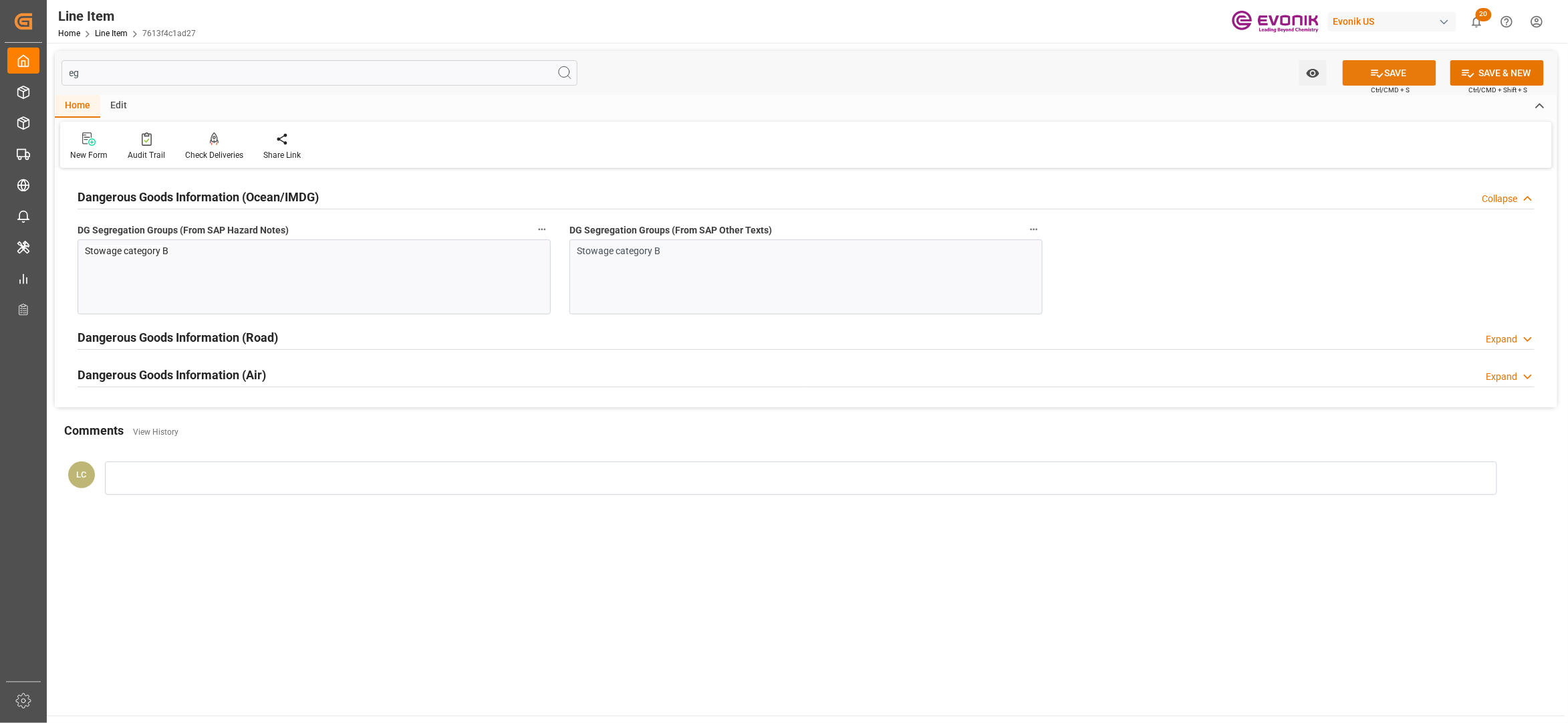
click at [1385, 75] on button "SAVE" at bounding box center [1389, 73] width 94 height 25
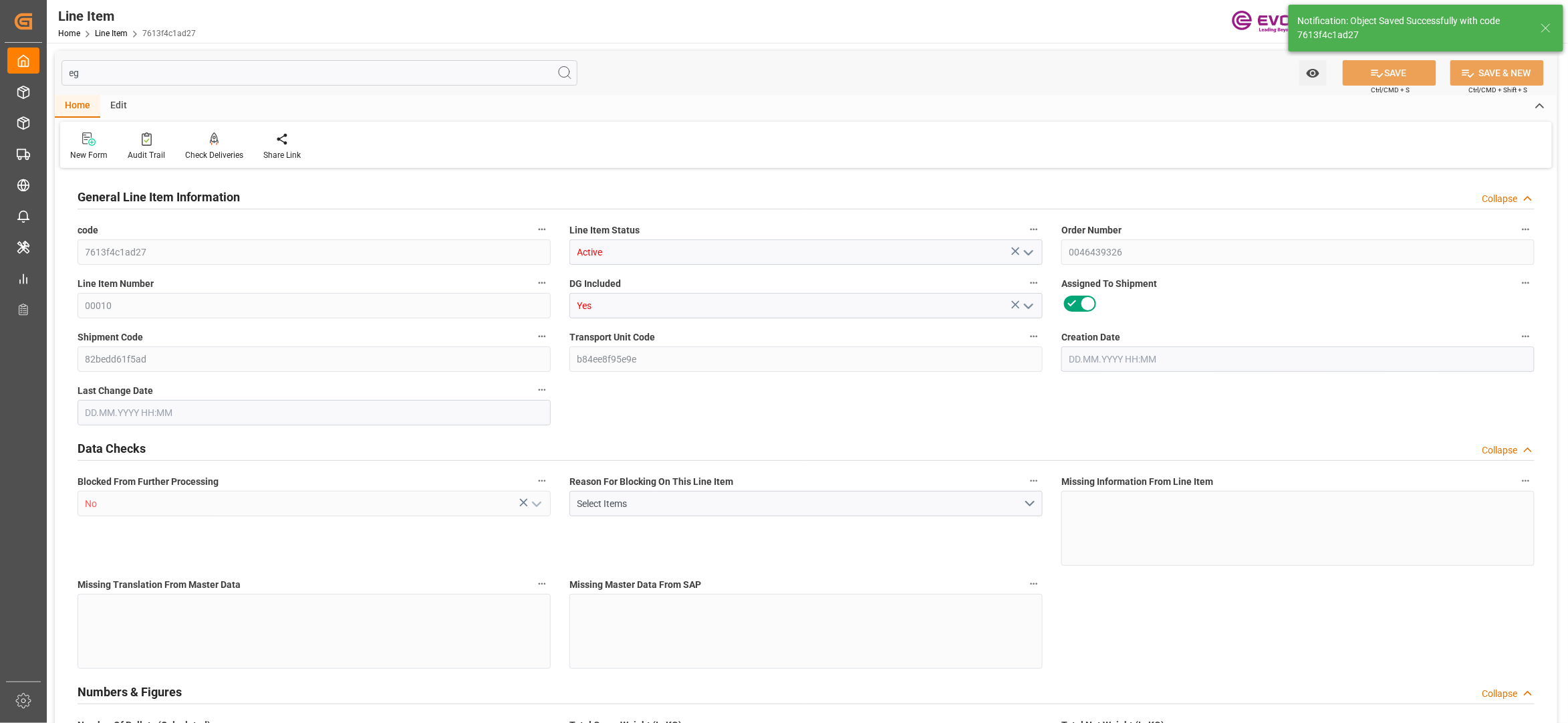
type input "16"
type input "12892.992"
type input "11584"
type input "18.4996"
type input "64"
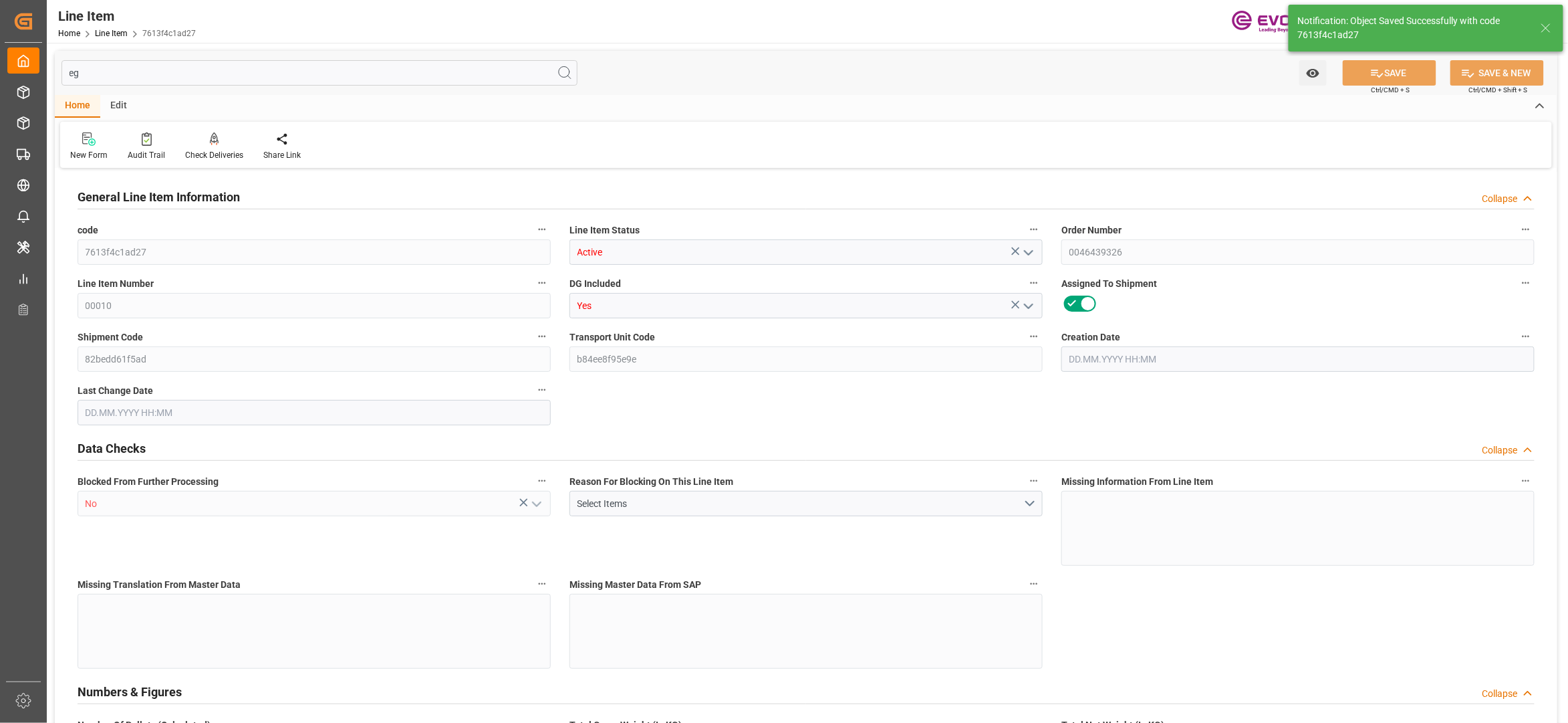
type input "68345.6"
type input "64"
type input "11584"
type input "12892.992"
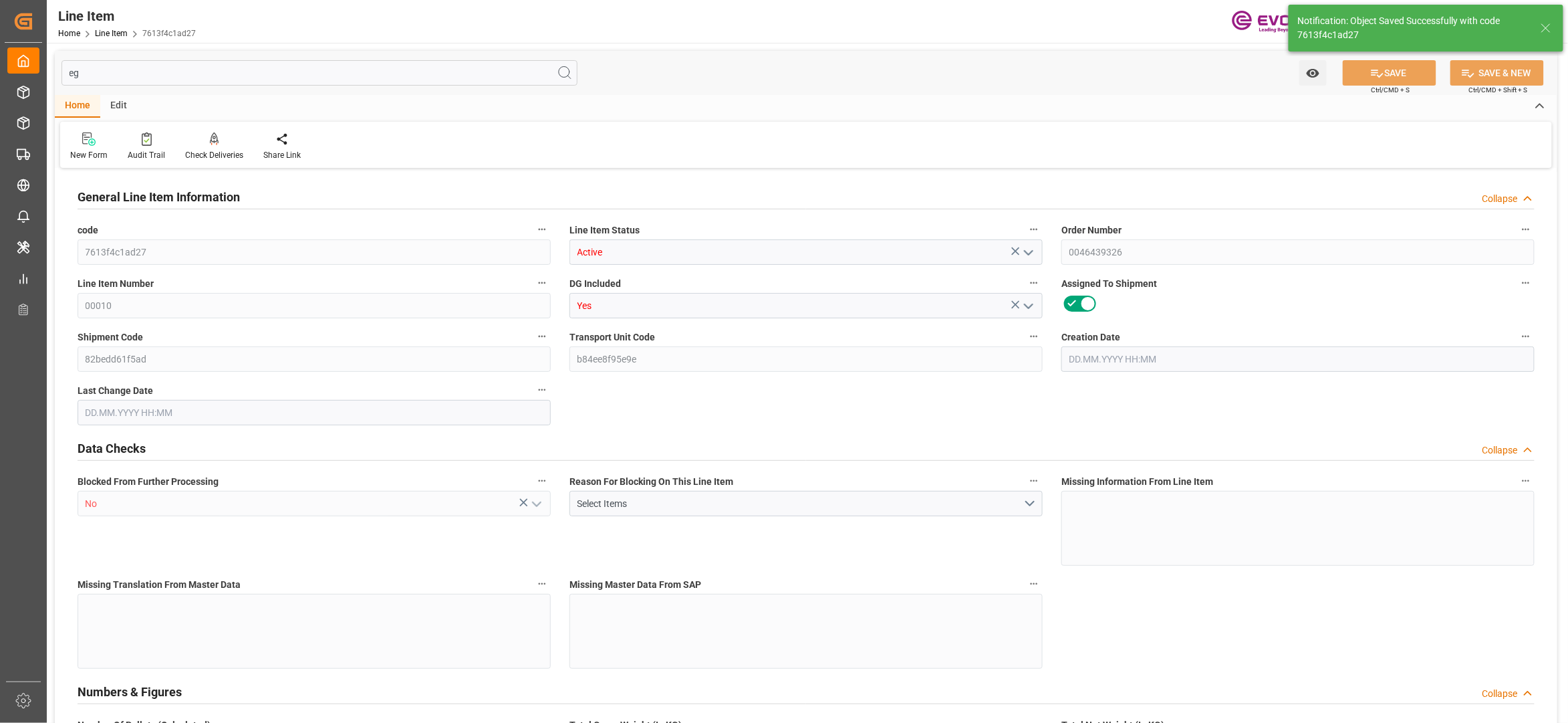
type input "13292.992"
type input "11584"
type input "18.4996"
type input "18499.648"
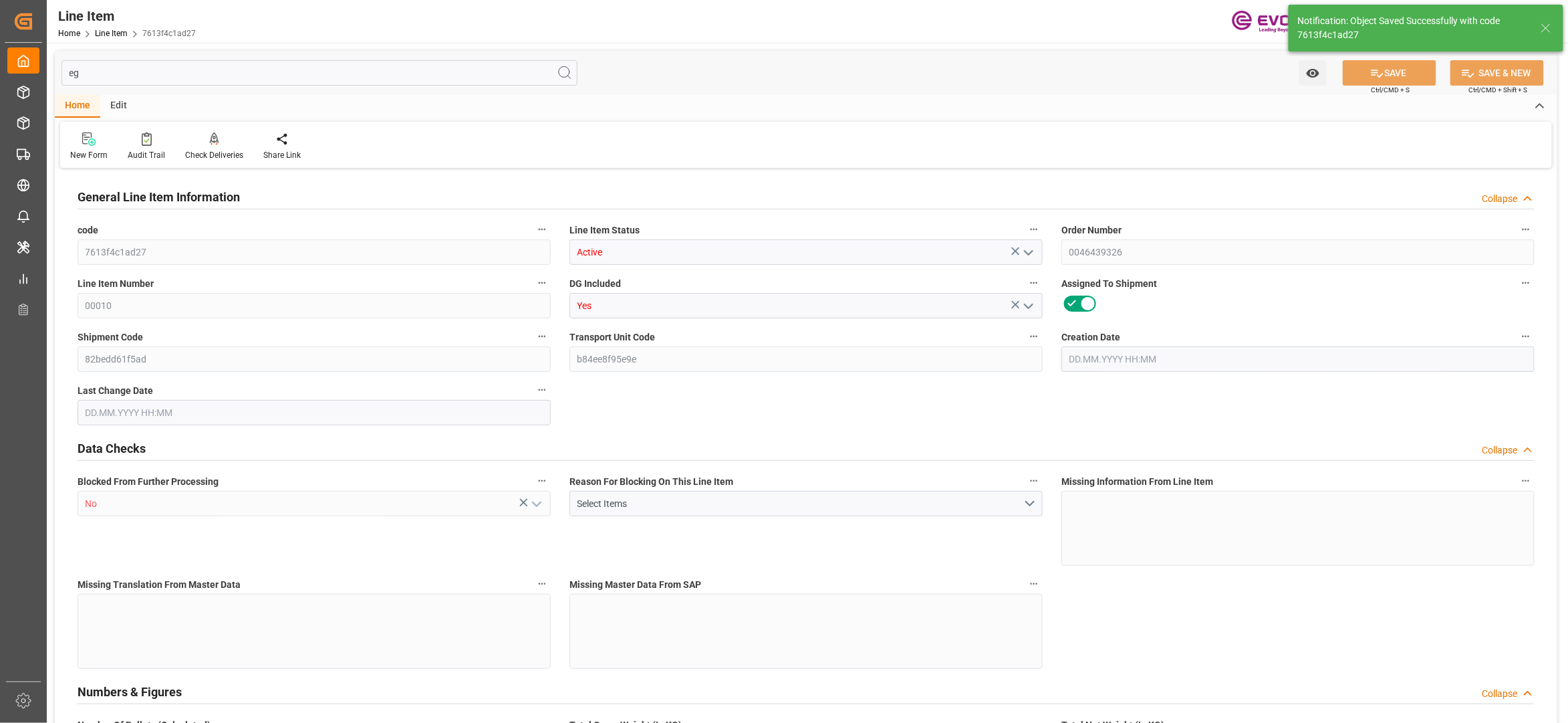
type input "0"
type input "03.09.2025 16:36"
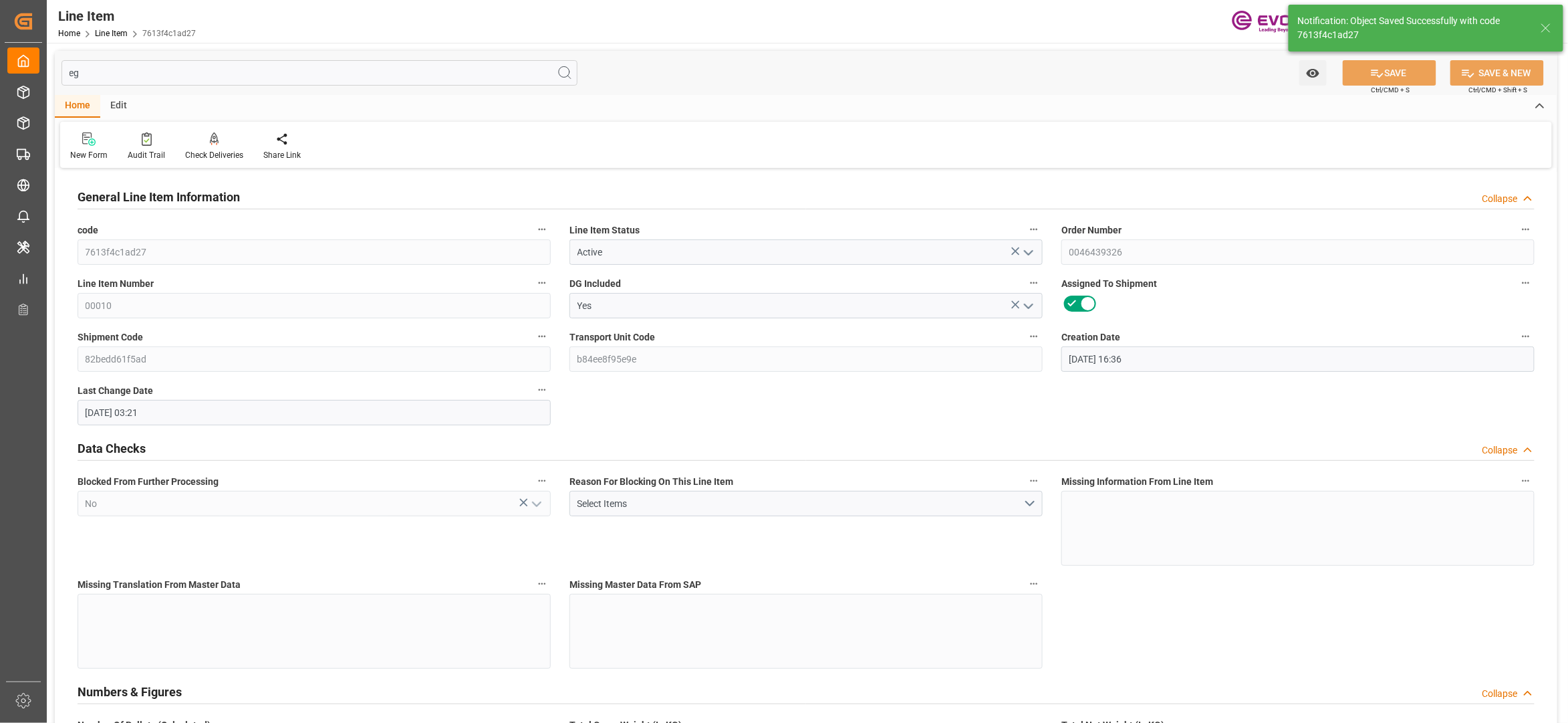
type input "04.09.2025 03:21"
type input "18.10.2025"
type input "10.09.2025"
type input "03.09.2025"
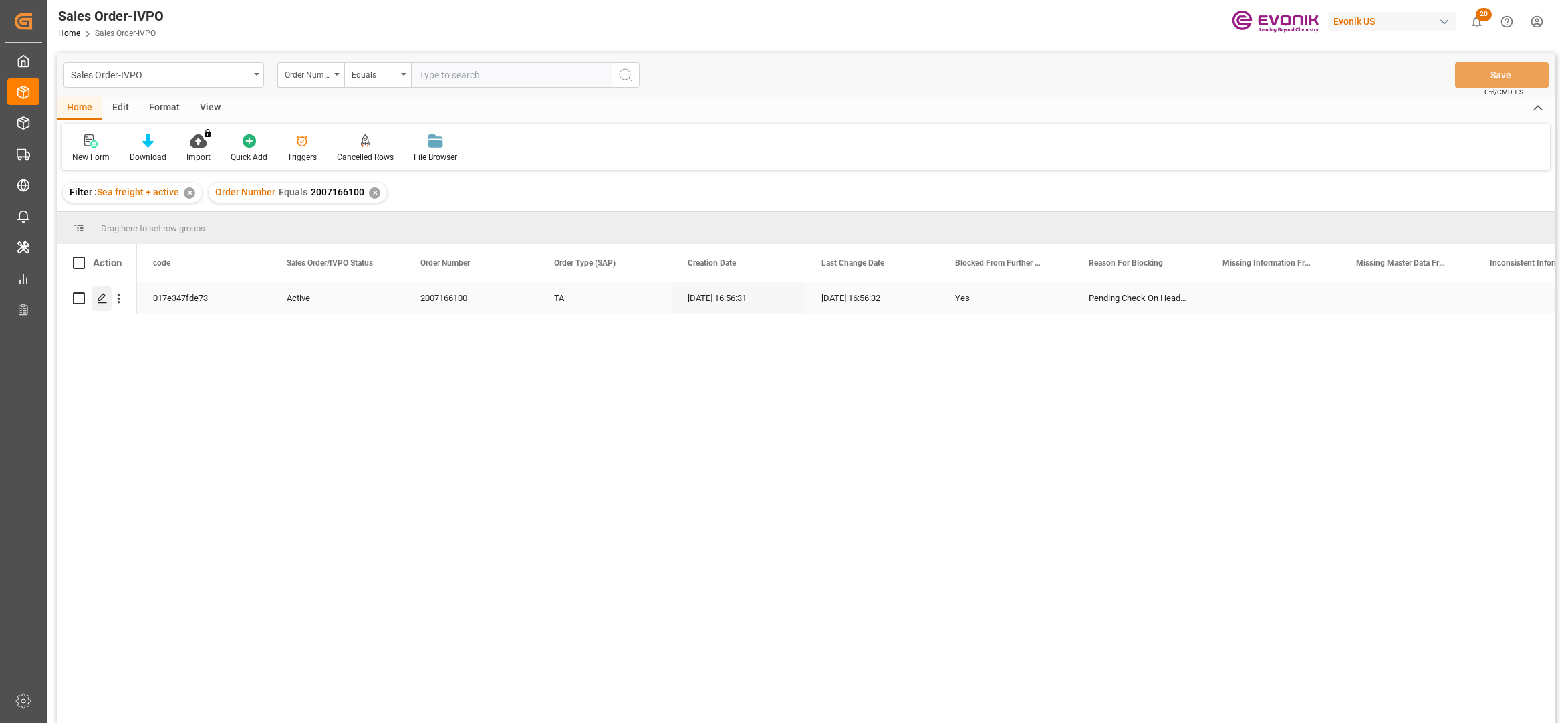
click at [105, 298] on icon "Press SPACE to select this row." at bounding box center [103, 298] width 11 height 11
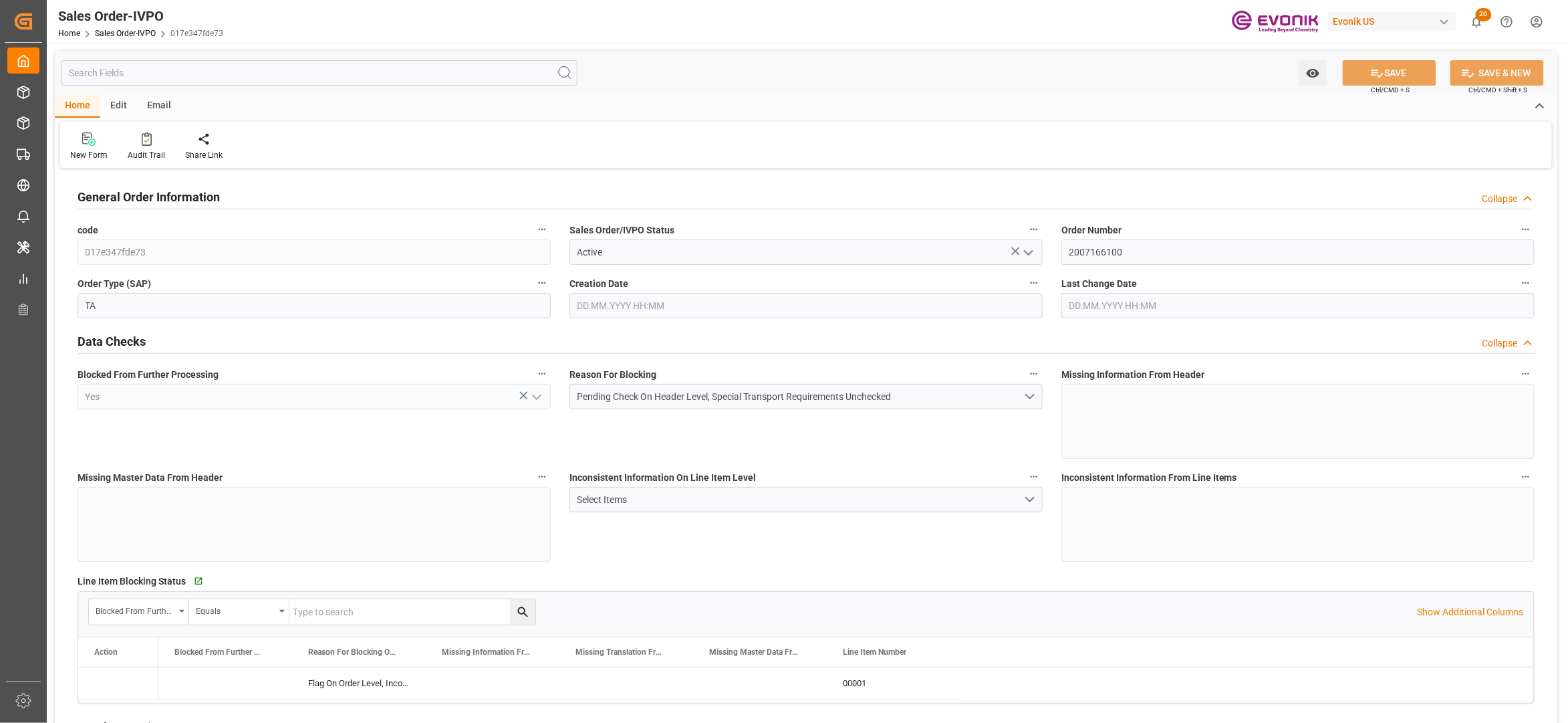
type input "[DATE] 16:56"
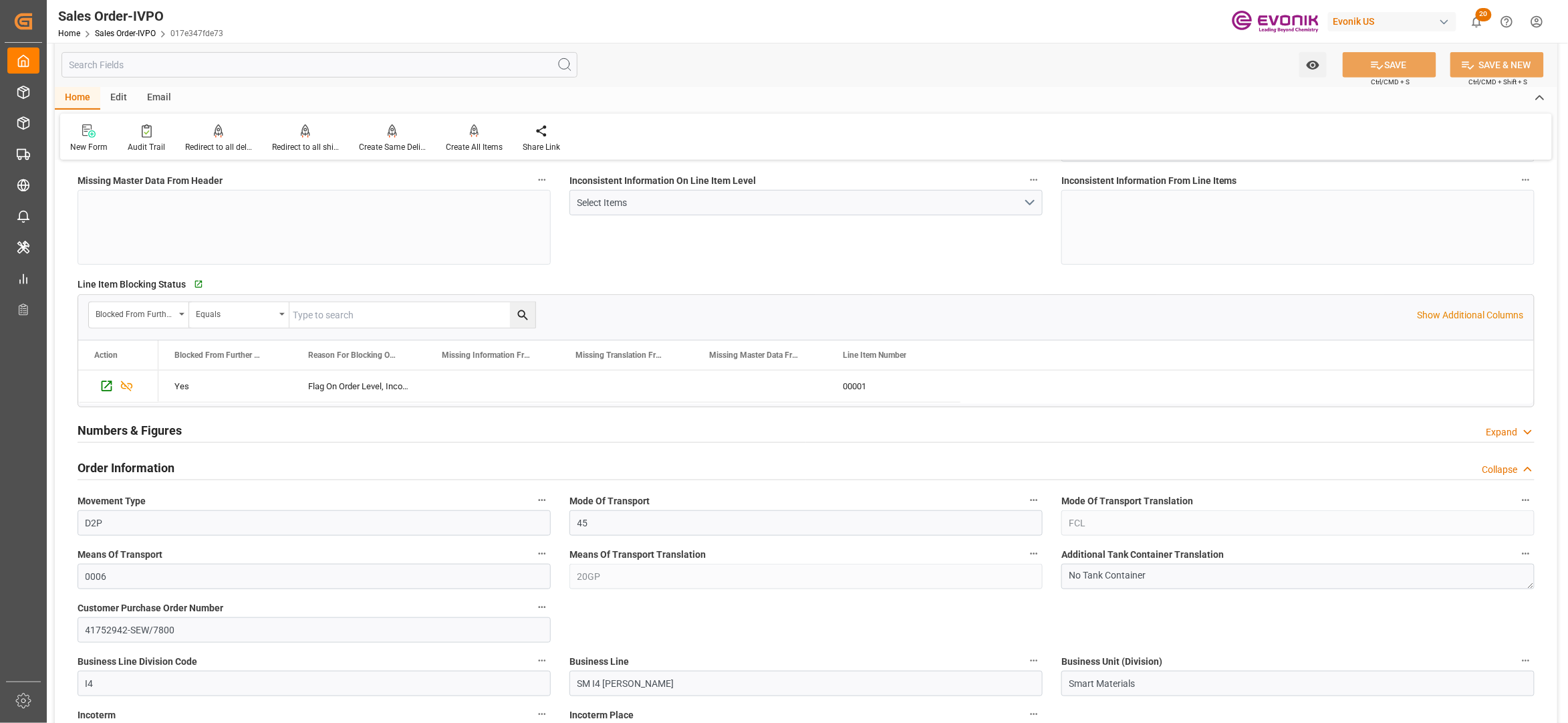
scroll to position [595, 0]
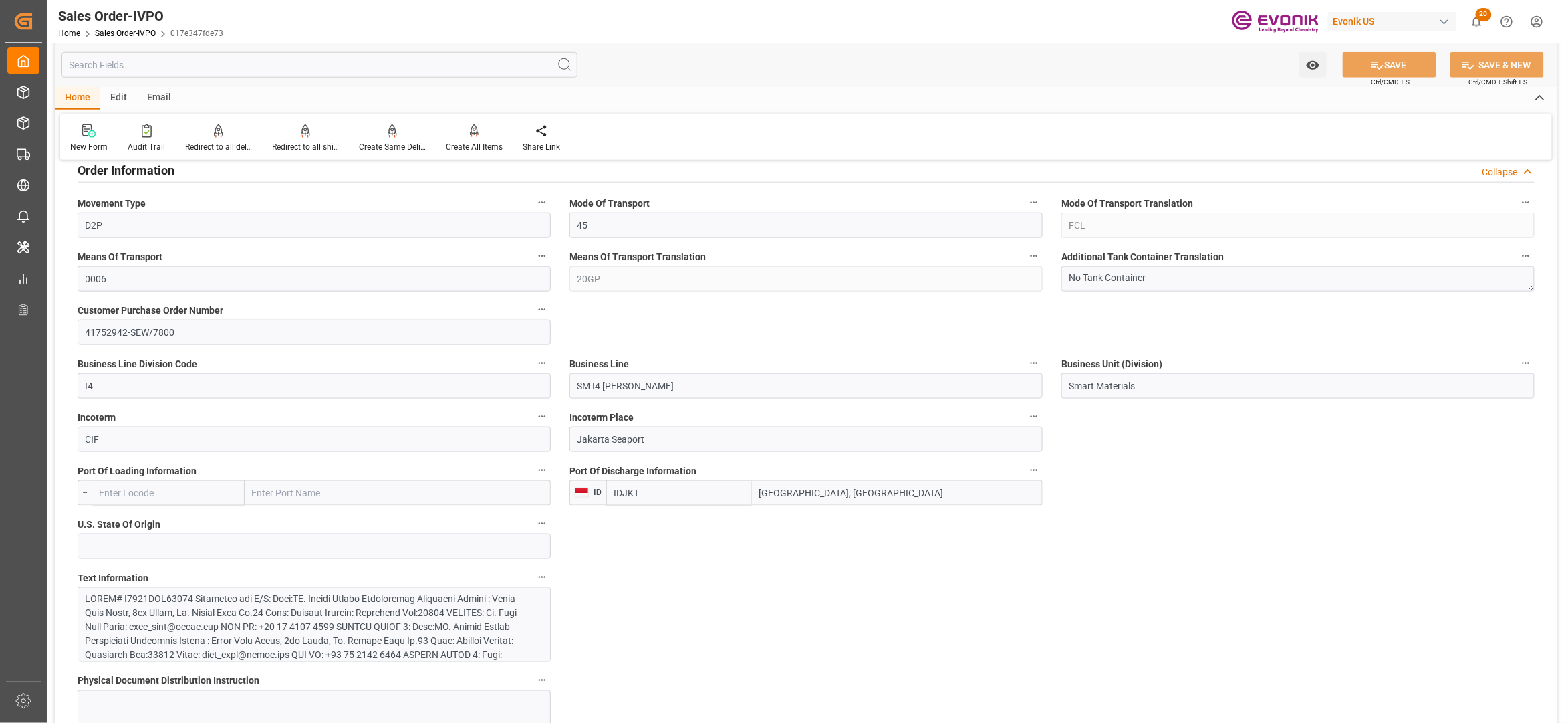
click at [624, 496] on input "IDJKT" at bounding box center [679, 493] width 145 height 25
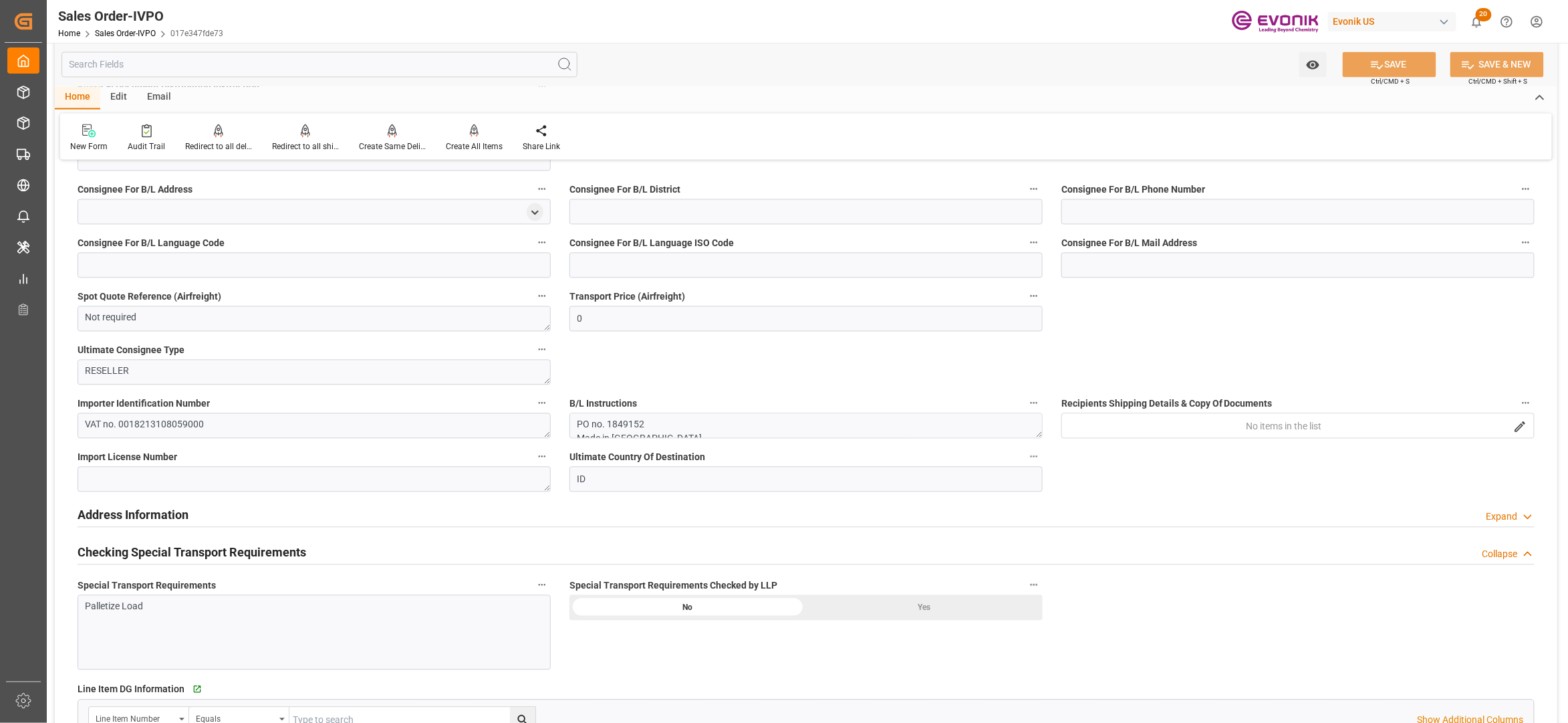
scroll to position [891, 0]
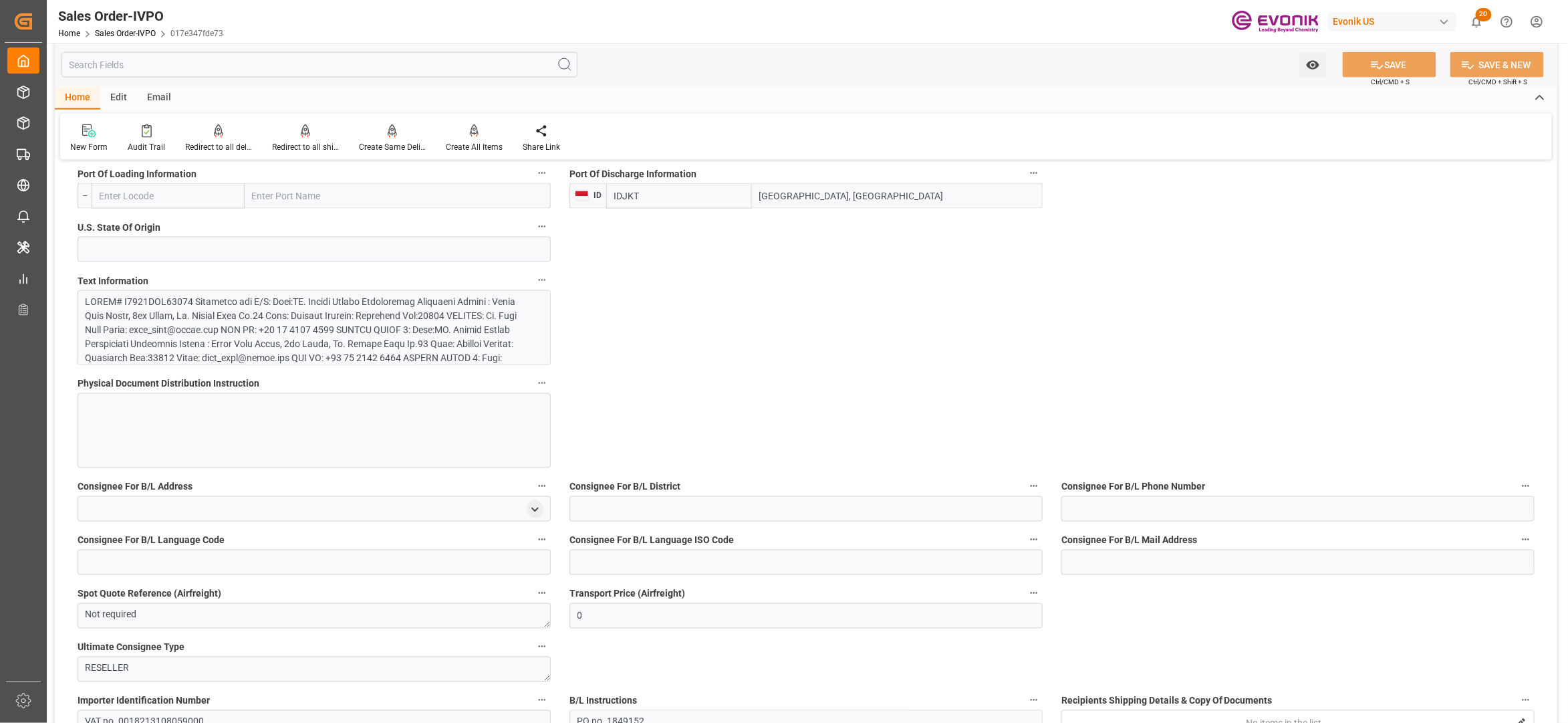
click at [434, 315] on div at bounding box center [307, 414] width 444 height 239
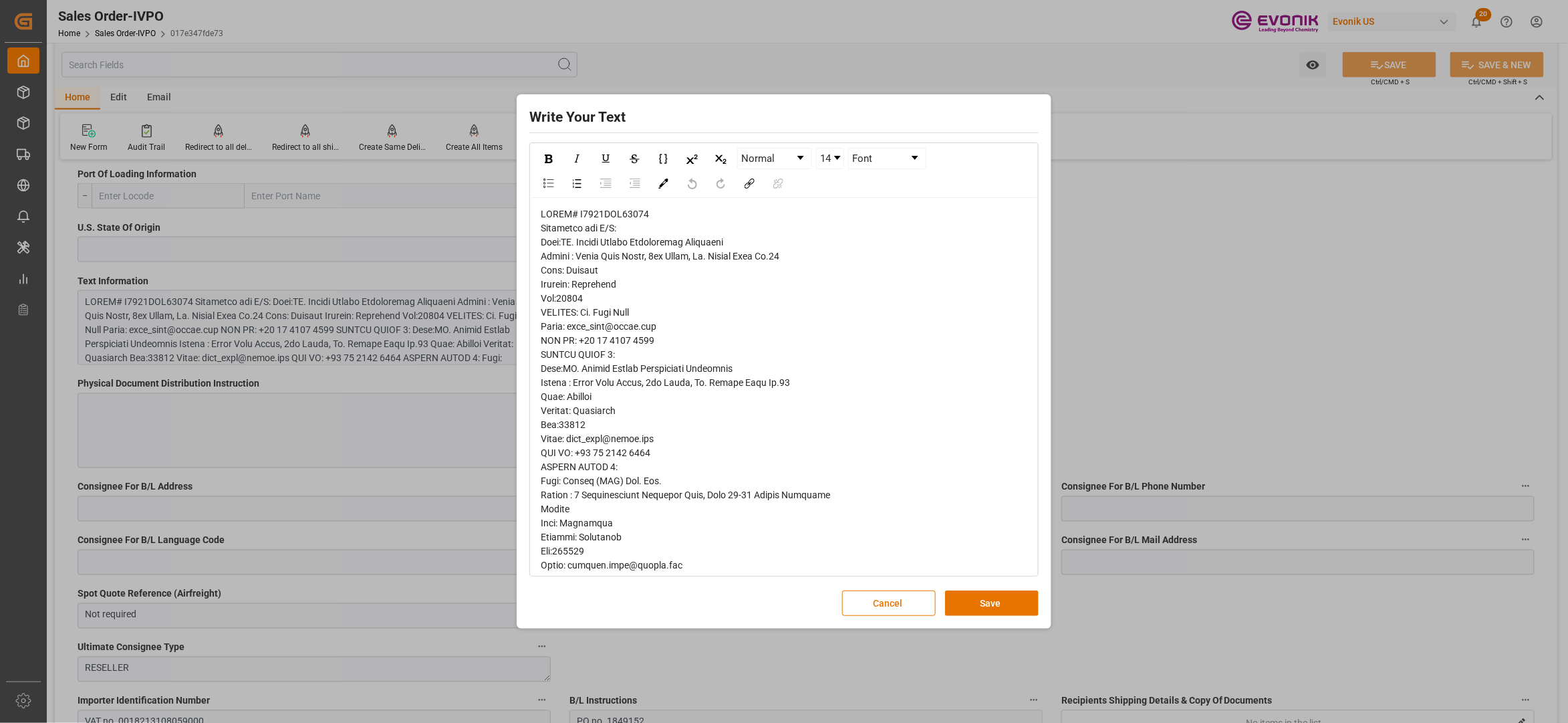
click at [552, 242] on span "rdw-editor" at bounding box center [703, 586] width 325 height 755
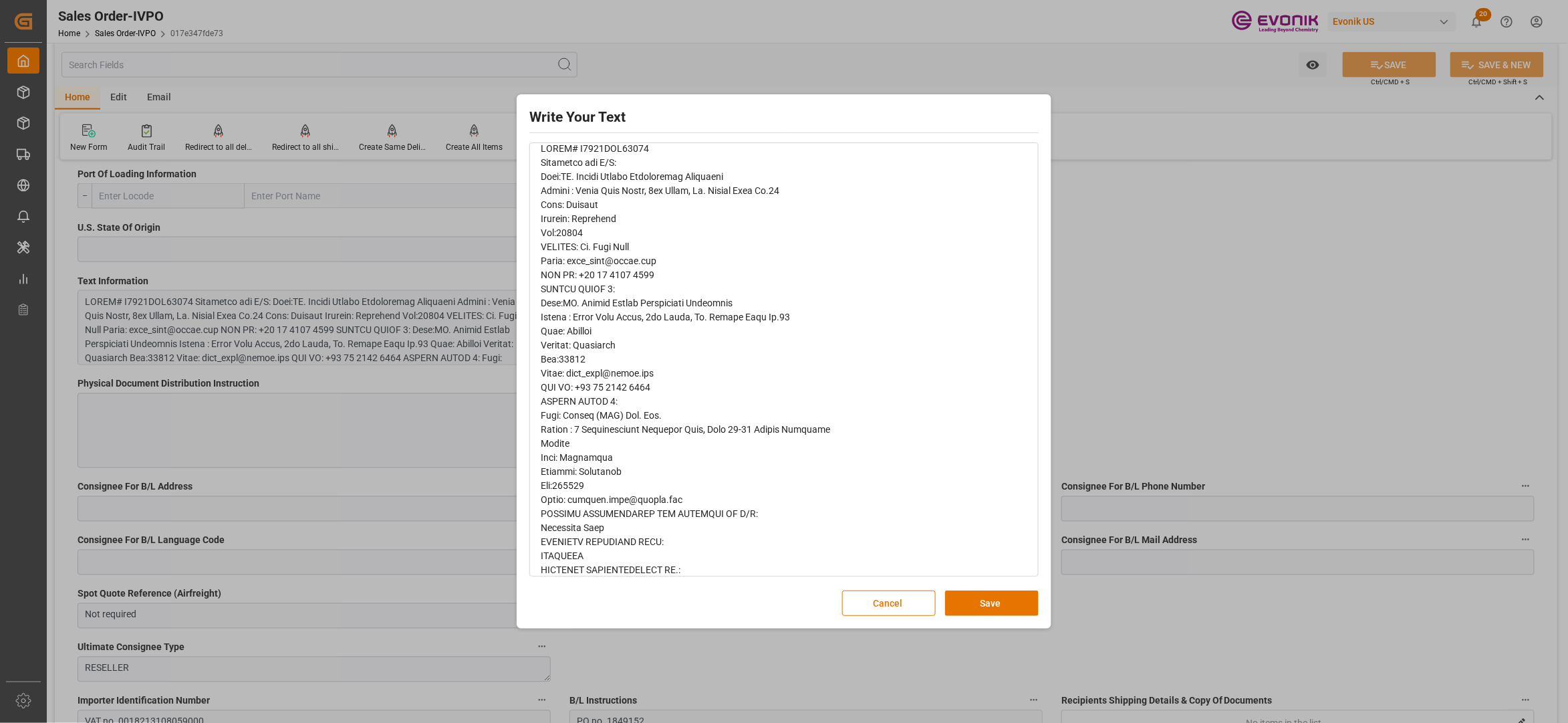
scroll to position [0, 0]
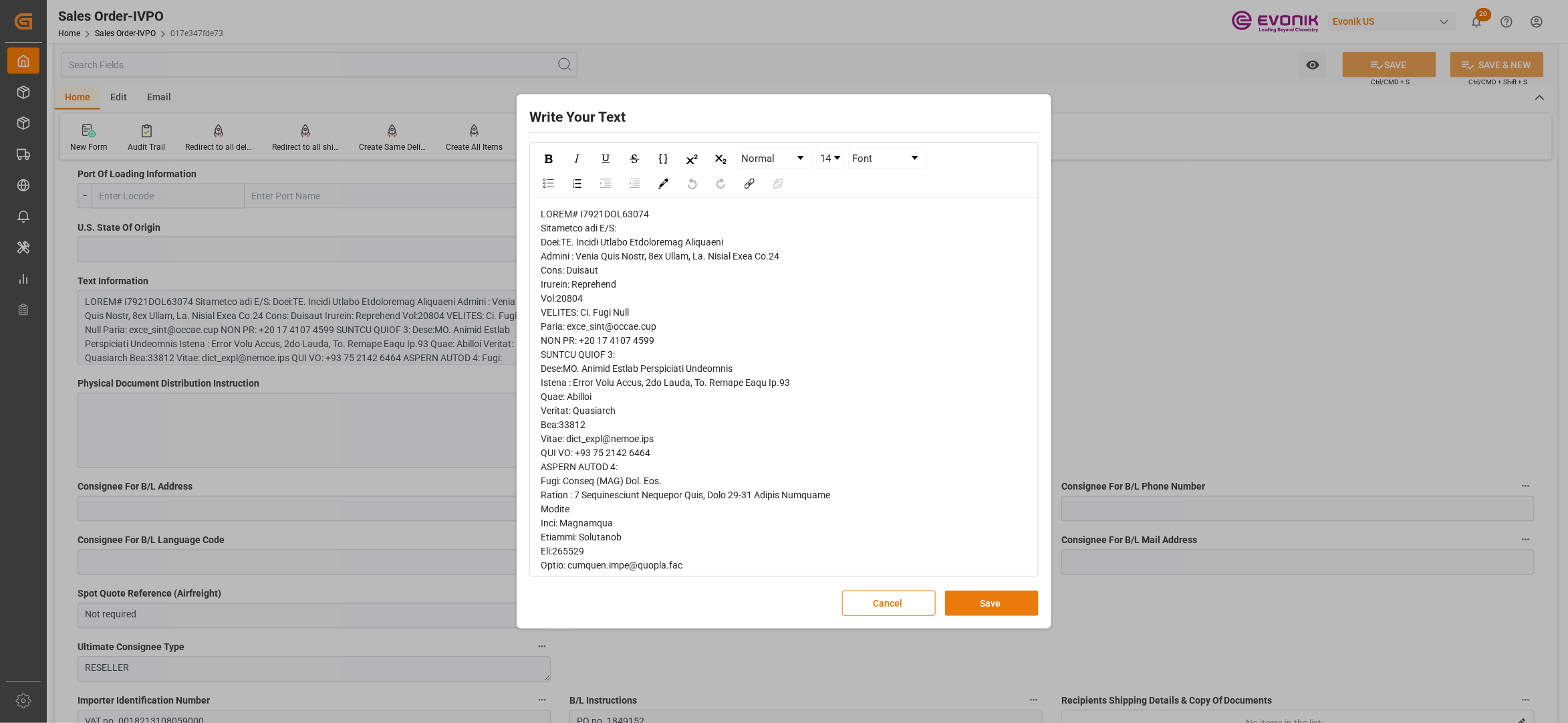
click at [994, 610] on button "Save" at bounding box center [992, 603] width 94 height 25
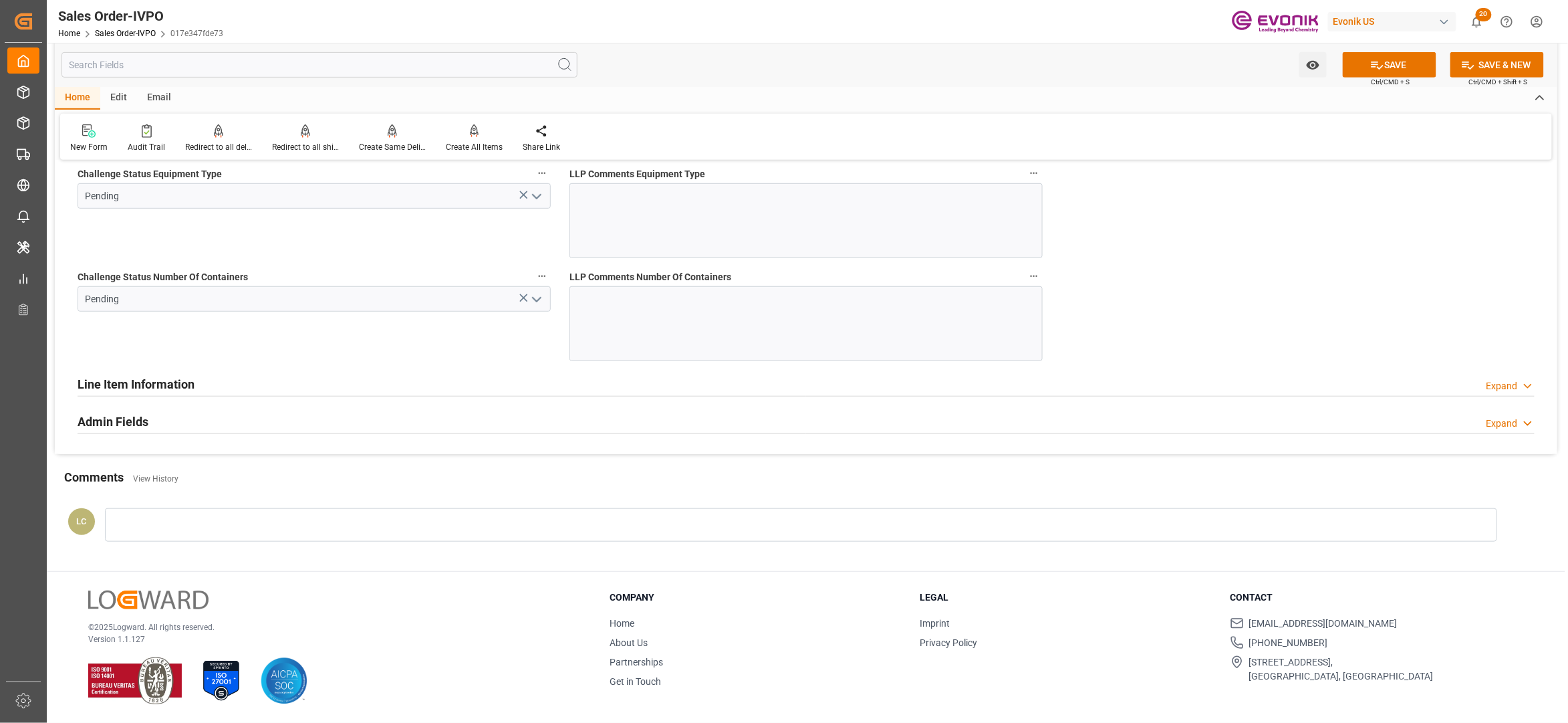
scroll to position [2372, 0]
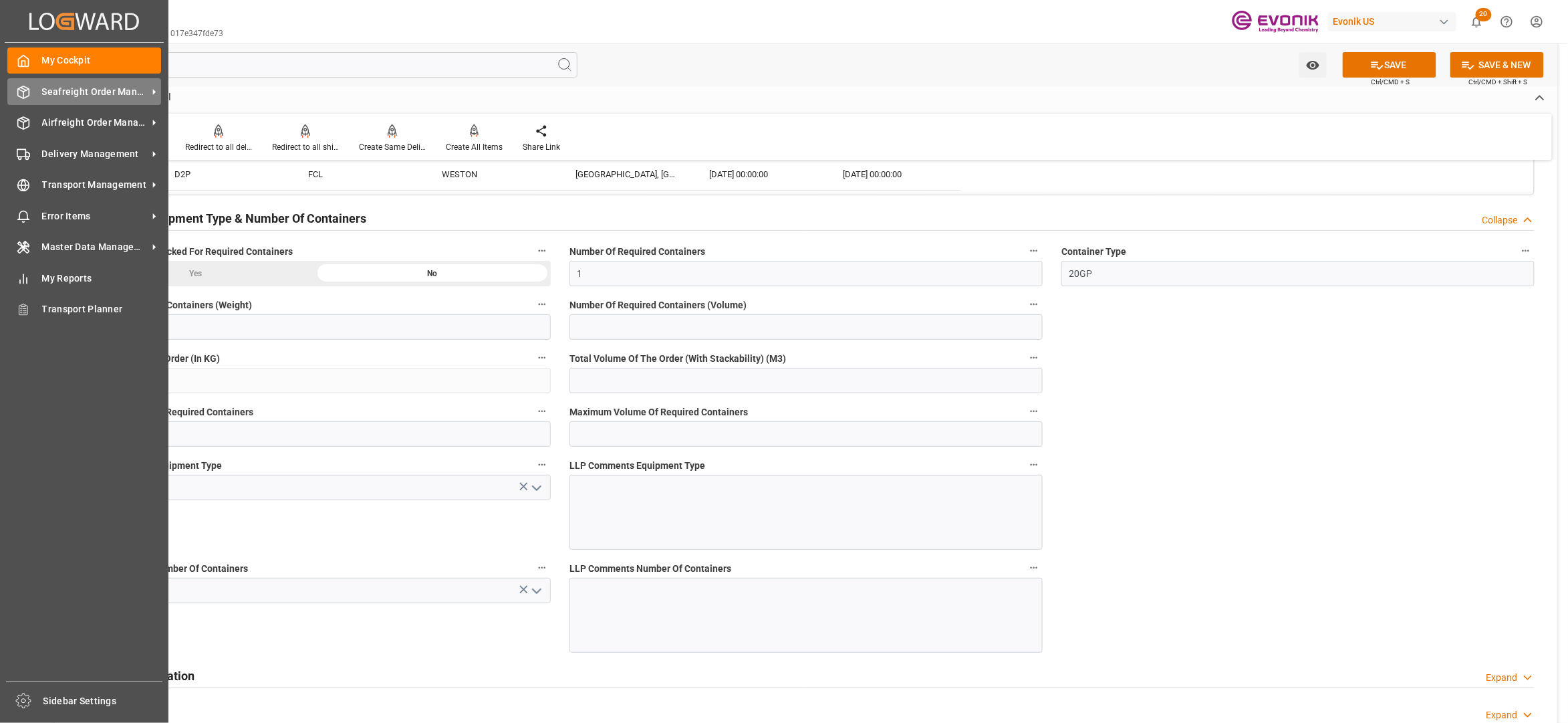
click at [69, 89] on span "Seafreight Order Management" at bounding box center [95, 91] width 105 height 14
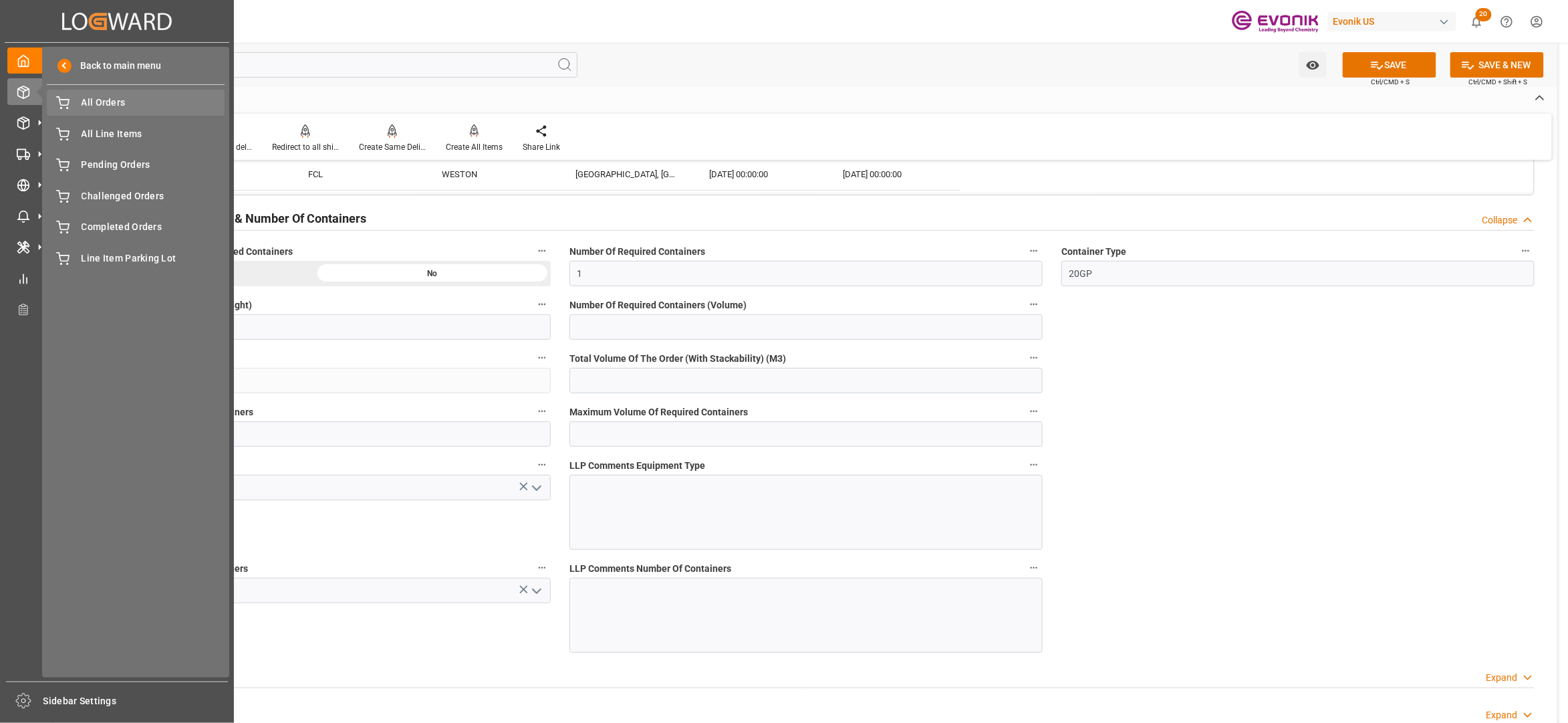
click at [103, 103] on span "All Orders" at bounding box center [154, 102] width 144 height 14
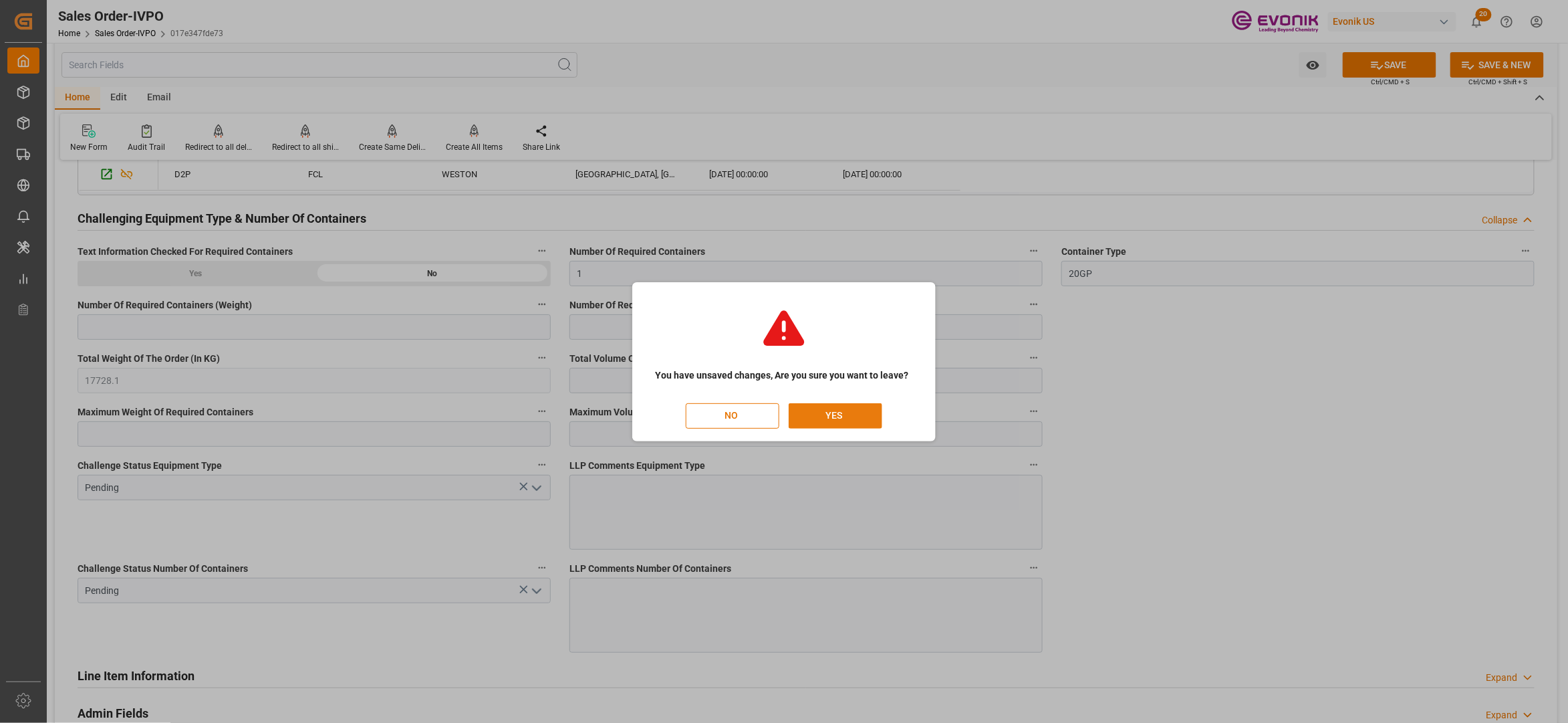
click at [855, 424] on button "YES" at bounding box center [835, 416] width 94 height 25
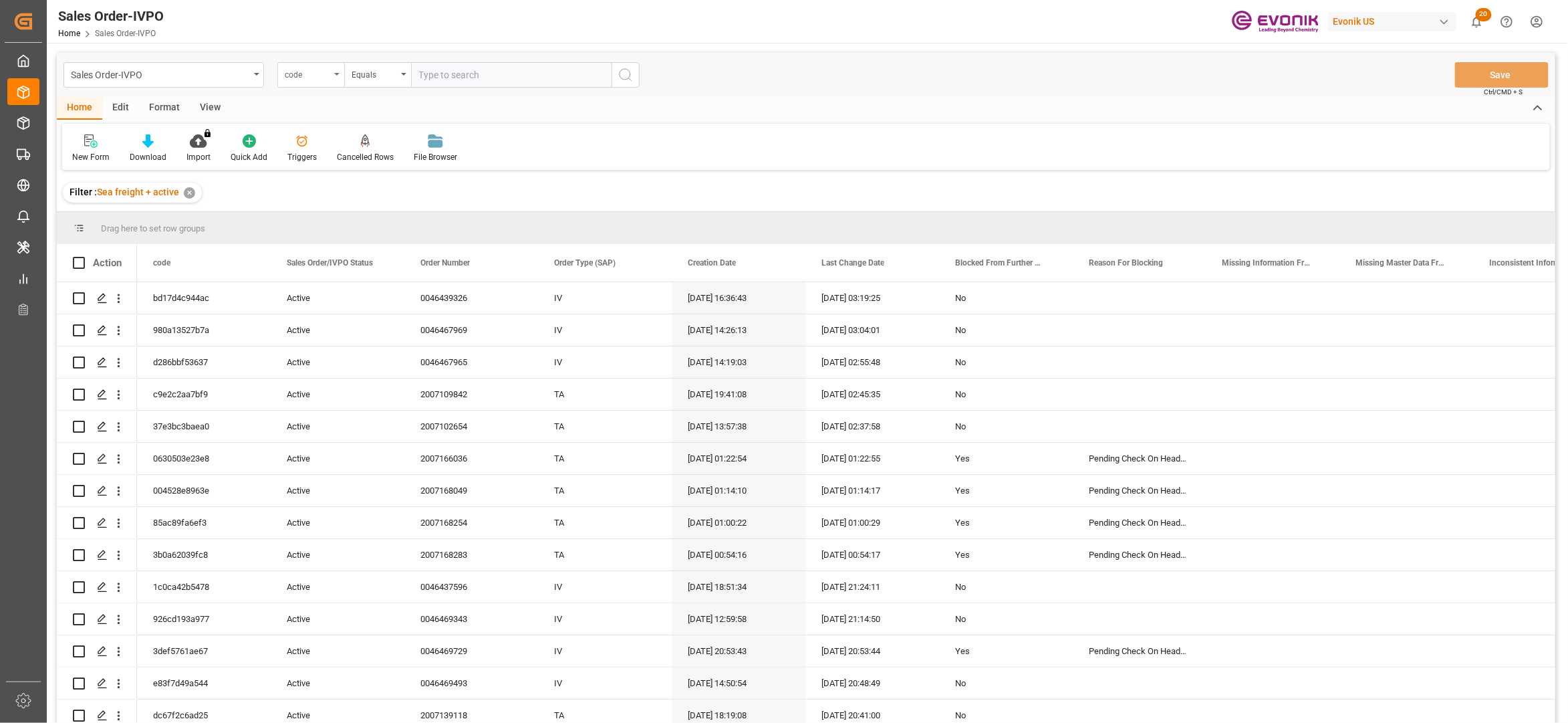
click at [314, 77] on div "code" at bounding box center [307, 73] width 45 height 15
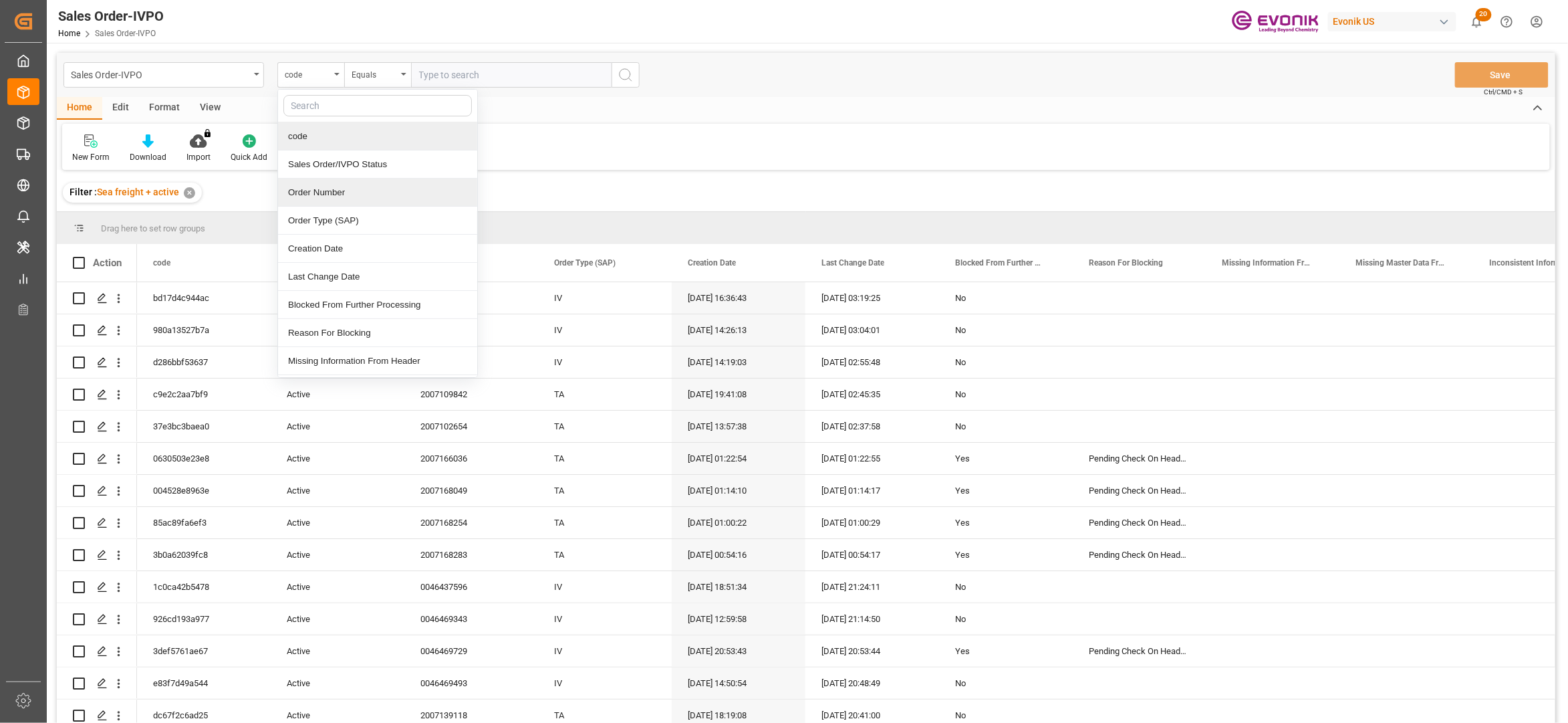
click at [353, 196] on div "Order Number" at bounding box center [377, 192] width 199 height 28
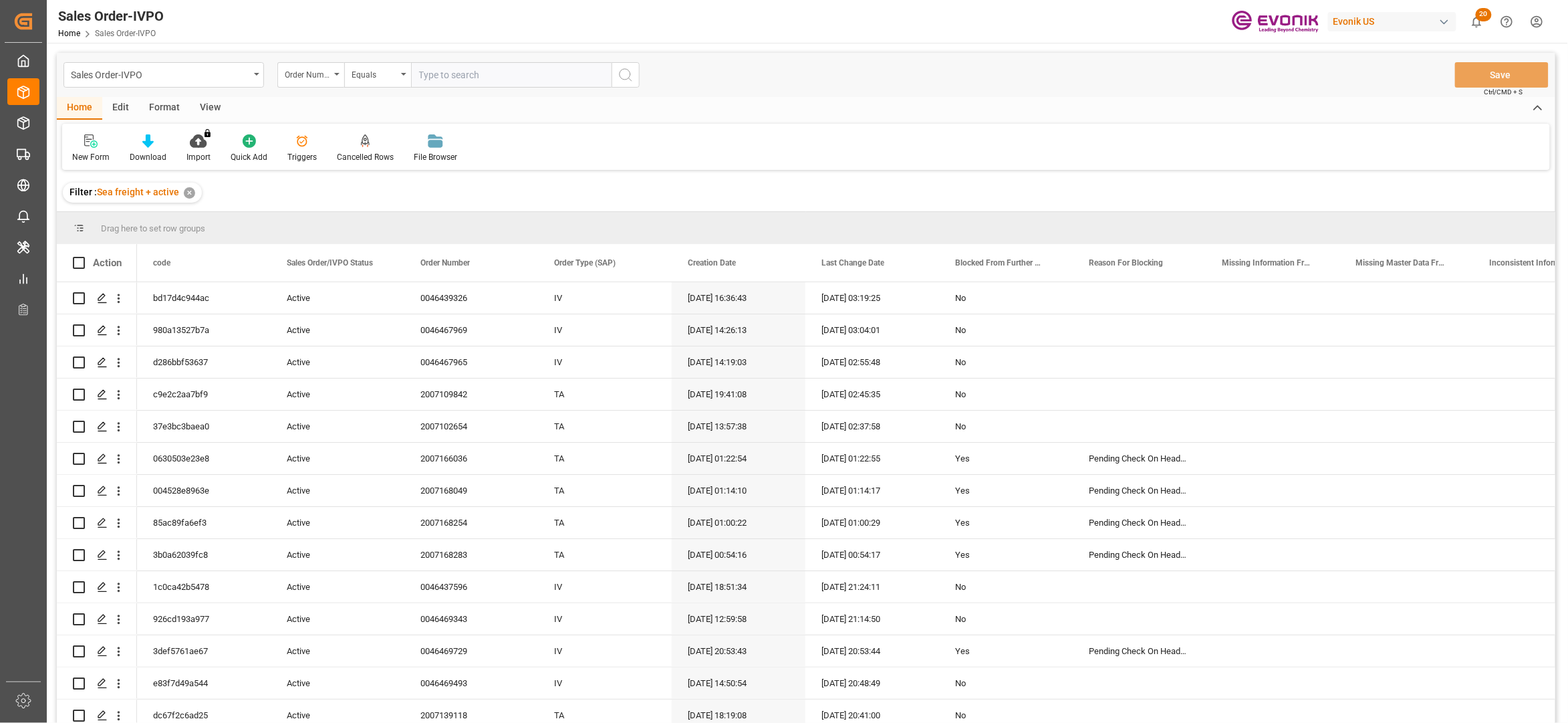
click at [454, 68] on input "text" at bounding box center [511, 75] width 201 height 25
paste input "0046469923"
type input "0046469923"
click at [631, 75] on icon "search button" at bounding box center [626, 75] width 16 height 16
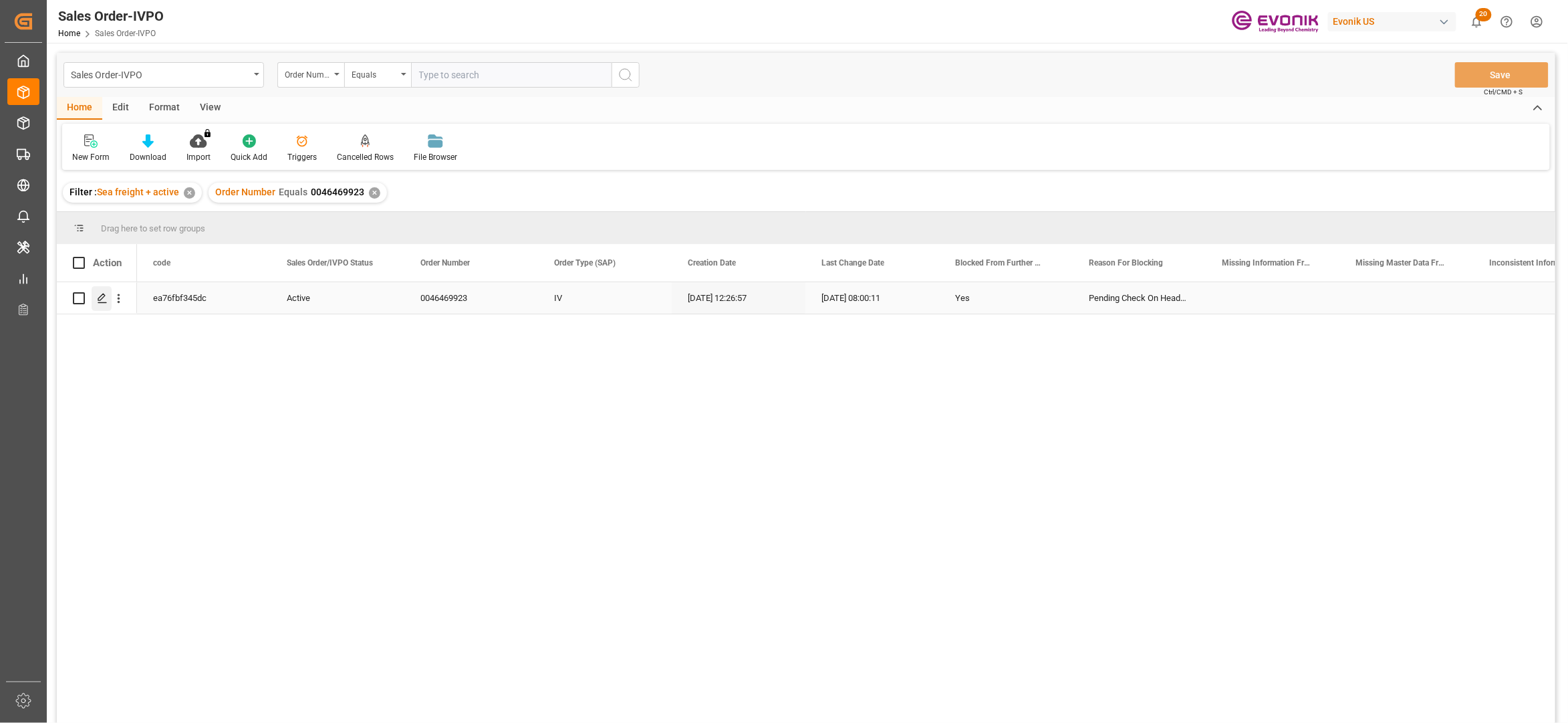
click at [103, 300] on icon "Press SPACE to select this row." at bounding box center [103, 298] width 11 height 11
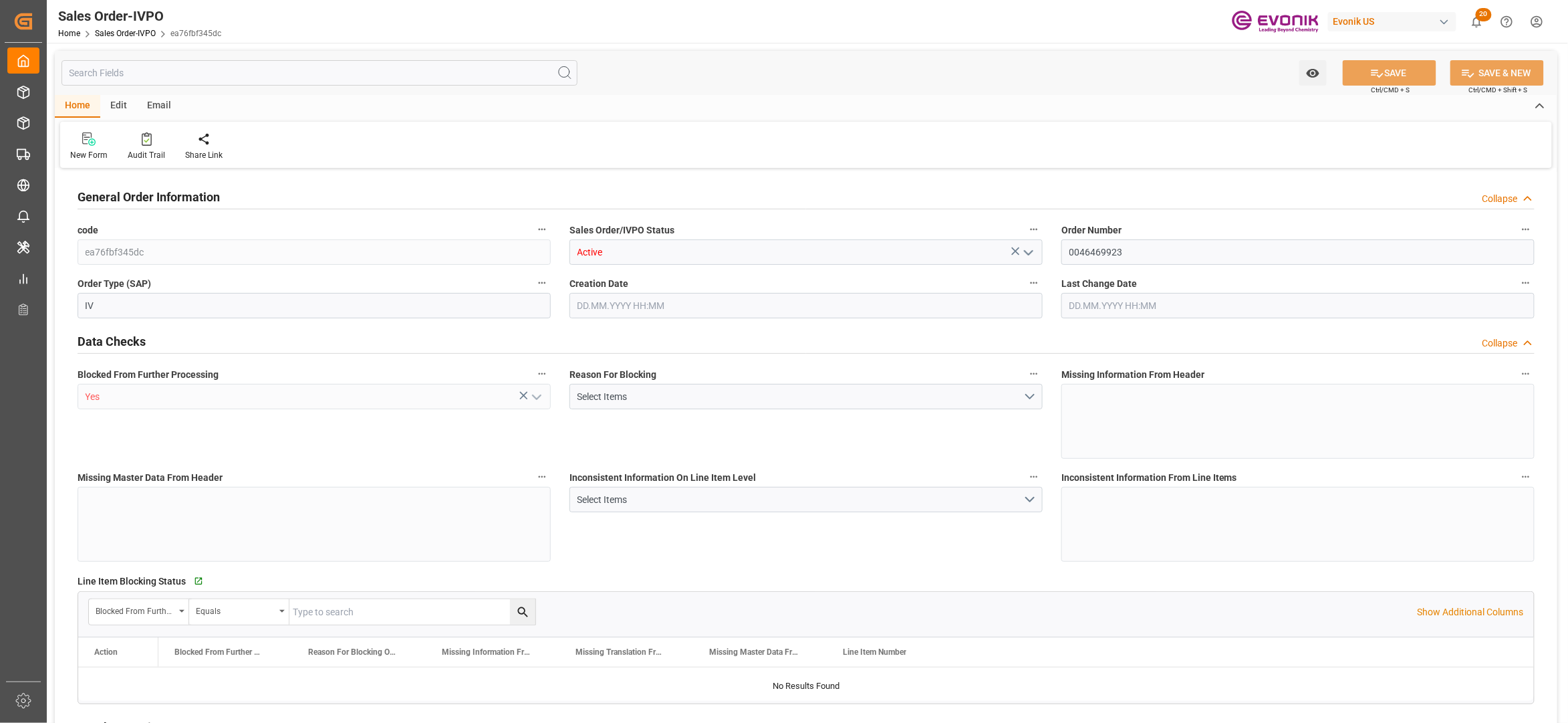
type input "BEANR"
type input "0"
type input "1"
type input "2"
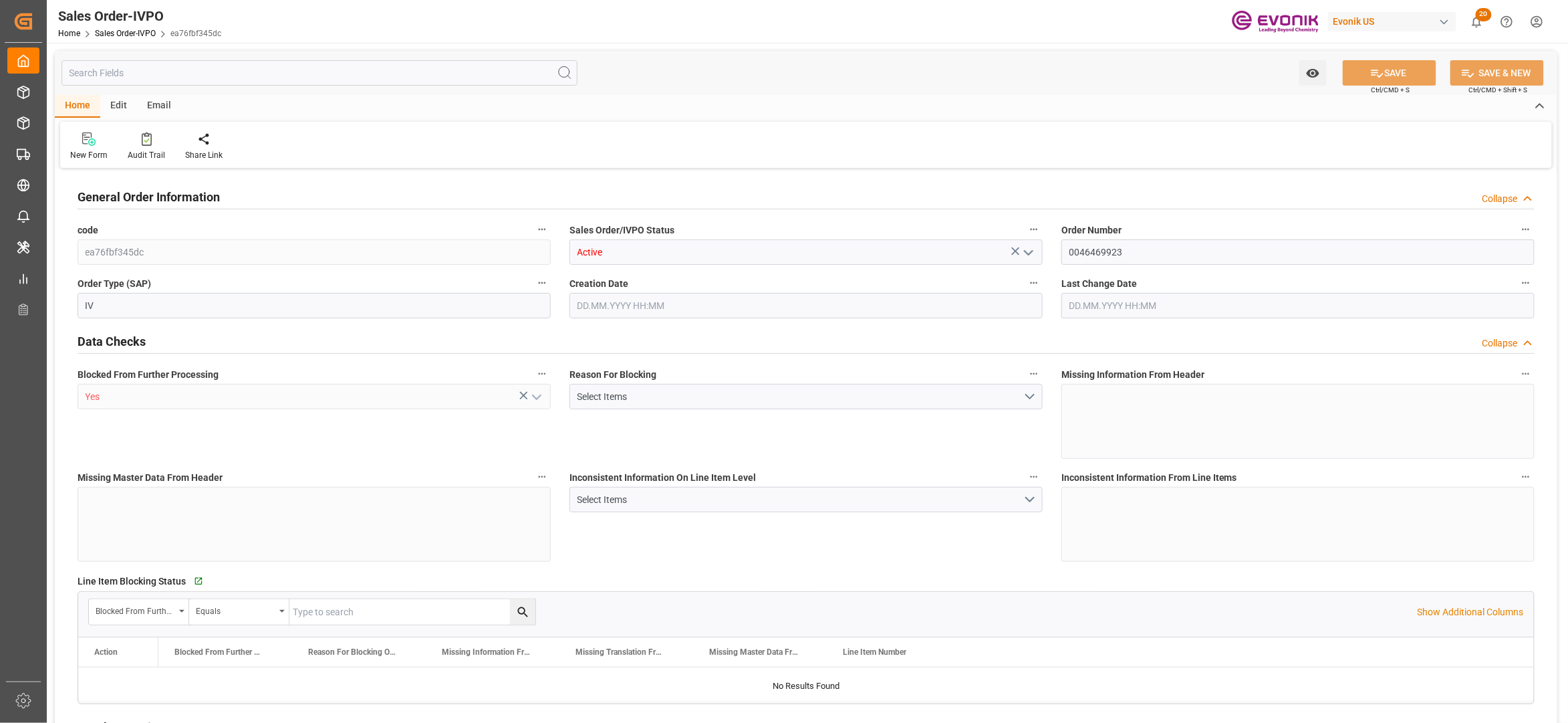
type input "19516.8"
type input "51.2786"
type input "17000"
type input "30"
type input "[DATE] 12:26"
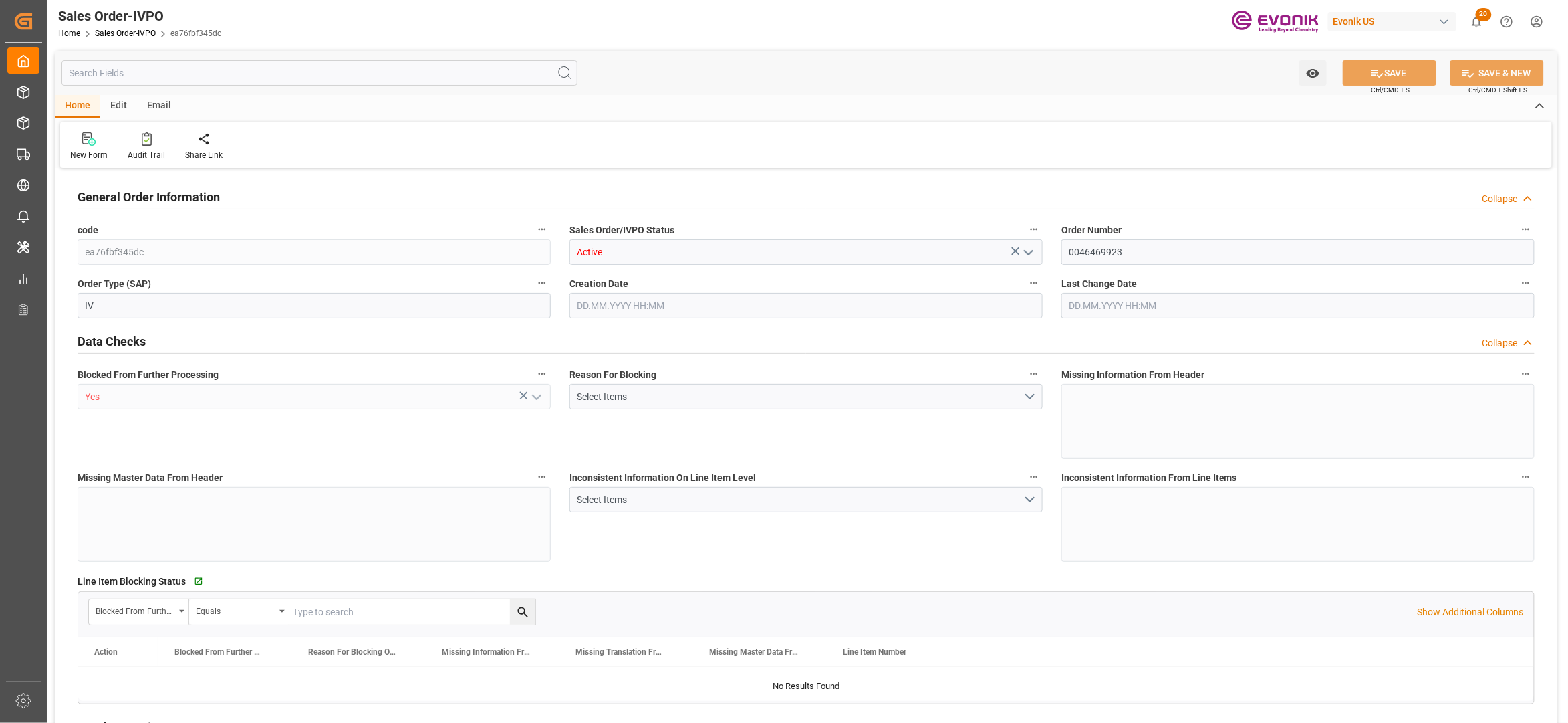
type input "[DATE] 08:00"
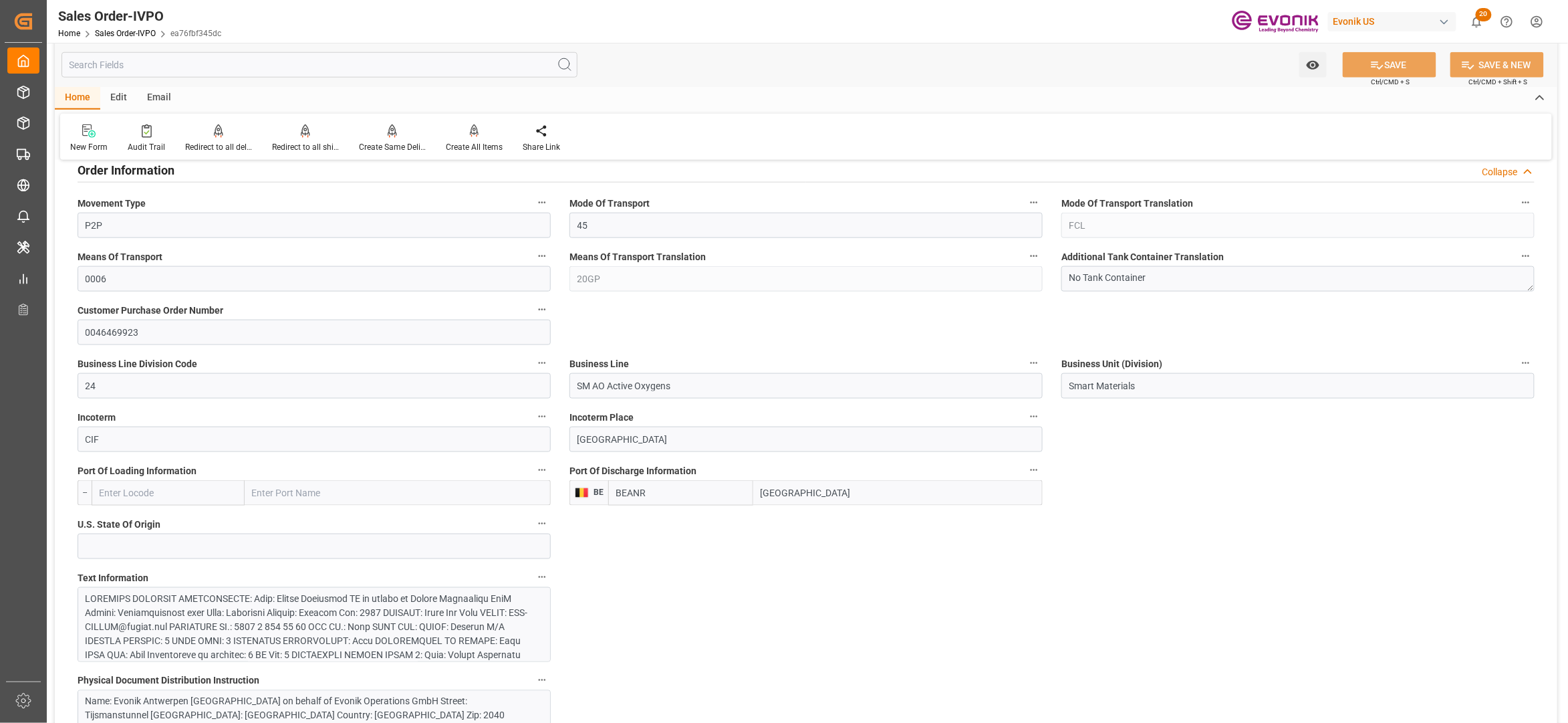
scroll to position [891, 0]
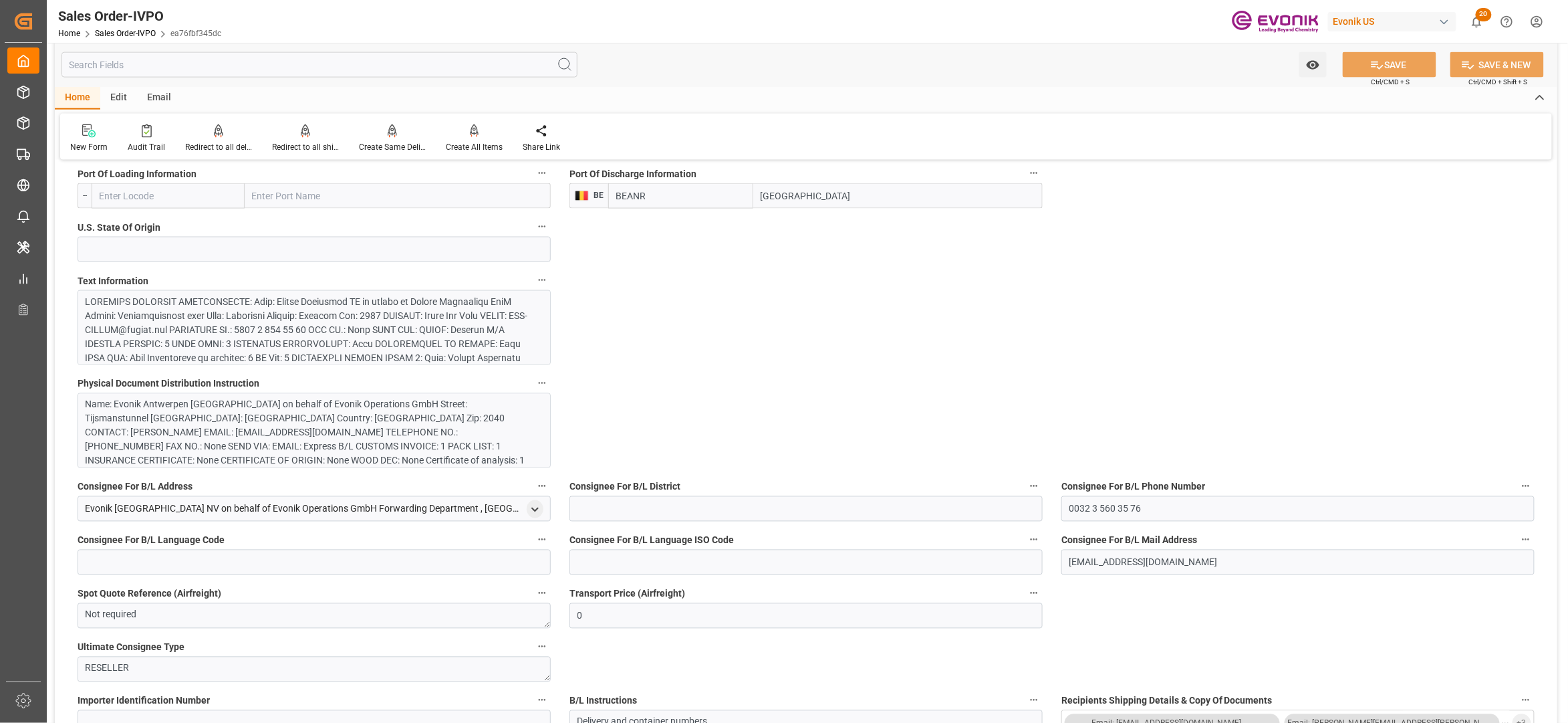
click at [399, 313] on div at bounding box center [307, 407] width 444 height 225
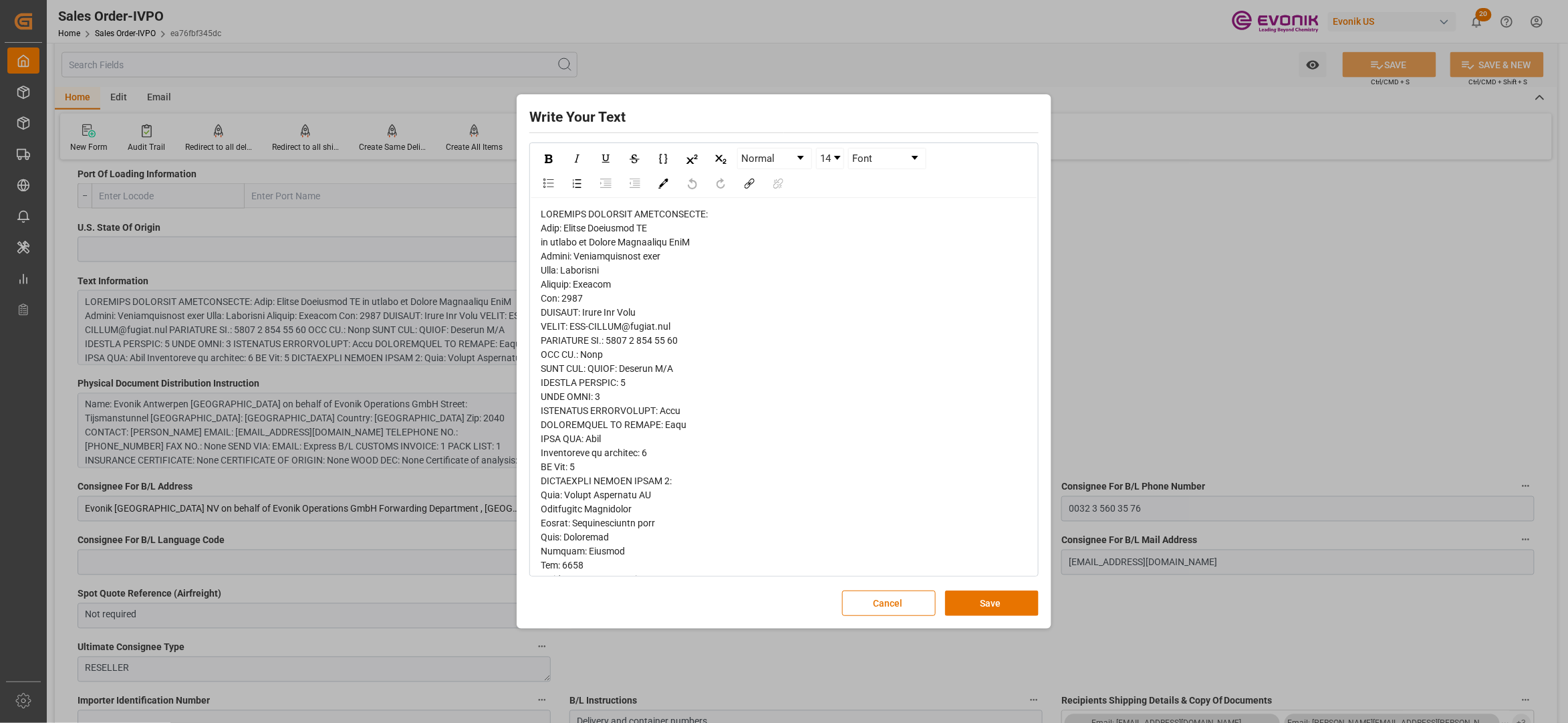
drag, startPoint x: 1038, startPoint y: 310, endPoint x: 1032, endPoint y: 360, distance: 50.4
click at [1032, 360] on div "Normal 14 Font" at bounding box center [784, 359] width 509 height 434
drag, startPoint x: 1038, startPoint y: 329, endPoint x: 1027, endPoint y: 378, distance: 50.2
click at [1027, 378] on div "Normal 14 Font" at bounding box center [784, 359] width 509 height 434
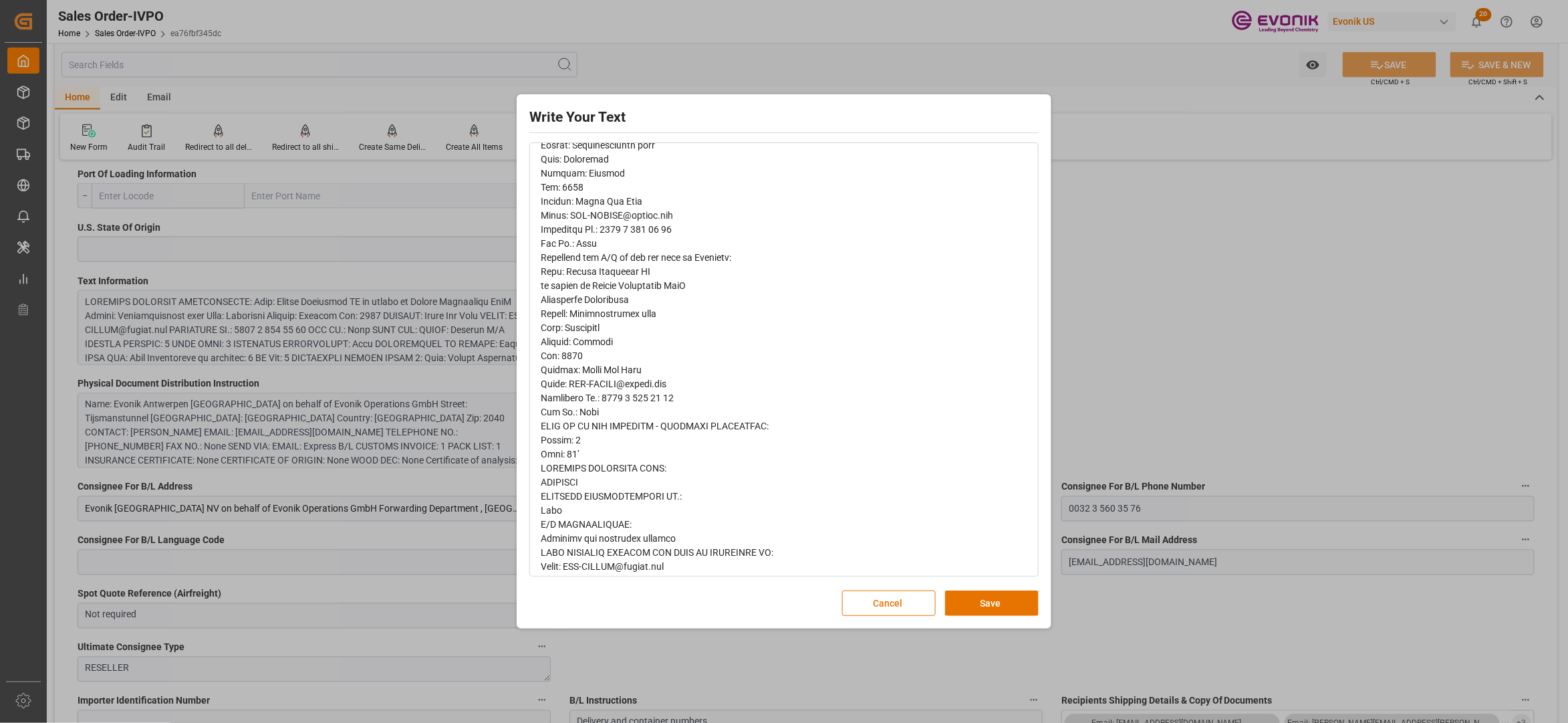
scroll to position [499, 0]
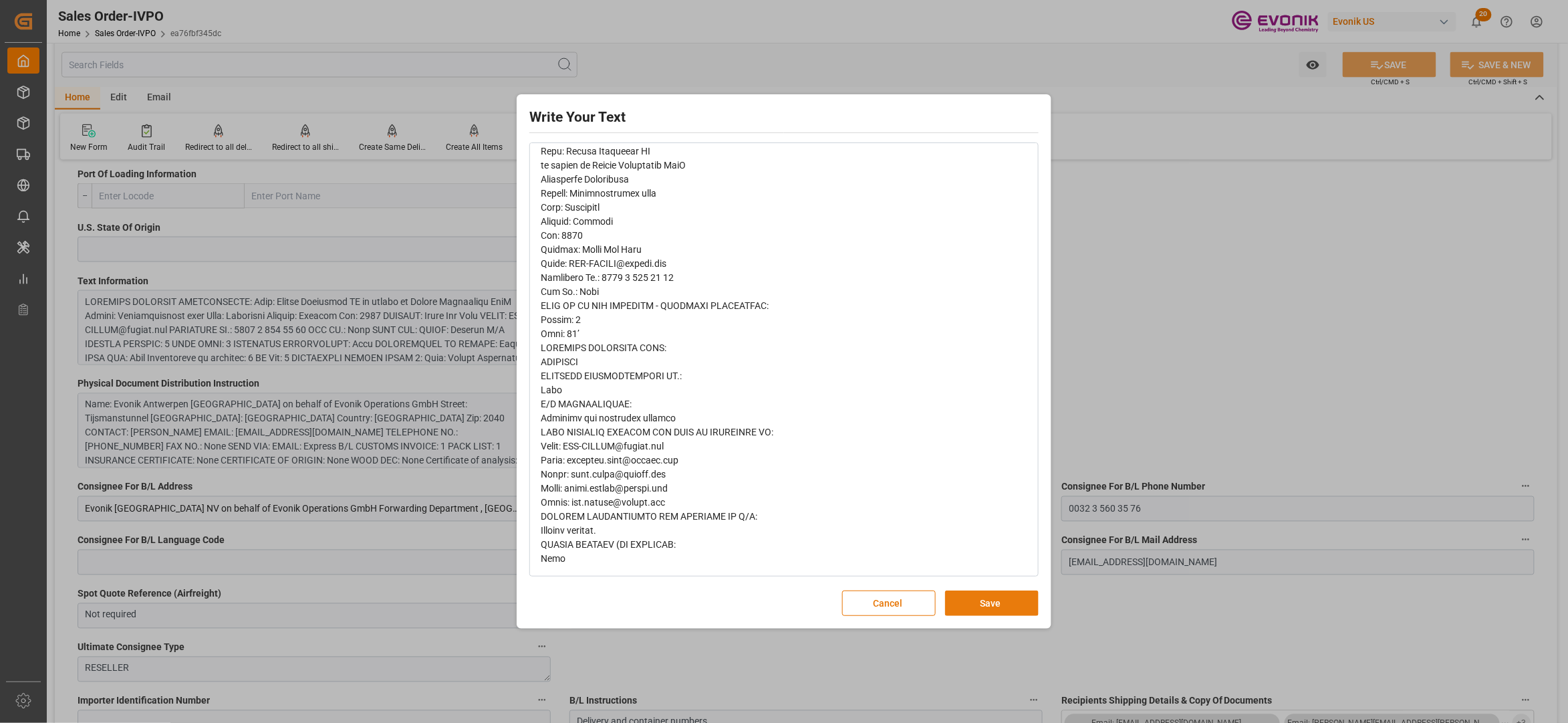
click at [966, 599] on button "Save" at bounding box center [992, 603] width 94 height 25
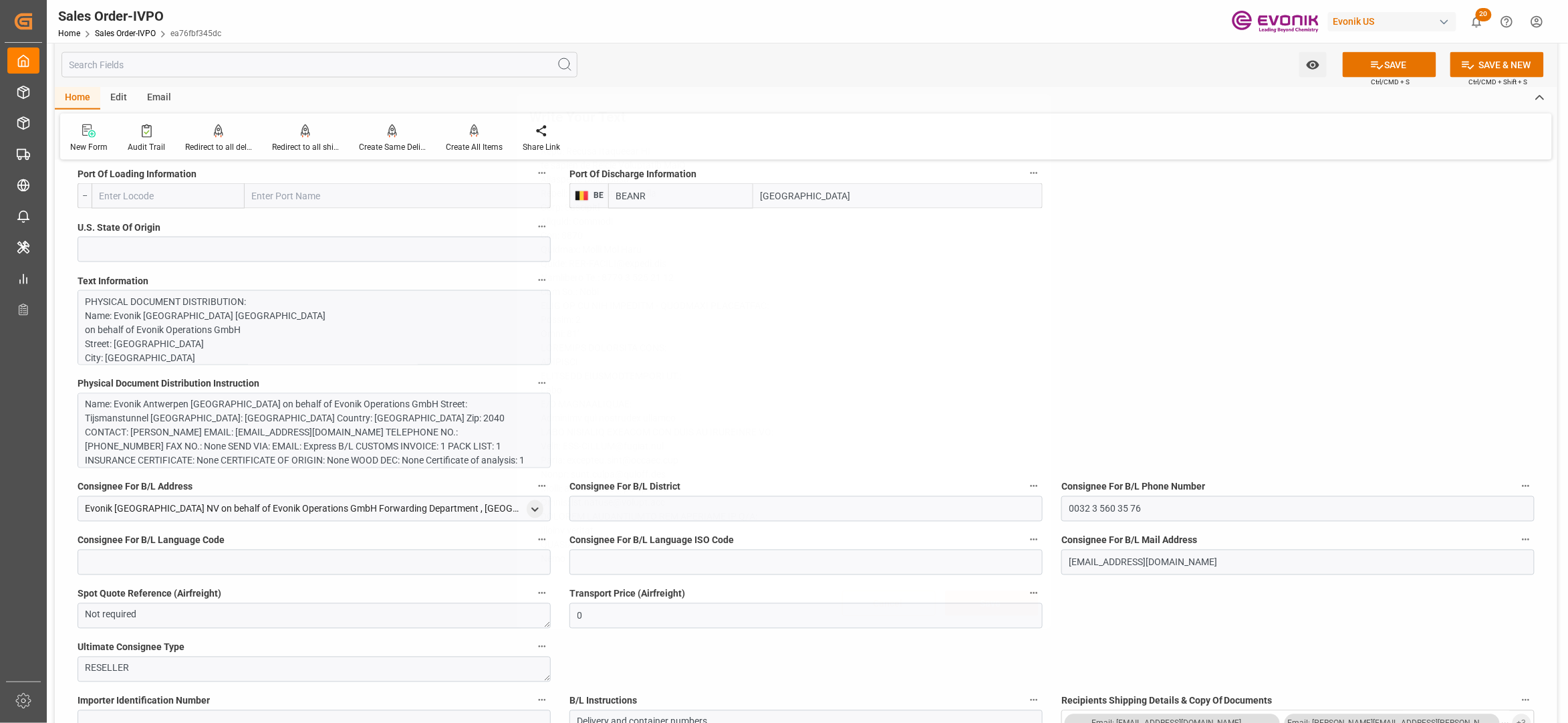
click at [326, 412] on div "Write Your Text Normal 14 Font Cancel Save" at bounding box center [784, 361] width 1568 height 723
click at [340, 417] on div "Name: Evonik Antwerpen [GEOGRAPHIC_DATA] on behalf of Evonik Operations GmbH St…" at bounding box center [307, 440] width 444 height 85
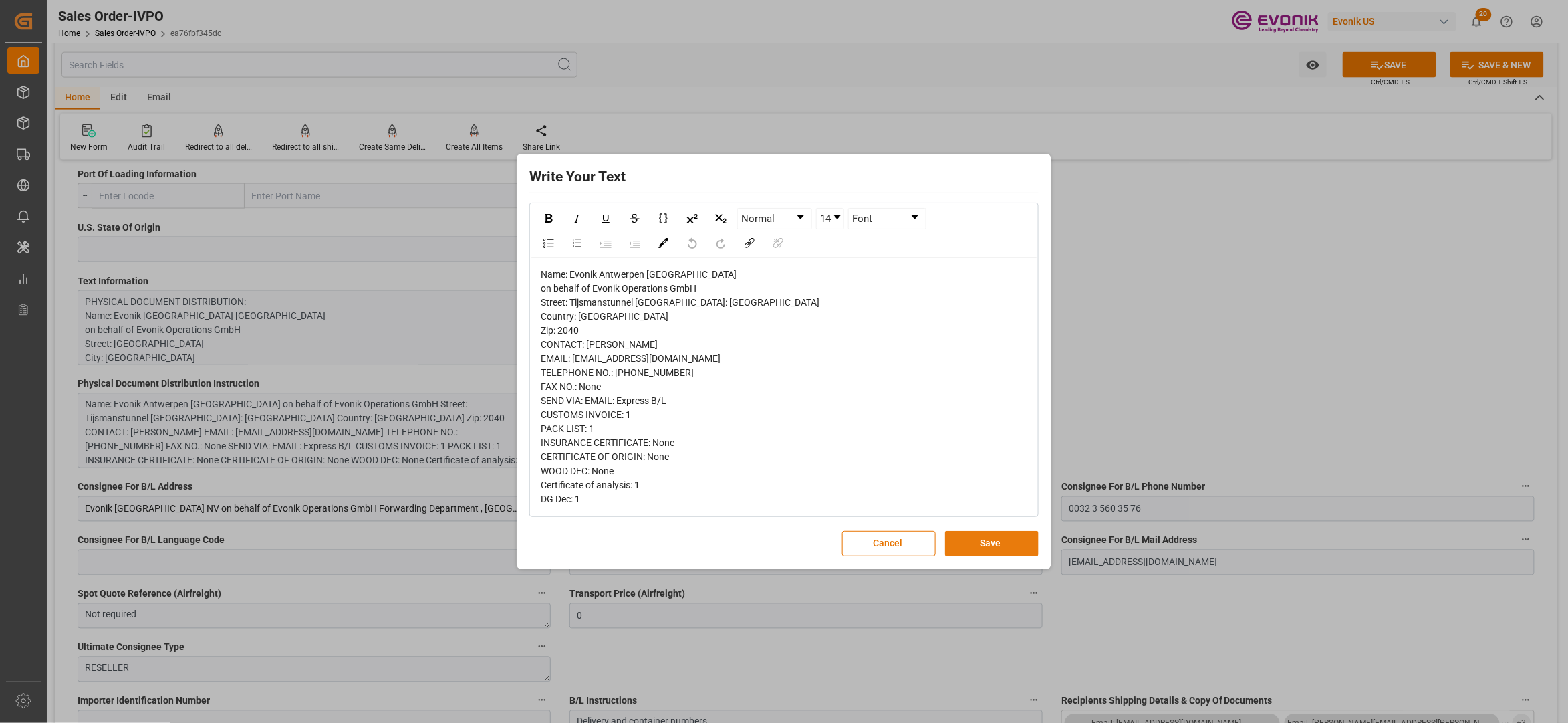
click at [1001, 551] on button "Save" at bounding box center [992, 544] width 94 height 25
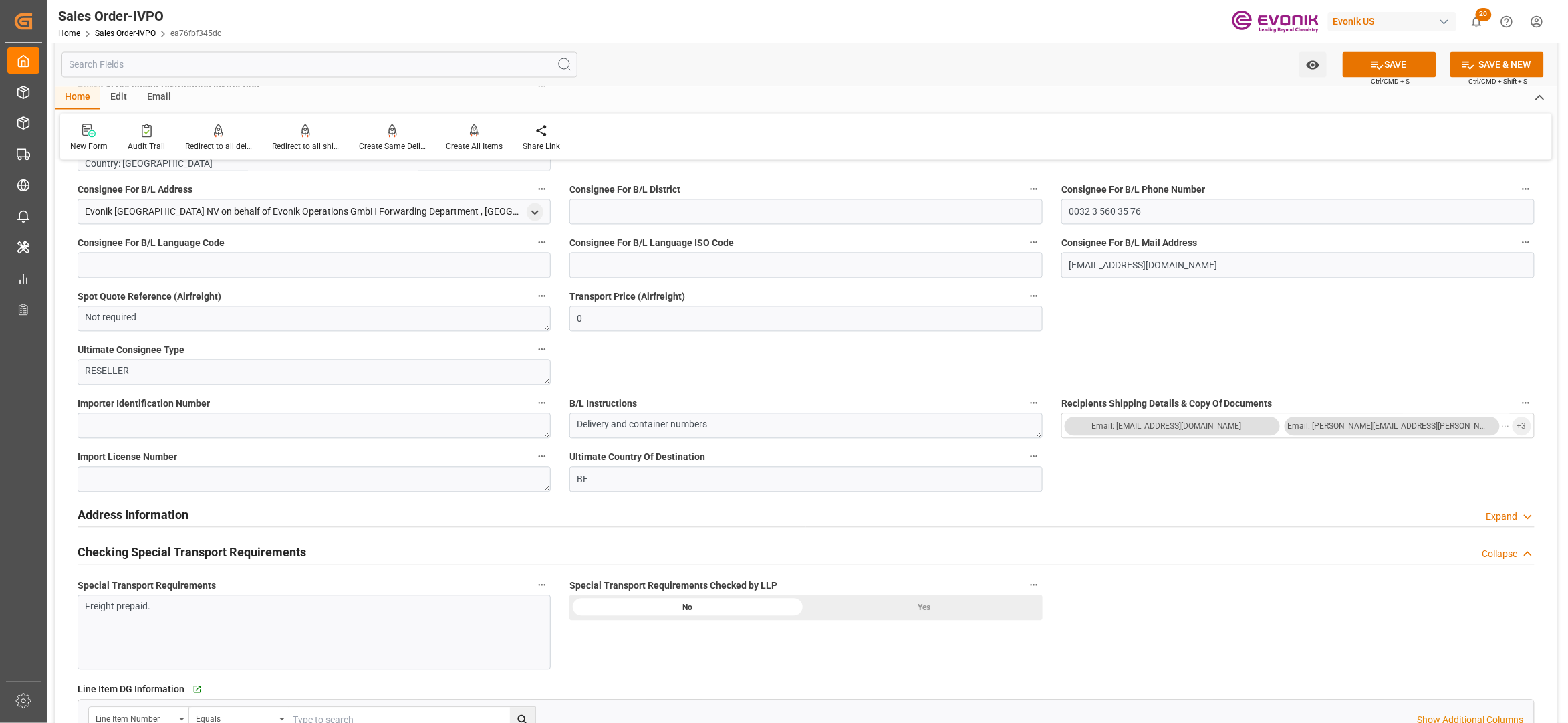
scroll to position [1486, 0]
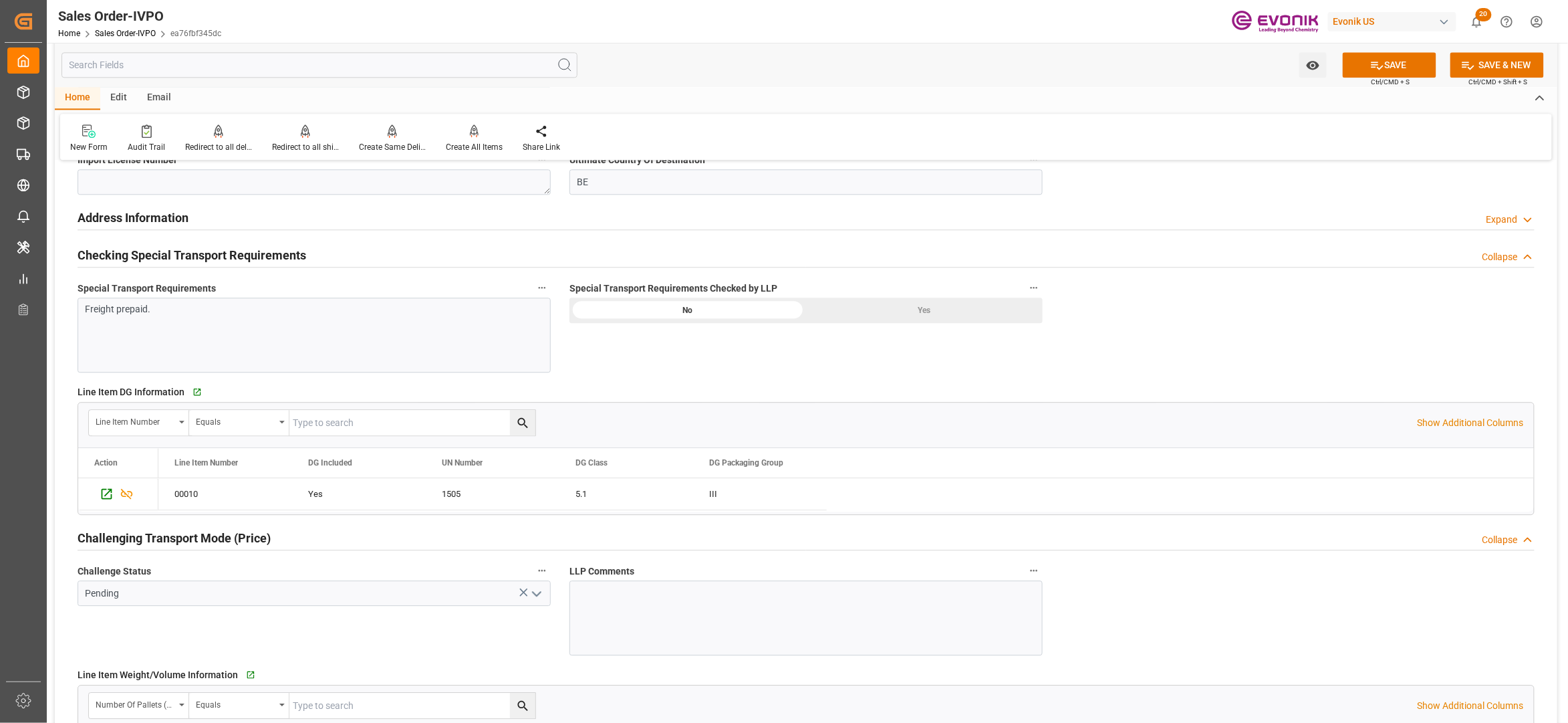
click at [914, 309] on div "Yes" at bounding box center [924, 310] width 236 height 25
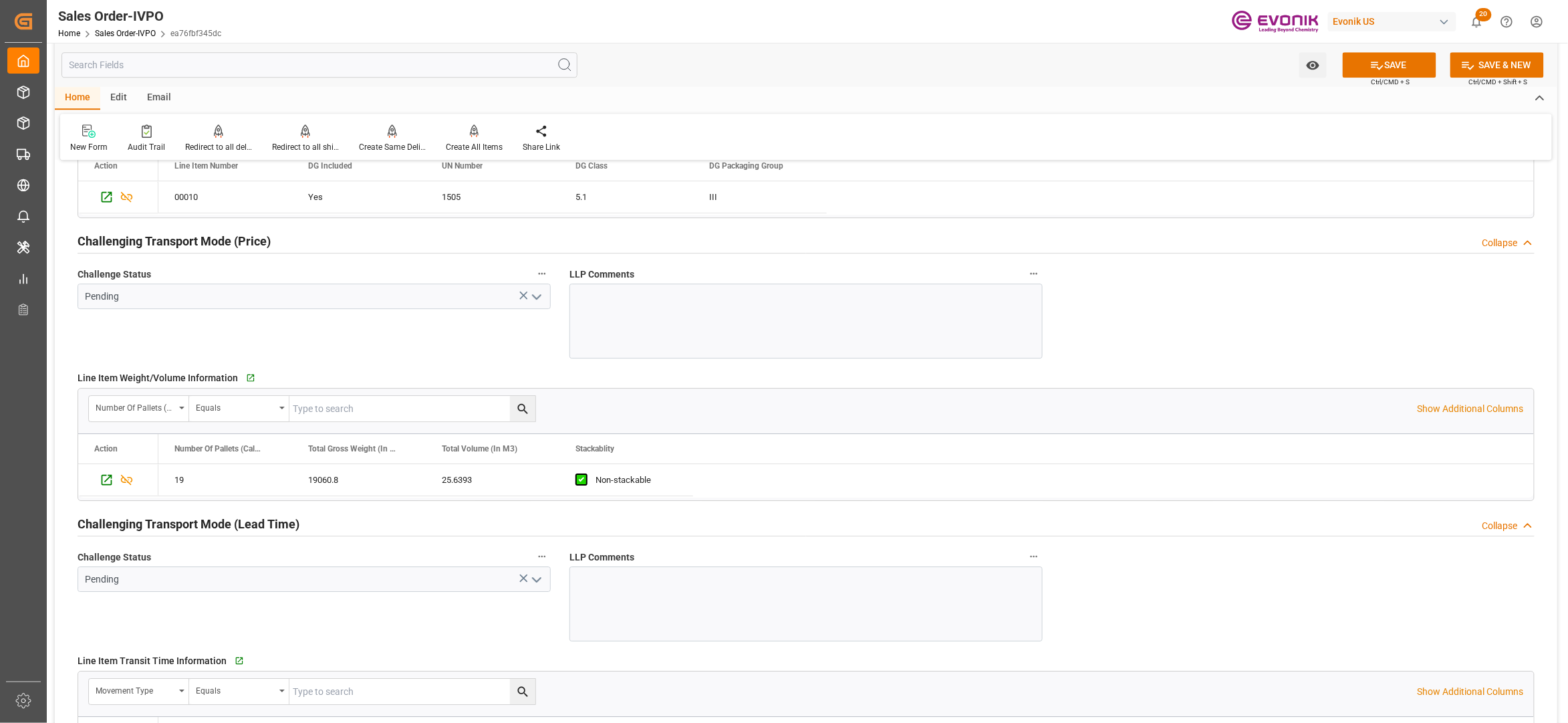
click at [538, 301] on icon "open menu" at bounding box center [537, 297] width 16 height 16
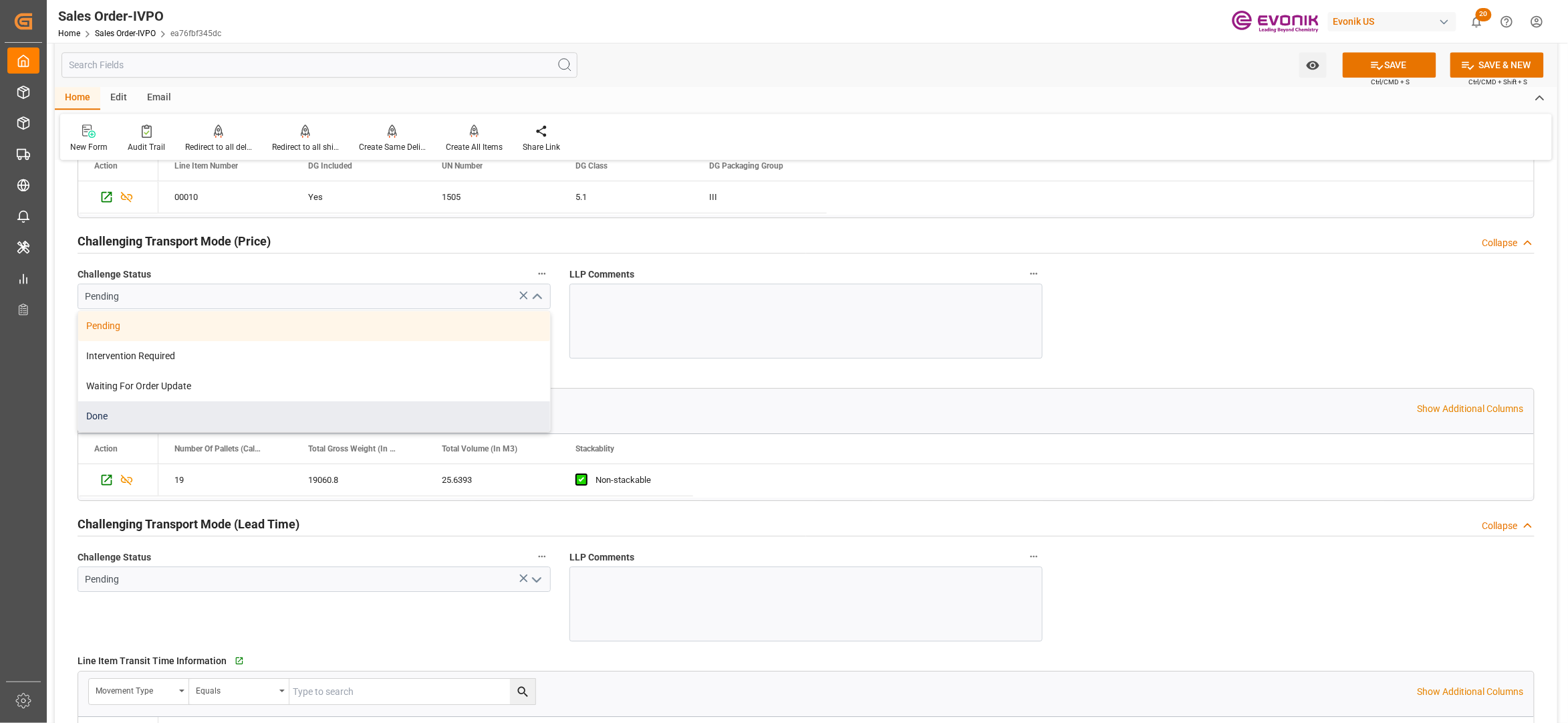
click at [215, 421] on div "Done" at bounding box center [314, 416] width 472 height 30
type input "Done"
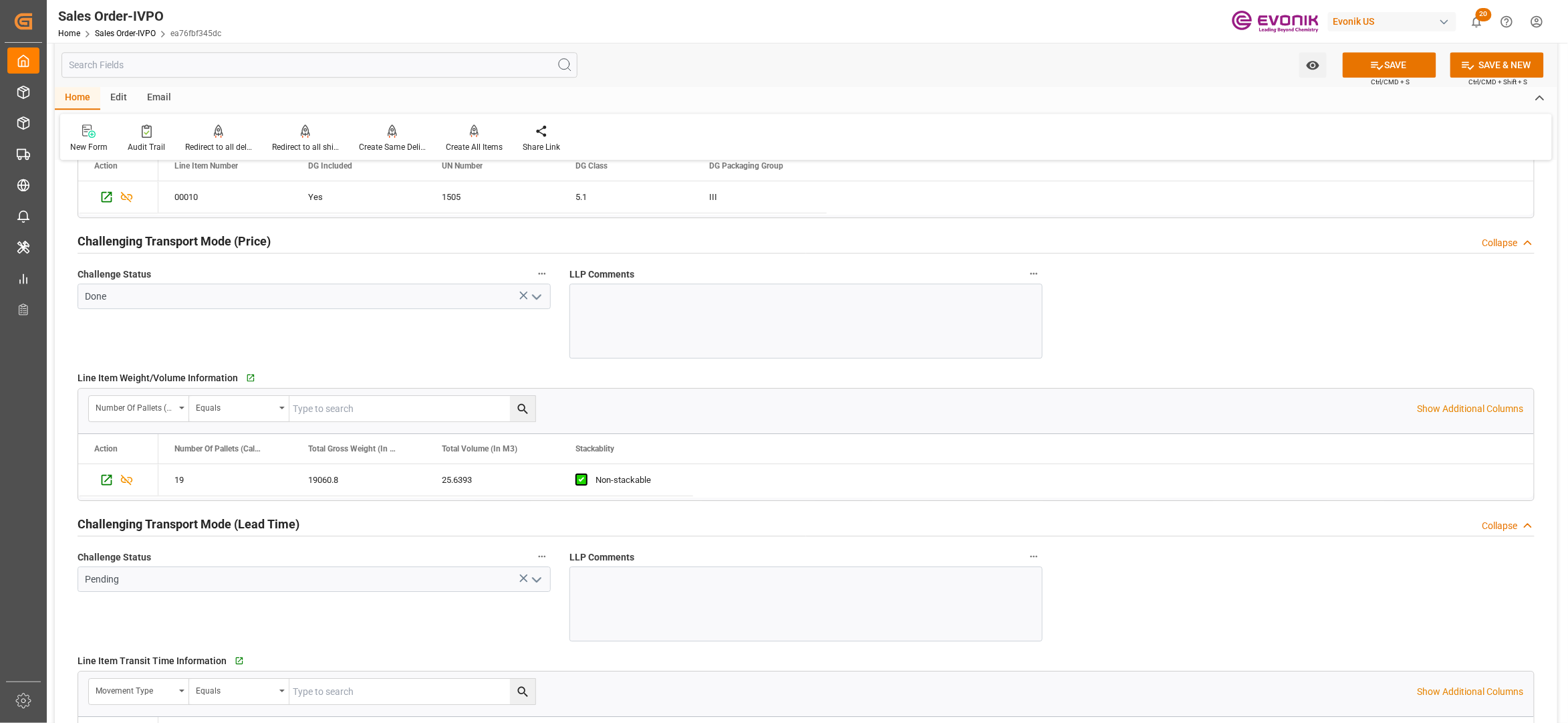
scroll to position [2080, 0]
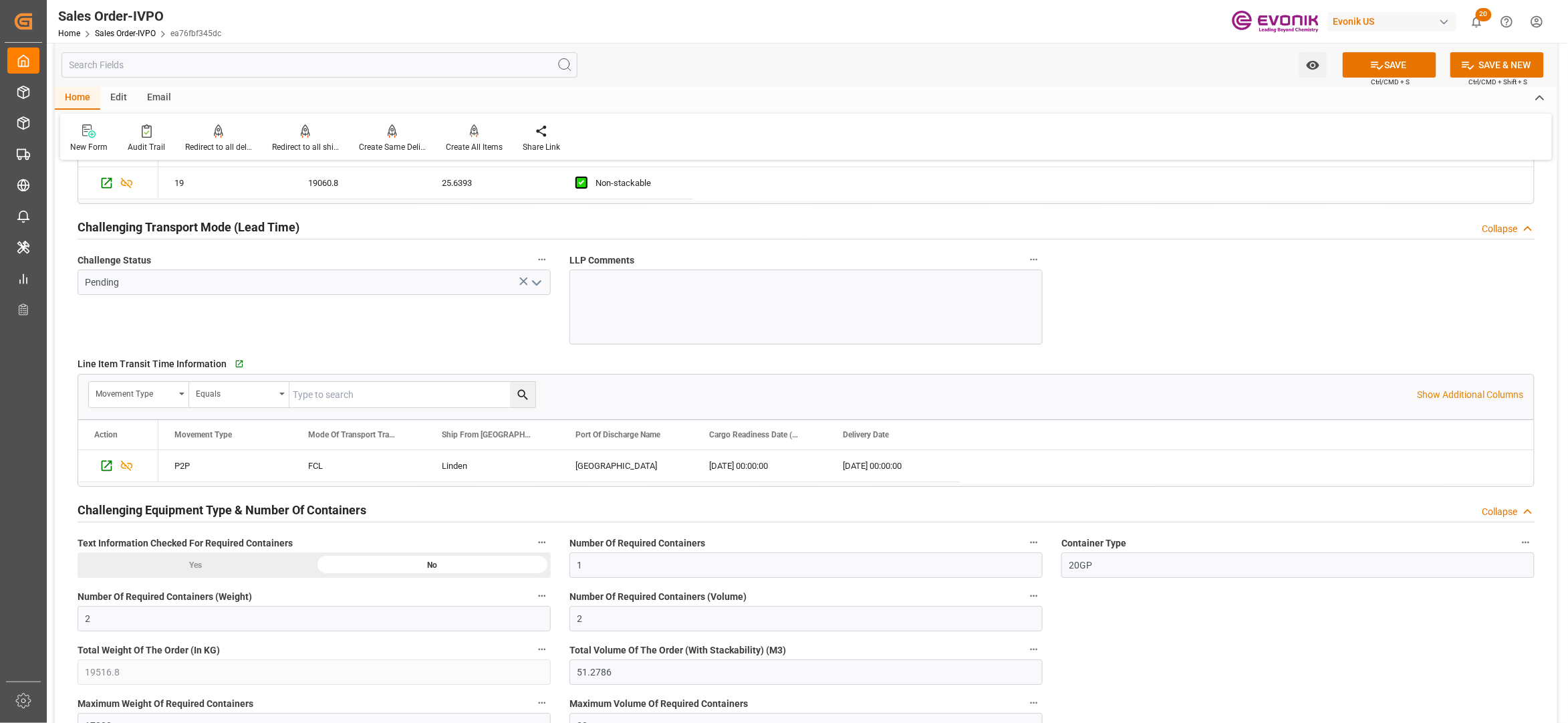
click at [539, 285] on icon "open menu" at bounding box center [537, 283] width 16 height 16
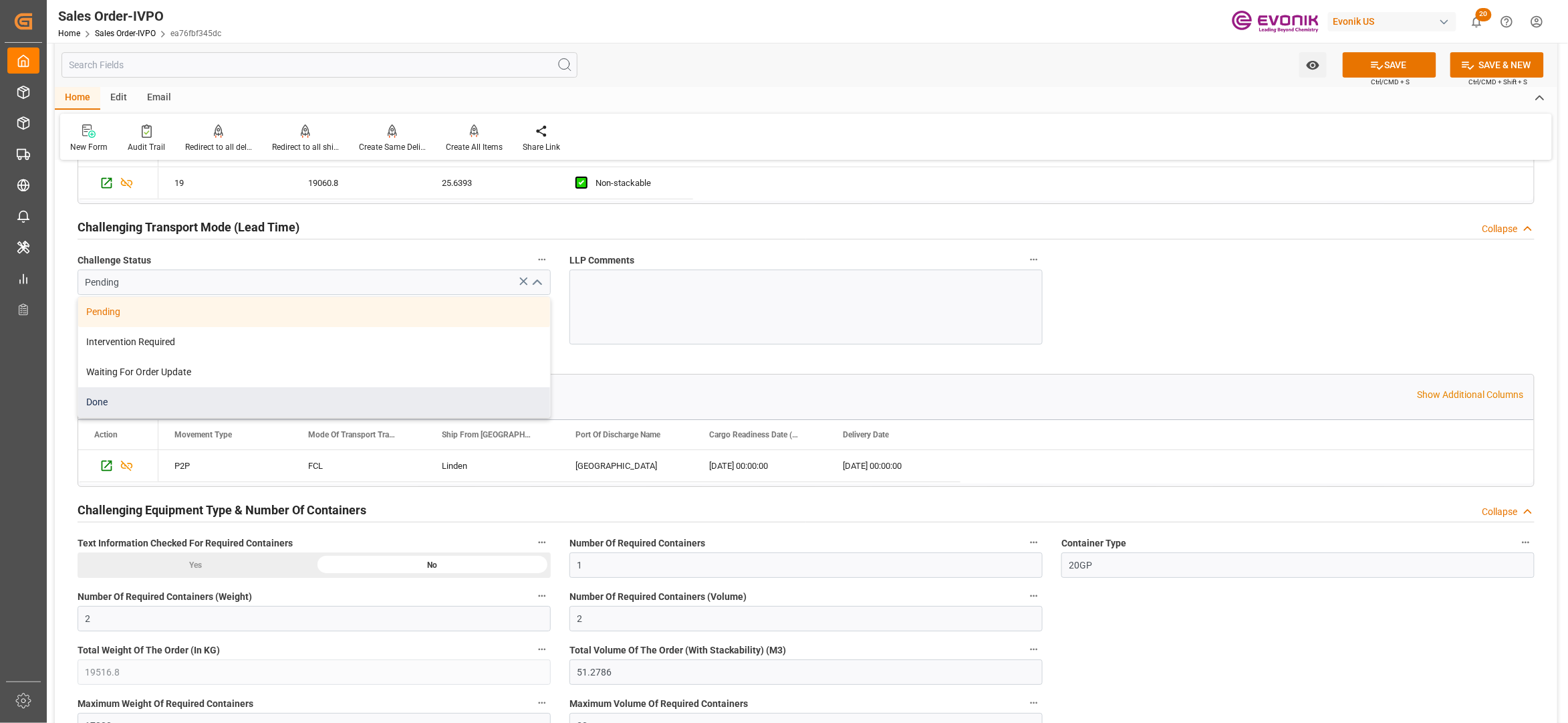
click at [165, 405] on div "Done" at bounding box center [314, 402] width 472 height 30
type input "Done"
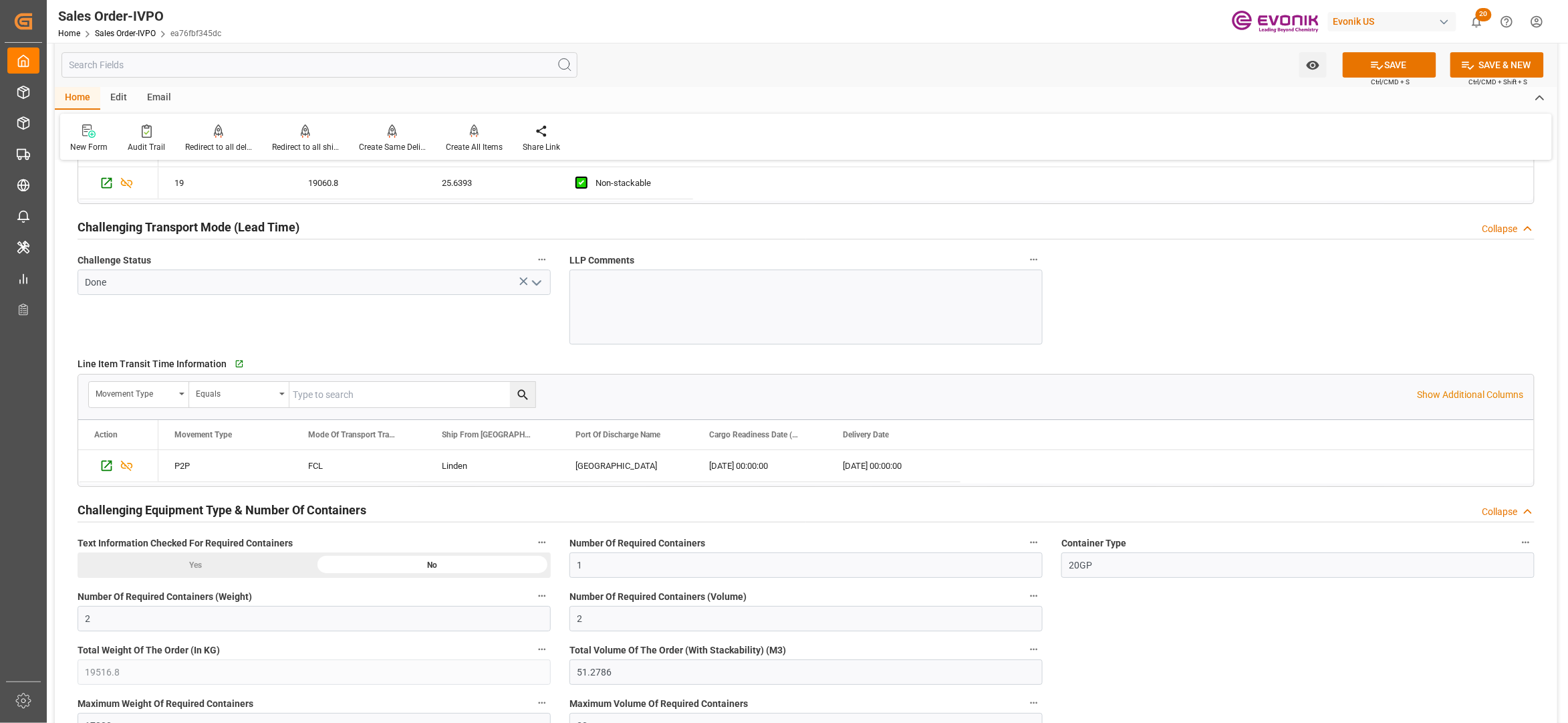
scroll to position [2378, 0]
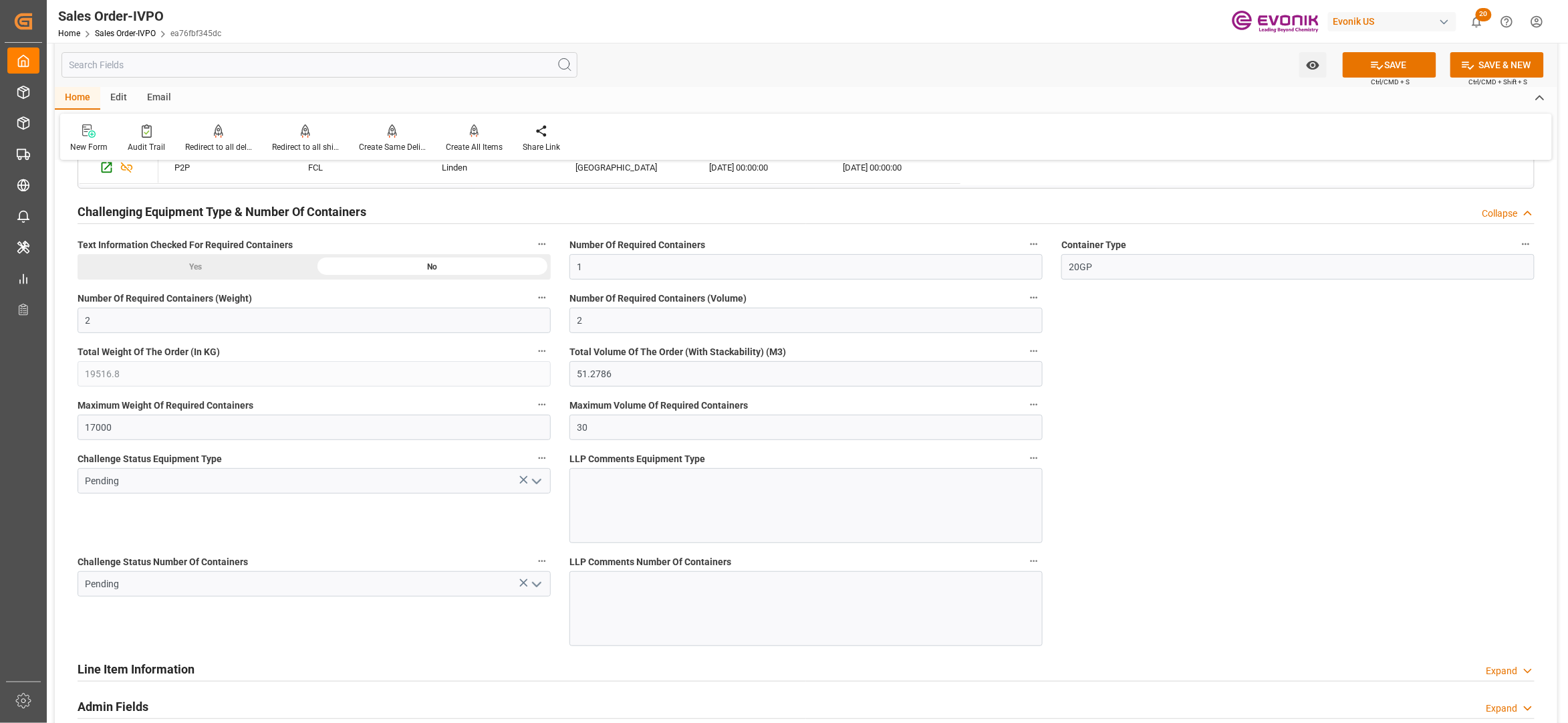
click at [538, 486] on icon "open menu" at bounding box center [537, 482] width 16 height 16
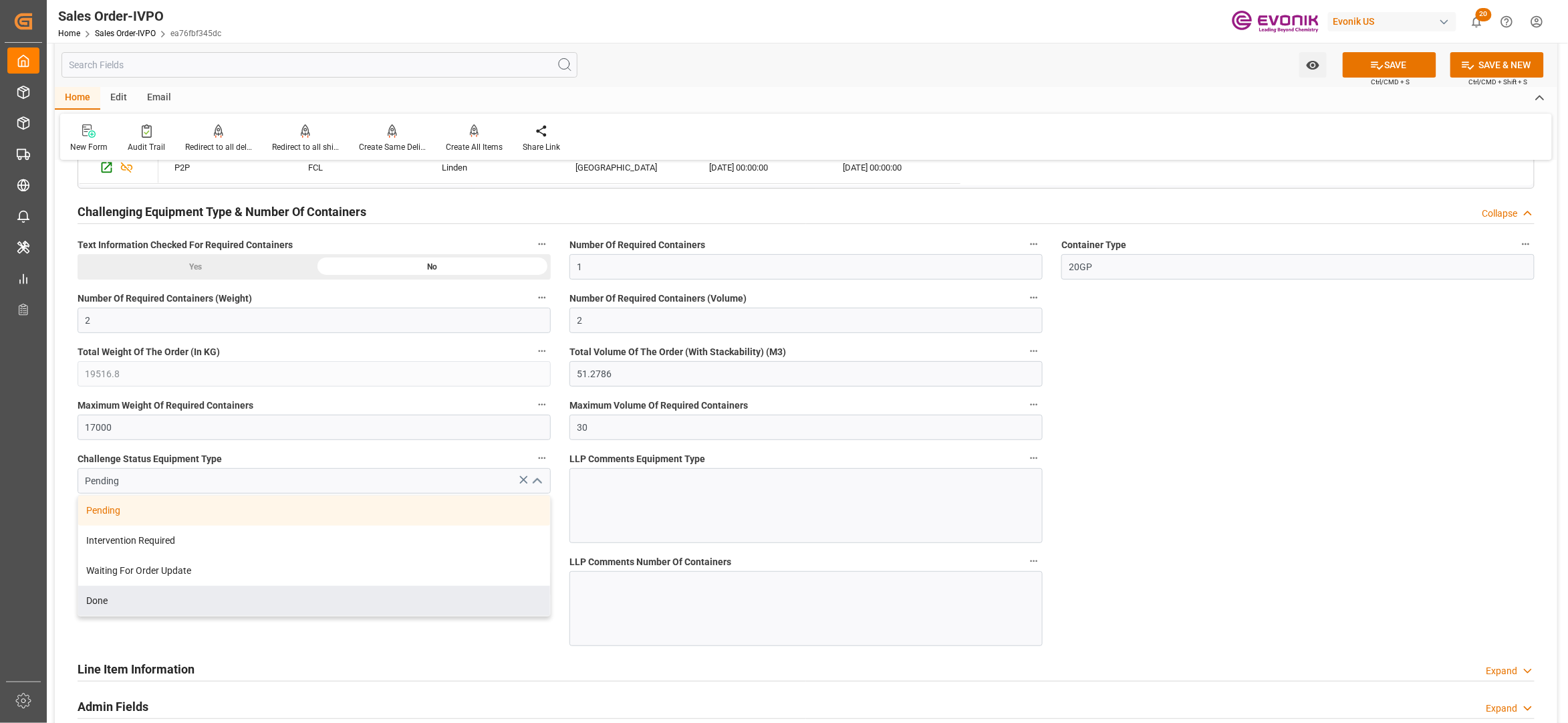
click at [219, 610] on div "Done" at bounding box center [314, 600] width 472 height 30
type input "Done"
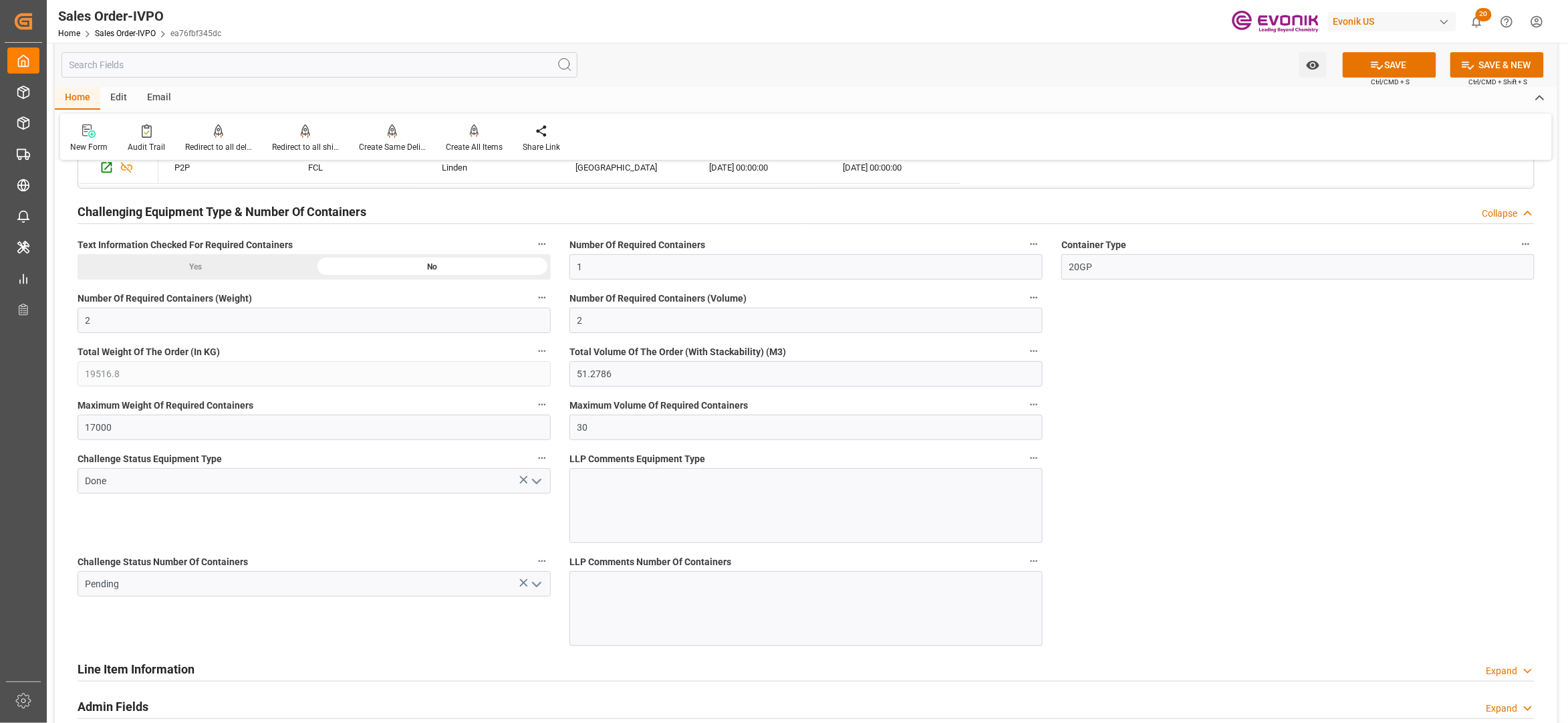
click at [536, 590] on icon "open menu" at bounding box center [537, 585] width 16 height 16
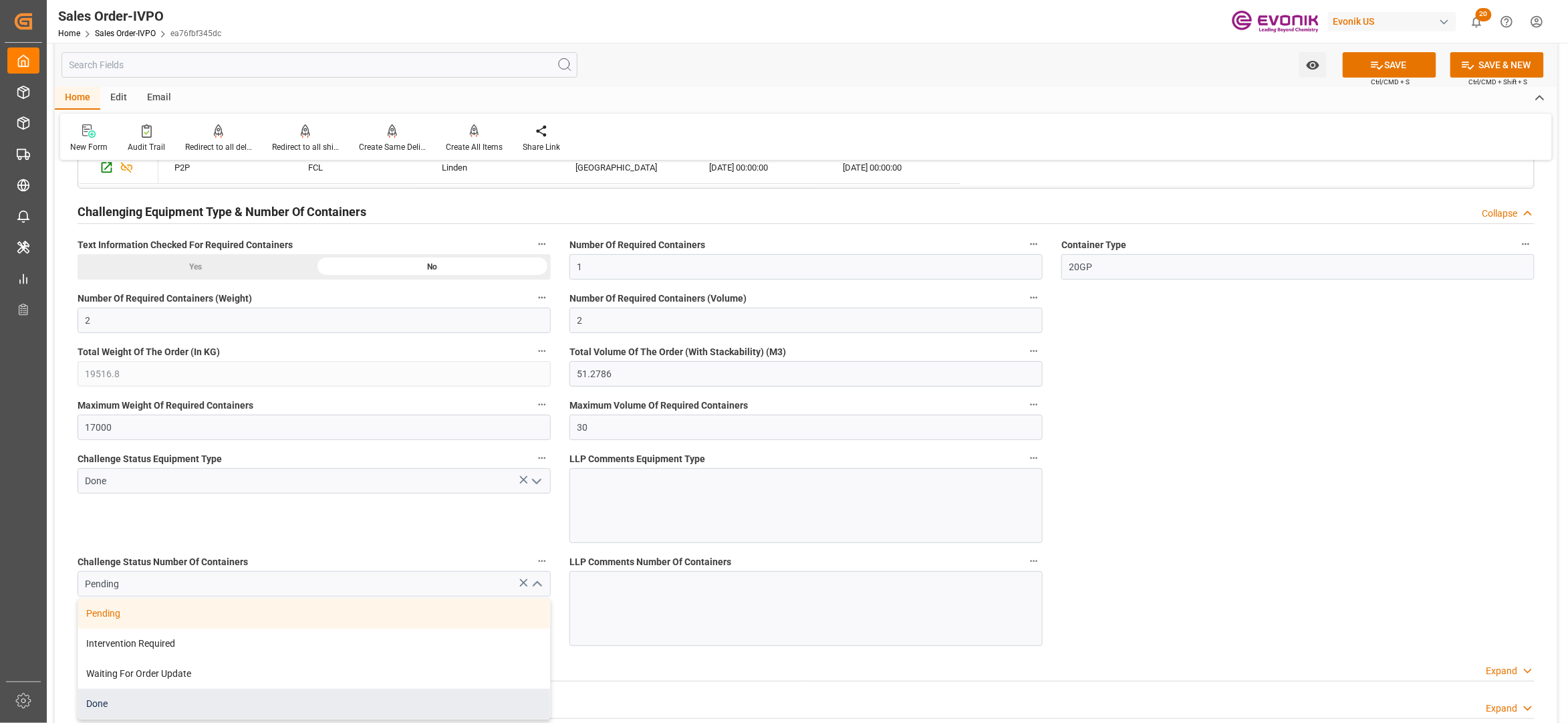
click at [158, 704] on div "Done" at bounding box center [314, 703] width 472 height 30
type input "Done"
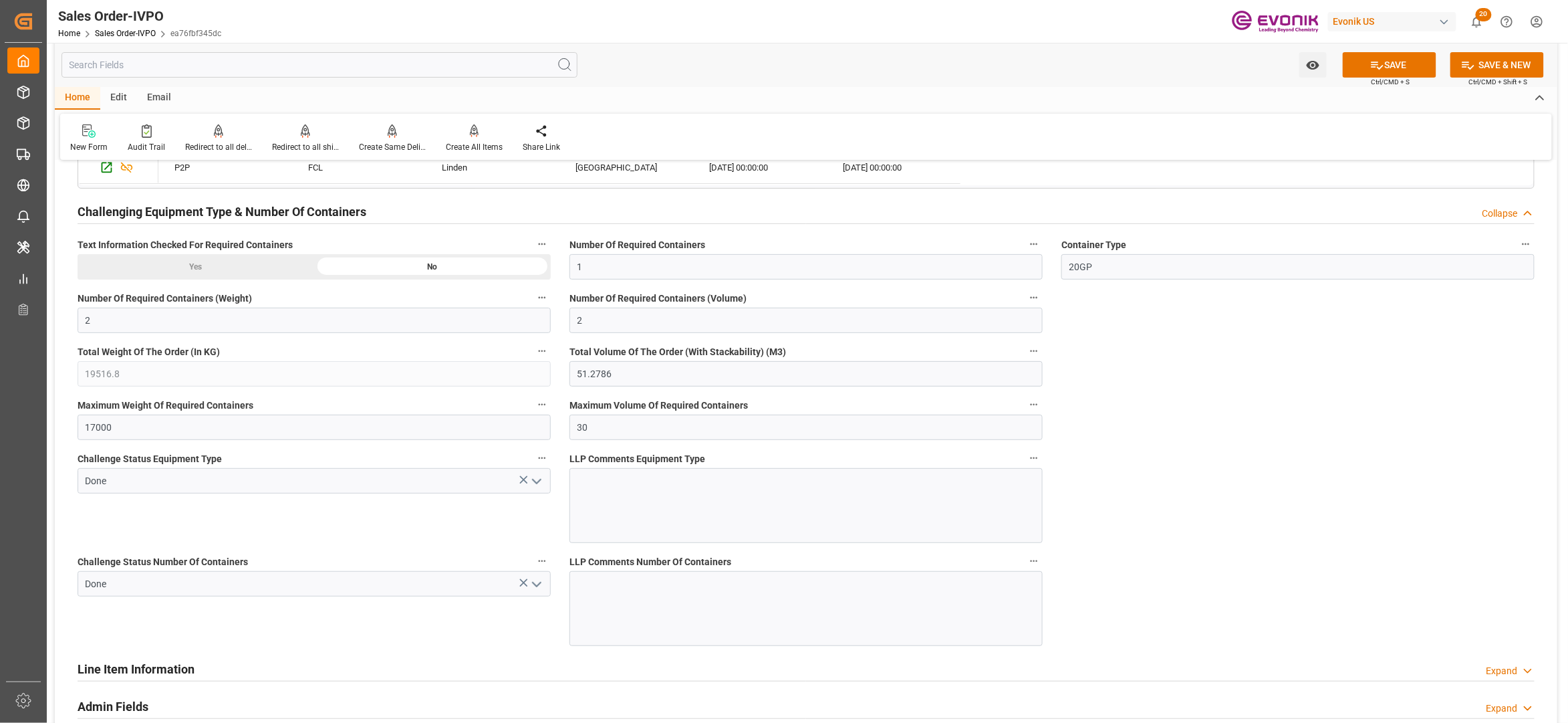
click at [1396, 59] on button "SAVE" at bounding box center [1389, 65] width 94 height 25
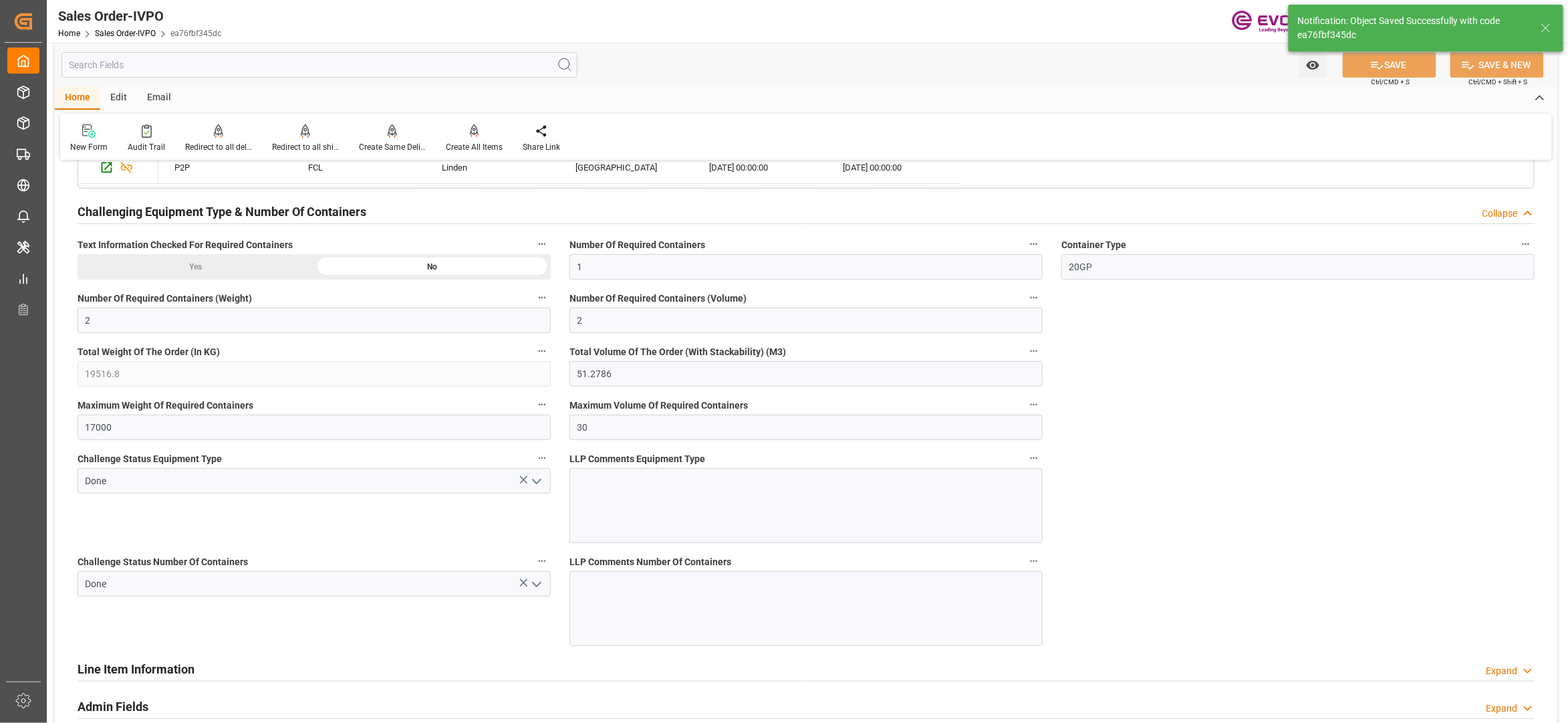
type input "[DATE] 03:53"
type input "No"
click at [463, 140] on div "Create All Items" at bounding box center [474, 138] width 77 height 29
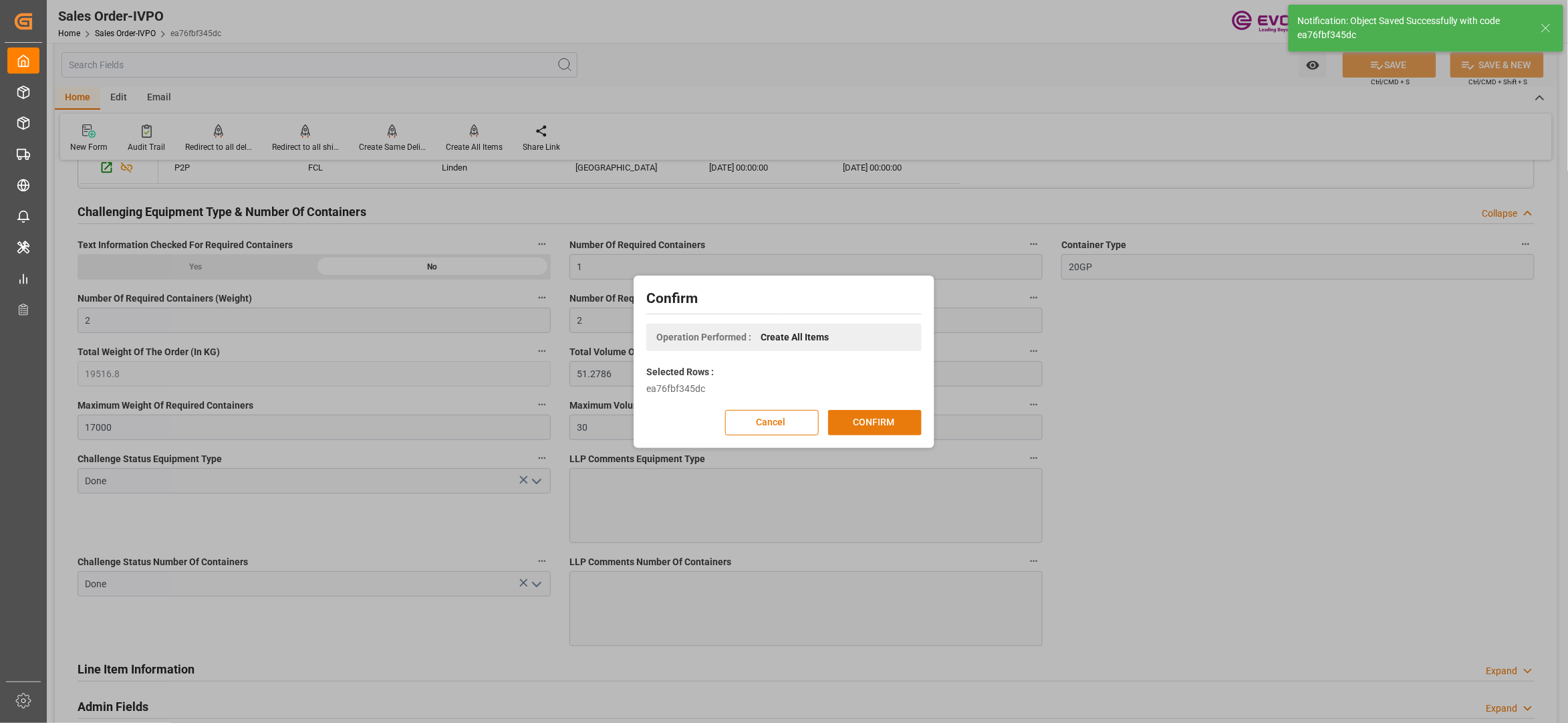
click at [897, 428] on button "CONFIRM" at bounding box center [874, 423] width 94 height 25
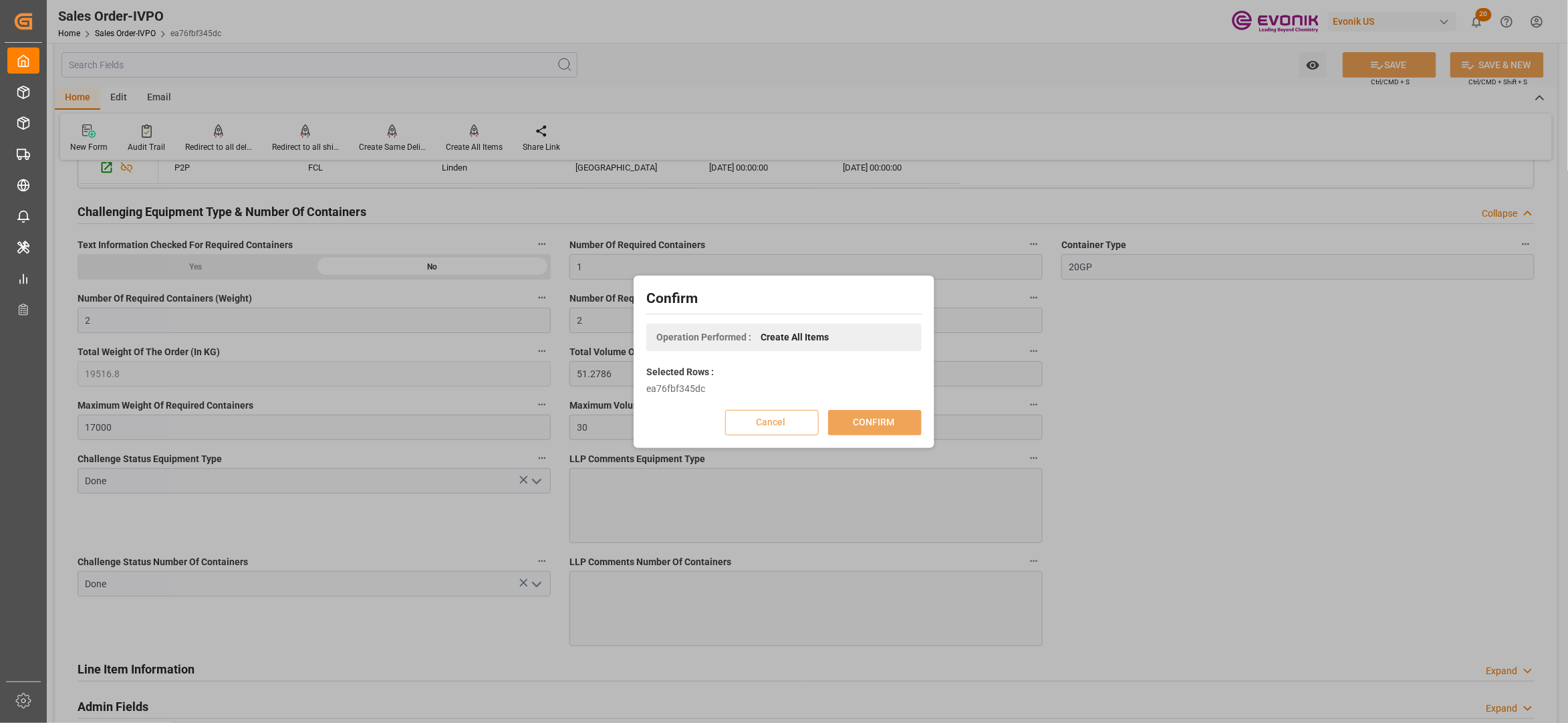
scroll to position [146, 0]
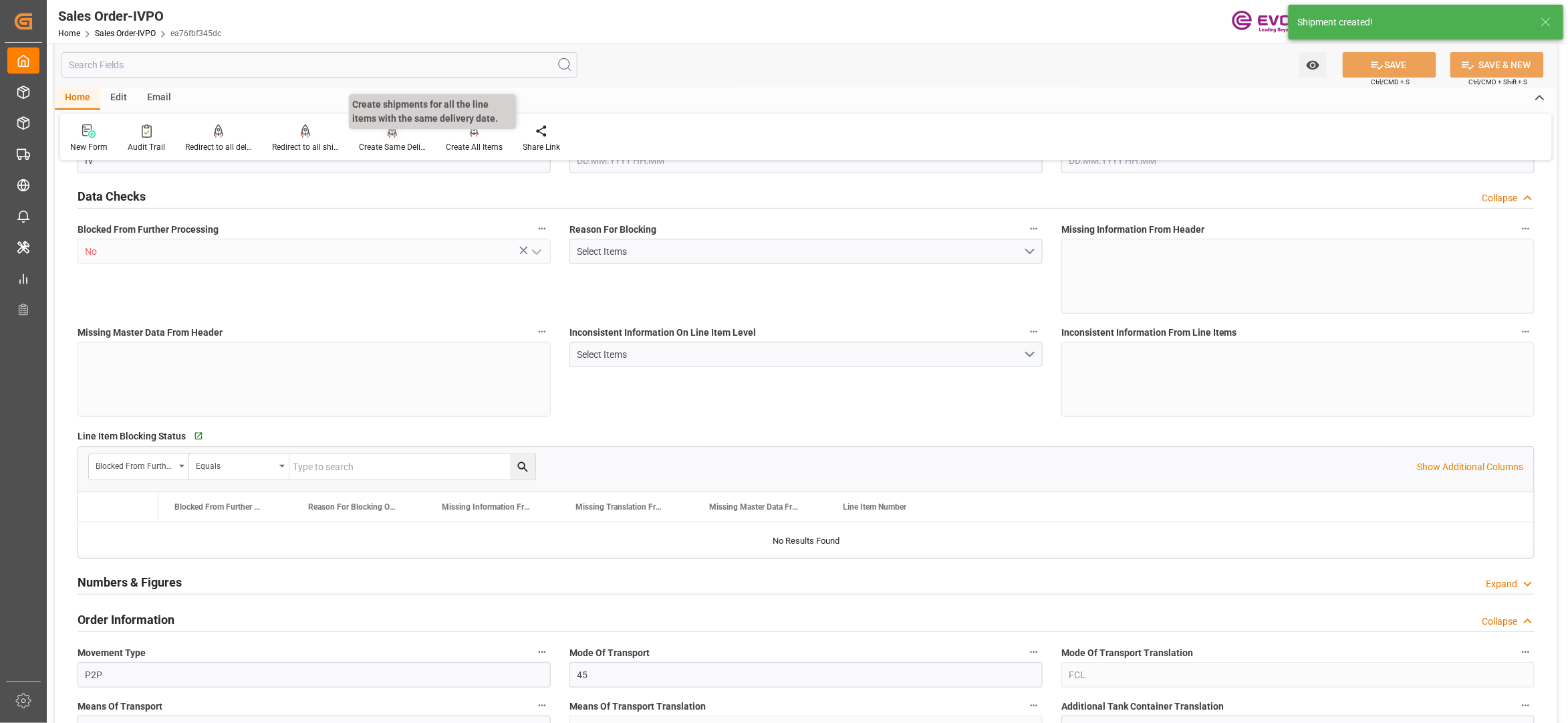
type input "BEANR"
type input "0"
type input "1"
type input "2"
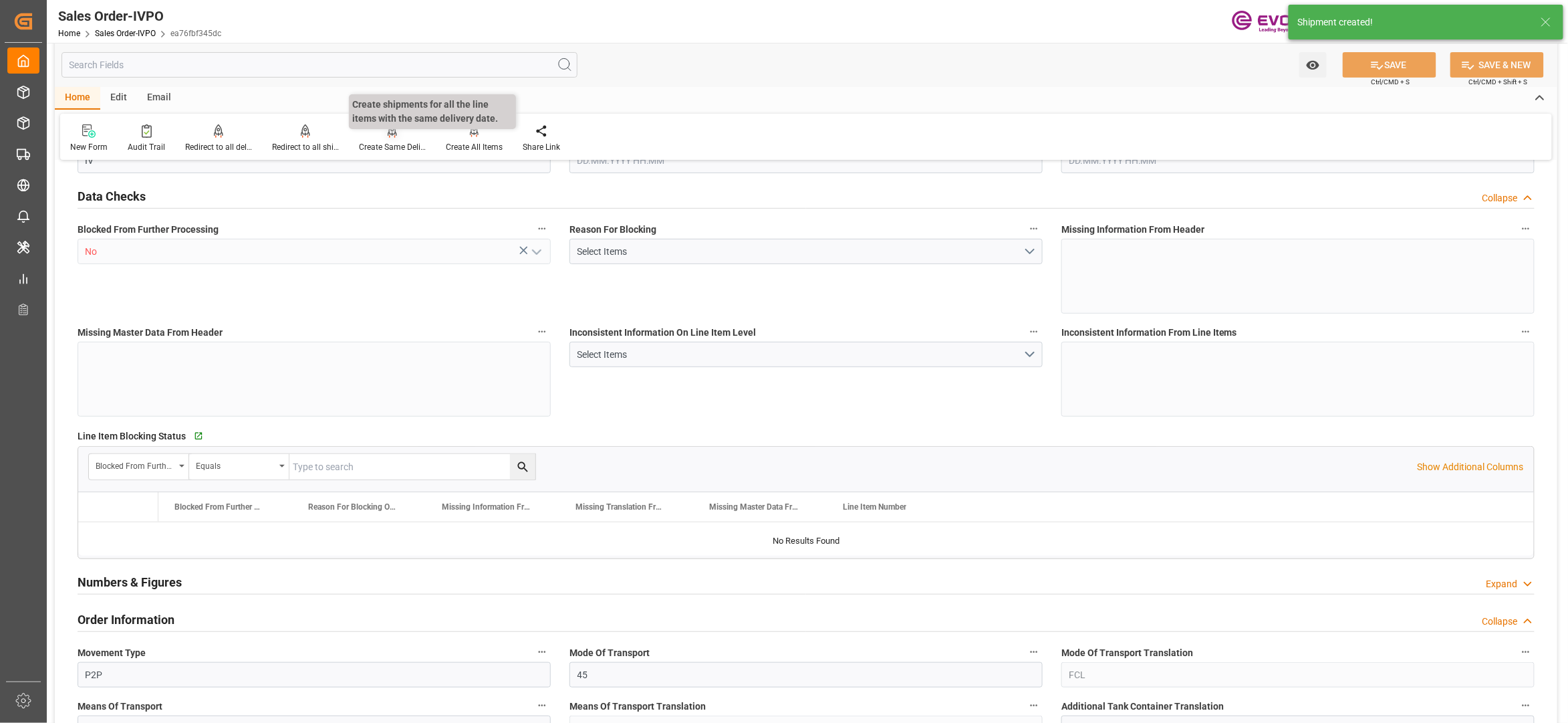
type input "19516.8"
type input "51.2786"
type input "17000"
type input "30"
type input "22.08.2025 12:26"
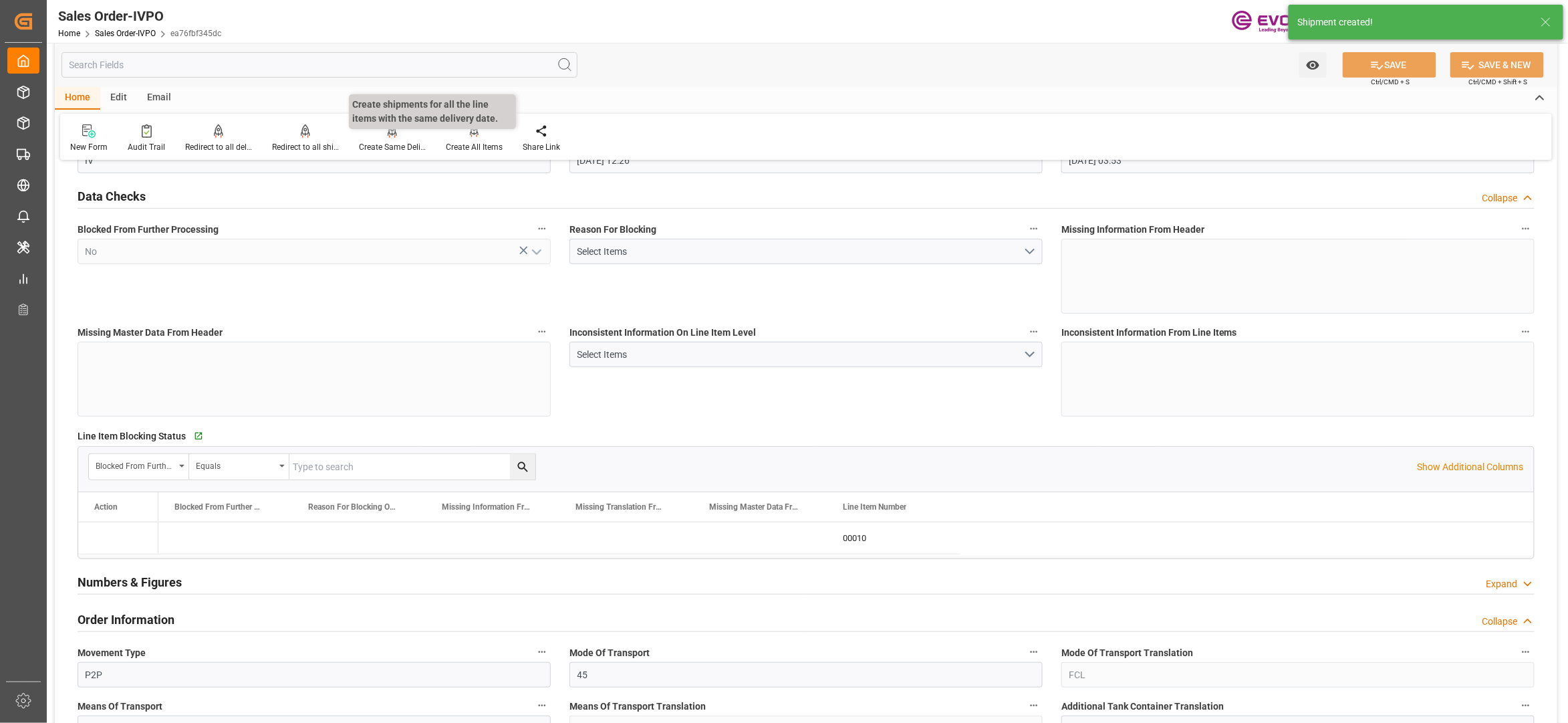
type input "[DATE] 03:53"
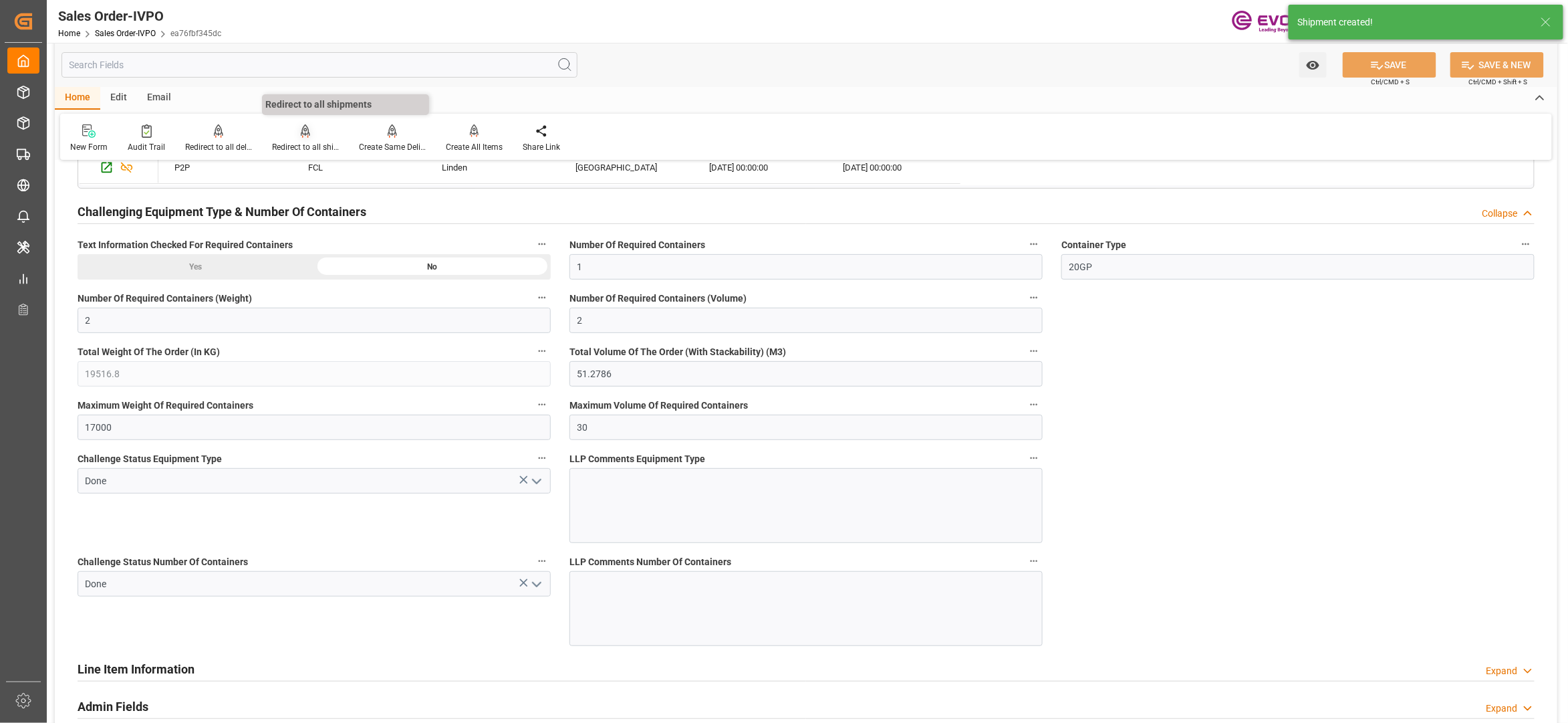
click at [300, 139] on div "Redirect to all shipments" at bounding box center [305, 138] width 87 height 29
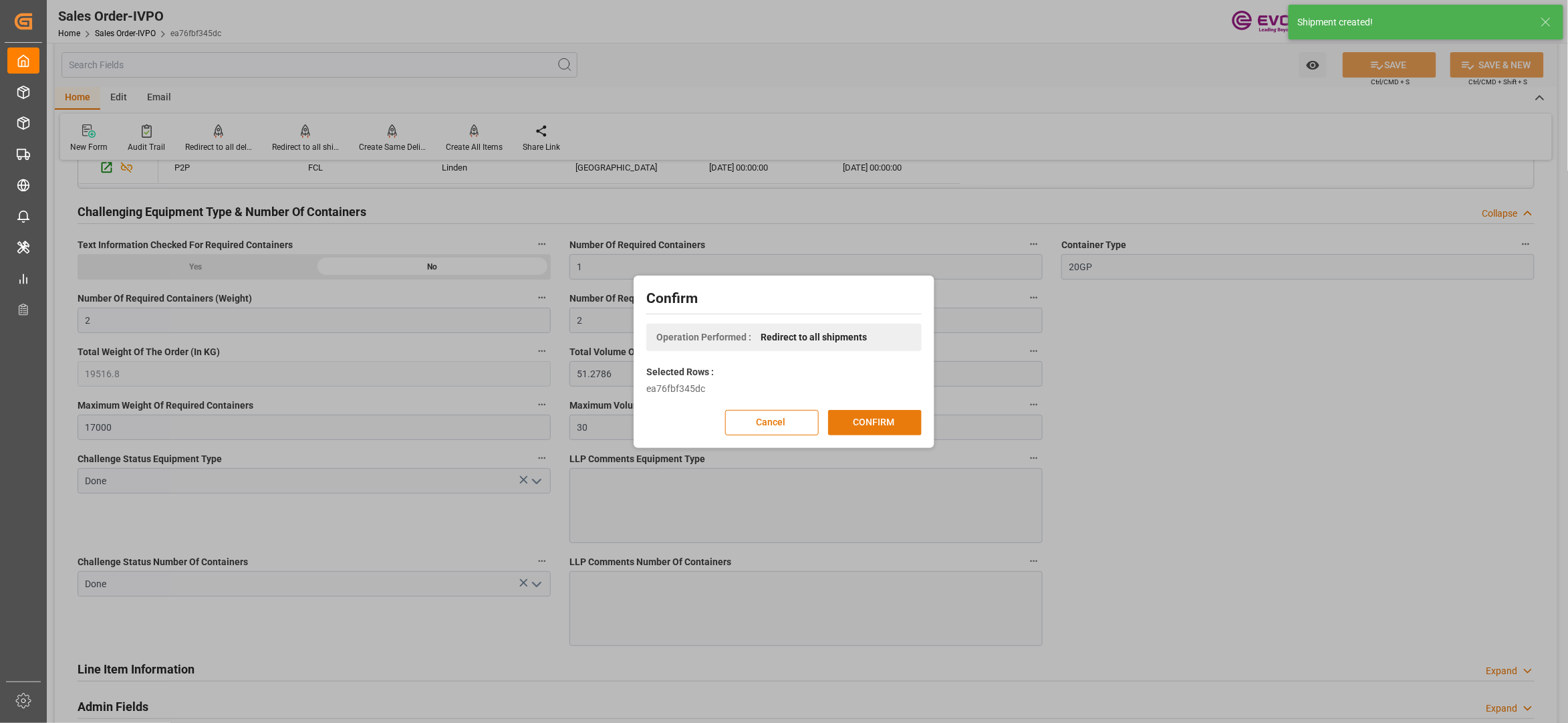
click at [883, 429] on button "CONFIRM" at bounding box center [874, 423] width 94 height 25
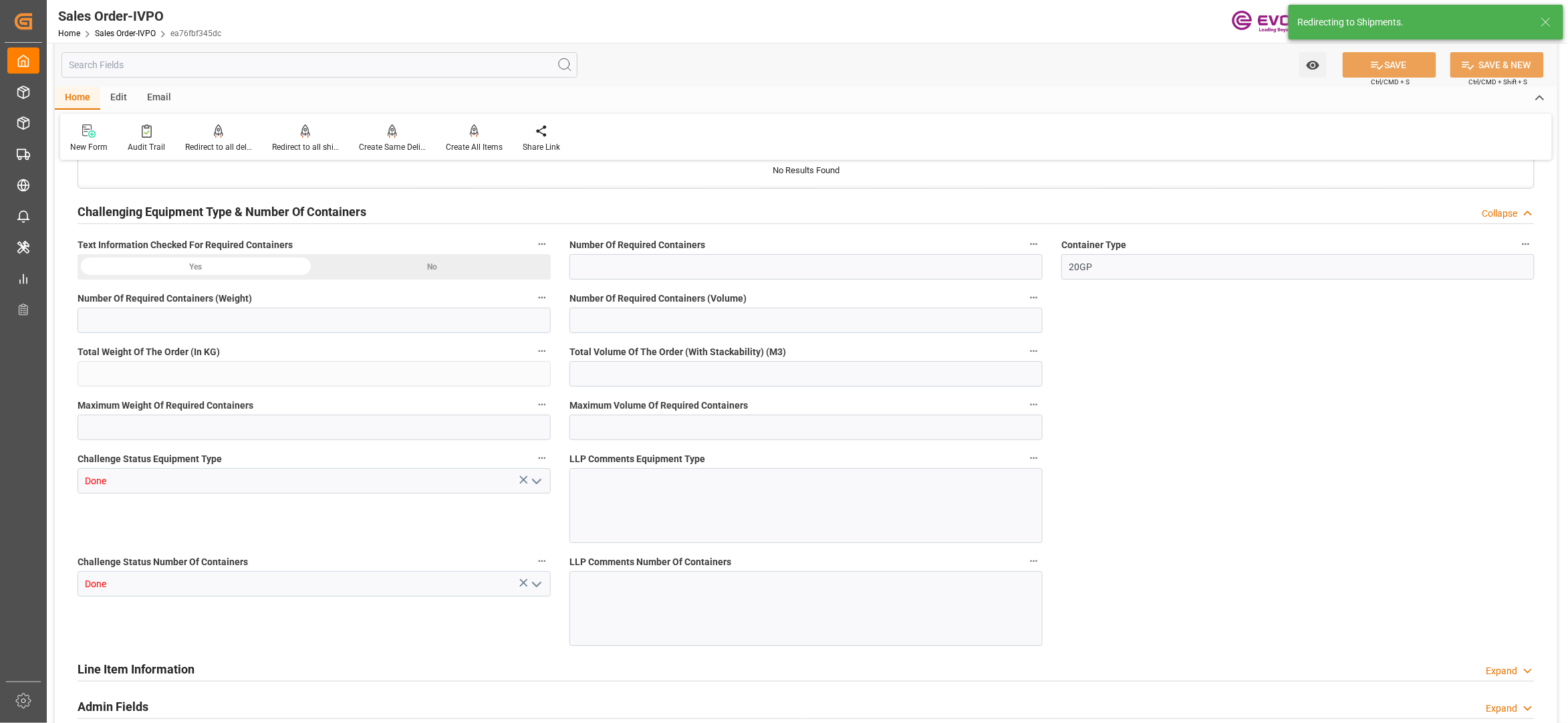
type input "BEANR"
type input "0"
type input "1"
type input "2"
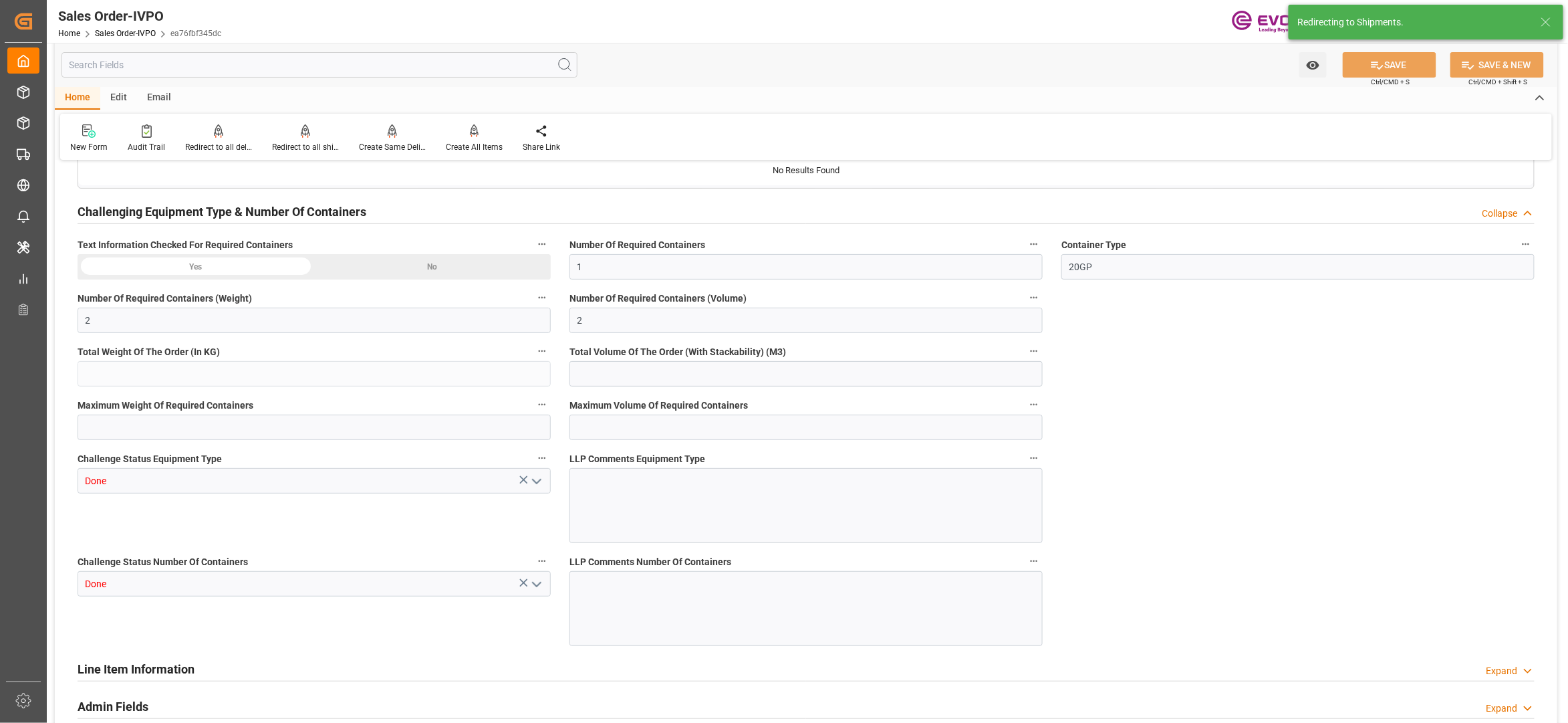
type input "19516.8"
type input "51.2786"
type input "17000"
type input "30"
type input "22.08.2025 12:26"
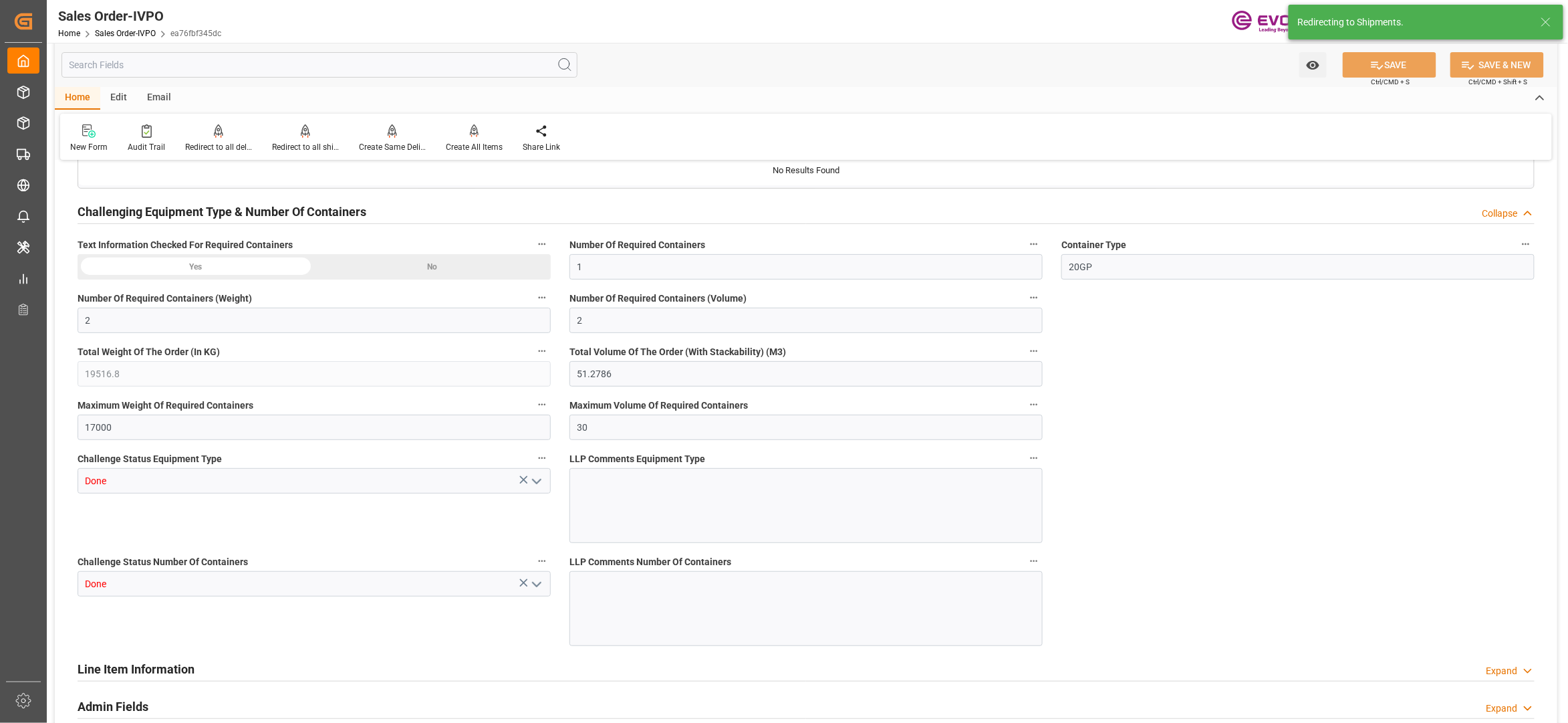
type input "[DATE] 03:53"
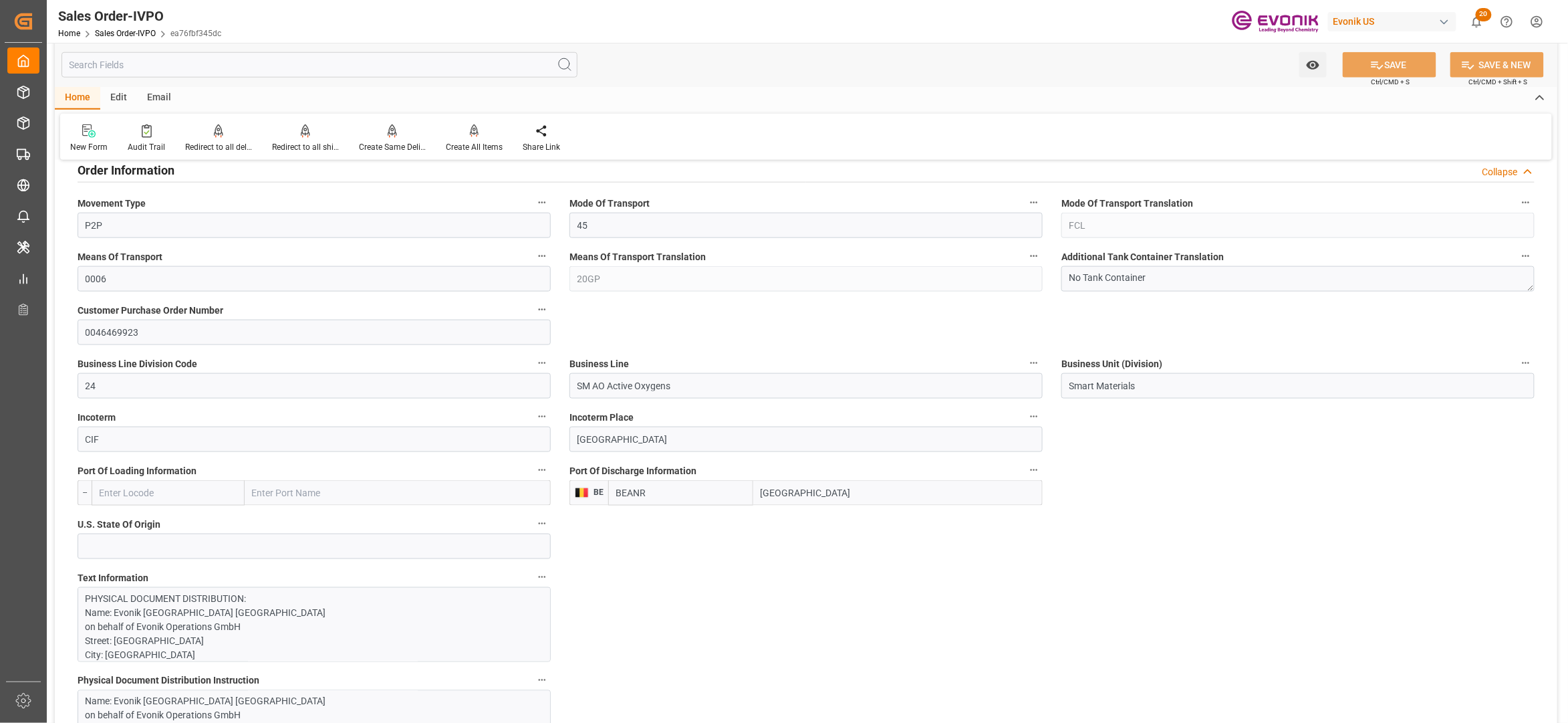
scroll to position [891, 0]
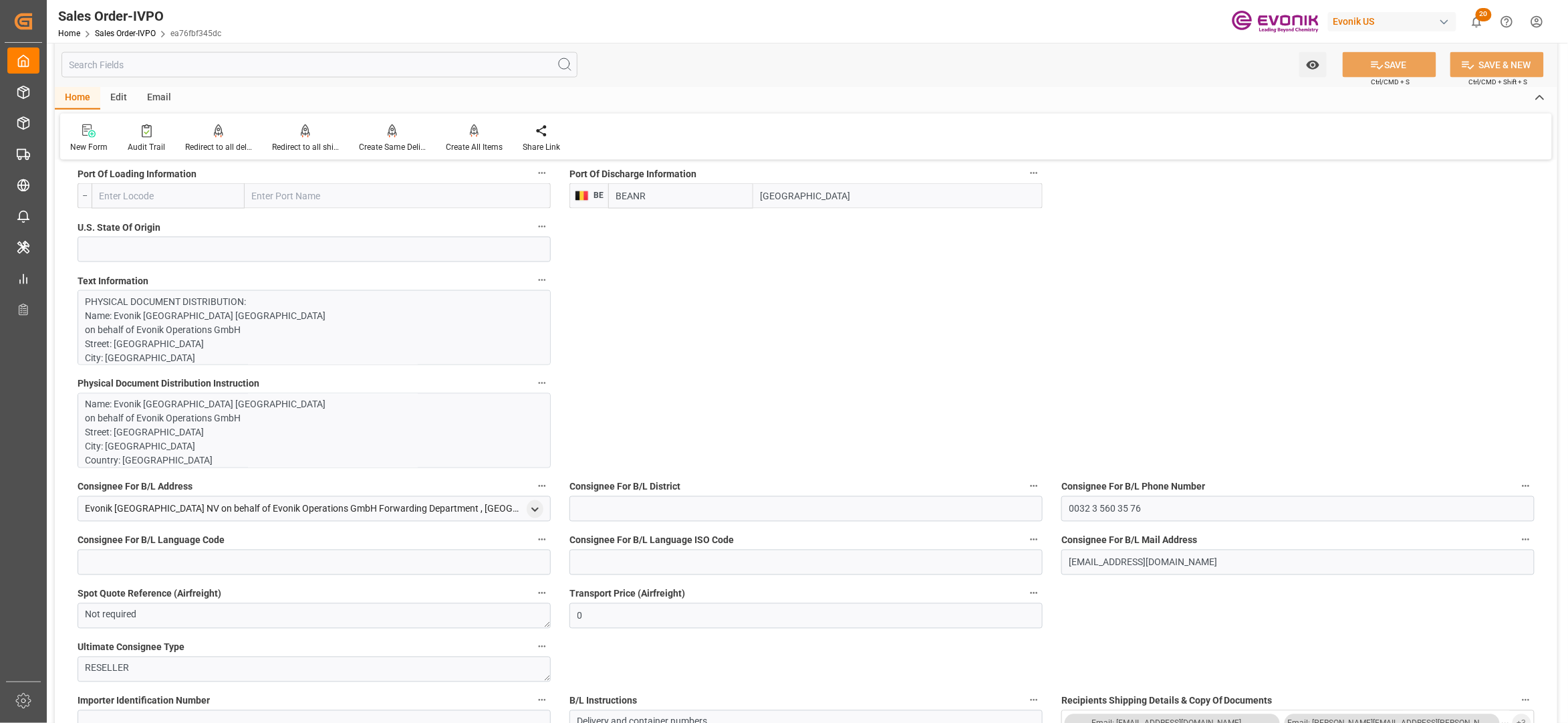
click at [373, 345] on p "PHYSICAL DOCUMENT DISTRIBUTION: Name: Evonik Antwerpen NV on behalf of Evonik O…" at bounding box center [307, 723] width 444 height 857
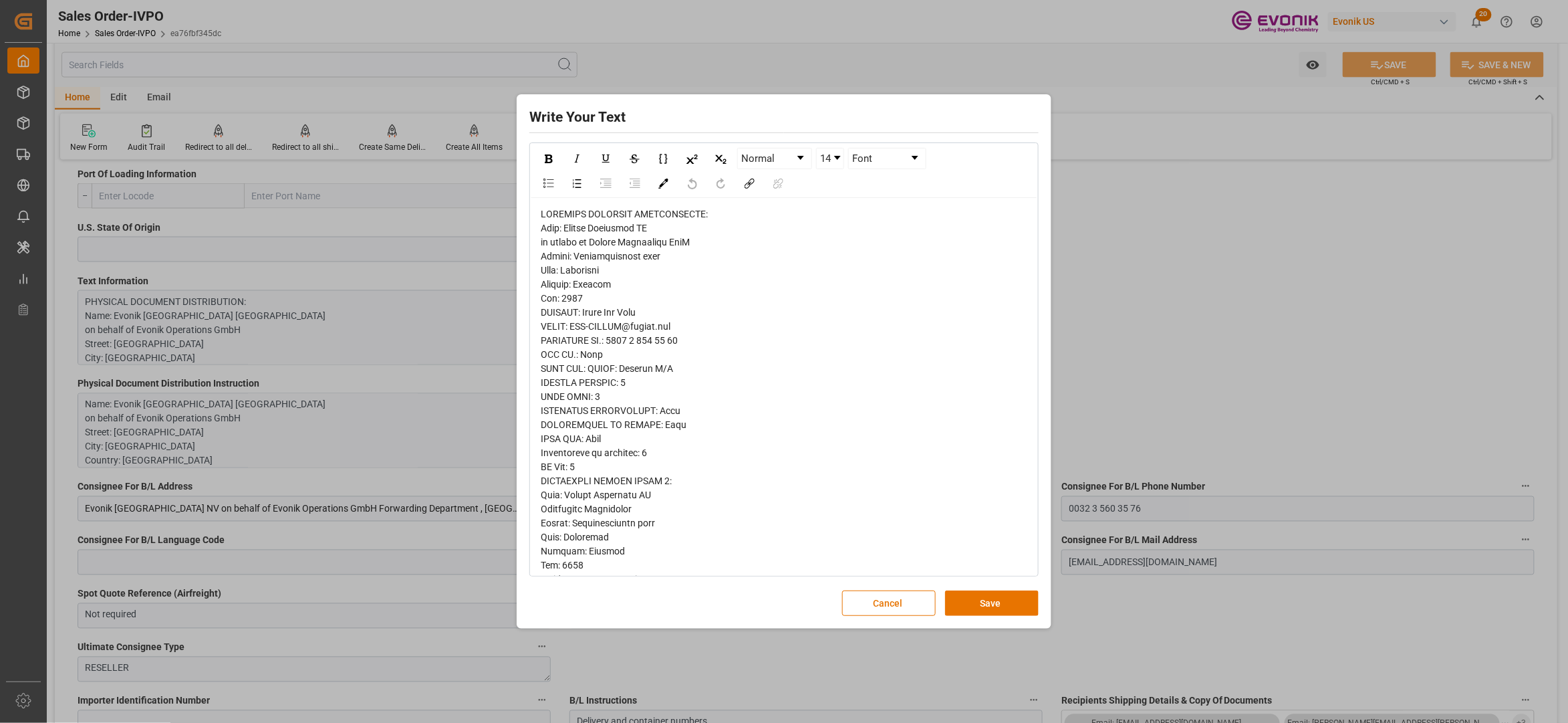
click at [551, 234] on span "rdw-editor" at bounding box center [657, 635] width 233 height 853
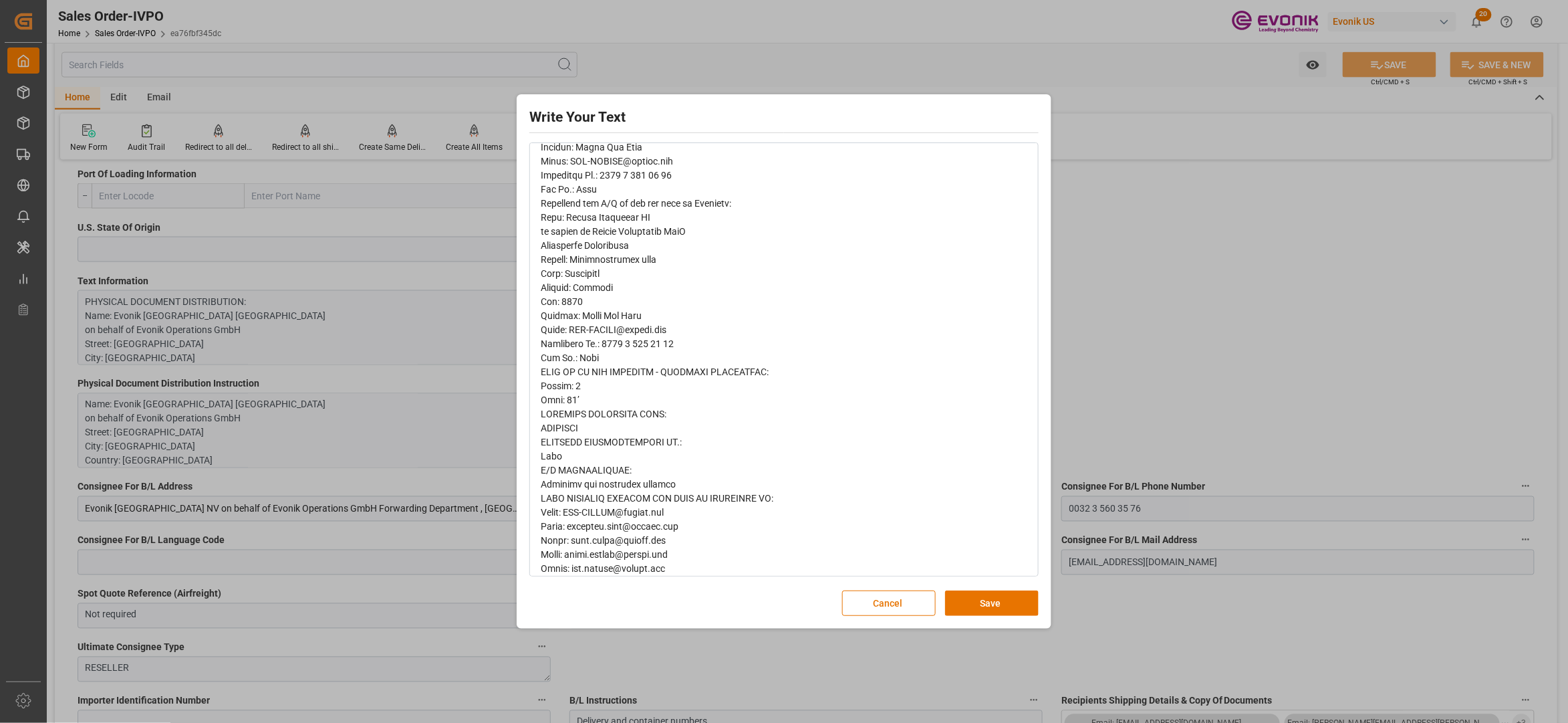
scroll to position [488, 0]
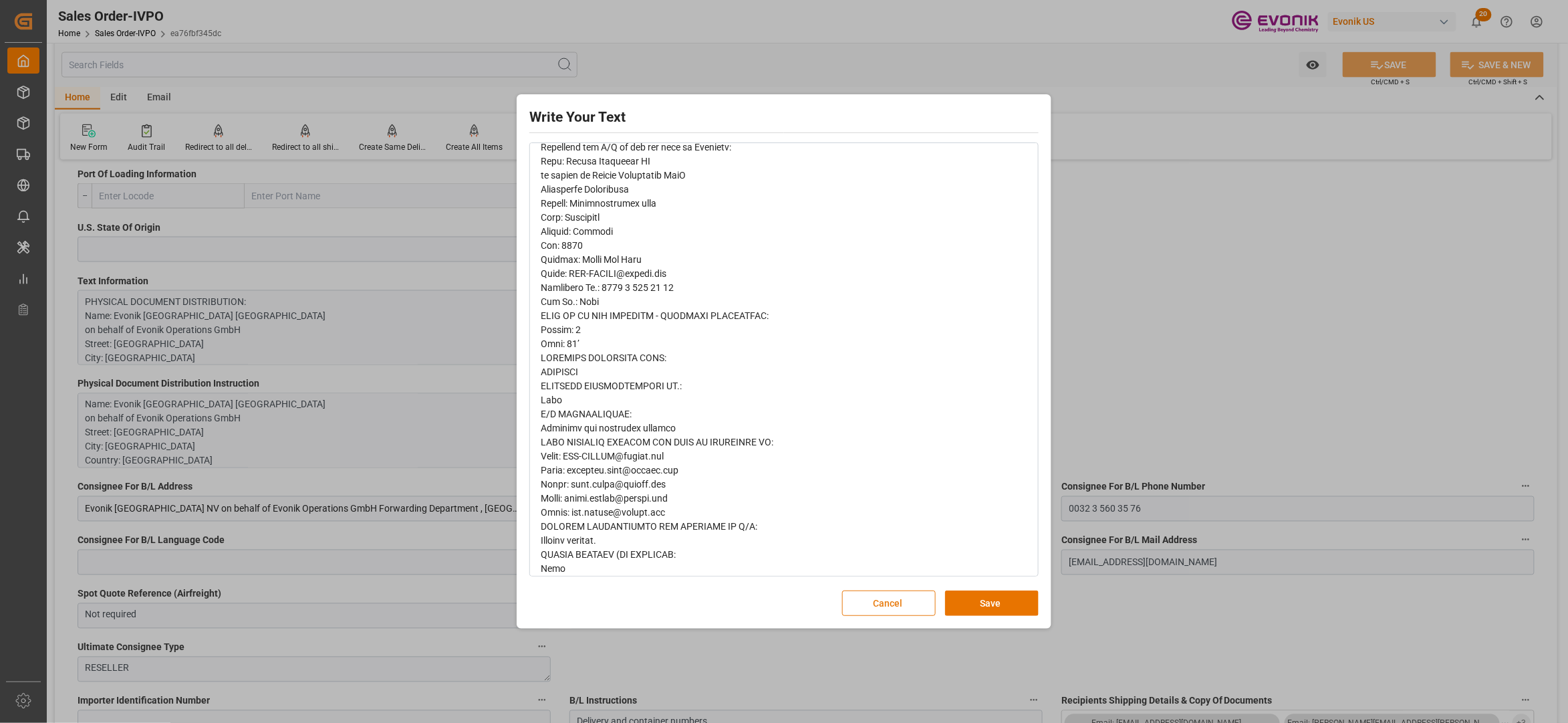
click at [864, 599] on button "Cancel" at bounding box center [889, 603] width 94 height 25
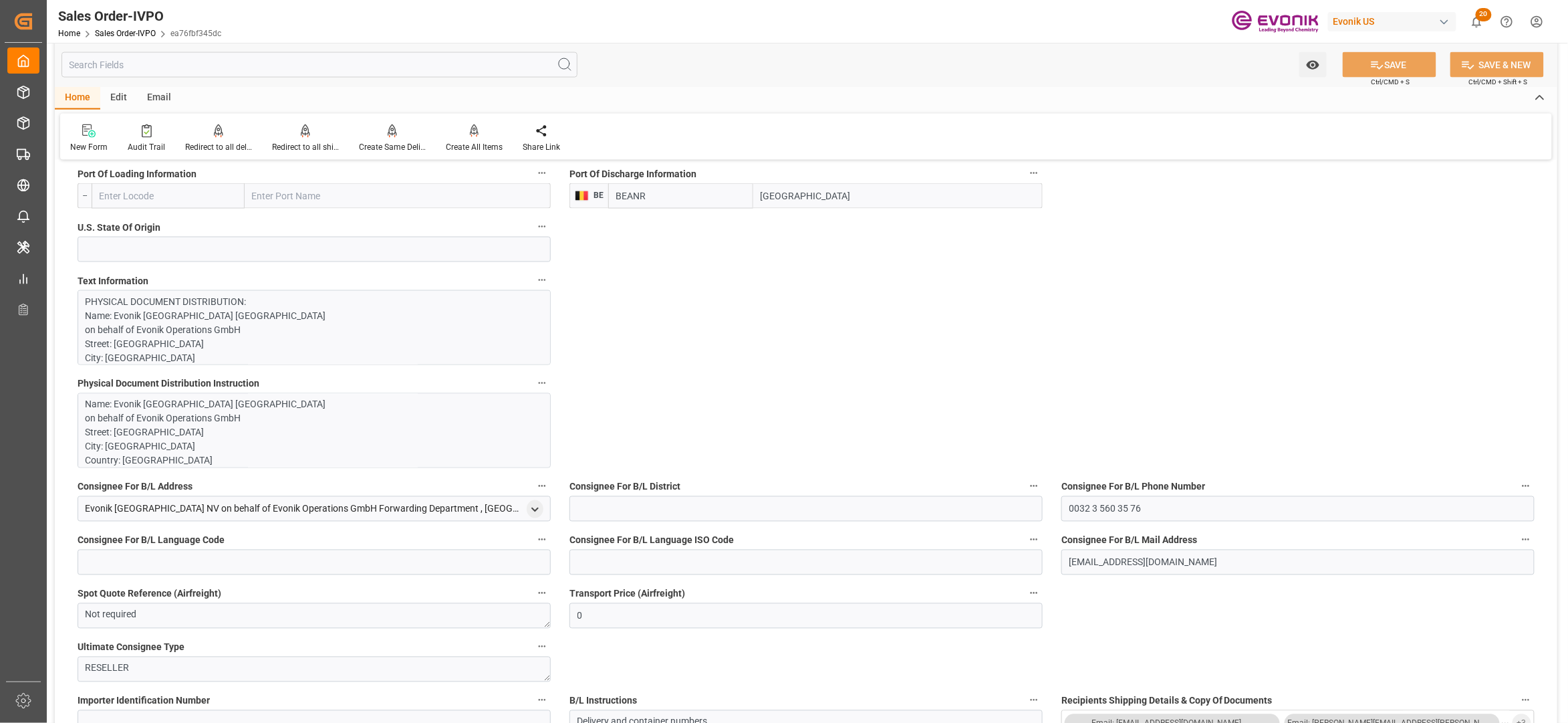
click at [282, 439] on p "Name: Evonik Antwerpen NV on behalf of Evonik Operations GmbH Street: Tijsmanst…" at bounding box center [307, 525] width 444 height 253
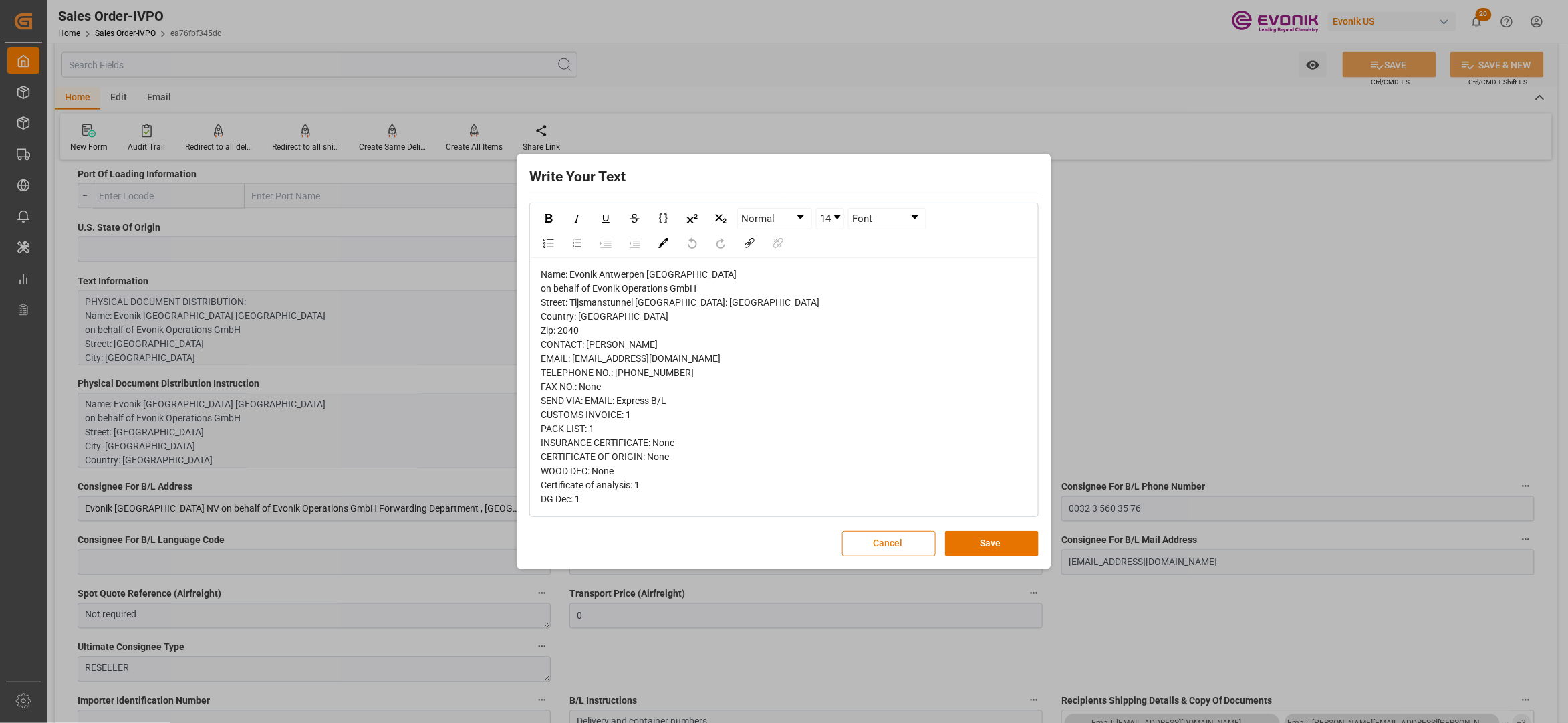
click at [918, 548] on button "Cancel" at bounding box center [889, 544] width 94 height 25
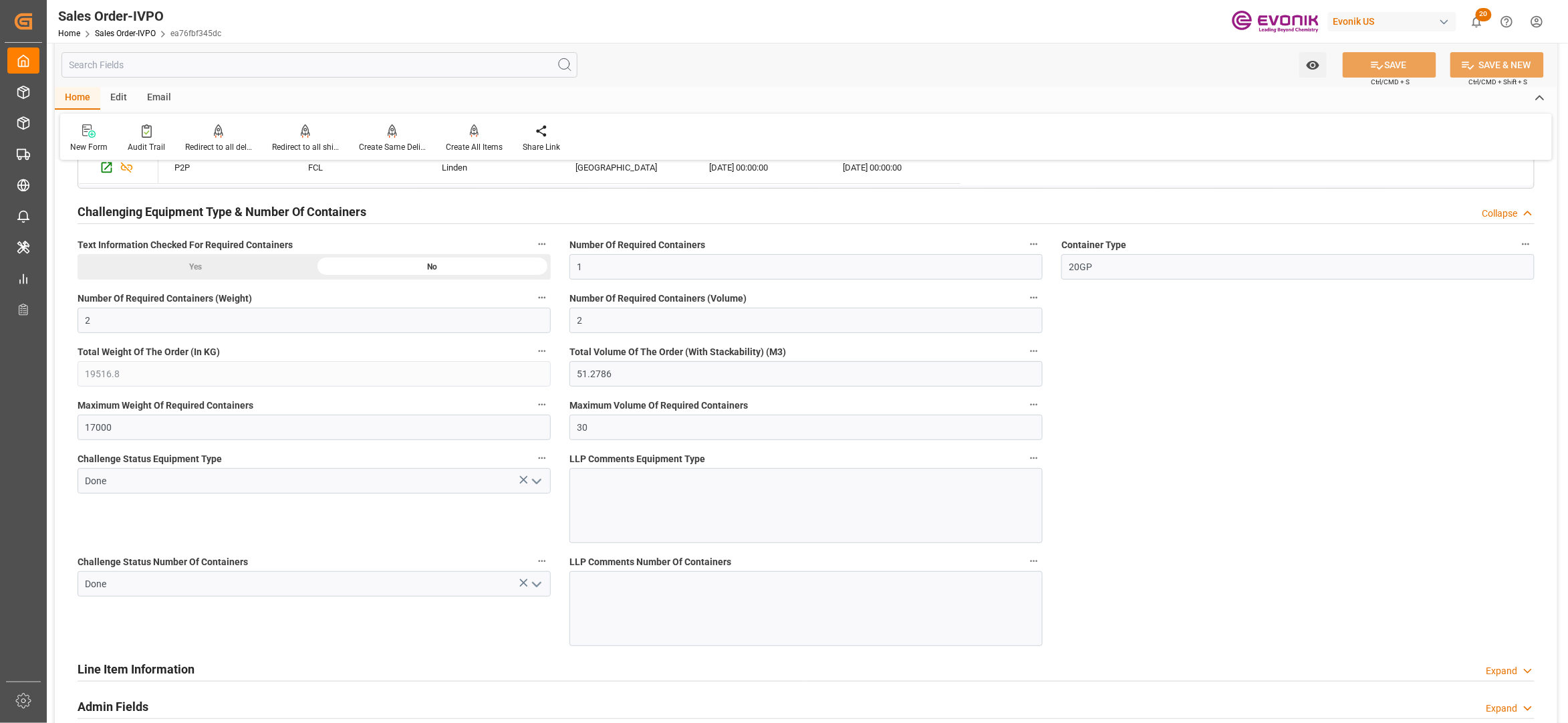
scroll to position [2080, 0]
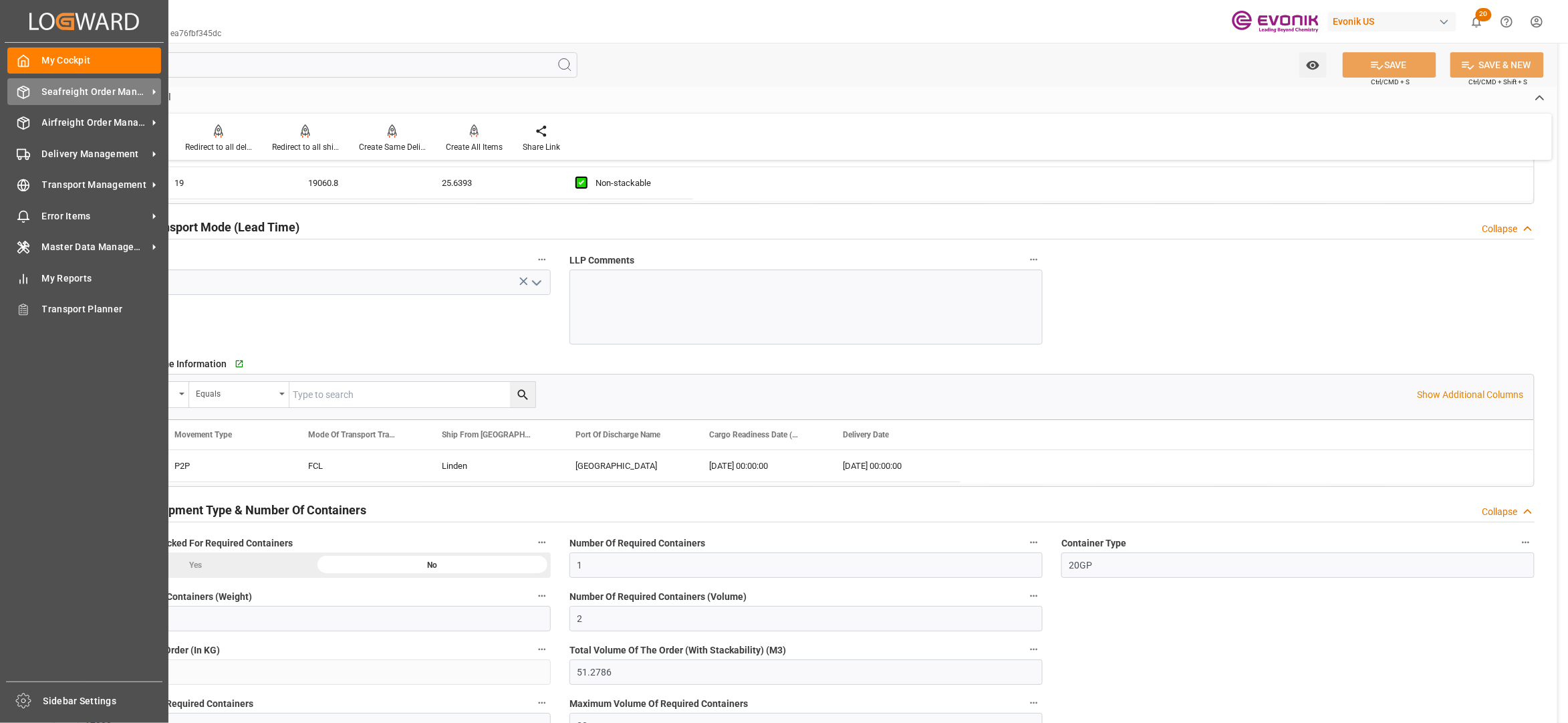
click at [69, 86] on span "Seafreight Order Management" at bounding box center [95, 91] width 105 height 14
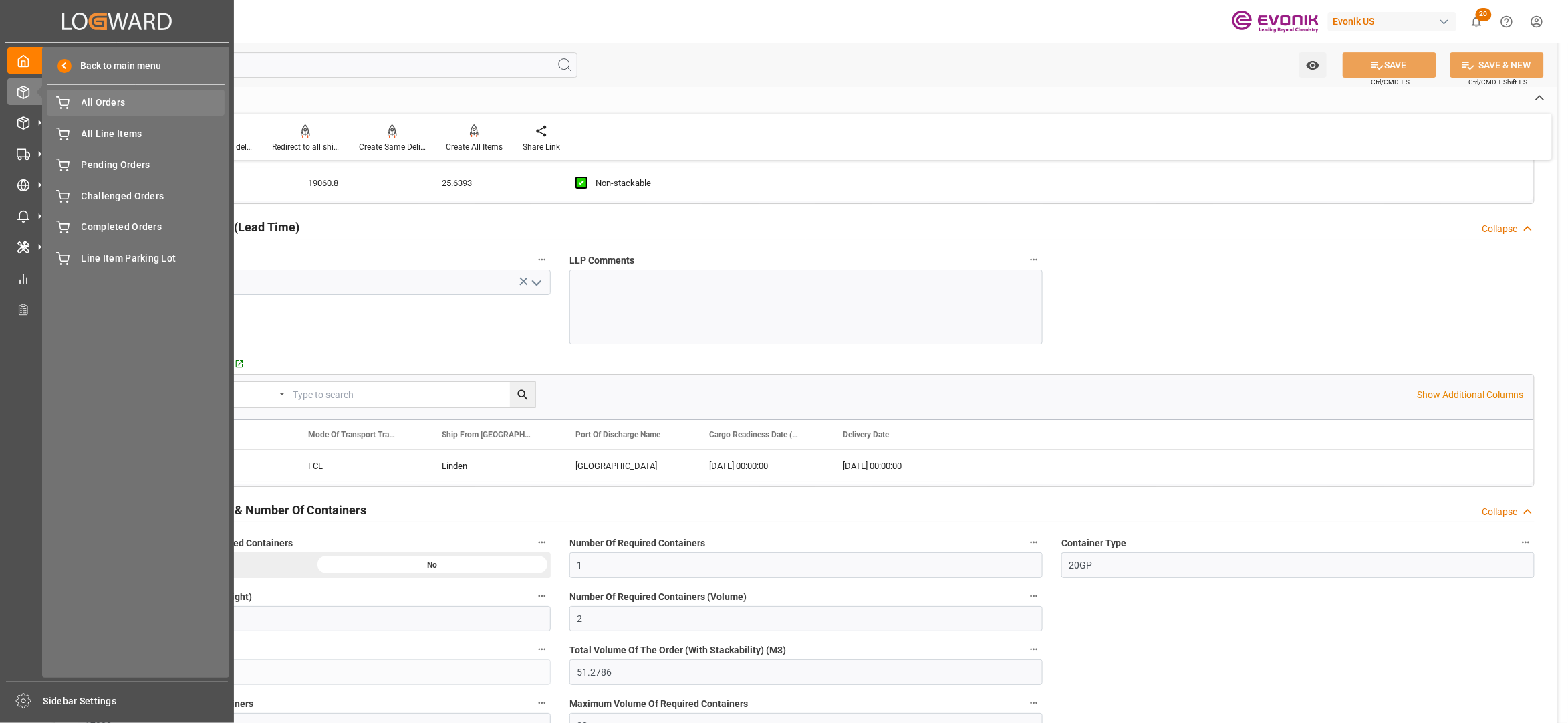
click at [121, 105] on span "All Orders" at bounding box center [154, 102] width 144 height 14
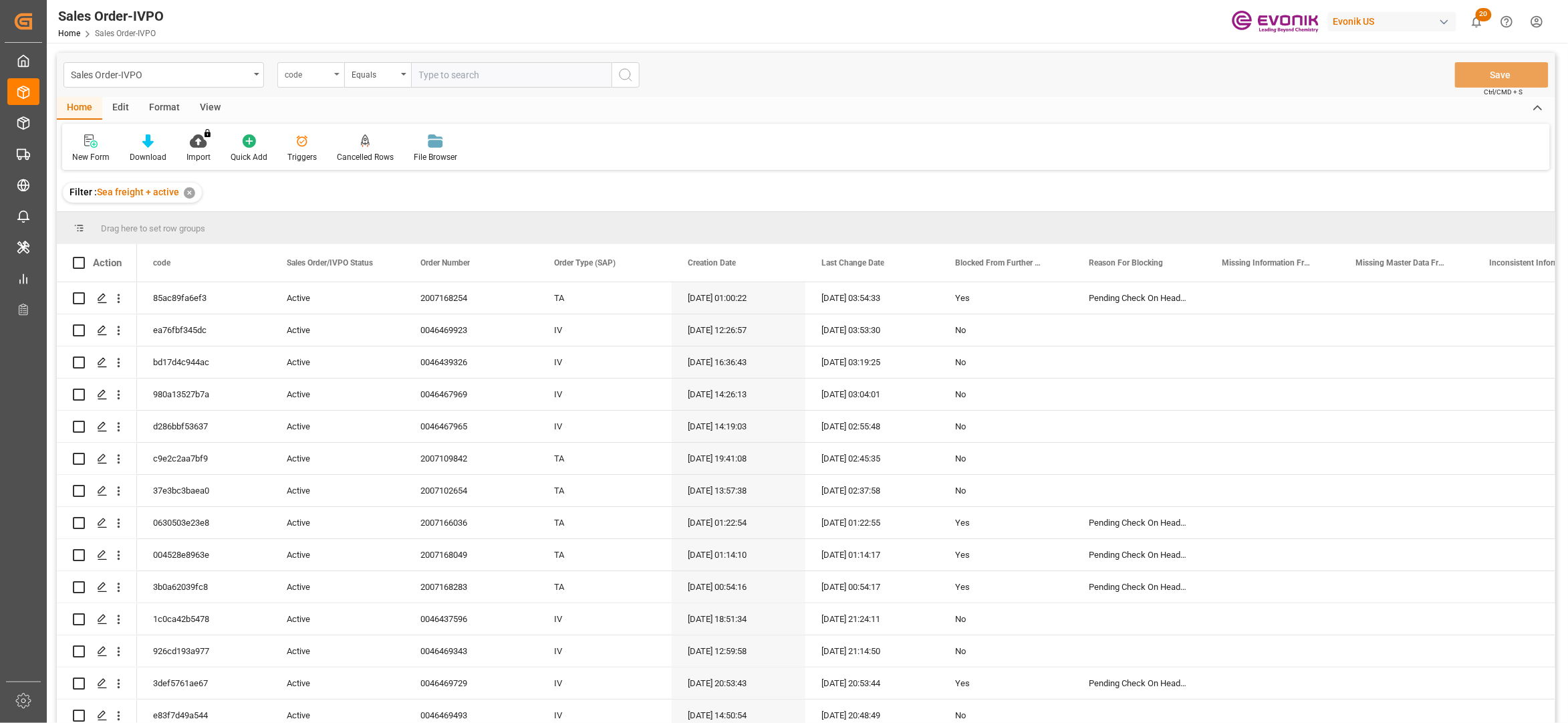
click at [333, 73] on div "code" at bounding box center [311, 75] width 67 height 25
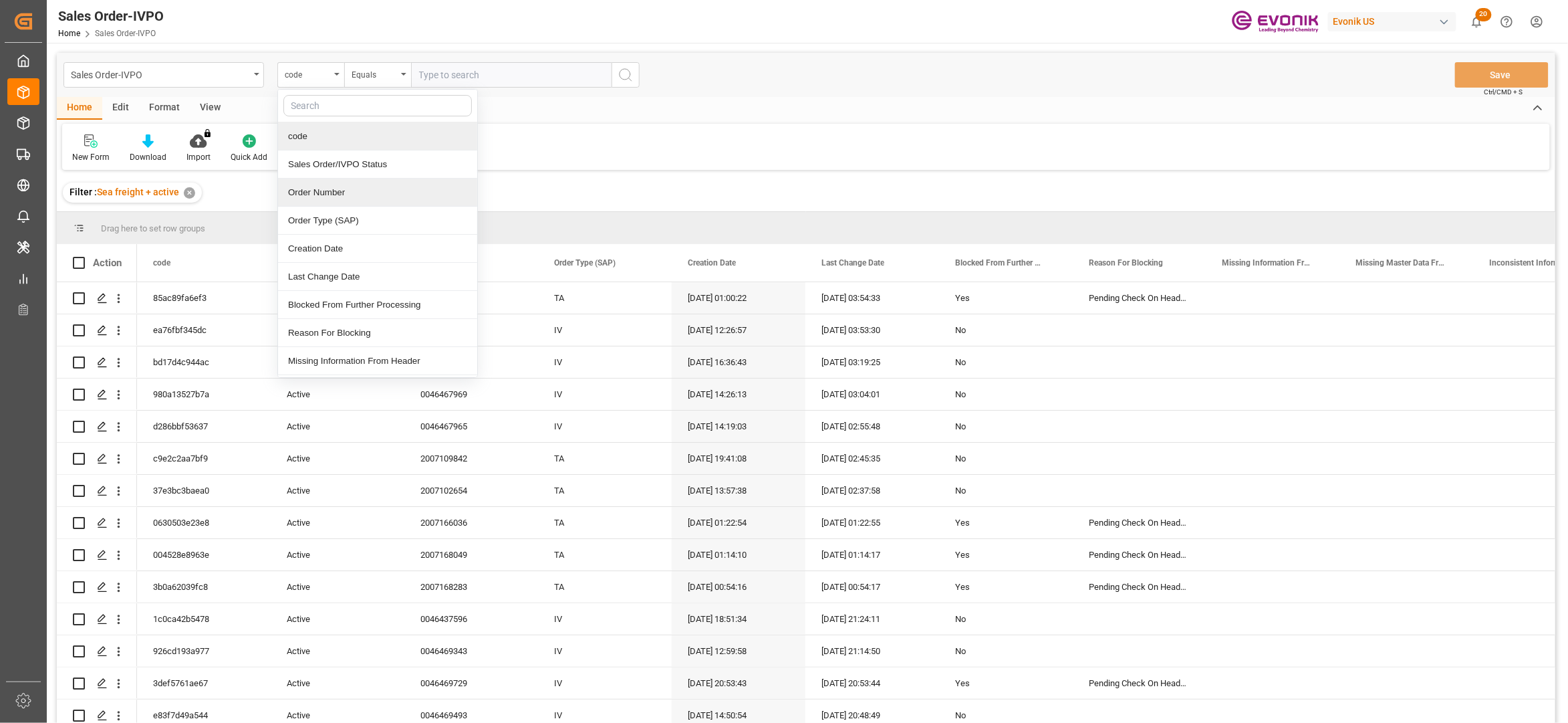
click at [330, 196] on div "Order Number" at bounding box center [377, 192] width 199 height 28
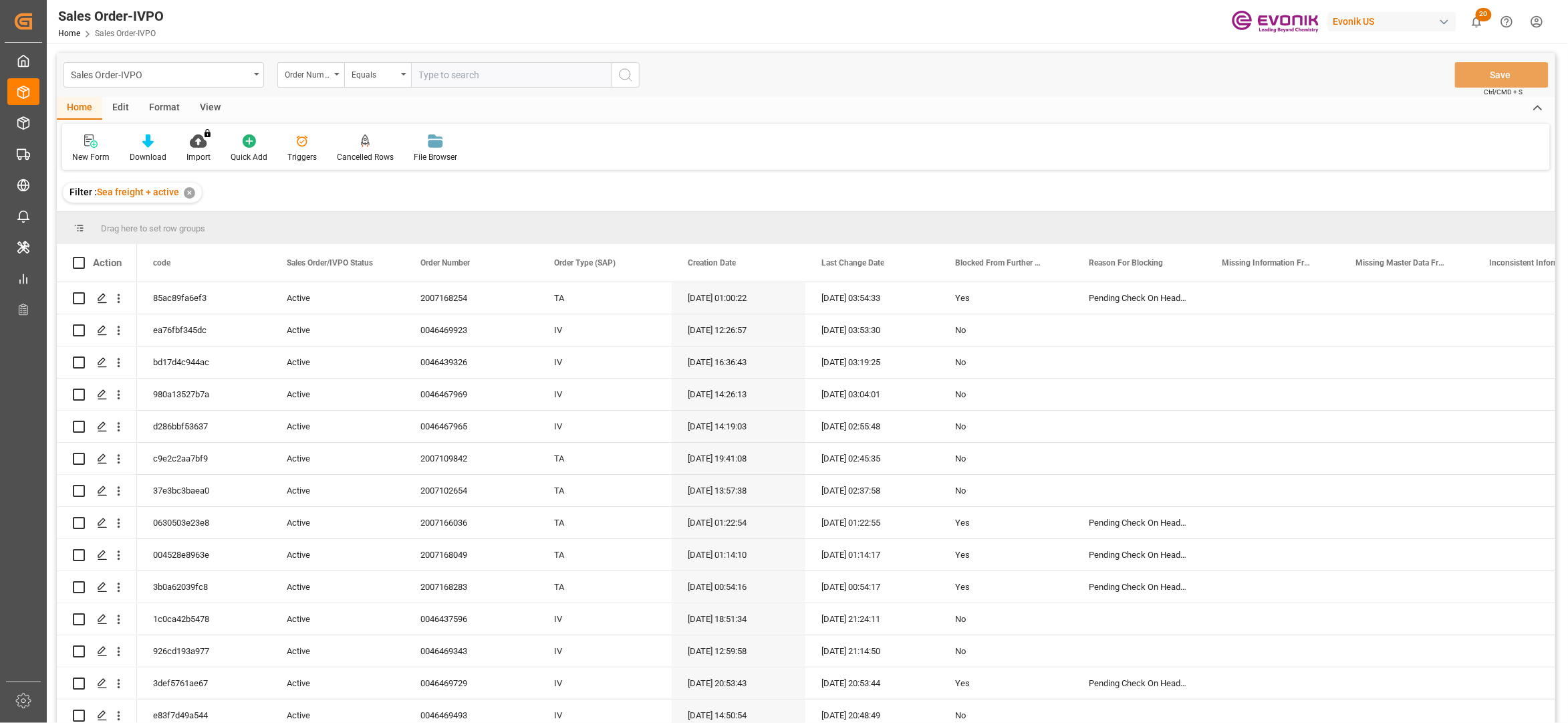
click at [444, 70] on input "text" at bounding box center [511, 75] width 201 height 25
paste input "2007166100"
type input "2007166100"
click at [625, 83] on button "search button" at bounding box center [625, 75] width 28 height 25
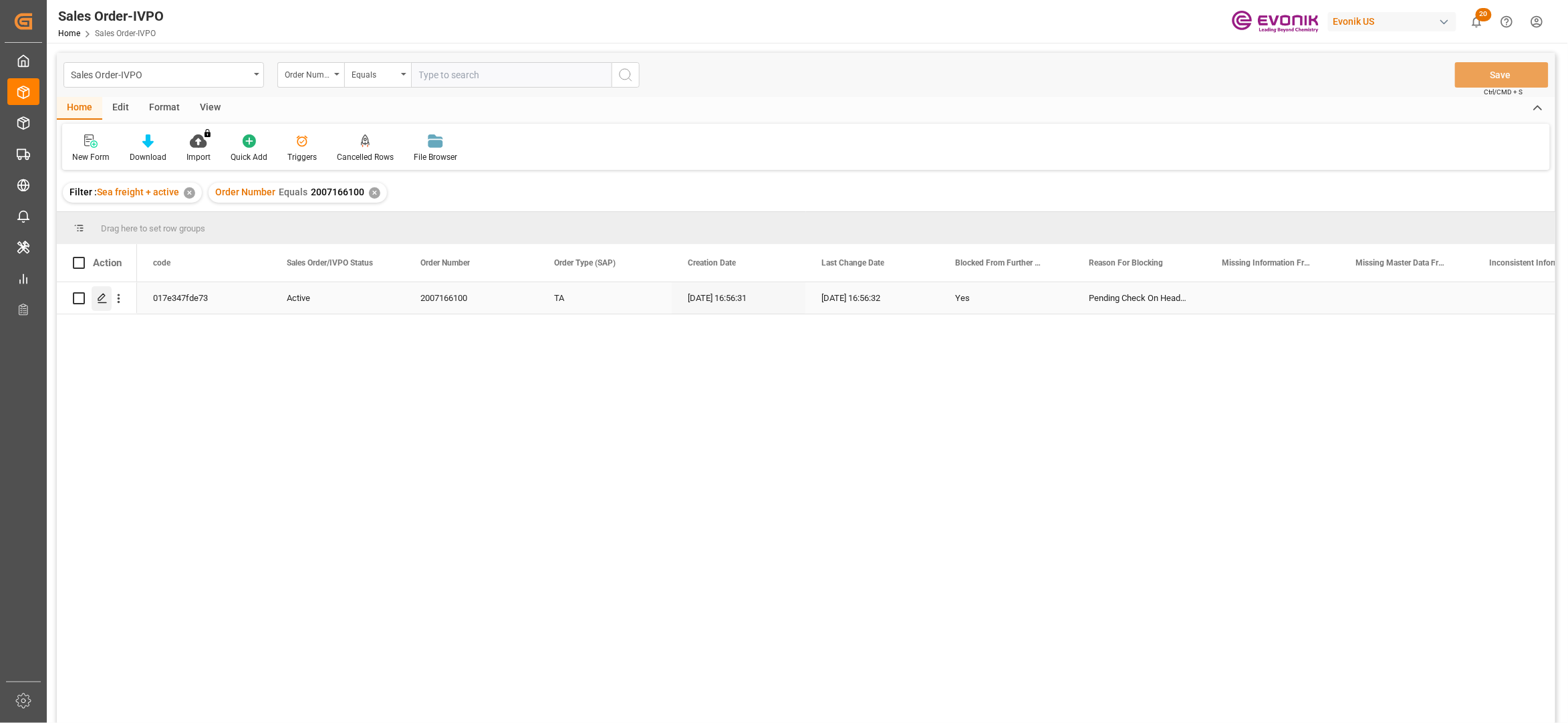
click at [105, 303] on line "Press SPACE to select this row." at bounding box center [102, 303] width 8 height 0
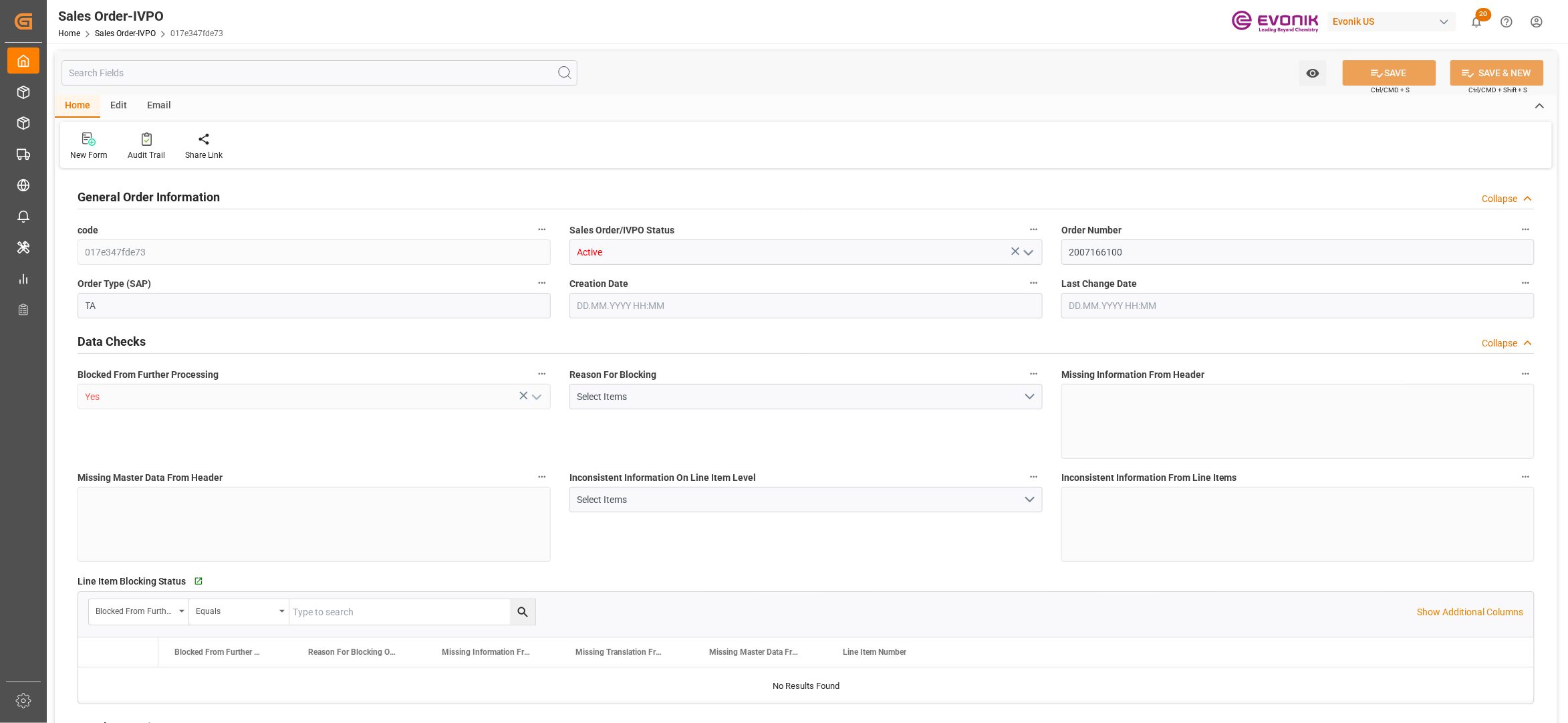
type input "IDJKT"
type input "0"
type input "1"
type input "17728.1"
type input "03.09.2025 16:56"
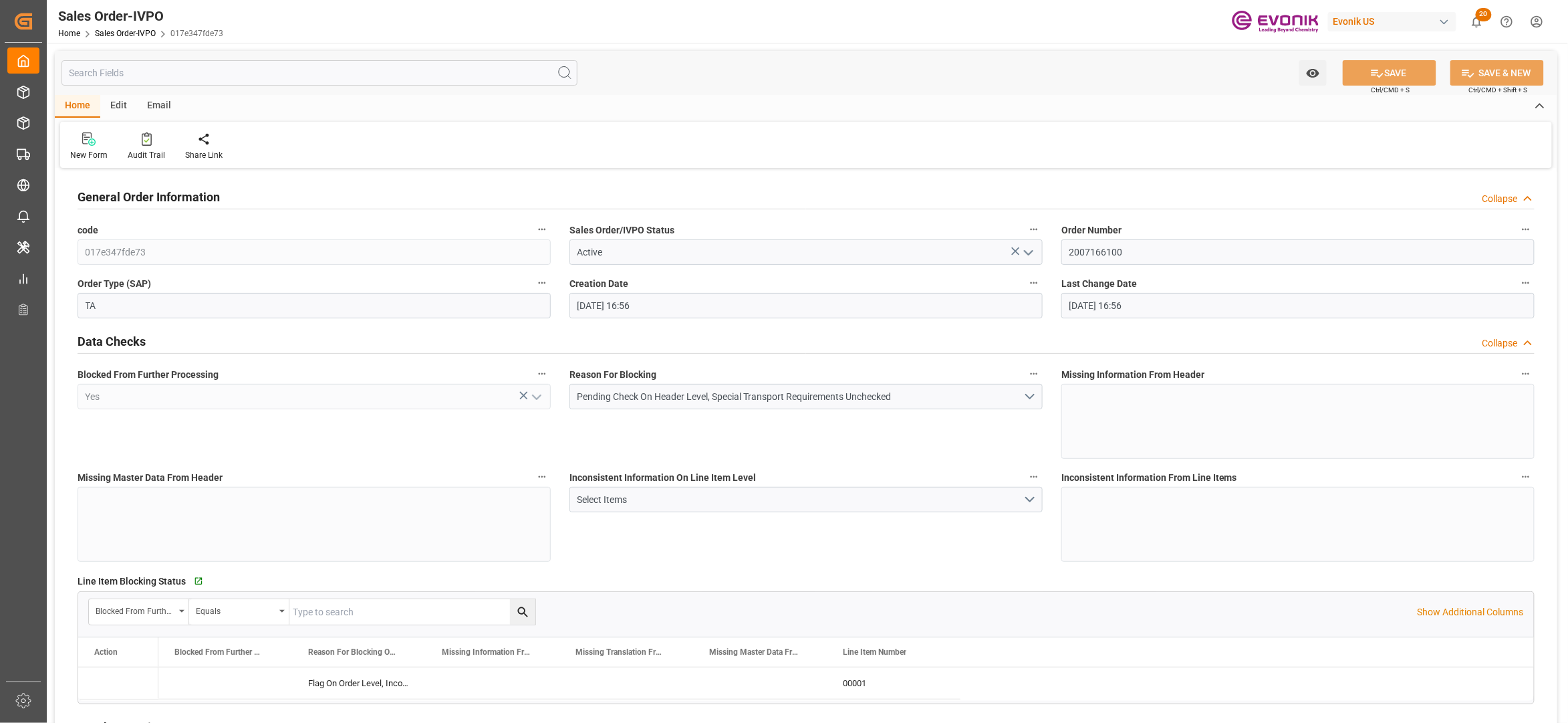
type input "03.09.2025 16:56"
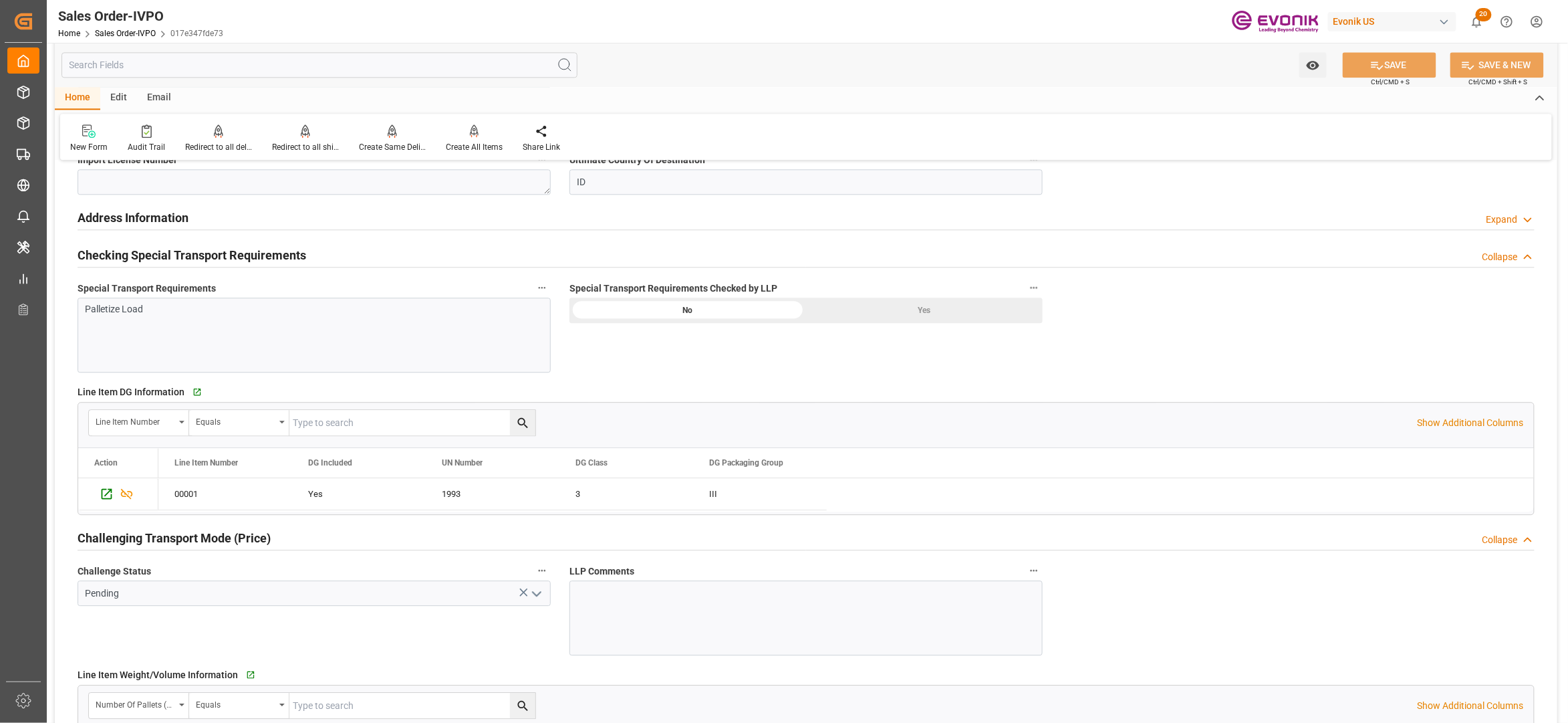
scroll to position [891, 0]
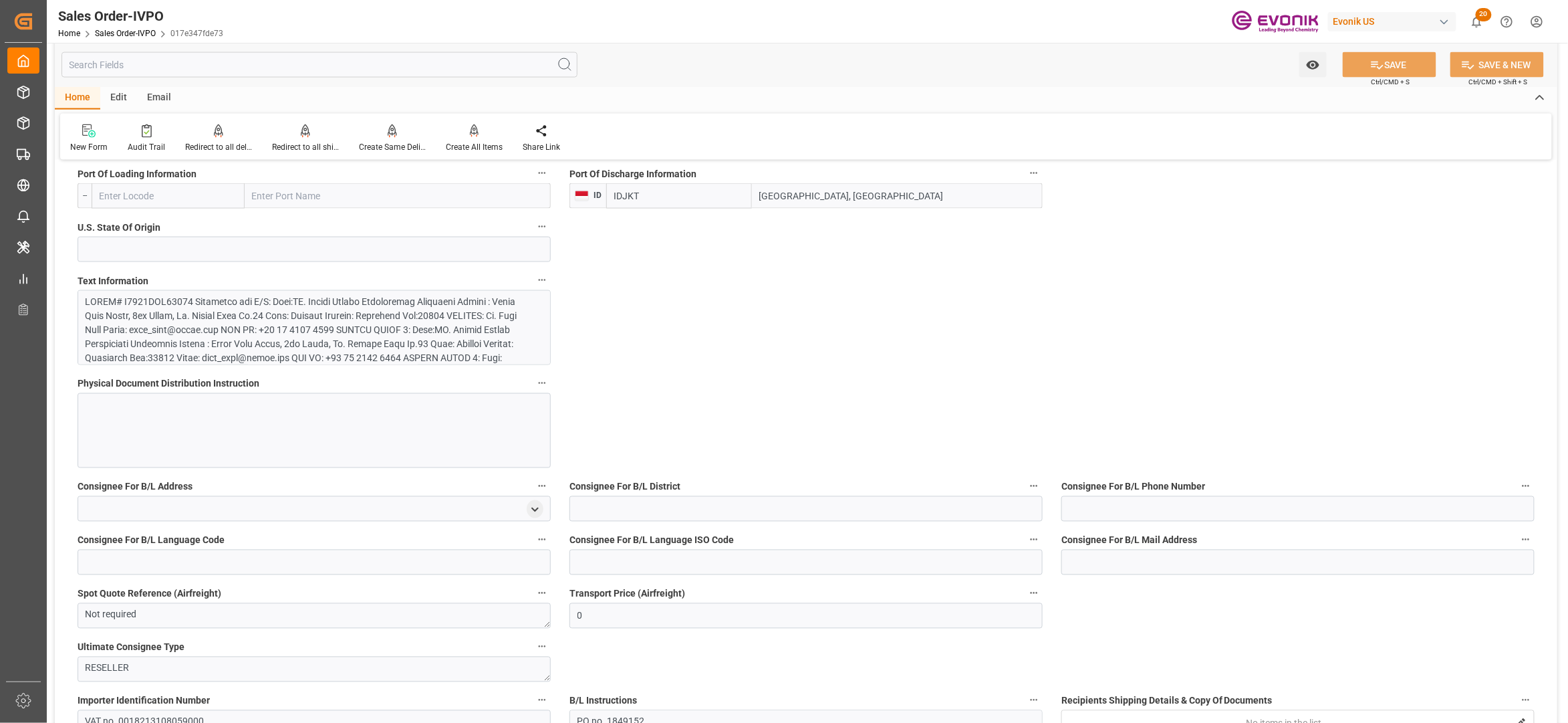
click at [350, 338] on div at bounding box center [307, 414] width 444 height 239
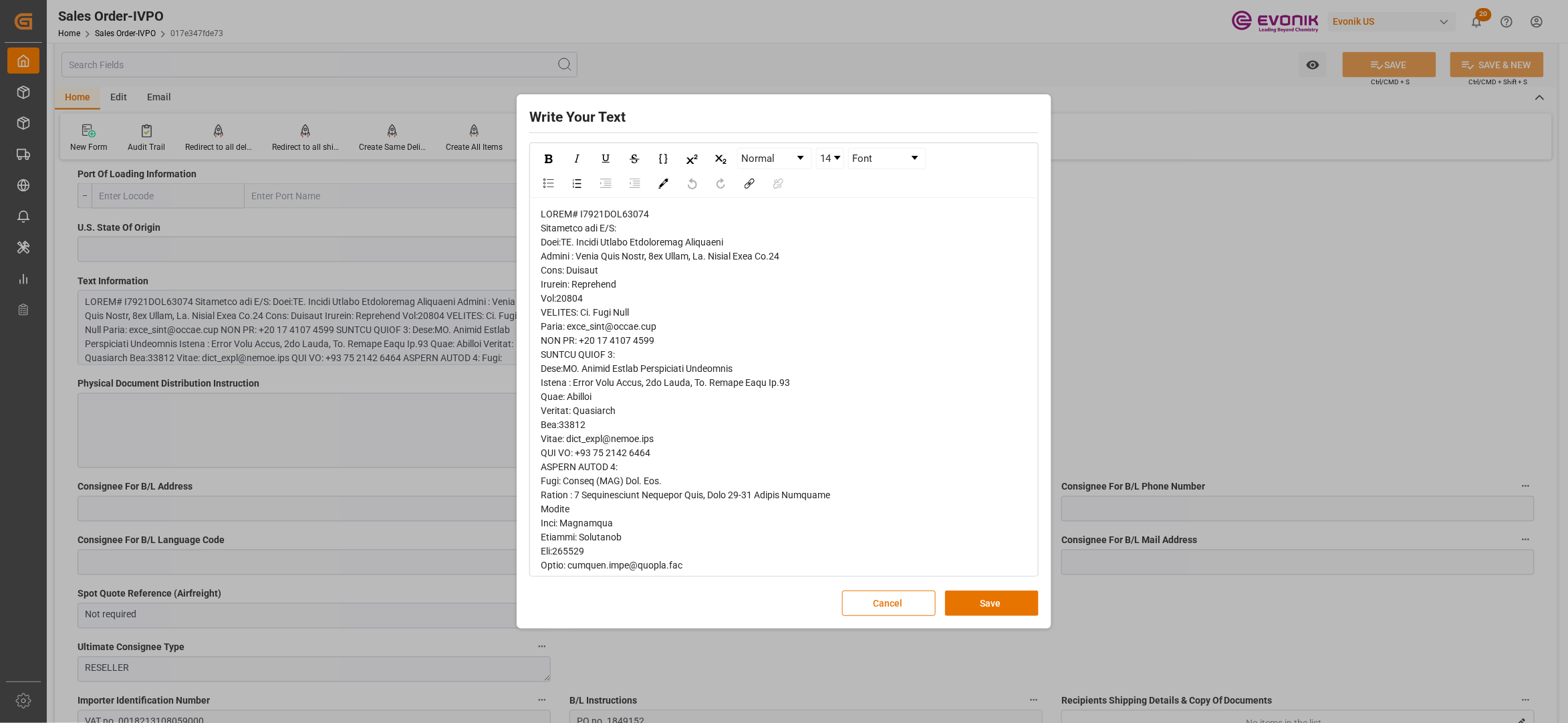
click at [551, 245] on span "rdw-editor" at bounding box center [703, 586] width 325 height 755
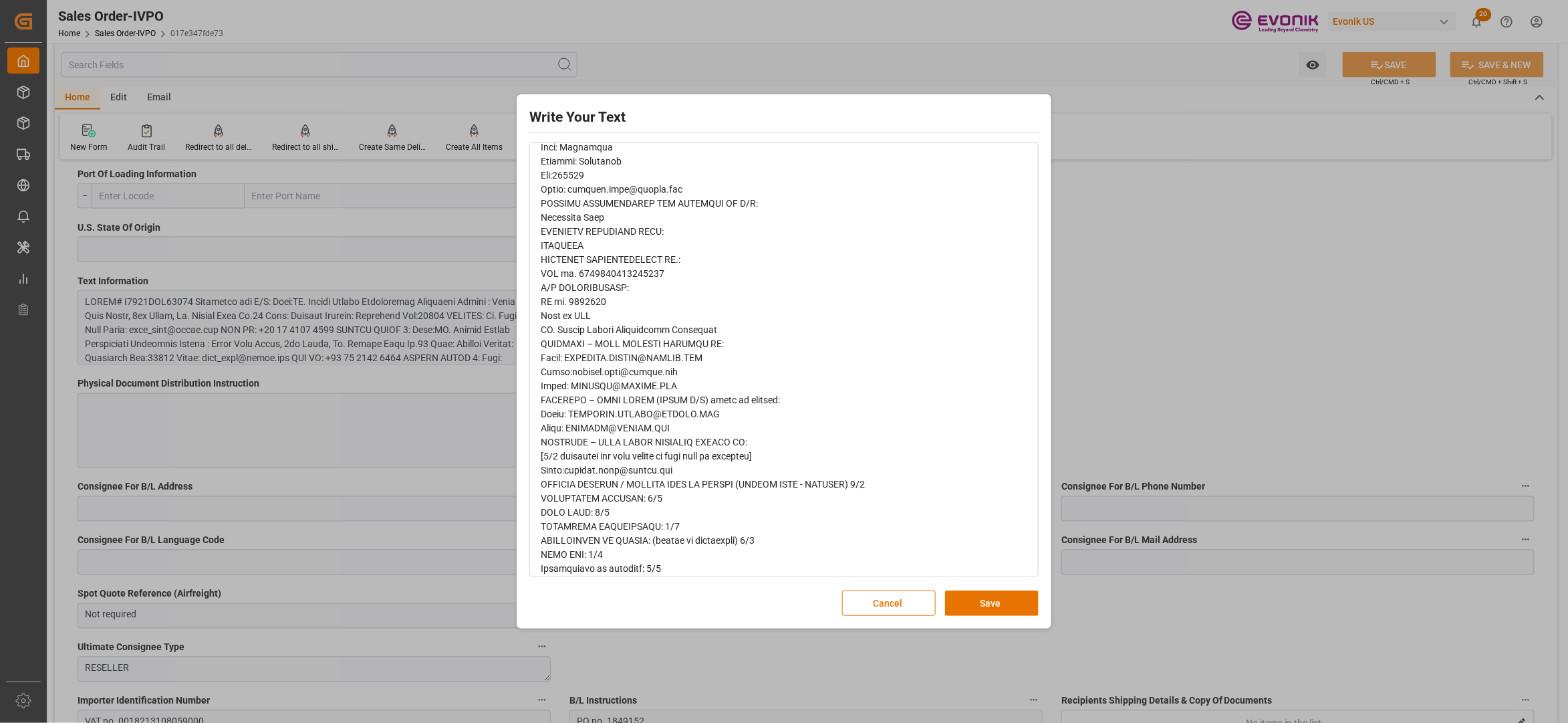
scroll to position [389, 0]
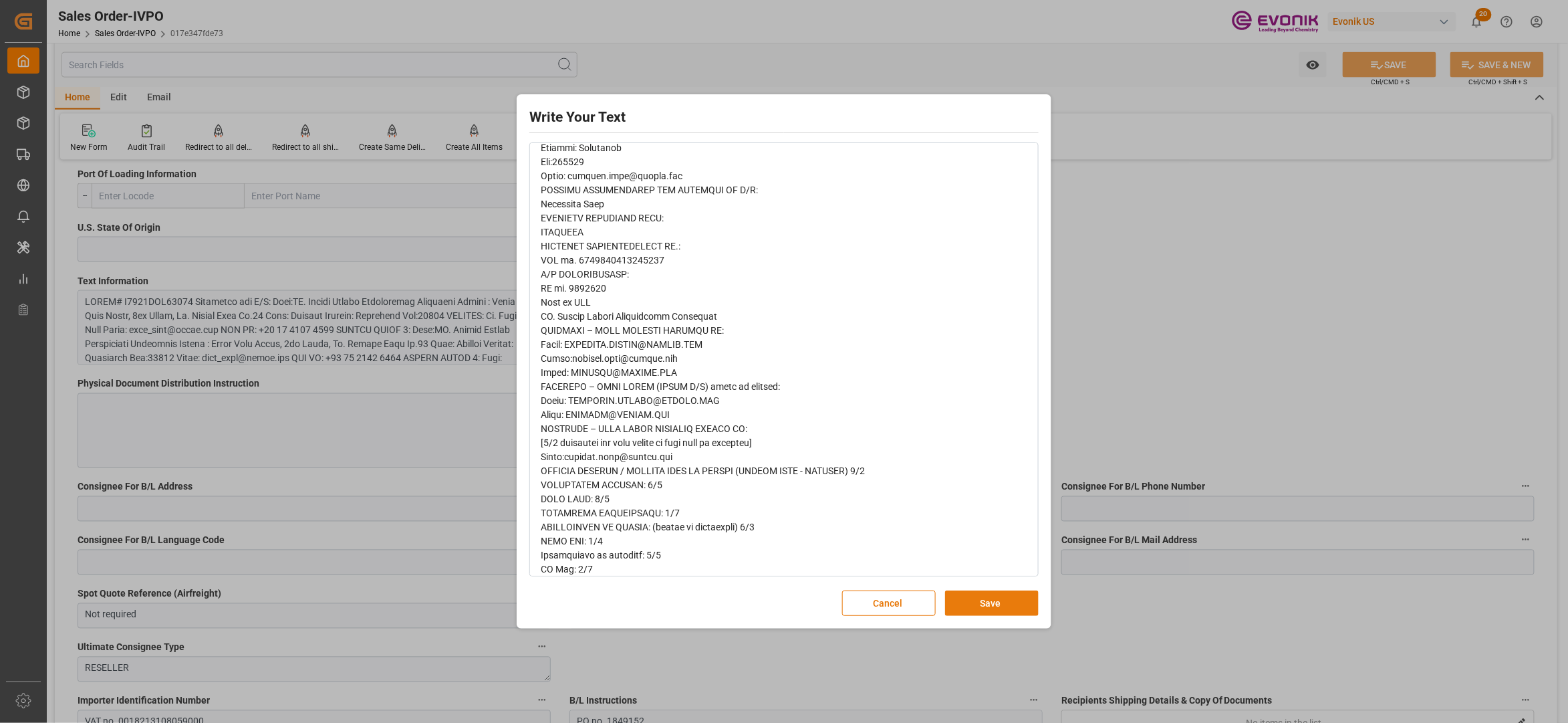
click at [969, 603] on button "Save" at bounding box center [992, 603] width 94 height 25
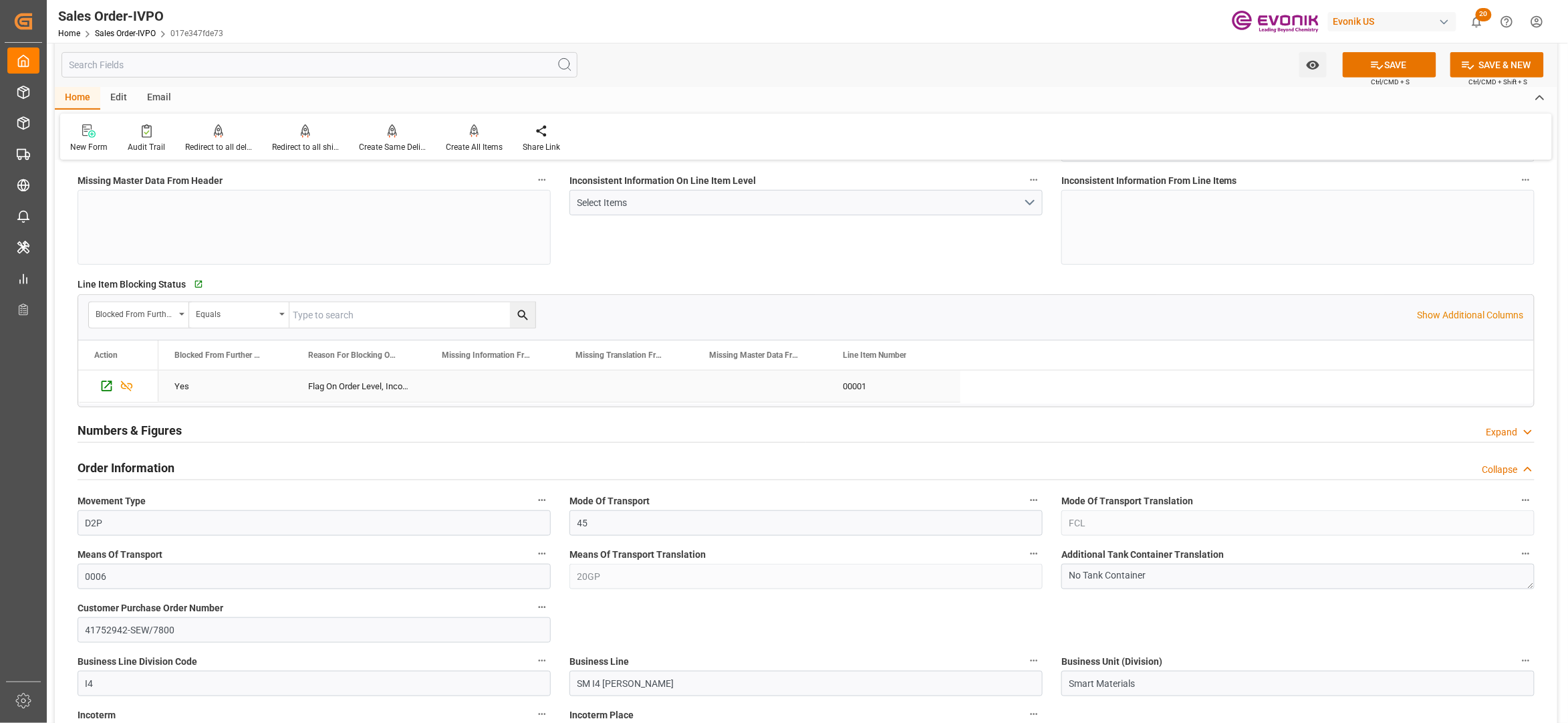
scroll to position [595, 0]
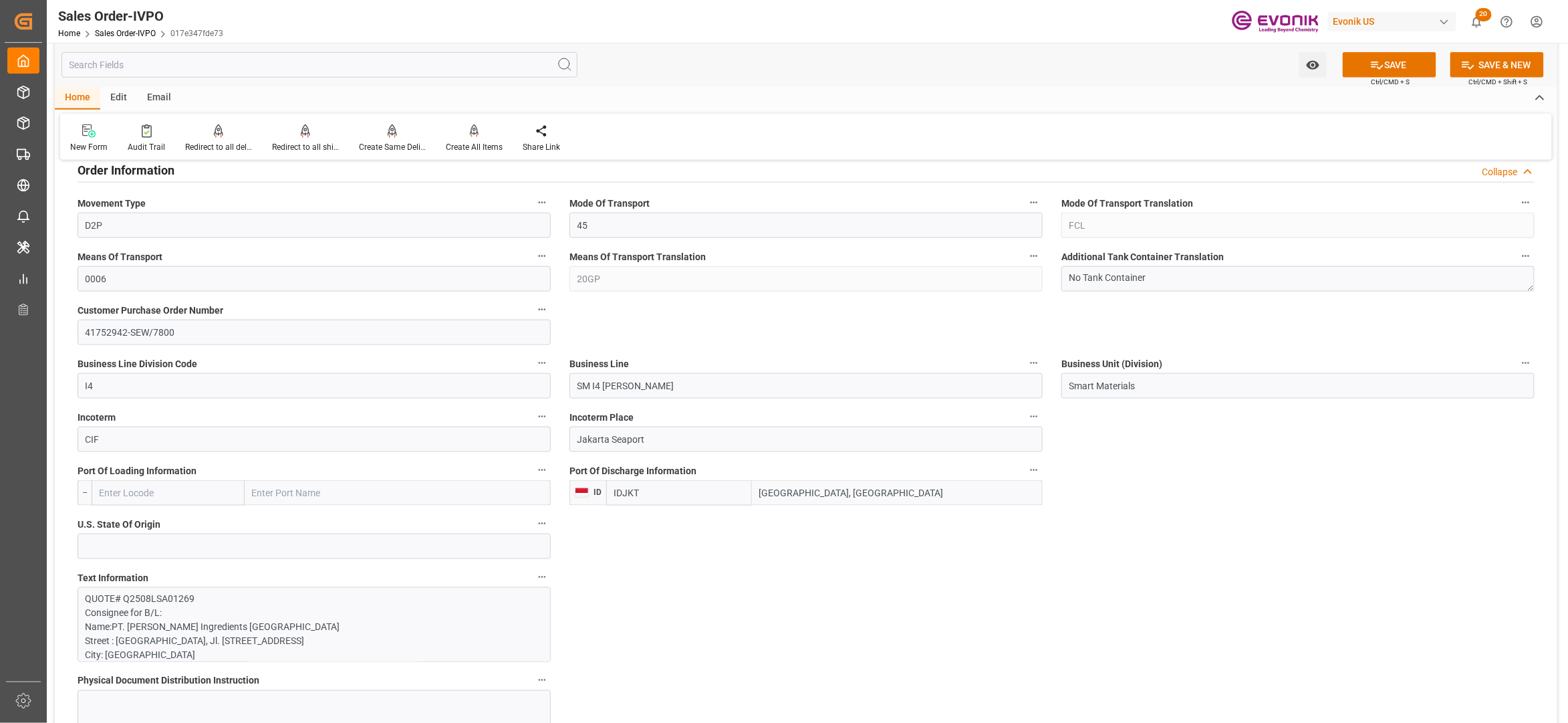
drag, startPoint x: 829, startPoint y: 496, endPoint x: 752, endPoint y: 495, distance: 77.0
click at [752, 495] on input "Jakarta, Java" at bounding box center [897, 493] width 291 height 25
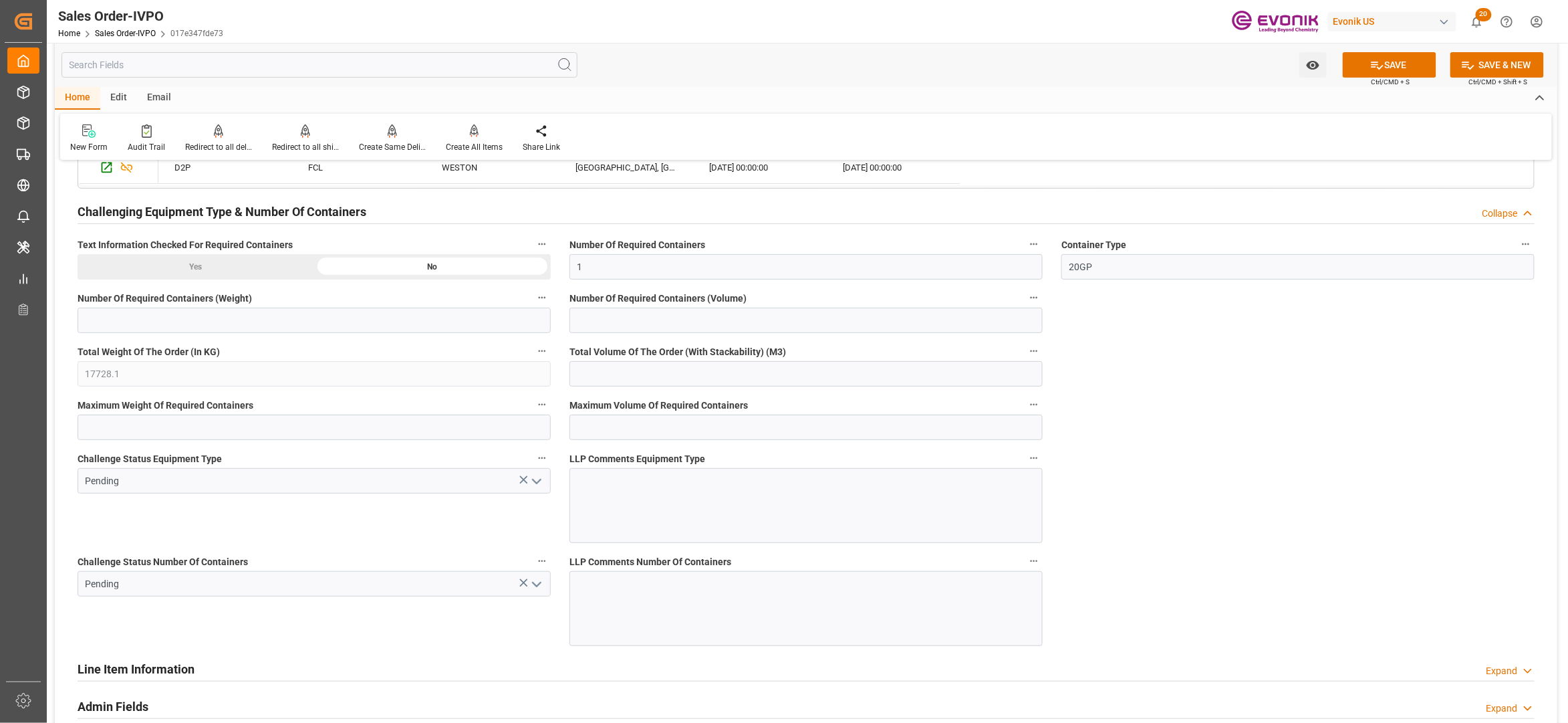
scroll to position [2080, 0]
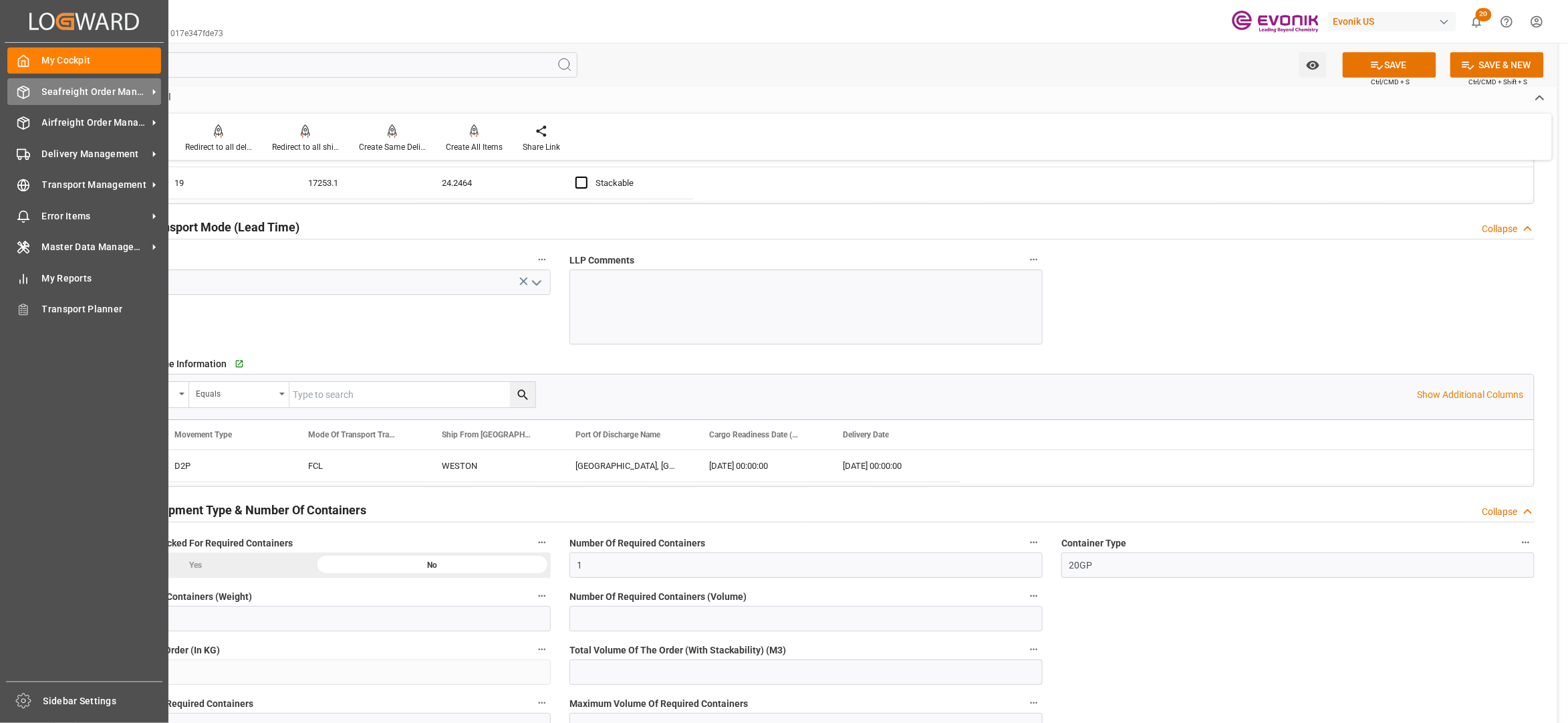
drag, startPoint x: 65, startPoint y: 92, endPoint x: 85, endPoint y: 92, distance: 20.0
click at [65, 92] on span "Seafreight Order Management" at bounding box center [95, 91] width 105 height 14
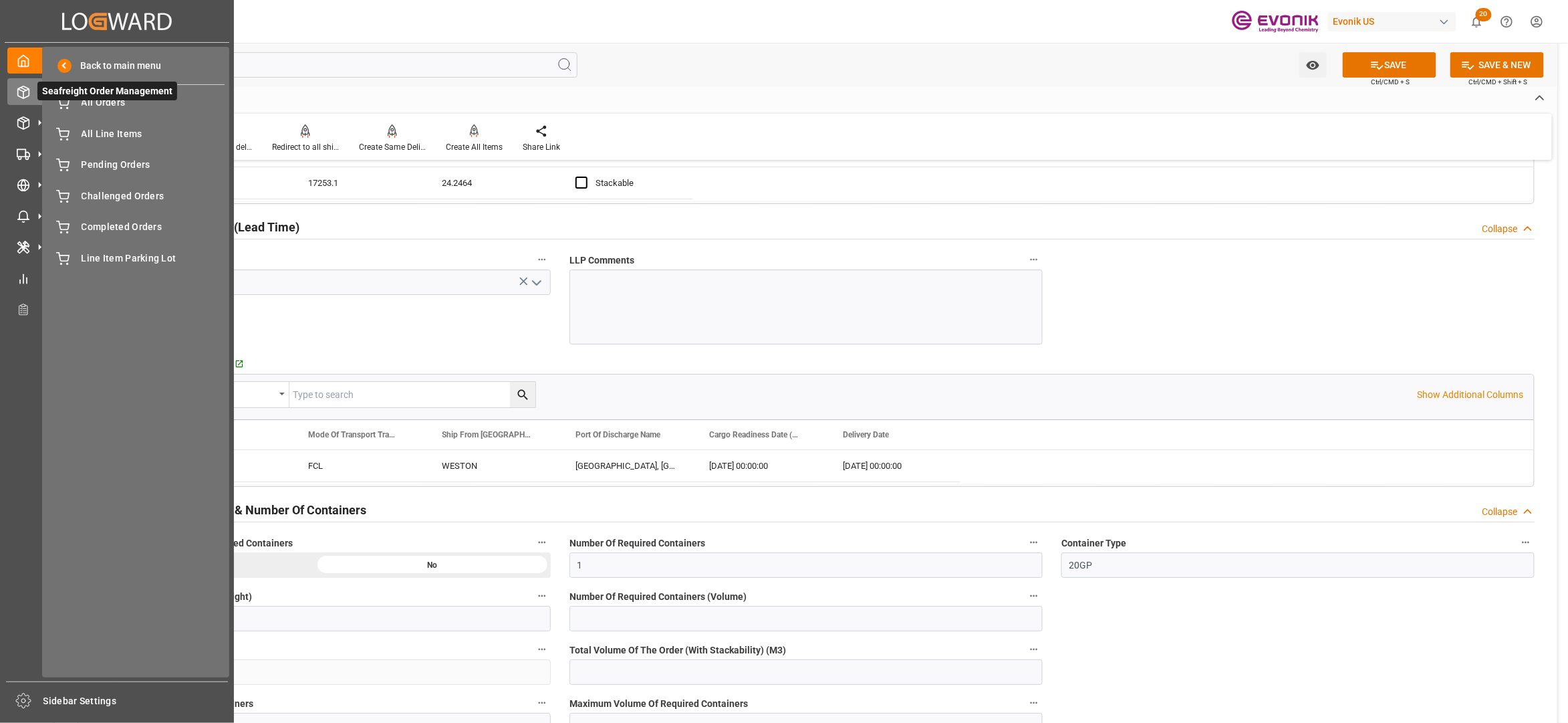
click at [103, 99] on span "Seafreight Order Management" at bounding box center [107, 91] width 140 height 19
click at [105, 103] on span "All Orders" at bounding box center [154, 102] width 144 height 14
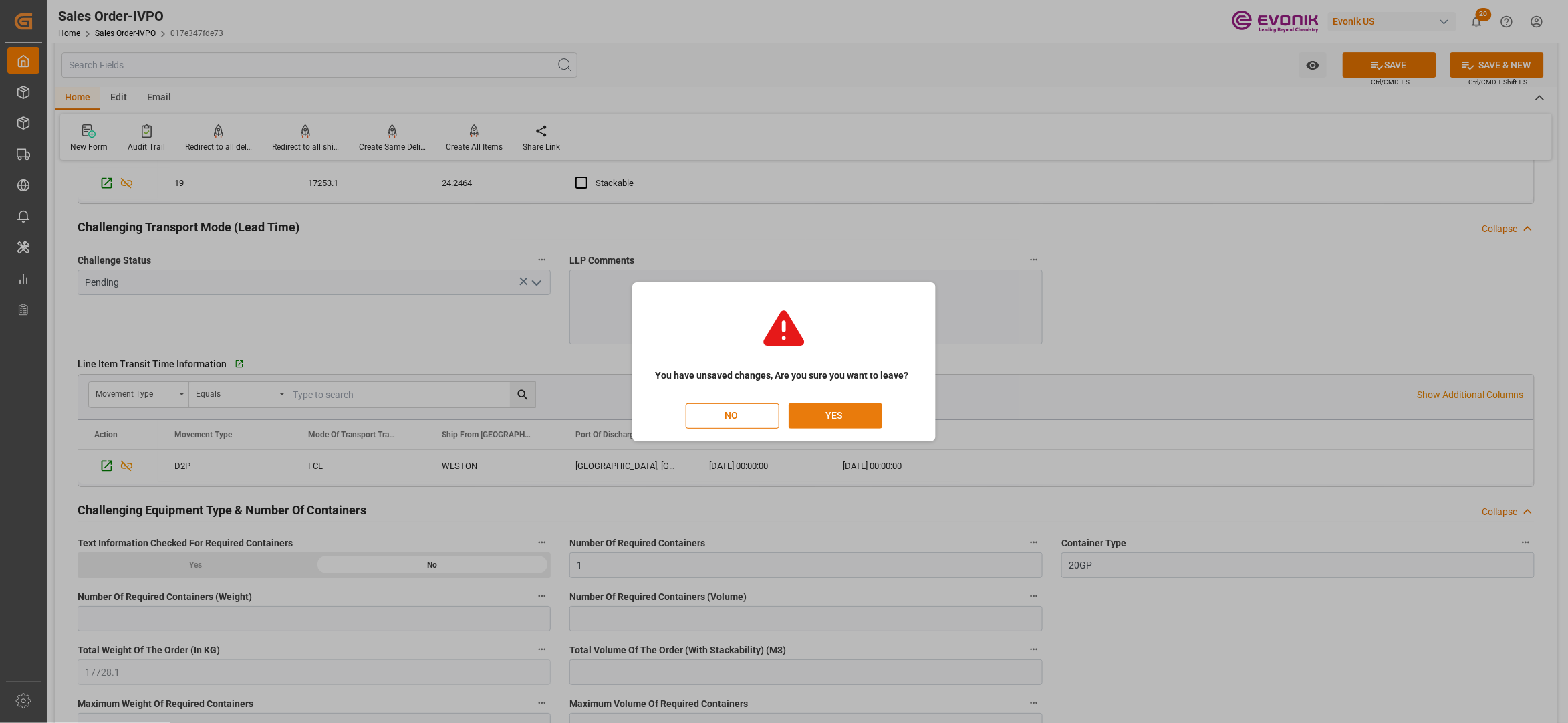
click at [847, 418] on button "YES" at bounding box center [835, 416] width 94 height 25
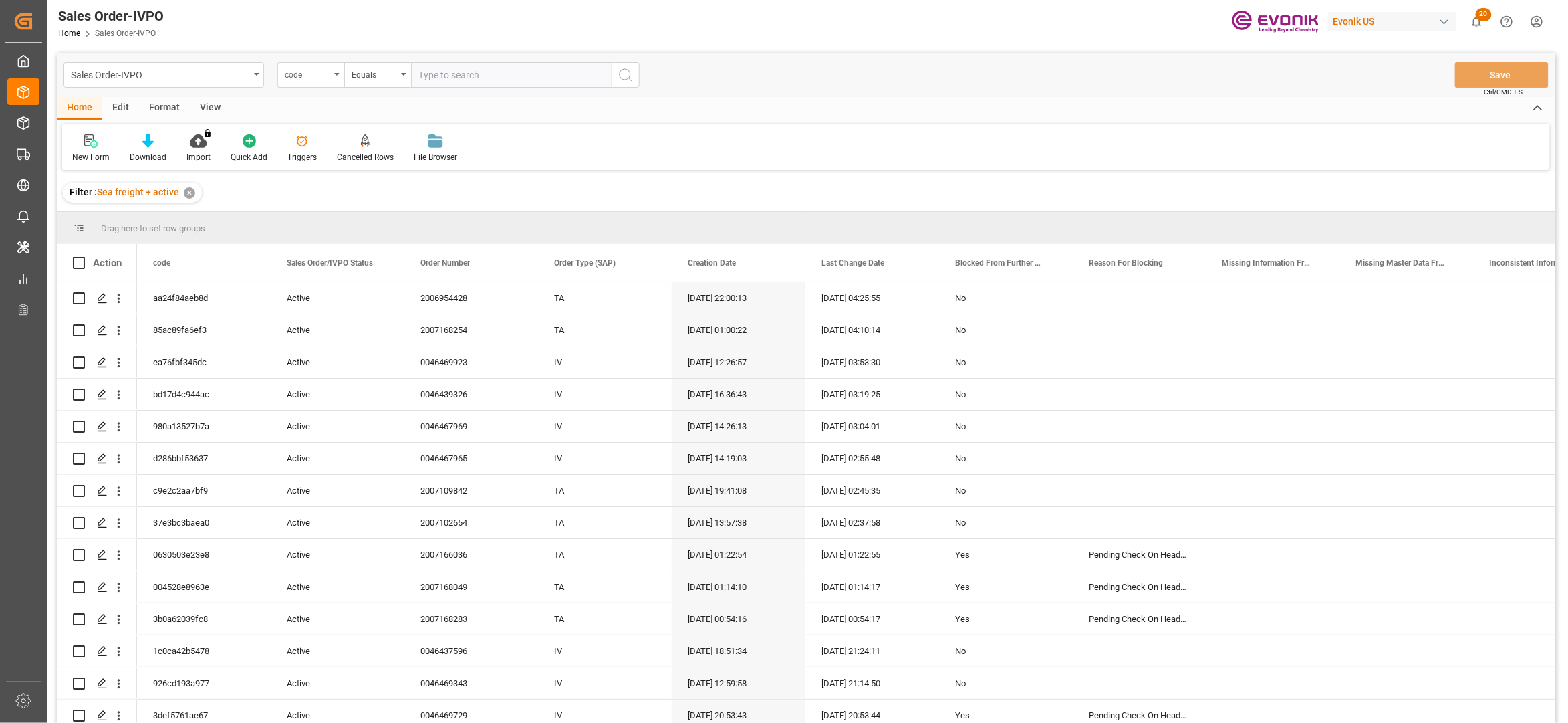
click at [322, 71] on div "code" at bounding box center [307, 73] width 45 height 15
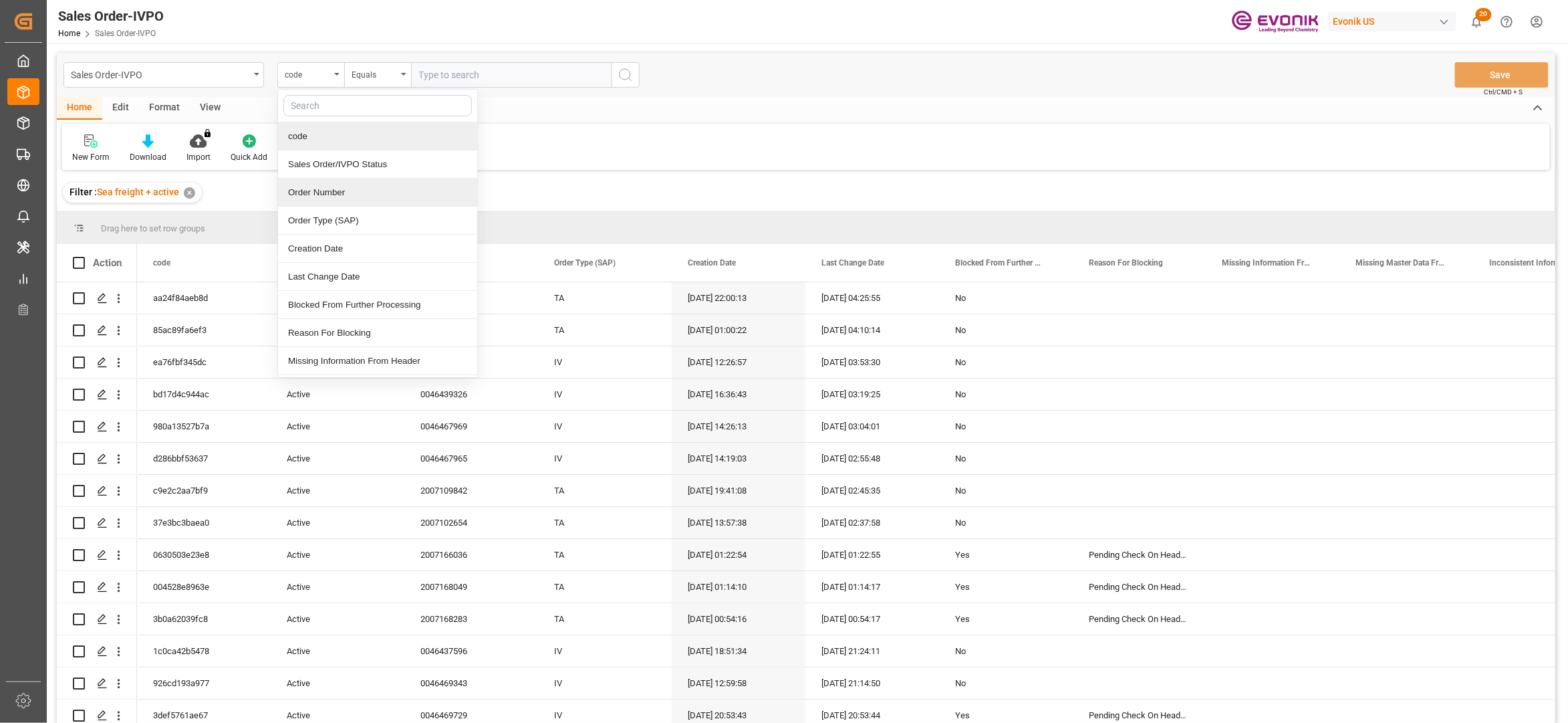
click at [330, 199] on div "Order Number" at bounding box center [377, 192] width 199 height 28
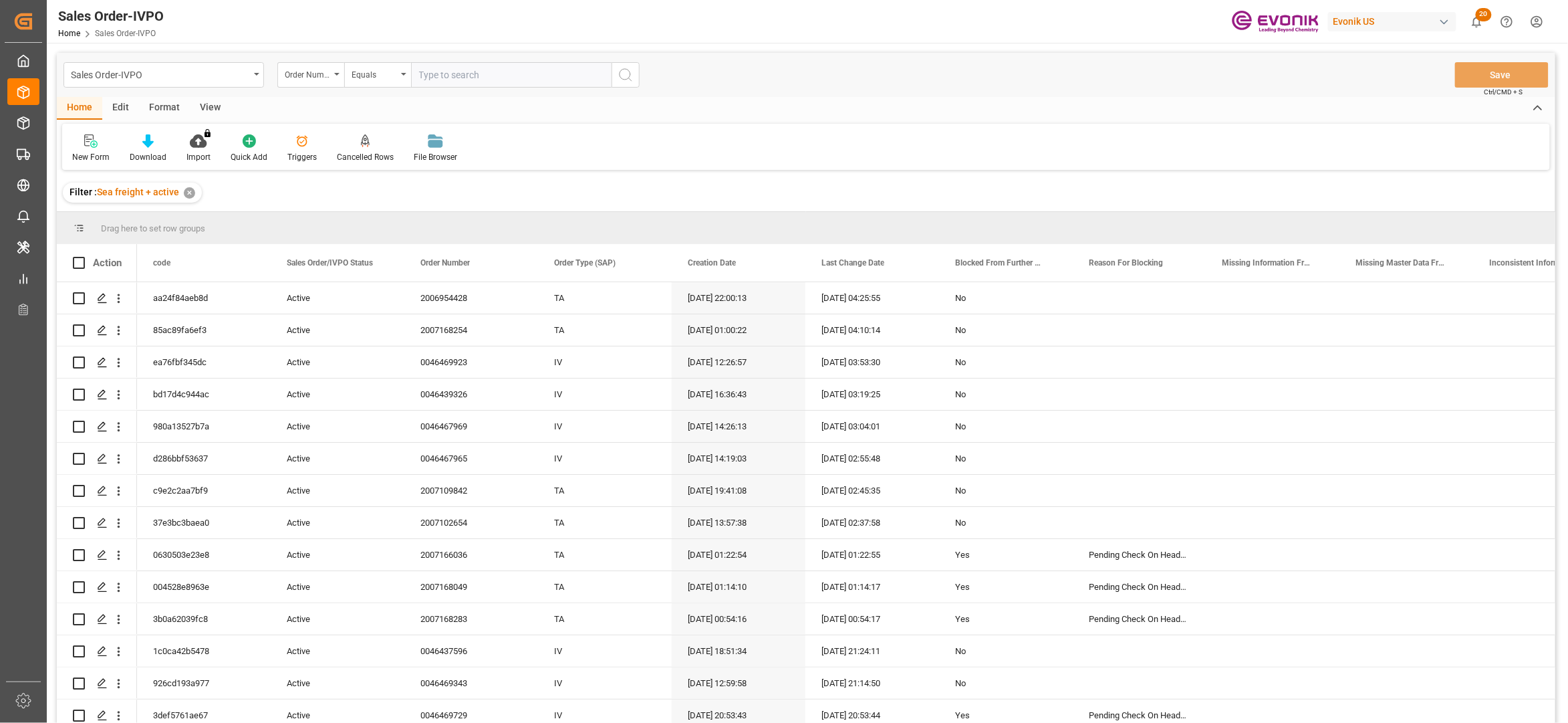
click at [465, 70] on input "text" at bounding box center [511, 75] width 201 height 25
paste input "0046470480"
type input "0046470480"
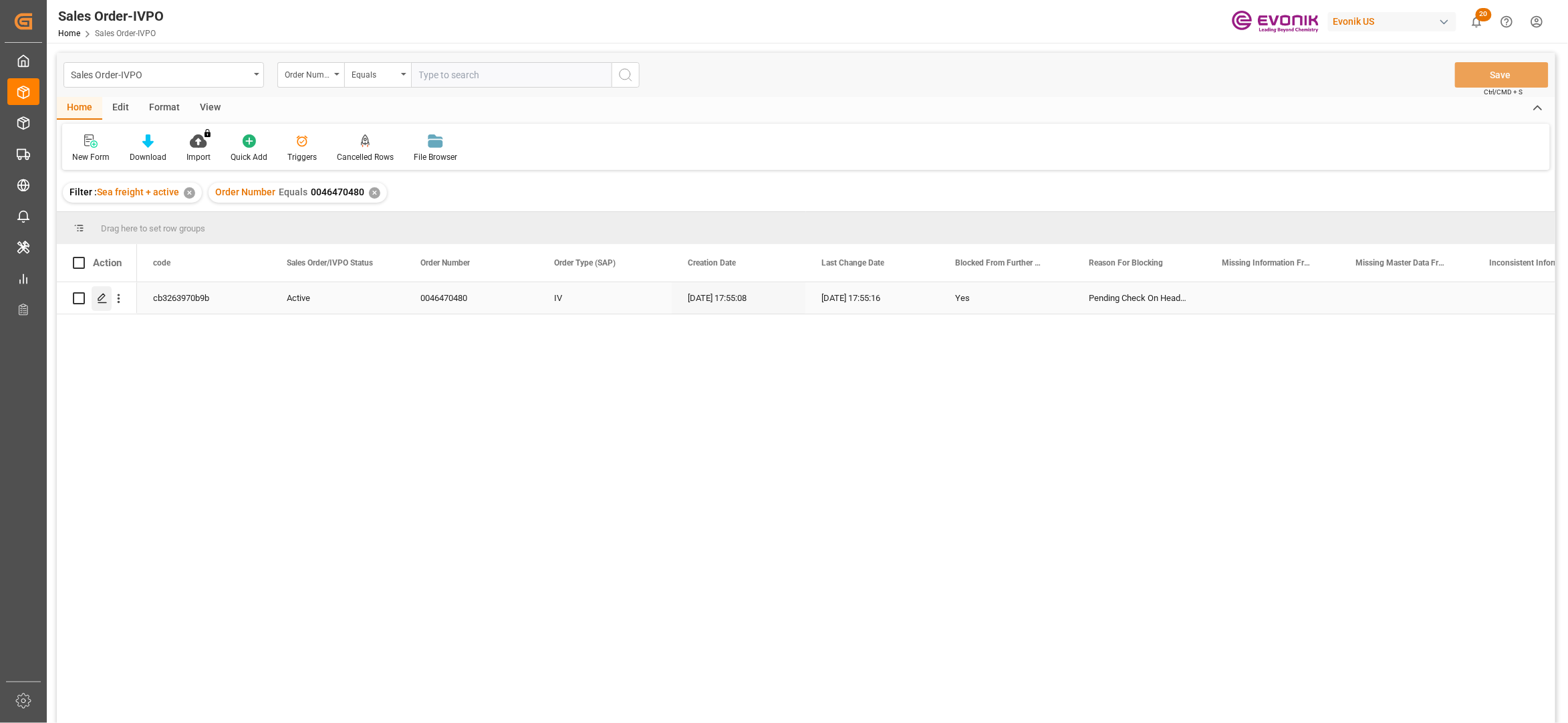
click at [105, 295] on icon "Press SPACE to select this row." at bounding box center [103, 298] width 11 height 11
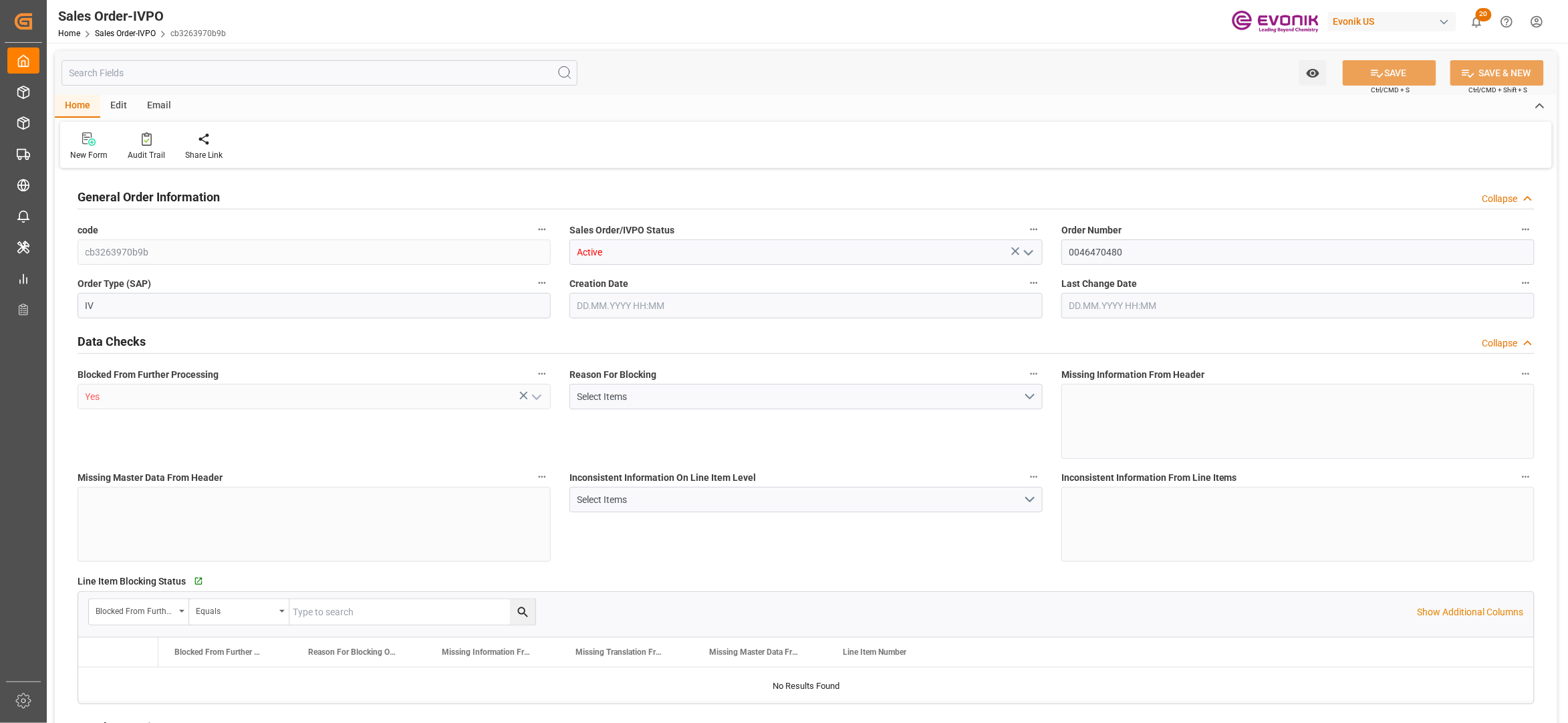
type input "CNHUN"
type input "0"
type input "1"
type input "5879.04"
type input "02.09.2025 17:55"
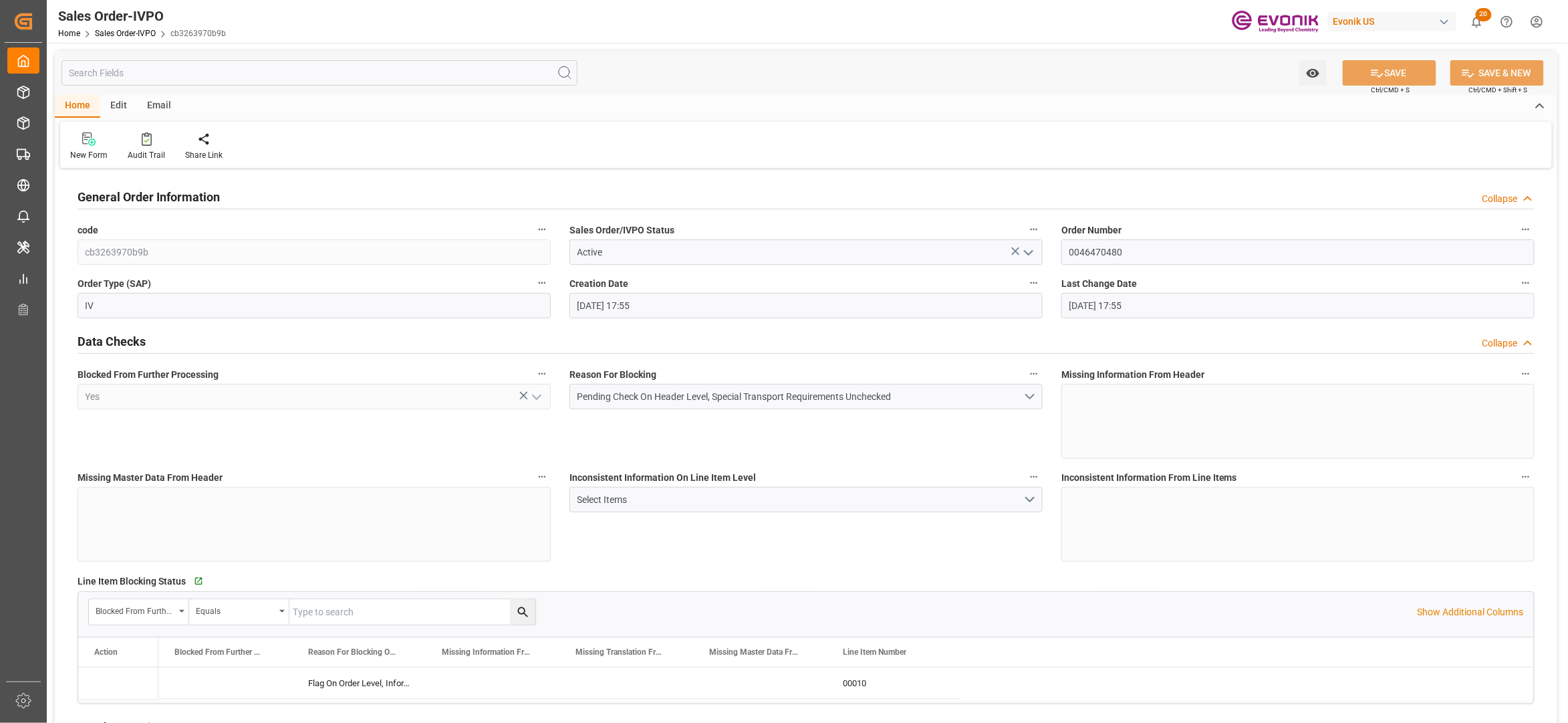
type input "02.09.2025 17:55"
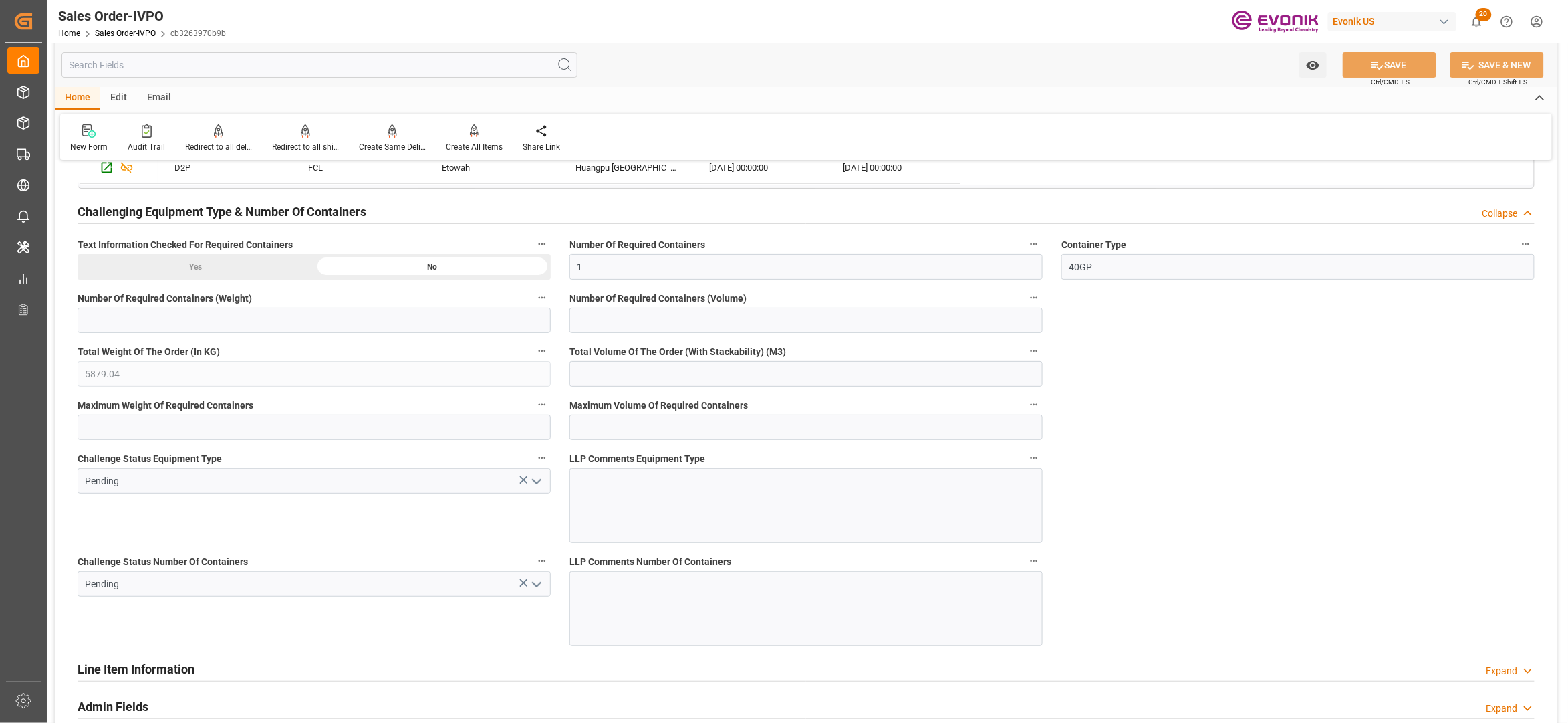
scroll to position [2080, 0]
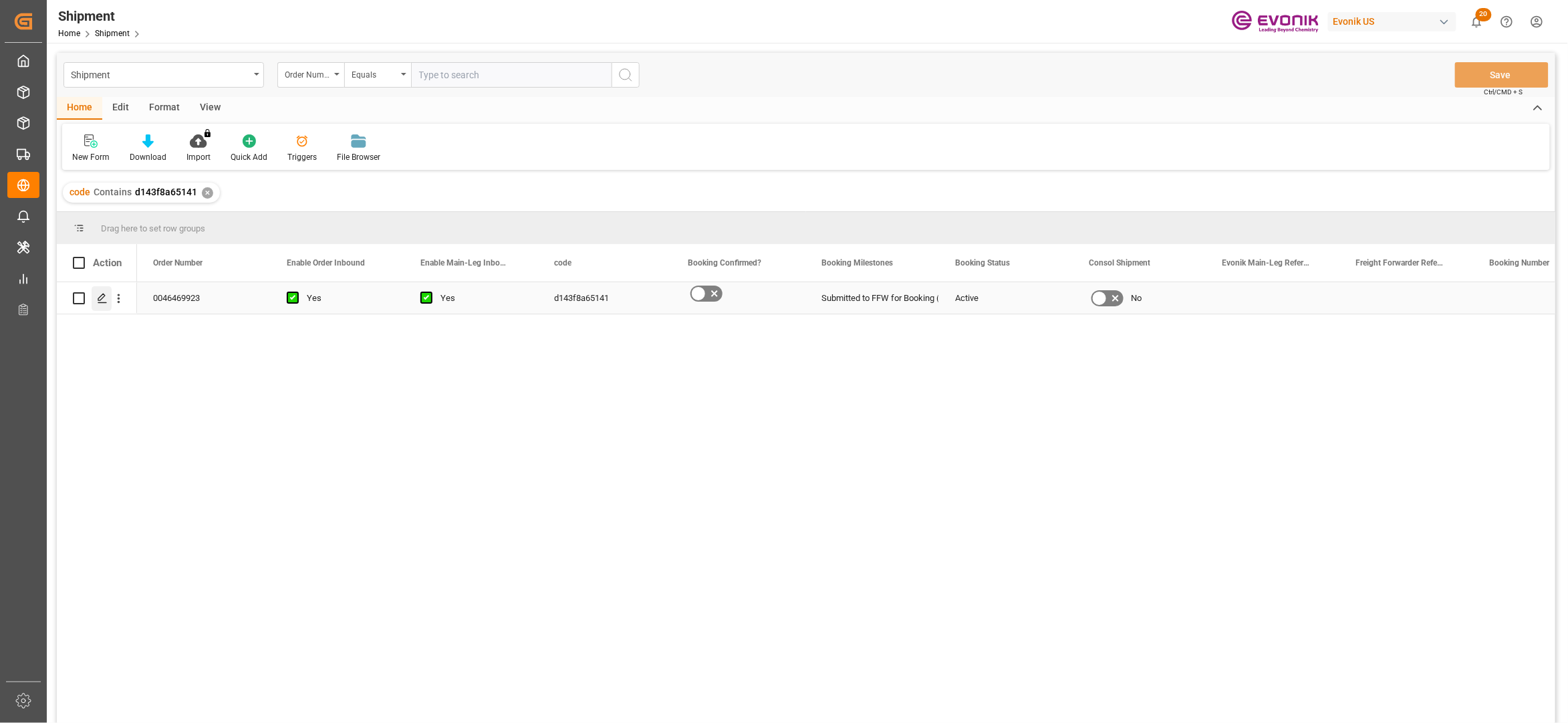
click at [102, 296] on polygon "Press SPACE to select this row." at bounding box center [101, 297] width 6 height 6
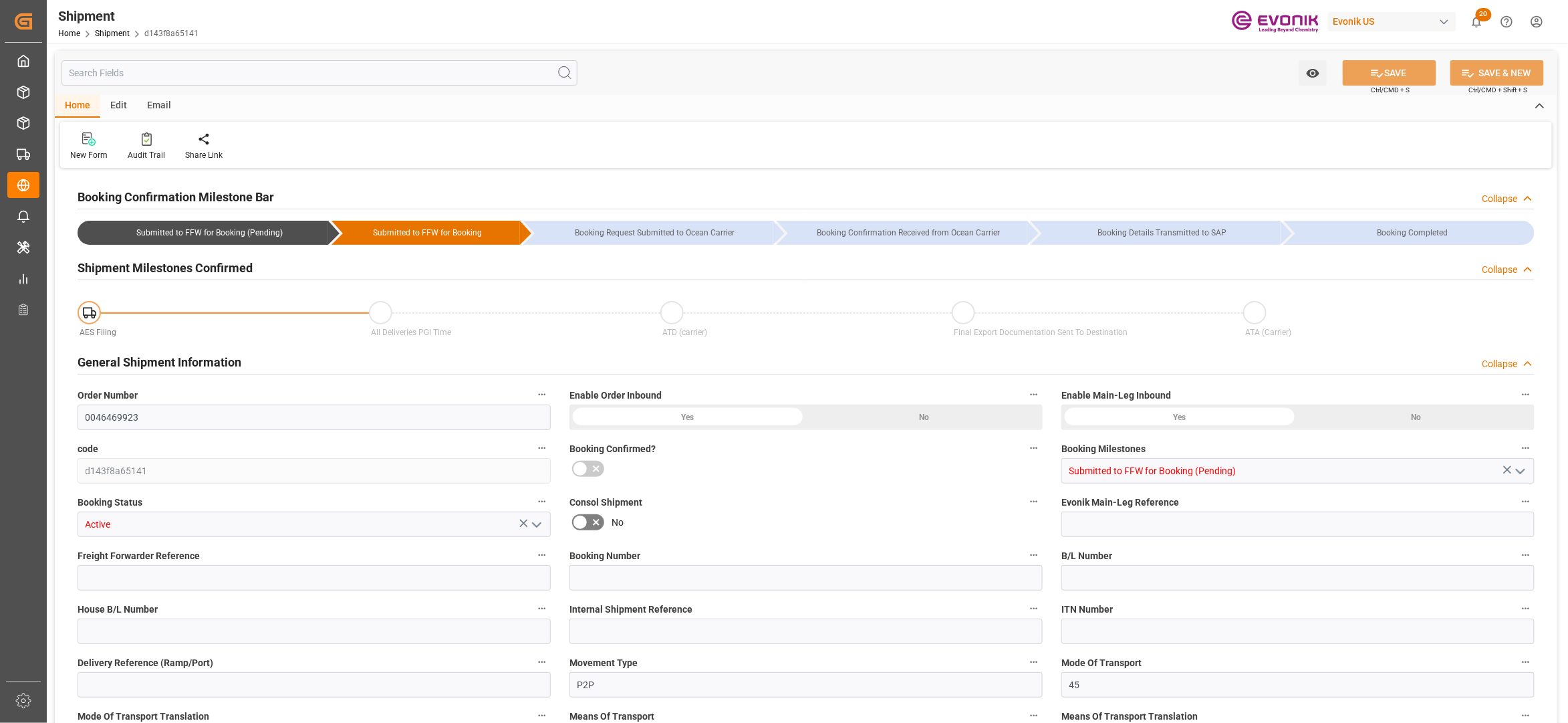
type input "BEANR"
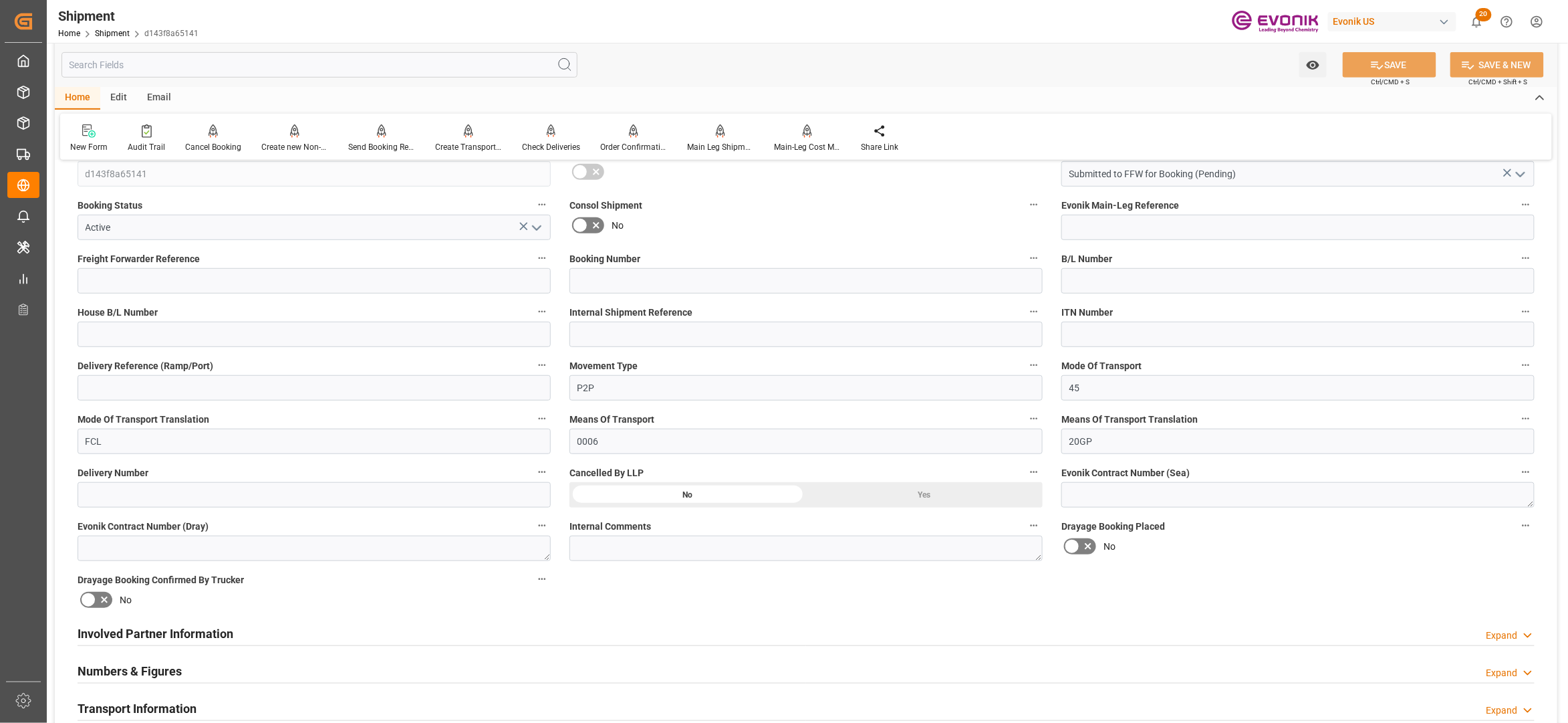
scroll to position [595, 0]
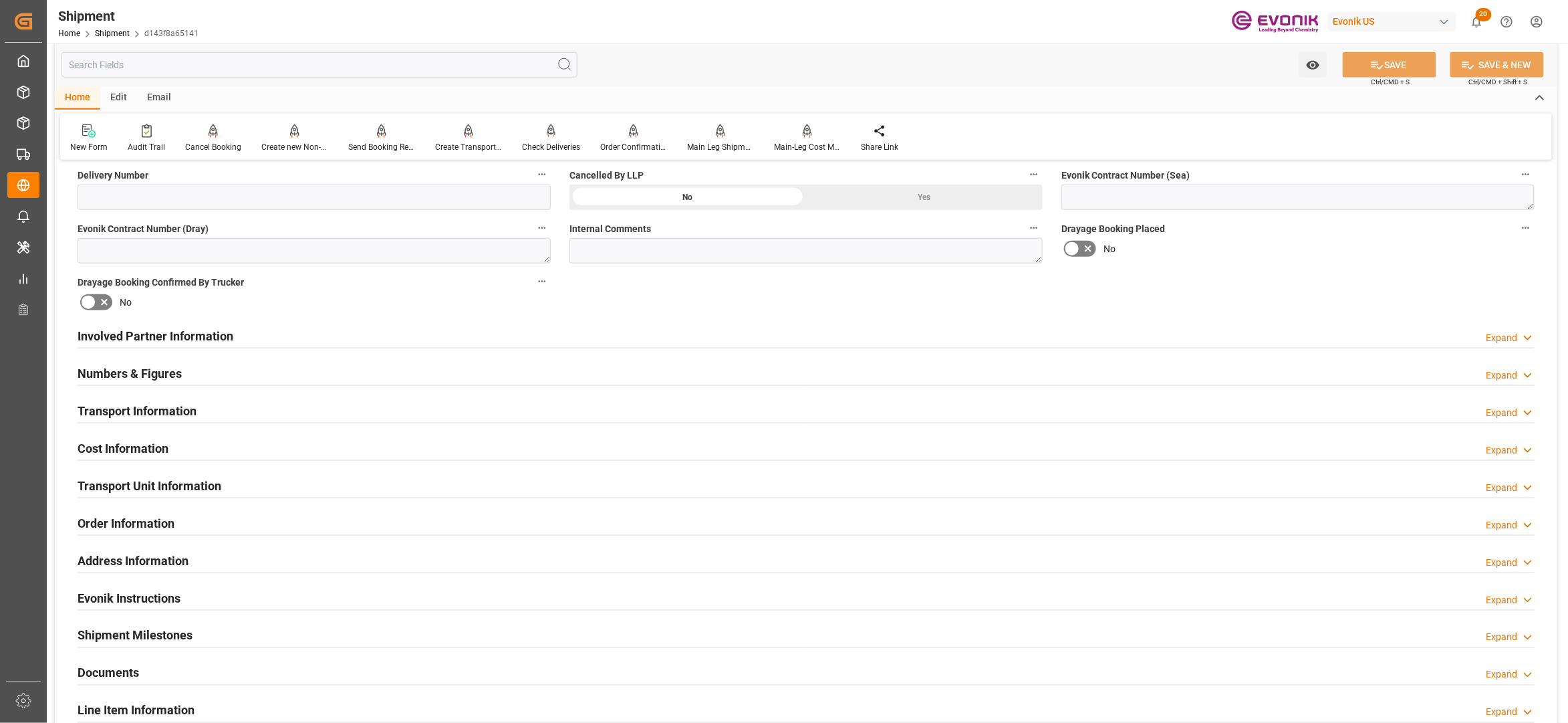
click at [491, 418] on div "Transport Information Expand" at bounding box center [805, 410] width 1457 height 25
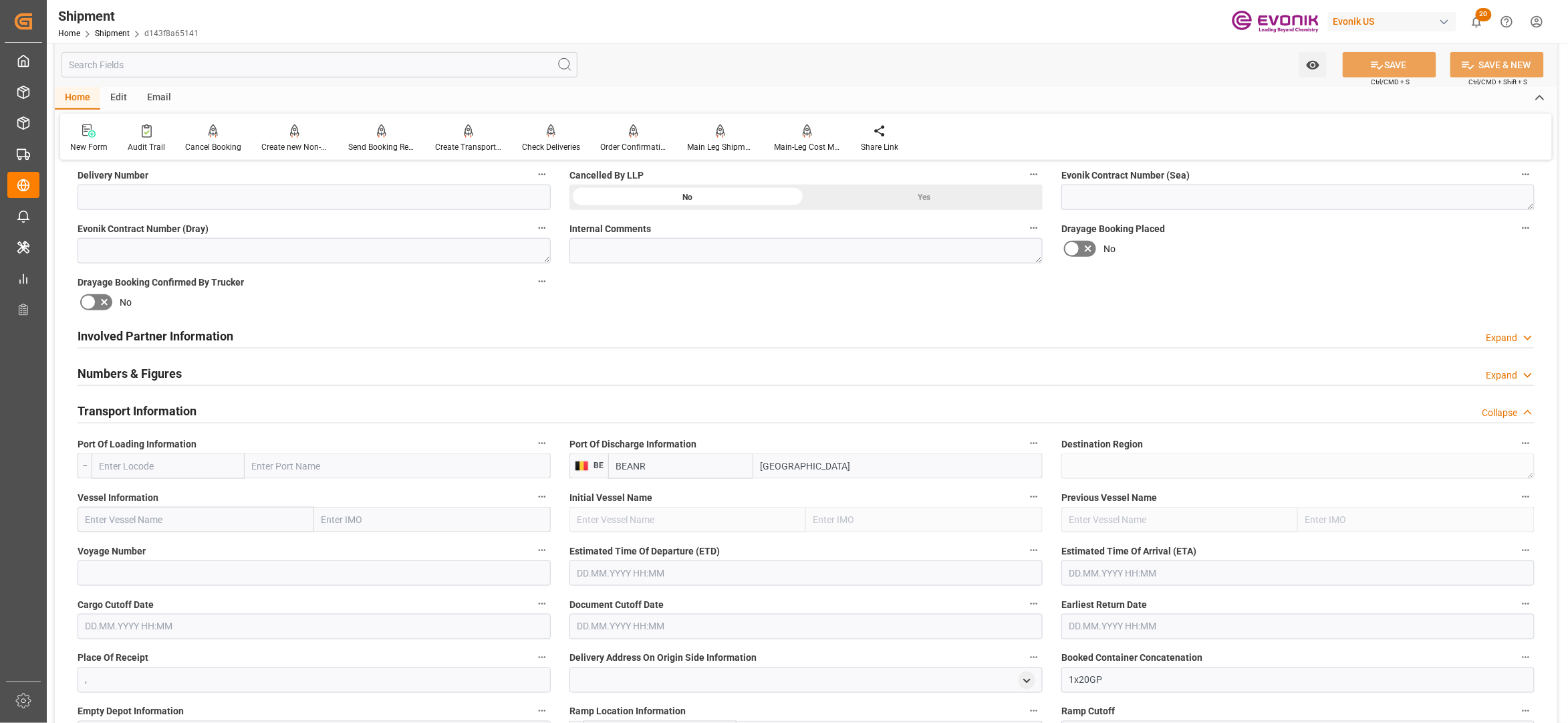
click at [729, 335] on div "Involved Partner Information Expand" at bounding box center [805, 335] width 1457 height 25
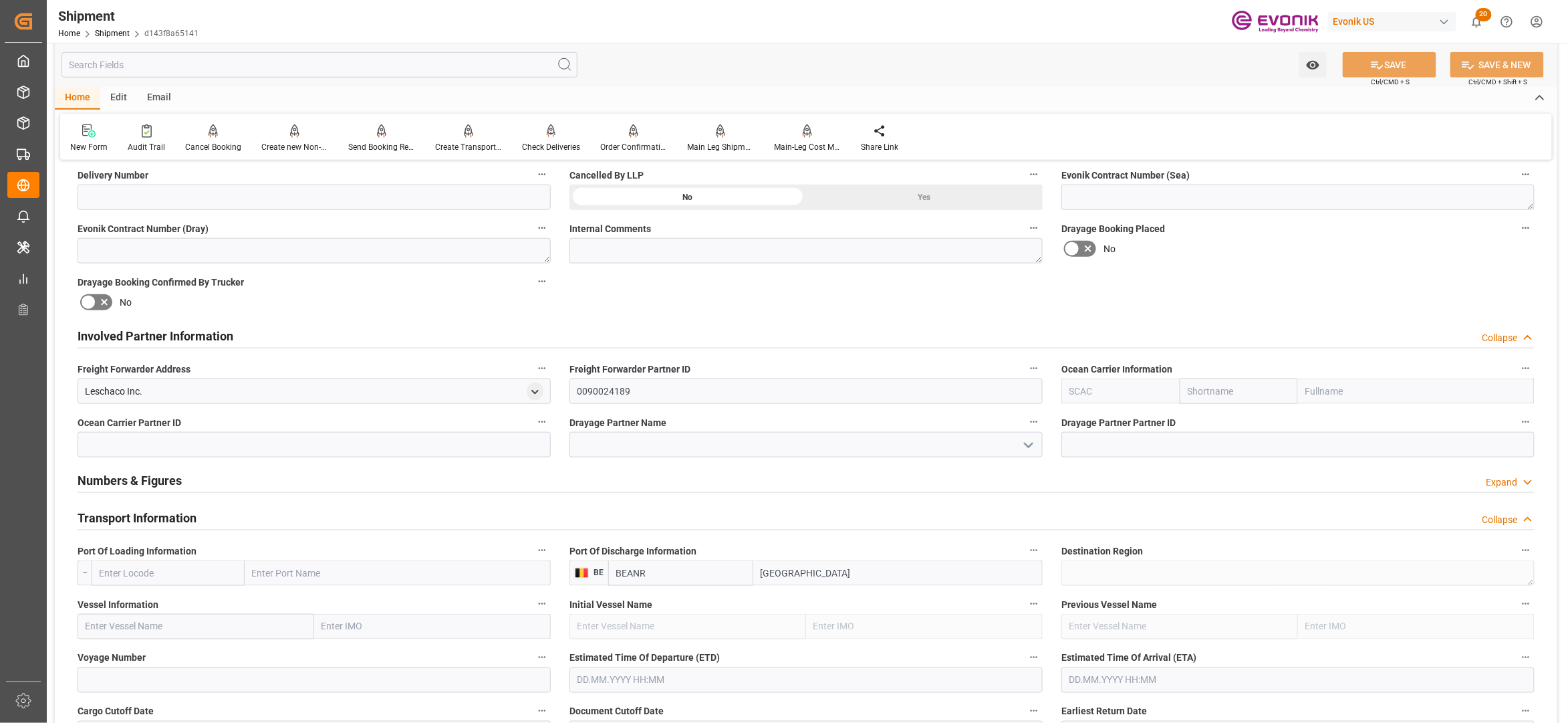
click at [1202, 388] on input "text" at bounding box center [1239, 391] width 118 height 25
type input "้"
type input "hapag"
click at [1215, 424] on b "Hapag Lloyd" at bounding box center [1224, 427] width 72 height 25
type input "HLCU"
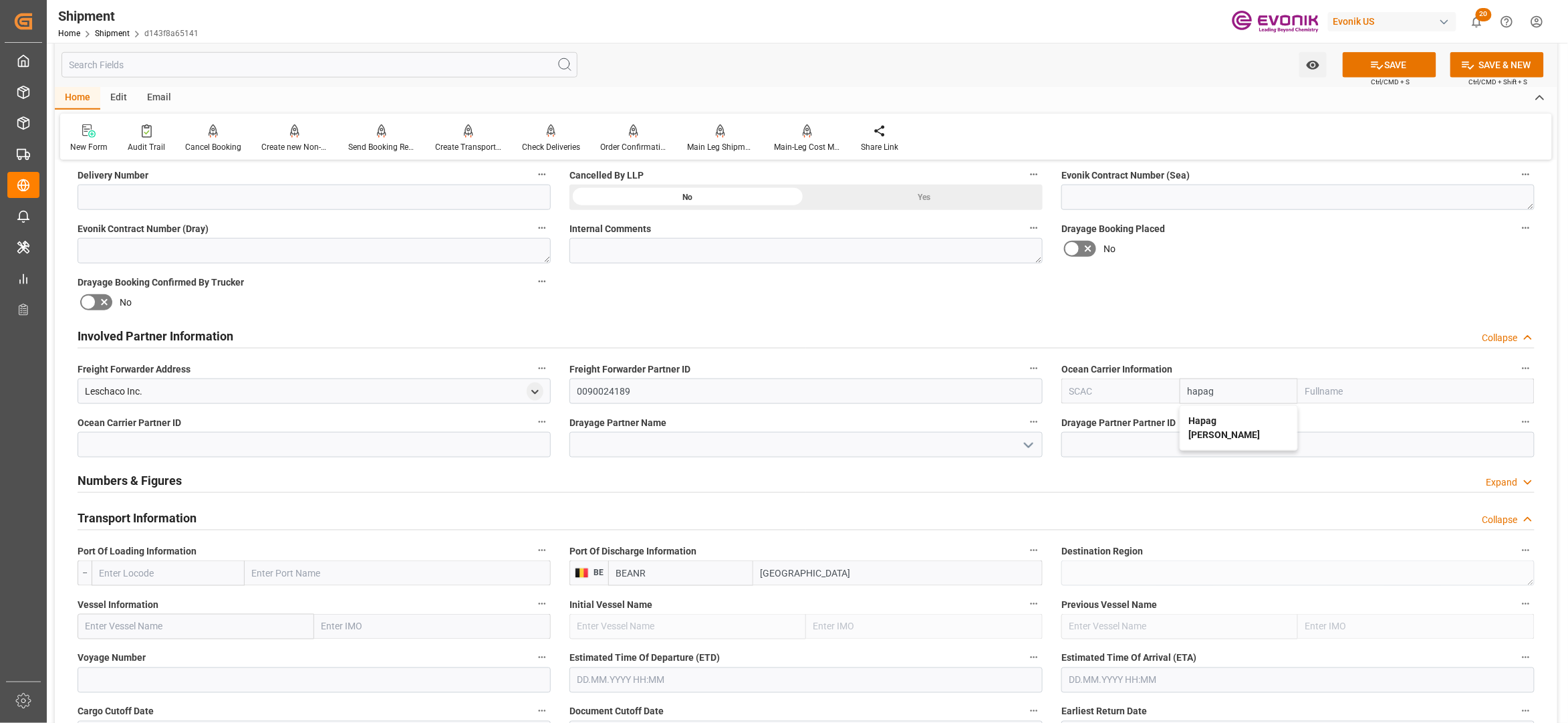
type input "Hapag Lloyd"
type input "Hapag Lloyd Aktiengesellschaft"
type input "Hapag Lloyd"
click at [1313, 241] on div "No" at bounding box center [1298, 249] width 474 height 22
click at [1408, 62] on button "SAVE" at bounding box center [1389, 65] width 94 height 25
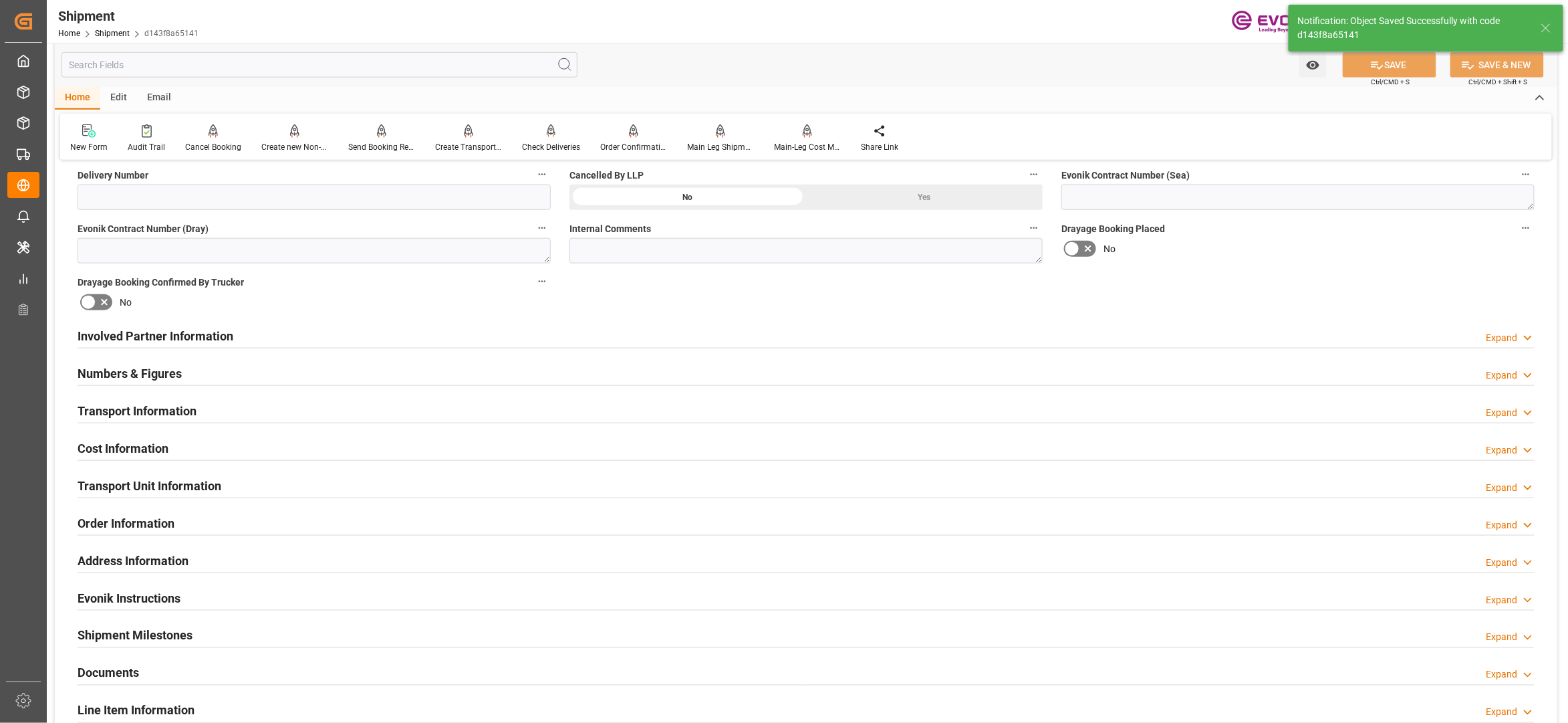
click at [723, 329] on div "Involved Partner Information Expand" at bounding box center [805, 335] width 1457 height 25
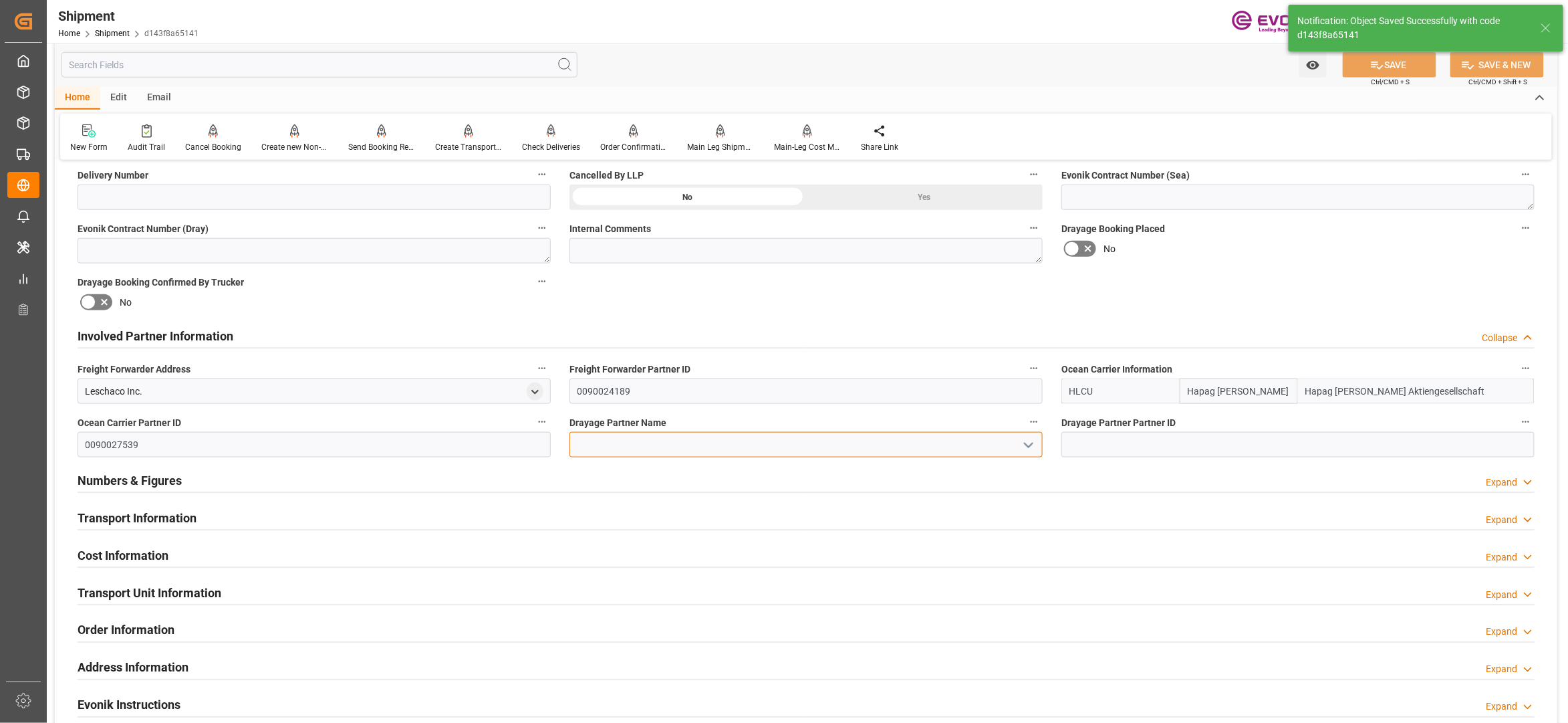
click at [671, 447] on input at bounding box center [806, 445] width 474 height 25
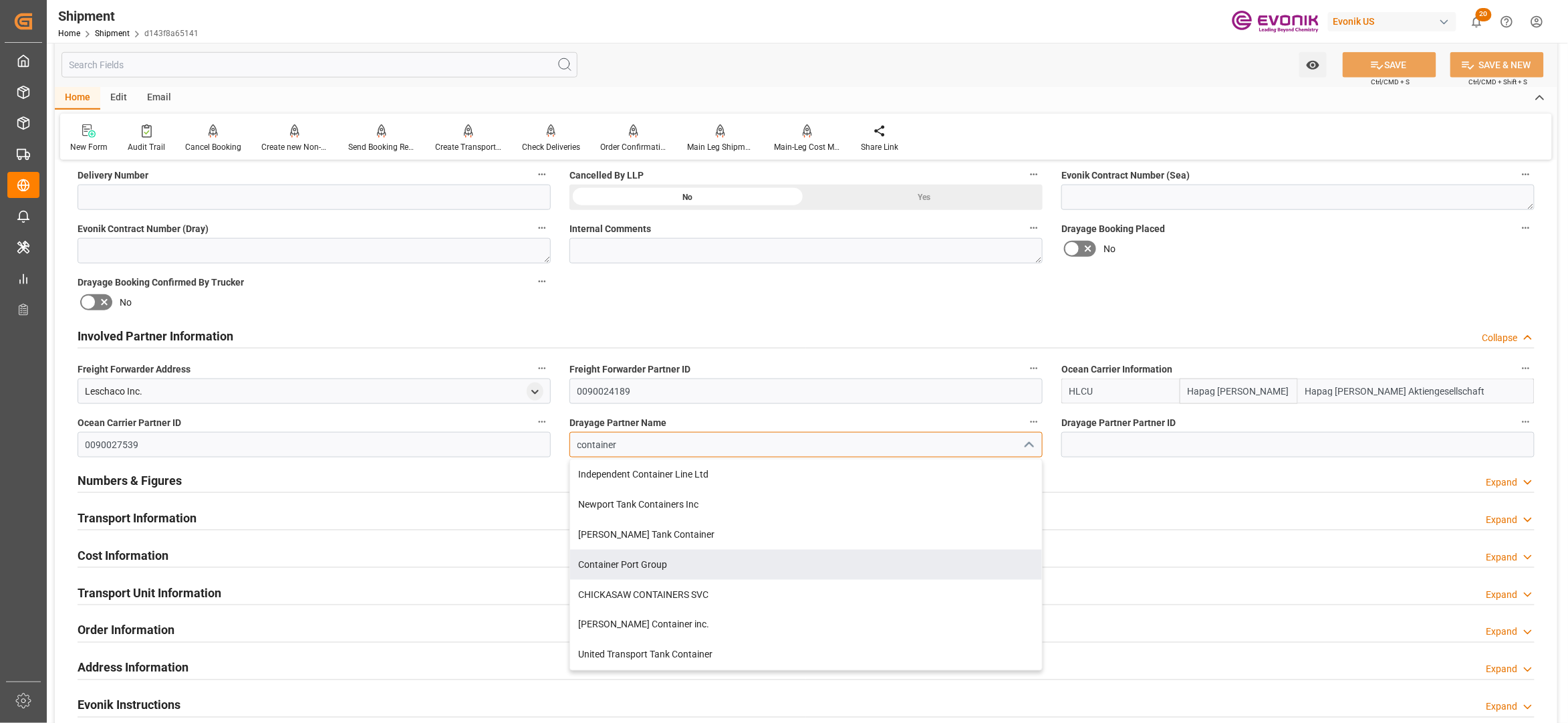
click at [683, 571] on div "Container Port Group" at bounding box center [805, 565] width 472 height 30
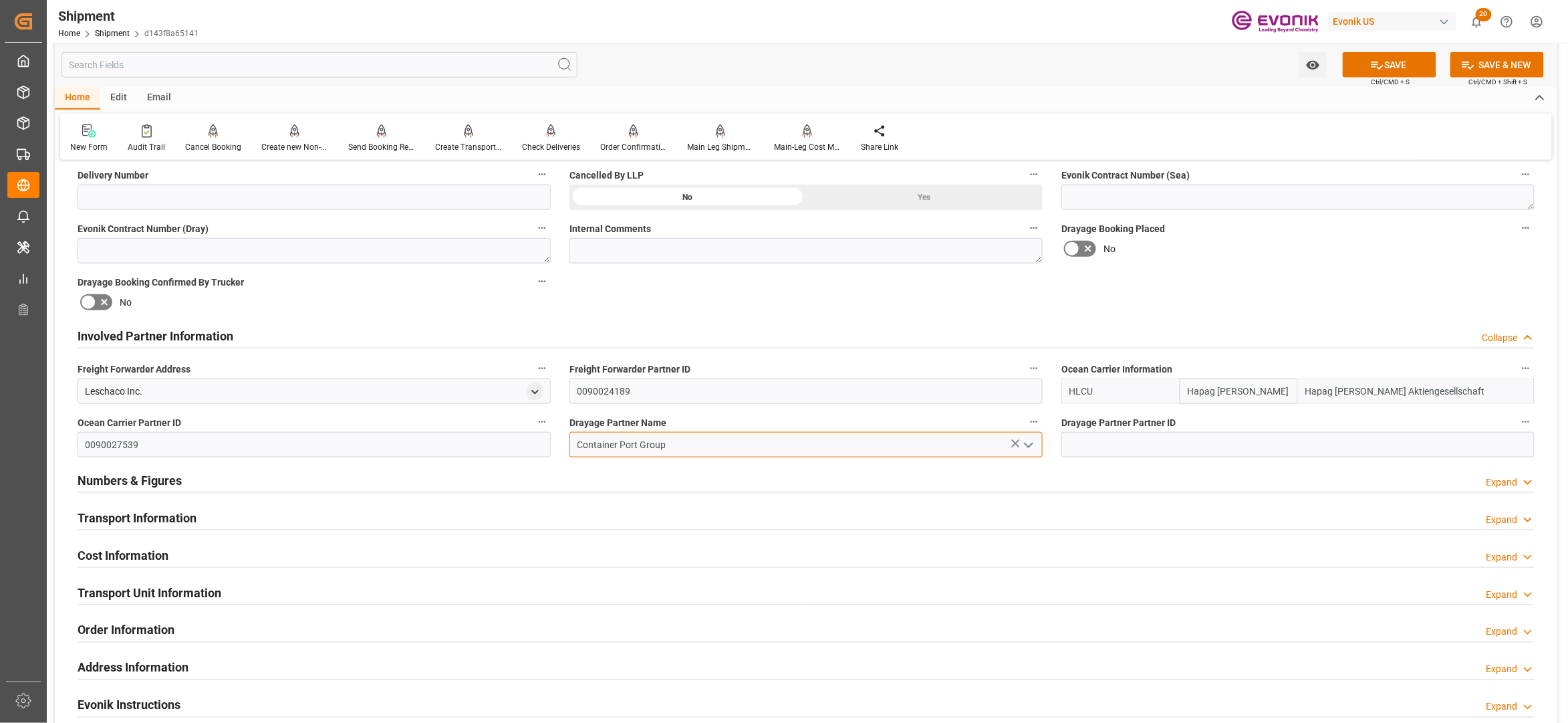
type input "Container Port Group"
click at [1193, 266] on div "Drayage Booking Placed No" at bounding box center [1298, 241] width 492 height 54
click at [1362, 71] on button "SAVE" at bounding box center [1389, 65] width 94 height 25
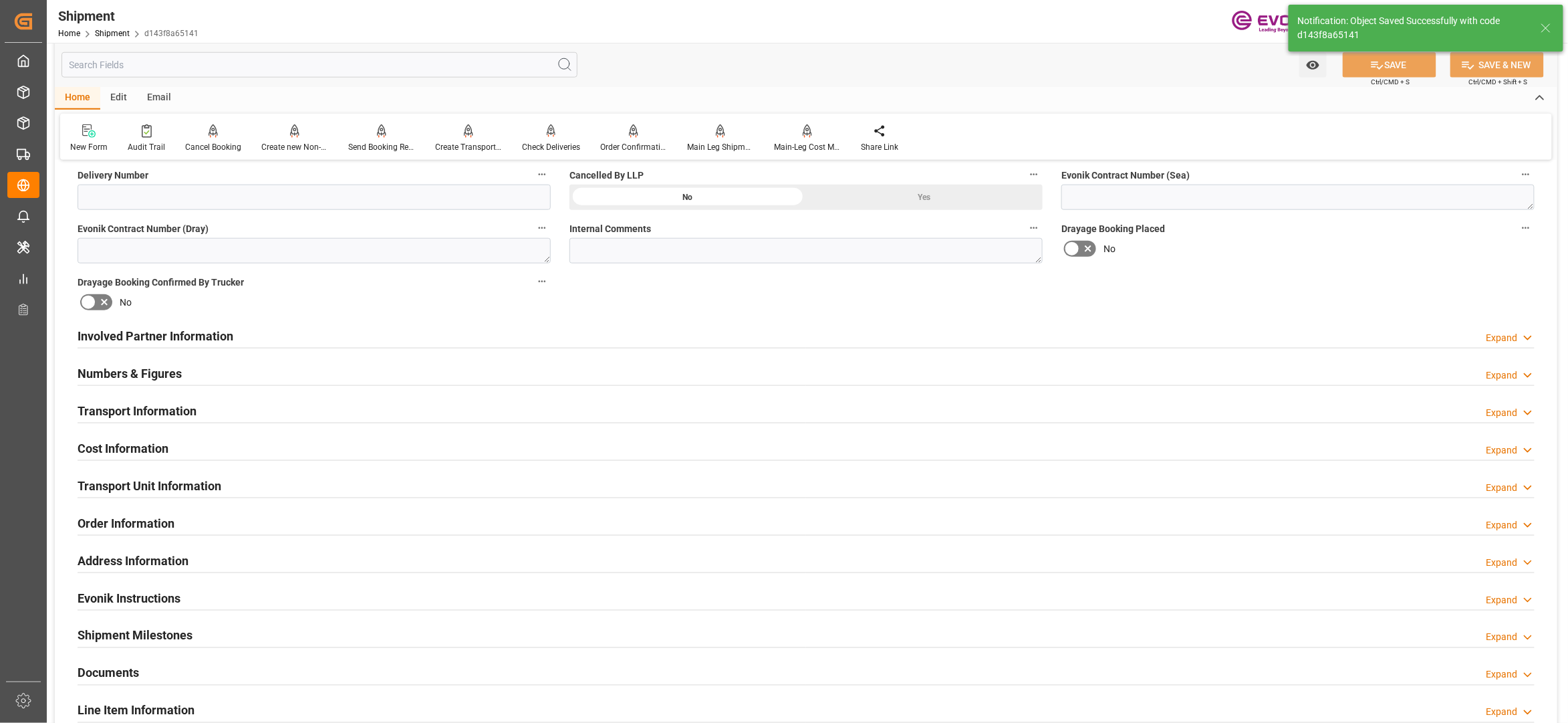
click at [483, 418] on div "Transport Information Expand" at bounding box center [805, 410] width 1457 height 25
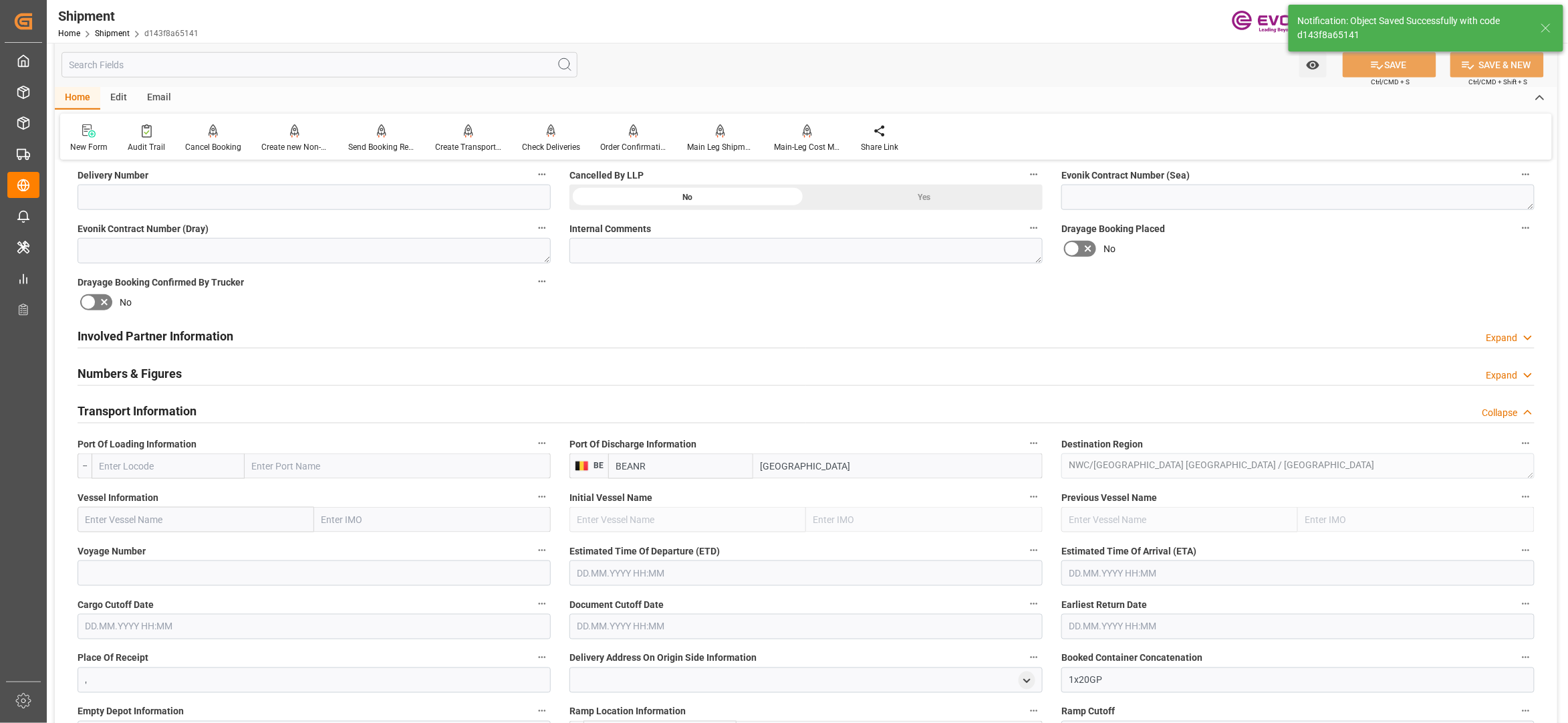
click at [182, 463] on input "text" at bounding box center [168, 467] width 153 height 25
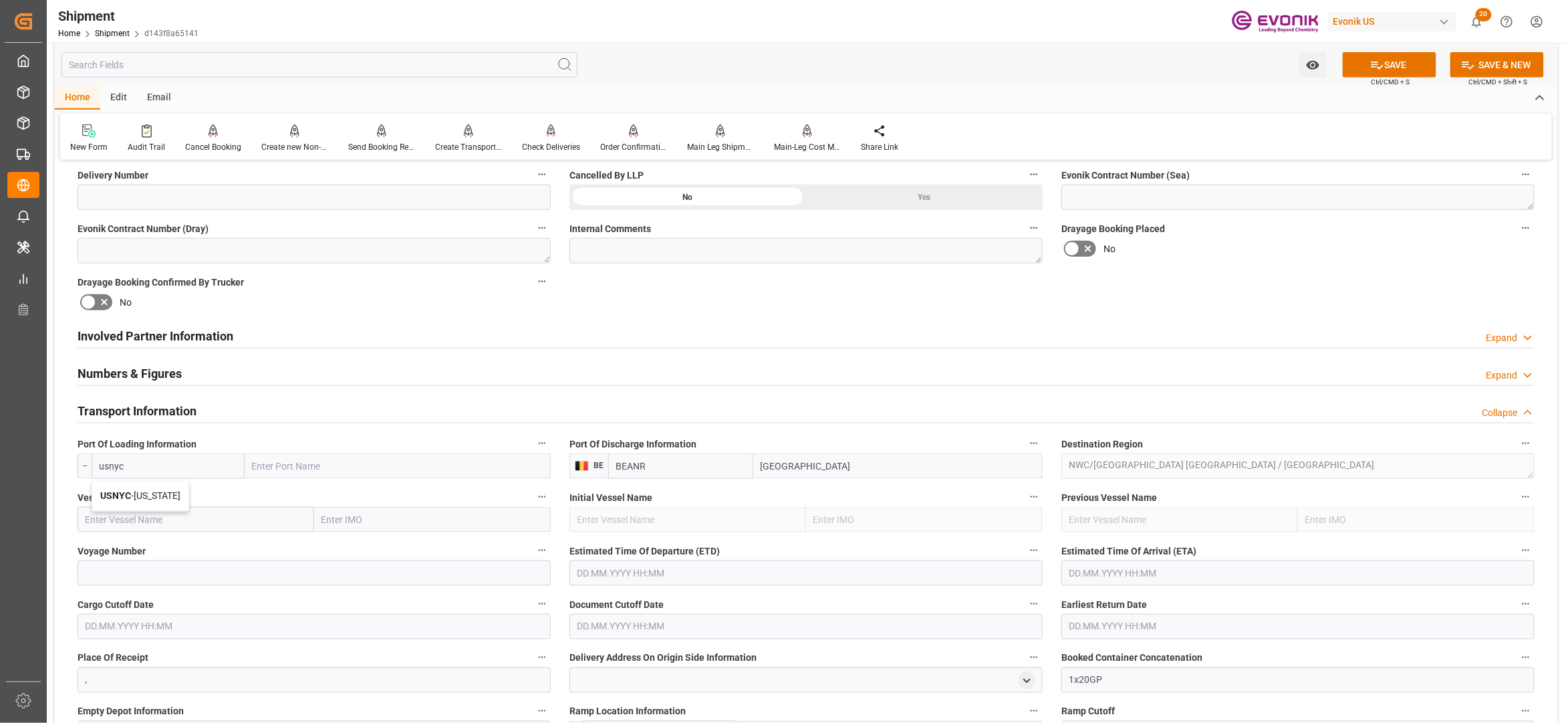
click at [173, 497] on span "USNYC - New York" at bounding box center [140, 496] width 80 height 11
type input "USNYC"
type input "[US_STATE]"
type input "USNYC"
click at [230, 519] on input "text" at bounding box center [195, 519] width 236 height 25
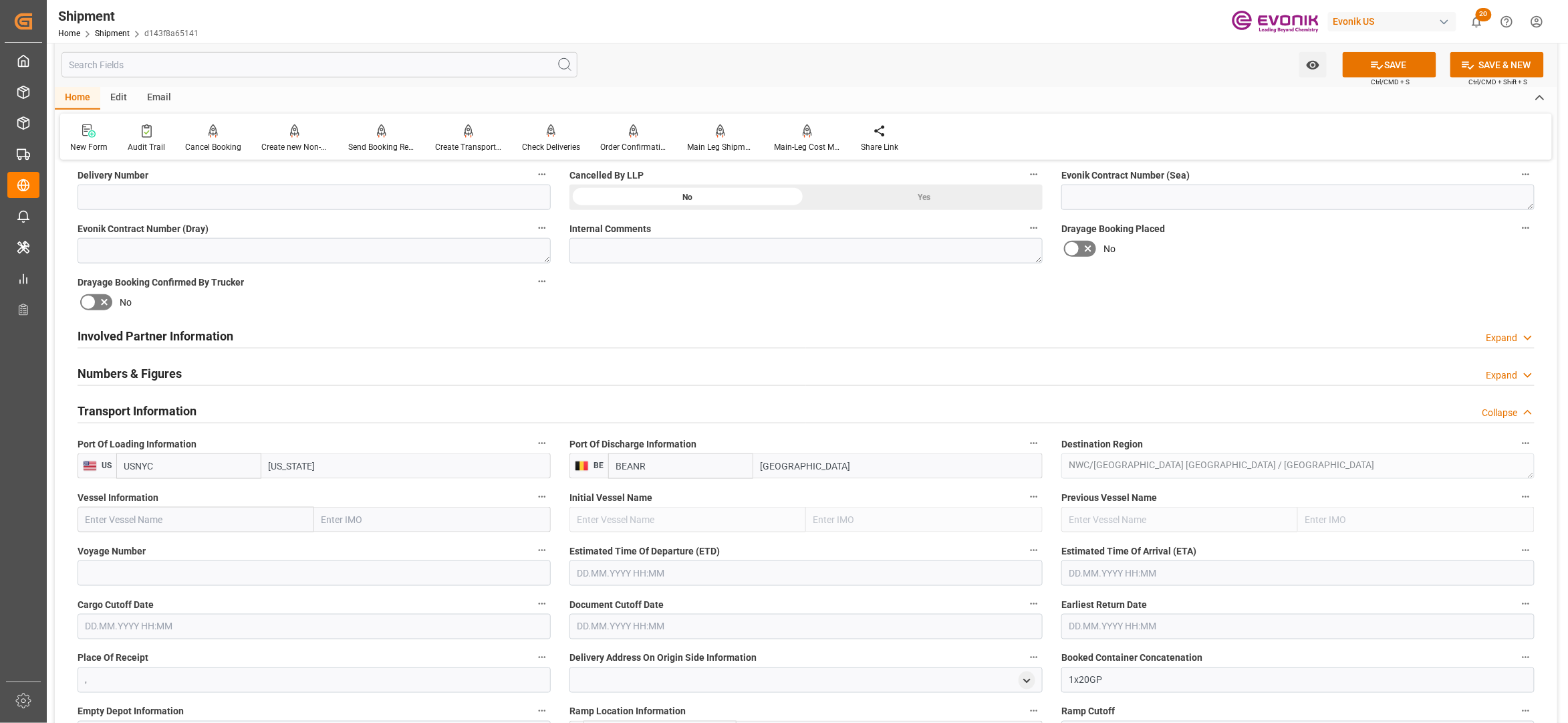
paste input "W KLAIPEDA / 542E"
click at [166, 515] on input "W KLAIPEDA / 542E" at bounding box center [195, 519] width 236 height 25
type input "W KLAIPEDA"
click at [166, 544] on span "W KLAIPEDA - 9211482" at bounding box center [133, 549] width 94 height 11
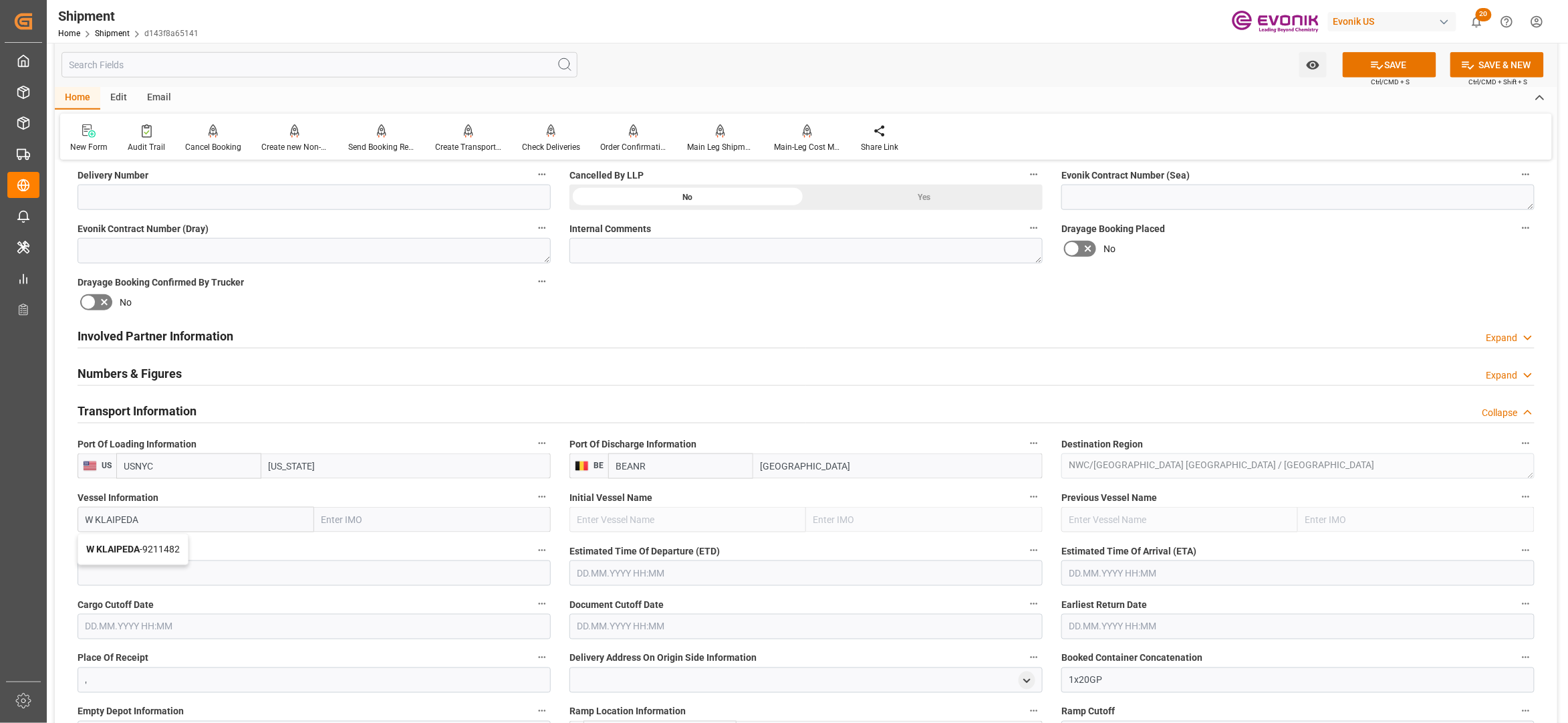
type input "9211482"
type input "W KLAIPEDA"
click at [182, 574] on input at bounding box center [314, 573] width 474 height 25
paste input "542E"
type input "542E"
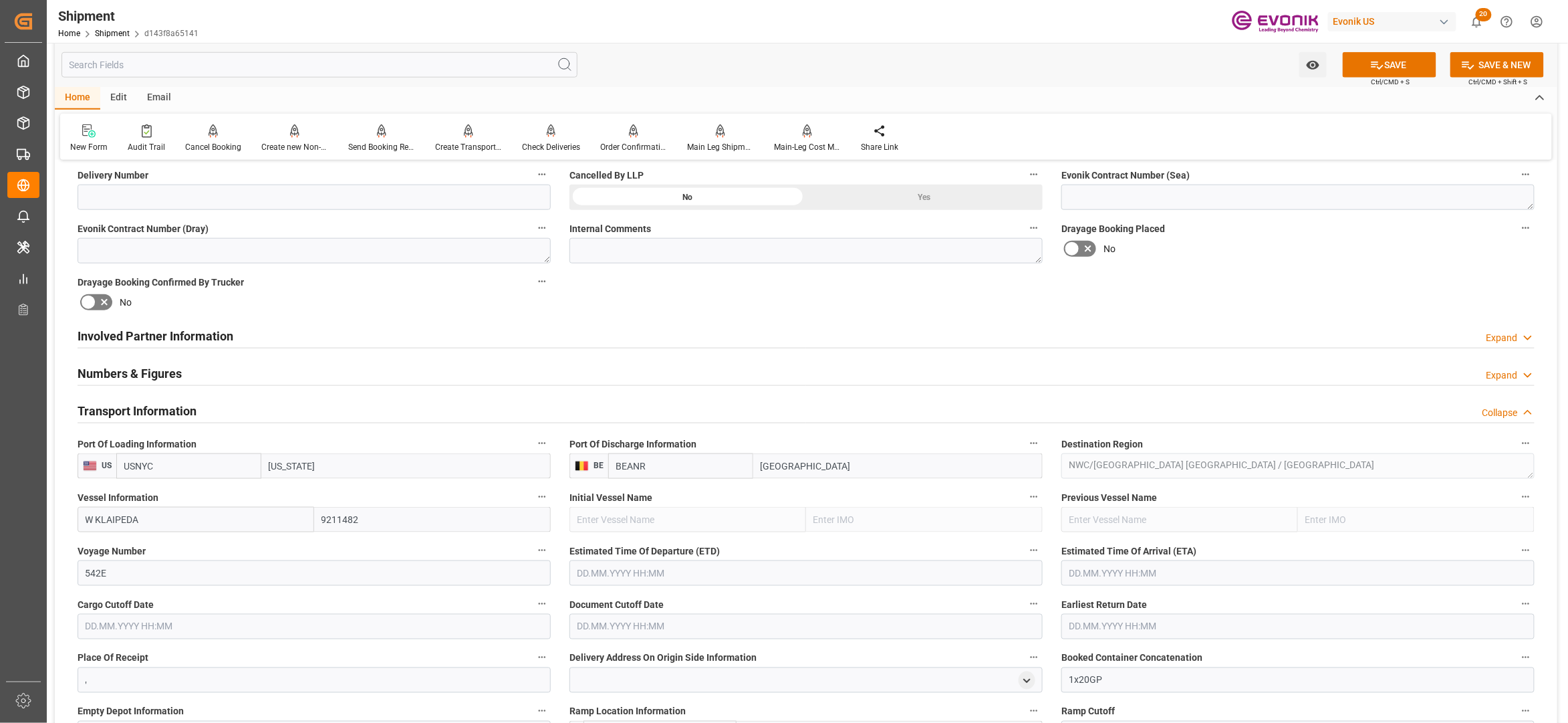
click at [702, 565] on input "text" at bounding box center [806, 573] width 474 height 25
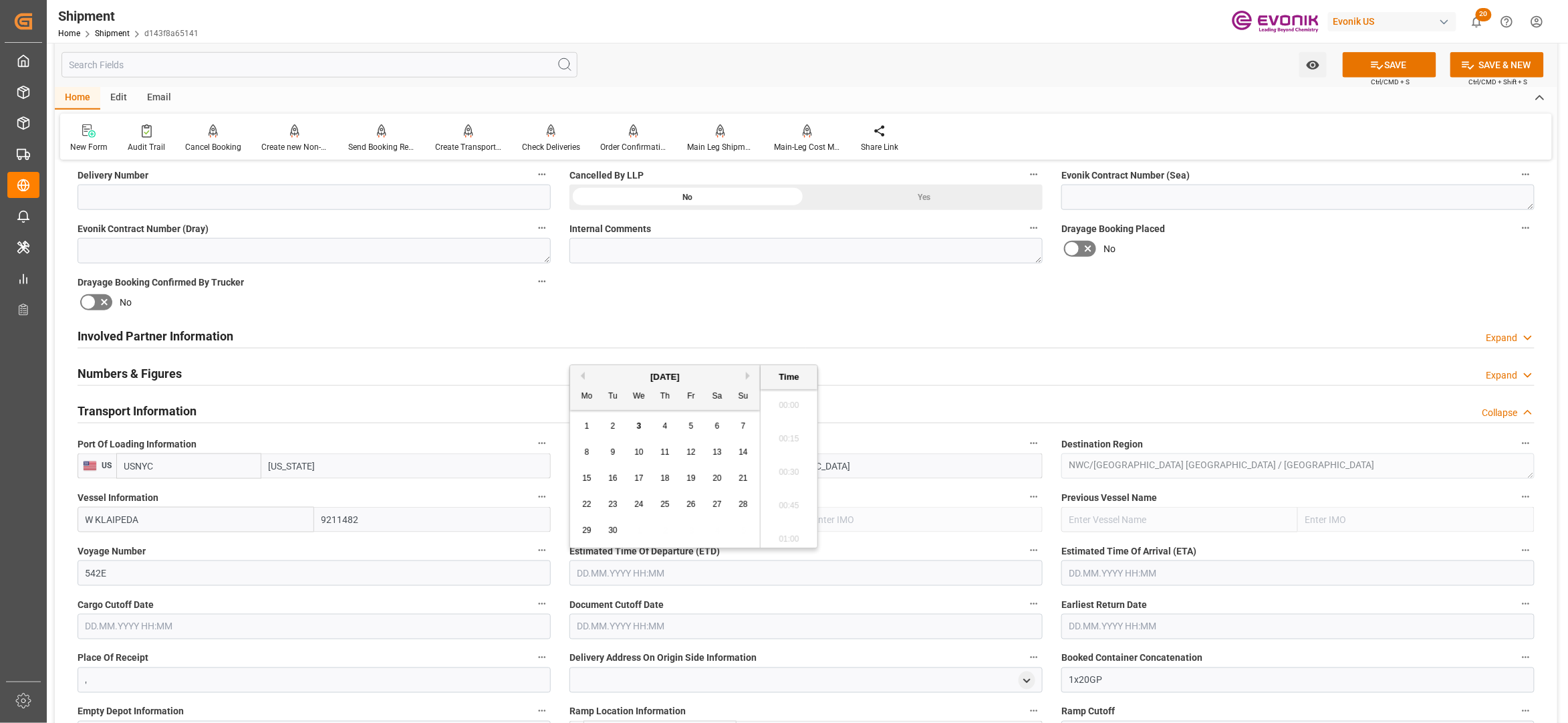
scroll to position [3051, 0]
click at [749, 376] on button "Next Month" at bounding box center [750, 376] width 8 height 8
click at [592, 477] on div "13" at bounding box center [587, 479] width 16 height 16
type input "13.10.2025 00:00"
click at [1151, 574] on input "text" at bounding box center [1298, 573] width 474 height 25
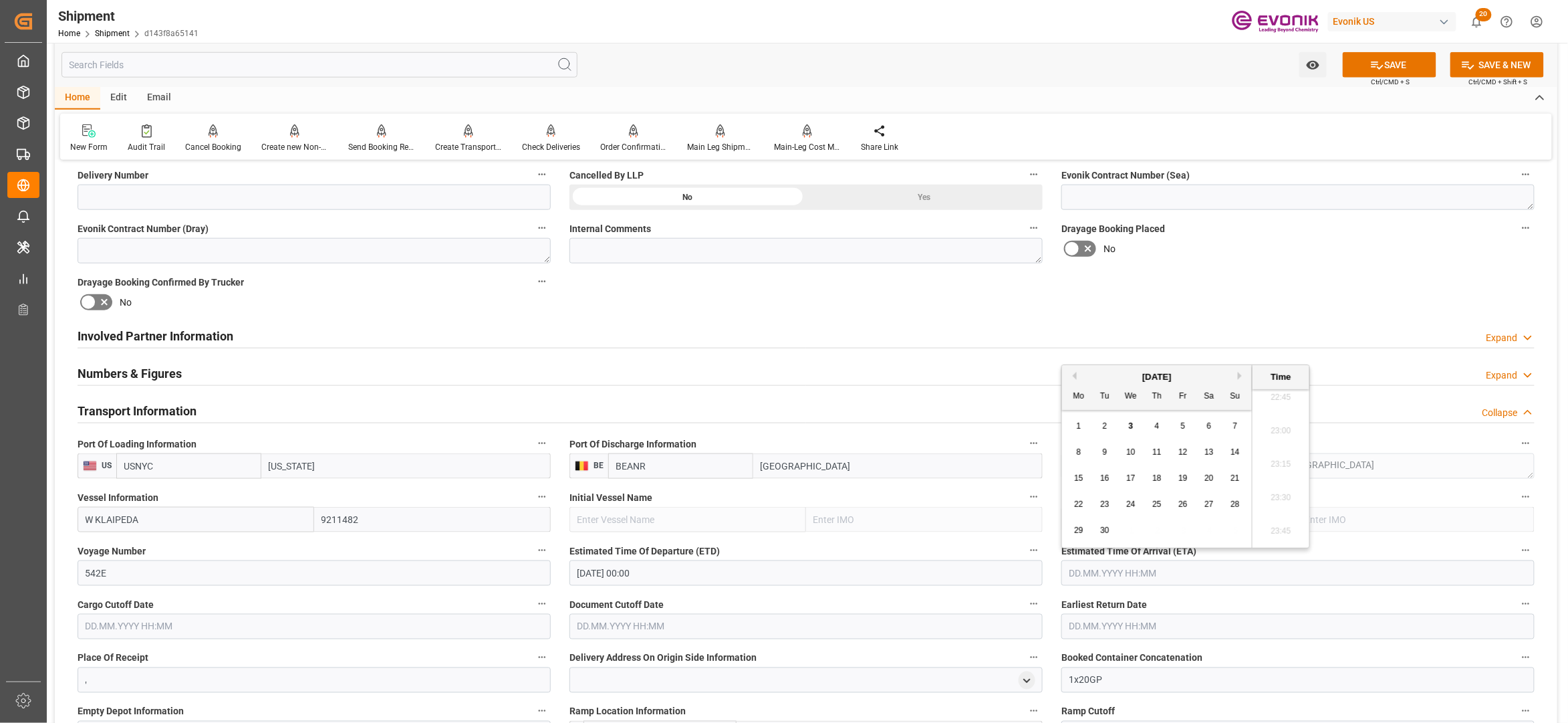
click at [1239, 373] on button "Next Month" at bounding box center [1242, 376] width 8 height 8
click at [1239, 375] on button "Next Month" at bounding box center [1242, 376] width 8 height 8
click at [1233, 448] on span "9" at bounding box center [1235, 452] width 5 height 9
type input "09.11.2025 00:00"
click at [489, 618] on input "text" at bounding box center [314, 627] width 474 height 25
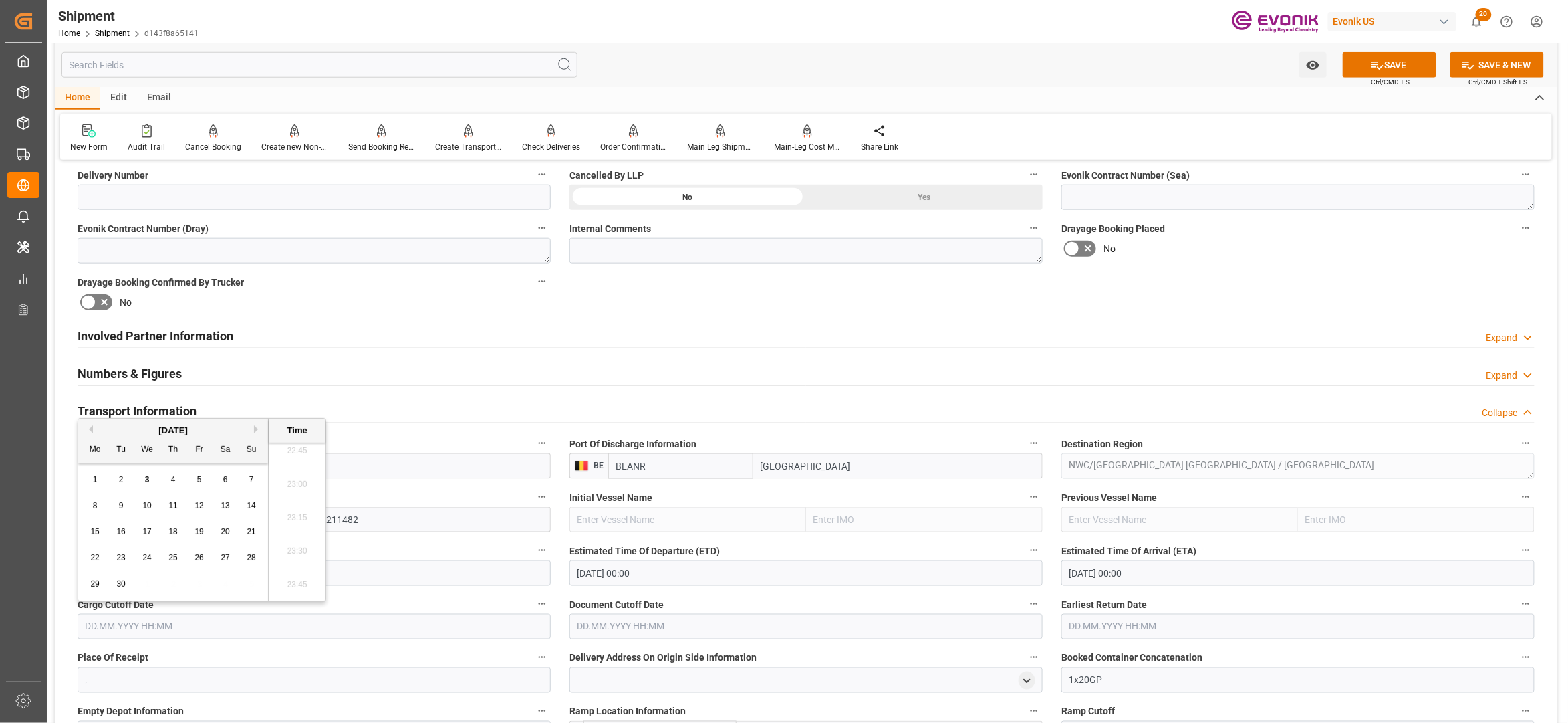
click at [258, 429] on button "Next Month" at bounding box center [257, 429] width 8 height 8
click at [151, 503] on div "8" at bounding box center [147, 507] width 16 height 16
type input "08.10.2025 00:00"
click at [687, 622] on input "text" at bounding box center [806, 627] width 474 height 25
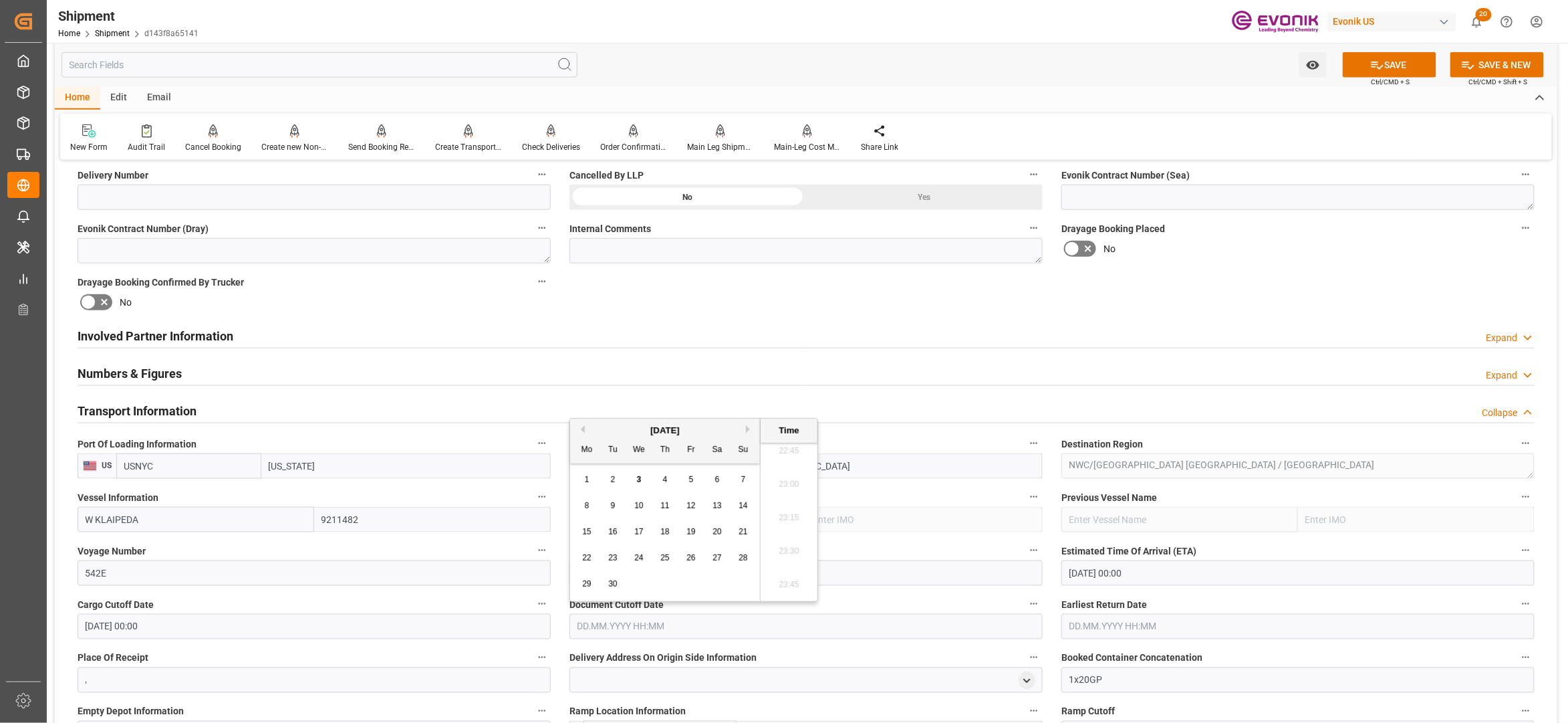
click at [586, 501] on span "8" at bounding box center [586, 506] width 5 height 9
click at [749, 427] on button "Next Month" at bounding box center [750, 429] width 8 height 8
click at [637, 502] on span "8" at bounding box center [639, 506] width 5 height 9
type input "08.10.2025 00:00"
click at [1156, 628] on input "text" at bounding box center [1298, 627] width 474 height 25
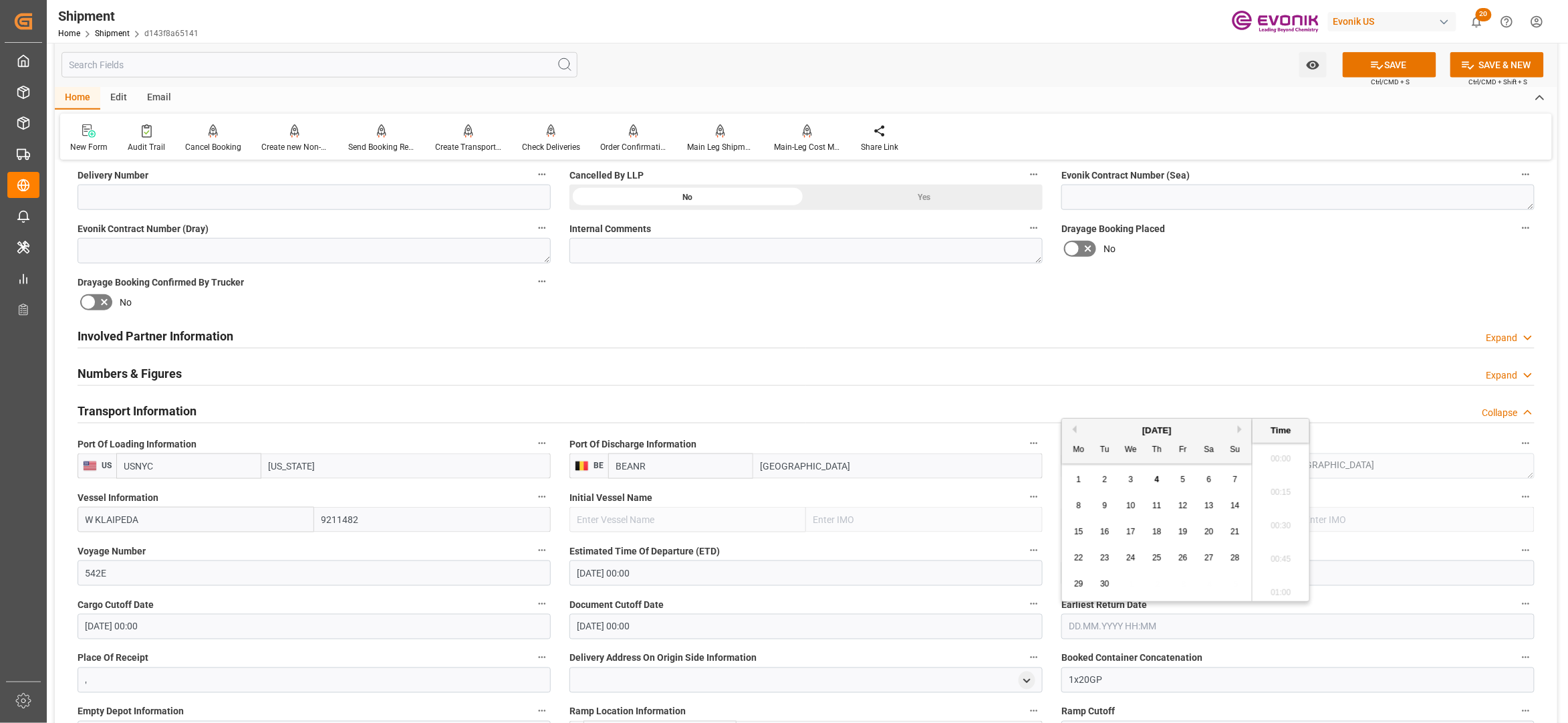
click at [1239, 432] on button "Next Month" at bounding box center [1242, 429] width 8 height 8
click at [1129, 499] on div "8" at bounding box center [1131, 507] width 16 height 16
type input "08.10.2025 00:00"
click at [1241, 267] on div "Drayage Booking Placed No" at bounding box center [1298, 241] width 492 height 54
click at [1371, 70] on icon at bounding box center [1377, 65] width 14 height 14
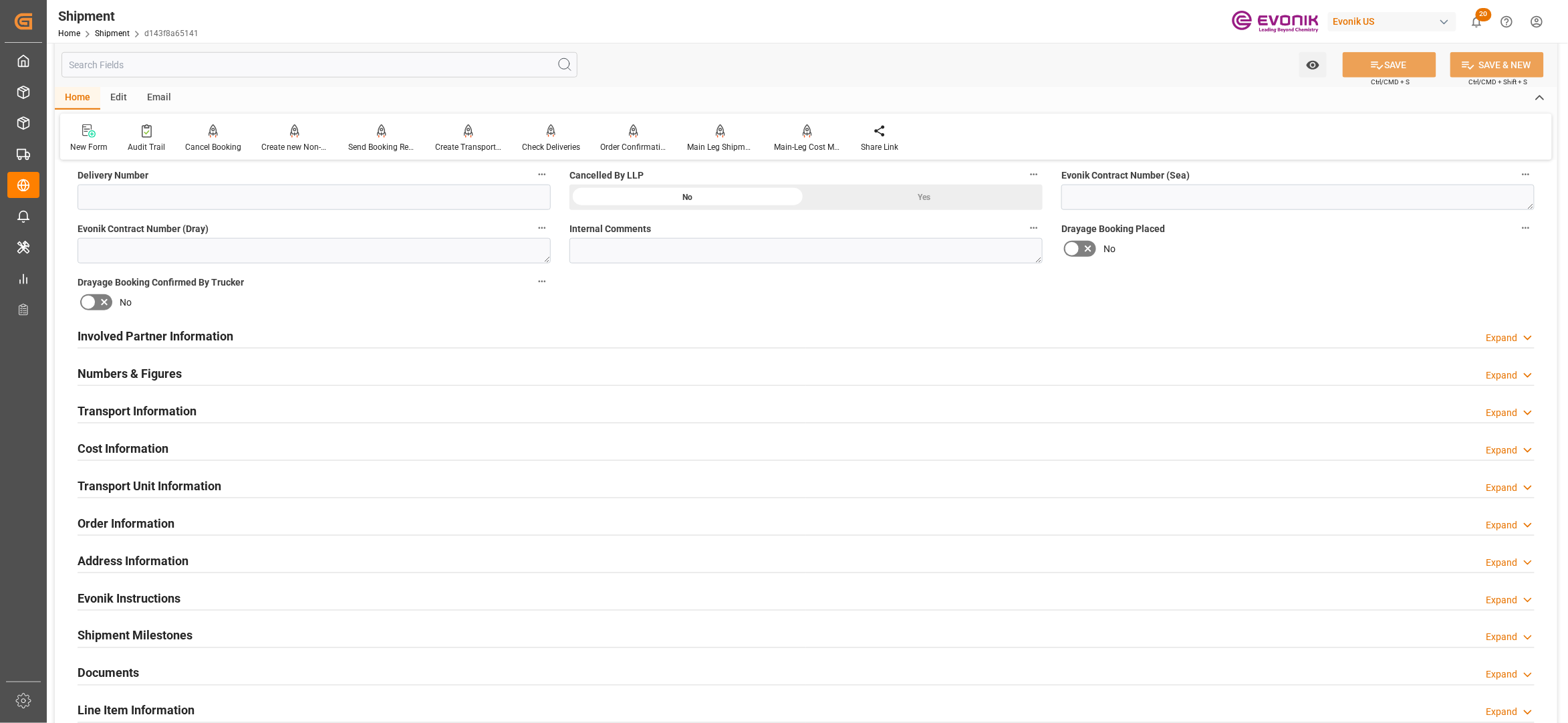
click at [346, 446] on div "Cost Information Expand" at bounding box center [805, 447] width 1457 height 25
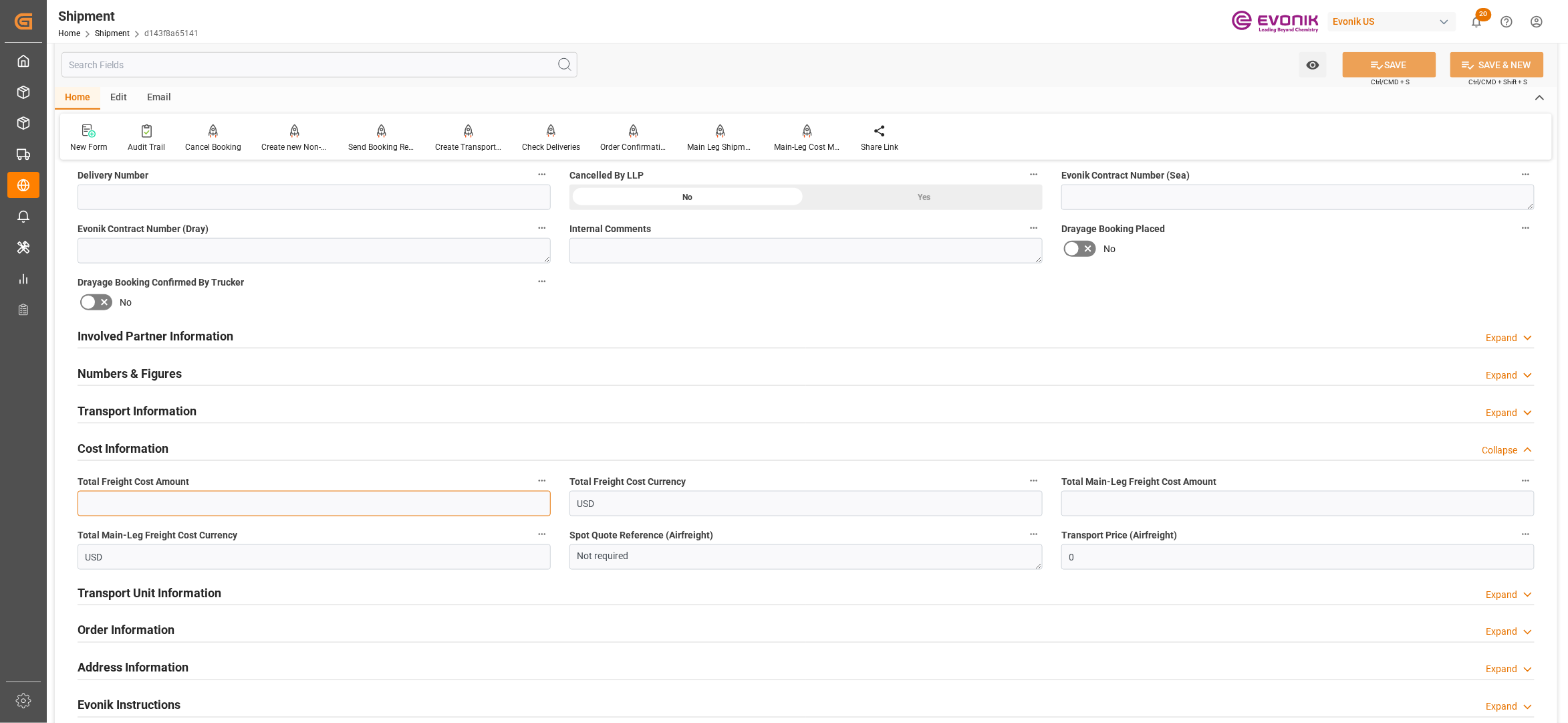
click at [215, 499] on input "text" at bounding box center [314, 504] width 474 height 25
type input "813"
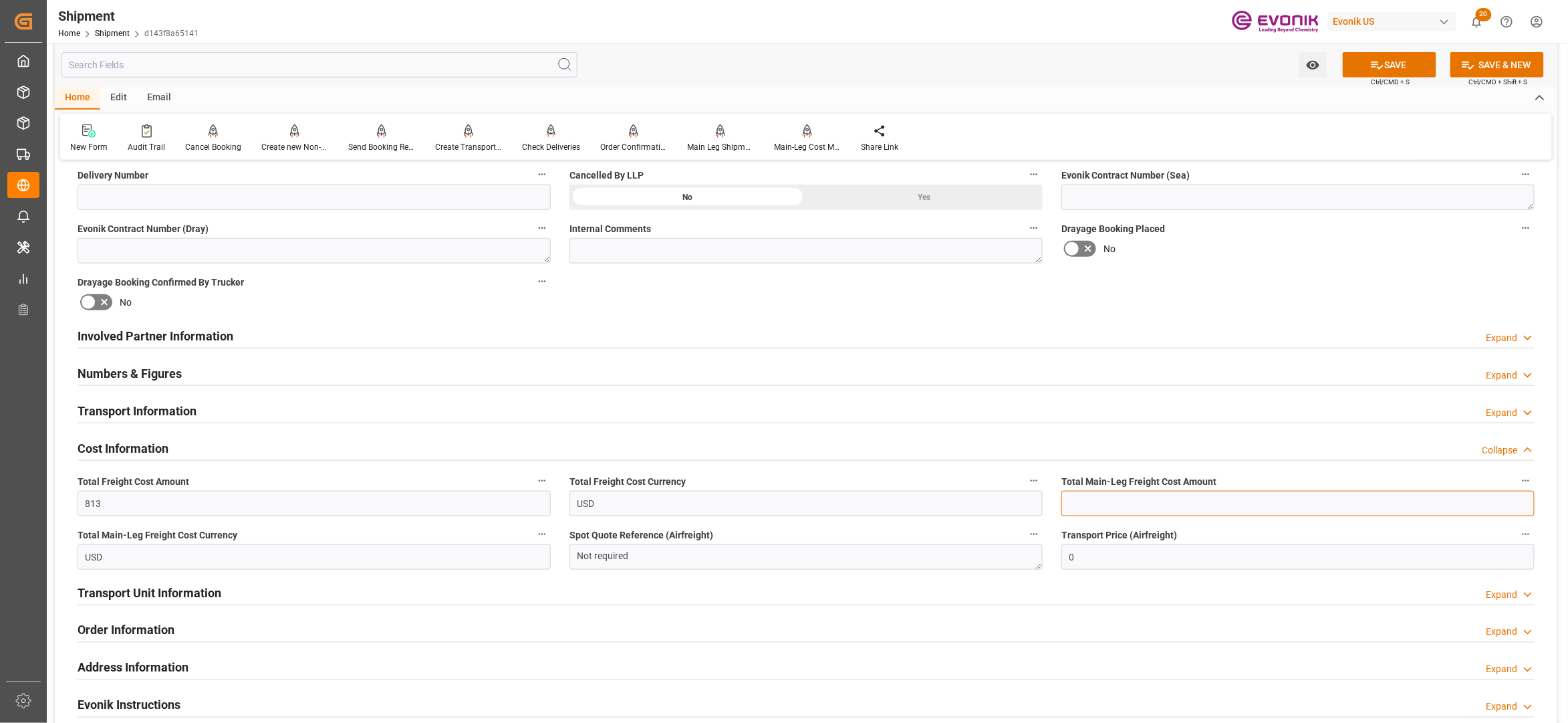
click at [1108, 509] on input "text" at bounding box center [1298, 504] width 474 height 25
type input "620"
click at [1294, 314] on div "Booking Confirmation Milestone Bar Collapse Submitted to FFW for Booking (Pendi…" at bounding box center [805, 322] width 1503 height 1490
click at [1396, 67] on button "SAVE" at bounding box center [1389, 65] width 94 height 25
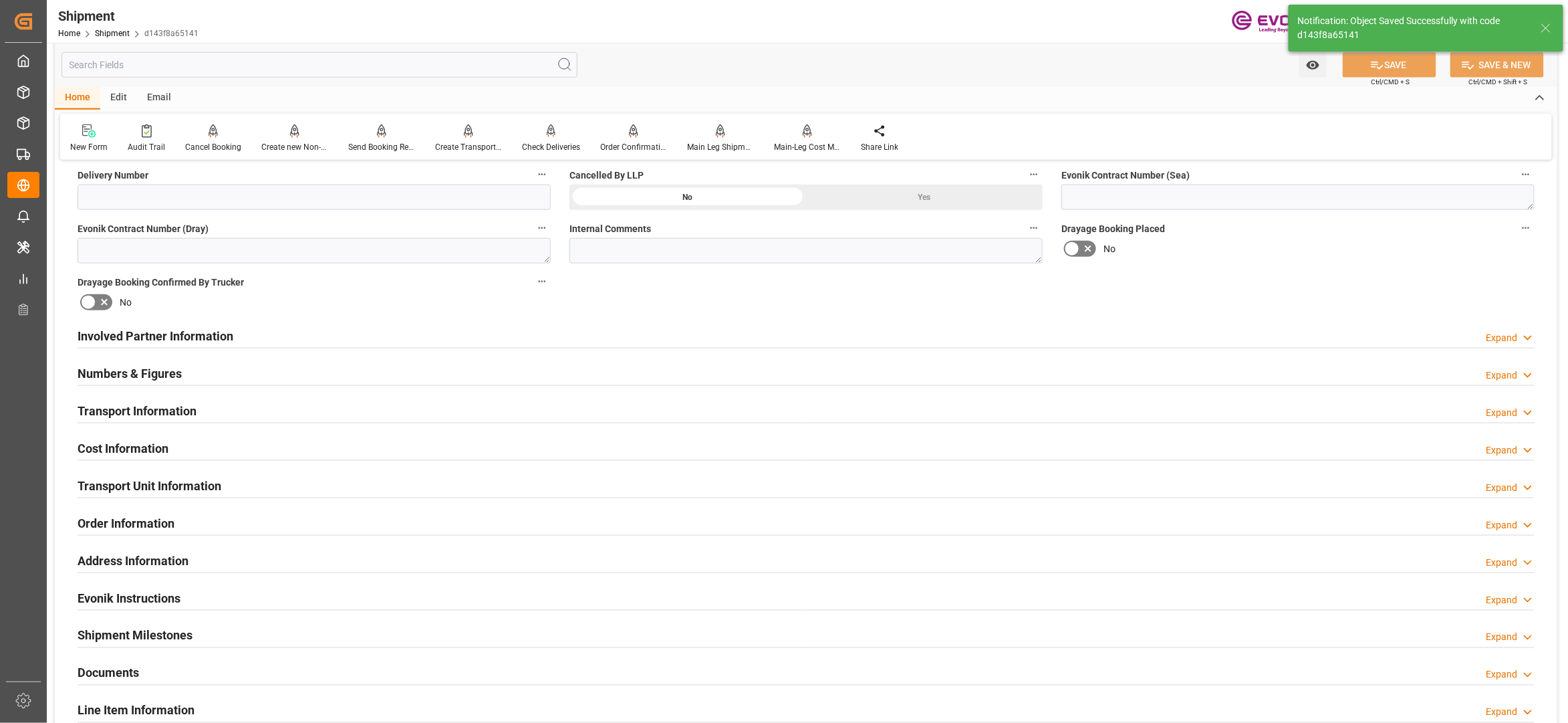
click at [272, 492] on div "Transport Unit Information Expand" at bounding box center [805, 485] width 1457 height 25
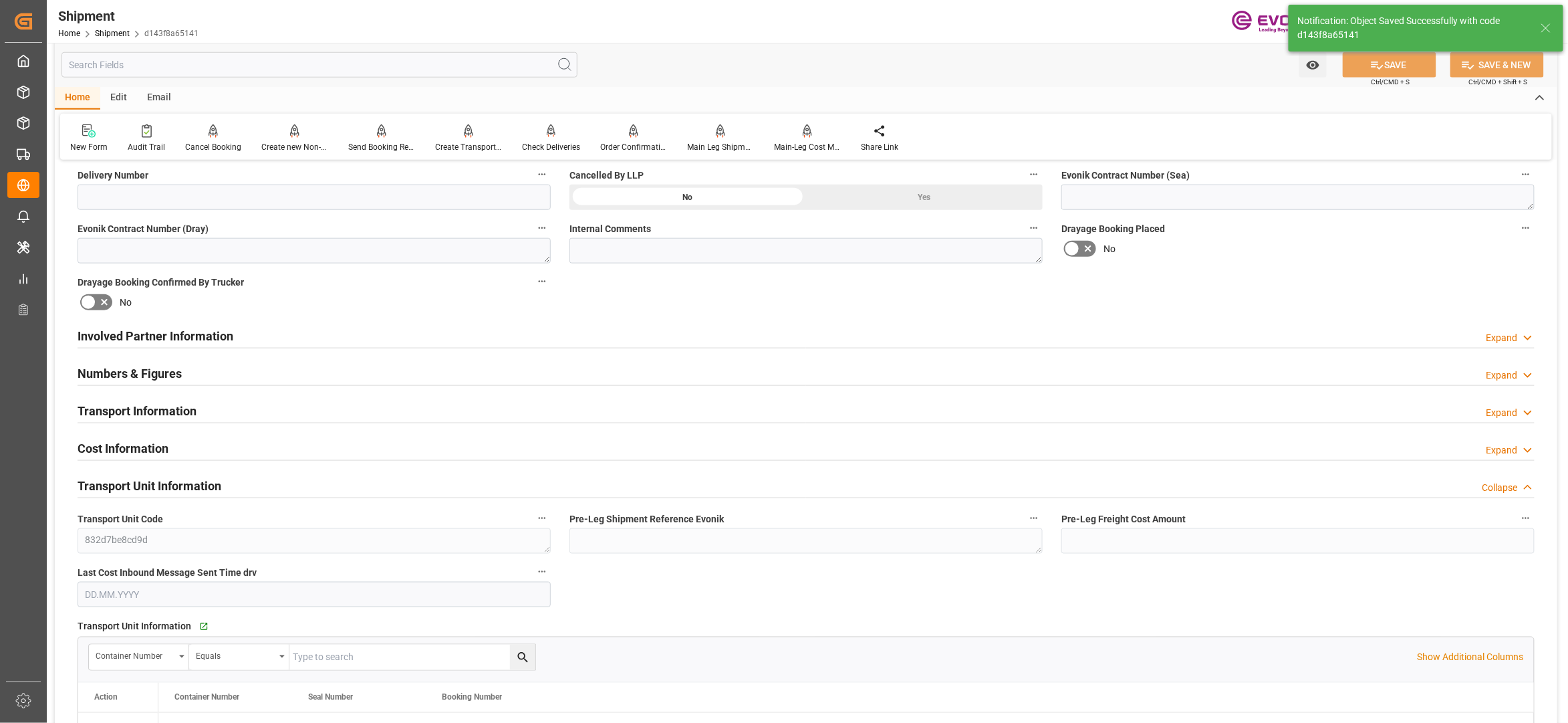
scroll to position [891, 0]
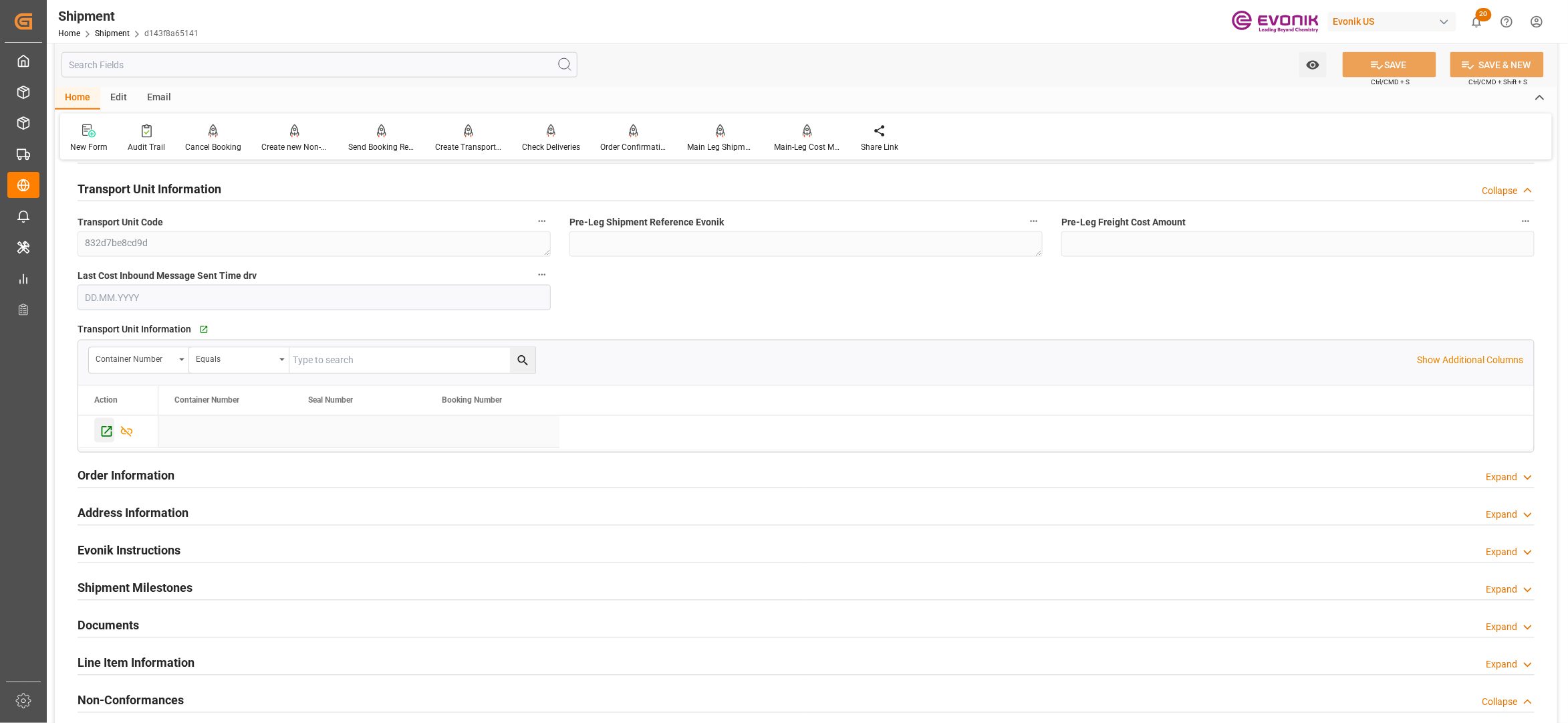
click at [103, 434] on icon "Press SPACE to select this row." at bounding box center [107, 432] width 11 height 11
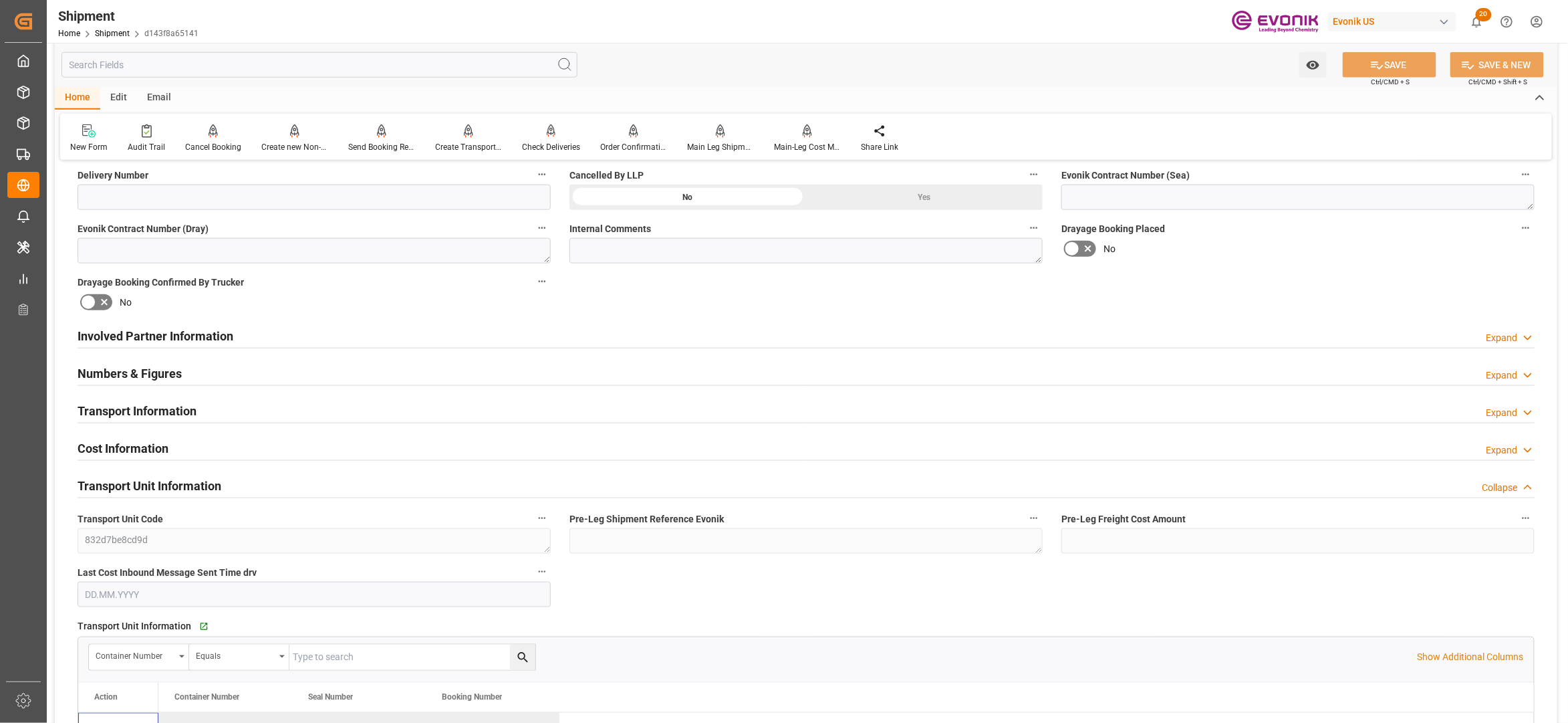
click at [544, 336] on div "Involved Partner Information Expand" at bounding box center [805, 335] width 1457 height 25
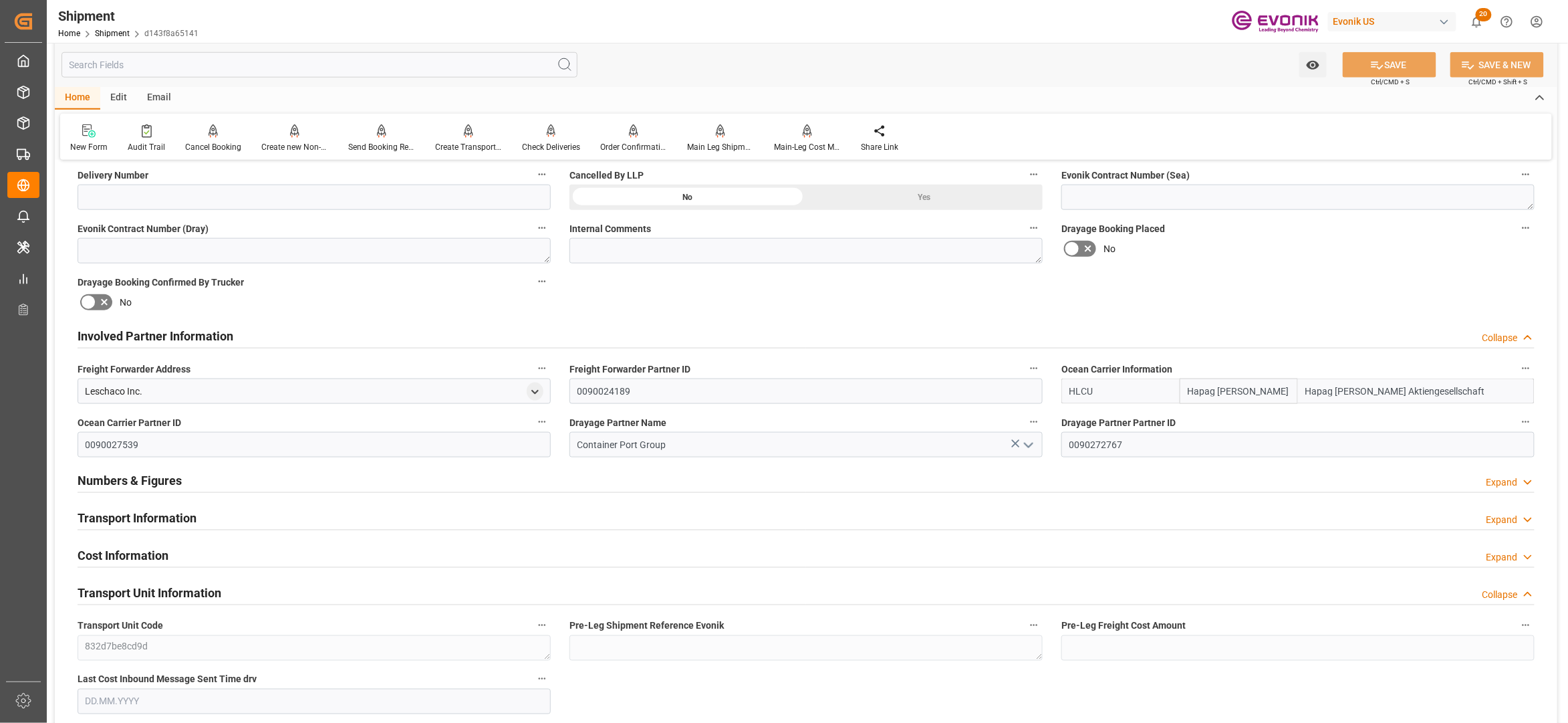
click at [373, 520] on div "Transport Information Expand" at bounding box center [805, 517] width 1457 height 25
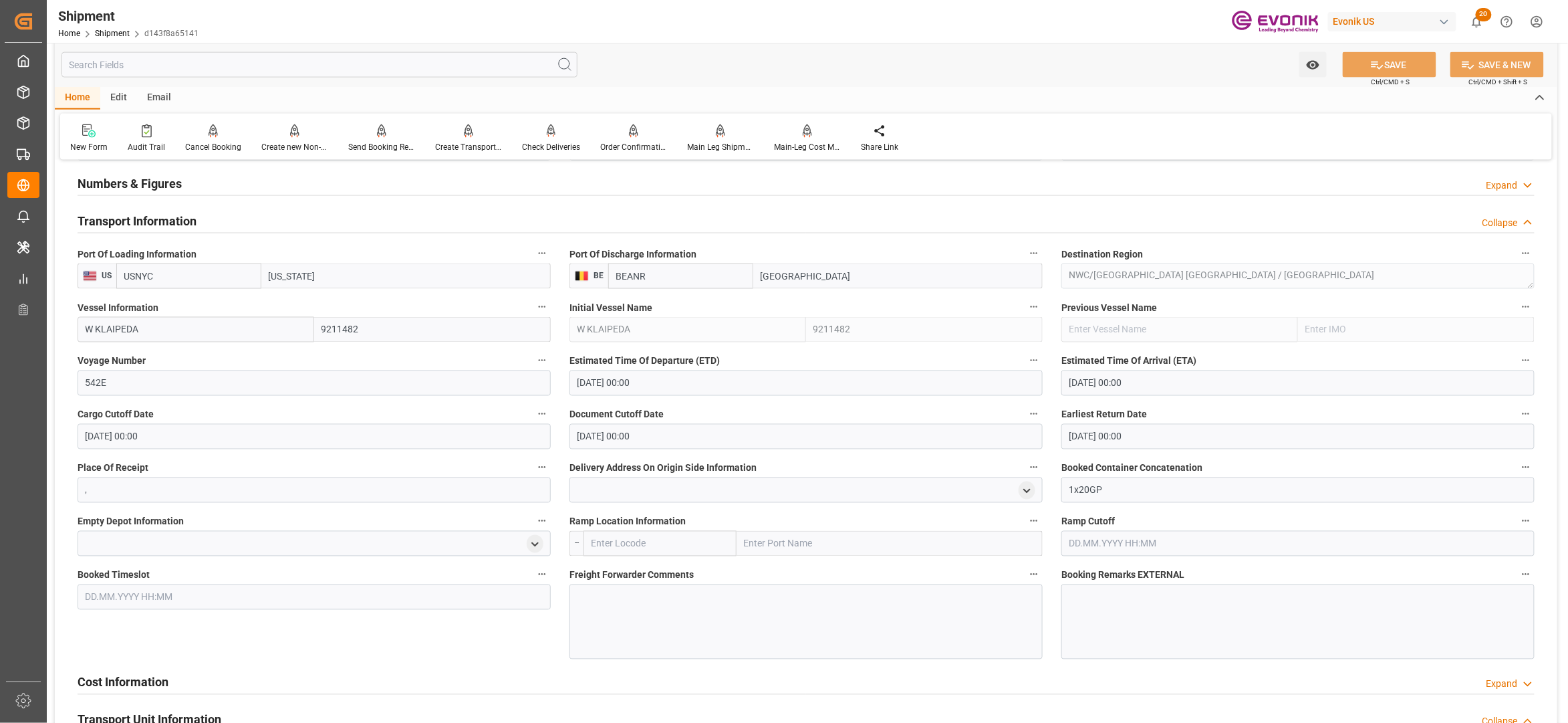
scroll to position [1189, 0]
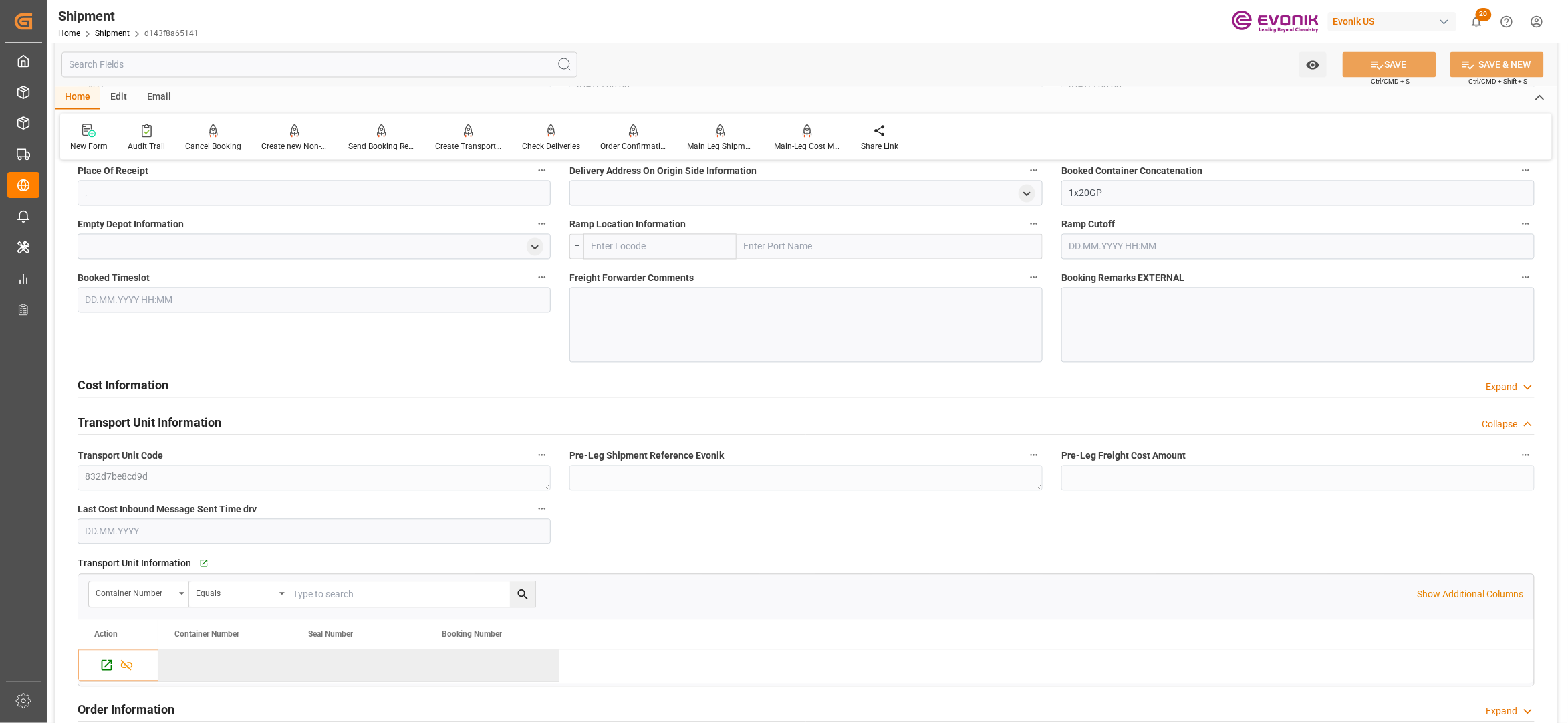
click at [557, 386] on div "Cost Information Expand" at bounding box center [805, 385] width 1457 height 25
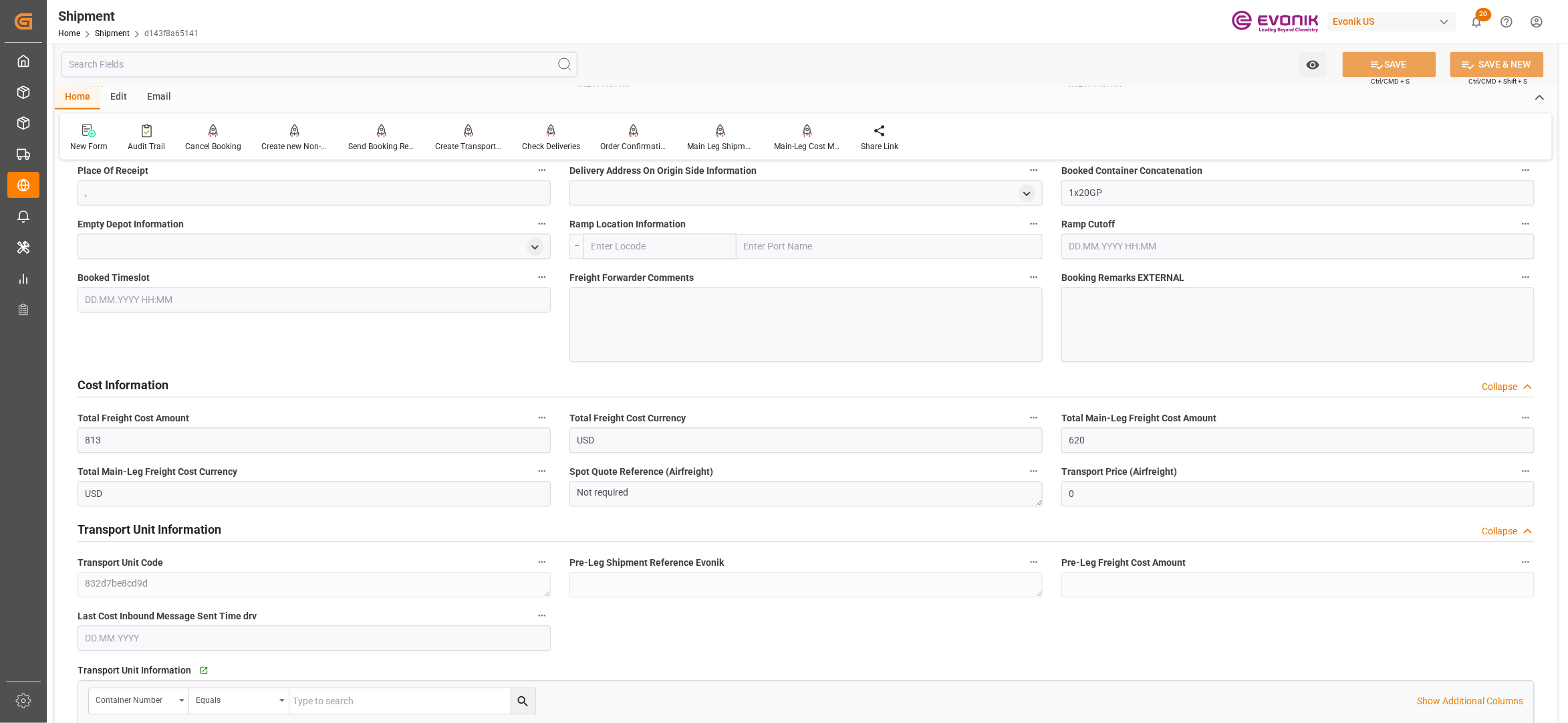
scroll to position [891, 0]
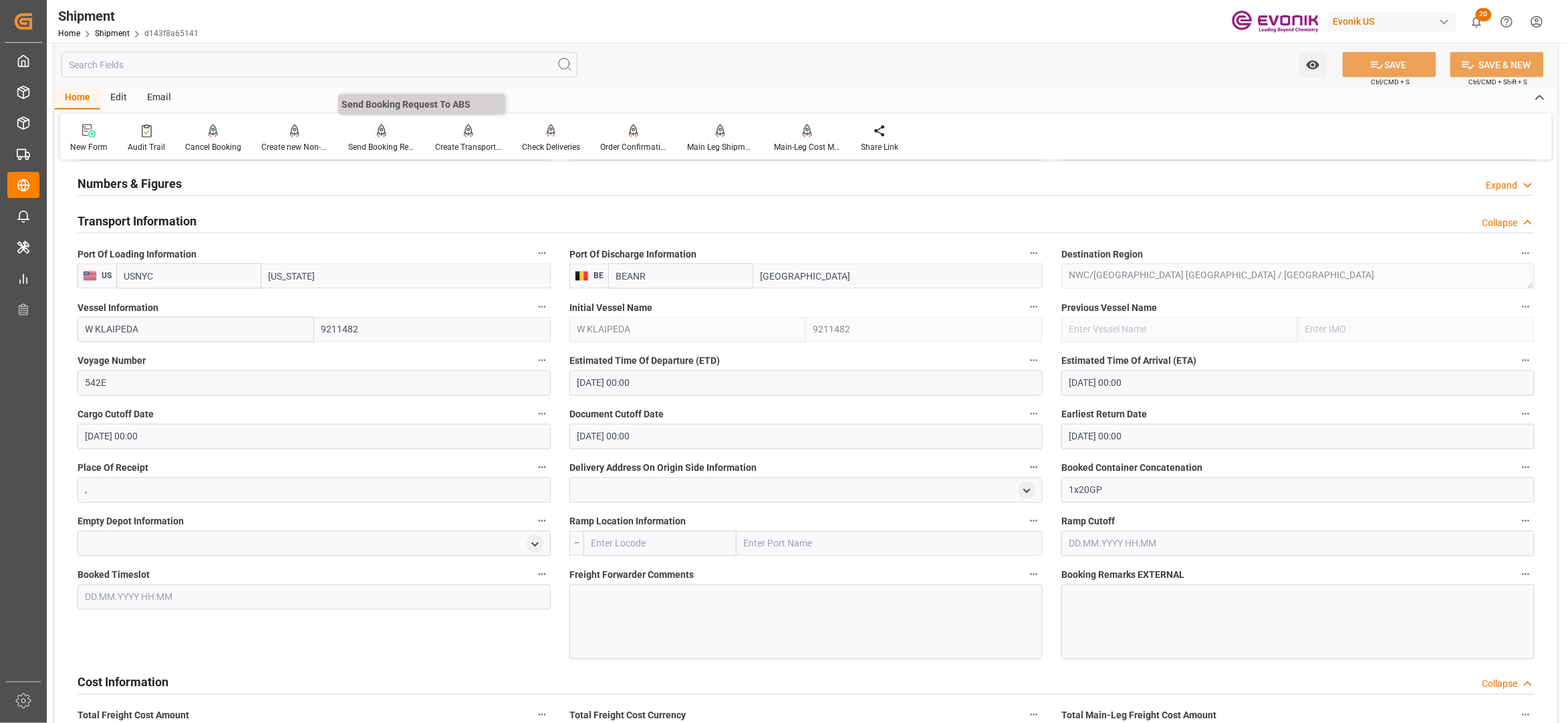
click at [372, 131] on div at bounding box center [382, 130] width 67 height 14
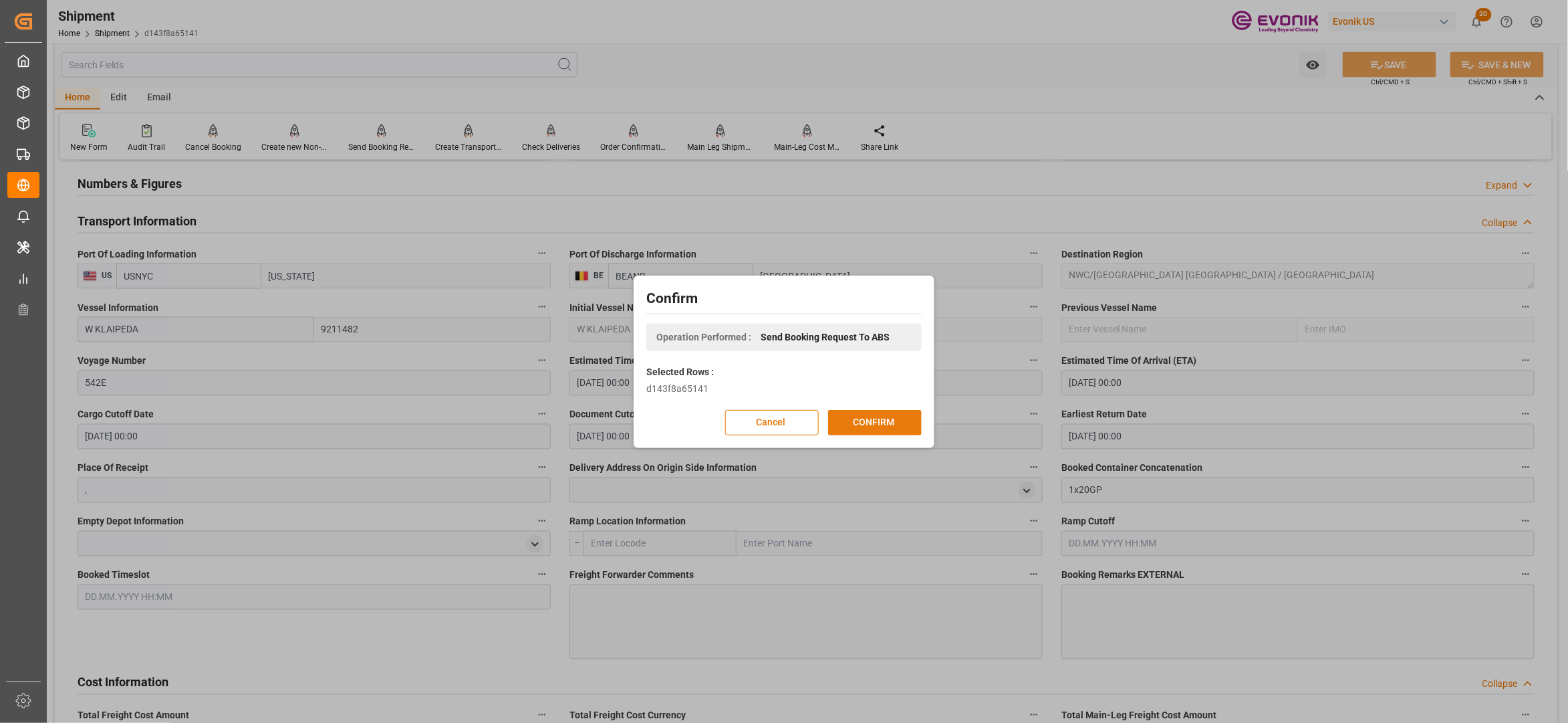
click at [873, 426] on button "CONFIRM" at bounding box center [874, 423] width 94 height 25
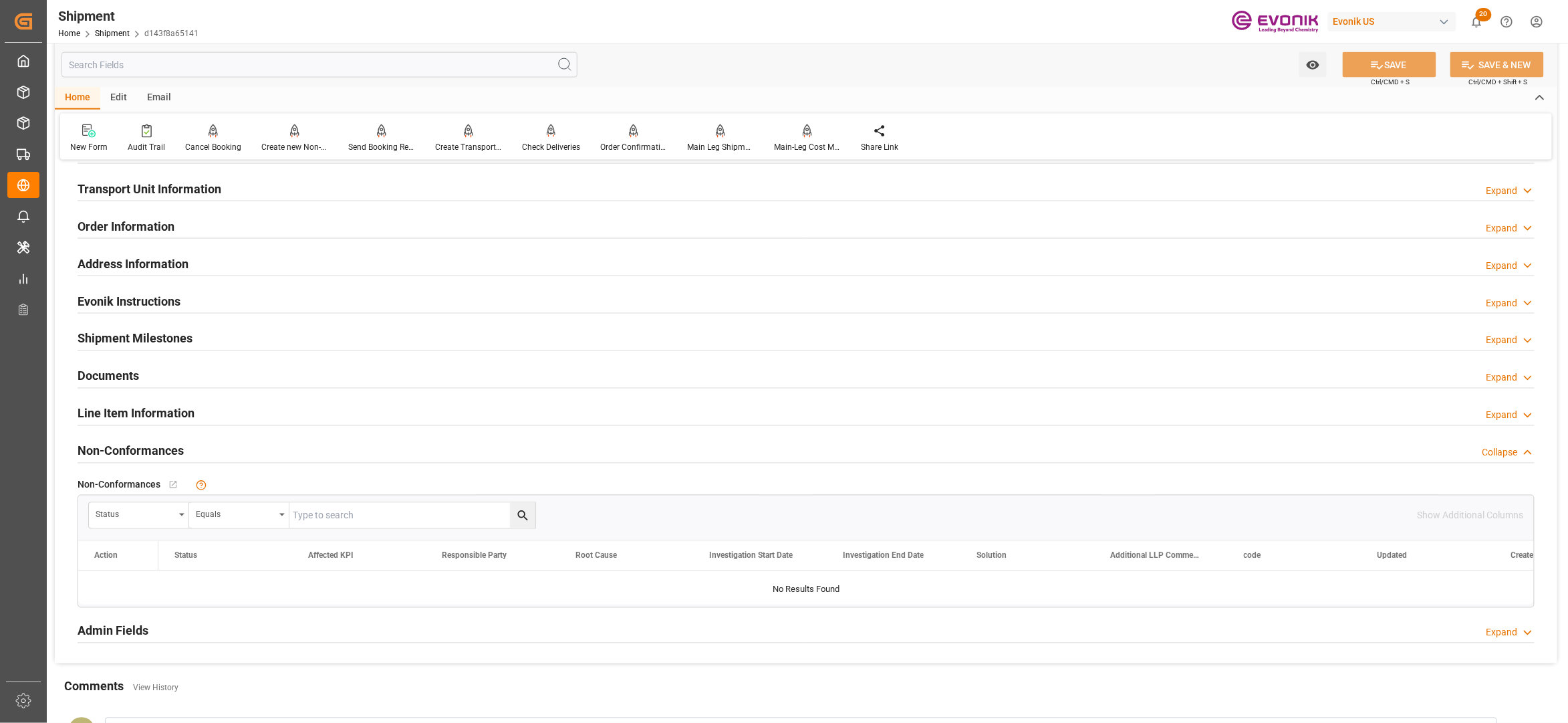
click at [244, 413] on div "Line Item Information Expand" at bounding box center [805, 413] width 1457 height 25
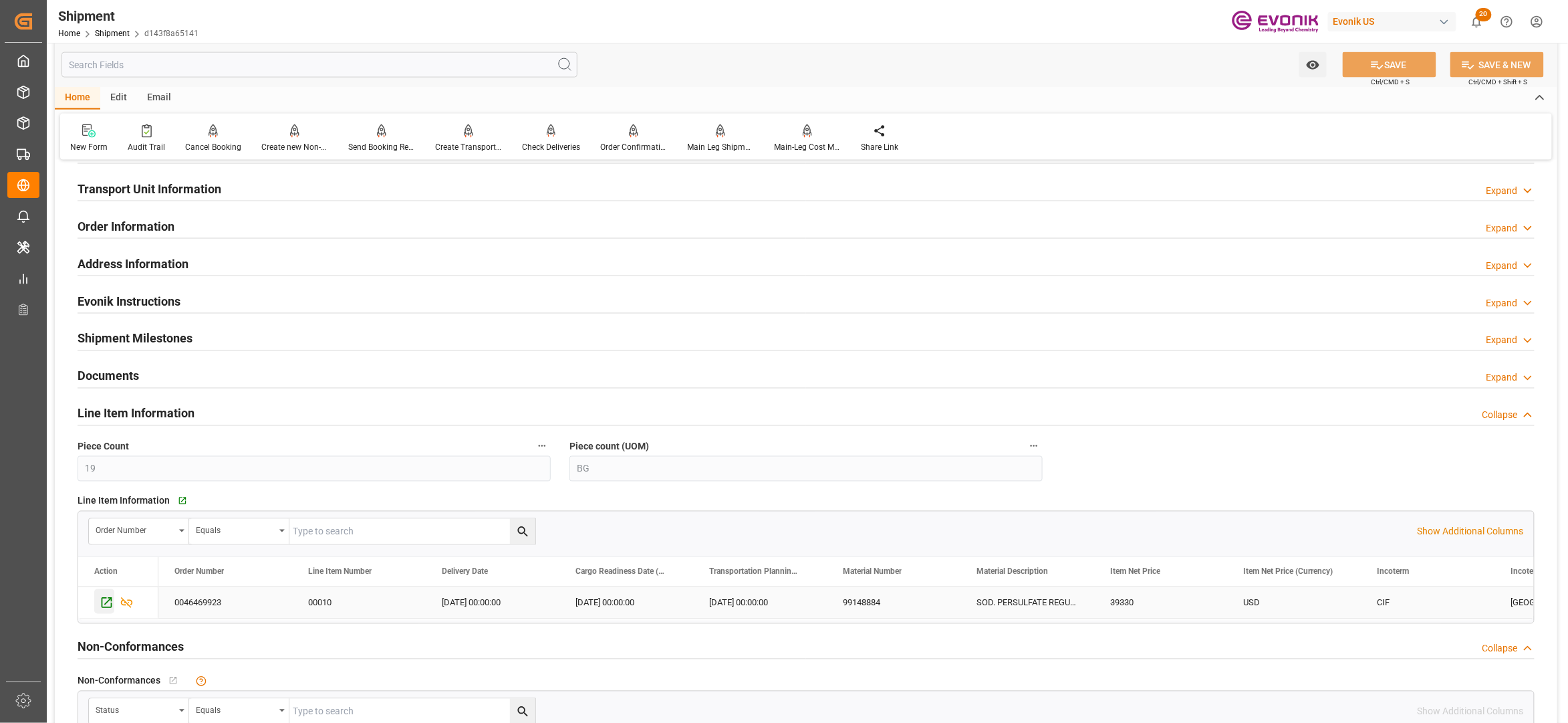
click at [103, 608] on icon "Press SPACE to select this row." at bounding box center [106, 602] width 14 height 14
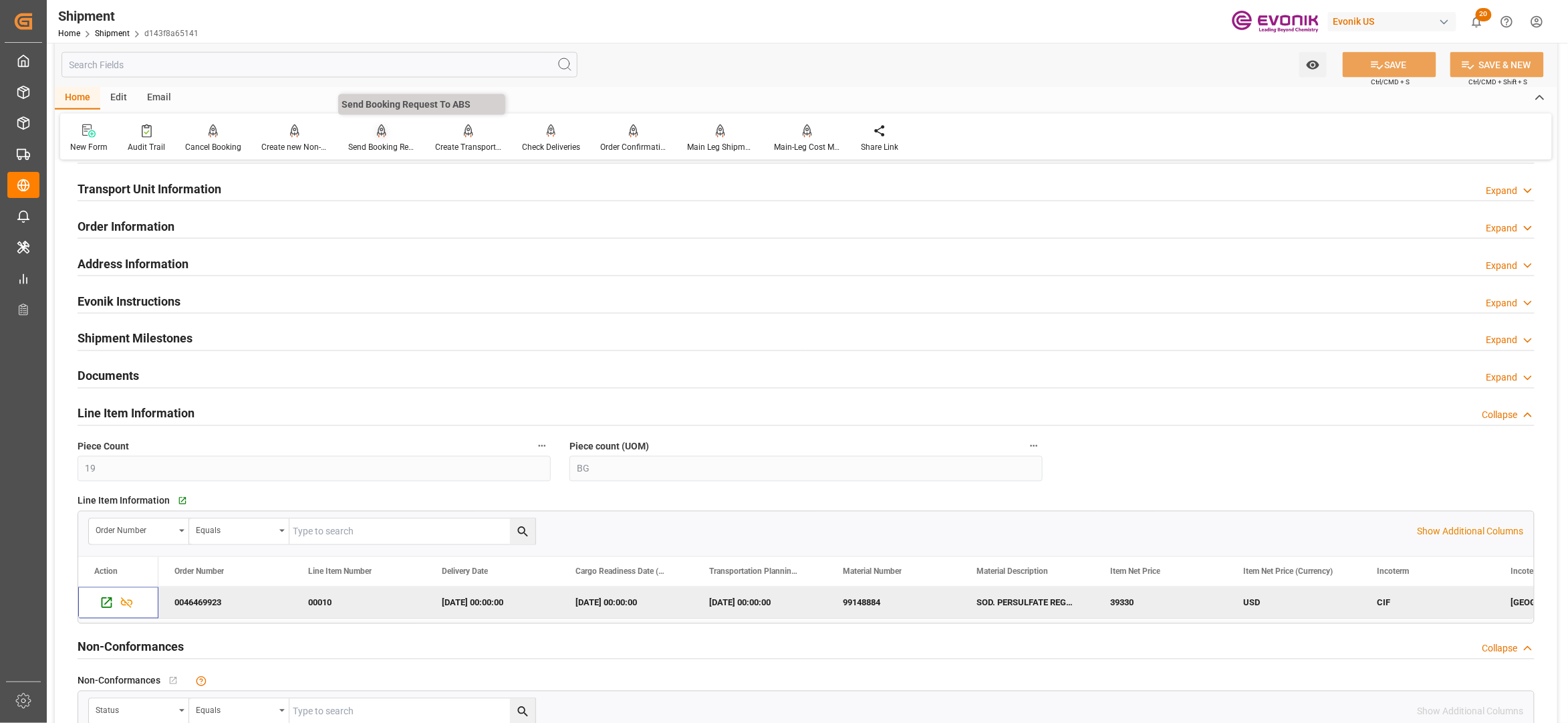
click at [377, 146] on div "Send Booking Request To ABS" at bounding box center [382, 146] width 67 height 12
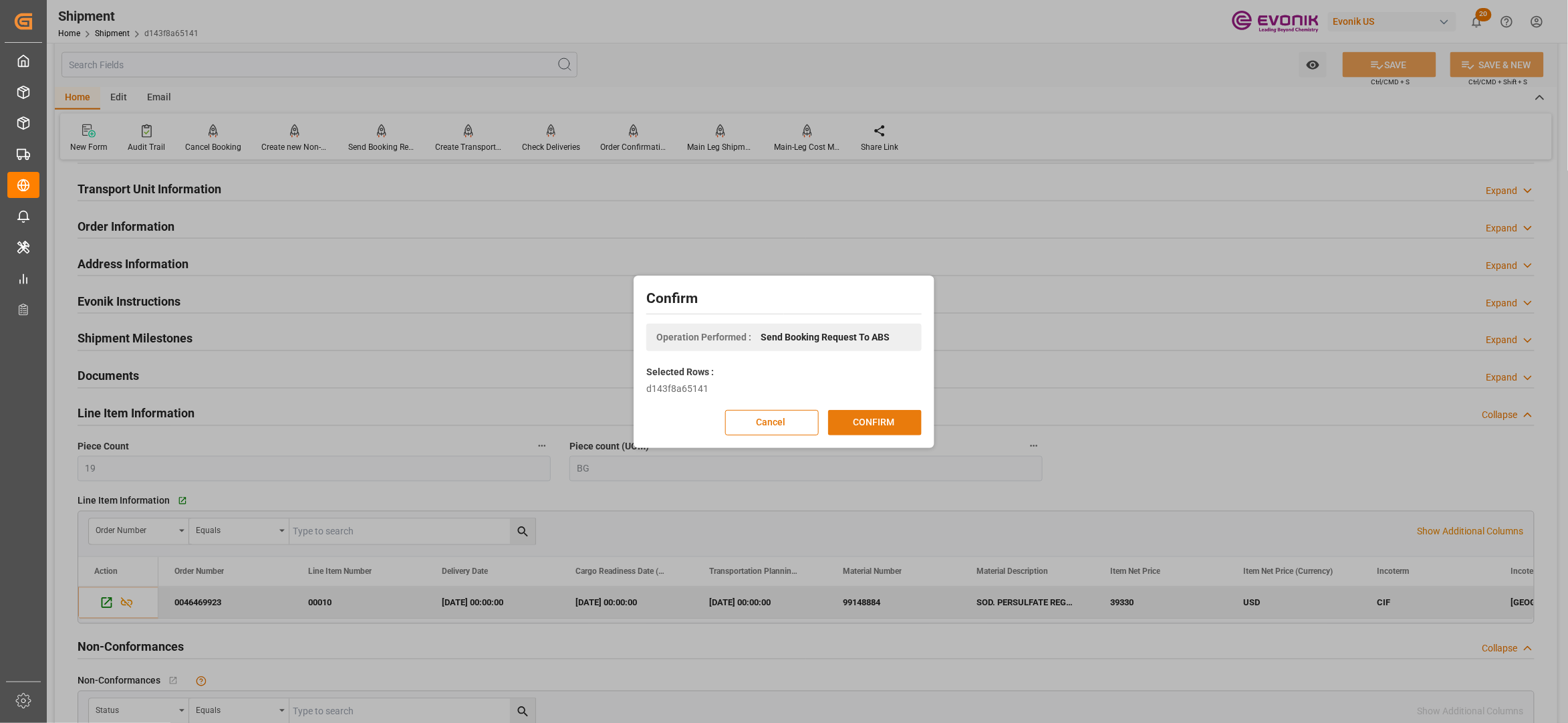
click at [875, 428] on button "CONFIRM" at bounding box center [874, 423] width 94 height 25
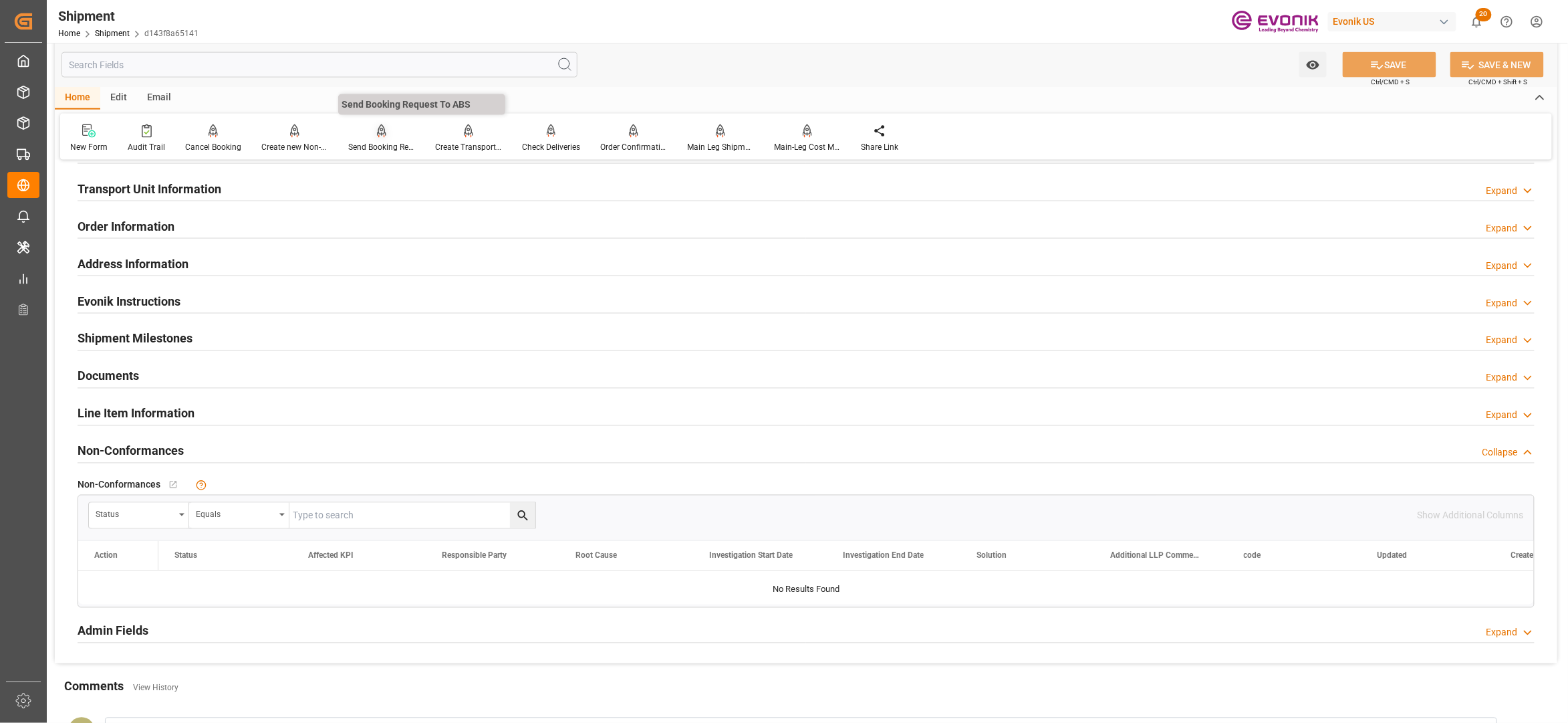
click at [375, 139] on div "Send Booking Request To ABS" at bounding box center [382, 138] width 87 height 29
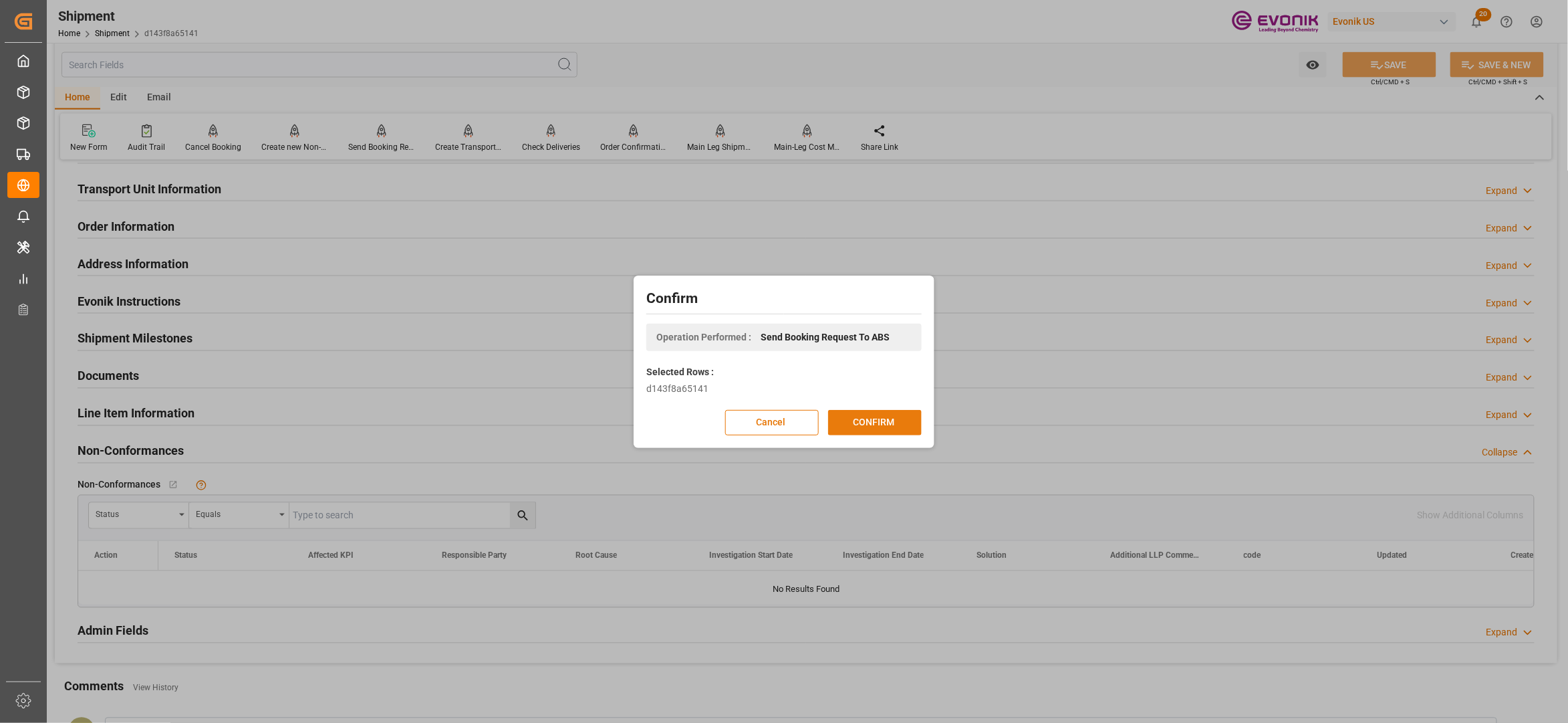
click at [888, 420] on button "CONFIRM" at bounding box center [874, 423] width 94 height 25
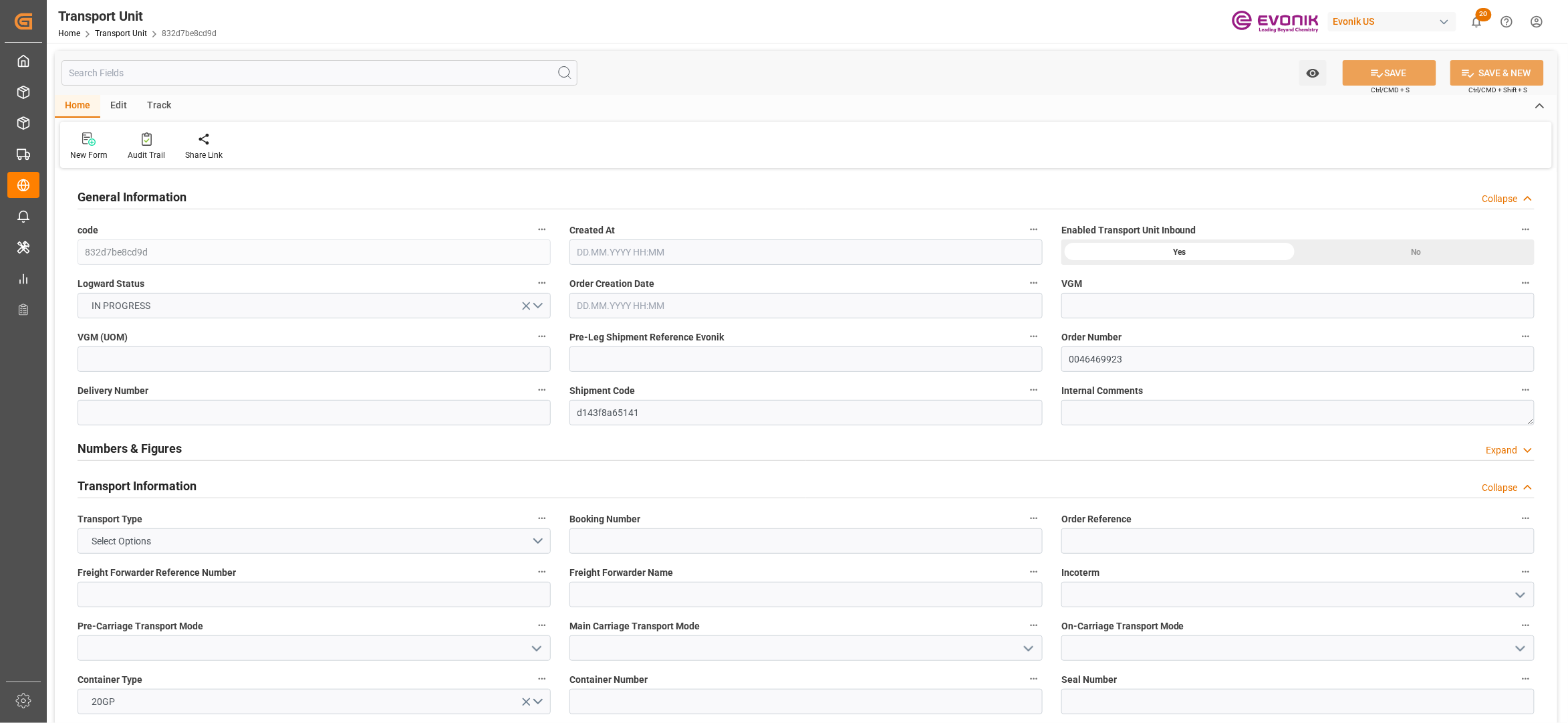
type input "Hapag [PERSON_NAME]"
type input "Hapag [PERSON_NAME] Aktiengesellschaft"
type input "USNYC"
type input "BEANR"
type input "19516.8"
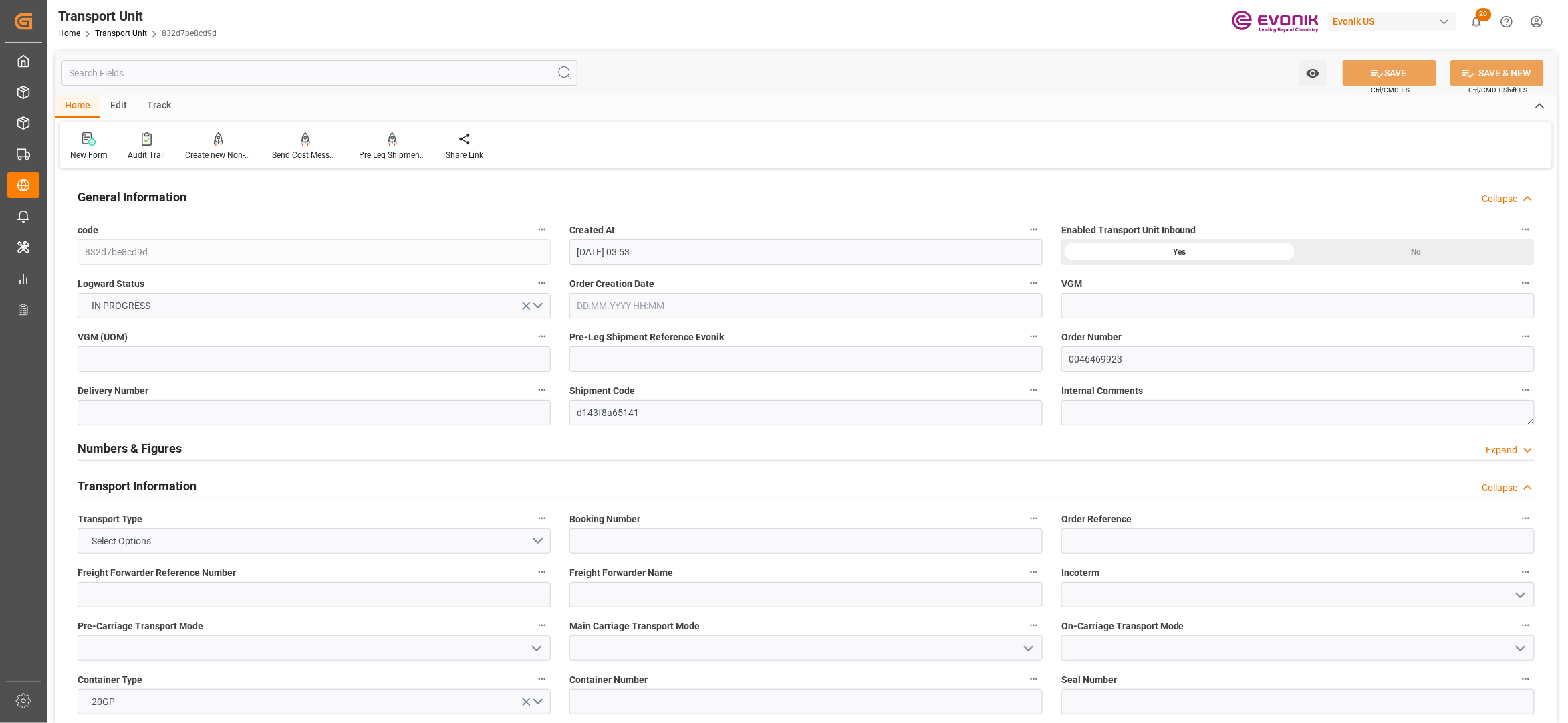
type input "[DATE] 03:53"
type input "[DATE]"
type input "[DATE] 00:00"
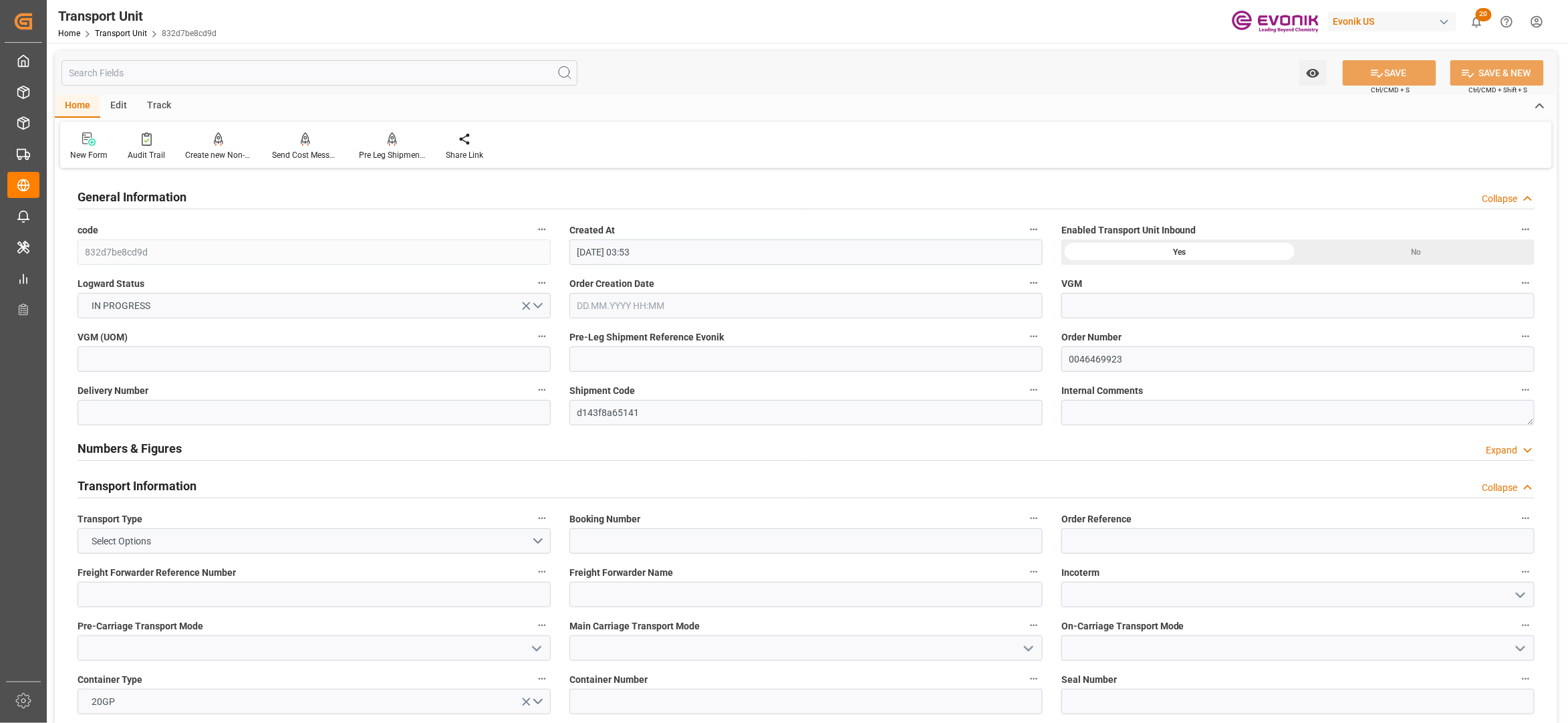
type input "[DATE] 00:00"
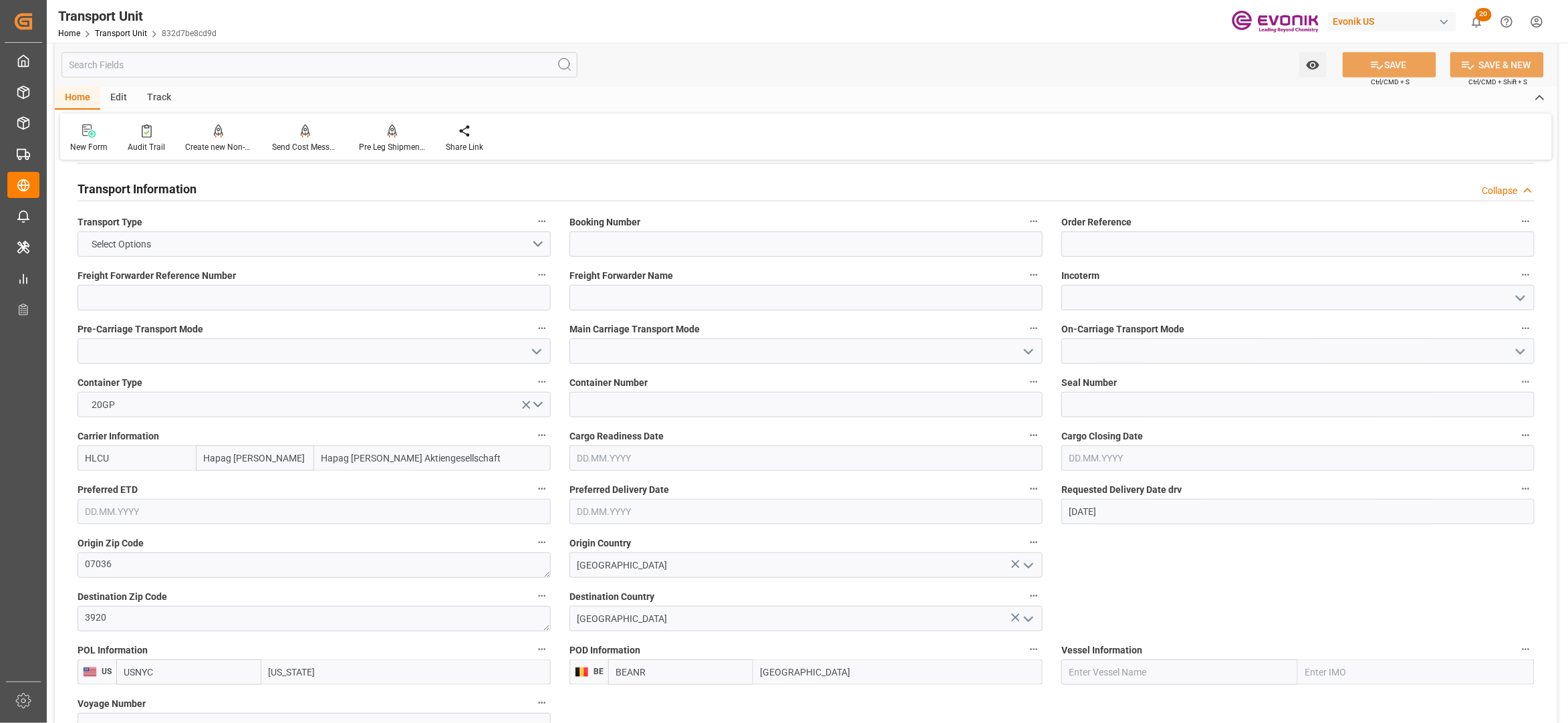
scroll to position [595, 0]
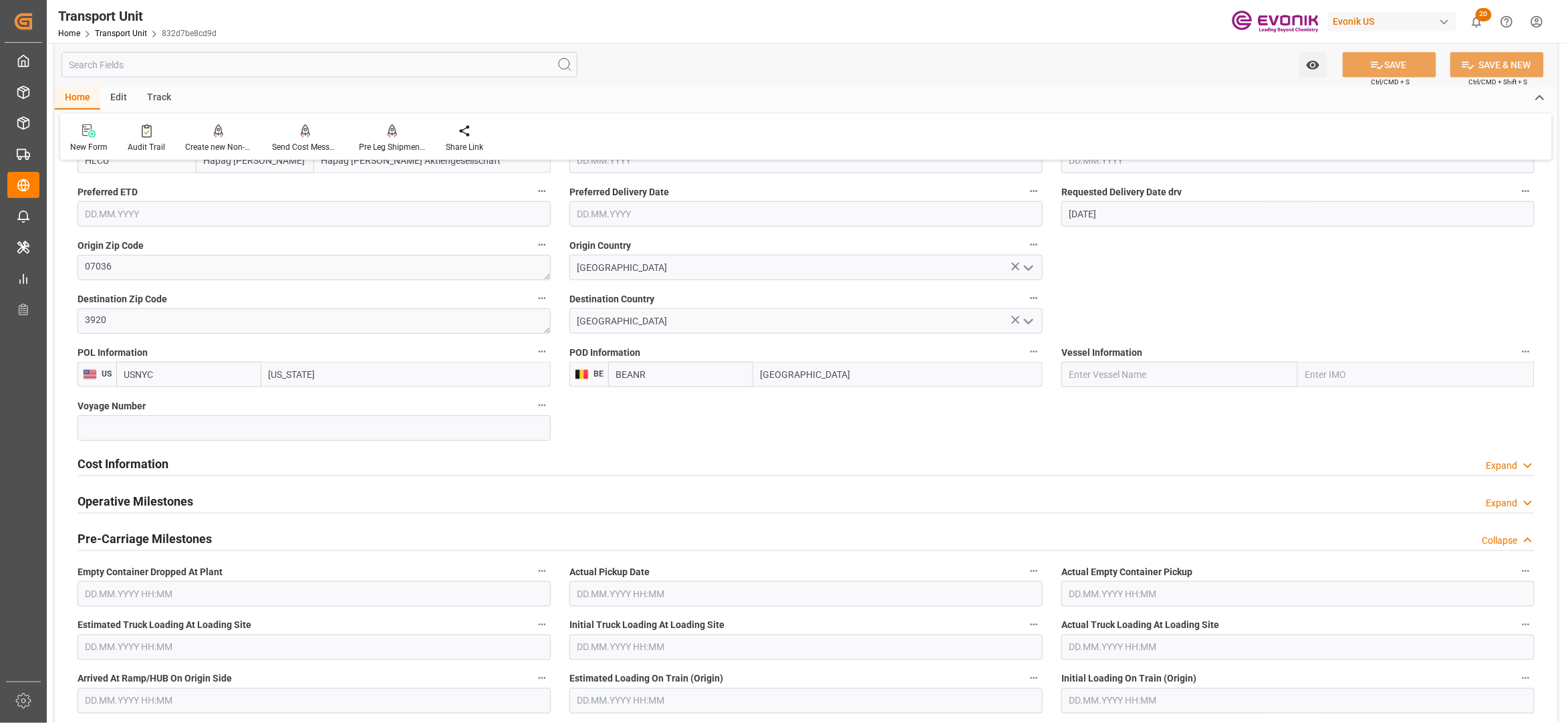
drag, startPoint x: 330, startPoint y: 467, endPoint x: 202, endPoint y: 491, distance: 130.2
click at [330, 467] on div "Cost Information Expand" at bounding box center [805, 463] width 1457 height 25
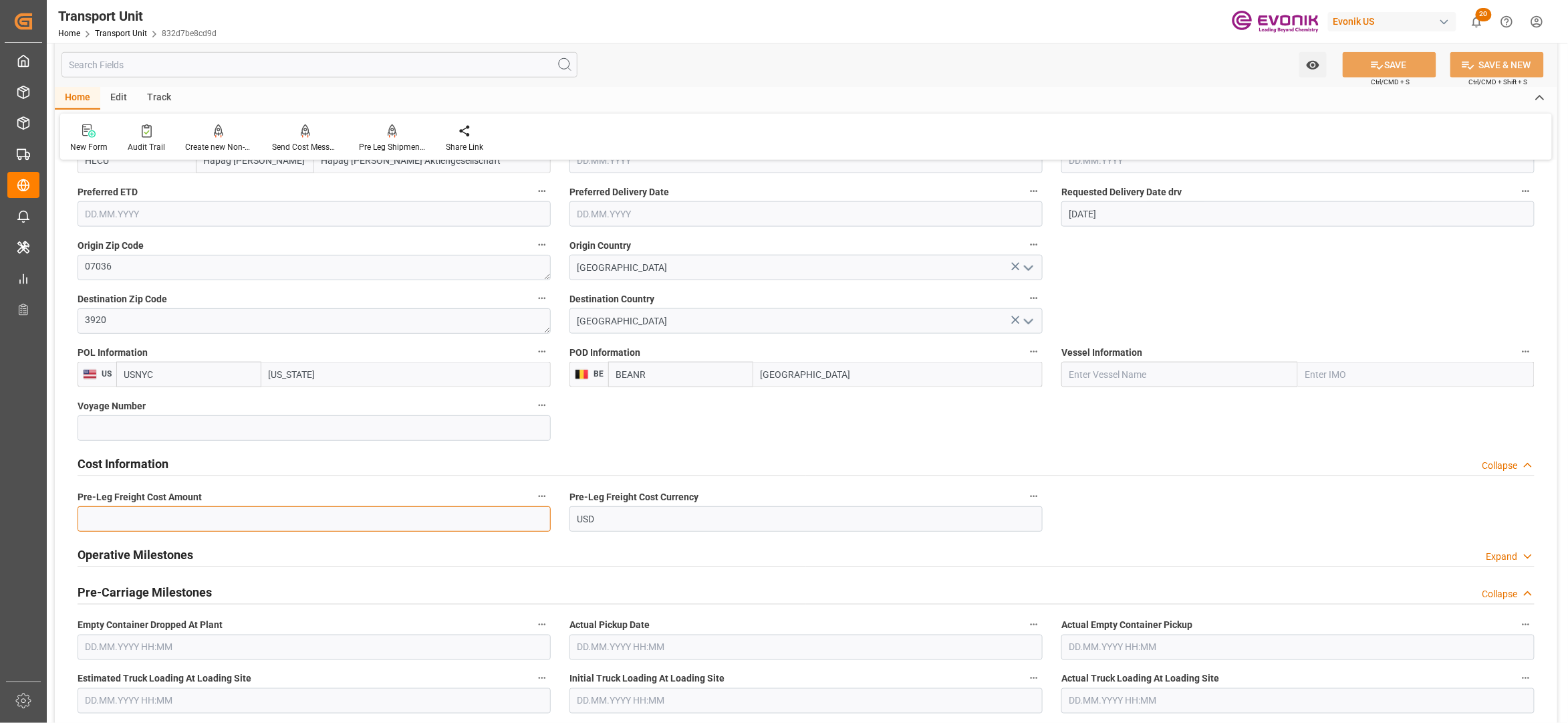
click at [181, 517] on input "text" at bounding box center [314, 519] width 474 height 25
type input "193"
click at [1378, 65] on icon at bounding box center [1377, 65] width 14 height 14
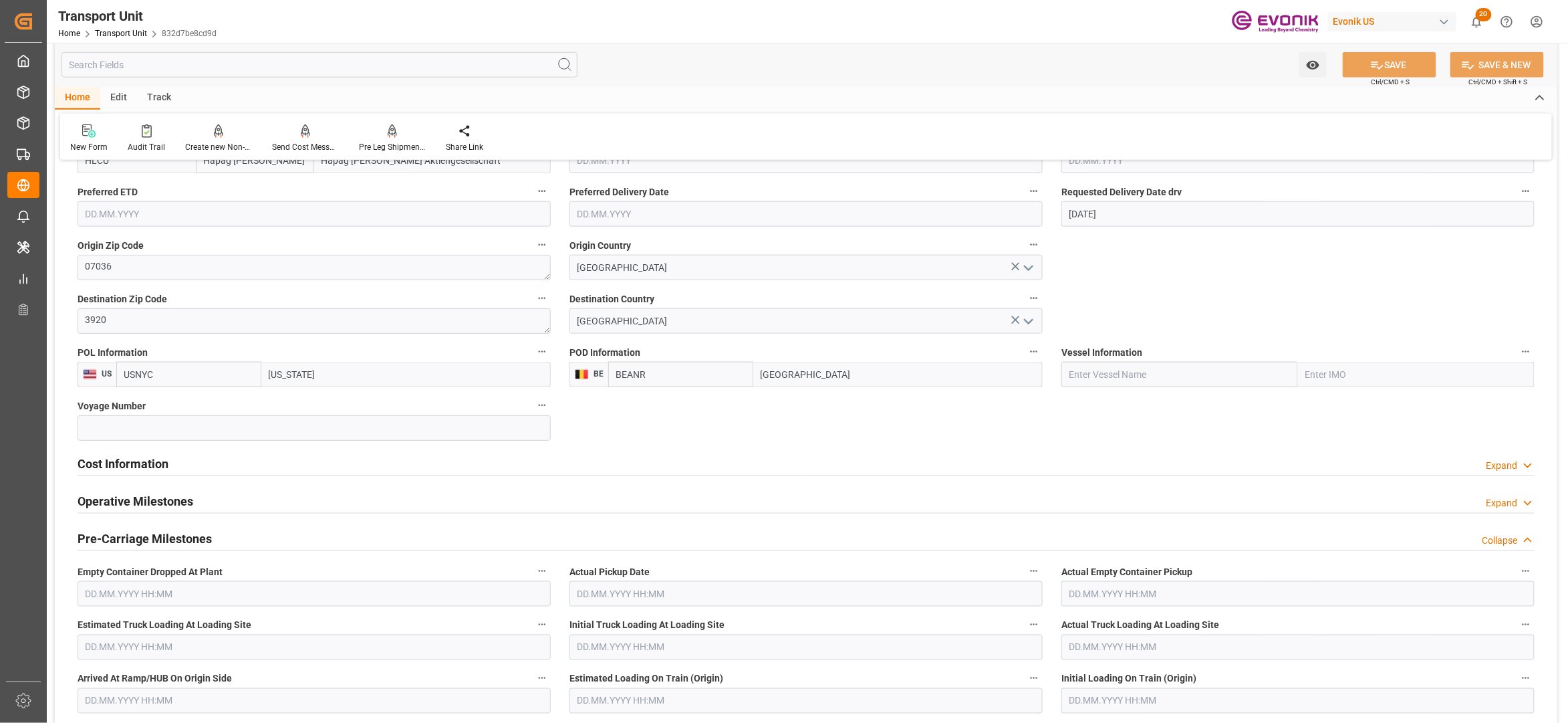
click at [349, 68] on input "text" at bounding box center [320, 65] width 516 height 25
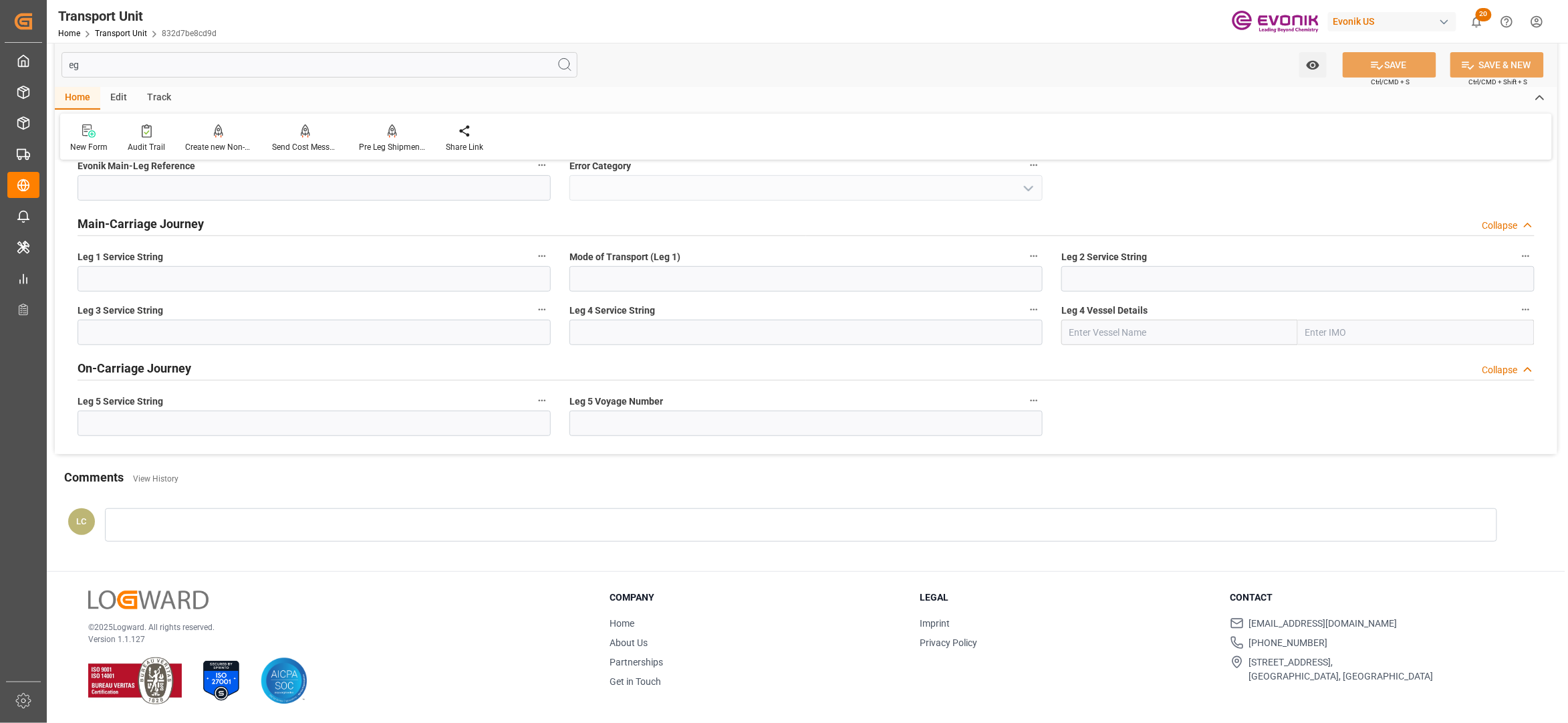
scroll to position [0, 0]
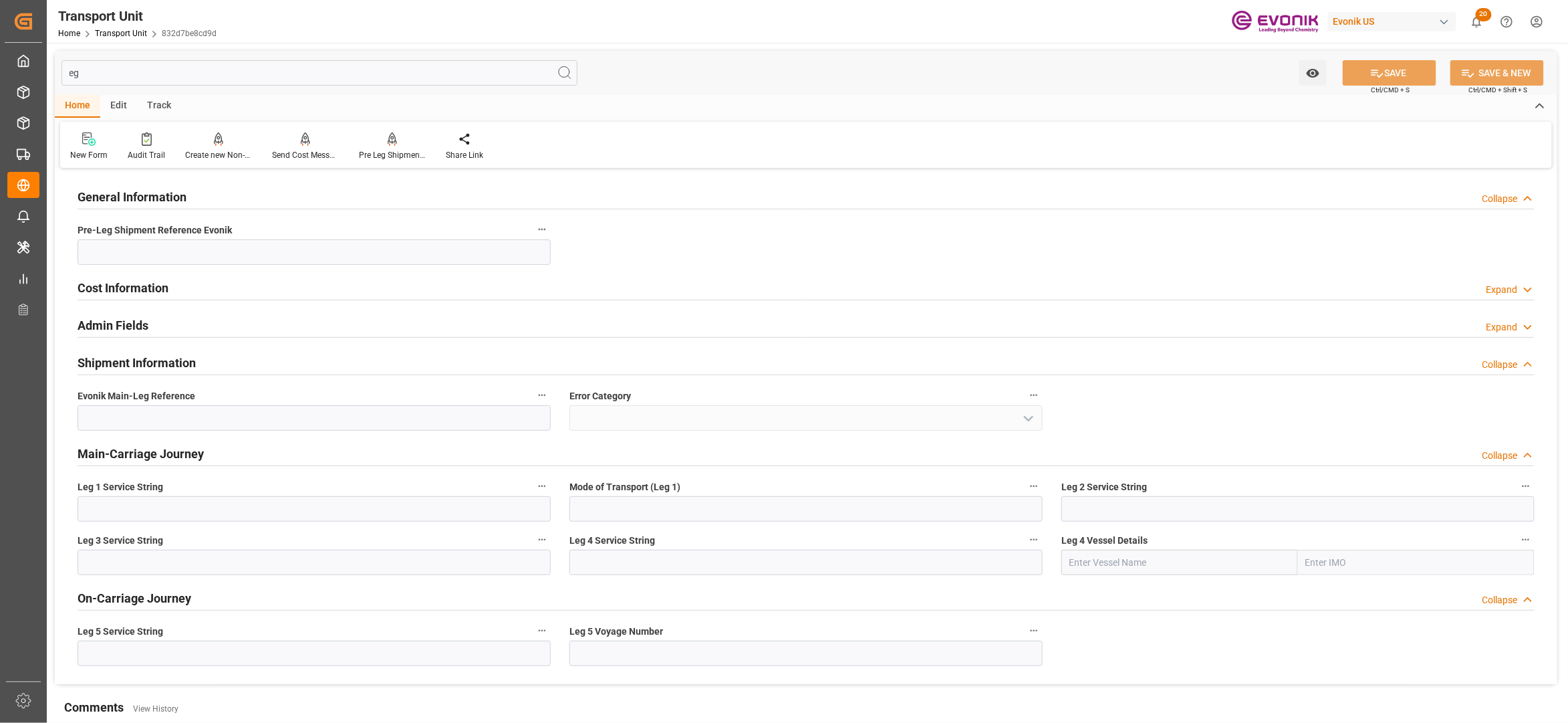
type input "e"
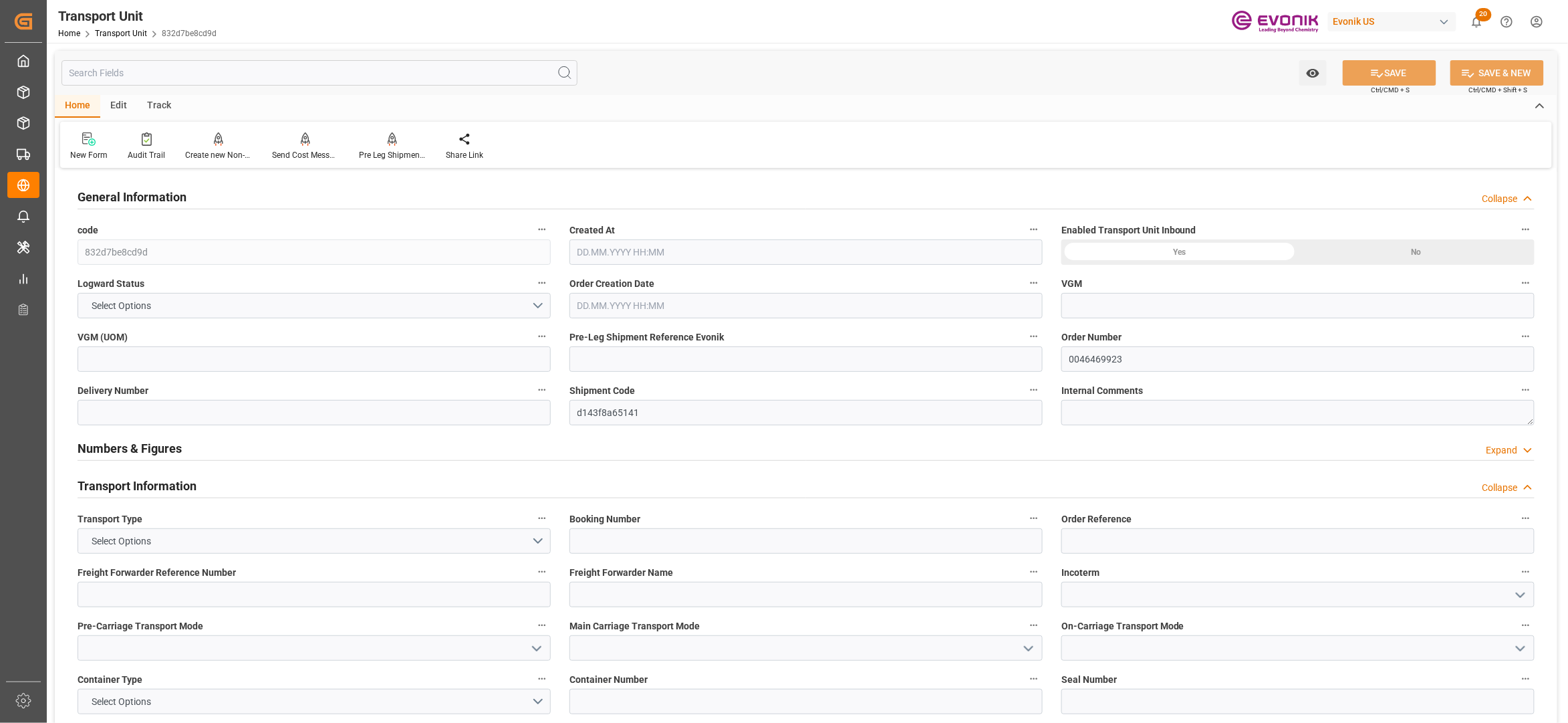
type input "Hapag [PERSON_NAME]"
type input "Hapag [PERSON_NAME] Aktiengesellschaft"
type input "[GEOGRAPHIC_DATA]"
type input "USNYC"
type input "BEANR"
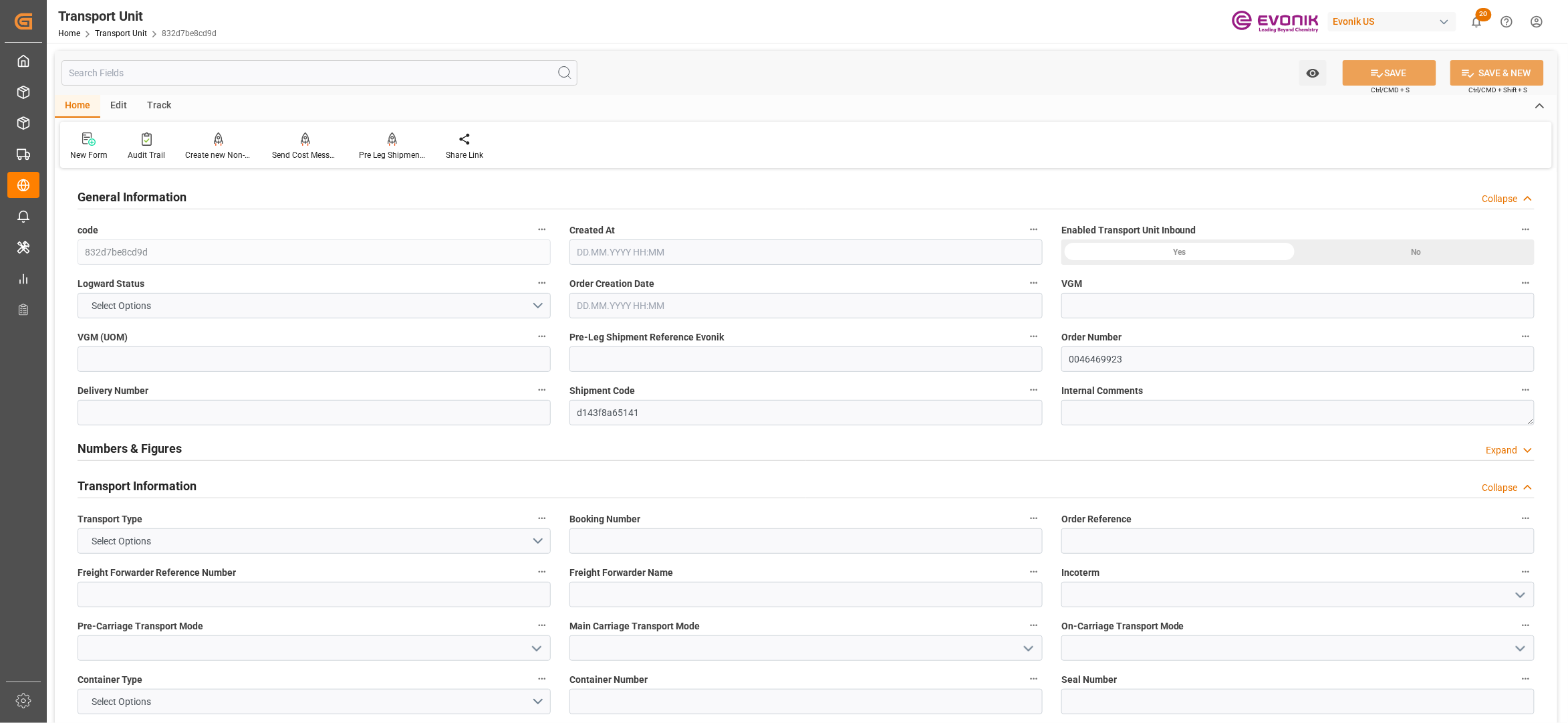
type input "19516.8"
type input "[DATE] 03:53"
type input "[DATE]"
type input "13.10.2025 00:00"
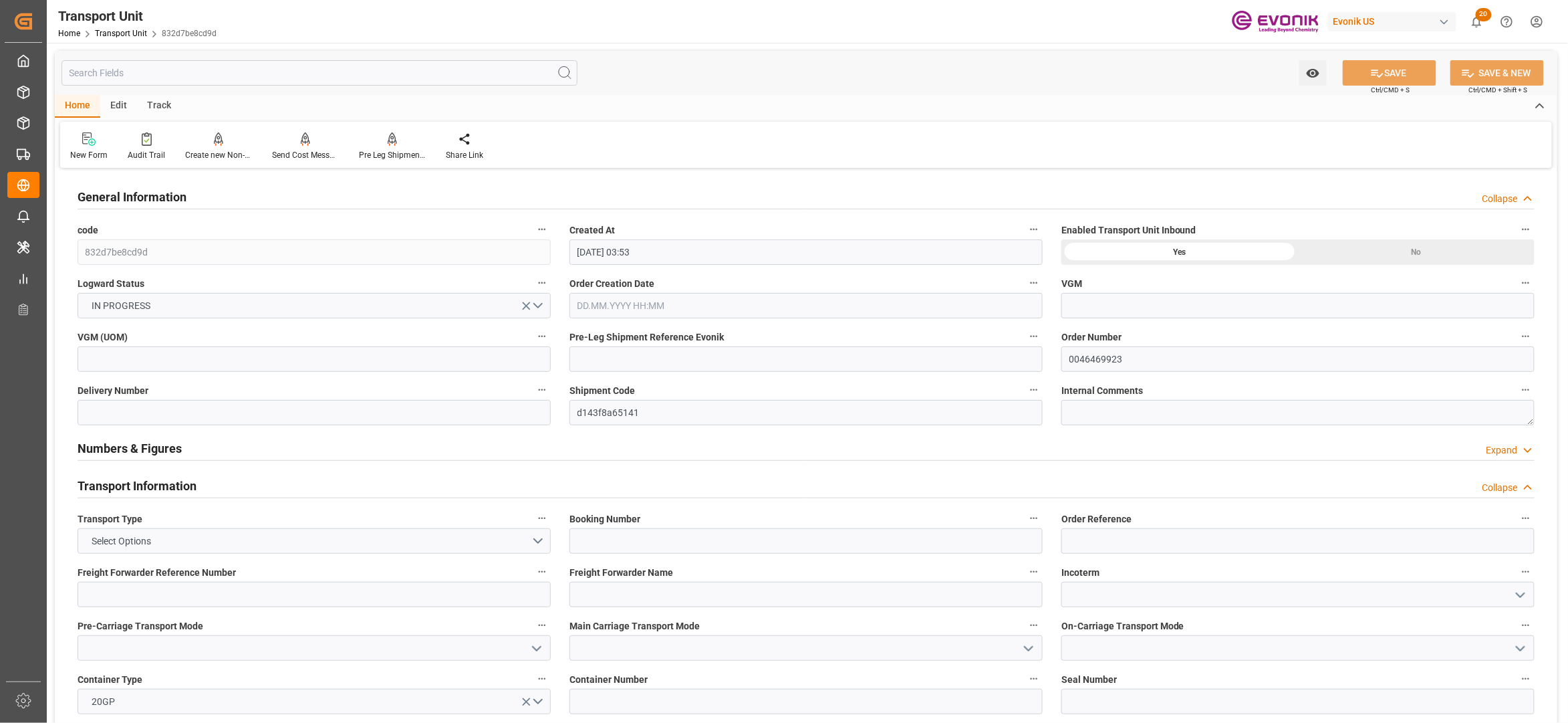
type input "09.11.2025 00:00"
type input "08.10.2025 00:00"
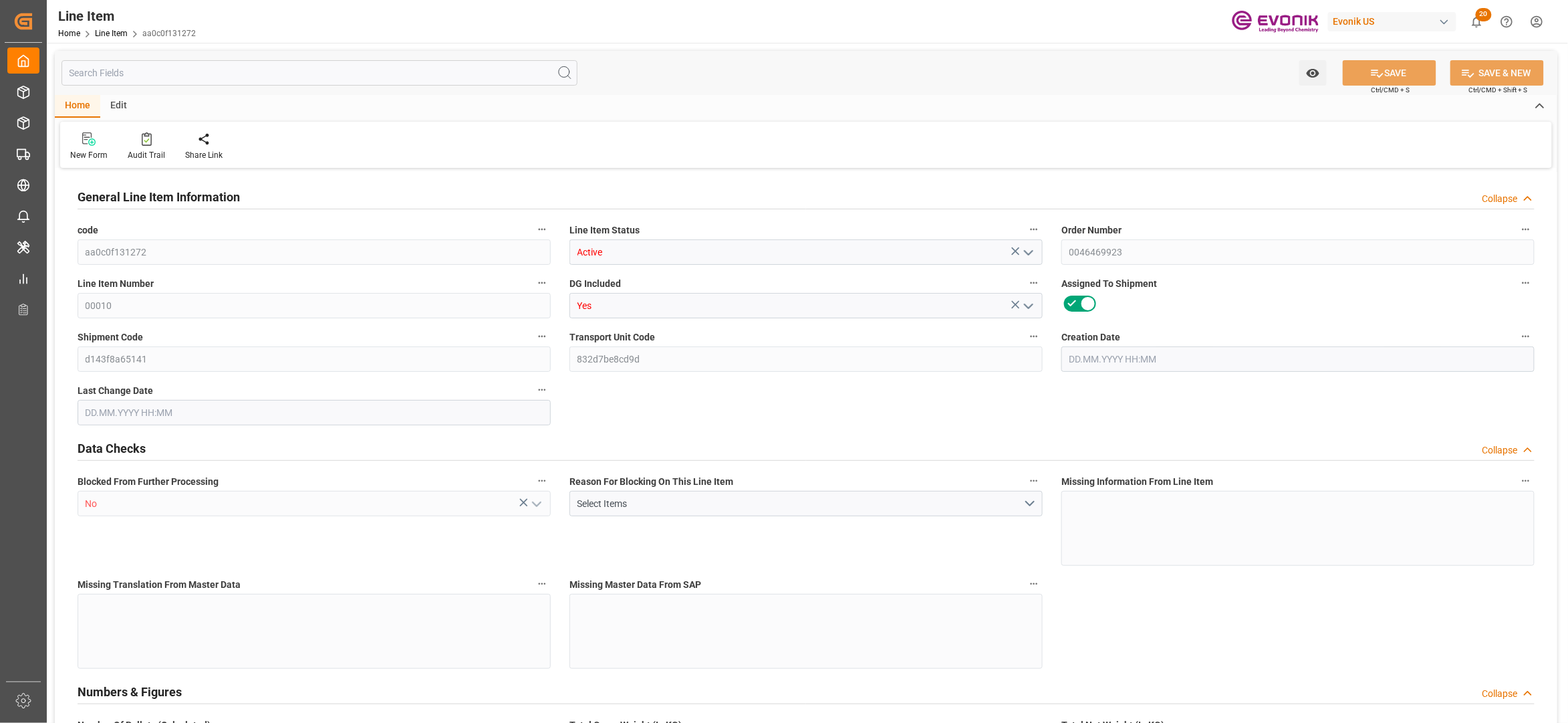
type input "19"
type input "19060.8"
type input "19000"
type input "25.6393"
type input "19"
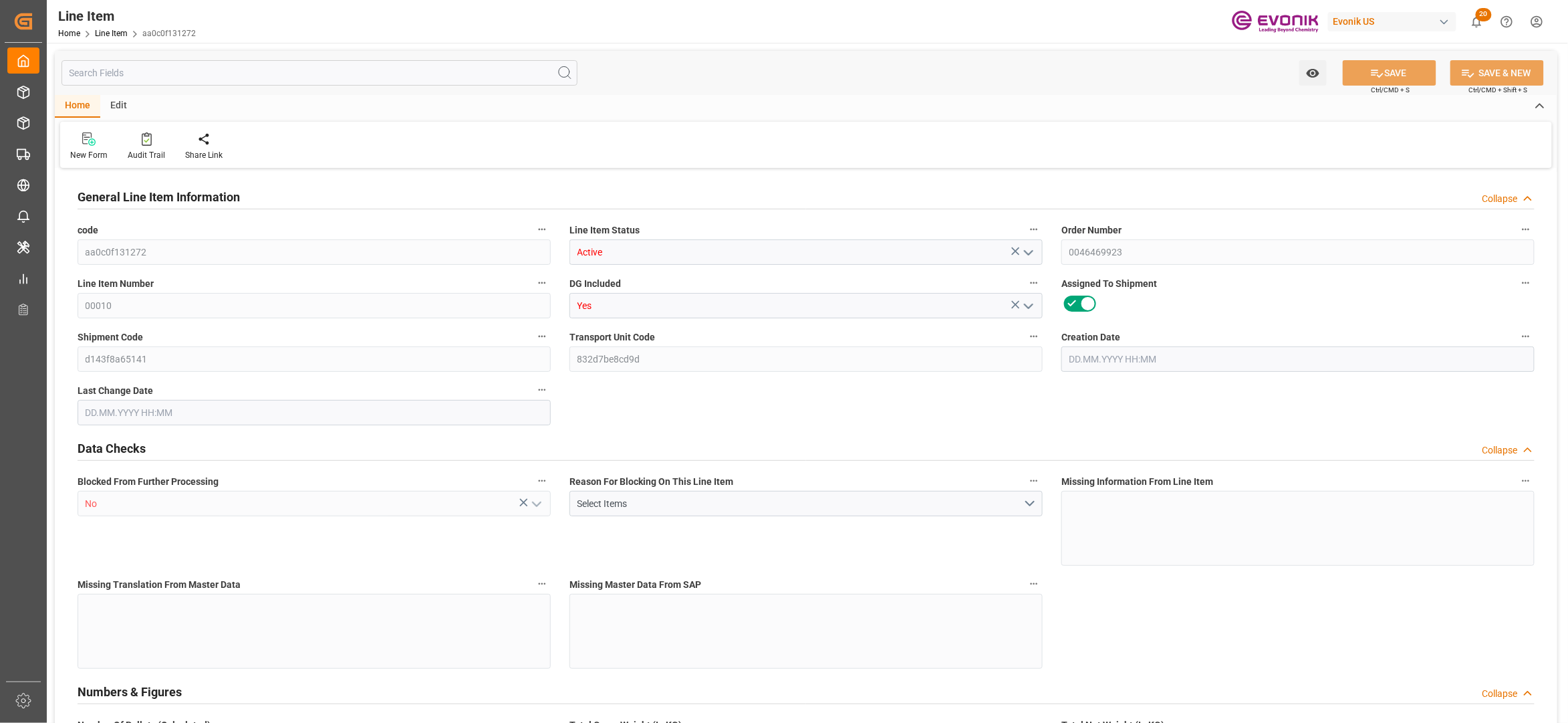
type input "39330"
type input "19"
type input "19060.8"
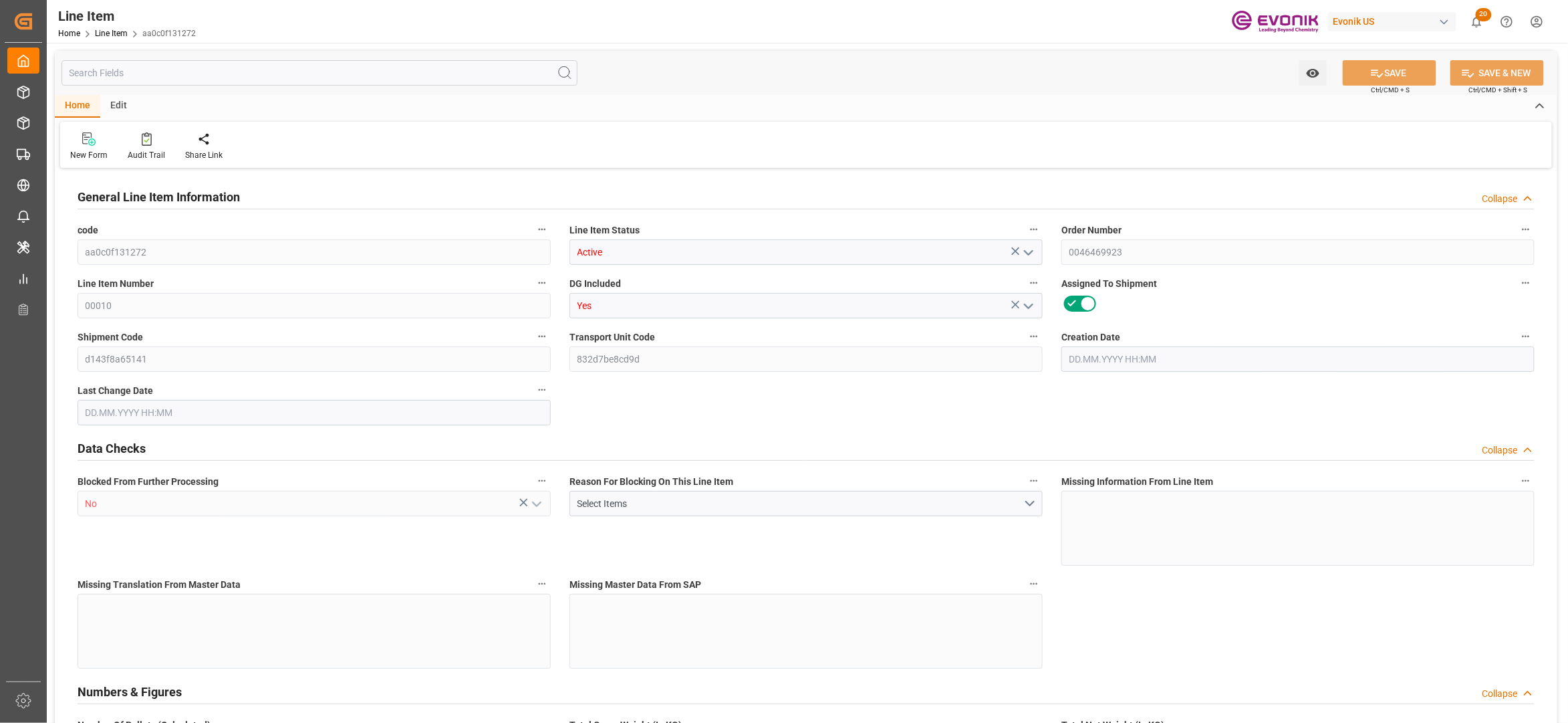
type input "19516.8"
type input "19000"
type input "25.6393"
type input "25639.265"
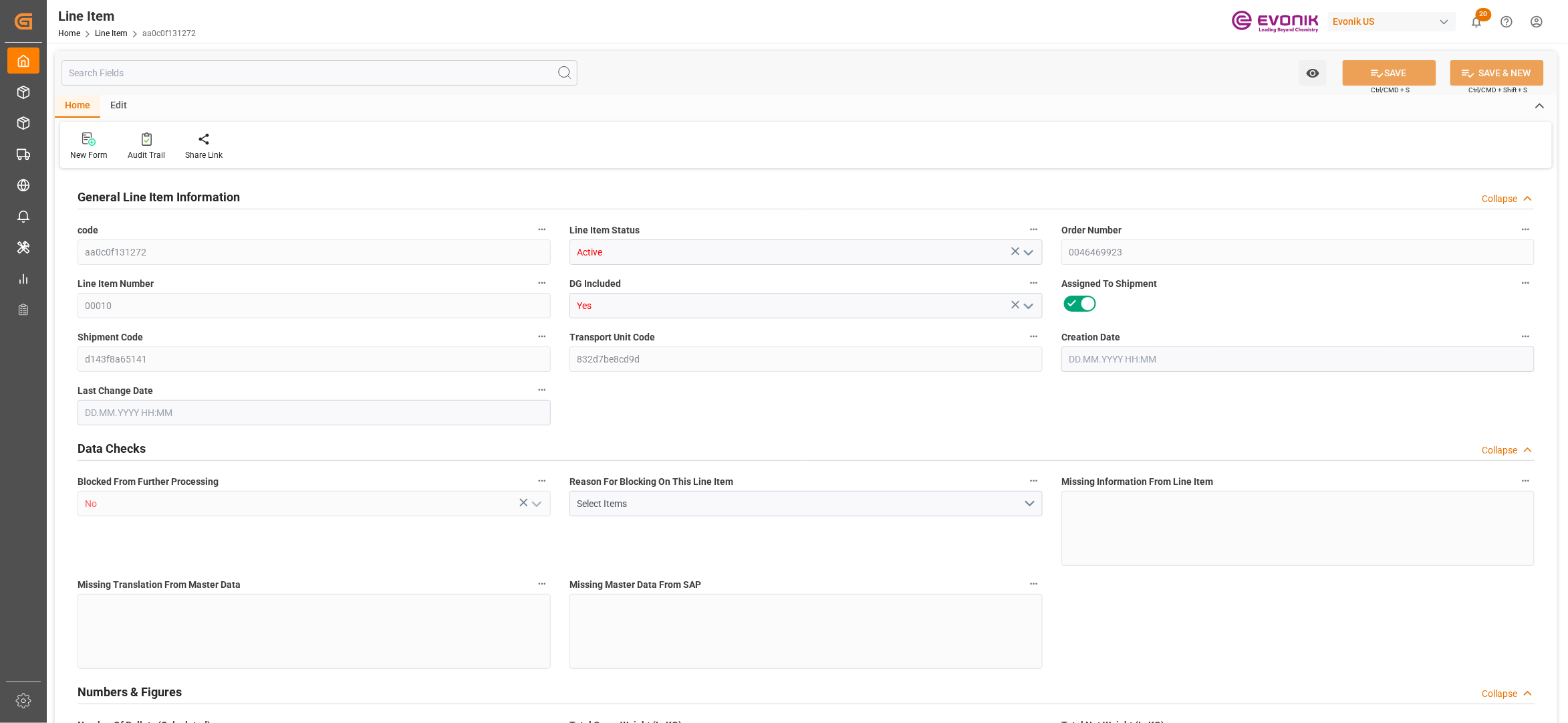
type input "0"
type input "[DATE] 12:27"
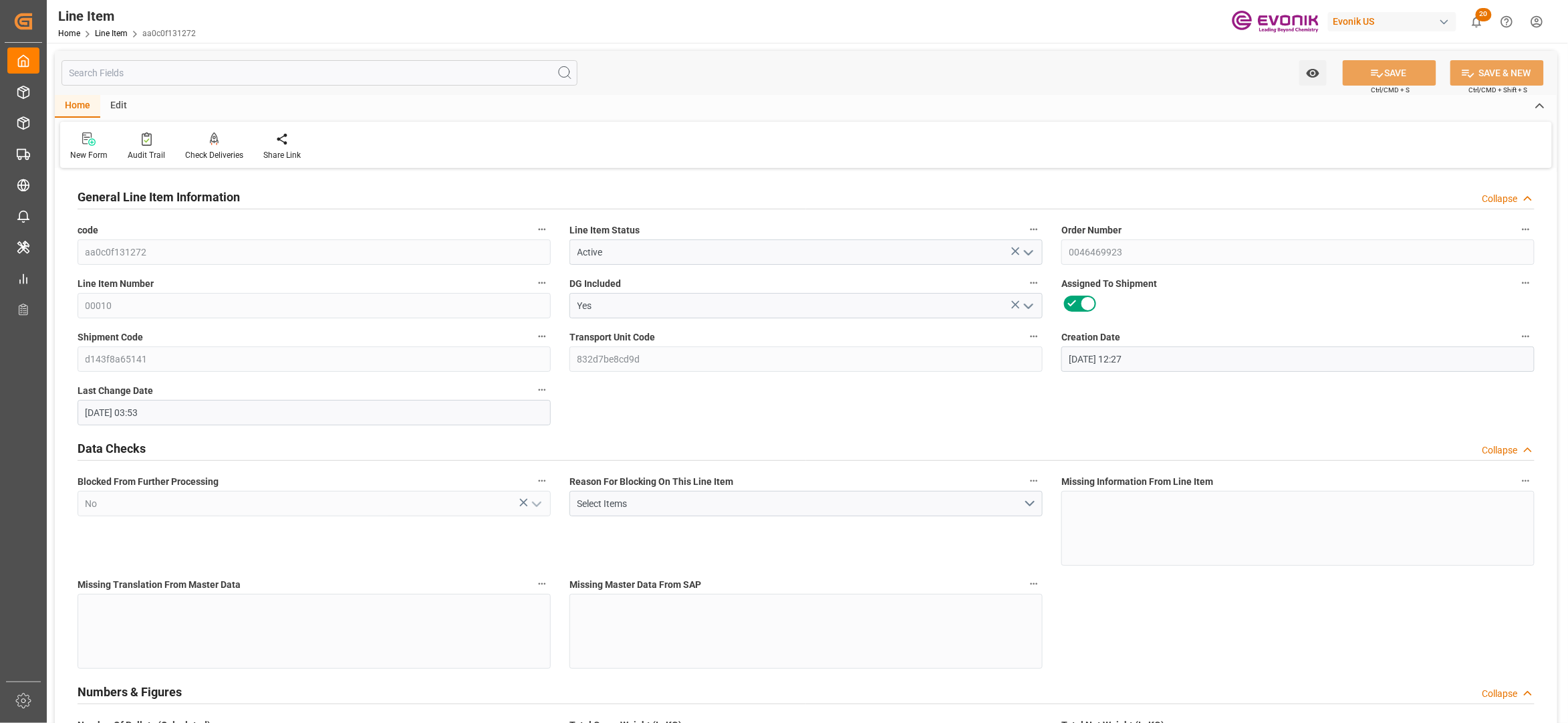
type input "[DATE] 03:53"
type input "[DATE]"
click at [340, 72] on input "text" at bounding box center [320, 73] width 516 height 25
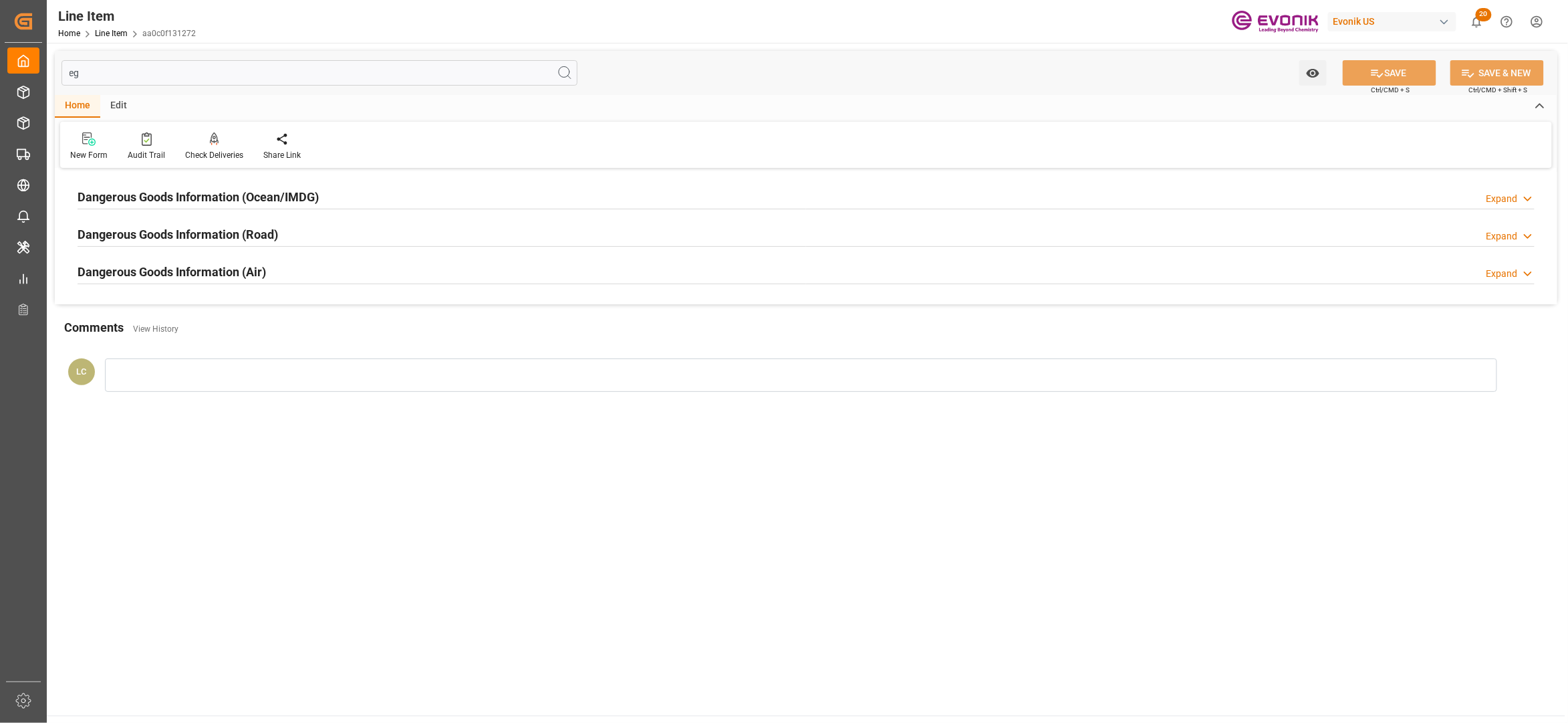
type input "eg"
click at [425, 201] on div "Dangerous Goods Information (Ocean/IMDG) Expand" at bounding box center [805, 196] width 1457 height 25
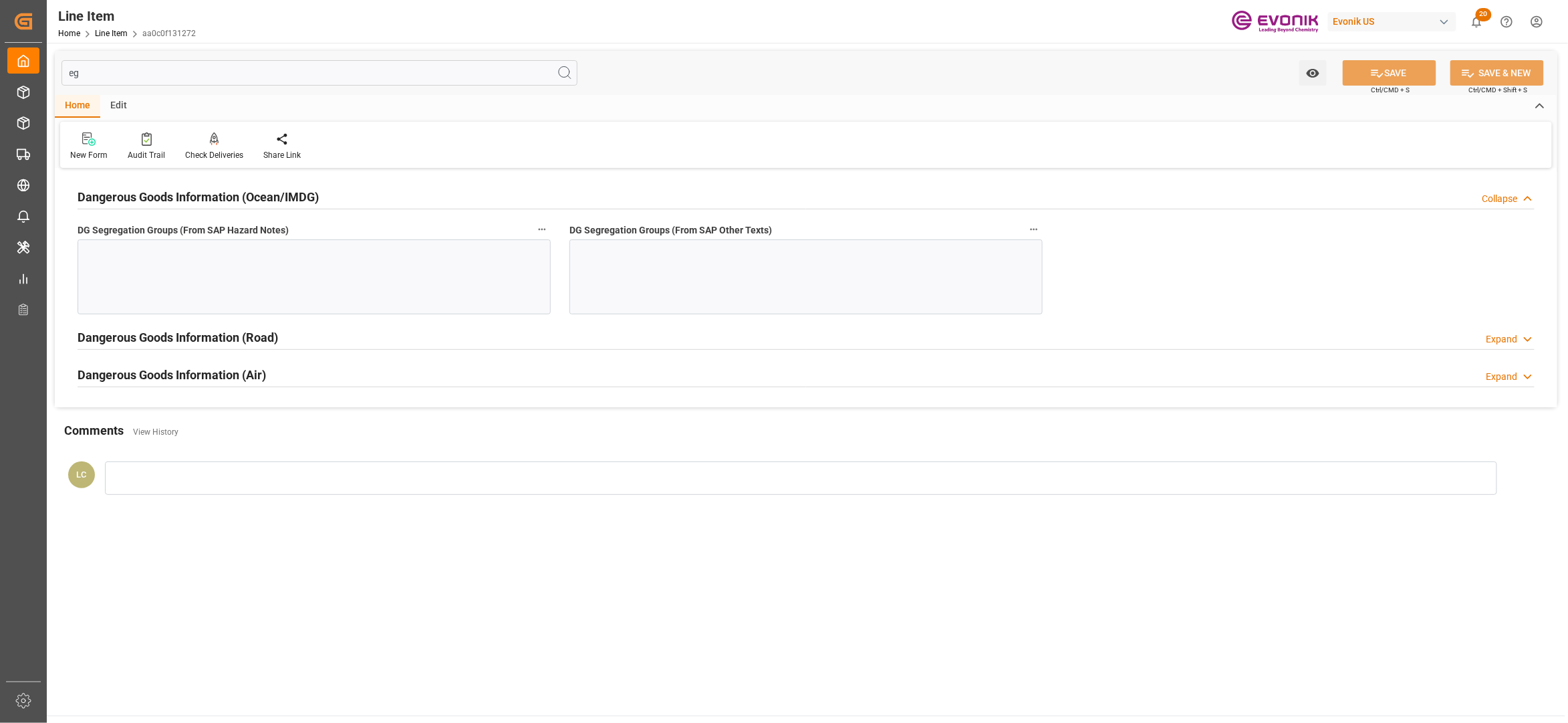
click at [400, 249] on div at bounding box center [314, 276] width 474 height 75
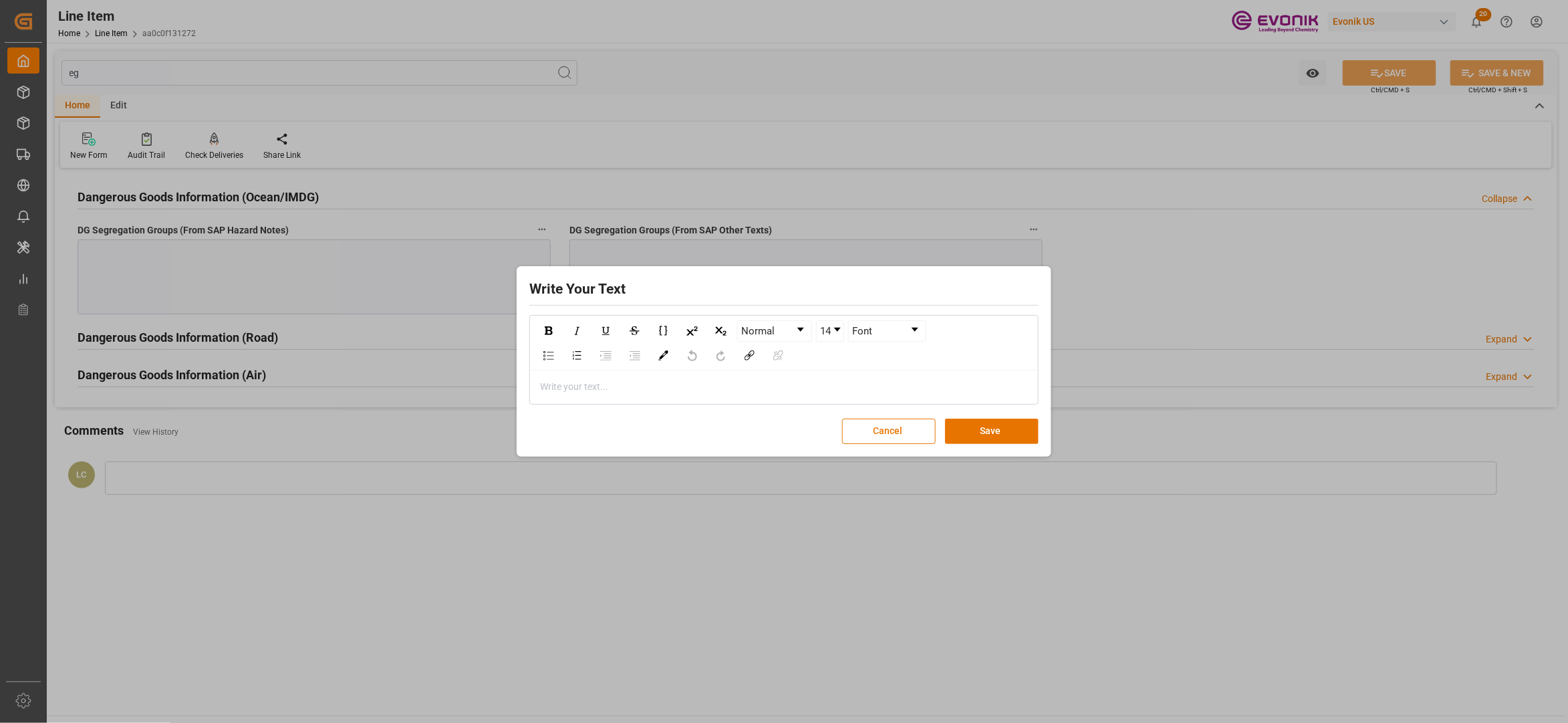
click at [650, 391] on div "rdw-editor" at bounding box center [784, 387] width 487 height 14
click at [972, 438] on button "Save" at bounding box center [992, 431] width 94 height 25
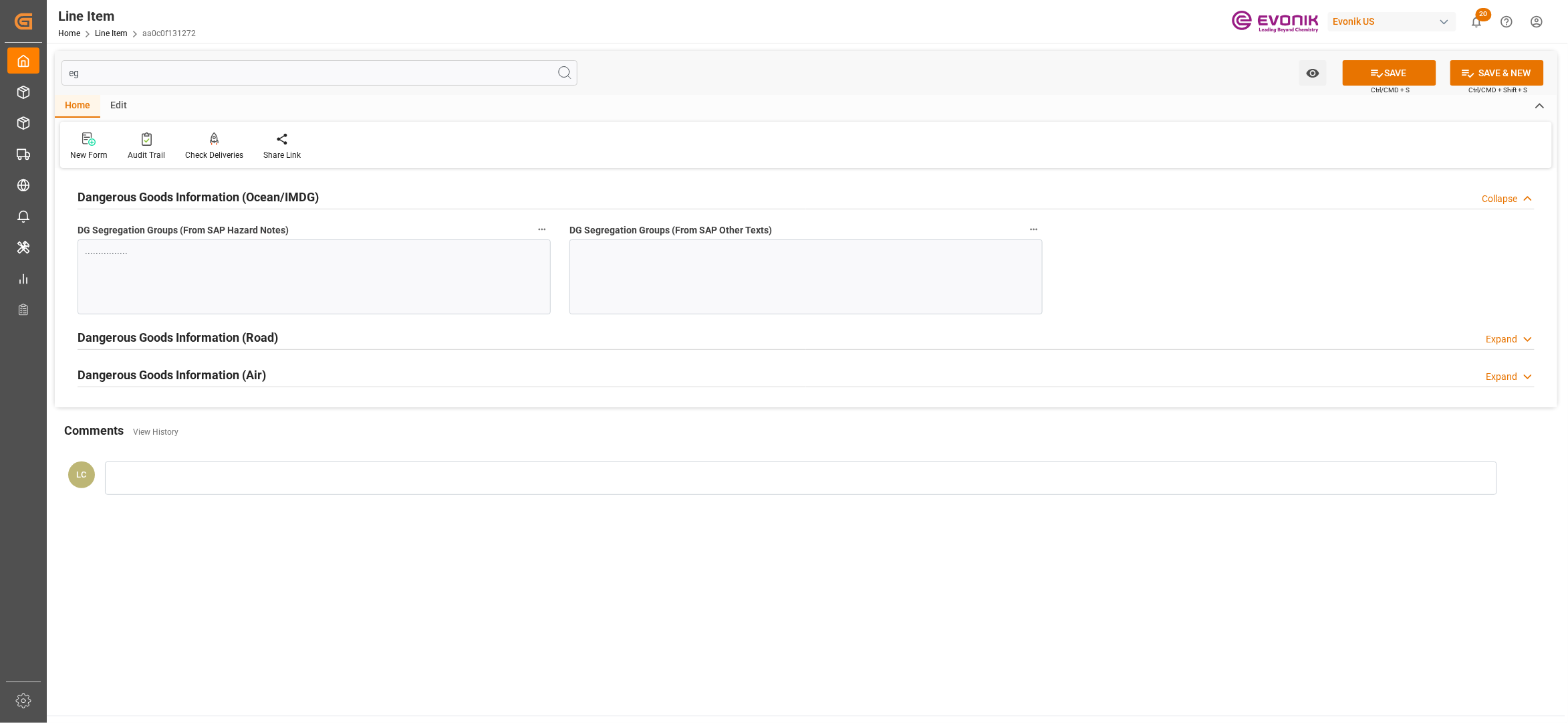
click at [704, 289] on div at bounding box center [806, 276] width 474 height 75
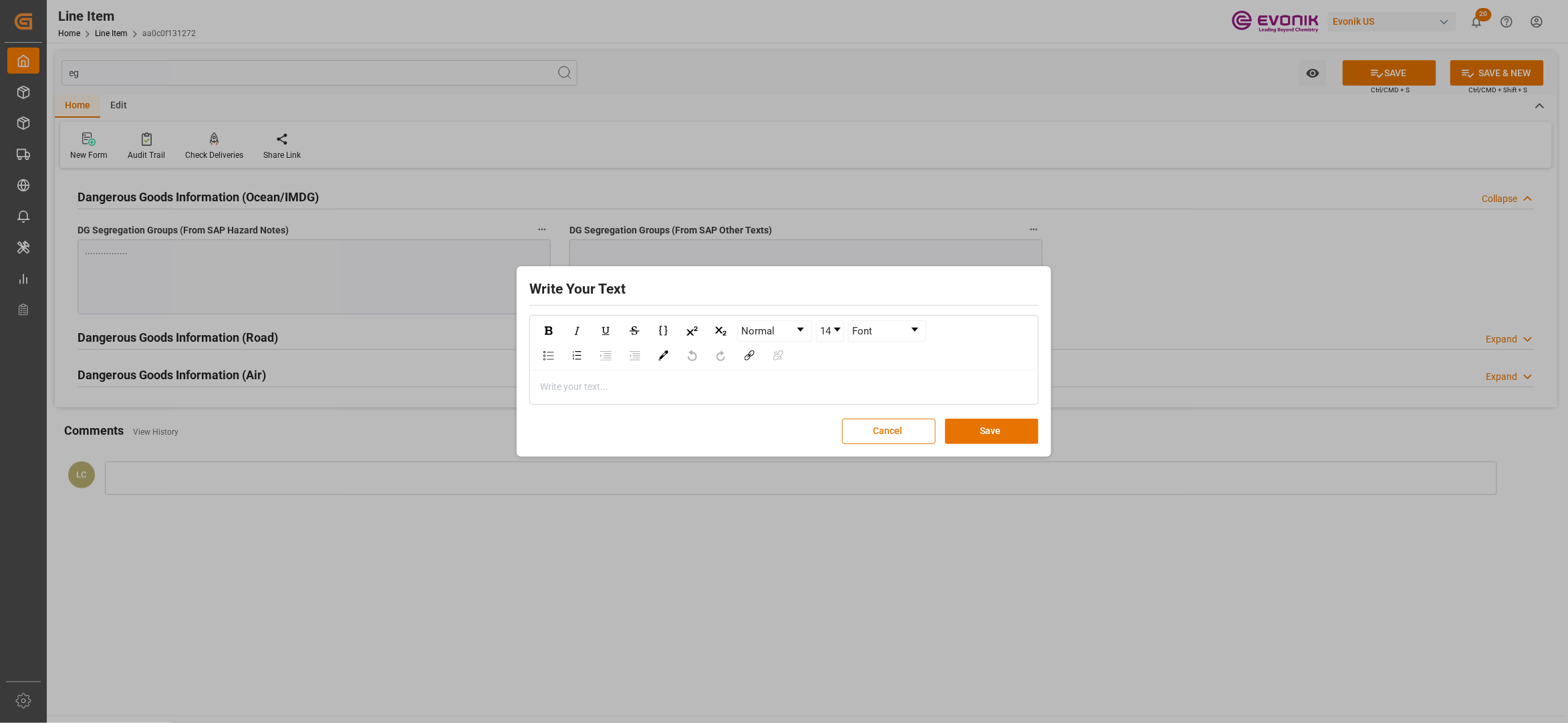
click at [643, 386] on div "rdw-editor" at bounding box center [784, 387] width 487 height 14
click at [1004, 424] on button "Save" at bounding box center [992, 431] width 94 height 25
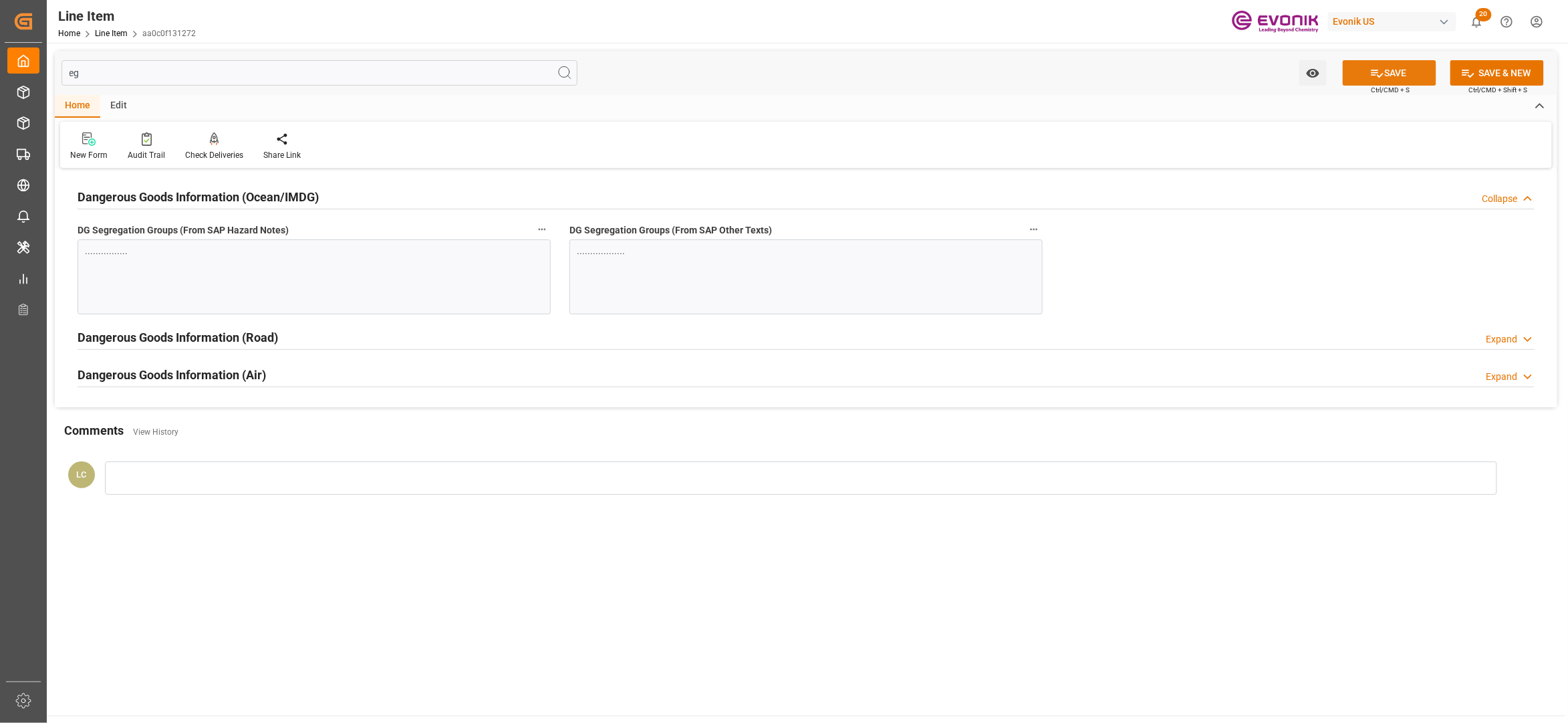
click at [1378, 76] on icon at bounding box center [1377, 73] width 14 height 14
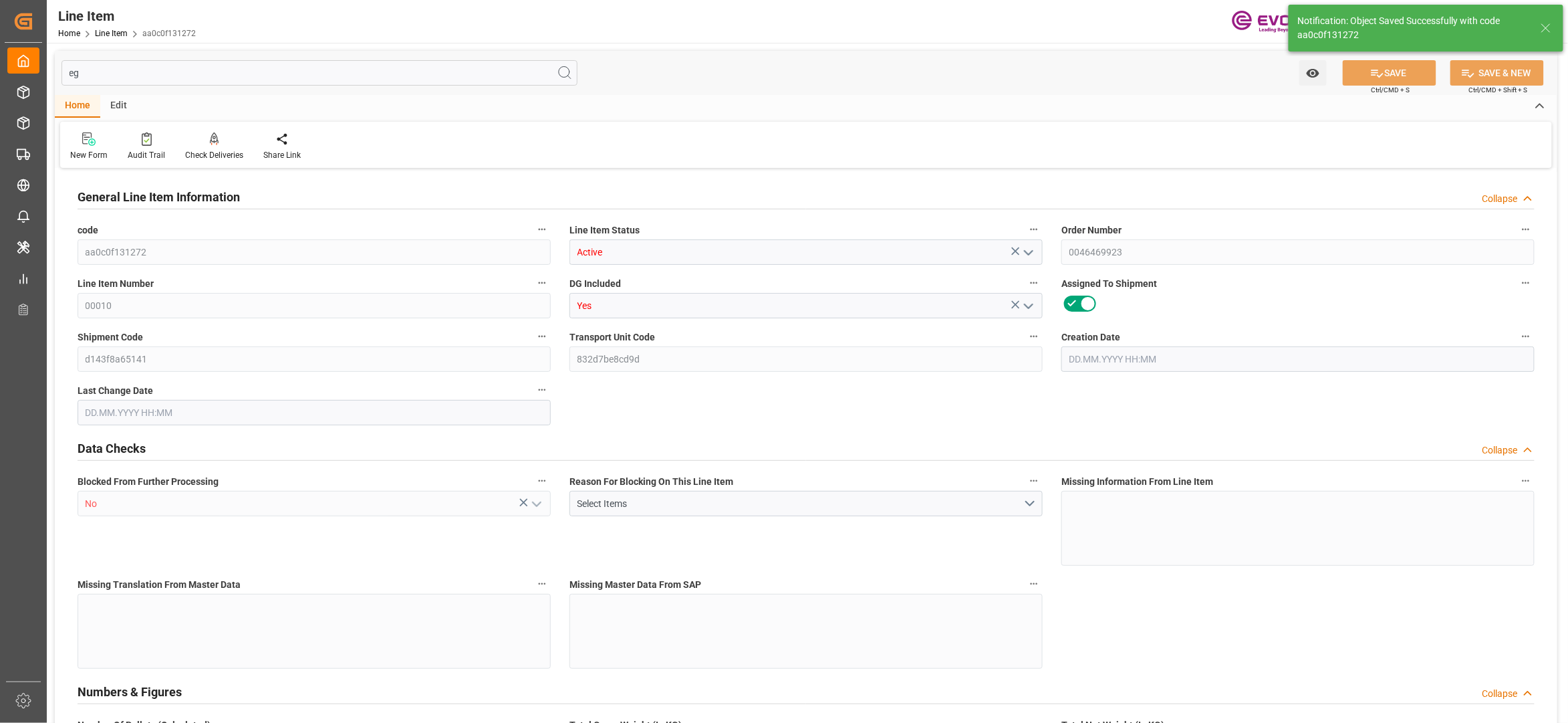
type input "19"
type input "19060.8"
type input "19000"
type input "25.6393"
type input "19"
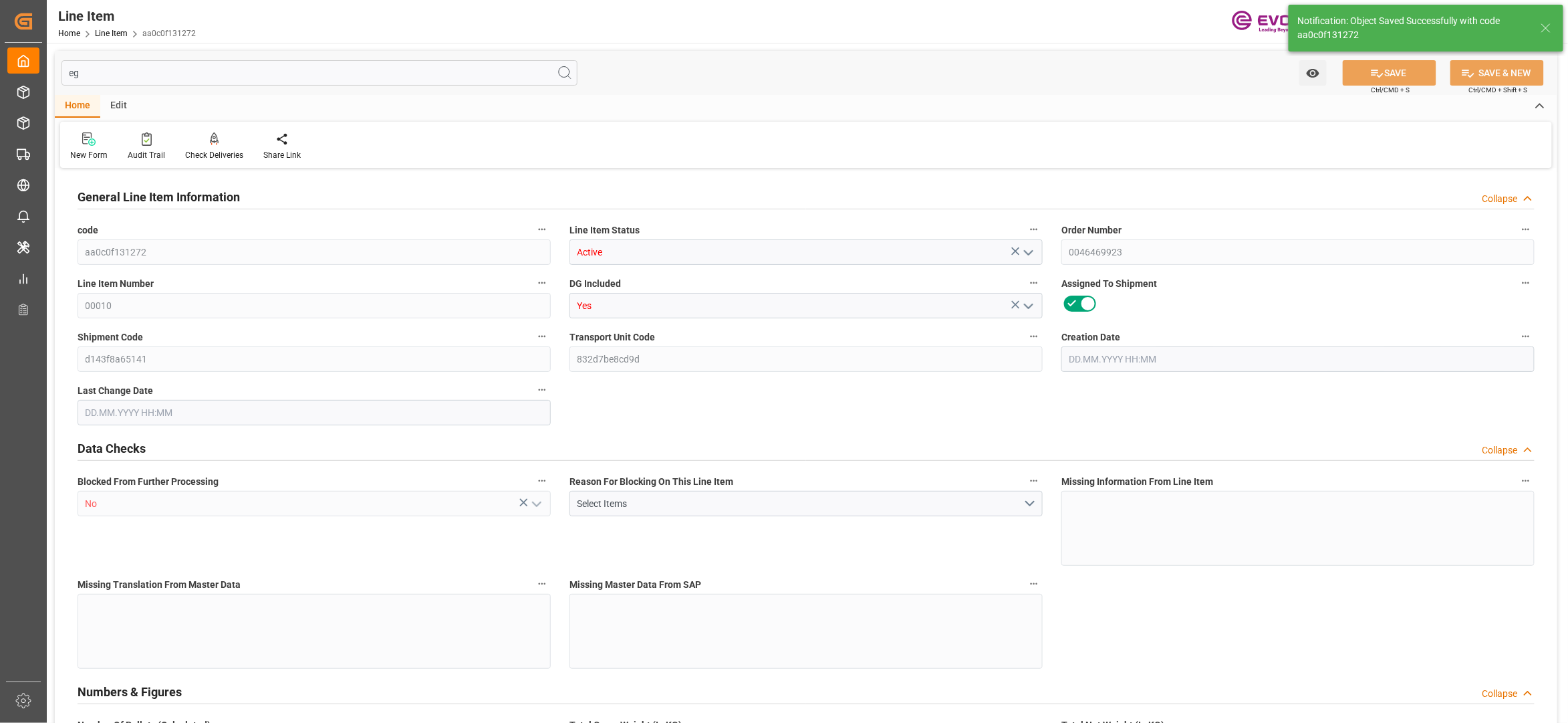
type input "39330"
type input "19"
type input "19060.8"
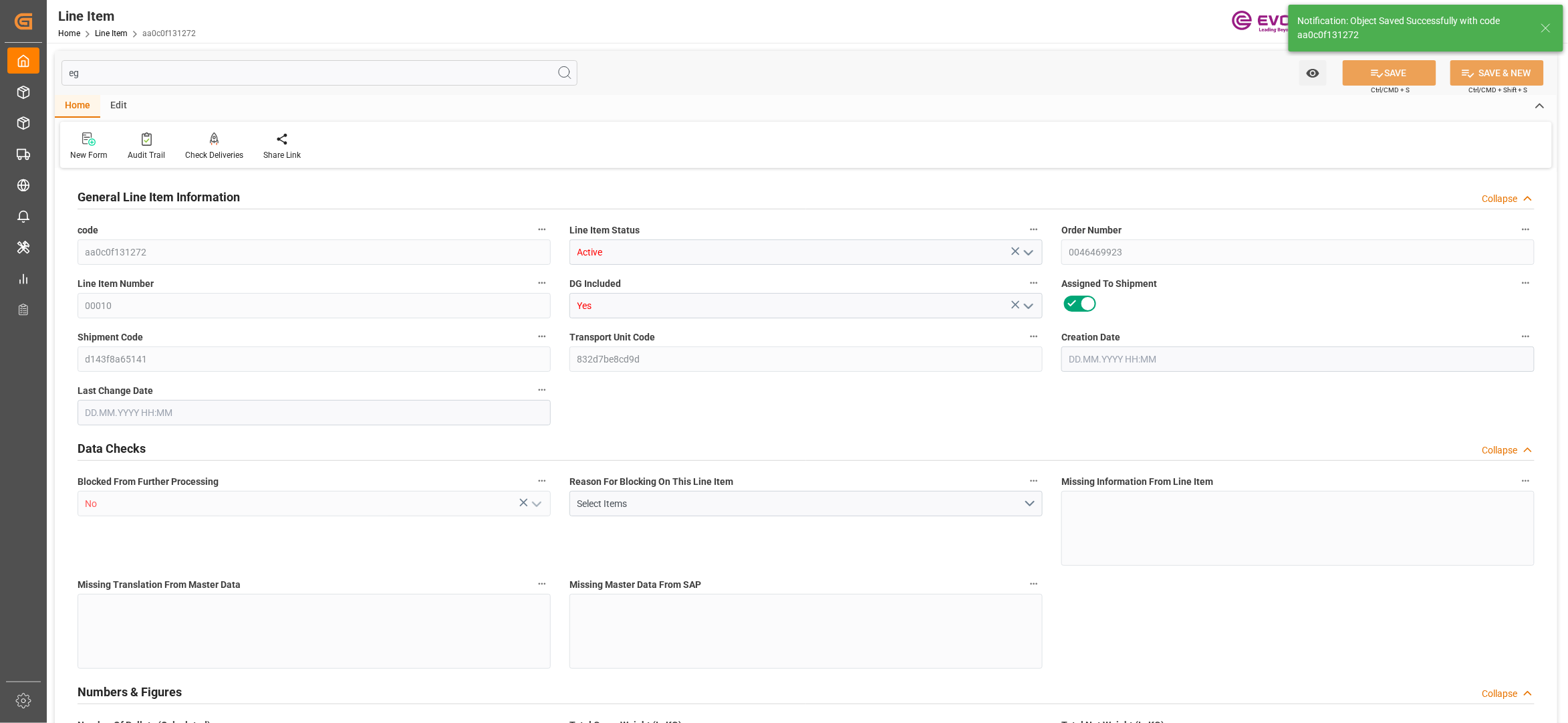
type input "19516.8"
type input "19000"
type input "25.6393"
type input "25639.265"
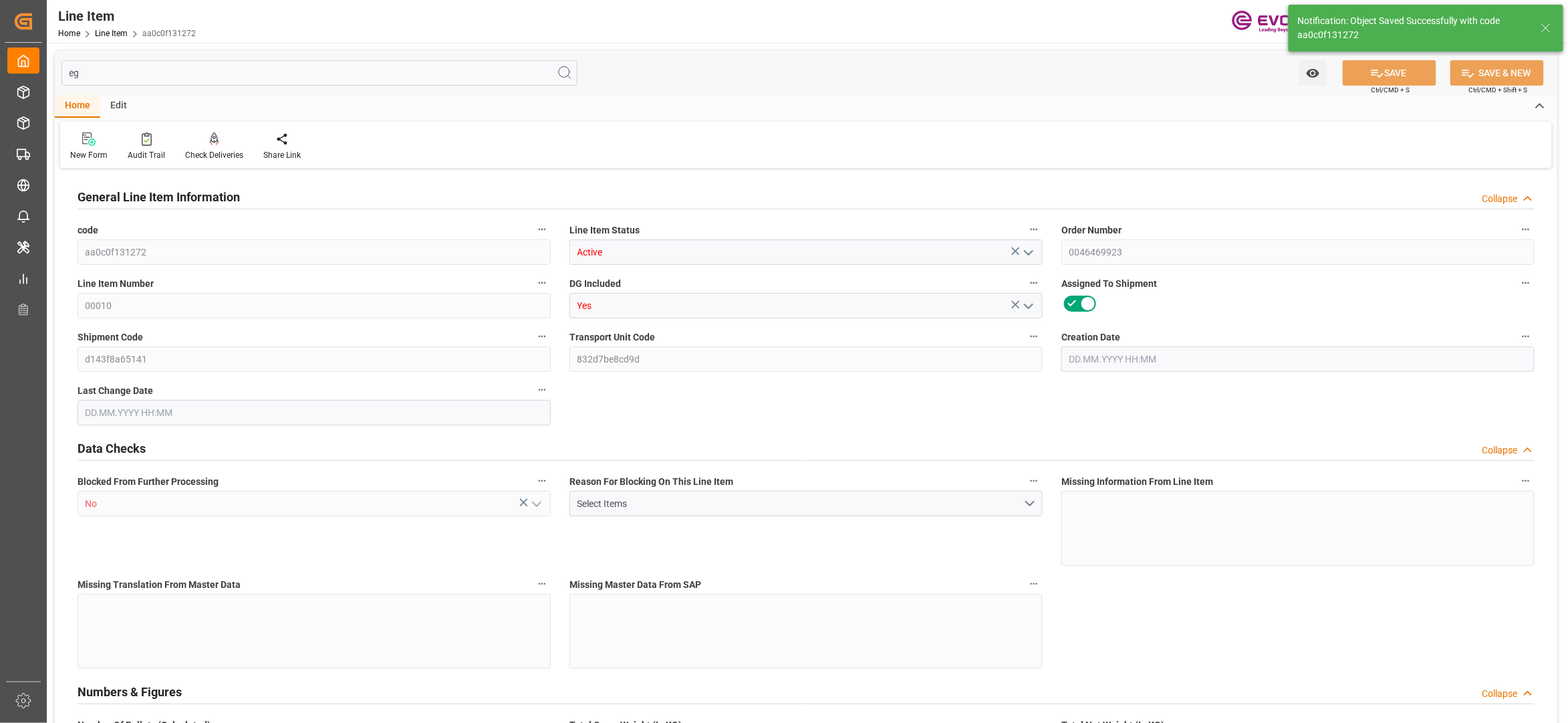
type input "0"
type input "[DATE] 12:27"
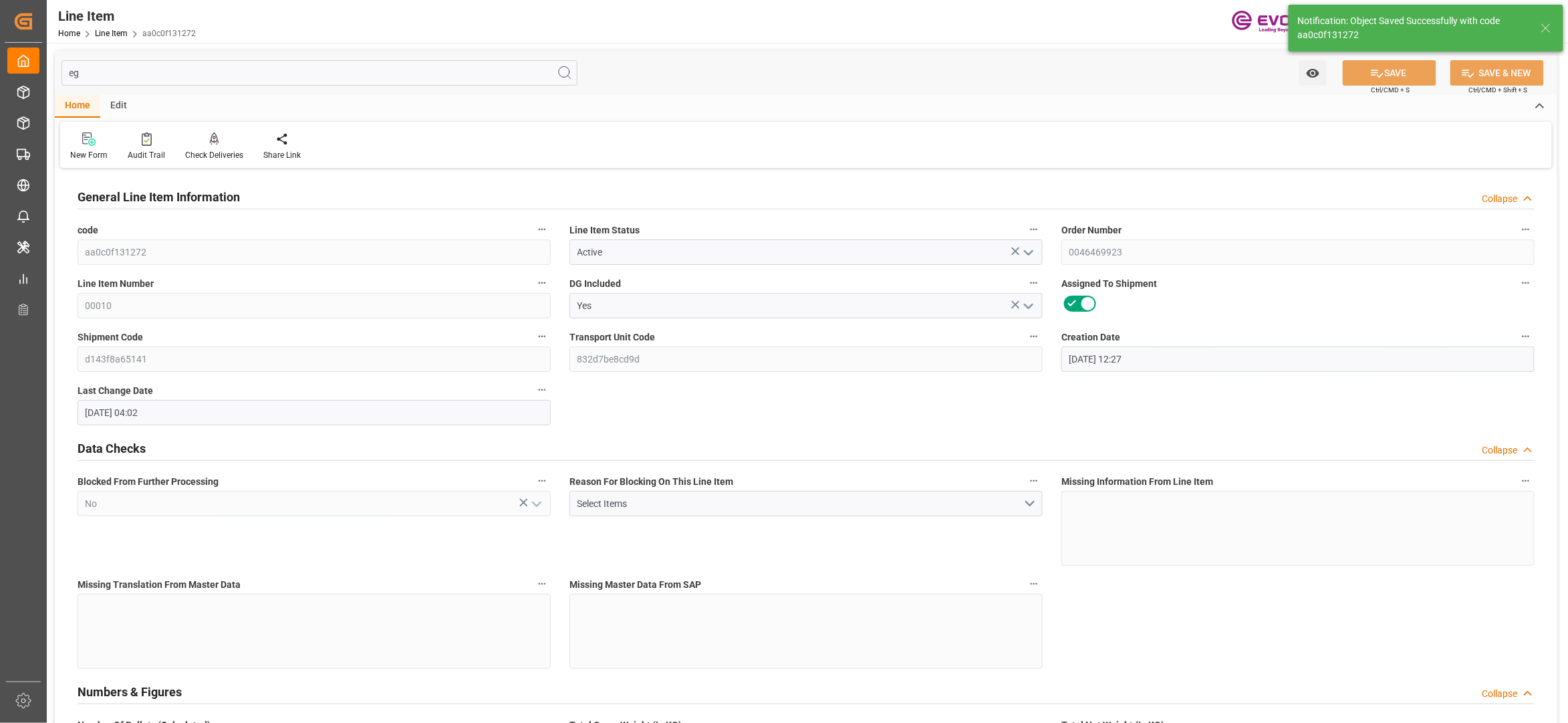
type input "[DATE] 04:02"
type input "[DATE]"
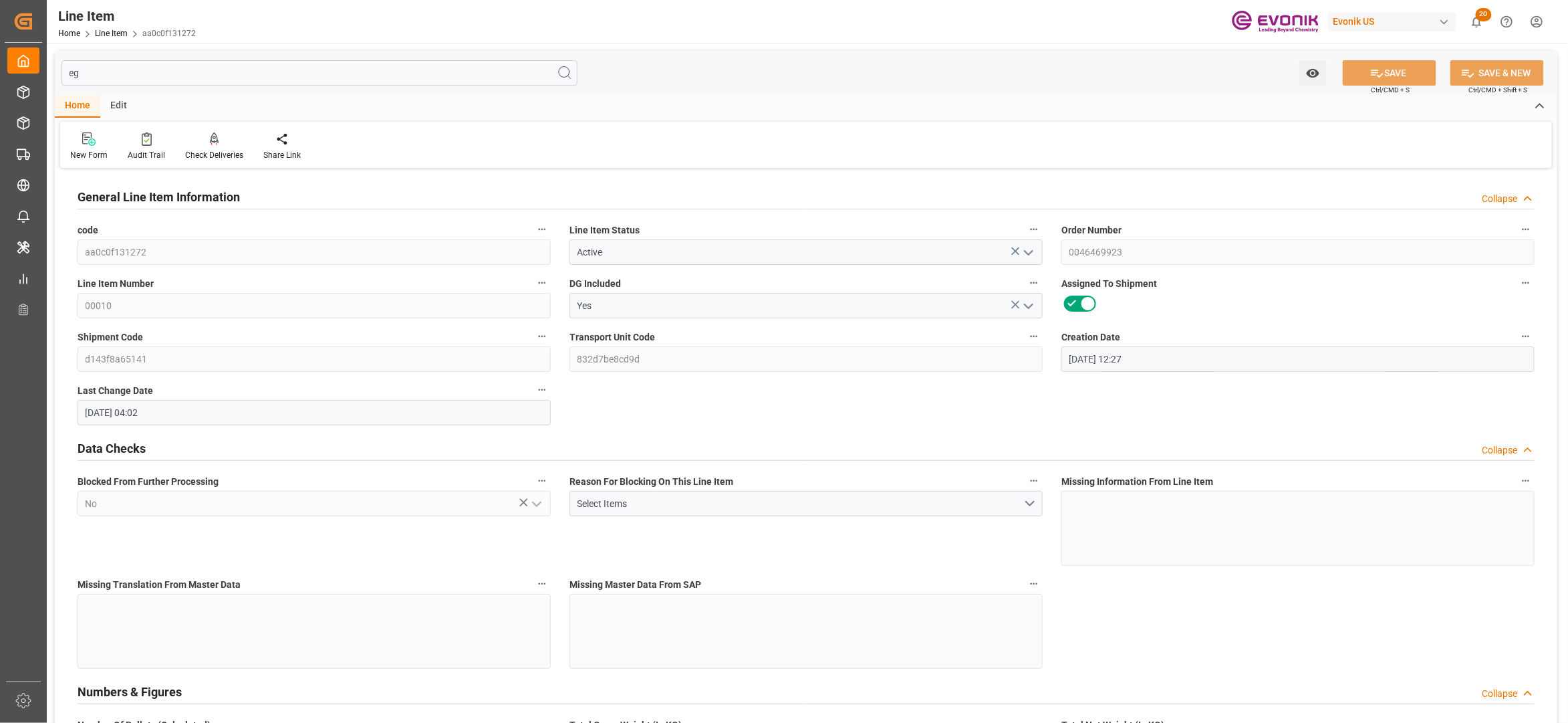
click at [266, 69] on input "eg" at bounding box center [320, 73] width 516 height 25
type input "e"
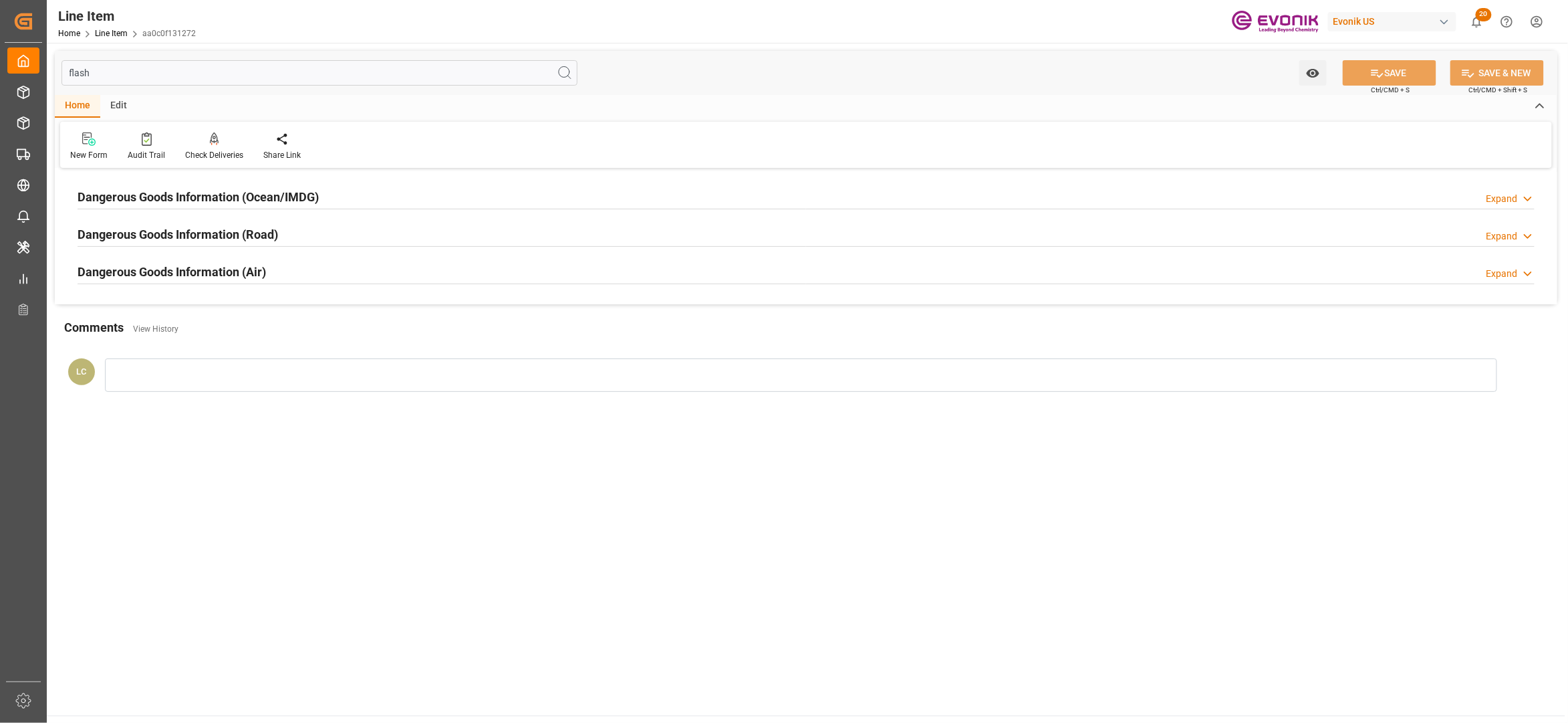
type input "flash"
click at [413, 201] on div "Dangerous Goods Information (Ocean/IMDG) Expand" at bounding box center [805, 196] width 1457 height 25
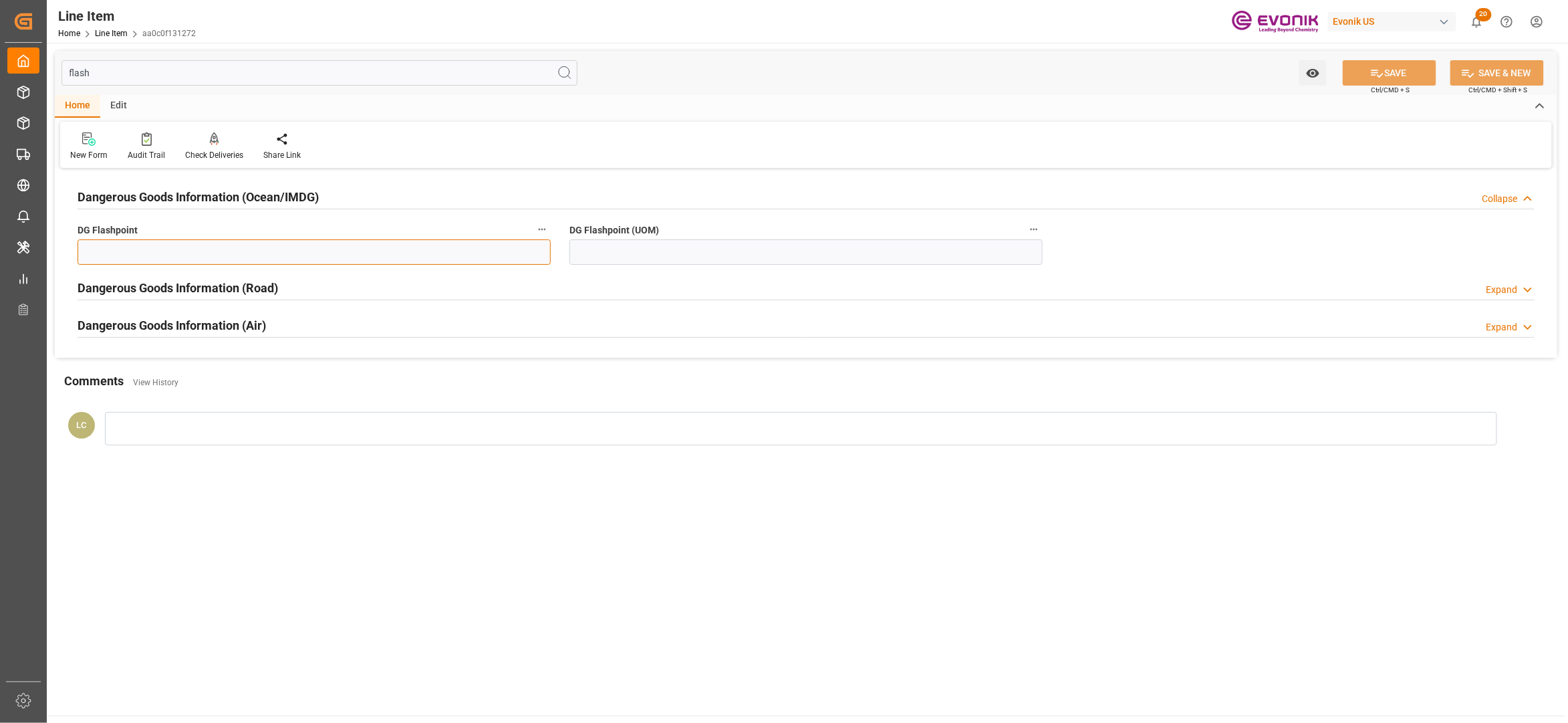
click at [492, 254] on input "text" at bounding box center [314, 252] width 474 height 25
type input "99.99"
drag, startPoint x: 643, startPoint y: 257, endPoint x: 639, endPoint y: 269, distance: 12.6
click at [643, 257] on input at bounding box center [806, 252] width 474 height 25
type input "99.99"
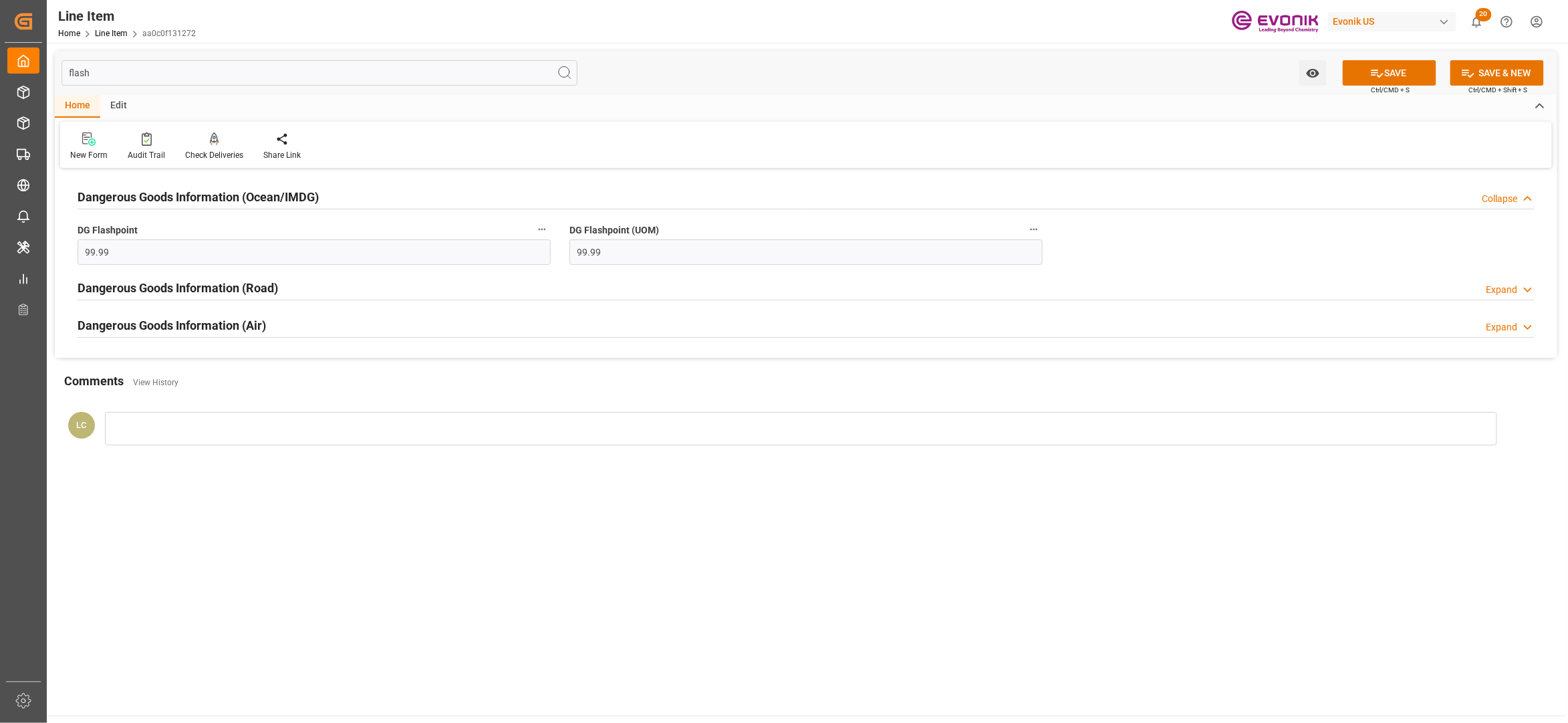
click at [517, 482] on main "flash Watch Option SAVE Ctrl/CMD + S SAVE & NEW Ctrl/CMD + Shift + S Home Edit …" at bounding box center [805, 379] width 1519 height 673
click at [1368, 56] on div "flash Watch Option SAVE Ctrl/CMD + S SAVE & NEW Ctrl/CMD + Shift + S" at bounding box center [805, 73] width 1503 height 45
click at [1378, 74] on icon at bounding box center [1377, 73] width 14 height 14
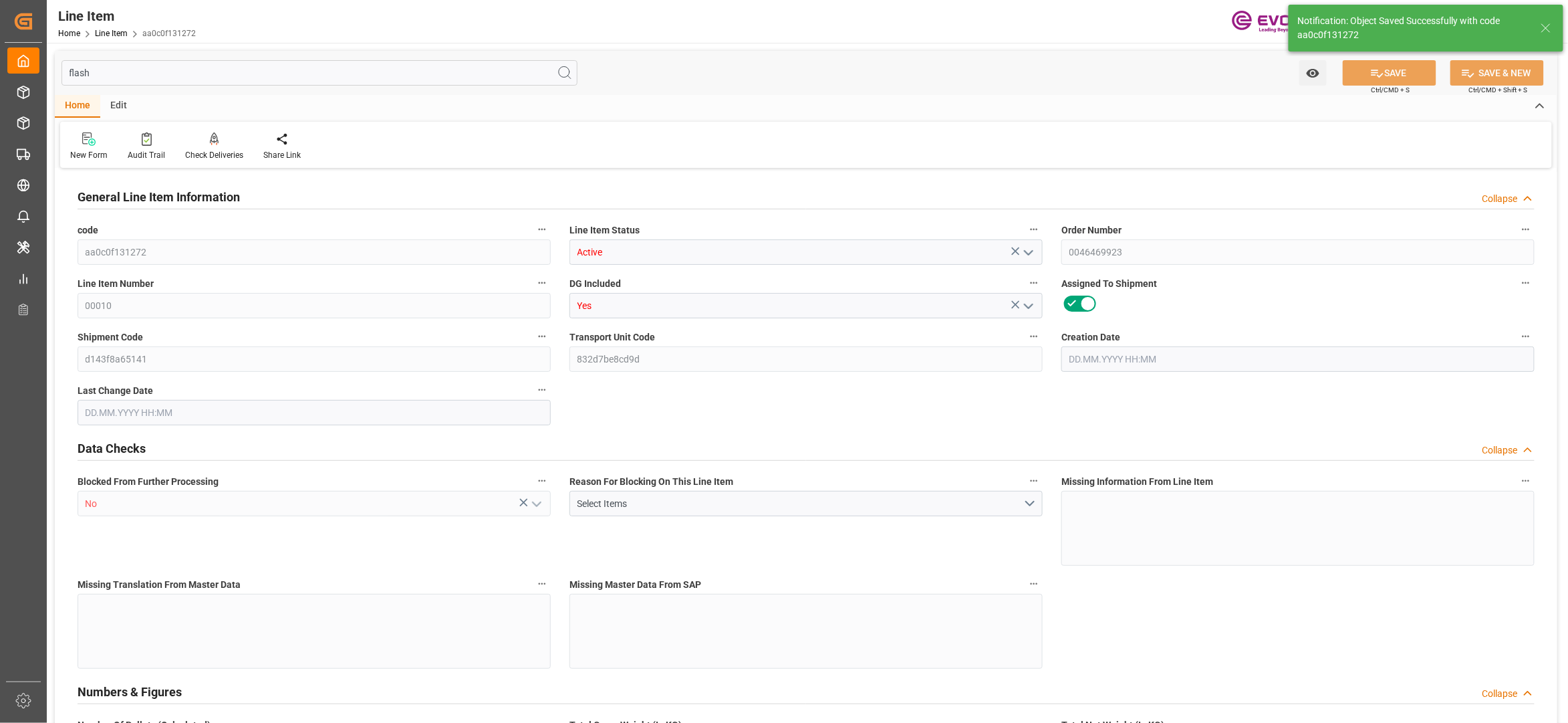
type input "19"
type input "19060.8"
type input "19000"
type input "25.6393"
type input "19"
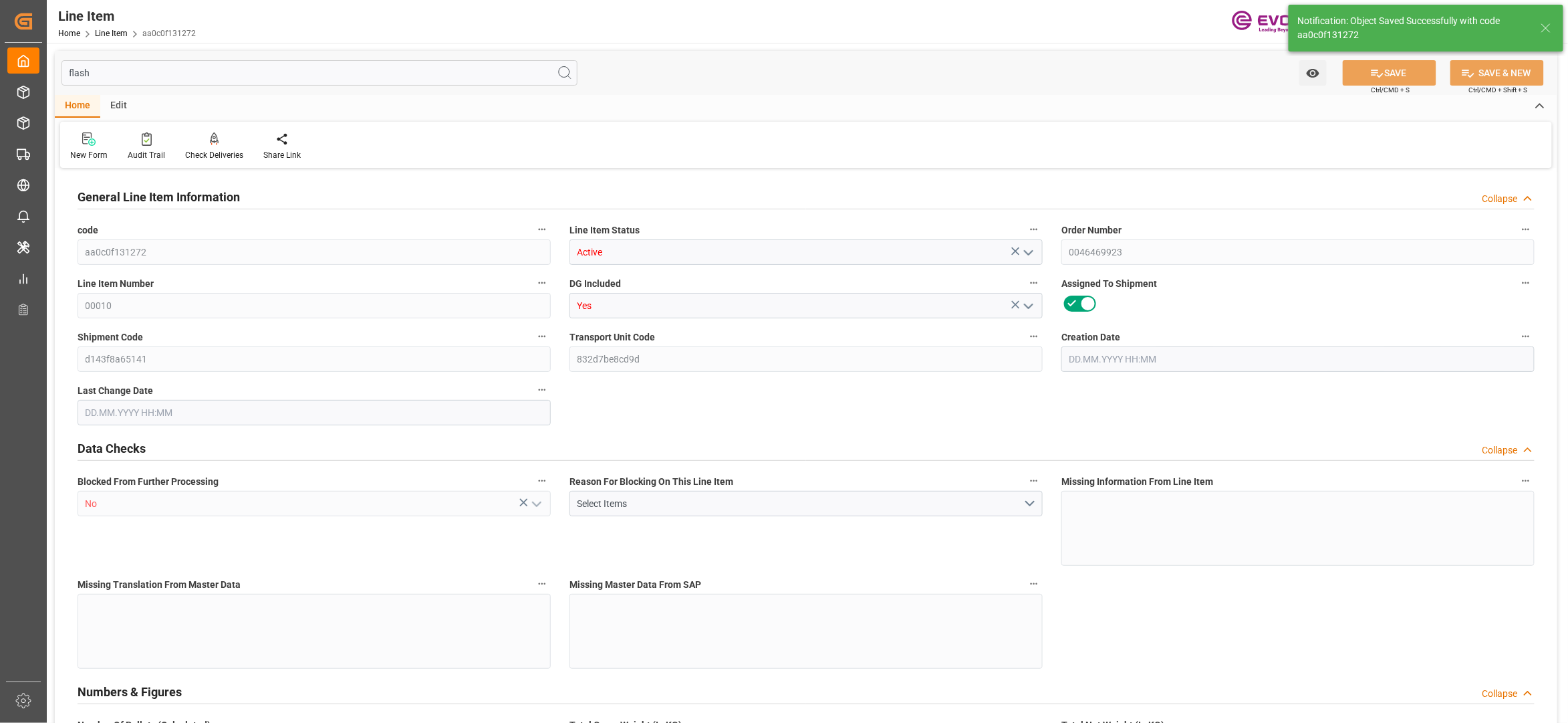
type input "39330"
type input "19"
type input "19060.8"
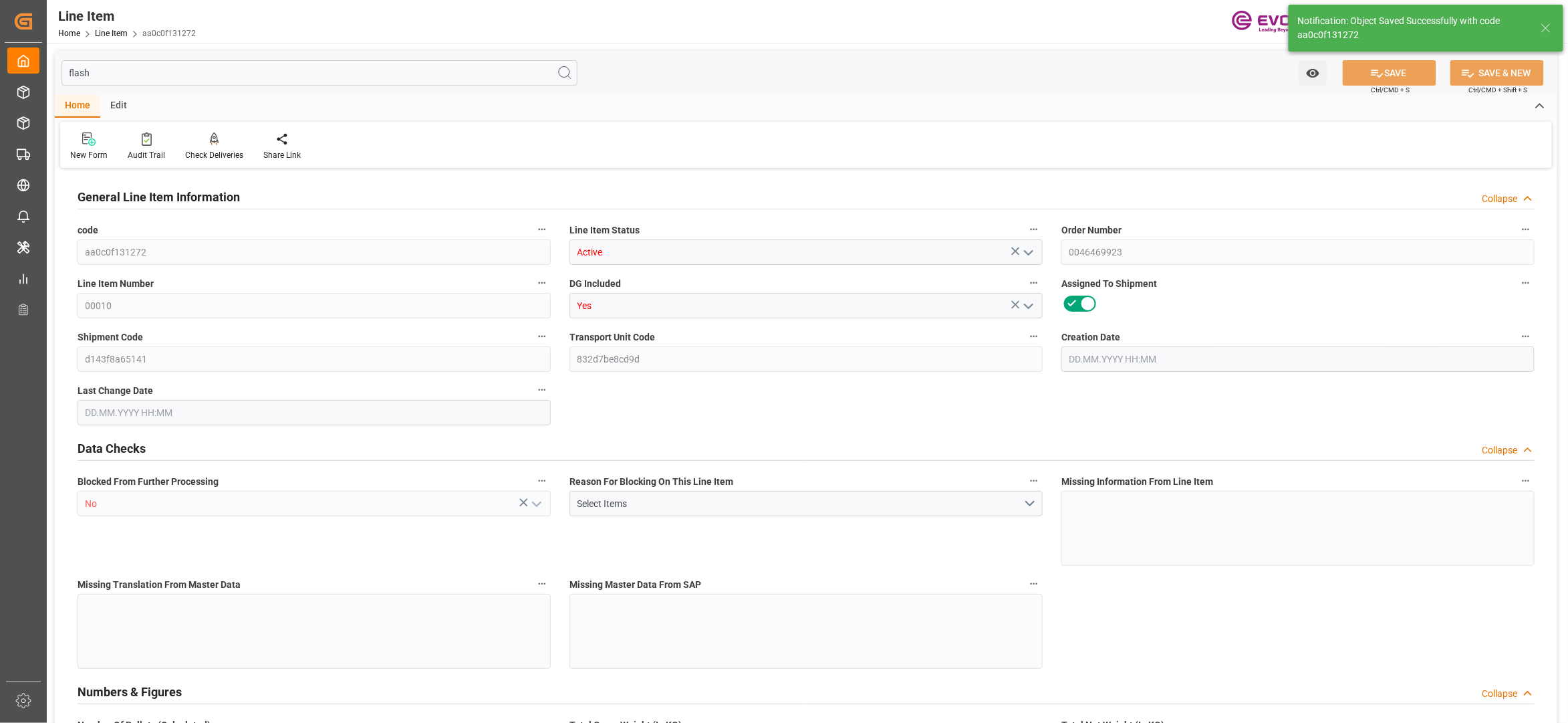
type input "19516.8"
type input "19000"
type input "25.6393"
type input "25639.265"
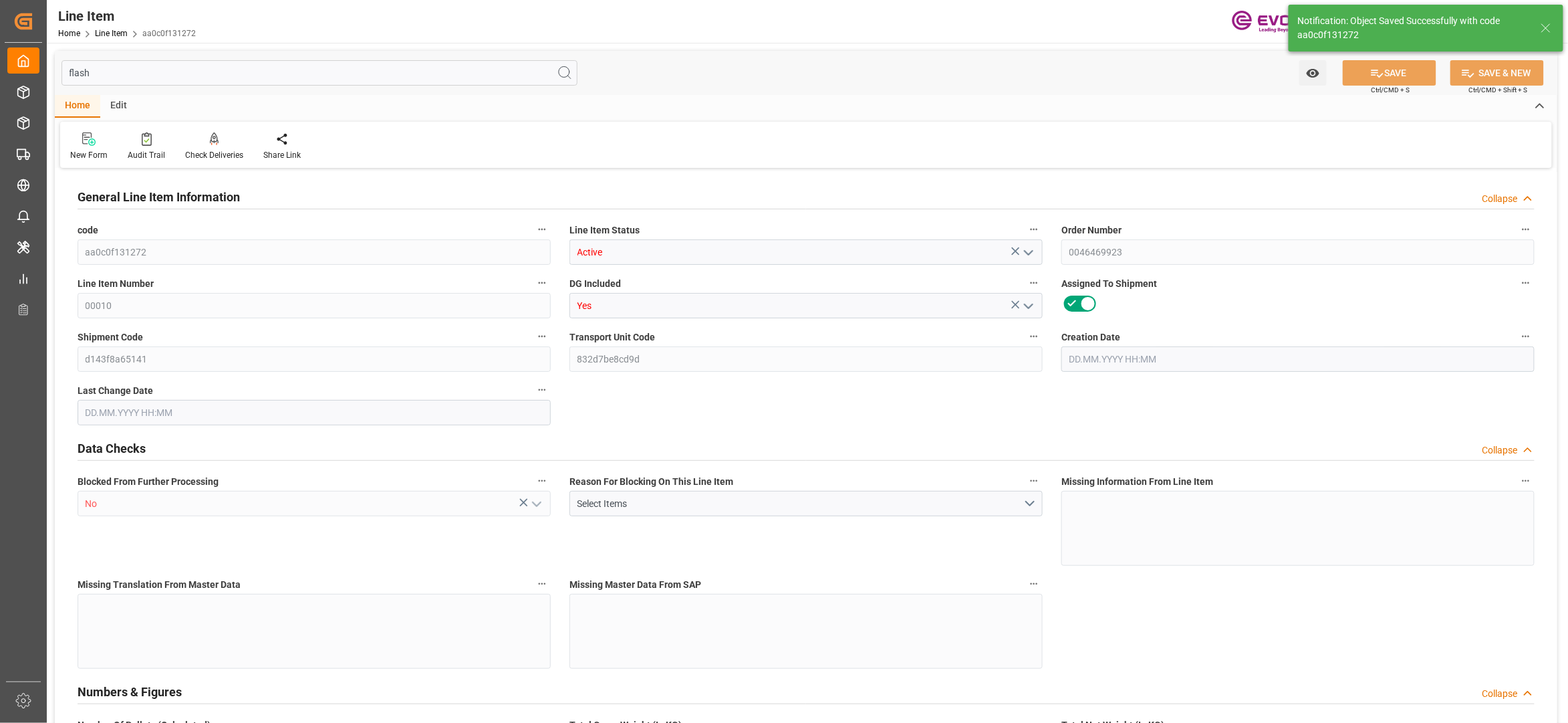
type input "0"
type input "[DATE] 12:27"
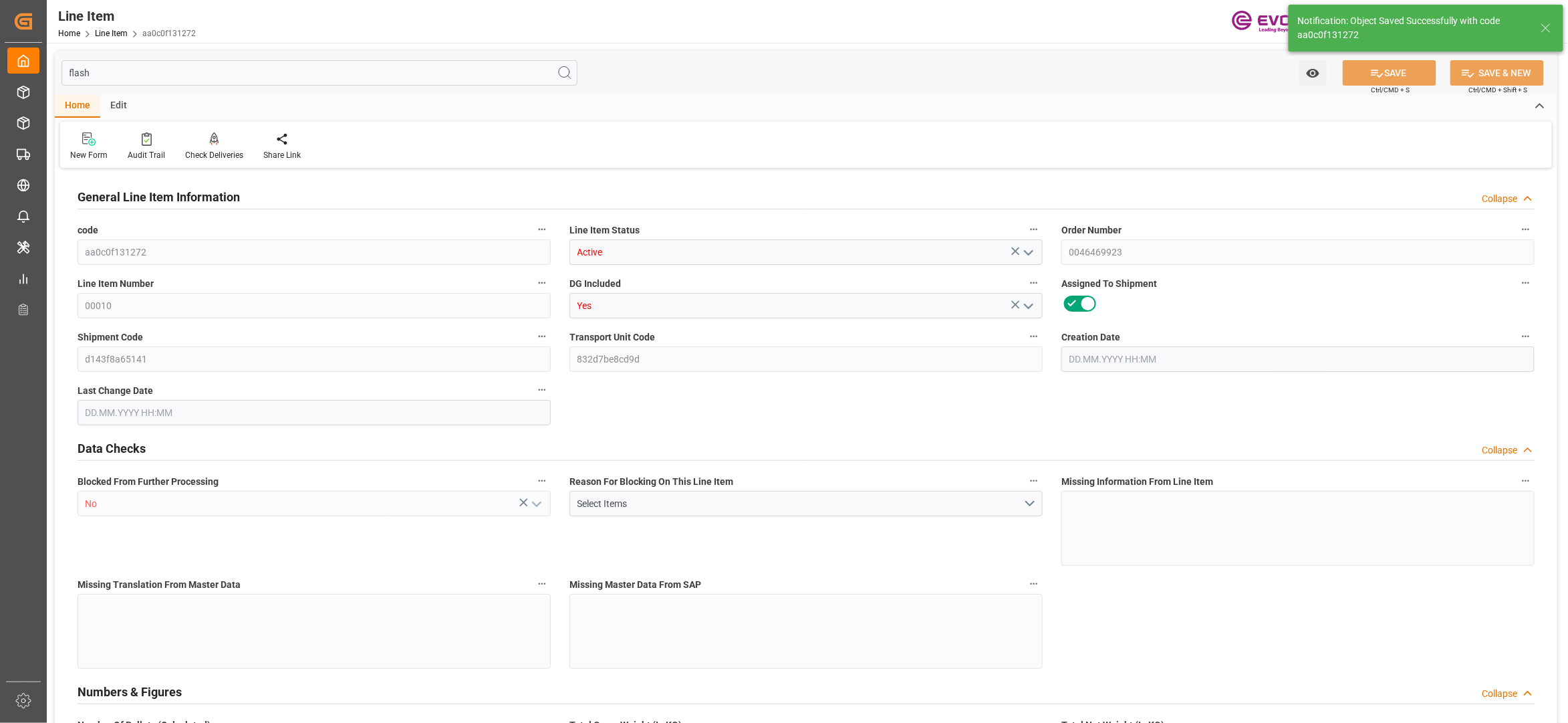
type input "[DATE] 04:03"
type input "[DATE]"
